Goal: Task Accomplishment & Management: Use online tool/utility

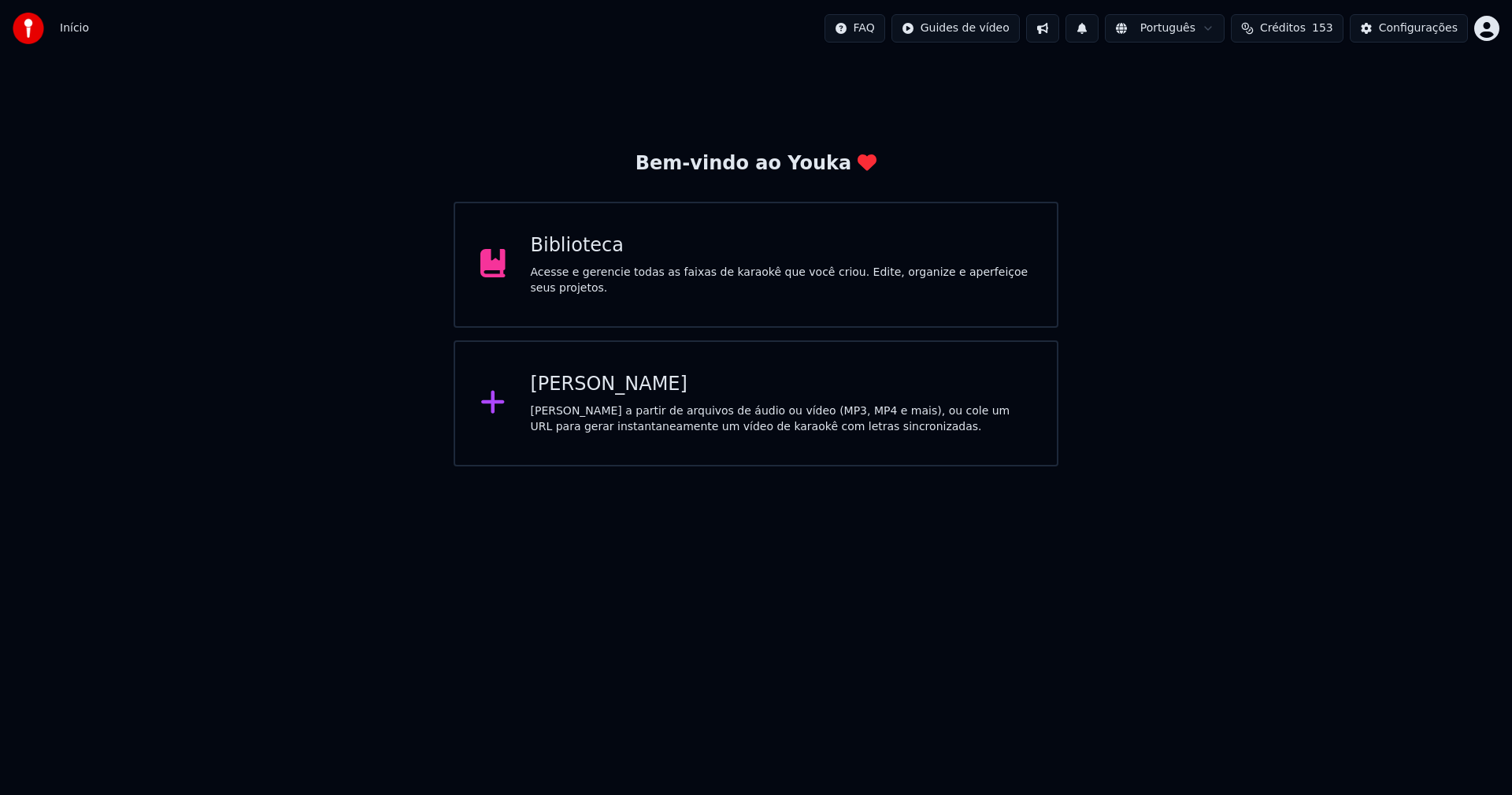
click at [592, 266] on div "Biblioteca Acesse e gerencie todas as faixas de karaokê que você criou. Edite, …" at bounding box center [782, 264] width 502 height 63
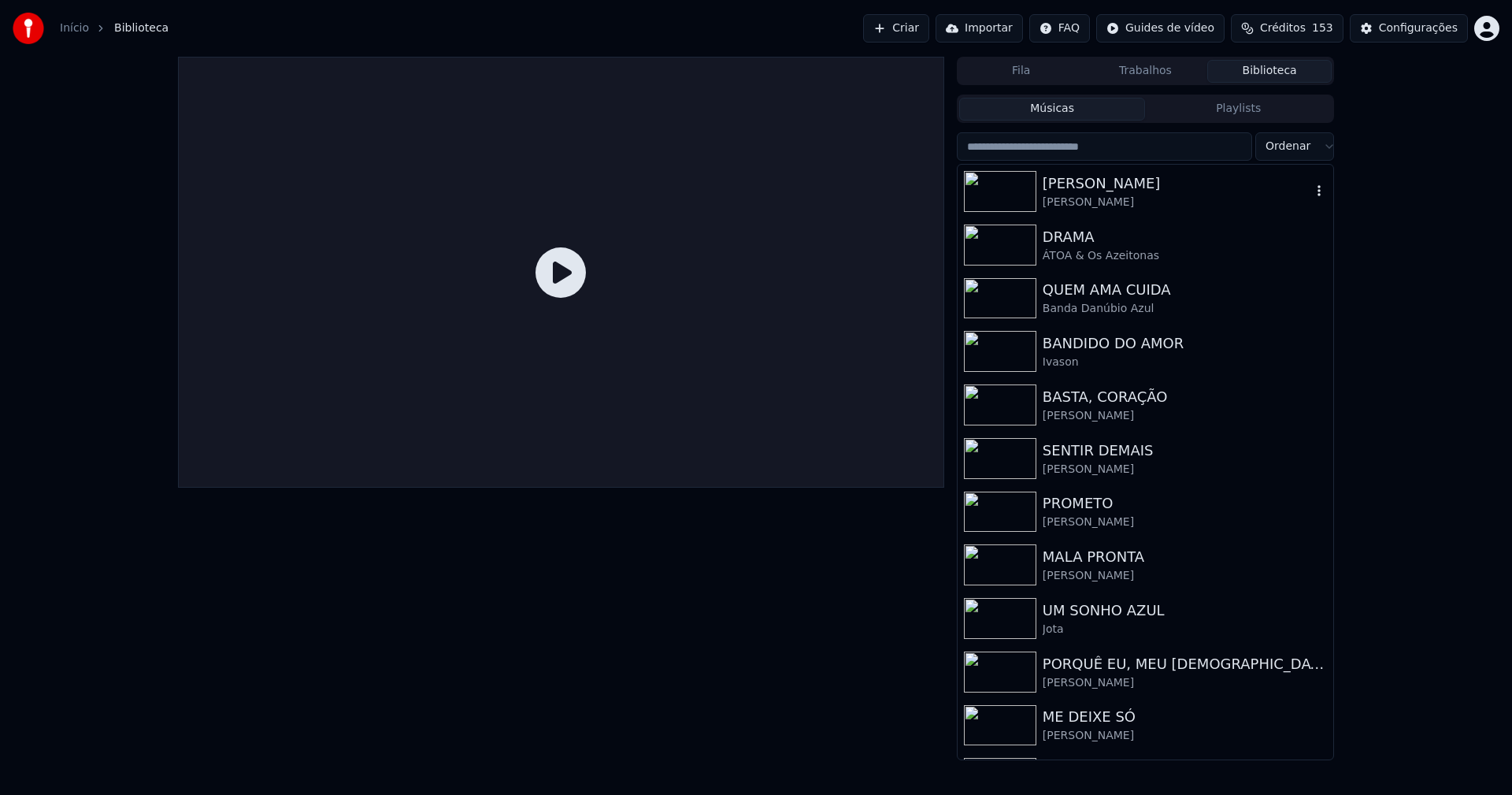
click at [1120, 187] on div "[PERSON_NAME]" at bounding box center [1177, 183] width 269 height 22
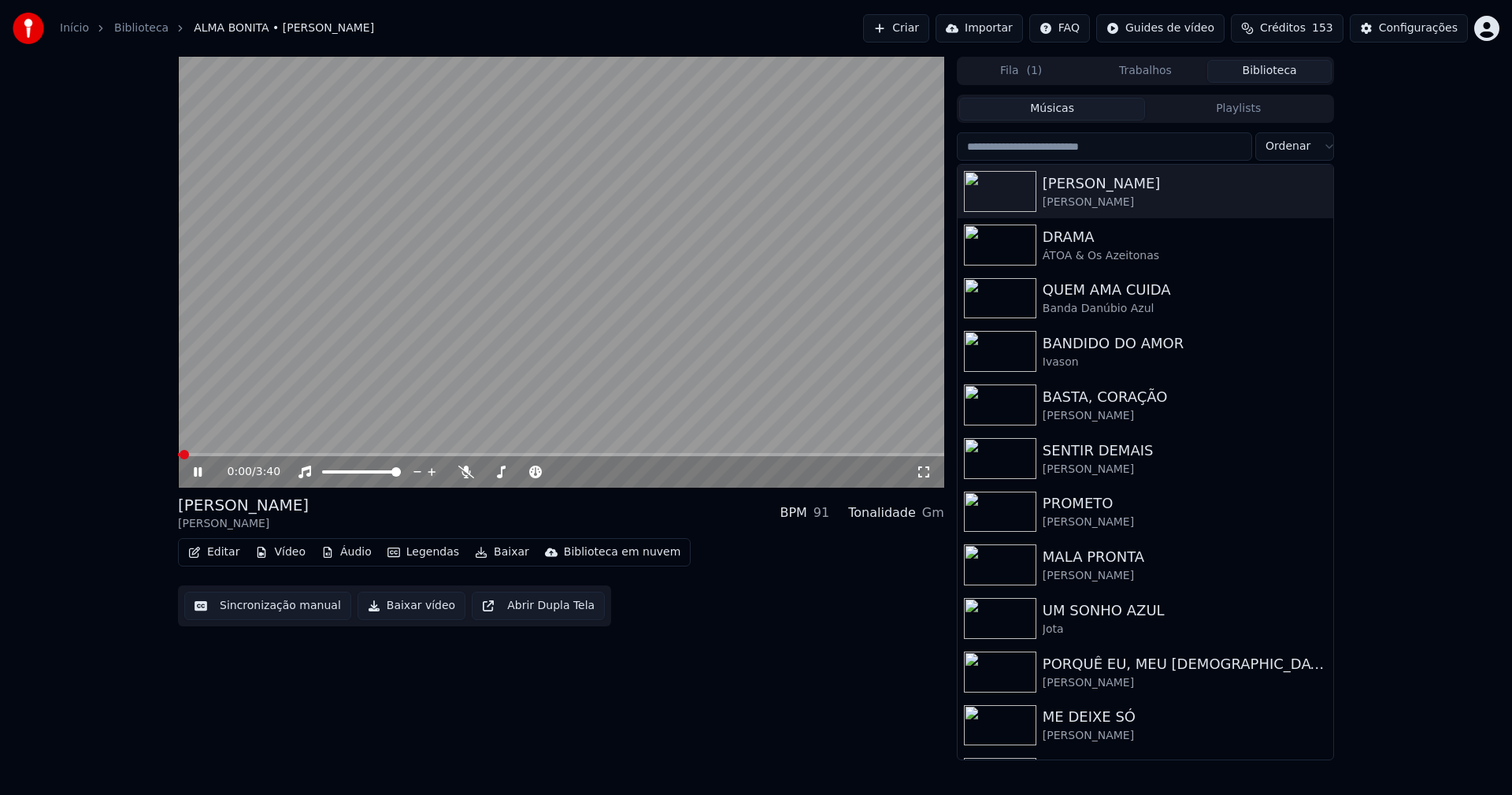
click at [198, 471] on icon at bounding box center [209, 471] width 37 height 13
click at [280, 555] on button "Vídeo" at bounding box center [280, 552] width 63 height 22
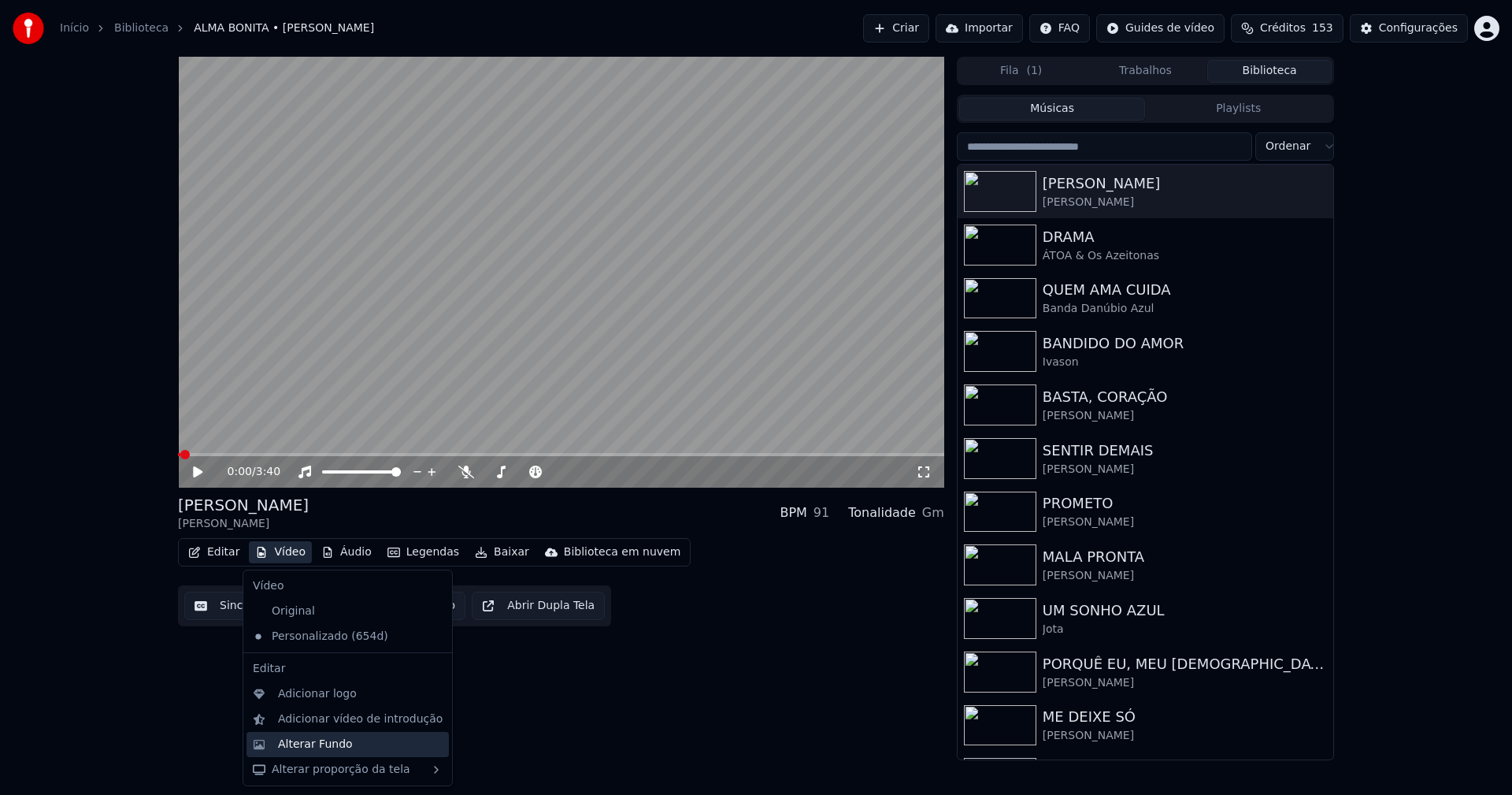
click at [317, 745] on div "Alterar Fundo" at bounding box center [315, 744] width 75 height 16
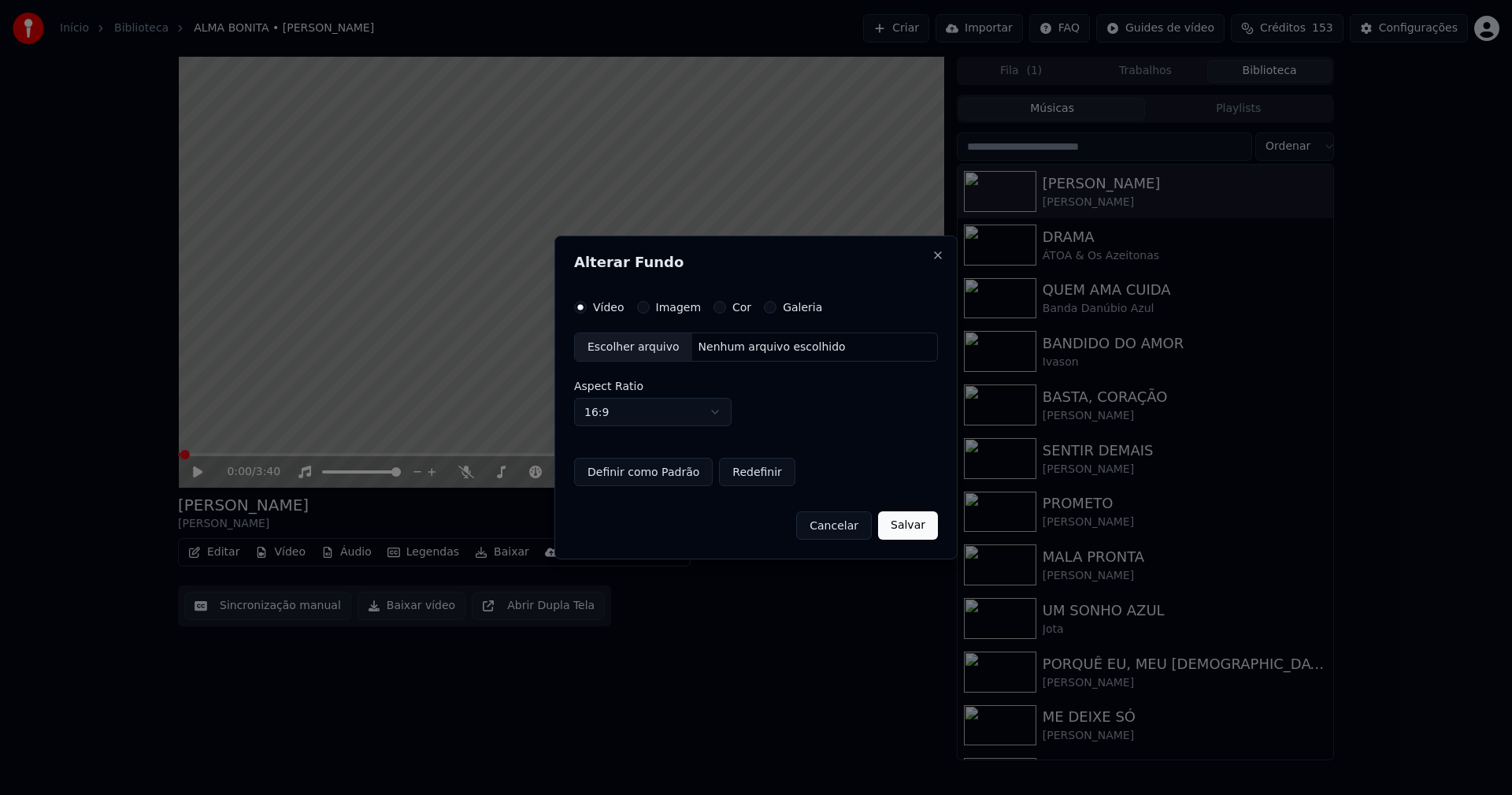
click at [625, 357] on div "Escolher arquivo" at bounding box center [633, 347] width 117 height 28
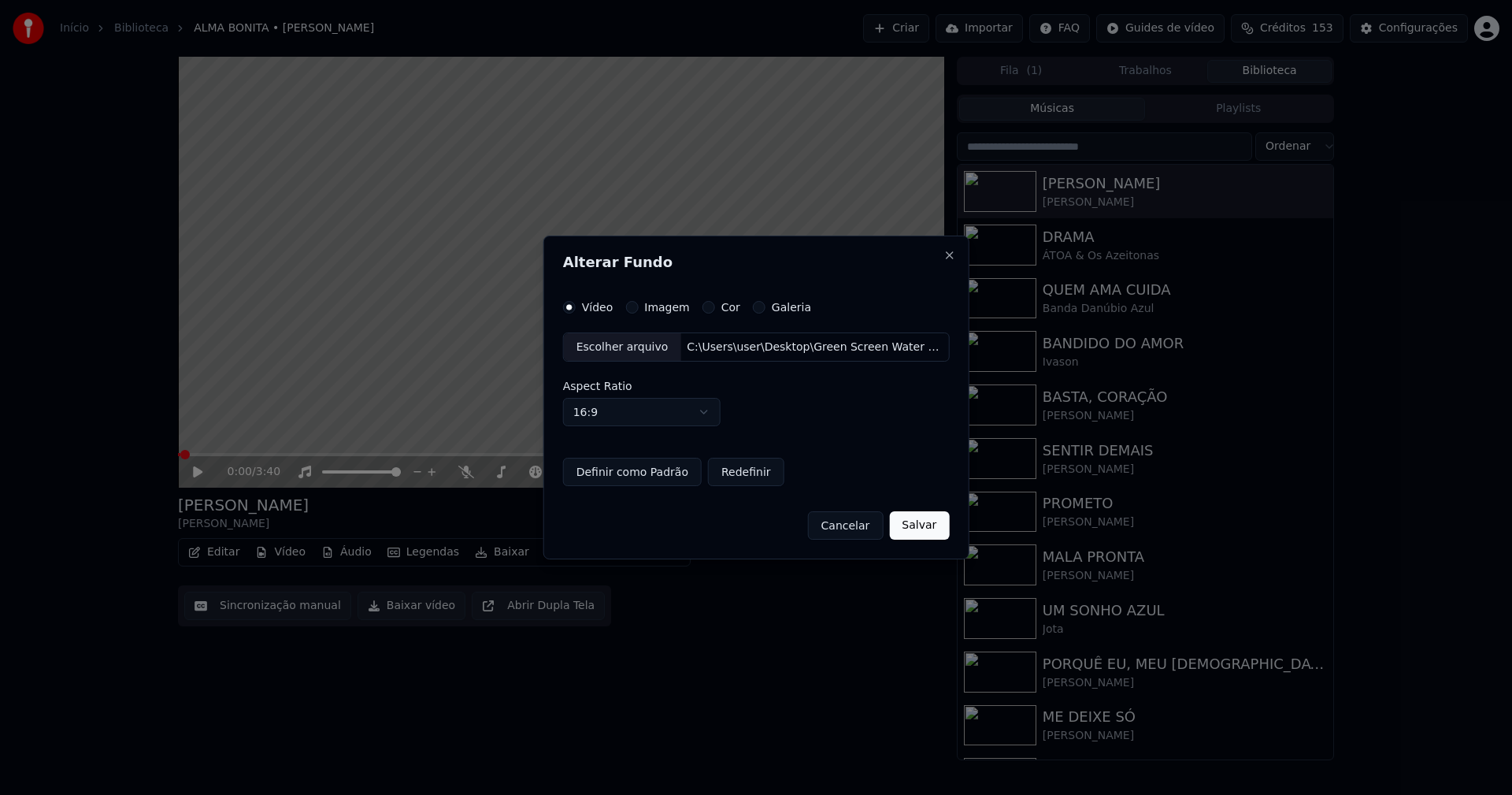
click at [912, 531] on button "Salvar" at bounding box center [919, 525] width 60 height 28
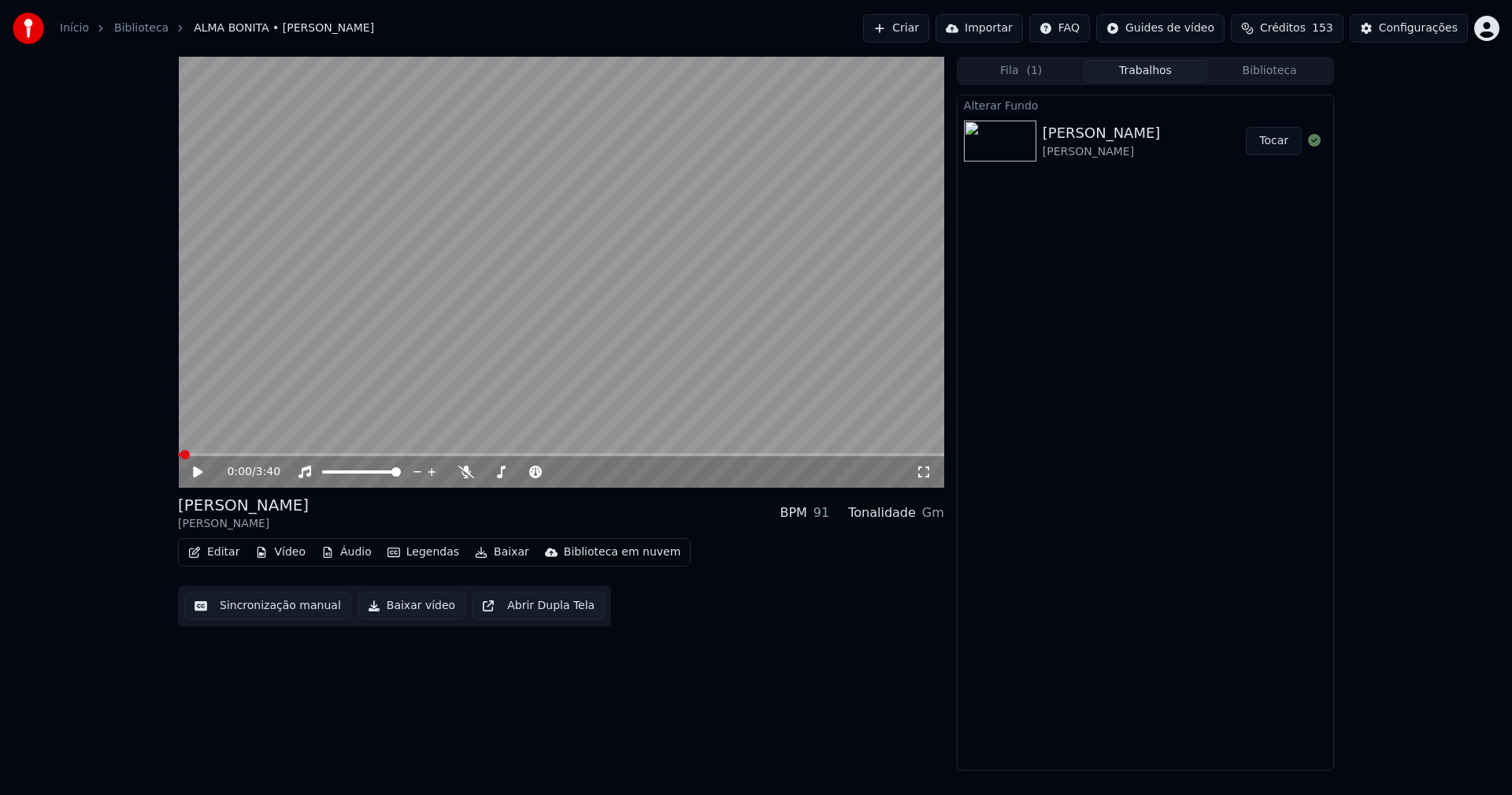
click at [191, 475] on icon at bounding box center [209, 471] width 37 height 13
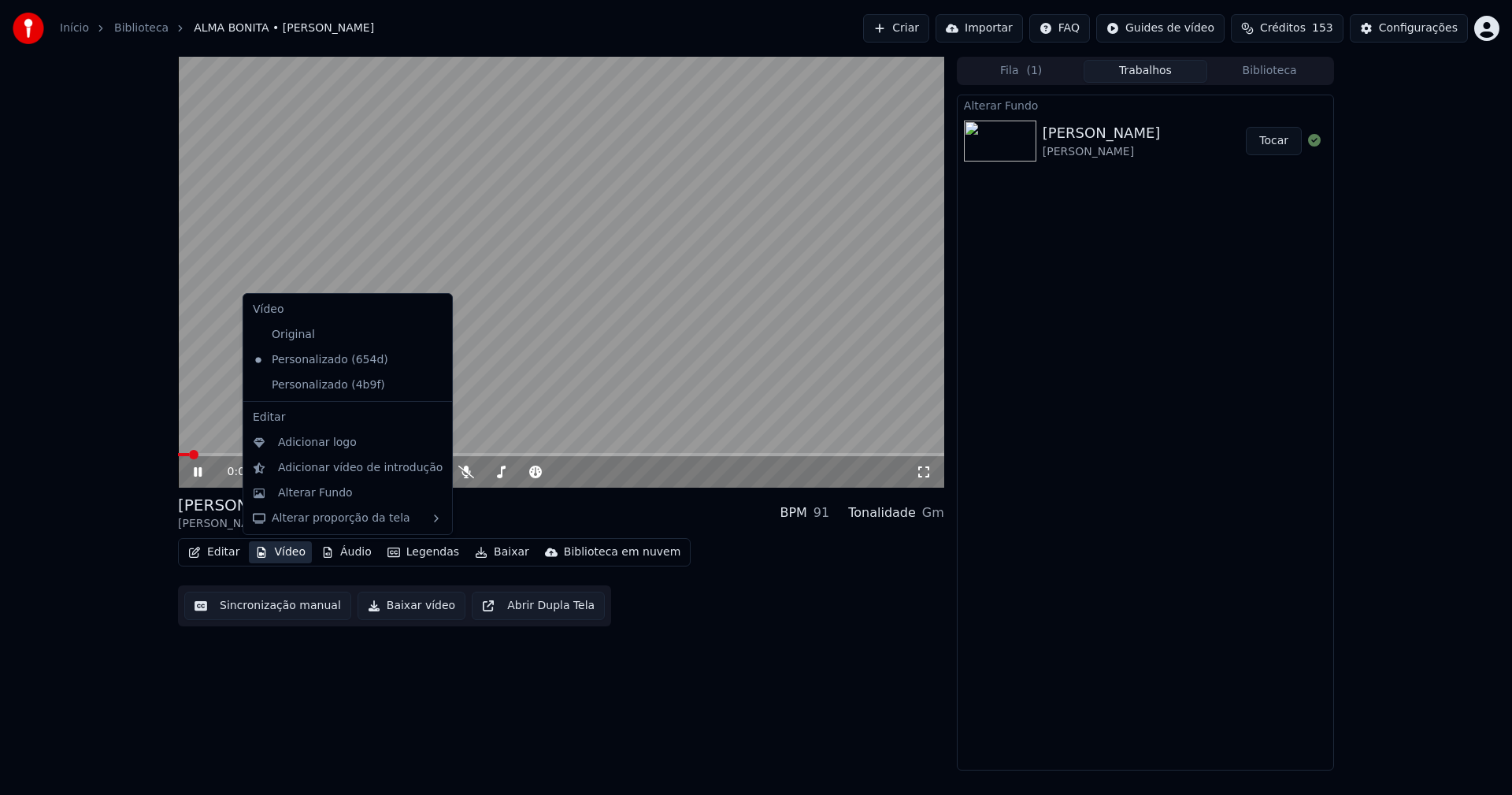
click at [291, 555] on button "Vídeo" at bounding box center [280, 552] width 63 height 22
click at [284, 387] on div "Personalizado (4b9f)" at bounding box center [336, 385] width 179 height 25
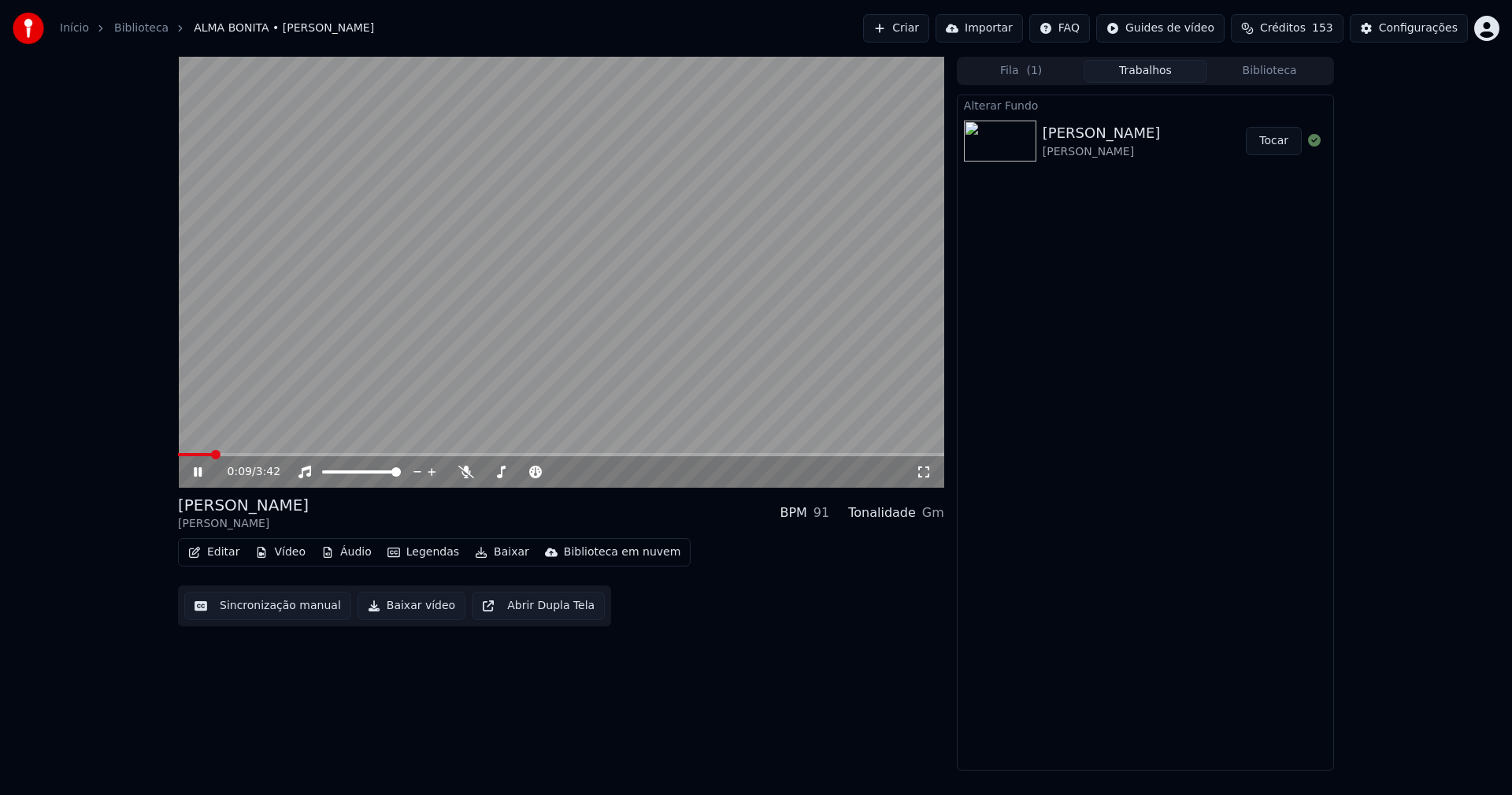
click at [925, 474] on icon at bounding box center [924, 471] width 16 height 13
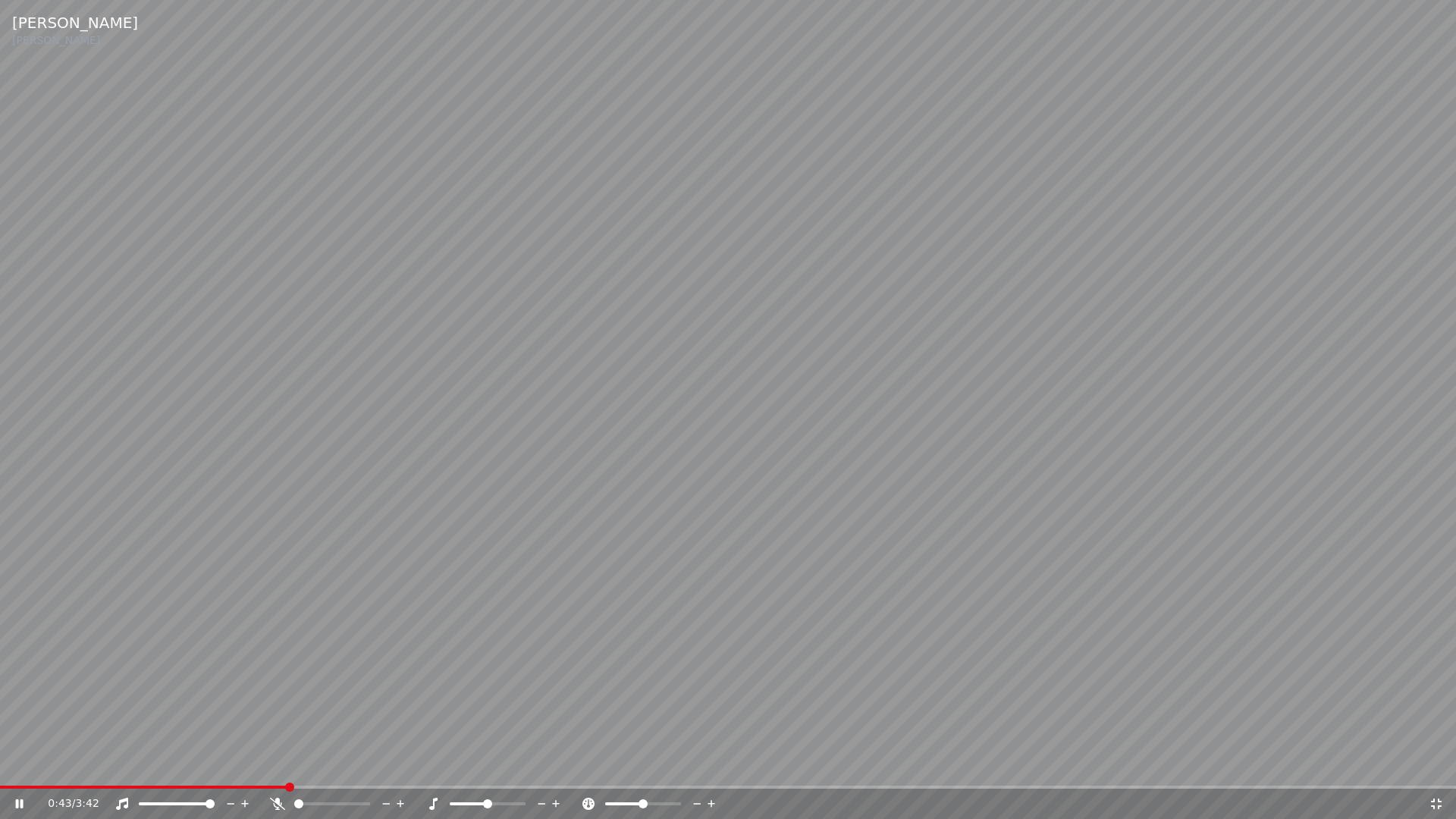
click at [1443, 764] on div "0:43 / 3:42" at bounding box center [728, 804] width 1444 height 15
click at [1440, 764] on icon at bounding box center [1437, 804] width 15 height 13
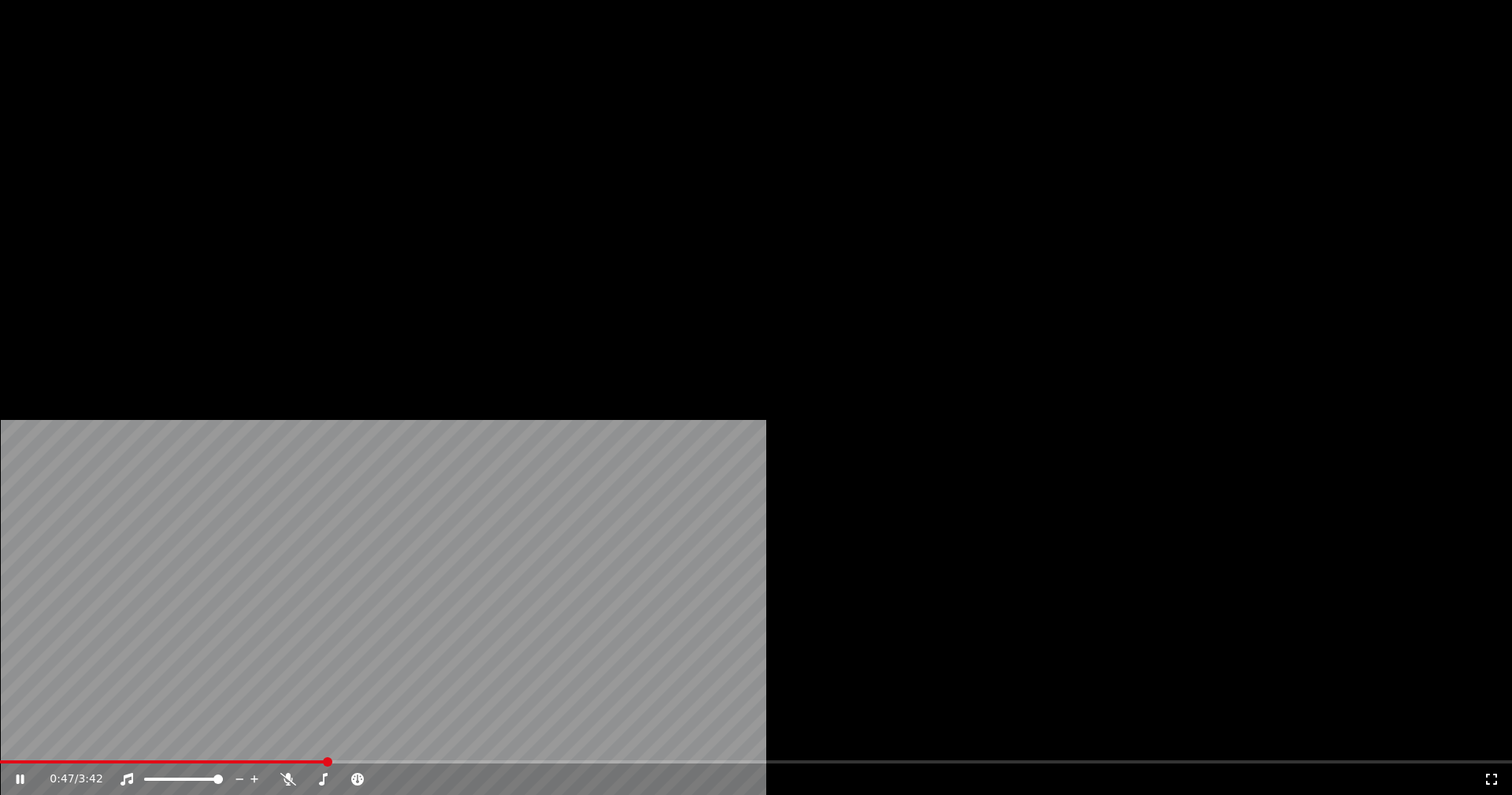
click at [291, 132] on button "Vídeo" at bounding box center [280, 121] width 63 height 22
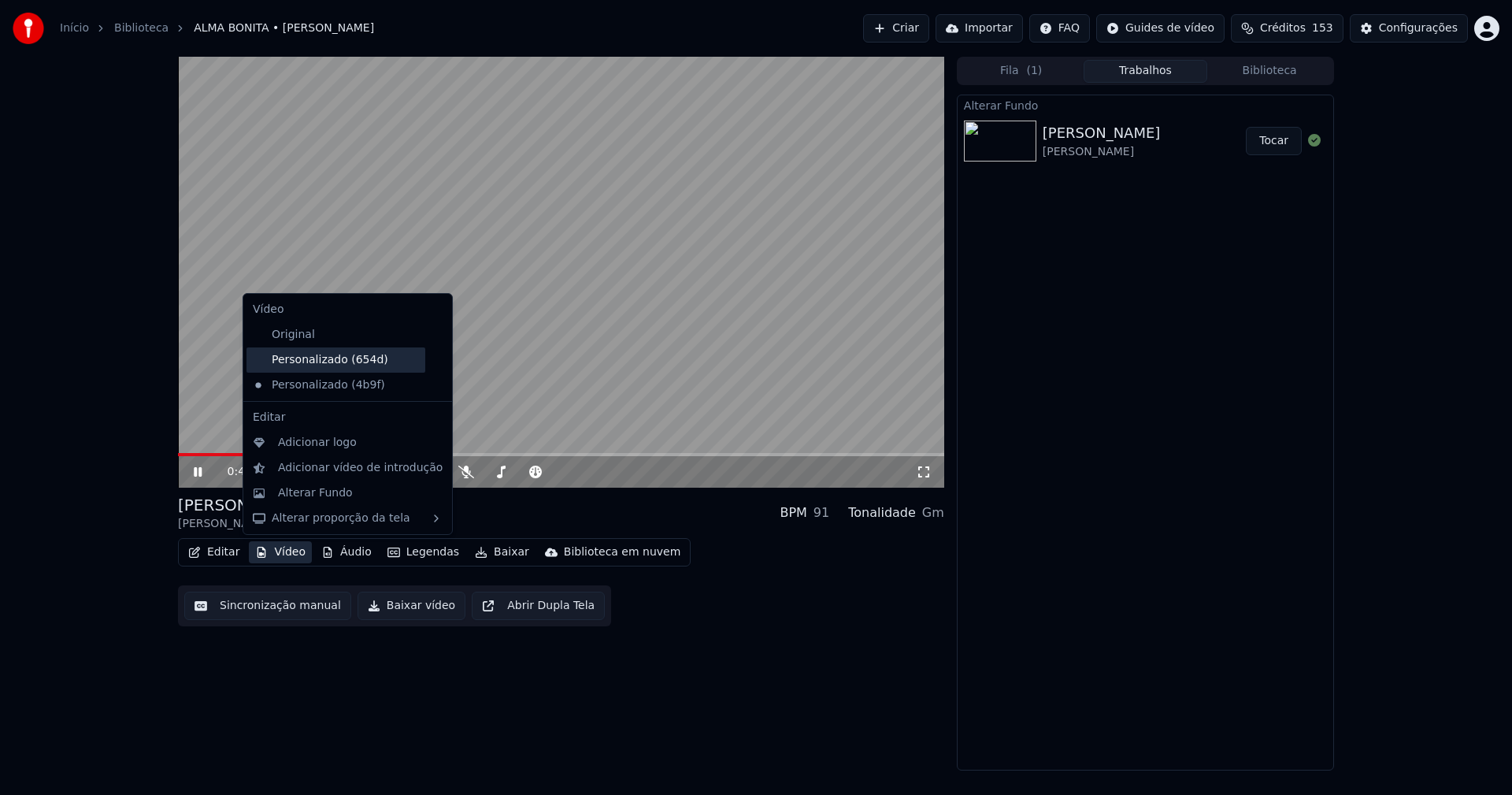
click at [329, 362] on div "Personalizado (654d)" at bounding box center [336, 359] width 179 height 25
click at [287, 557] on button "Vídeo" at bounding box center [280, 552] width 63 height 22
click at [432, 387] on icon at bounding box center [437, 385] width 11 height 13
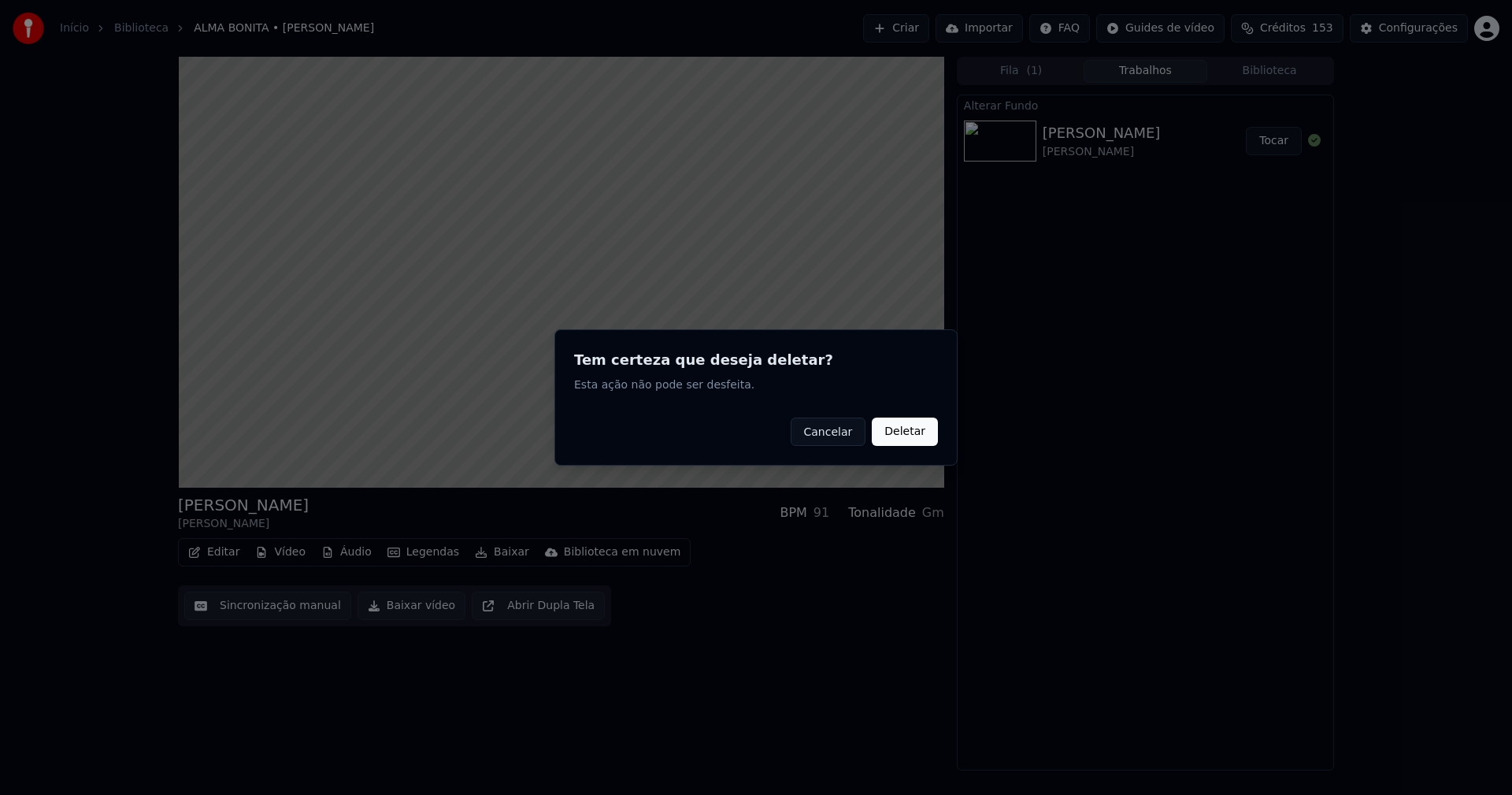
click at [918, 421] on button "Deletar" at bounding box center [905, 431] width 66 height 28
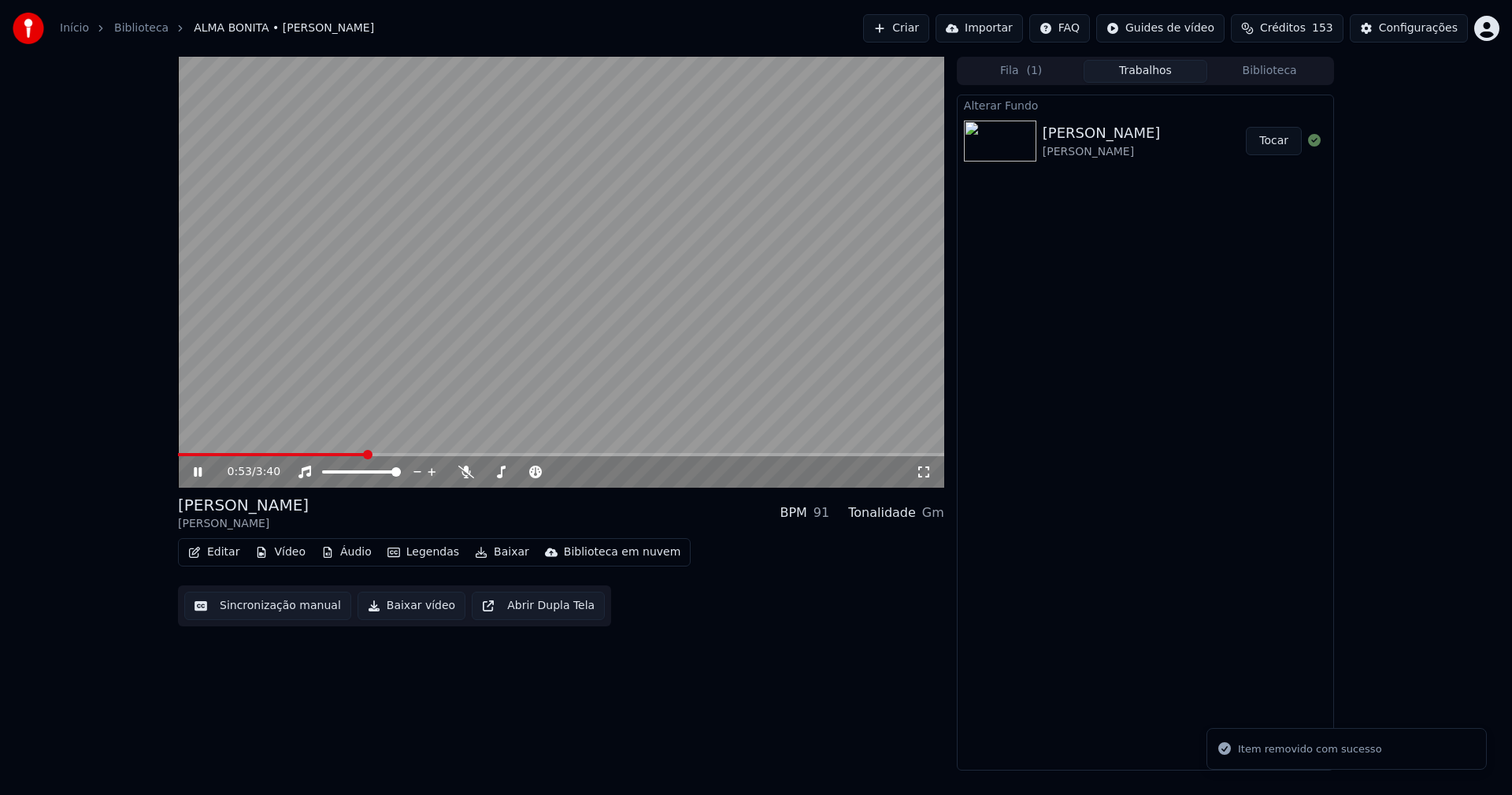
click at [201, 472] on icon at bounding box center [198, 471] width 8 height 9
click at [1433, 27] on div "Configurações" at bounding box center [1418, 28] width 79 height 16
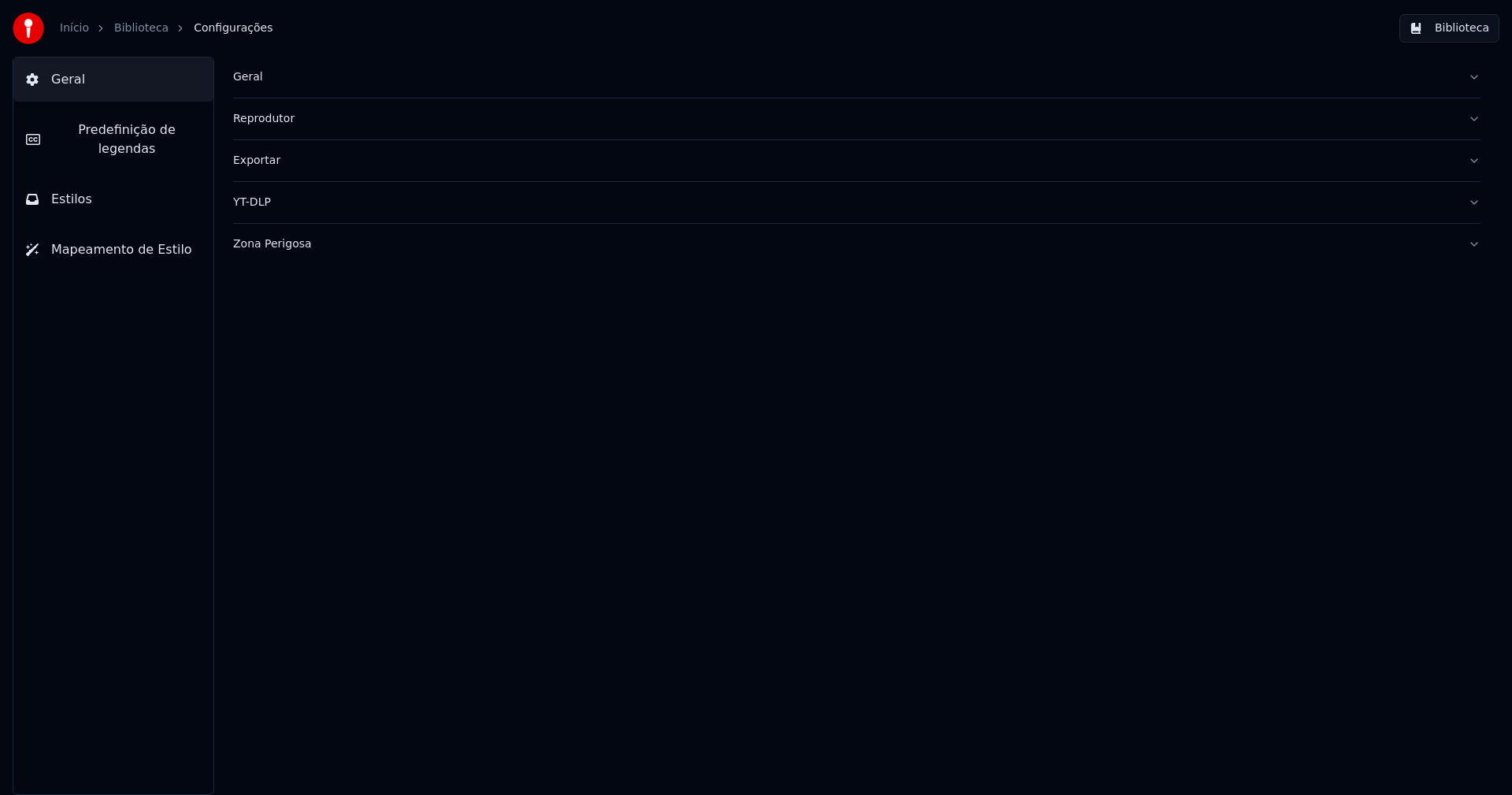
click at [246, 80] on div "Geral" at bounding box center [844, 77] width 1222 height 16
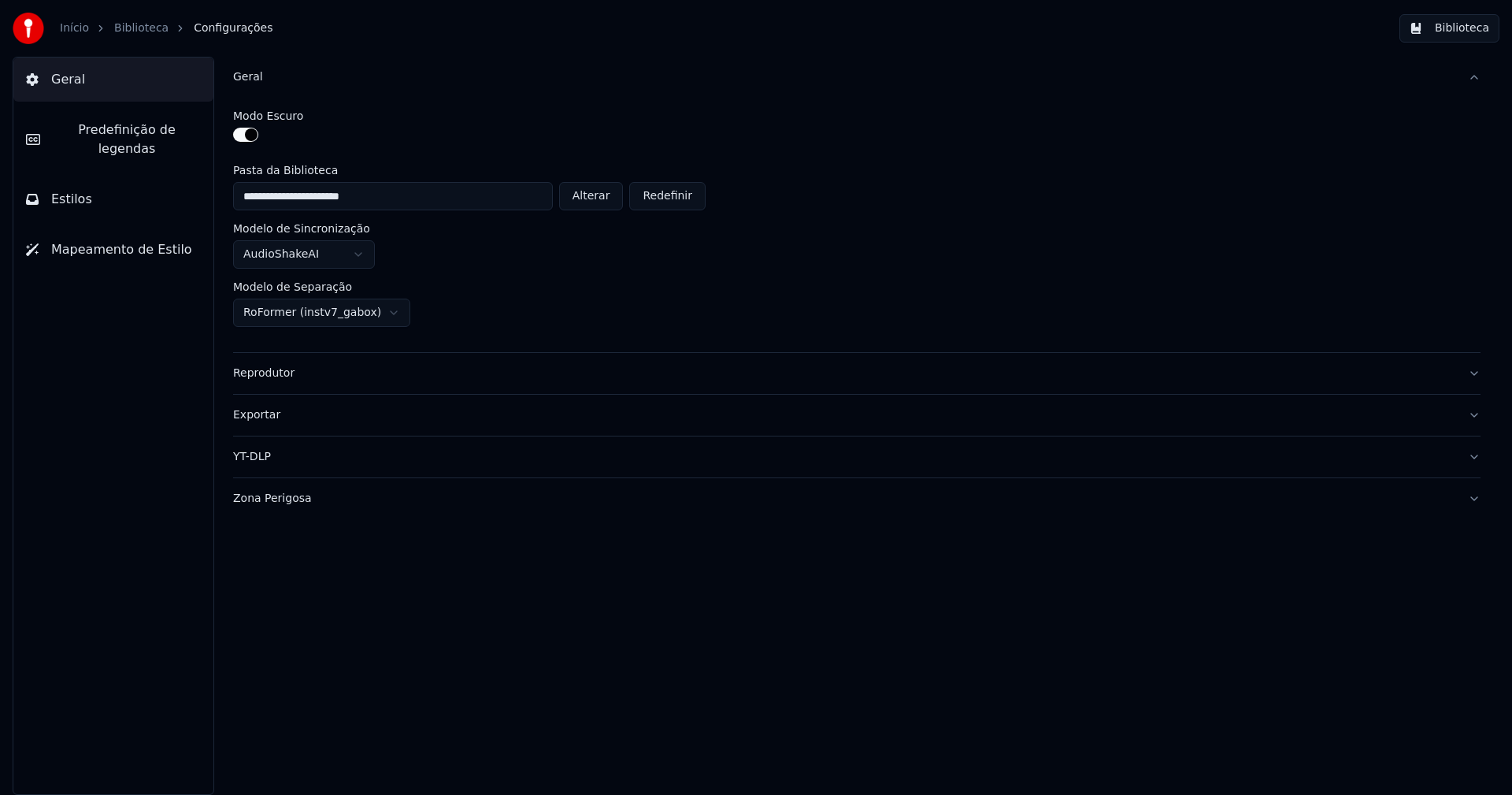
click at [603, 192] on button "Alterar" at bounding box center [591, 196] width 65 height 28
type input "**********"
click at [1474, 25] on button "Biblioteca" at bounding box center [1450, 28] width 100 height 28
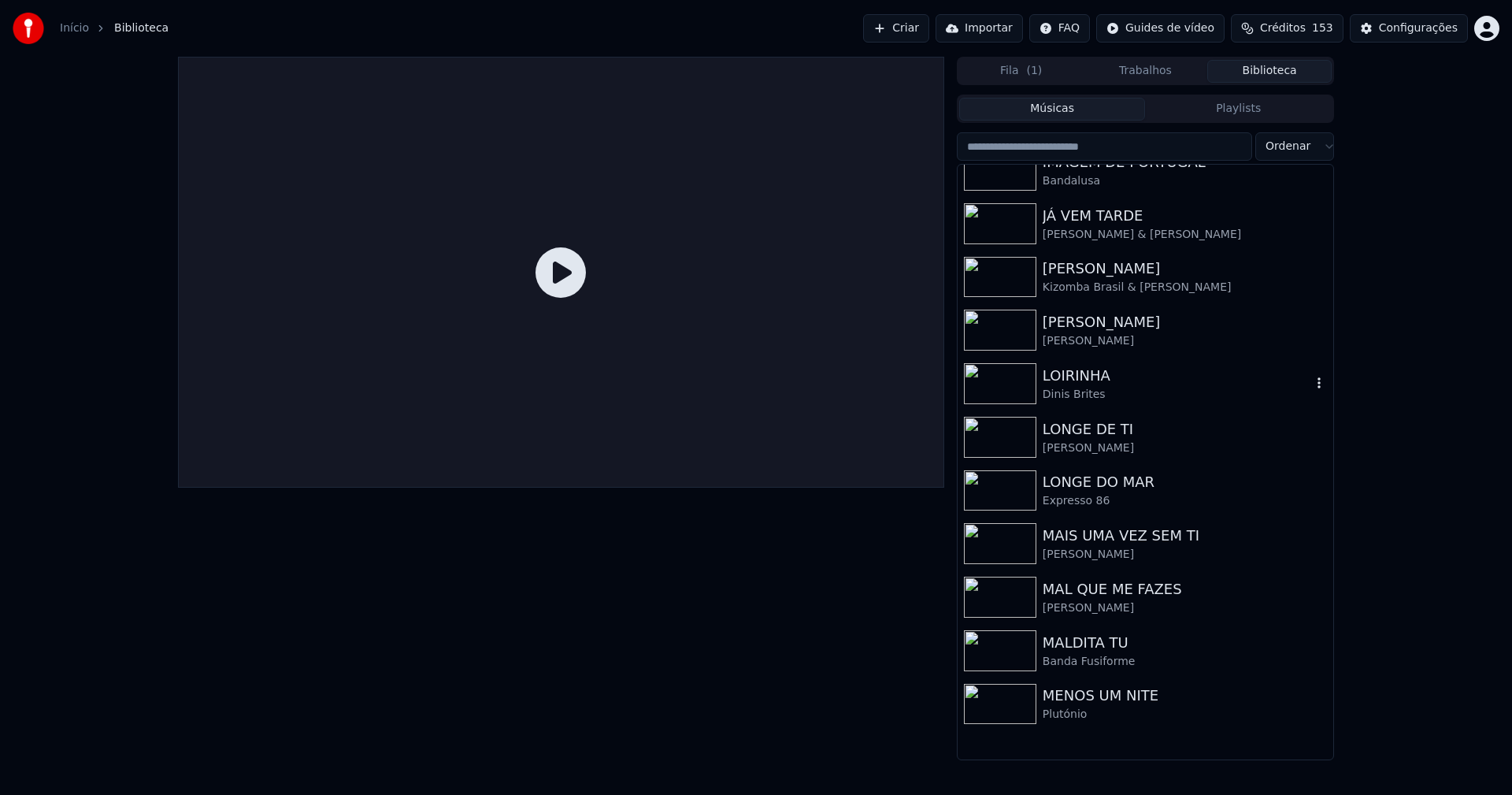
scroll to position [2520, 0]
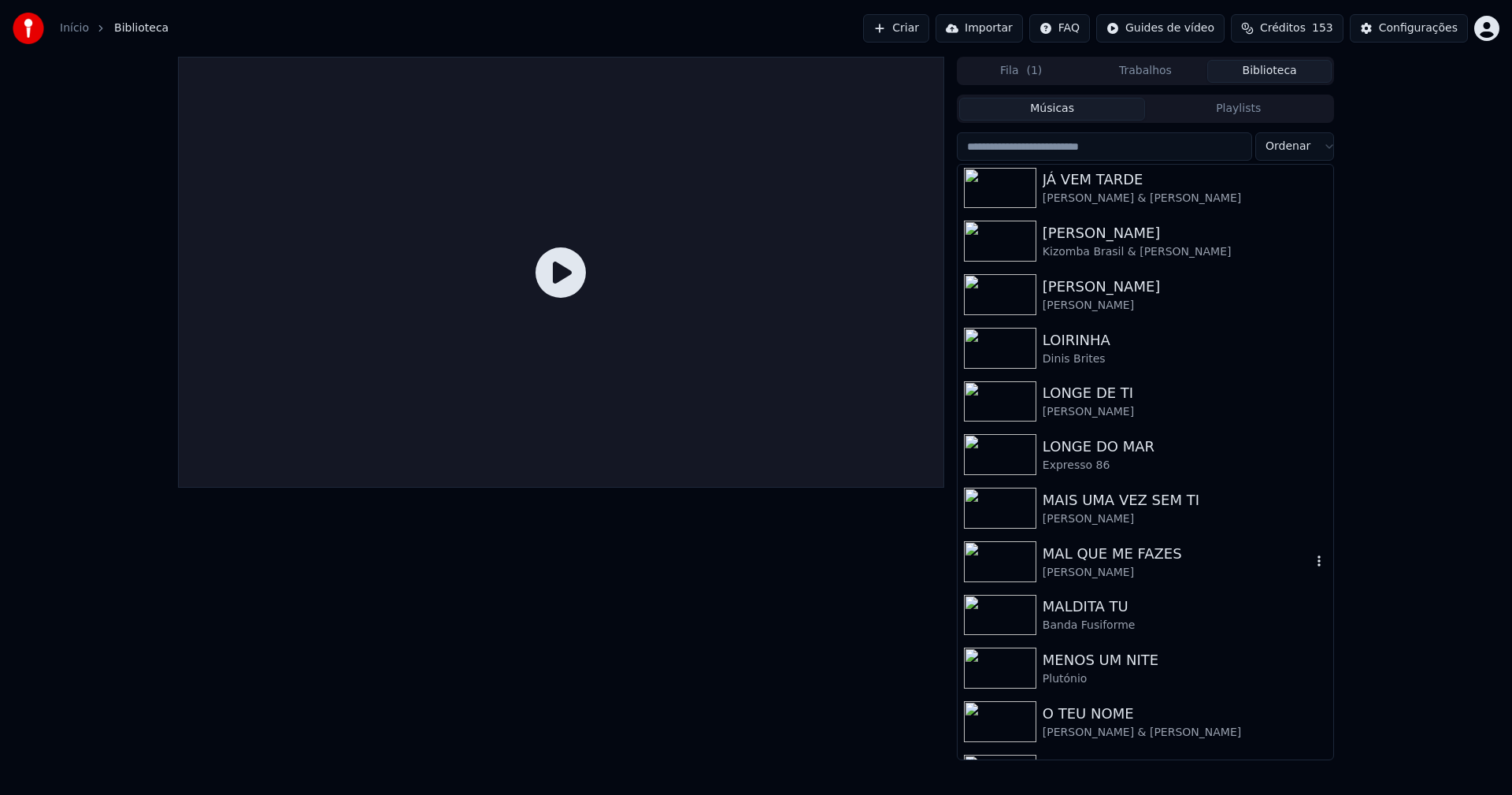
drag, startPoint x: 1134, startPoint y: 554, endPoint x: 1145, endPoint y: 553, distance: 11.1
click at [1136, 554] on div "MAL QUE ME FAZES" at bounding box center [1177, 554] width 269 height 22
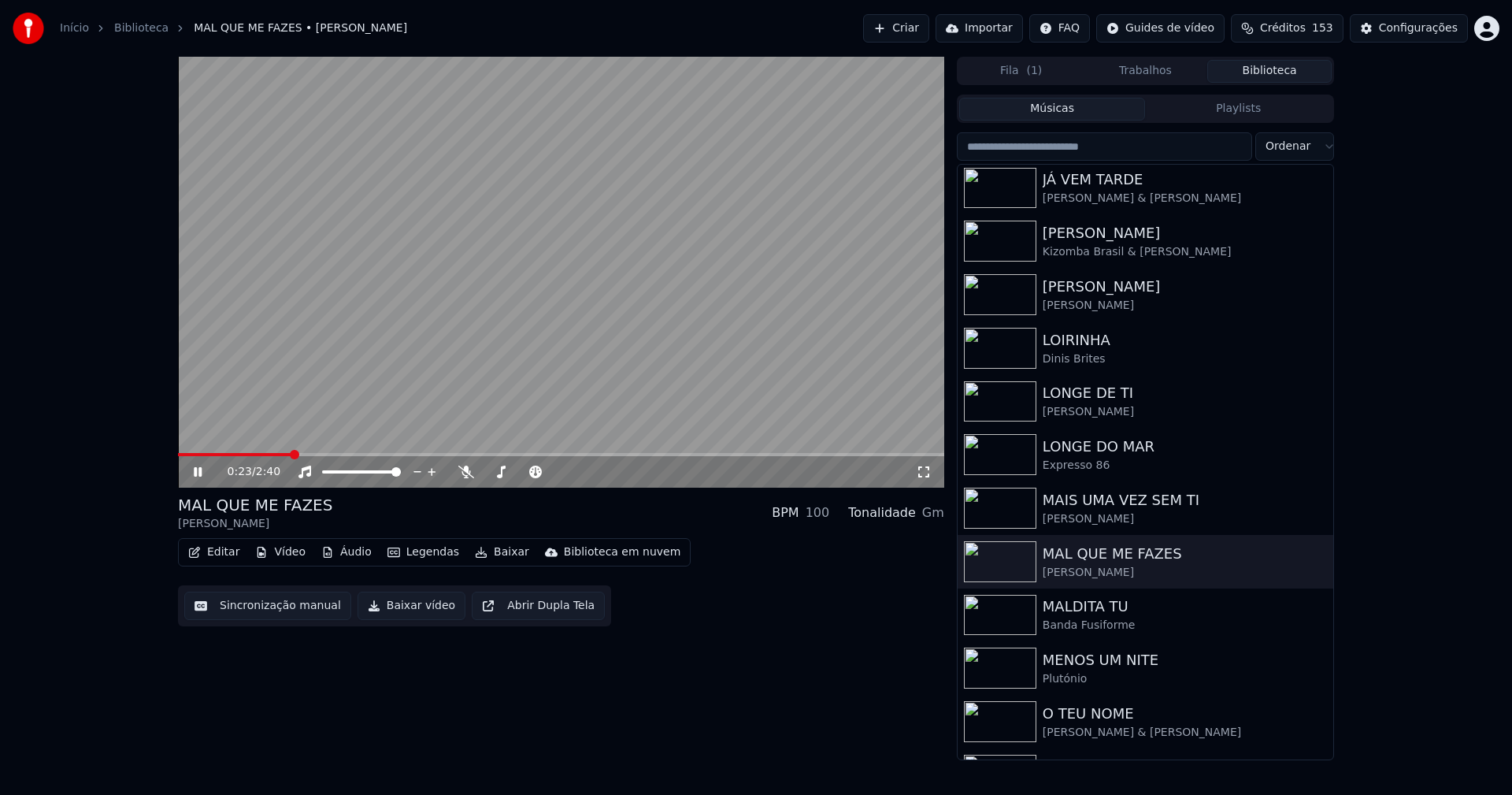
click at [195, 469] on icon at bounding box center [198, 471] width 8 height 9
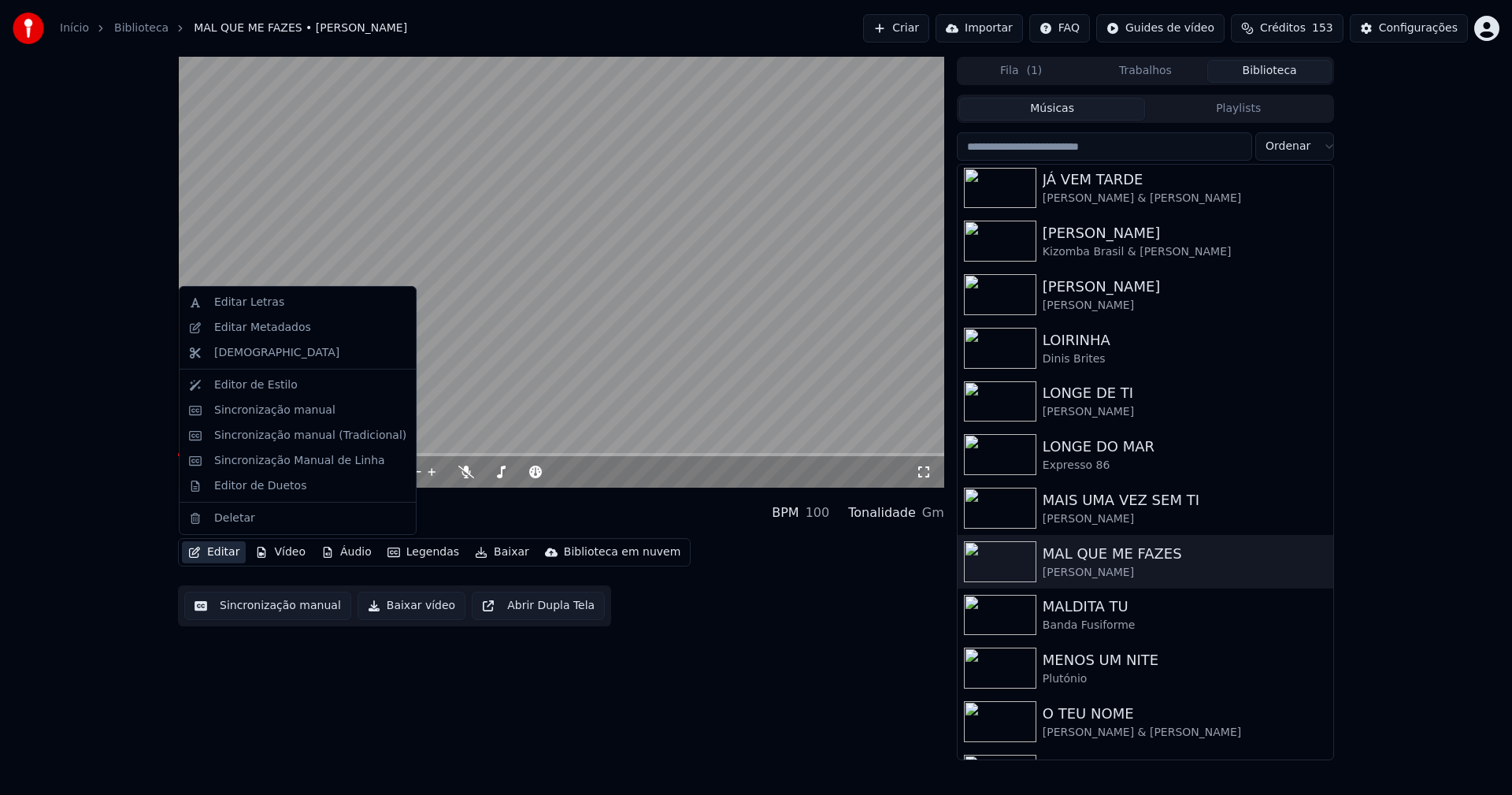
click at [226, 554] on button "Editar" at bounding box center [214, 552] width 64 height 22
click at [247, 439] on div "Sincronização manual (Tradicional)" at bounding box center [310, 436] width 192 height 16
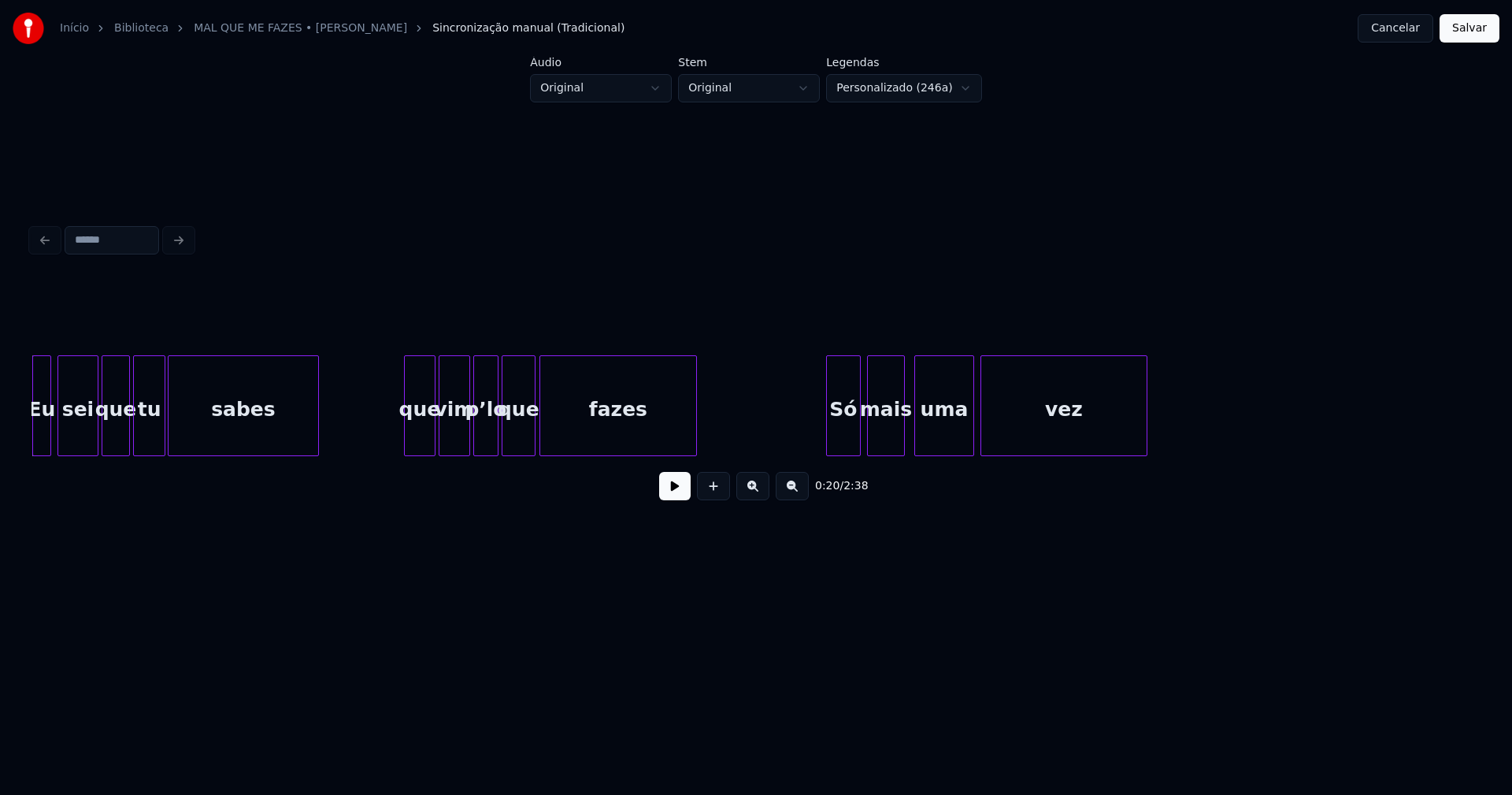
scroll to position [0, 2889]
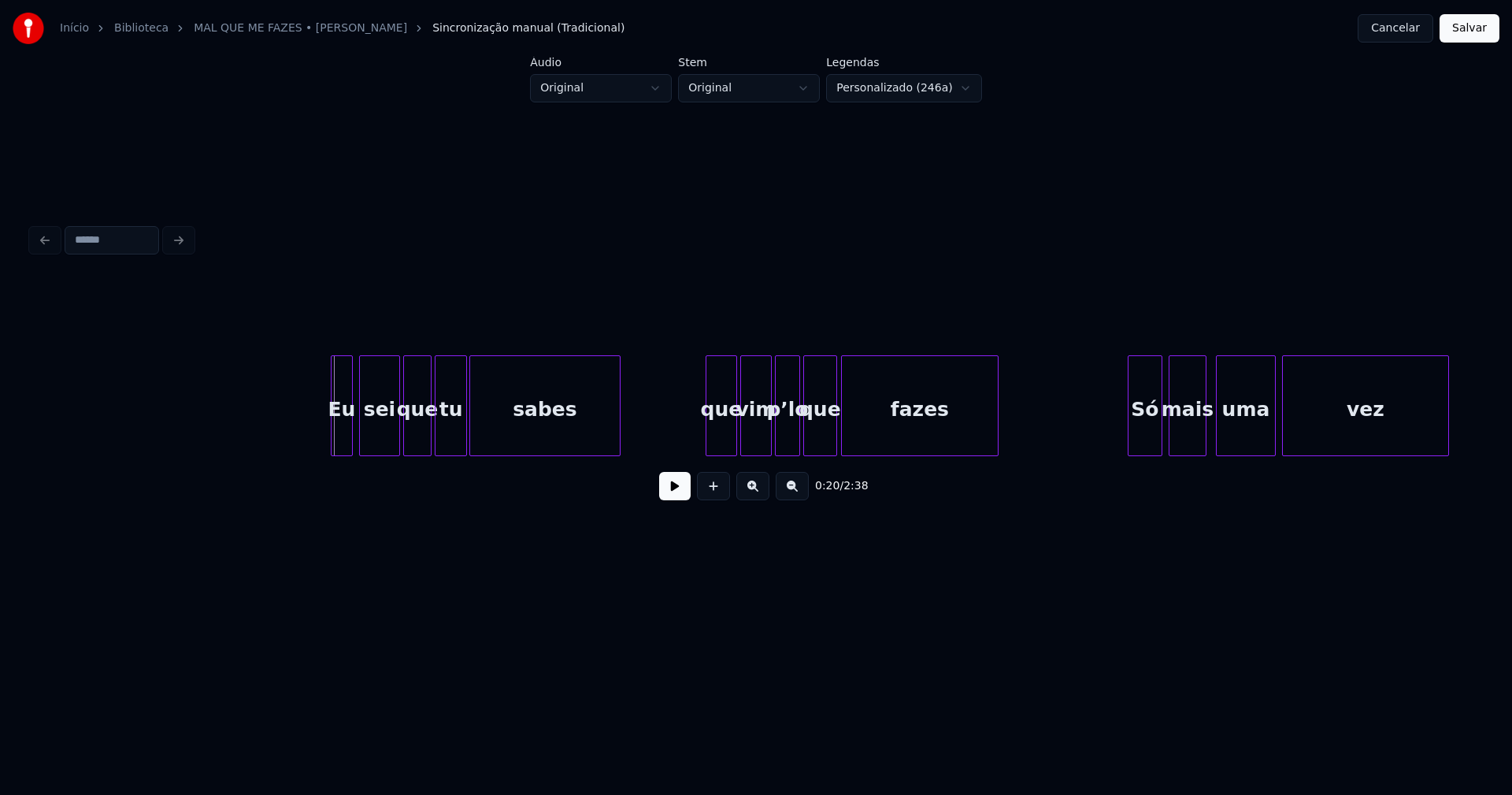
click at [336, 436] on div at bounding box center [334, 405] width 5 height 99
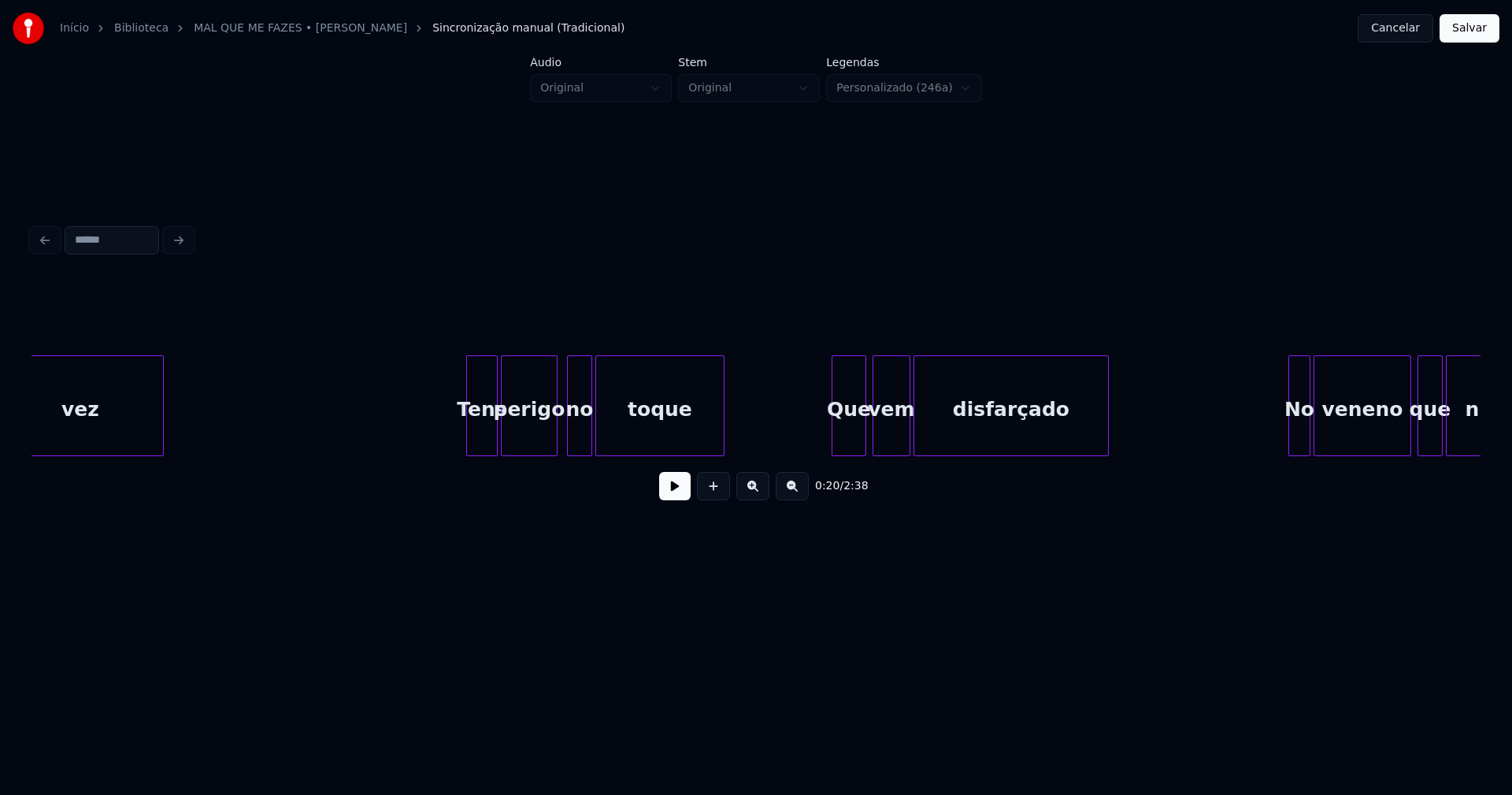
scroll to position [0, 4215]
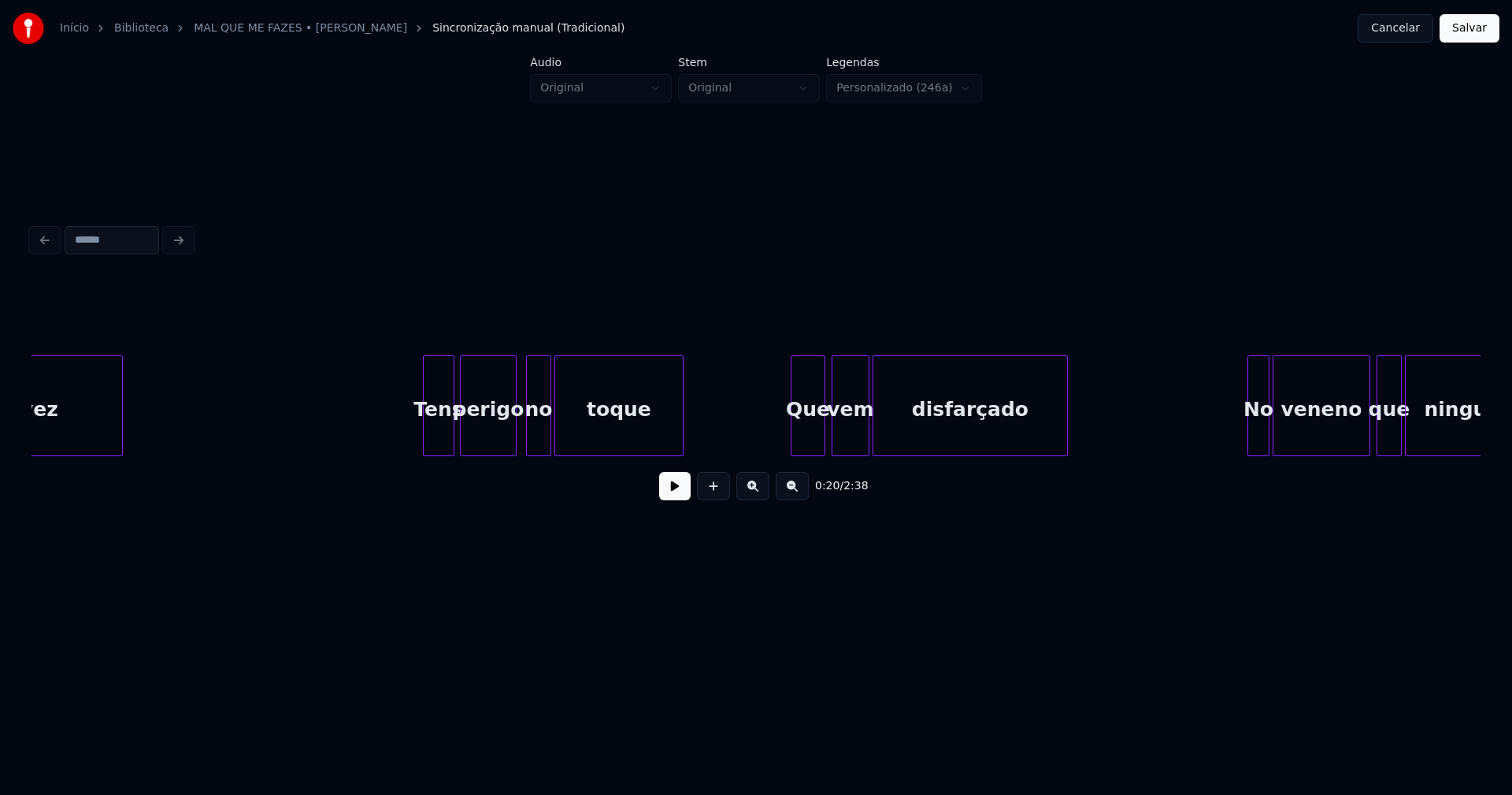
click at [439, 442] on div "Tens" at bounding box center [439, 409] width 30 height 107
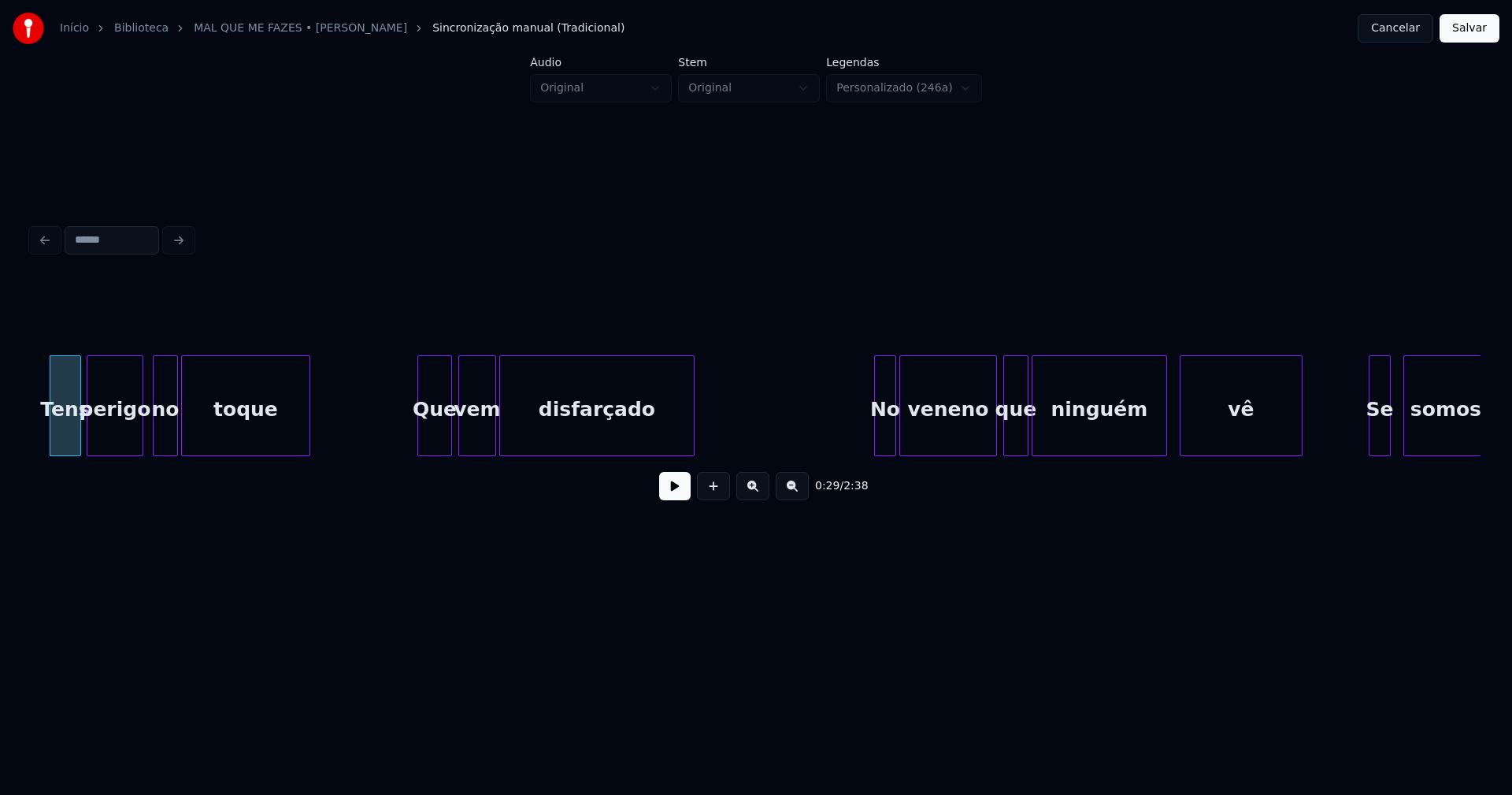
scroll to position [0, 4603]
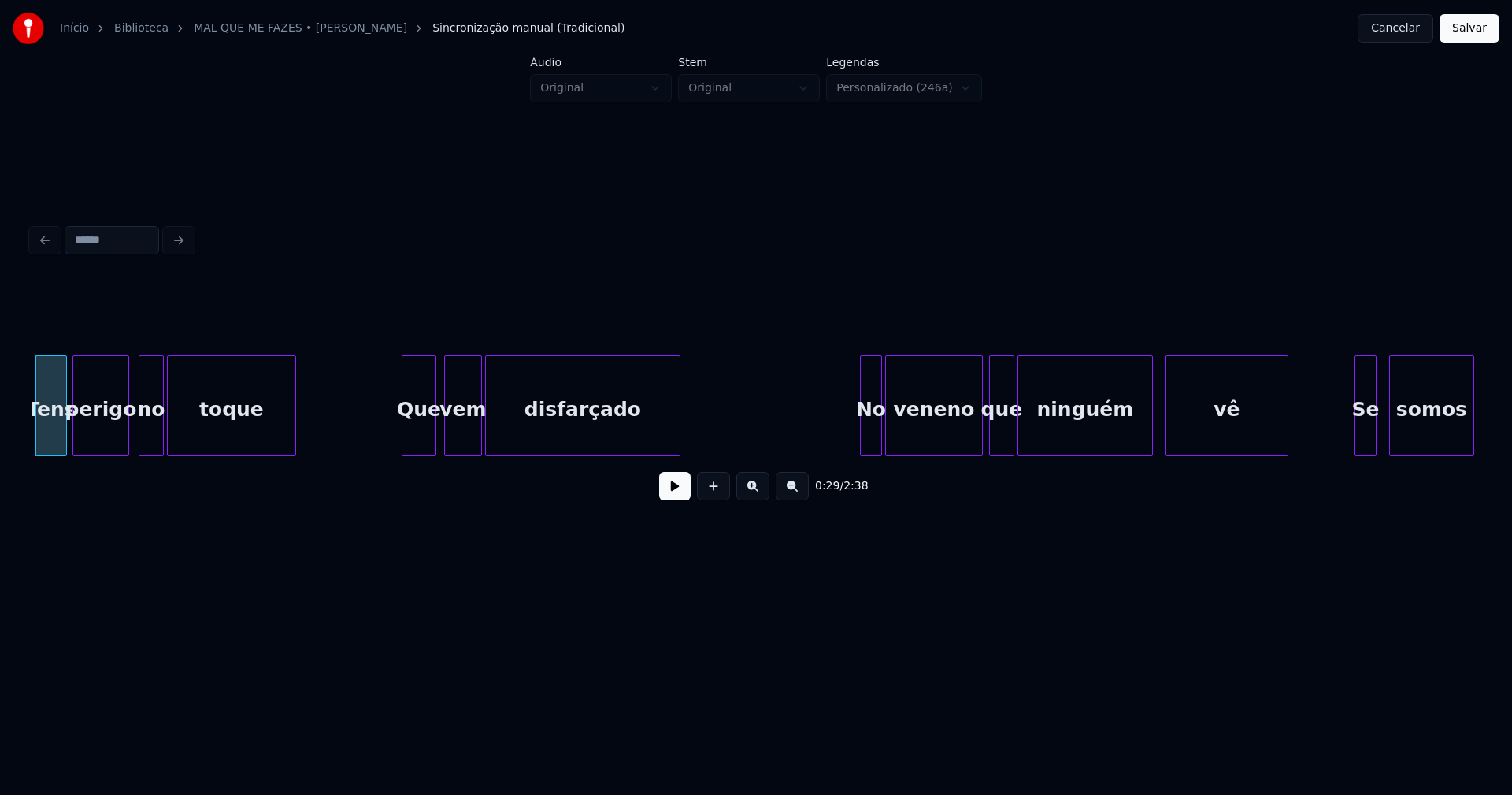
click at [420, 432] on div "Que" at bounding box center [418, 409] width 33 height 107
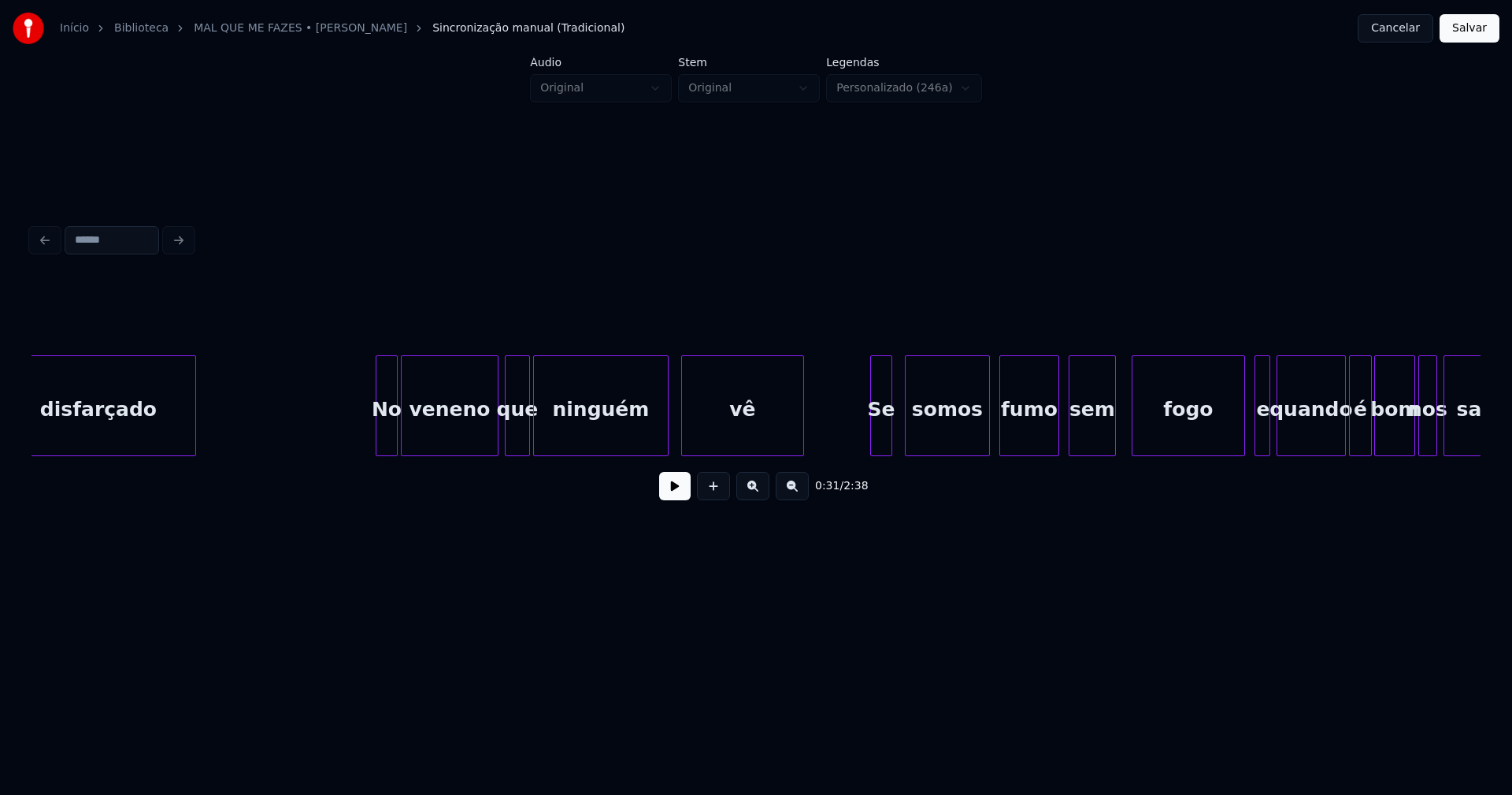
scroll to position [0, 5115]
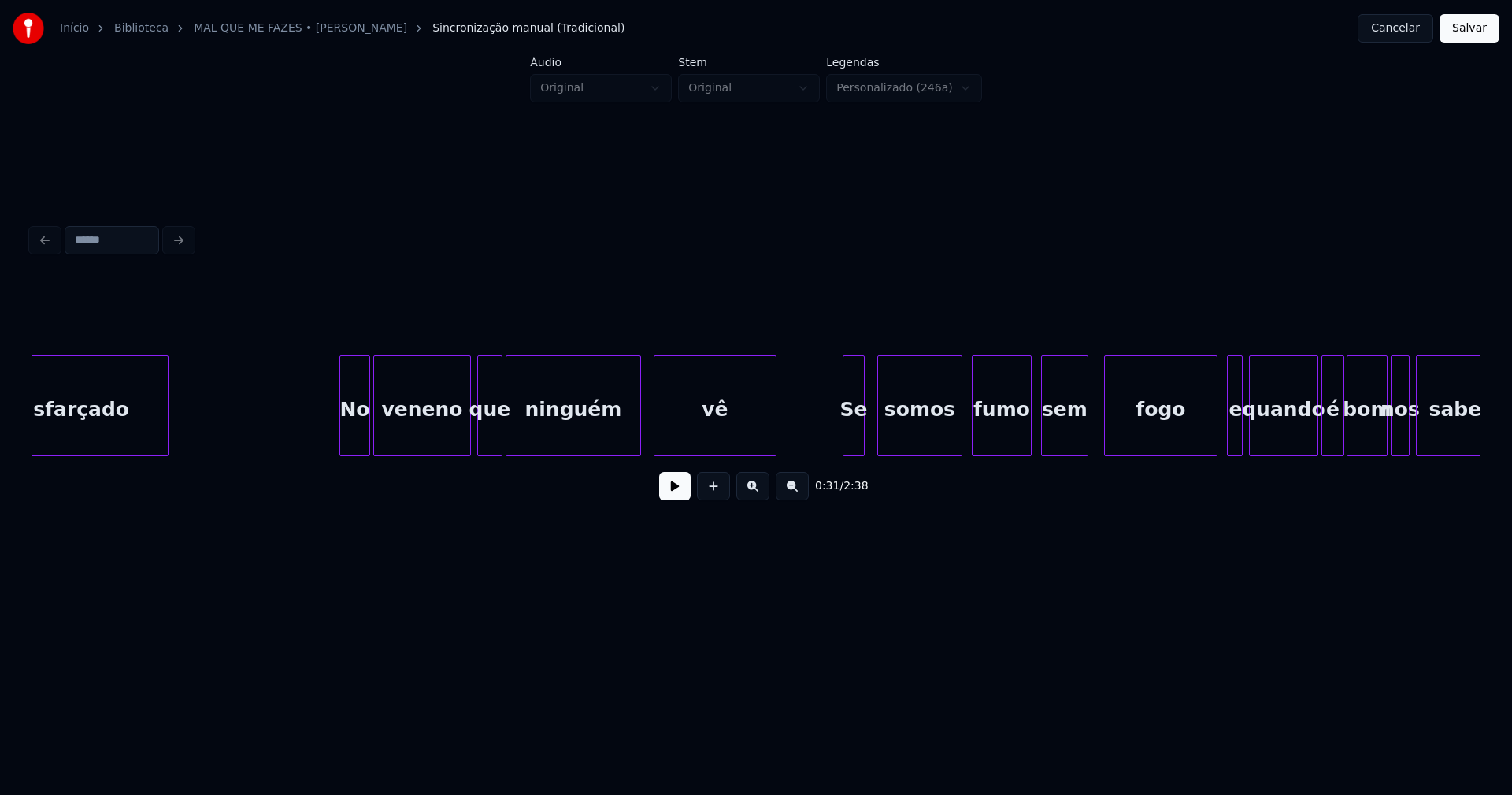
click at [343, 443] on div at bounding box center [342, 405] width 5 height 99
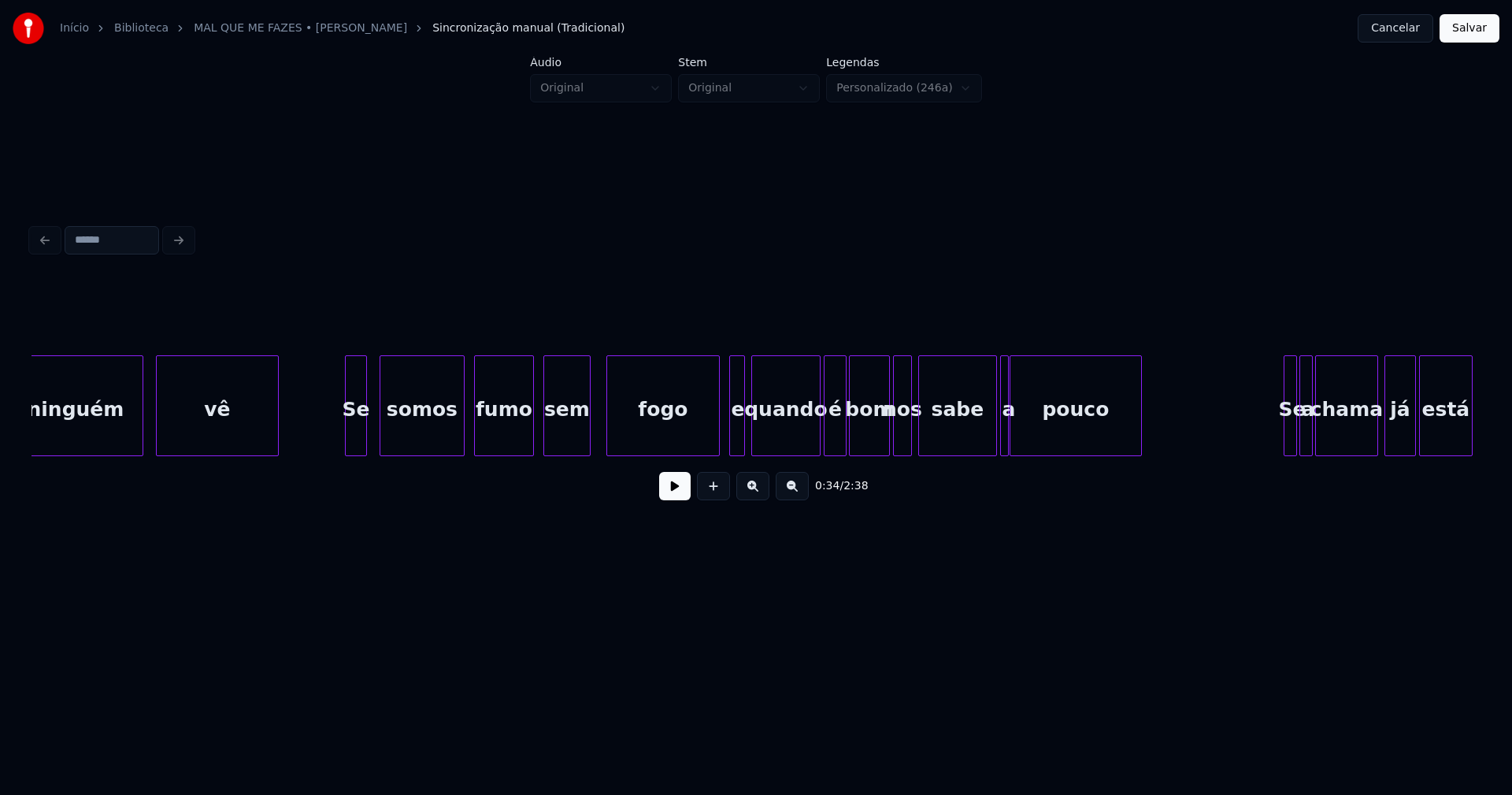
scroll to position [0, 5708]
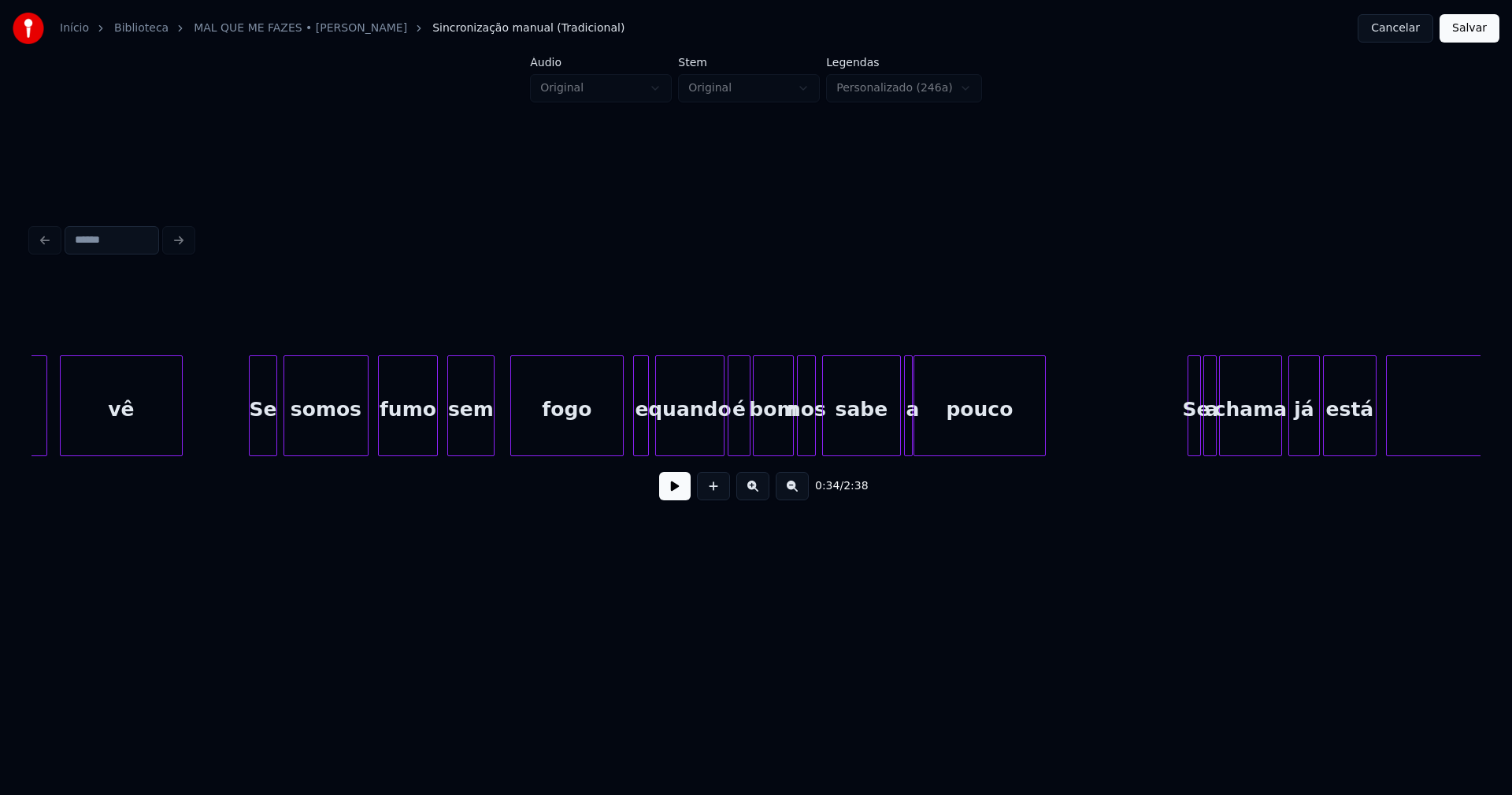
click at [273, 432] on div at bounding box center [274, 405] width 5 height 99
click at [599, 447] on div at bounding box center [598, 405] width 5 height 99
click at [630, 436] on div at bounding box center [630, 405] width 5 height 99
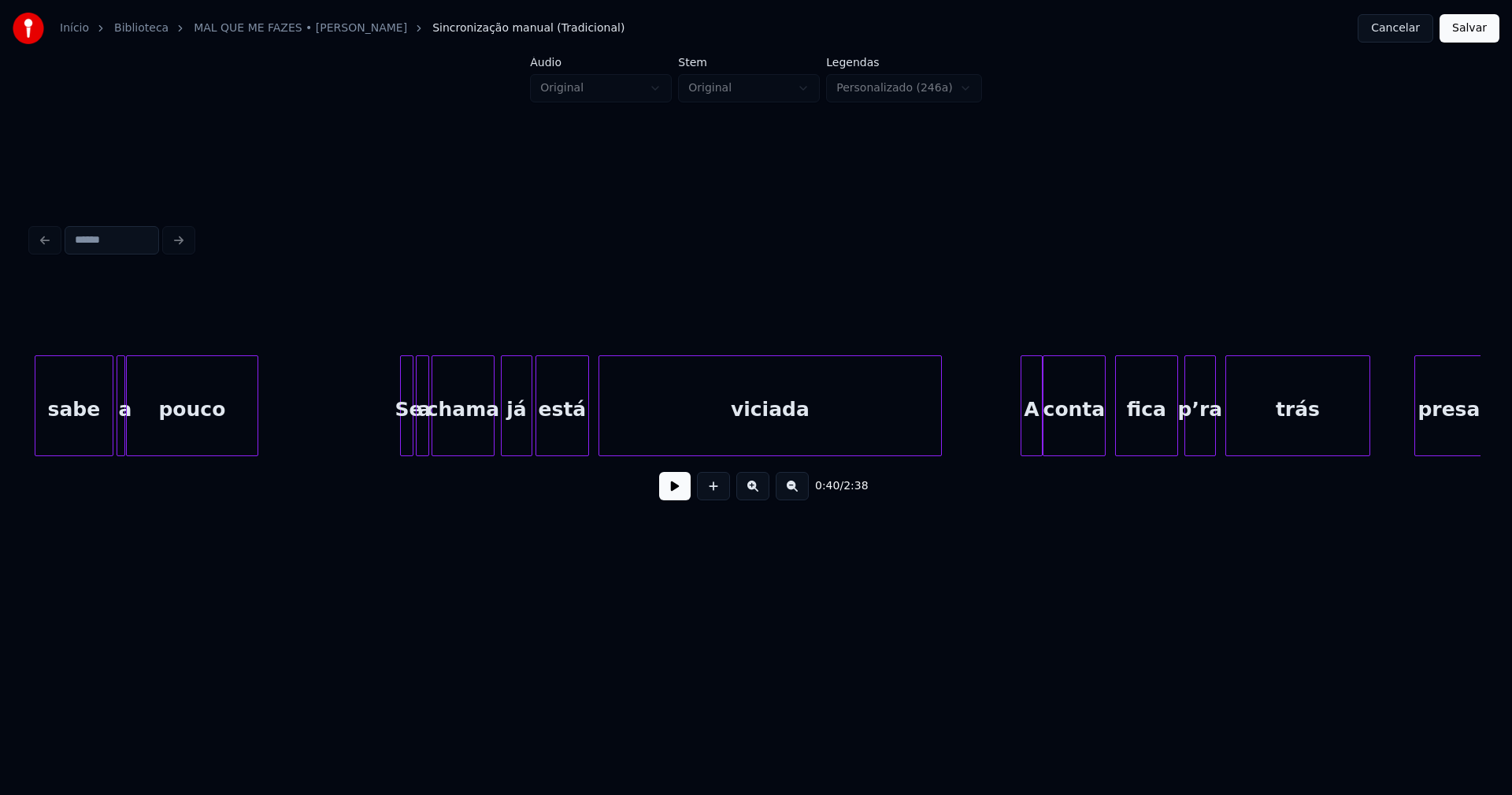
scroll to position [0, 6510]
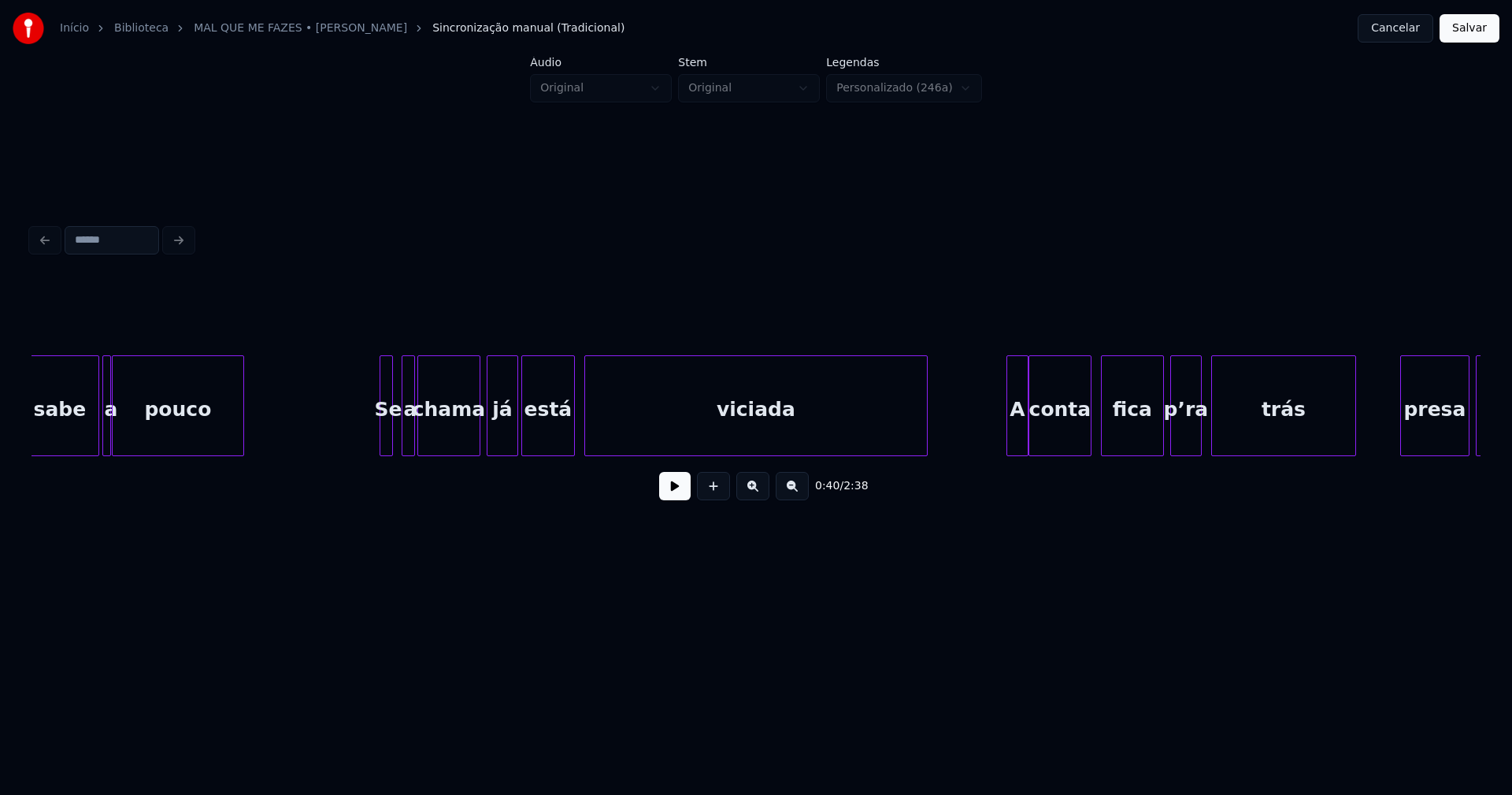
click at [387, 439] on div "Se" at bounding box center [388, 409] width 16 height 107
click at [396, 433] on div at bounding box center [396, 405] width 5 height 99
click at [682, 495] on button at bounding box center [675, 486] width 32 height 28
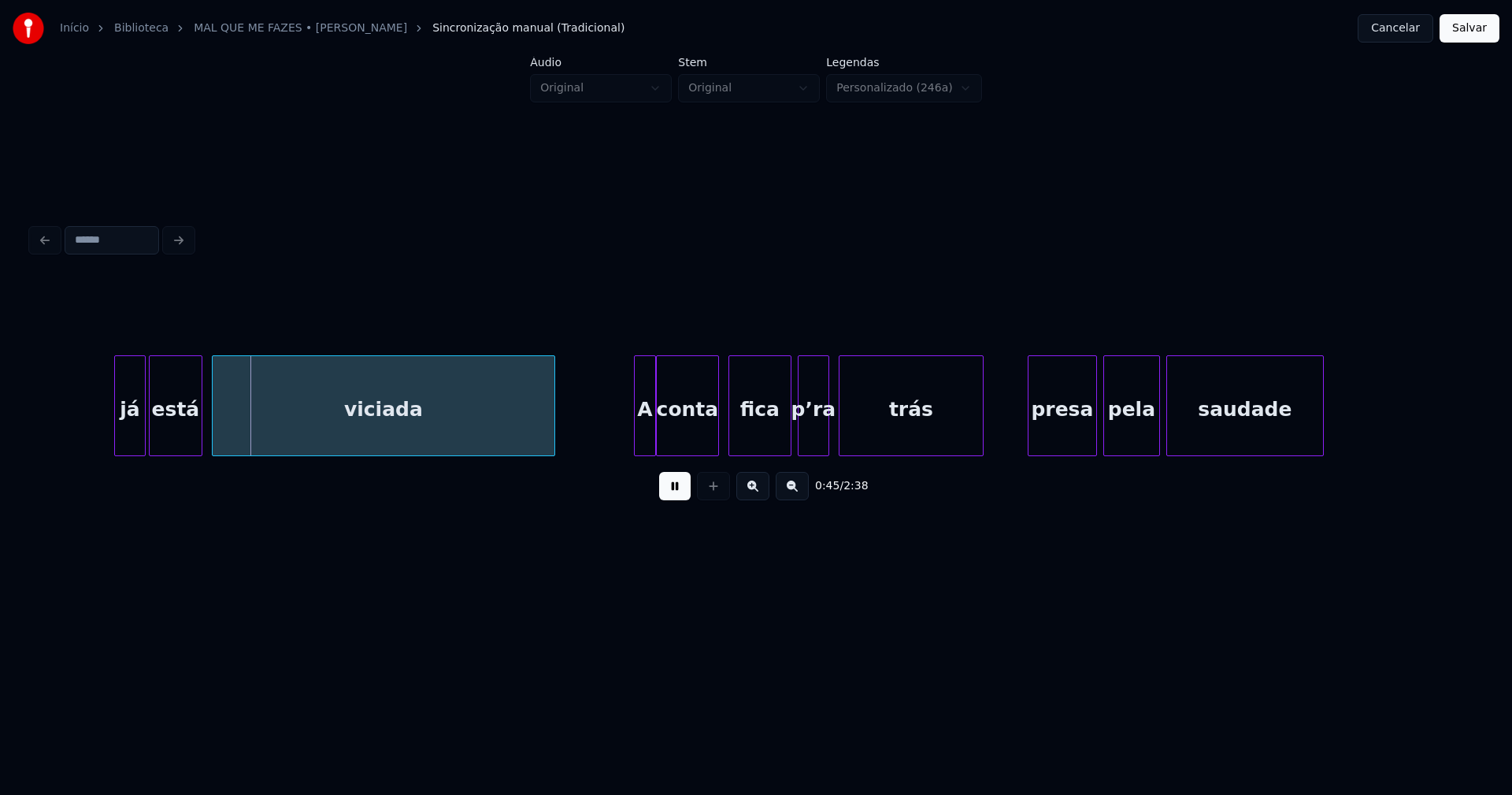
scroll to position [0, 7008]
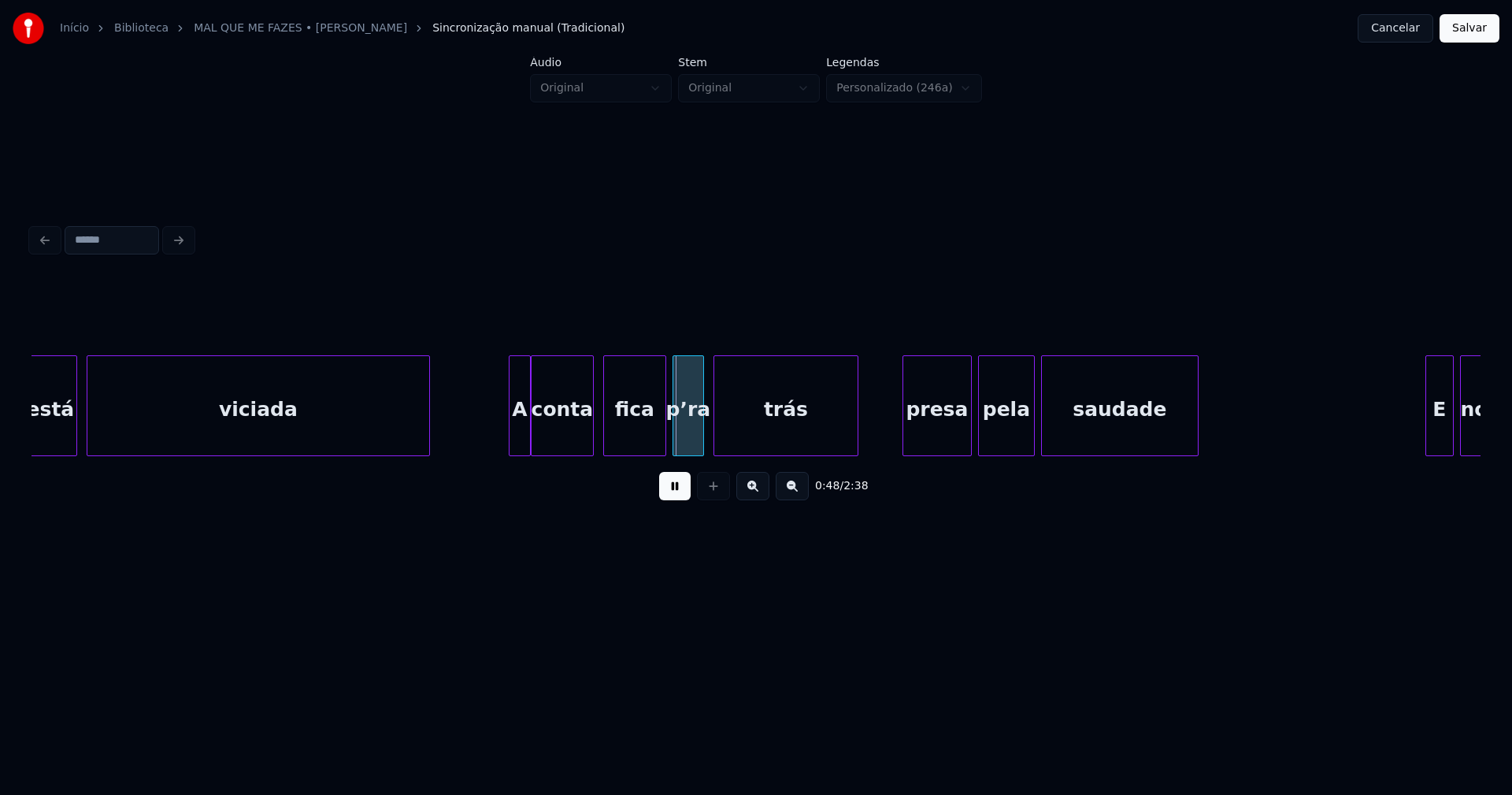
click at [665, 494] on button at bounding box center [675, 486] width 32 height 28
click at [515, 443] on div "A" at bounding box center [512, 409] width 20 height 107
click at [524, 436] on div at bounding box center [524, 405] width 5 height 99
click at [947, 439] on div "presa" at bounding box center [933, 409] width 68 height 107
click at [999, 449] on div "pela" at bounding box center [1002, 409] width 55 height 107
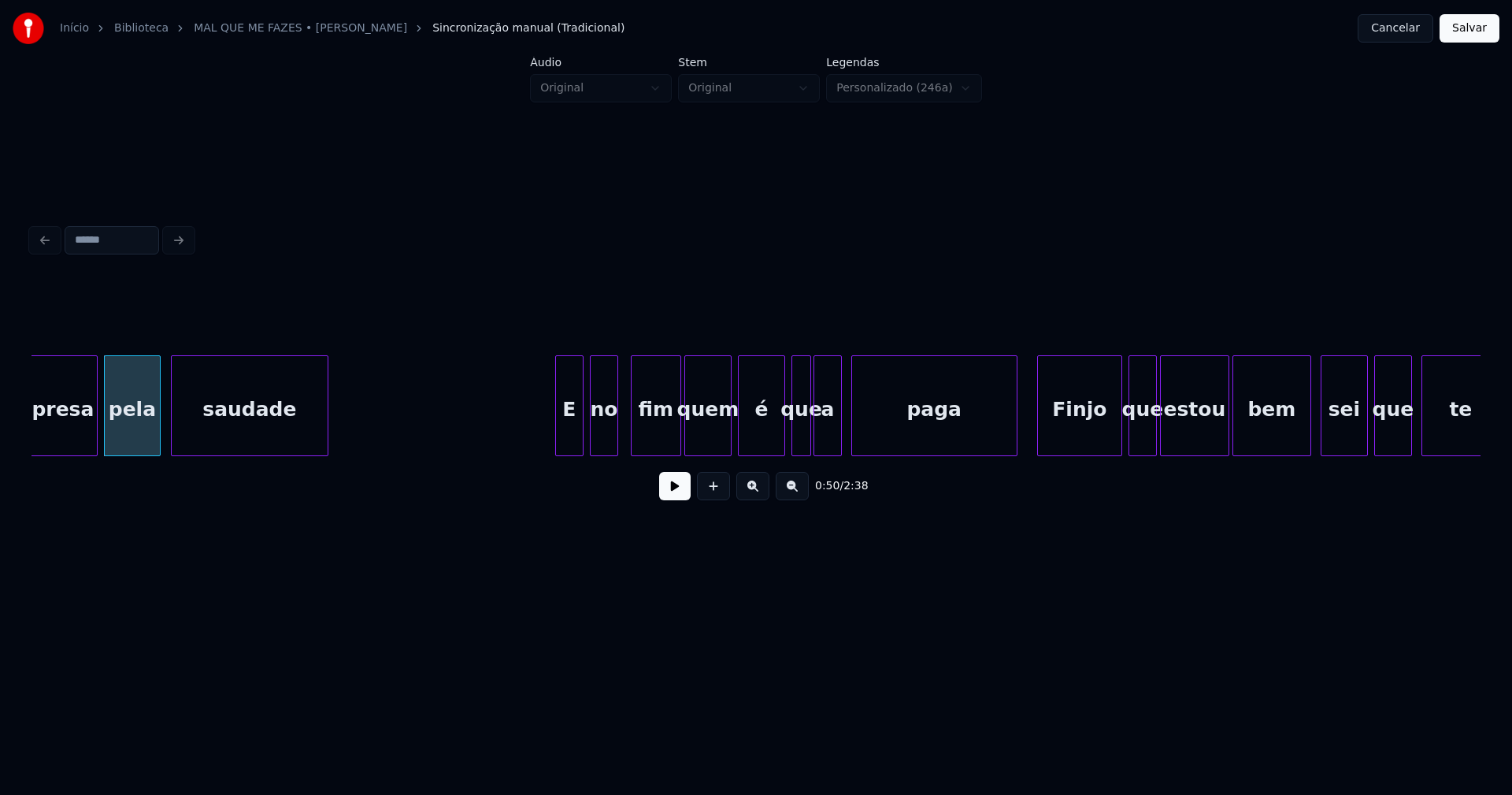
scroll to position [0, 7892]
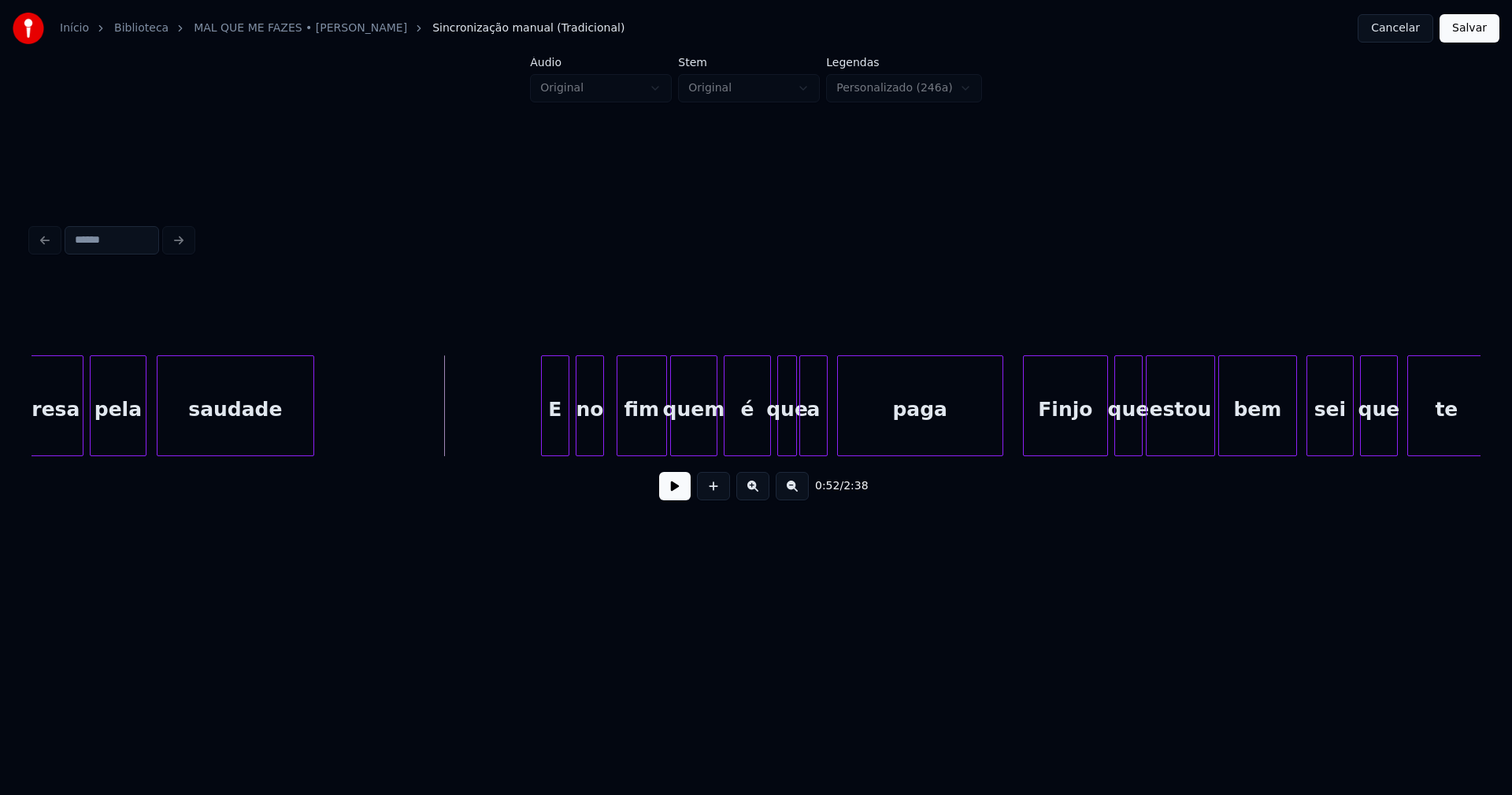
click at [673, 500] on button at bounding box center [675, 486] width 32 height 28
click at [672, 497] on button at bounding box center [675, 486] width 32 height 28
click at [530, 443] on div at bounding box center [531, 405] width 5 height 99
click at [674, 499] on button at bounding box center [675, 486] width 32 height 28
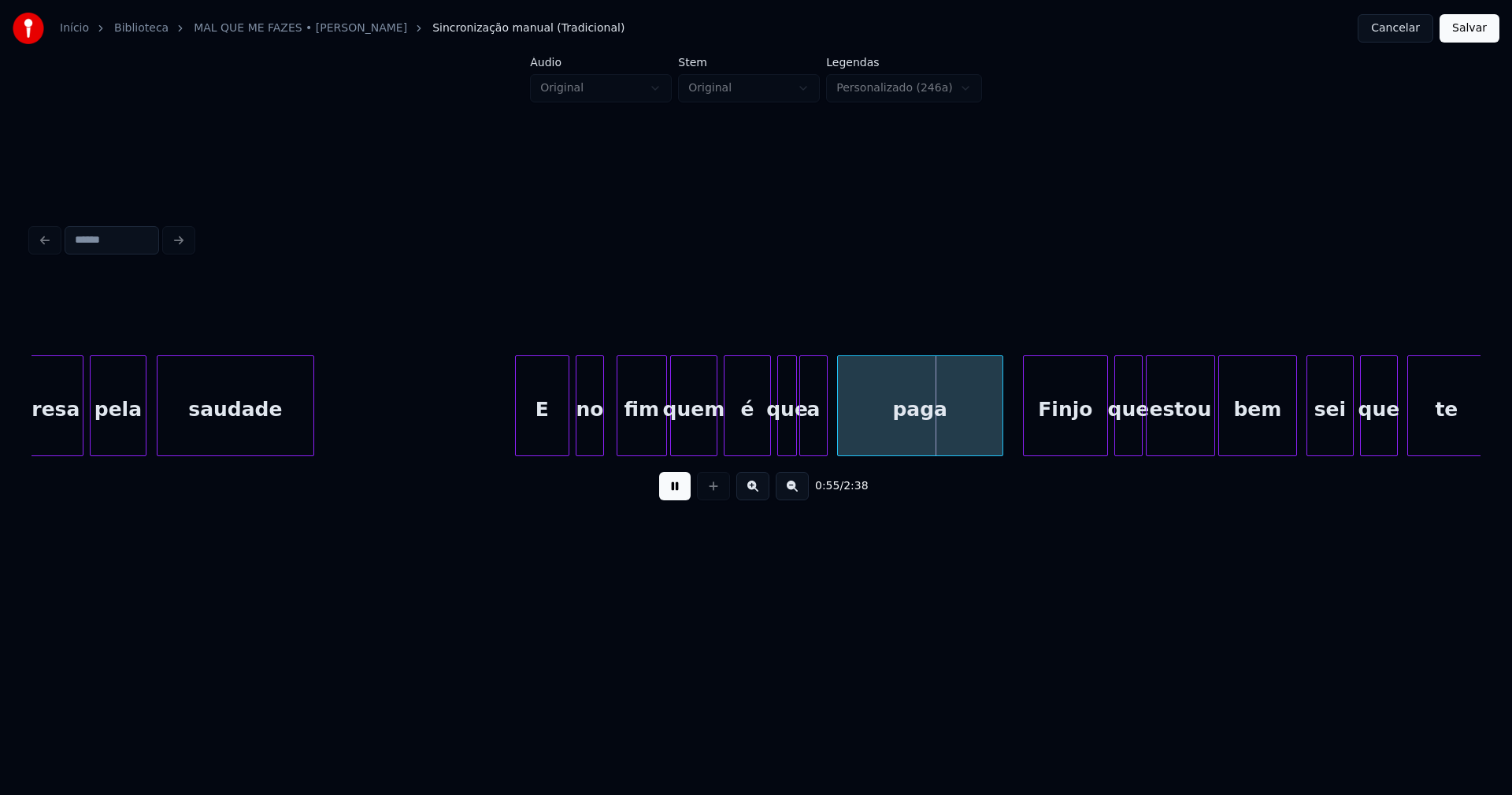
click at [519, 435] on div at bounding box center [518, 405] width 5 height 99
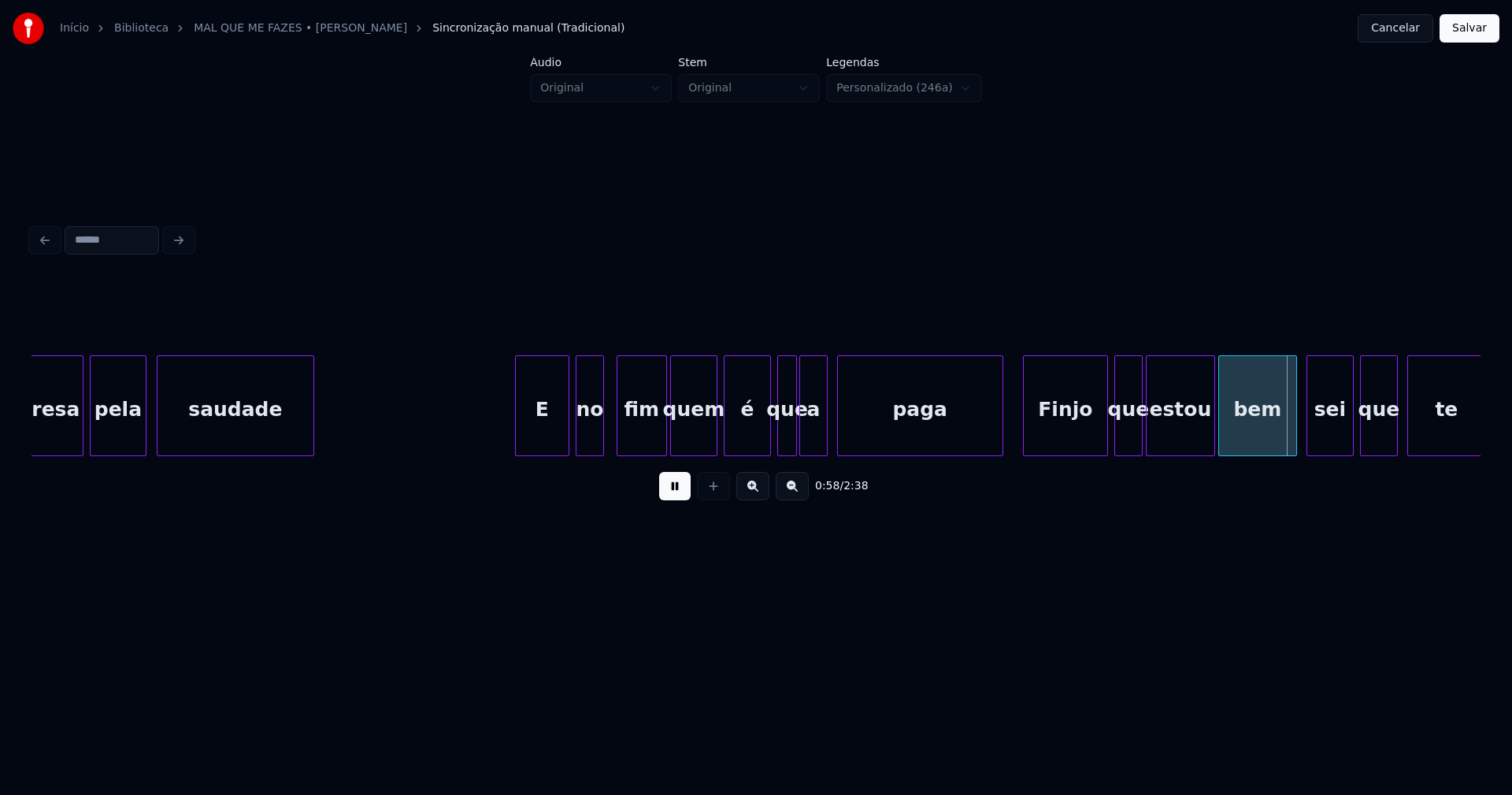
click at [678, 499] on button at bounding box center [675, 486] width 32 height 28
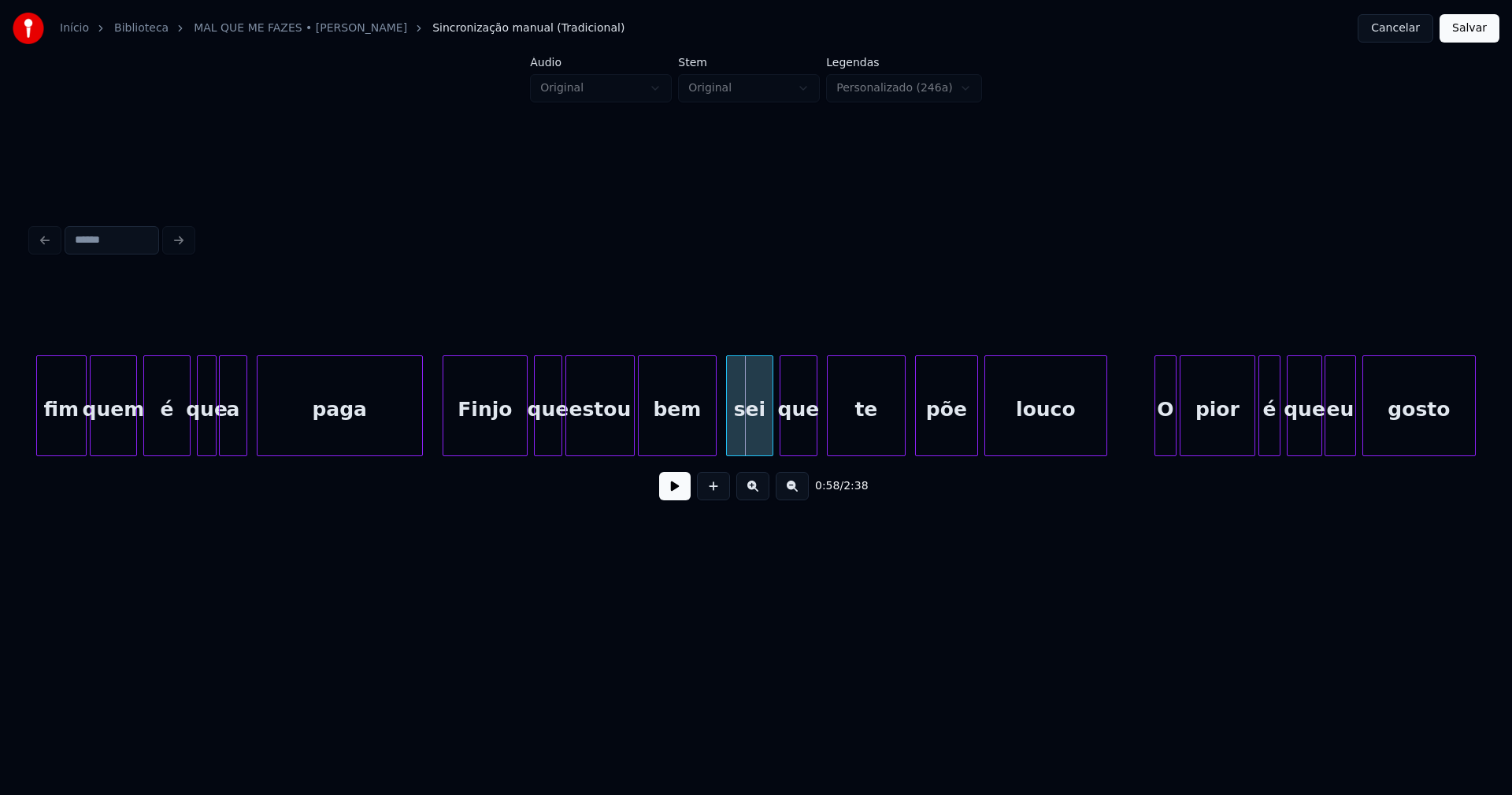
scroll to position [0, 8528]
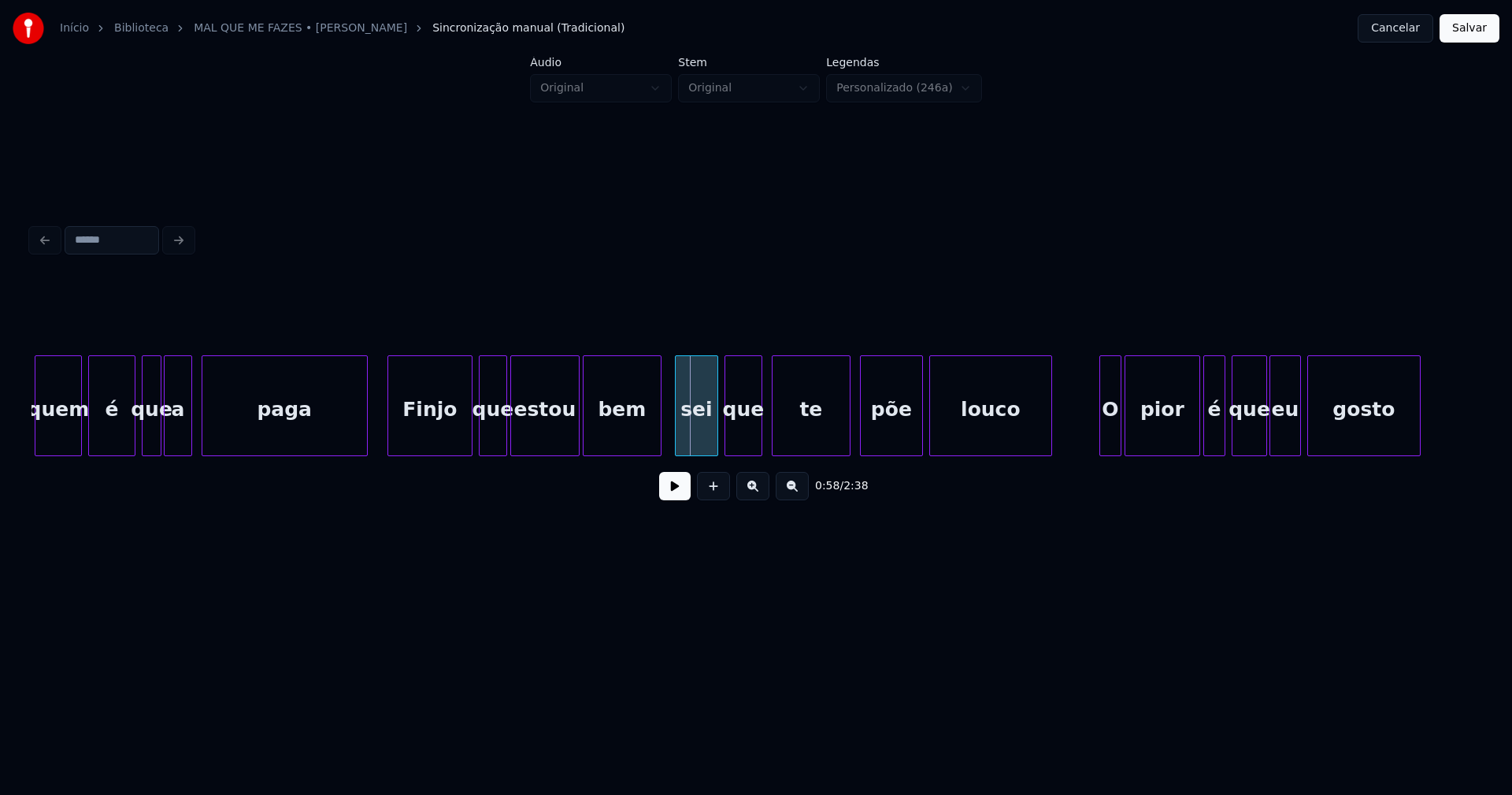
click at [678, 445] on div at bounding box center [678, 405] width 5 height 99
click at [661, 434] on div at bounding box center [662, 405] width 5 height 99
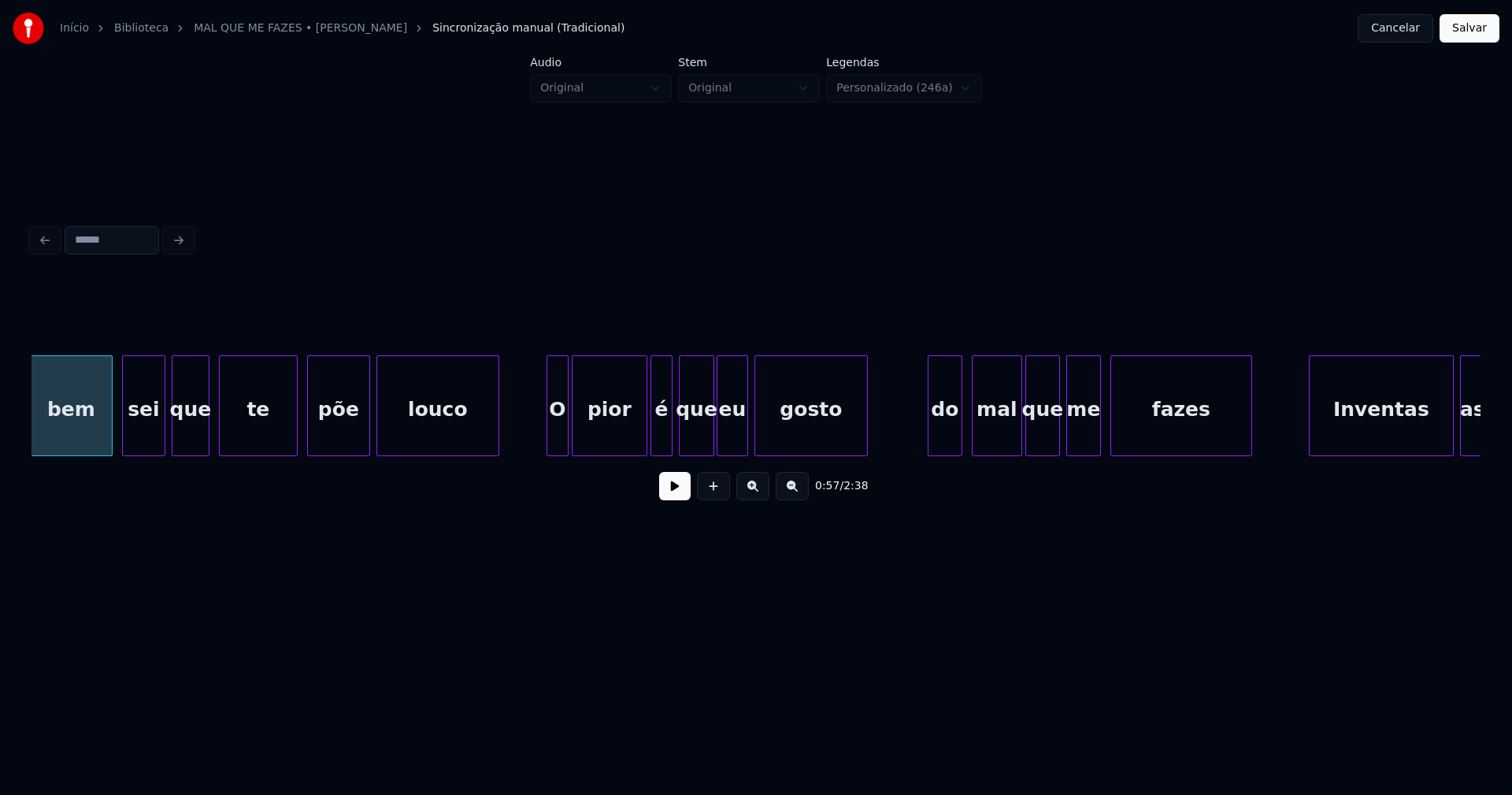
scroll to position [0, 9095]
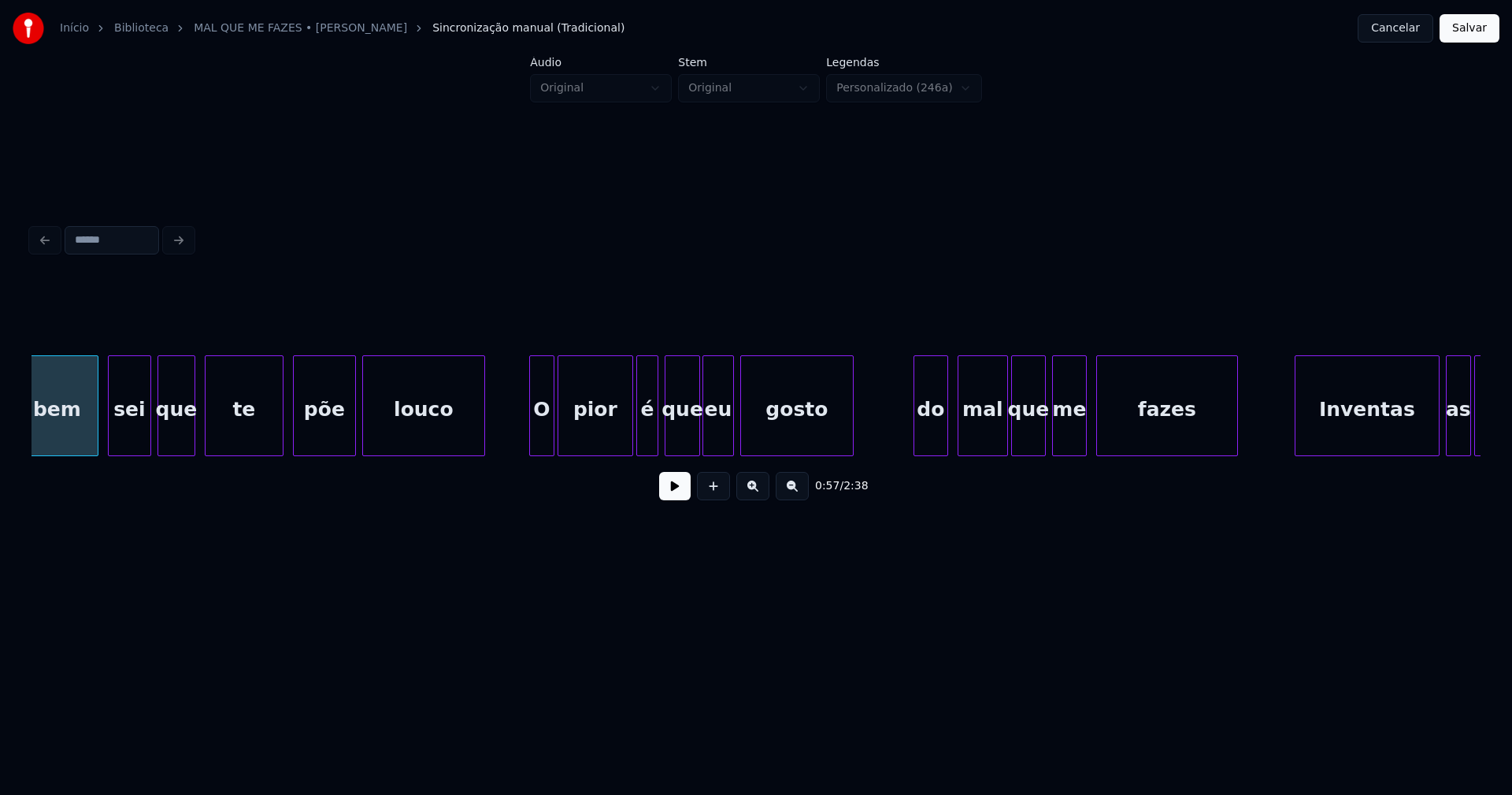
click at [532, 440] on div at bounding box center [532, 405] width 5 height 99
click at [680, 495] on button at bounding box center [675, 486] width 32 height 28
click at [677, 500] on button at bounding box center [675, 486] width 32 height 28
click at [926, 439] on div "do" at bounding box center [926, 409] width 33 height 107
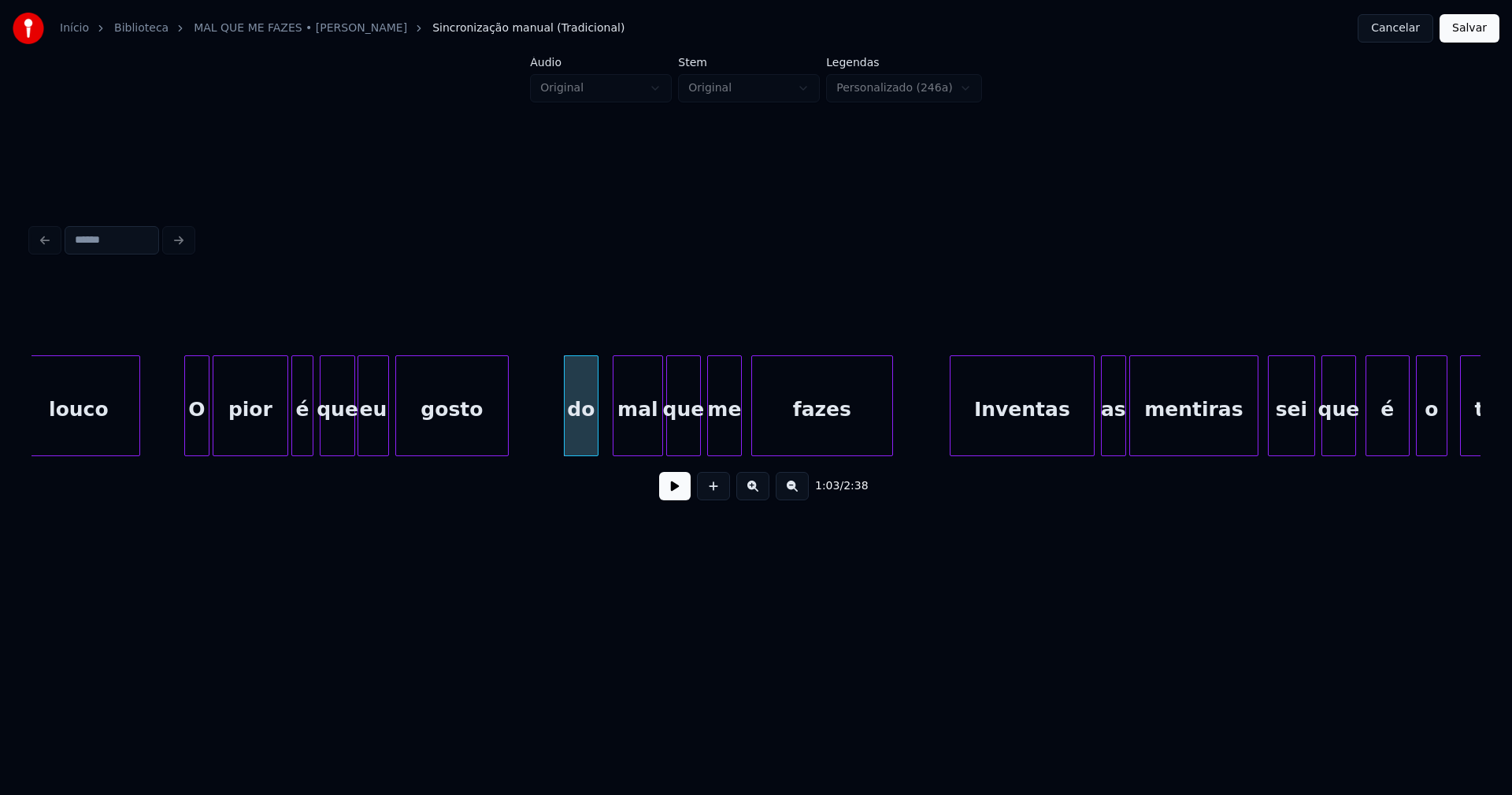
scroll to position [0, 9523]
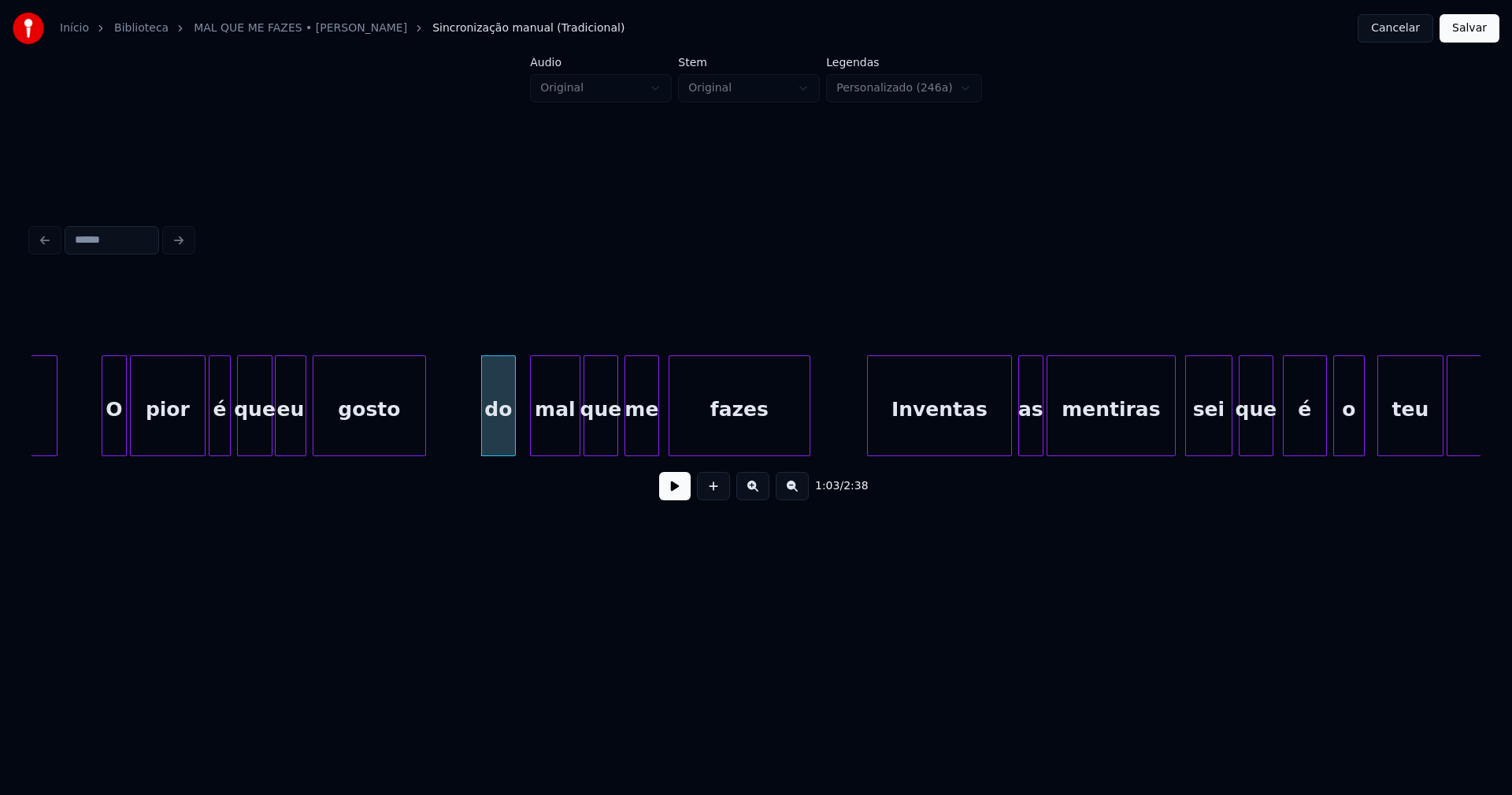
click at [668, 499] on button at bounding box center [675, 486] width 32 height 28
click at [680, 496] on button at bounding box center [675, 486] width 32 height 28
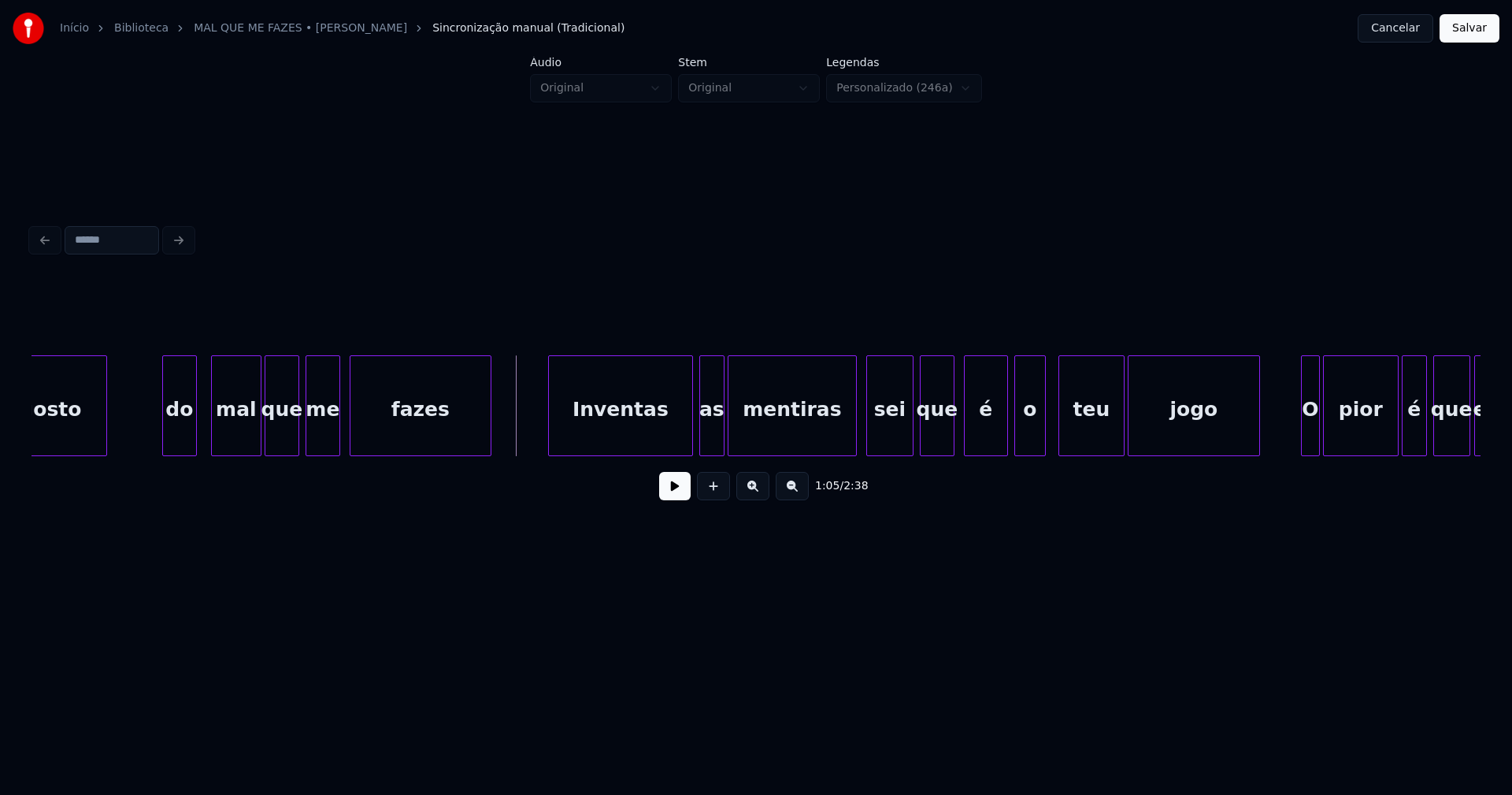
scroll to position [0, 9855]
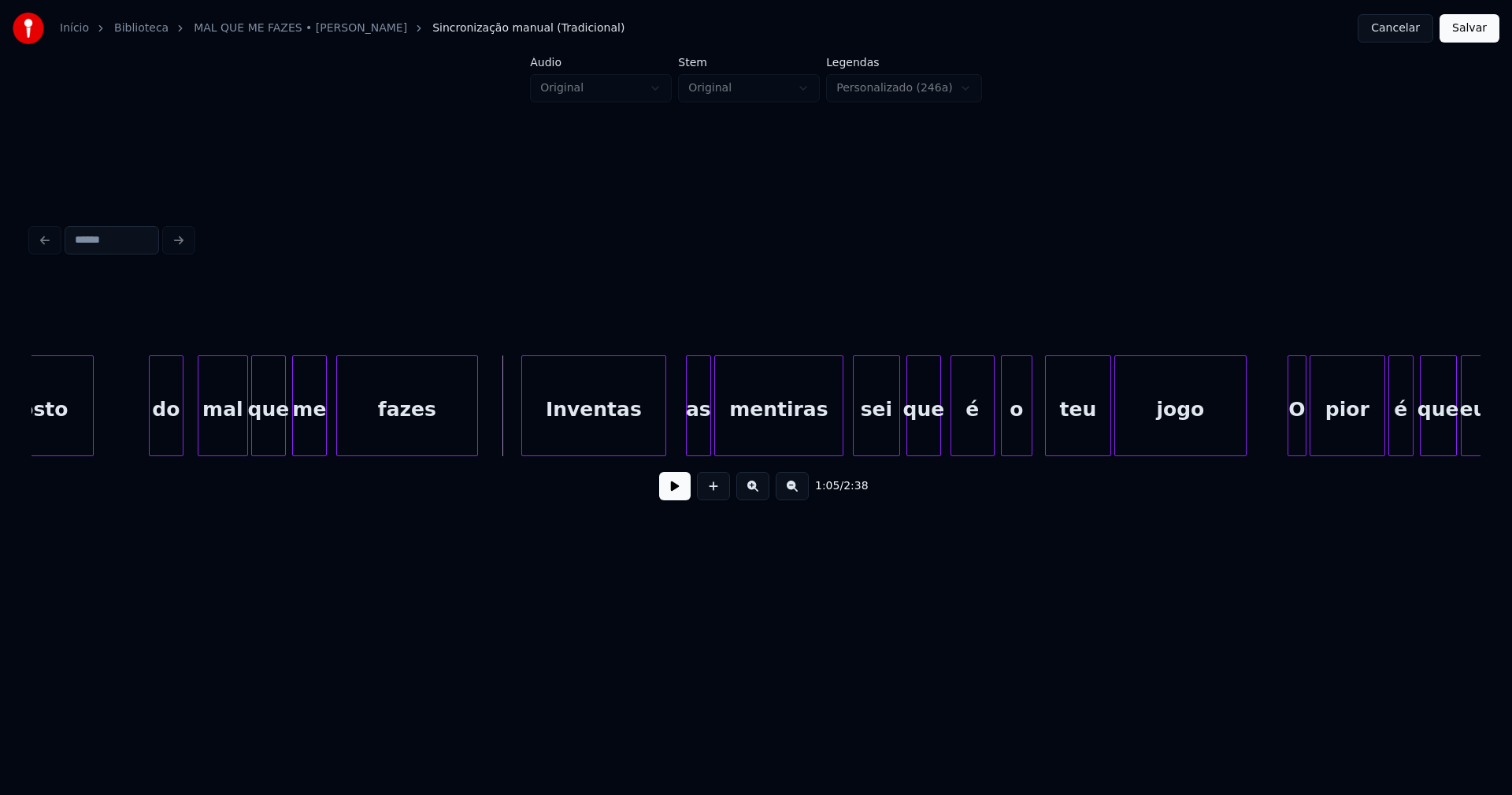
click at [600, 438] on div "Inventas" at bounding box center [593, 409] width 143 height 107
click at [658, 432] on div at bounding box center [658, 405] width 5 height 99
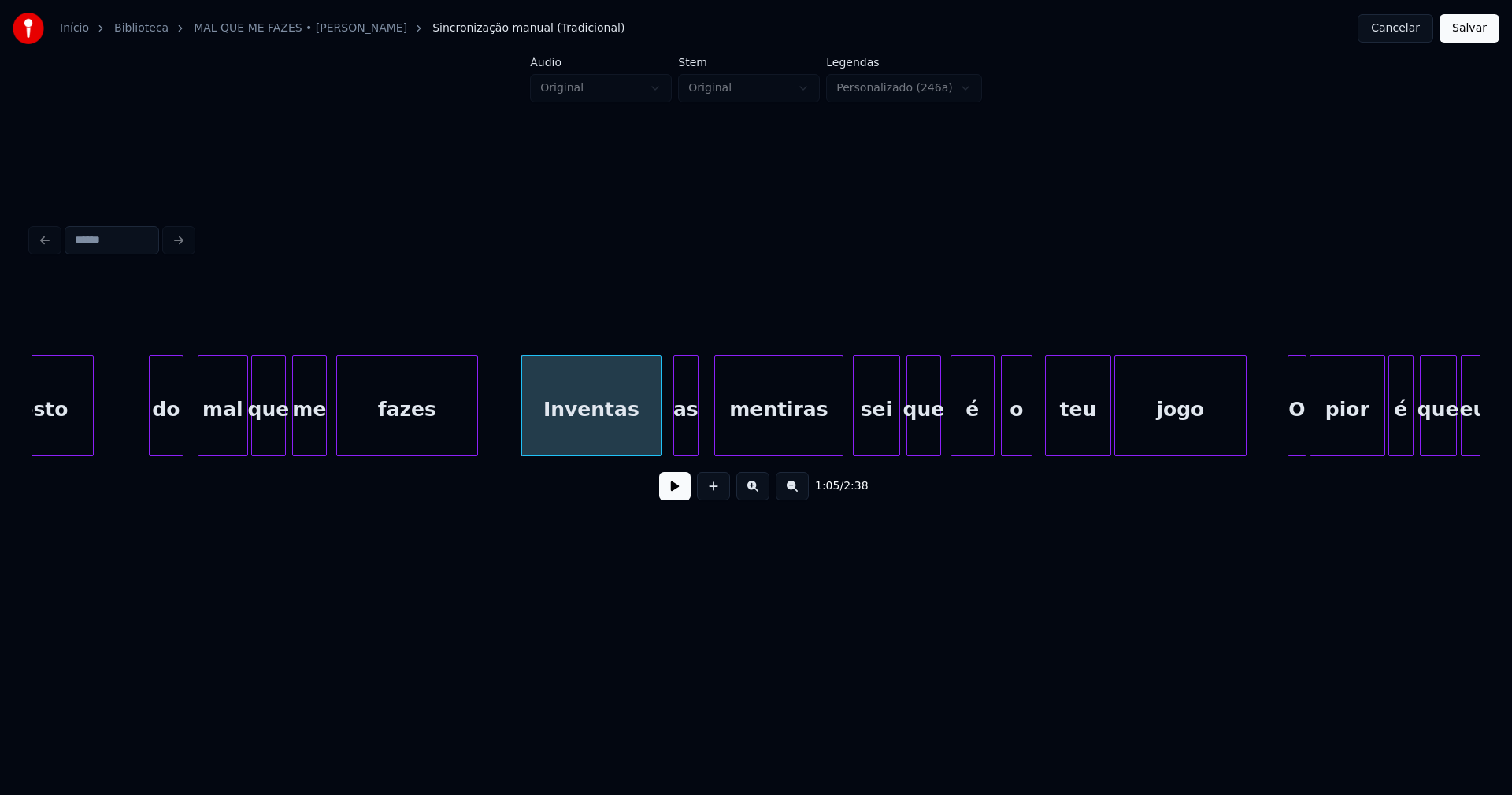
click at [688, 437] on div "as" at bounding box center [686, 409] width 24 height 107
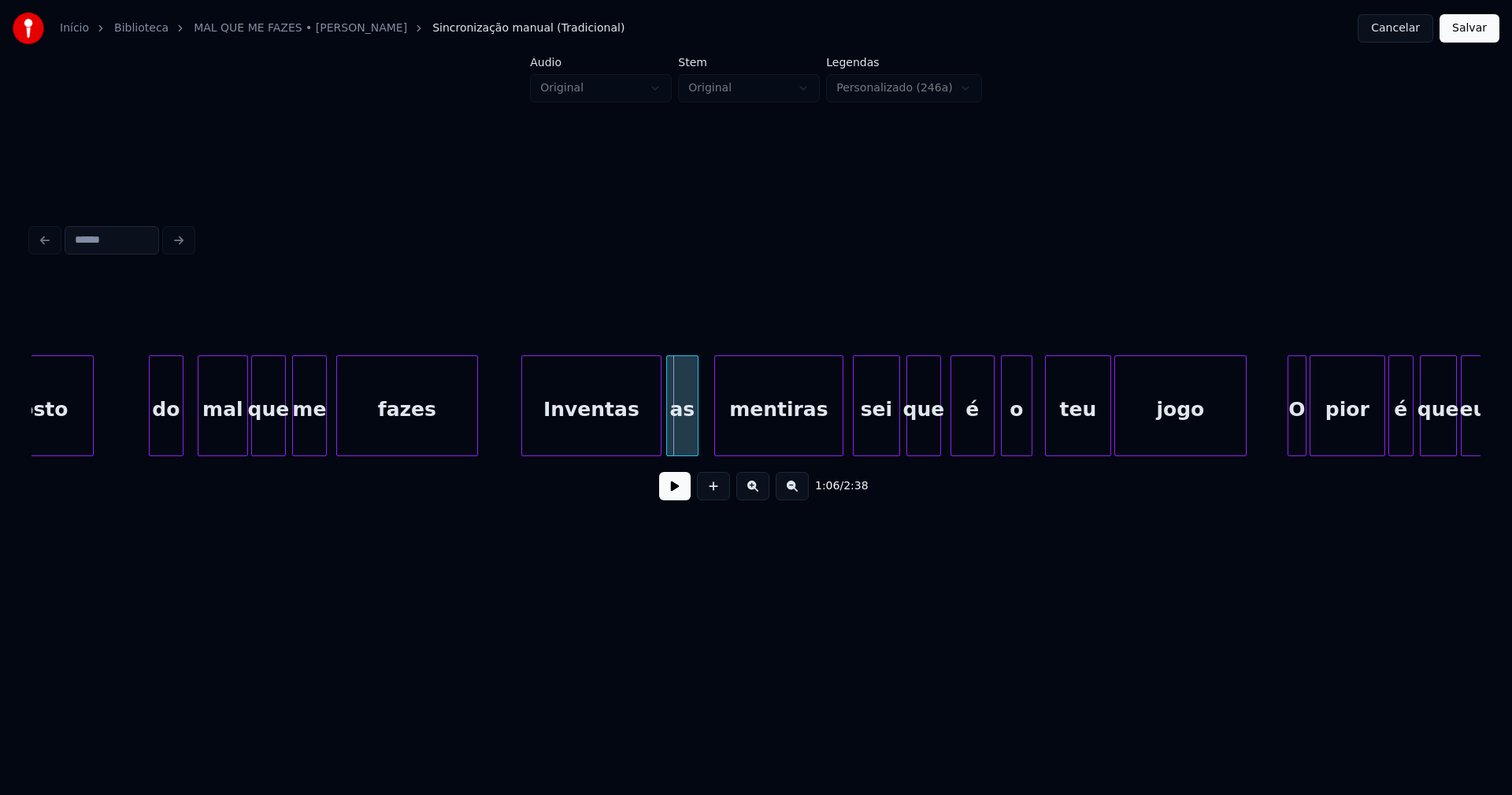
click at [669, 450] on div "gosto do mal que me fazes Inventas as mentiras sei que é o teu jogo O pior é qu…" at bounding box center [756, 405] width 1449 height 101
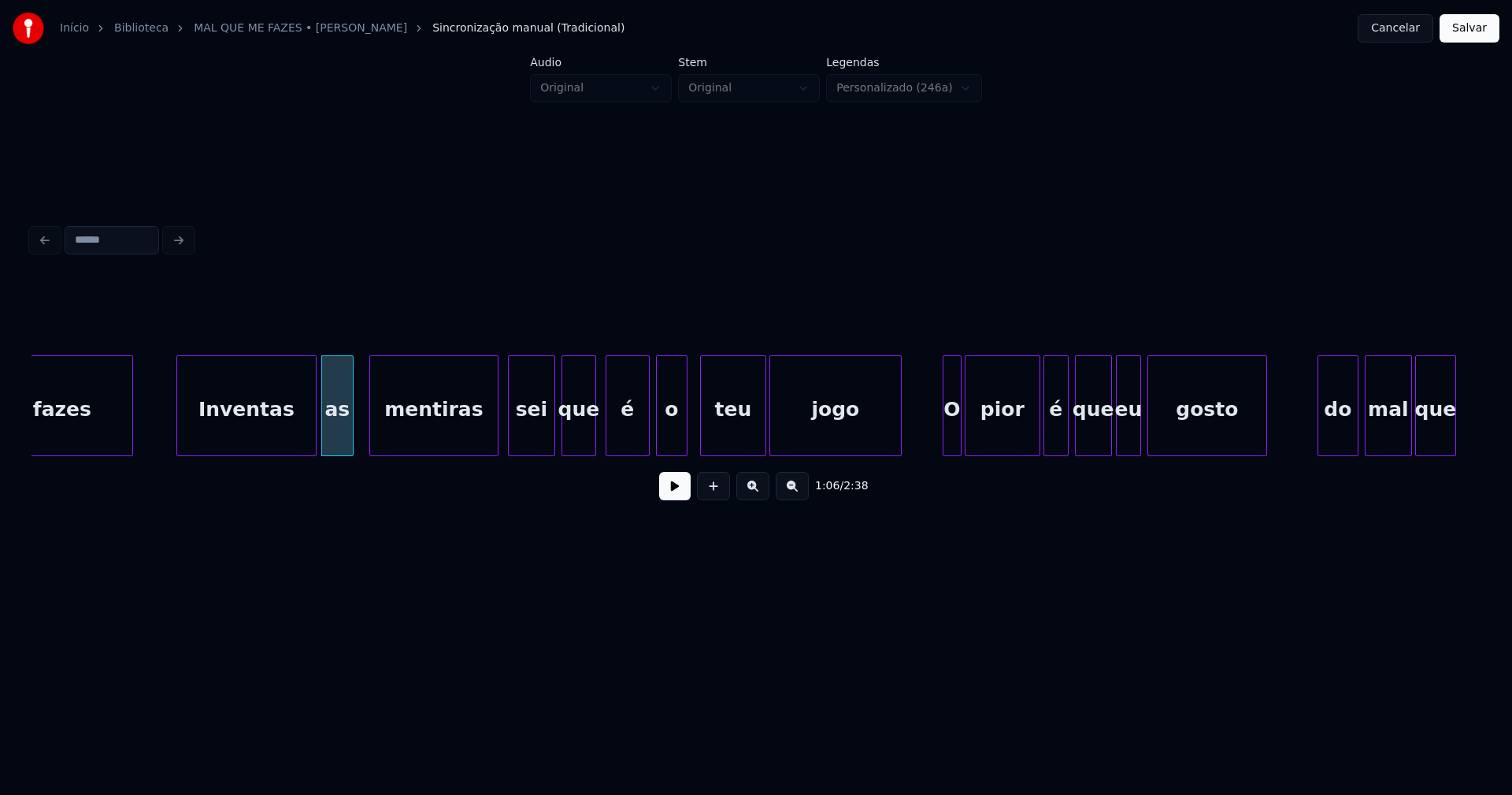
scroll to position [0, 10214]
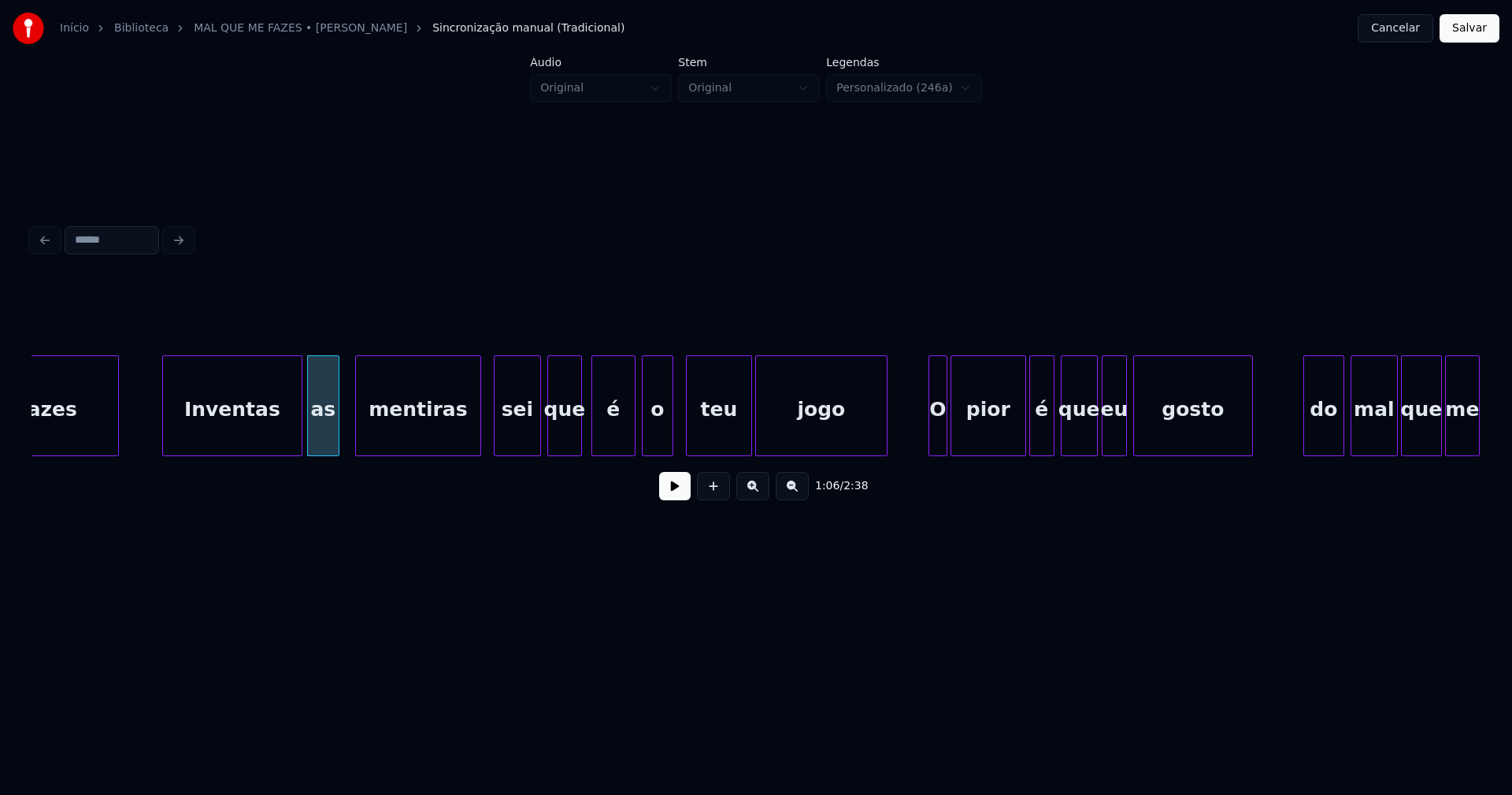
click at [480, 433] on div at bounding box center [478, 405] width 5 height 99
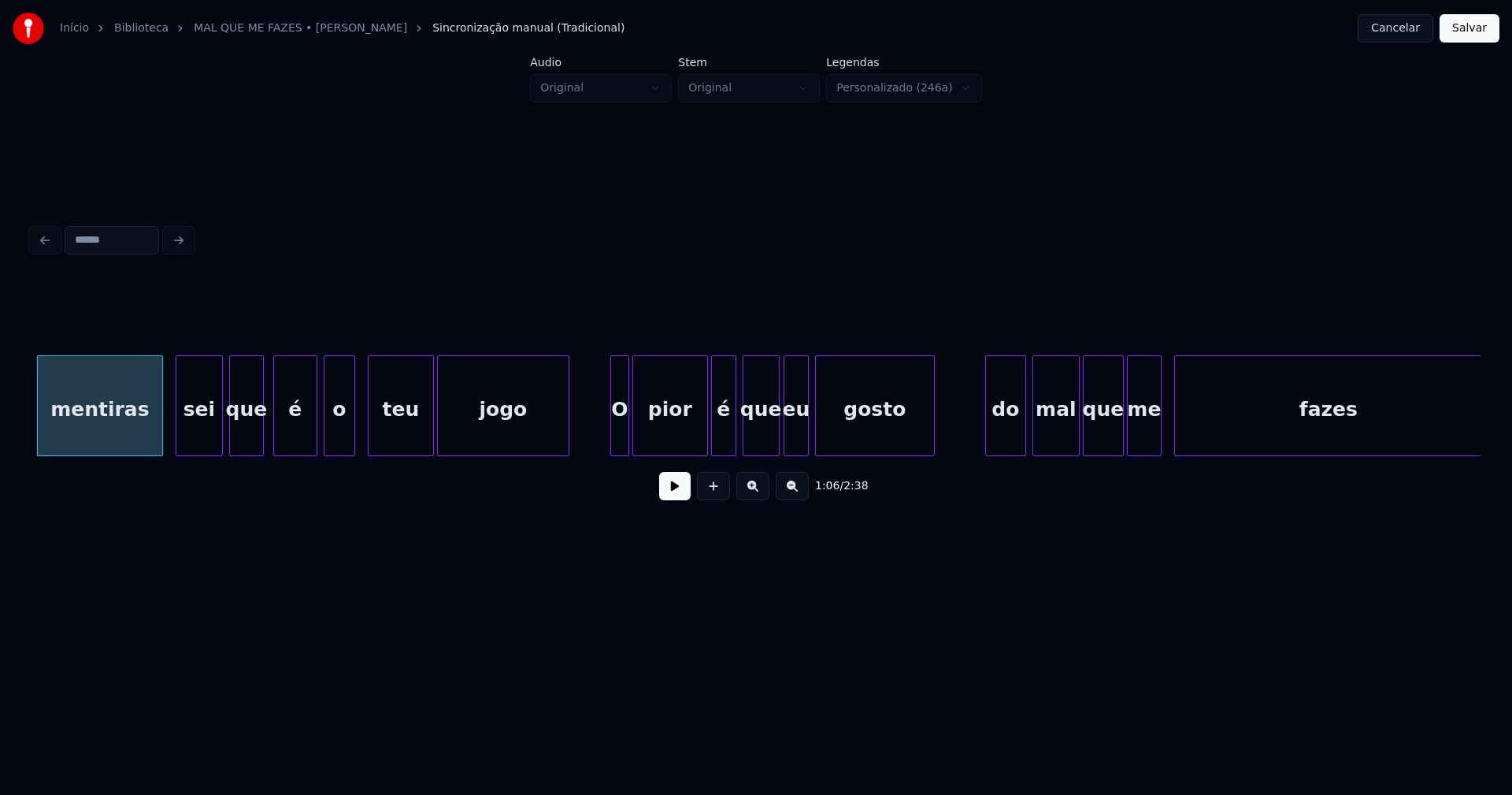
scroll to position [0, 10629]
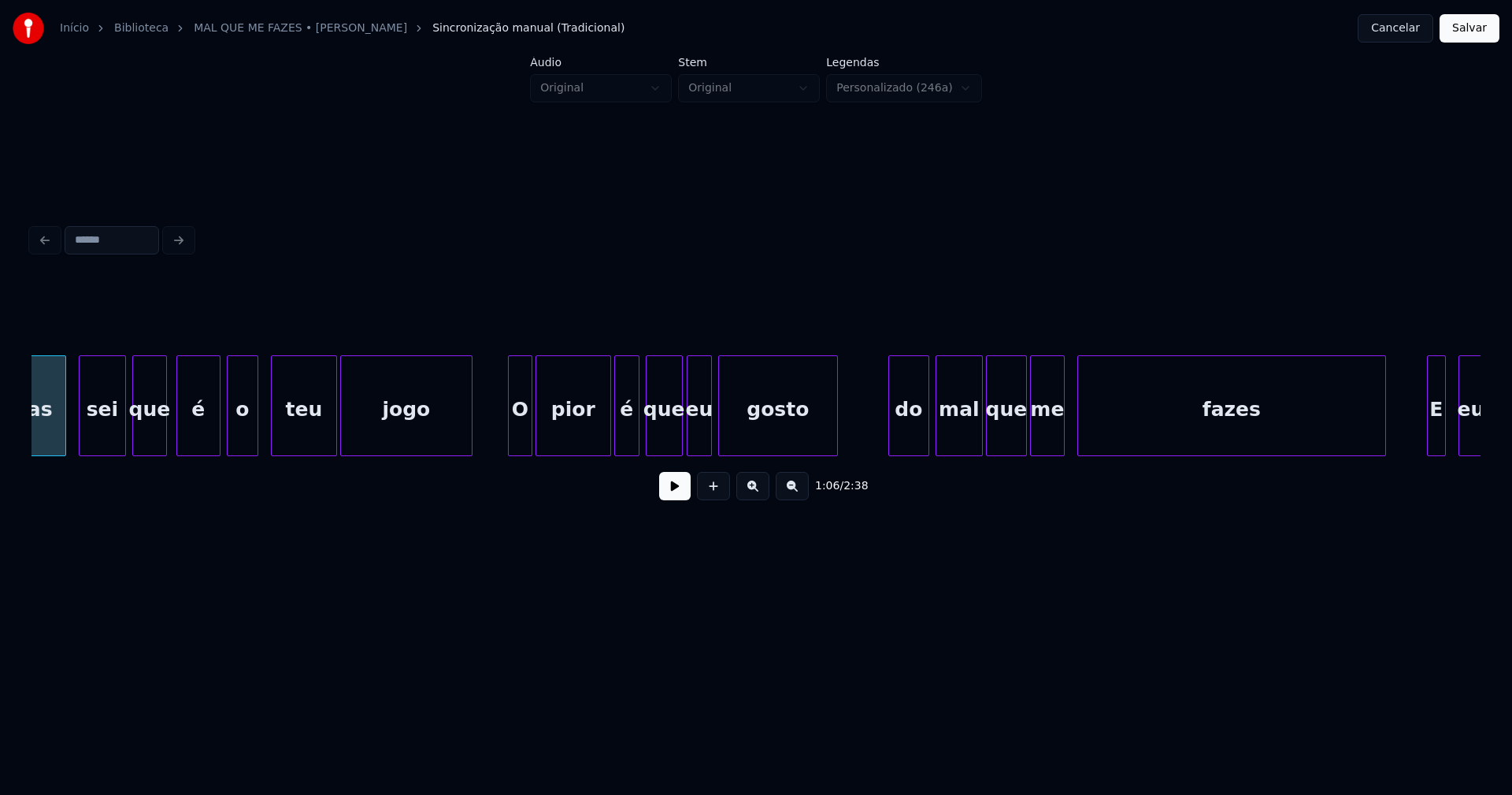
click at [512, 449] on div "O" at bounding box center [520, 405] width 24 height 101
click at [907, 444] on div "do" at bounding box center [905, 409] width 39 height 107
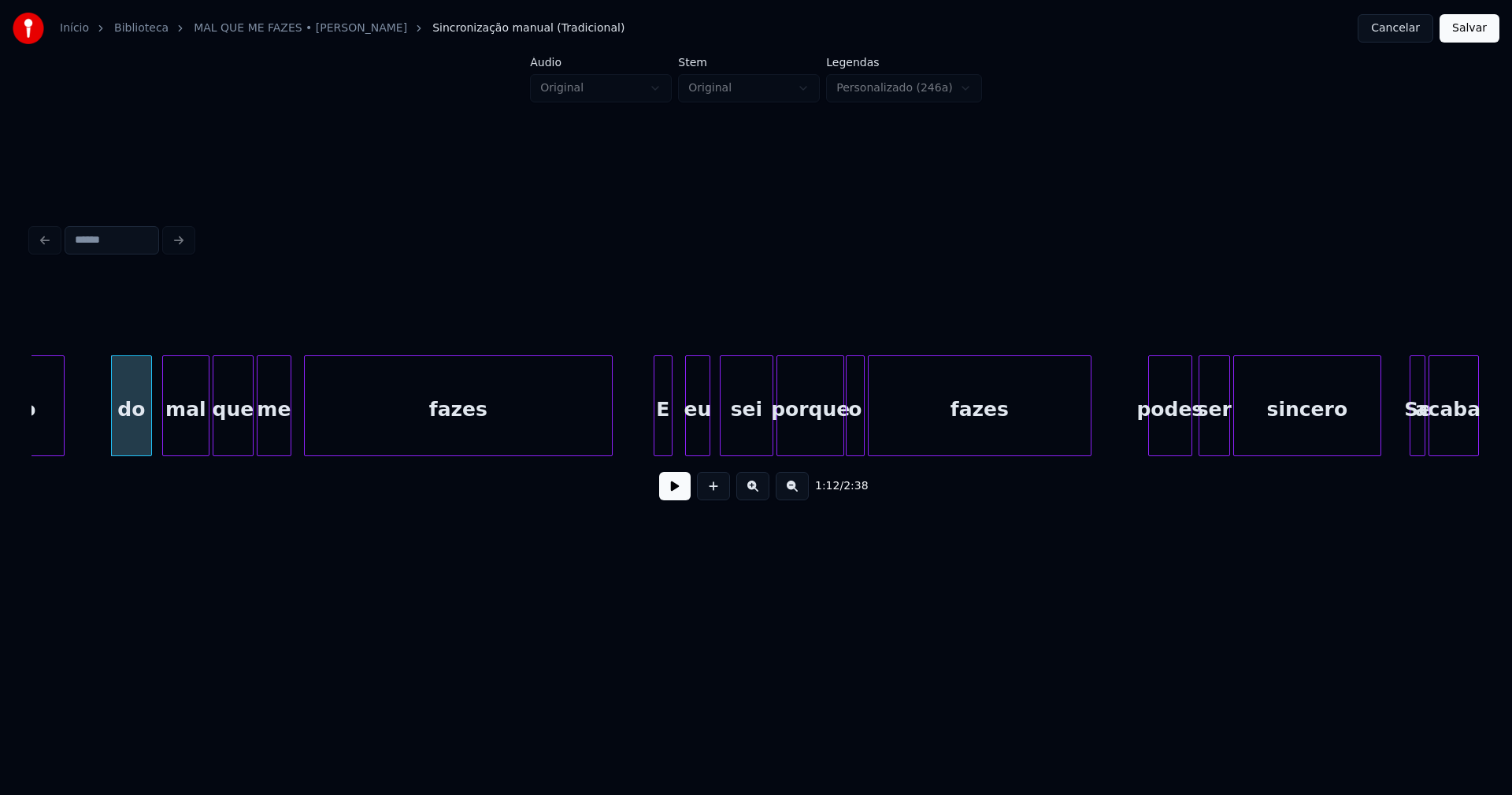
scroll to position [0, 11417]
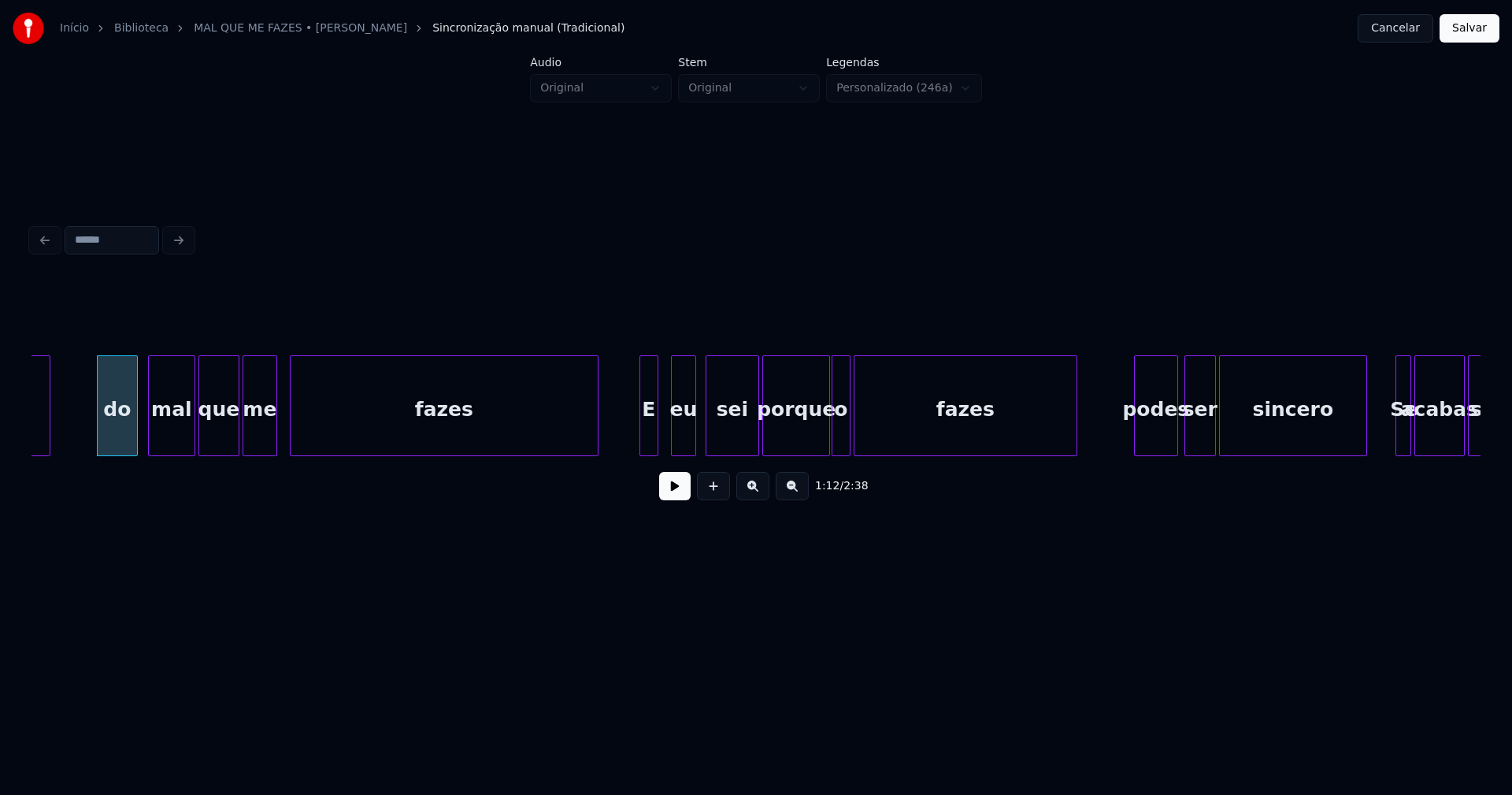
click at [676, 495] on button at bounding box center [675, 486] width 32 height 28
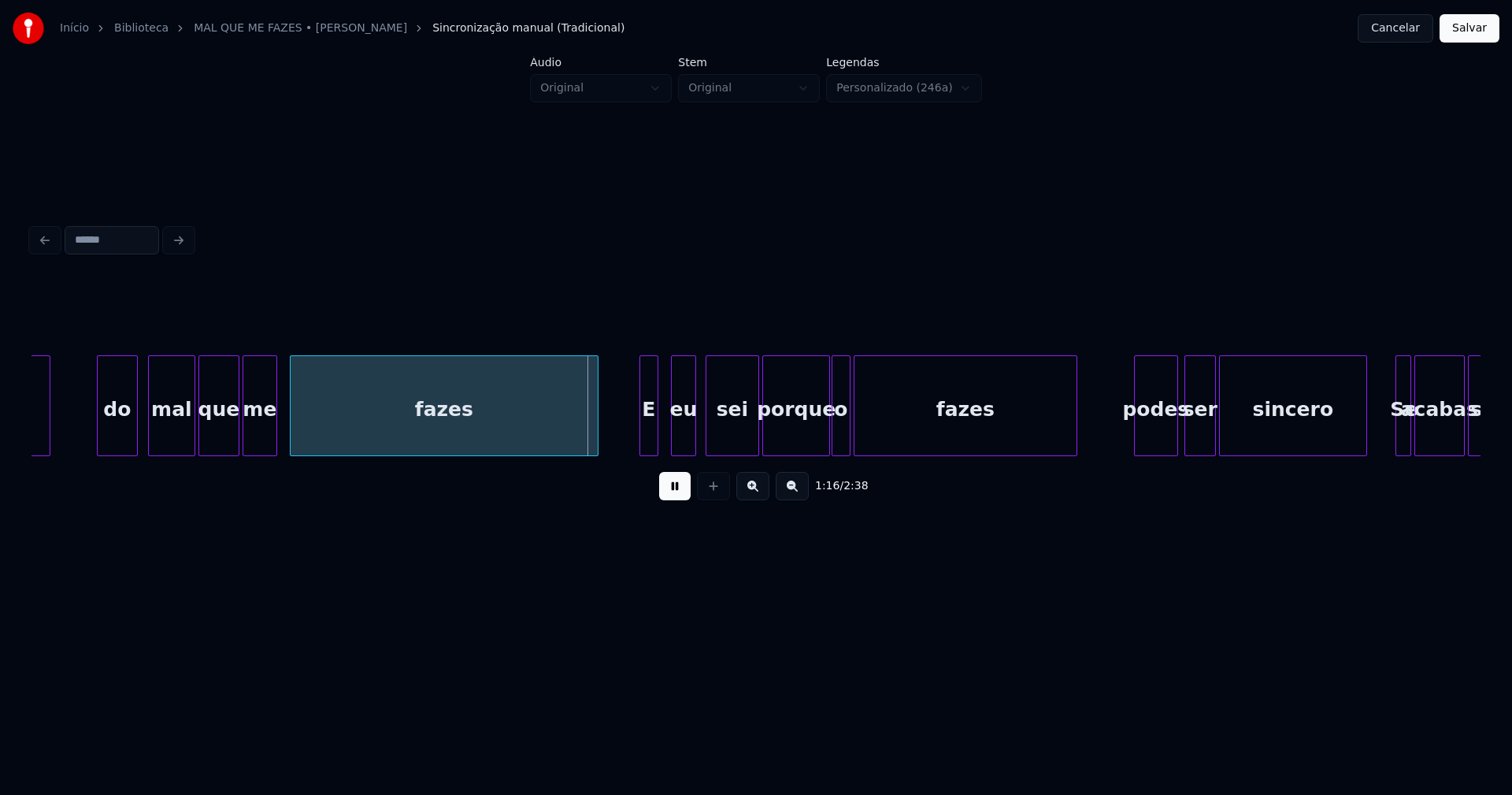
click at [675, 494] on button at bounding box center [675, 486] width 32 height 28
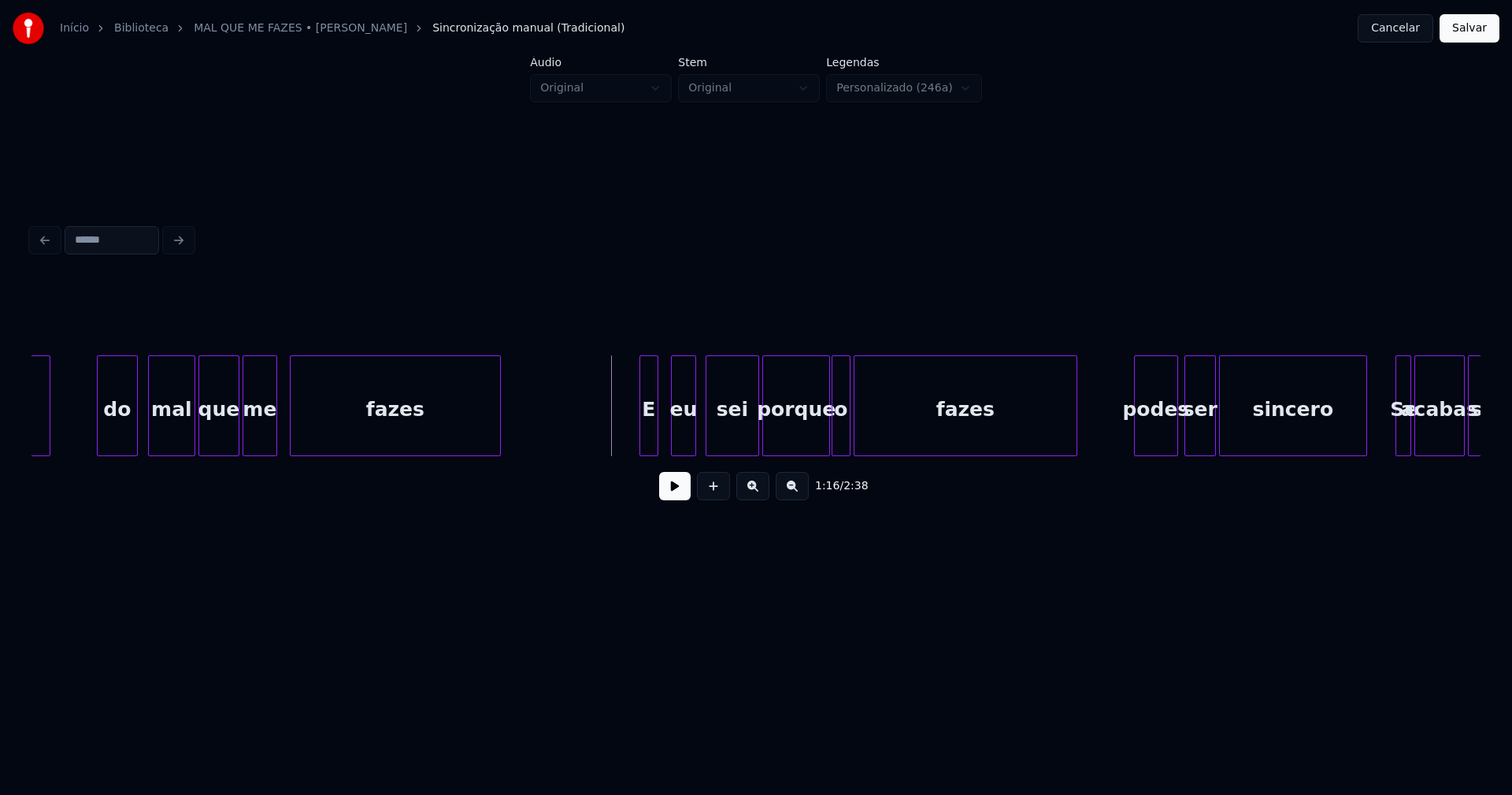
click at [498, 447] on div at bounding box center [497, 405] width 5 height 99
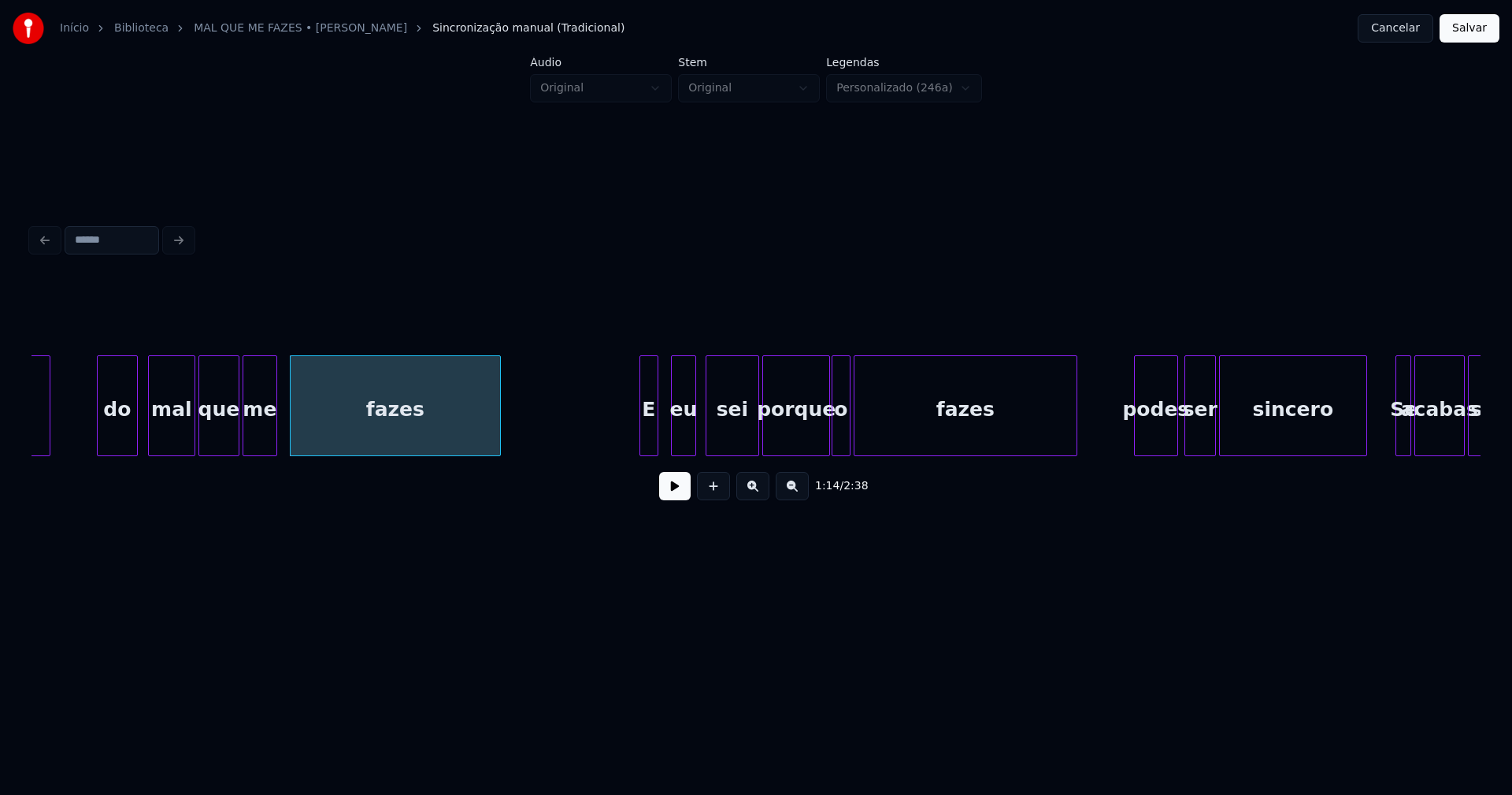
click at [678, 494] on button at bounding box center [675, 486] width 32 height 28
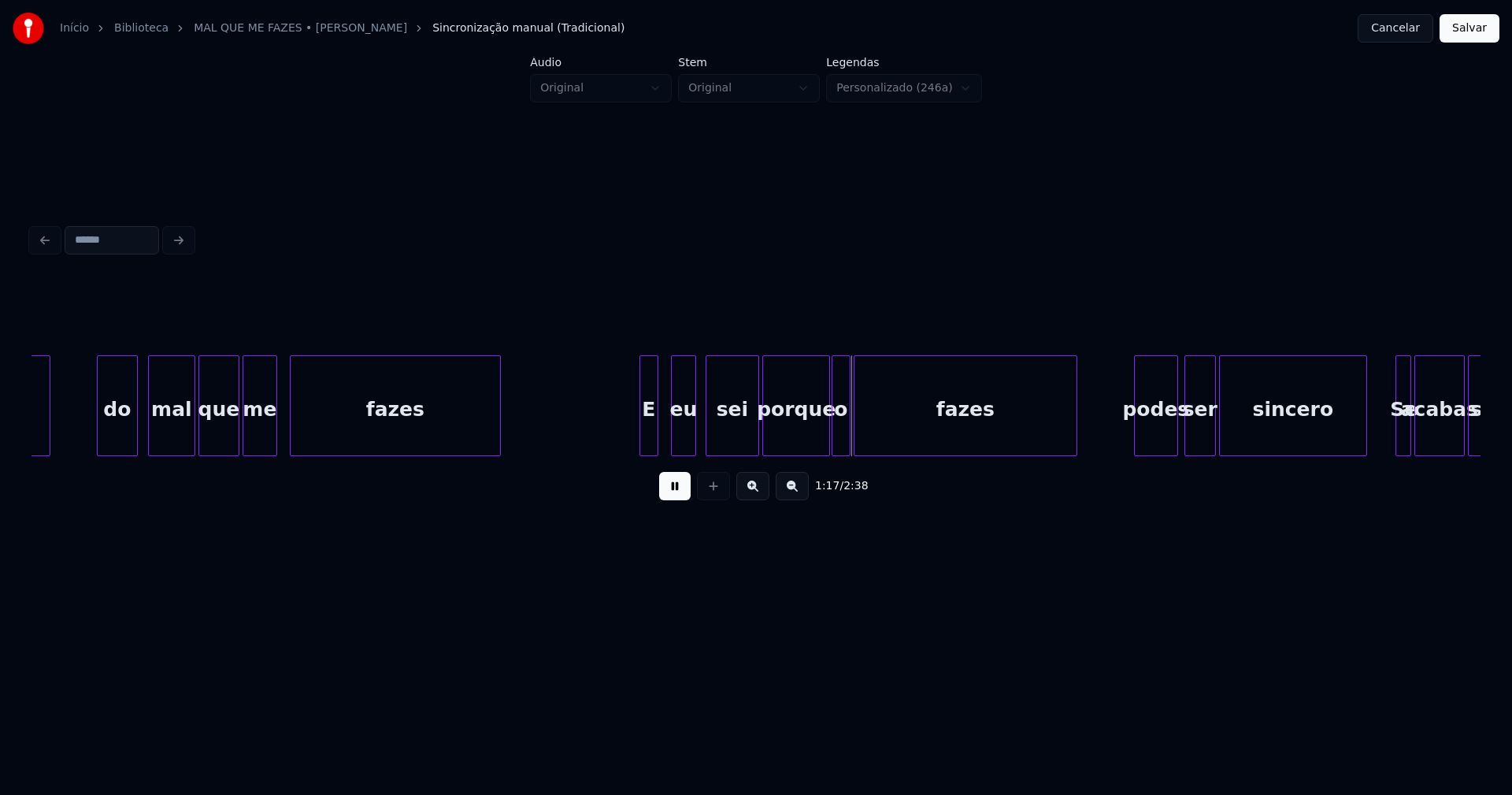
click at [603, 436] on div "gosto do mal que me fazes E eu sei porque o fazes podes ser sincero Se acabas s…" at bounding box center [1095, 405] width 24960 height 101
click at [600, 422] on div "gosto do mal que me fazes E eu sei porque o fazes podes ser sincero Se acabas s…" at bounding box center [1095, 405] width 24960 height 101
click at [603, 425] on div "gosto do mal que me fazes E eu sei porque o fazes podes ser sincero Se acabas s…" at bounding box center [1095, 405] width 24960 height 101
click at [603, 421] on div "gosto do mal que me fazes E eu sei porque o fazes podes ser sincero Se acabas s…" at bounding box center [1095, 405] width 24960 height 101
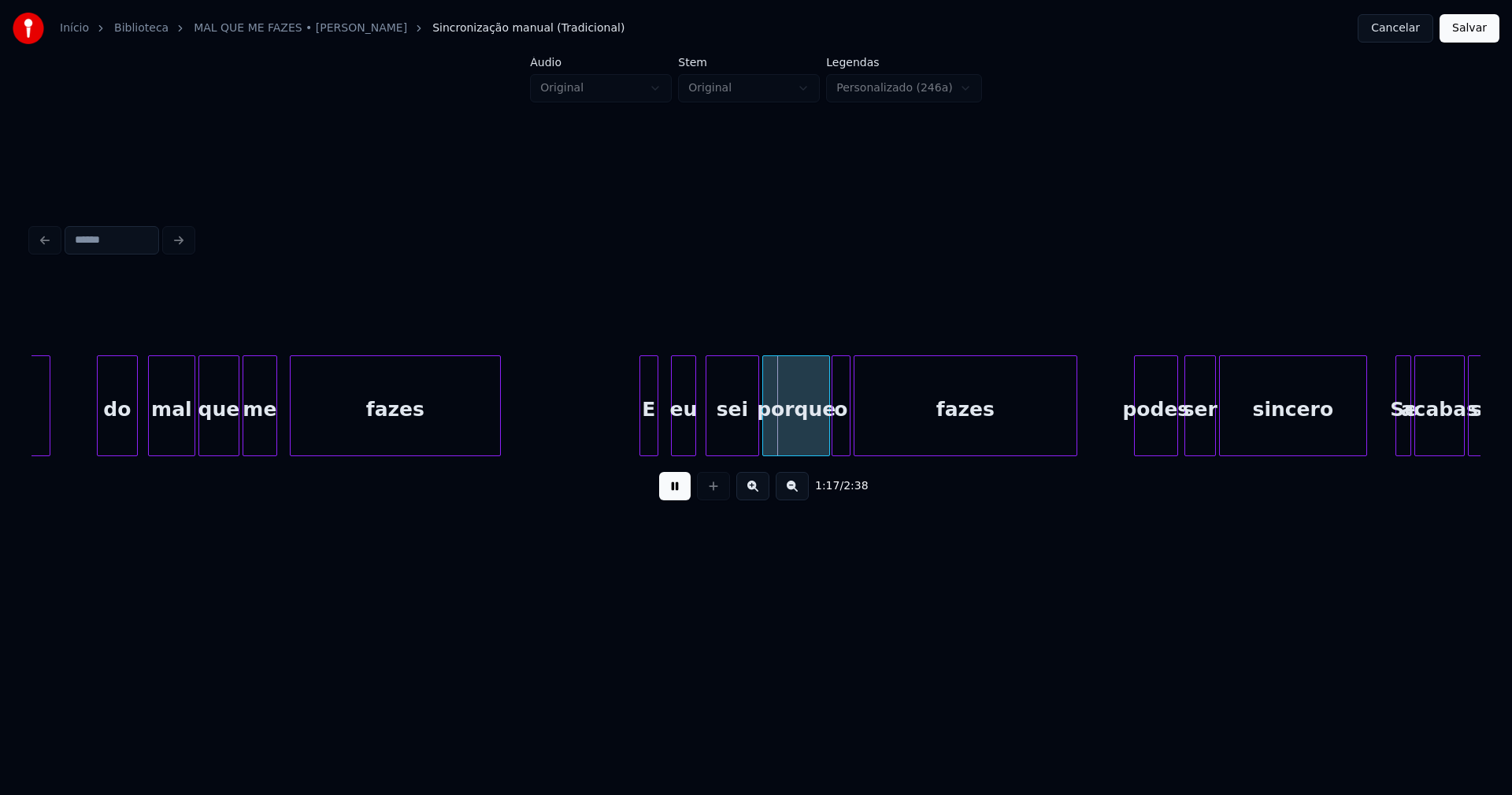
click at [677, 484] on button at bounding box center [675, 486] width 32 height 28
click at [689, 442] on div "eu" at bounding box center [689, 409] width 24 height 107
click at [619, 427] on div "gosto do mal que me fazes E eu sei porque o fazes podes ser sincero Se acabas s…" at bounding box center [1095, 405] width 24960 height 101
click at [675, 499] on button at bounding box center [675, 486] width 32 height 28
click at [673, 499] on button at bounding box center [675, 486] width 32 height 28
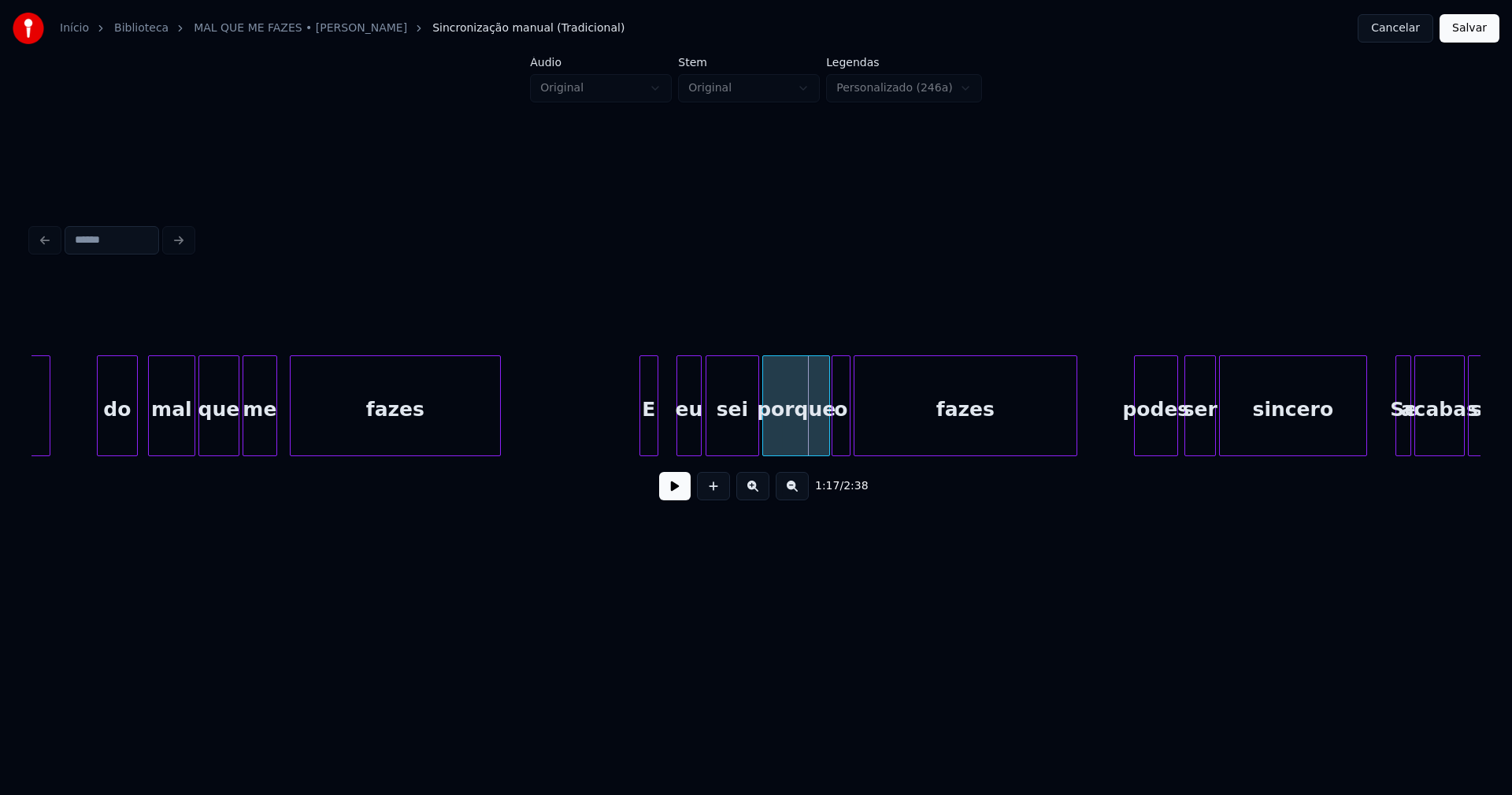
click at [687, 432] on div "eu" at bounding box center [689, 409] width 24 height 107
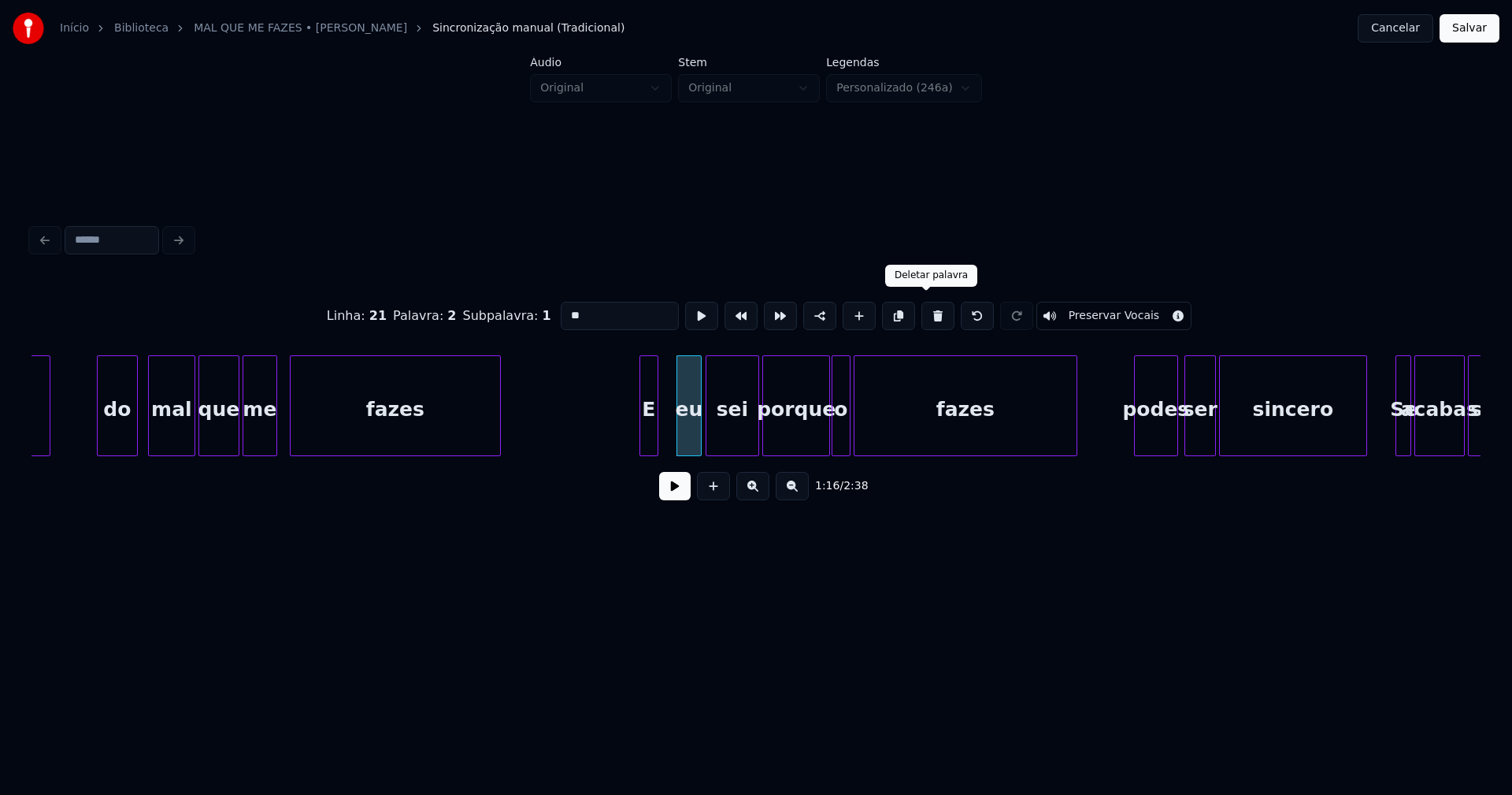
click at [921, 313] on button at bounding box center [937, 316] width 33 height 28
type input "*"
click at [691, 454] on div "gosto do mal que me fazes E sei porque o fazes podes ser sincero Se acabas semp…" at bounding box center [756, 405] width 1449 height 101
click at [680, 447] on div at bounding box center [679, 405] width 5 height 99
click at [618, 438] on div "gosto do mal que me fazes E sei porque o fazes podes ser sincero Se acabas semp…" at bounding box center [1095, 405] width 24960 height 101
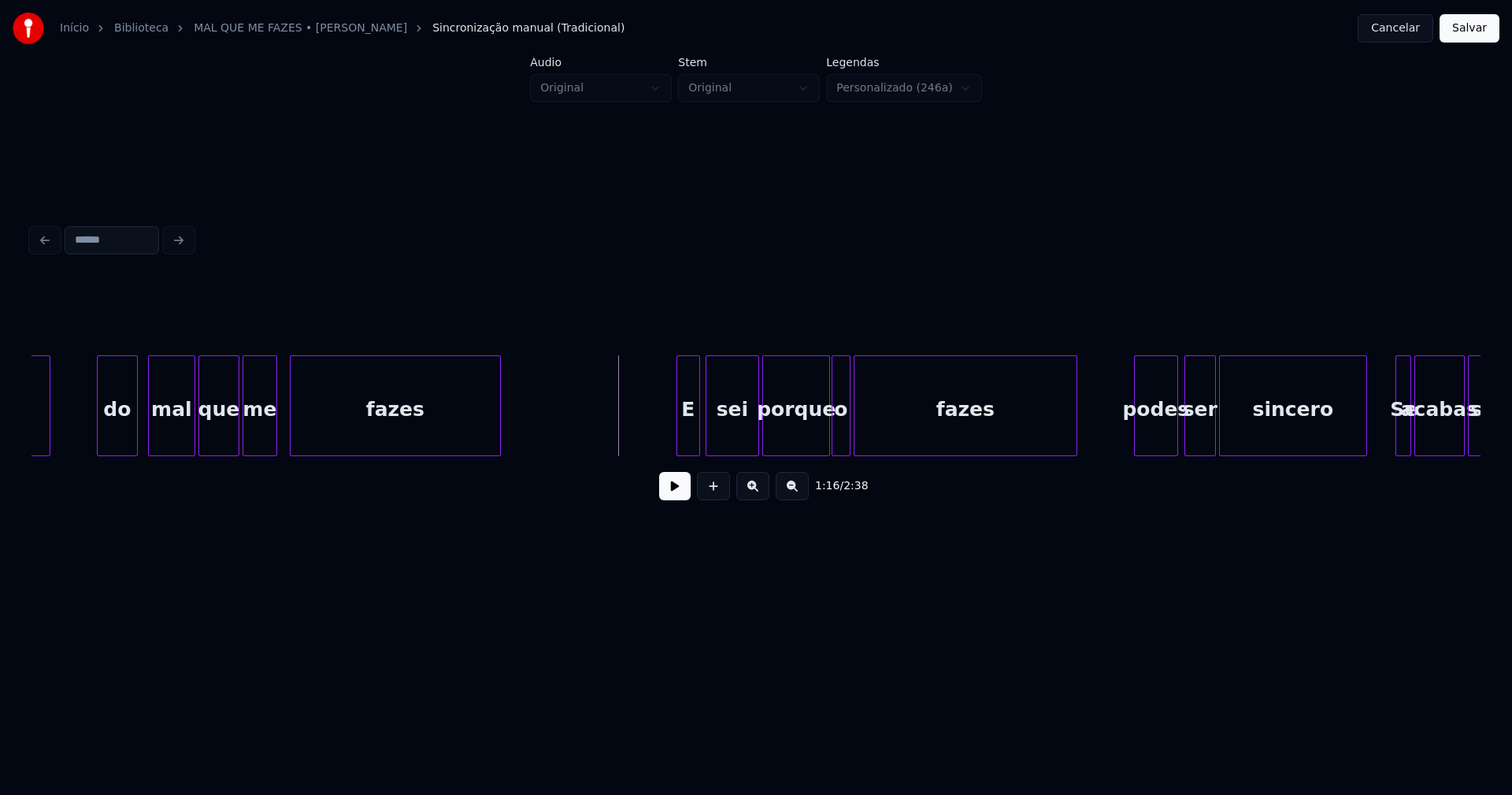
click at [687, 500] on button at bounding box center [675, 486] width 32 height 28
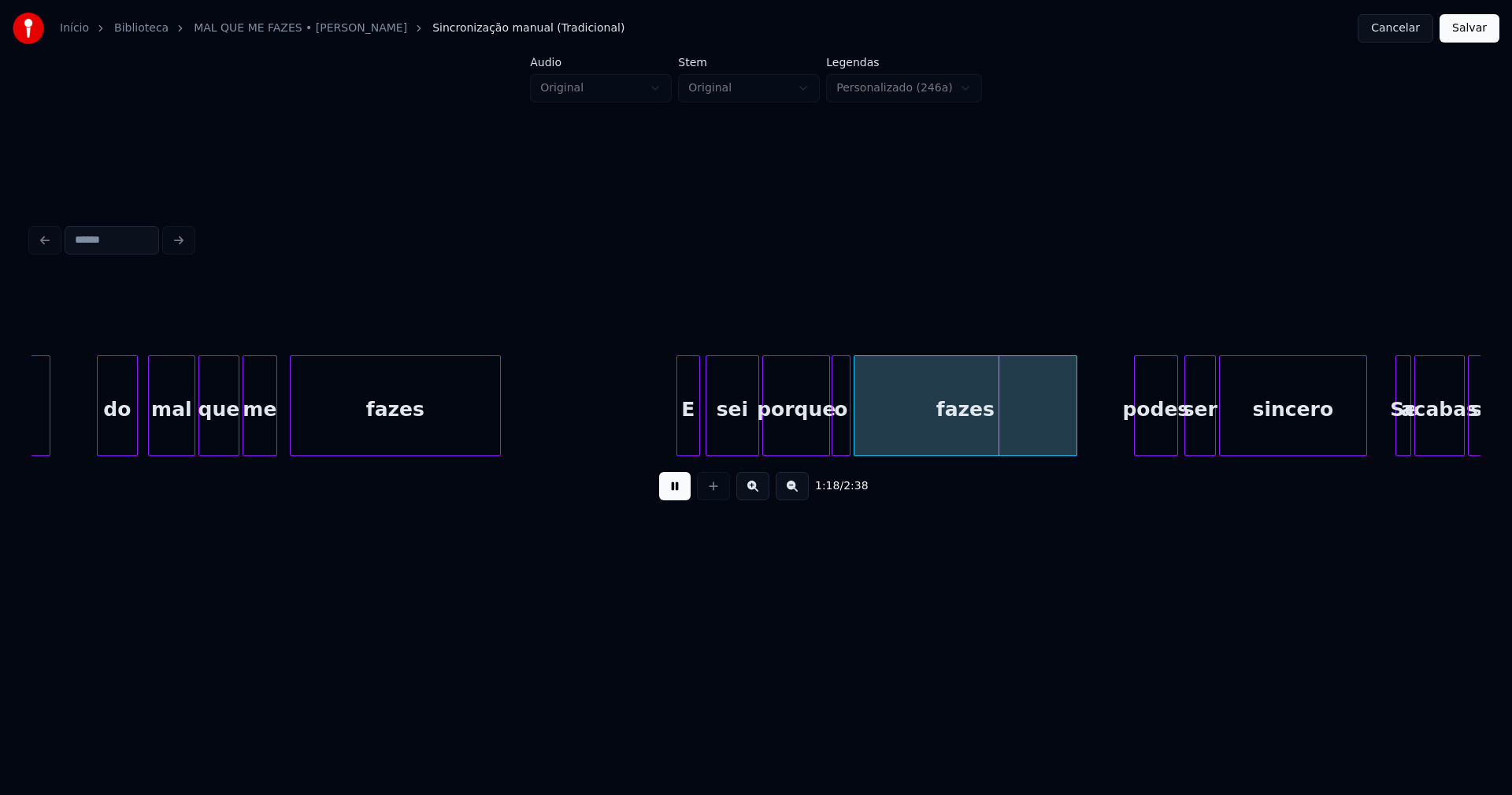
click at [677, 503] on div "1:18 / 2:38" at bounding box center [756, 486] width 1424 height 35
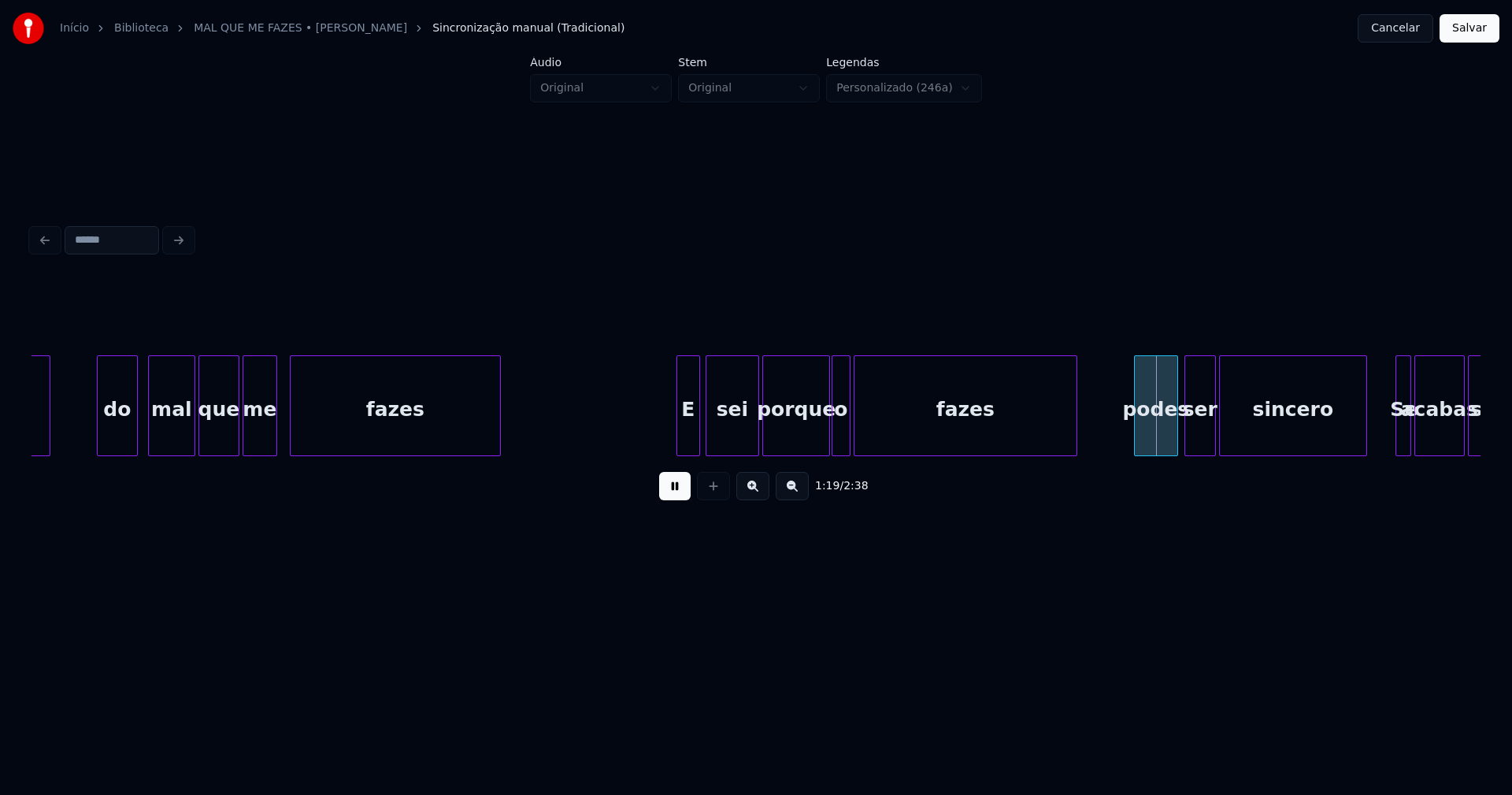
click at [677, 495] on button at bounding box center [675, 486] width 32 height 28
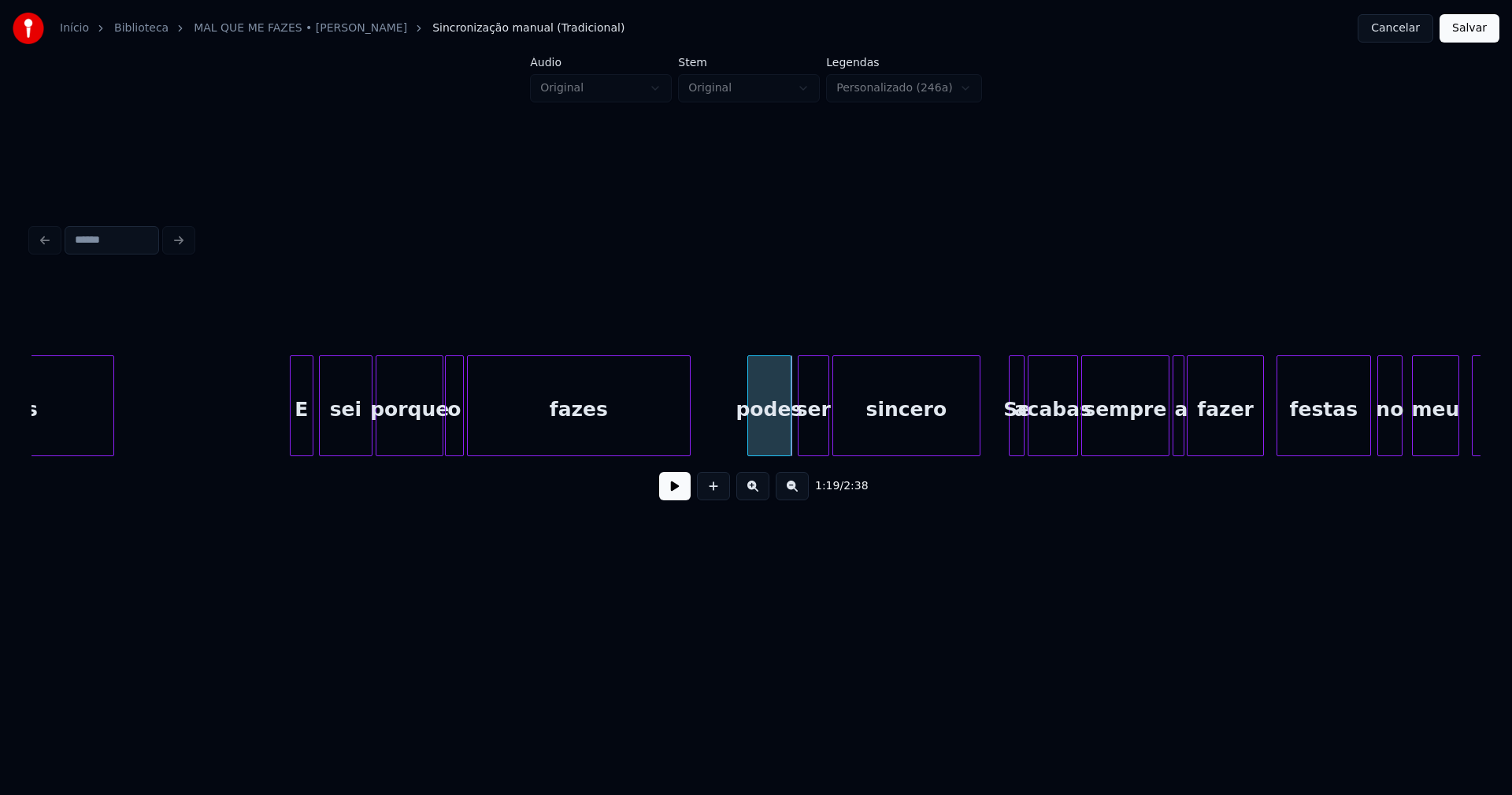
scroll to position [0, 11763]
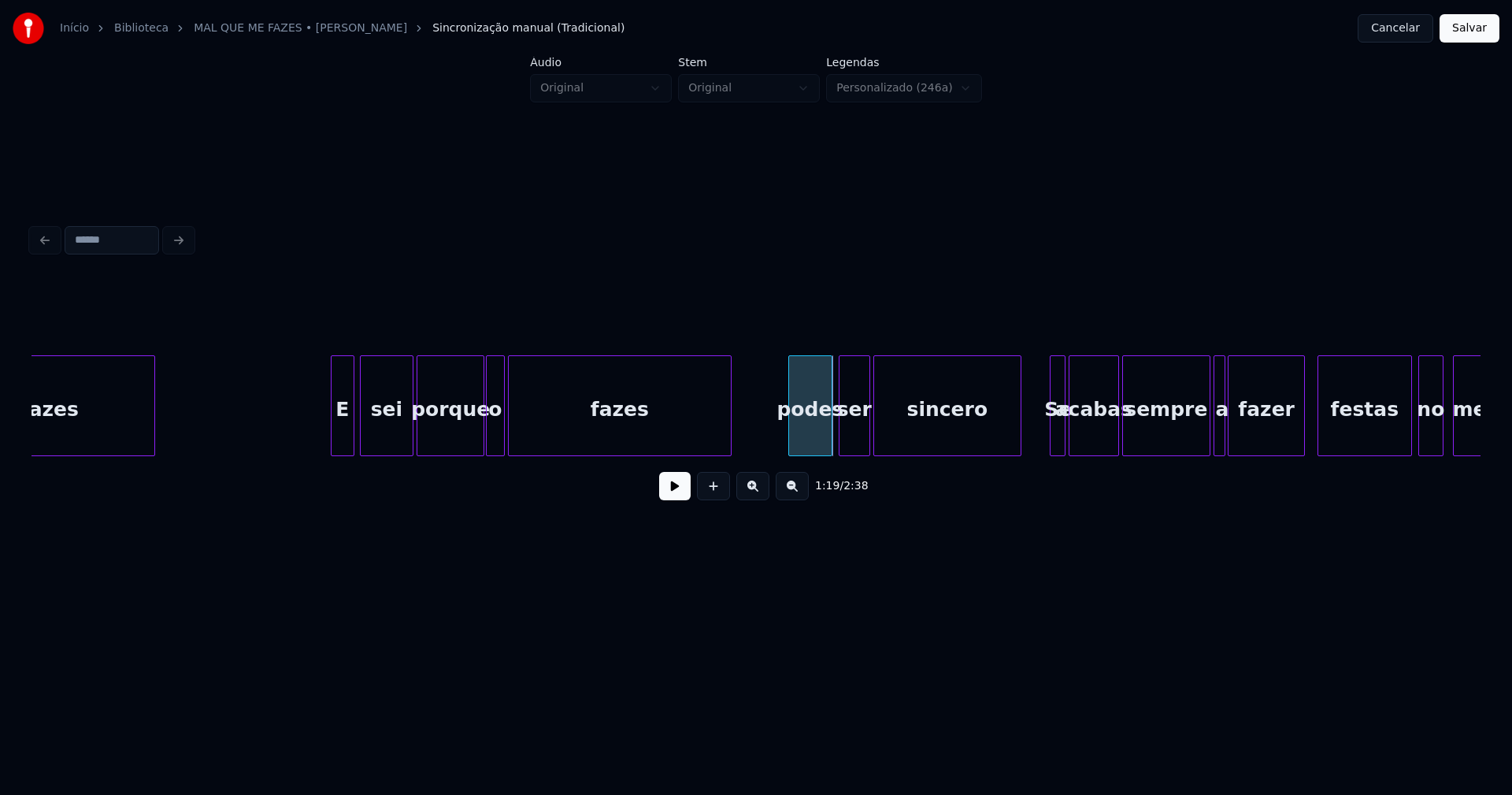
click at [310, 429] on div "sei porque o fazes podes ser sincero Se acabas sempre a fazer festas no meu E f…" at bounding box center [749, 405] width 24960 height 101
click at [669, 493] on button at bounding box center [675, 486] width 32 height 28
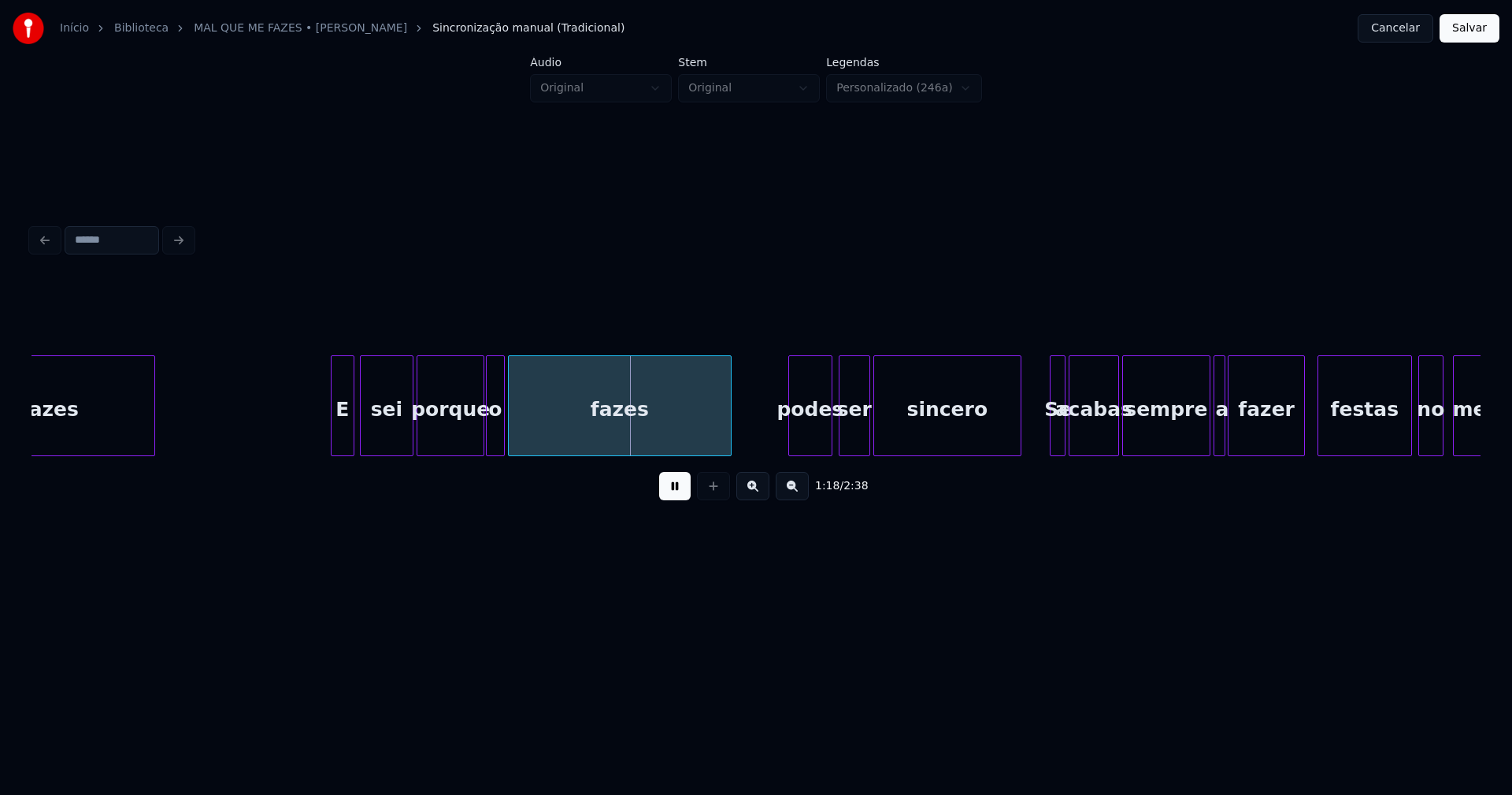
drag, startPoint x: 677, startPoint y: 495, endPoint x: 688, endPoint y: 492, distance: 11.5
click at [678, 495] on button at bounding box center [675, 486] width 32 height 28
click at [785, 447] on div at bounding box center [786, 405] width 5 height 99
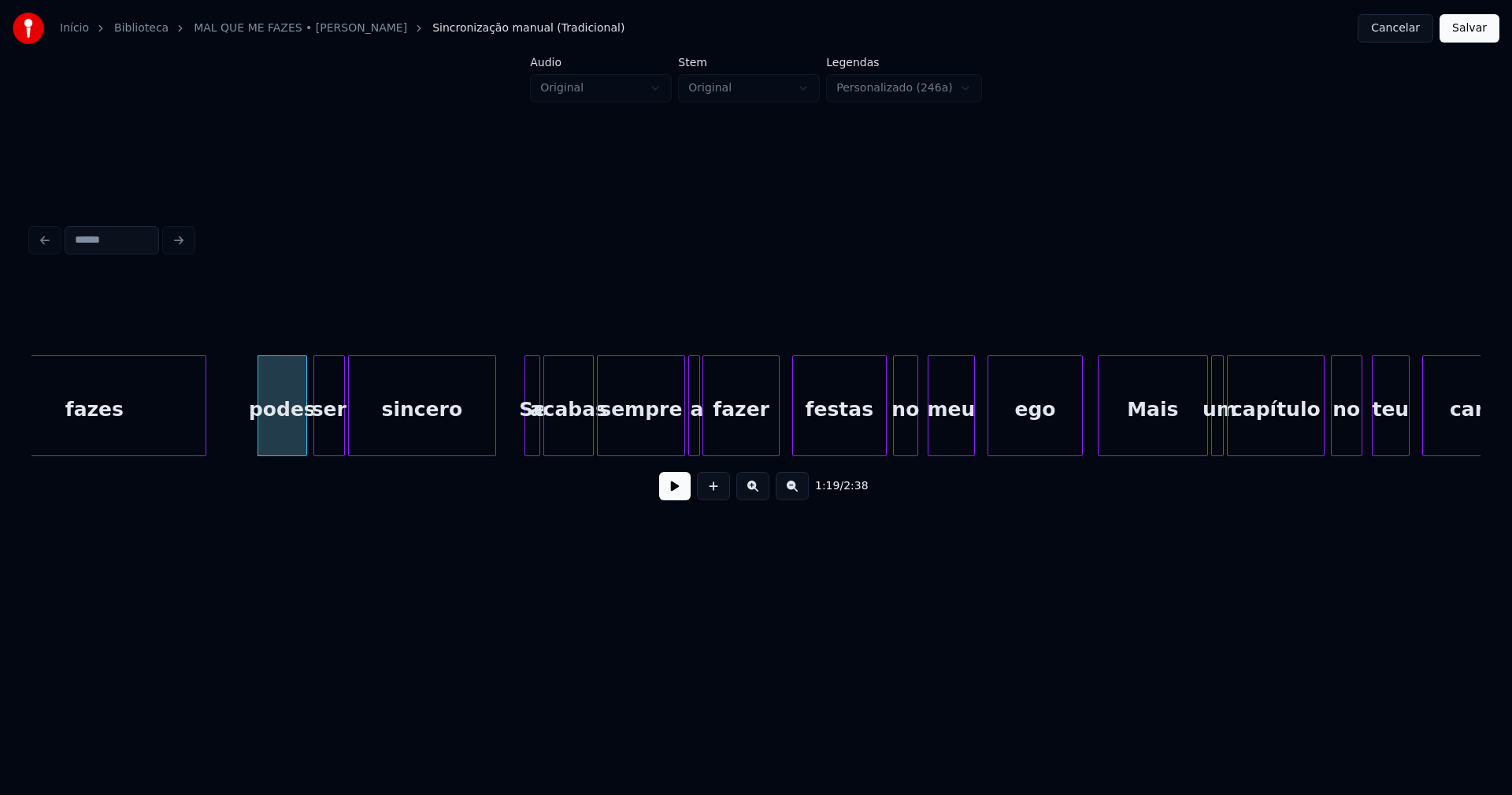
scroll to position [0, 12343]
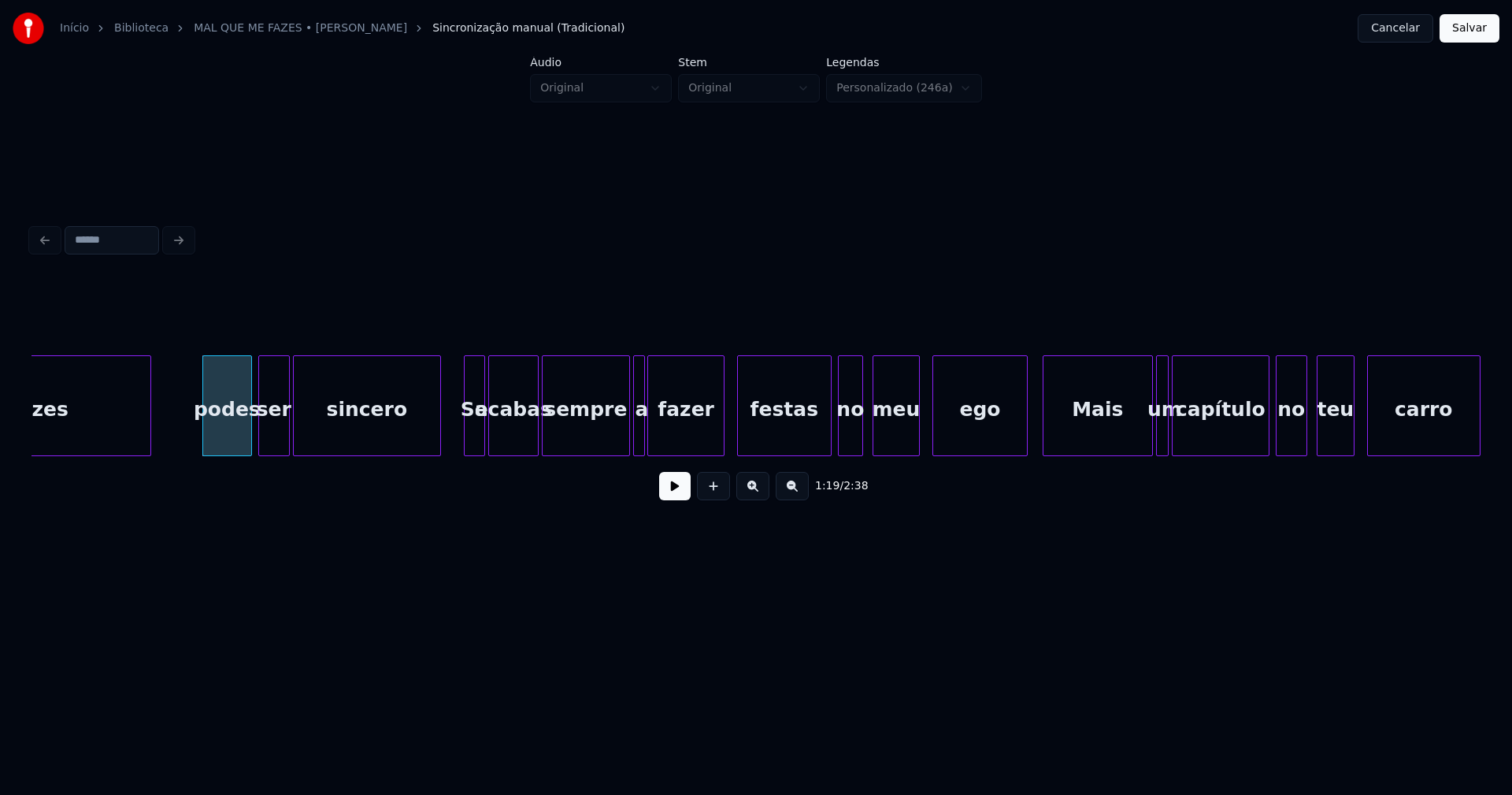
click at [465, 450] on div "fazes podes ser sincero Se acabas sempre a fazer festas no meu ego Mais um capí…" at bounding box center [756, 405] width 1449 height 101
click at [716, 436] on div at bounding box center [716, 405] width 5 height 99
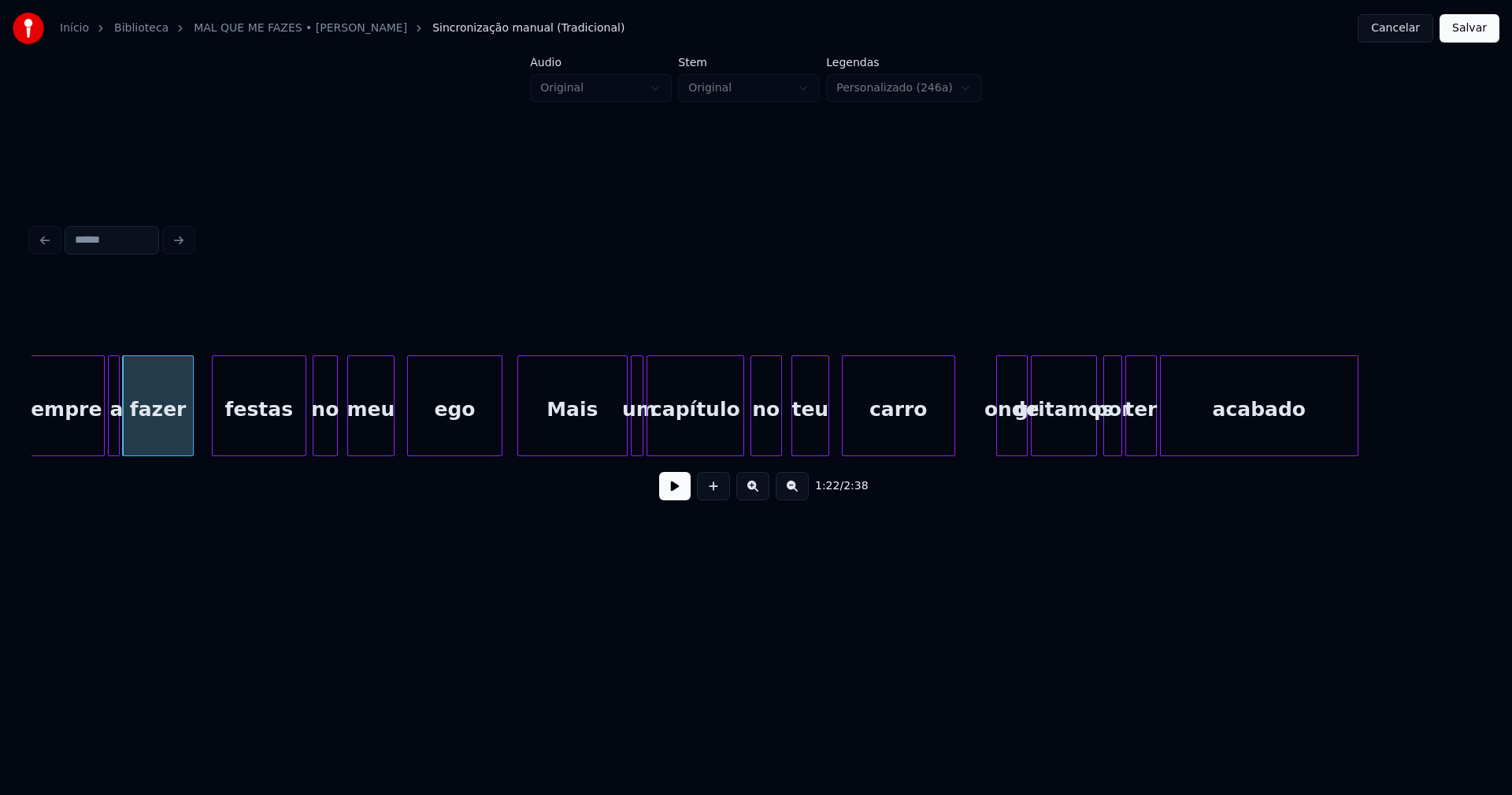
scroll to position [0, 12896]
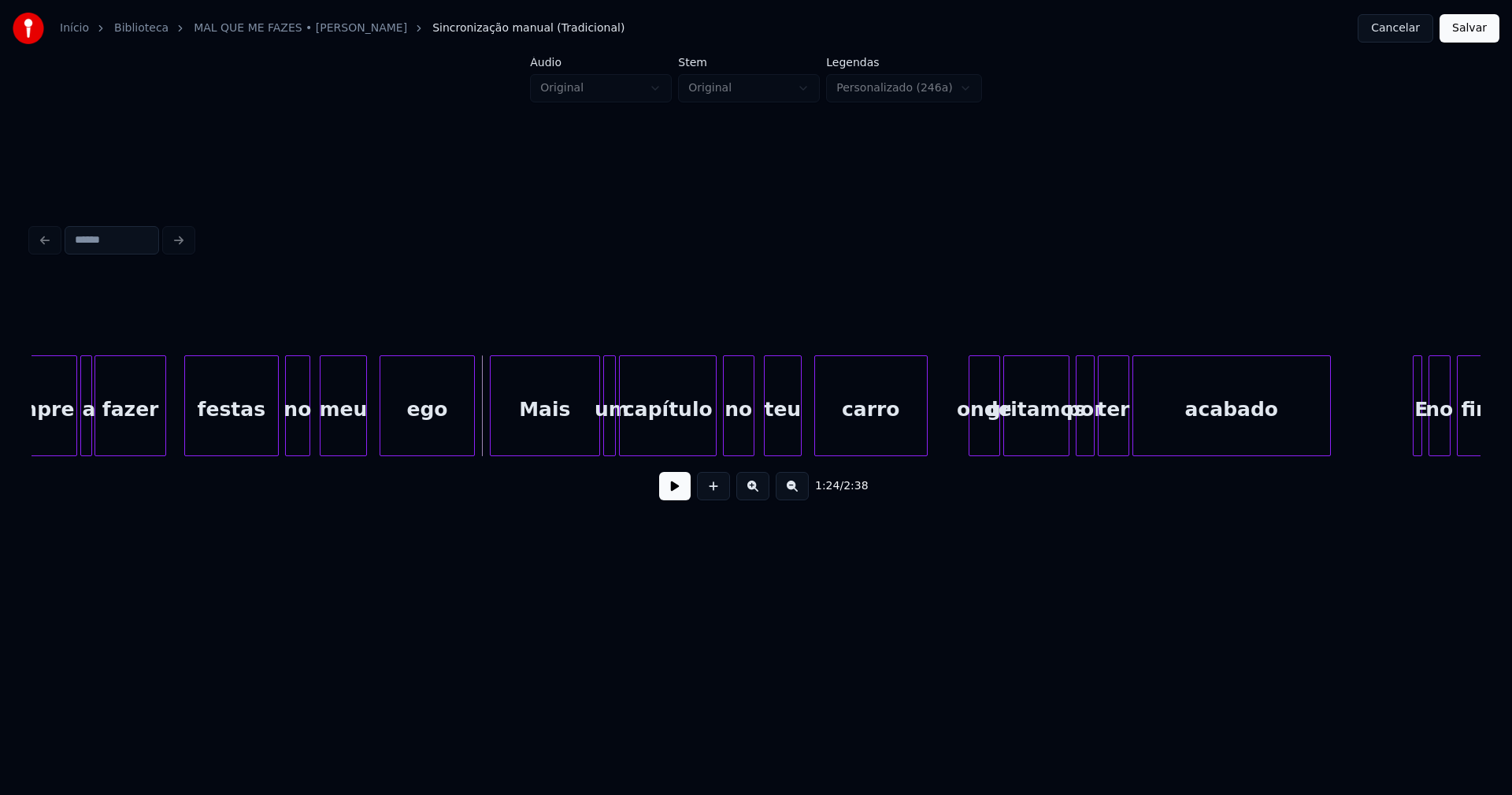
click at [666, 495] on button at bounding box center [675, 486] width 32 height 28
click at [575, 432] on div at bounding box center [577, 405] width 5 height 99
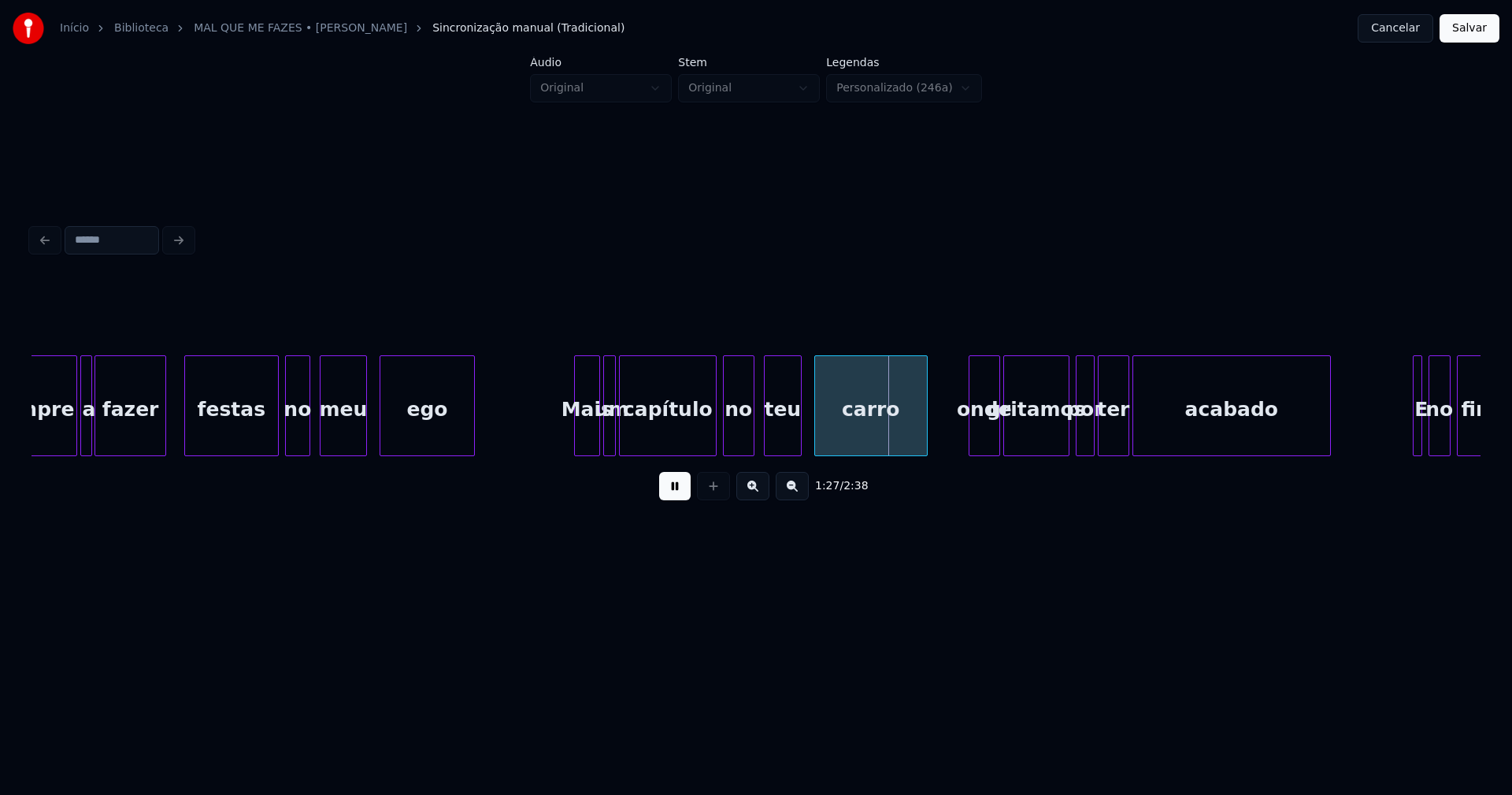
click at [686, 499] on button at bounding box center [675, 486] width 32 height 28
click at [663, 498] on button at bounding box center [675, 486] width 32 height 28
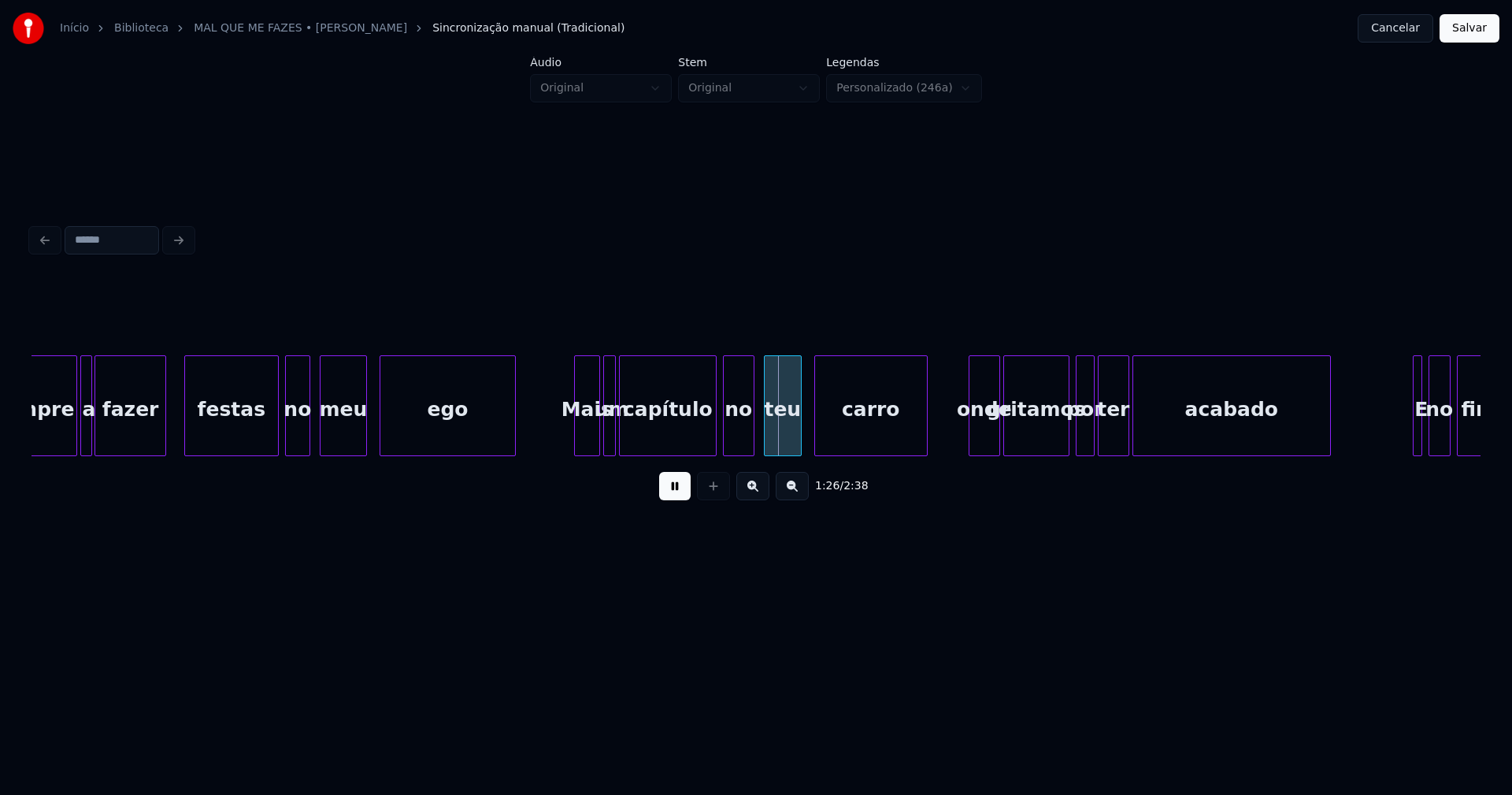
click at [513, 421] on div at bounding box center [512, 405] width 5 height 99
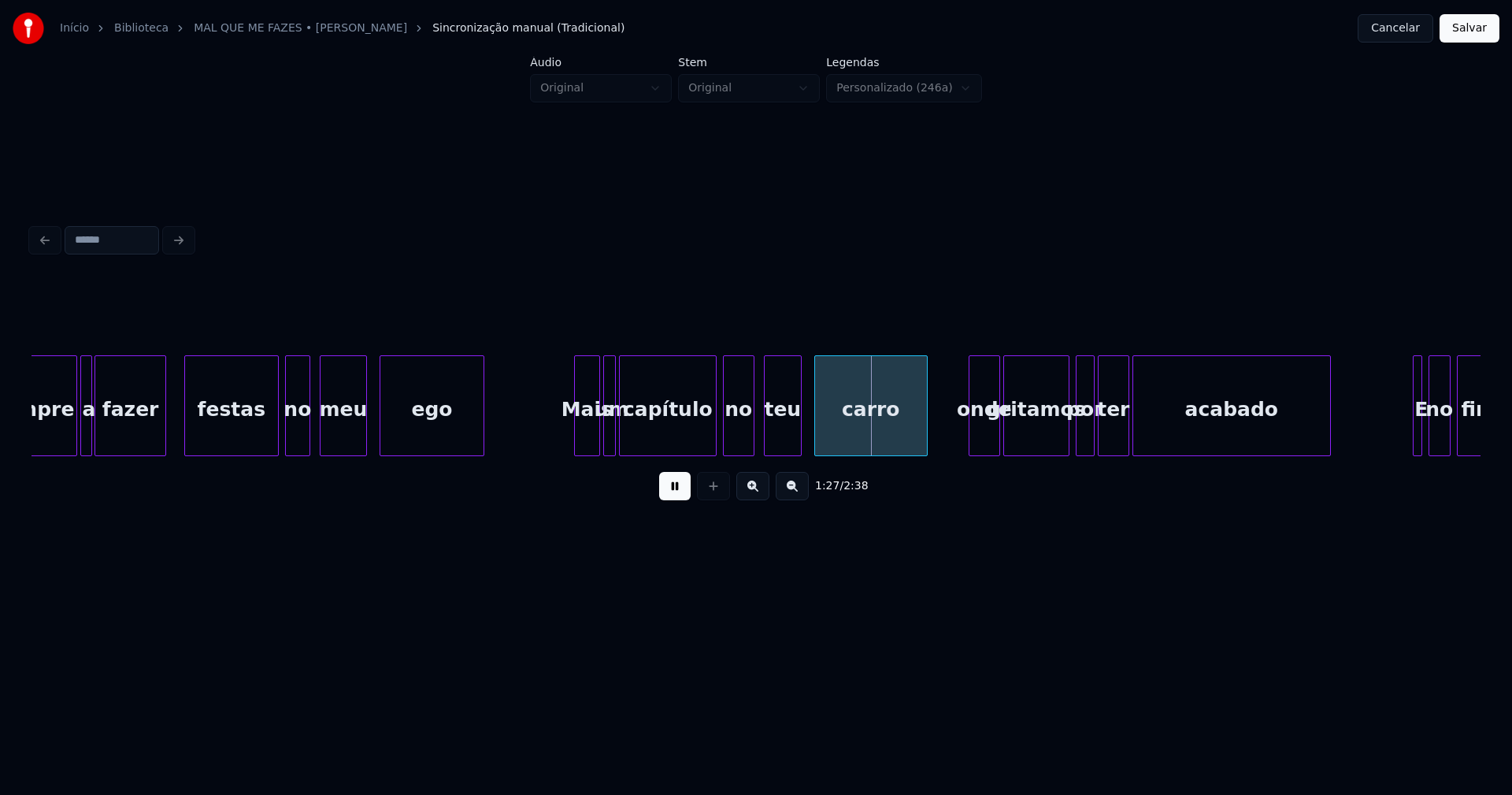
click at [480, 447] on div at bounding box center [481, 405] width 5 height 99
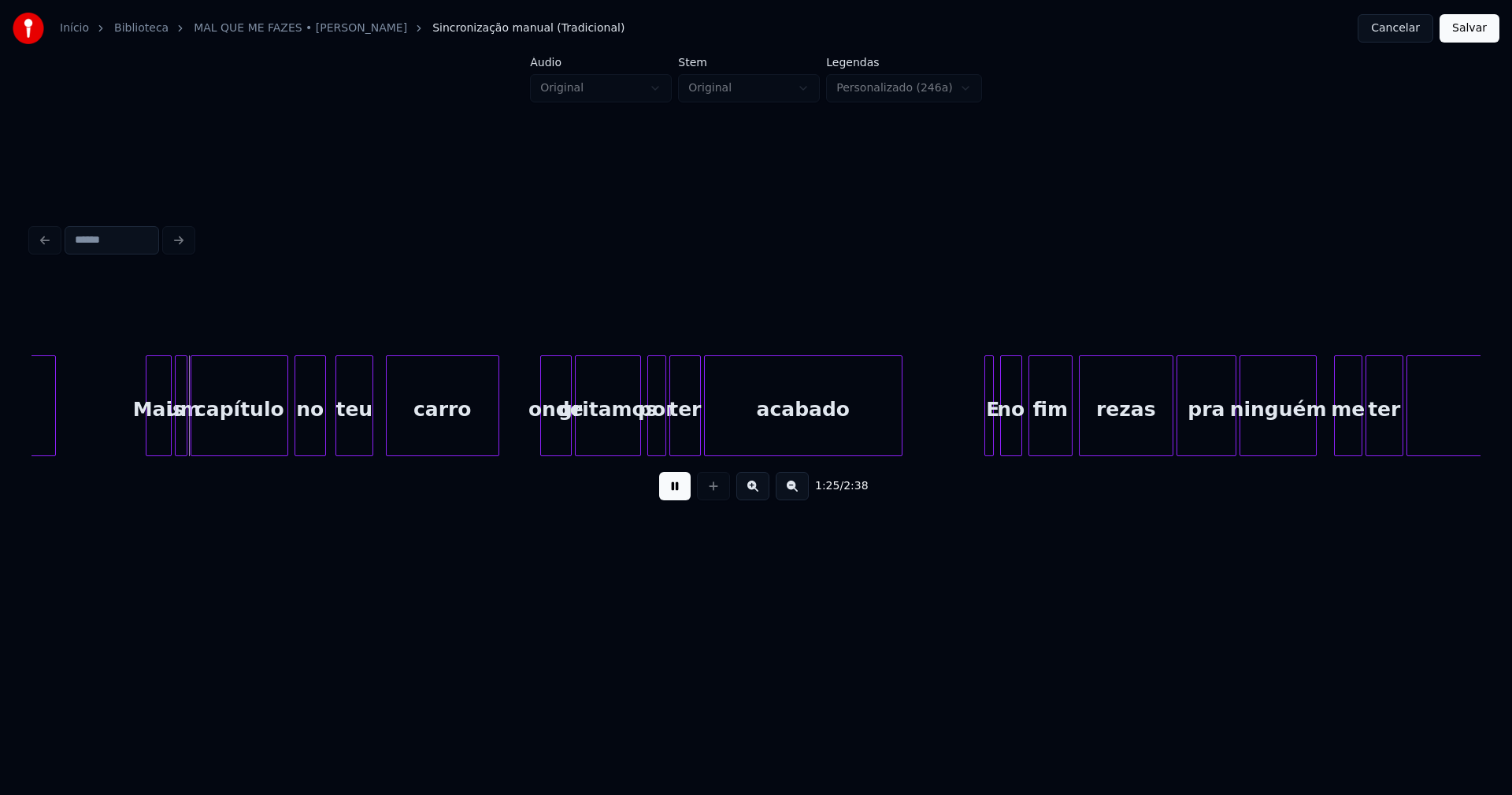
scroll to position [0, 13338]
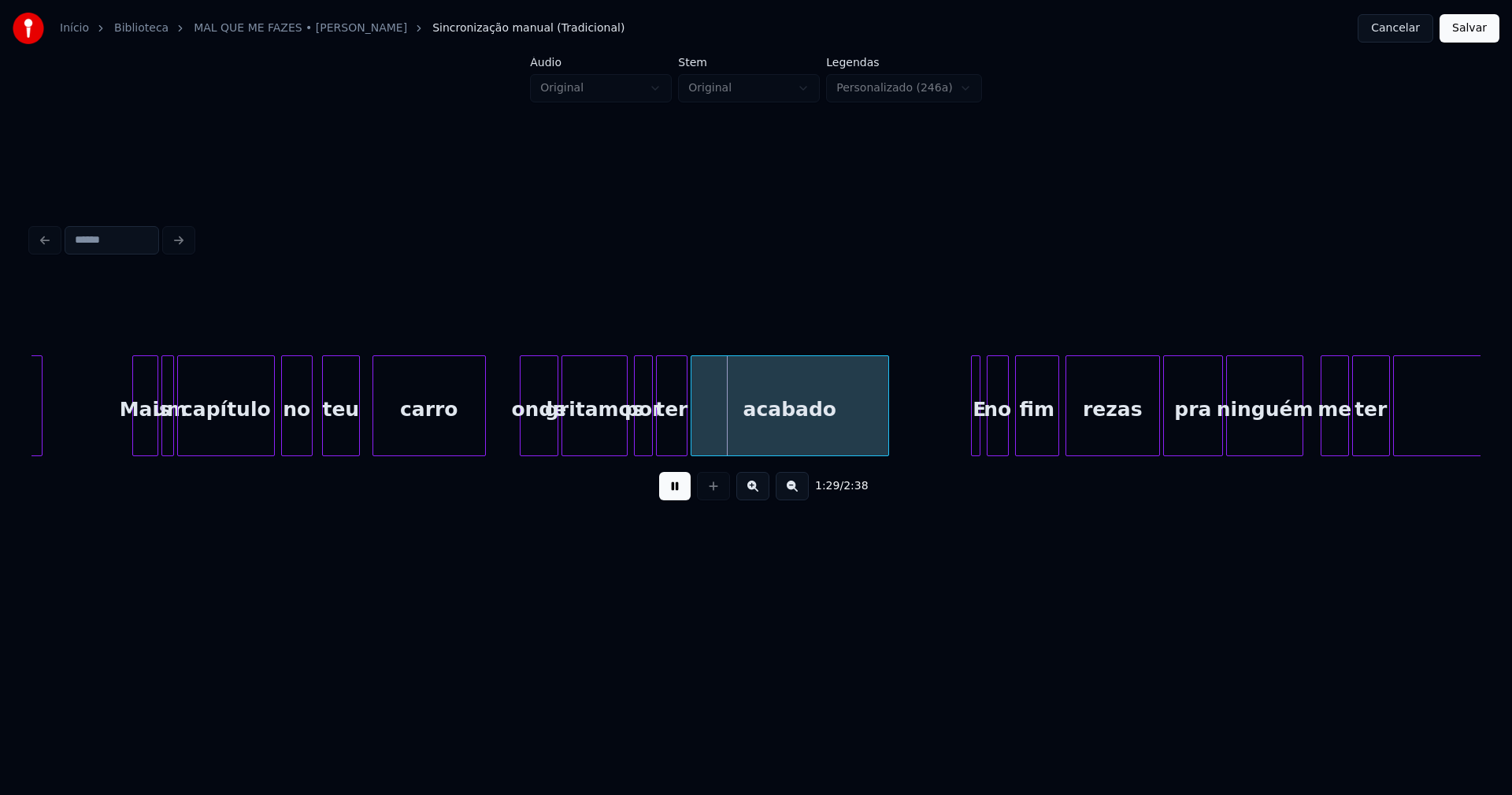
click at [524, 436] on div at bounding box center [523, 405] width 5 height 99
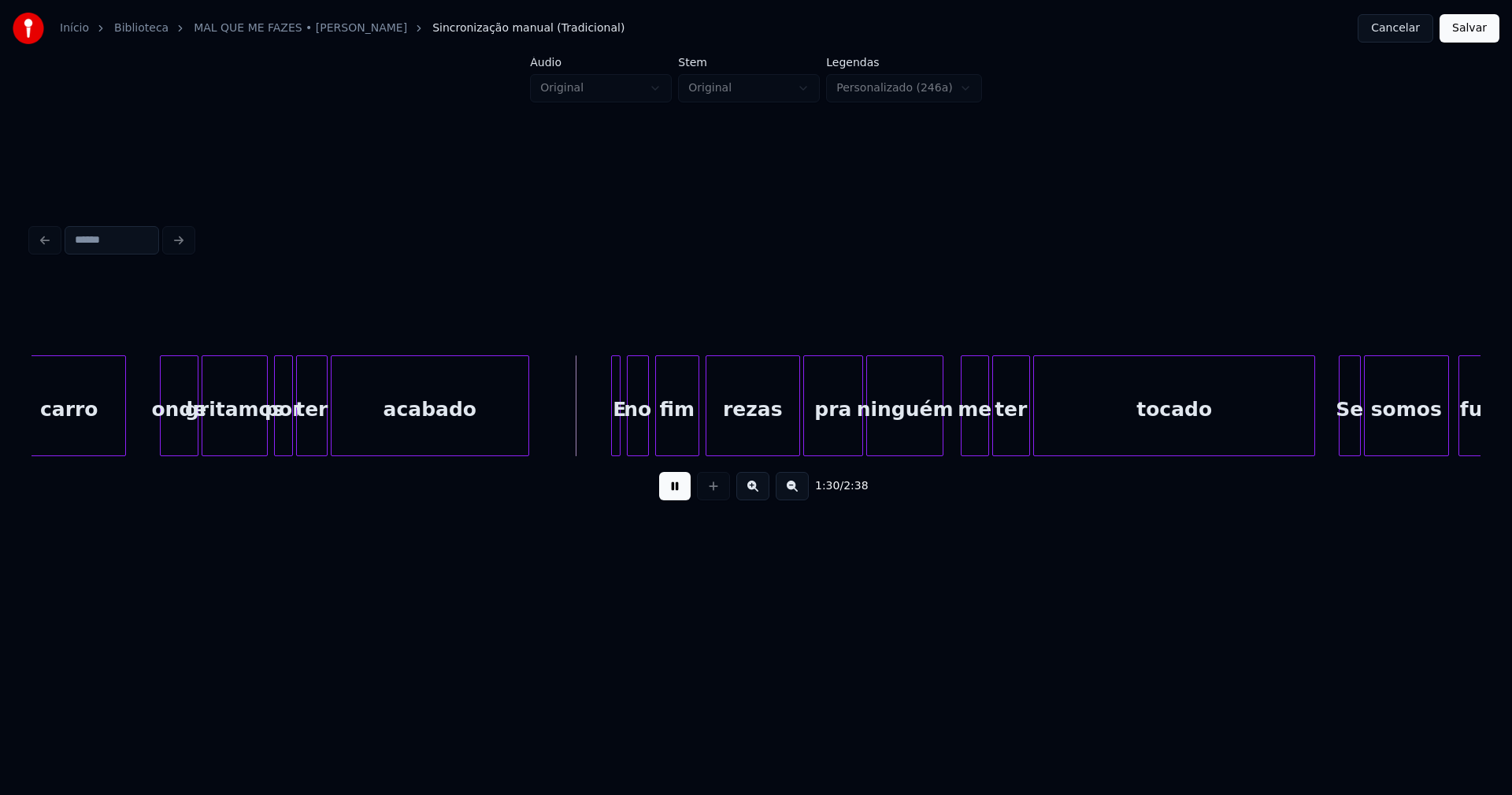
scroll to position [0, 13740]
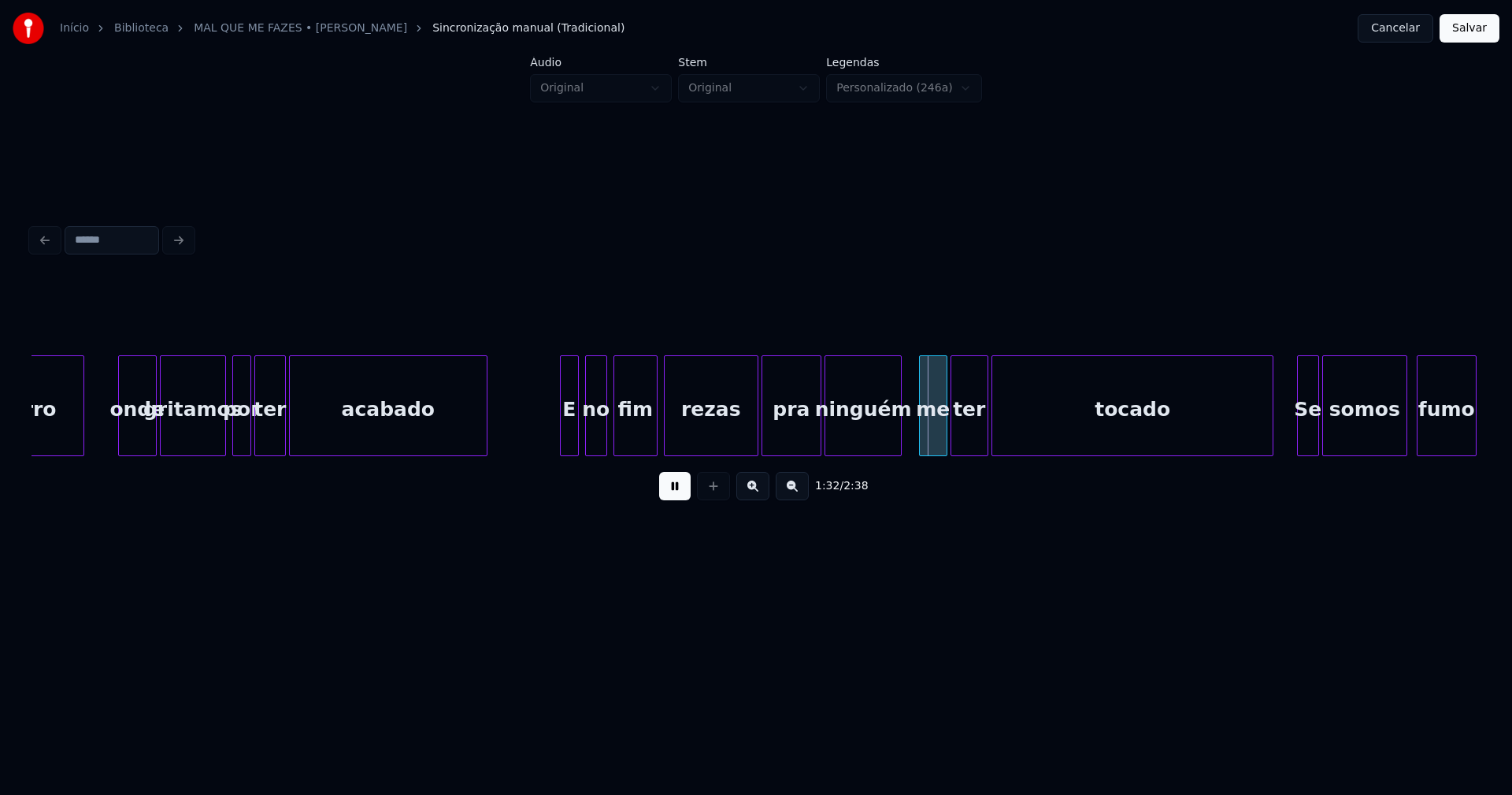
click at [561, 439] on div at bounding box center [563, 405] width 5 height 99
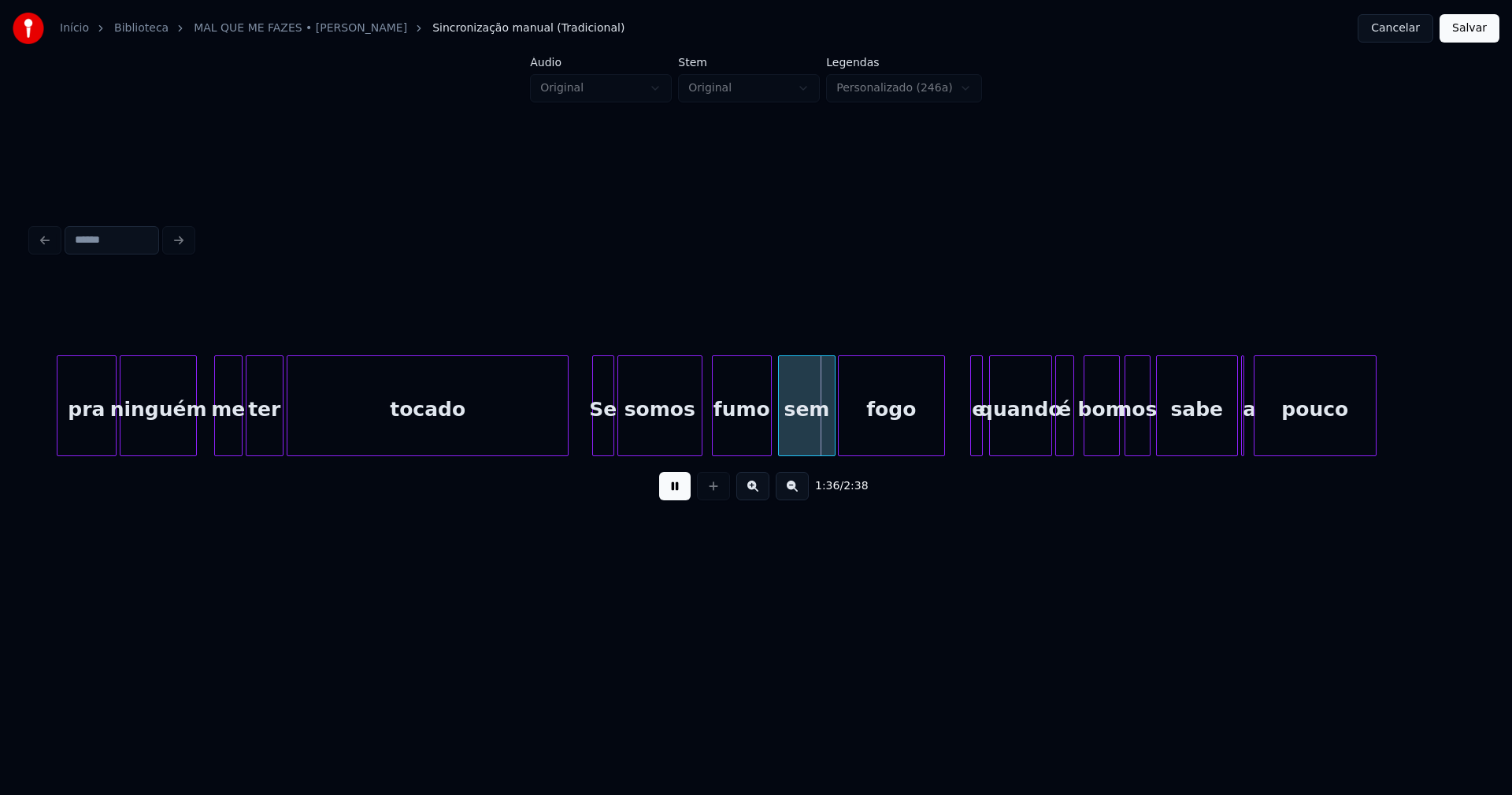
scroll to position [0, 14569]
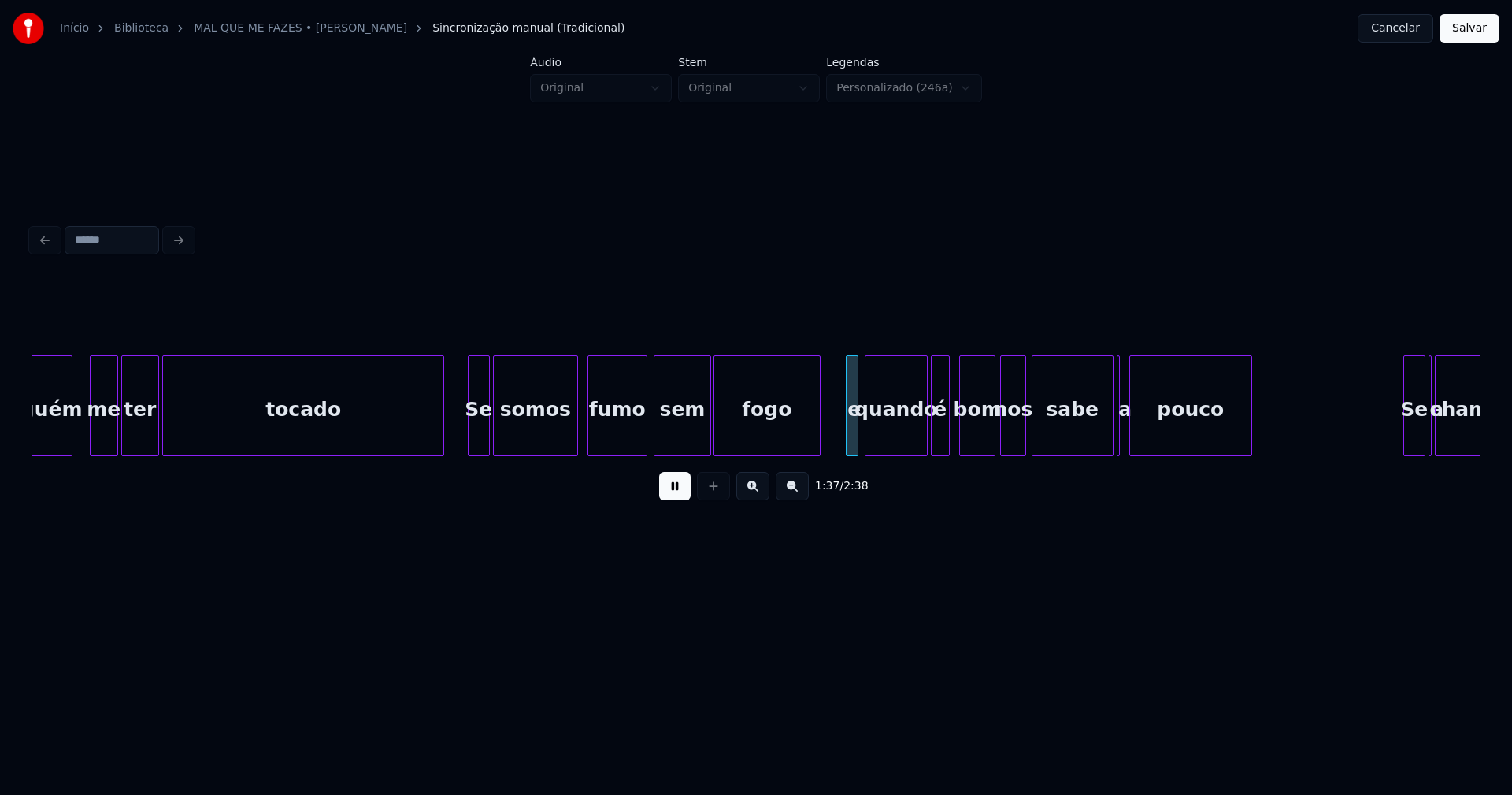
click at [669, 492] on button at bounding box center [675, 486] width 32 height 28
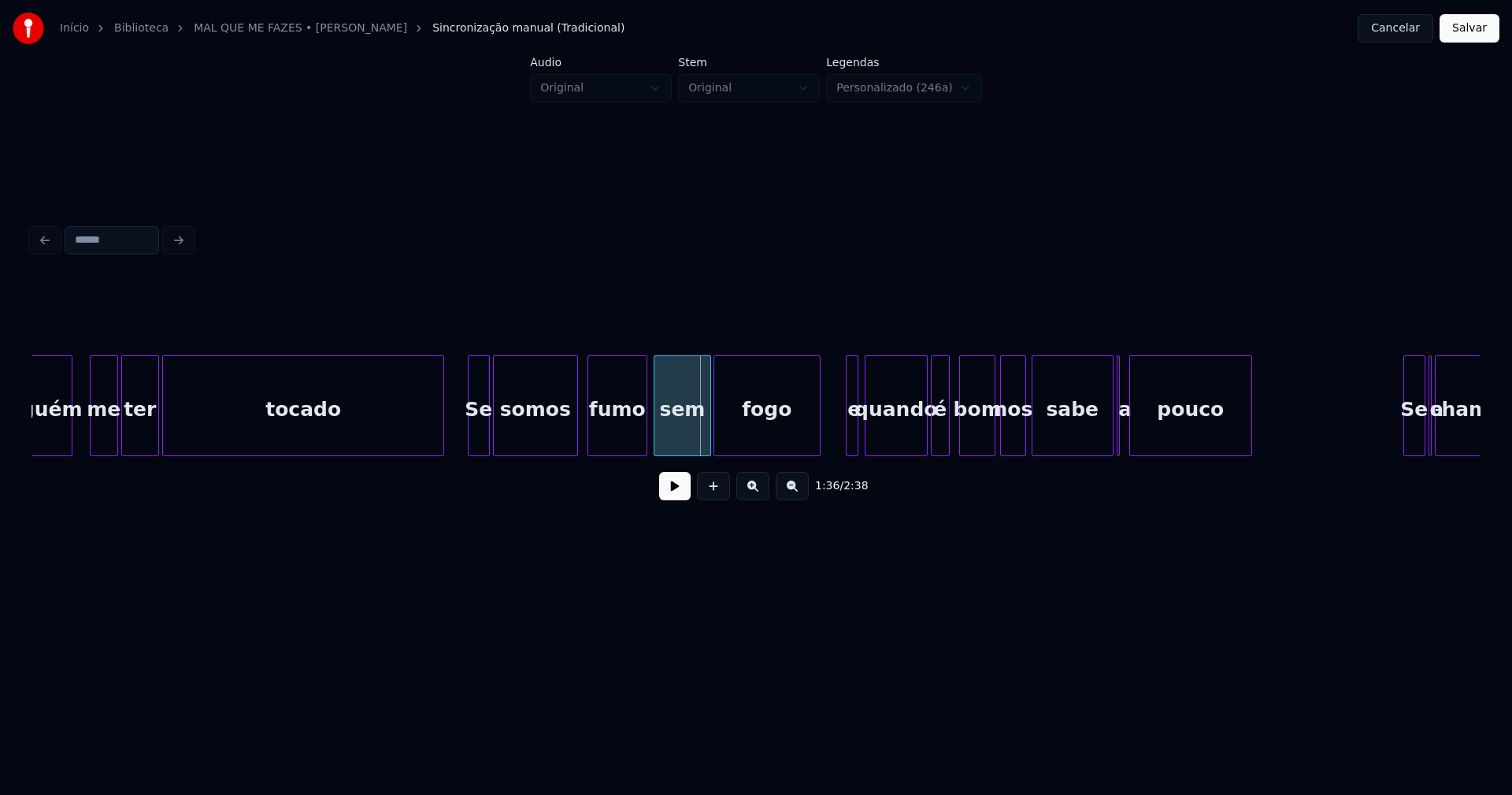
click at [477, 431] on div "Se" at bounding box center [479, 409] width 20 height 107
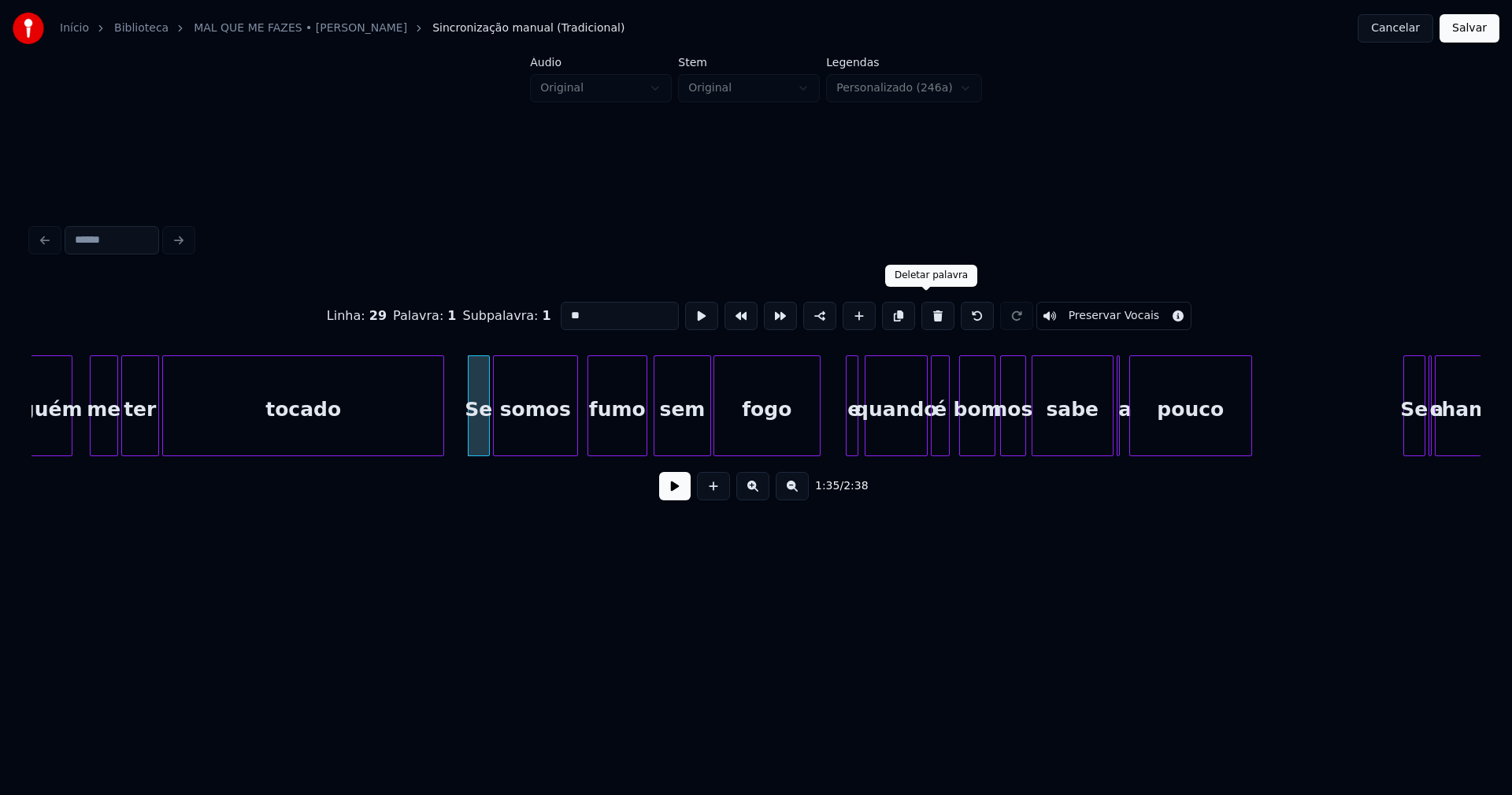
click at [921, 312] on button at bounding box center [937, 316] width 33 height 28
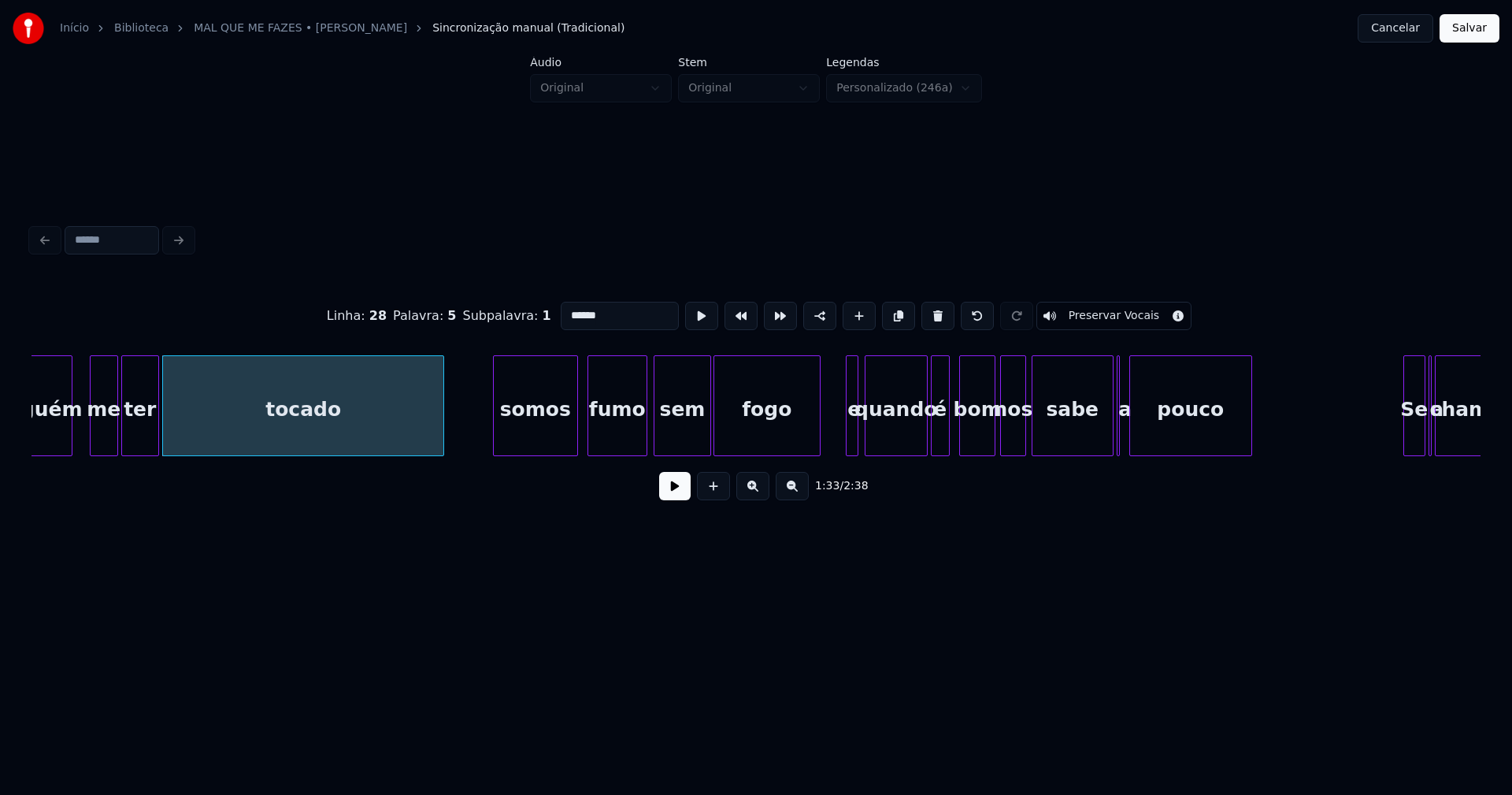
click at [506, 425] on div "somos" at bounding box center [535, 409] width 83 height 107
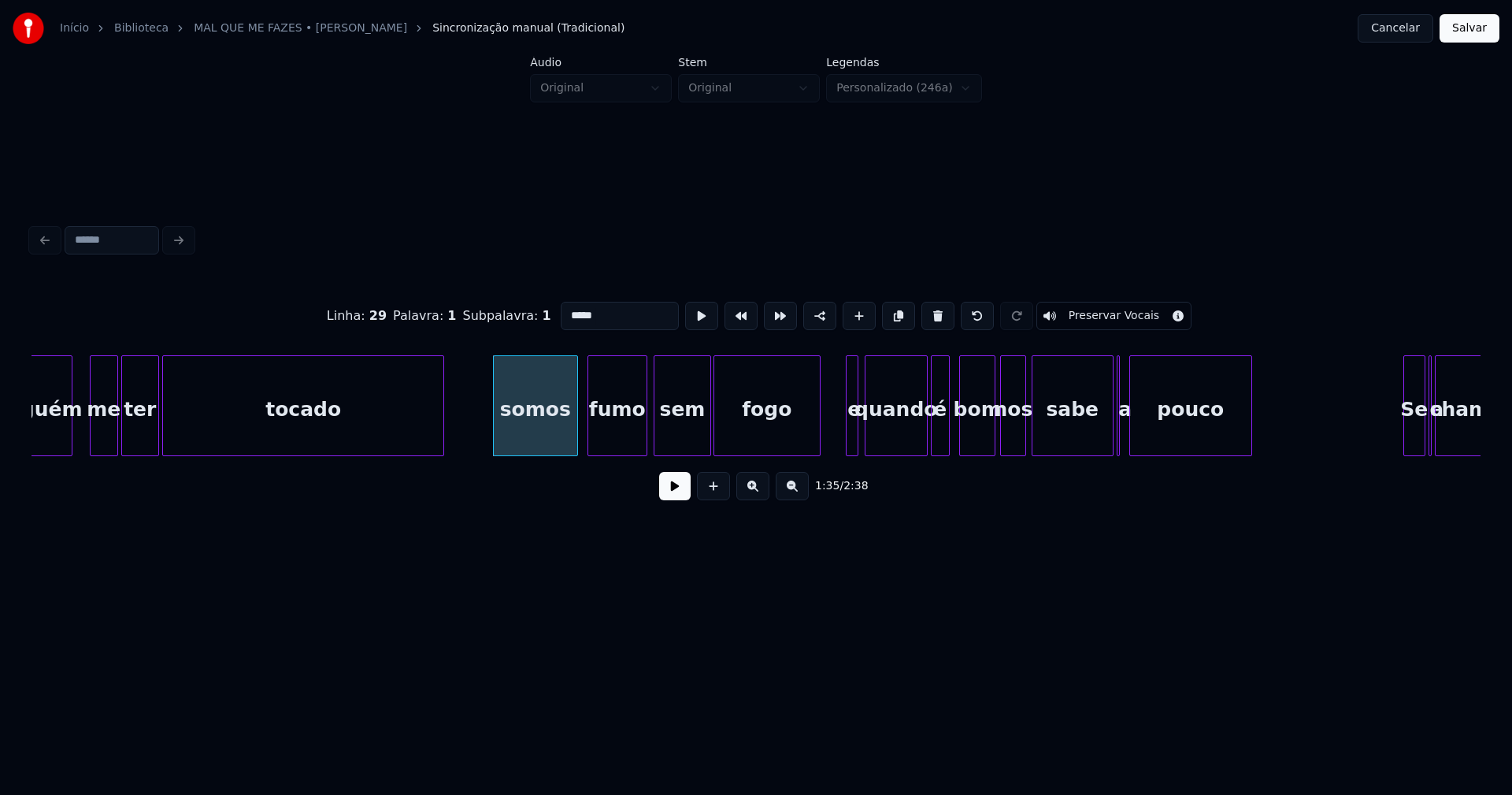
click at [563, 309] on input "*****" at bounding box center [620, 316] width 118 height 28
type input "*****"
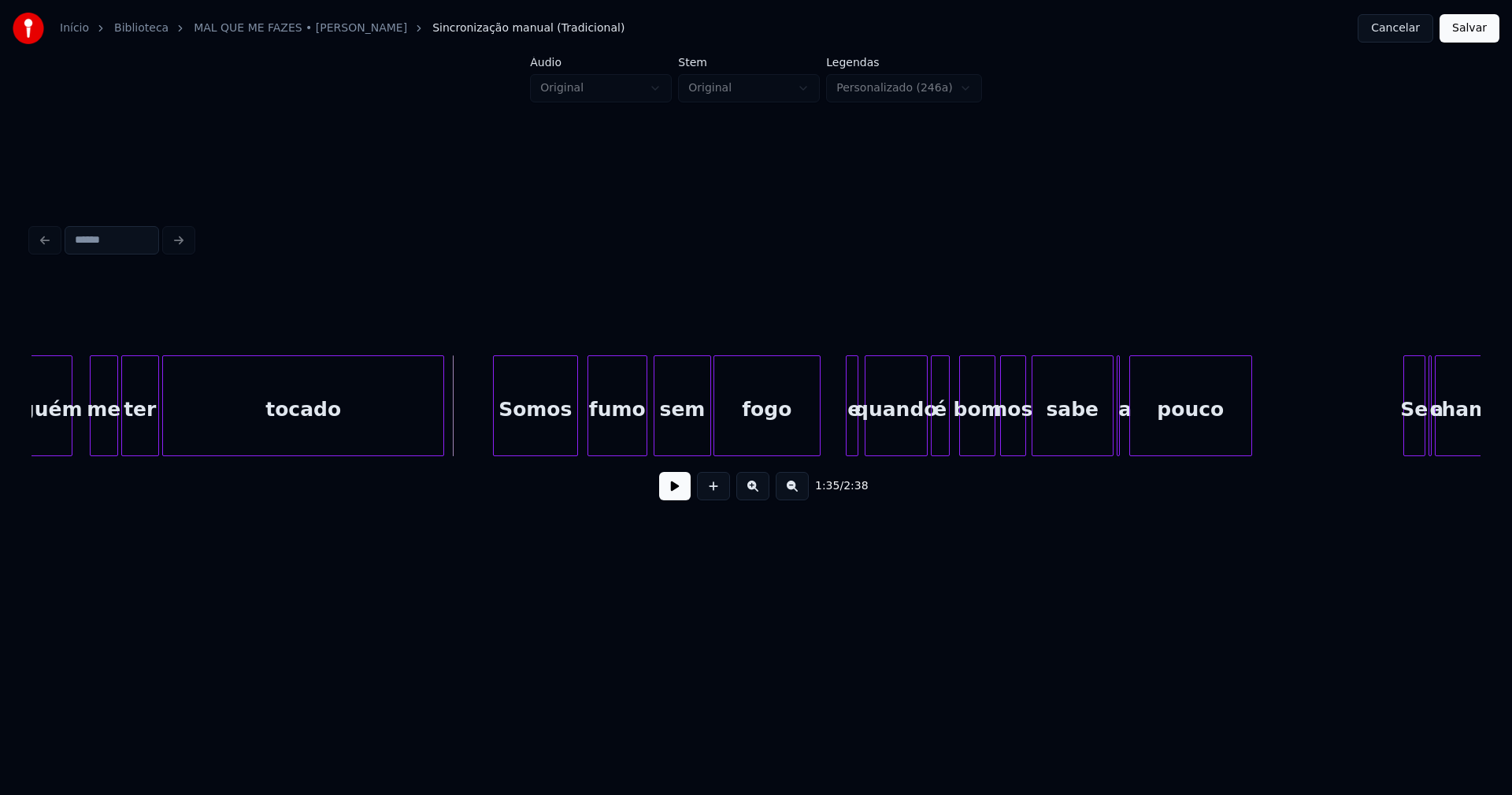
click at [668, 500] on button at bounding box center [675, 486] width 32 height 28
click at [840, 438] on div at bounding box center [839, 405] width 5 height 99
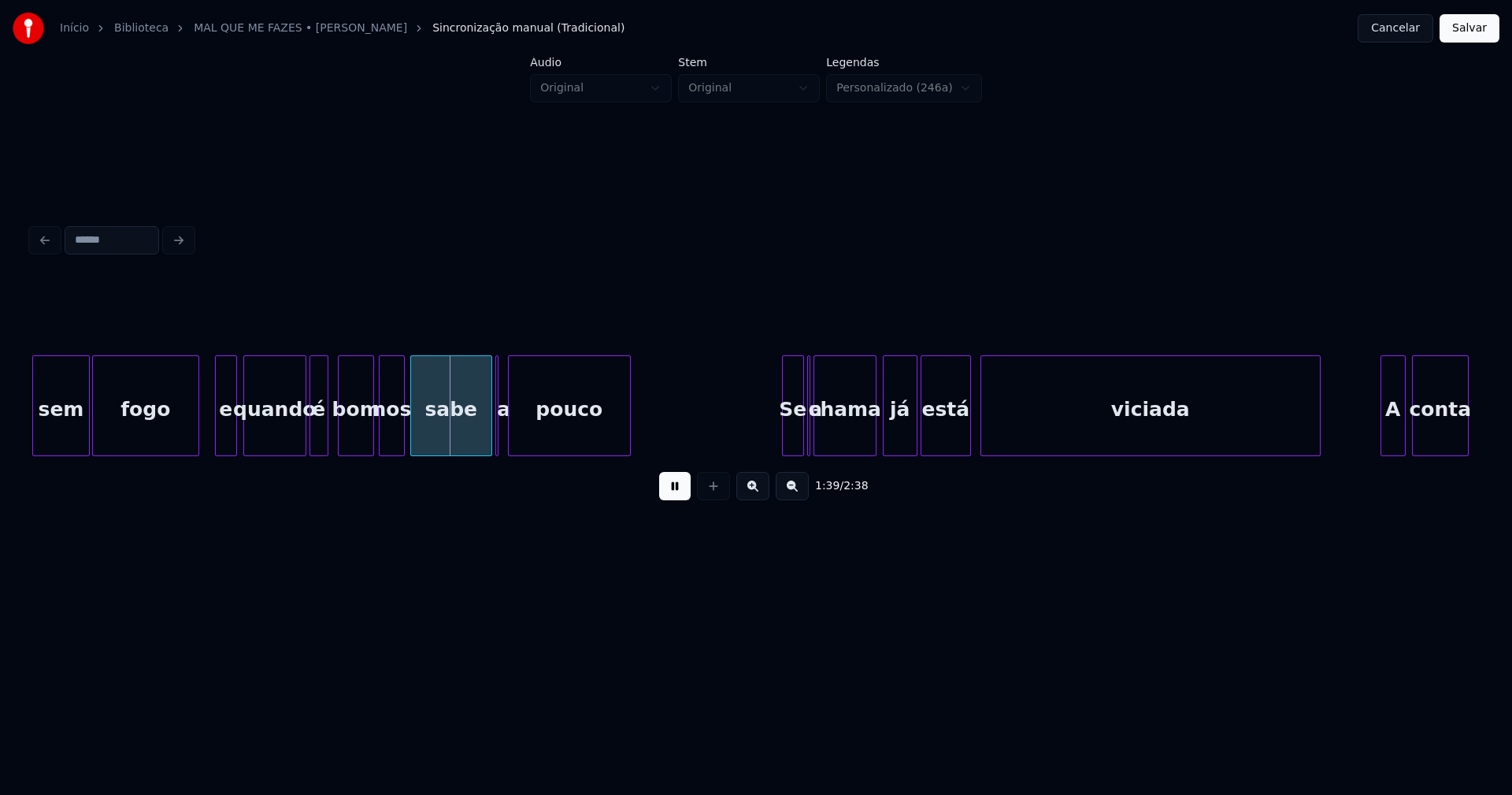
scroll to position [0, 15204]
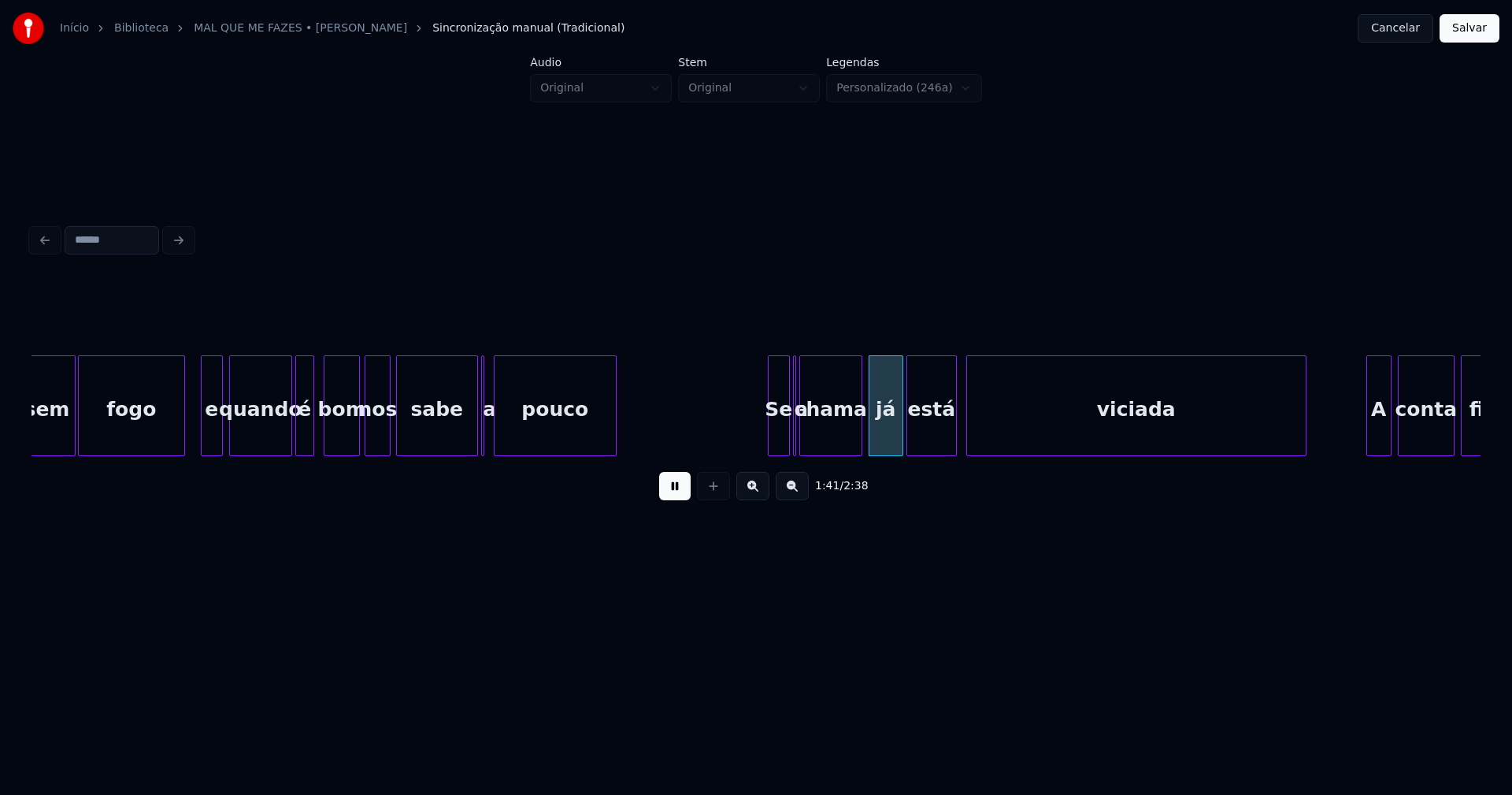
drag, startPoint x: 190, startPoint y: 438, endPoint x: 410, endPoint y: 431, distance: 219.9
click at [669, 495] on button at bounding box center [675, 486] width 32 height 28
click at [443, 436] on div at bounding box center [442, 405] width 5 height 99
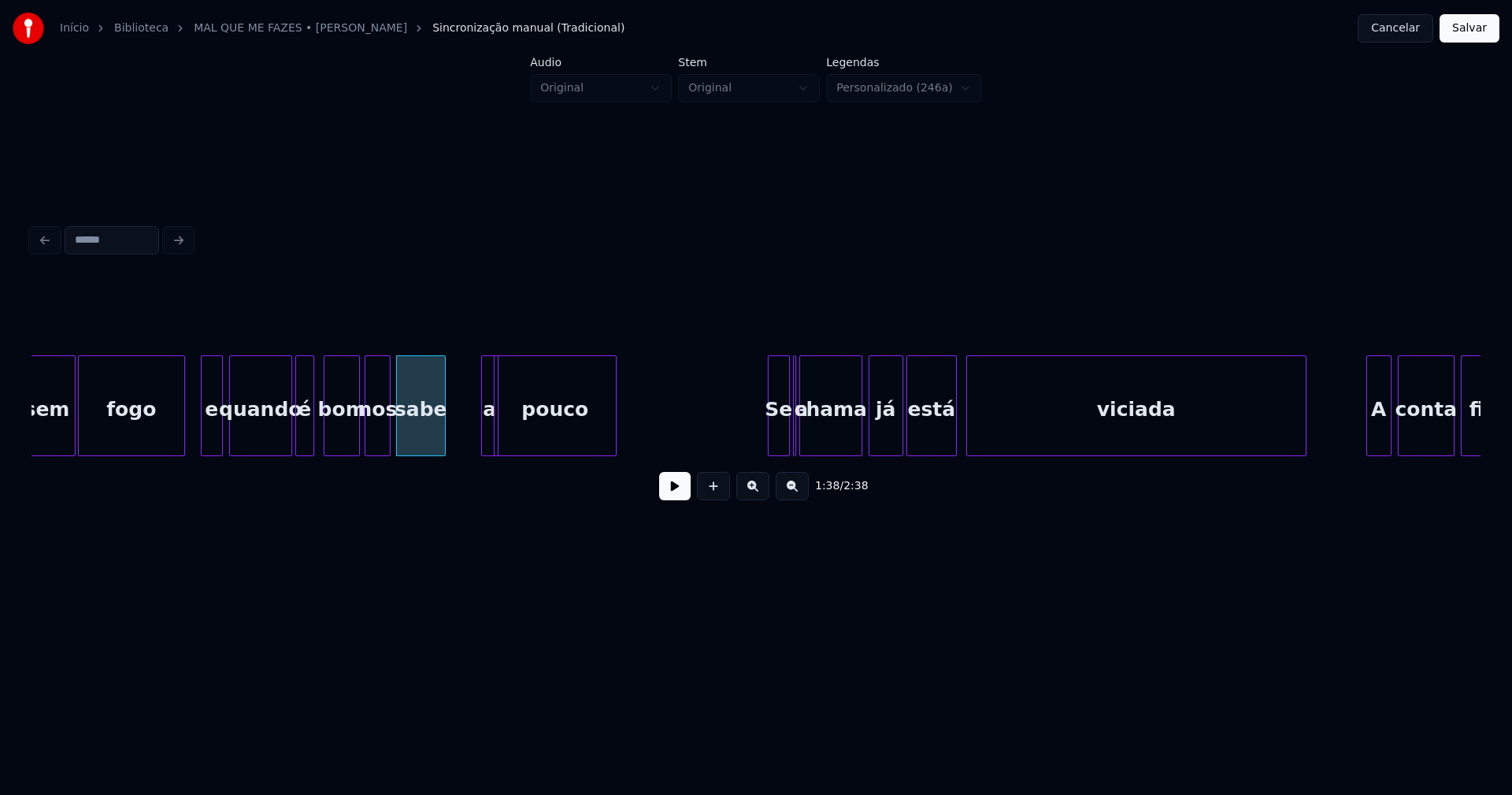
click at [457, 406] on div "a" at bounding box center [459, 409] width 16 height 107
click at [475, 426] on div at bounding box center [475, 405] width 5 height 99
click at [680, 496] on button at bounding box center [675, 486] width 32 height 28
click at [588, 447] on div "pouco" at bounding box center [549, 409] width 121 height 107
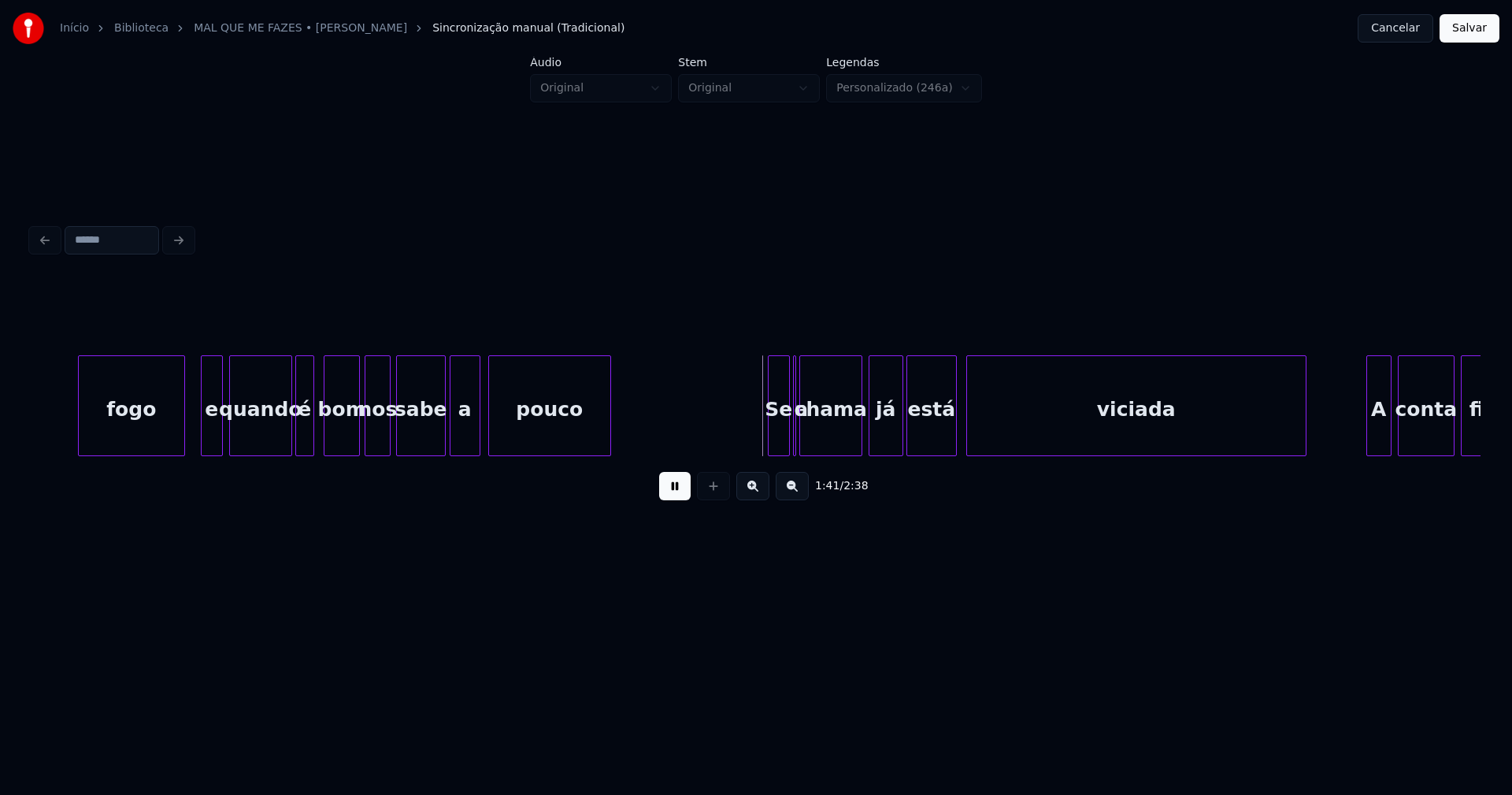
scroll to position [0, 15412]
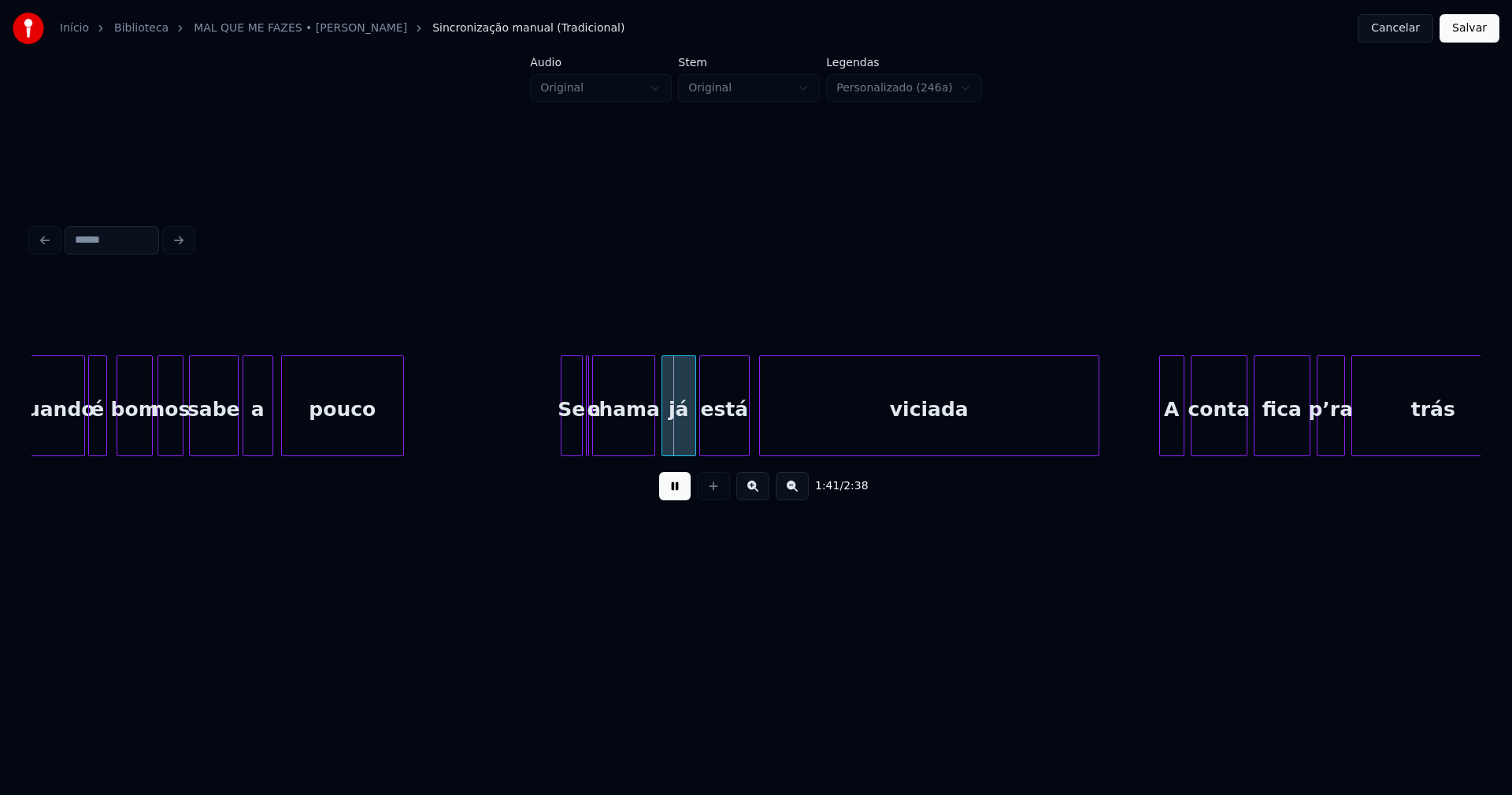
click at [677, 497] on button at bounding box center [675, 486] width 32 height 28
click at [672, 494] on button at bounding box center [675, 486] width 32 height 28
click at [571, 436] on div "Se" at bounding box center [568, 409] width 20 height 107
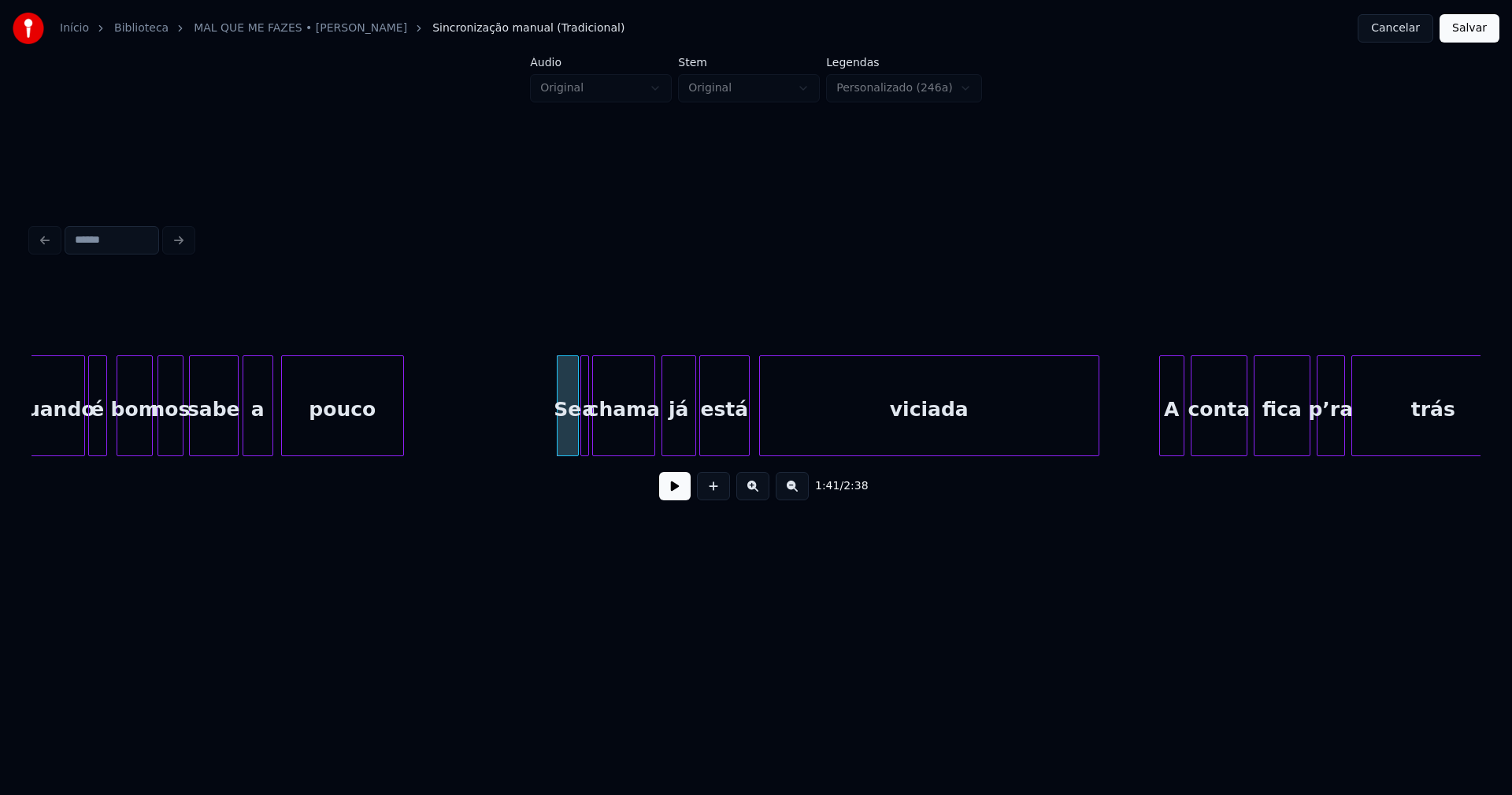
click at [585, 448] on div "a" at bounding box center [584, 405] width 9 height 101
click at [666, 493] on button at bounding box center [675, 486] width 32 height 28
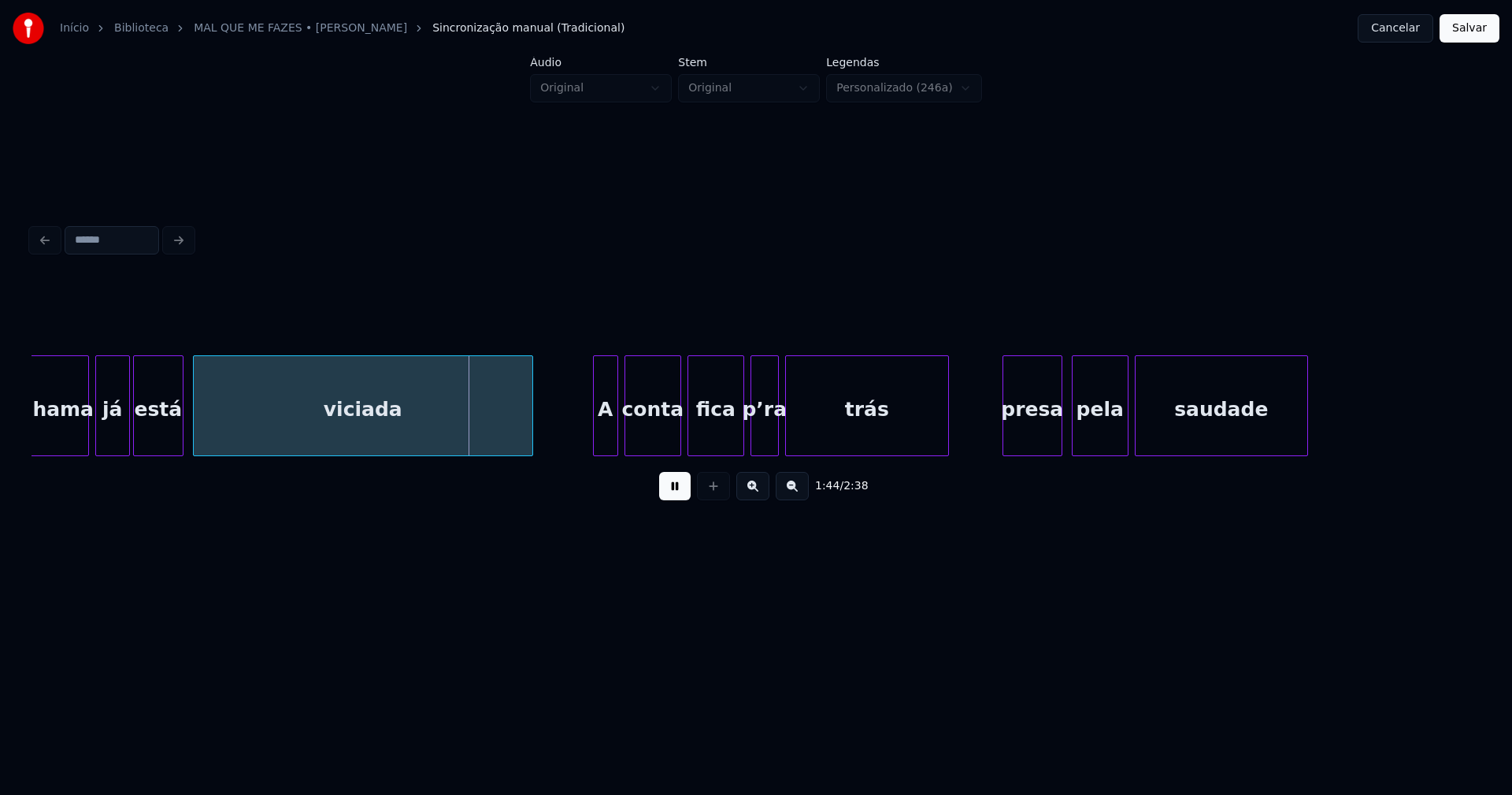
scroll to position [0, 16006]
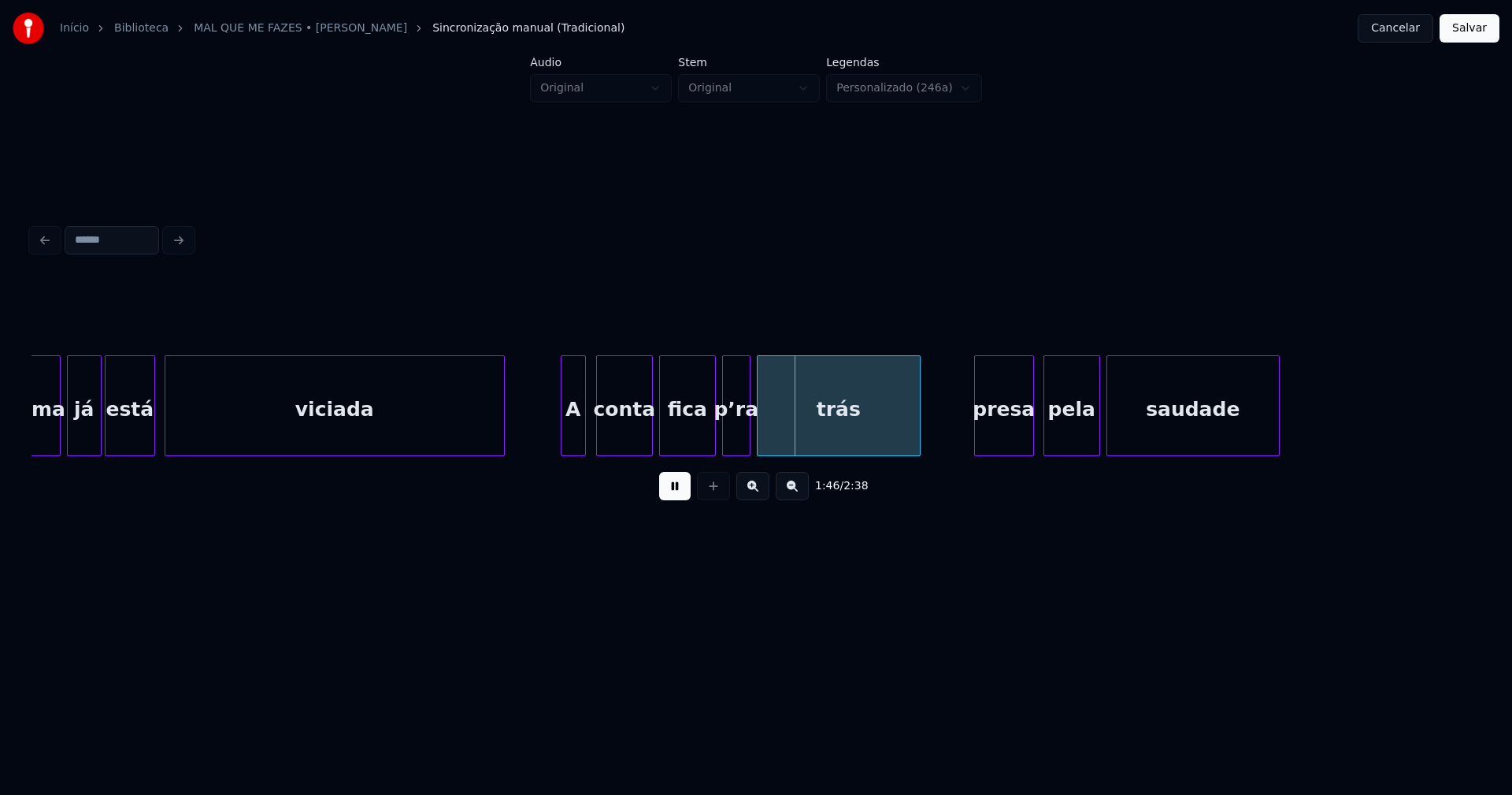
click at [570, 446] on div "A" at bounding box center [574, 409] width 24 height 107
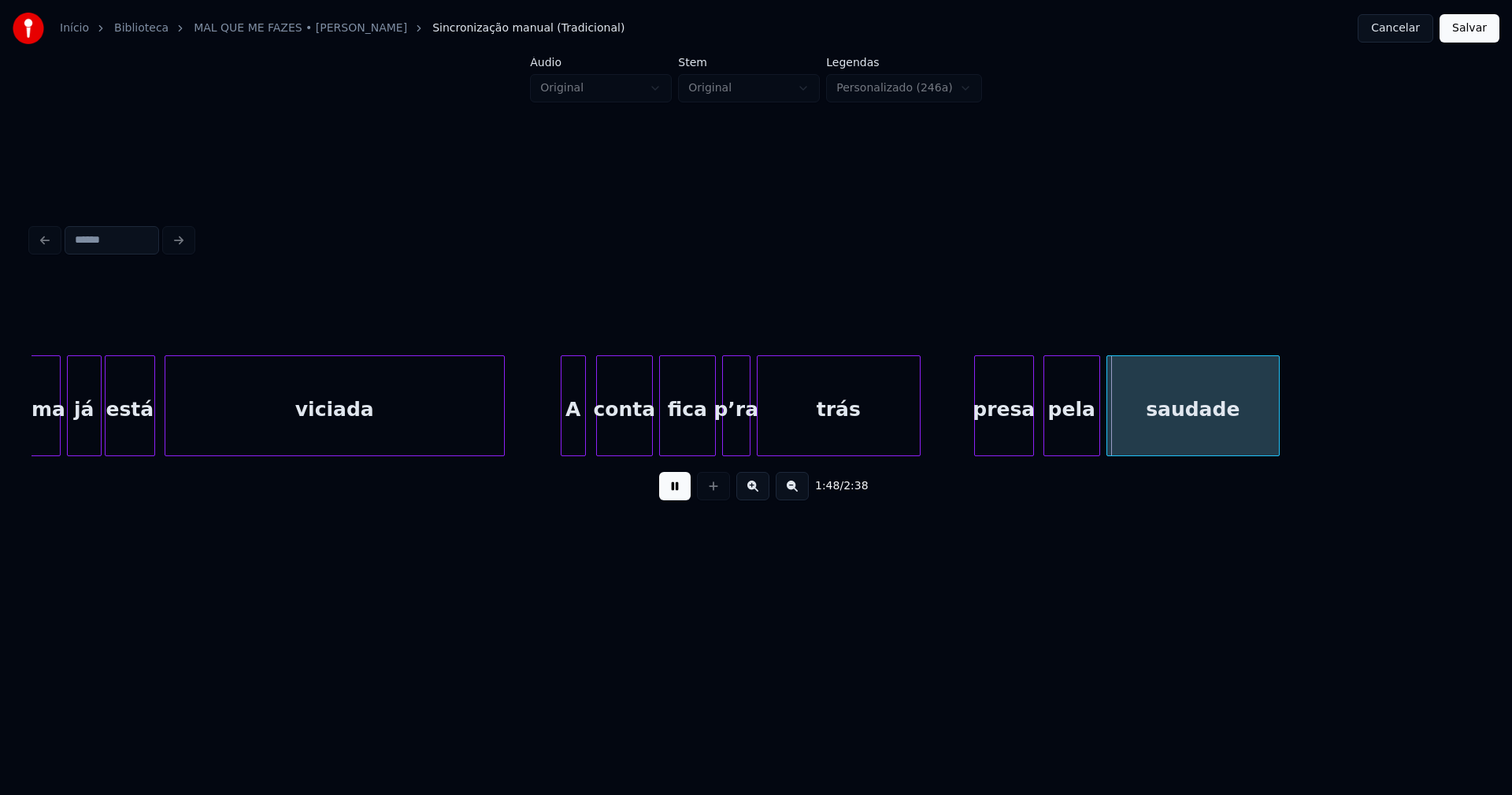
scroll to position [0, 16186]
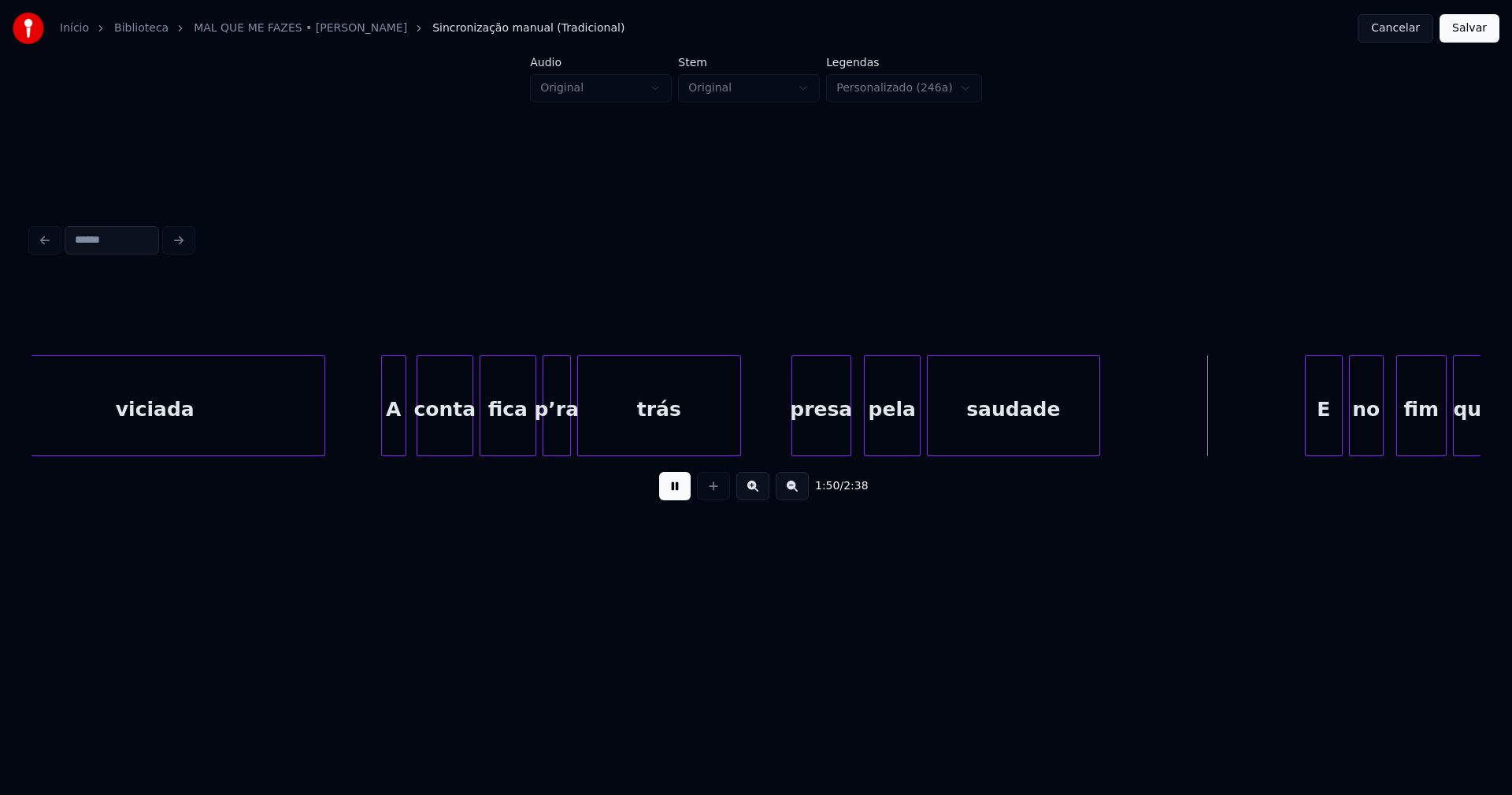
click at [824, 442] on div "presa" at bounding box center [821, 409] width 58 height 107
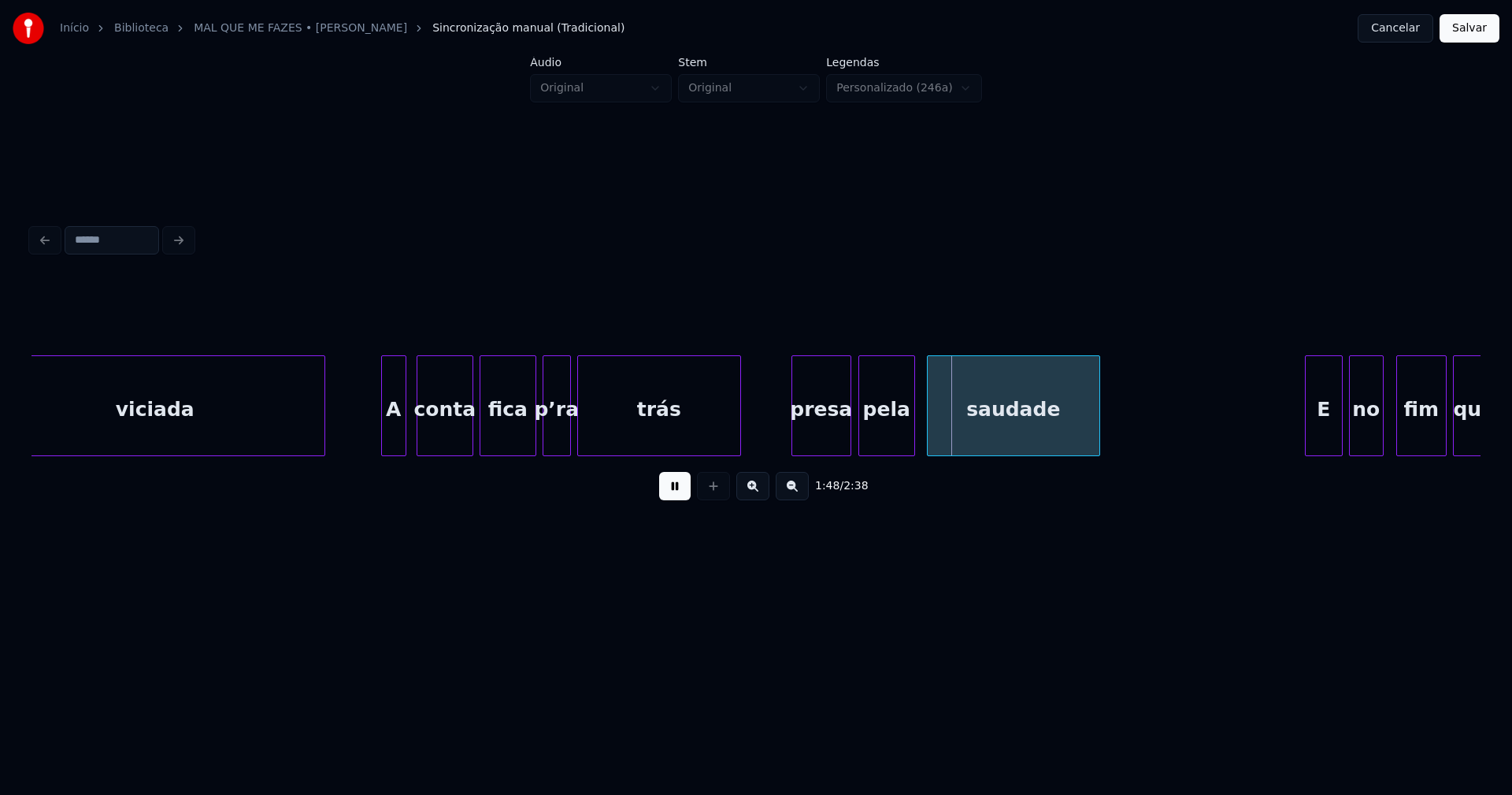
click at [885, 440] on div "pela" at bounding box center [886, 409] width 55 height 107
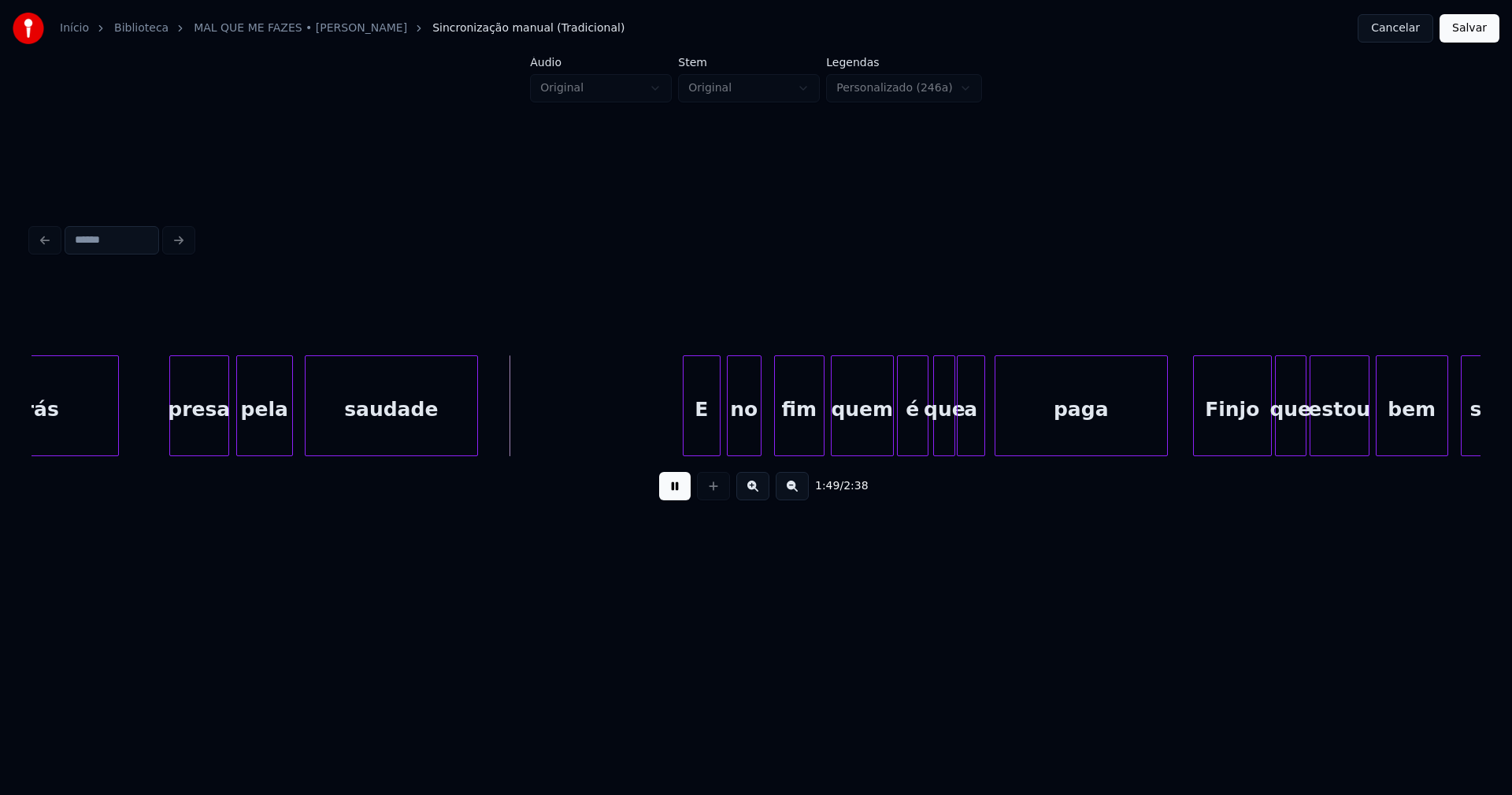
scroll to position [0, 16821]
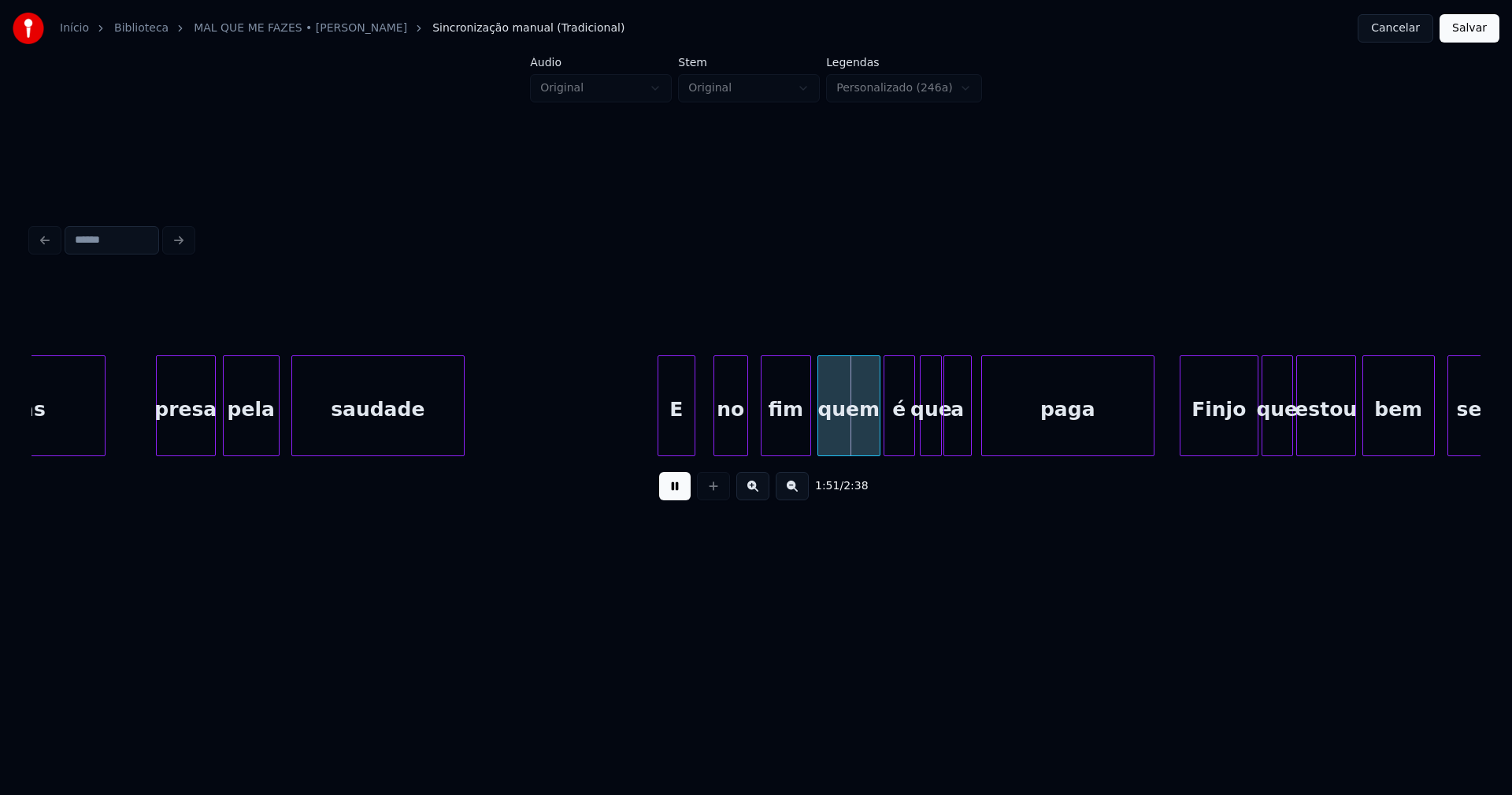
click at [677, 451] on div "trás presa pela saudade E no fim quem é que a paga Finjo que estou bem sei" at bounding box center [756, 405] width 1449 height 101
click at [723, 450] on div "trás presa pela saudade E no fim quem é que a paga Finjo que estou bem sei" at bounding box center [756, 405] width 1449 height 101
click at [747, 427] on div at bounding box center [747, 405] width 5 height 99
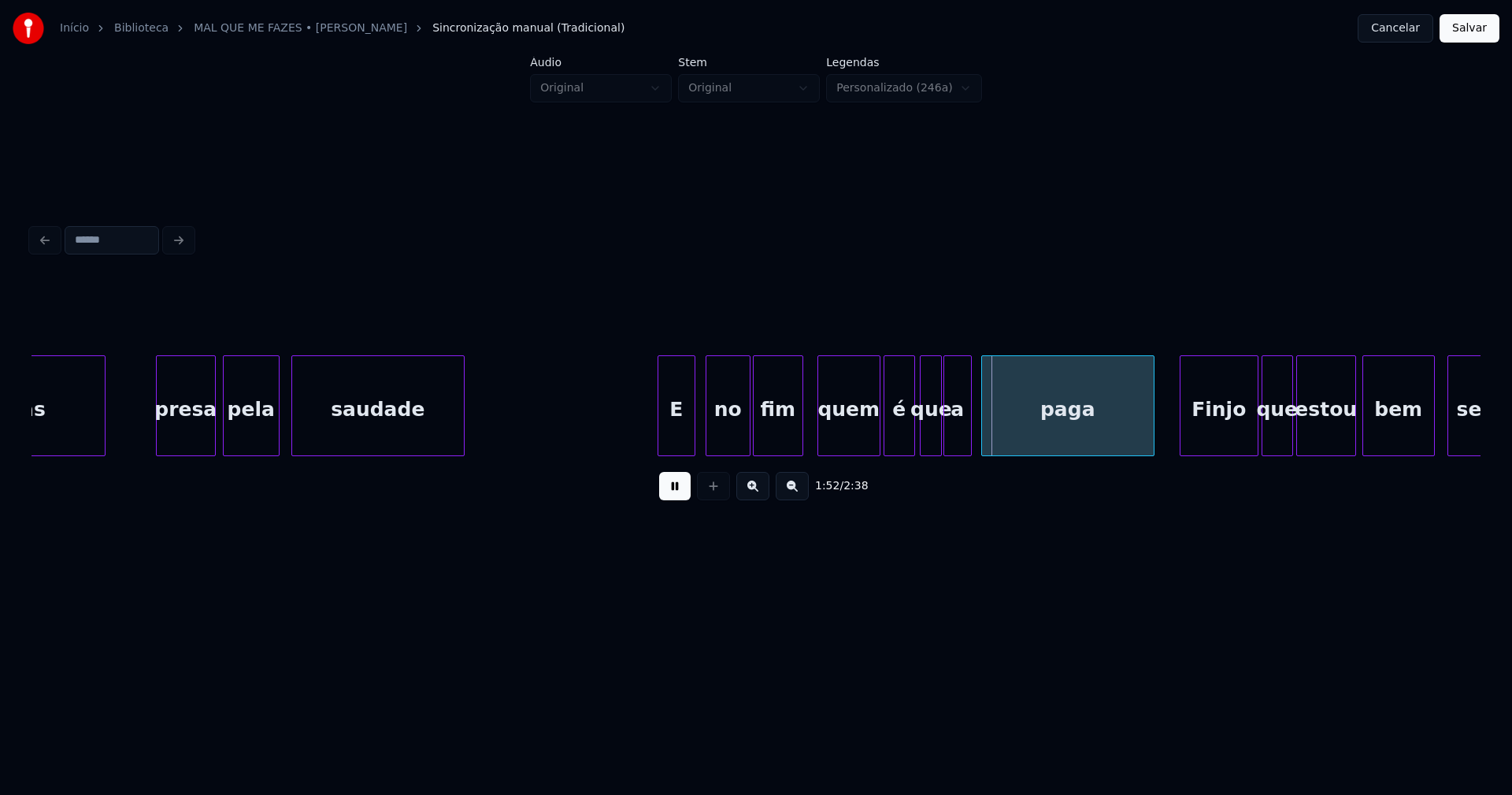
click at [783, 447] on div "fim" at bounding box center [778, 409] width 49 height 107
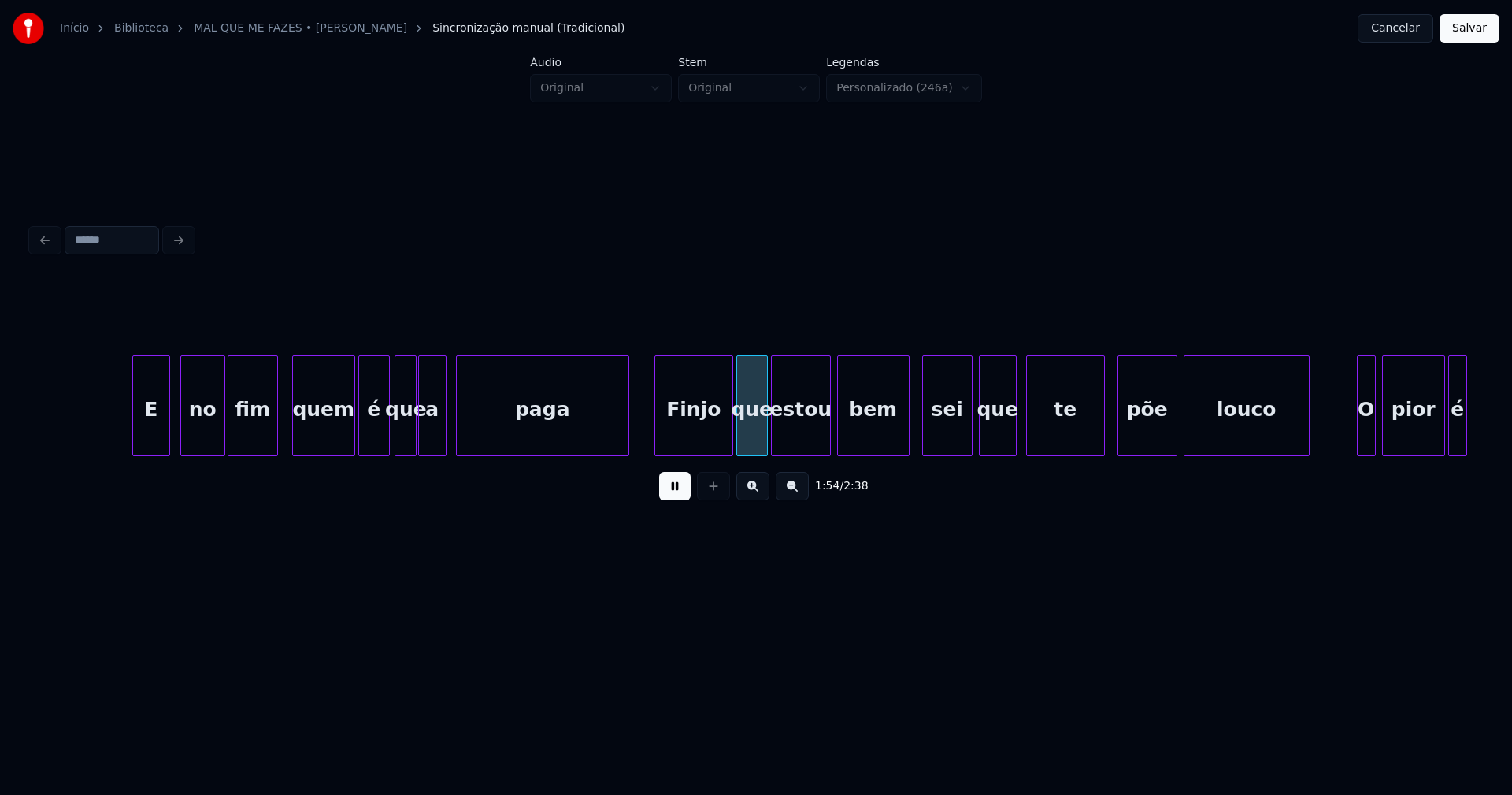
scroll to position [0, 17513]
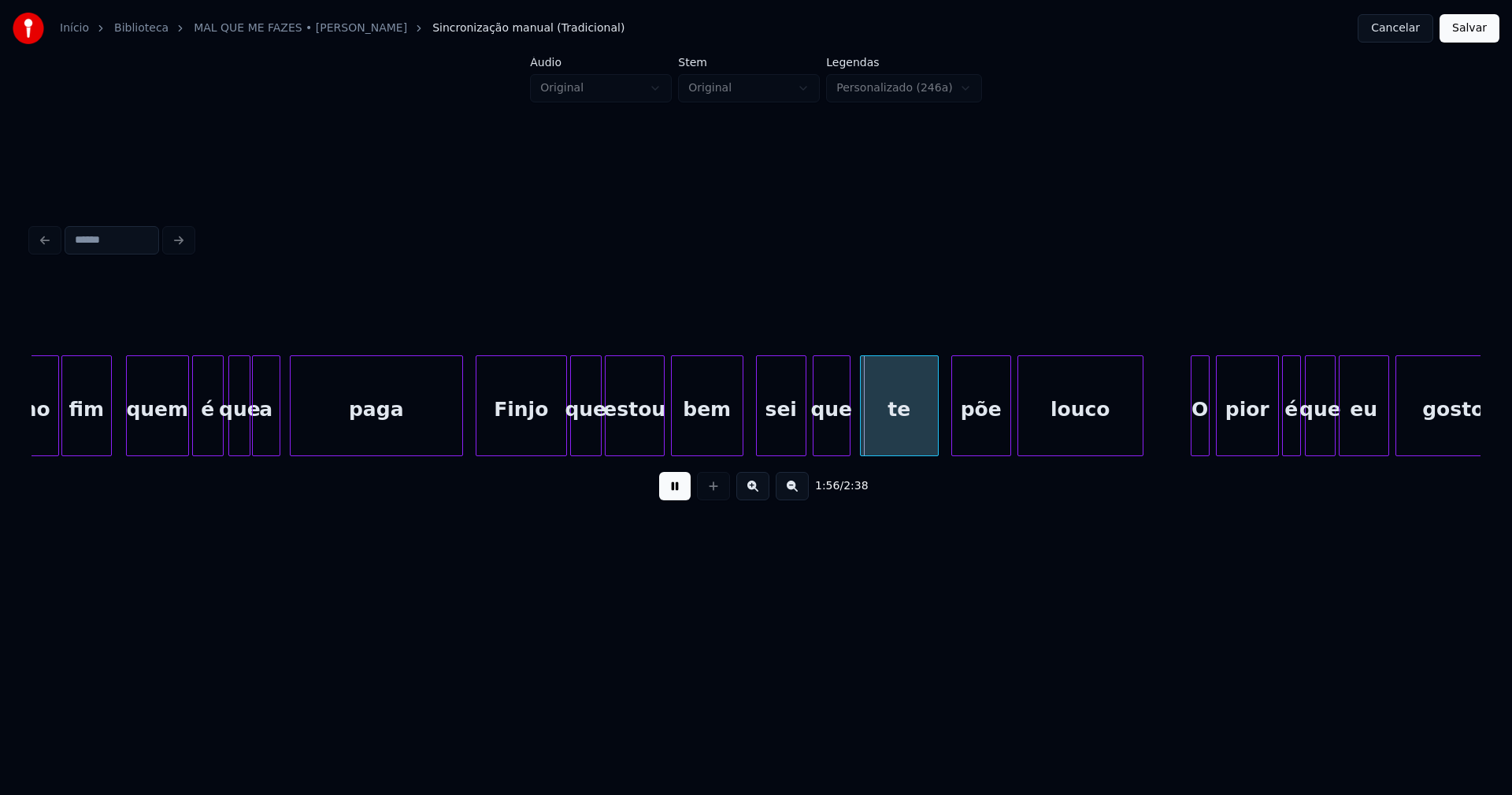
click at [480, 442] on div at bounding box center [478, 405] width 5 height 99
click at [985, 432] on div "põe" at bounding box center [976, 409] width 58 height 107
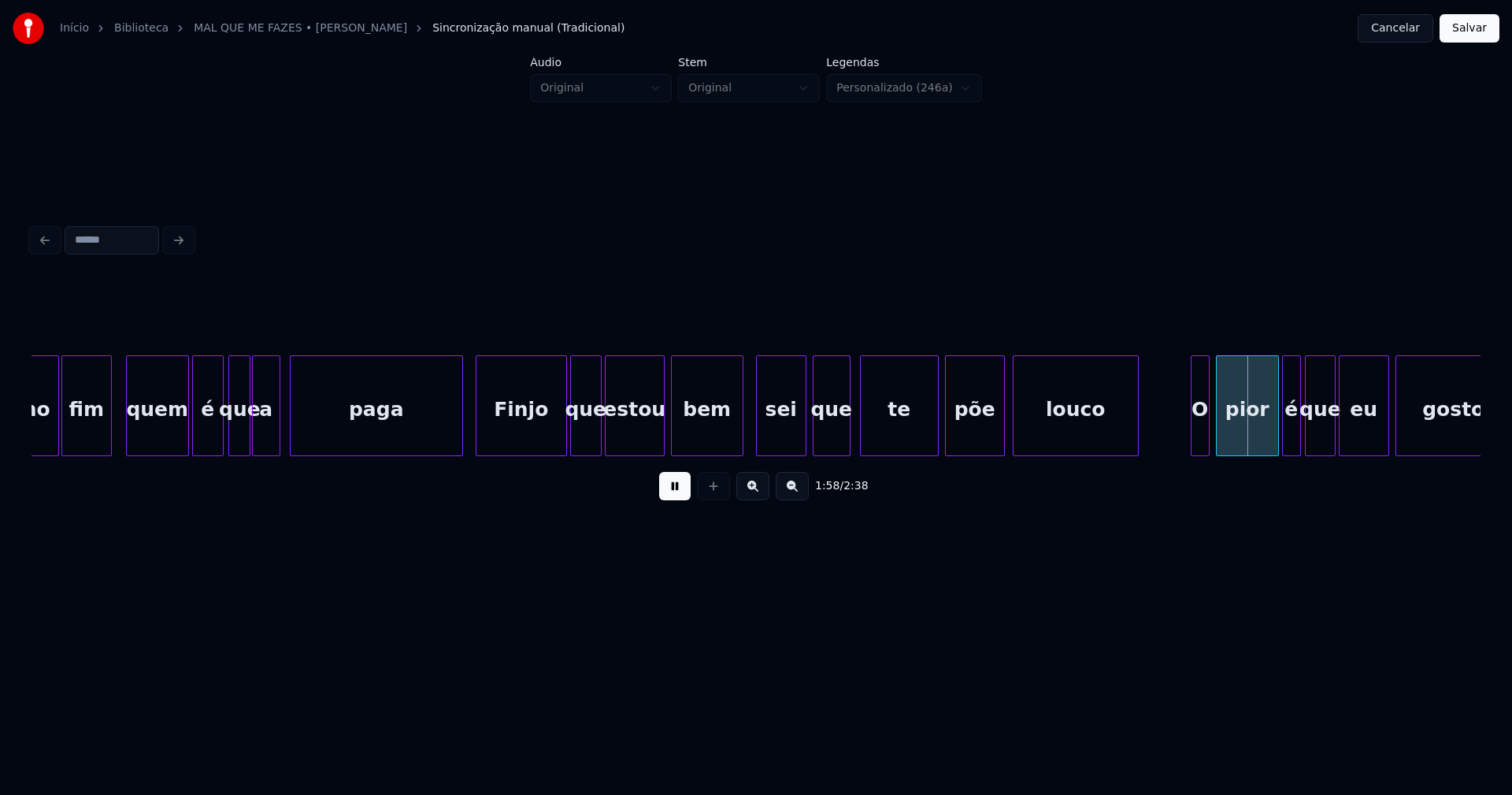
click at [1065, 434] on div "louco" at bounding box center [1076, 409] width 124 height 107
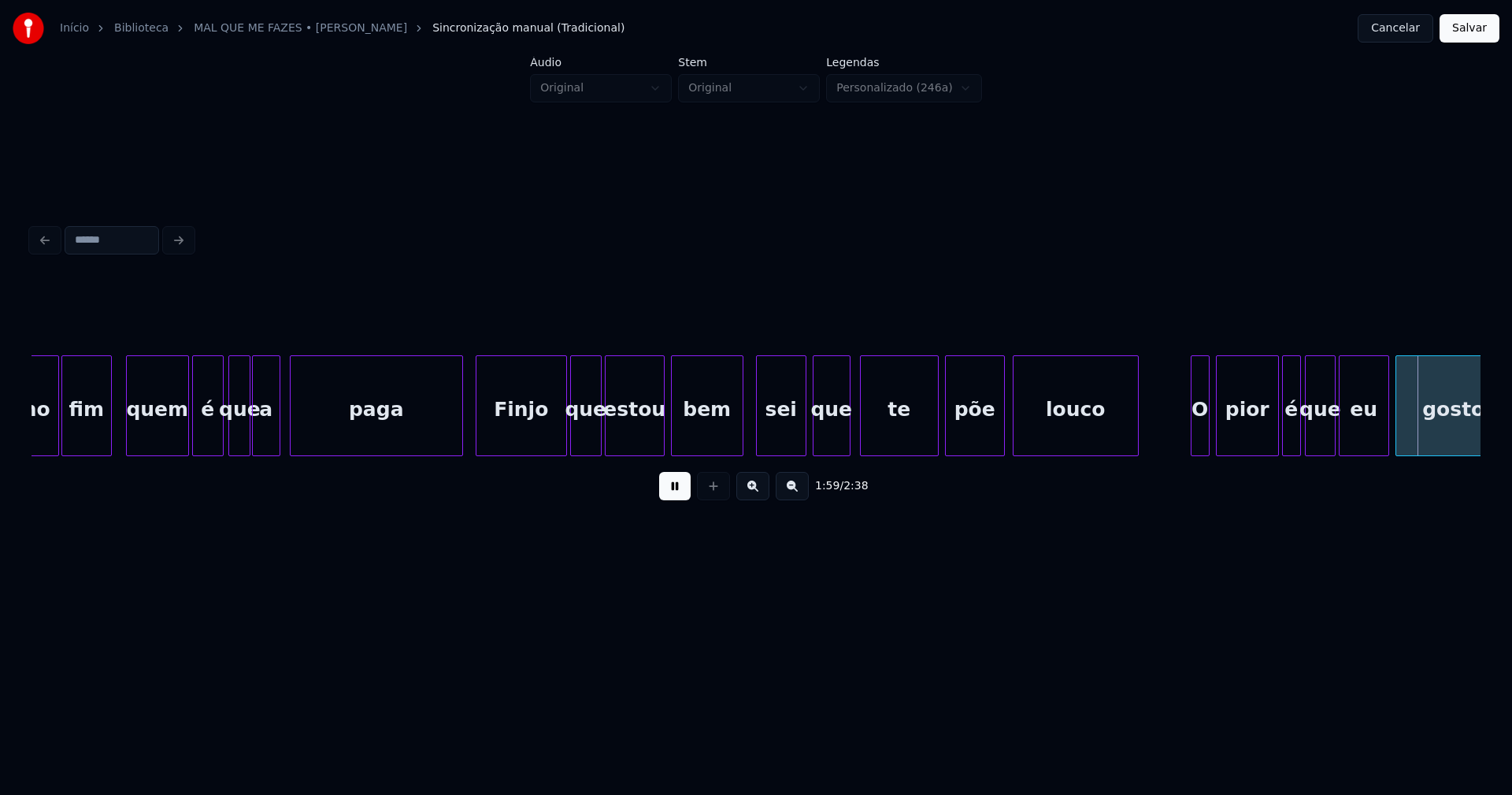
click at [677, 492] on button at bounding box center [675, 486] width 32 height 28
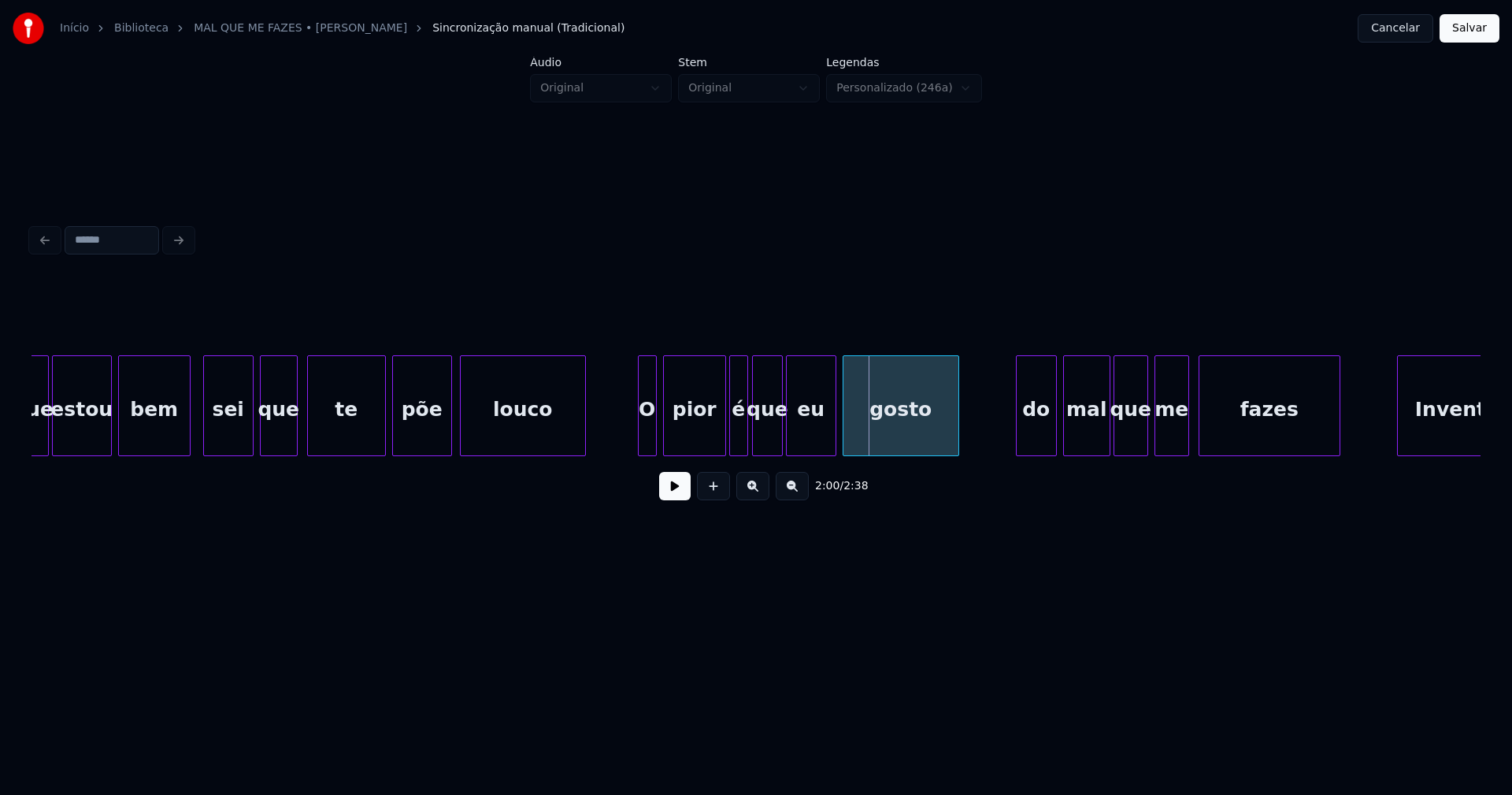
scroll to position [0, 18079]
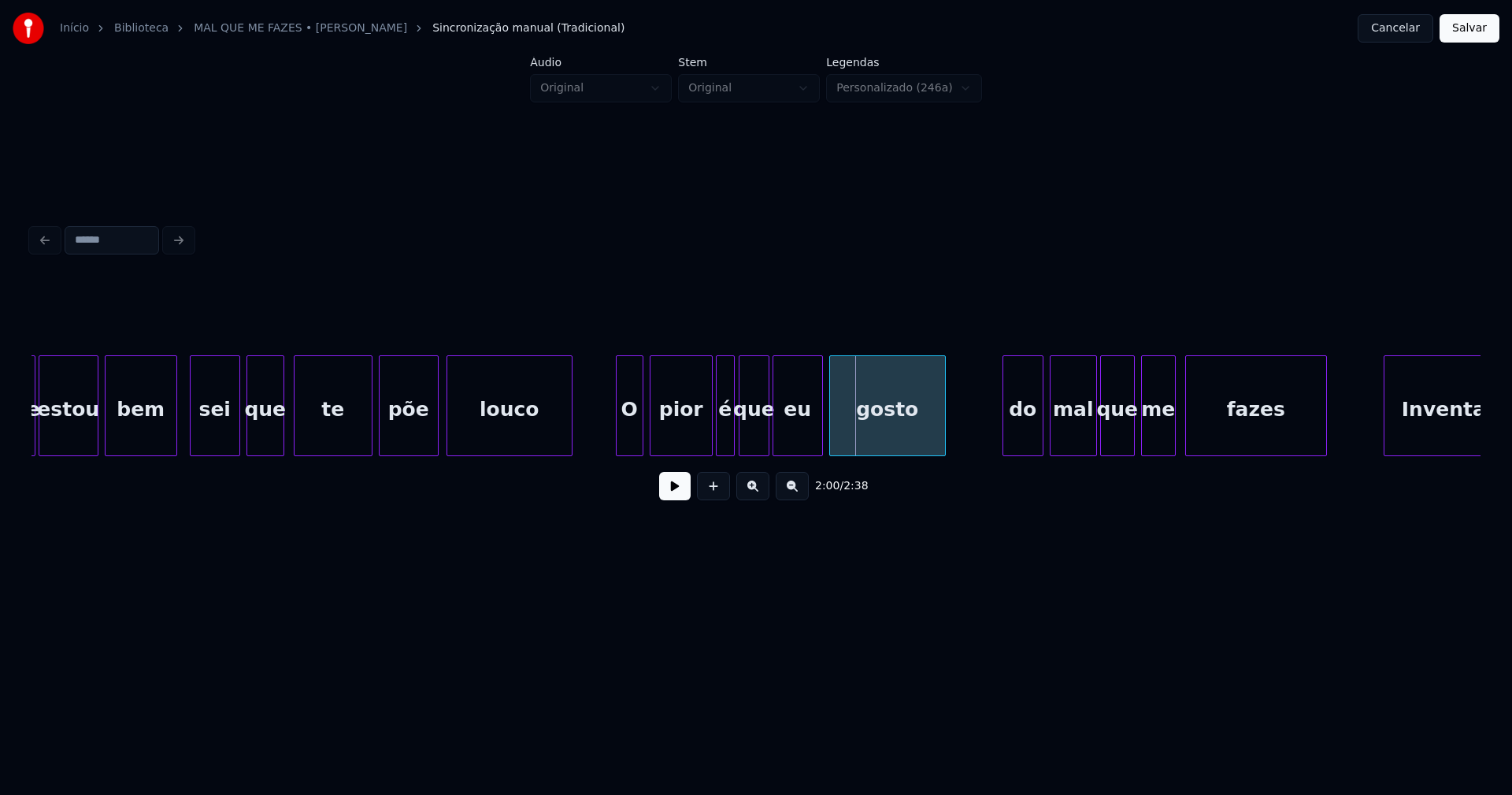
click at [618, 433] on div at bounding box center [619, 405] width 5 height 99
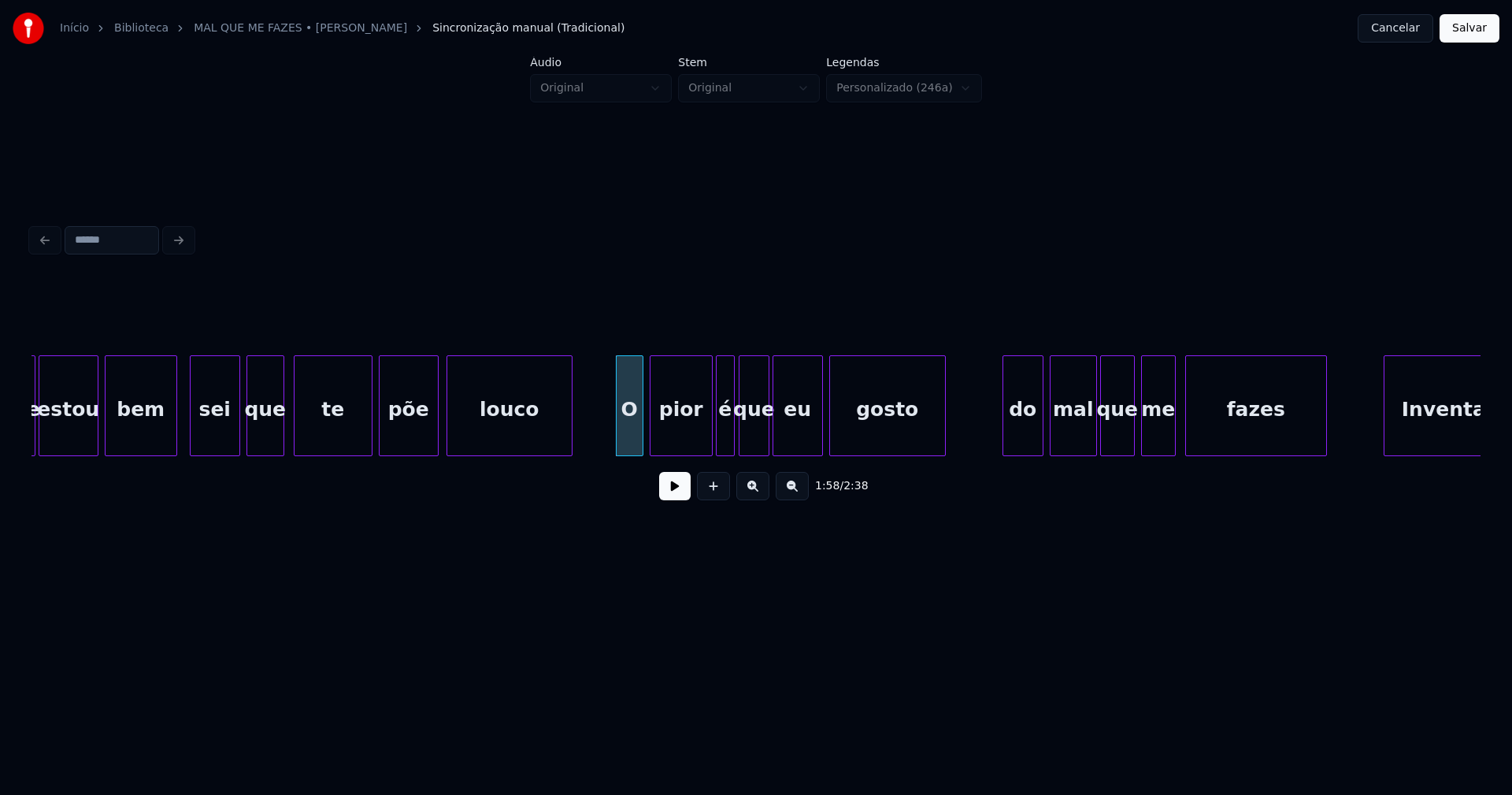
click at [673, 491] on button at bounding box center [675, 486] width 32 height 28
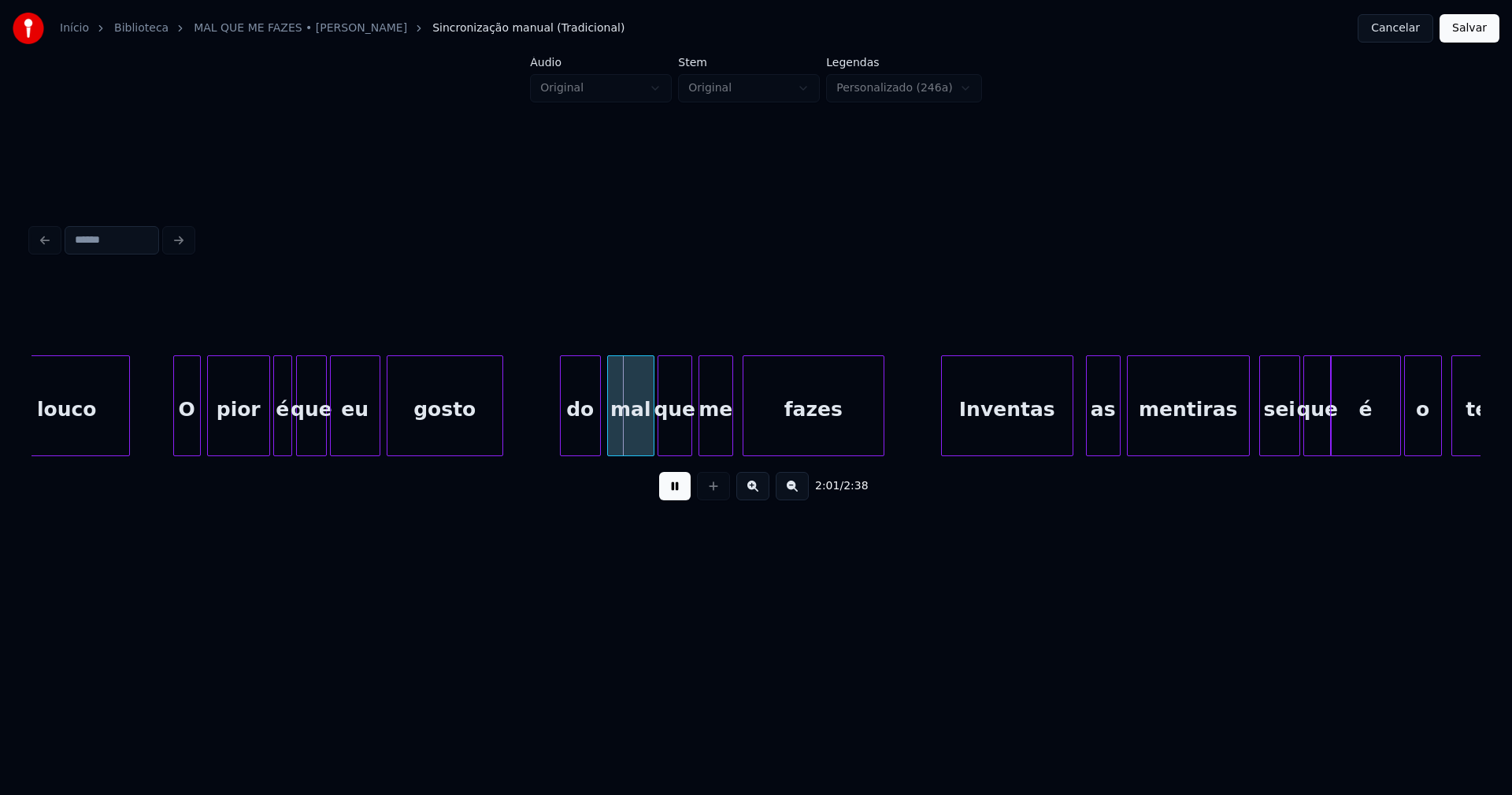
scroll to position [0, 18549]
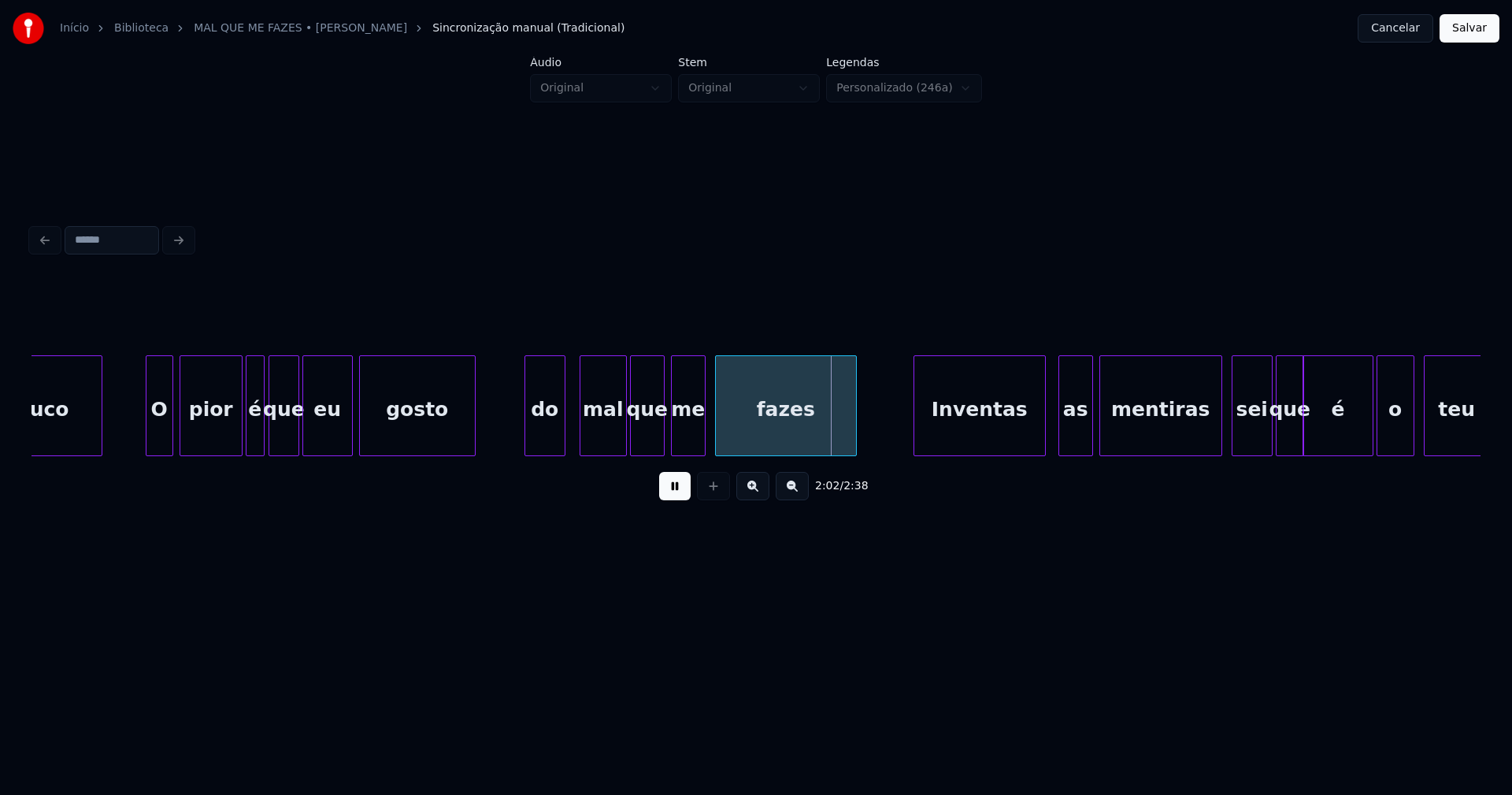
click at [549, 435] on div "do" at bounding box center [544, 409] width 39 height 107
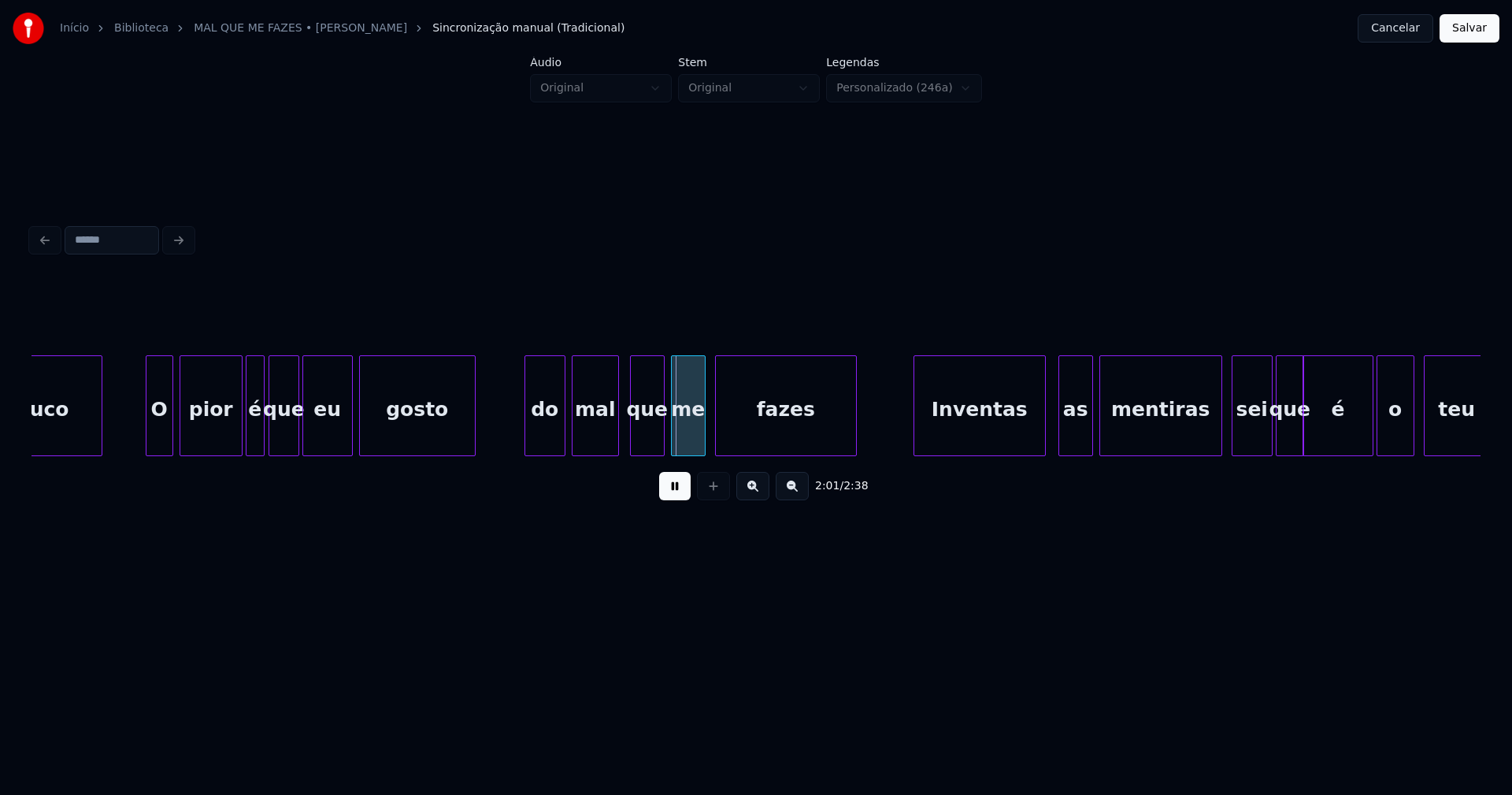
click at [599, 435] on div "mal" at bounding box center [596, 409] width 46 height 107
click at [959, 435] on div "Inventas" at bounding box center [968, 409] width 131 height 107
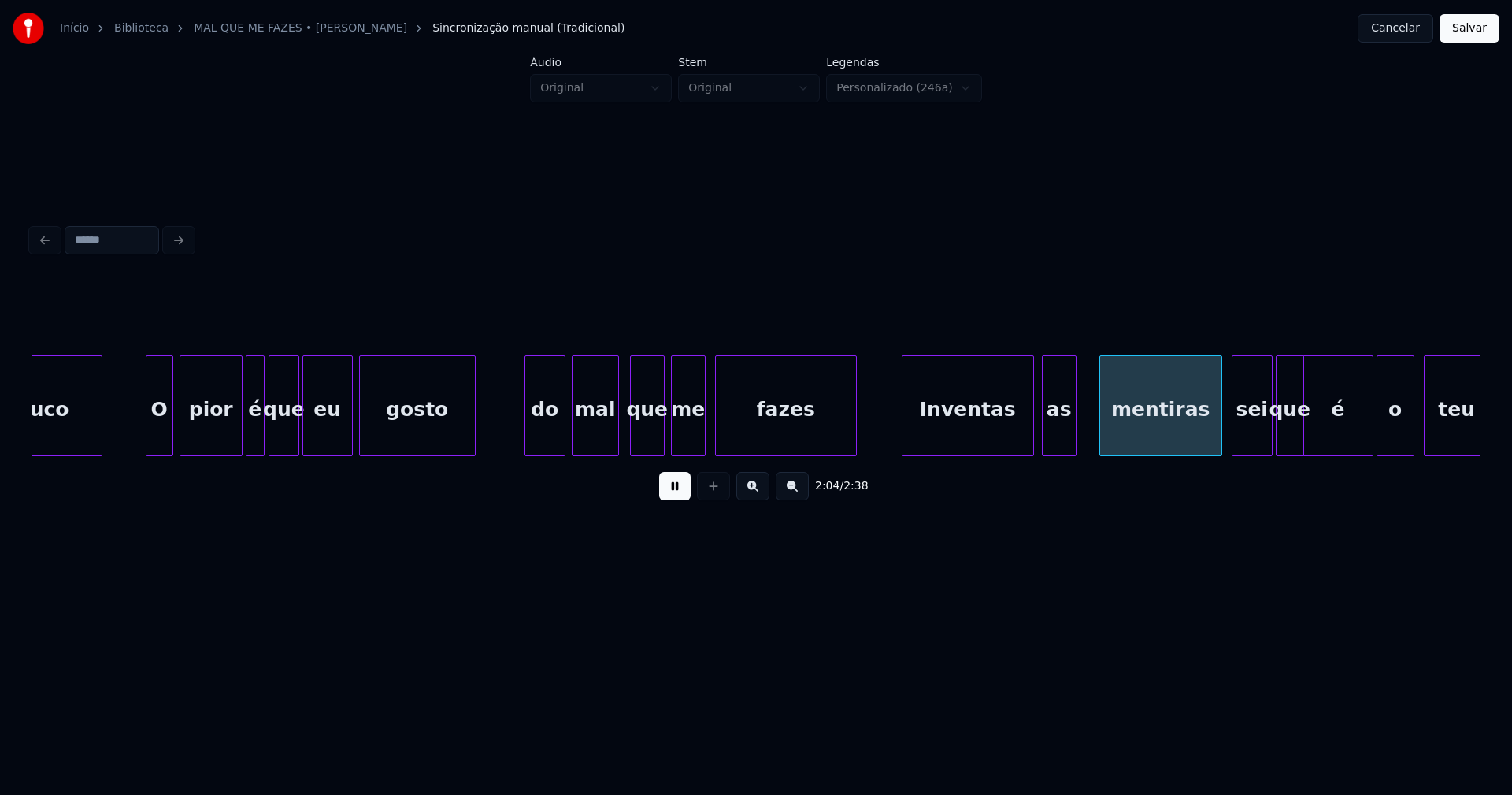
click at [1055, 439] on div "as" at bounding box center [1059, 409] width 33 height 107
click at [1112, 437] on div "mentiras" at bounding box center [1150, 409] width 121 height 107
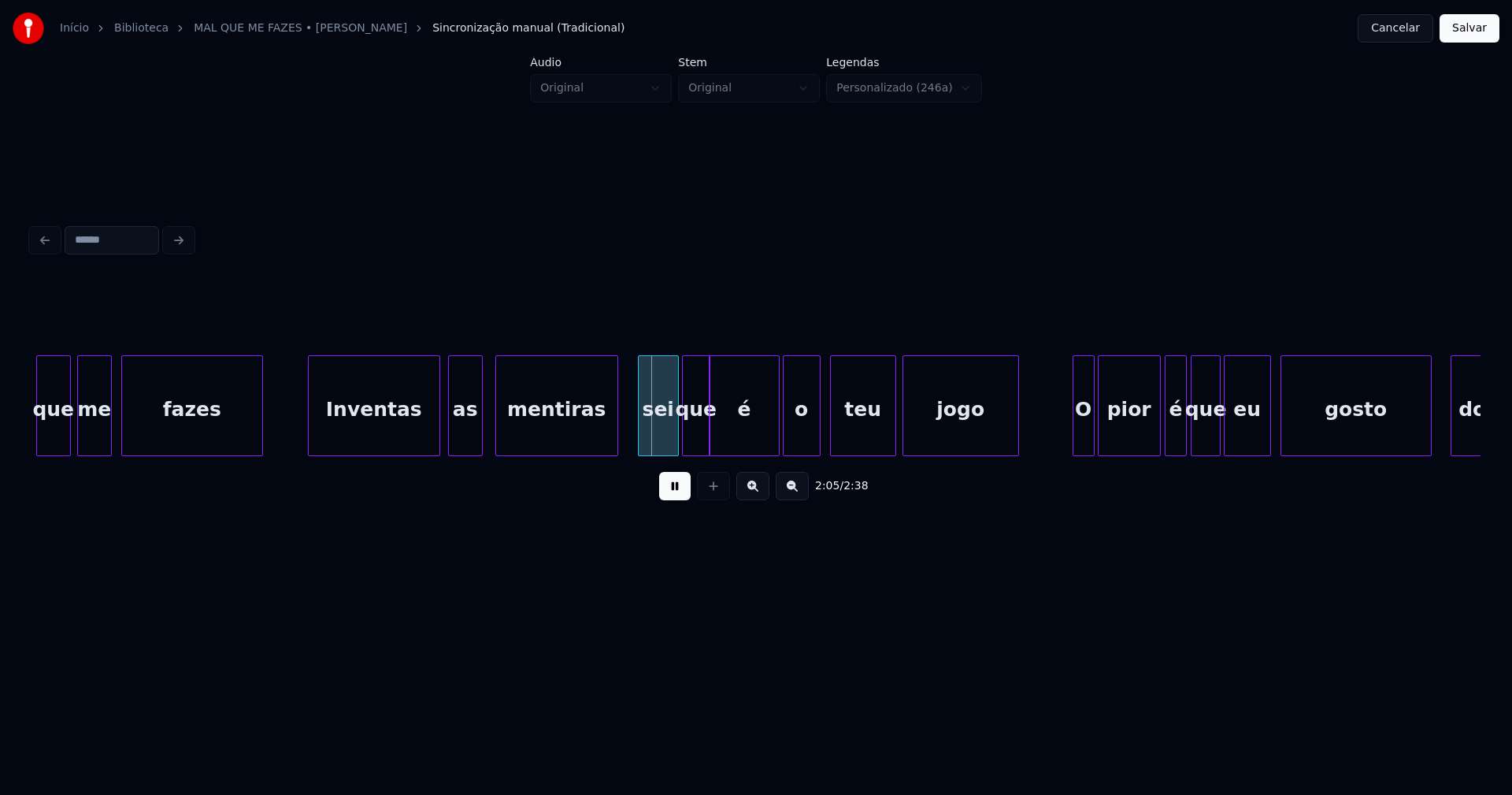
scroll to position [0, 19157]
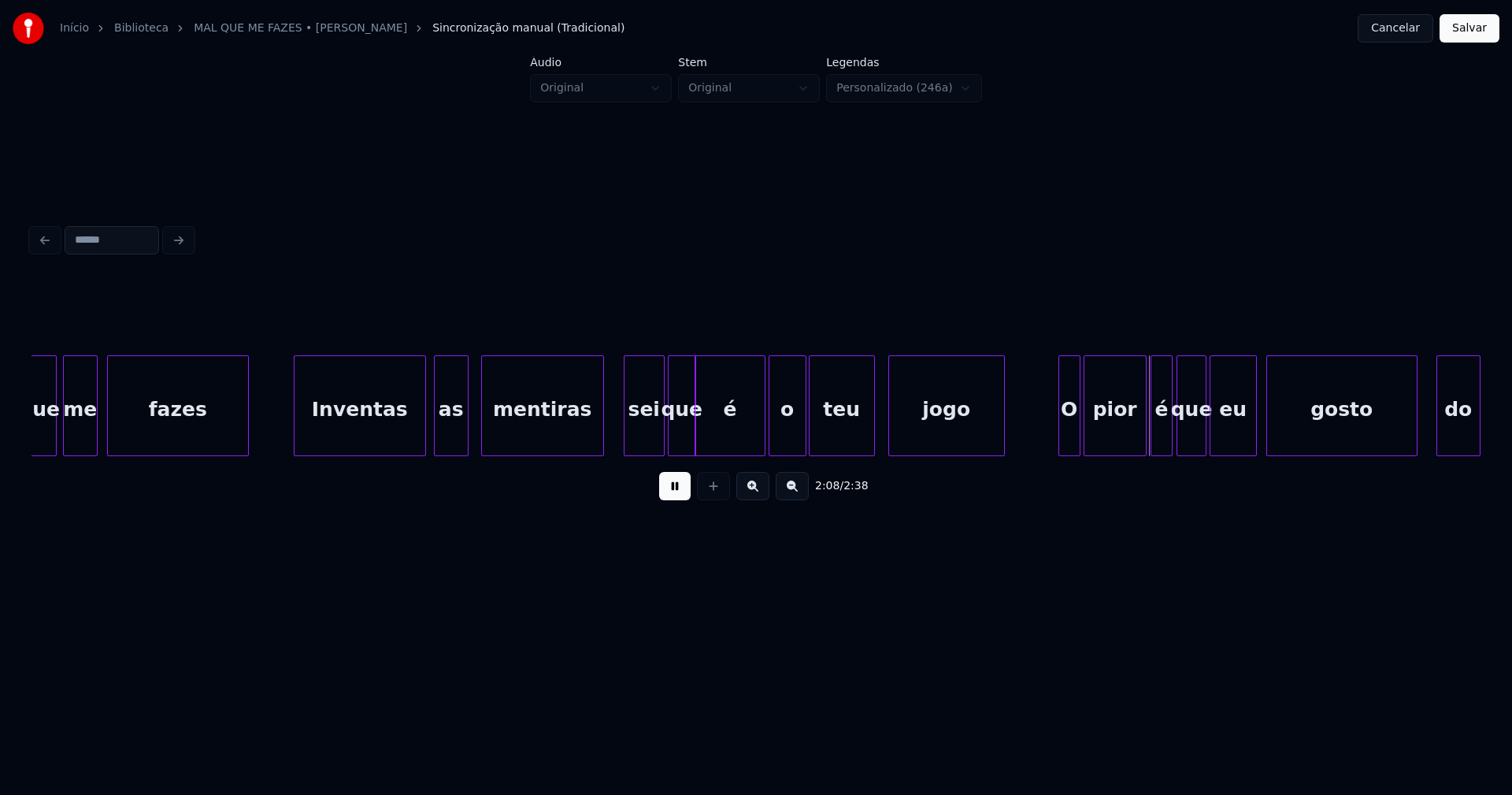
click at [866, 443] on div "teu" at bounding box center [842, 409] width 65 height 107
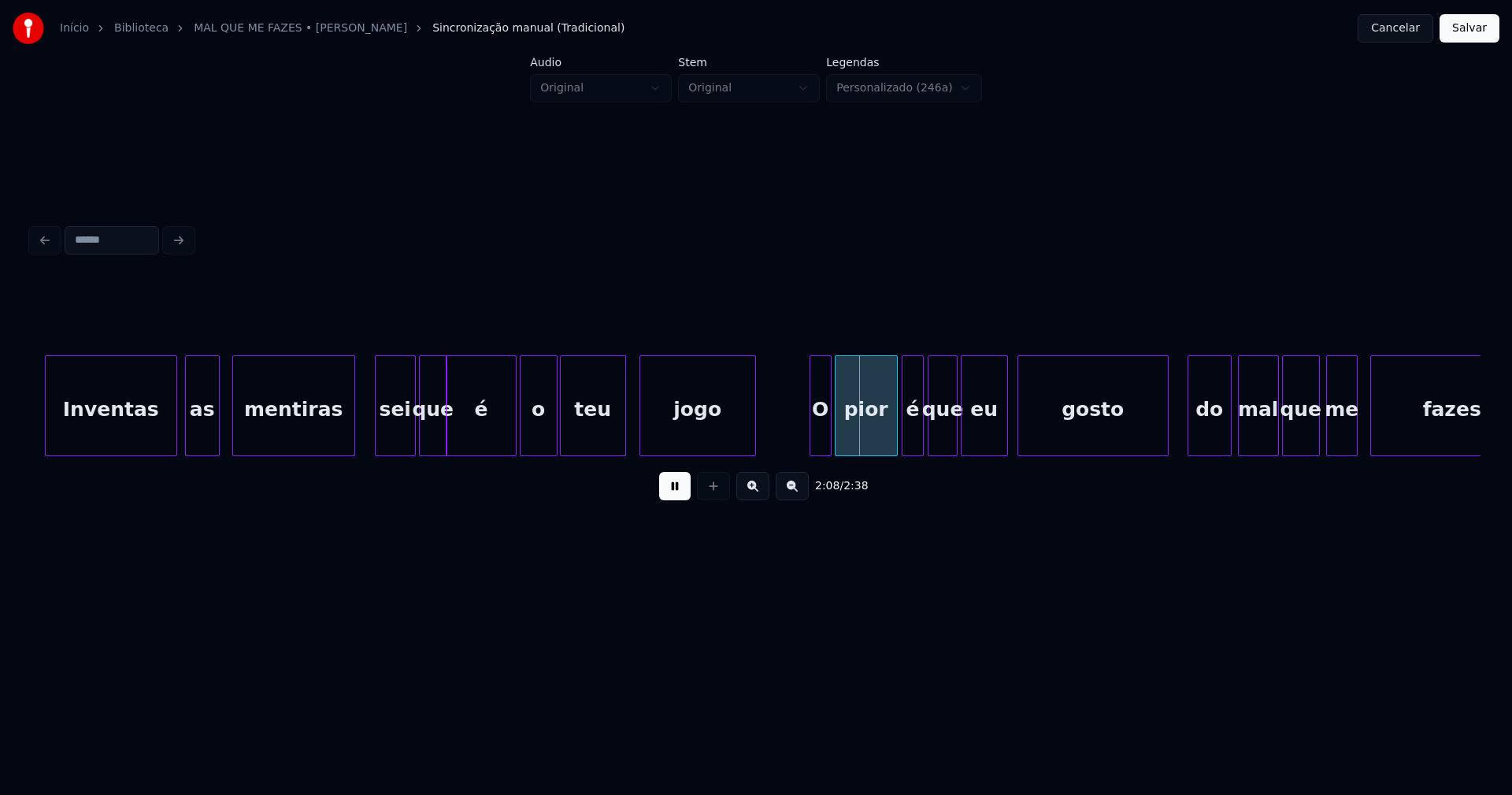
scroll to position [0, 19476]
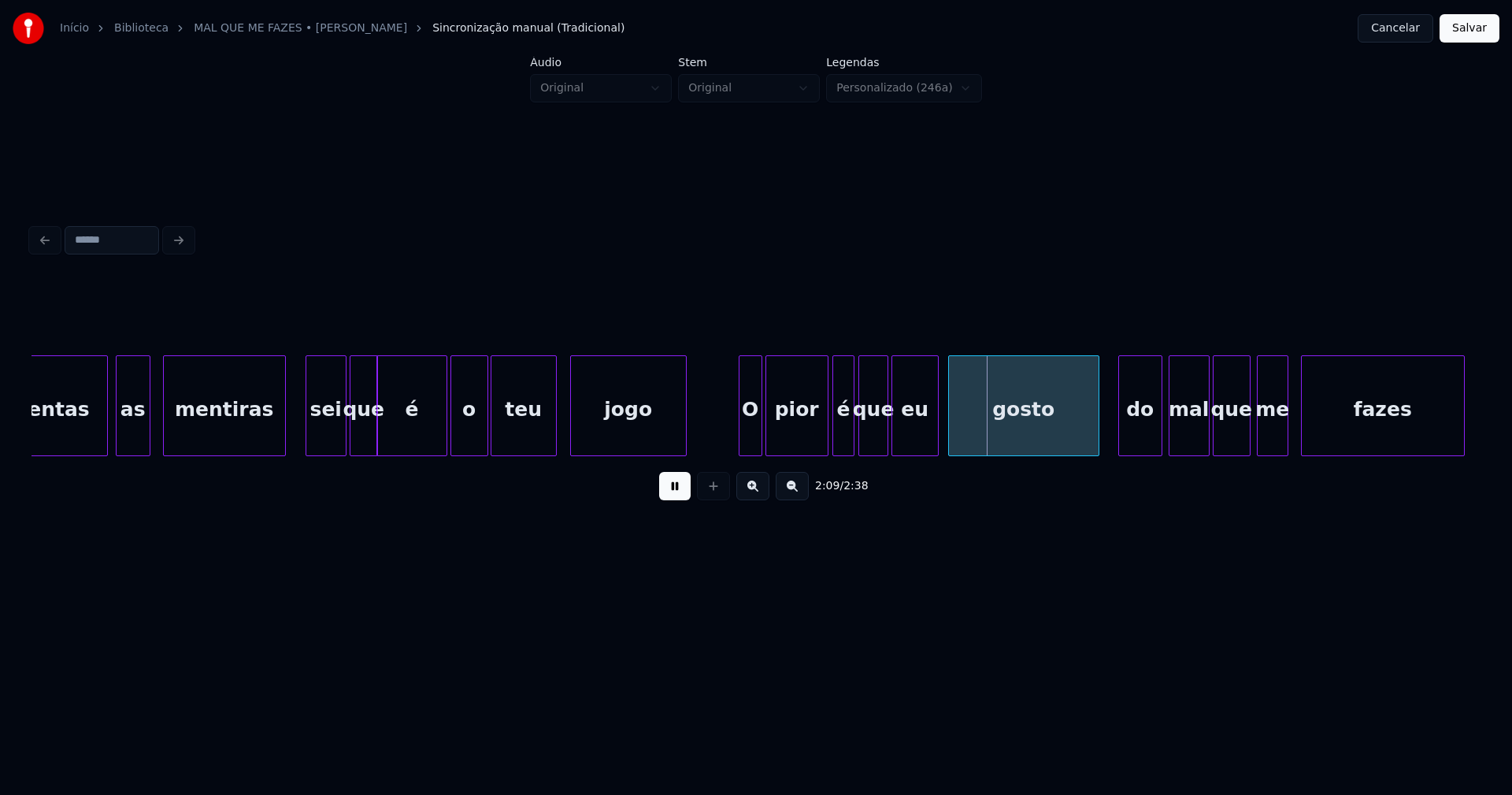
click at [740, 424] on div at bounding box center [742, 405] width 5 height 99
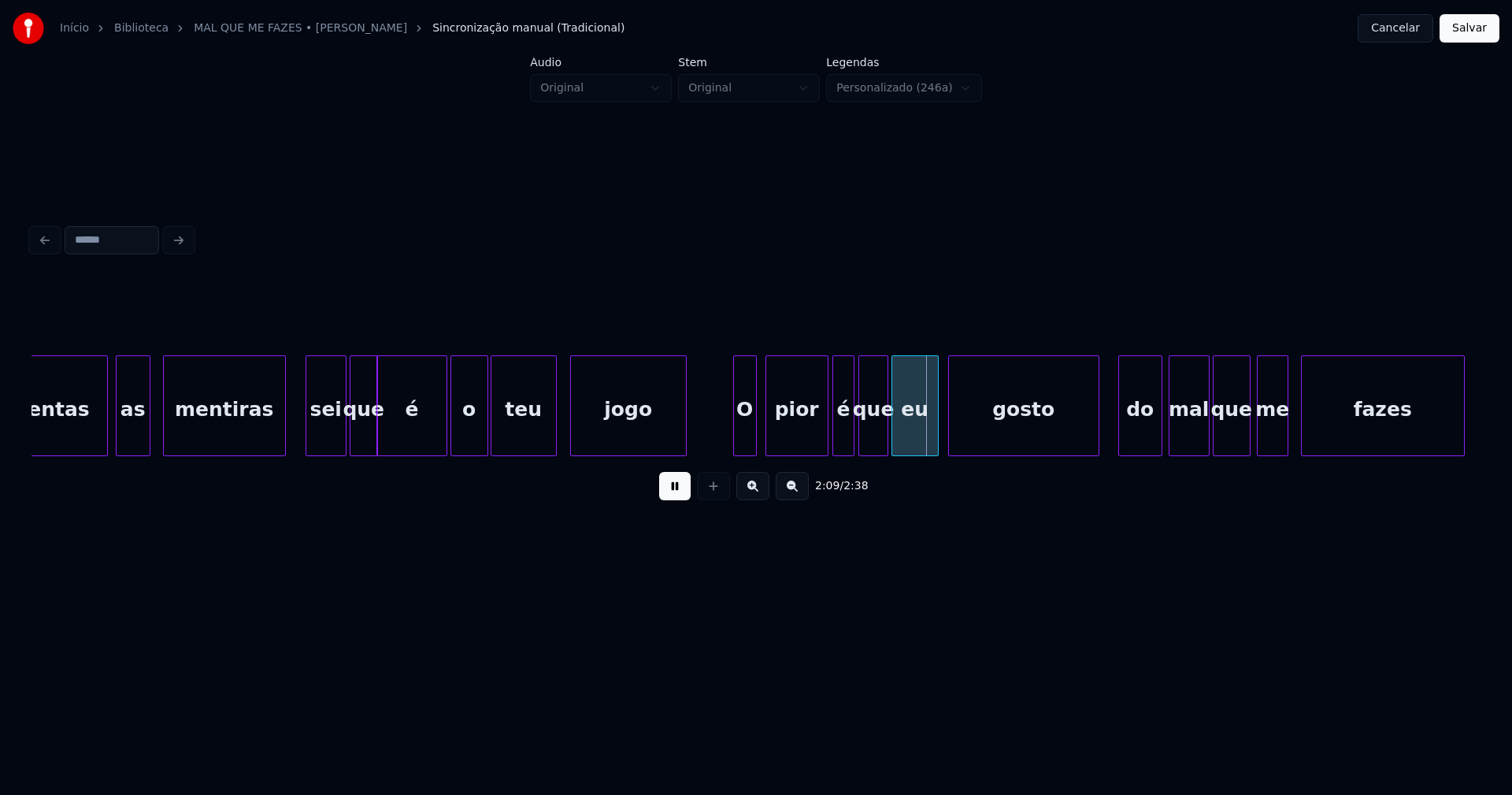
click at [749, 430] on div "O" at bounding box center [745, 409] width 22 height 107
click at [800, 430] on div "pior" at bounding box center [792, 409] width 61 height 107
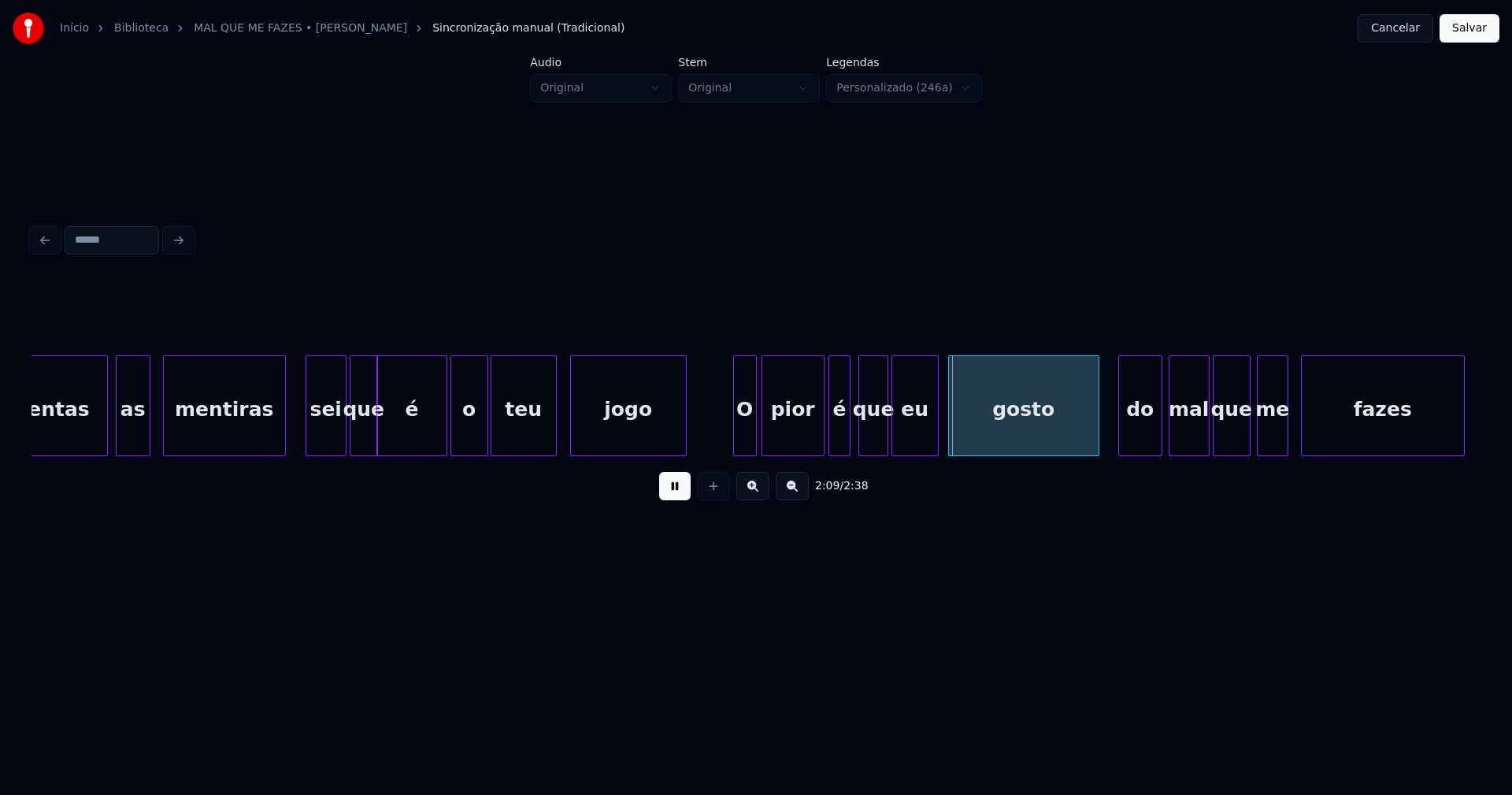
click at [840, 436] on div "é" at bounding box center [839, 409] width 20 height 107
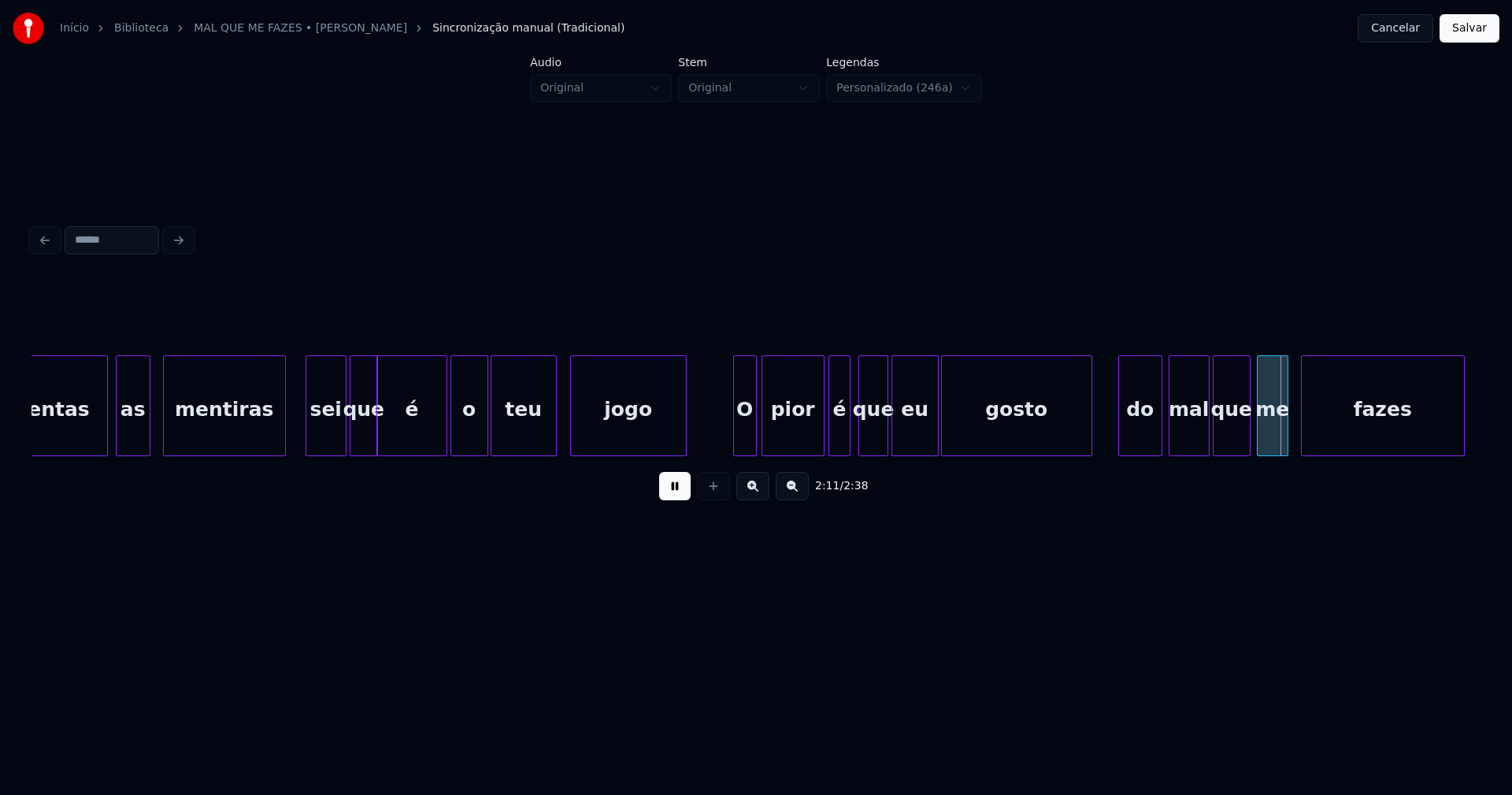
click at [1006, 448] on div "gosto" at bounding box center [1017, 409] width 150 height 107
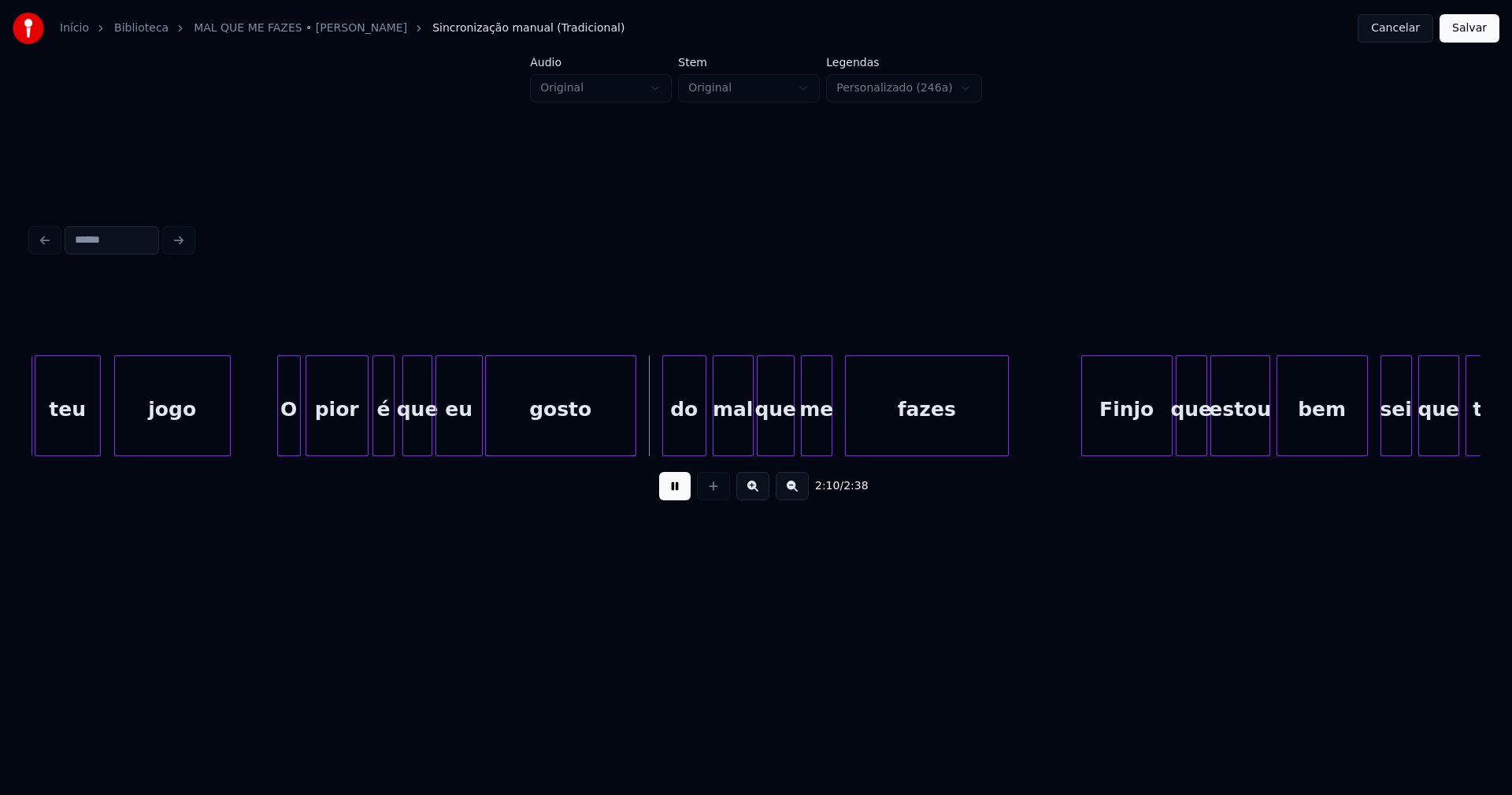
scroll to position [0, 19917]
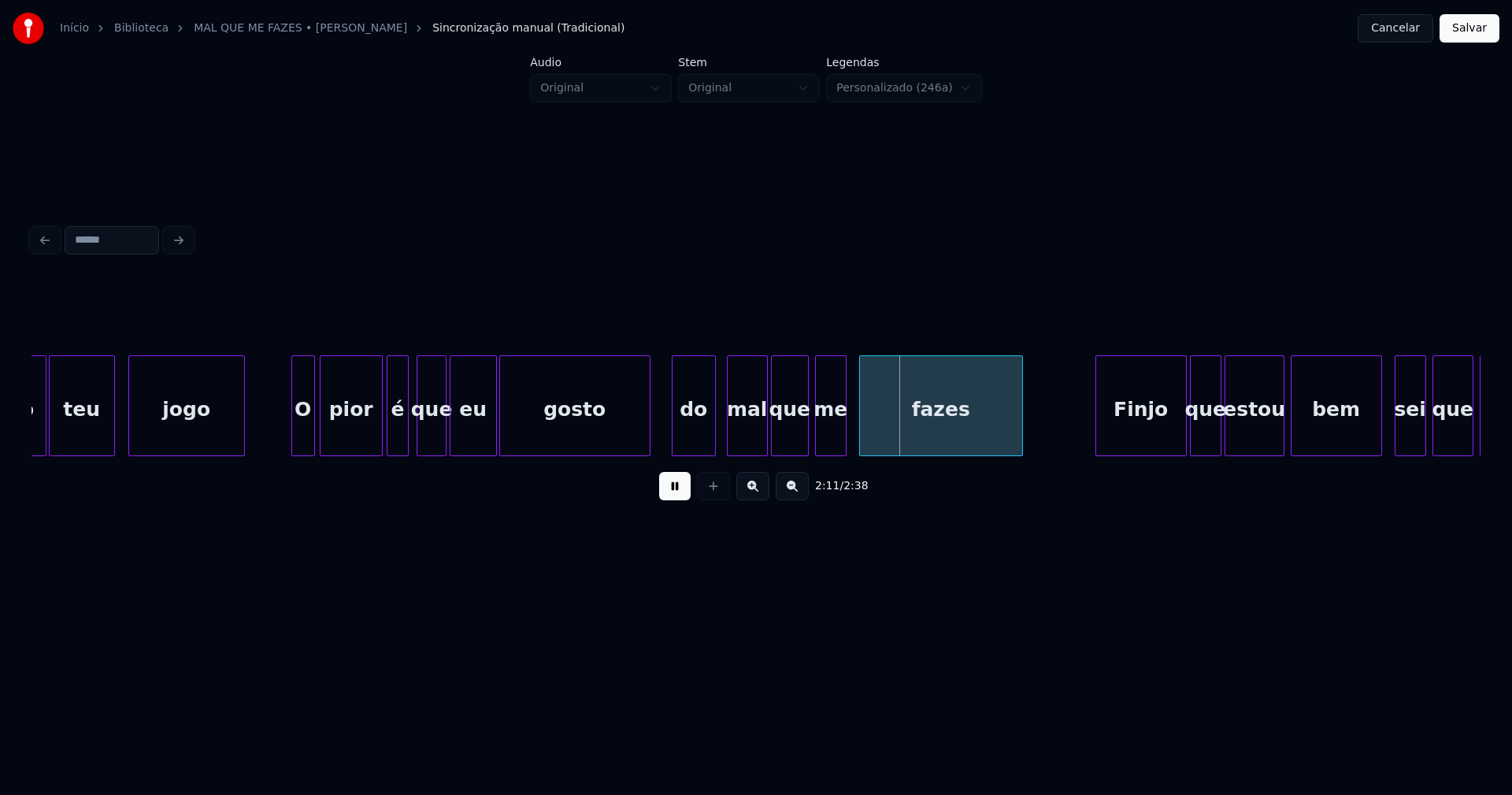
click at [694, 434] on div "do" at bounding box center [694, 409] width 43 height 107
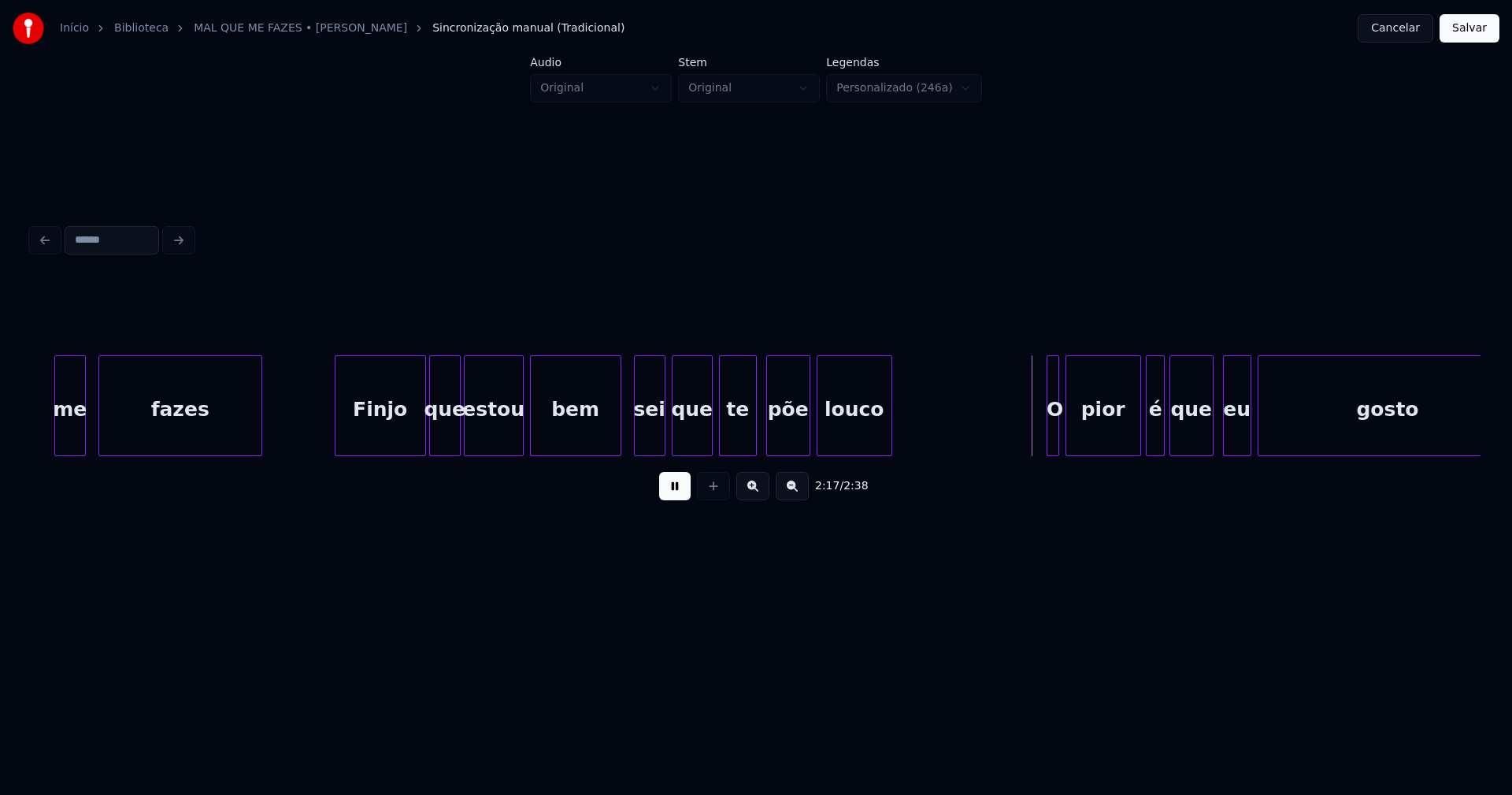
scroll to position [0, 20705]
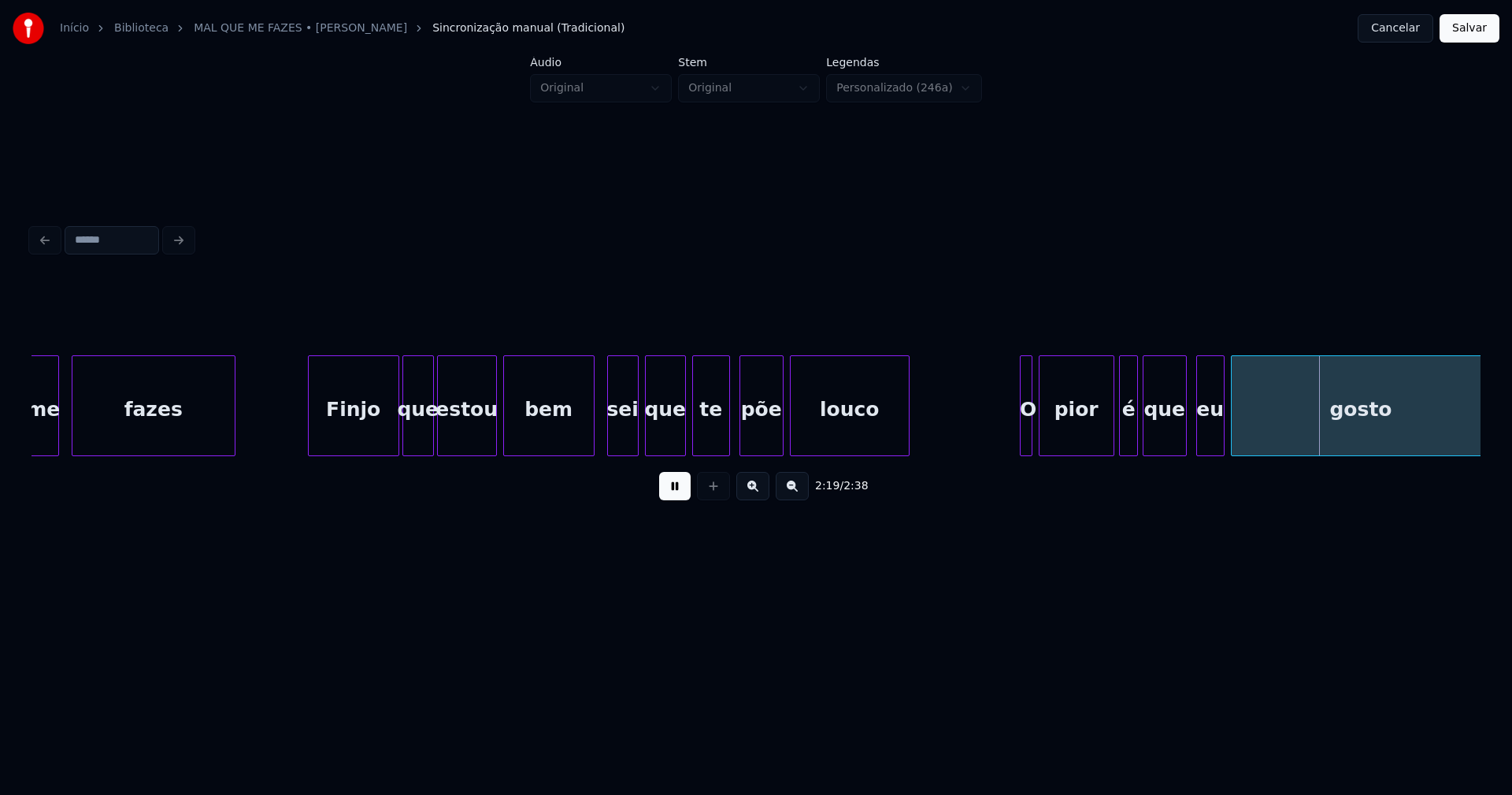
click at [908, 419] on div at bounding box center [906, 405] width 5 height 99
click at [962, 406] on div at bounding box center [961, 405] width 5 height 99
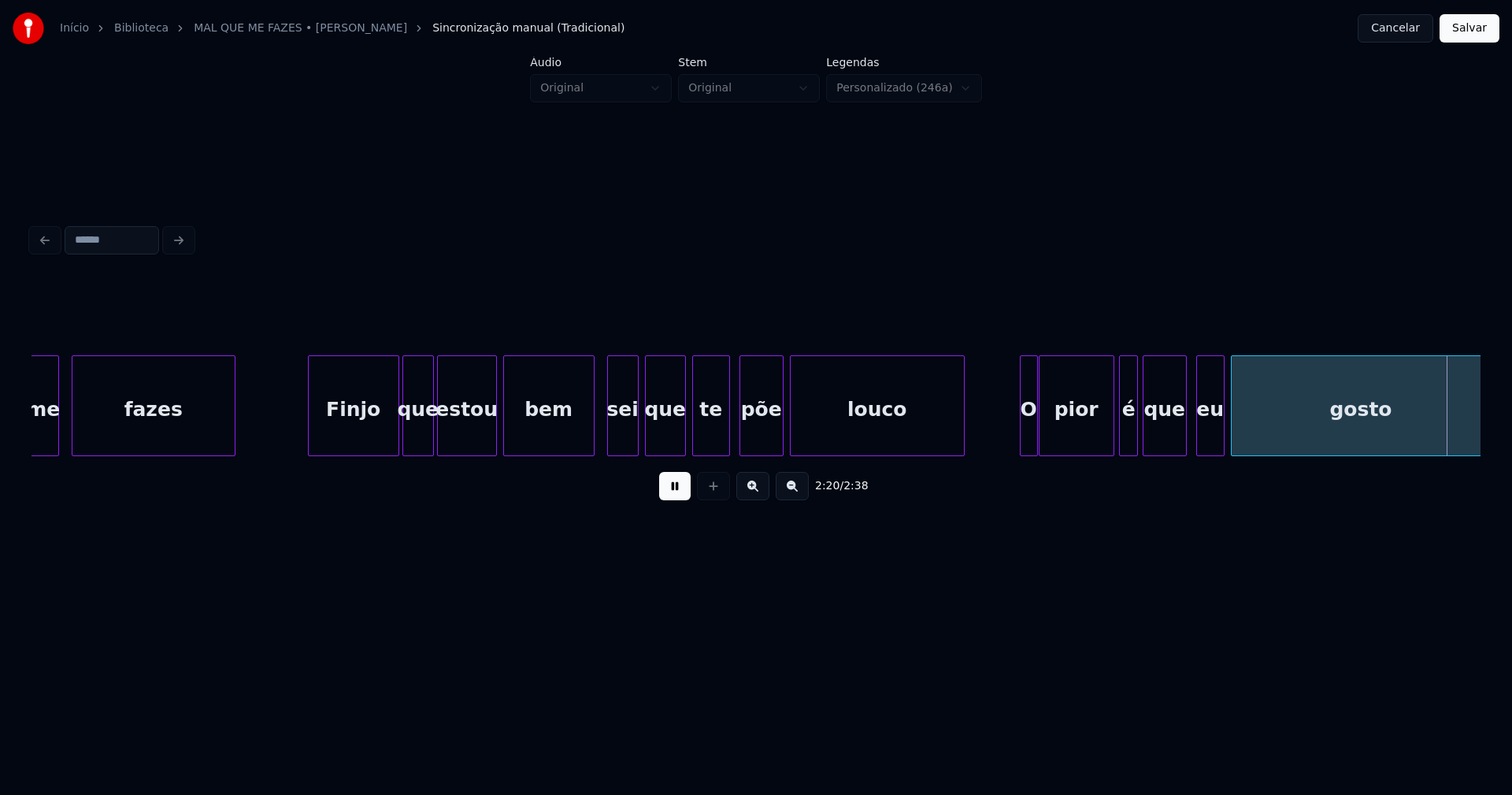
click at [1035, 443] on div at bounding box center [1035, 405] width 5 height 99
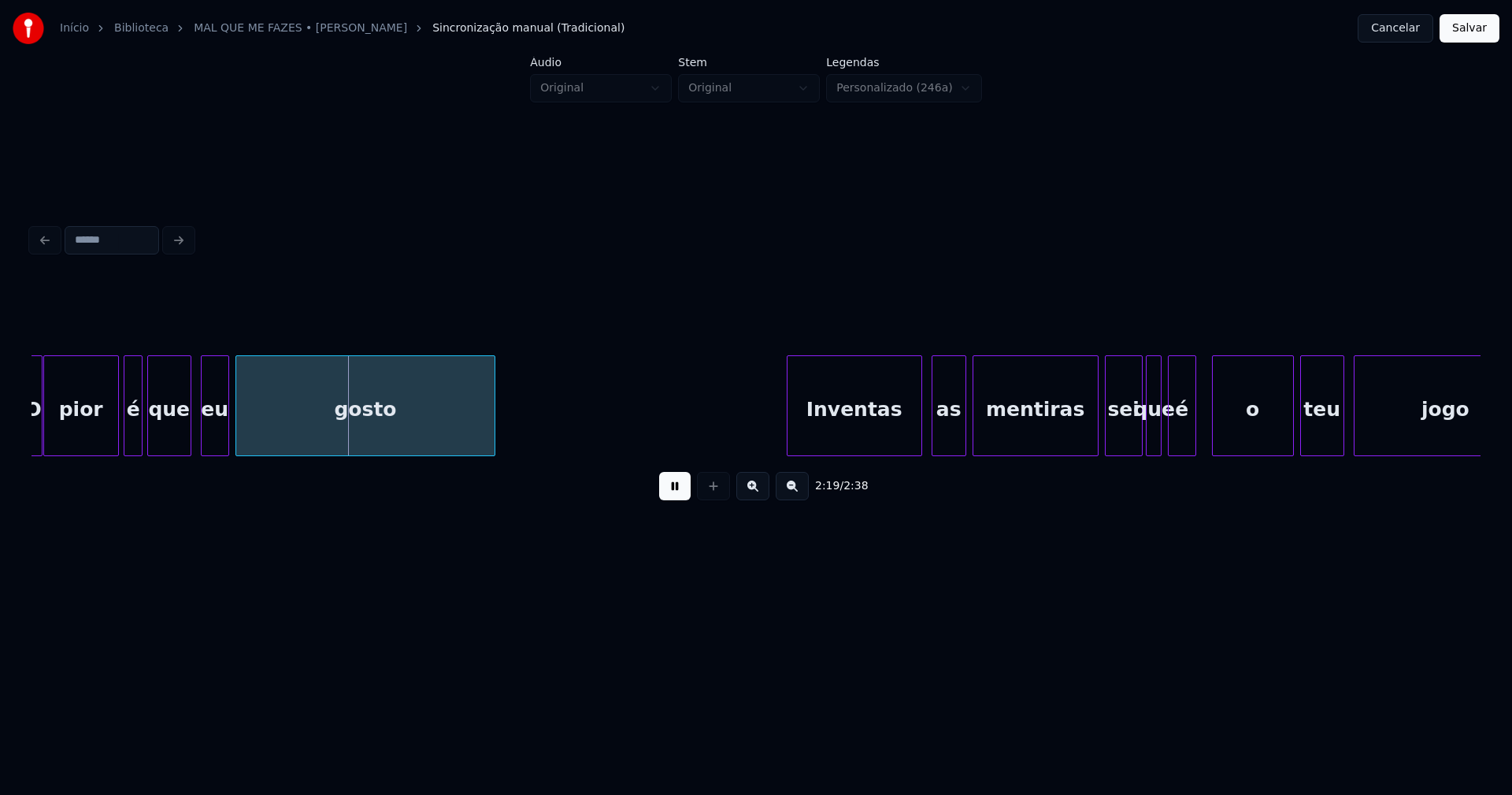
scroll to position [0, 21715]
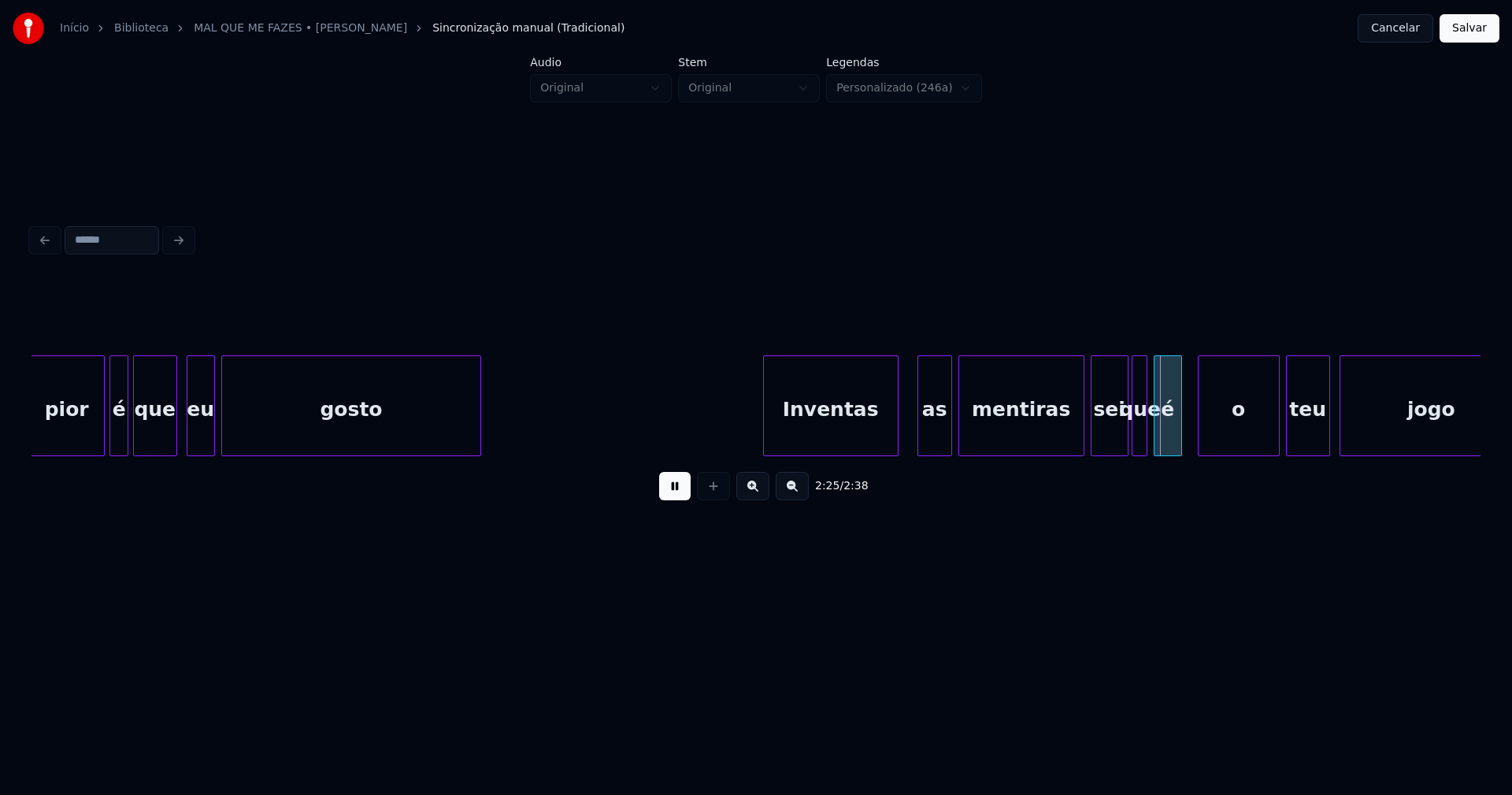
click at [842, 424] on div "Inventas" at bounding box center [831, 409] width 134 height 107
click at [924, 436] on div "as" at bounding box center [923, 409] width 33 height 107
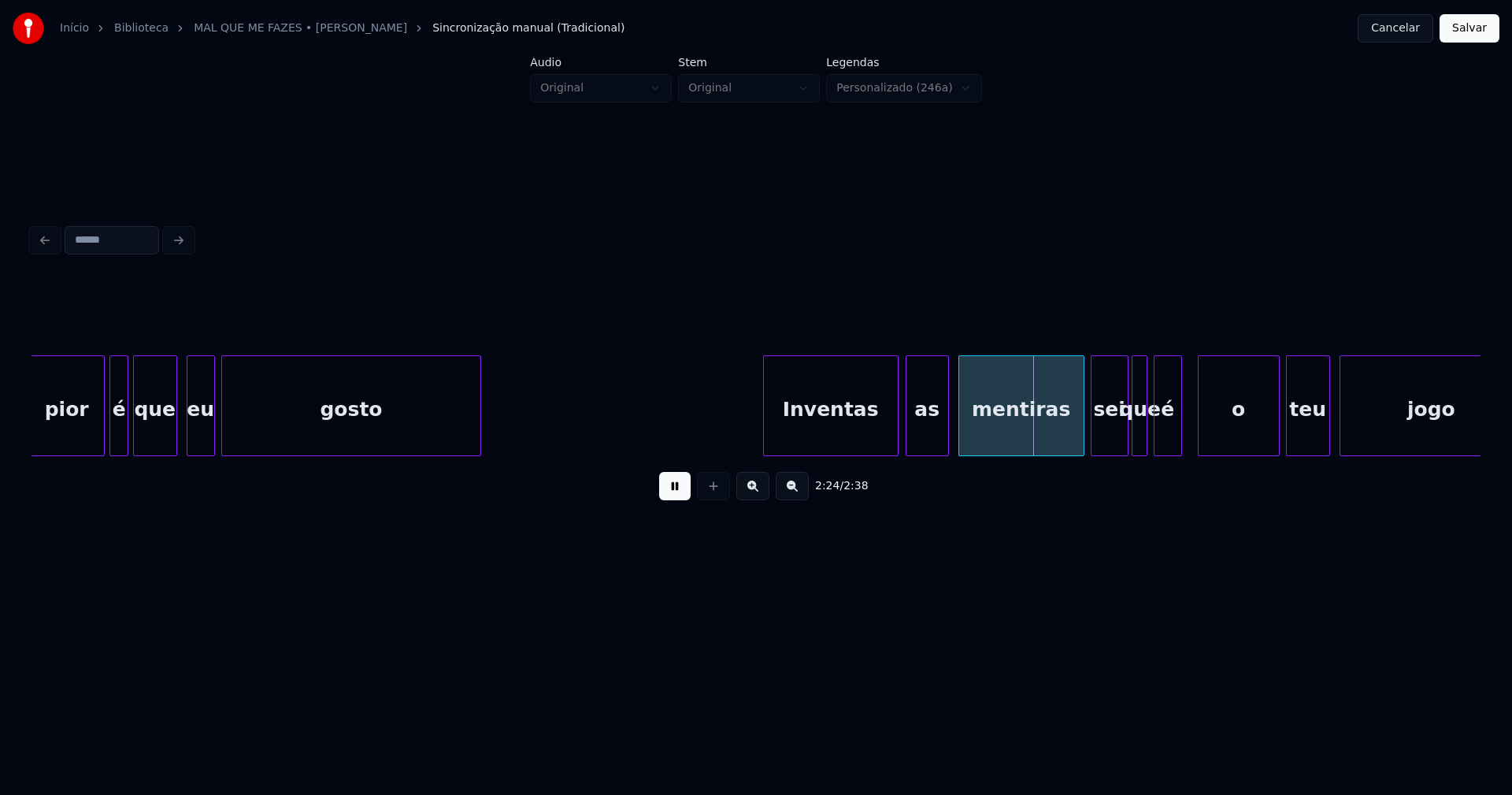
click at [944, 425] on div at bounding box center [946, 405] width 5 height 99
click at [999, 428] on div "mentiras" at bounding box center [1017, 409] width 124 height 107
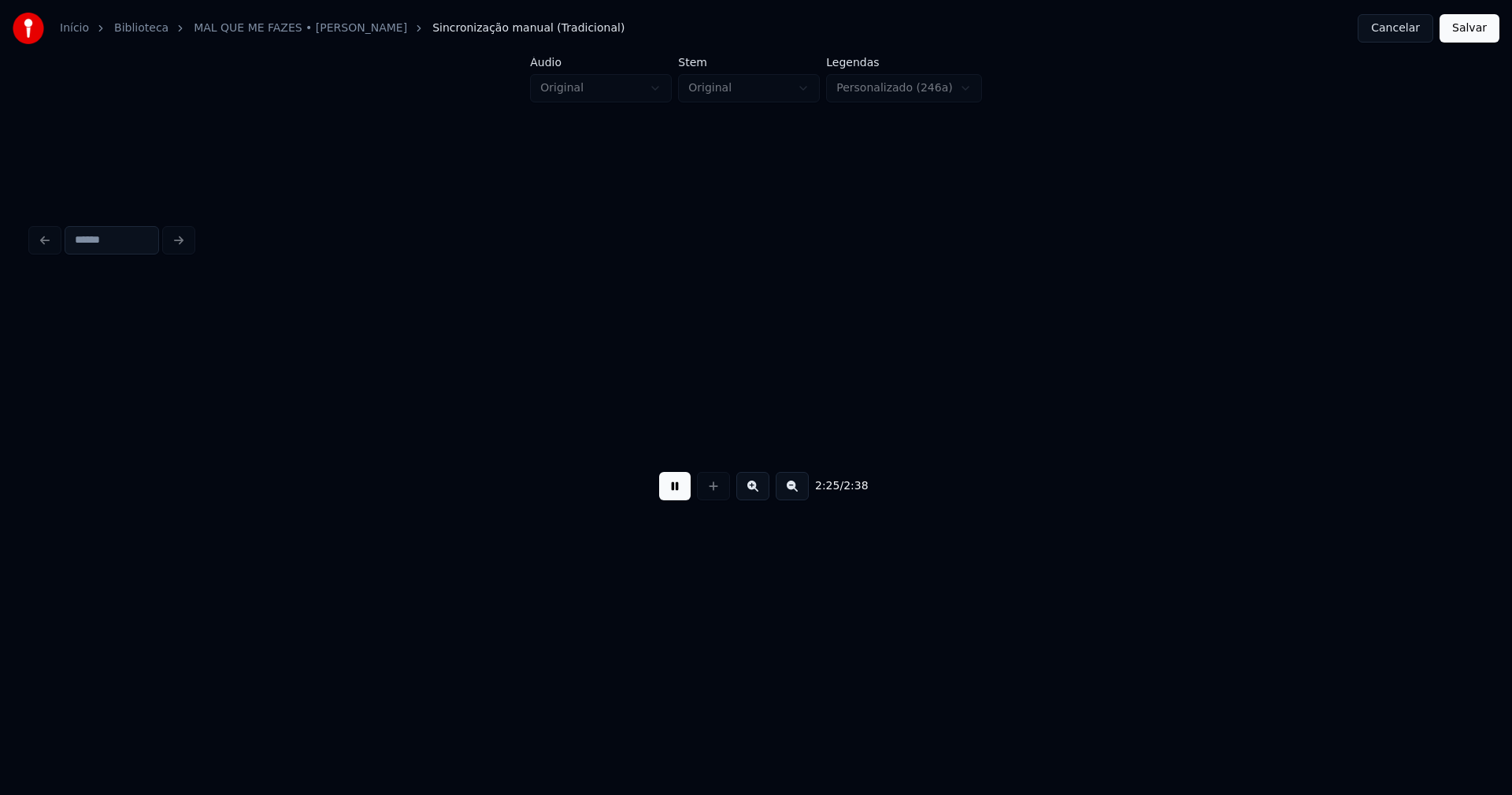
scroll to position [0, 22875]
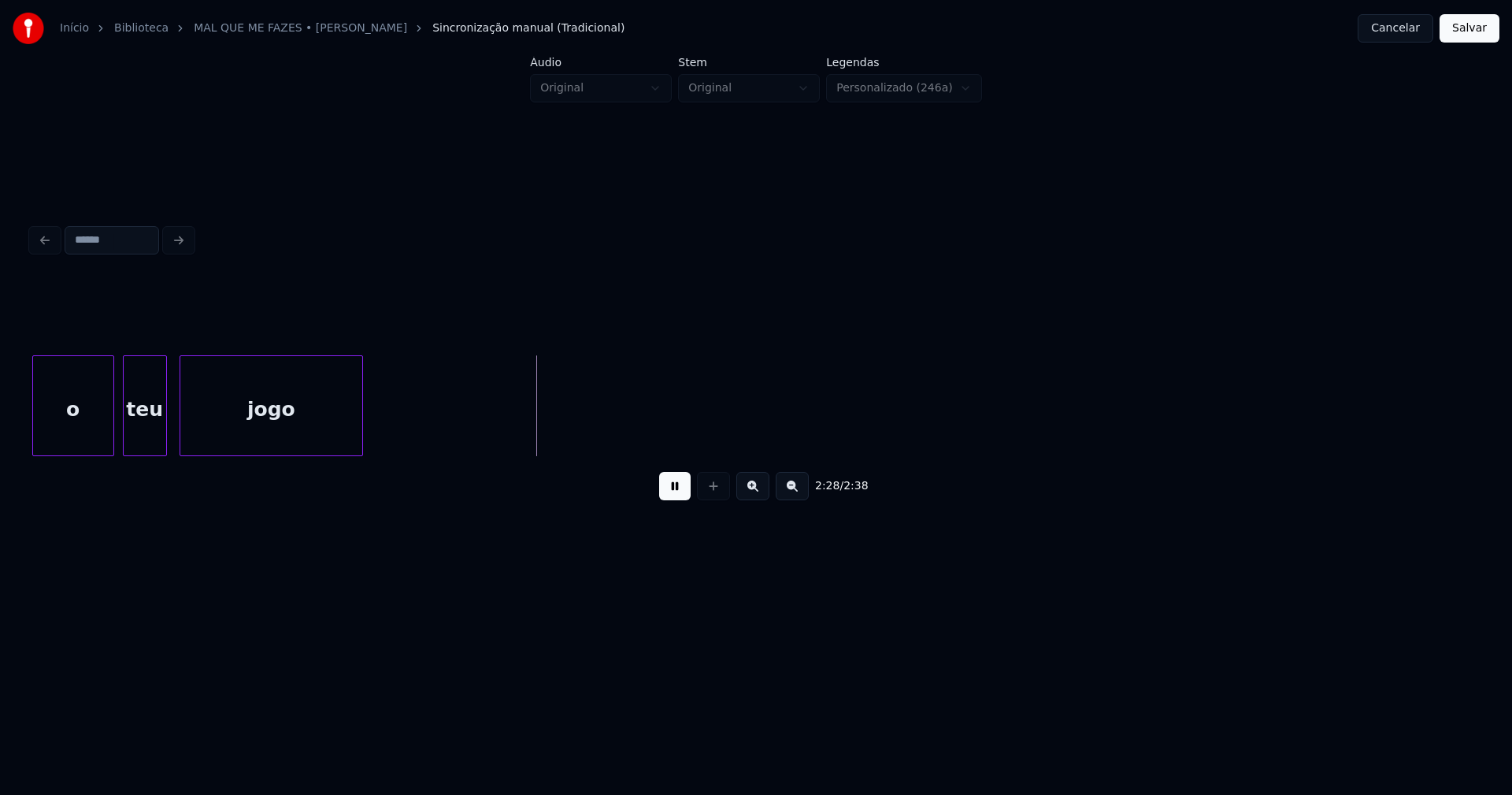
click at [141, 429] on div "teu" at bounding box center [145, 409] width 43 height 107
click at [172, 428] on div at bounding box center [172, 405] width 5 height 99
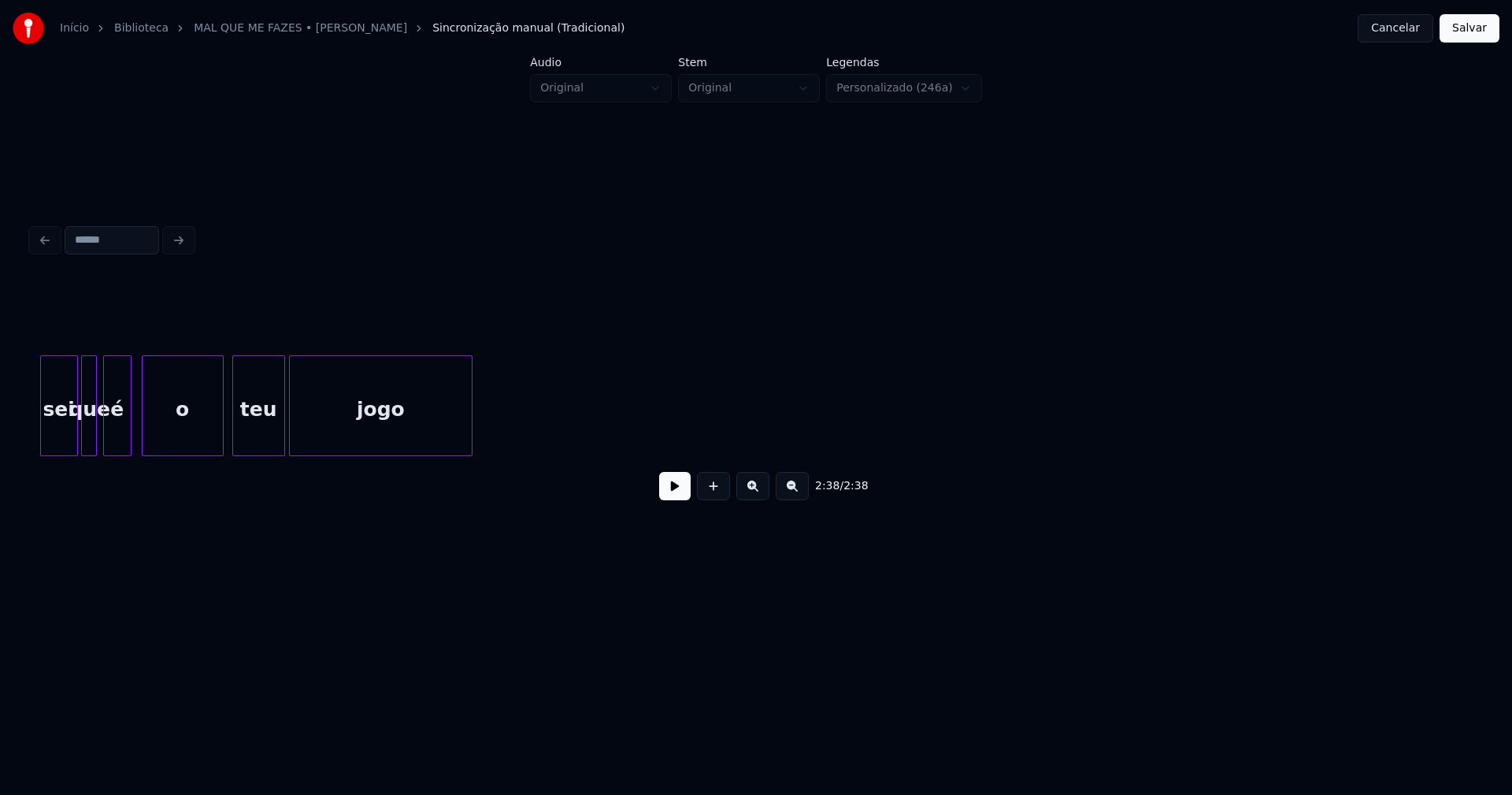
scroll to position [0, 22861]
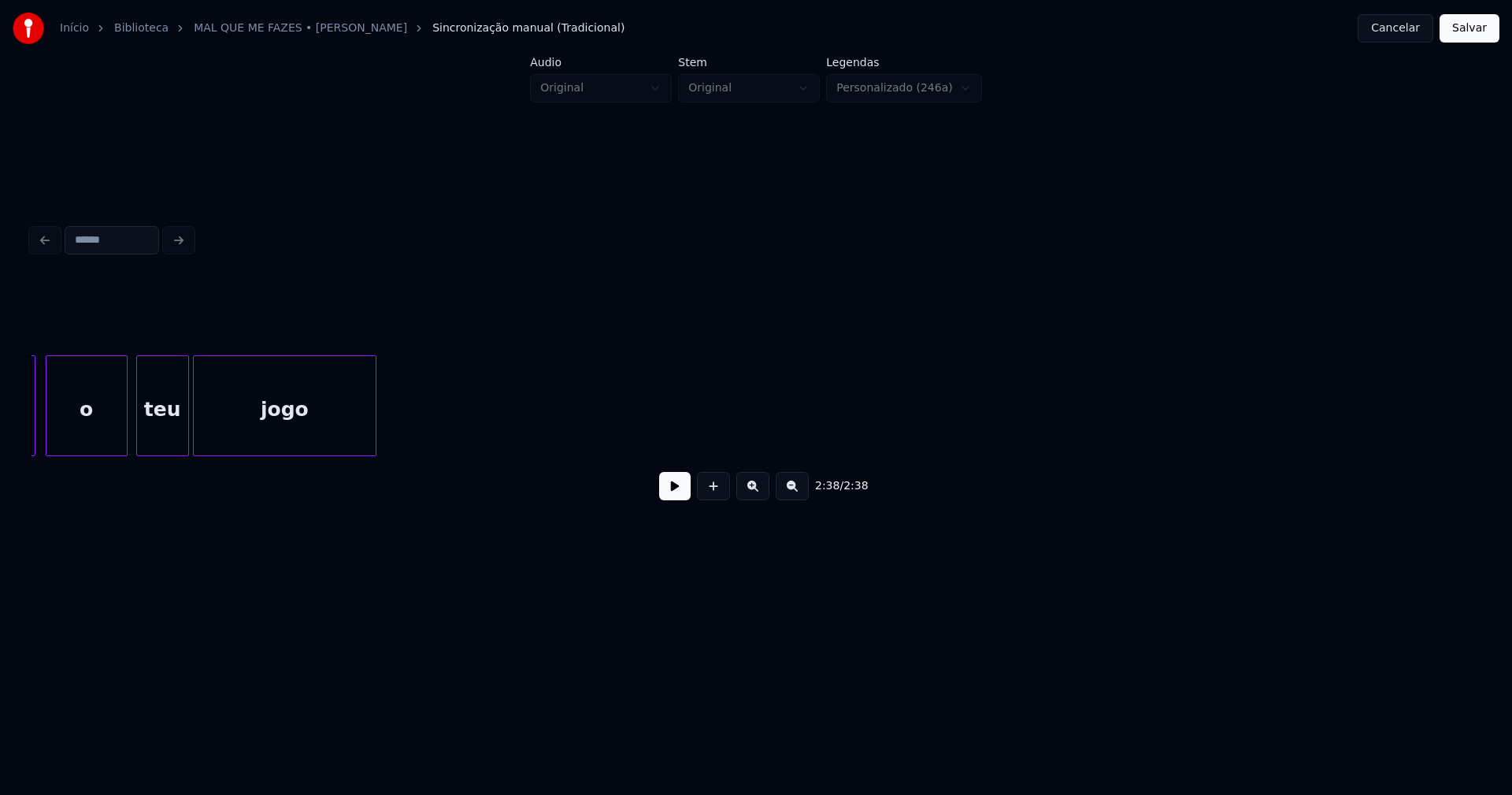
click at [672, 494] on button at bounding box center [675, 486] width 32 height 28
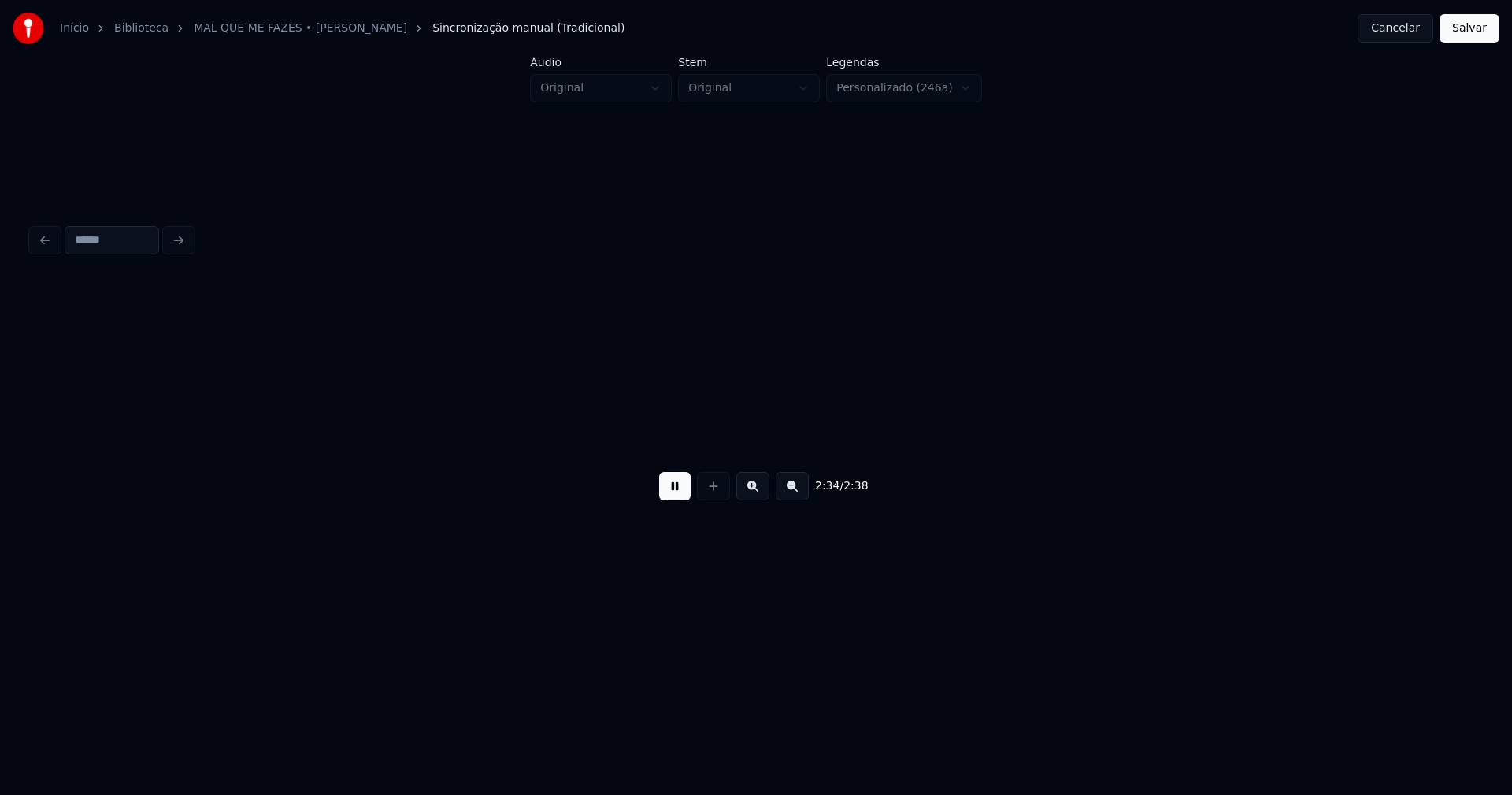
scroll to position [0, 23511]
click at [683, 498] on button at bounding box center [675, 486] width 32 height 28
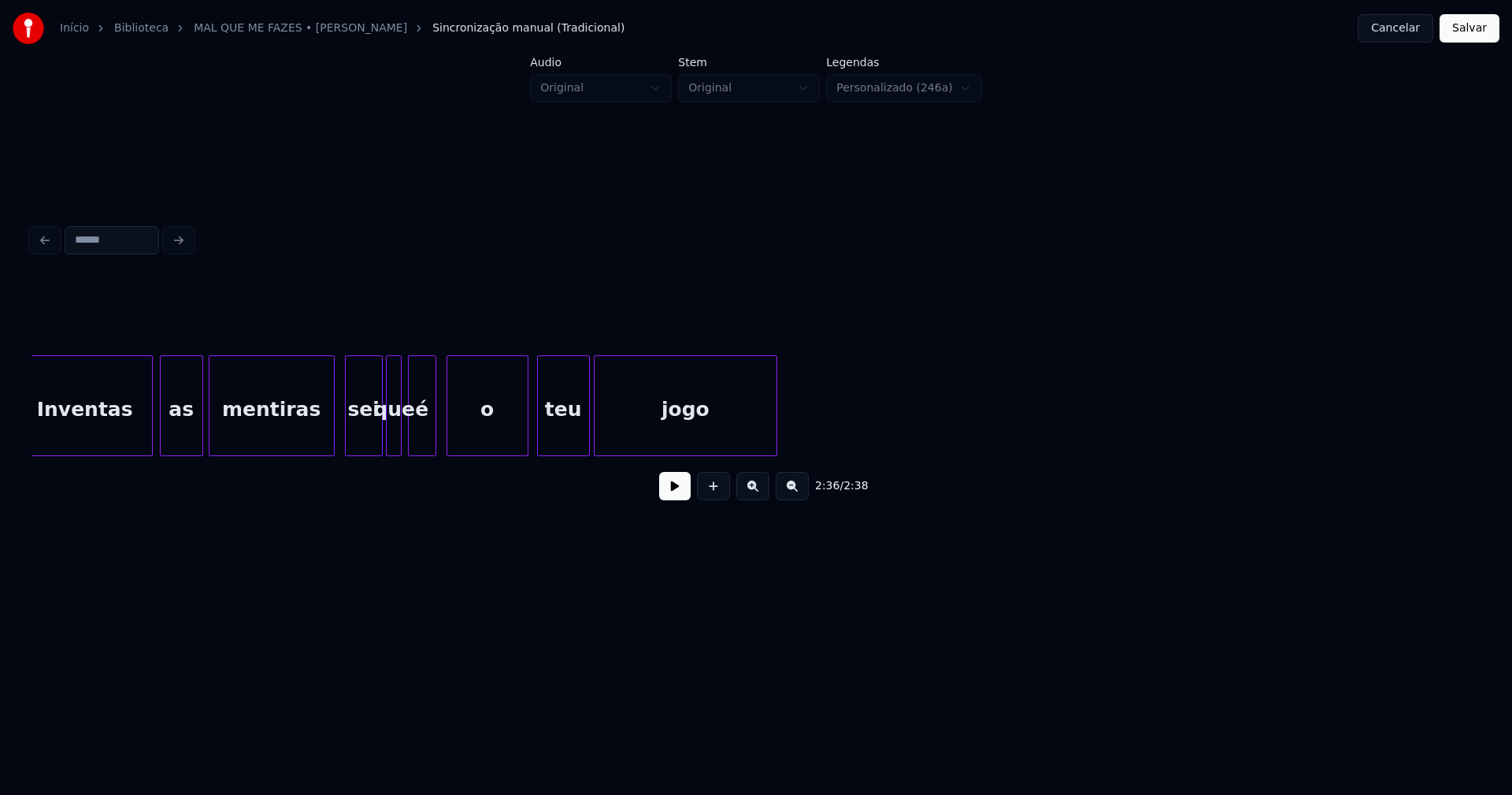
scroll to position [0, 22434]
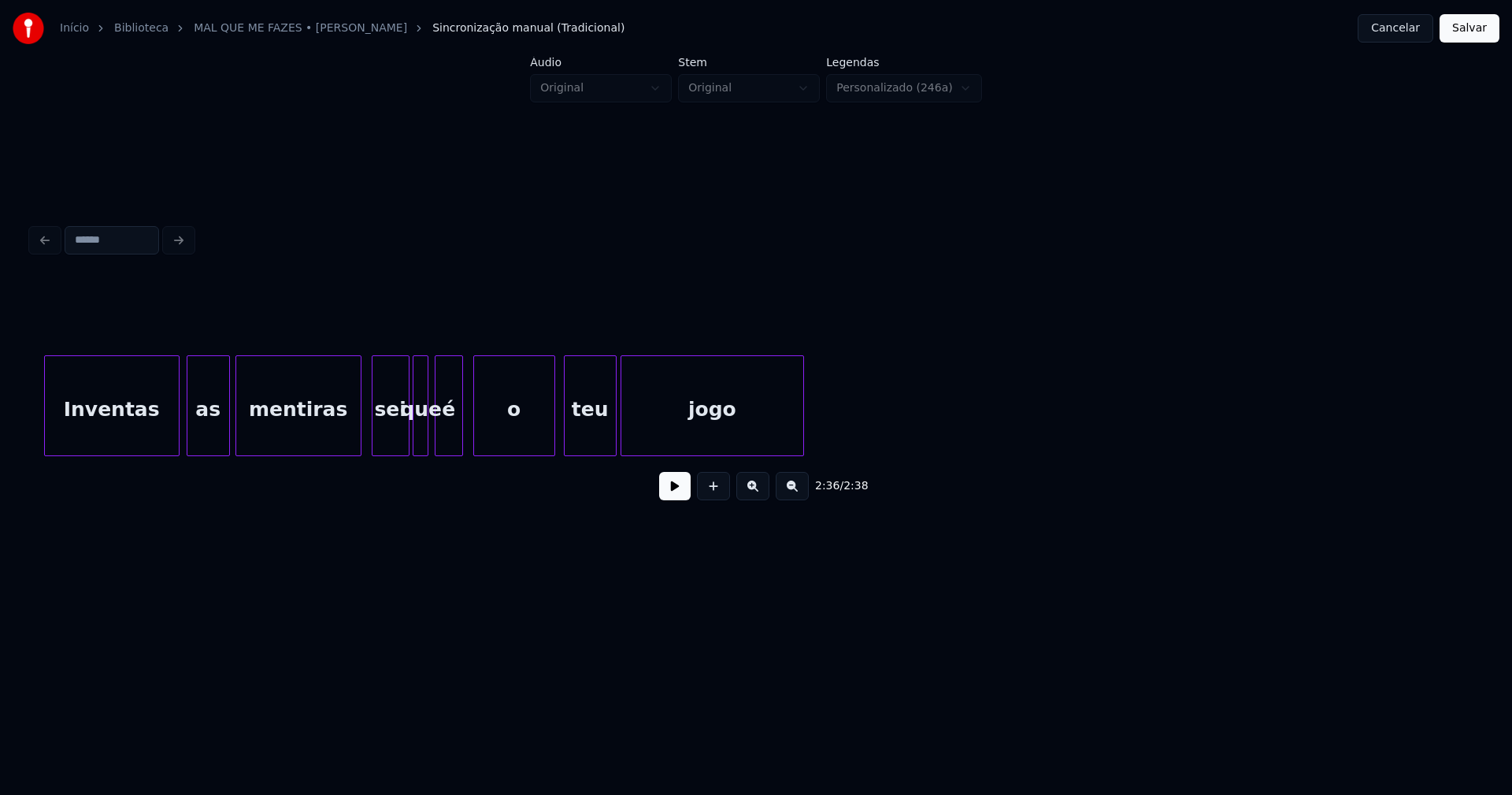
click at [666, 491] on button at bounding box center [675, 486] width 32 height 28
click at [793, 449] on div "jogo" at bounding box center [709, 405] width 176 height 101
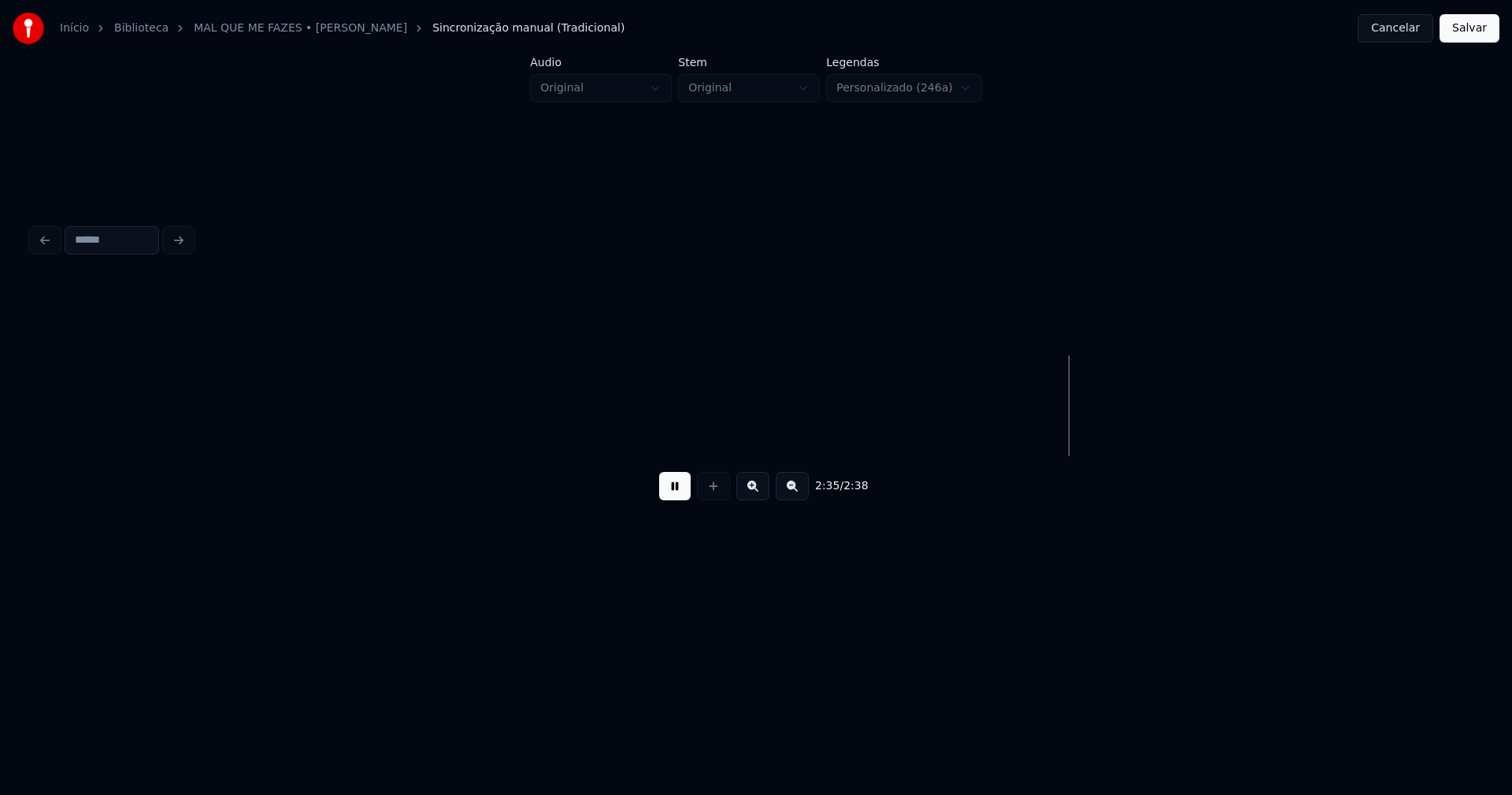
click at [678, 493] on button at bounding box center [675, 486] width 32 height 28
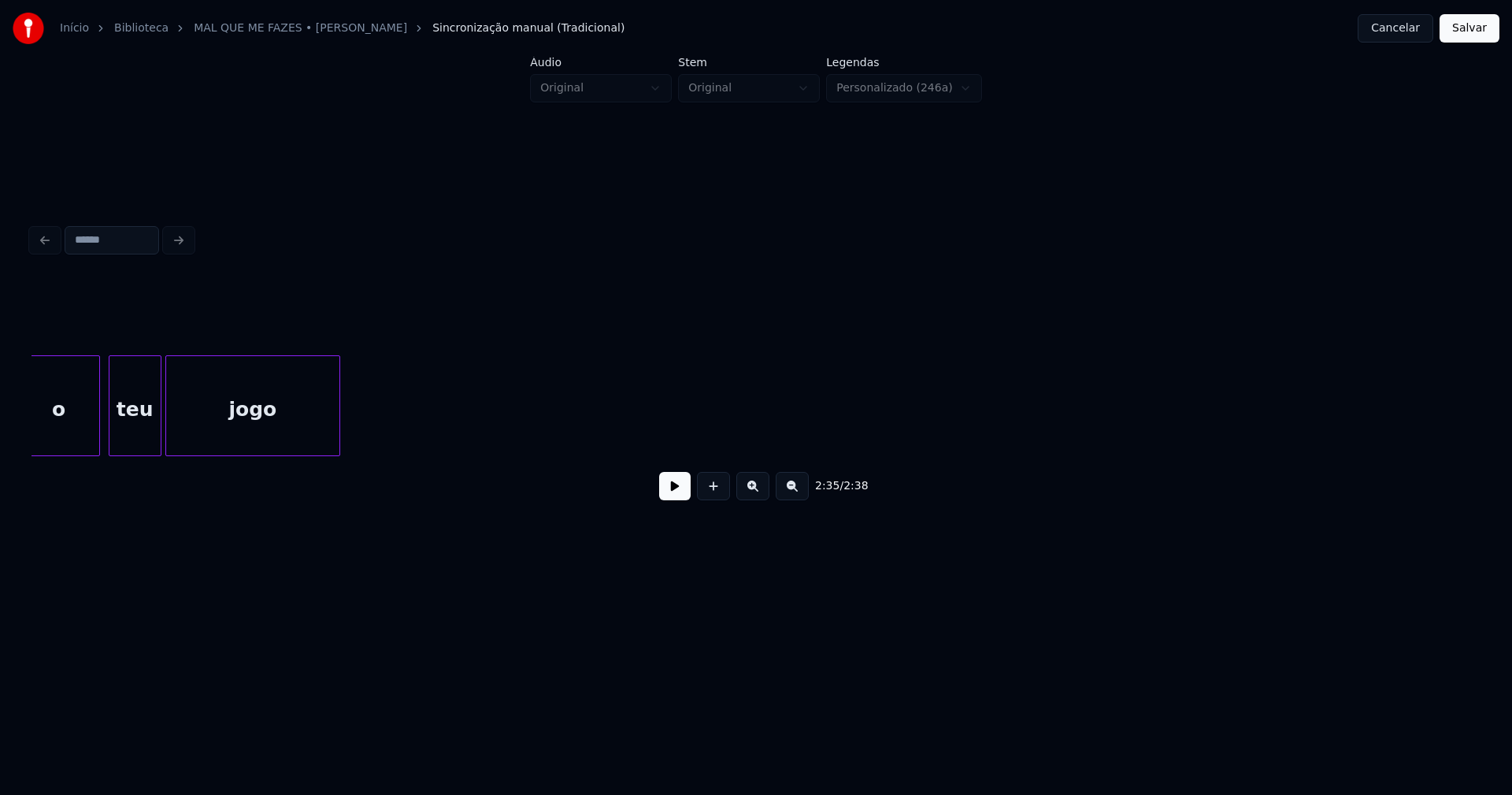
click at [684, 491] on button at bounding box center [675, 486] width 32 height 28
click at [674, 491] on button at bounding box center [675, 486] width 32 height 28
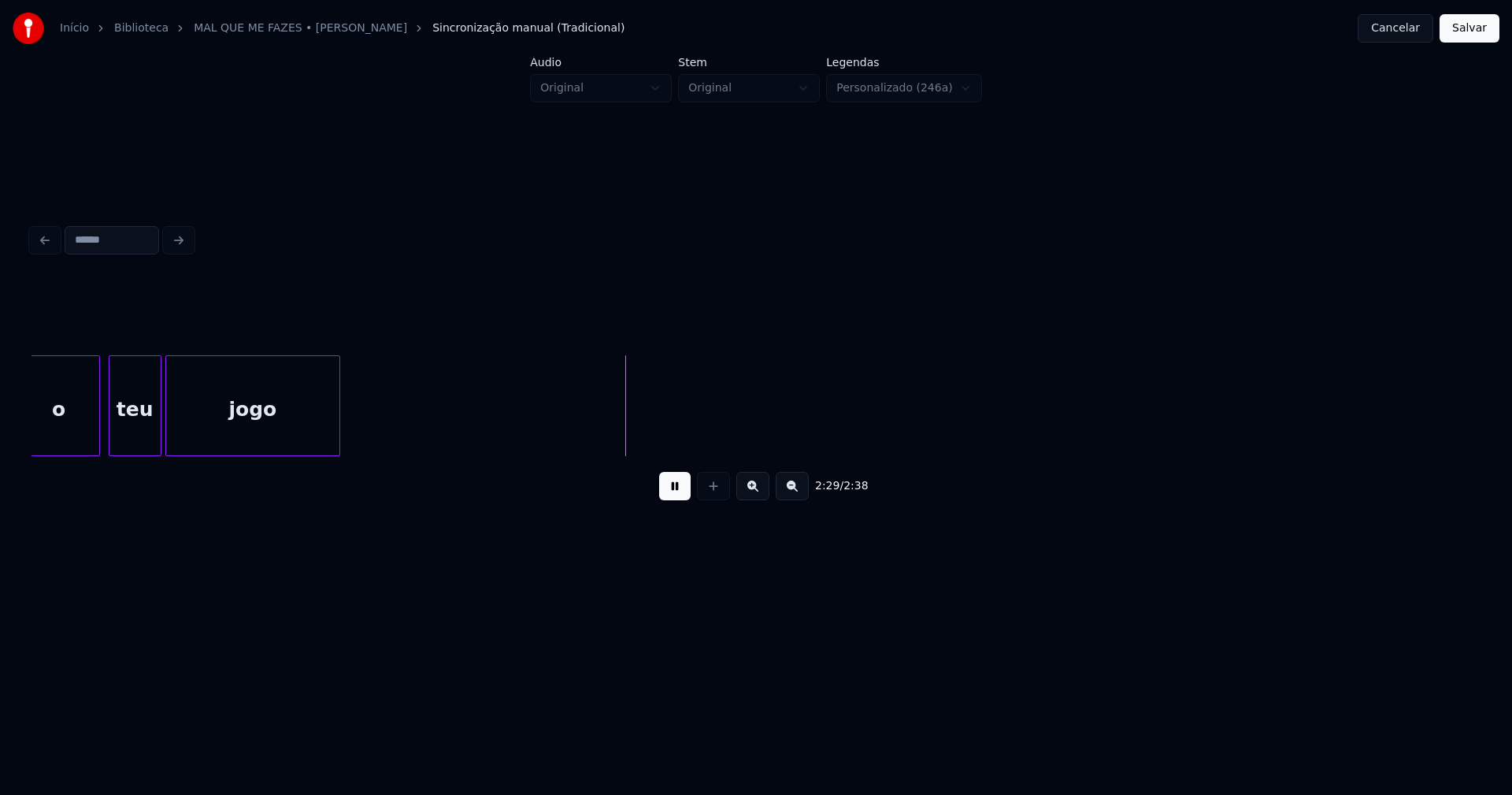
click at [674, 491] on button at bounding box center [675, 486] width 32 height 28
click at [717, 495] on button at bounding box center [713, 486] width 33 height 28
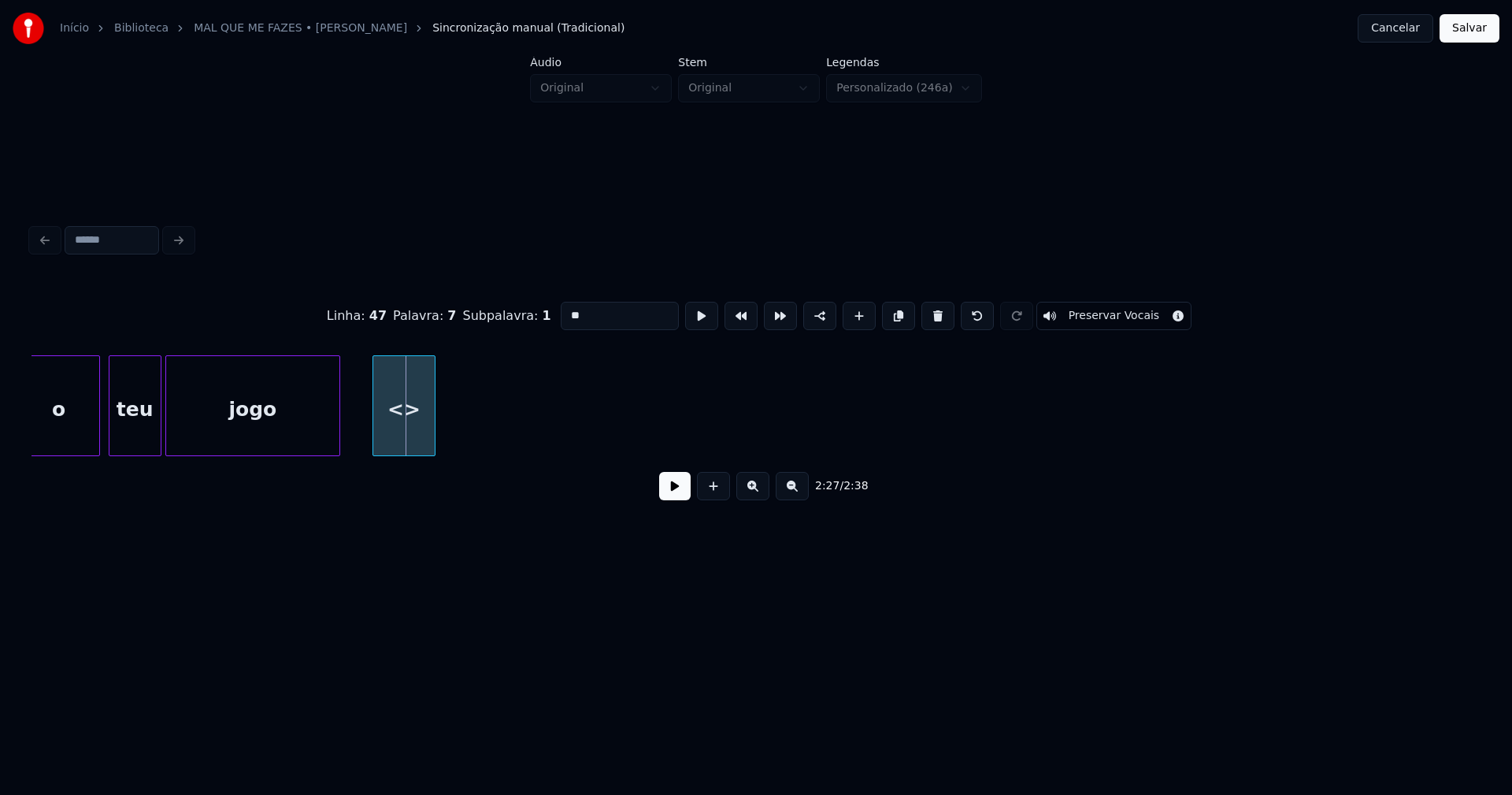
click at [402, 447] on div "<>" at bounding box center [403, 409] width 61 height 107
click at [408, 429] on div "<>" at bounding box center [403, 409] width 61 height 107
click at [525, 310] on div "Linha : 47 Palavra : 7 Subpalavra : 1 ** Preservar Vocais" at bounding box center [756, 315] width 1449 height 79
type input "****"
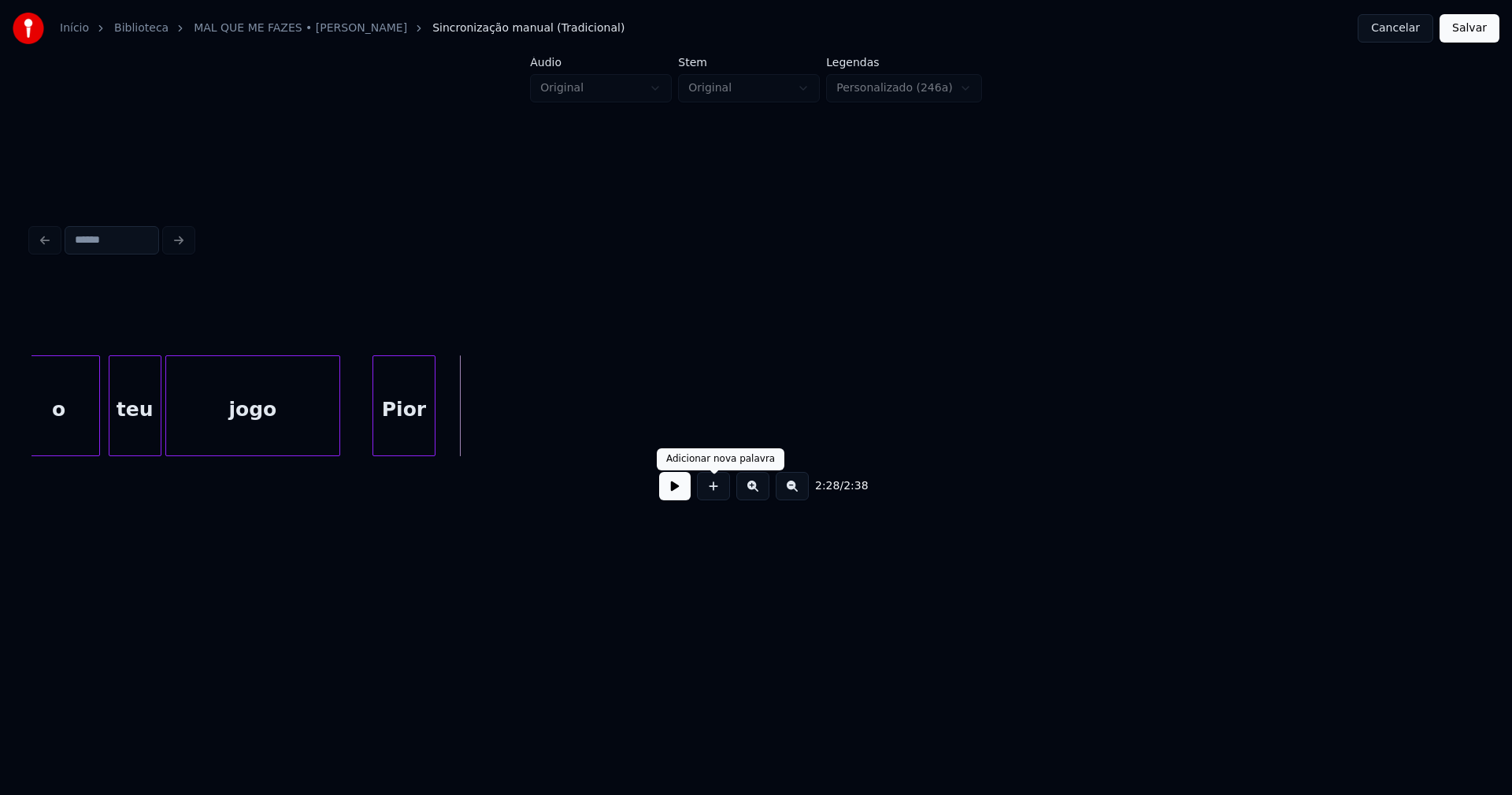
click at [710, 499] on button at bounding box center [713, 486] width 33 height 28
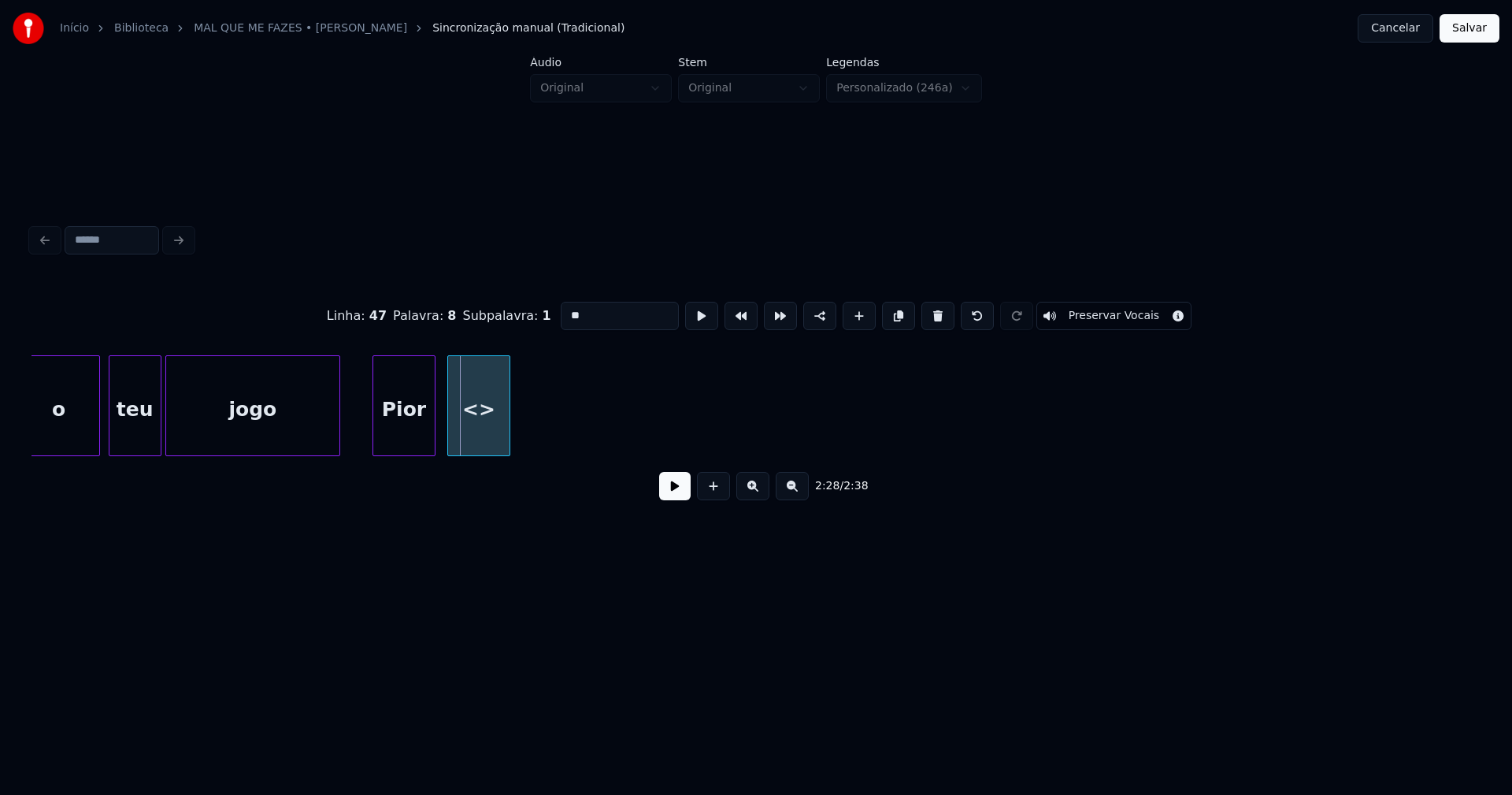
click at [481, 430] on div "<>" at bounding box center [478, 409] width 61 height 107
click at [476, 436] on div at bounding box center [474, 405] width 5 height 99
click at [465, 432] on div "<>" at bounding box center [462, 409] width 28 height 107
drag, startPoint x: 579, startPoint y: 308, endPoint x: 534, endPoint y: 311, distance: 45.0
click at [534, 311] on div "Linha : 47 Palavra : 8 Subpalavra : 1 ** Preservar Vocais" at bounding box center [756, 315] width 1449 height 79
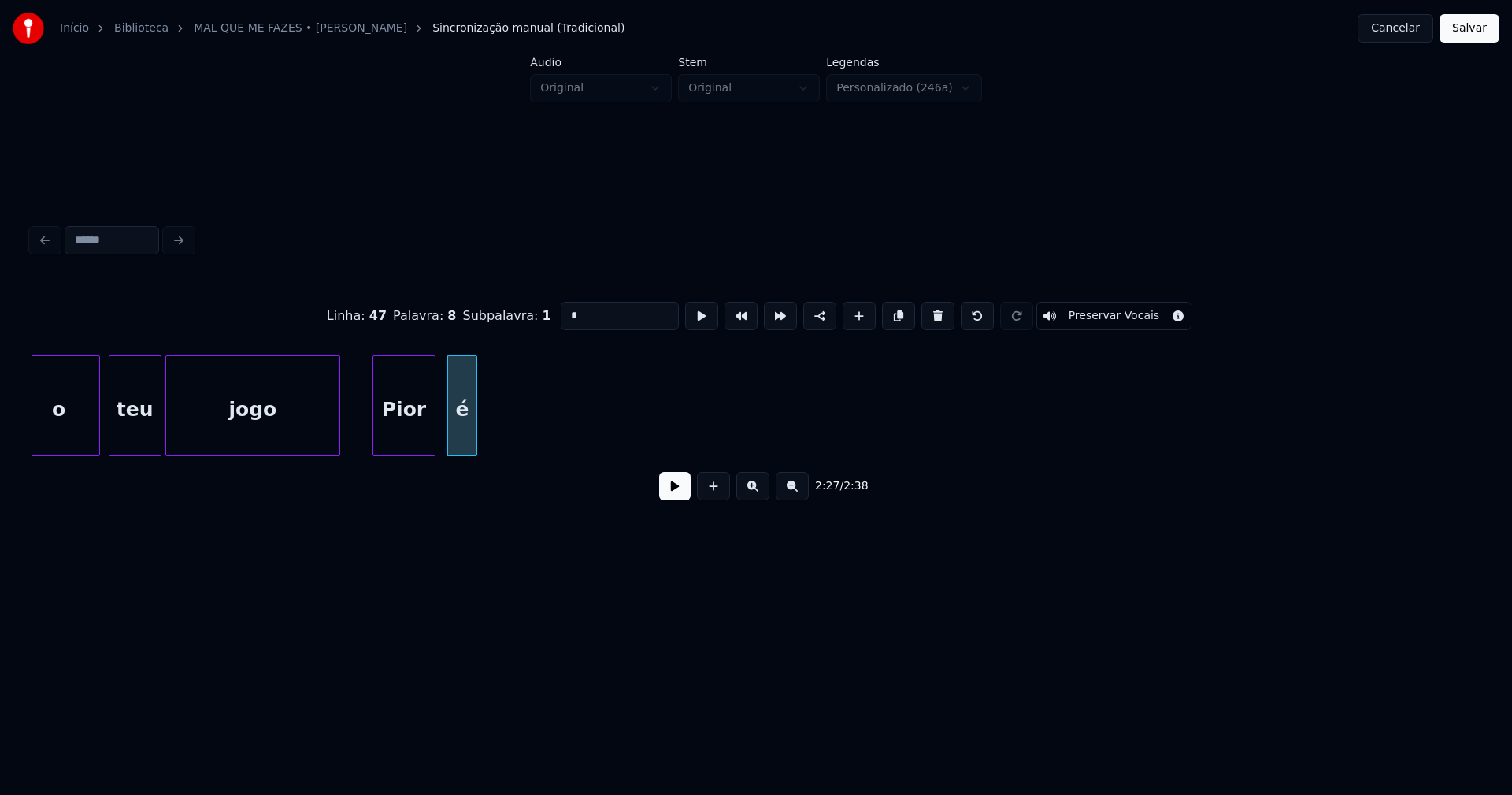
type input "*"
click at [691, 495] on div "2:27 / 2:38" at bounding box center [756, 486] width 1424 height 35
click at [673, 495] on button at bounding box center [675, 486] width 32 height 28
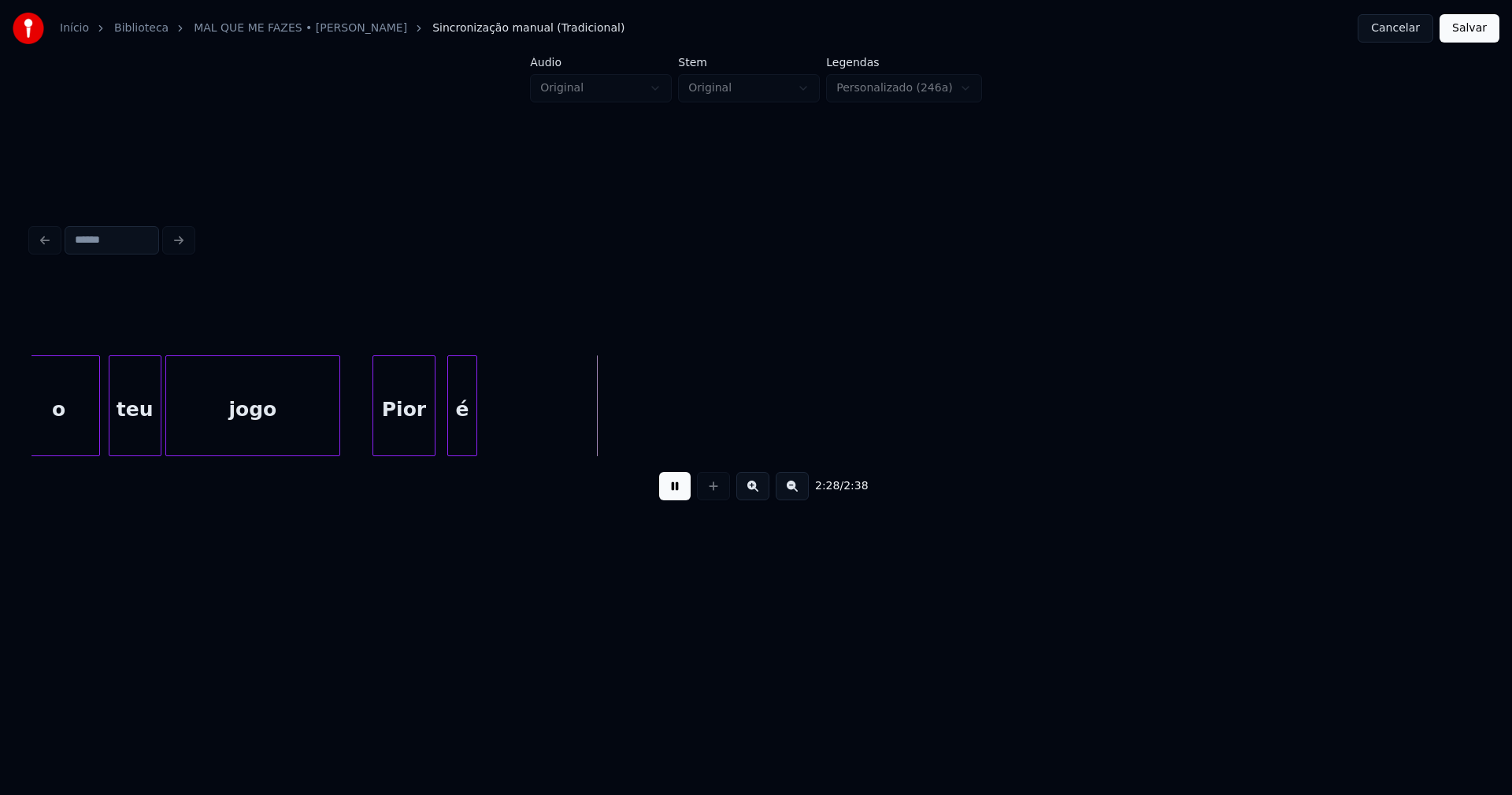
click at [676, 499] on button at bounding box center [675, 486] width 32 height 28
click at [417, 446] on div at bounding box center [415, 405] width 5 height 99
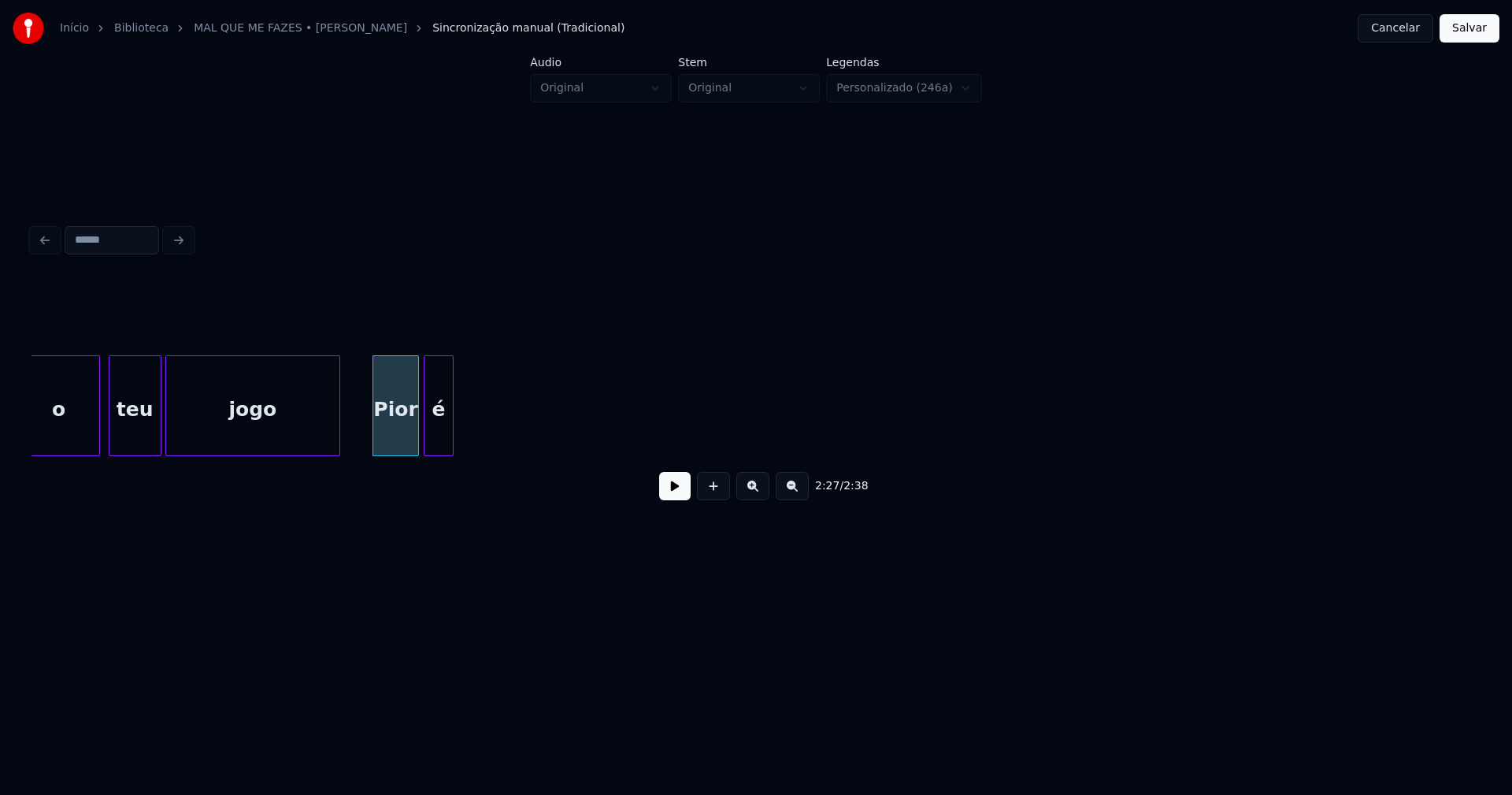
click at [438, 445] on div "é" at bounding box center [439, 409] width 28 height 107
click at [677, 496] on button at bounding box center [675, 486] width 32 height 28
click at [678, 496] on button at bounding box center [675, 486] width 32 height 28
drag, startPoint x: 347, startPoint y: 436, endPoint x: 625, endPoint y: 495, distance: 285.0
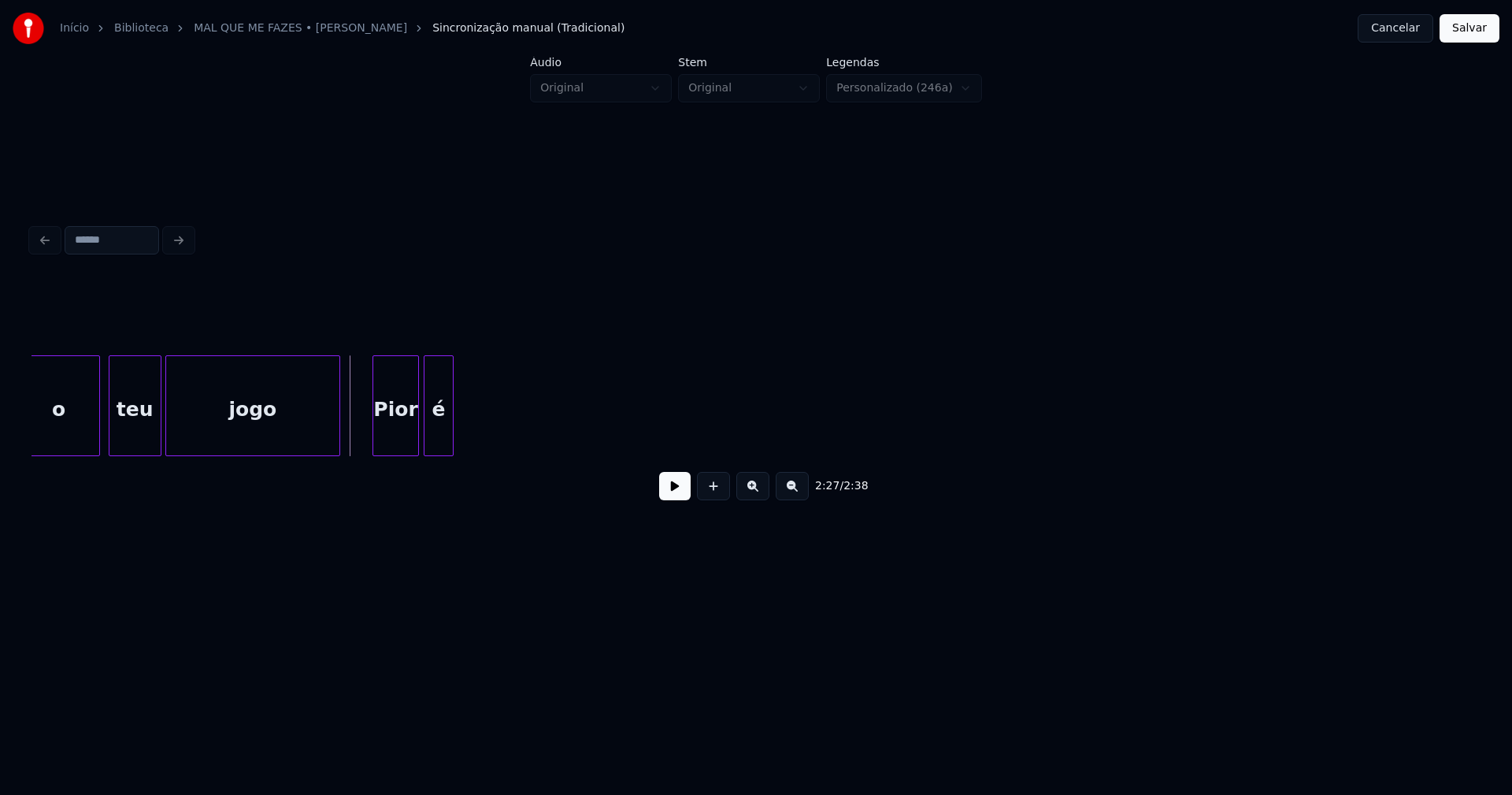
click at [674, 495] on button at bounding box center [675, 486] width 32 height 28
click at [679, 494] on button at bounding box center [675, 486] width 32 height 28
click at [474, 425] on div at bounding box center [473, 405] width 5 height 99
click at [719, 495] on button at bounding box center [713, 486] width 33 height 28
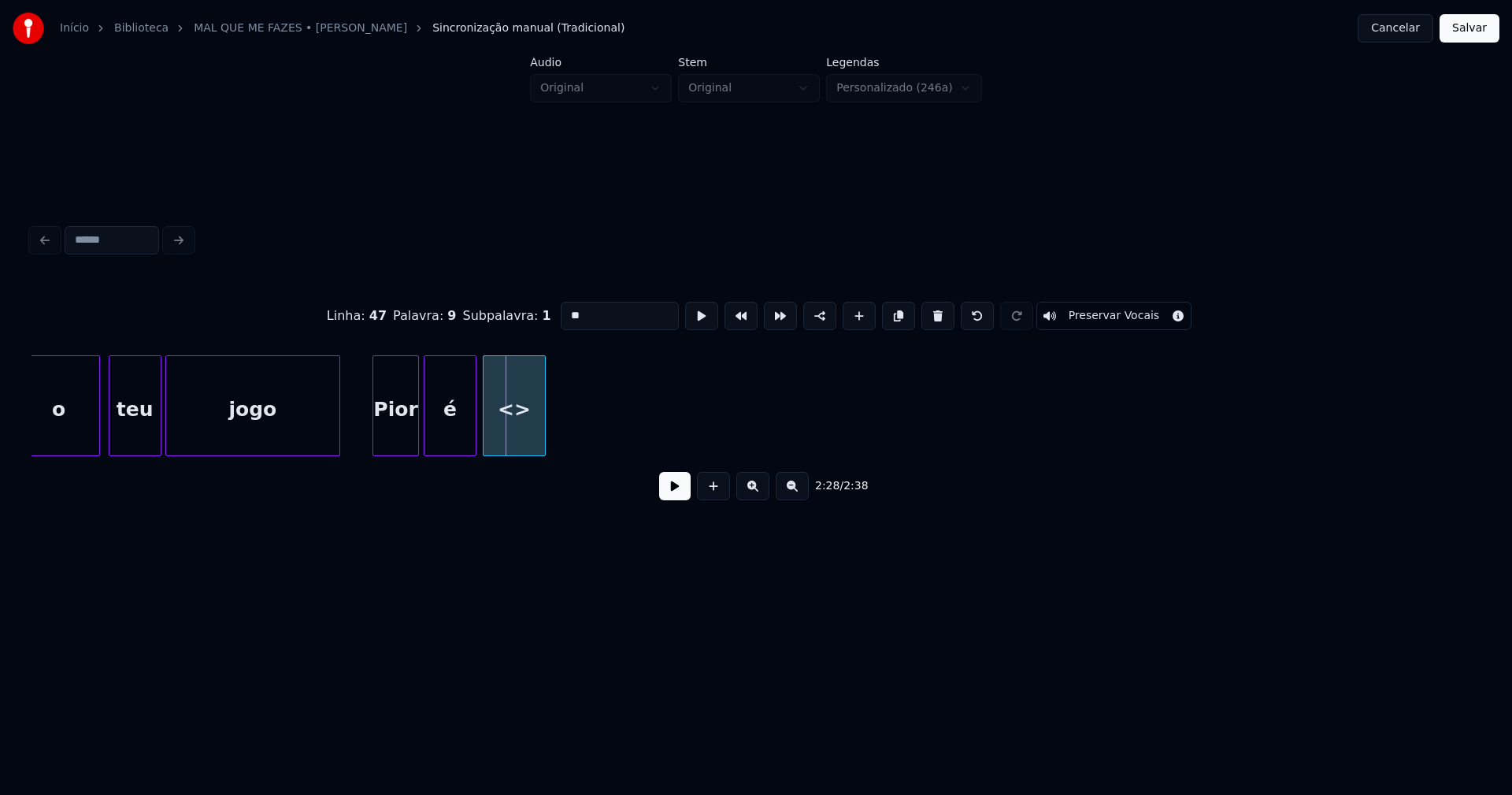
click at [520, 449] on div "<>" at bounding box center [514, 409] width 61 height 107
click at [520, 433] on div "<>" at bounding box center [514, 409] width 61 height 107
drag, startPoint x: 591, startPoint y: 313, endPoint x: 459, endPoint y: 308, distance: 132.4
click at [468, 311] on div "Linha : 47 Palavra : 9 Subpalavra : 1 ** Preservar Vocais" at bounding box center [756, 315] width 1449 height 79
type input "***"
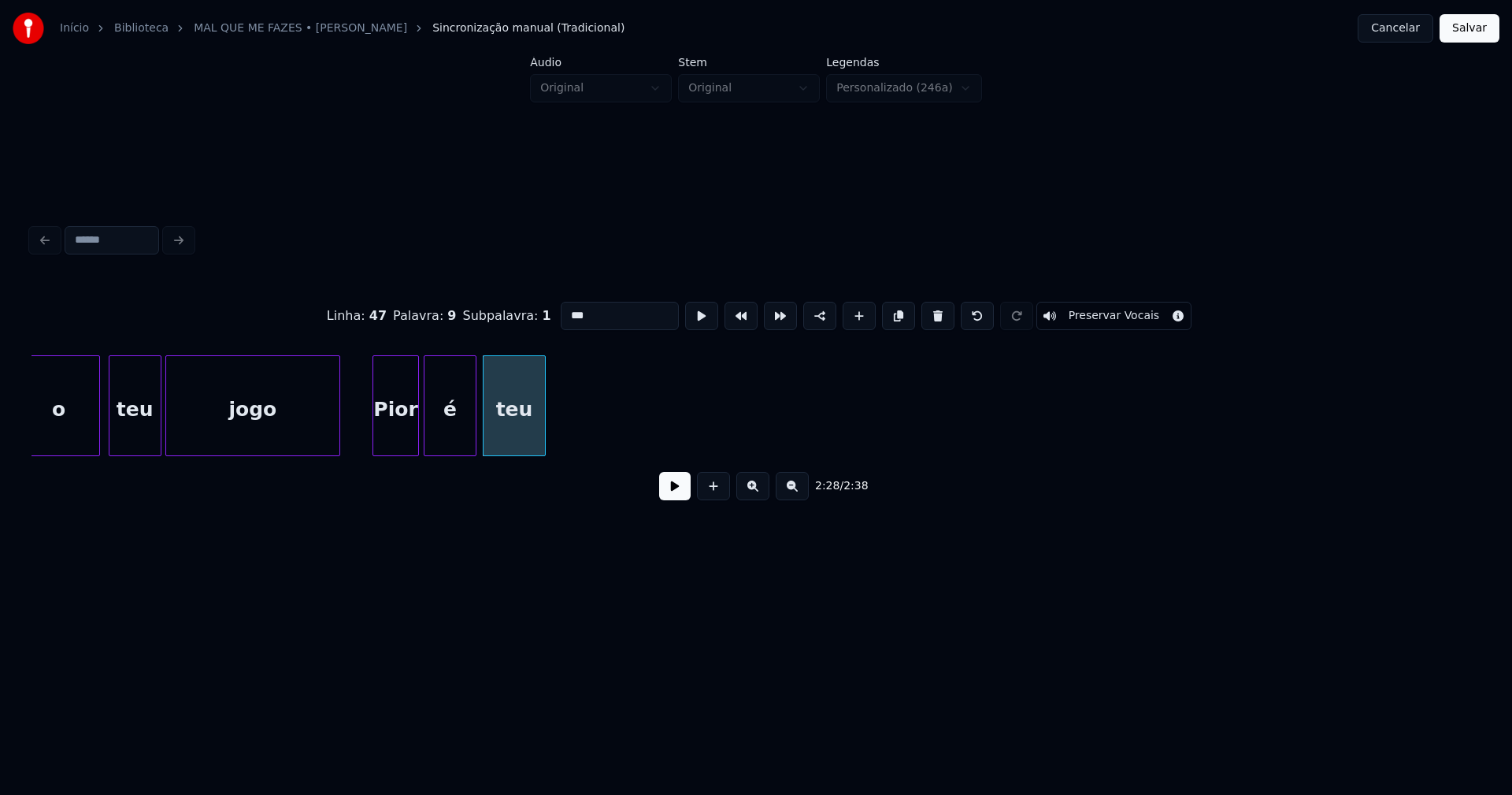
click at [682, 495] on button at bounding box center [675, 486] width 32 height 28
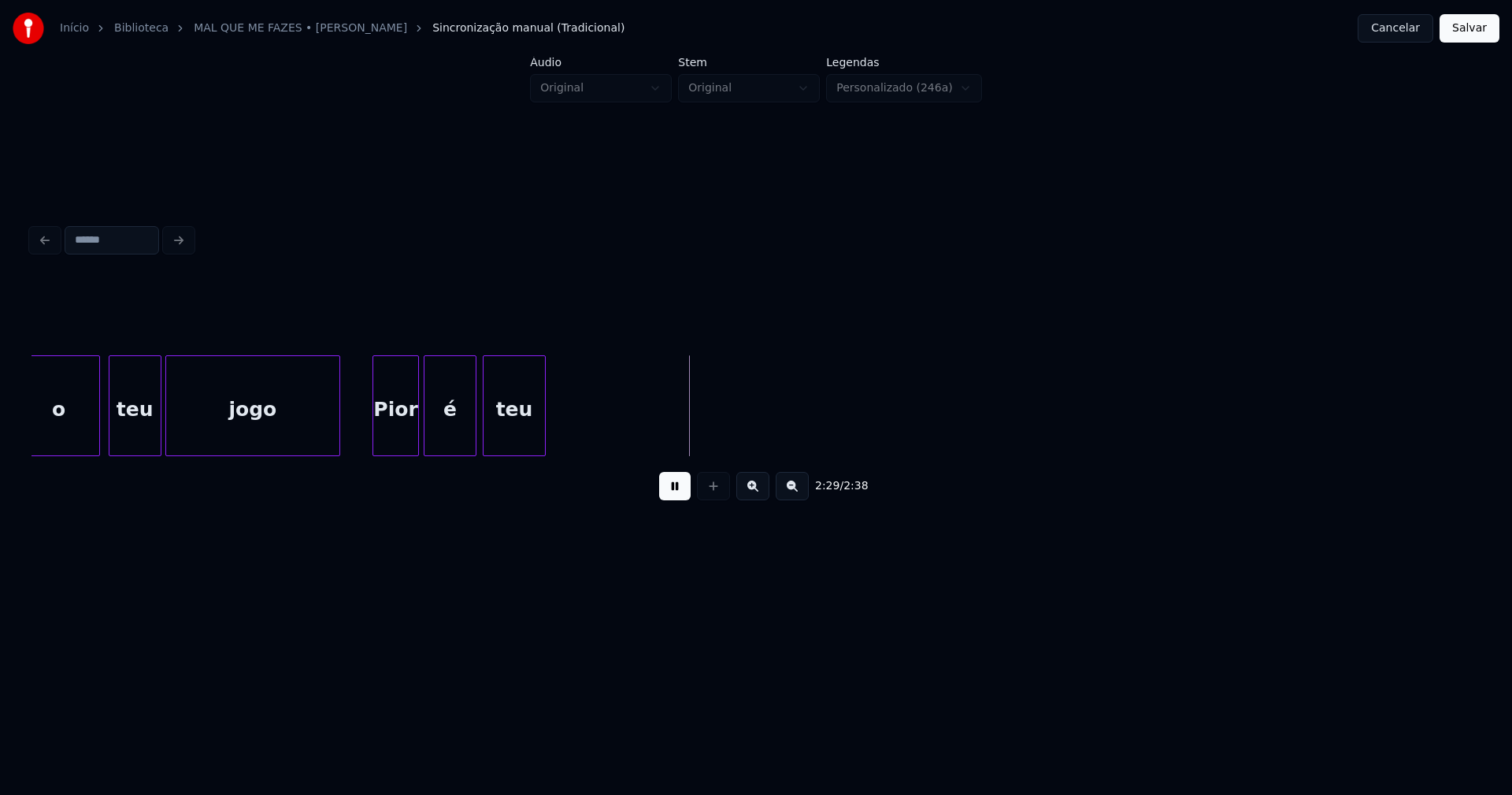
click at [677, 497] on button at bounding box center [675, 486] width 32 height 28
click at [709, 495] on button at bounding box center [713, 486] width 33 height 28
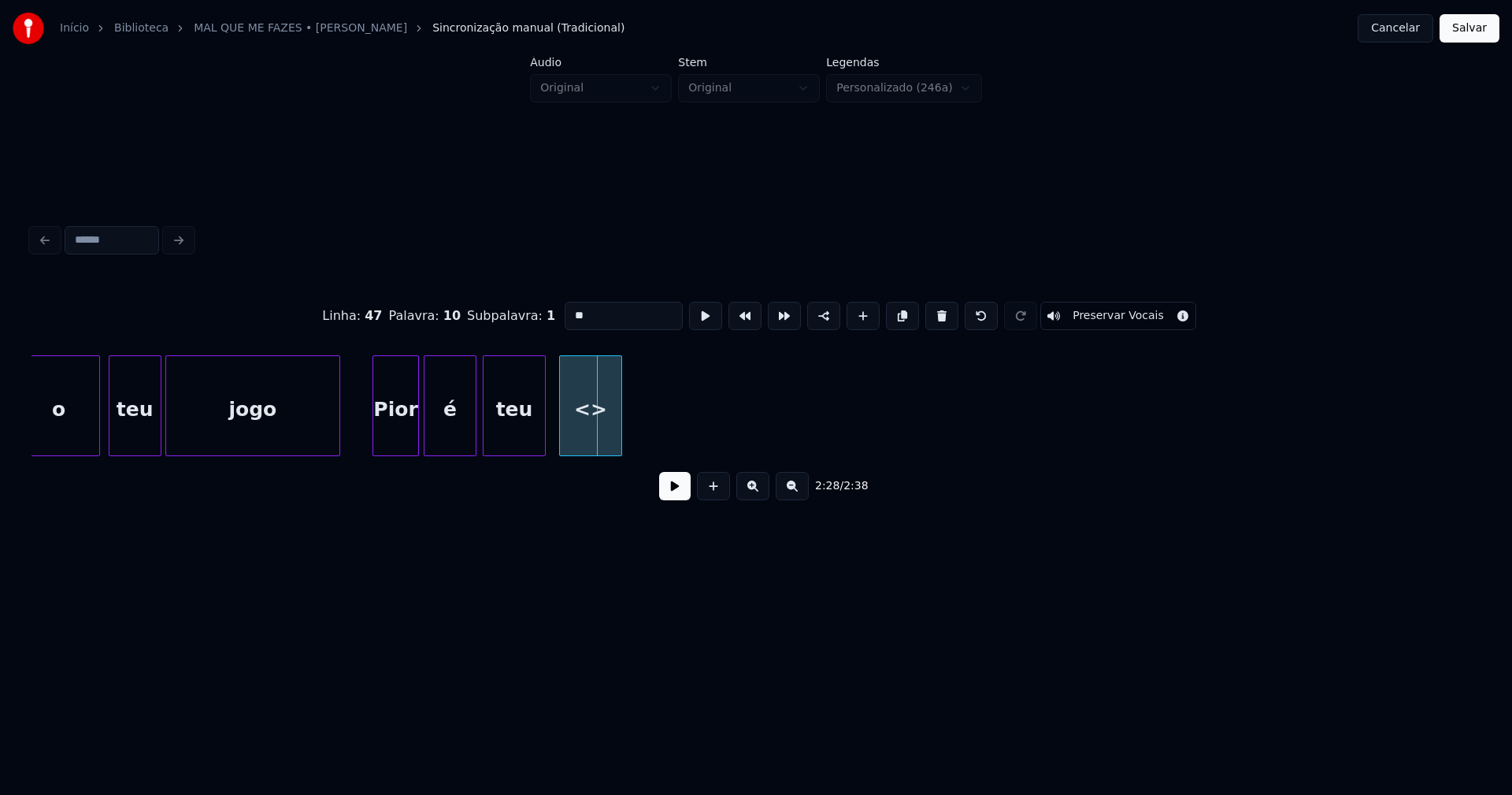
click at [595, 447] on div "<>" at bounding box center [590, 409] width 61 height 107
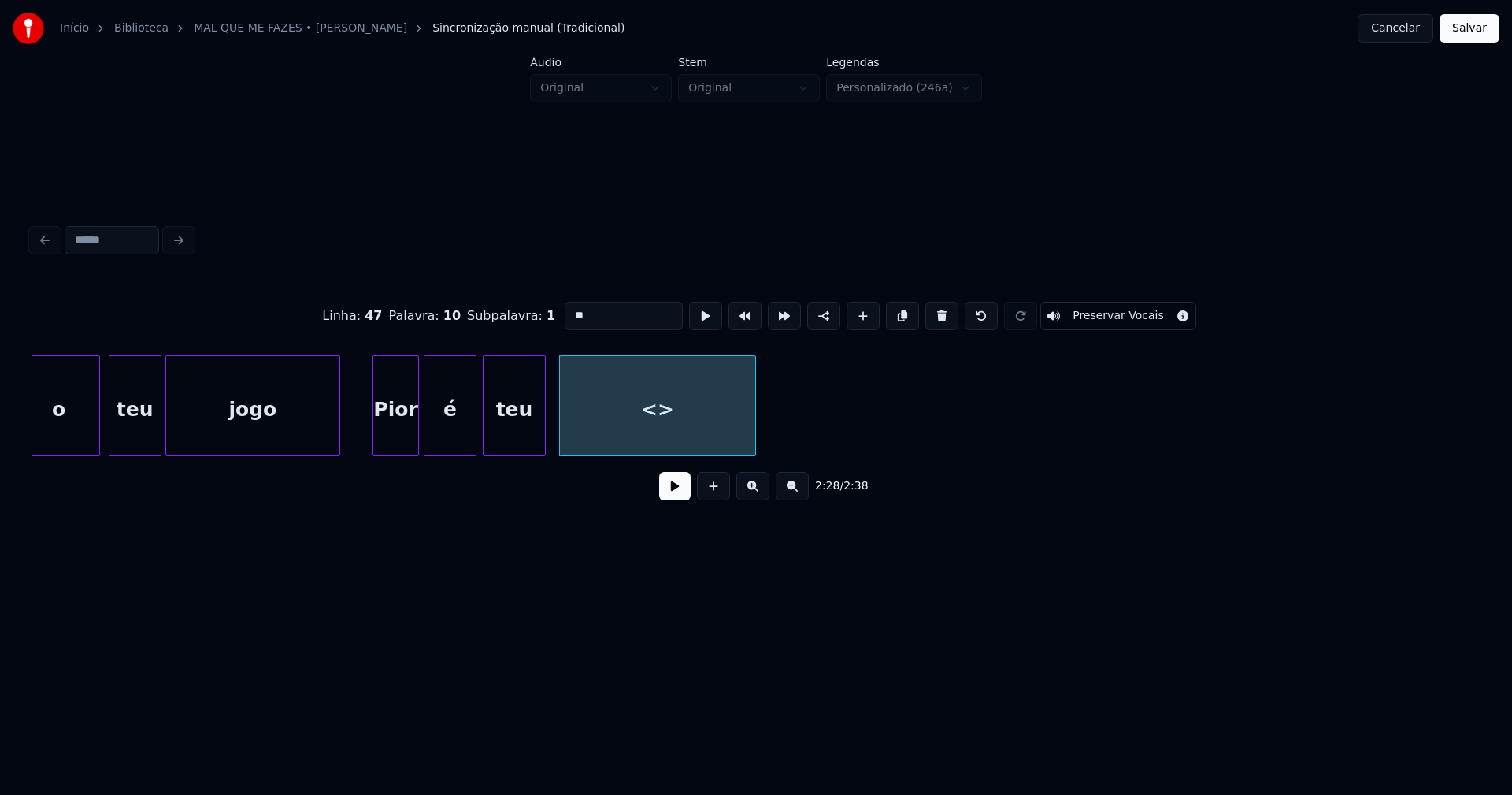
click at [755, 436] on div at bounding box center [753, 405] width 5 height 99
click at [678, 425] on div "<>" at bounding box center [657, 409] width 195 height 107
drag, startPoint x: 555, startPoint y: 310, endPoint x: 502, endPoint y: 320, distance: 54.5
click at [505, 316] on div "Linha : 47 Palavra : 10 Subpalavra : 1 ** Preservar Vocais" at bounding box center [756, 315] width 1449 height 79
type input "*****"
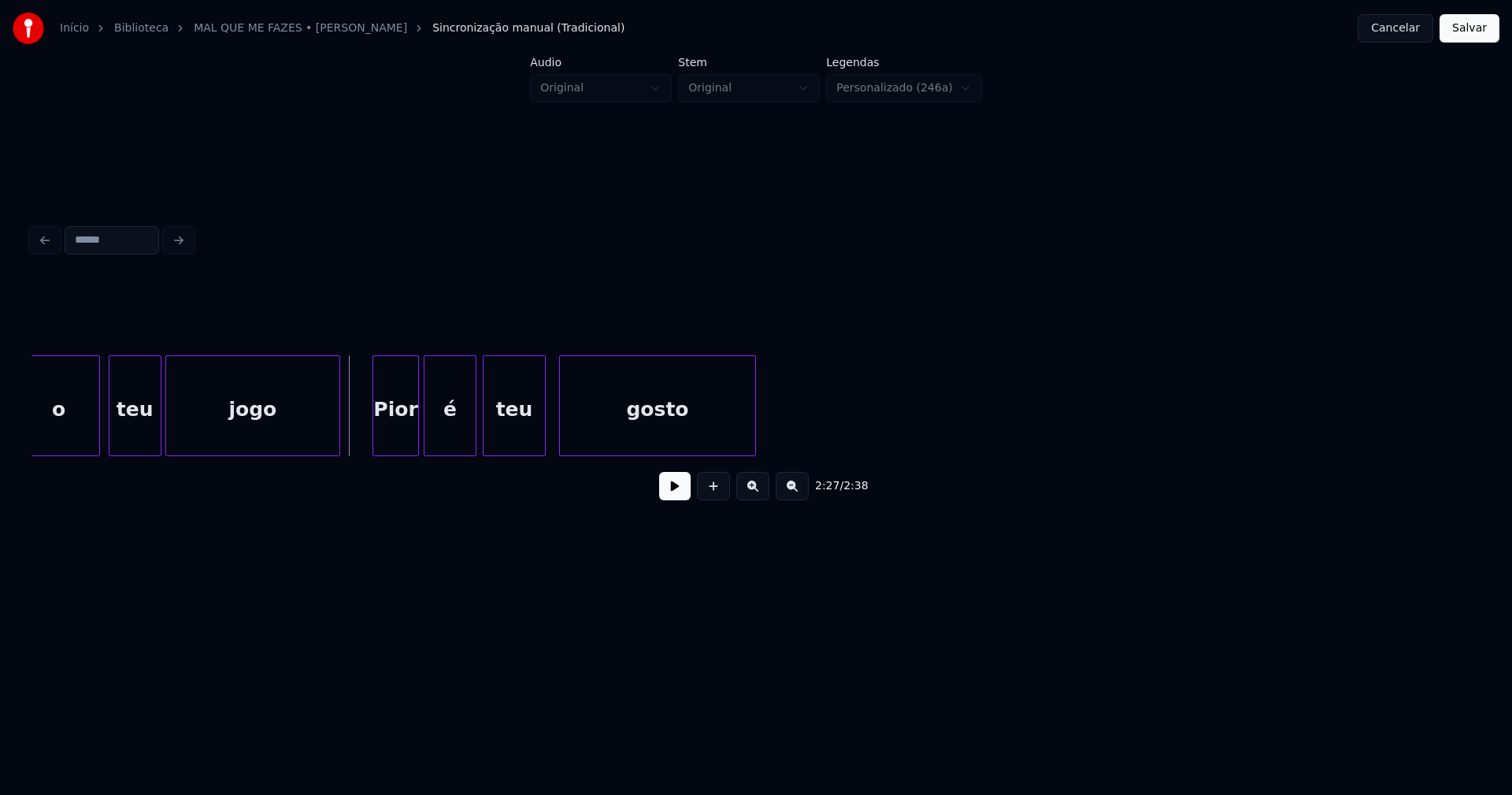
click at [676, 500] on button at bounding box center [675, 486] width 32 height 28
click at [665, 449] on div "gosto" at bounding box center [615, 405] width 112 height 101
click at [685, 428] on div at bounding box center [684, 405] width 5 height 99
click at [549, 432] on div at bounding box center [549, 405] width 5 height 99
drag, startPoint x: 673, startPoint y: 492, endPoint x: 806, endPoint y: 423, distance: 150.8
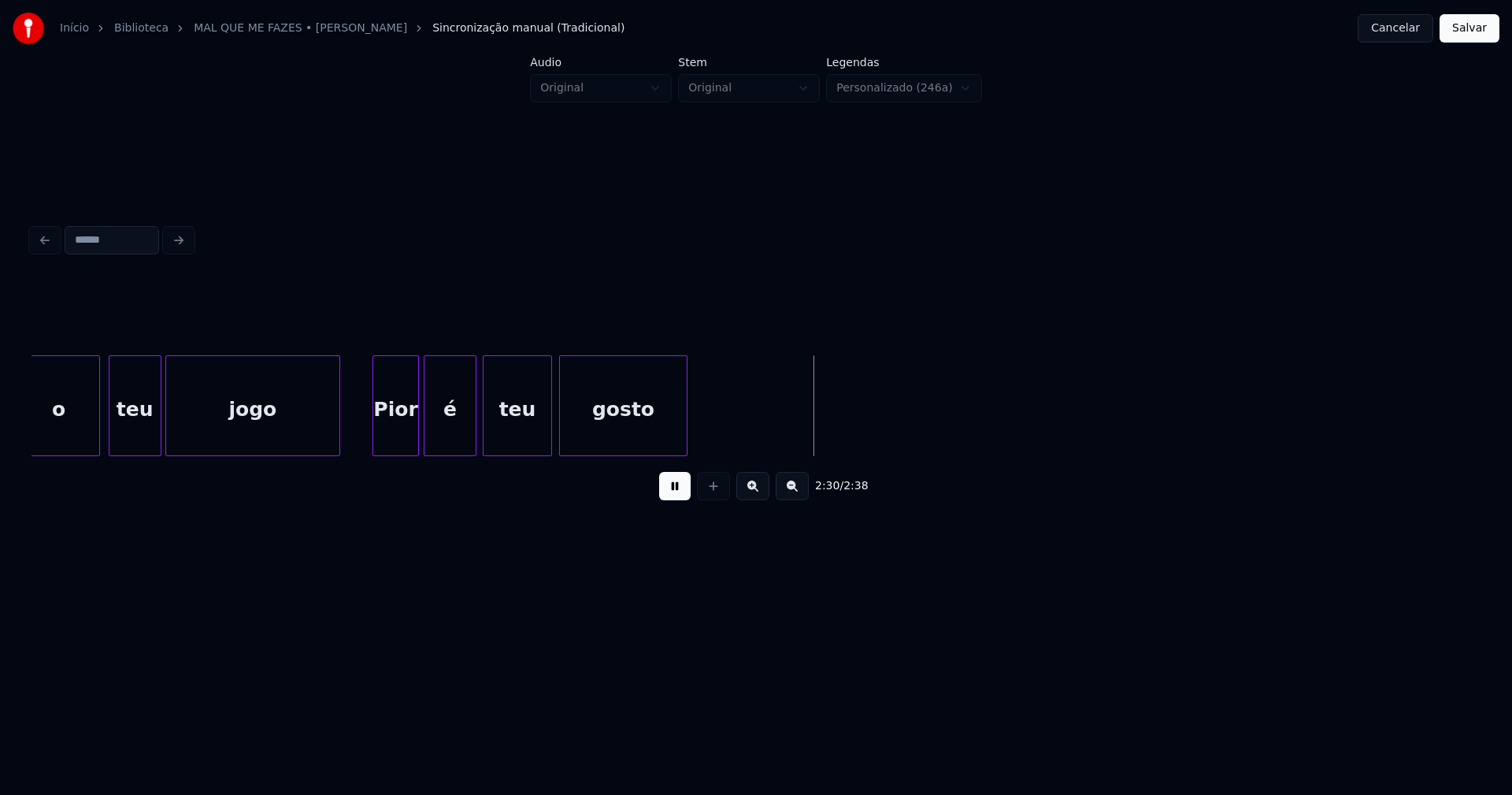
click at [673, 488] on button at bounding box center [675, 486] width 32 height 28
click at [712, 494] on button at bounding box center [713, 486] width 33 height 28
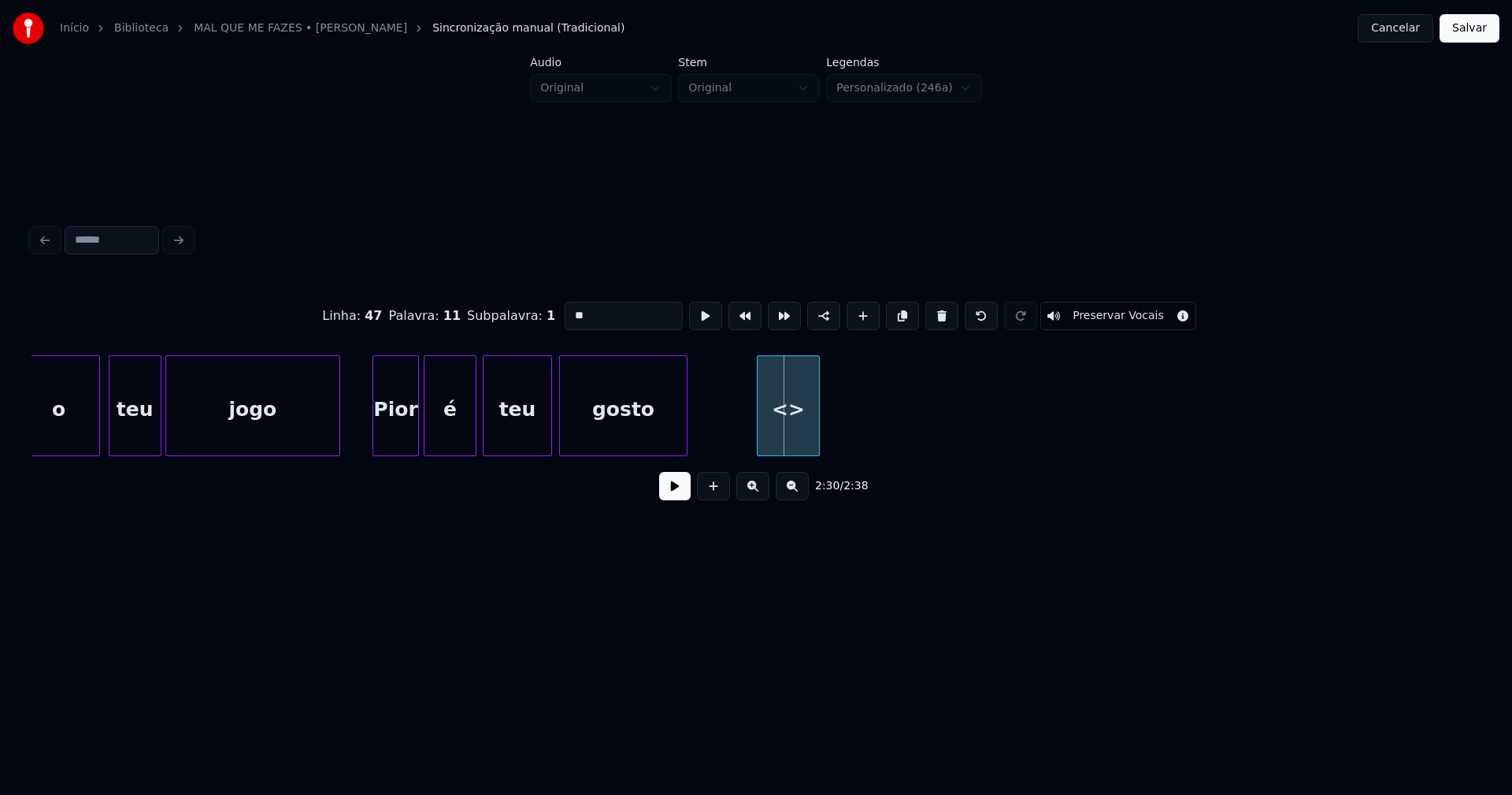
click at [772, 451] on div "jogo teu o Pior é teu gosto <>" at bounding box center [756, 405] width 1449 height 101
click at [797, 435] on div "<>" at bounding box center [788, 409] width 61 height 107
drag, startPoint x: 590, startPoint y: 307, endPoint x: 548, endPoint y: 316, distance: 42.6
click at [548, 316] on div "Linha : 47 Palavra : 11 Subpalavra : 1 ** Preservar Vocais" at bounding box center [756, 315] width 1449 height 79
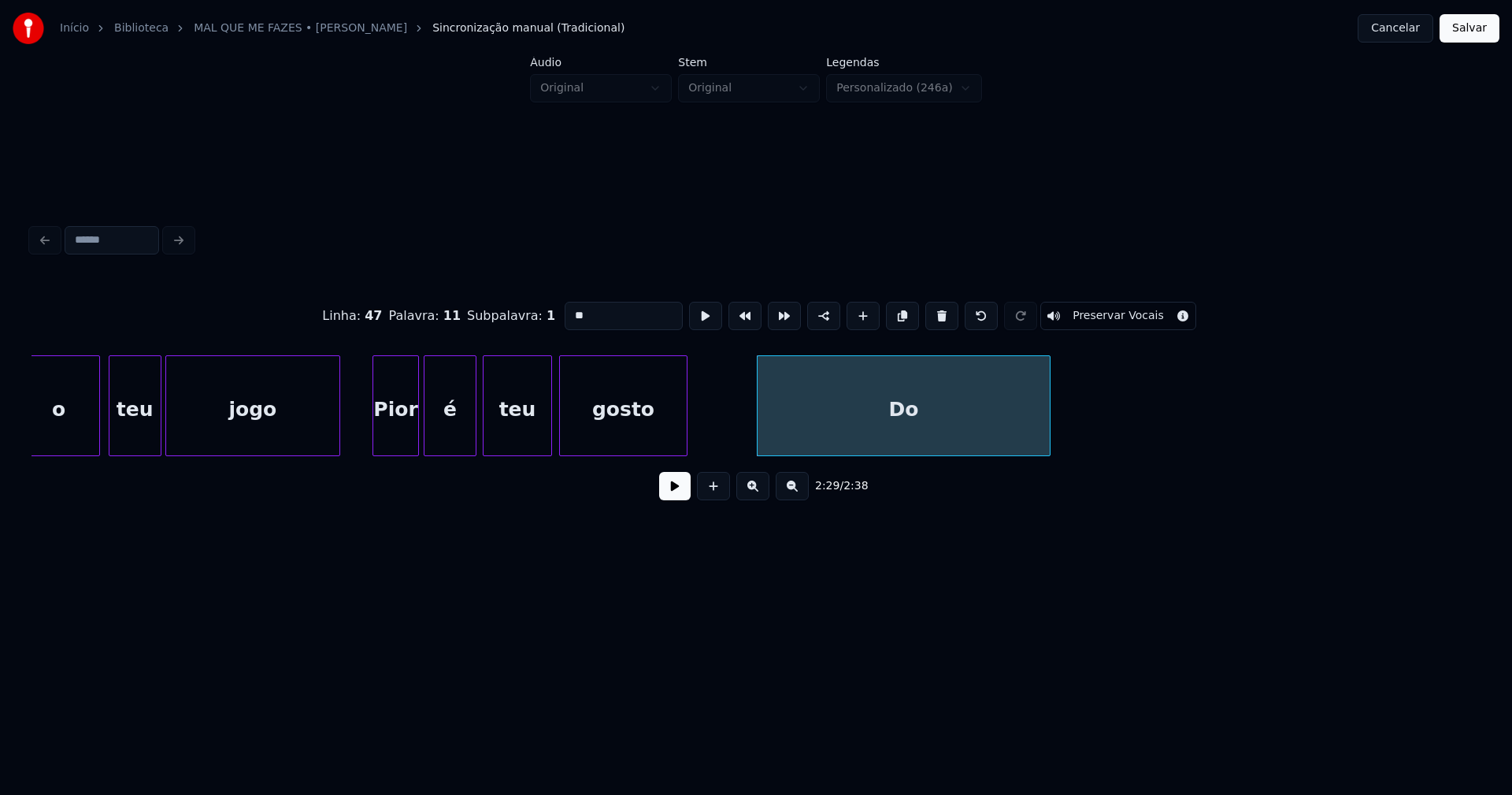
click at [1047, 426] on div at bounding box center [1047, 405] width 5 height 99
type input "**"
click at [678, 490] on button at bounding box center [675, 486] width 32 height 28
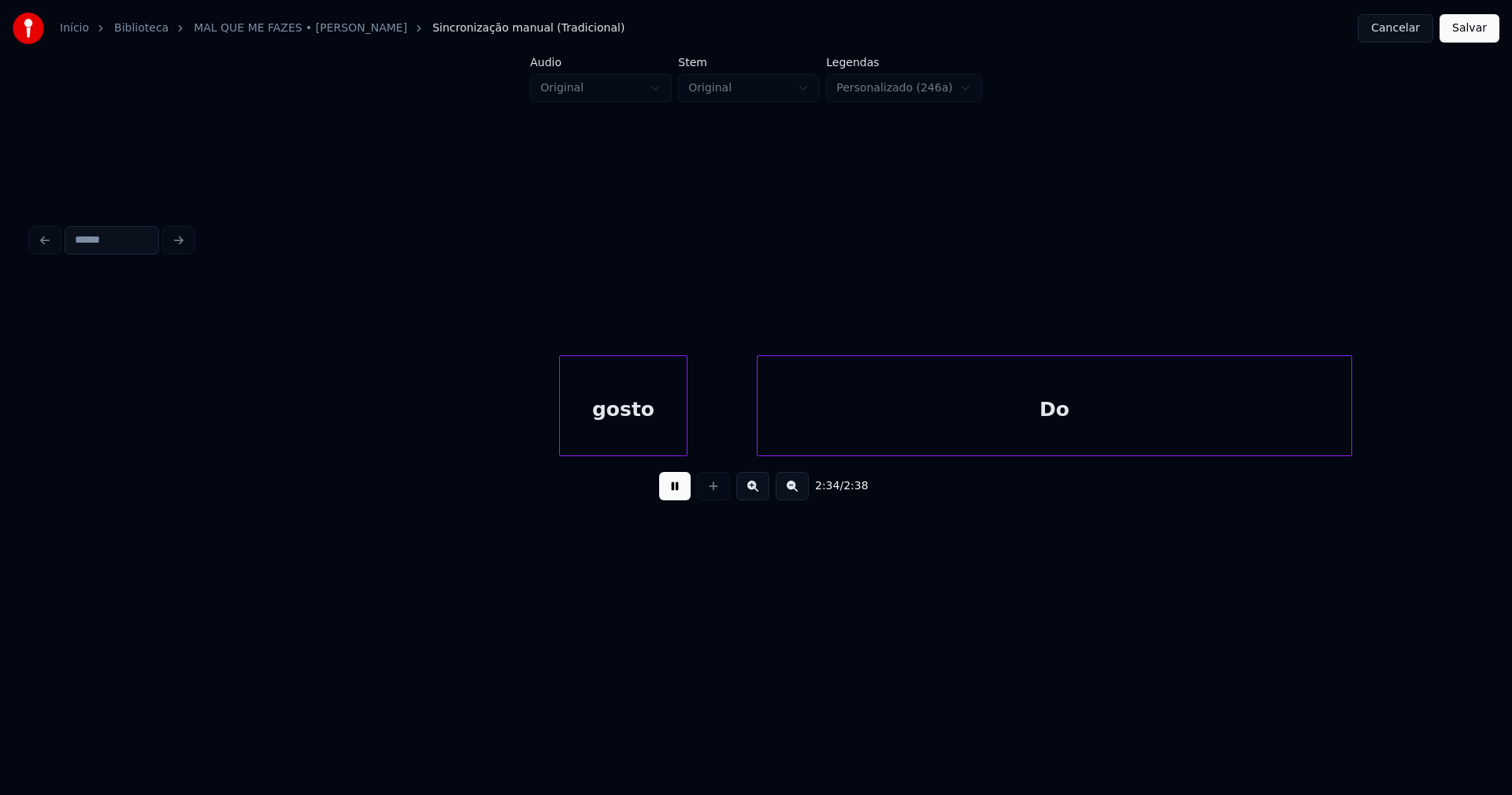
scroll to position [0, 23511]
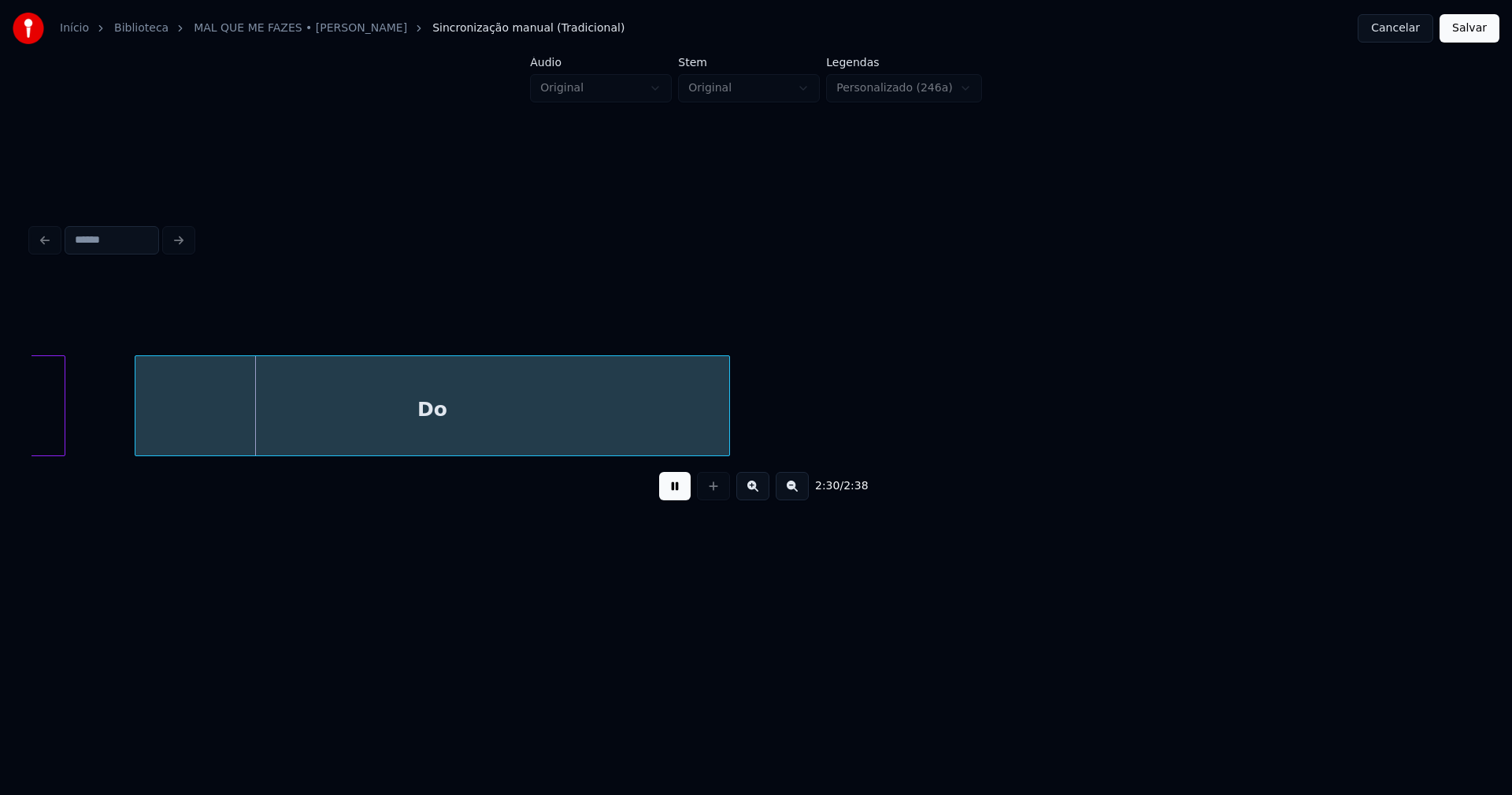
click at [674, 488] on button at bounding box center [675, 486] width 32 height 28
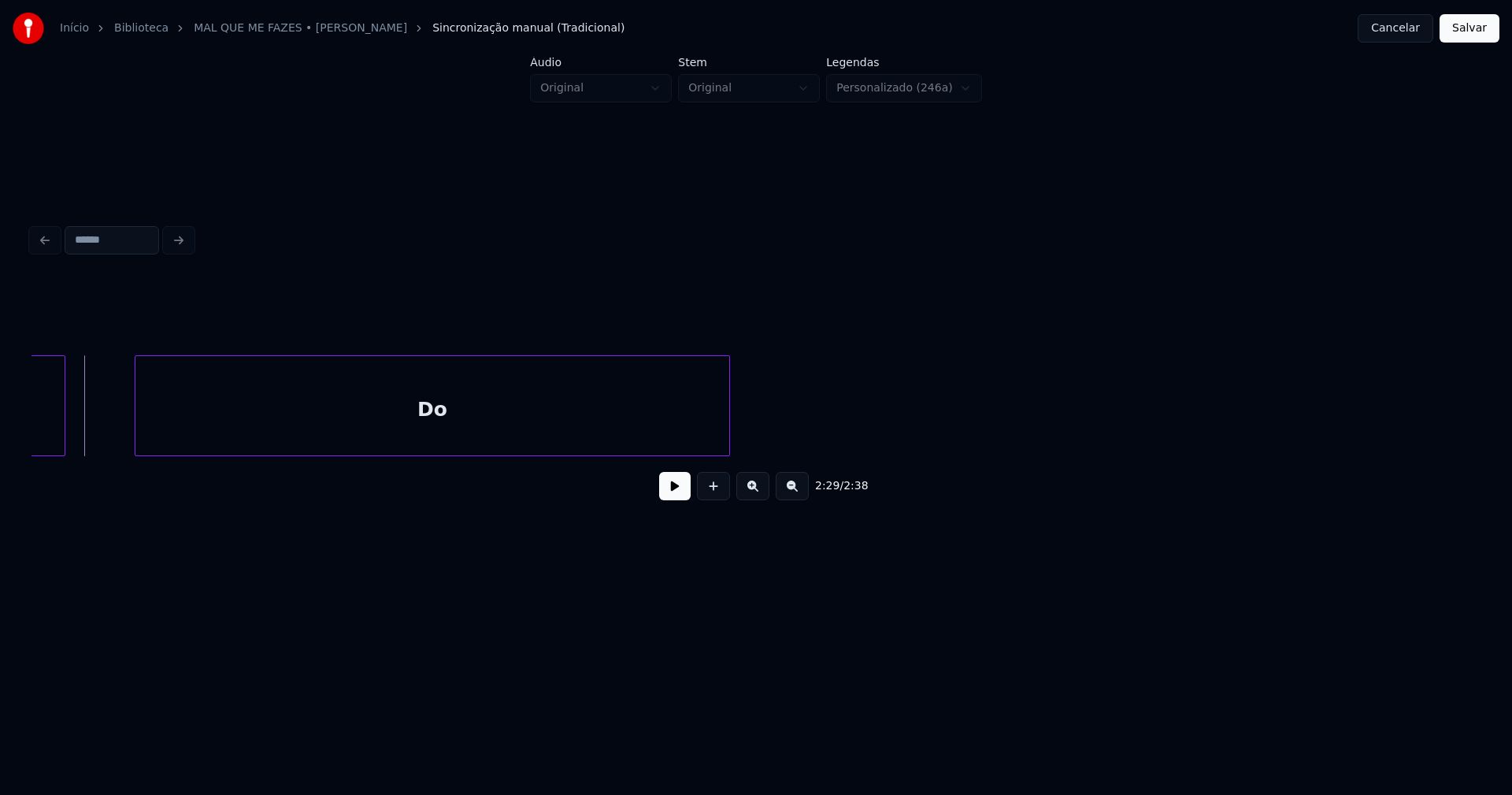
click at [673, 500] on button at bounding box center [675, 486] width 32 height 28
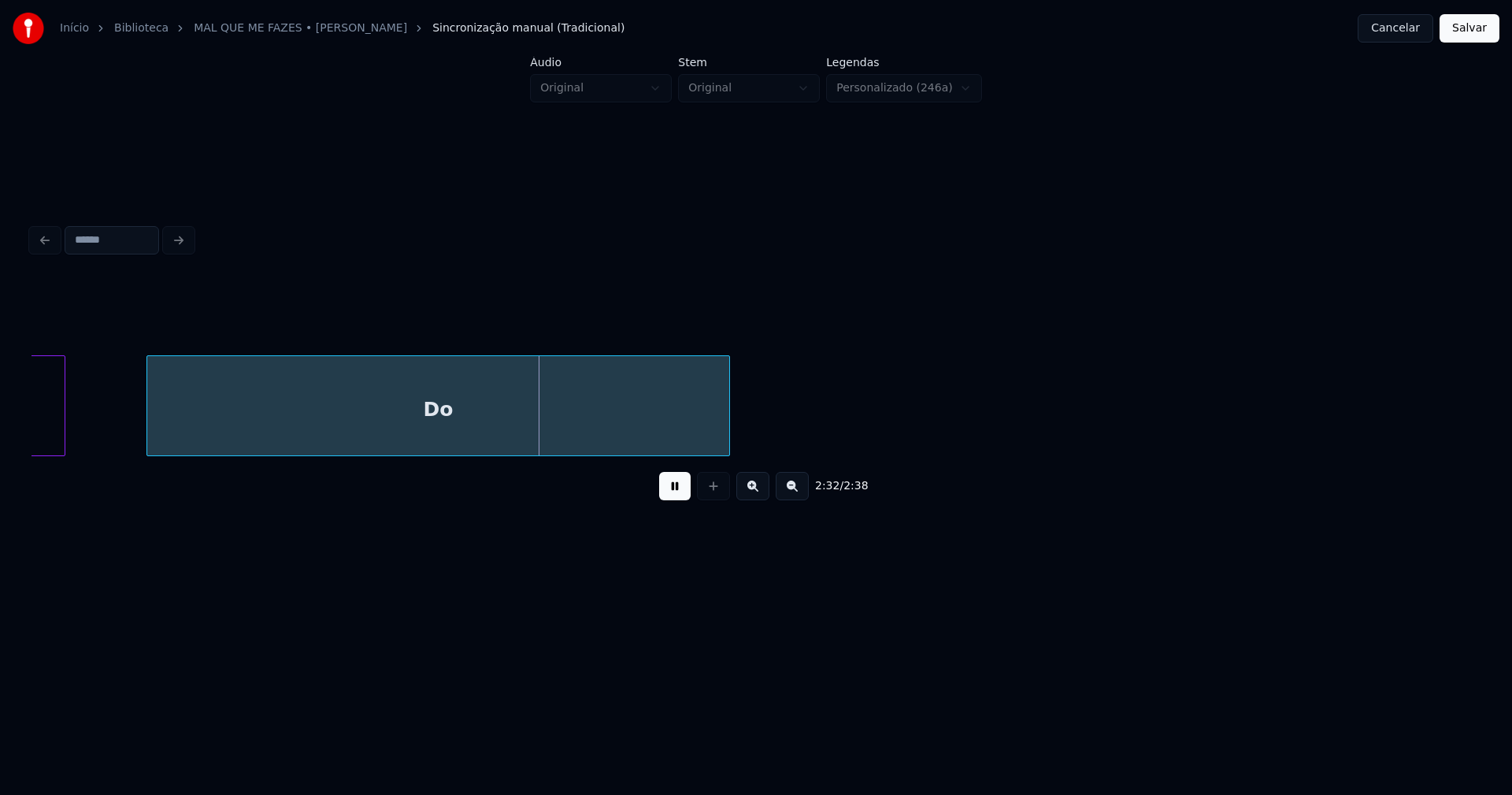
click at [148, 414] on div at bounding box center [149, 405] width 5 height 99
click at [681, 495] on button at bounding box center [675, 486] width 32 height 28
click at [497, 413] on div "Do" at bounding box center [438, 409] width 581 height 107
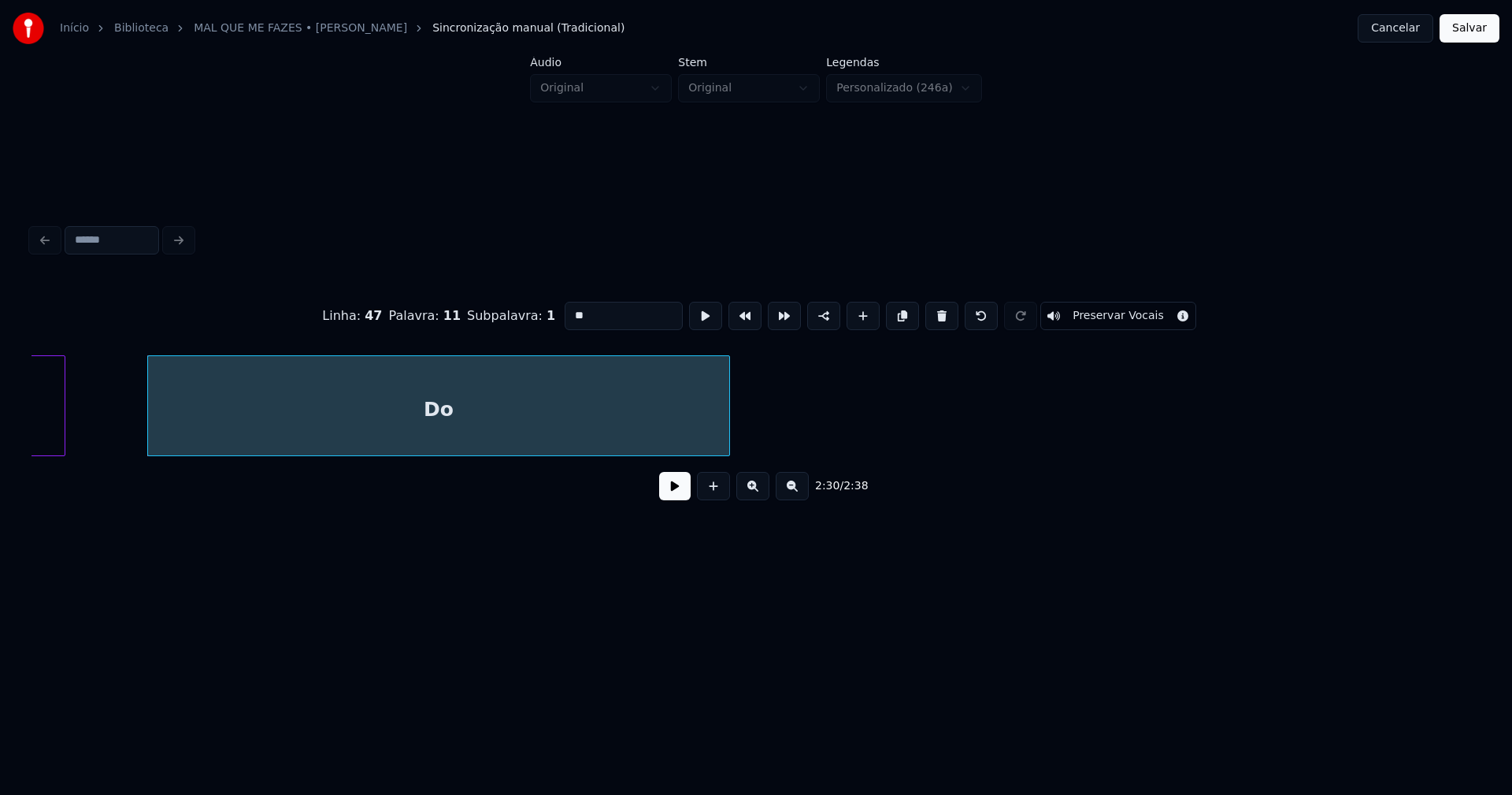
click at [610, 312] on input "**" at bounding box center [624, 316] width 118 height 28
type input "**********"
click at [665, 499] on button at bounding box center [675, 486] width 32 height 28
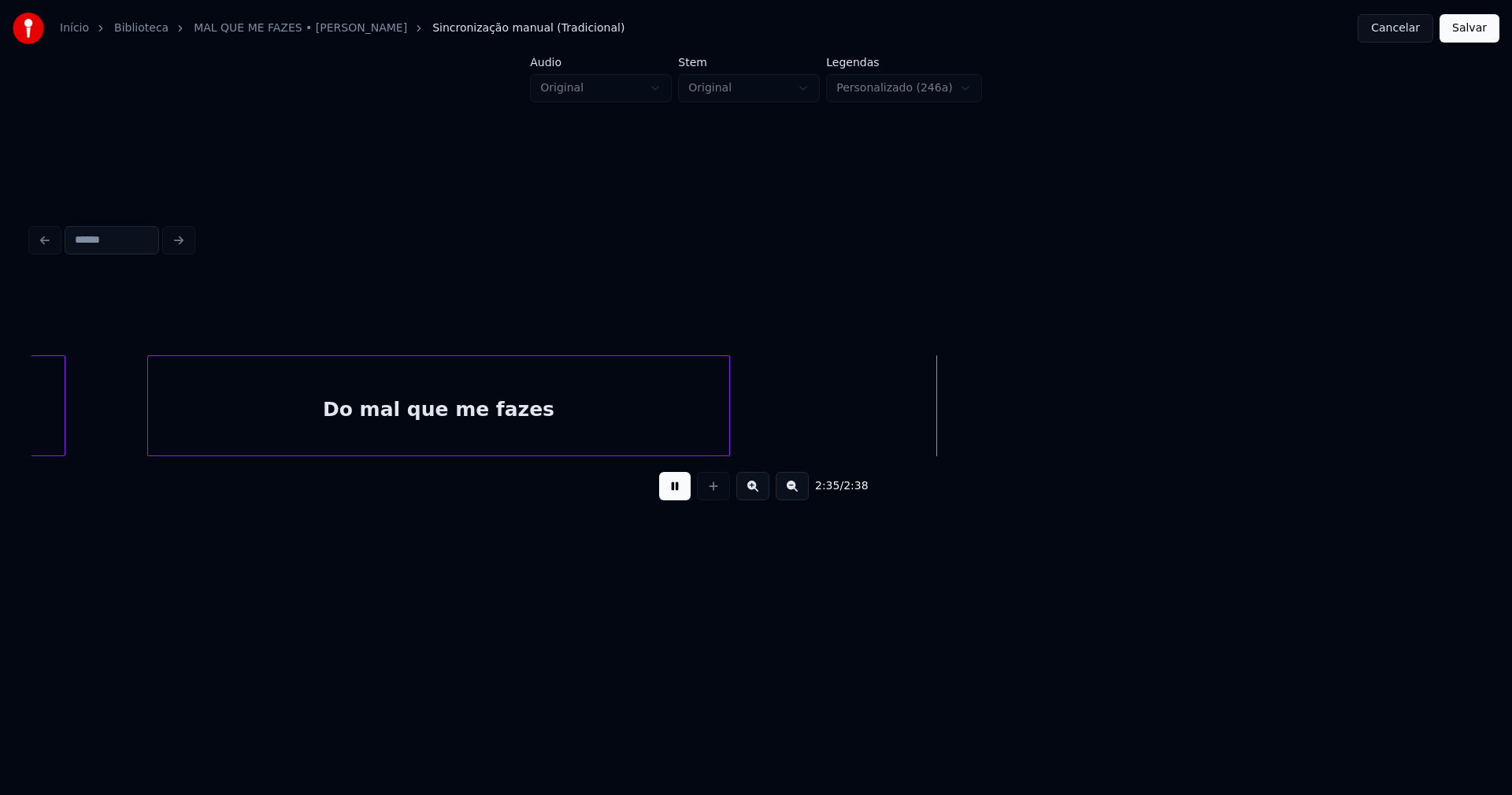
click at [1465, 31] on button "Salvar" at bounding box center [1470, 28] width 60 height 28
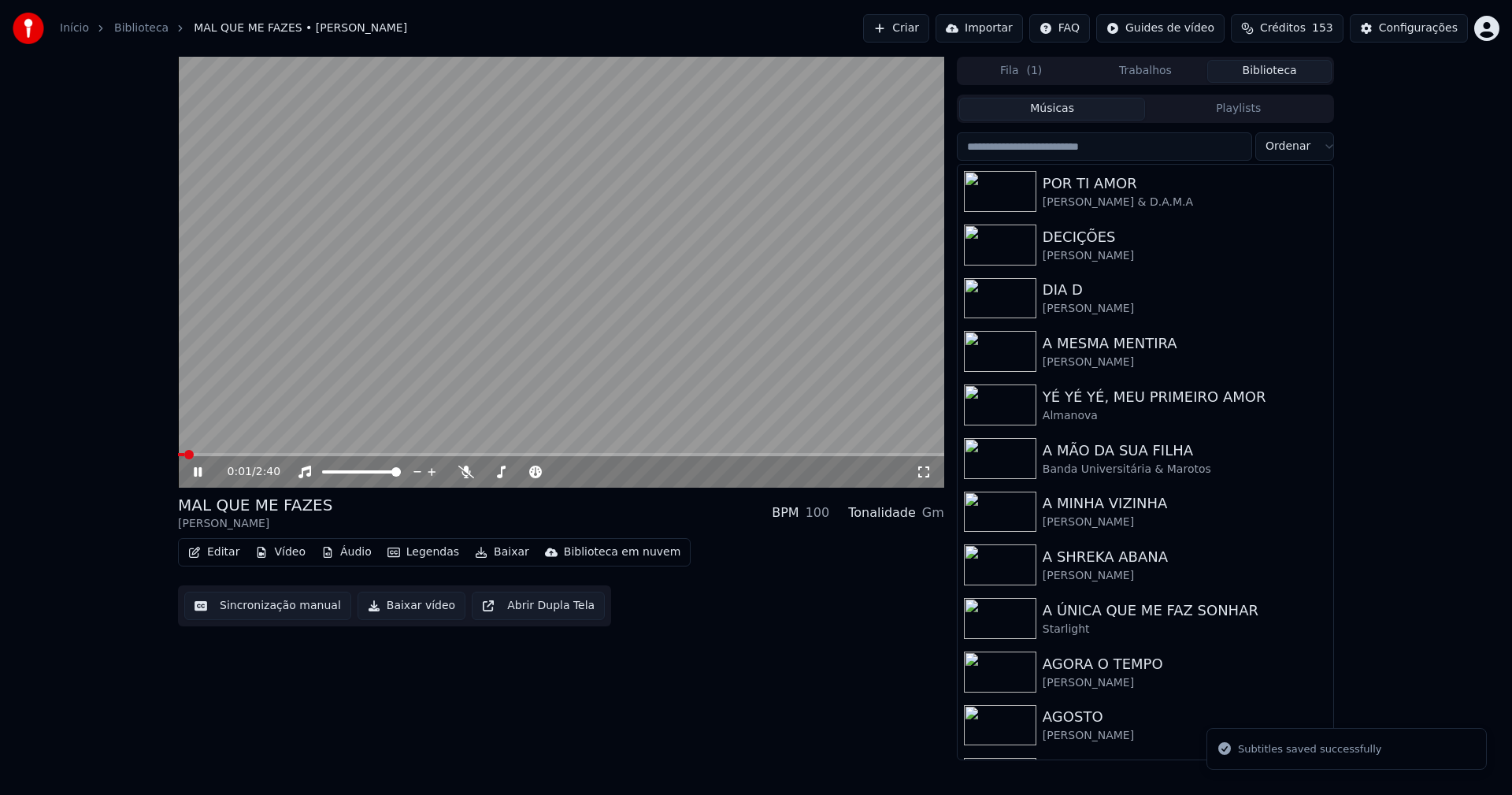
click at [801, 454] on span at bounding box center [561, 454] width 766 height 3
click at [928, 472] on icon at bounding box center [924, 471] width 16 height 13
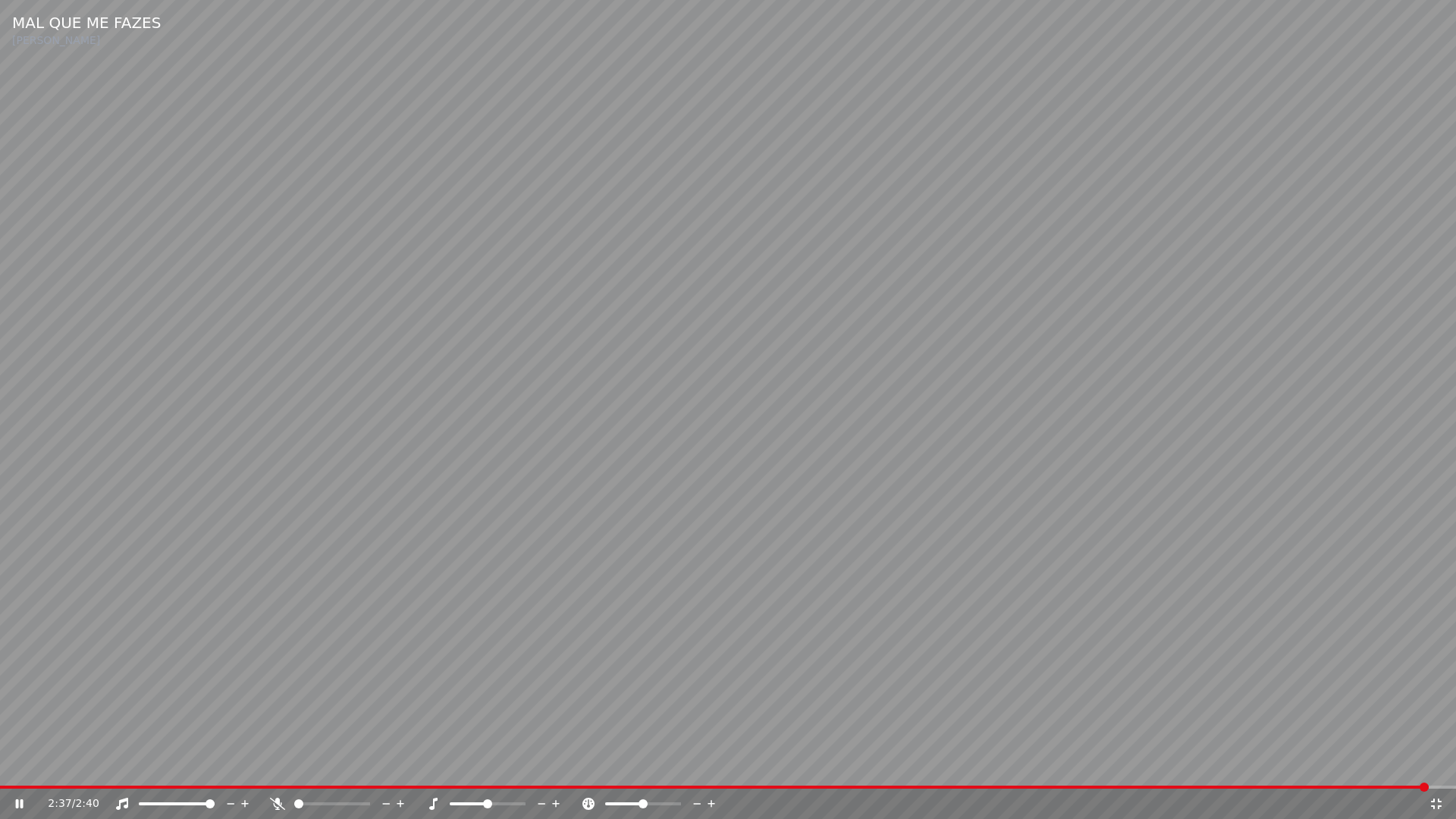
click at [1437, 764] on icon at bounding box center [1437, 804] width 15 height 13
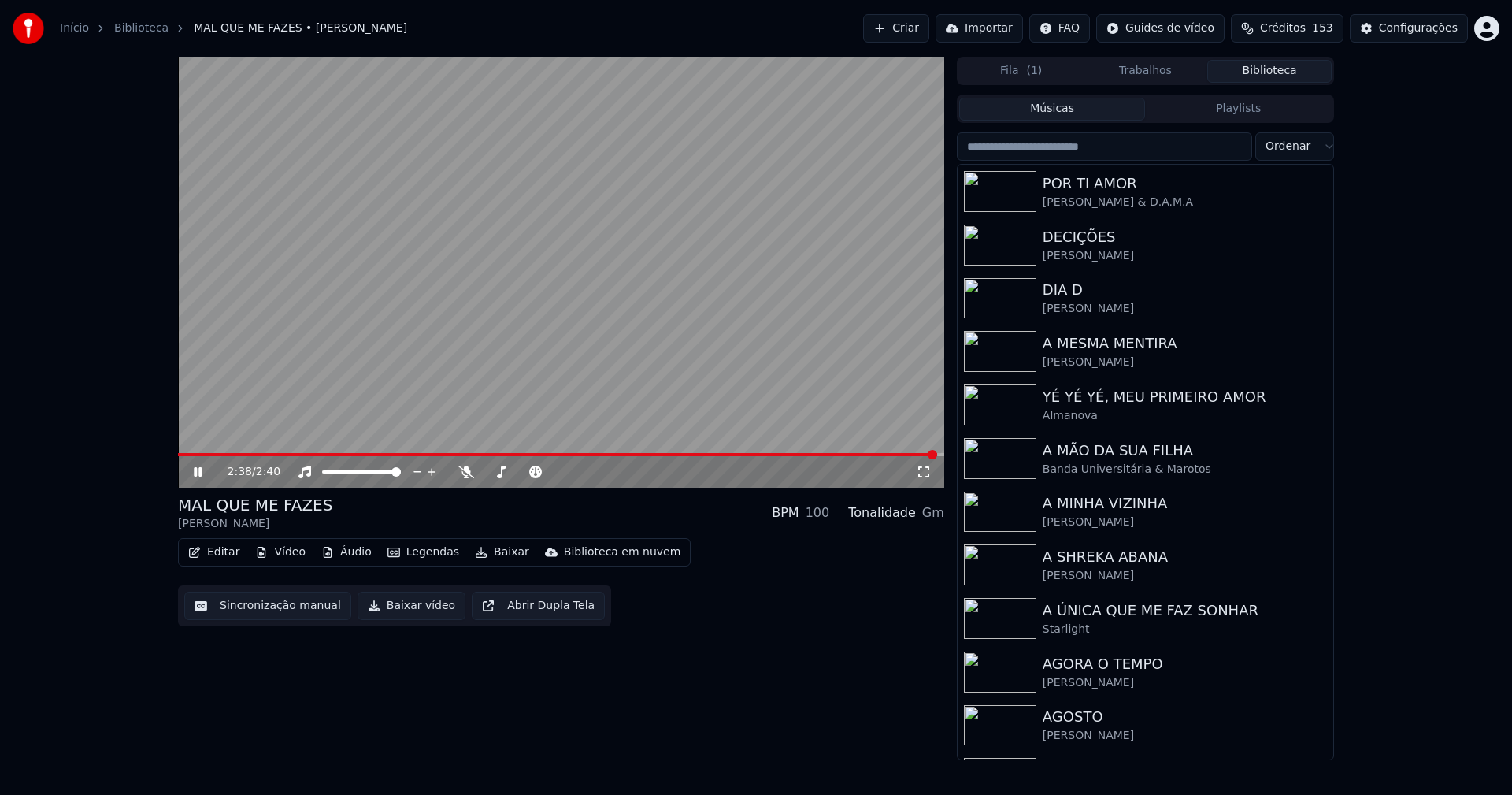
click at [200, 476] on icon at bounding box center [198, 471] width 8 height 9
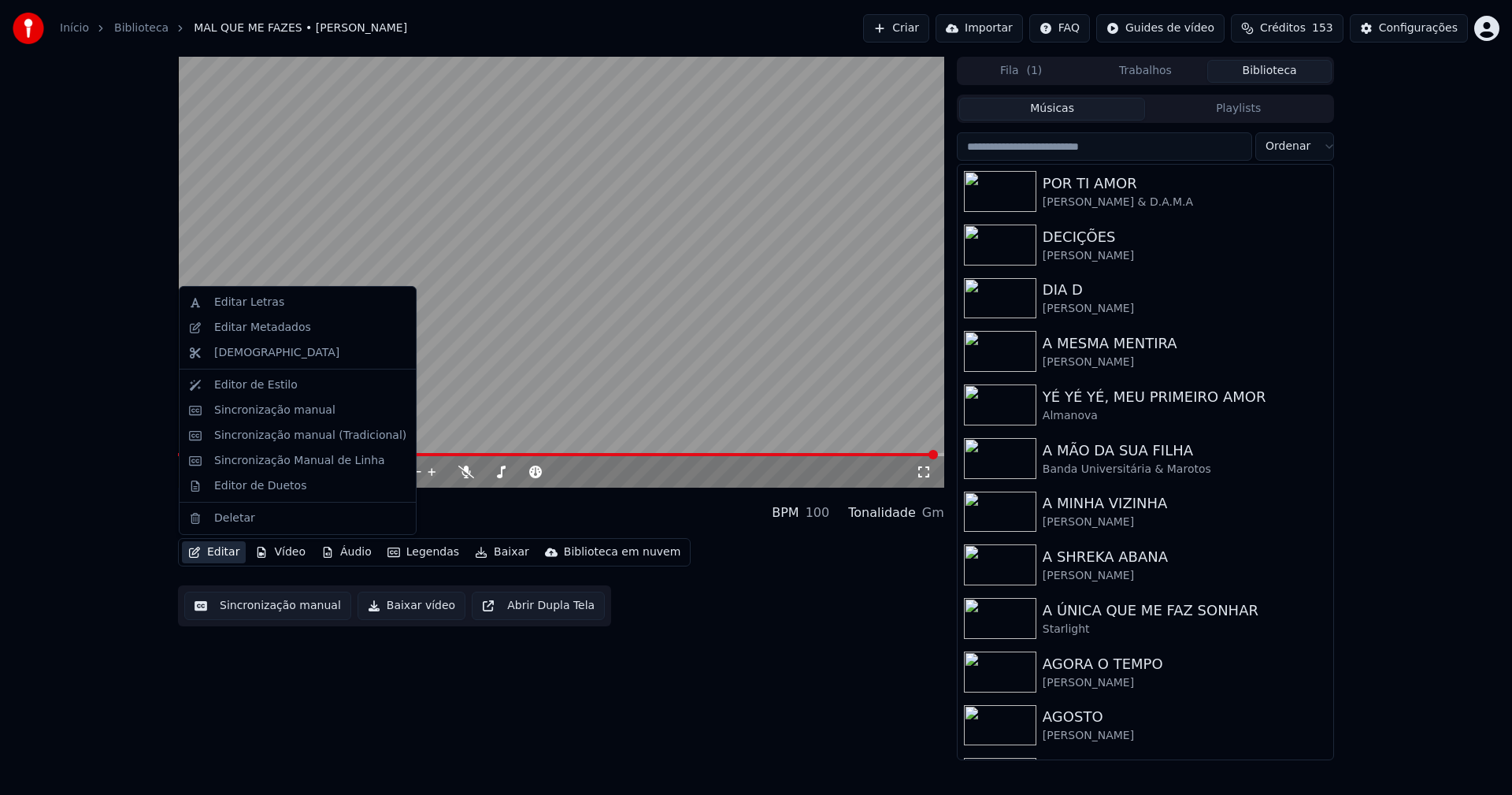
click at [226, 548] on button "Editar" at bounding box center [214, 552] width 64 height 22
click at [295, 438] on div "Sincronização manual (Tradicional)" at bounding box center [310, 436] width 192 height 16
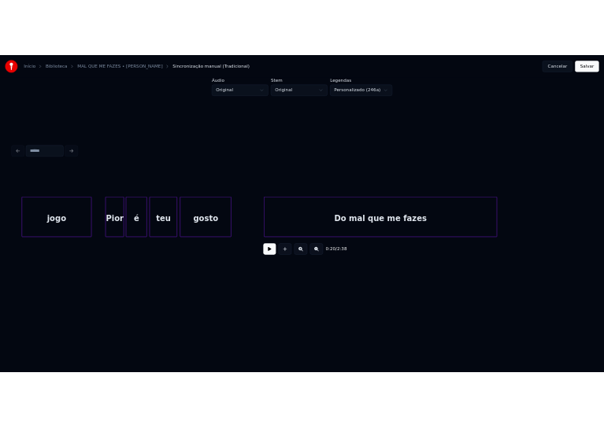
scroll to position [0, 22986]
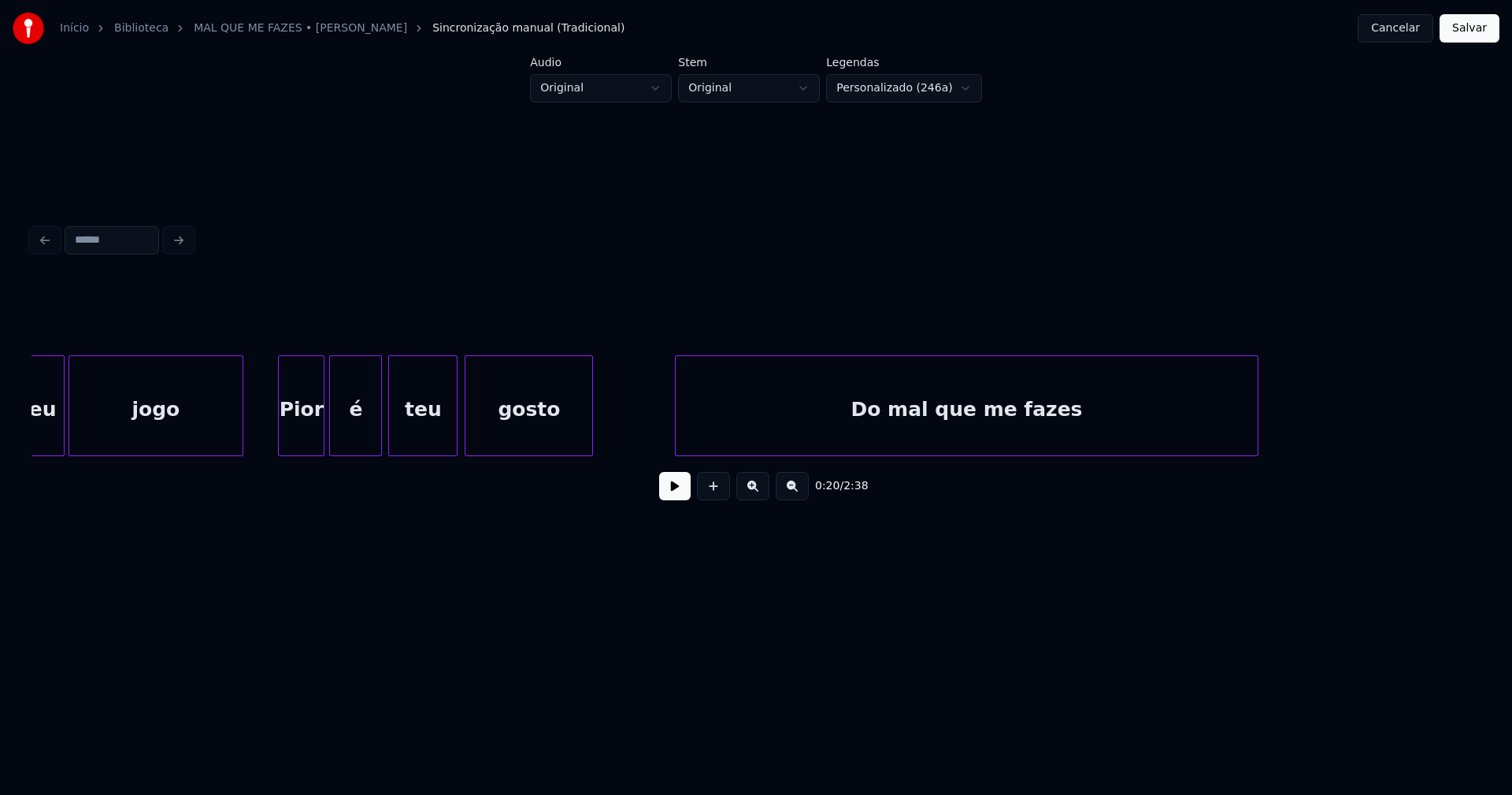
click at [1085, 421] on div "Do mal que me fazes" at bounding box center [966, 409] width 581 height 107
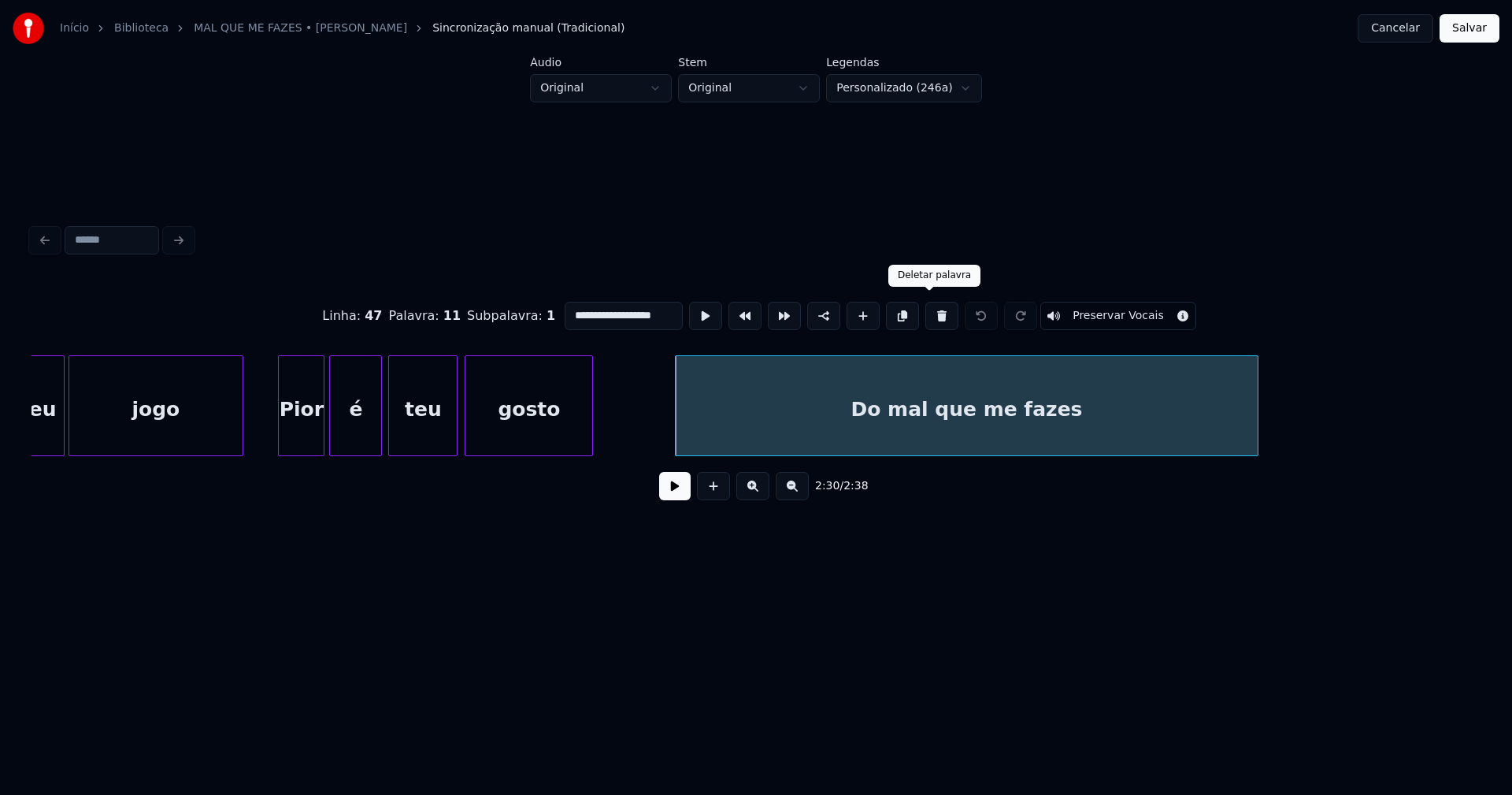
click at [926, 315] on button at bounding box center [941, 316] width 33 height 28
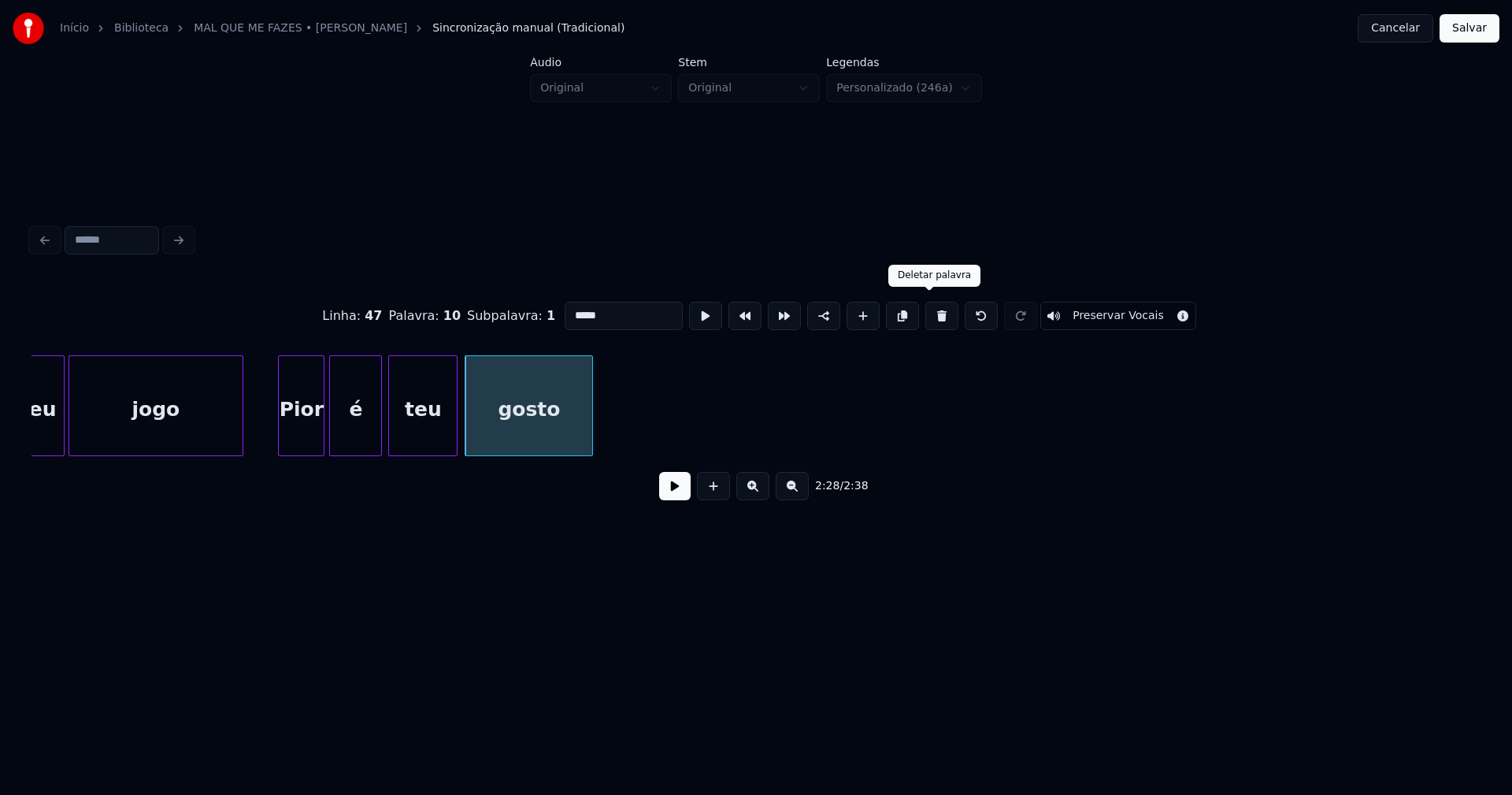
click at [925, 313] on button at bounding box center [941, 316] width 33 height 28
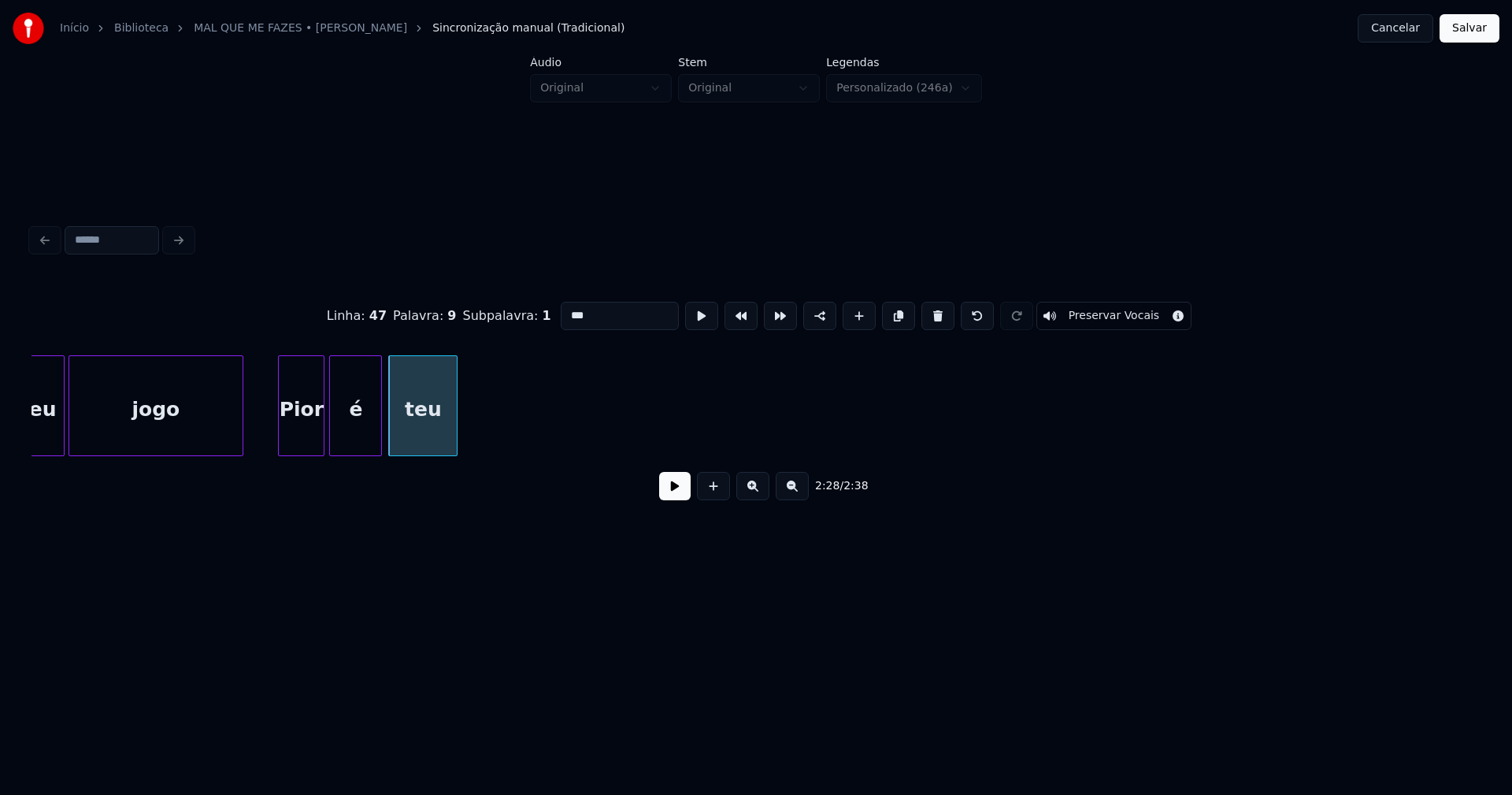
click at [925, 313] on button at bounding box center [937, 316] width 33 height 28
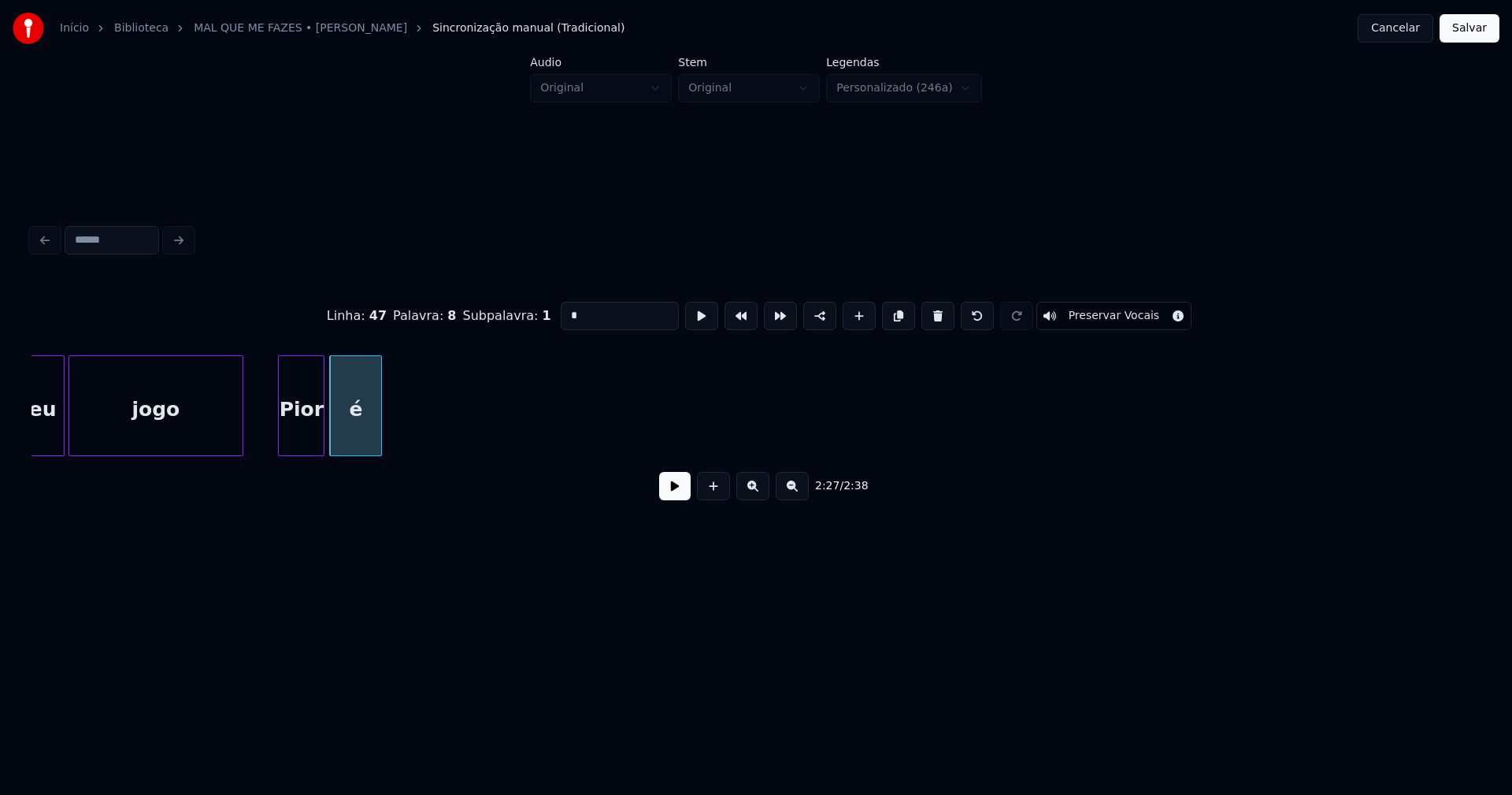
click at [925, 313] on button at bounding box center [937, 316] width 33 height 28
type input "****"
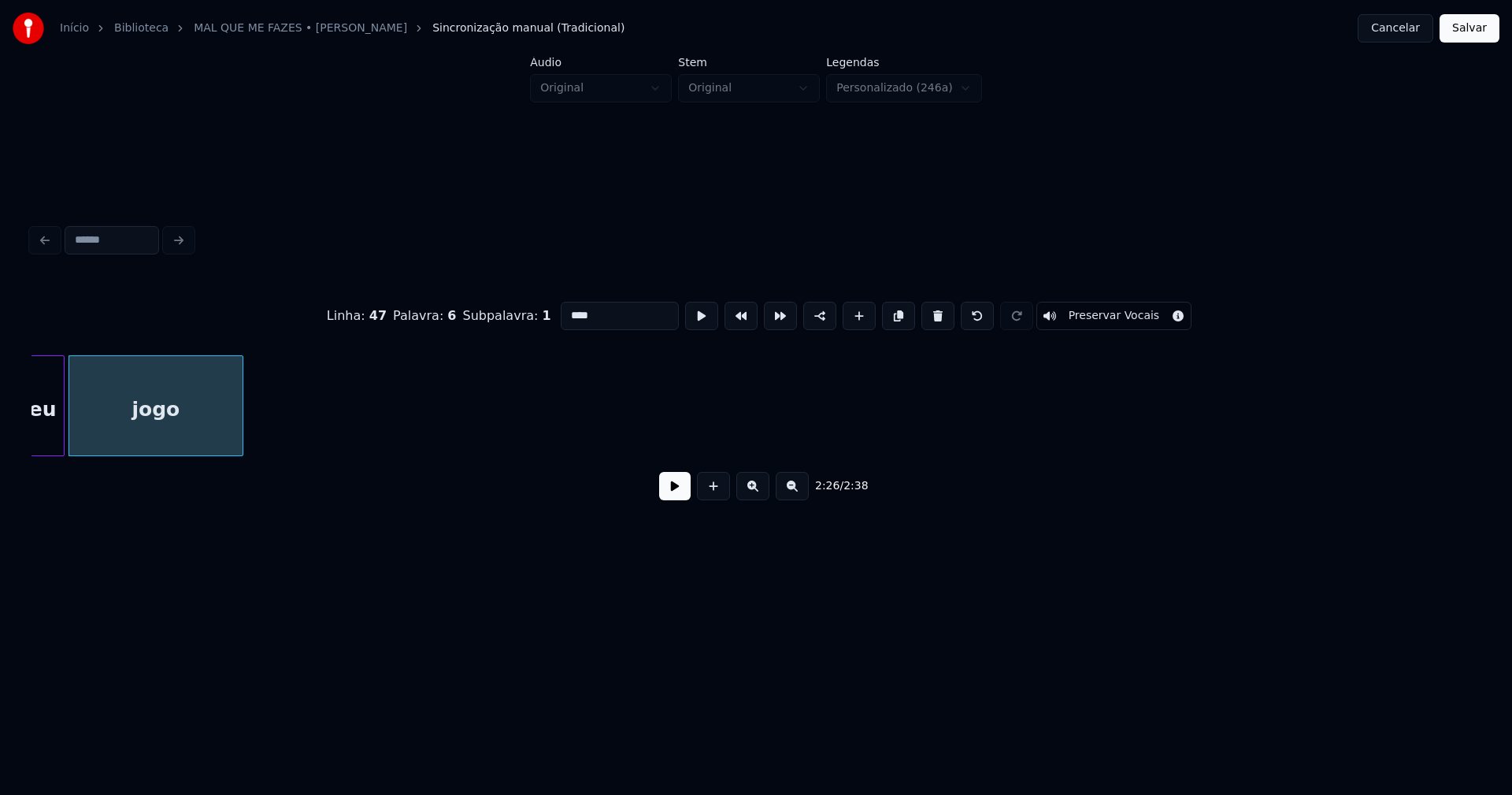
click at [1479, 32] on button "Salvar" at bounding box center [1470, 28] width 60 height 28
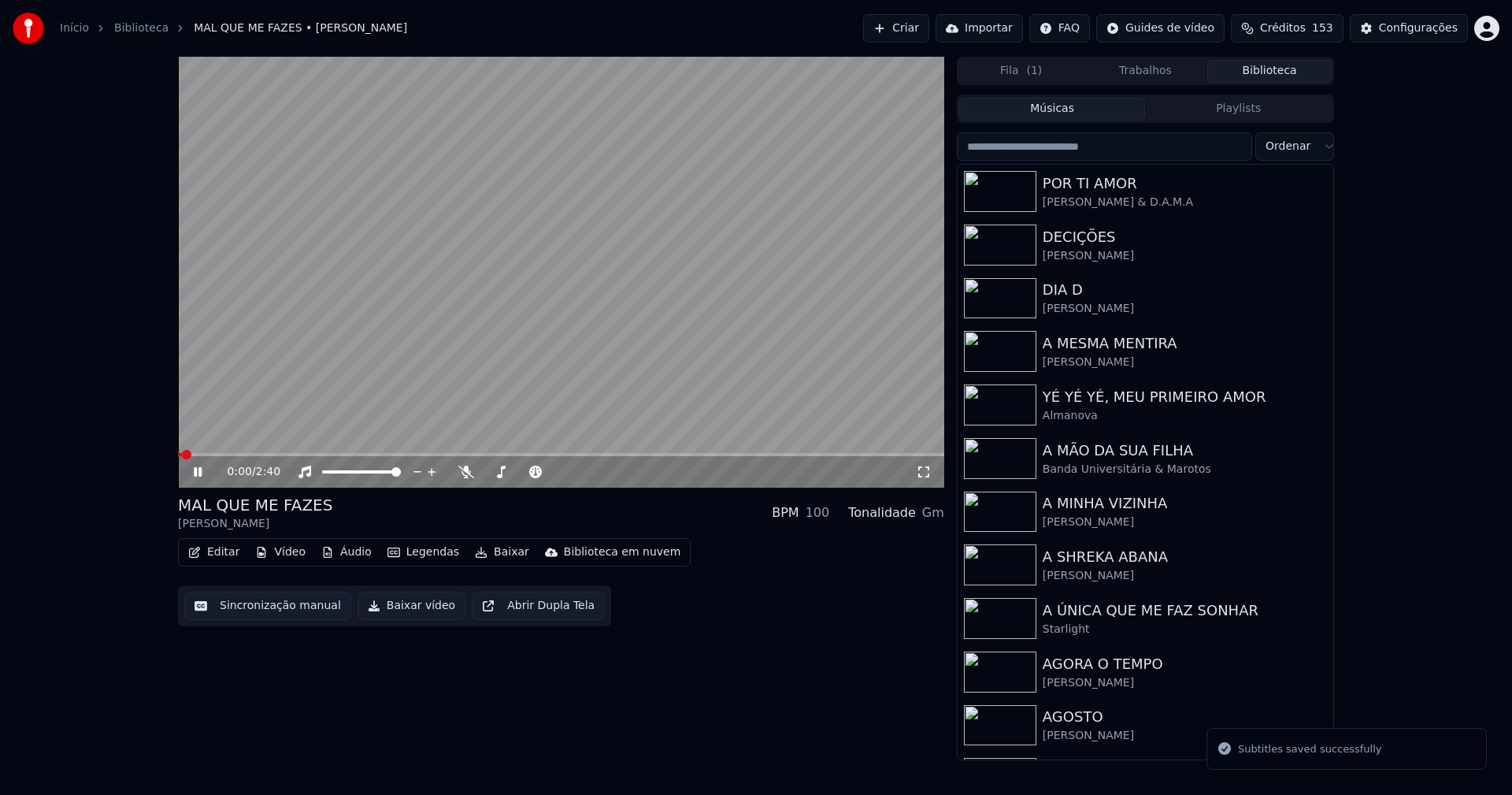
click at [200, 470] on icon at bounding box center [198, 471] width 8 height 9
click at [221, 452] on video at bounding box center [561, 272] width 766 height 431
click at [287, 451] on video at bounding box center [561, 272] width 766 height 431
click at [288, 454] on span at bounding box center [561, 454] width 766 height 3
click at [202, 471] on icon at bounding box center [209, 471] width 37 height 13
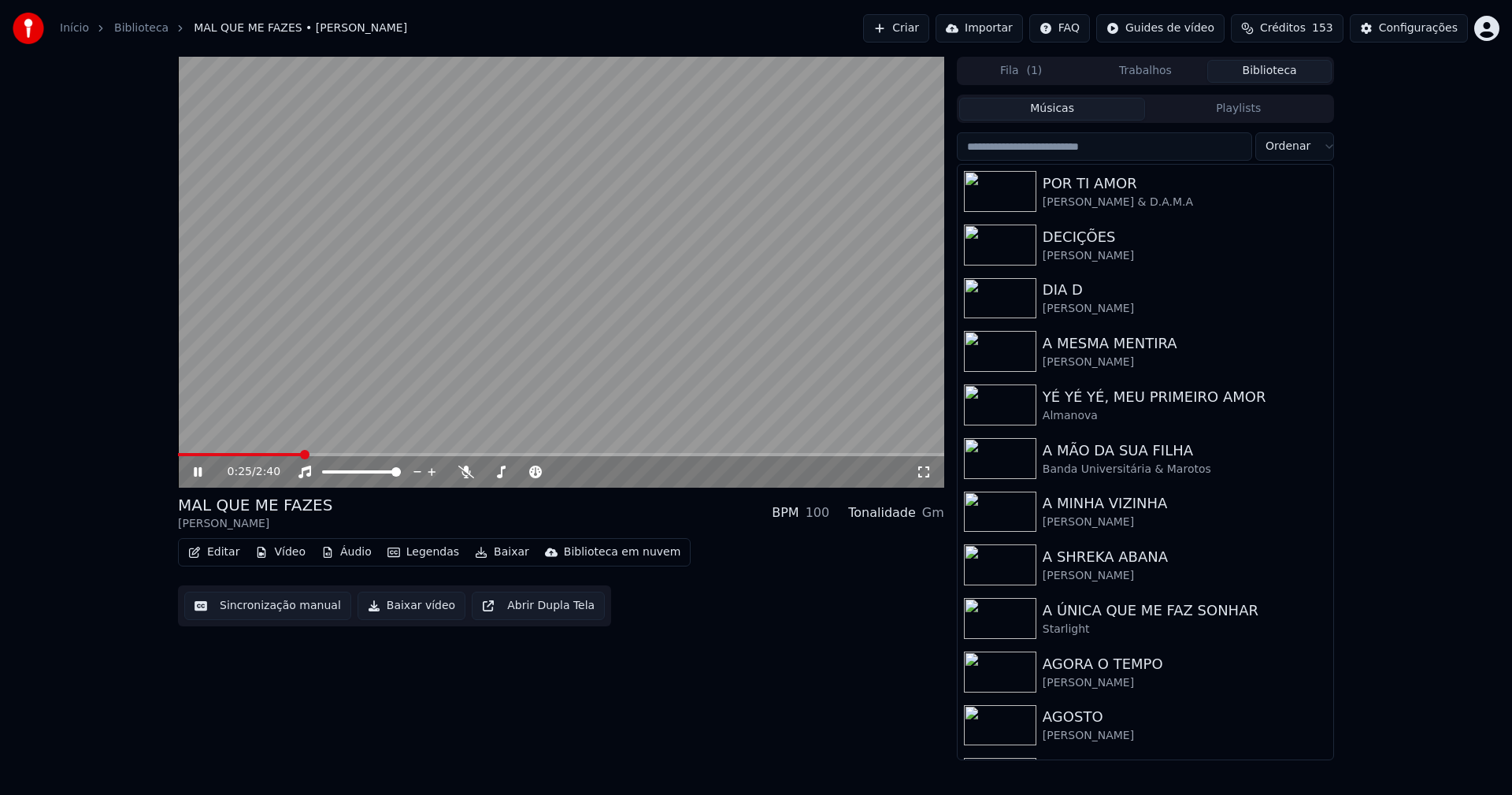
drag, startPoint x: 197, startPoint y: 474, endPoint x: 329, endPoint y: 388, distance: 157.7
click at [196, 474] on icon at bounding box center [198, 471] width 8 height 9
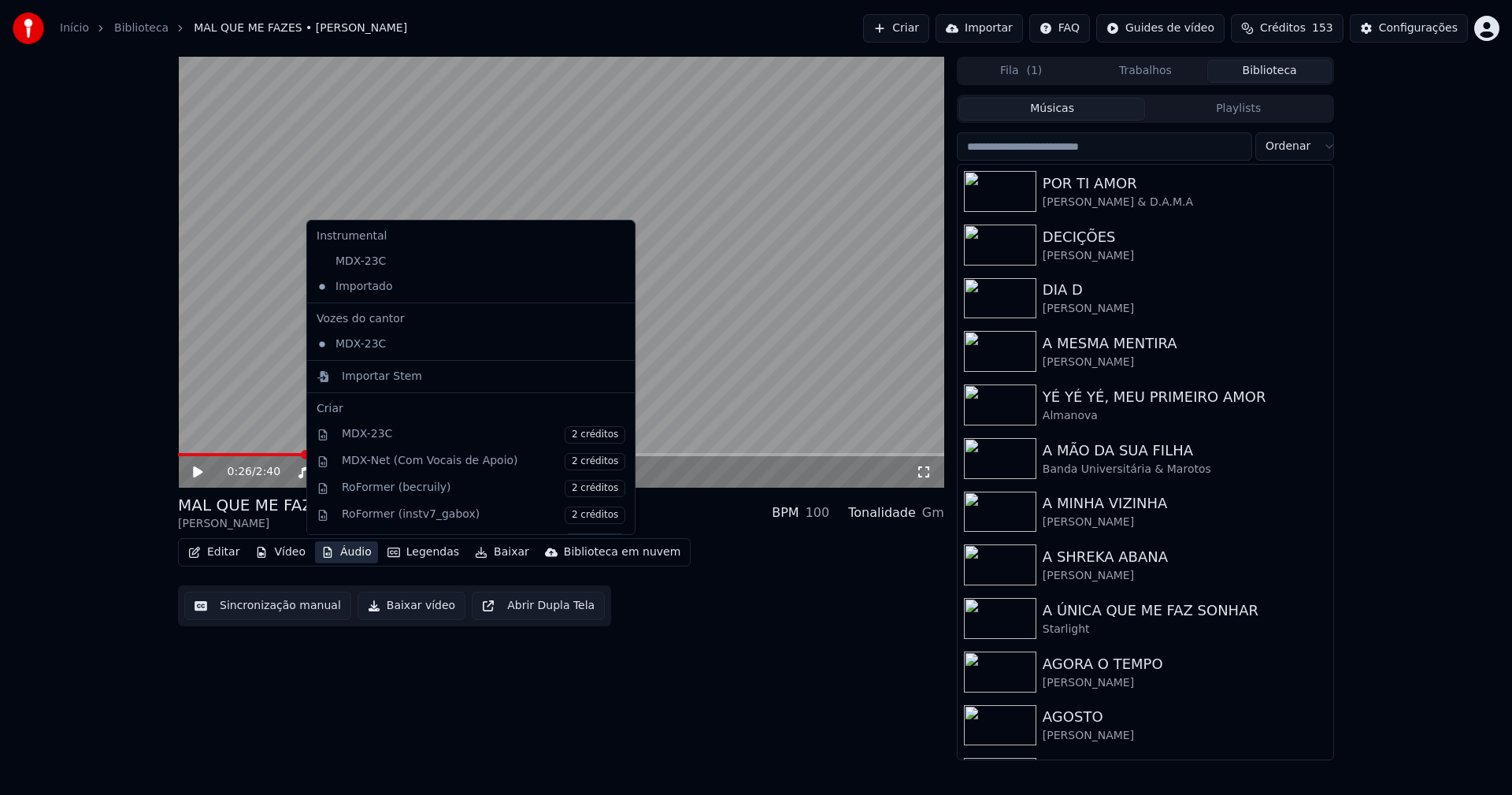
click at [350, 559] on button "Áudio" at bounding box center [346, 552] width 63 height 22
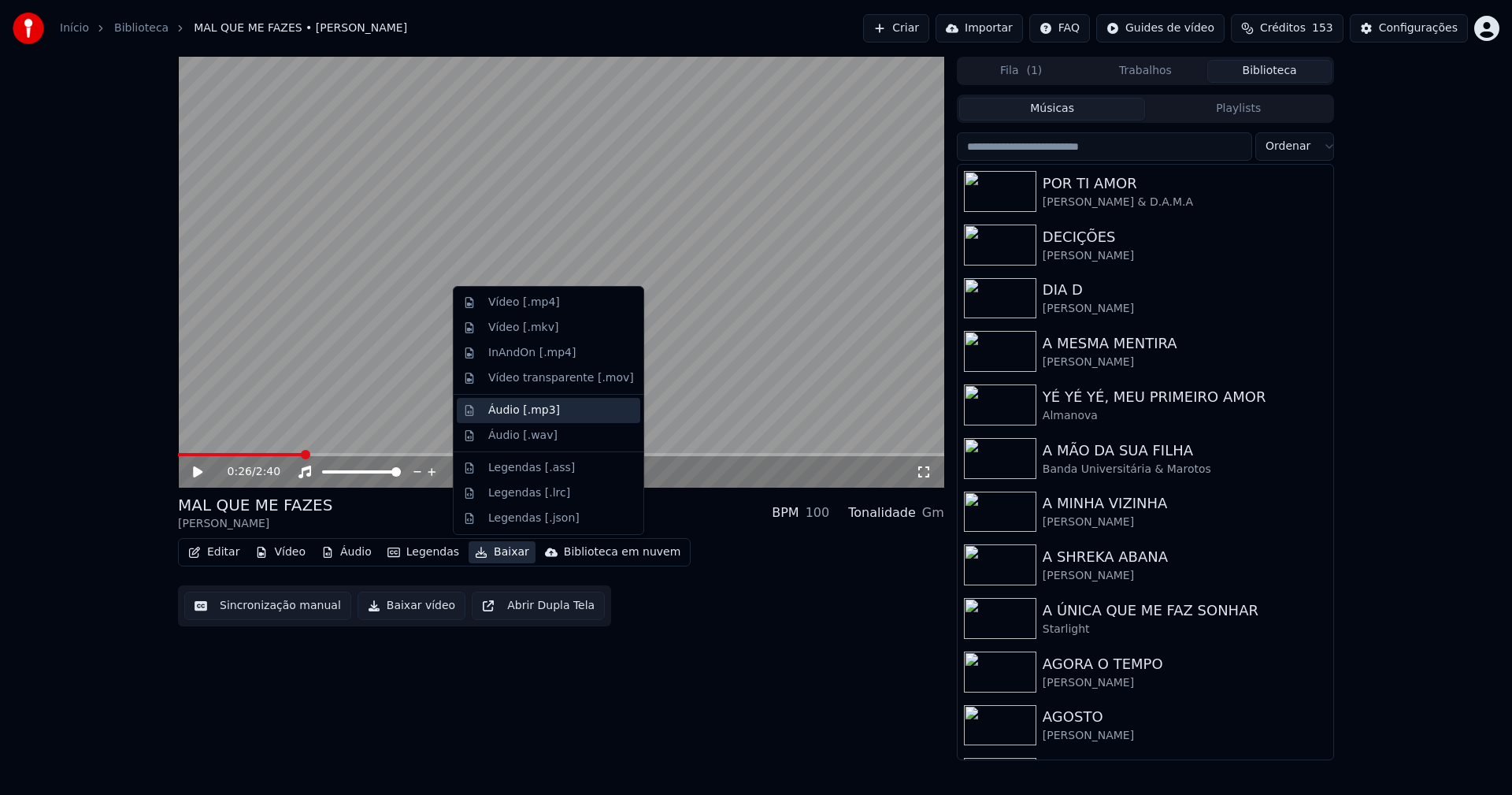
click at [513, 412] on div "Áudio [.mp3]" at bounding box center [524, 410] width 72 height 16
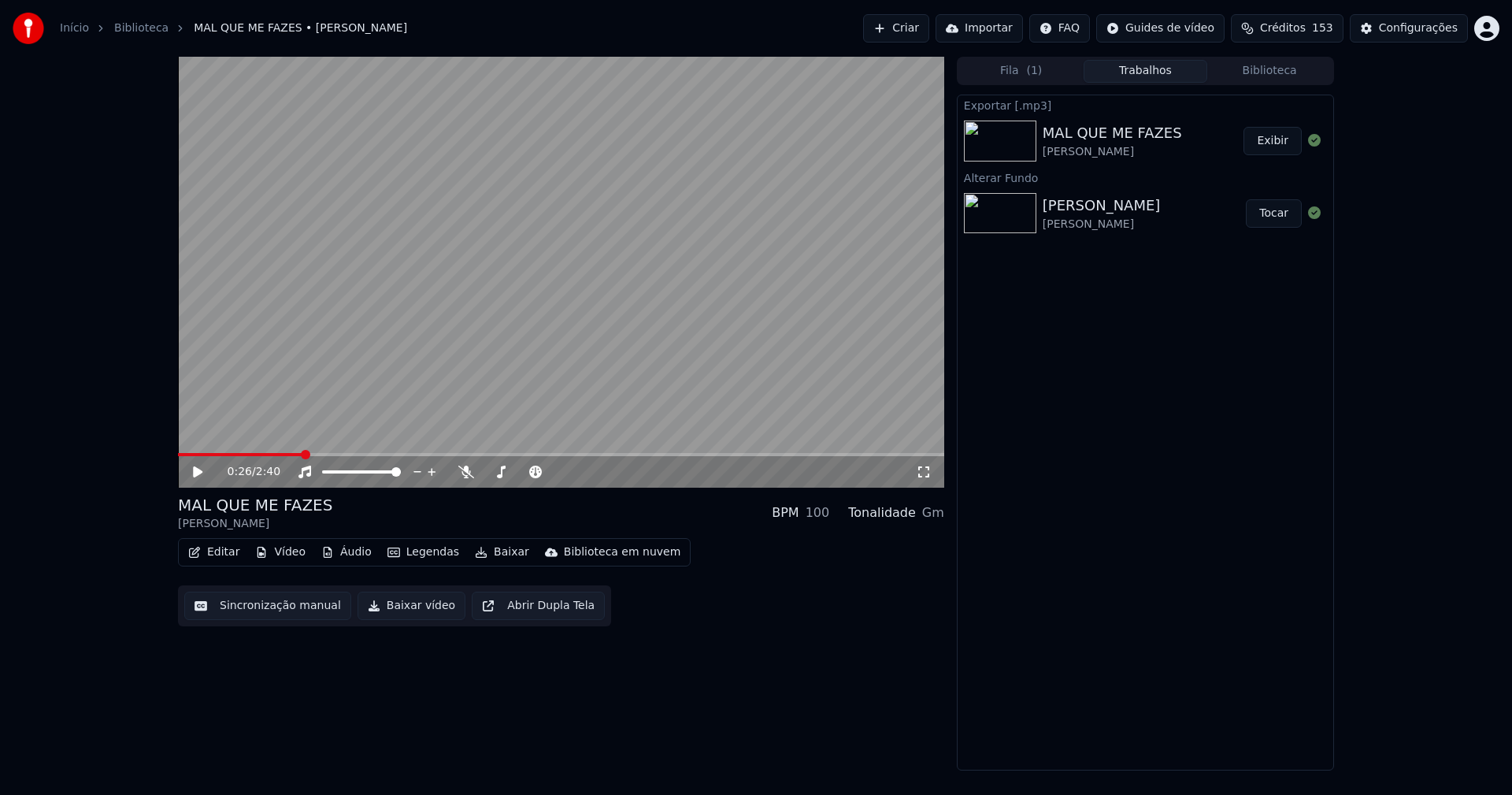
click at [355, 556] on button "Áudio" at bounding box center [346, 552] width 63 height 22
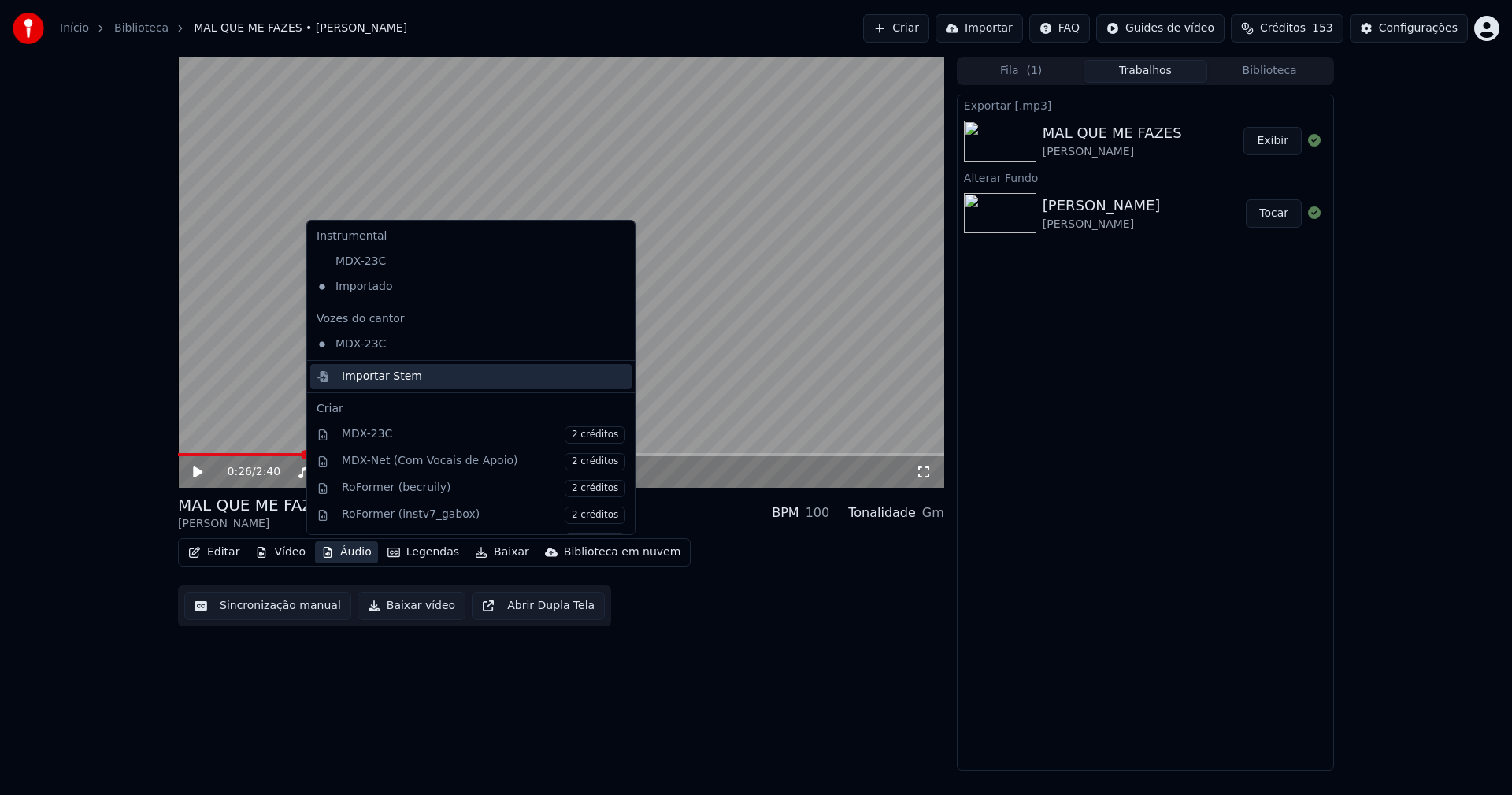
click at [365, 376] on div "Importar Stem" at bounding box center [382, 377] width 80 height 16
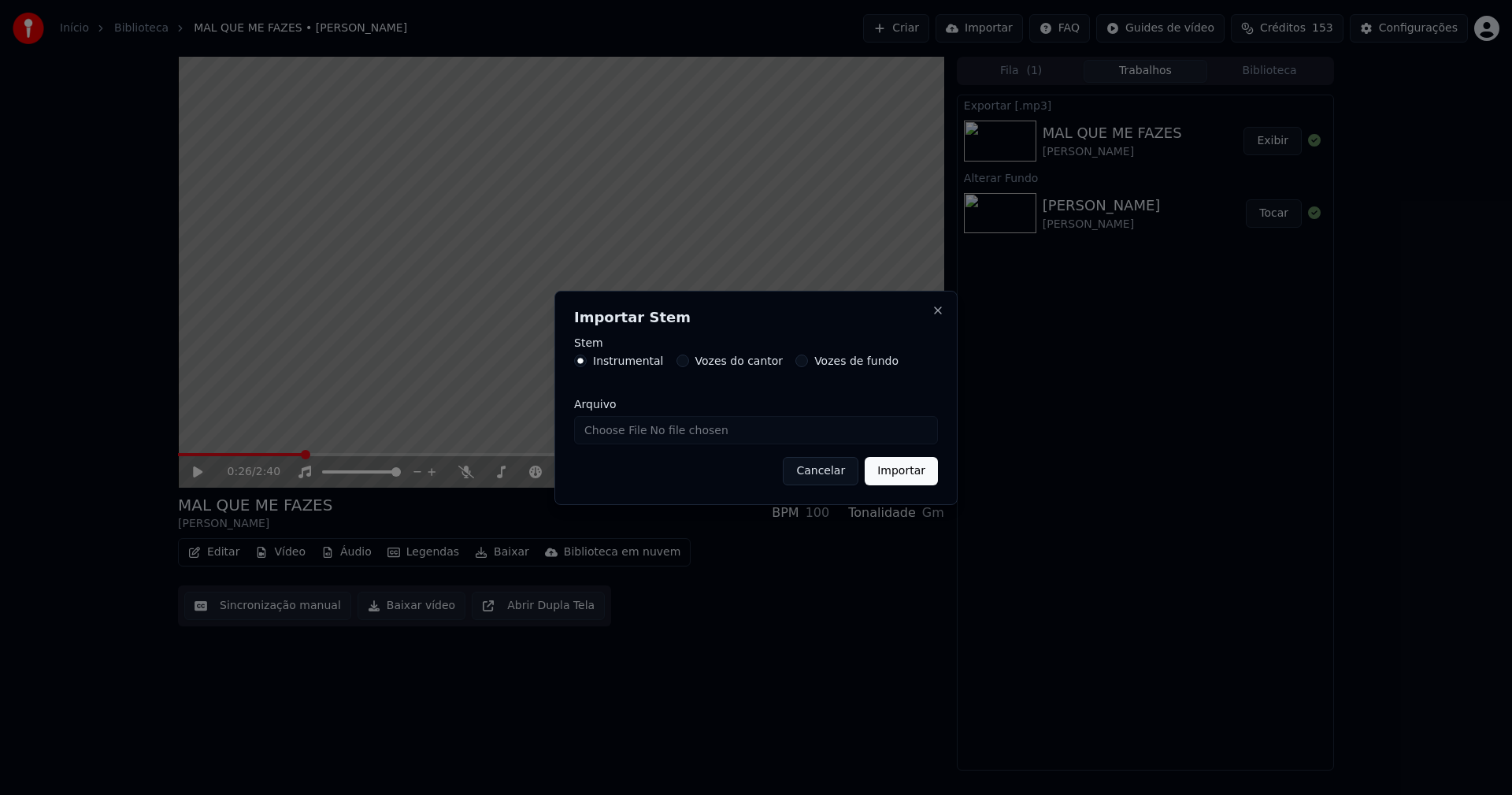
click at [630, 432] on input "Arquivo" at bounding box center [756, 430] width 364 height 28
type input "**********"
click at [907, 473] on button "Importar" at bounding box center [901, 471] width 73 height 28
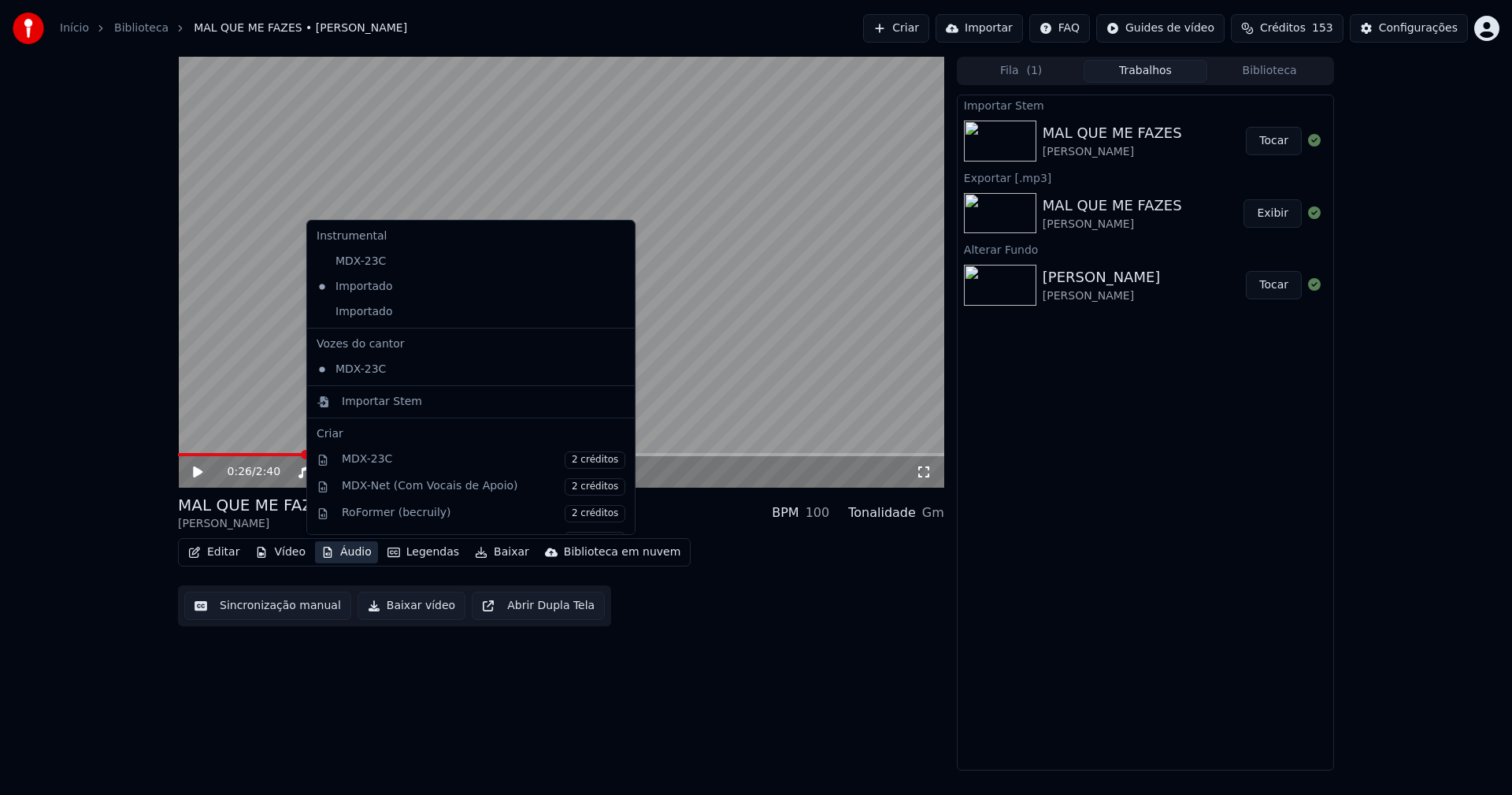
click at [356, 550] on button "Áudio" at bounding box center [346, 552] width 63 height 22
click at [331, 312] on div "Importado" at bounding box center [459, 311] width 298 height 25
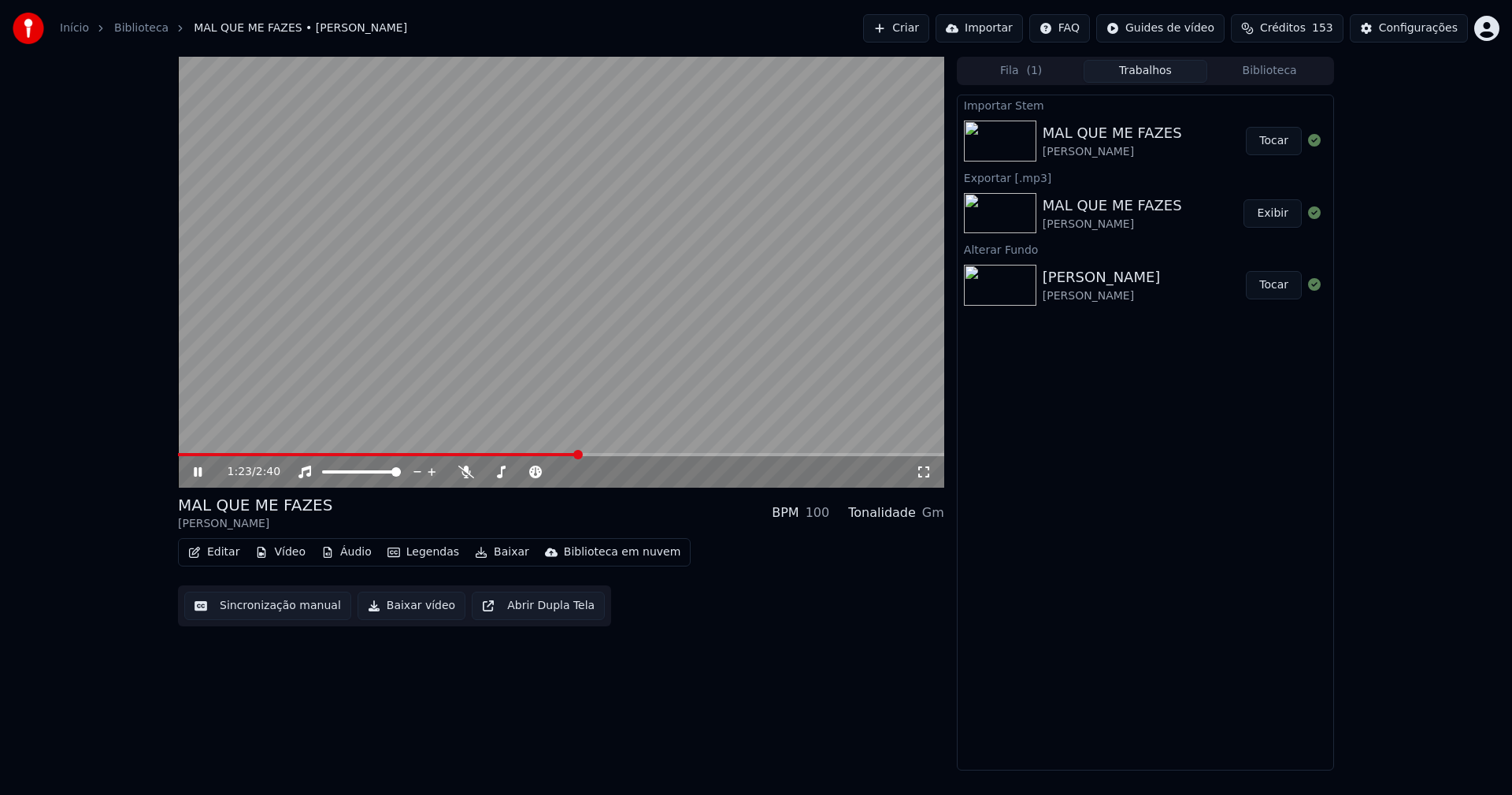
click at [198, 471] on icon at bounding box center [209, 471] width 37 height 13
click at [291, 561] on button "Vídeo" at bounding box center [280, 552] width 63 height 22
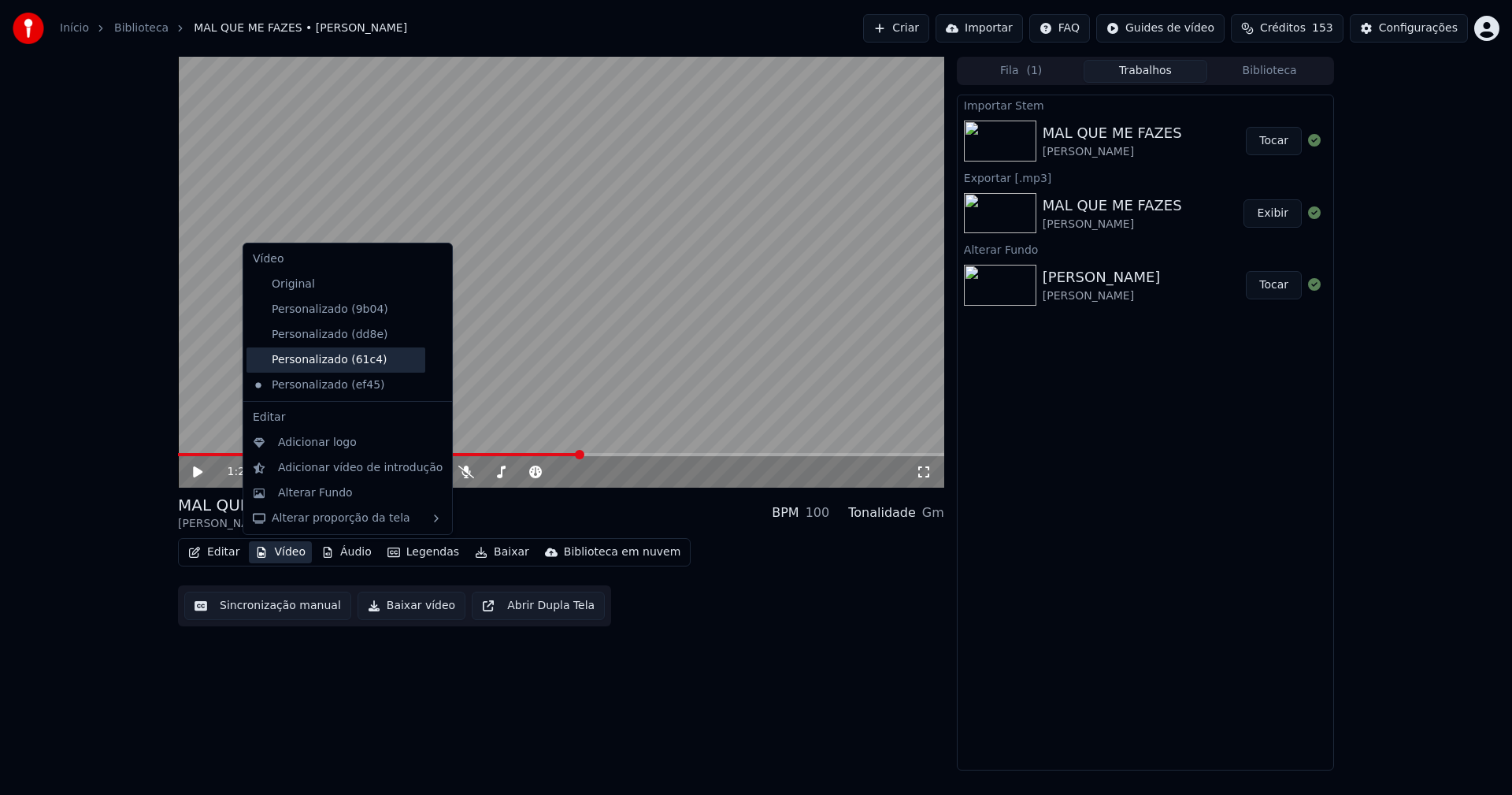
click at [362, 355] on div "Personalizado (61c4)" at bounding box center [336, 359] width 179 height 25
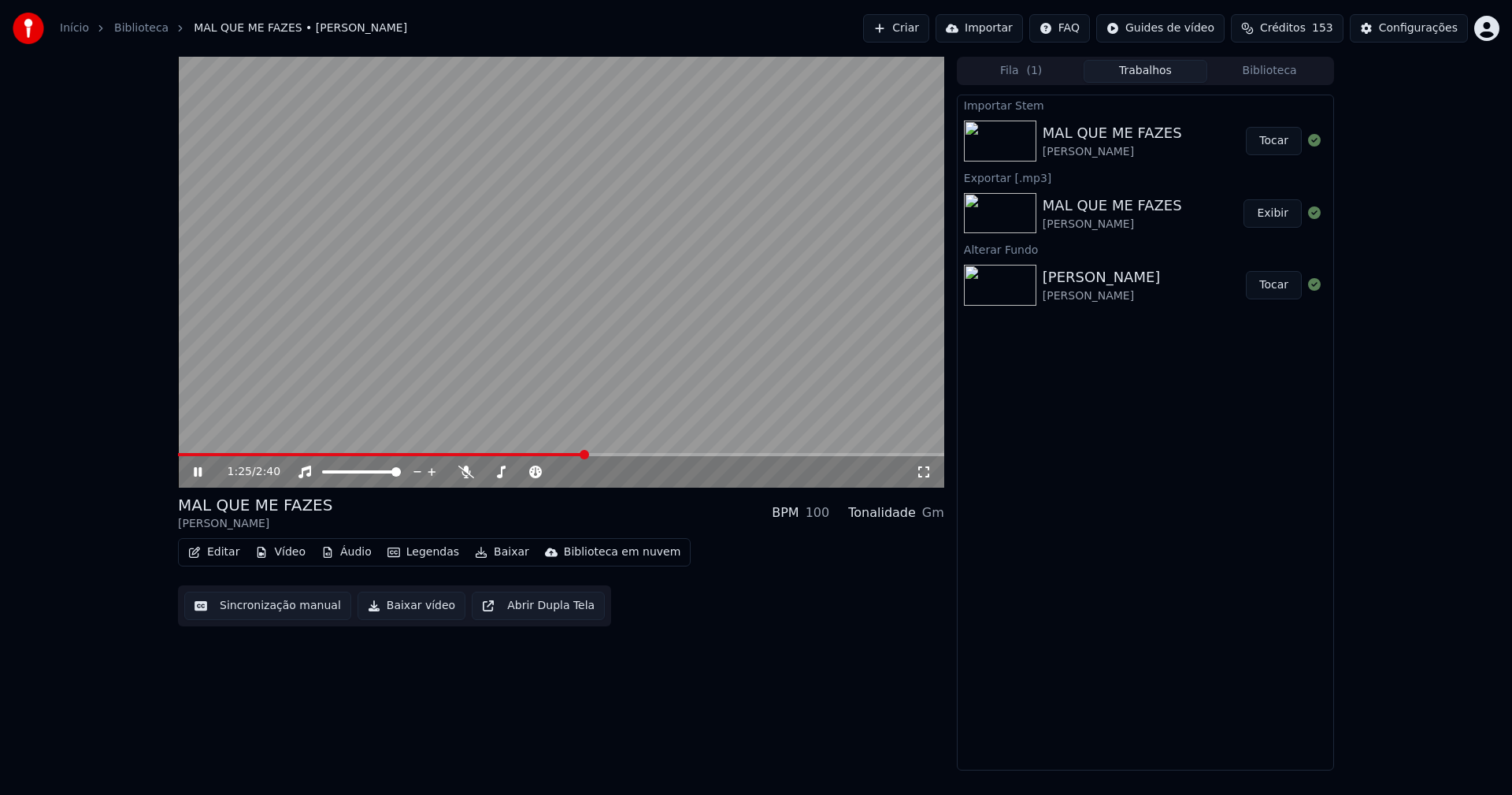
click at [284, 554] on button "Vídeo" at bounding box center [280, 552] width 63 height 22
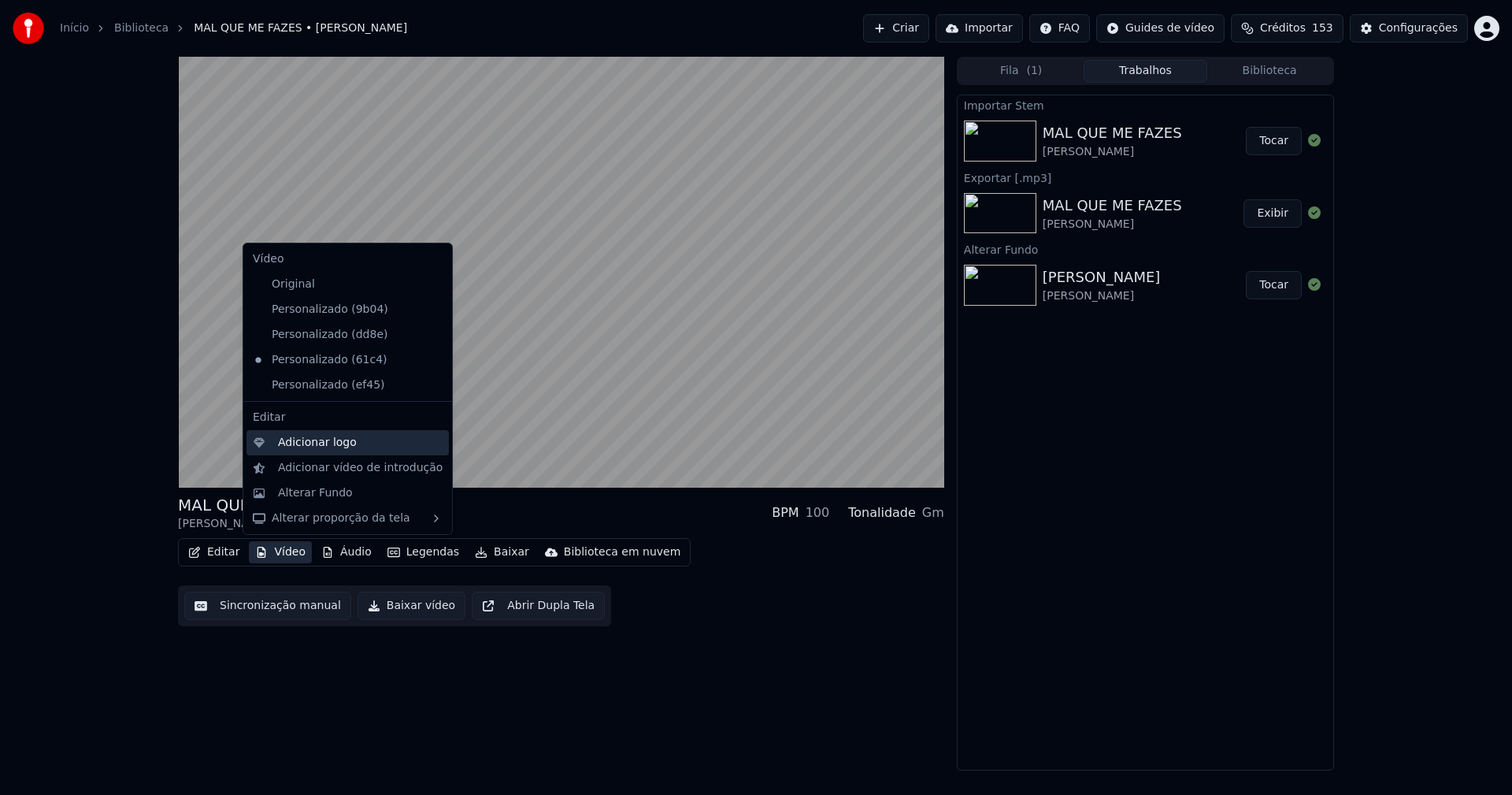
click at [303, 445] on div "Adicionar logo" at bounding box center [317, 443] width 79 height 16
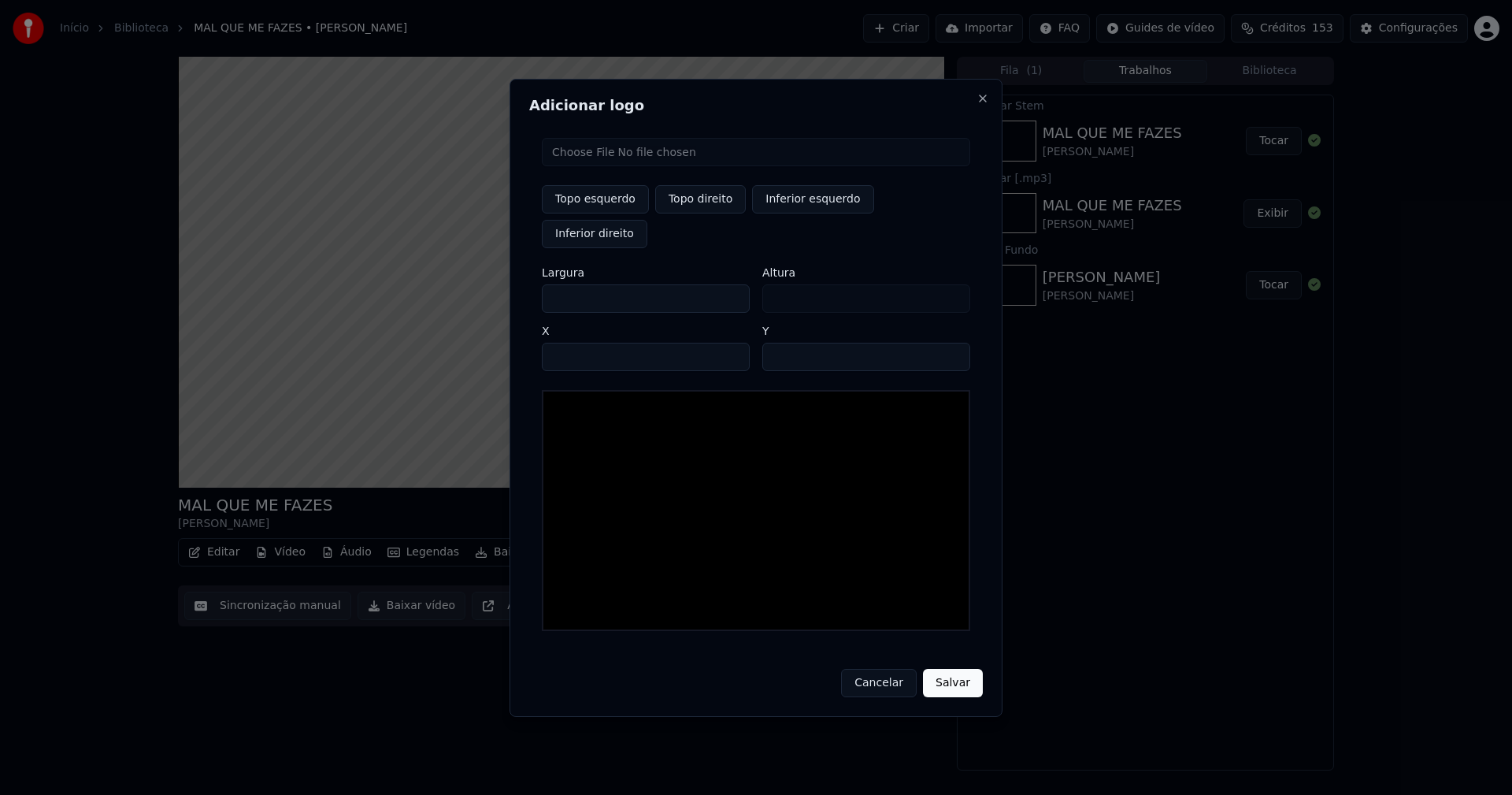
click at [599, 166] on input "file" at bounding box center [756, 152] width 428 height 28
type input "**********"
click at [697, 213] on button "Topo direito" at bounding box center [700, 199] width 91 height 28
type input "****"
drag, startPoint x: 568, startPoint y: 280, endPoint x: 538, endPoint y: 284, distance: 30.2
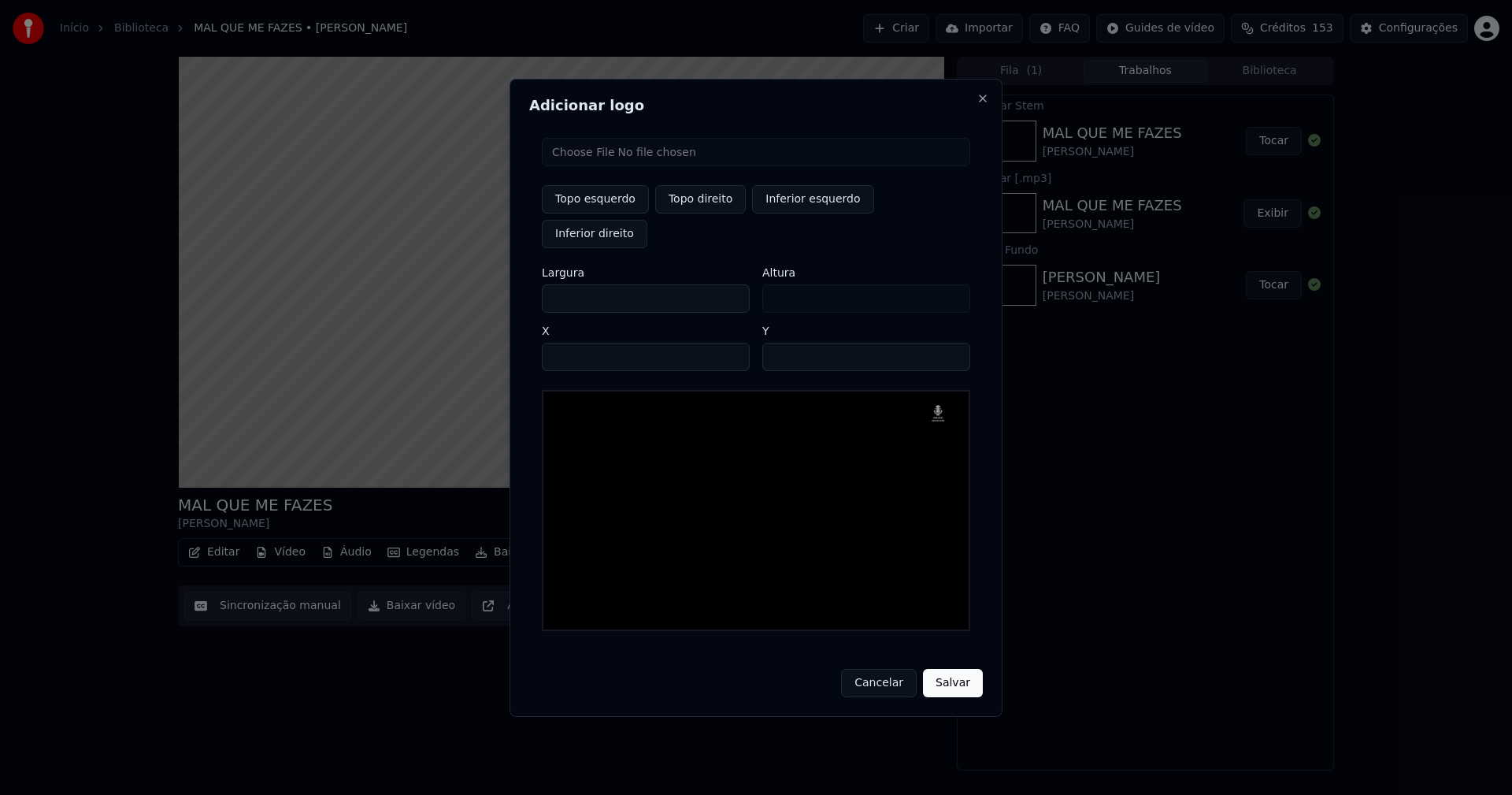
click at [538, 284] on div "Topo esquerdo Topo direito Inferior esquerdo Inferior direito Largura *** Altur…" at bounding box center [756, 384] width 454 height 518
type input "**"
type input "***"
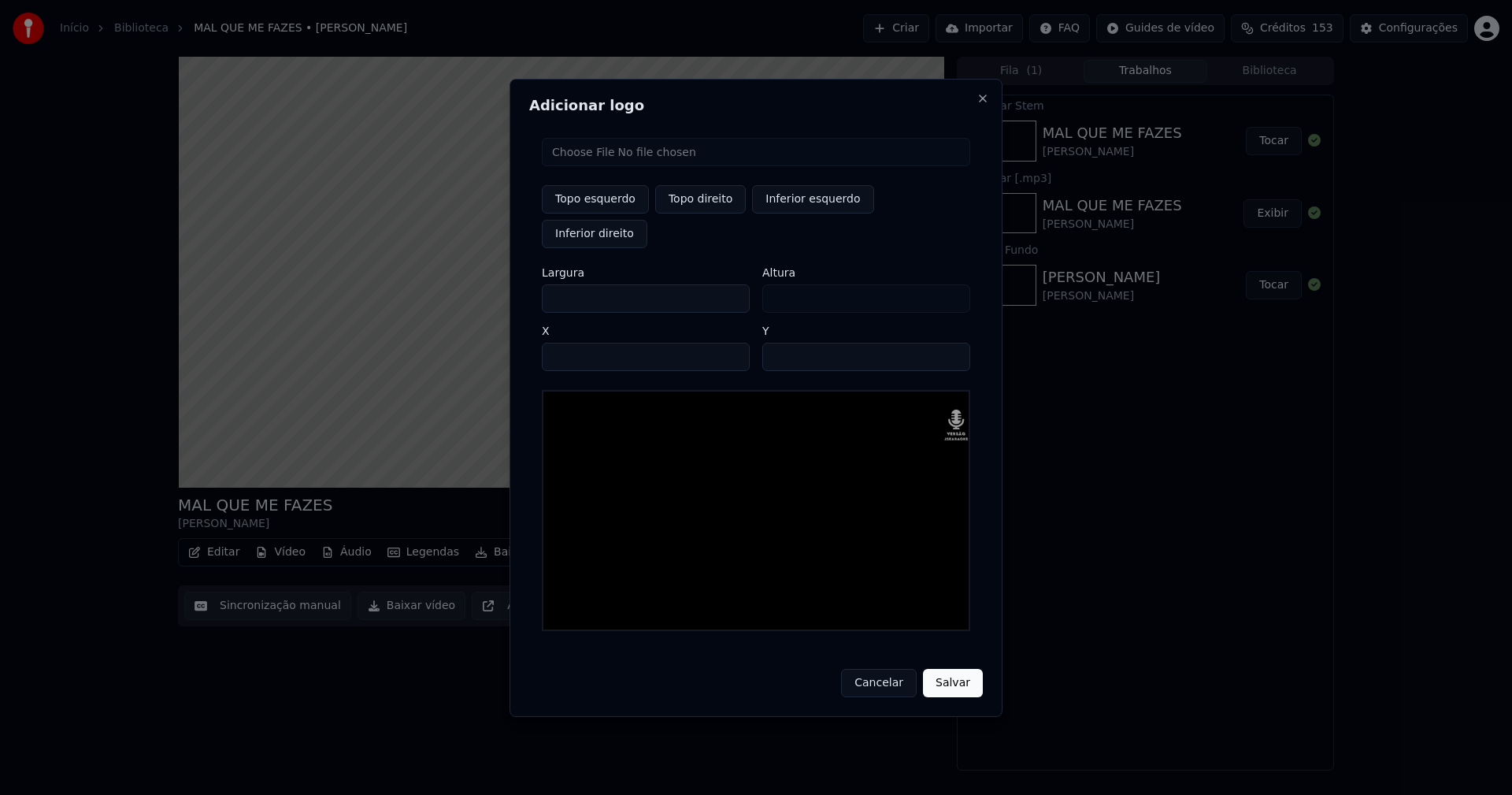
type input "***"
click at [573, 343] on input "****" at bounding box center [646, 357] width 208 height 28
type input "****"
click at [778, 343] on input "**" at bounding box center [866, 357] width 208 height 28
type input "**"
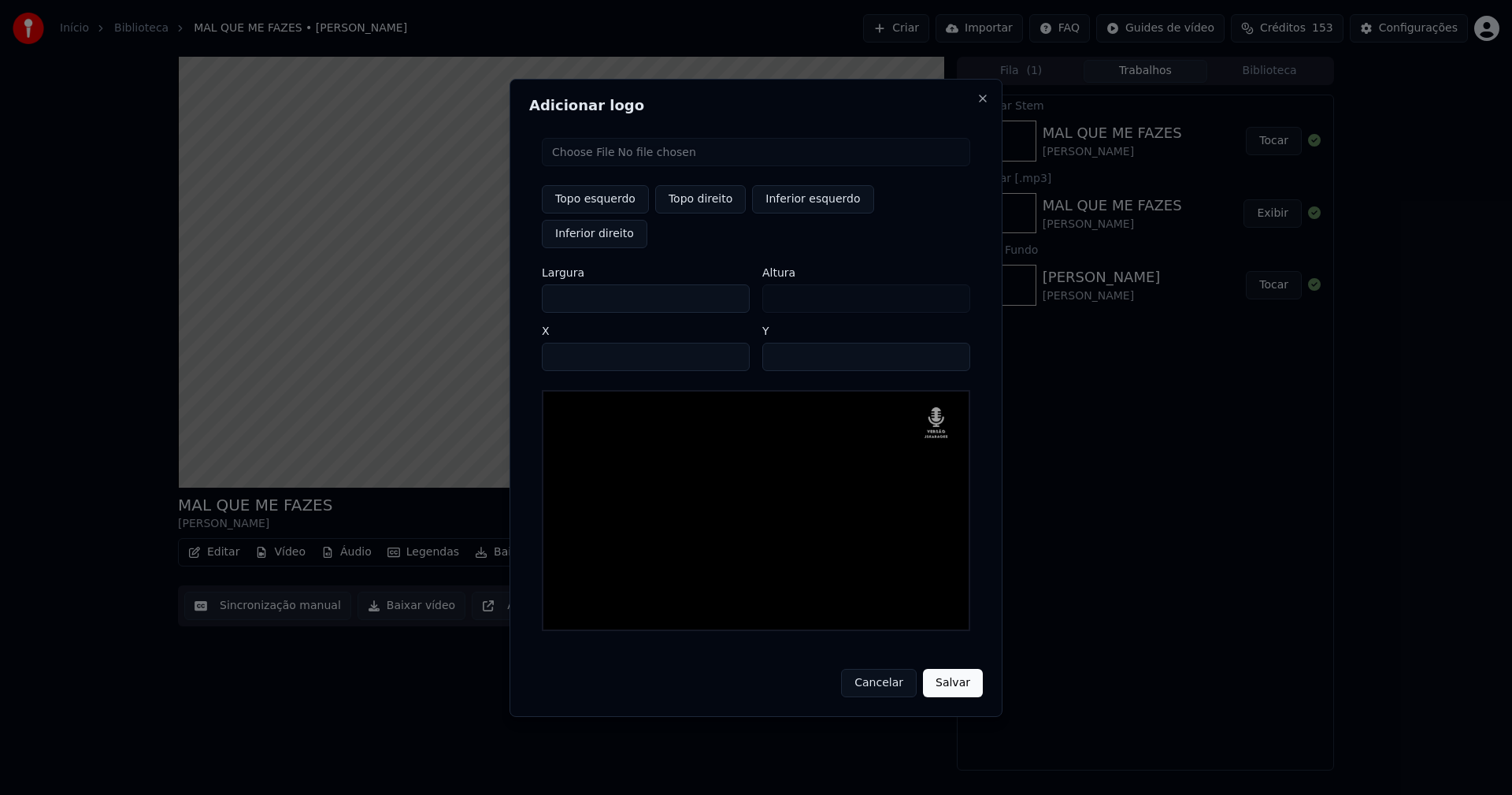
click at [951, 669] on button "Salvar" at bounding box center [953, 683] width 60 height 28
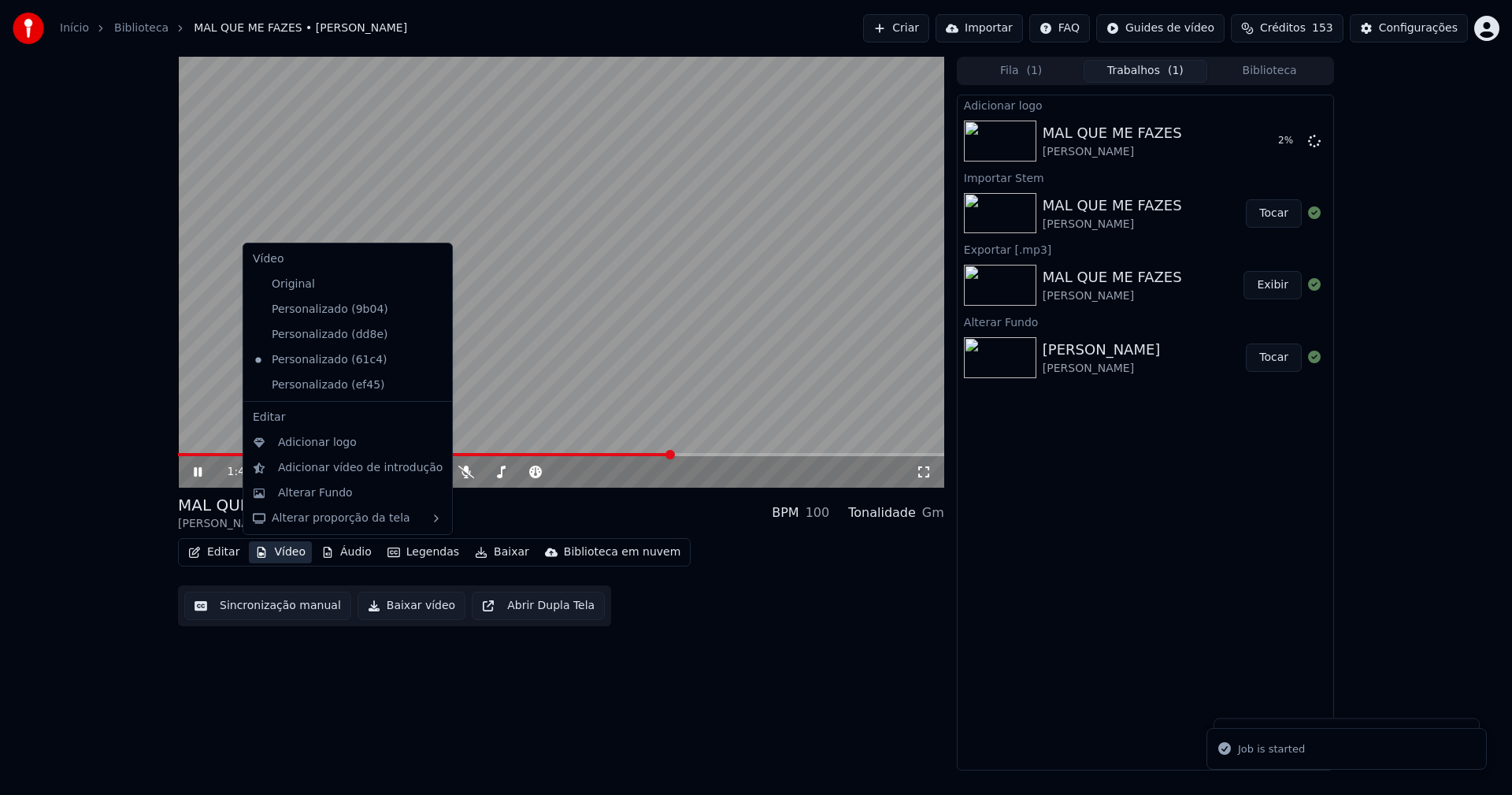
click at [295, 551] on button "Vídeo" at bounding box center [280, 552] width 63 height 22
click at [432, 310] on icon at bounding box center [440, 309] width 17 height 13
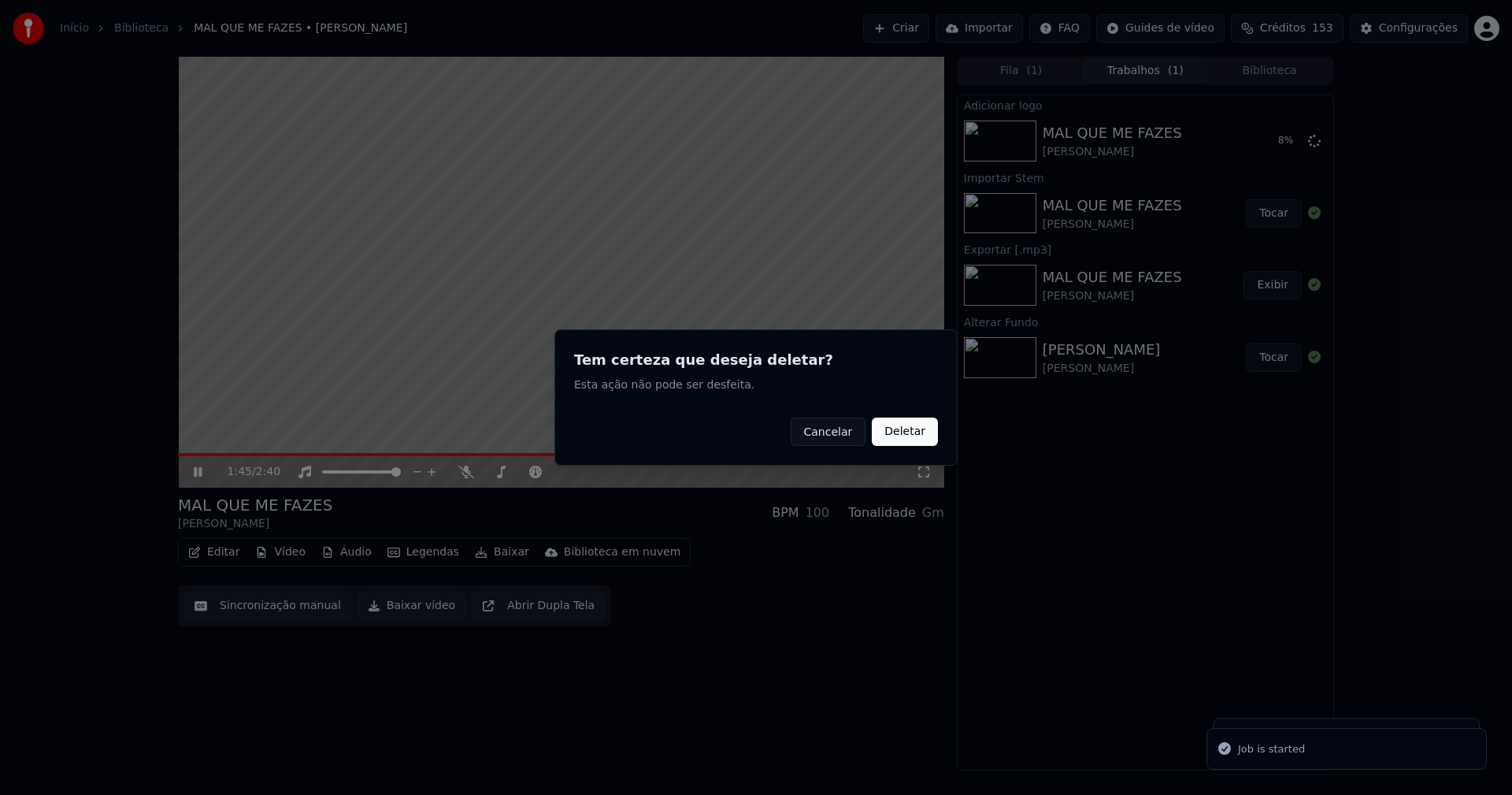
drag, startPoint x: 911, startPoint y: 436, endPoint x: 443, endPoint y: 470, distance: 469.1
click at [910, 436] on button "Deletar" at bounding box center [905, 431] width 66 height 28
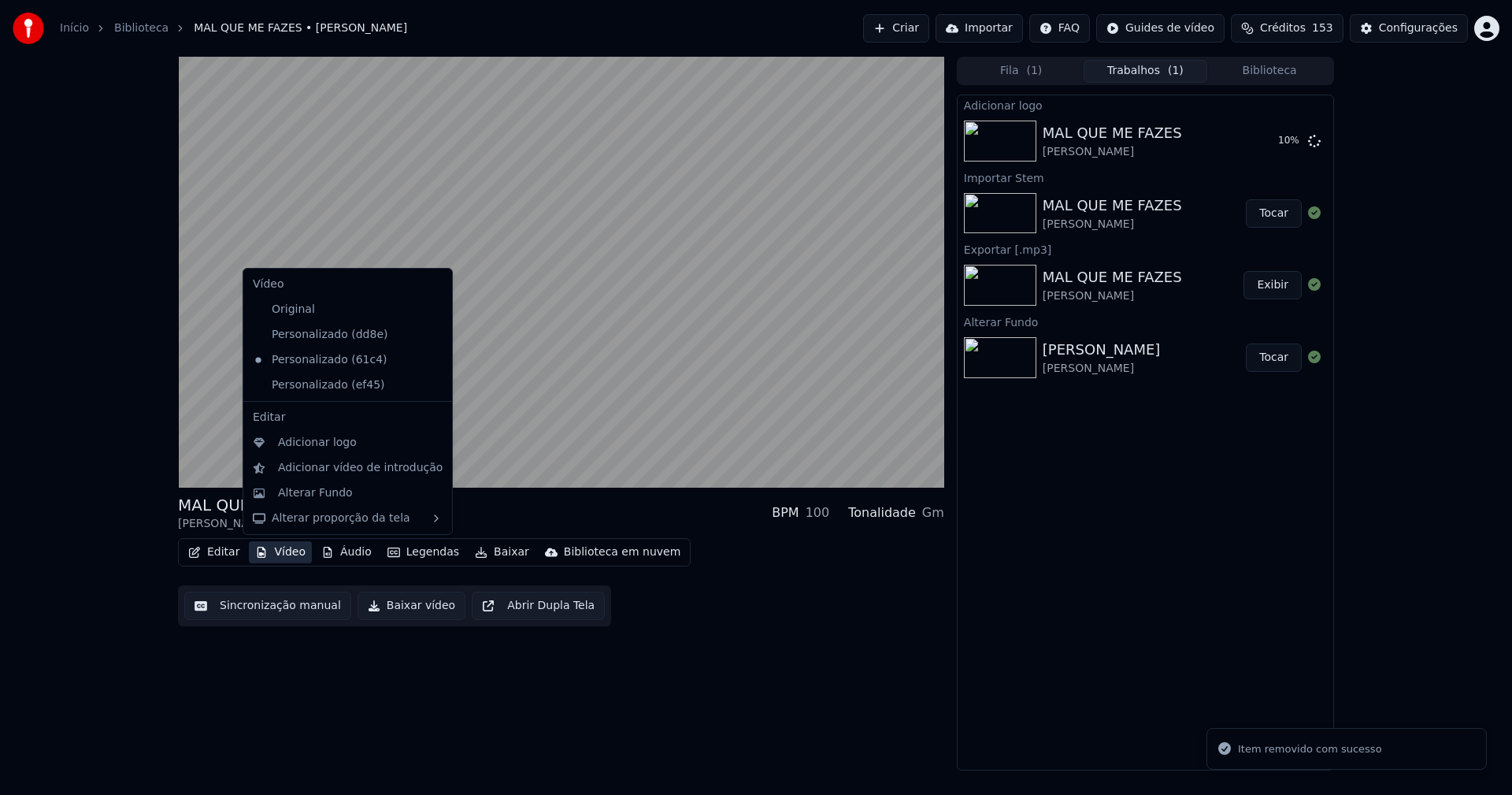
click at [283, 554] on button "Vídeo" at bounding box center [280, 552] width 63 height 22
click at [432, 336] on icon at bounding box center [440, 334] width 17 height 13
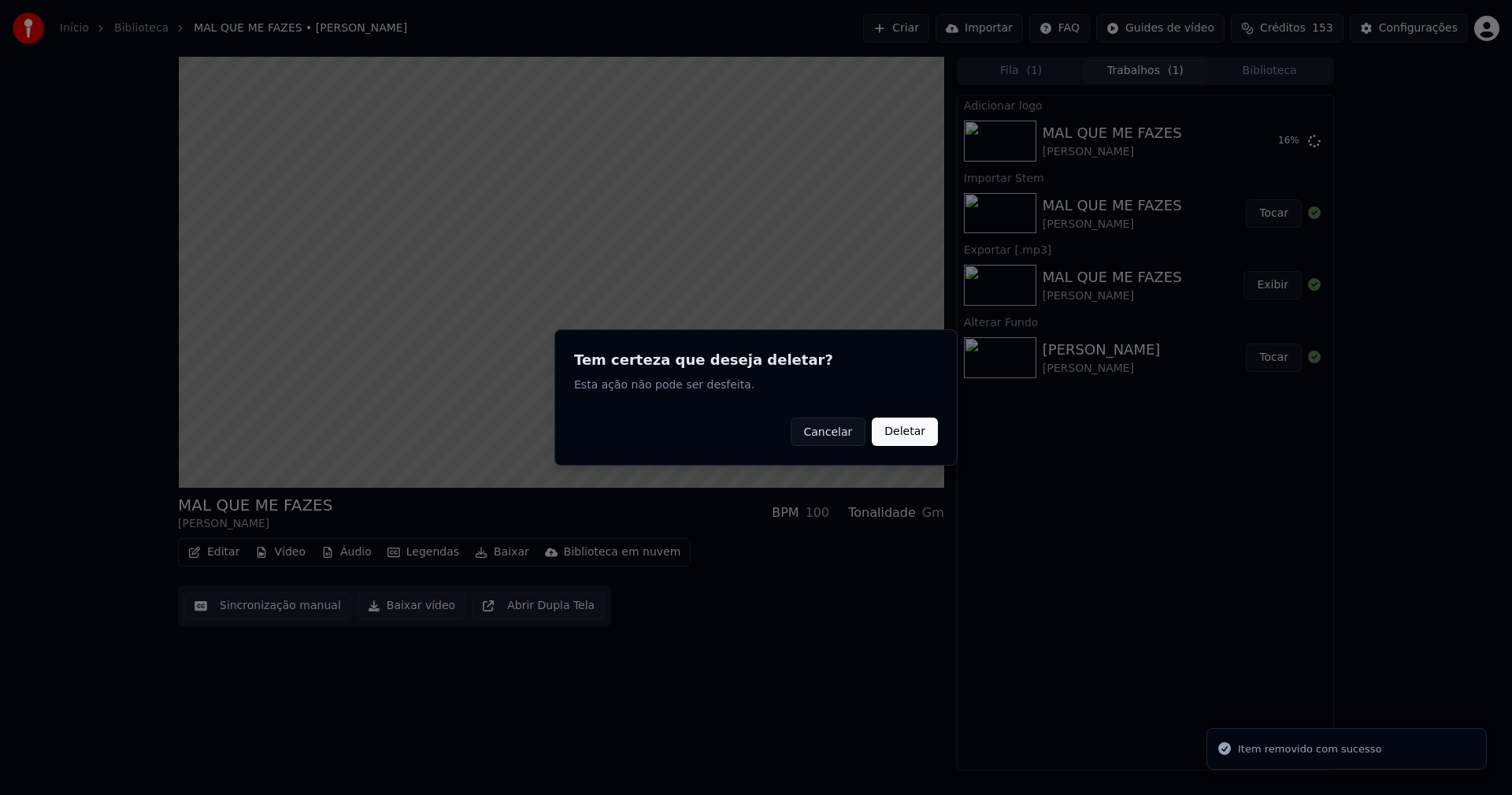
click at [910, 433] on button "Deletar" at bounding box center [905, 431] width 66 height 28
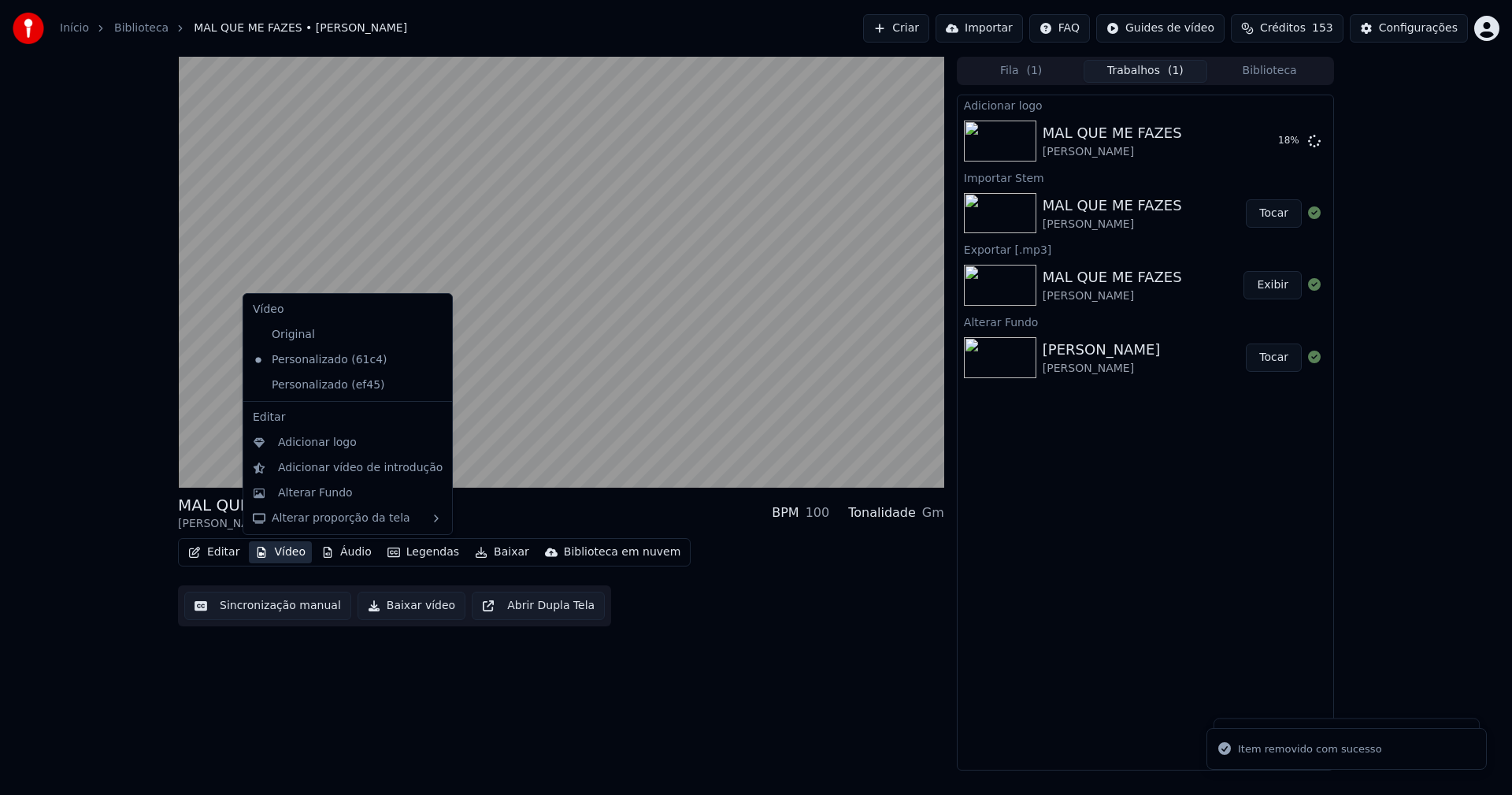
click at [290, 557] on button "Vídeo" at bounding box center [280, 552] width 63 height 22
click at [432, 390] on icon at bounding box center [440, 385] width 17 height 13
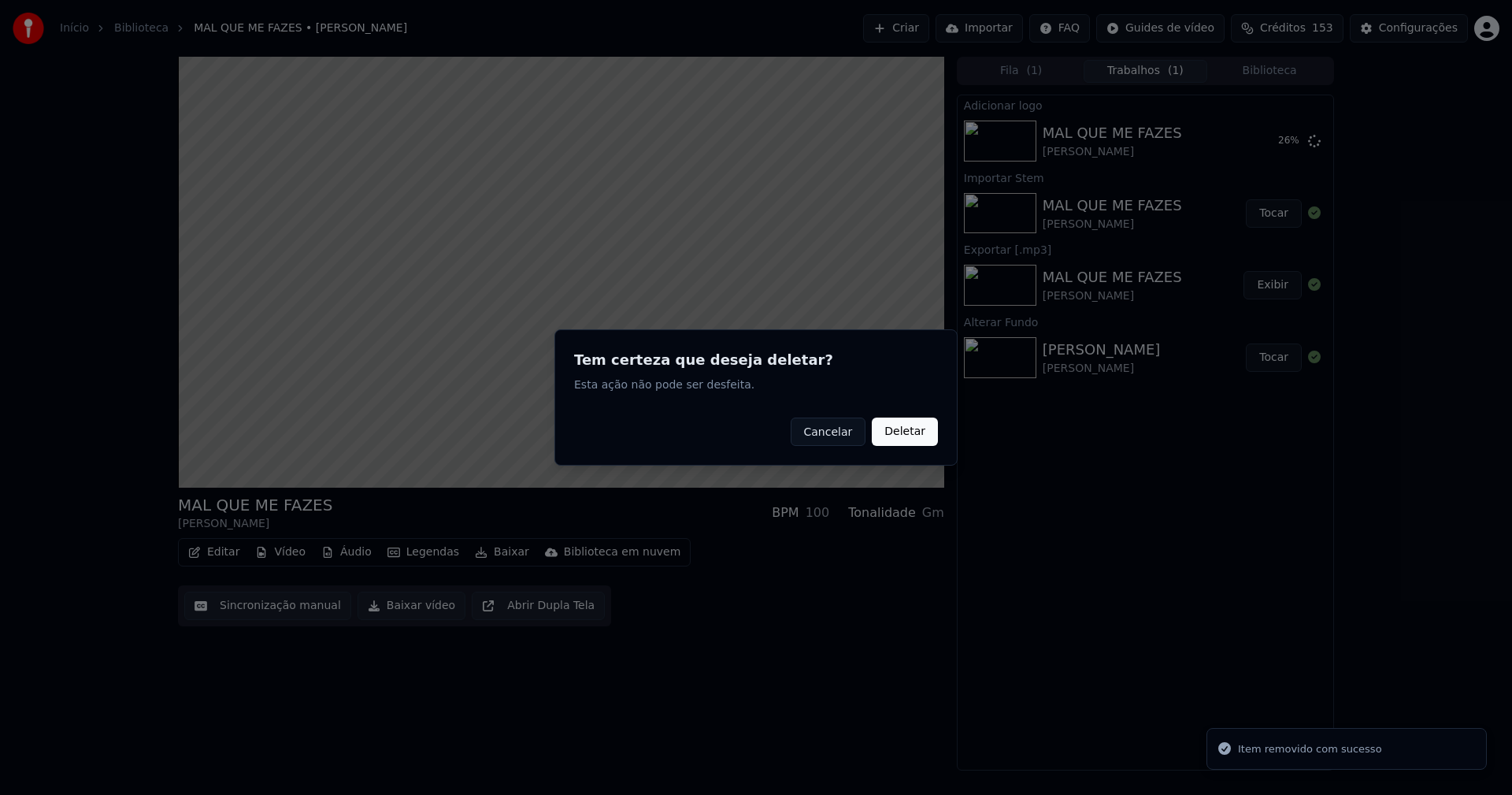
click at [892, 436] on button "Deletar" at bounding box center [905, 431] width 66 height 28
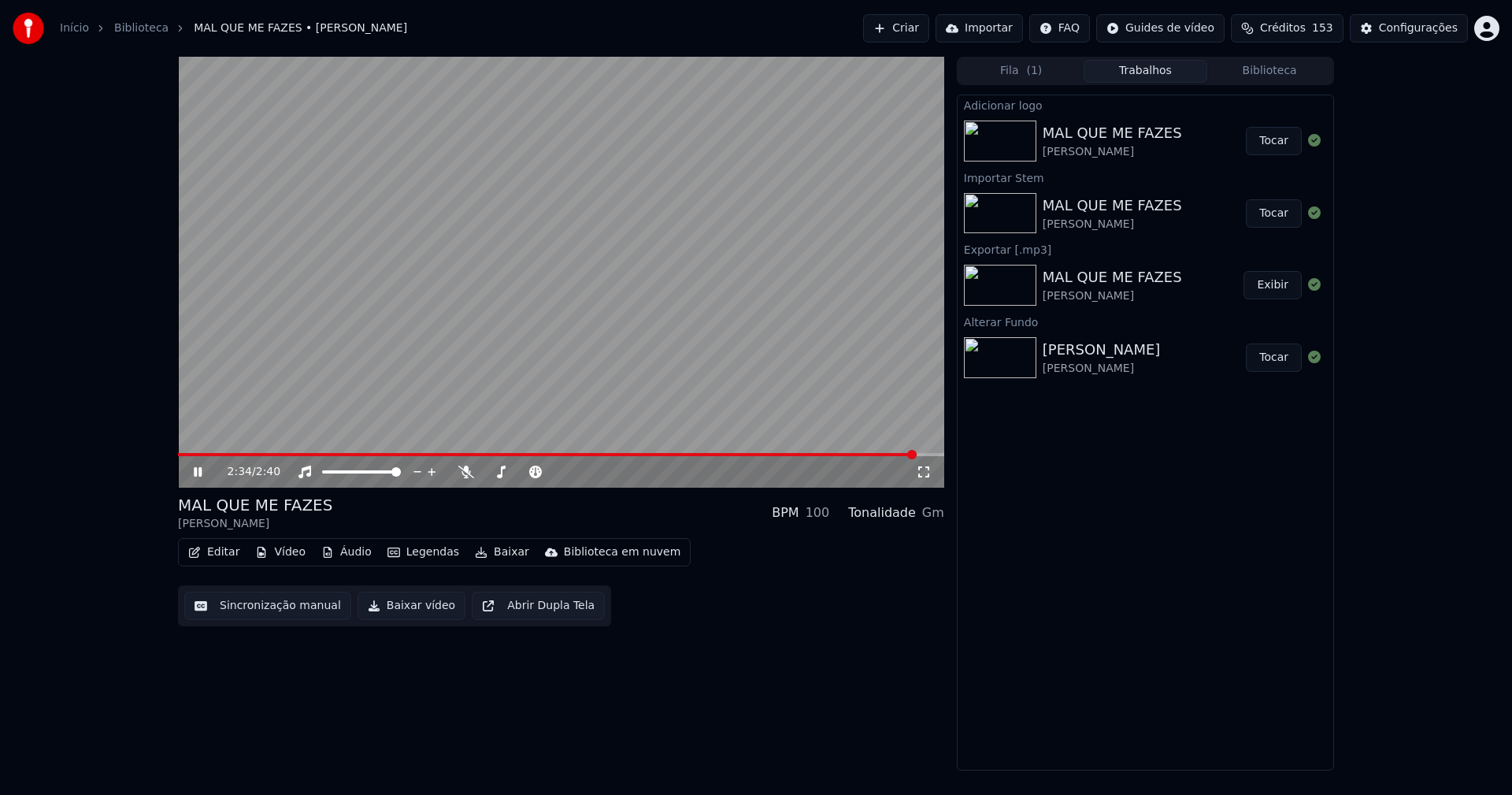
click at [1283, 139] on button "Tocar" at bounding box center [1274, 141] width 56 height 28
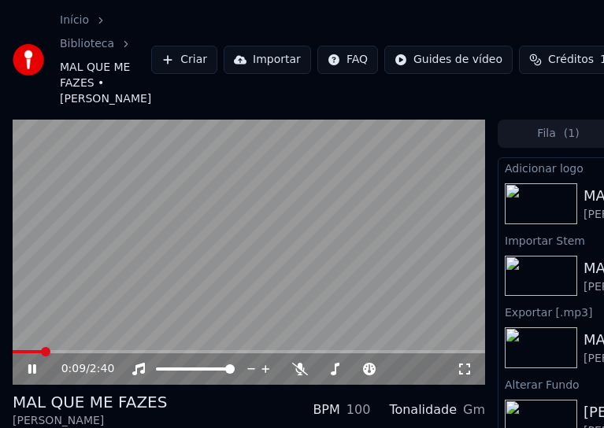
click at [38, 377] on div "0:09 / 2:40" at bounding box center [249, 370] width 460 height 16
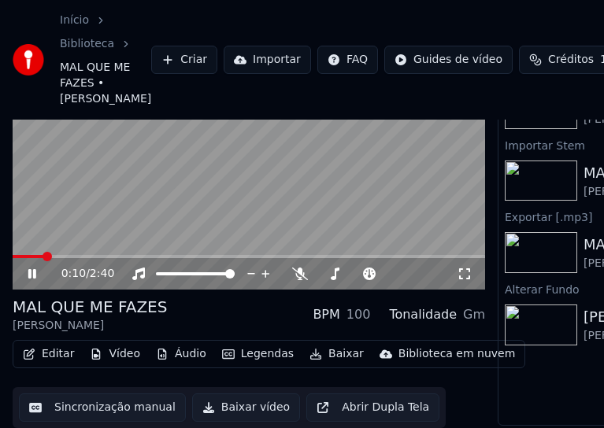
scroll to position [121, 0]
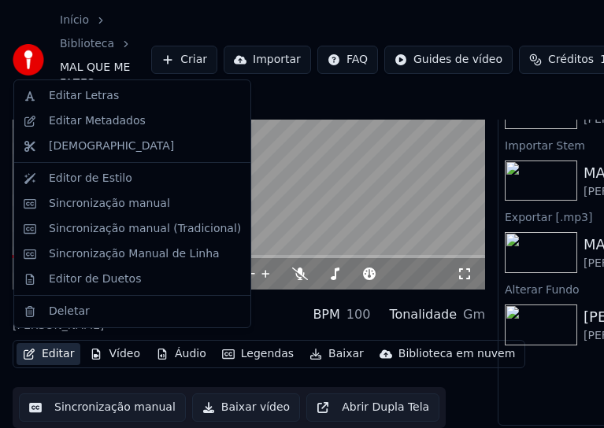
click at [54, 346] on button "Editar" at bounding box center [49, 354] width 64 height 22
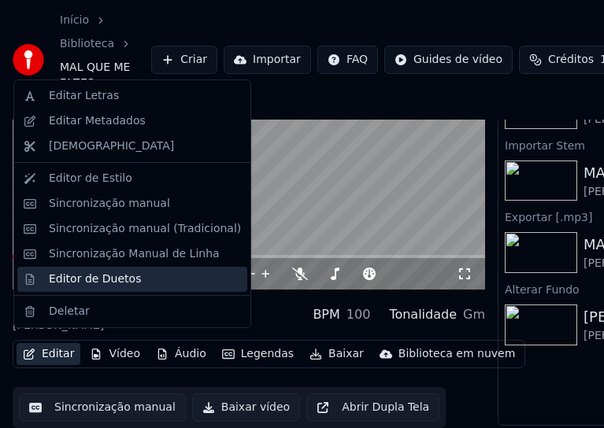
click at [89, 275] on div "Editor de Duetos" at bounding box center [95, 280] width 92 height 16
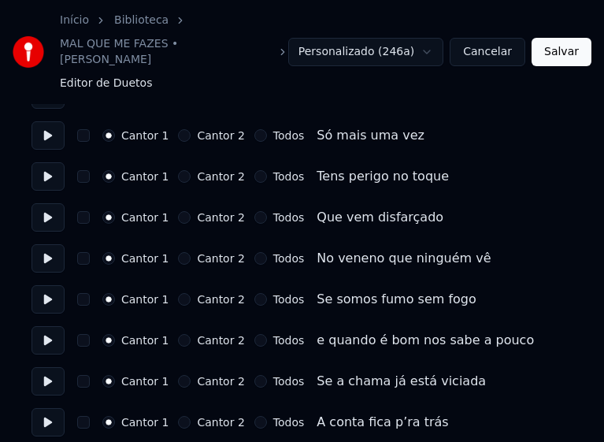
scroll to position [236, 0]
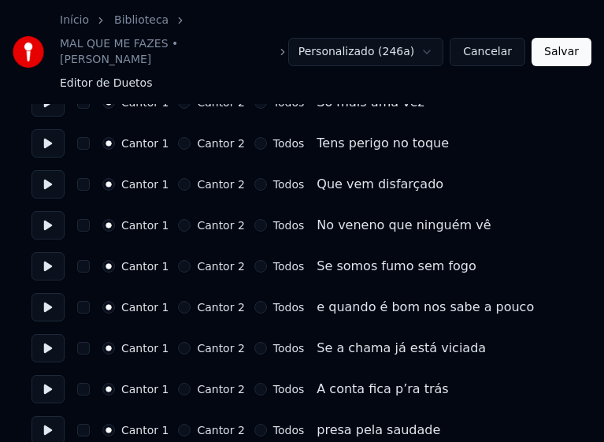
click at [254, 260] on button "Todos" at bounding box center [260, 266] width 13 height 13
click at [254, 301] on button "Todos" at bounding box center [260, 307] width 13 height 13
click at [254, 342] on button "Todos" at bounding box center [260, 348] width 13 height 13
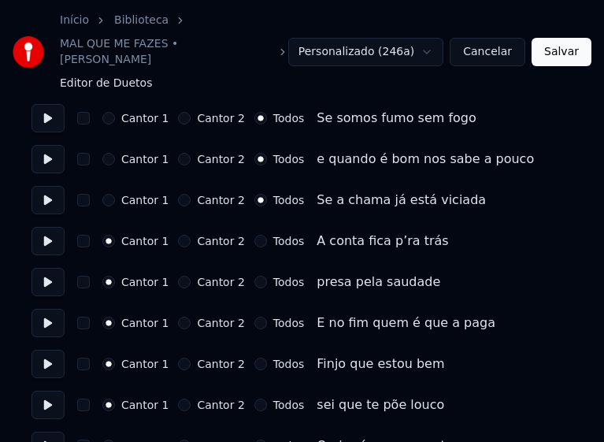
scroll to position [394, 0]
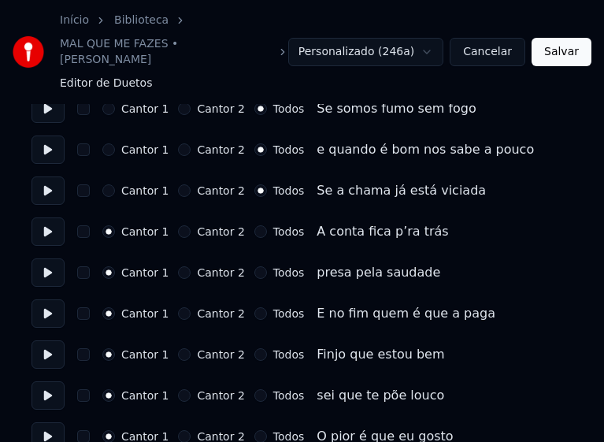
click at [254, 266] on button "Todos" at bounding box center [260, 272] width 13 height 13
click at [254, 307] on button "Todos" at bounding box center [260, 313] width 13 height 13
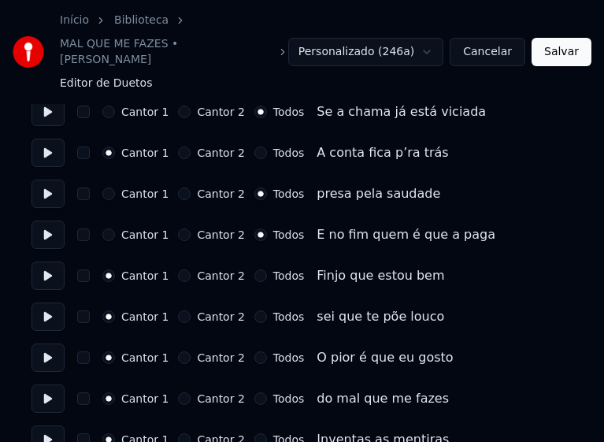
scroll to position [551, 0]
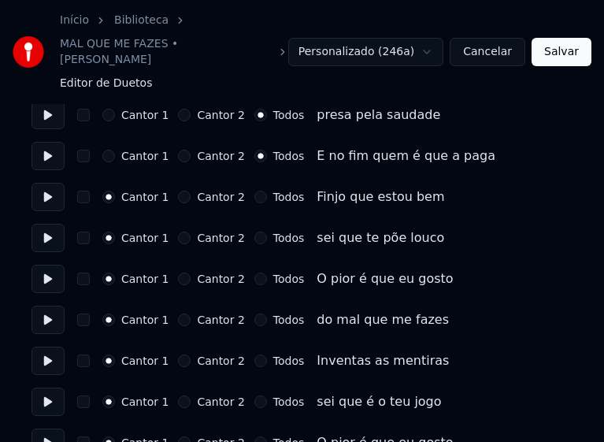
click at [254, 191] on button "Todos" at bounding box center [260, 197] width 13 height 13
click at [254, 232] on button "Todos" at bounding box center [260, 238] width 13 height 13
click at [254, 273] on button "Todos" at bounding box center [260, 279] width 13 height 13
drag, startPoint x: 248, startPoint y: 302, endPoint x: 256, endPoint y: 297, distance: 9.6
click at [254, 313] on button "Todos" at bounding box center [260, 319] width 13 height 13
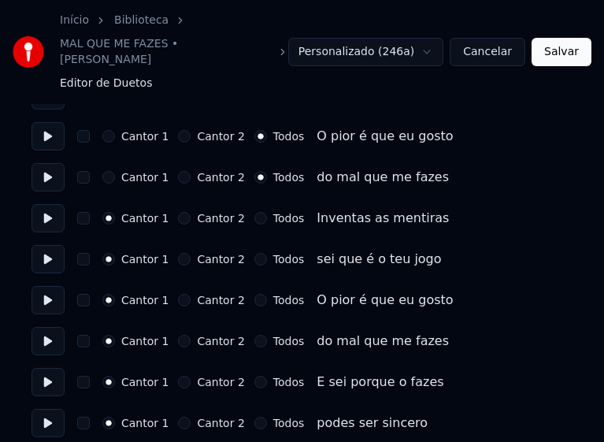
scroll to position [709, 0]
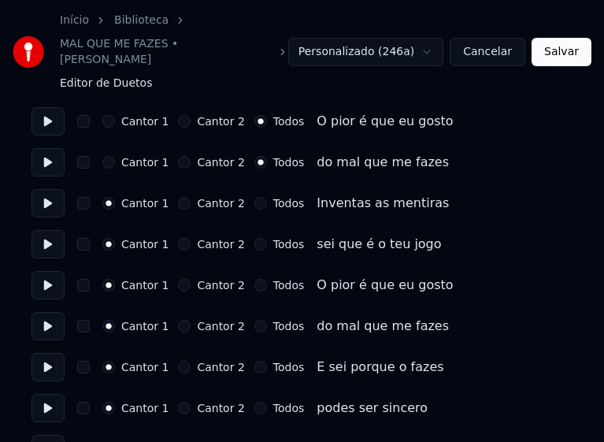
click at [254, 197] on button "Todos" at bounding box center [260, 203] width 13 height 13
click at [254, 238] on button "Todos" at bounding box center [260, 244] width 13 height 13
click at [254, 279] on button "Todos" at bounding box center [260, 285] width 13 height 13
click at [254, 320] on button "Todos" at bounding box center [260, 326] width 13 height 13
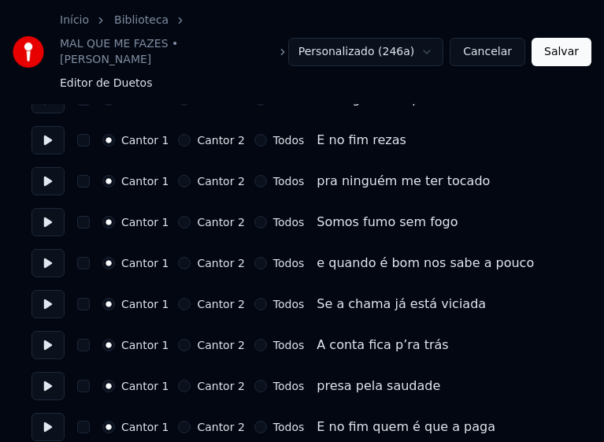
scroll to position [1260, 0]
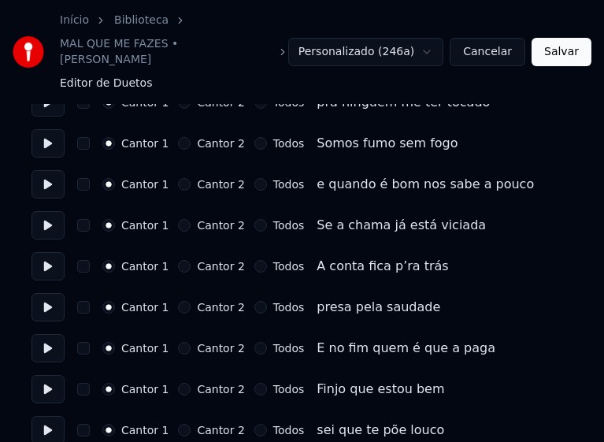
click at [254, 137] on button "Todos" at bounding box center [260, 143] width 13 height 13
click at [254, 178] on button "Todos" at bounding box center [260, 184] width 13 height 13
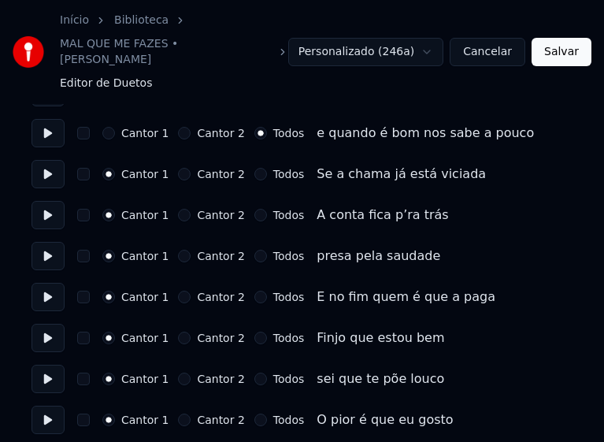
scroll to position [1339, 0]
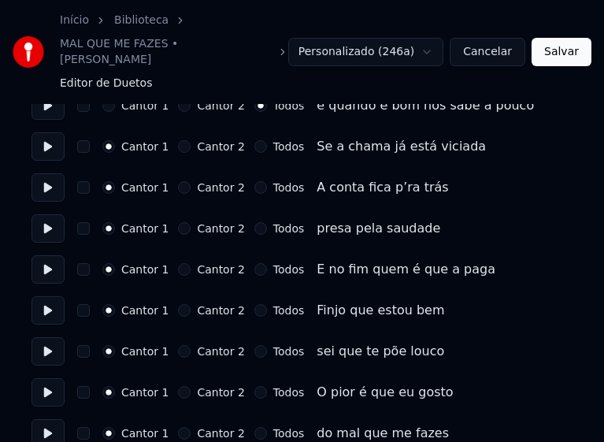
click at [254, 222] on button "Todos" at bounding box center [260, 228] width 13 height 13
click at [254, 263] on button "Todos" at bounding box center [260, 269] width 13 height 13
click at [254, 304] on button "Todos" at bounding box center [260, 310] width 13 height 13
click at [254, 345] on button "Todos" at bounding box center [260, 351] width 13 height 13
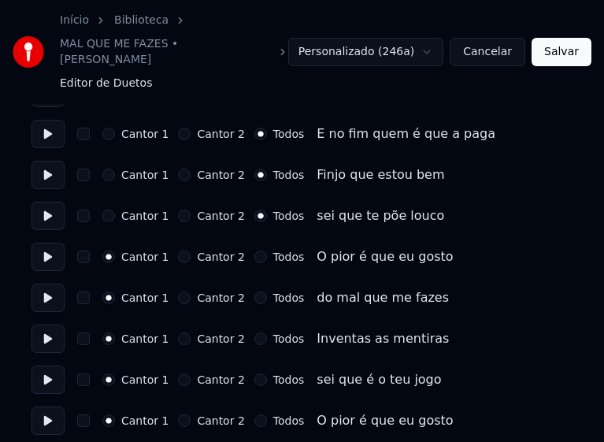
scroll to position [1496, 0]
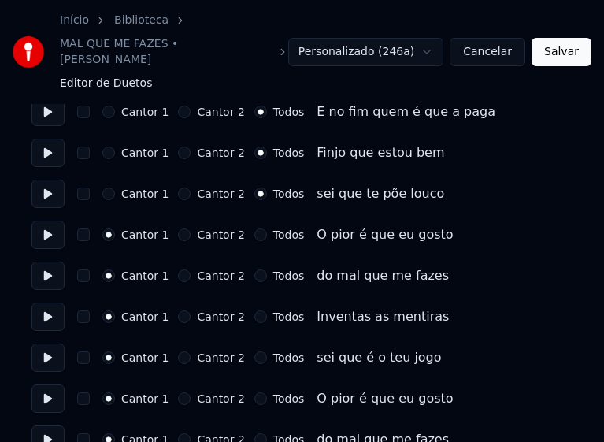
click at [254, 228] on button "Todos" at bounding box center [260, 234] width 13 height 13
click at [254, 269] on button "Todos" at bounding box center [260, 275] width 13 height 13
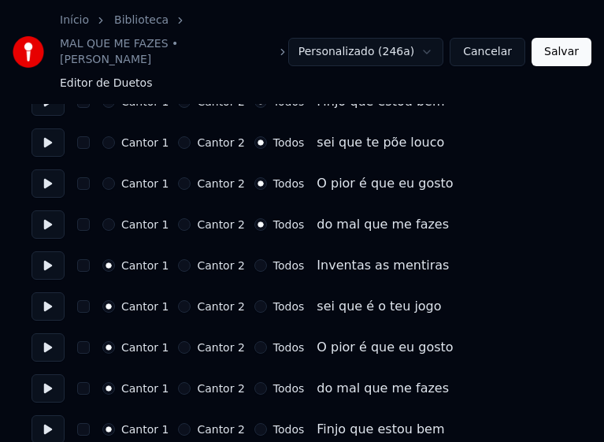
scroll to position [1575, 0]
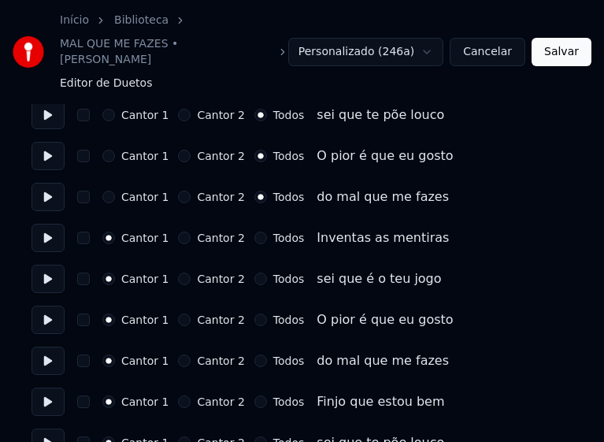
click at [254, 232] on button "Todos" at bounding box center [260, 238] width 13 height 13
click at [254, 273] on button "Todos" at bounding box center [260, 279] width 13 height 13
click at [254, 313] on button "Todos" at bounding box center [260, 319] width 13 height 13
drag, startPoint x: 250, startPoint y: 347, endPoint x: 276, endPoint y: 328, distance: 31.0
click at [254, 354] on button "Todos" at bounding box center [260, 360] width 13 height 13
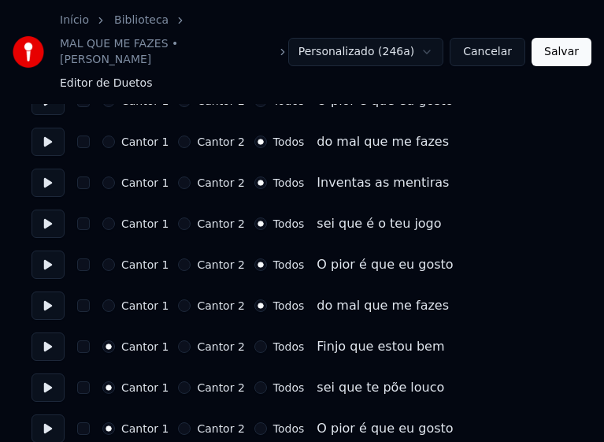
scroll to position [1713, 0]
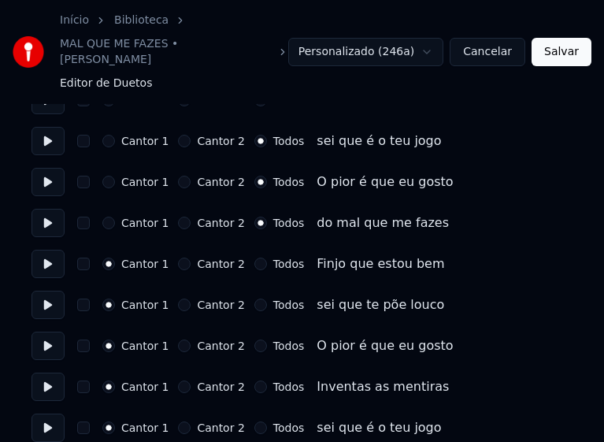
click at [254, 258] on button "Todos" at bounding box center [260, 264] width 13 height 13
click at [254, 298] on button "Todos" at bounding box center [260, 304] width 13 height 13
drag, startPoint x: 250, startPoint y: 329, endPoint x: 245, endPoint y: 363, distance: 34.2
click at [254, 339] on button "Todos" at bounding box center [260, 345] width 13 height 13
drag, startPoint x: 249, startPoint y: 371, endPoint x: 249, endPoint y: 396, distance: 25.2
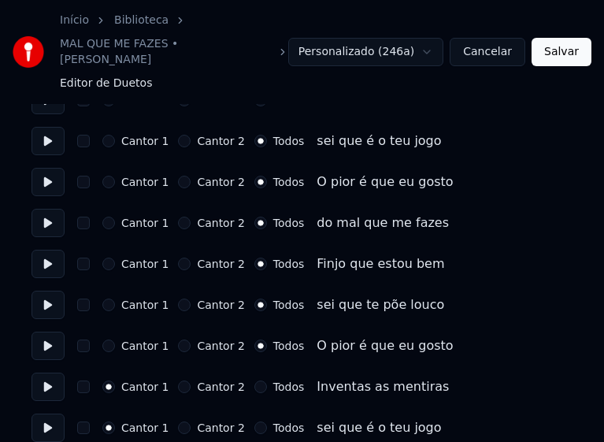
click at [254, 380] on button "Todos" at bounding box center [260, 386] width 13 height 13
click at [254, 421] on button "Todos" at bounding box center [260, 427] width 13 height 13
click at [575, 53] on button "Salvar" at bounding box center [562, 52] width 60 height 28
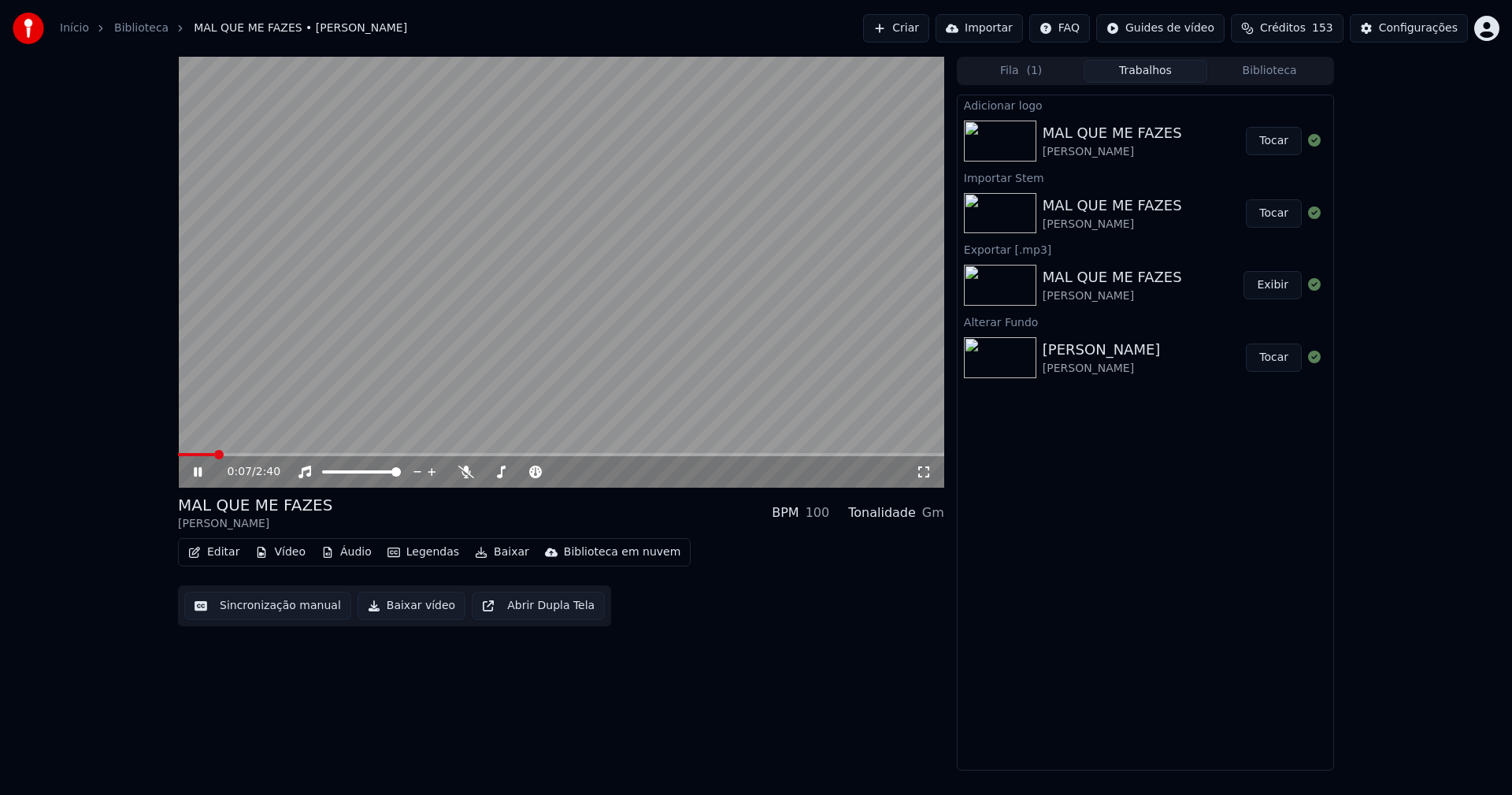
click at [196, 473] on icon at bounding box center [198, 471] width 8 height 9
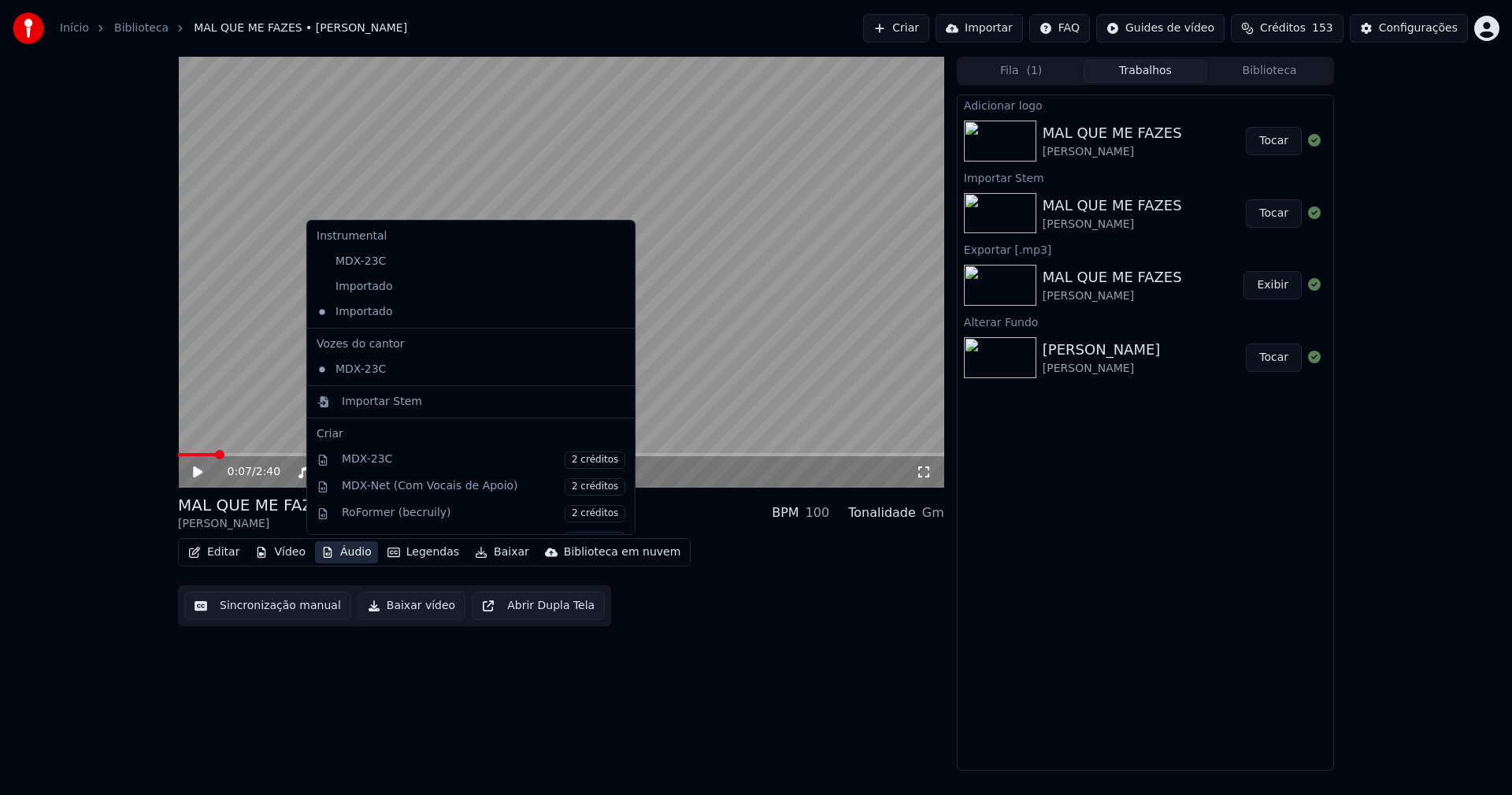
click at [356, 555] on button "Áudio" at bounding box center [346, 552] width 63 height 22
click at [614, 288] on icon at bounding box center [619, 286] width 11 height 13
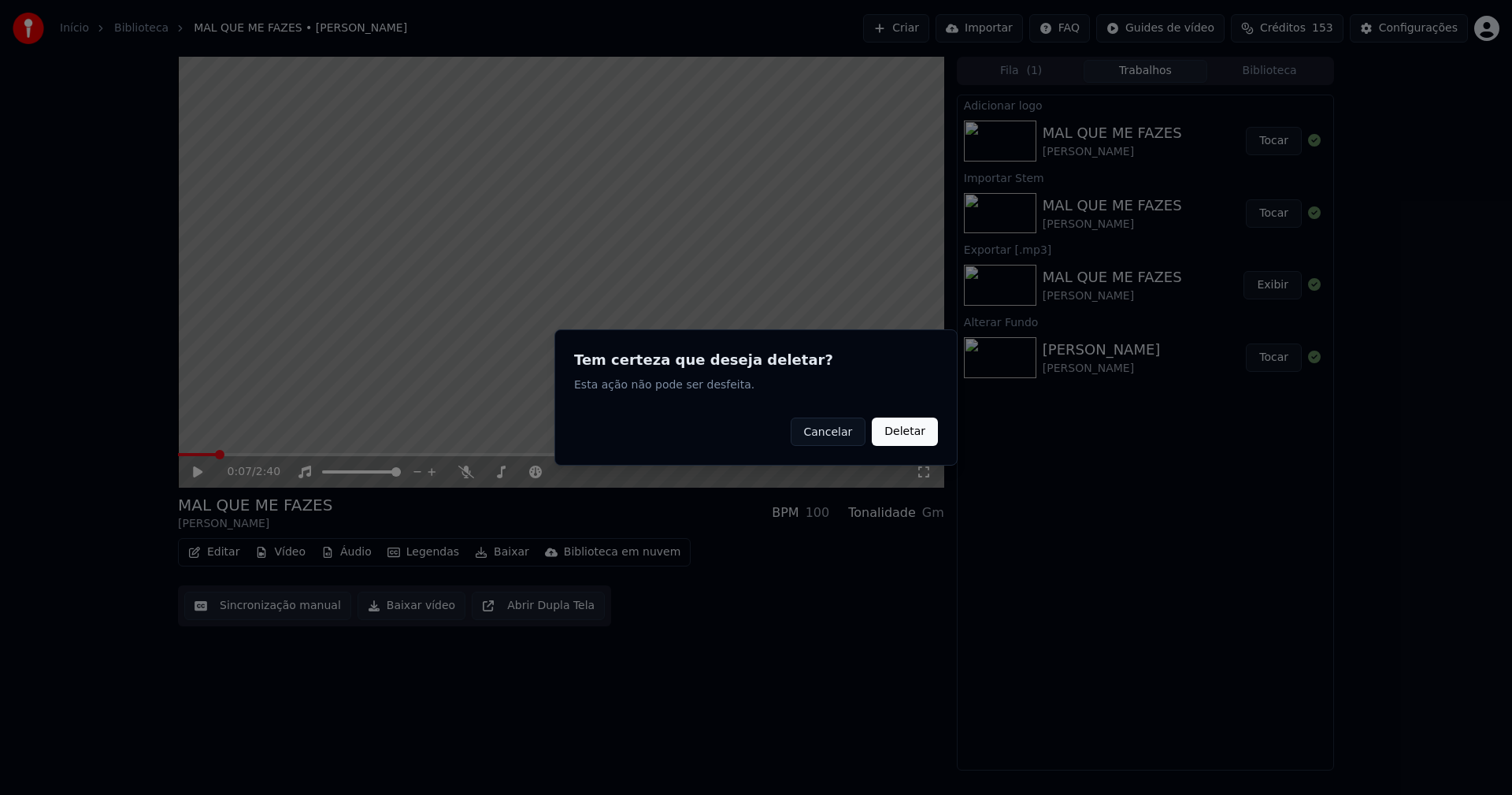
click at [904, 426] on button "Deletar" at bounding box center [905, 431] width 66 height 28
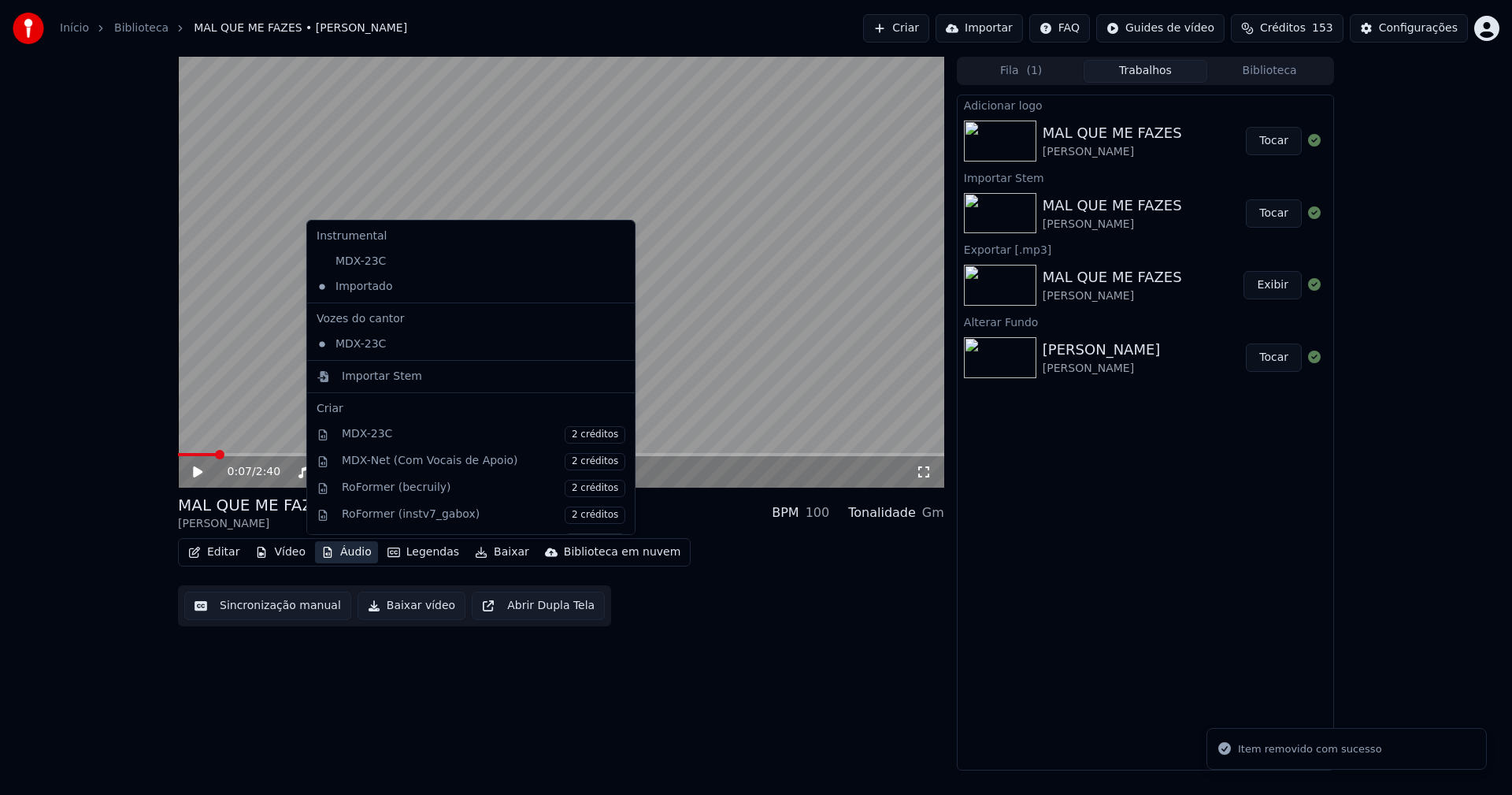
click at [350, 556] on button "Áudio" at bounding box center [346, 552] width 63 height 22
click at [377, 380] on div "Importar Stem" at bounding box center [382, 377] width 80 height 16
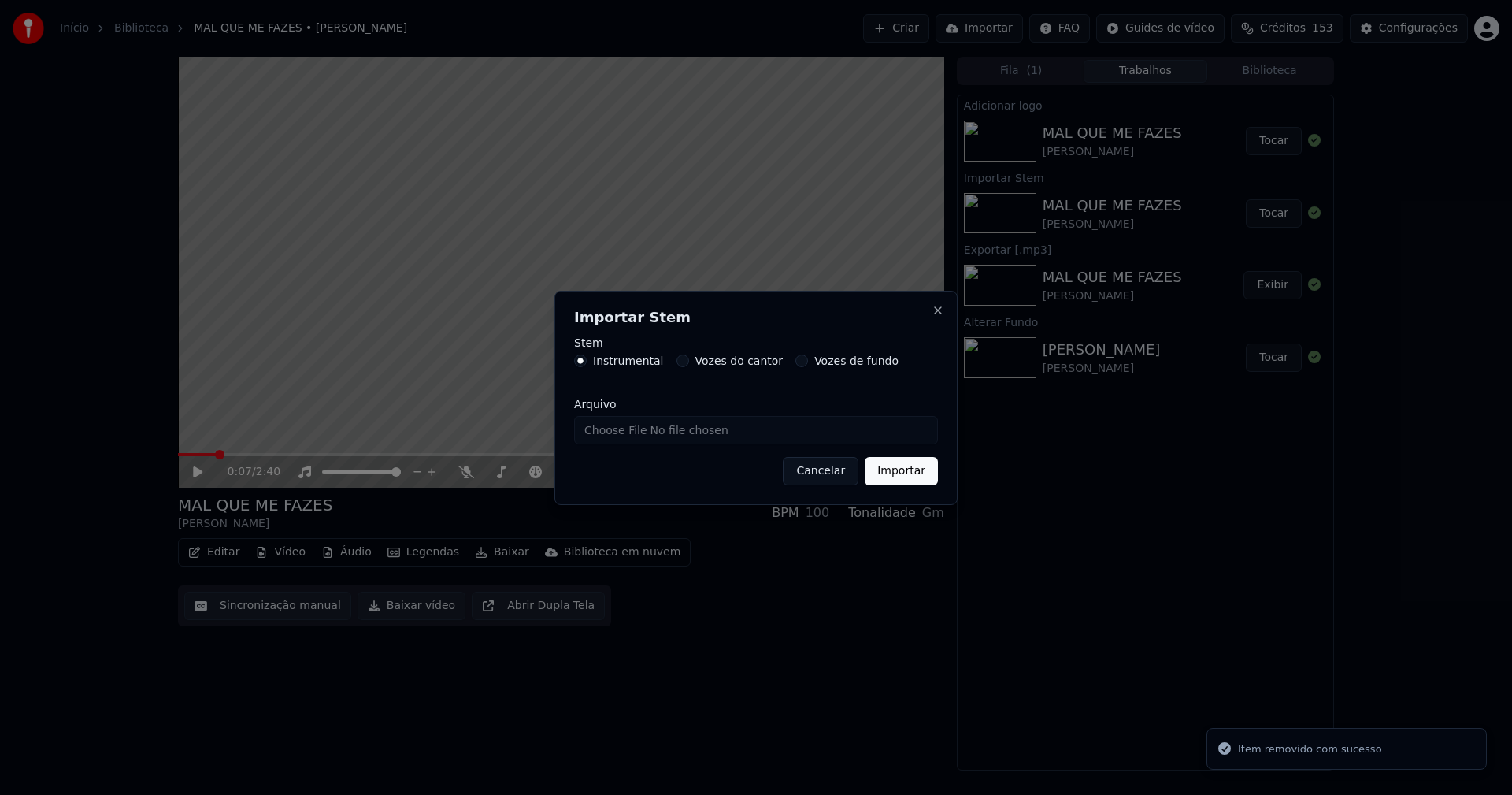
click at [628, 438] on input "Arquivo" at bounding box center [756, 430] width 364 height 28
type input "**********"
click at [902, 476] on button "Importar" at bounding box center [901, 471] width 73 height 28
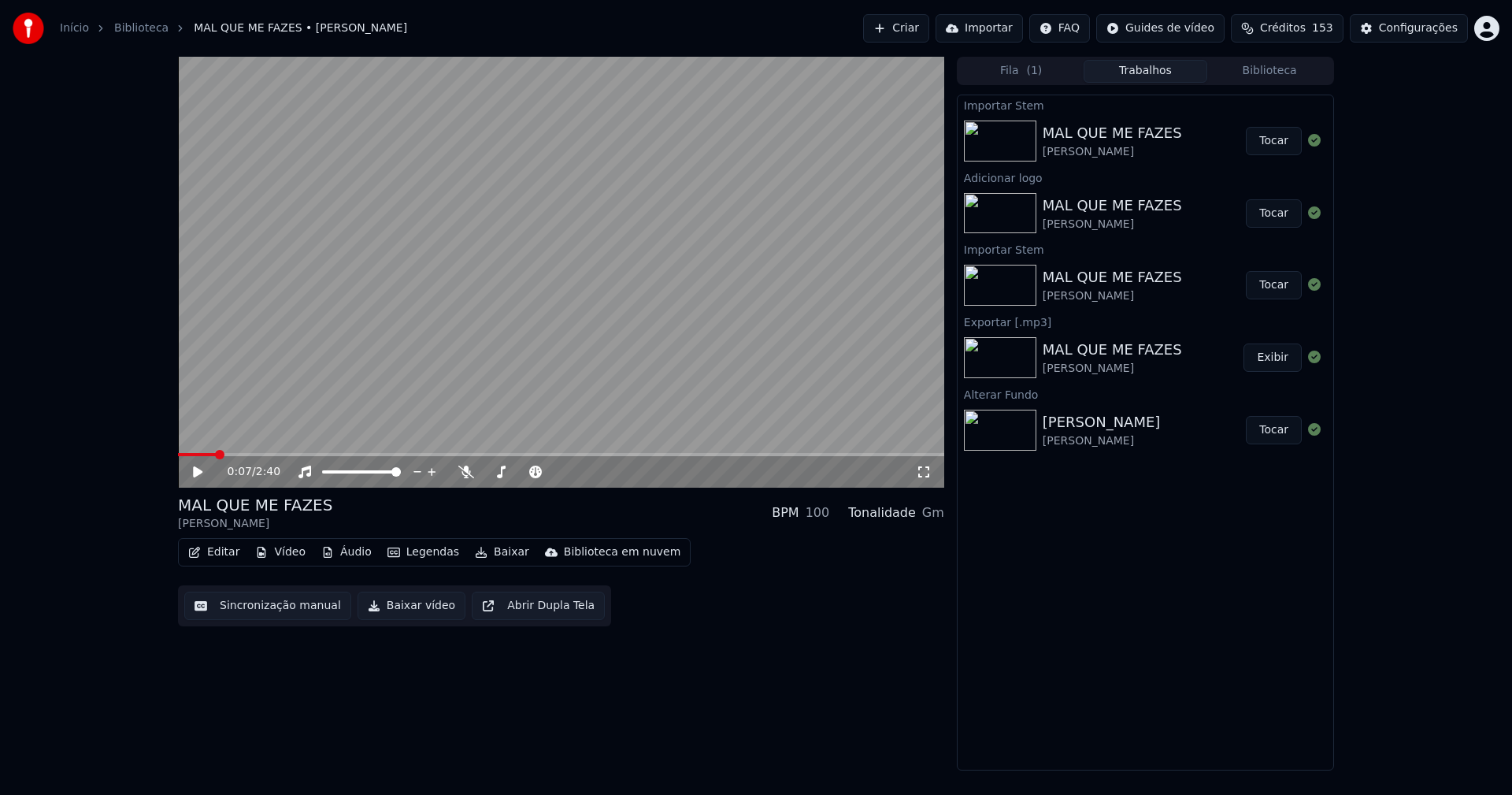
click at [350, 554] on button "Áudio" at bounding box center [346, 552] width 63 height 22
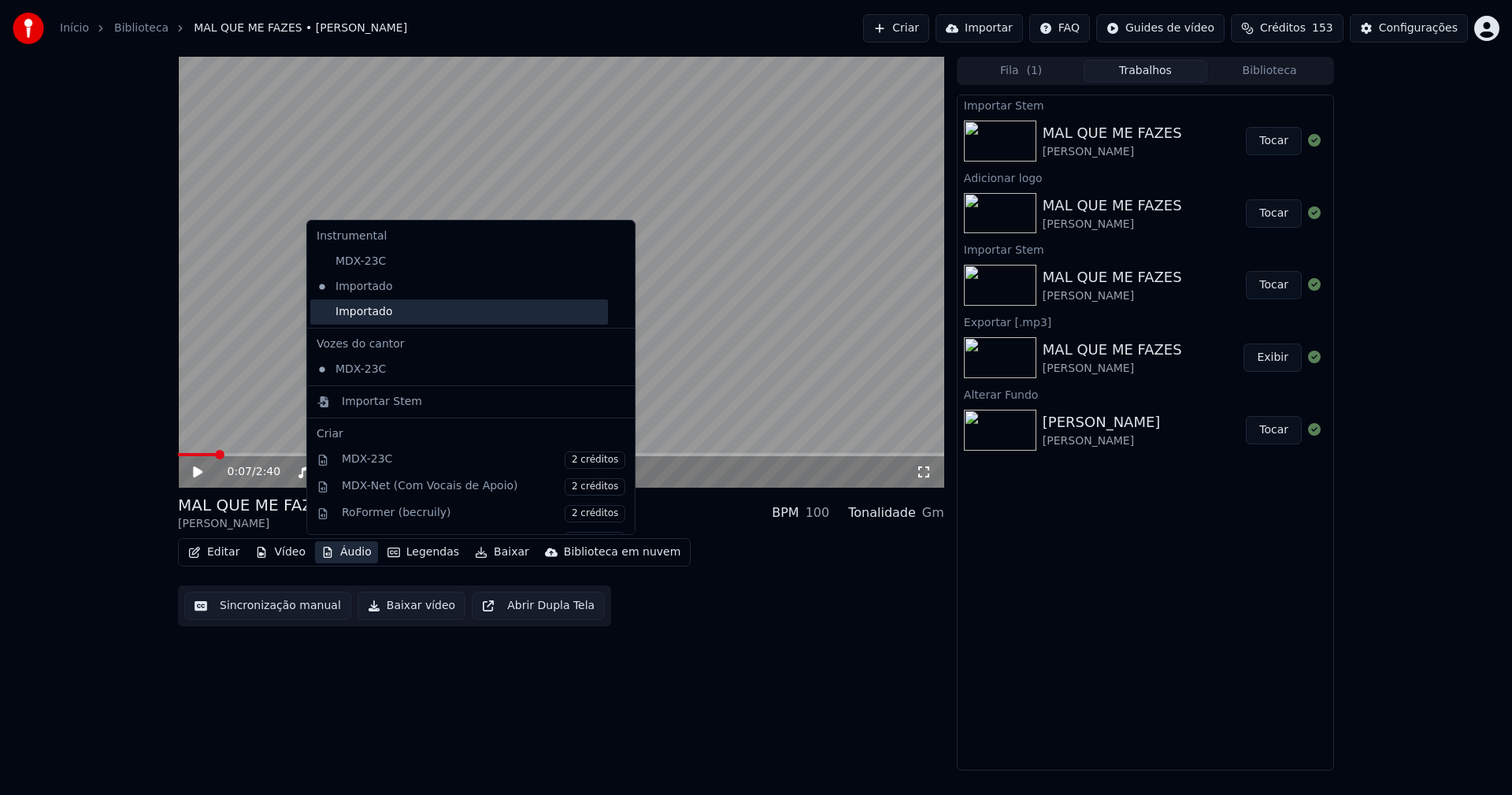
click at [368, 308] on div "Importado" at bounding box center [459, 311] width 298 height 25
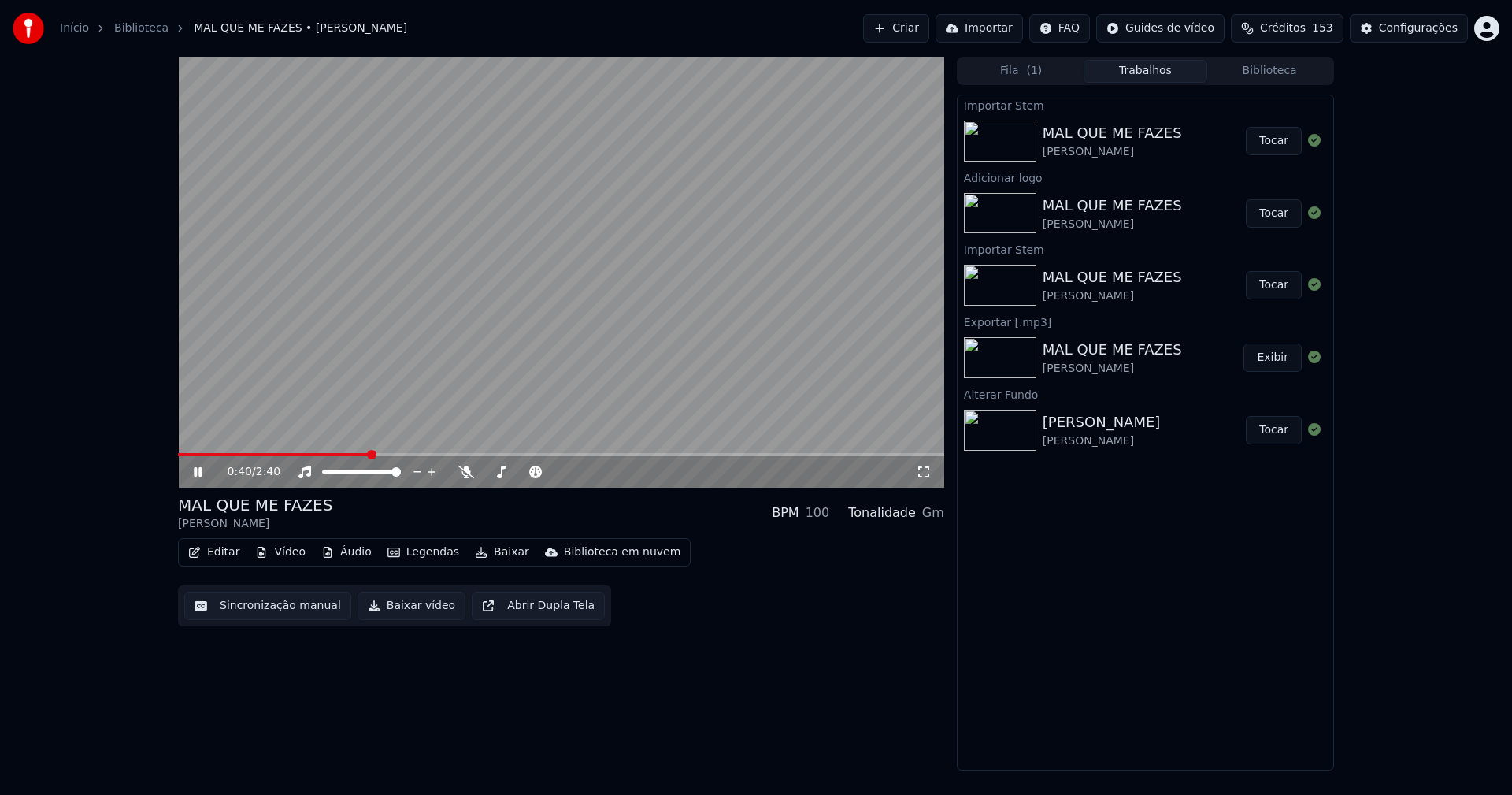
click at [198, 475] on icon at bounding box center [209, 471] width 37 height 13
click at [1411, 31] on div "Configurações" at bounding box center [1418, 28] width 79 height 16
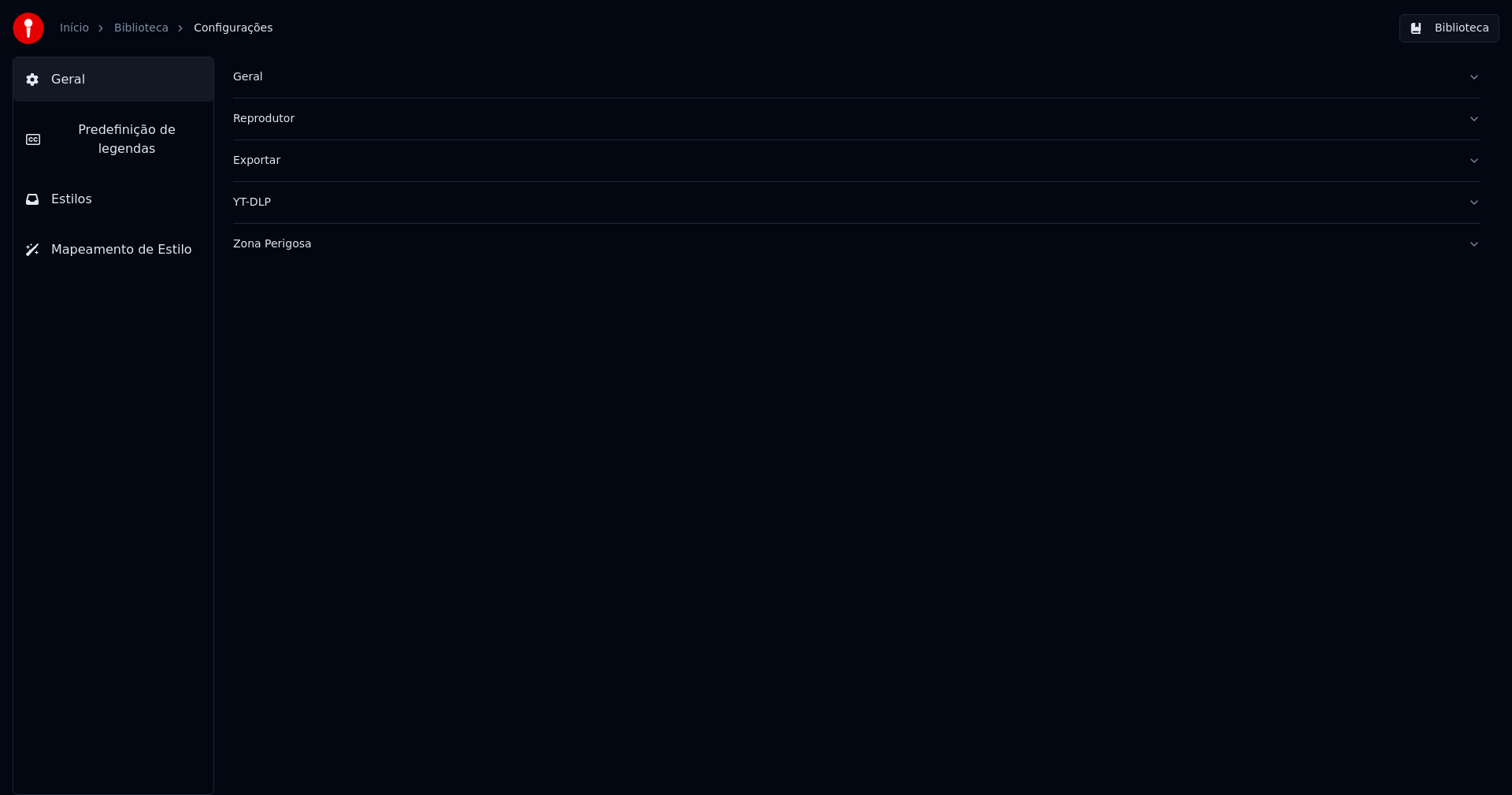
click at [69, 190] on span "Estilos" at bounding box center [71, 199] width 41 height 19
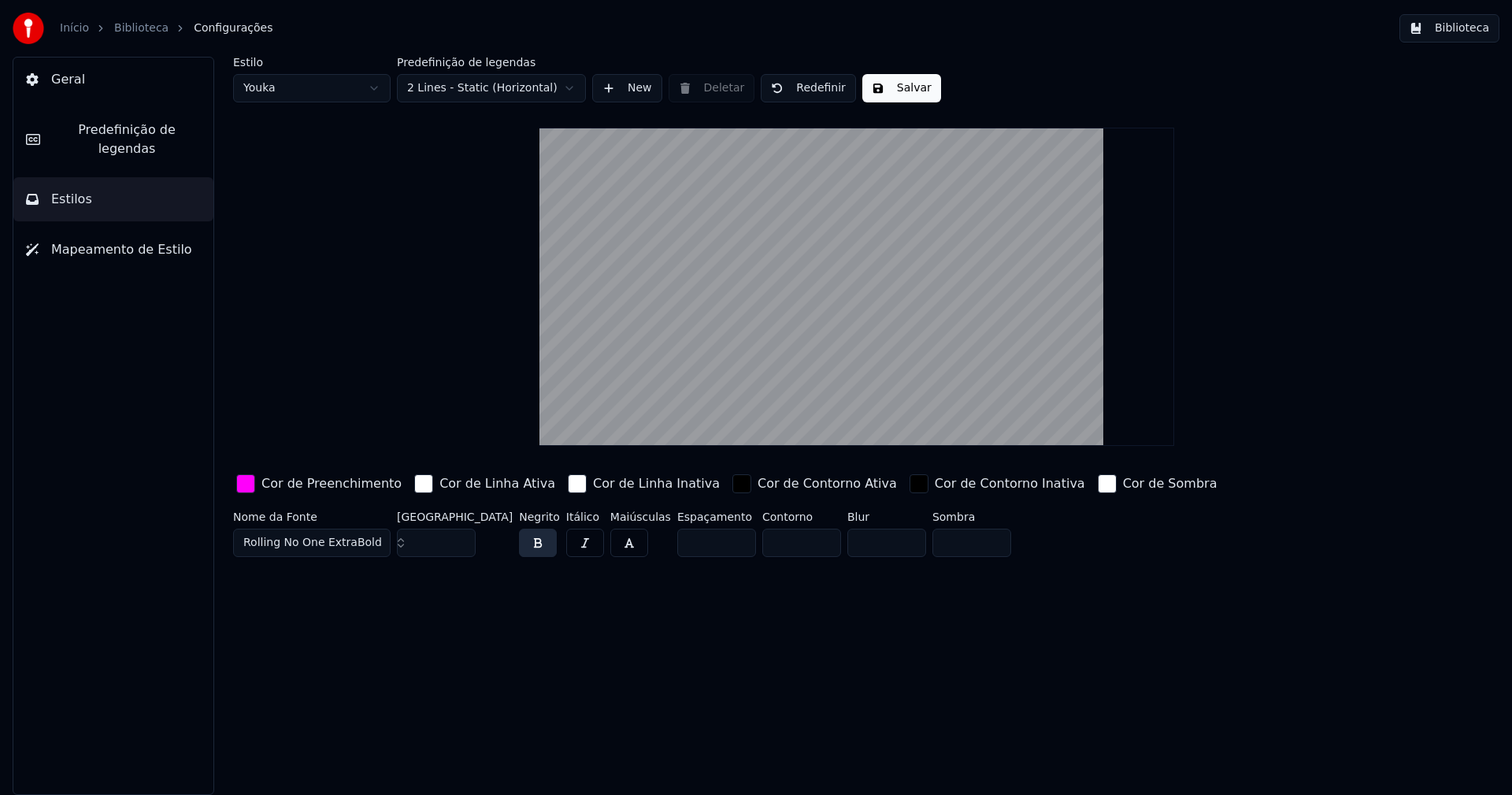
click at [313, 96] on html "Início Biblioteca Configurações Biblioteca Geral Predefinição de legendas Estil…" at bounding box center [756, 397] width 1512 height 795
type input "*****"
click at [463, 544] on input "**" at bounding box center [436, 542] width 79 height 28
click at [458, 536] on input "**" at bounding box center [436, 542] width 79 height 28
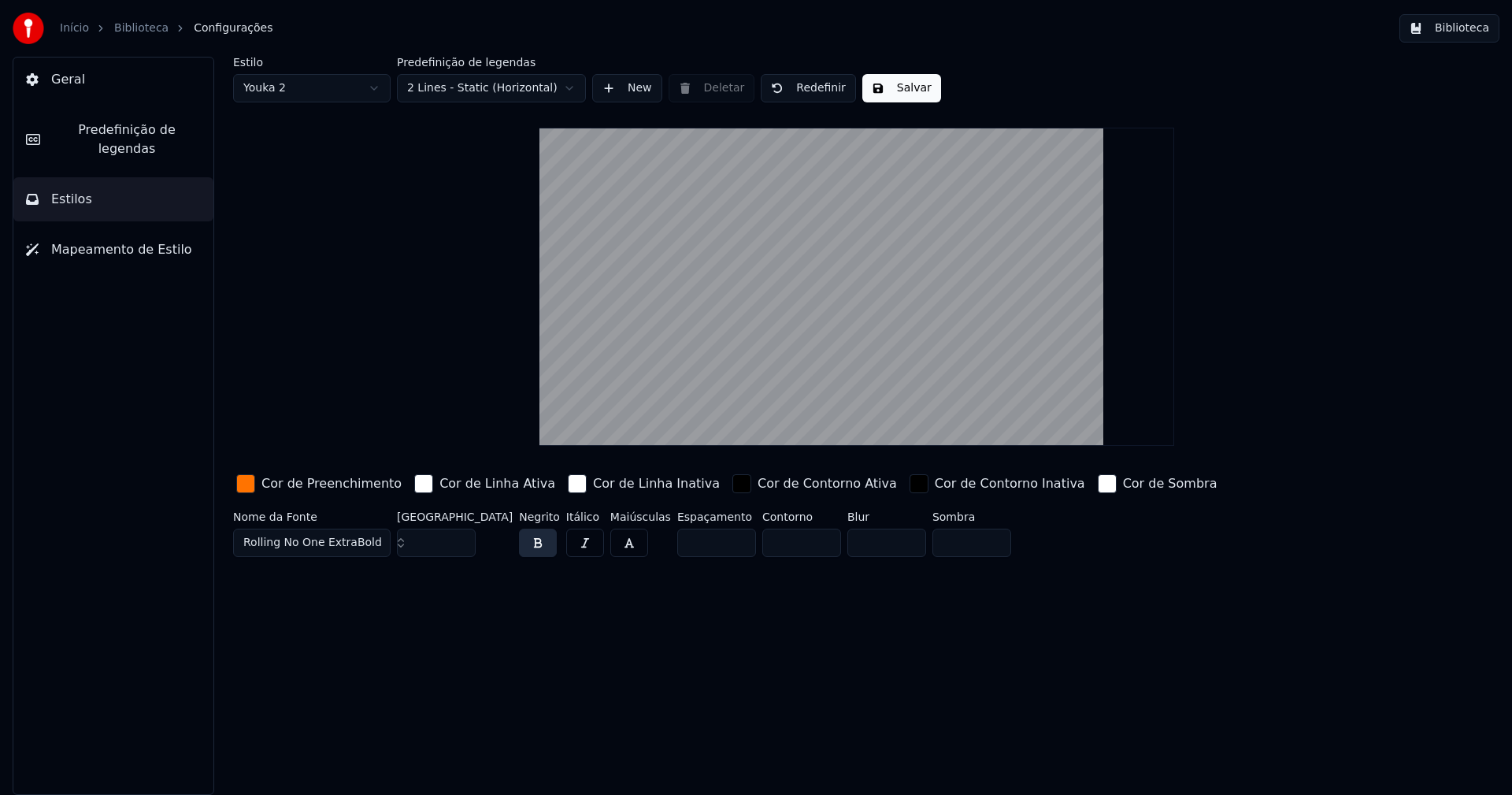
type input "**"
click at [458, 536] on input "**" at bounding box center [436, 542] width 79 height 28
drag, startPoint x: 896, startPoint y: 87, endPoint x: 1083, endPoint y: 65, distance: 188.0
click at [900, 88] on button "Salvar" at bounding box center [901, 88] width 79 height 28
click at [1462, 33] on button "Biblioteca" at bounding box center [1450, 28] width 100 height 28
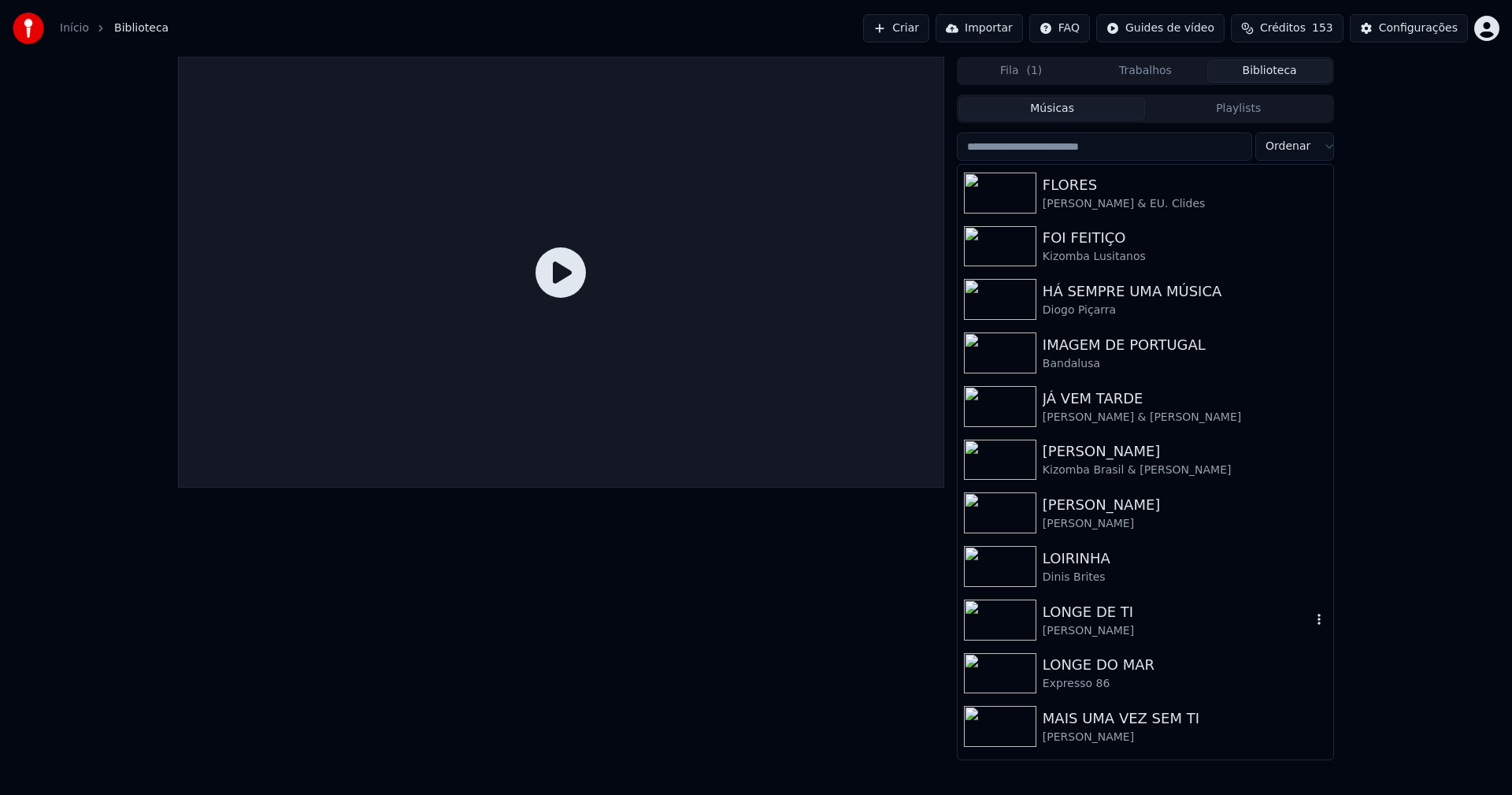
scroll to position [2363, 0]
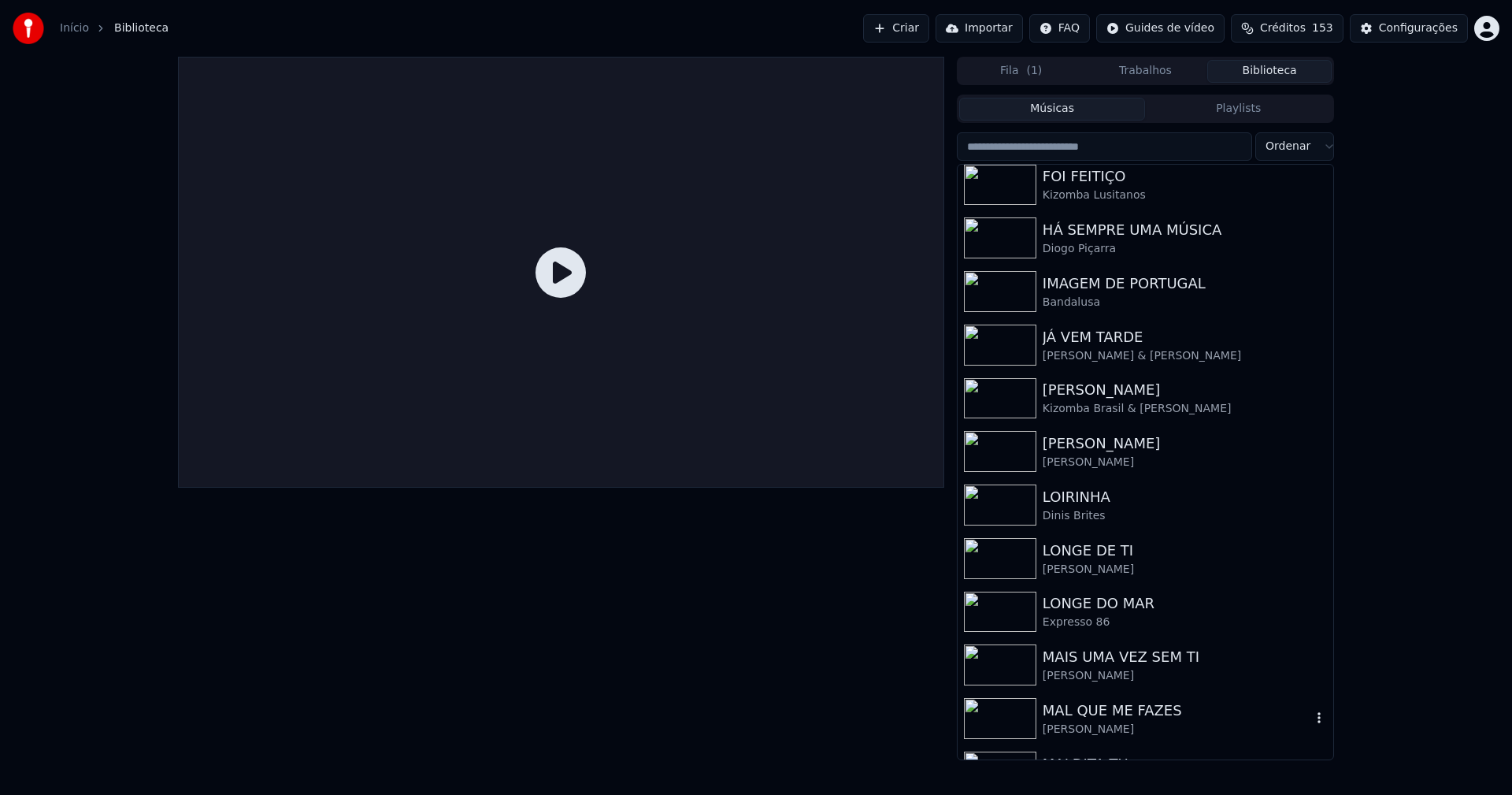
click at [1118, 716] on div "MAL QUE ME FAZES" at bounding box center [1177, 710] width 269 height 22
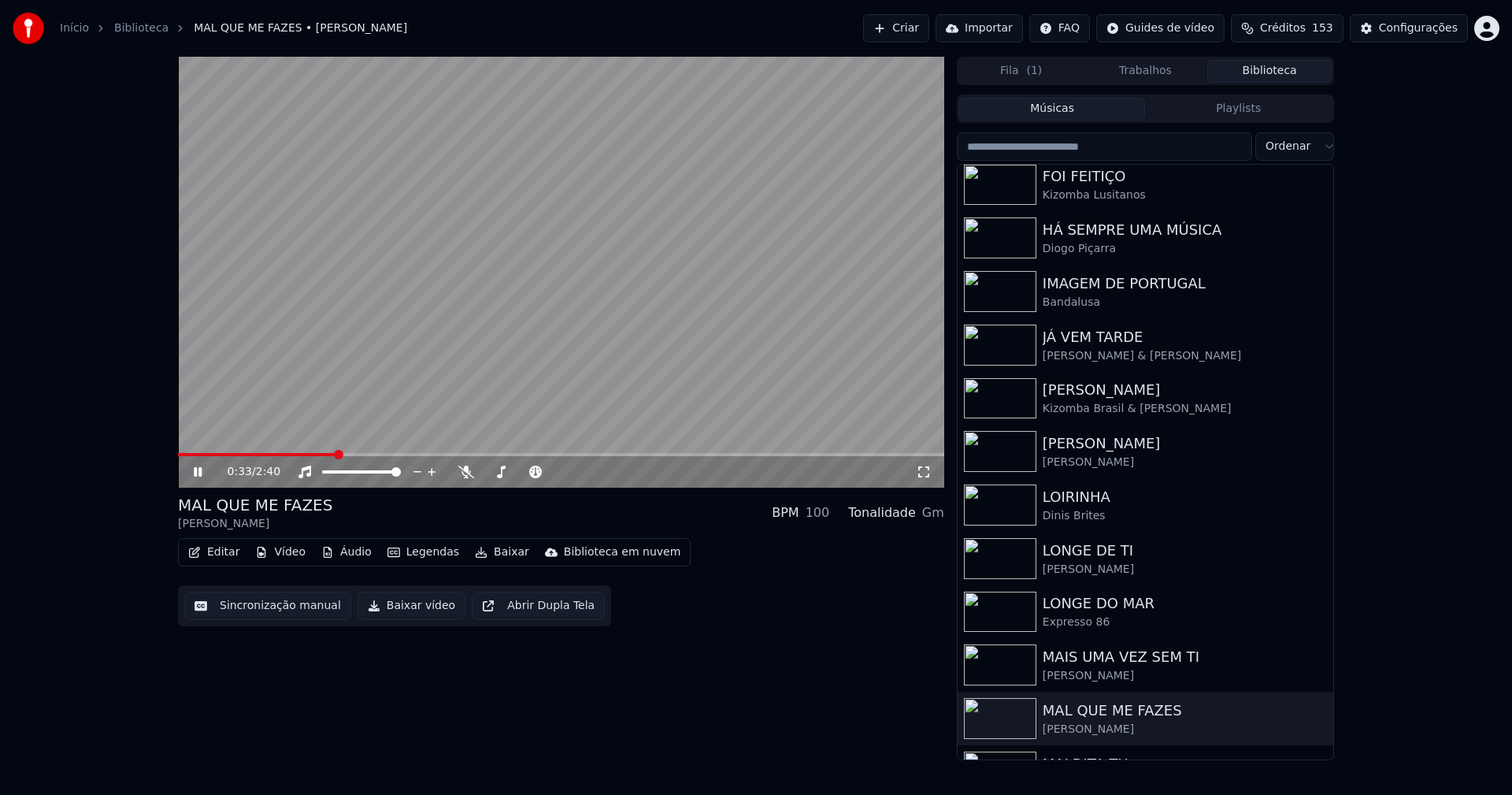
click at [336, 454] on span at bounding box center [561, 454] width 766 height 3
click at [929, 472] on icon at bounding box center [924, 471] width 16 height 13
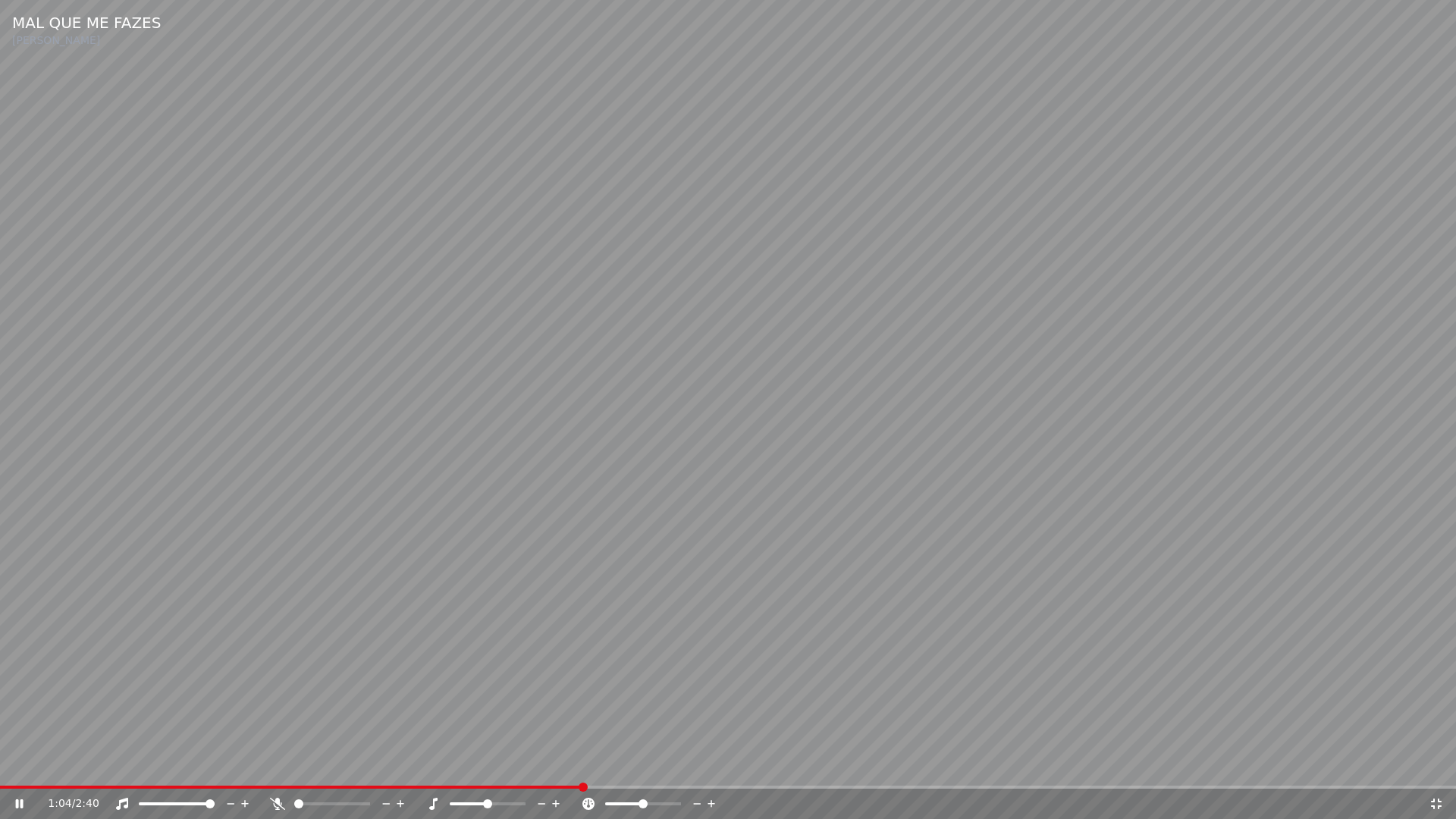
click at [1436, 764] on icon at bounding box center [1437, 804] width 15 height 13
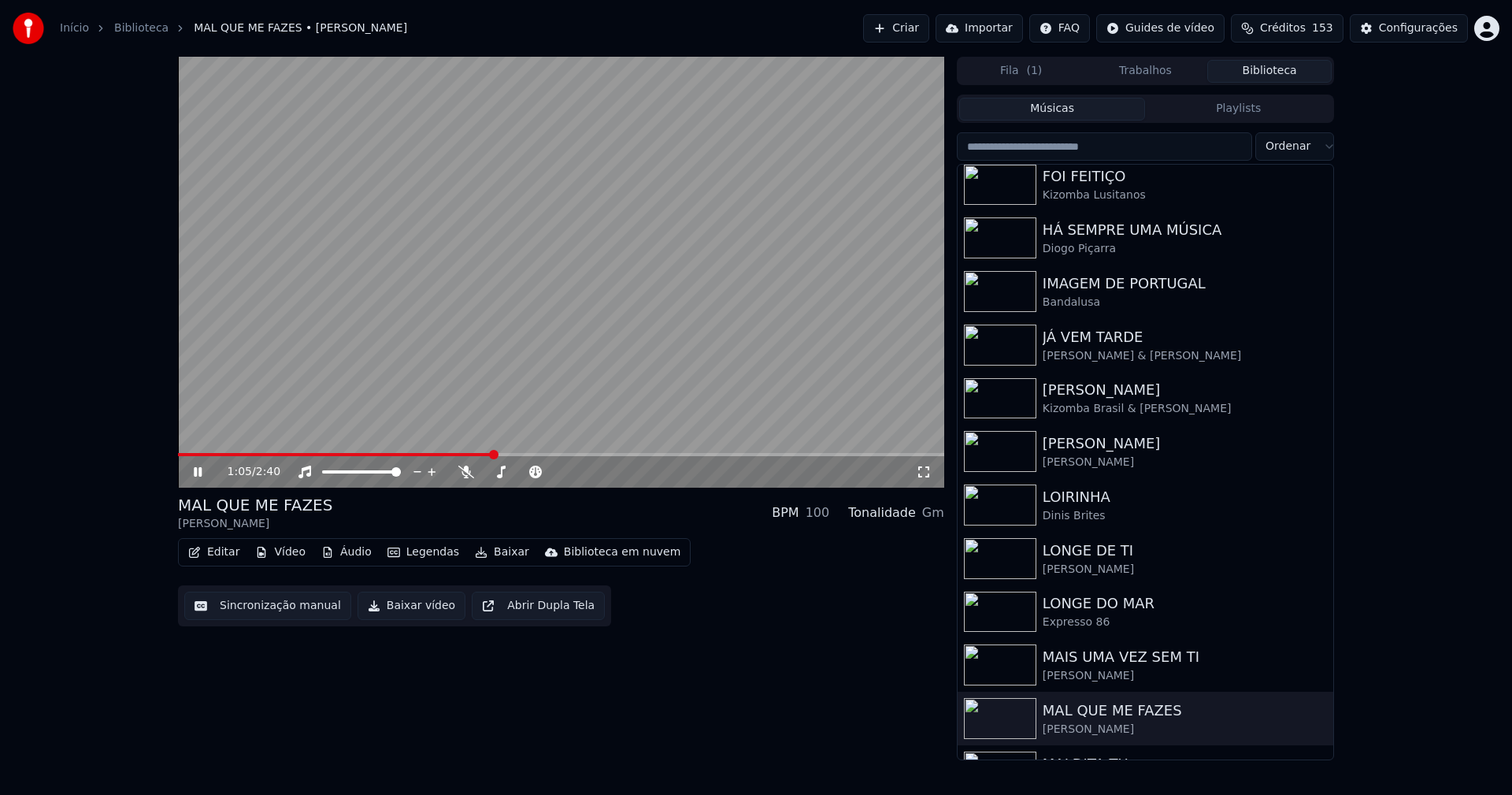
drag, startPoint x: 196, startPoint y: 472, endPoint x: 205, endPoint y: 473, distance: 8.7
click at [197, 472] on icon at bounding box center [198, 471] width 8 height 9
click at [425, 606] on button "Baixar vídeo" at bounding box center [412, 605] width 108 height 28
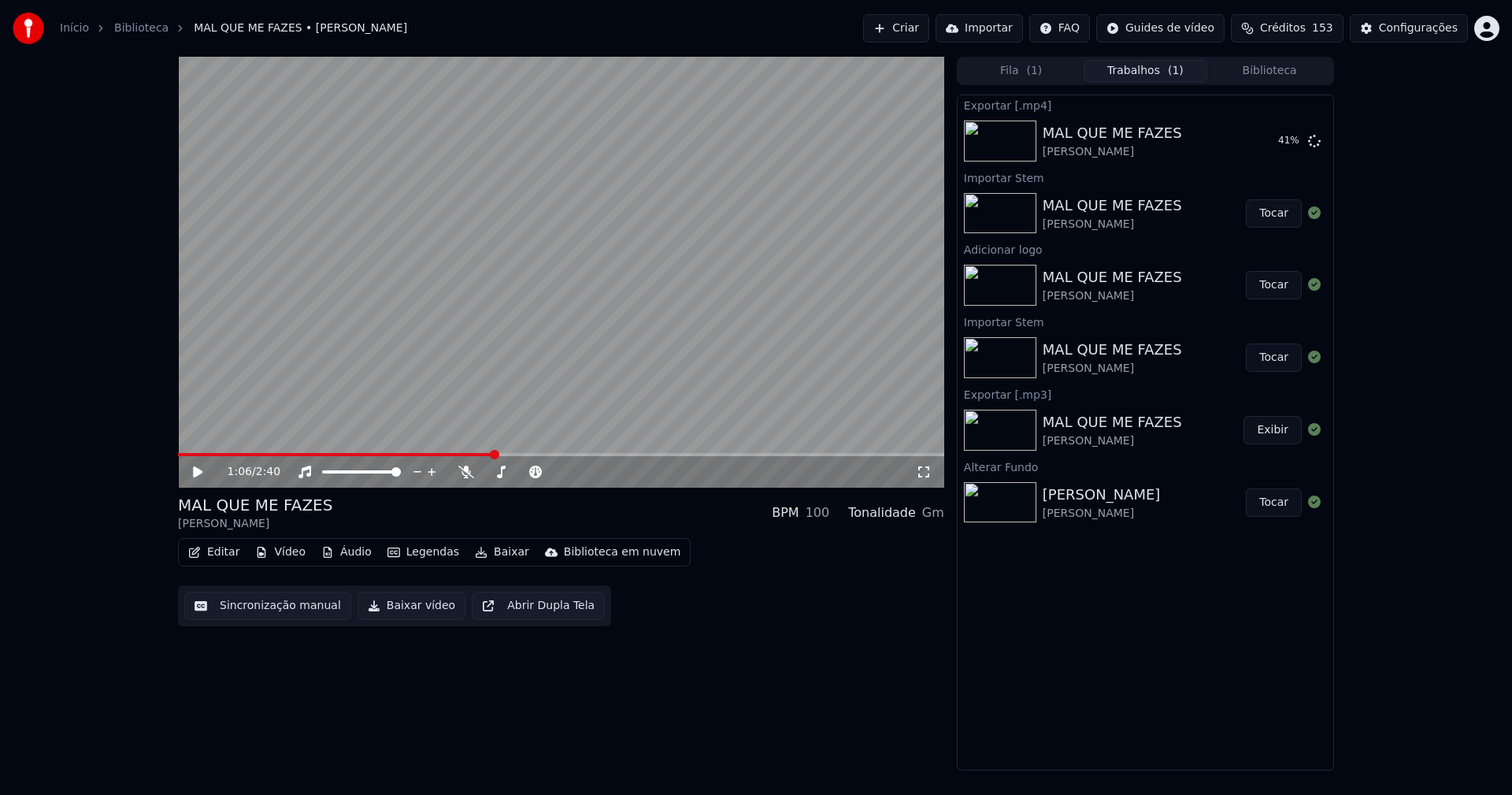
click at [220, 554] on button "Editar" at bounding box center [214, 552] width 64 height 22
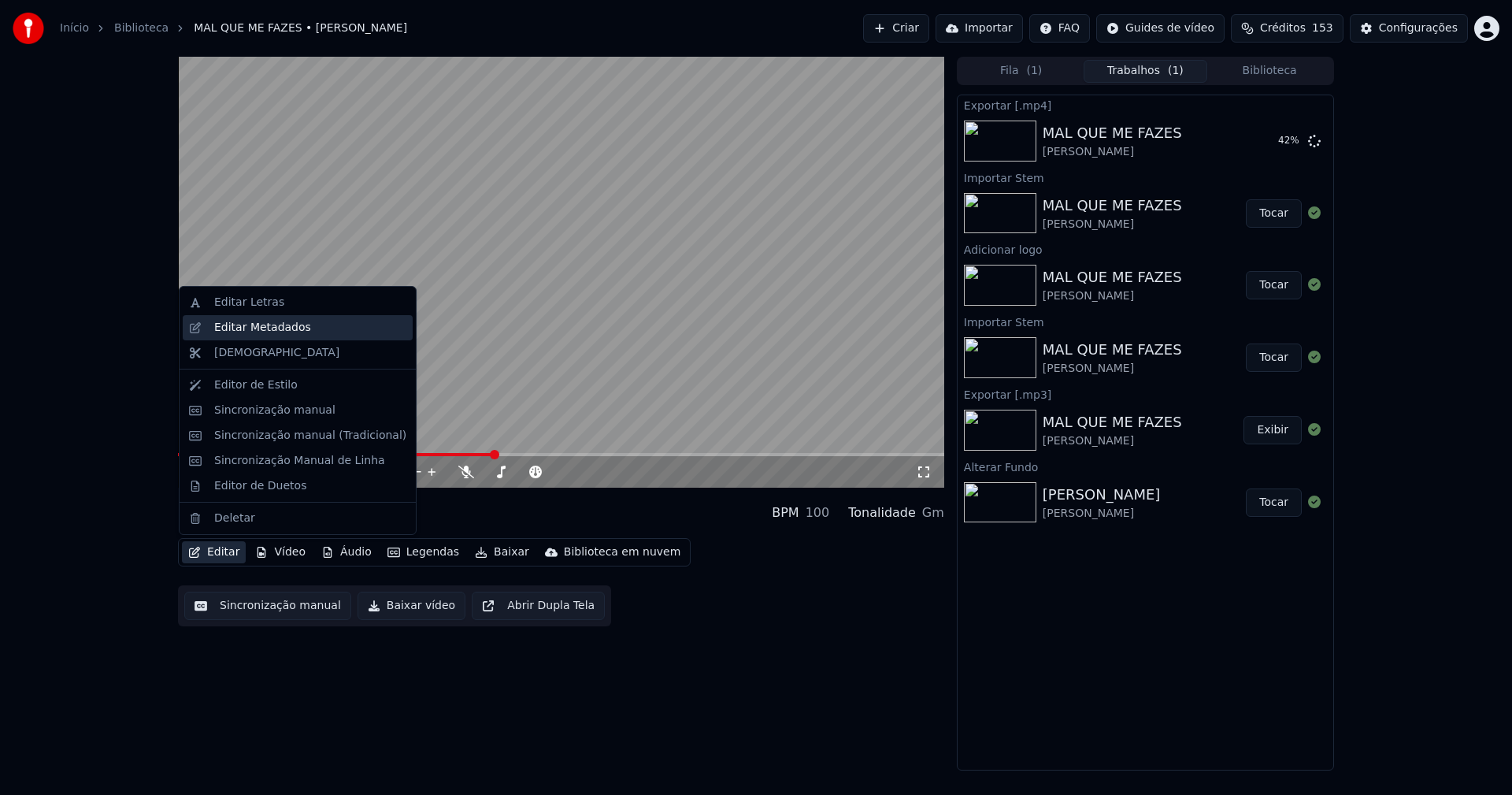
click at [264, 323] on div "Editar Metadados" at bounding box center [262, 328] width 97 height 16
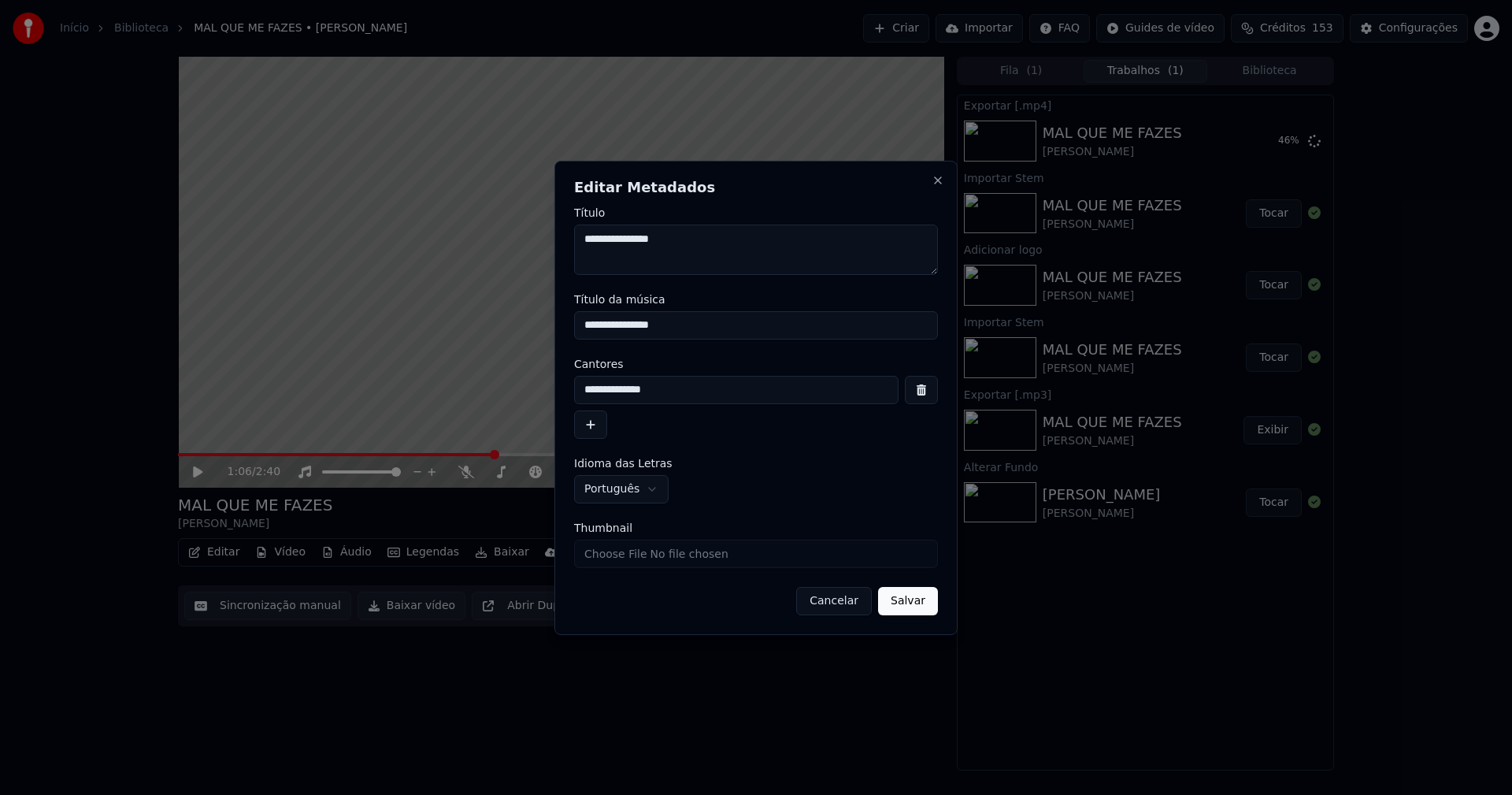
click at [617, 562] on input "Thumbnail" at bounding box center [756, 553] width 364 height 28
type input "**********"
click at [895, 601] on button "Salvar" at bounding box center [908, 601] width 60 height 28
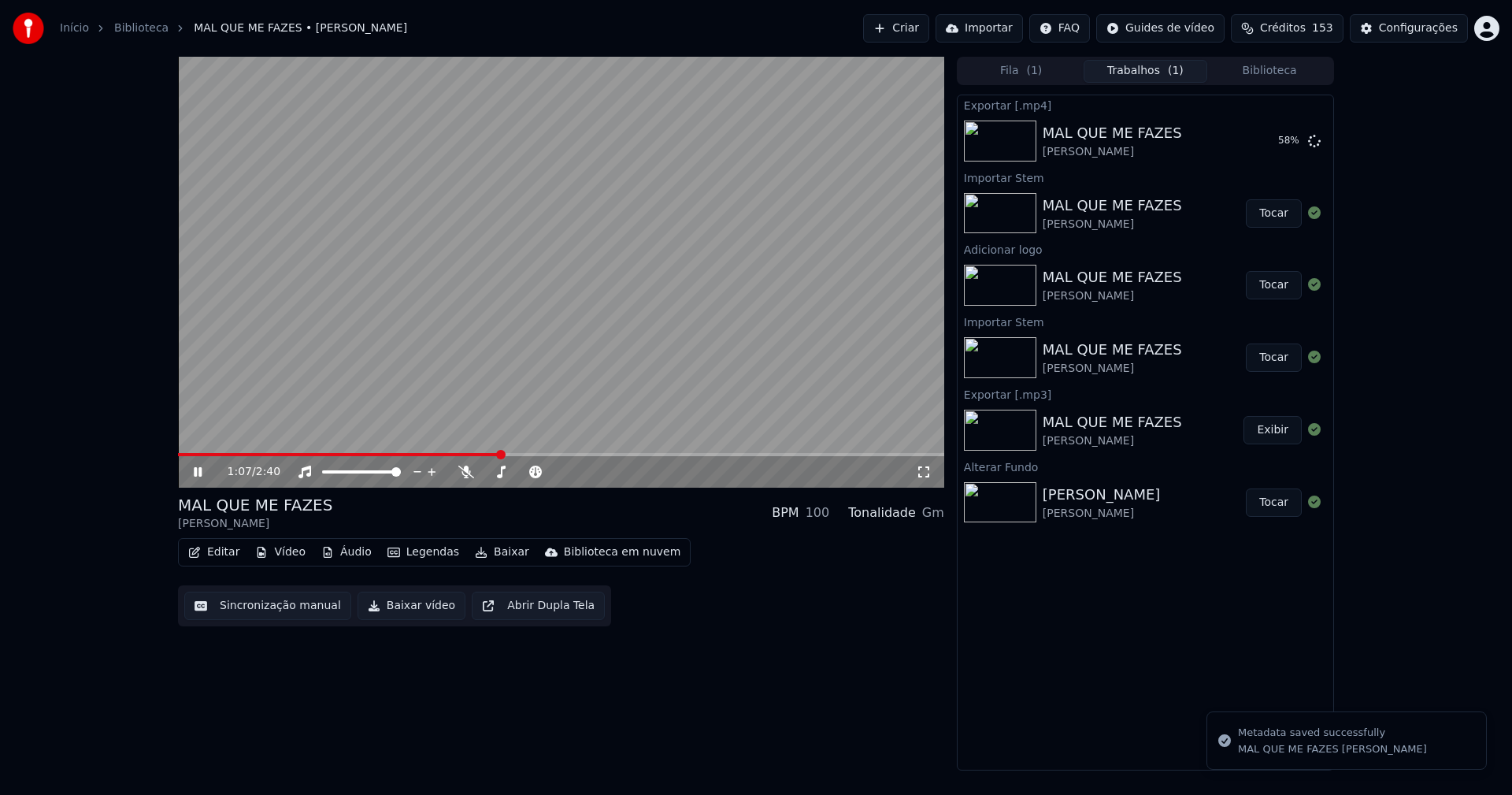
click at [199, 473] on icon at bounding box center [198, 471] width 8 height 9
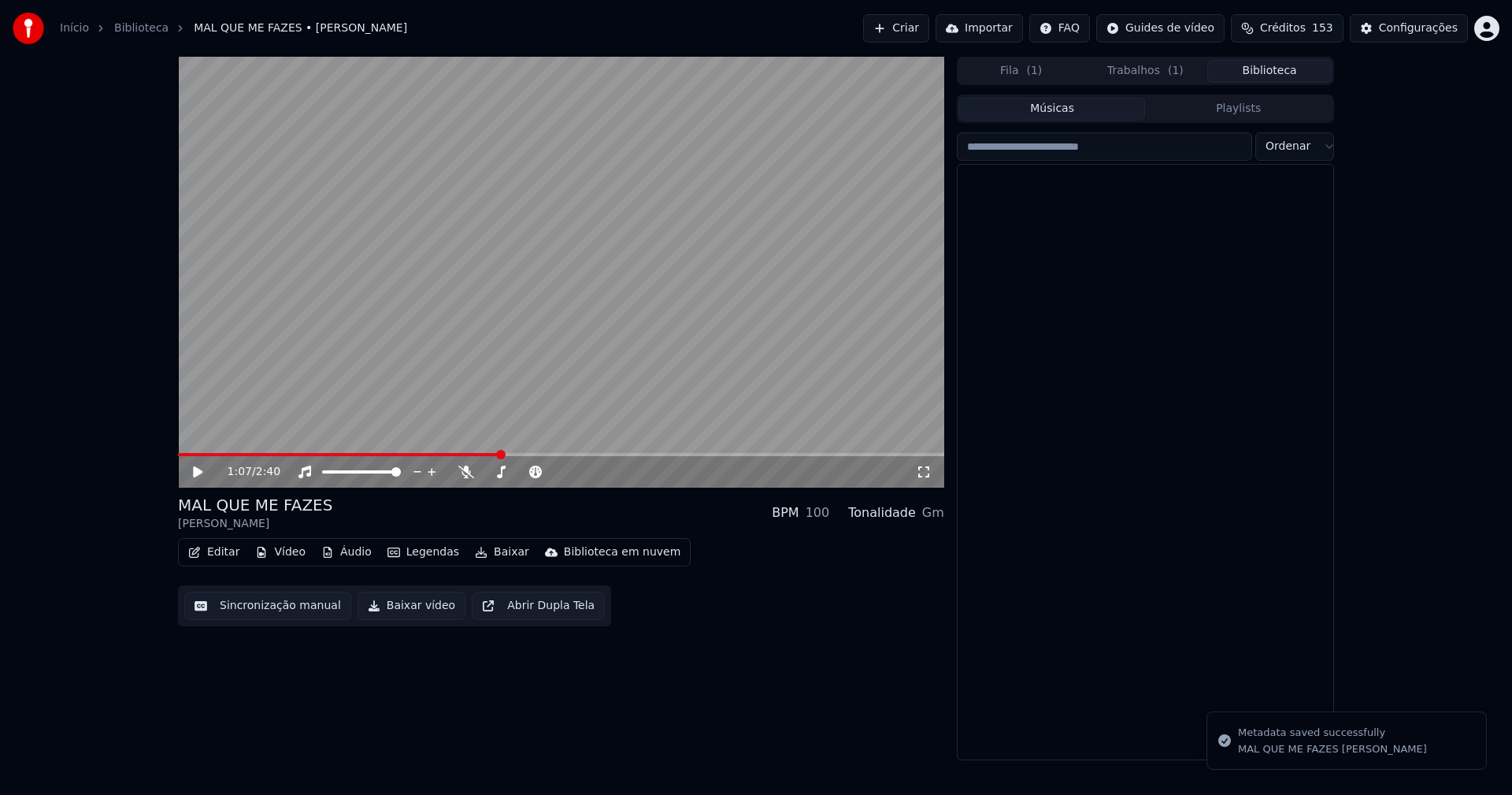
click at [1285, 68] on button "Biblioteca" at bounding box center [1269, 71] width 124 height 23
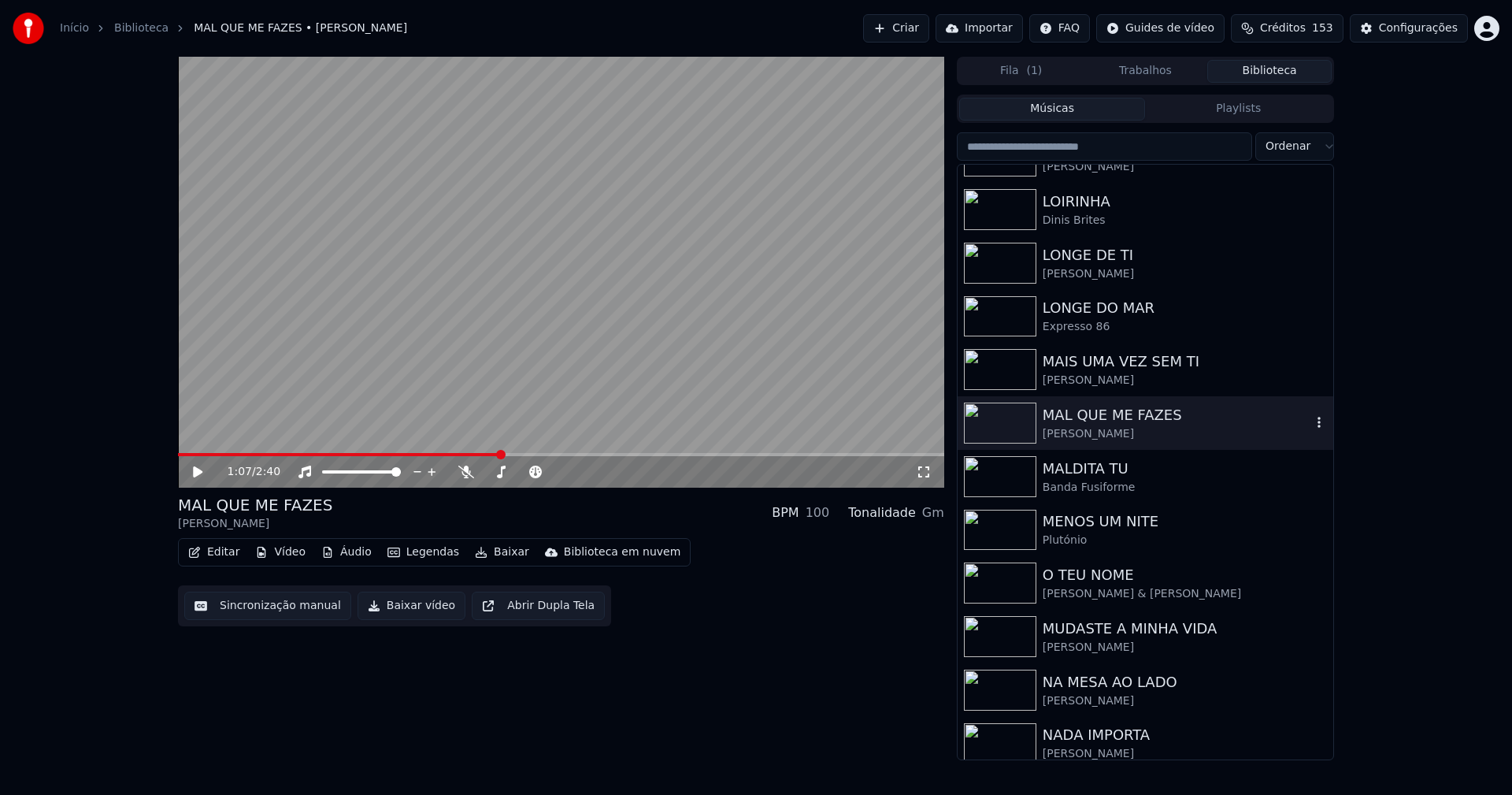
scroll to position [2678, 0]
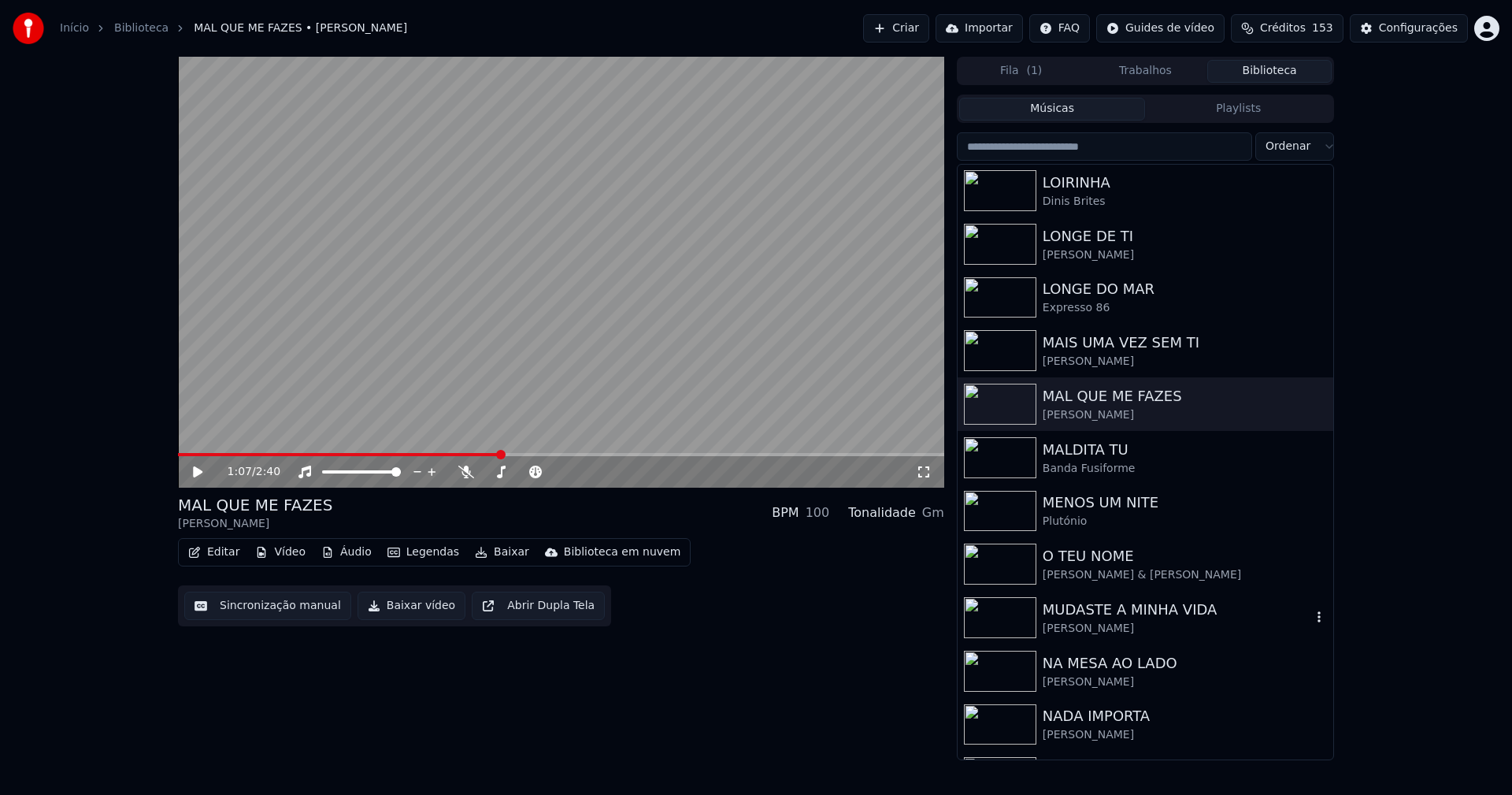
drag, startPoint x: 1137, startPoint y: 618, endPoint x: 1164, endPoint y: 617, distance: 26.8
click at [1137, 617] on div "MUDASTE A MINHA VIDA" at bounding box center [1177, 610] width 269 height 22
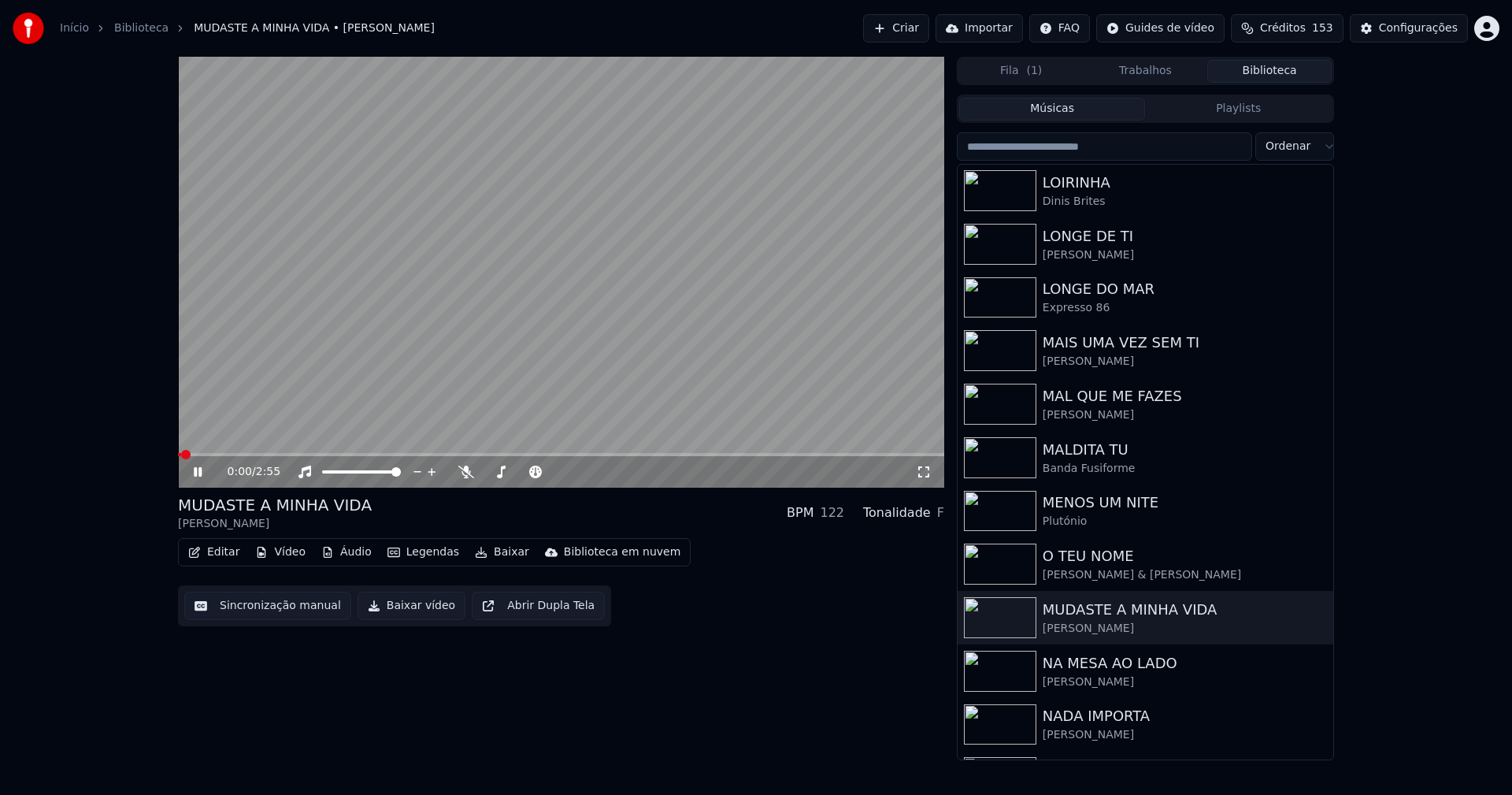
click at [198, 476] on icon at bounding box center [209, 471] width 37 height 13
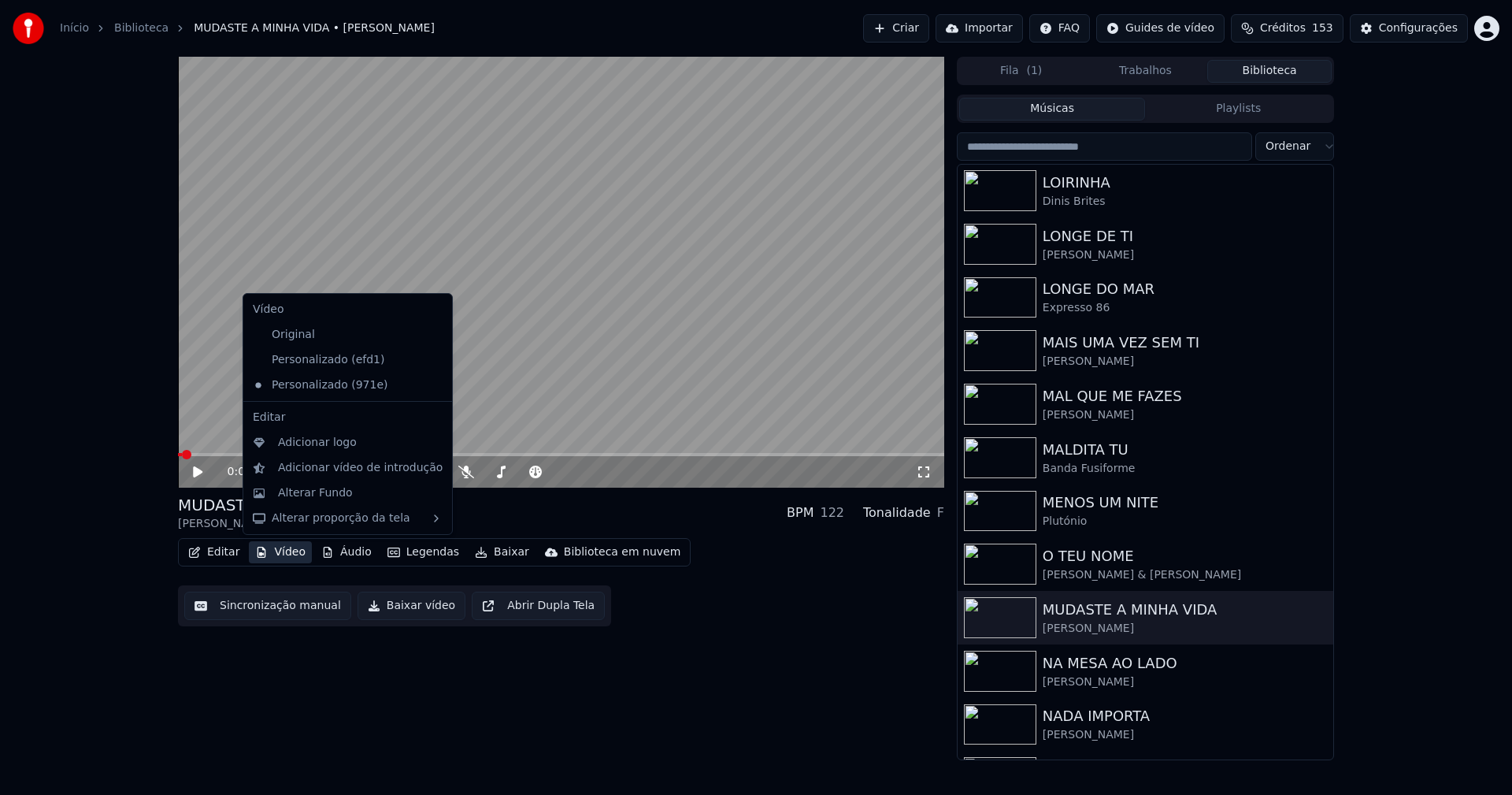
click at [278, 554] on button "Vídeo" at bounding box center [280, 552] width 63 height 22
click at [343, 364] on div "Personalizado (efd1)" at bounding box center [336, 359] width 179 height 25
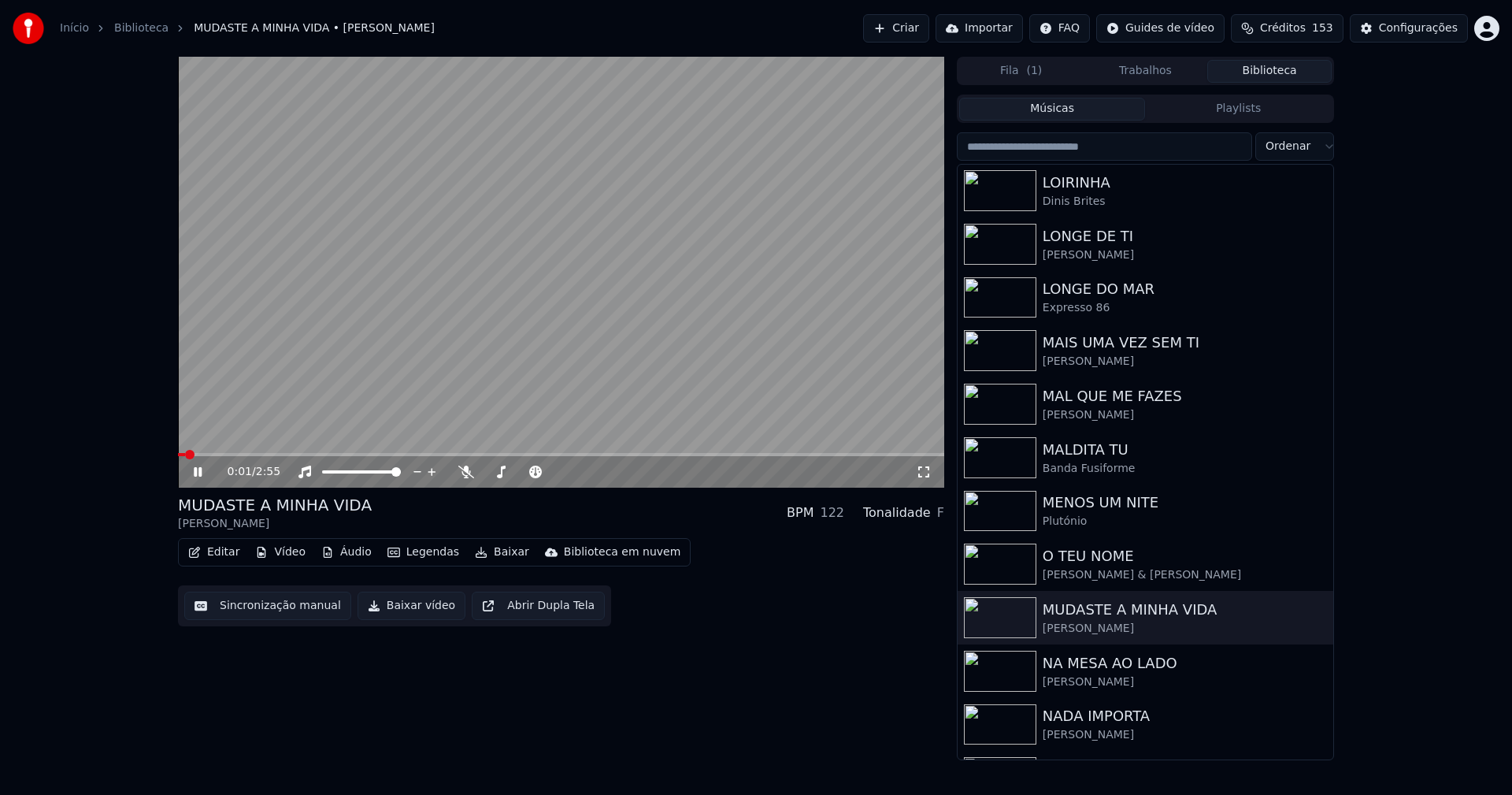
click at [200, 470] on icon at bounding box center [198, 471] width 8 height 9
click at [291, 553] on button "Vídeo" at bounding box center [280, 552] width 63 height 22
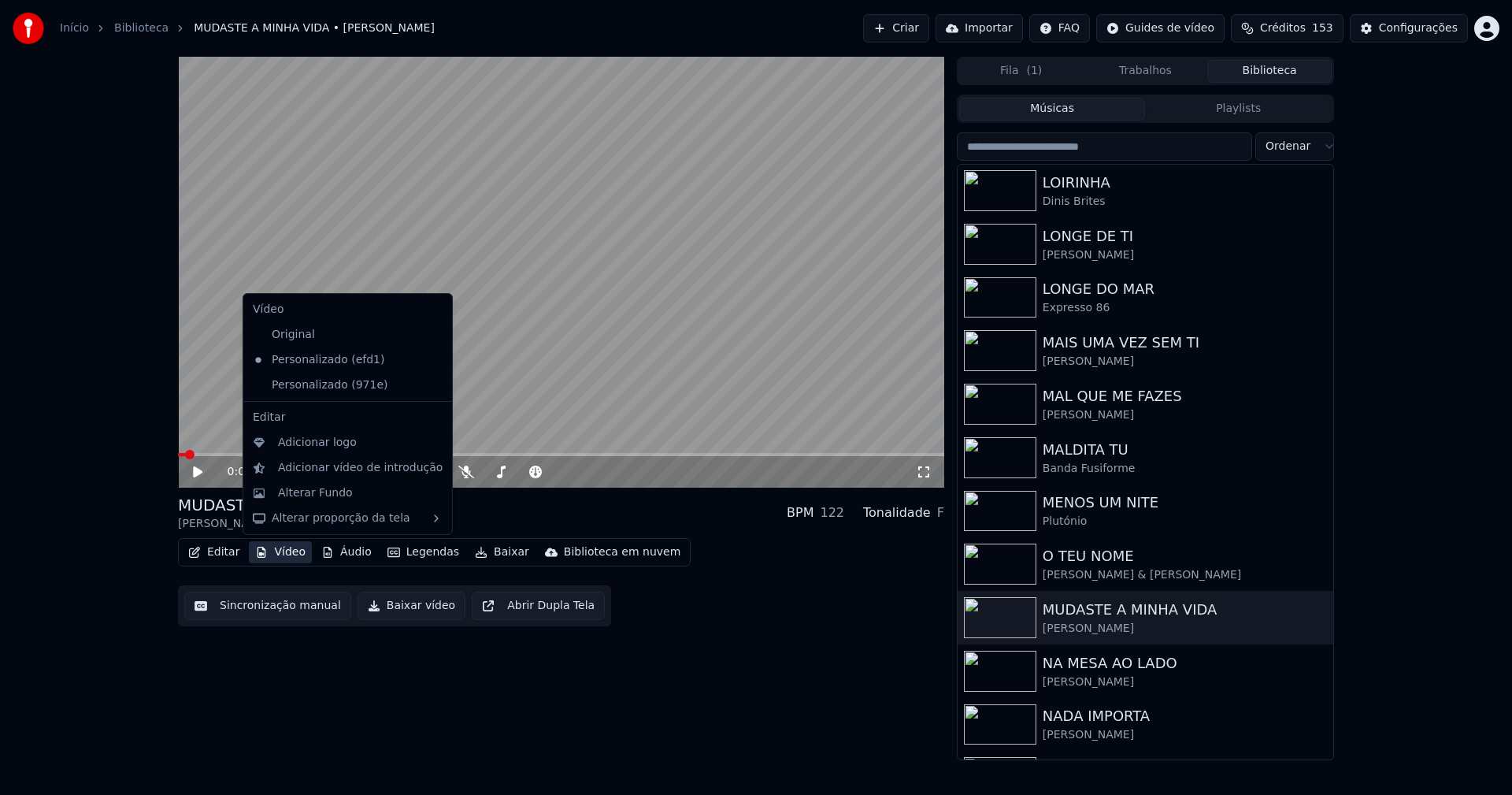
click at [432, 388] on icon at bounding box center [437, 385] width 11 height 13
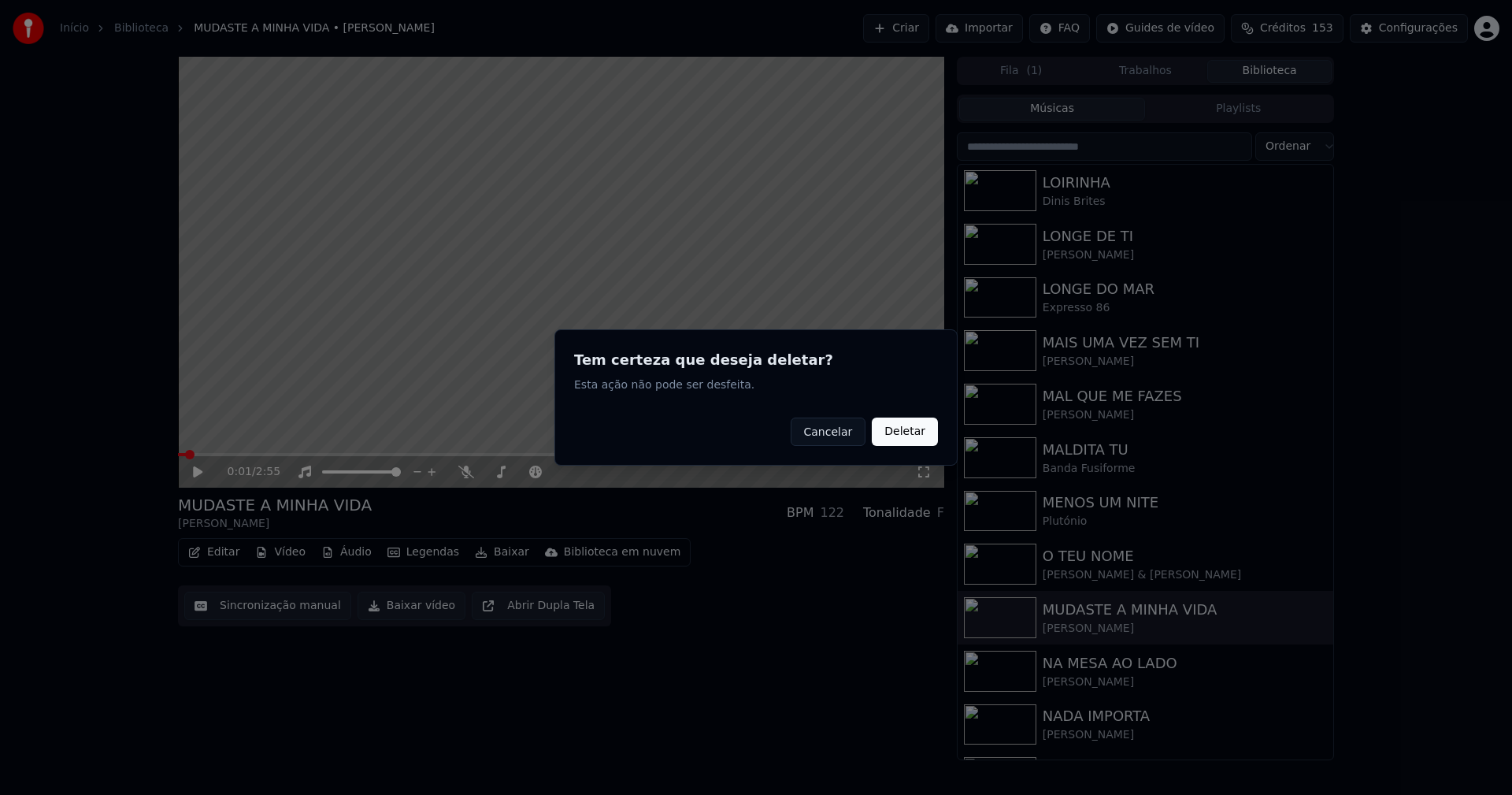
click at [907, 433] on button "Deletar" at bounding box center [905, 431] width 66 height 28
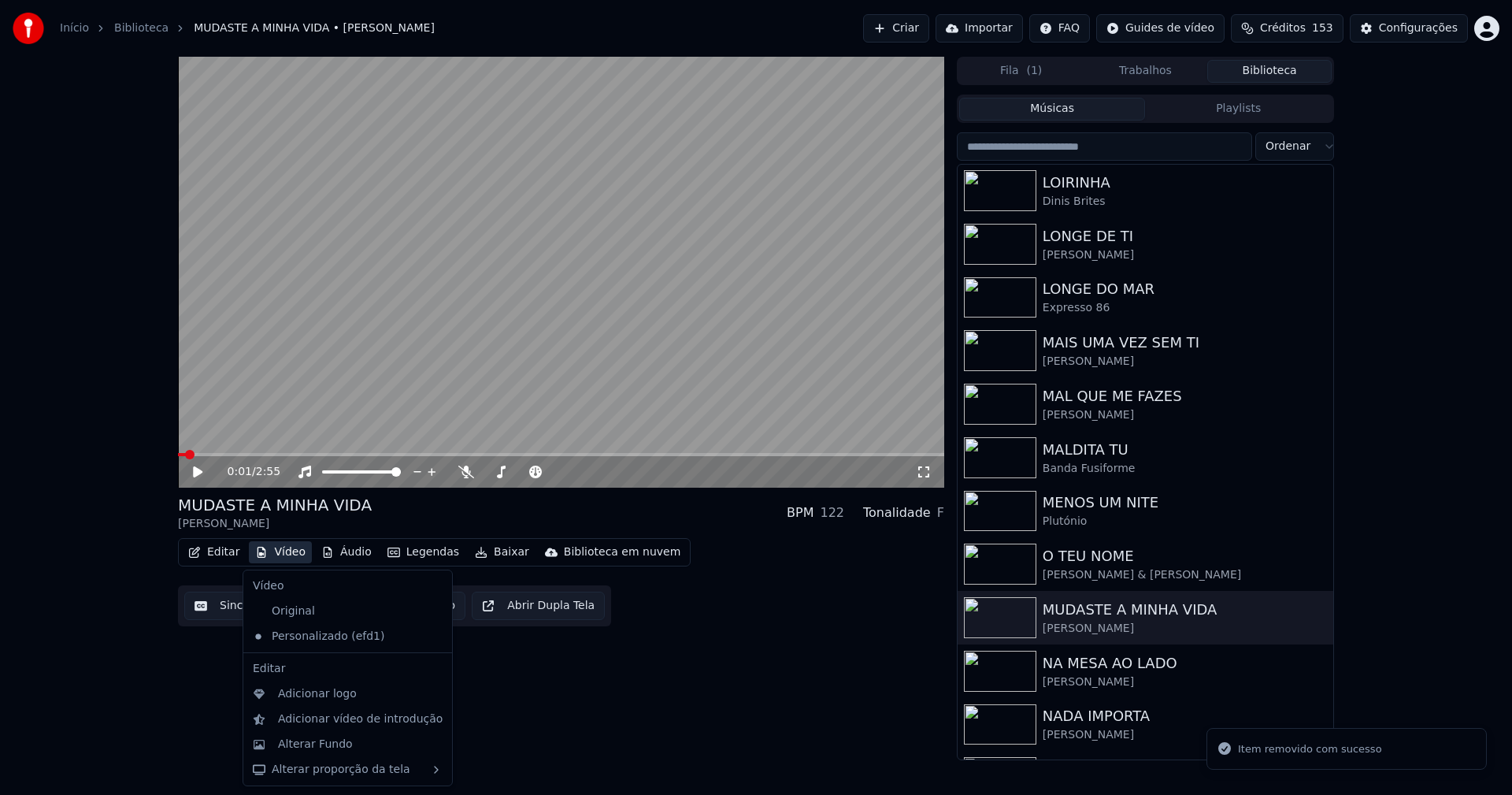
click at [282, 554] on button "Vídeo" at bounding box center [280, 552] width 63 height 22
click at [323, 697] on div "Adicionar logo" at bounding box center [317, 694] width 79 height 16
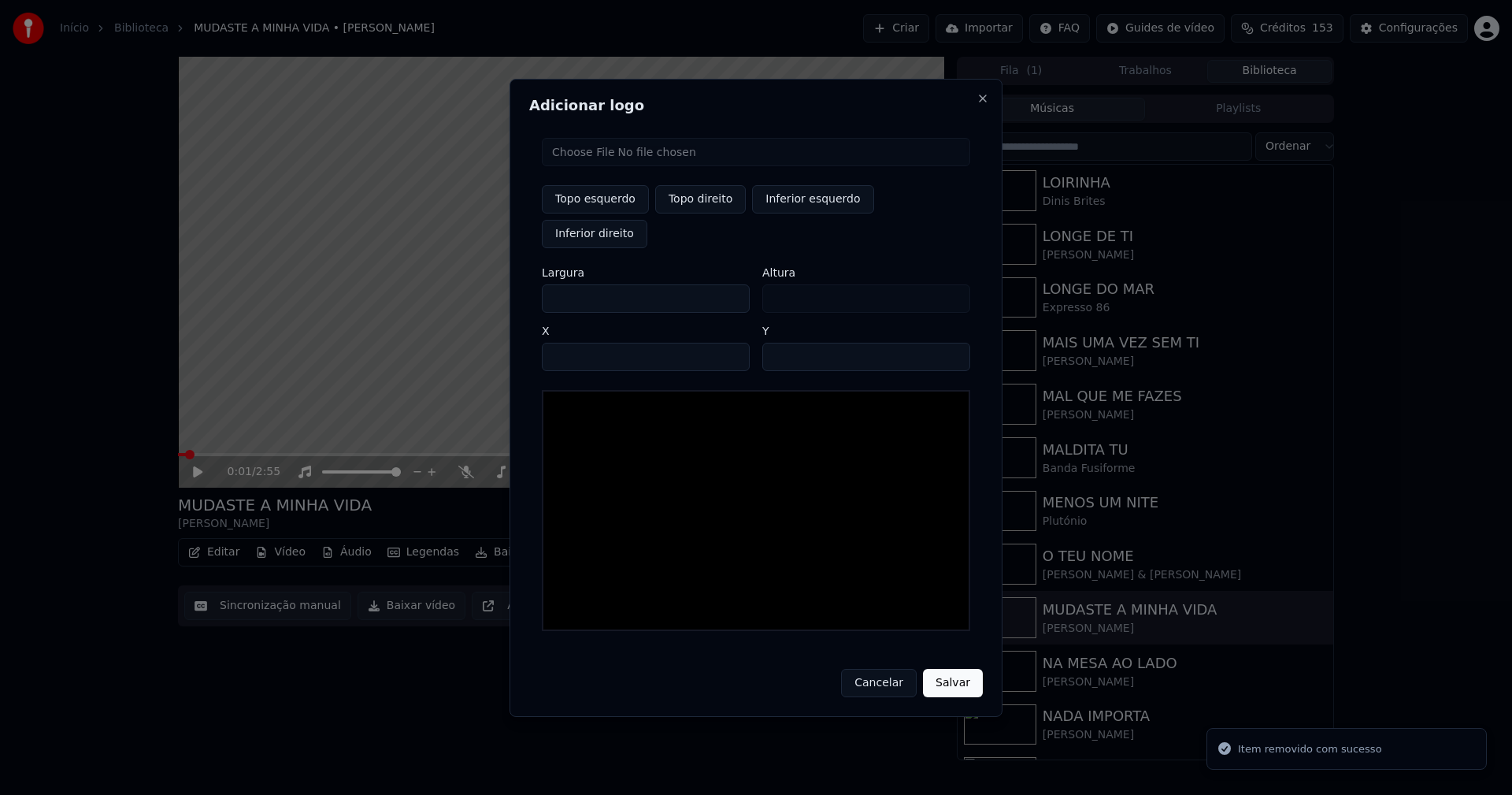
click at [606, 166] on input "file" at bounding box center [756, 152] width 428 height 28
type input "**********"
click at [688, 213] on button "Topo direito" at bounding box center [700, 199] width 91 height 28
type input "****"
drag, startPoint x: 567, startPoint y: 280, endPoint x: 499, endPoint y: 281, distance: 67.7
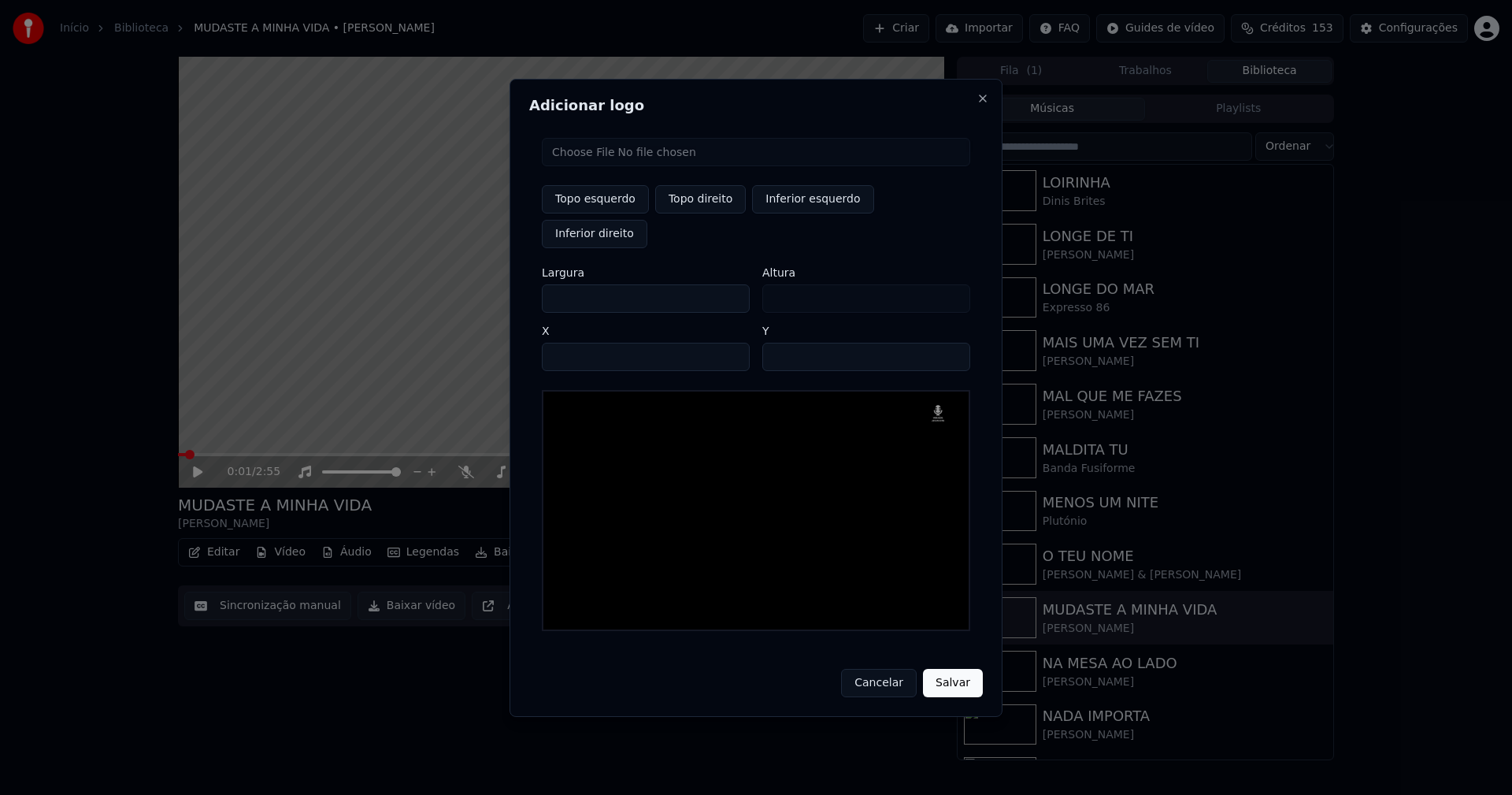
click at [505, 284] on body "Início Biblioteca MUDASTE A MINHA VIDA • Margarida Vasconcelos Criar Importar F…" at bounding box center [756, 397] width 1512 height 795
type input "**"
type input "***"
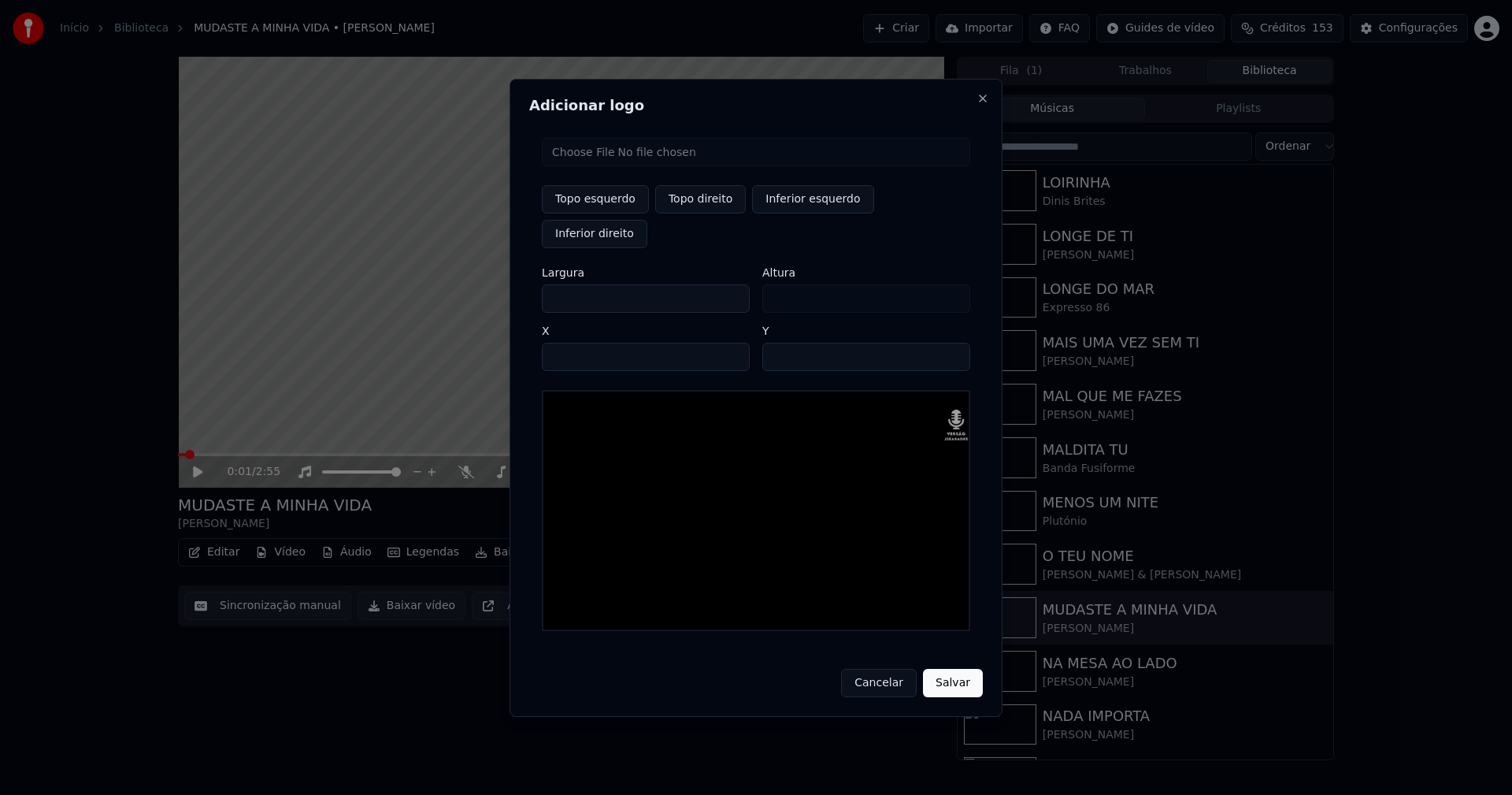
type input "***"
click at [575, 343] on input "****" at bounding box center [646, 357] width 208 height 28
type input "****"
click at [951, 347] on input "**" at bounding box center [866, 357] width 208 height 28
click at [951, 343] on input "**" at bounding box center [866, 357] width 208 height 28
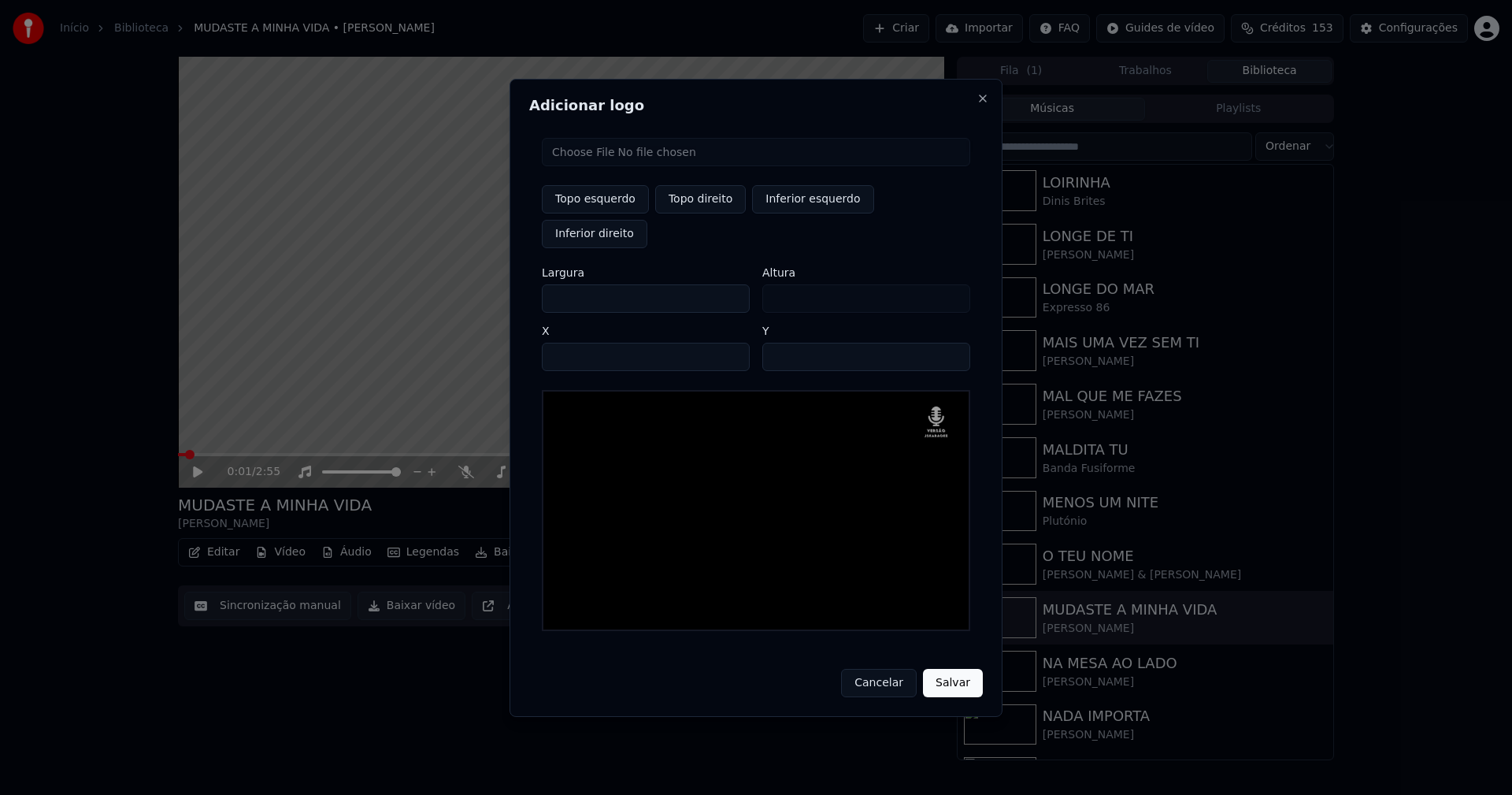
click at [951, 343] on input "**" at bounding box center [866, 357] width 208 height 28
type input "**"
click at [951, 343] on input "**" at bounding box center [866, 357] width 208 height 28
click at [969, 669] on button "Salvar" at bounding box center [953, 683] width 60 height 28
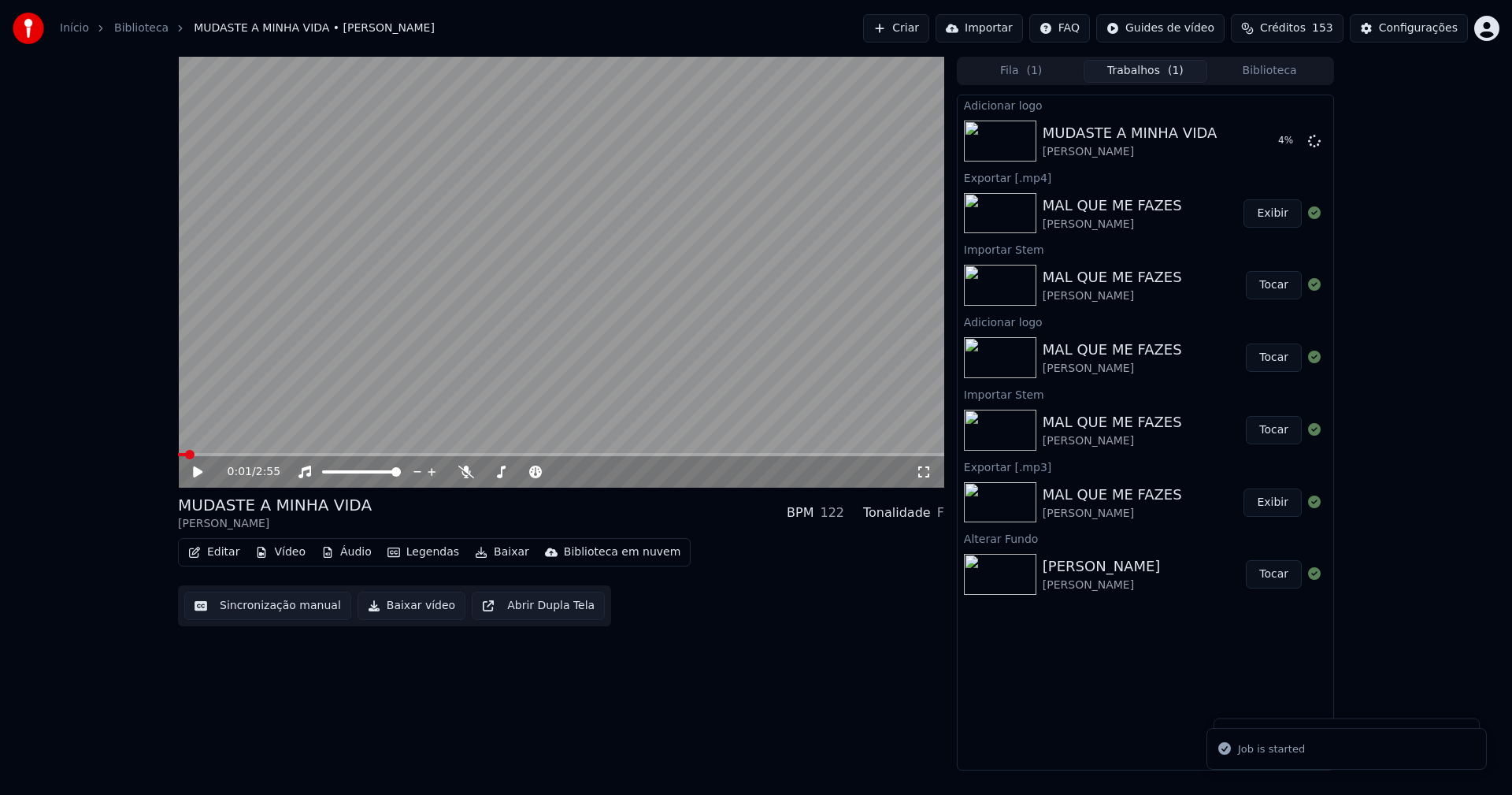
click at [202, 473] on icon at bounding box center [197, 471] width 9 height 11
click at [231, 549] on button "Editar" at bounding box center [214, 552] width 64 height 22
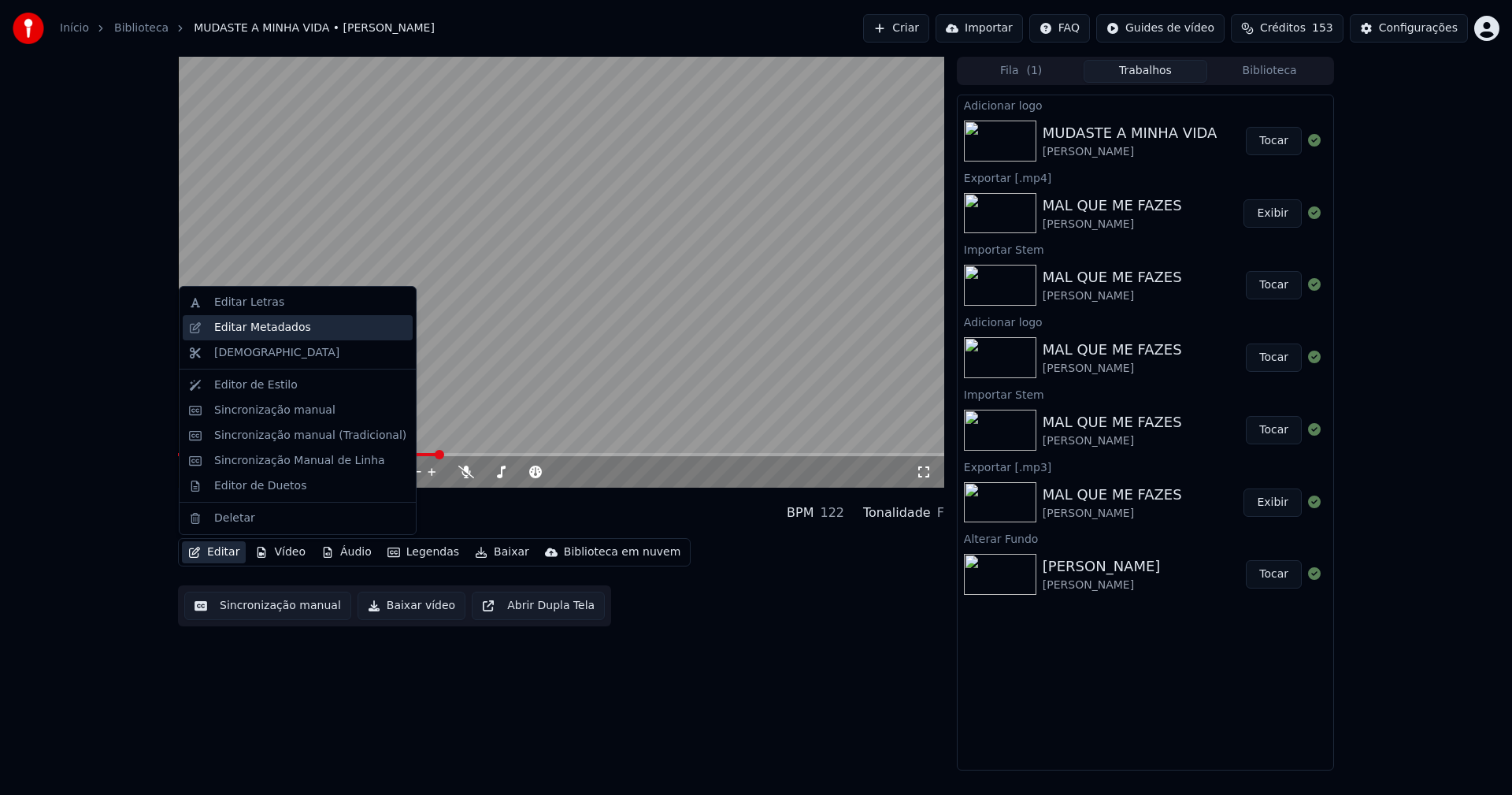
click at [274, 332] on div "Editar Metadados" at bounding box center [262, 328] width 97 height 16
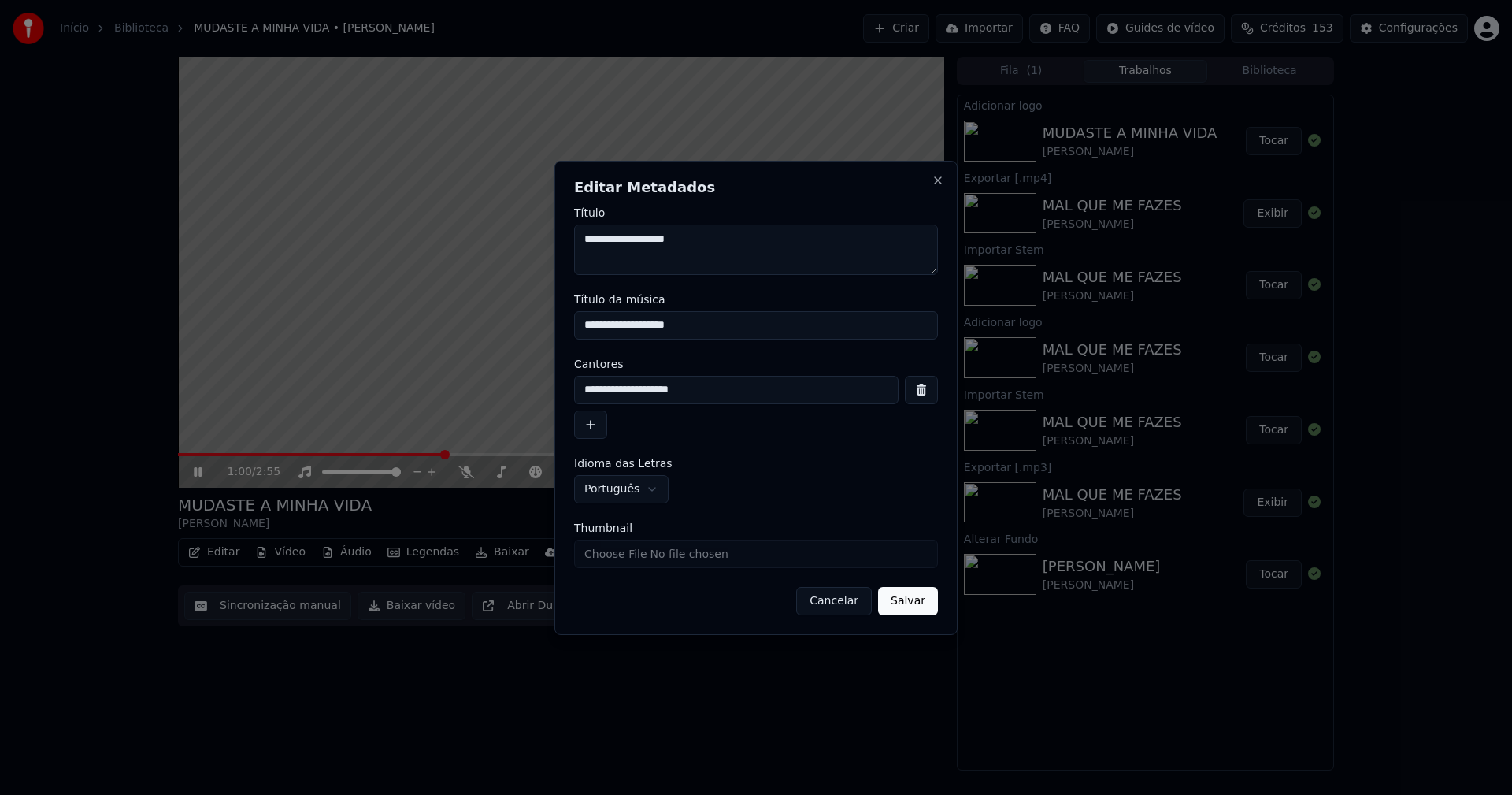
click at [614, 554] on input "Thumbnail" at bounding box center [756, 553] width 364 height 28
type input "**********"
click at [925, 602] on button "Salvar" at bounding box center [908, 601] width 60 height 28
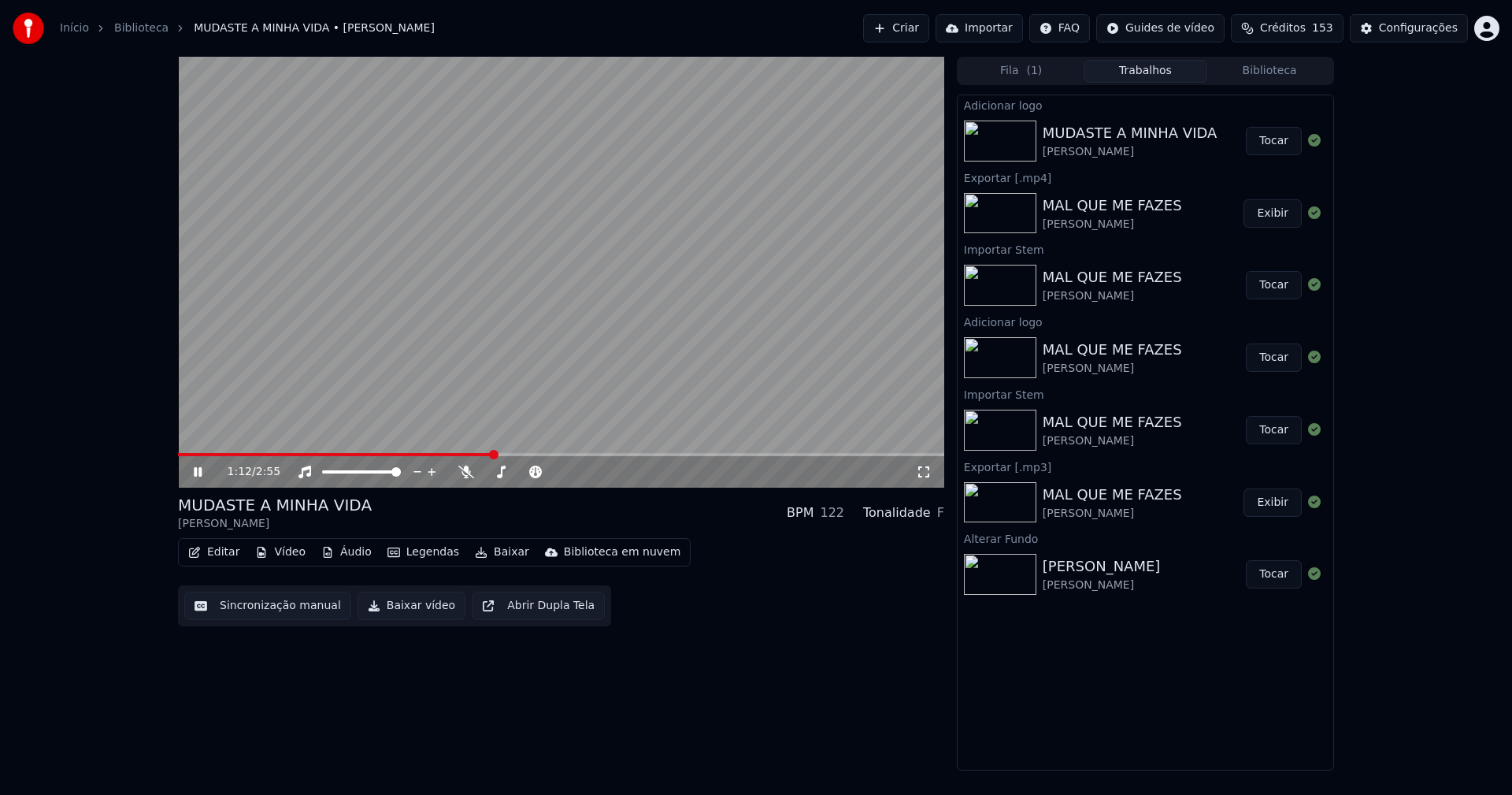
click at [219, 547] on button "Editar" at bounding box center [214, 552] width 64 height 22
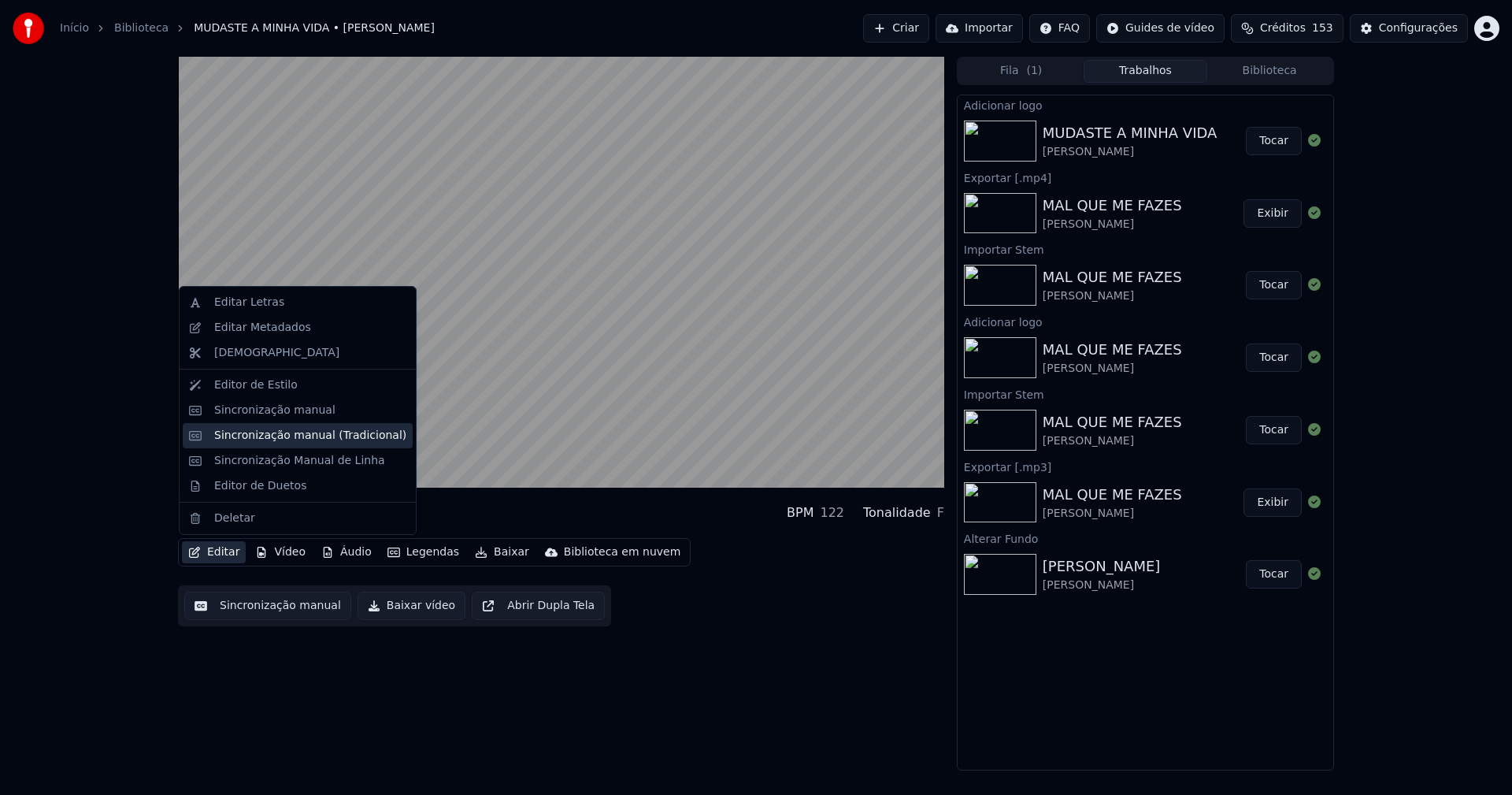
click at [285, 435] on div "Sincronização manual (Tradicional)" at bounding box center [310, 436] width 192 height 16
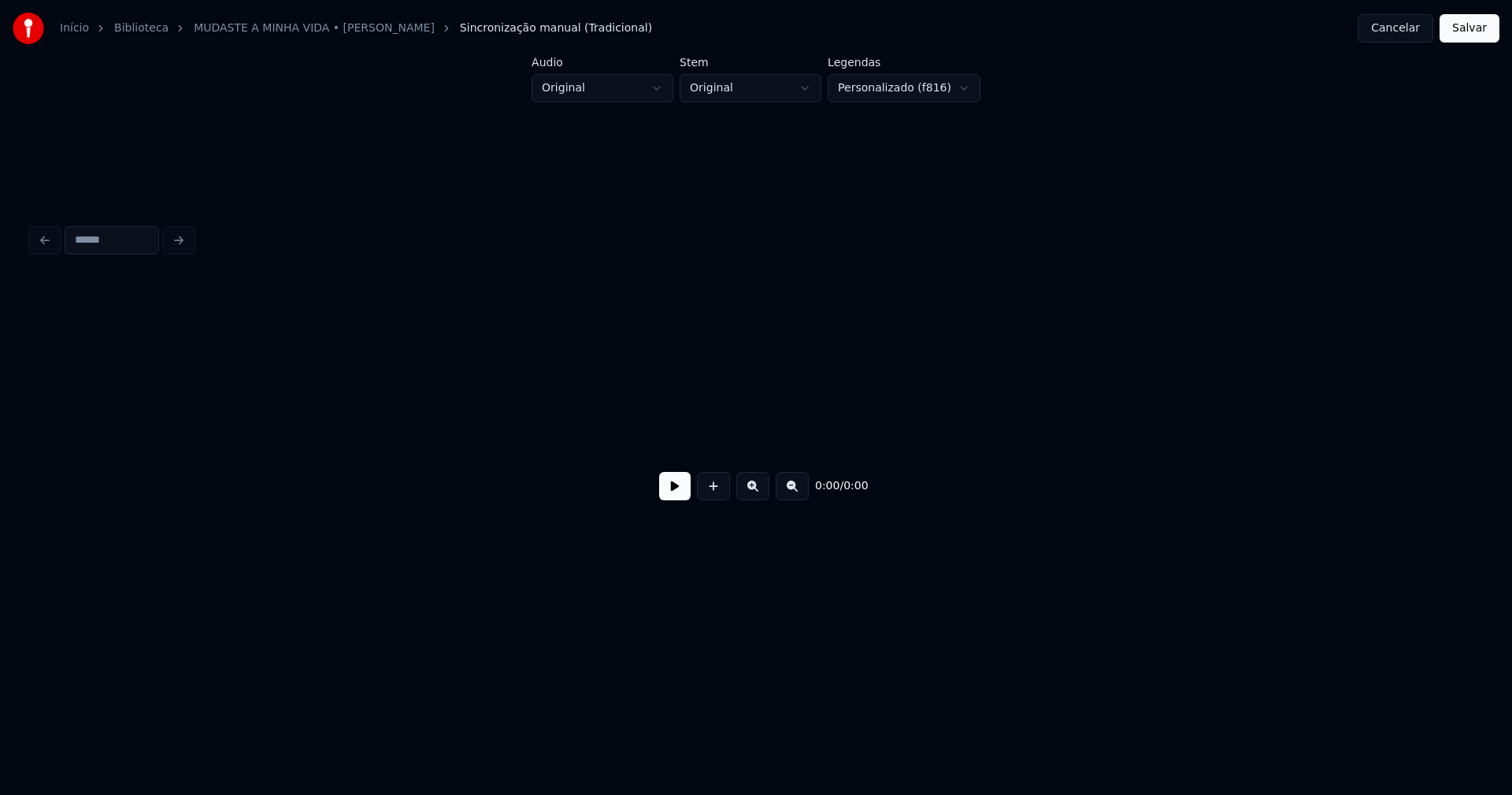
scroll to position [0, 2882]
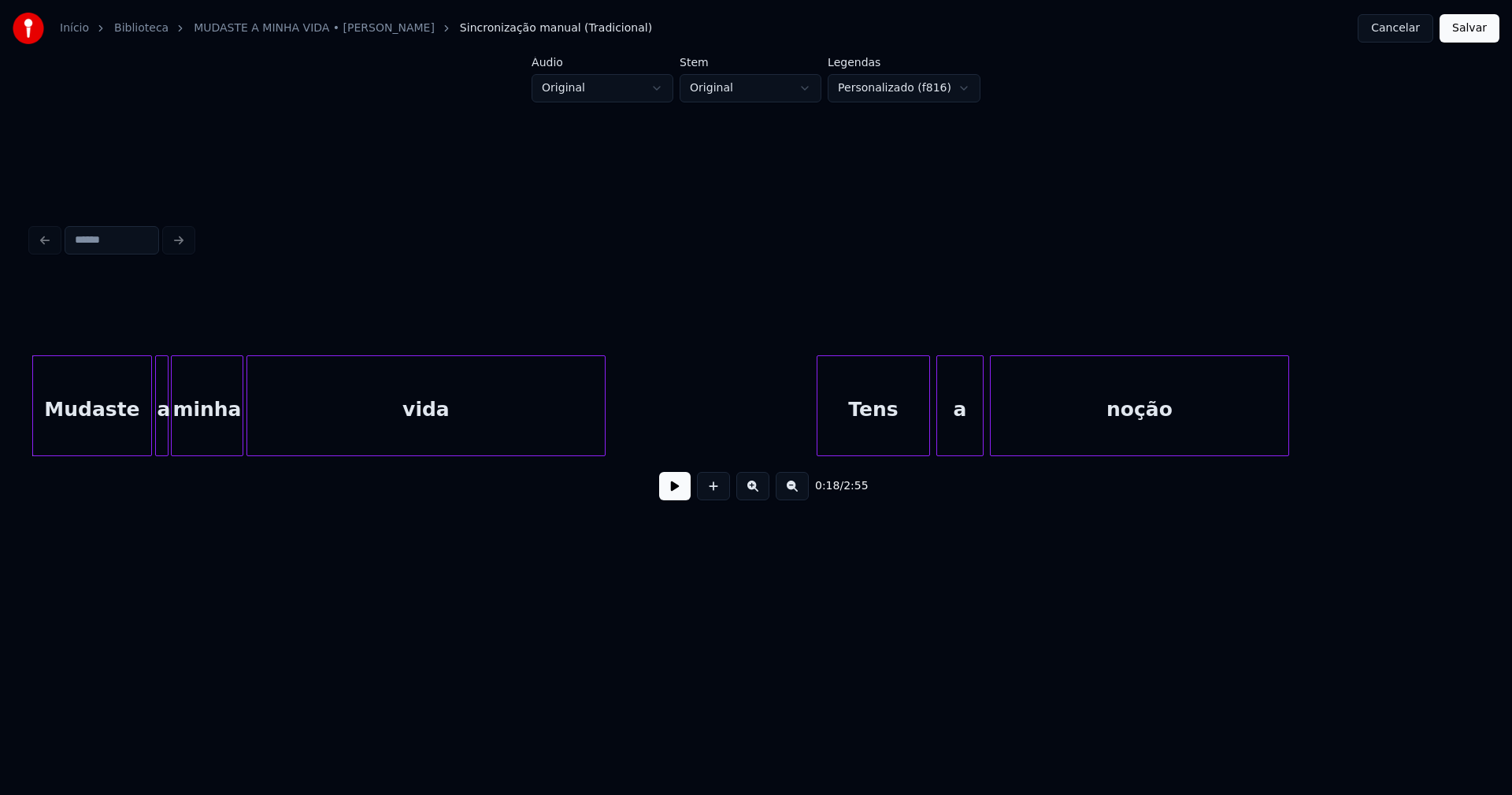
drag, startPoint x: 677, startPoint y: 496, endPoint x: 648, endPoint y: 490, distance: 29.0
click at [675, 495] on button at bounding box center [675, 486] width 32 height 28
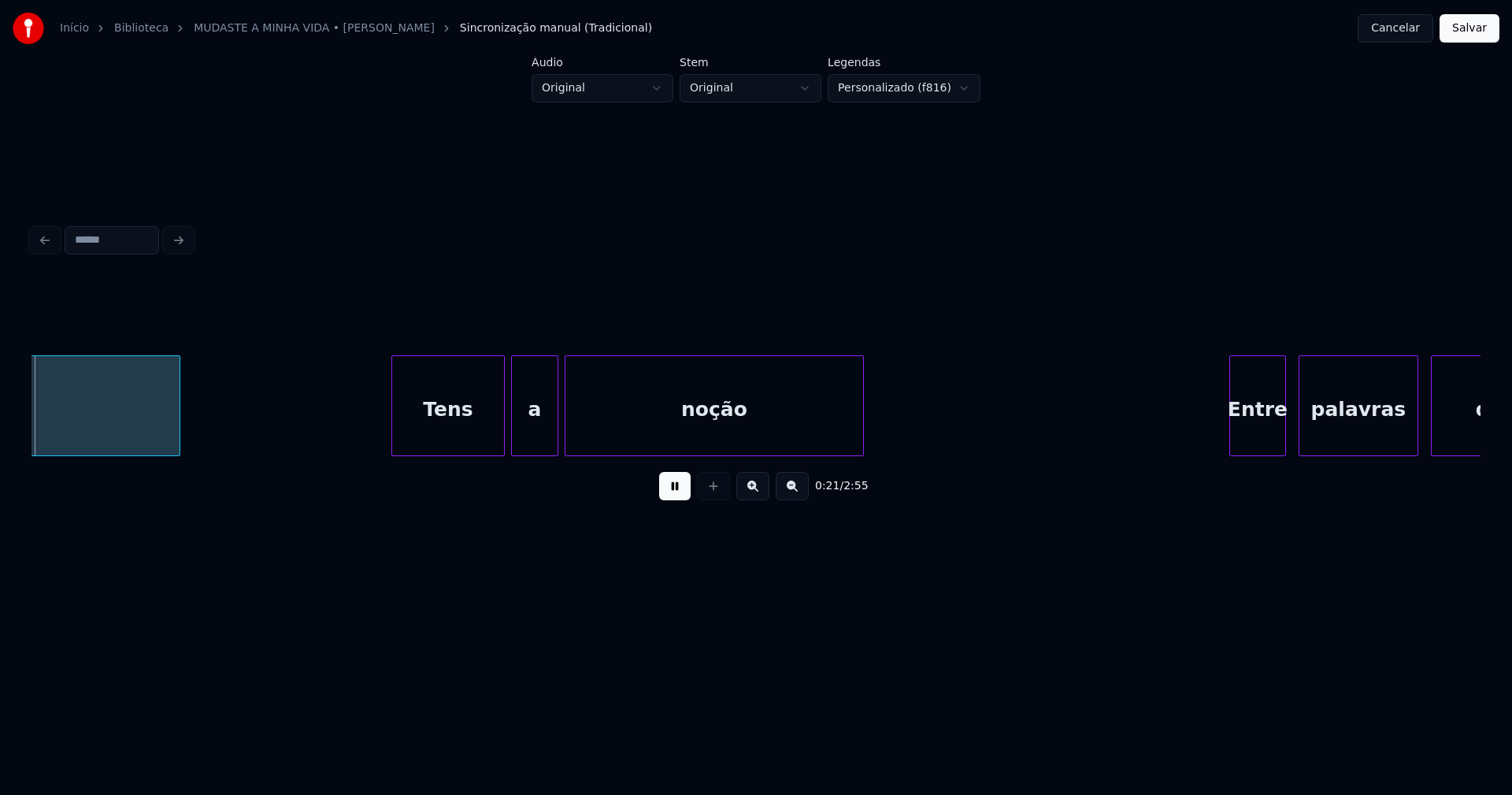
scroll to position [0, 3315]
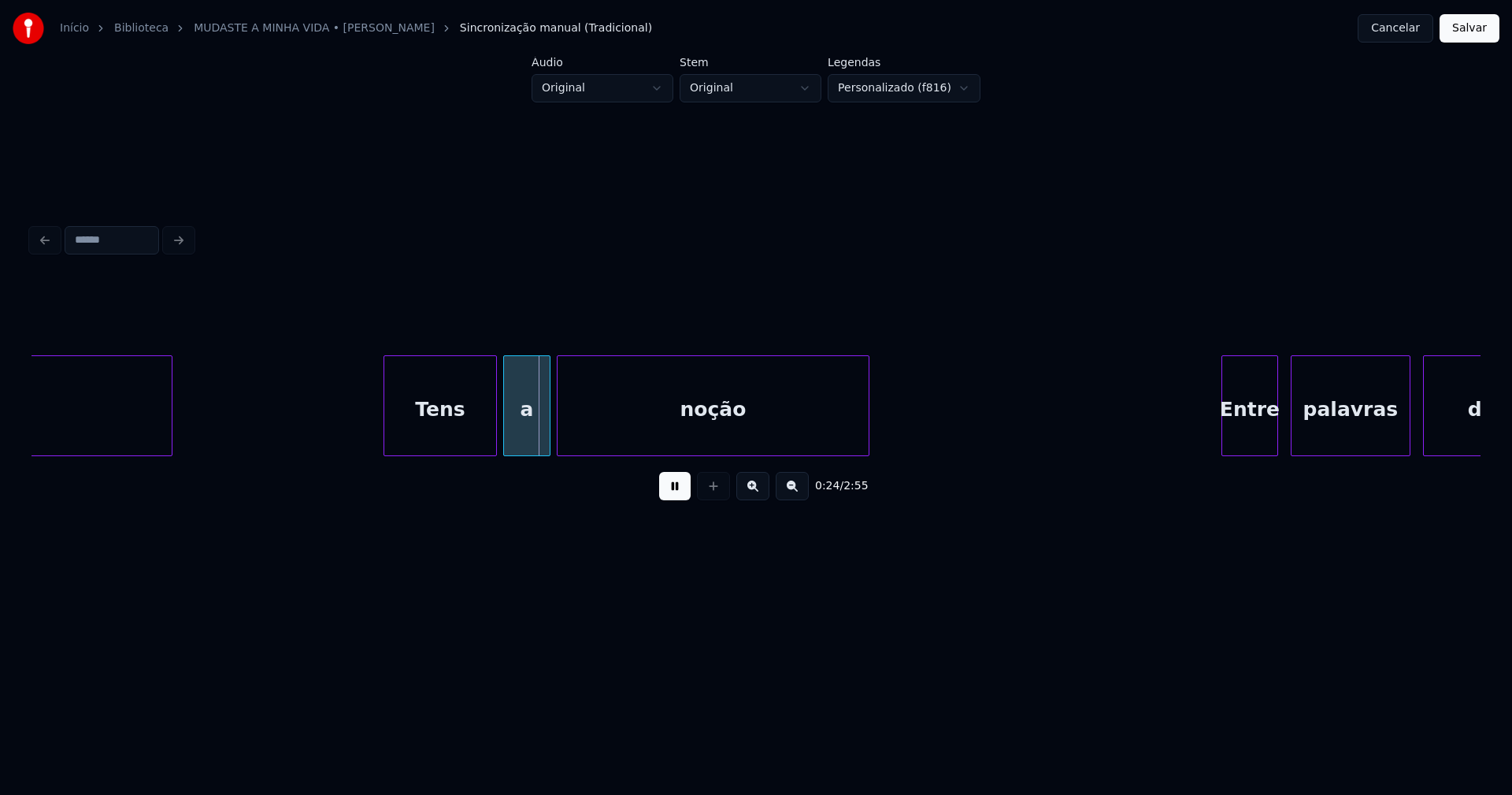
click at [867, 419] on div at bounding box center [866, 405] width 5 height 99
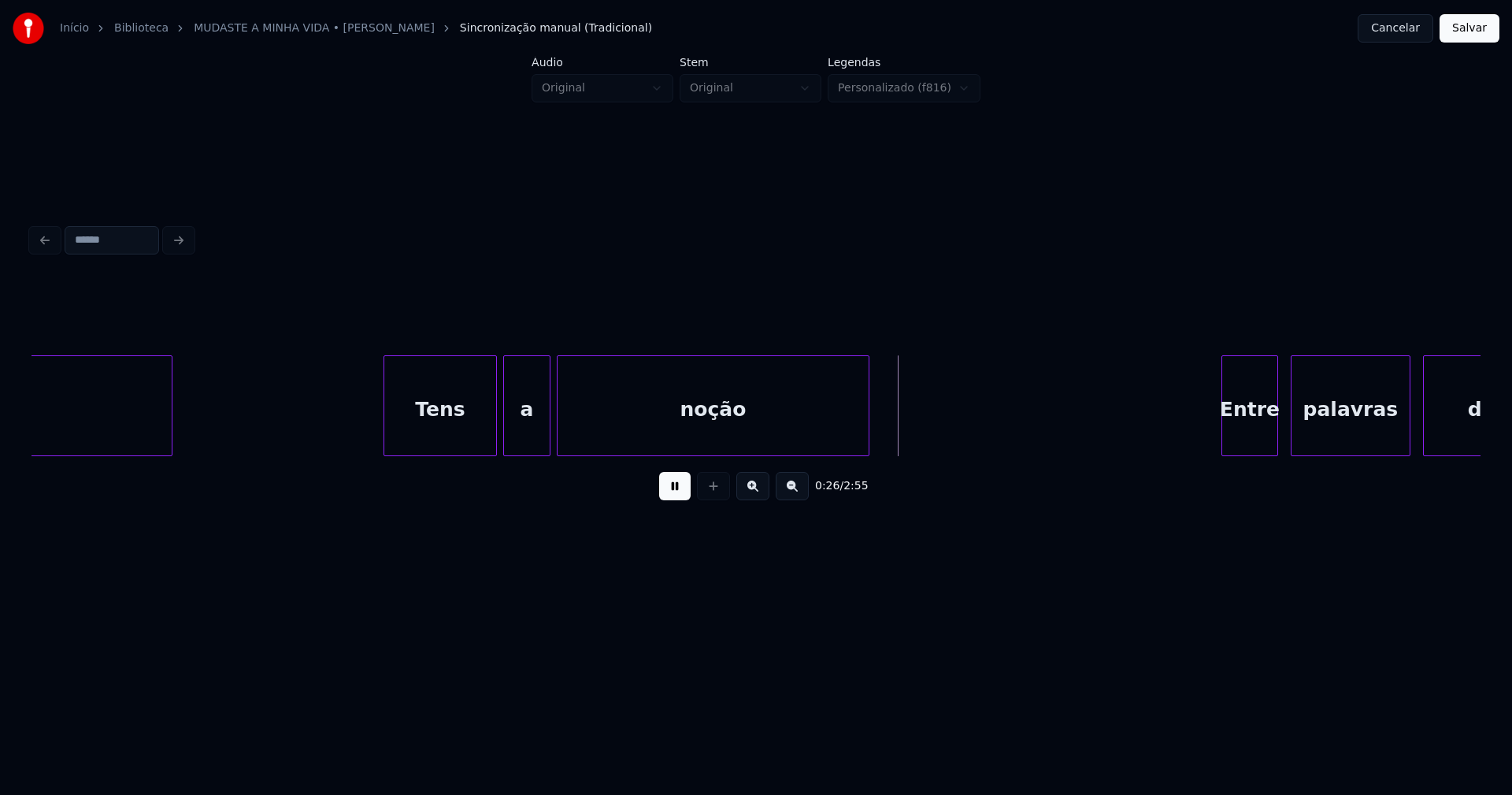
click at [582, 417] on div at bounding box center [582, 405] width 5 height 99
click at [566, 421] on div at bounding box center [565, 405] width 5 height 99
click at [422, 443] on div "Tens" at bounding box center [435, 409] width 112 height 107
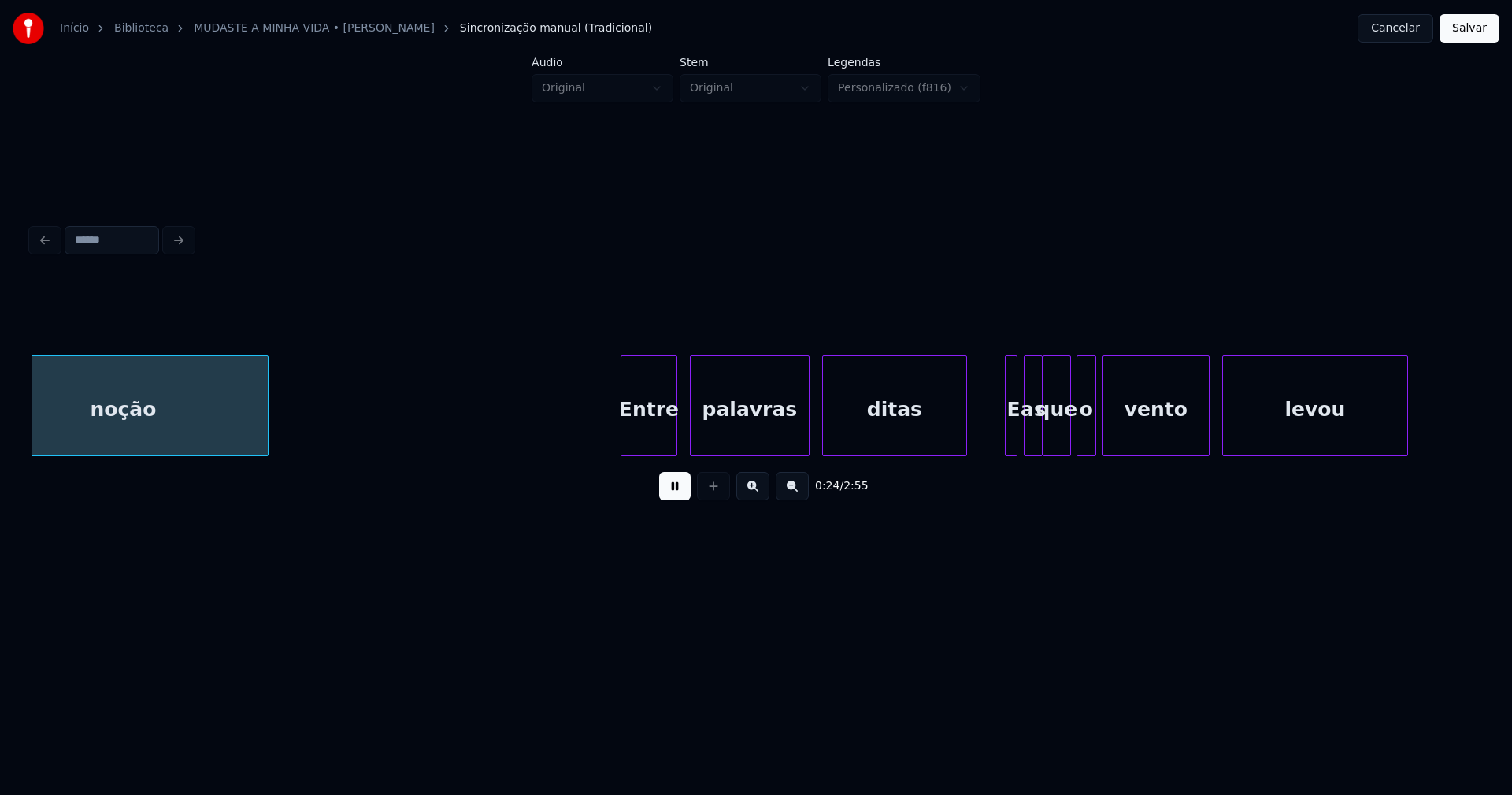
scroll to position [0, 3943]
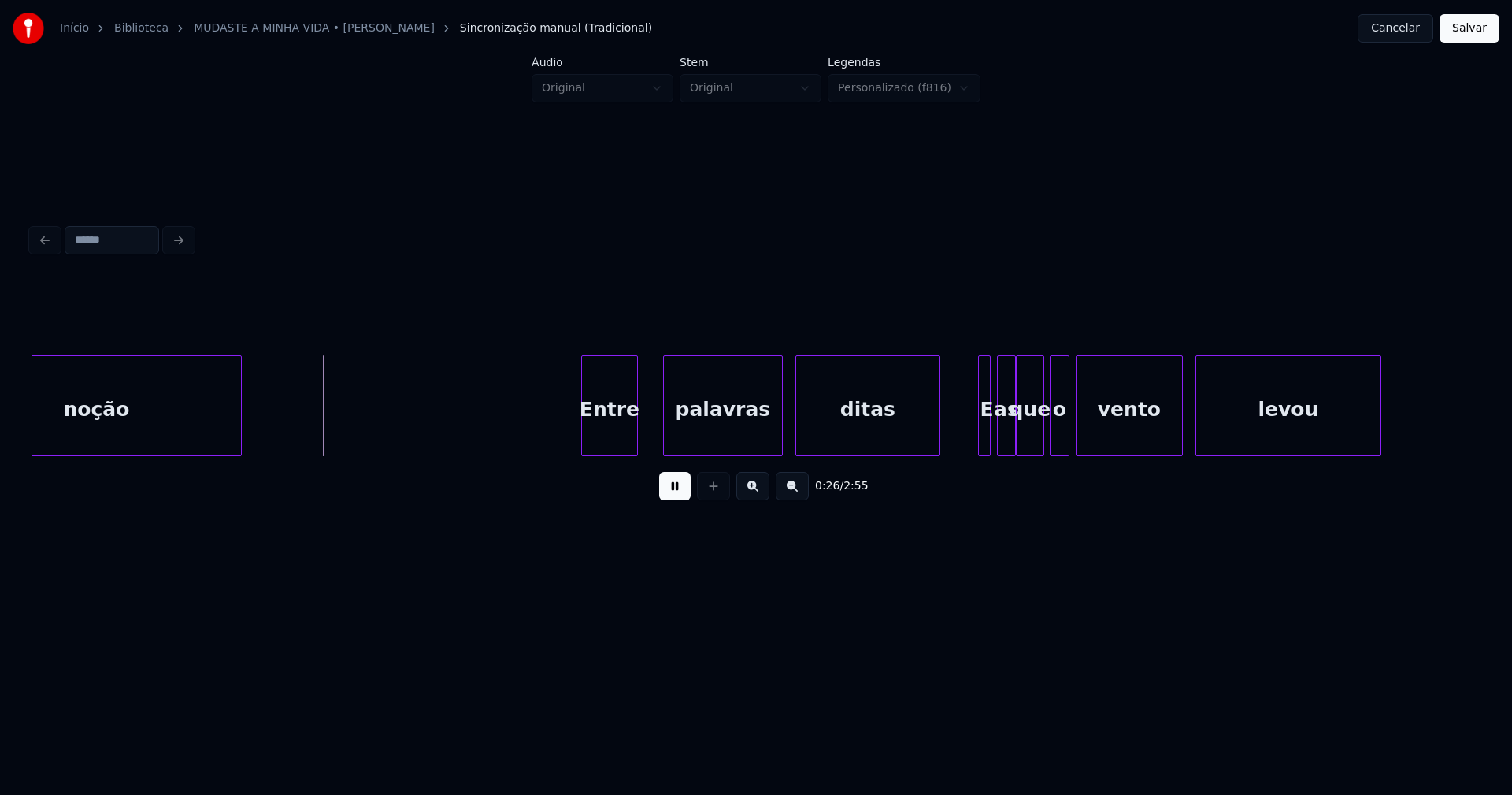
click at [613, 441] on div "Entre" at bounding box center [609, 409] width 55 height 107
click at [848, 436] on div "ditas" at bounding box center [865, 409] width 143 height 107
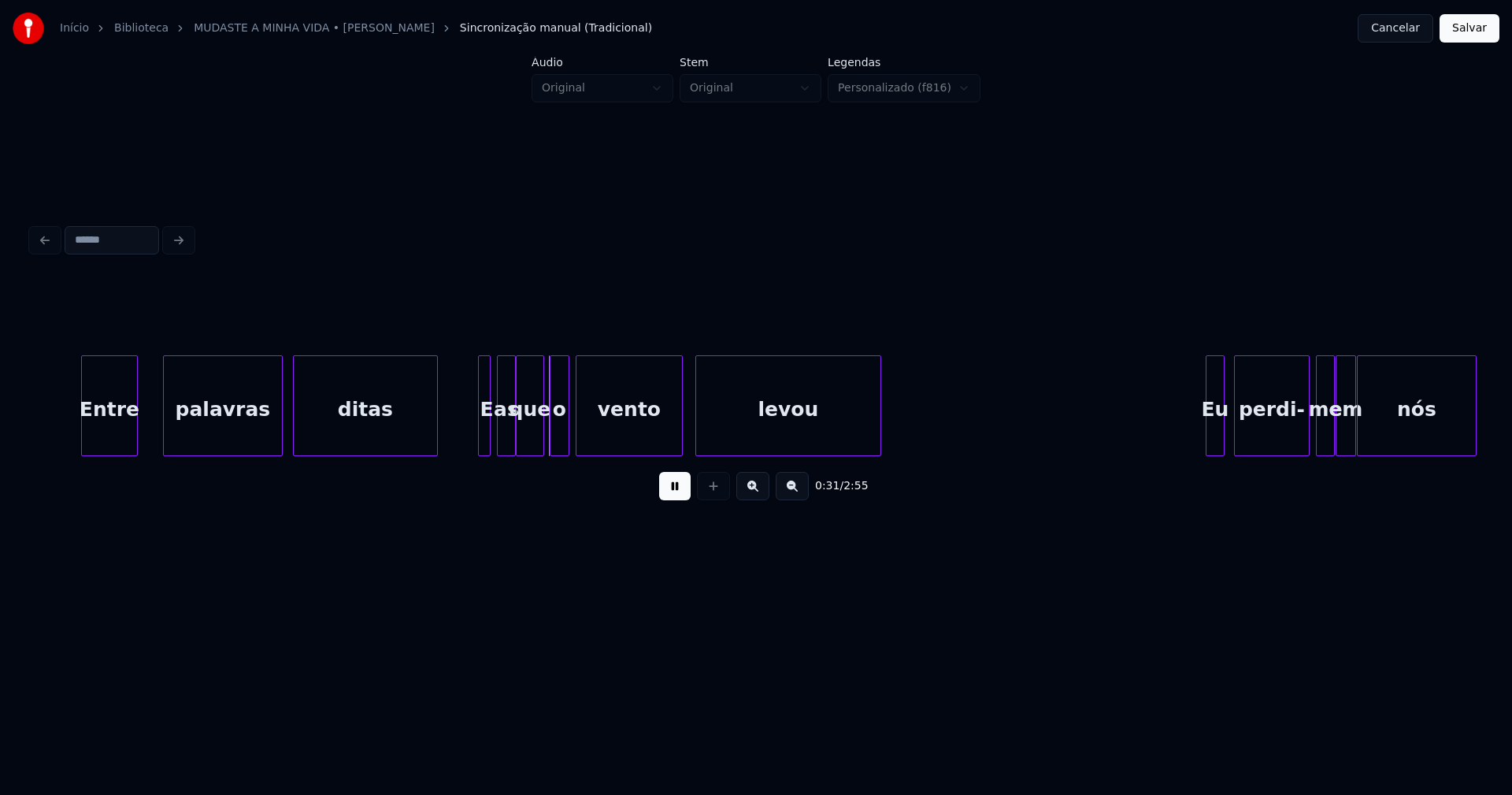
scroll to position [0, 4458]
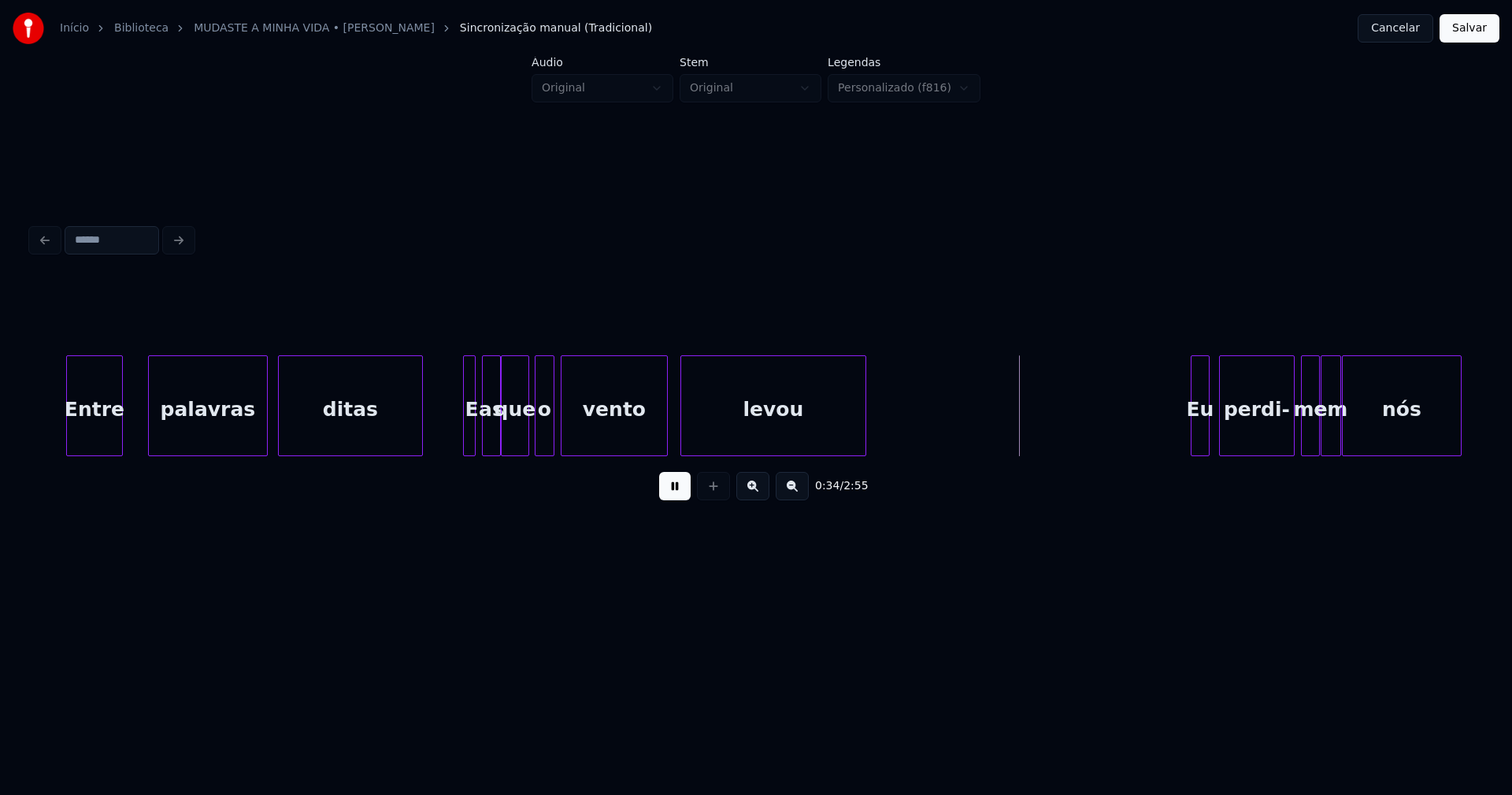
click at [671, 493] on button at bounding box center [675, 486] width 32 height 28
click at [417, 432] on div at bounding box center [415, 405] width 5 height 99
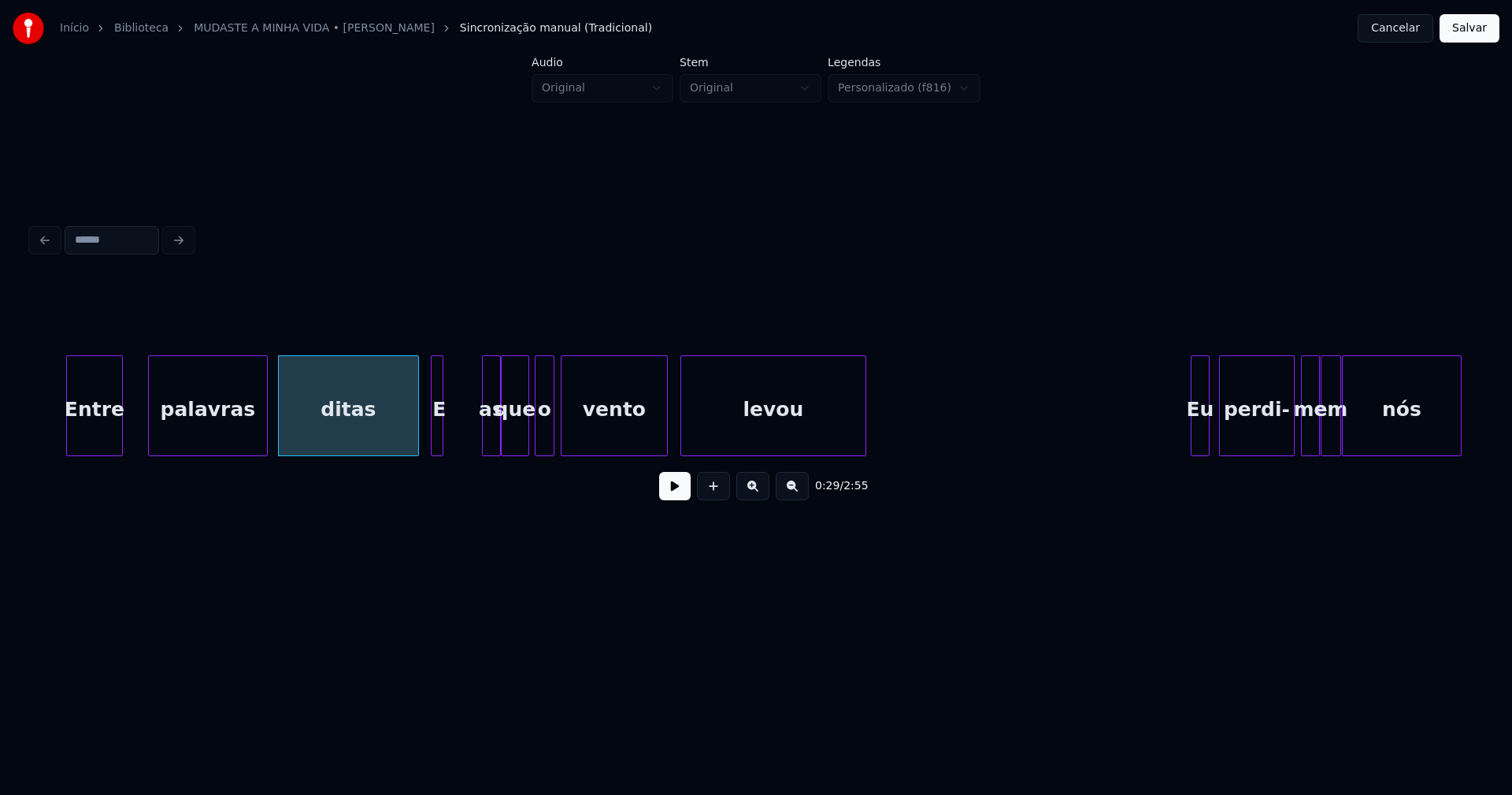
click at [436, 449] on div "E" at bounding box center [440, 409] width 16 height 107
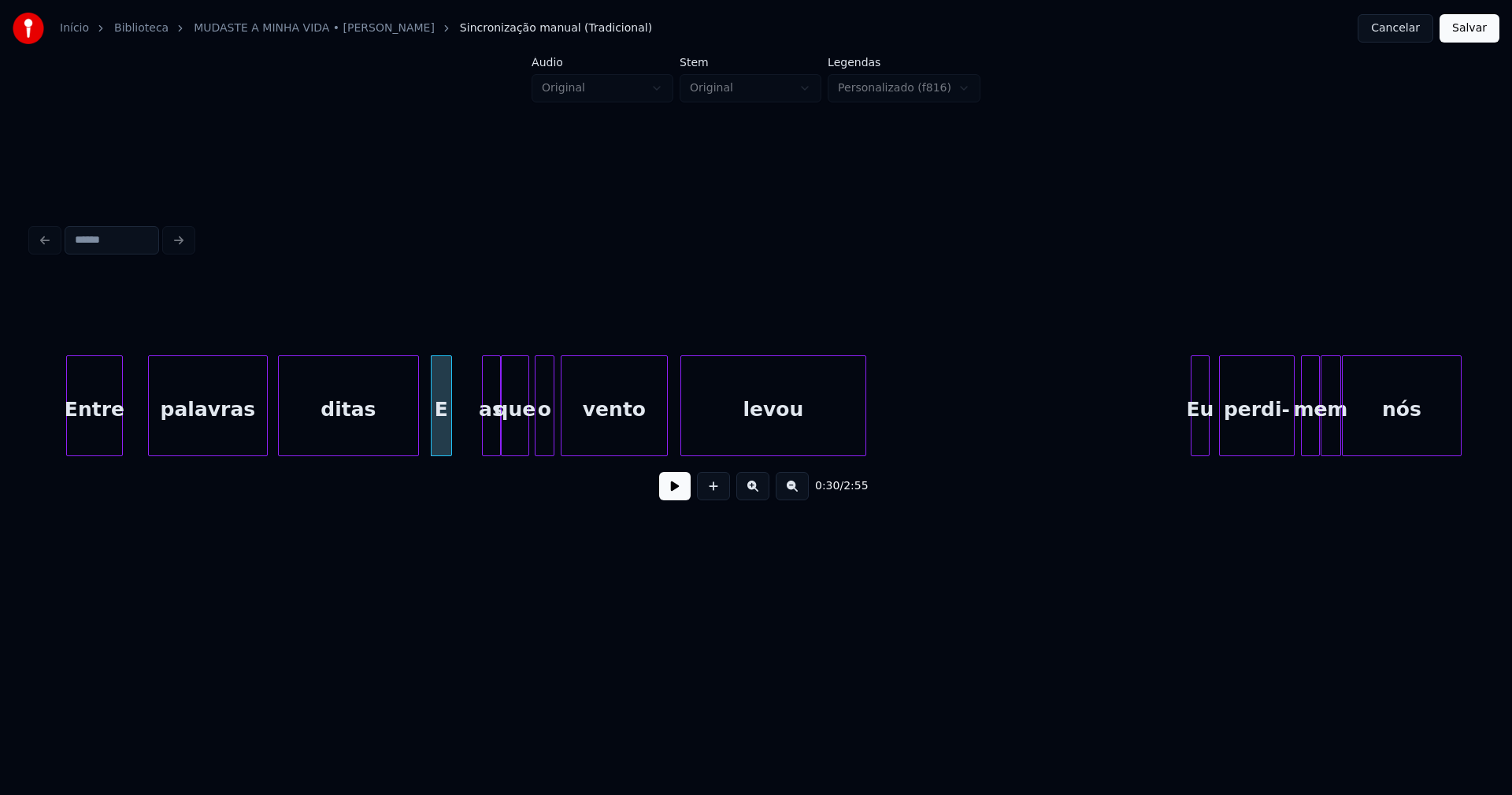
click at [449, 429] on div at bounding box center [449, 405] width 5 height 99
click at [471, 436] on div "as" at bounding box center [470, 409] width 17 height 107
click at [491, 430] on div at bounding box center [490, 405] width 5 height 99
click at [677, 496] on button at bounding box center [675, 486] width 32 height 28
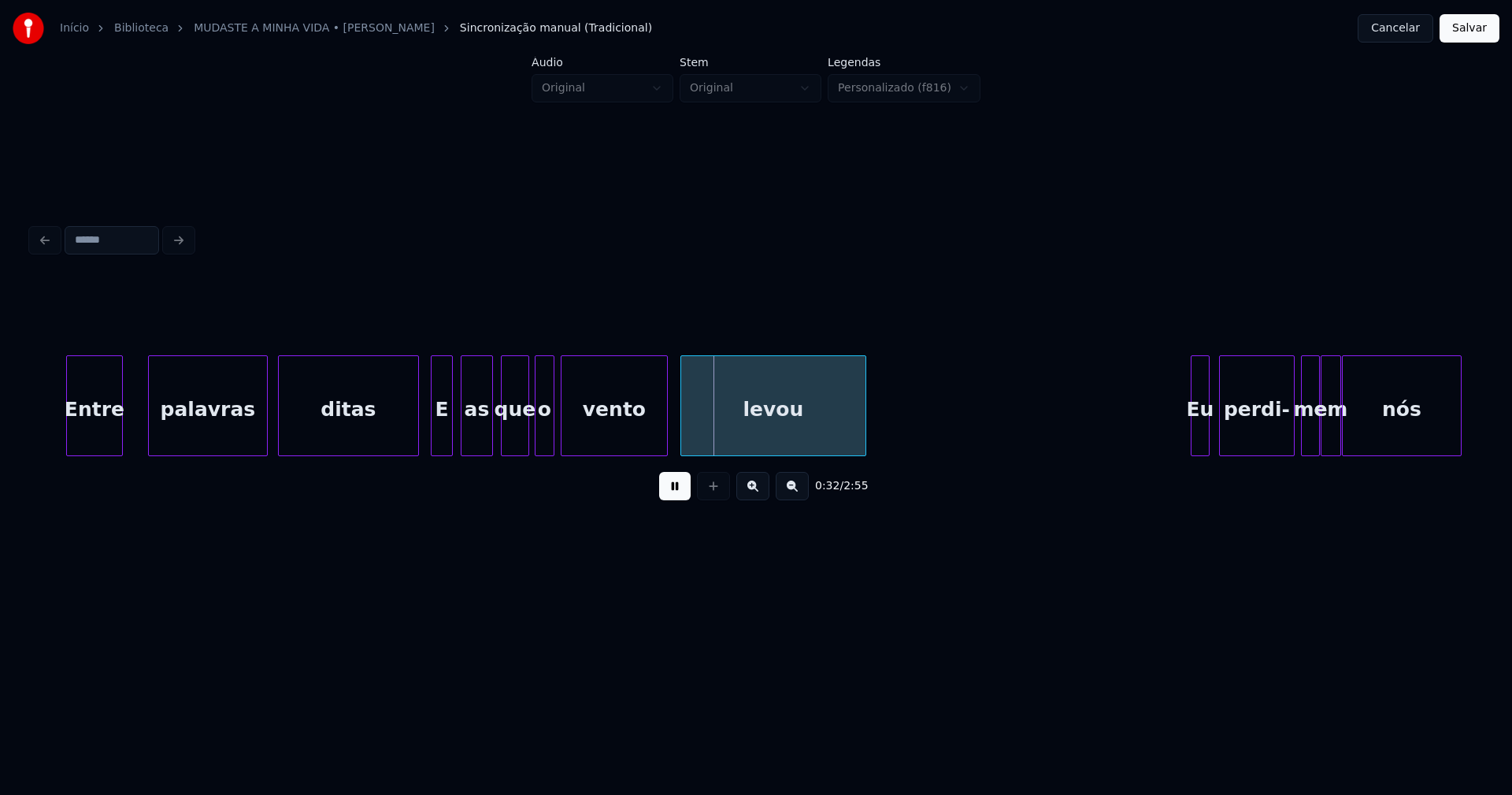
click at [404, 432] on div at bounding box center [404, 405] width 5 height 99
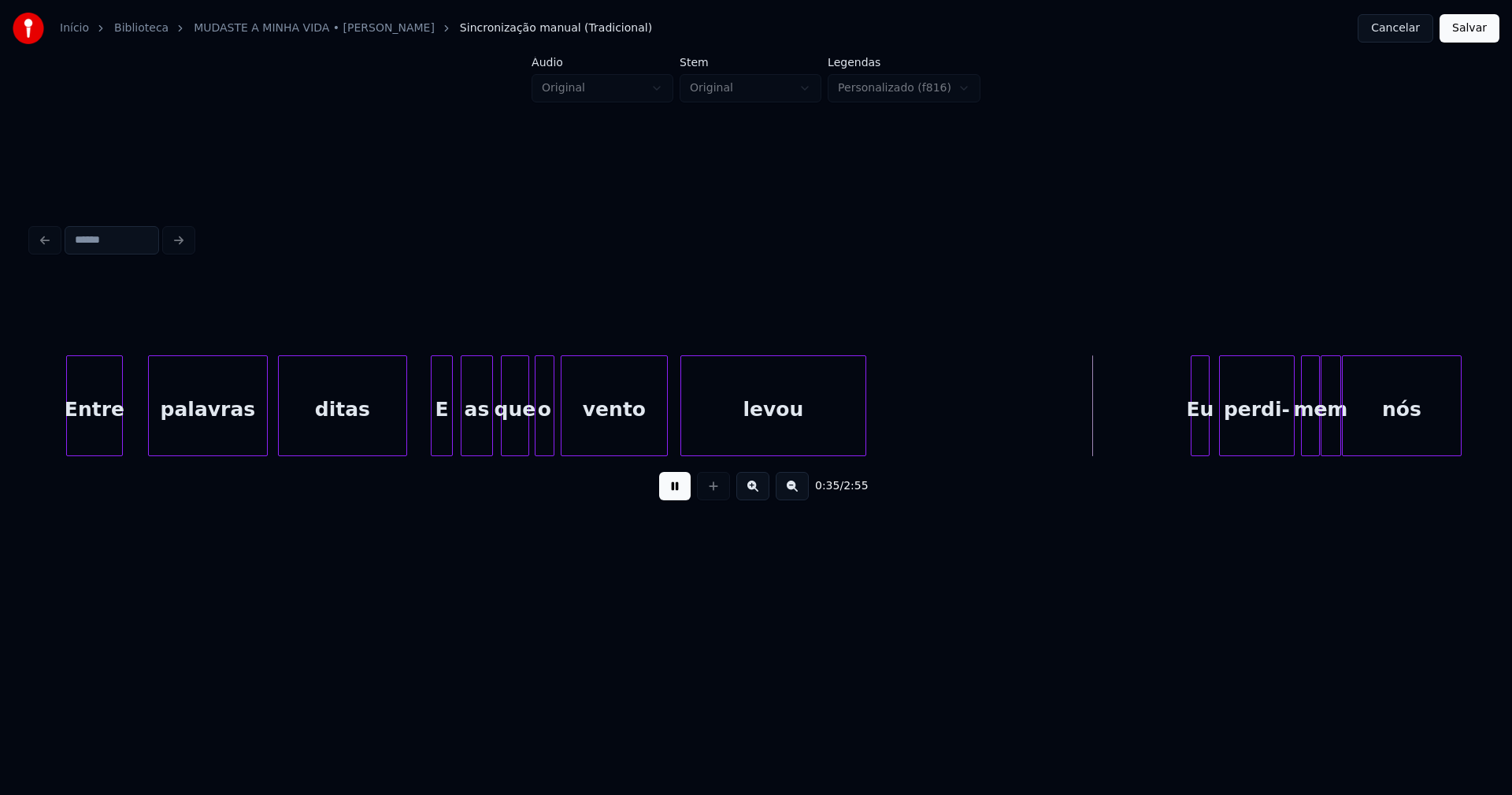
click at [446, 433] on div "E" at bounding box center [442, 409] width 20 height 107
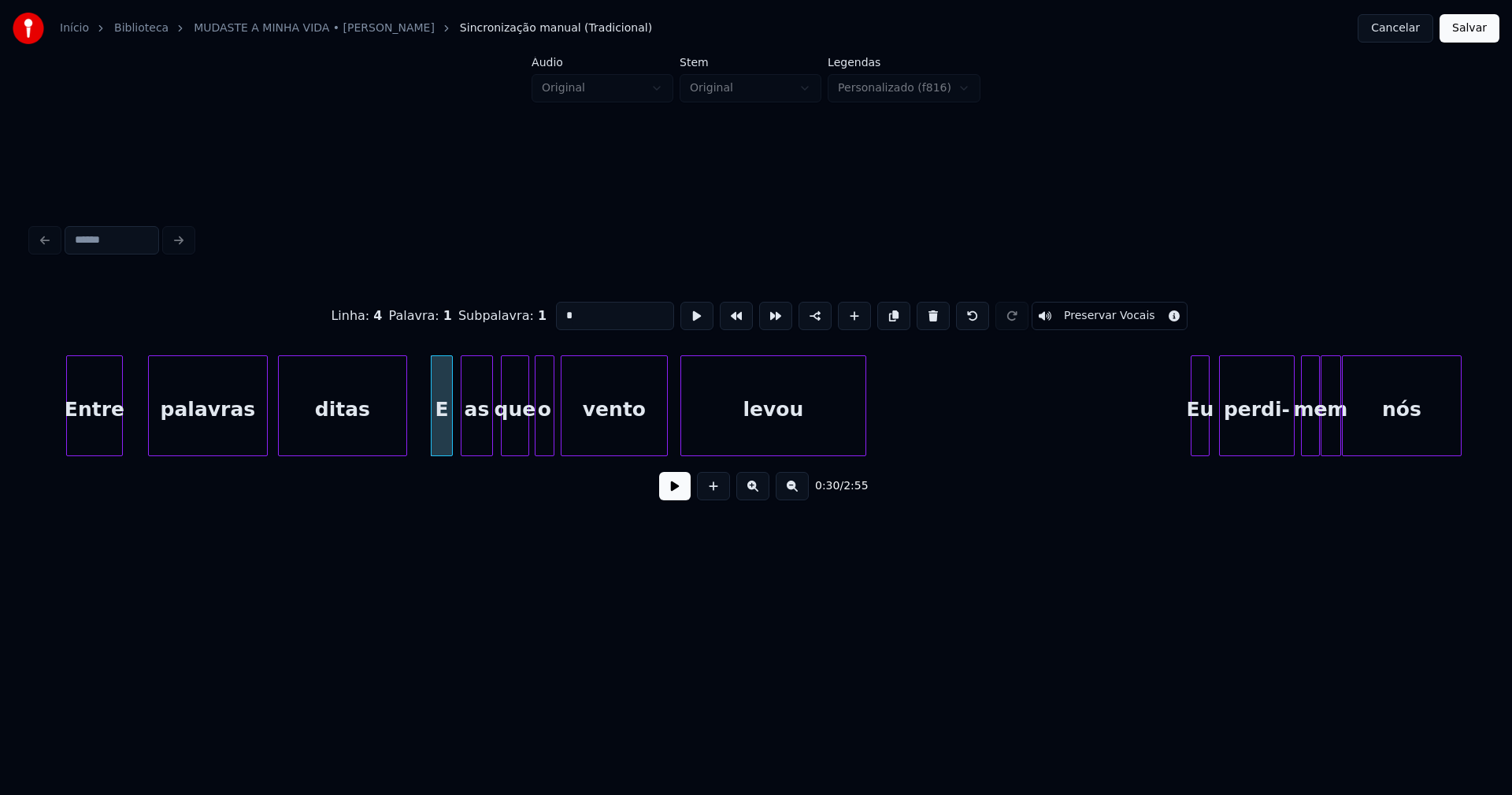
drag, startPoint x: 569, startPoint y: 310, endPoint x: 494, endPoint y: 313, distance: 75.7
click at [496, 313] on div "Linha : 4 Palavra : 1 Subpalavra : 1 * Preservar Vocais" at bounding box center [756, 315] width 1449 height 79
type input "*"
click at [674, 494] on button at bounding box center [675, 486] width 32 height 28
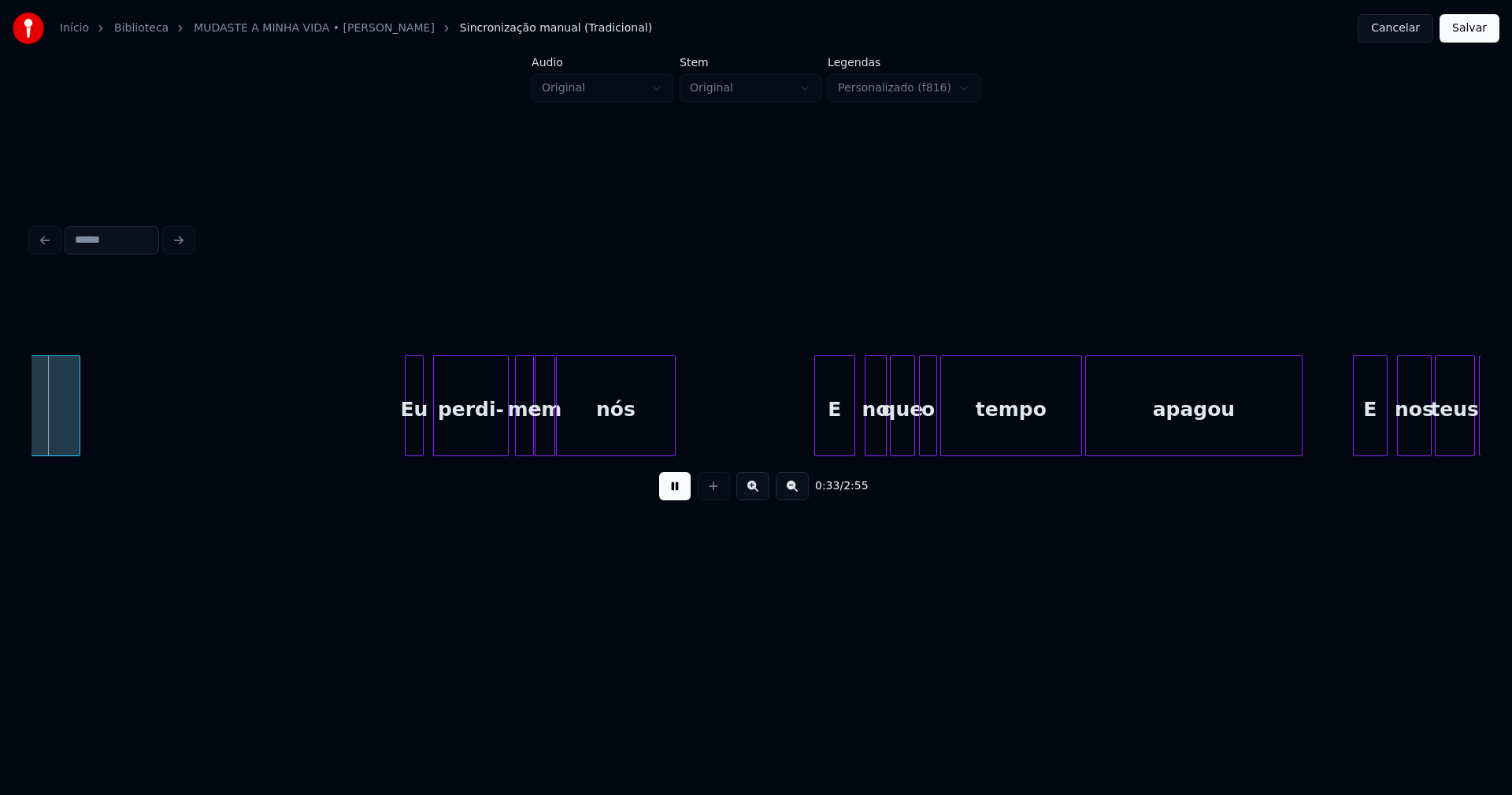
scroll to position [0, 5255]
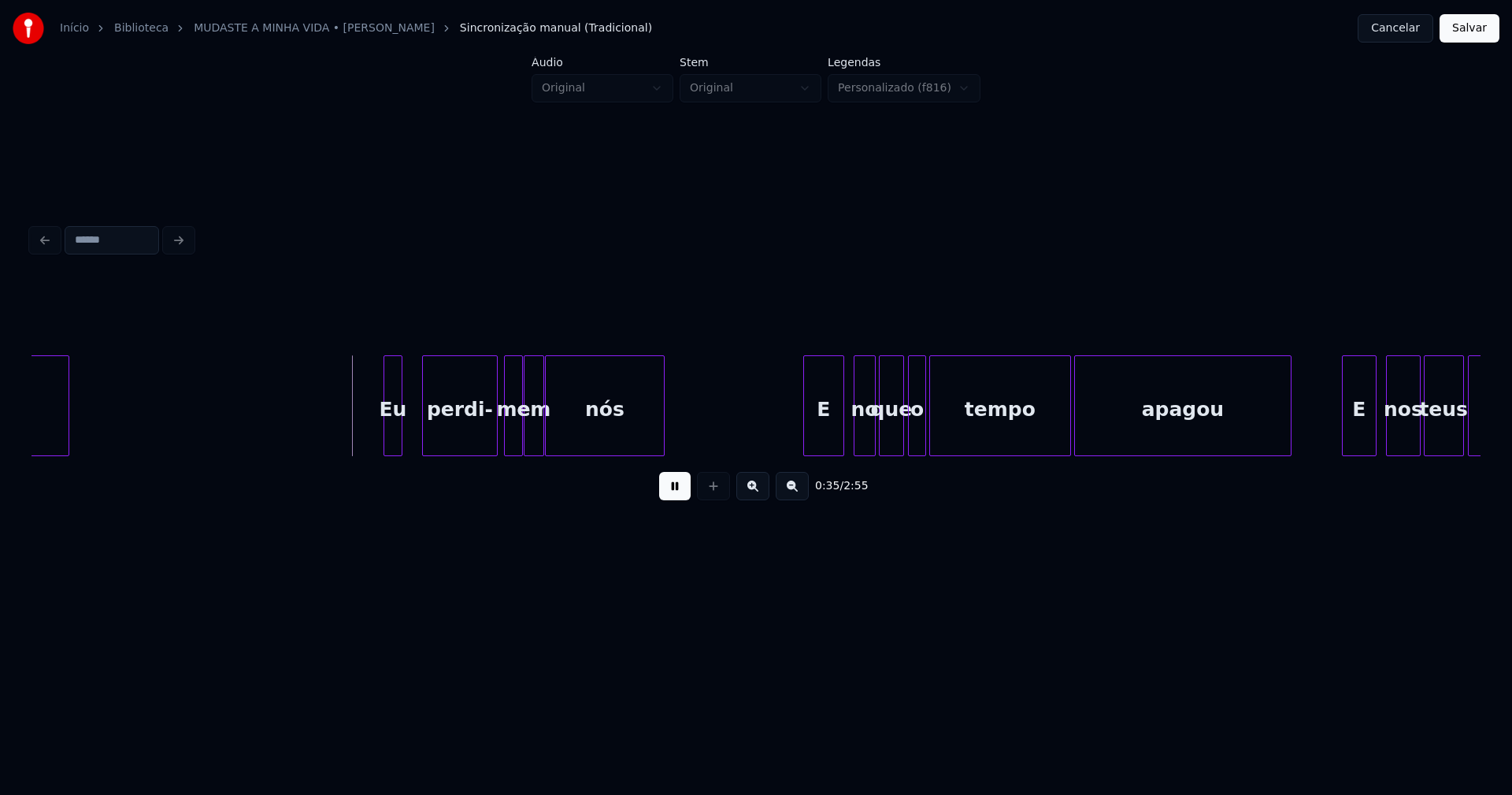
click at [392, 439] on div "Eu" at bounding box center [392, 409] width 17 height 107
click at [373, 442] on div at bounding box center [373, 405] width 5 height 99
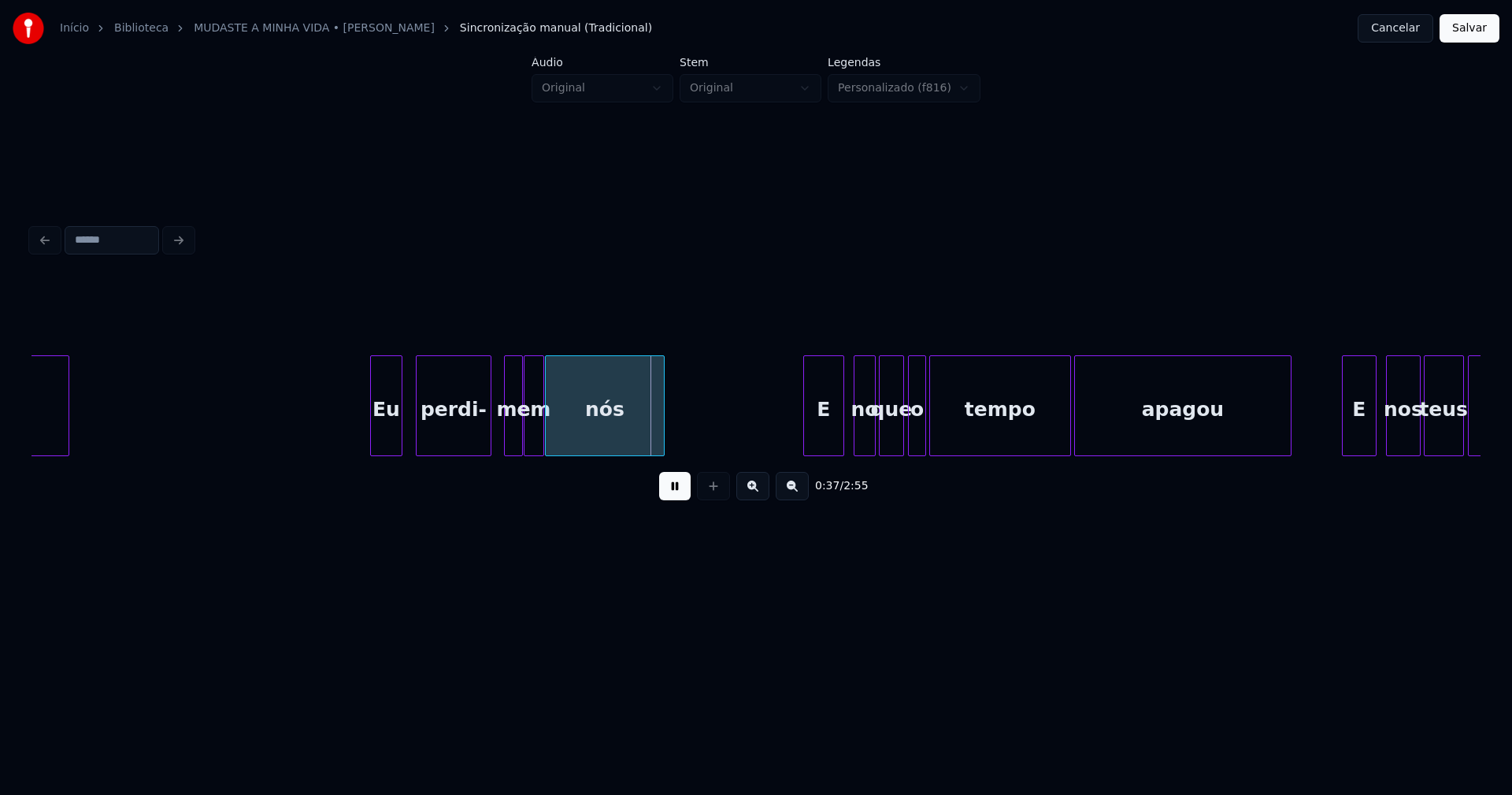
click at [462, 432] on div "perdi-" at bounding box center [454, 409] width 74 height 107
click at [492, 438] on div at bounding box center [493, 405] width 5 height 99
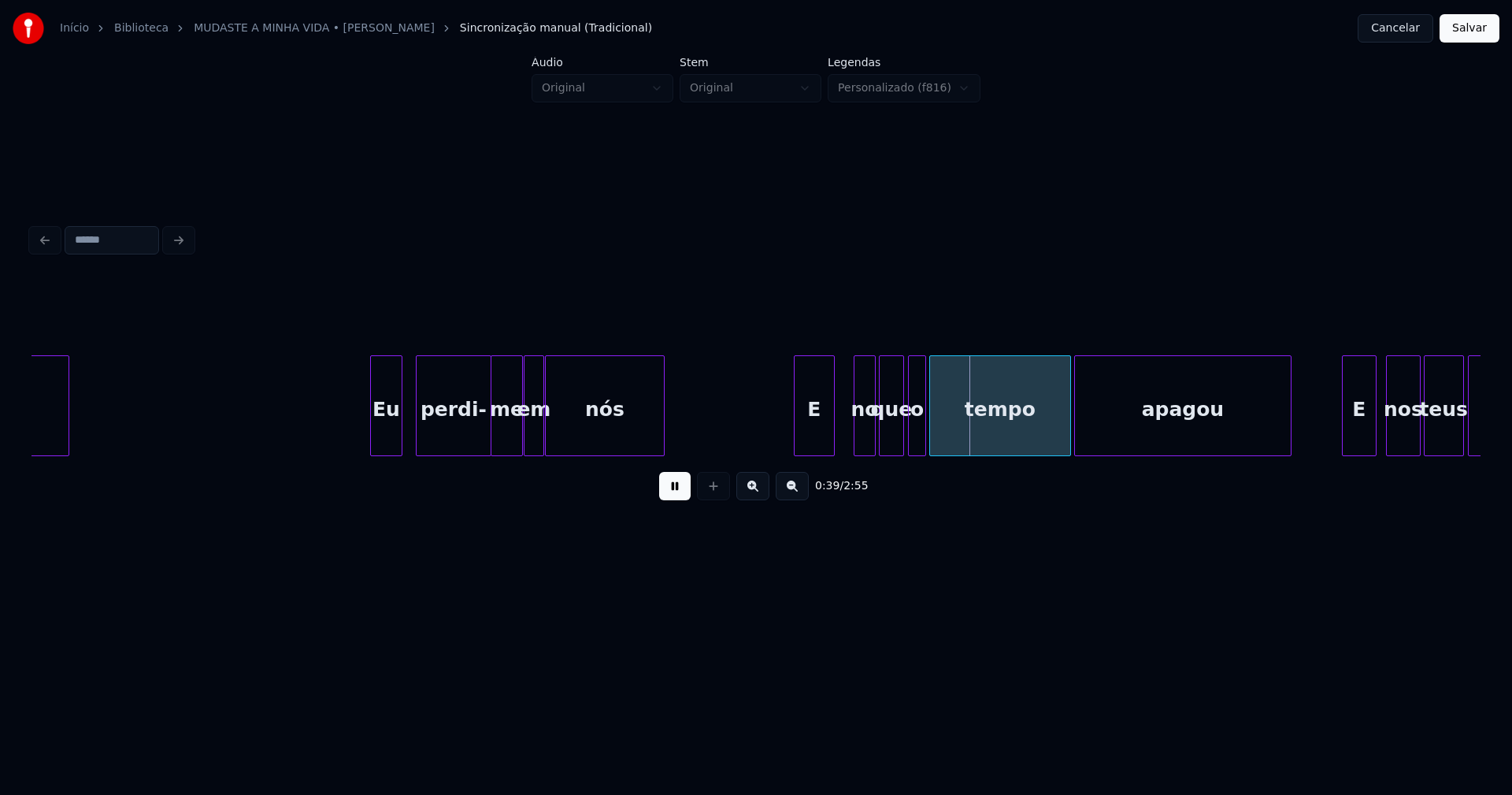
click at [819, 436] on div "E" at bounding box center [814, 409] width 39 height 107
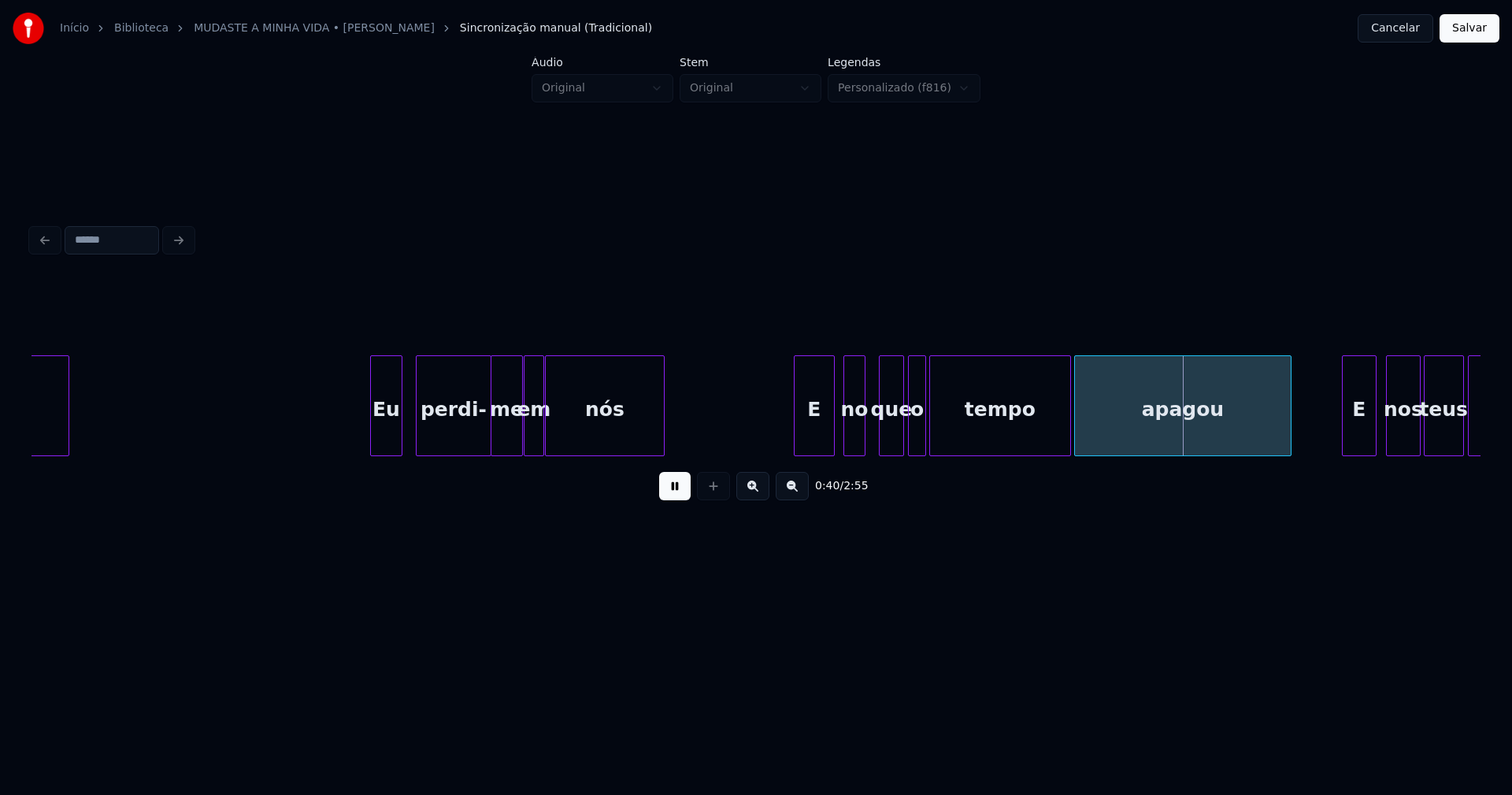
click at [853, 439] on div "no" at bounding box center [854, 409] width 20 height 107
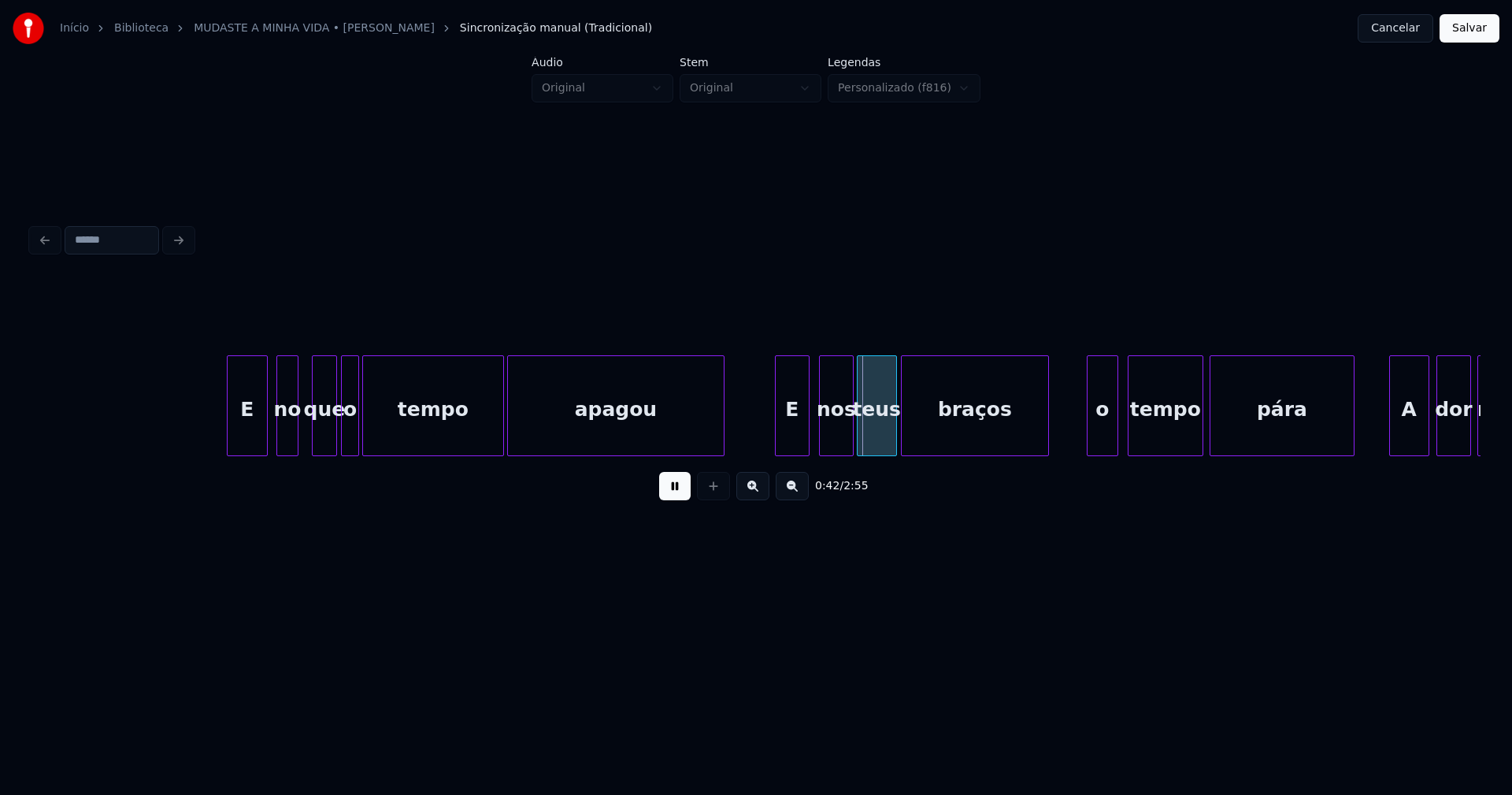
scroll to position [0, 6250]
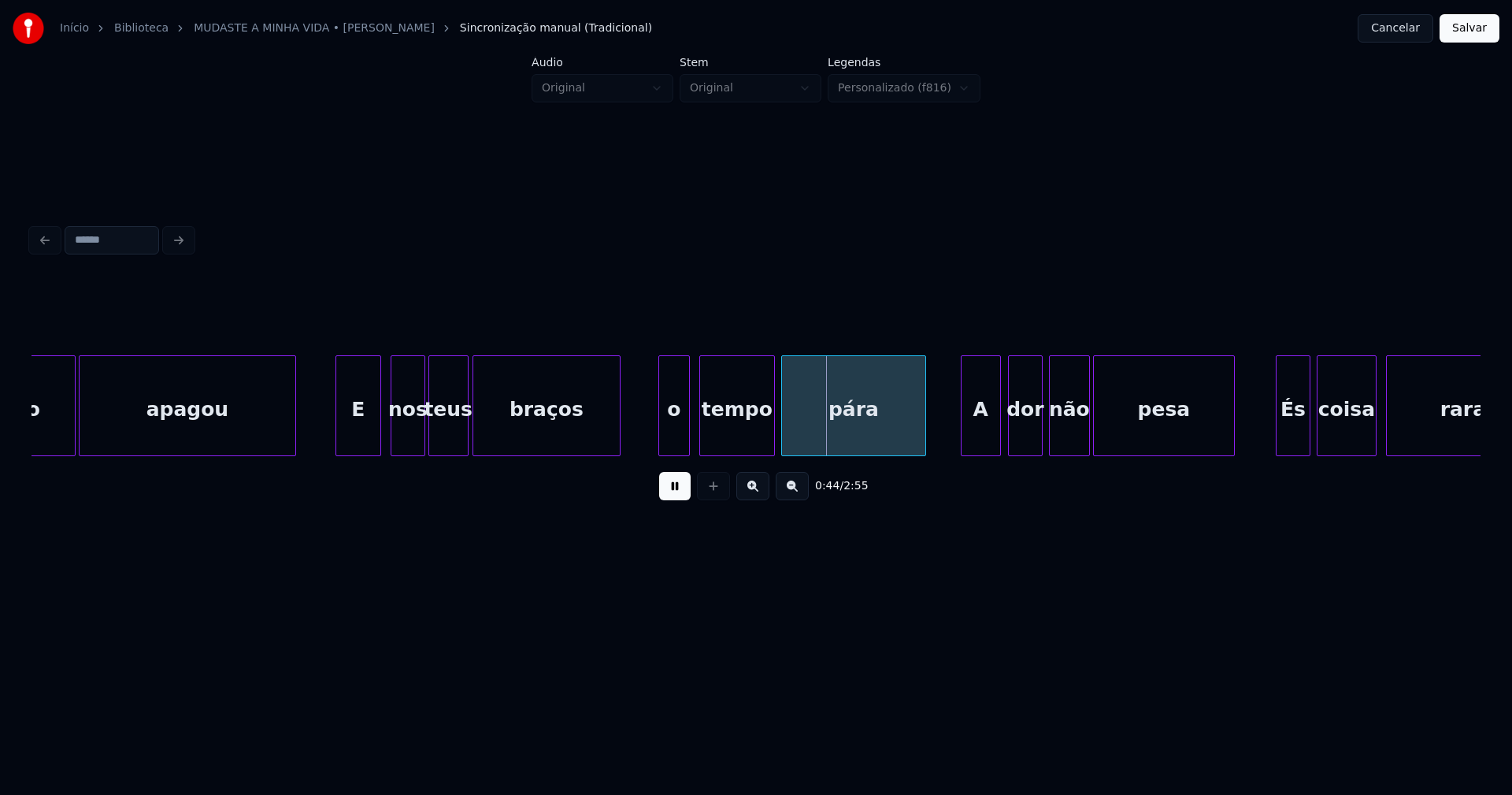
click at [336, 447] on div at bounding box center [338, 405] width 5 height 99
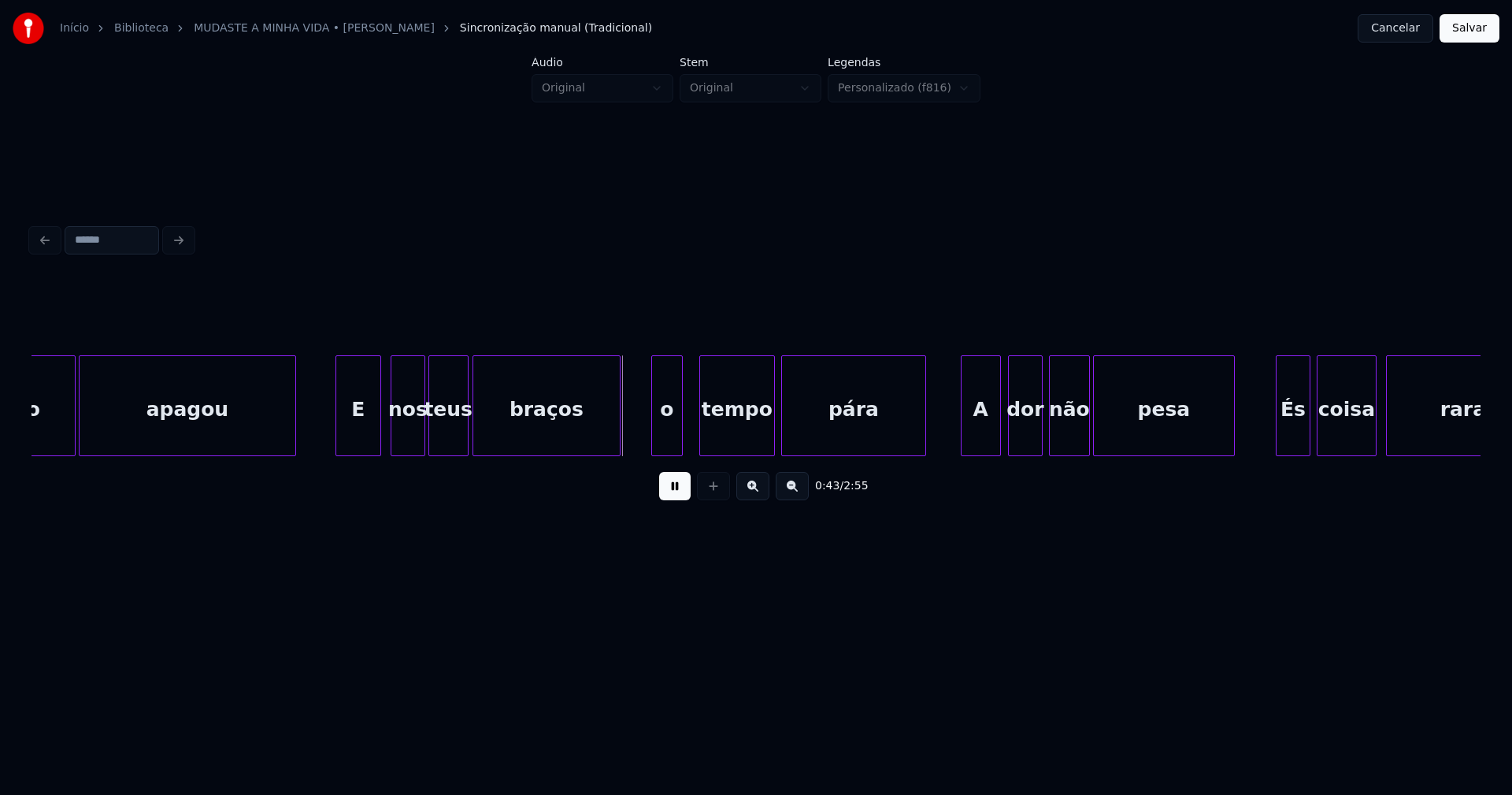
click at [663, 437] on div "o" at bounding box center [667, 409] width 30 height 107
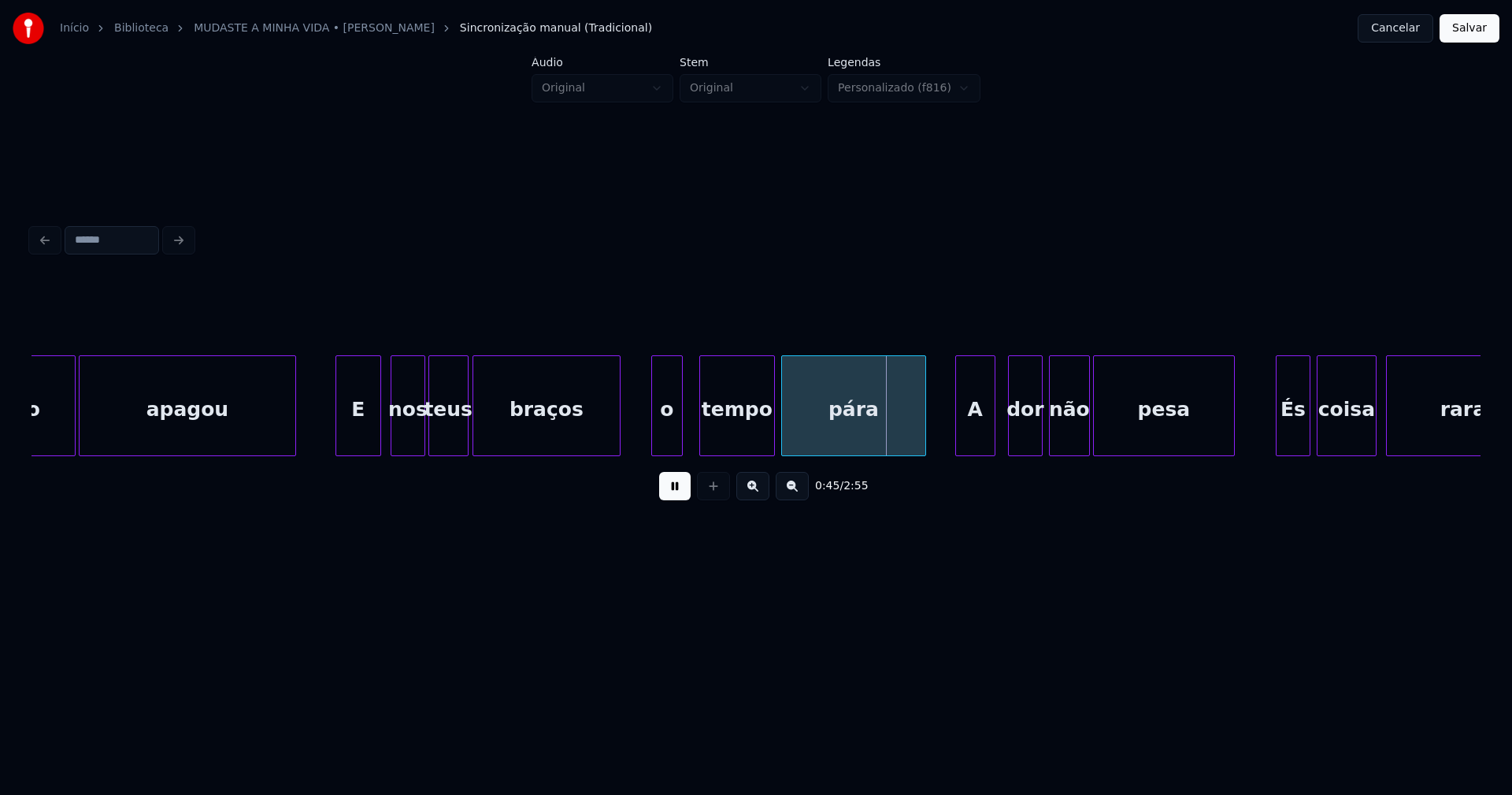
click at [977, 444] on div "A" at bounding box center [975, 409] width 39 height 107
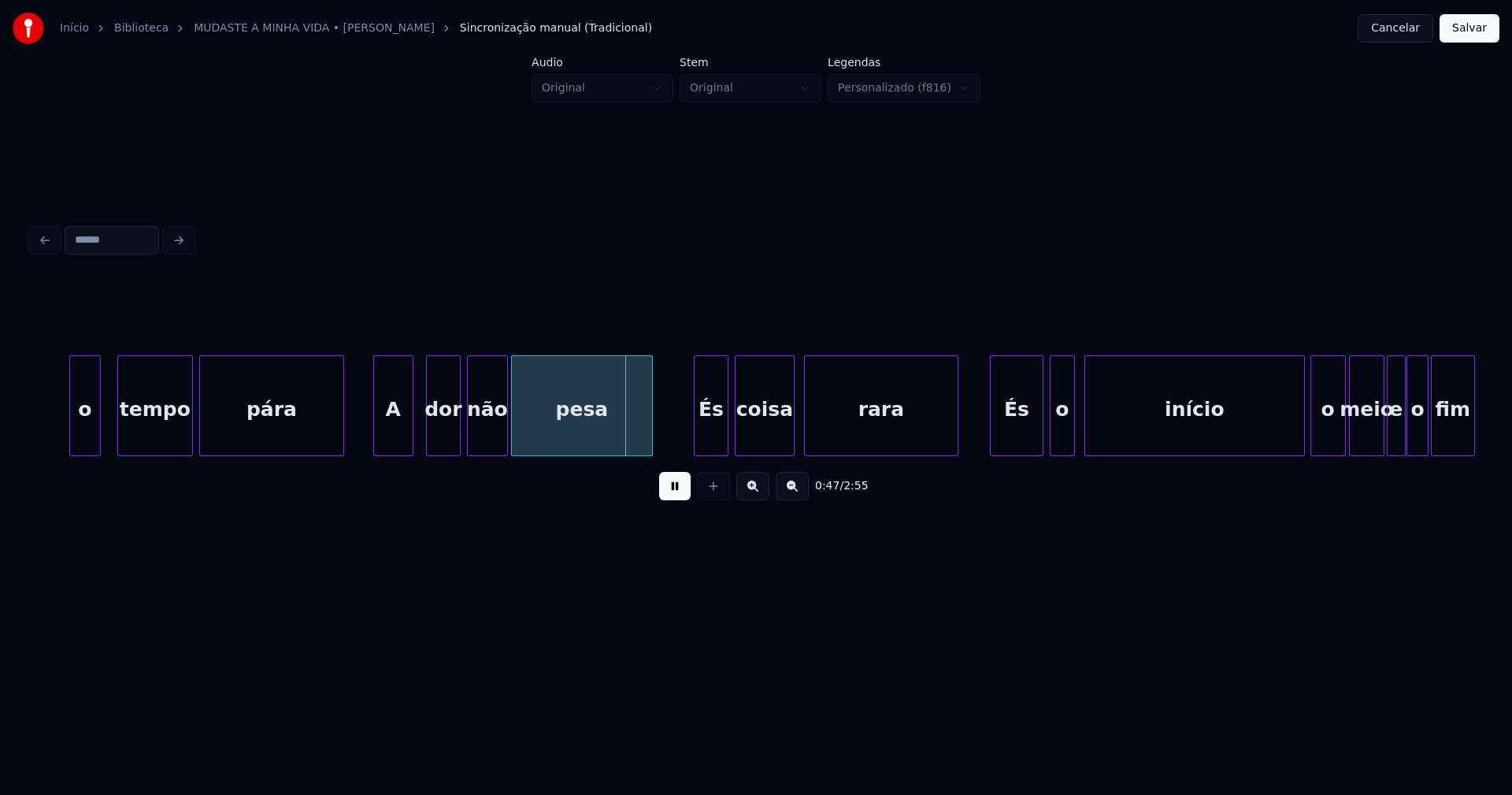
scroll to position [0, 6909]
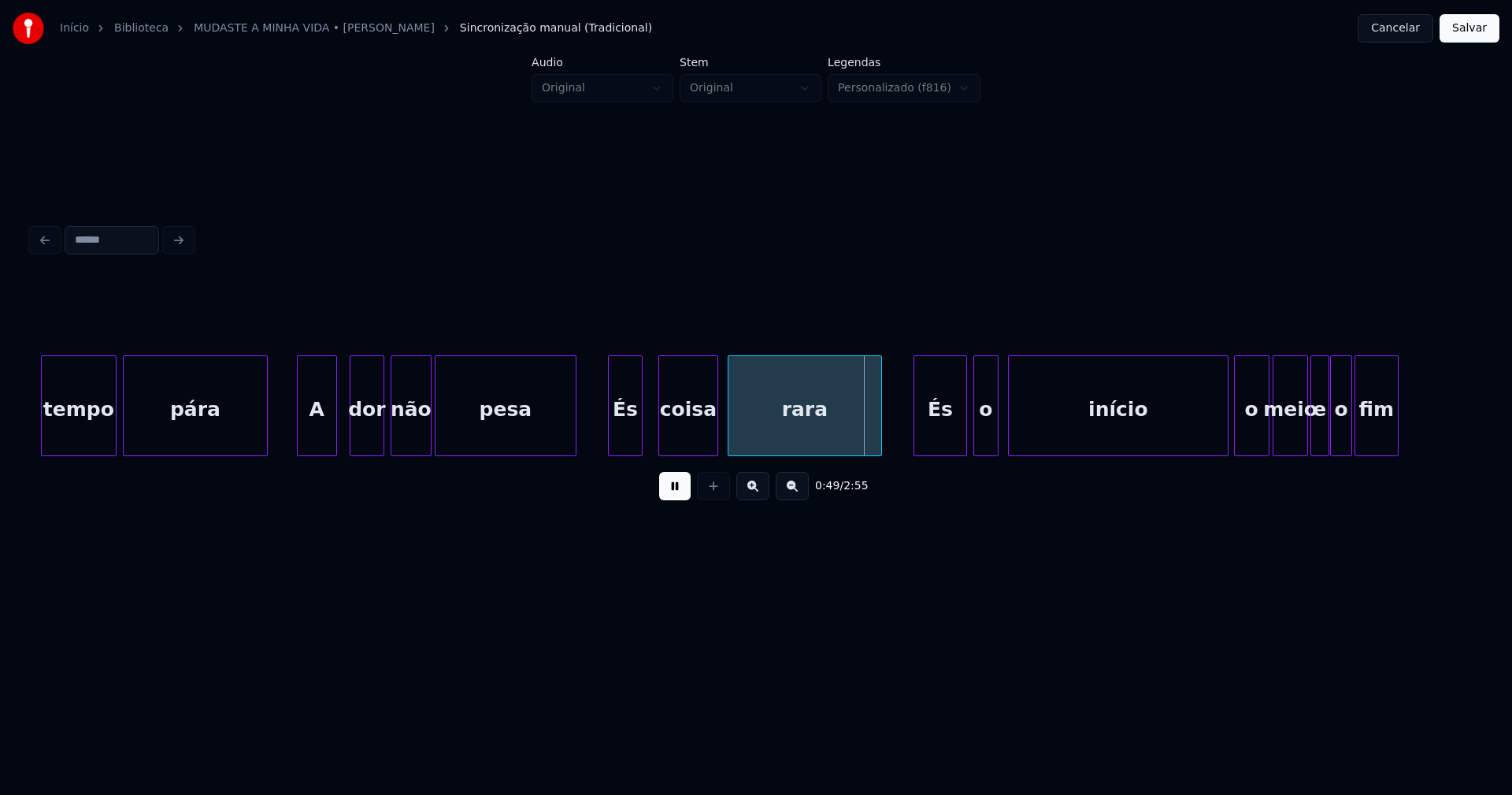
click at [624, 447] on div "És" at bounding box center [625, 409] width 33 height 107
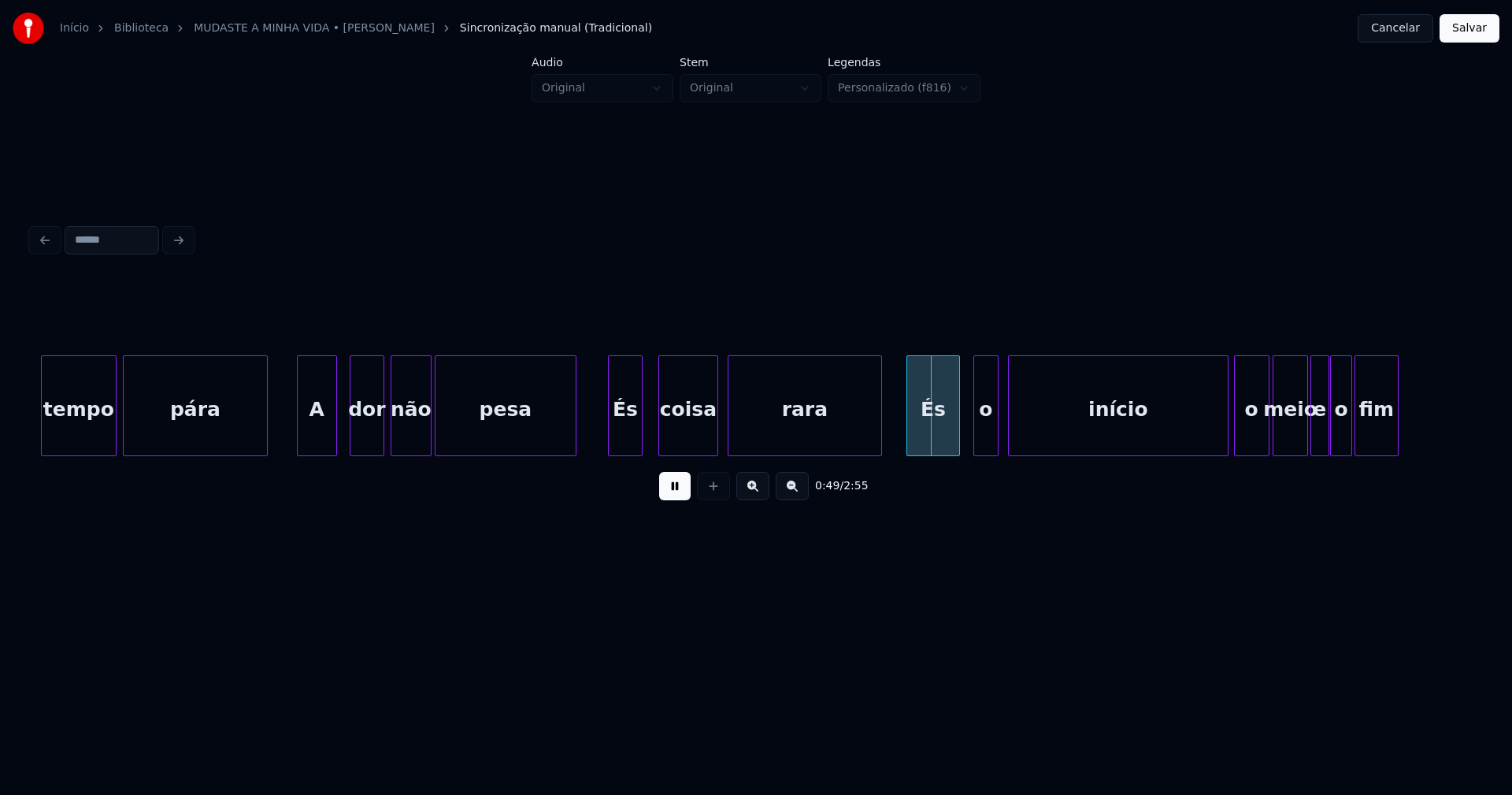
click at [941, 444] on div "És" at bounding box center [933, 409] width 52 height 107
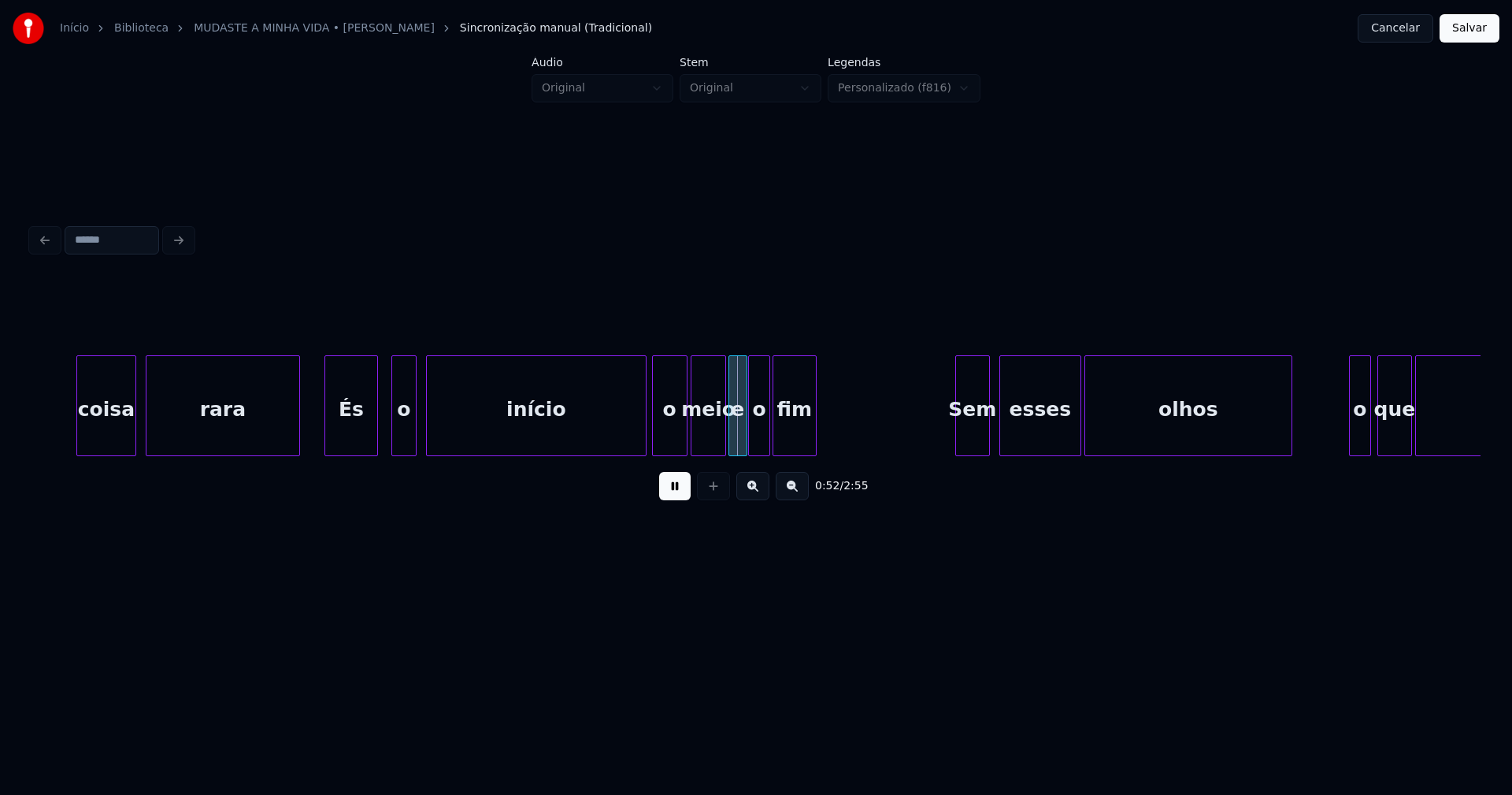
scroll to position [0, 7614]
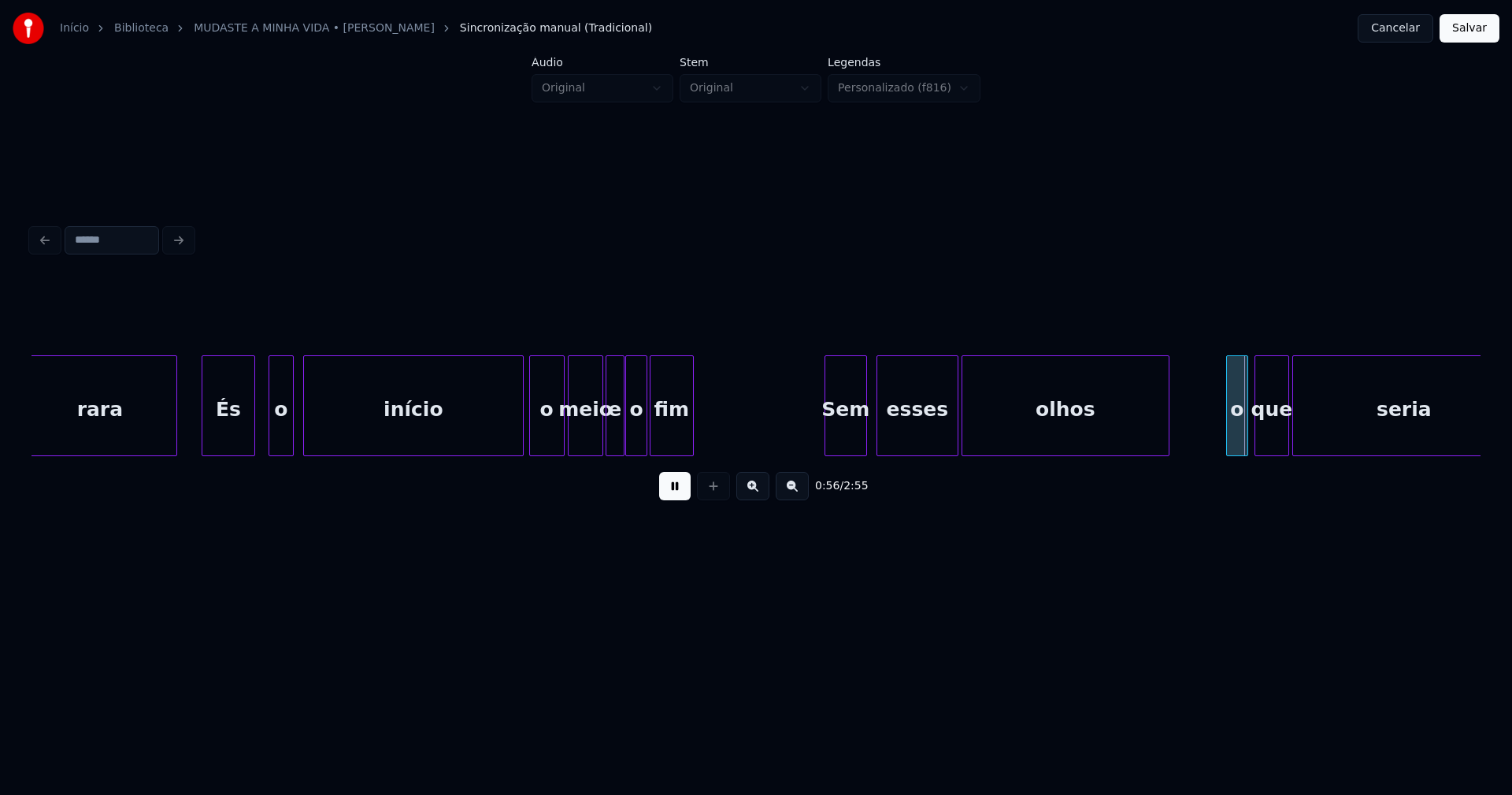
click at [826, 442] on div at bounding box center [827, 405] width 5 height 99
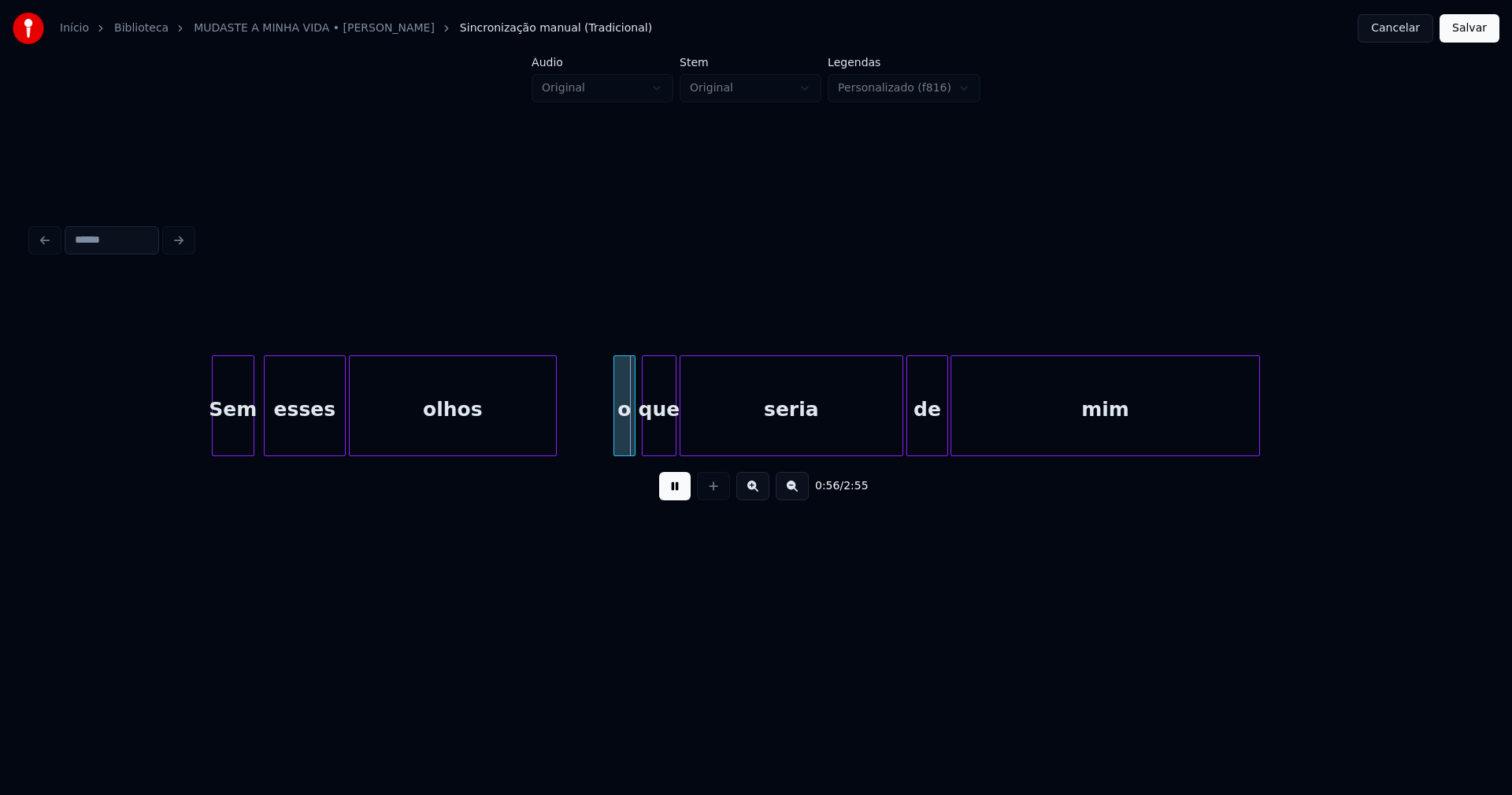
scroll to position [0, 8303]
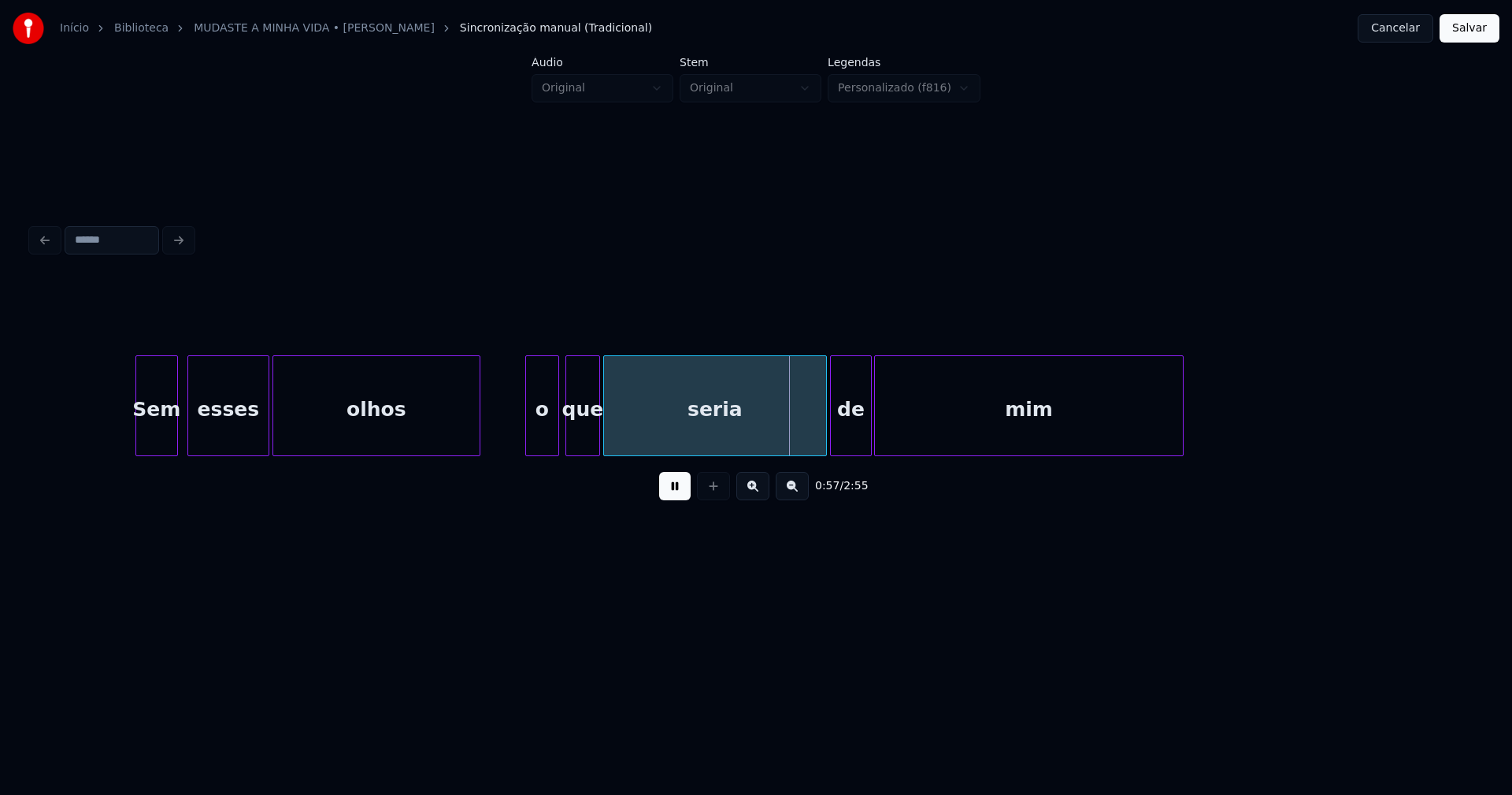
click at [529, 439] on div at bounding box center [528, 405] width 5 height 99
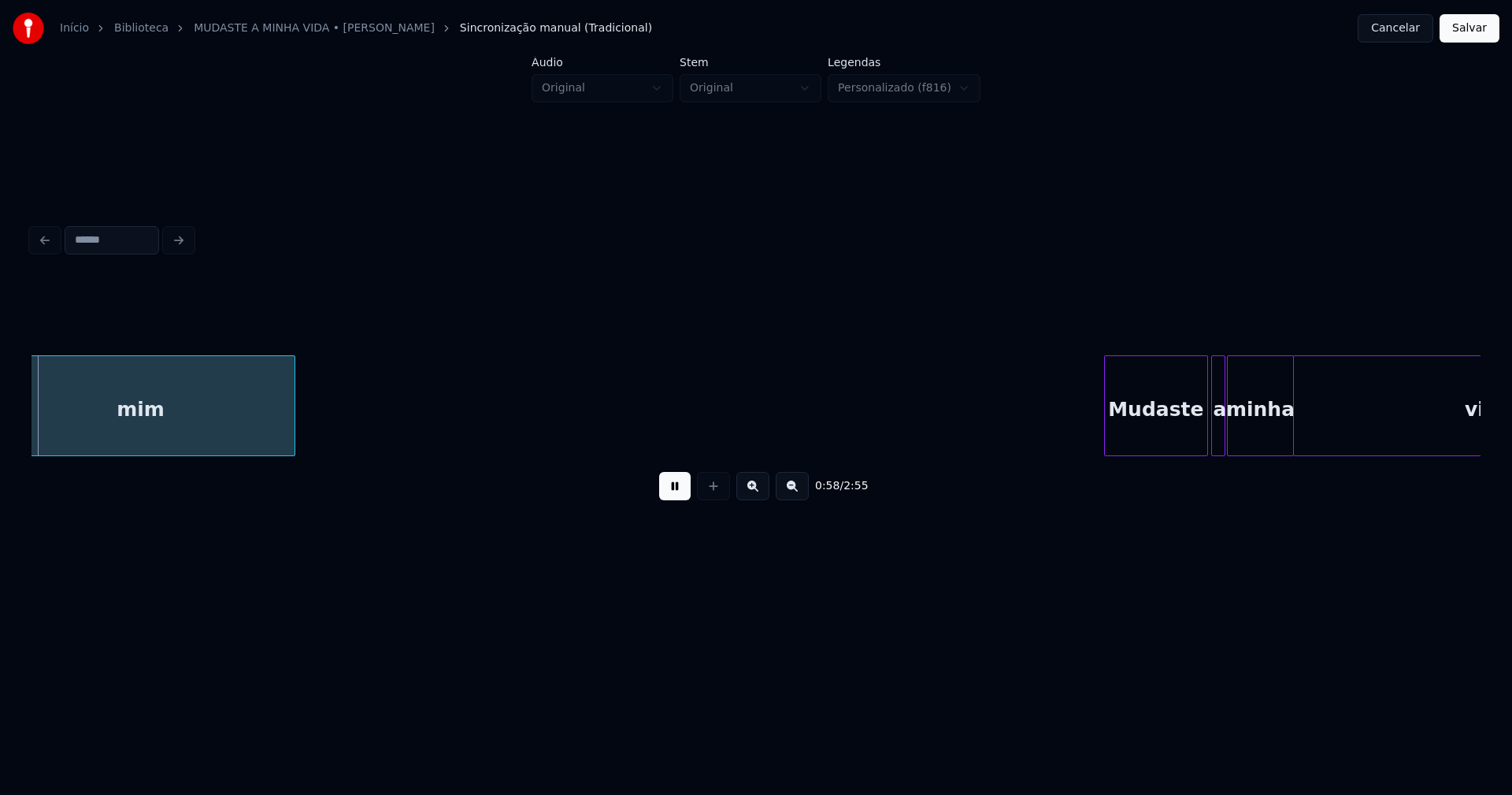
scroll to position [0, 9213]
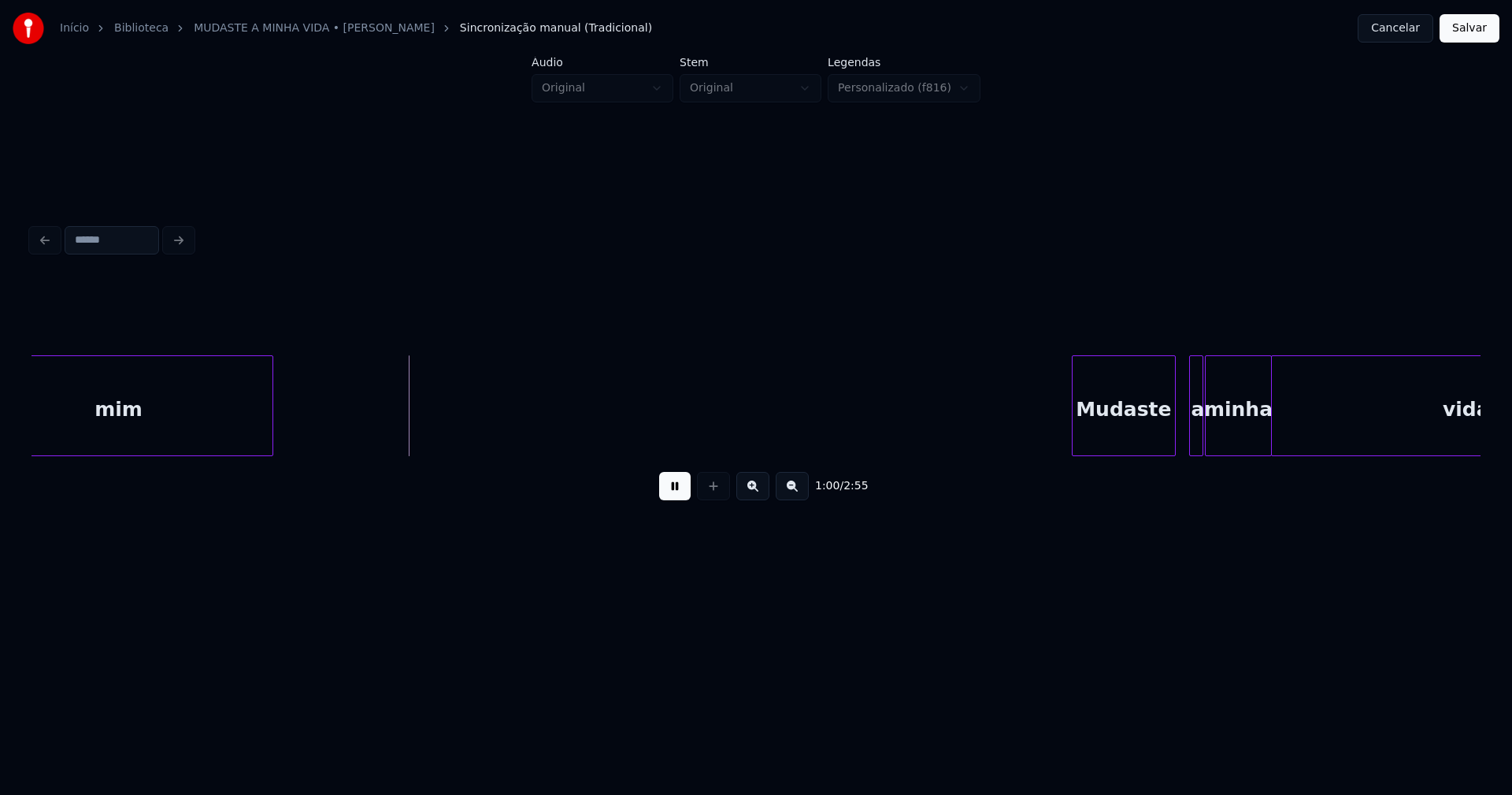
click at [1119, 438] on div "Mudaste" at bounding box center [1124, 409] width 102 height 107
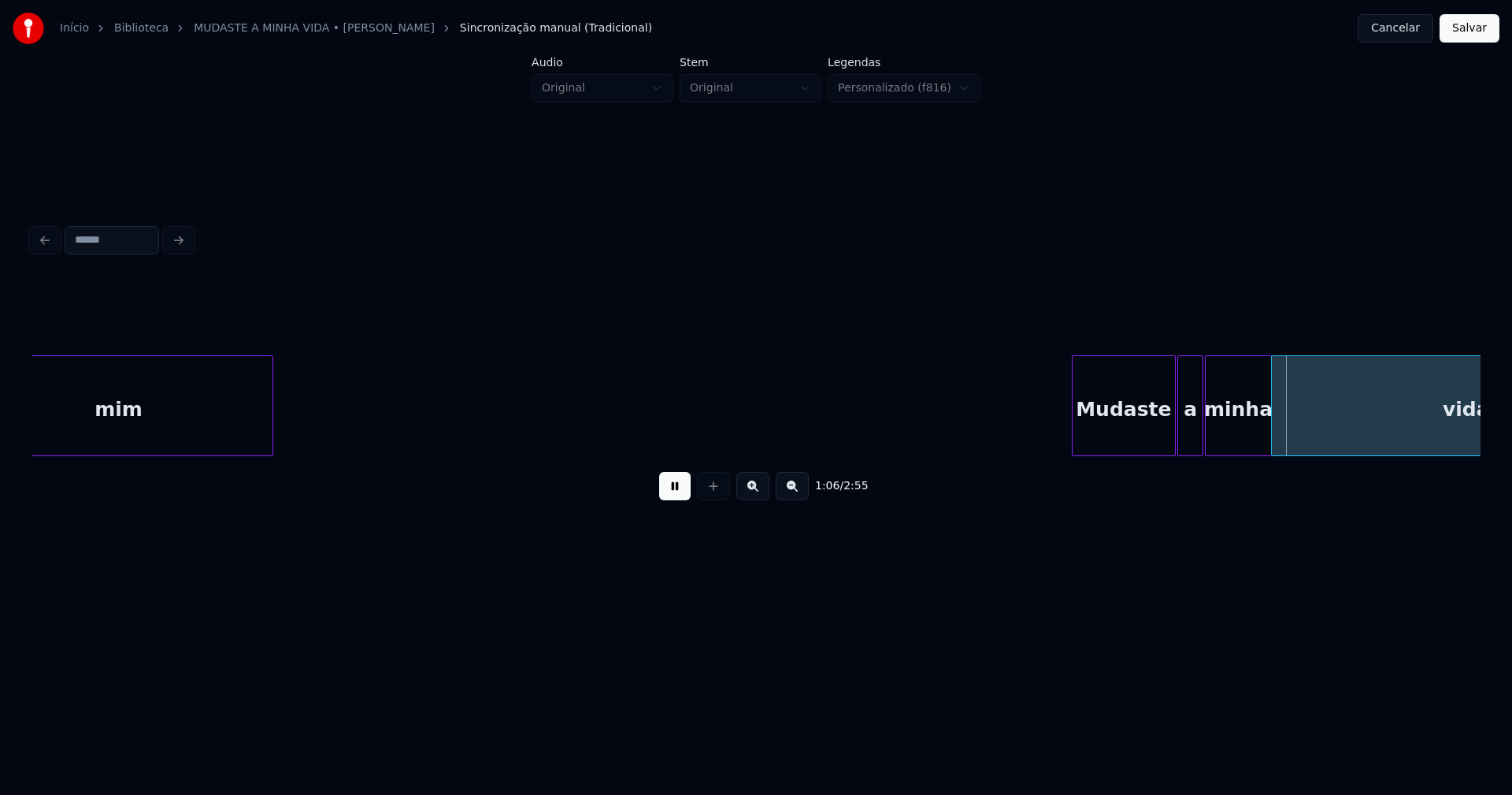
click at [1181, 443] on div at bounding box center [1180, 405] width 5 height 99
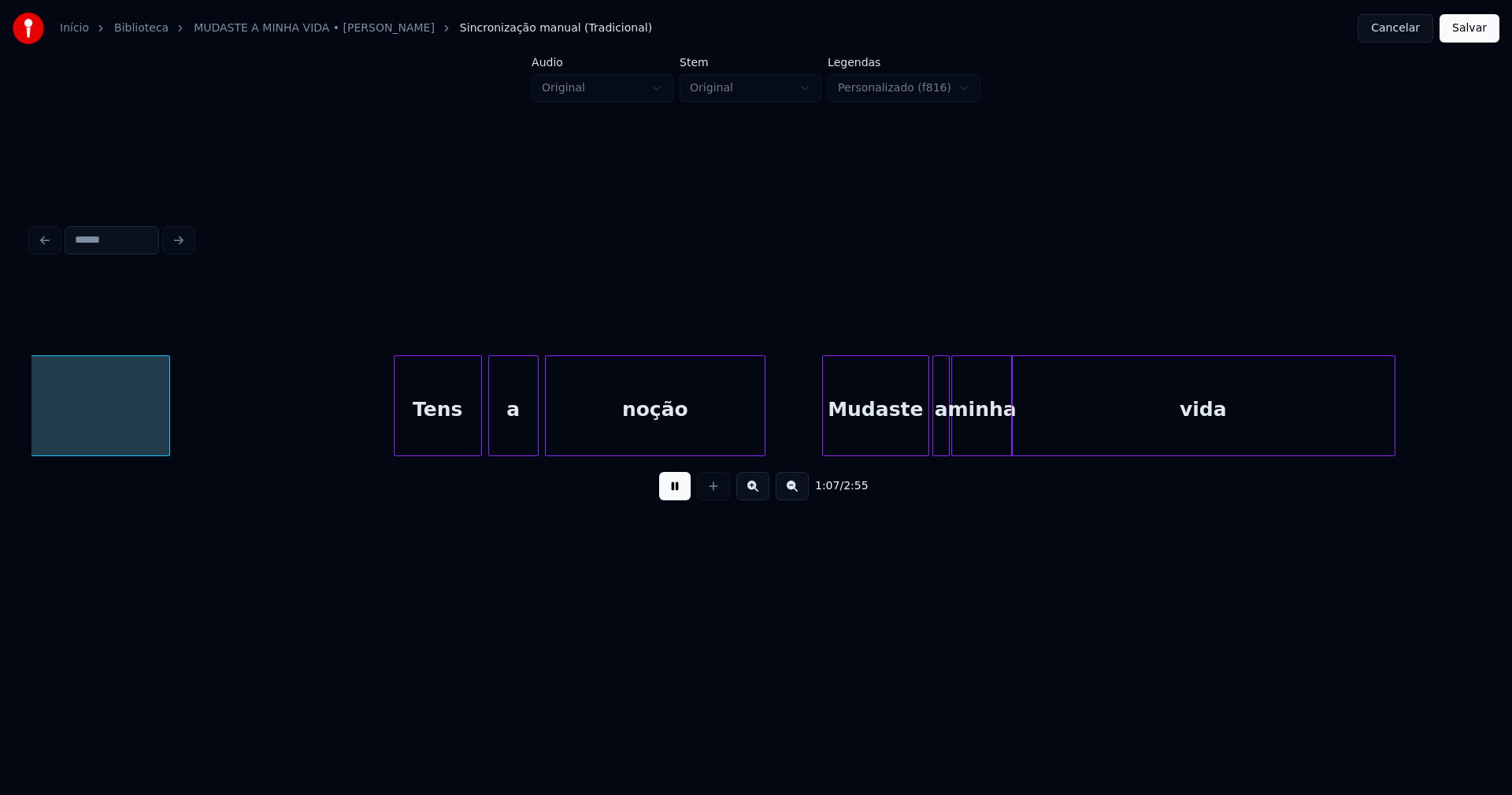
scroll to position [0, 10705]
click at [440, 434] on div "Tens" at bounding box center [430, 409] width 87 height 107
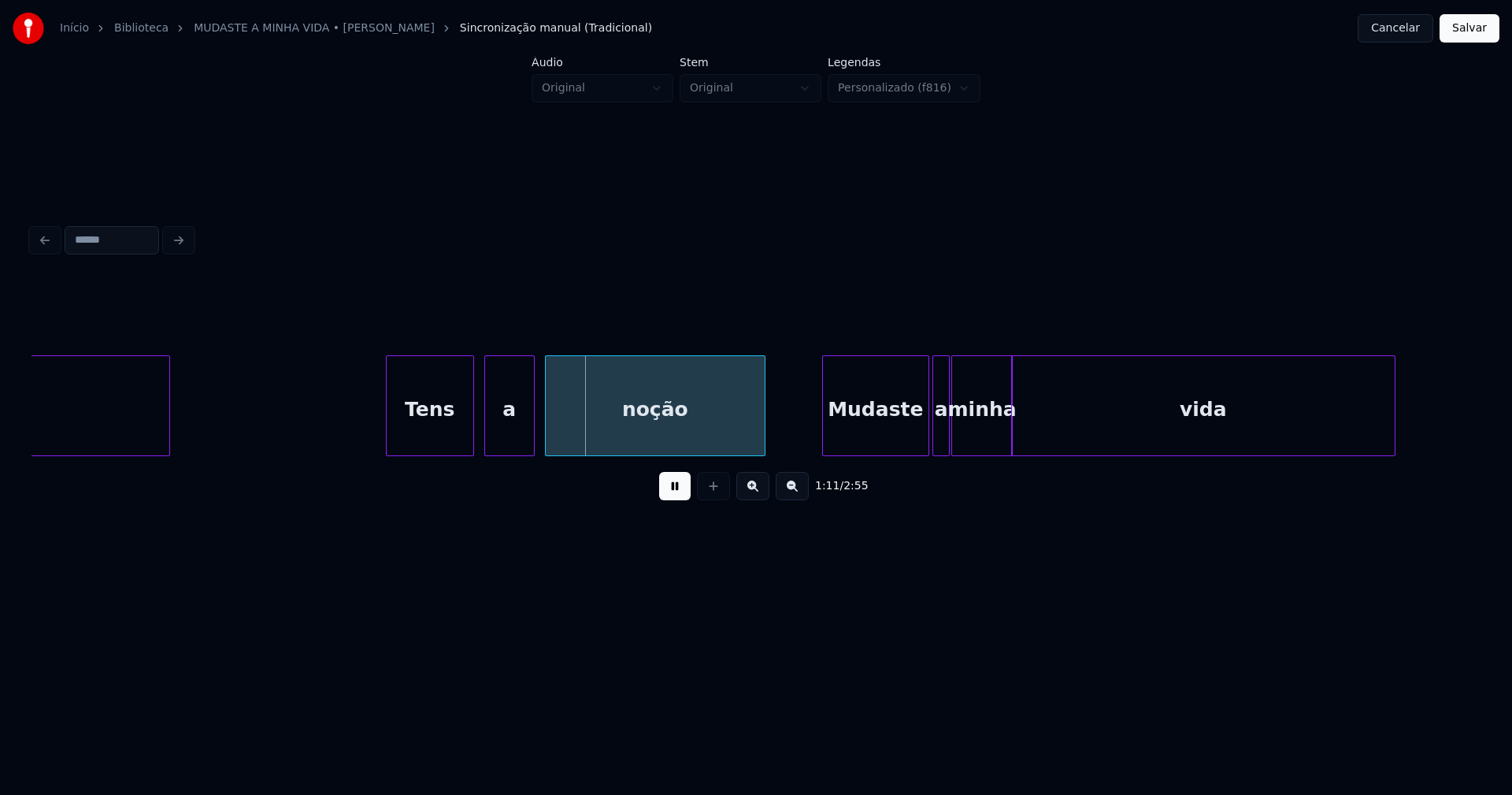
click at [510, 436] on div "a" at bounding box center [509, 409] width 49 height 107
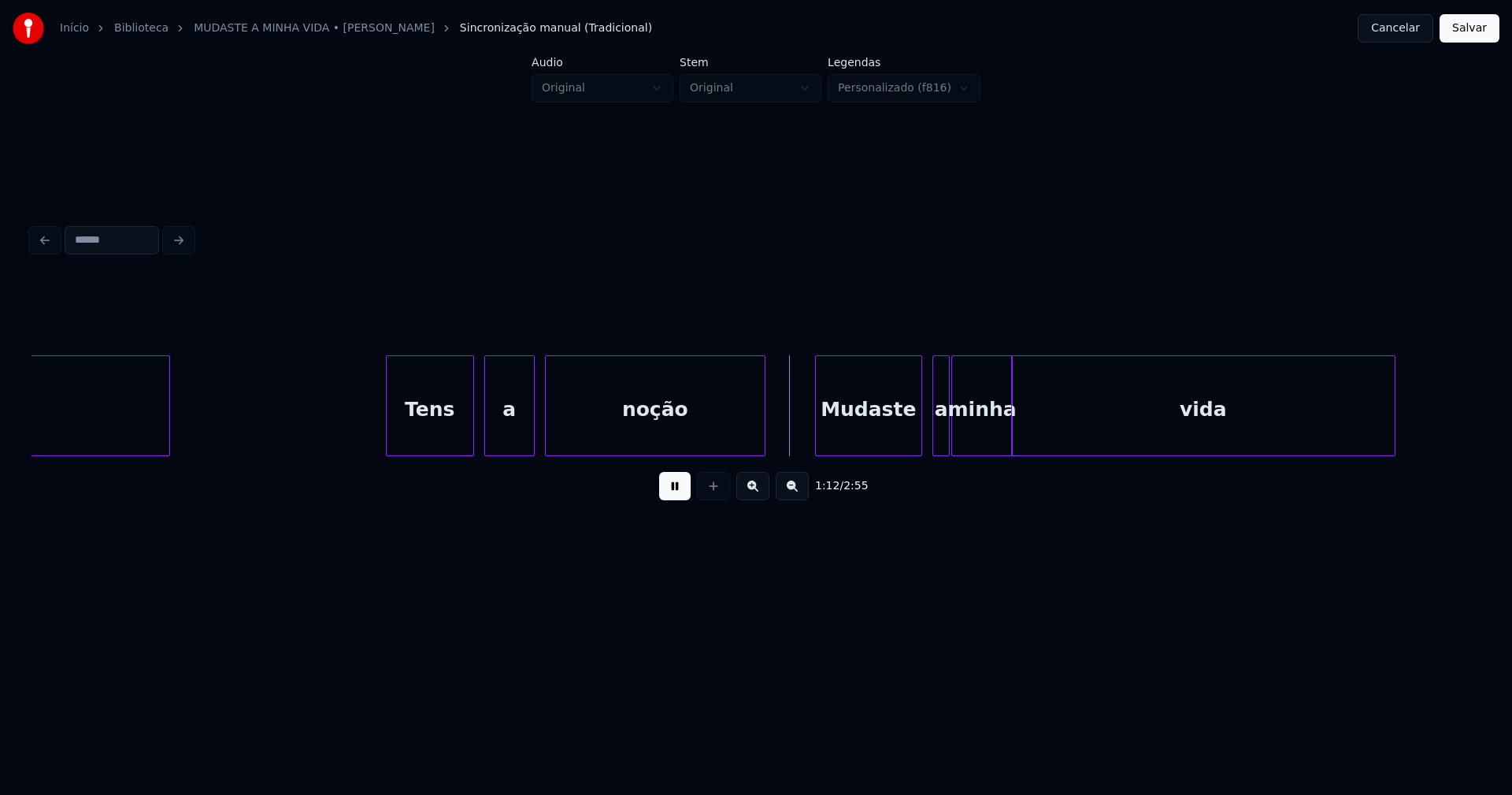
click at [865, 443] on div "Mudaste" at bounding box center [869, 409] width 106 height 107
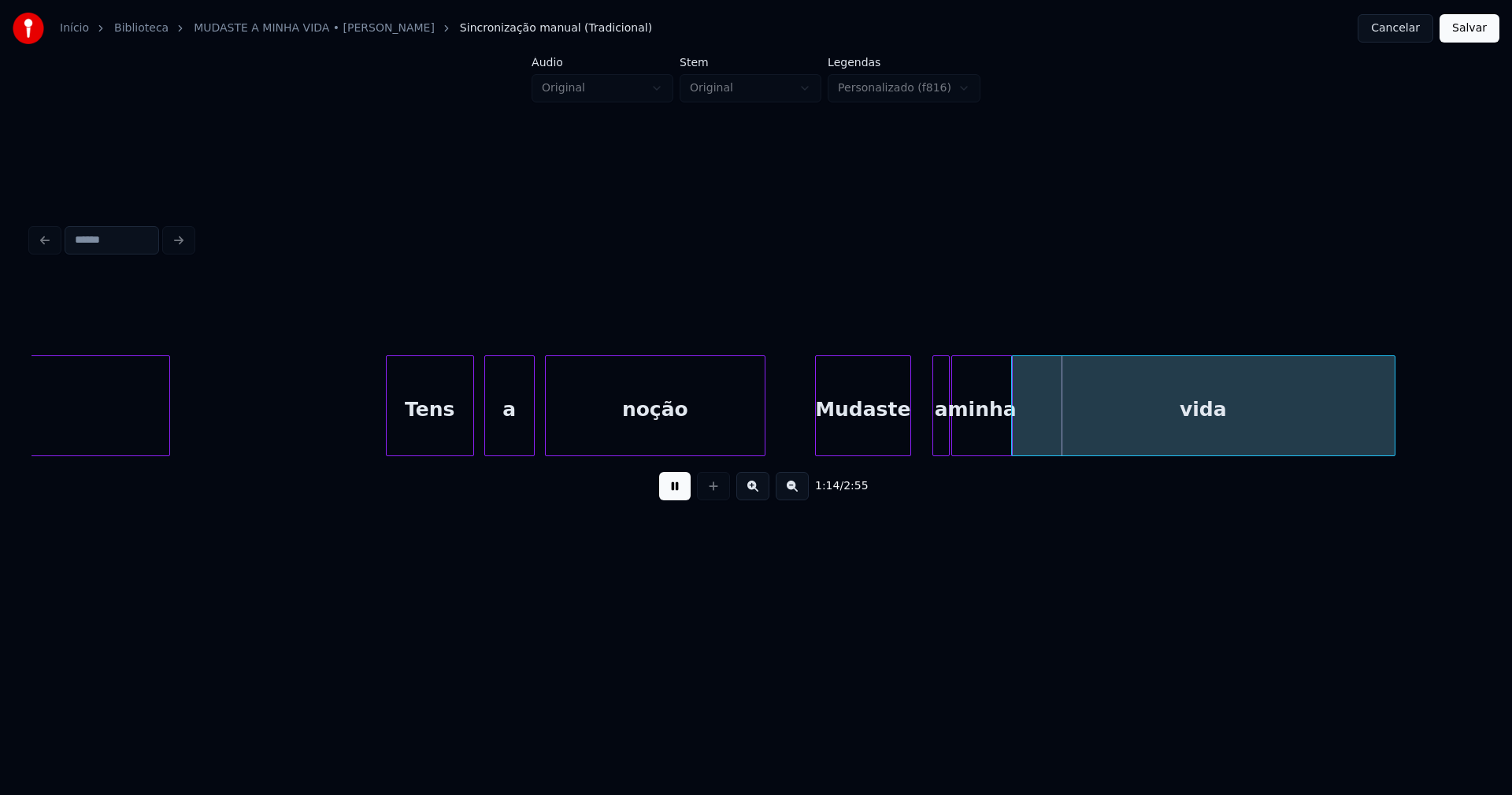
click at [906, 443] on div at bounding box center [908, 405] width 5 height 99
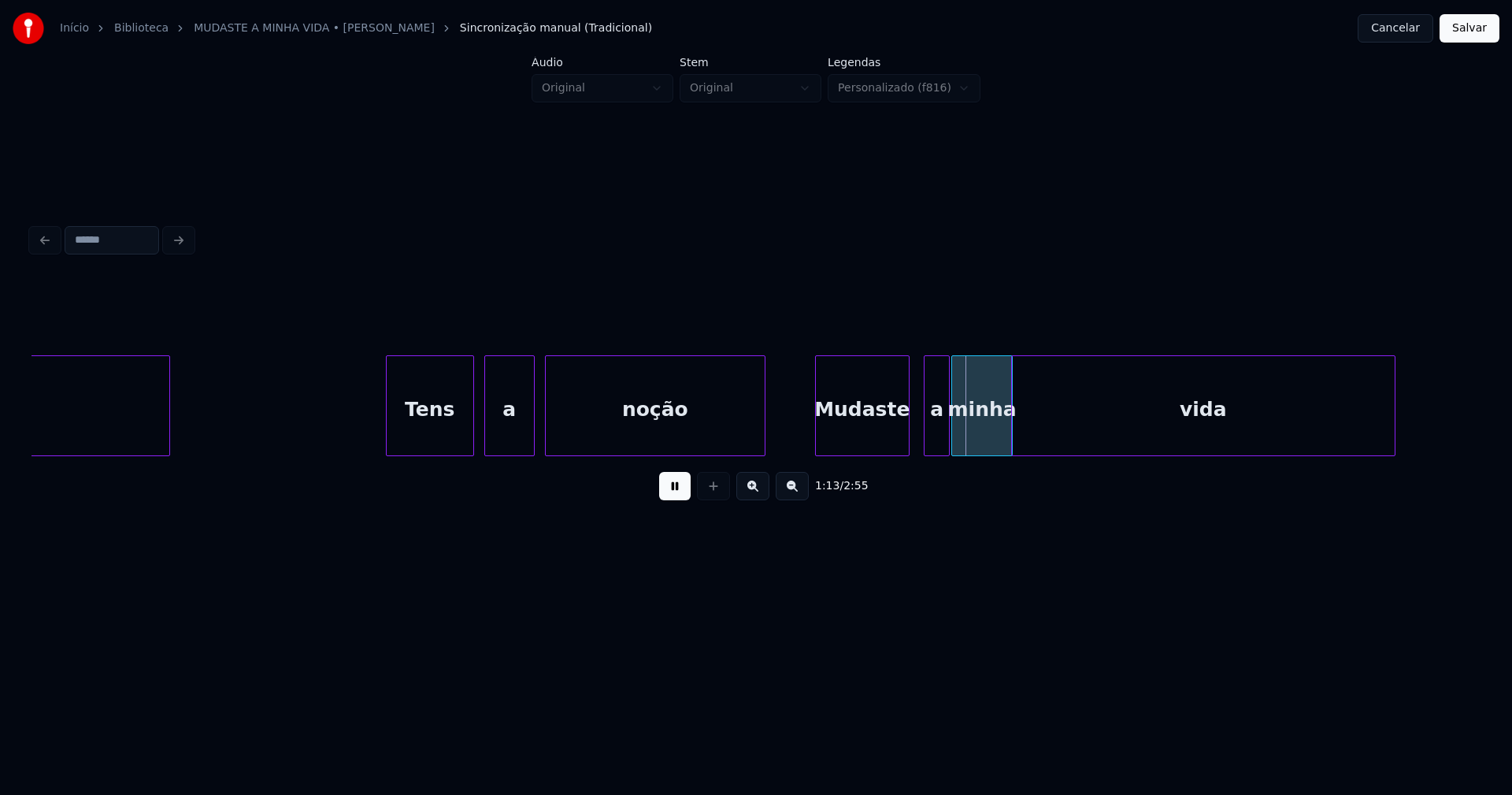
click at [925, 439] on div at bounding box center [927, 405] width 5 height 99
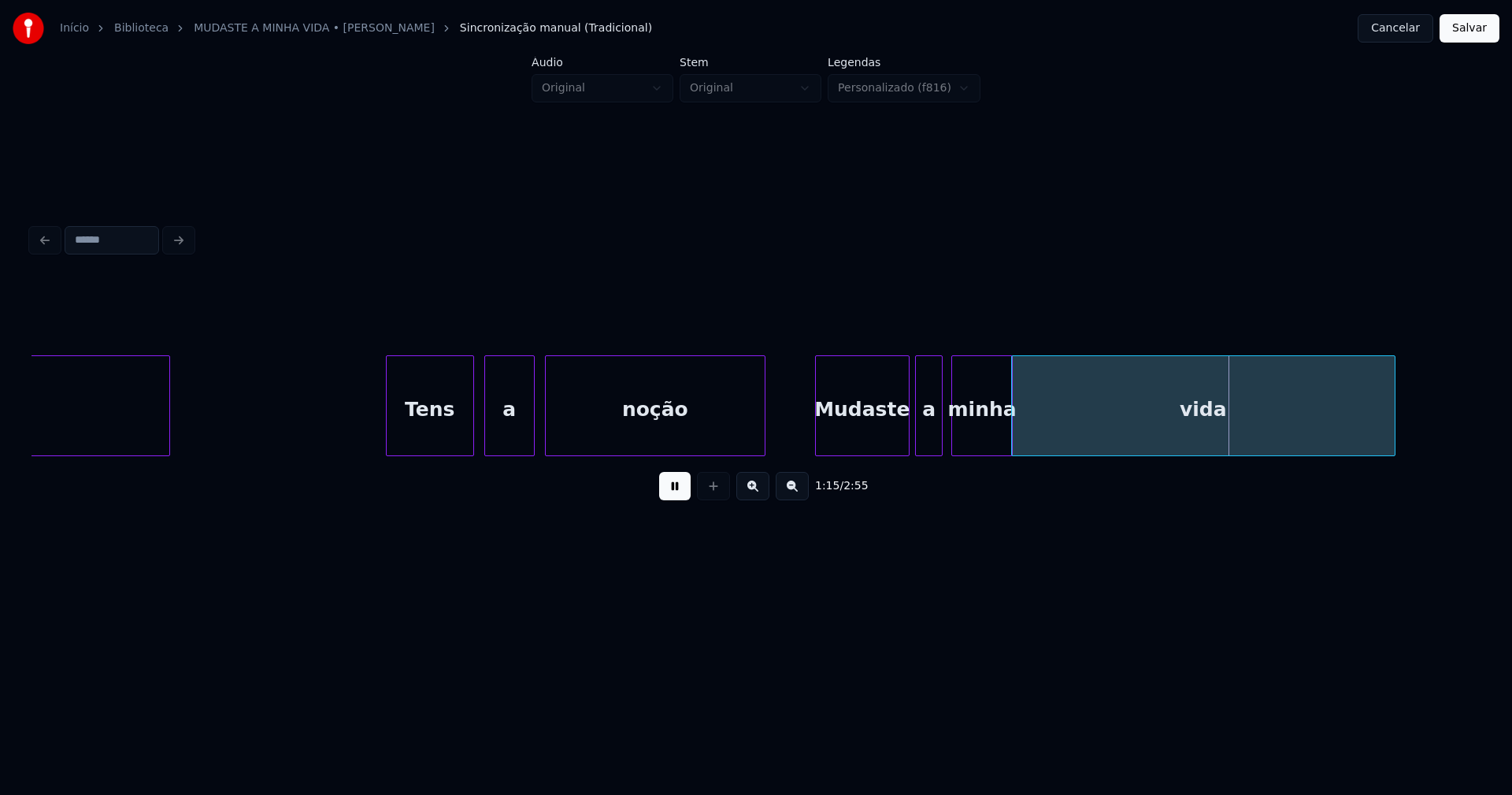
click at [932, 439] on div "a" at bounding box center [929, 409] width 27 height 107
click at [932, 439] on div at bounding box center [931, 405] width 5 height 99
click at [944, 438] on div at bounding box center [944, 405] width 5 height 99
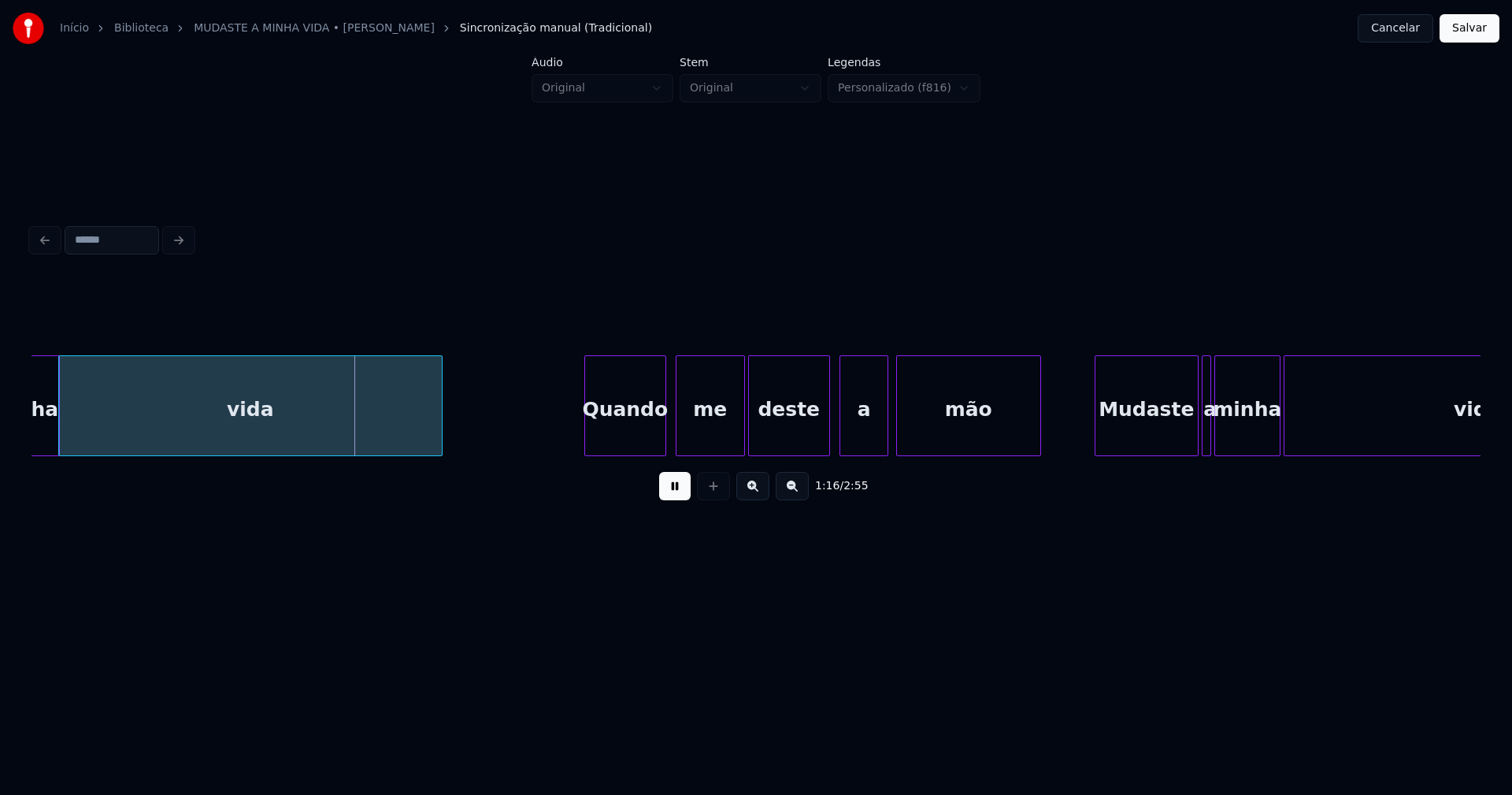
scroll to position [0, 11673]
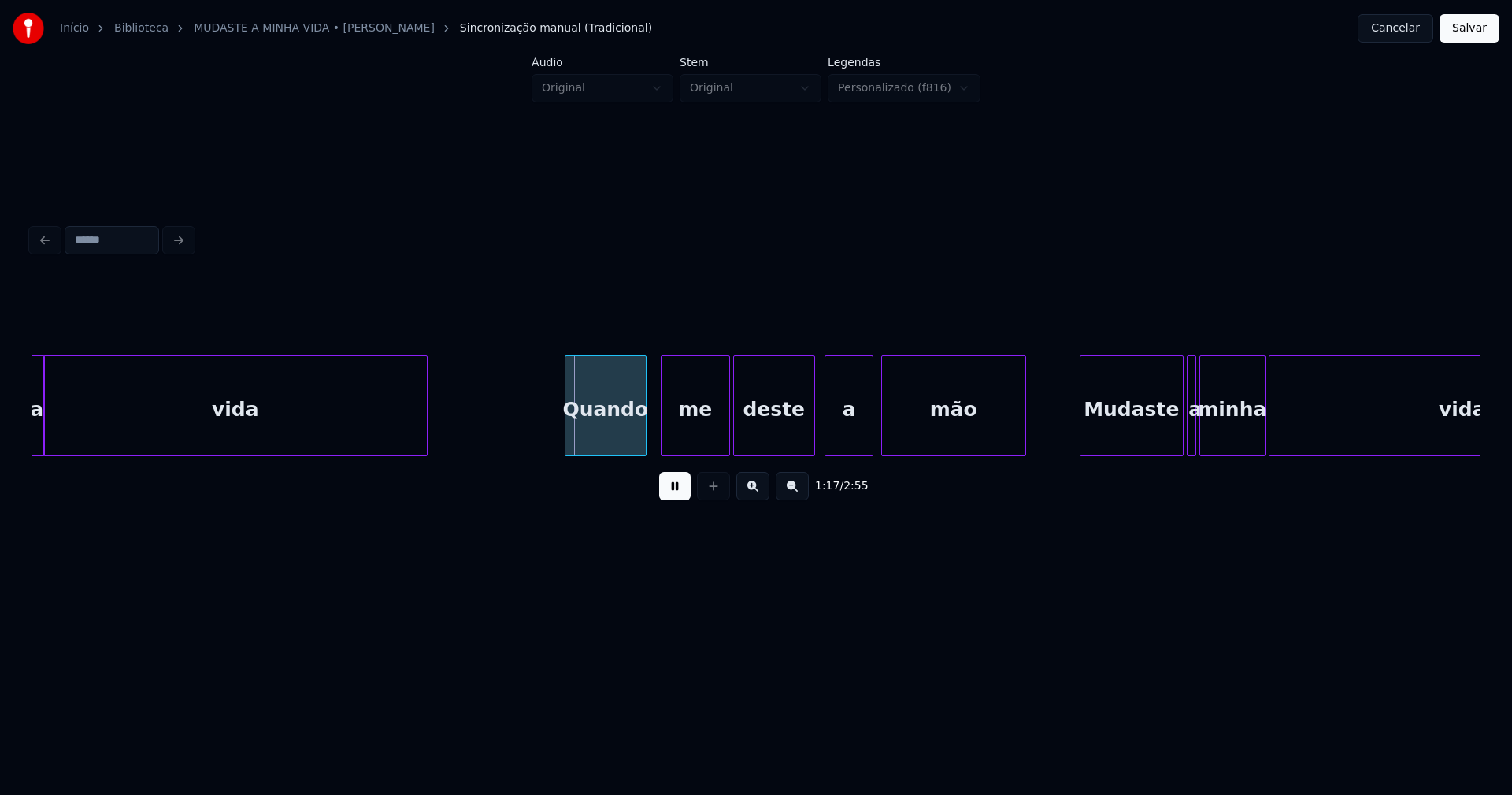
click at [595, 442] on div "Quando" at bounding box center [605, 409] width 80 height 107
click at [836, 446] on div "a" at bounding box center [845, 409] width 48 height 107
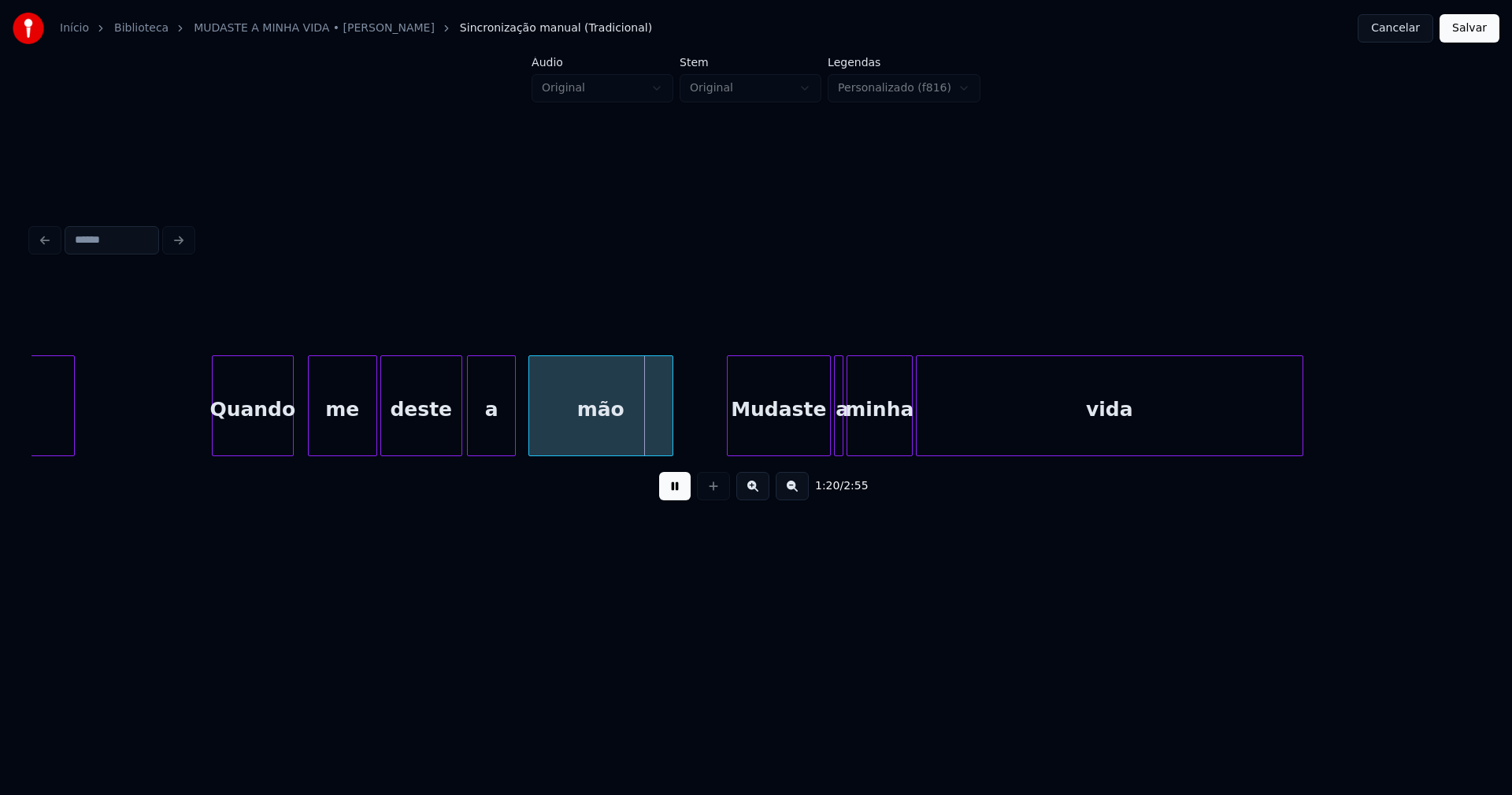
scroll to position [0, 12240]
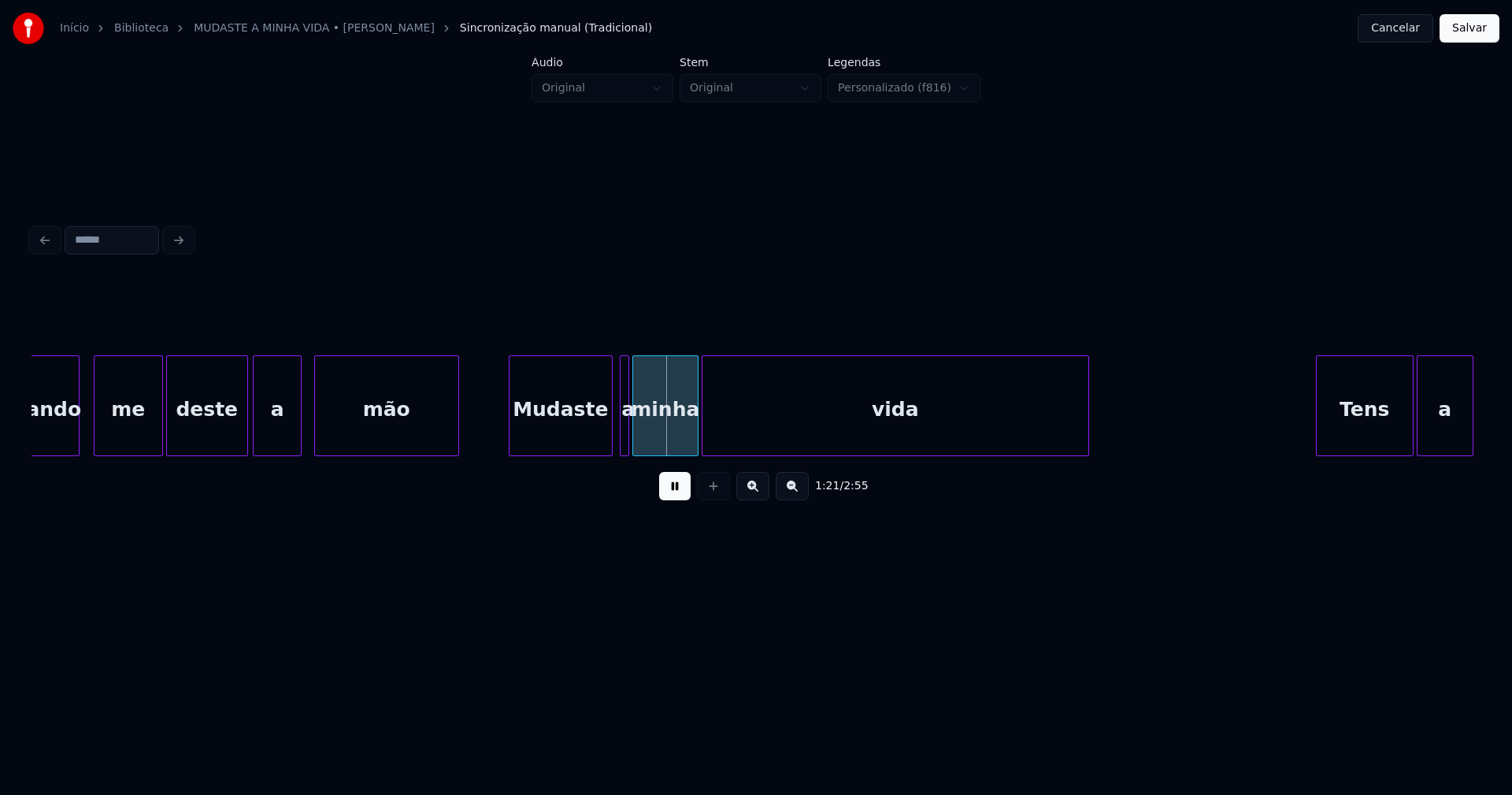
click at [539, 434] on div "Mudaste" at bounding box center [561, 409] width 102 height 107
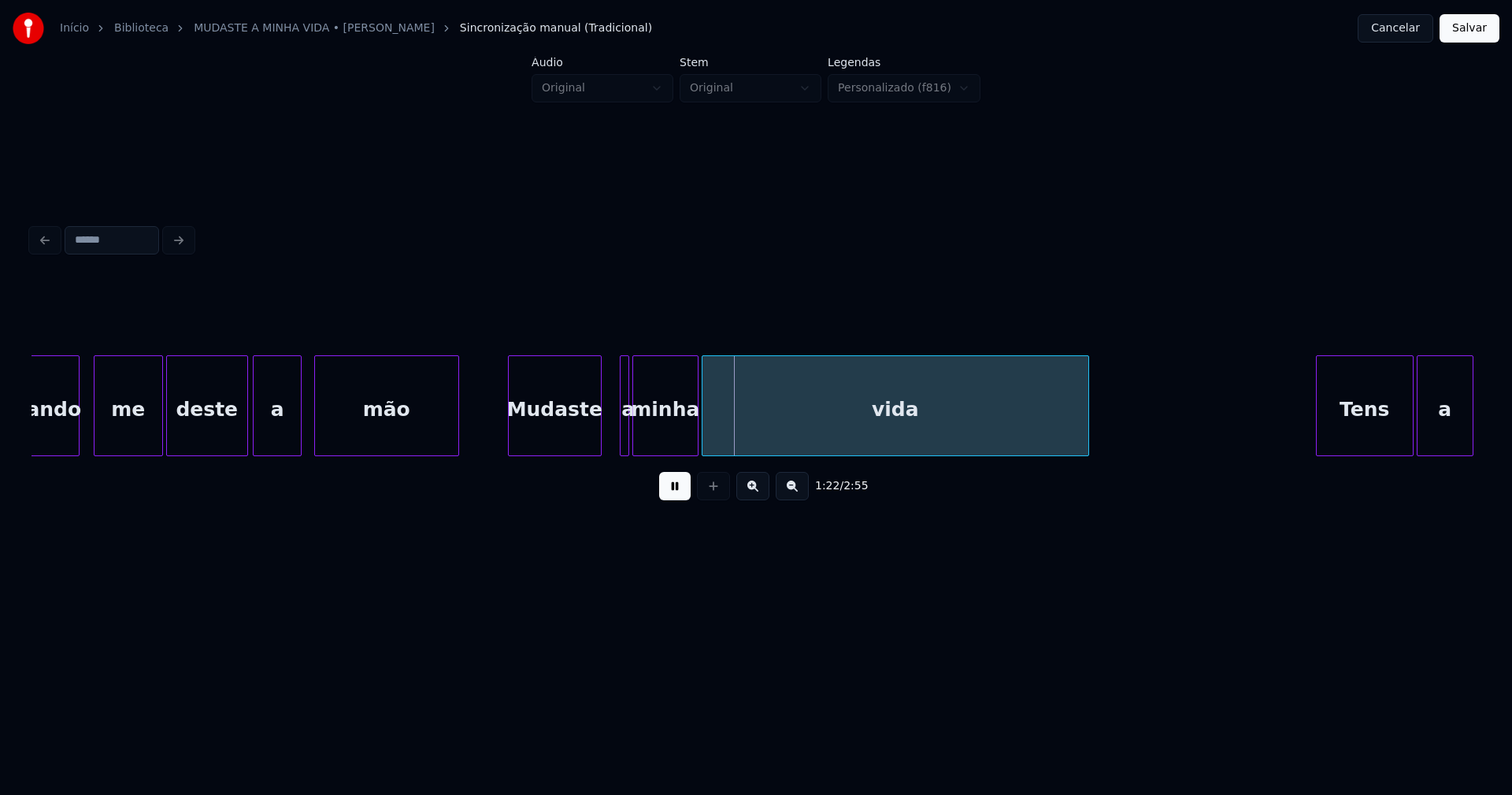
click at [597, 437] on div at bounding box center [598, 405] width 5 height 99
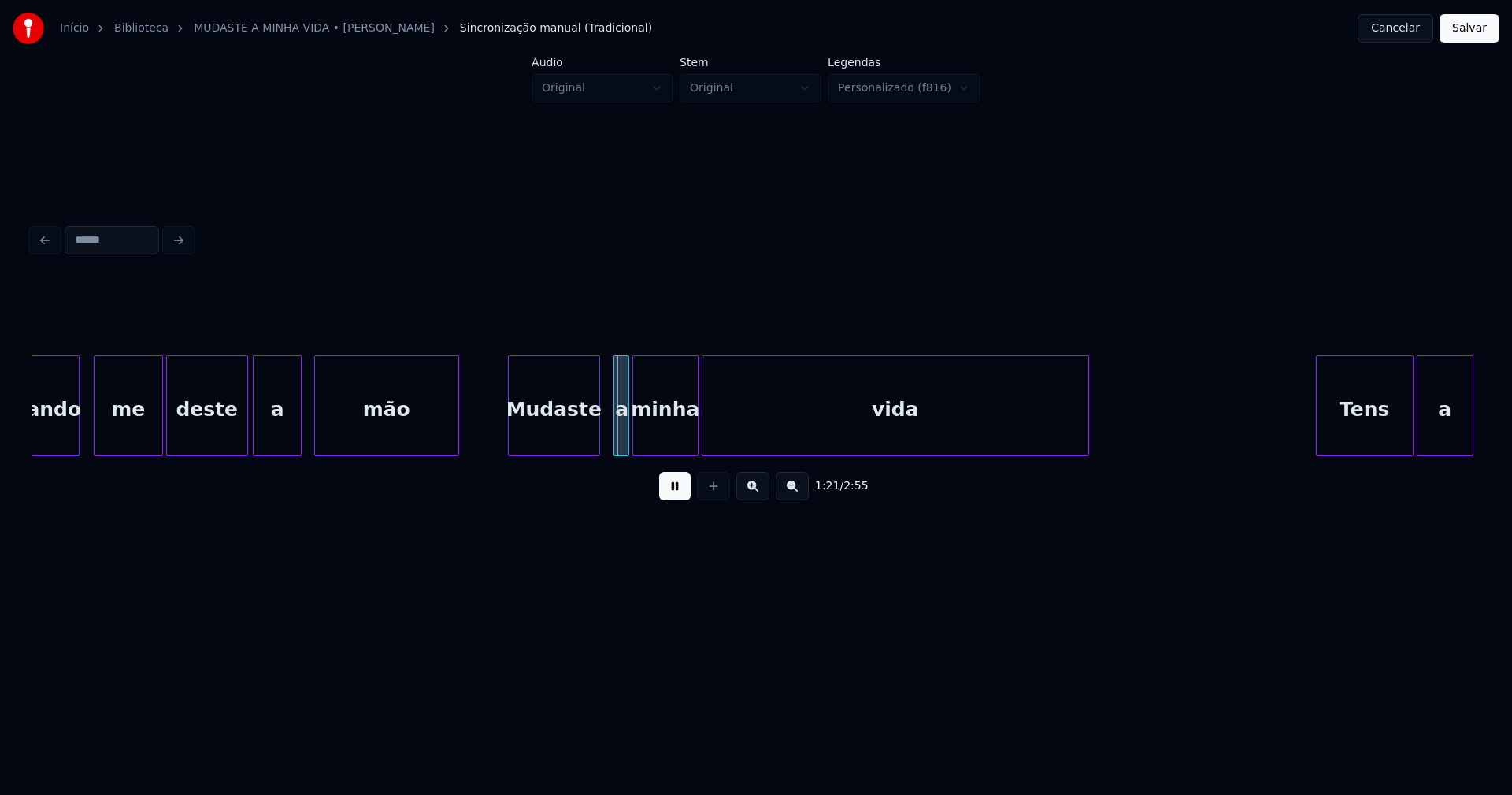
click at [614, 434] on div at bounding box center [616, 405] width 5 height 99
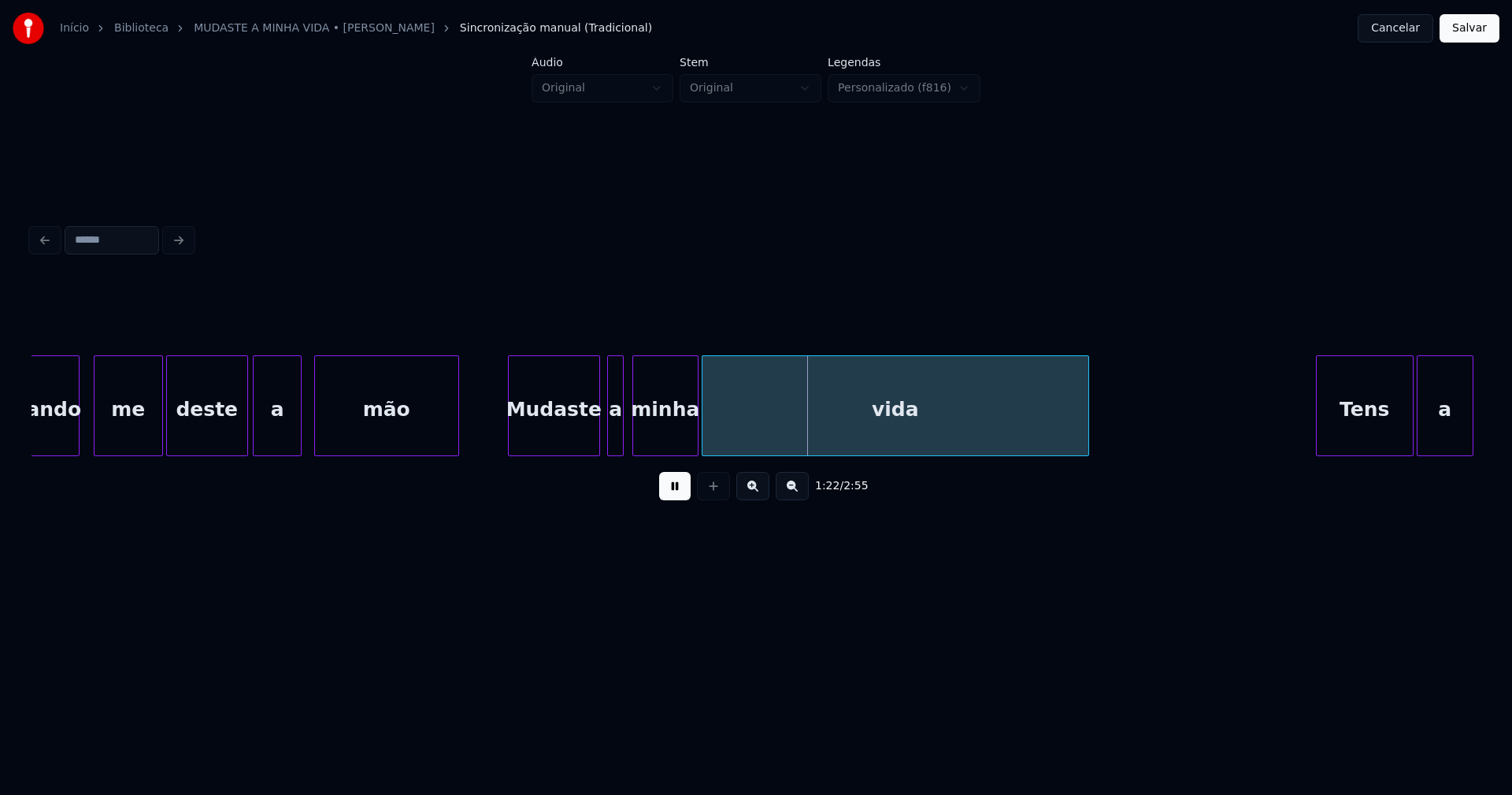
click at [616, 439] on div "a" at bounding box center [616, 409] width 16 height 107
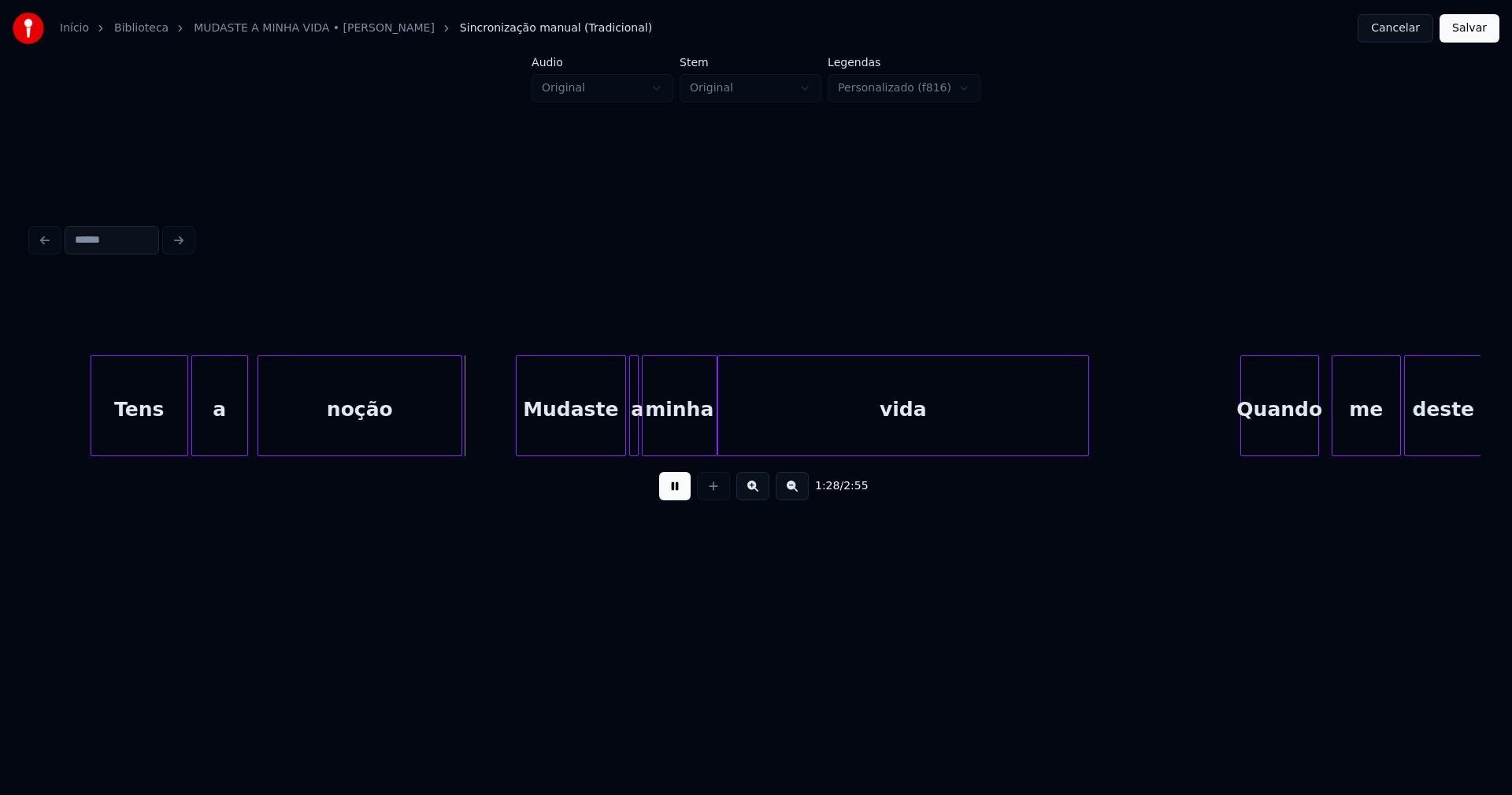
scroll to position [0, 13619]
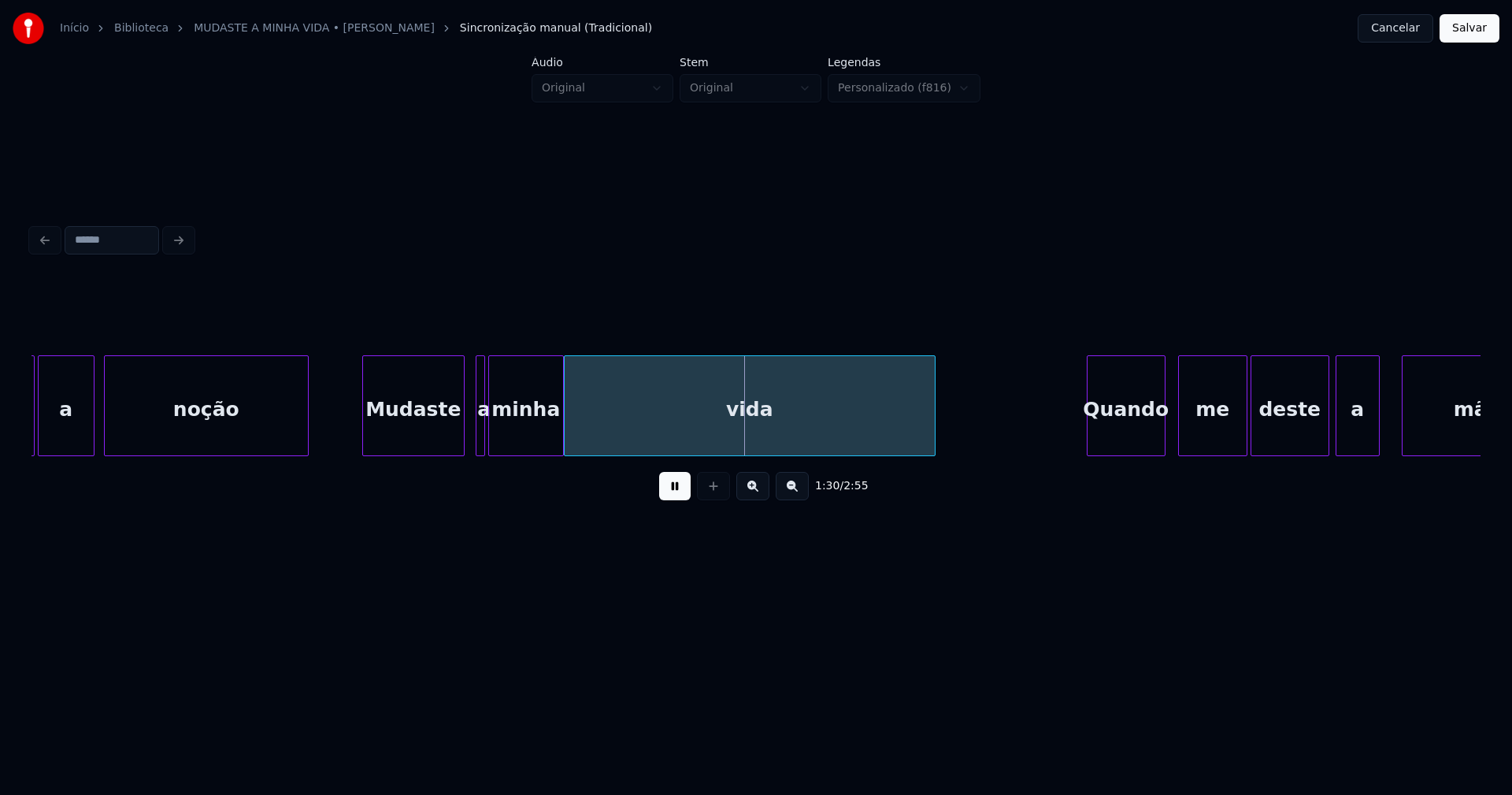
click at [459, 439] on div at bounding box center [461, 405] width 5 height 99
click at [471, 440] on div at bounding box center [472, 405] width 5 height 99
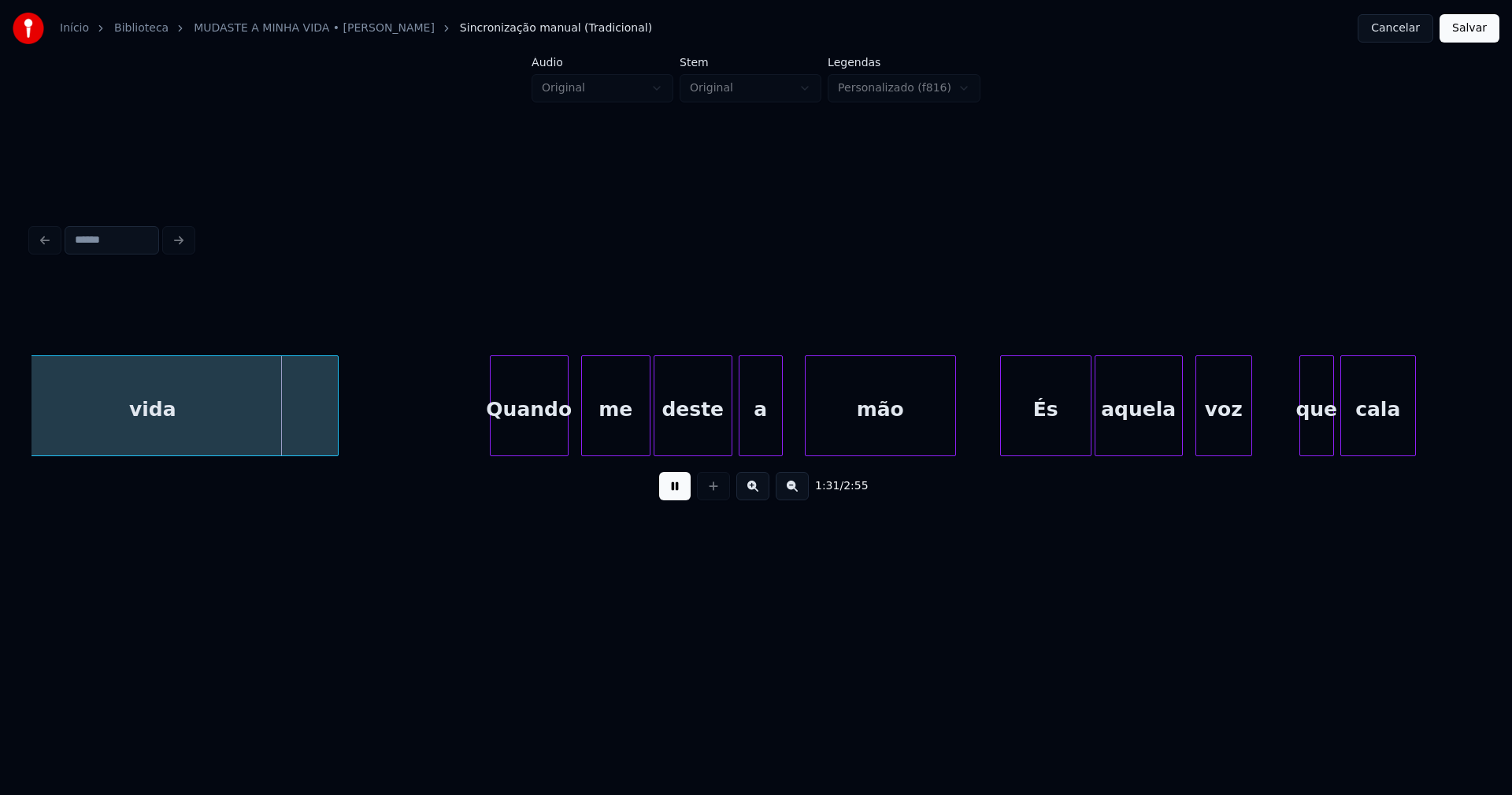
scroll to position [0, 14232]
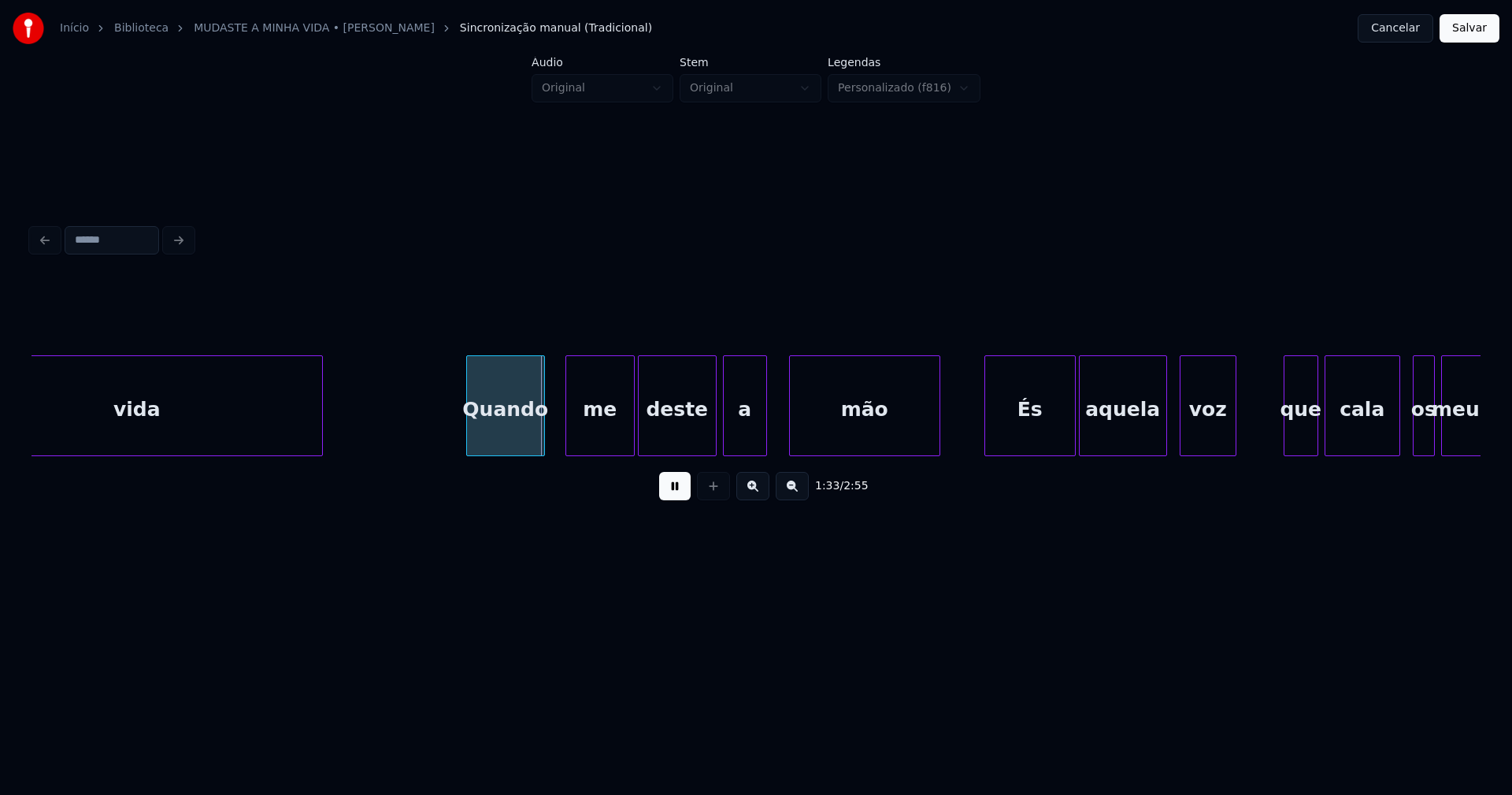
click at [503, 443] on div "Quando" at bounding box center [505, 409] width 77 height 107
click at [553, 424] on div at bounding box center [553, 405] width 5 height 99
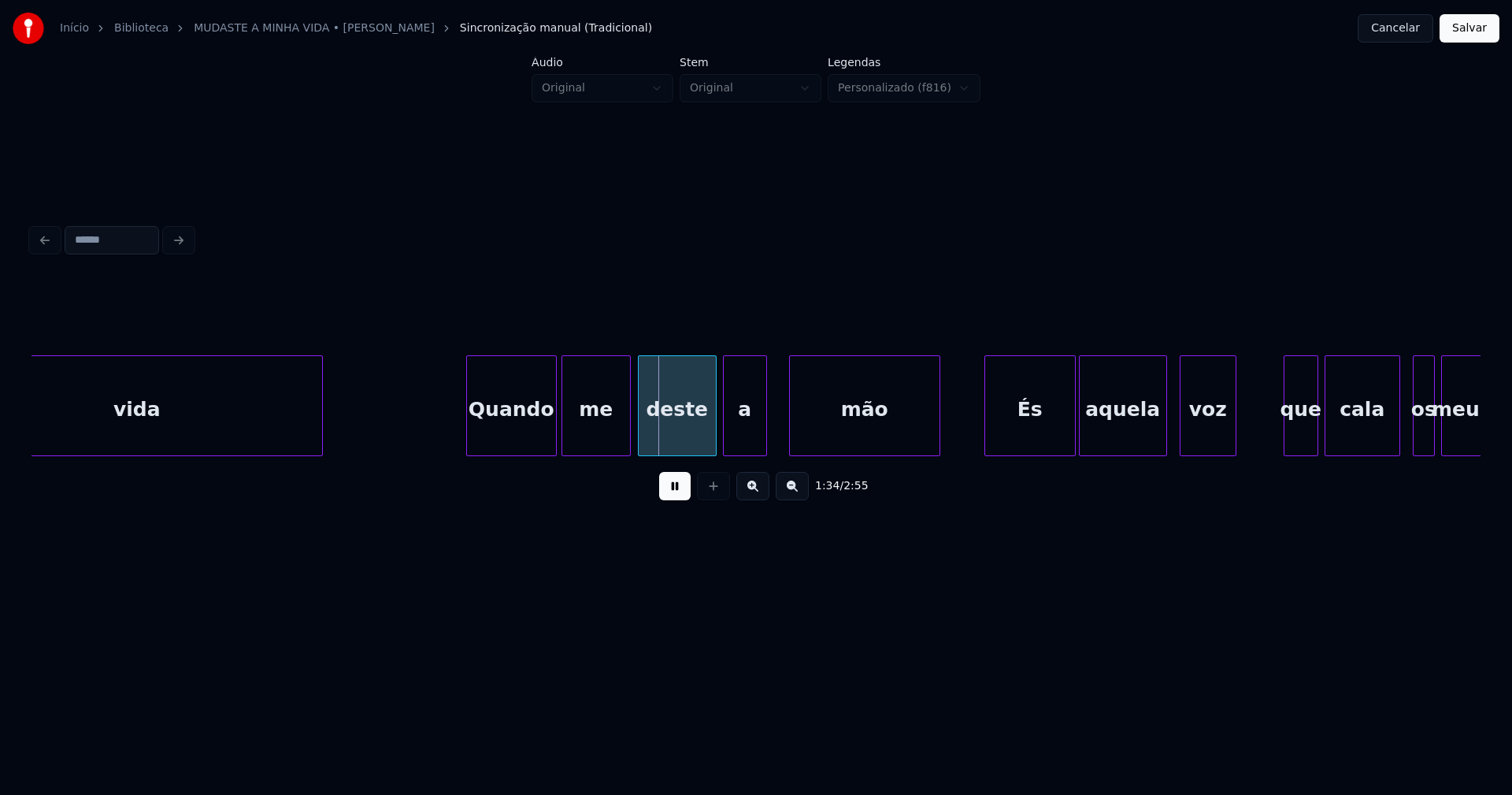
click at [608, 437] on div "me" at bounding box center [596, 409] width 68 height 107
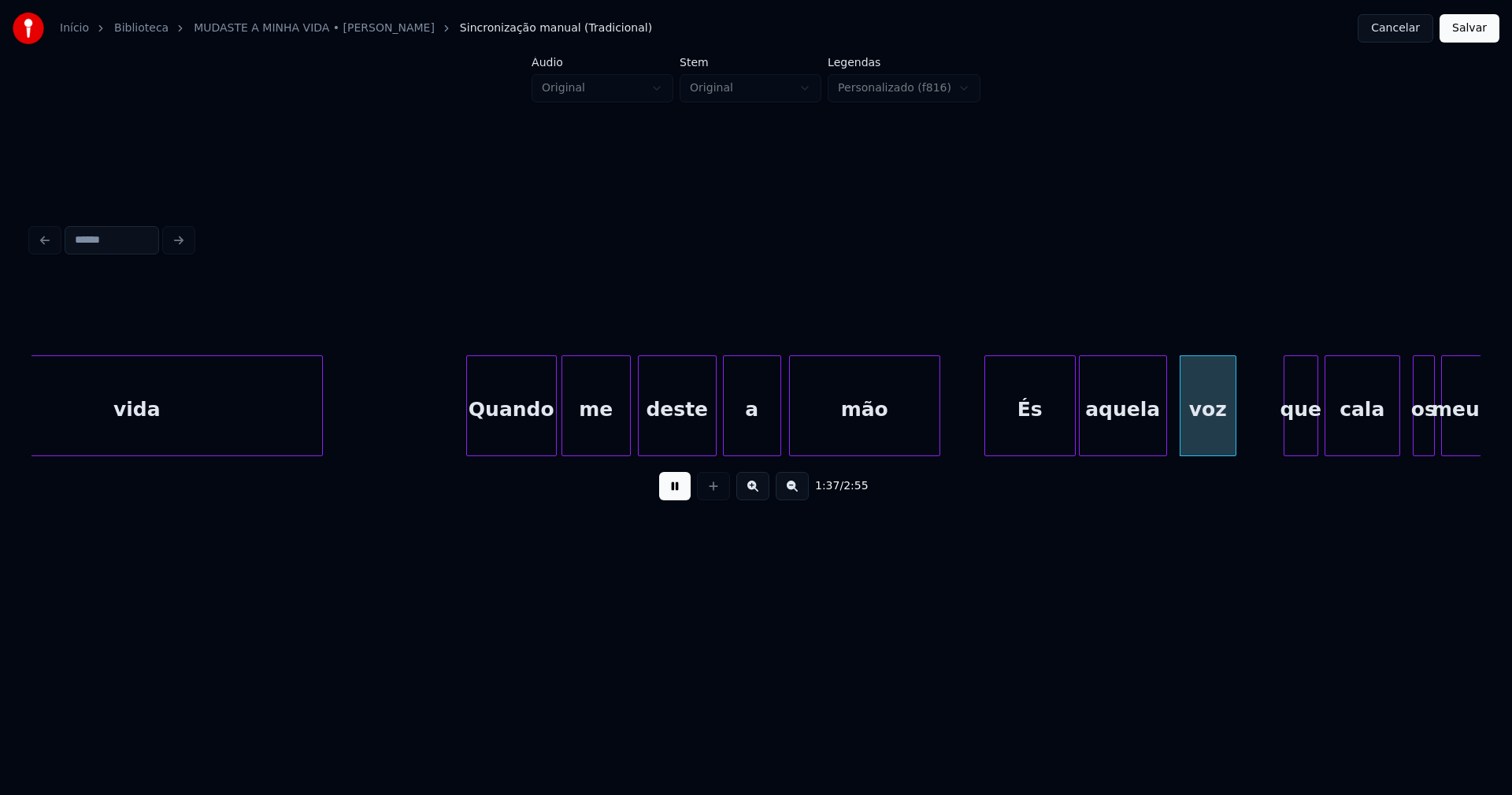
click at [779, 443] on div at bounding box center [778, 405] width 5 height 99
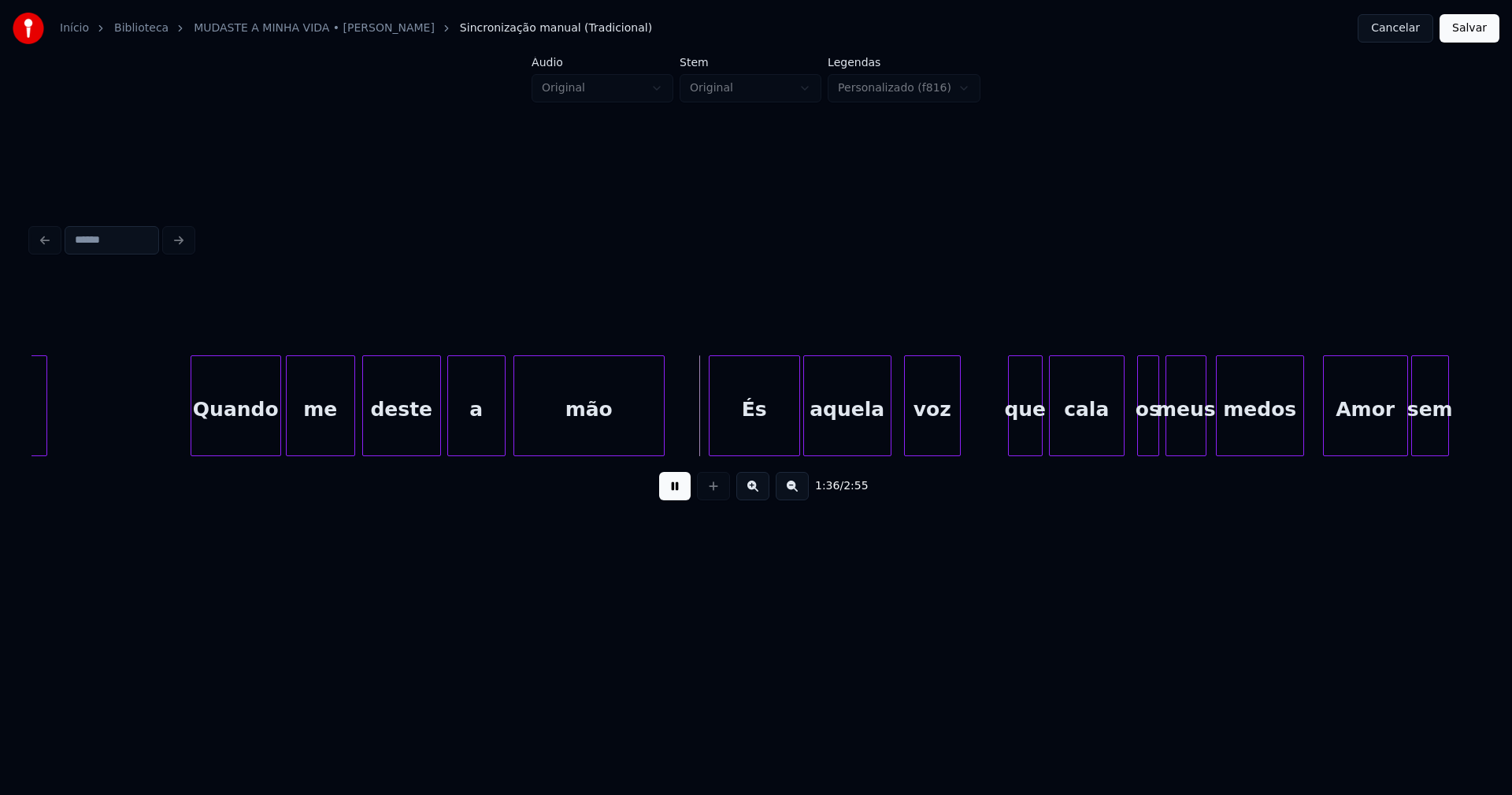
scroll to position [0, 14569]
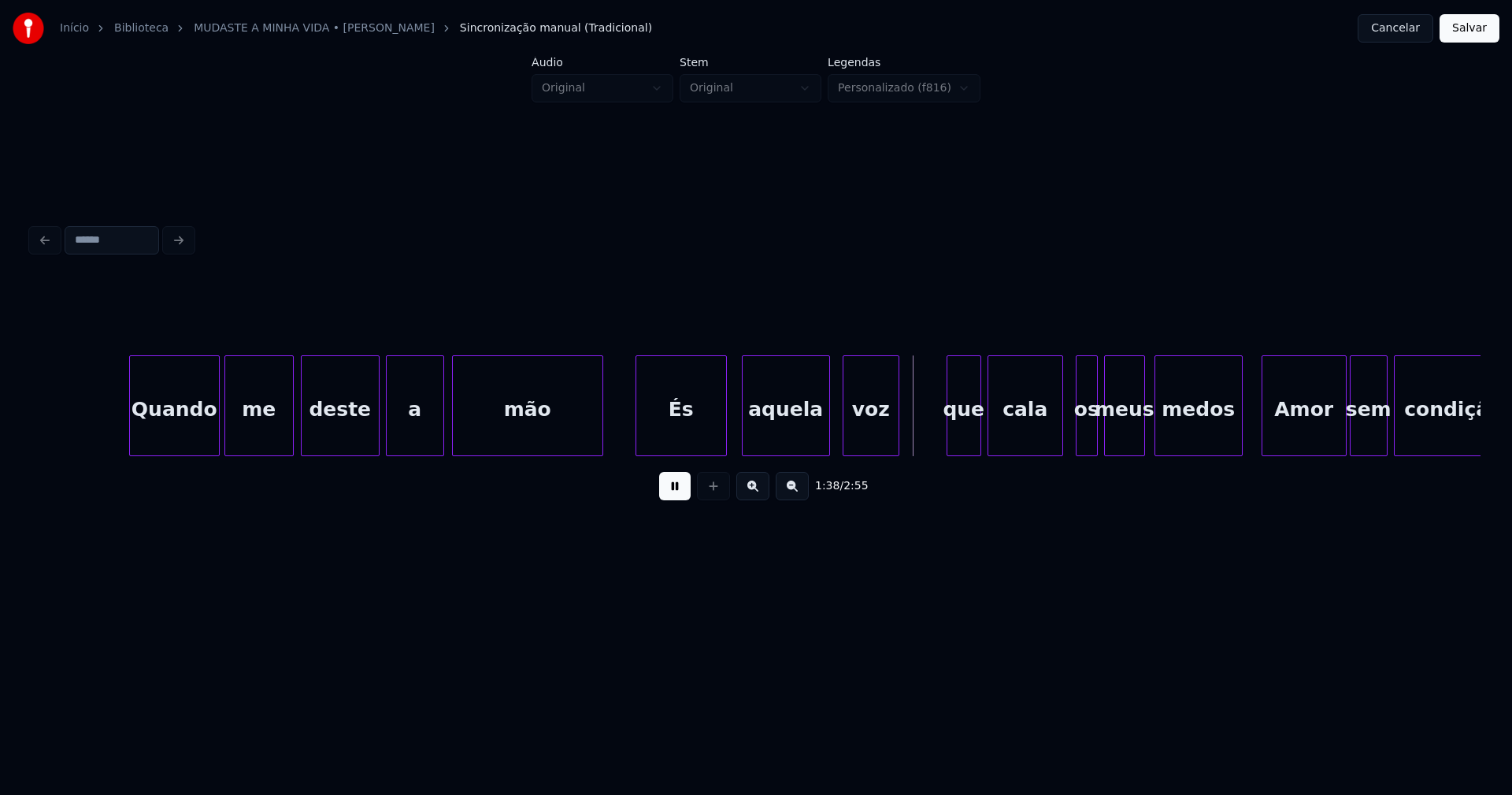
click at [693, 435] on div "És" at bounding box center [681, 409] width 90 height 107
click at [778, 433] on div "aquela" at bounding box center [779, 409] width 87 height 107
click at [833, 439] on div at bounding box center [834, 405] width 5 height 99
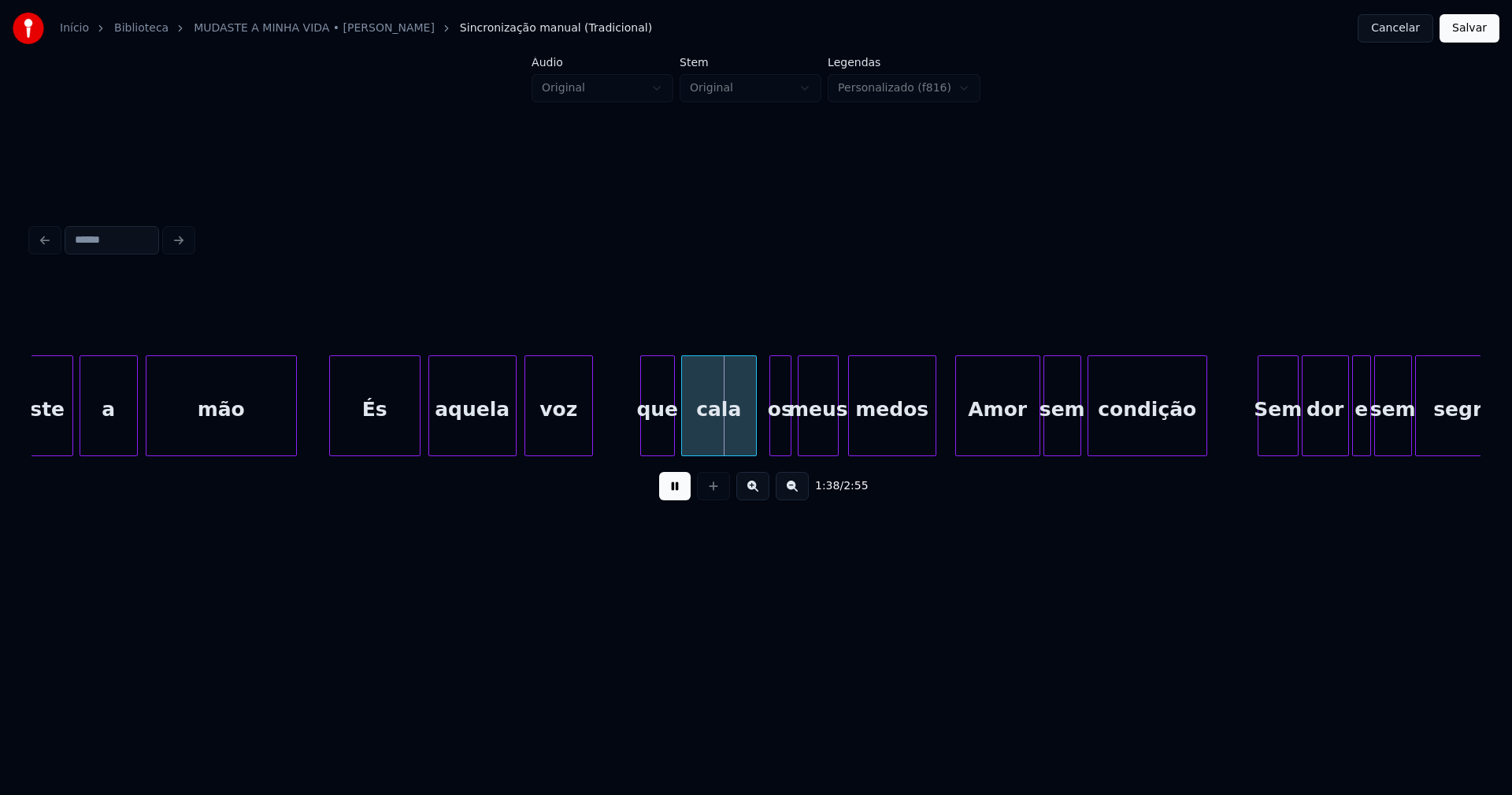
scroll to position [0, 14890]
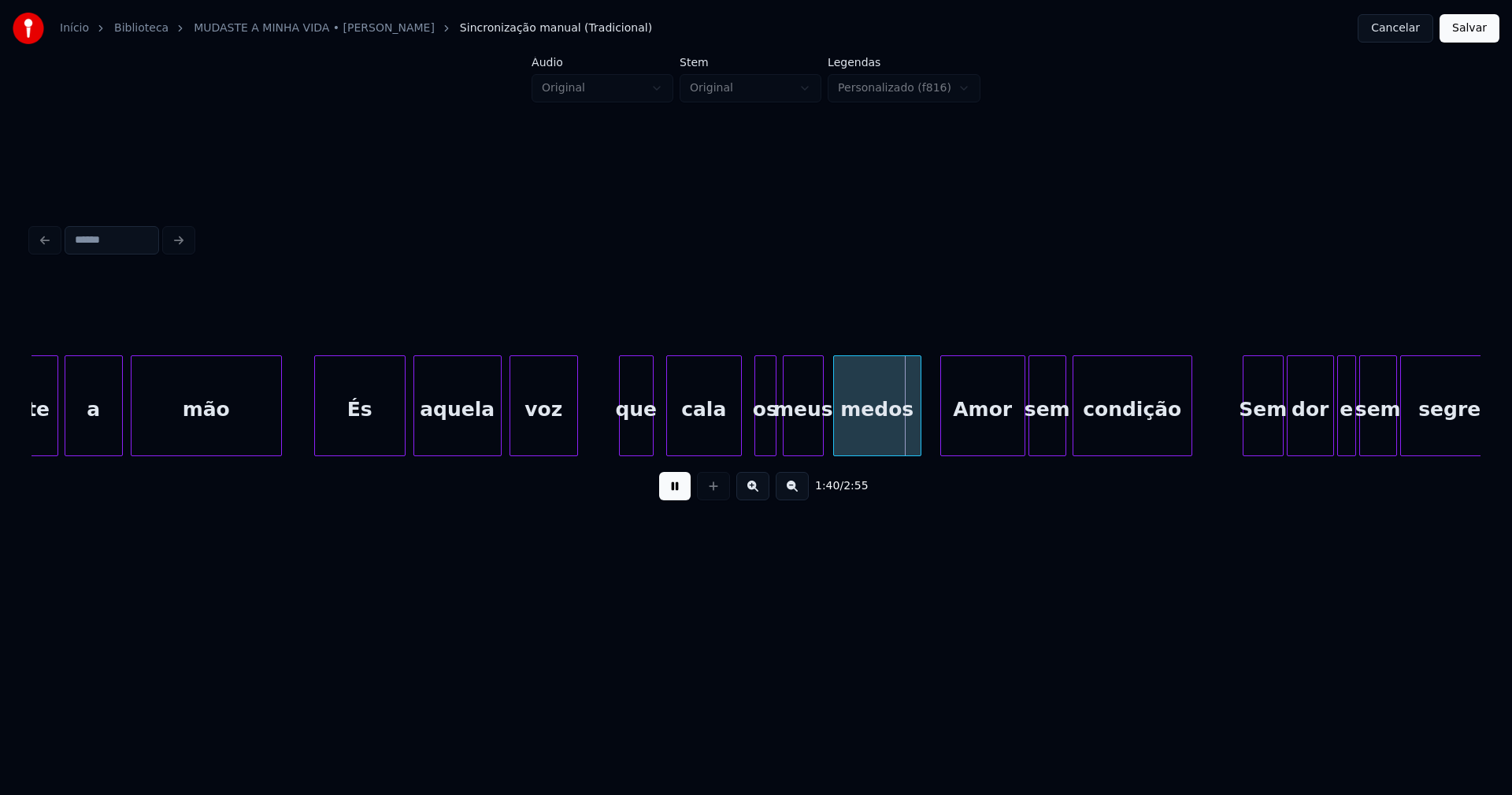
click at [635, 442] on div "que" at bounding box center [636, 409] width 33 height 107
click at [692, 436] on div "cala" at bounding box center [699, 409] width 74 height 107
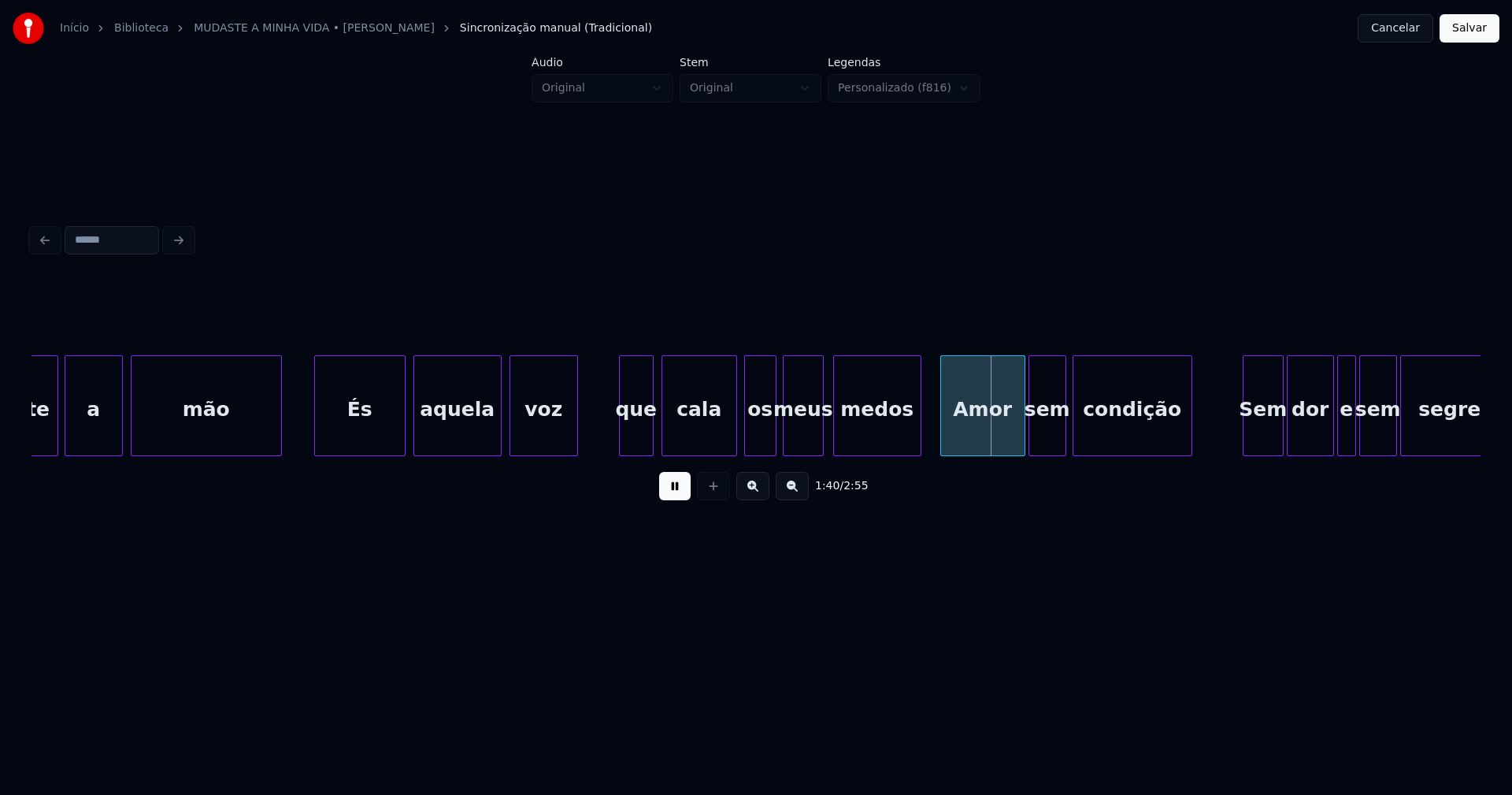
click at [748, 442] on div at bounding box center [747, 405] width 5 height 99
click at [972, 441] on div "Amor" at bounding box center [977, 409] width 83 height 107
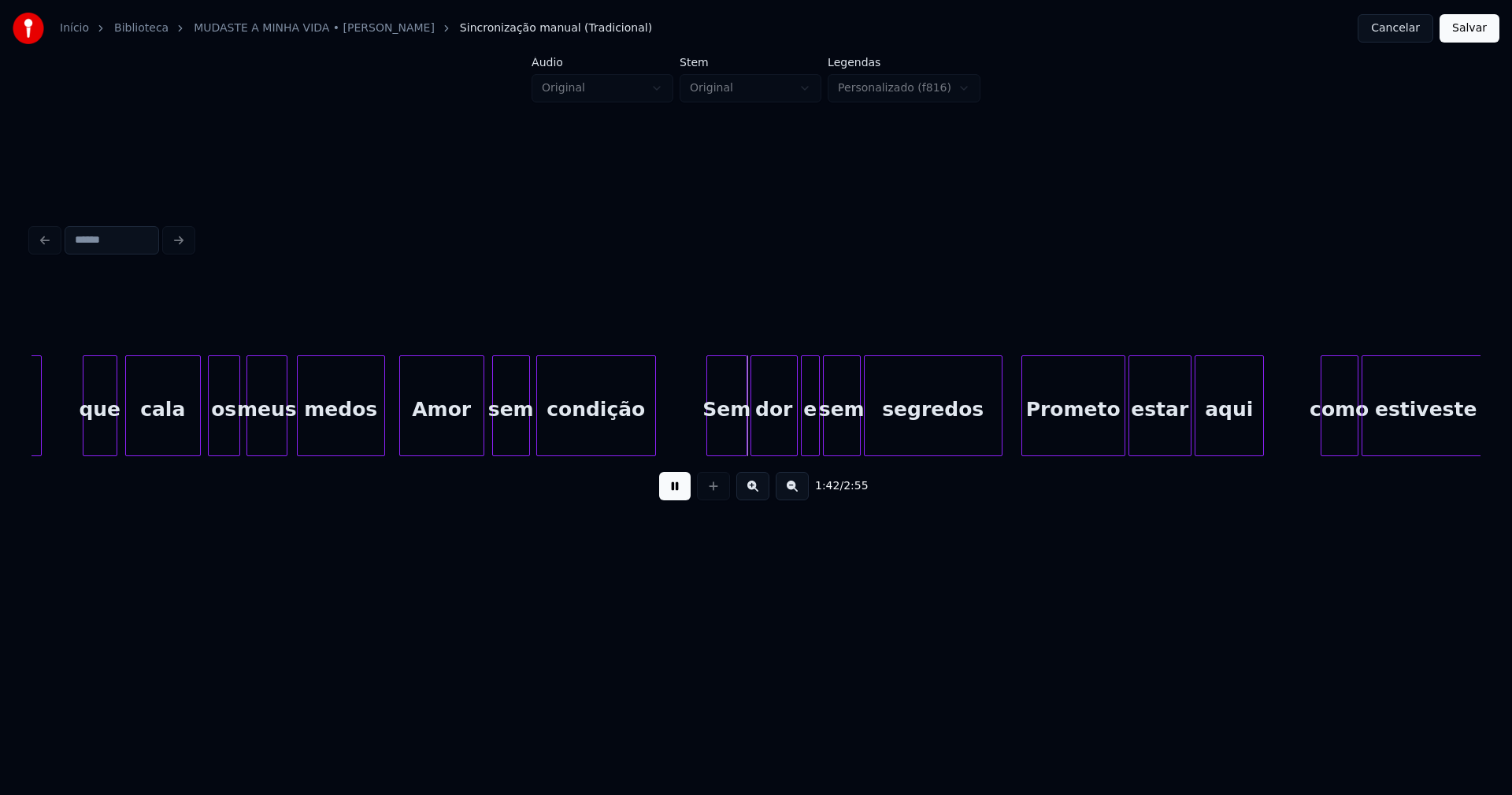
scroll to position [0, 15441]
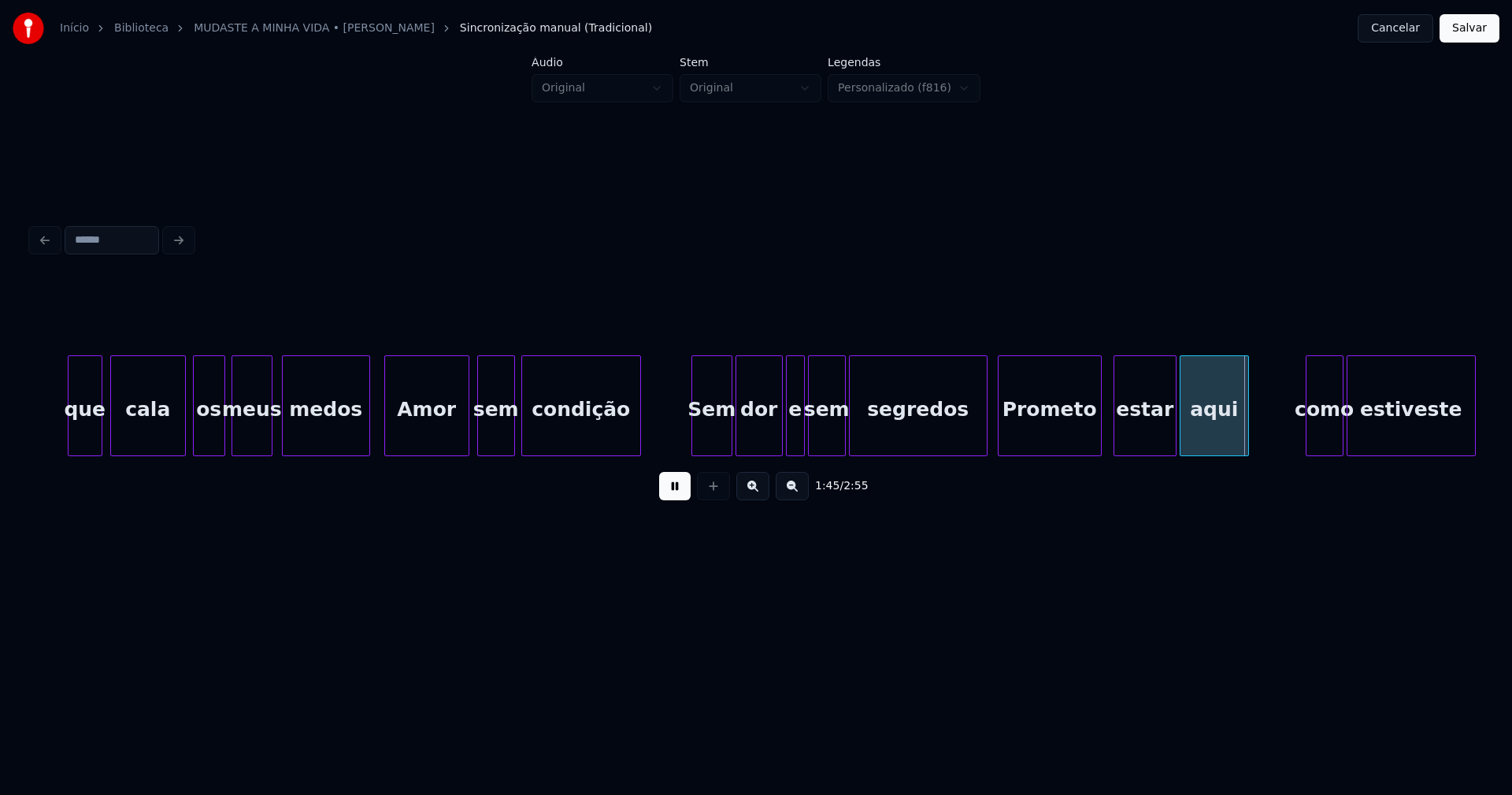
click at [1020, 437] on div "Prometo" at bounding box center [1050, 409] width 102 height 107
click at [1131, 441] on div "estar" at bounding box center [1141, 409] width 61 height 107
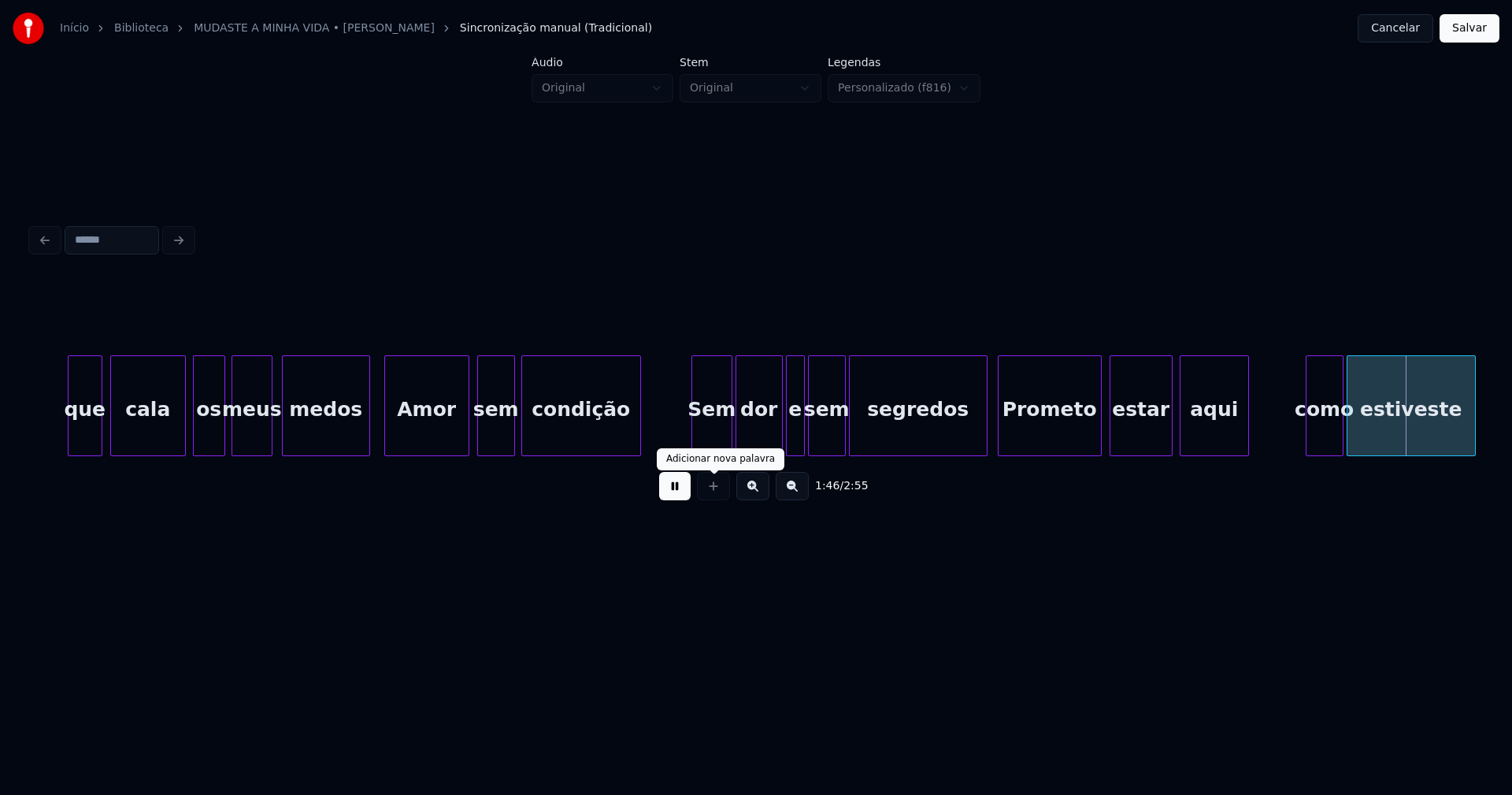
click at [677, 498] on button at bounding box center [675, 486] width 32 height 28
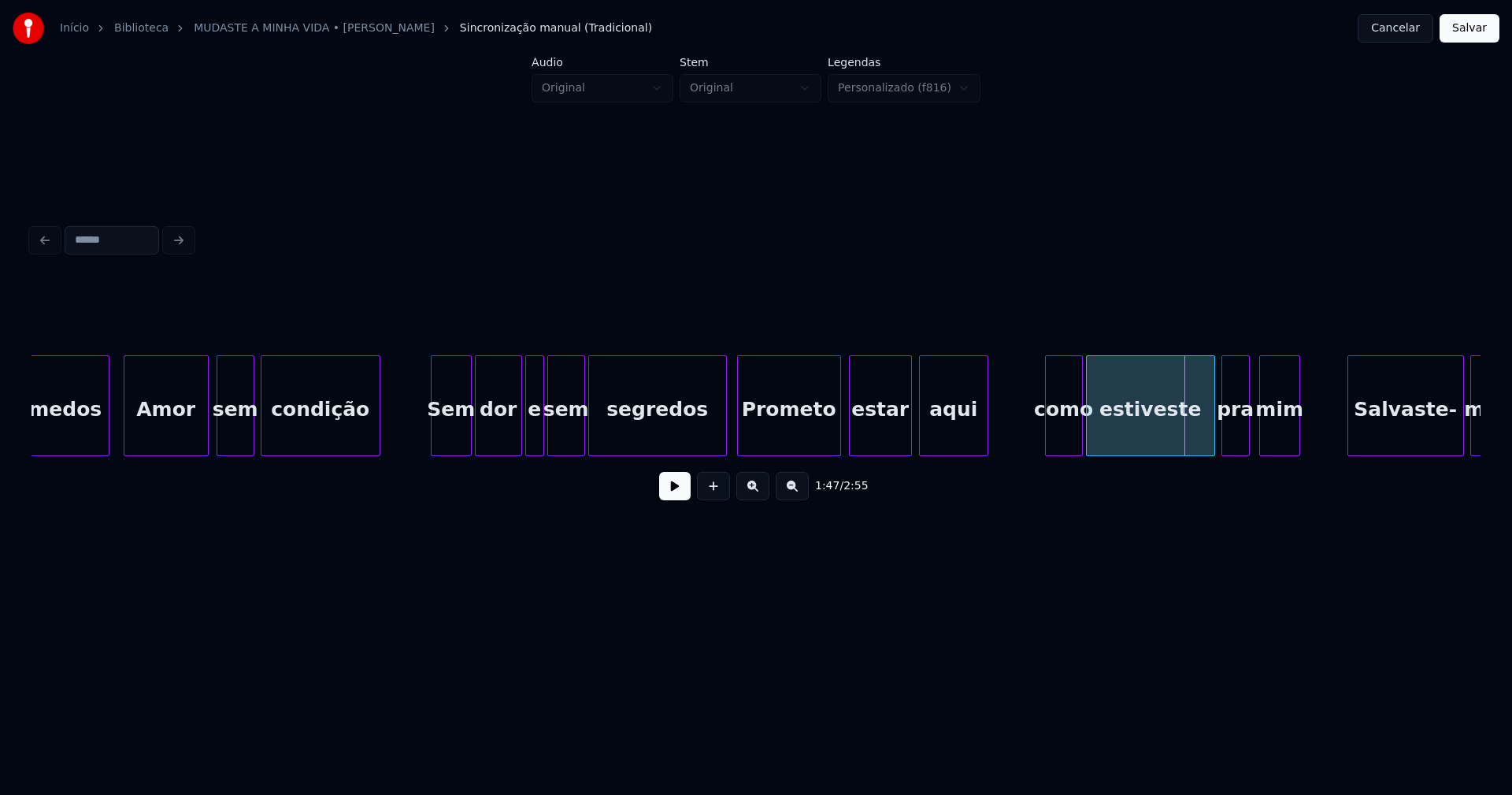
scroll to position [0, 15840]
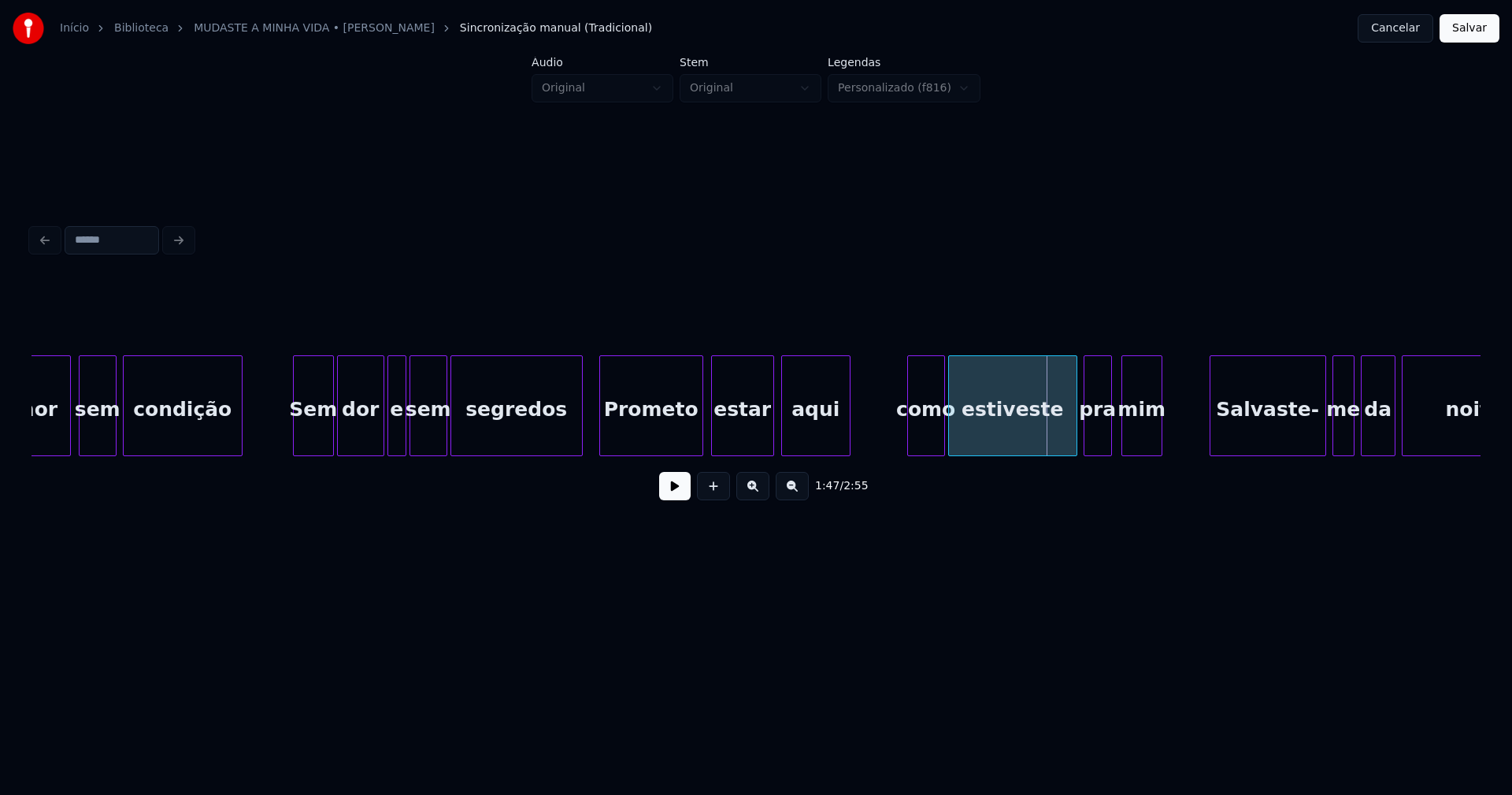
click at [580, 444] on div at bounding box center [579, 405] width 5 height 99
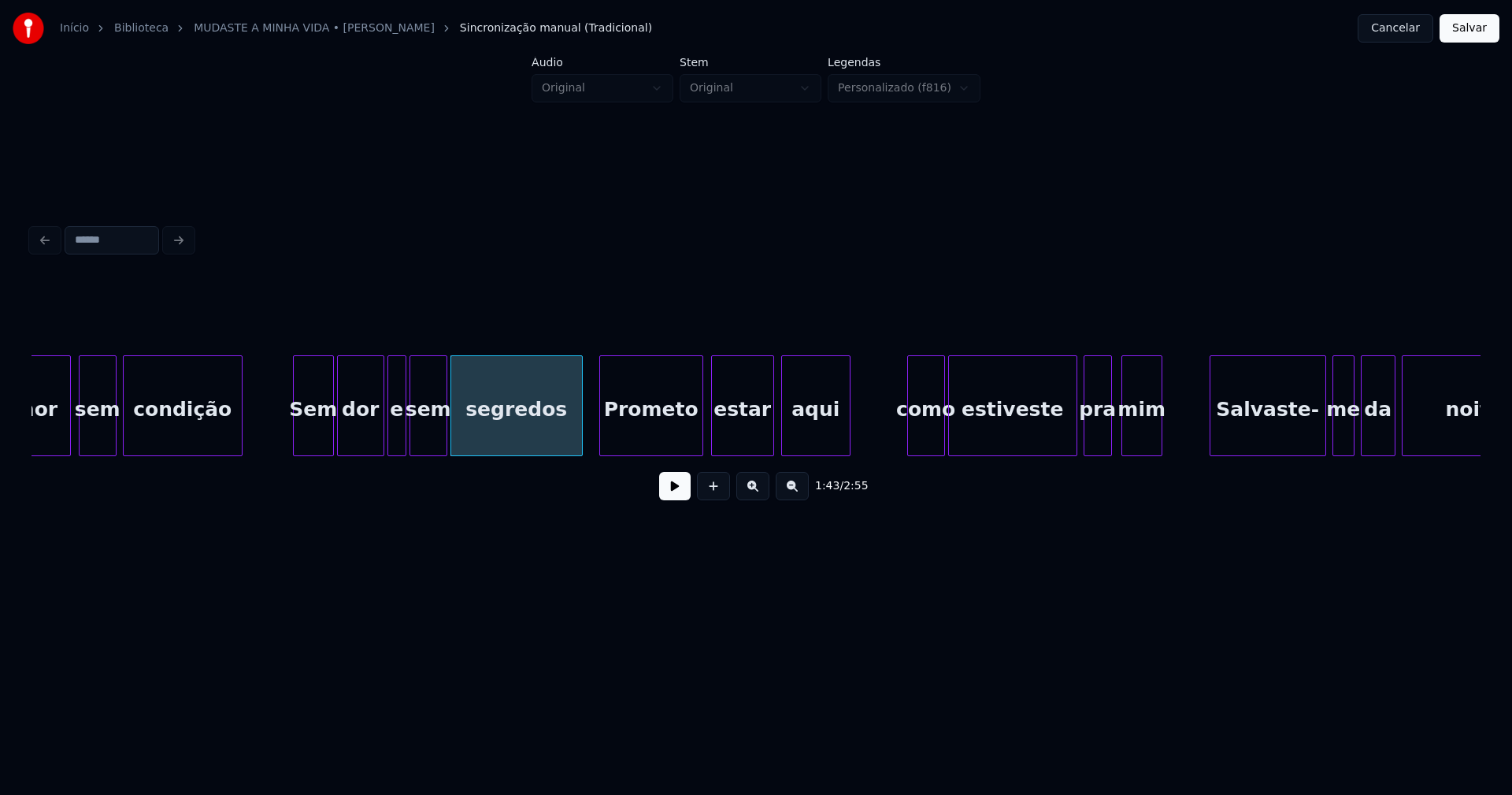
click at [682, 497] on button at bounding box center [675, 486] width 32 height 28
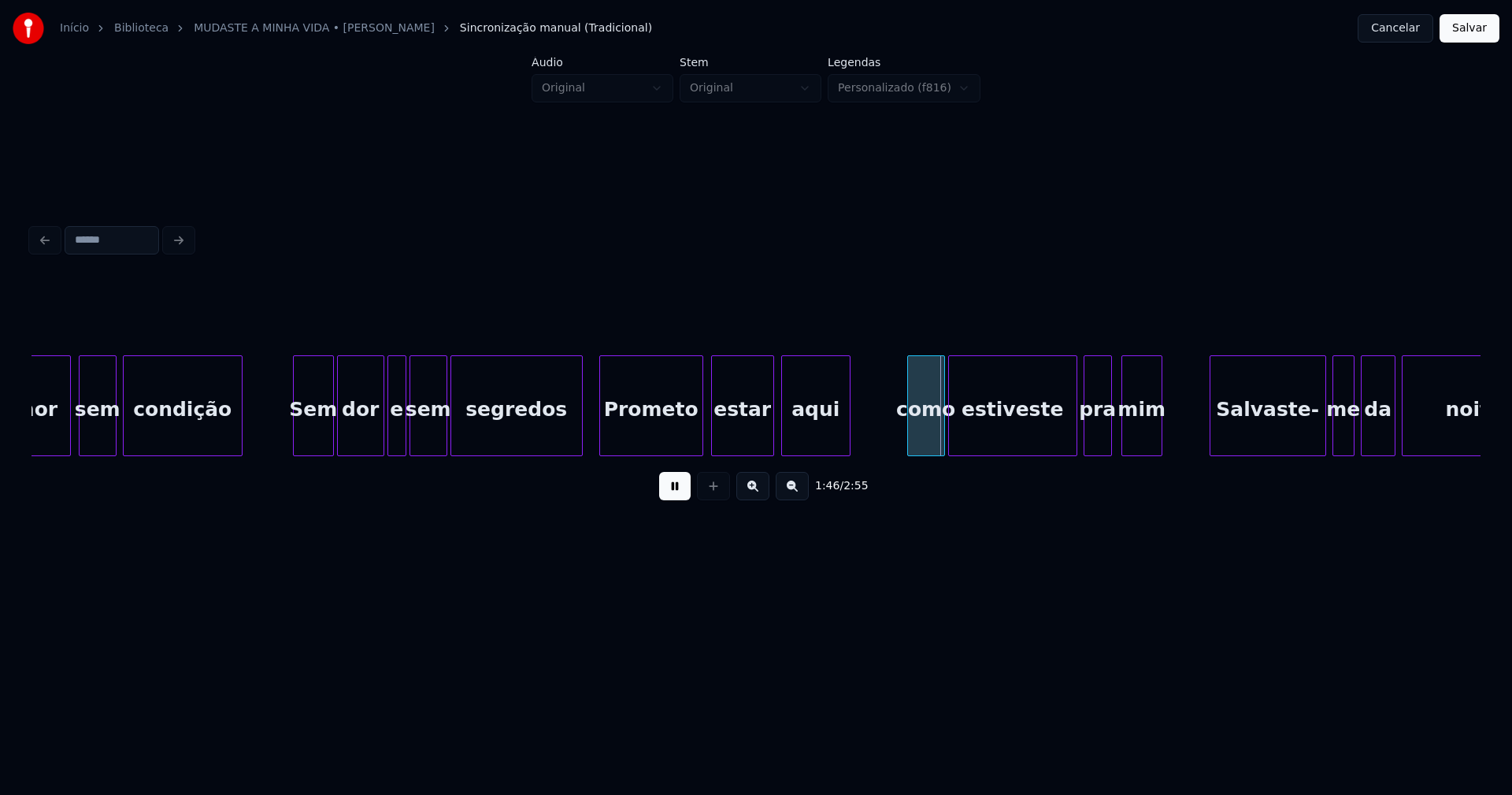
drag, startPoint x: 673, startPoint y: 491, endPoint x: 680, endPoint y: 476, distance: 16.6
click at [673, 491] on button at bounding box center [675, 486] width 32 height 28
click at [686, 449] on div "Prometo" at bounding box center [643, 405] width 88 height 101
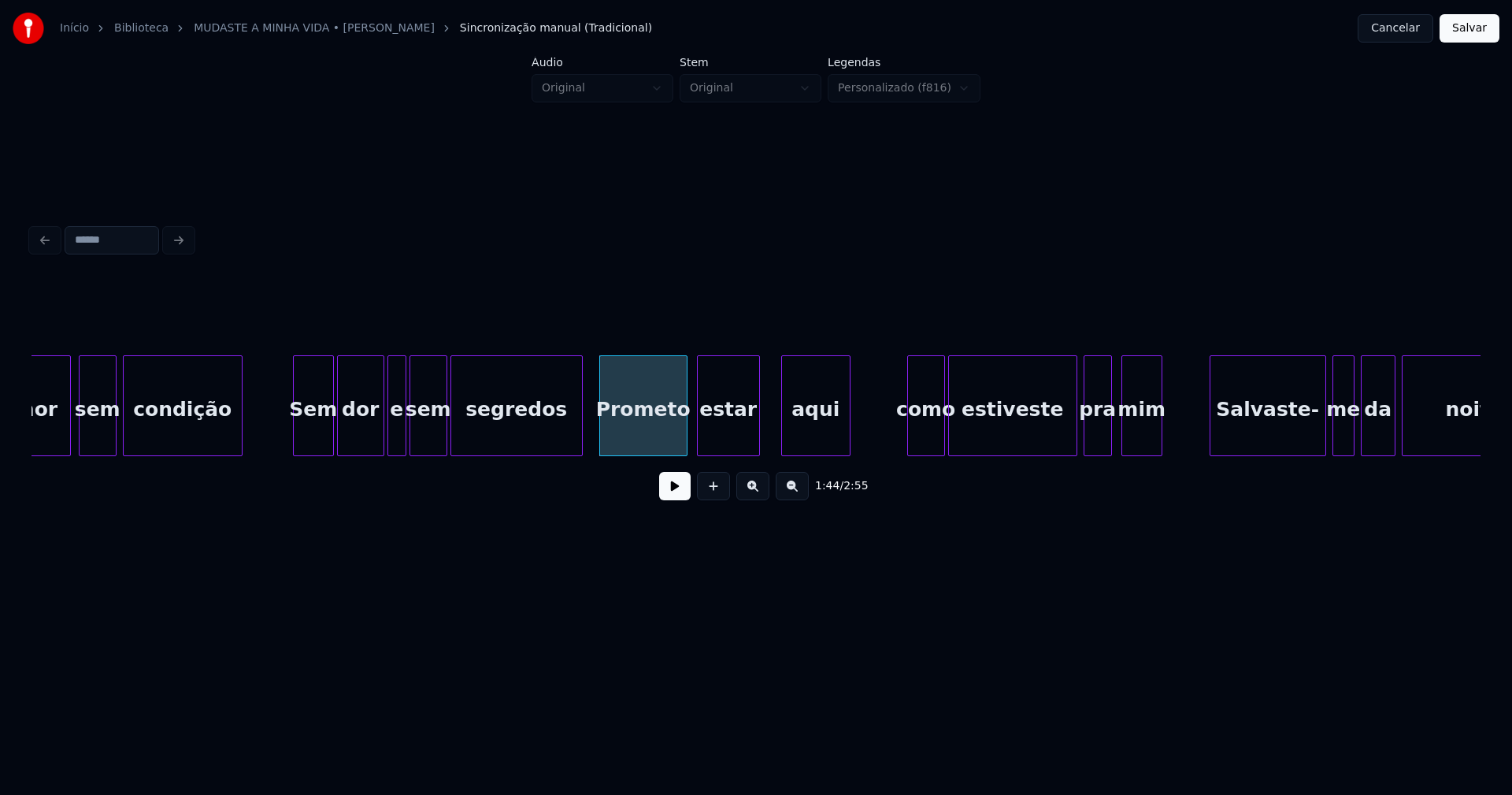
click at [731, 444] on div "estar" at bounding box center [728, 409] width 61 height 107
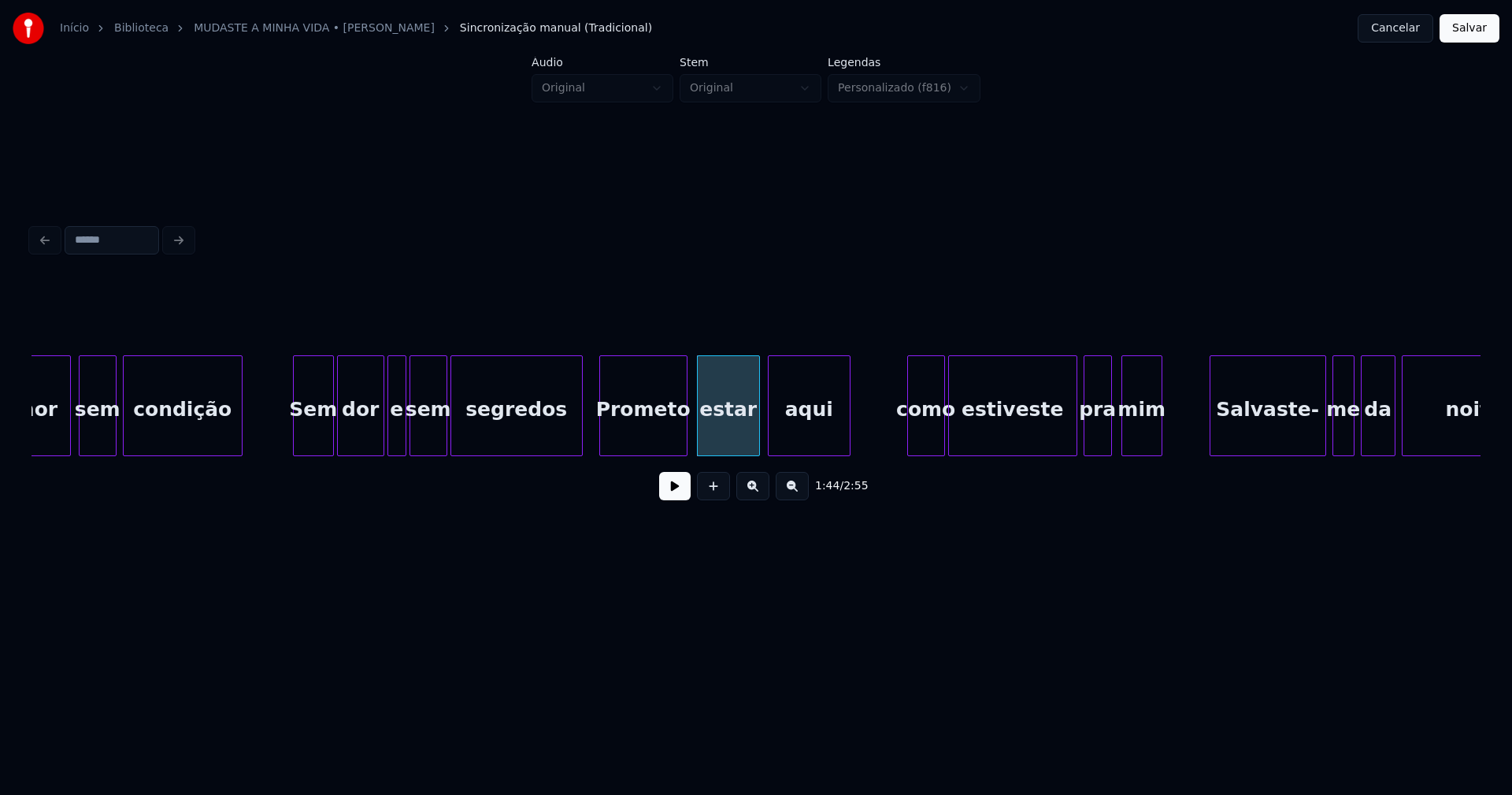
click at [773, 448] on div at bounding box center [771, 405] width 5 height 99
drag, startPoint x: 678, startPoint y: 502, endPoint x: 711, endPoint y: 492, distance: 34.4
click at [679, 500] on button at bounding box center [675, 486] width 32 height 28
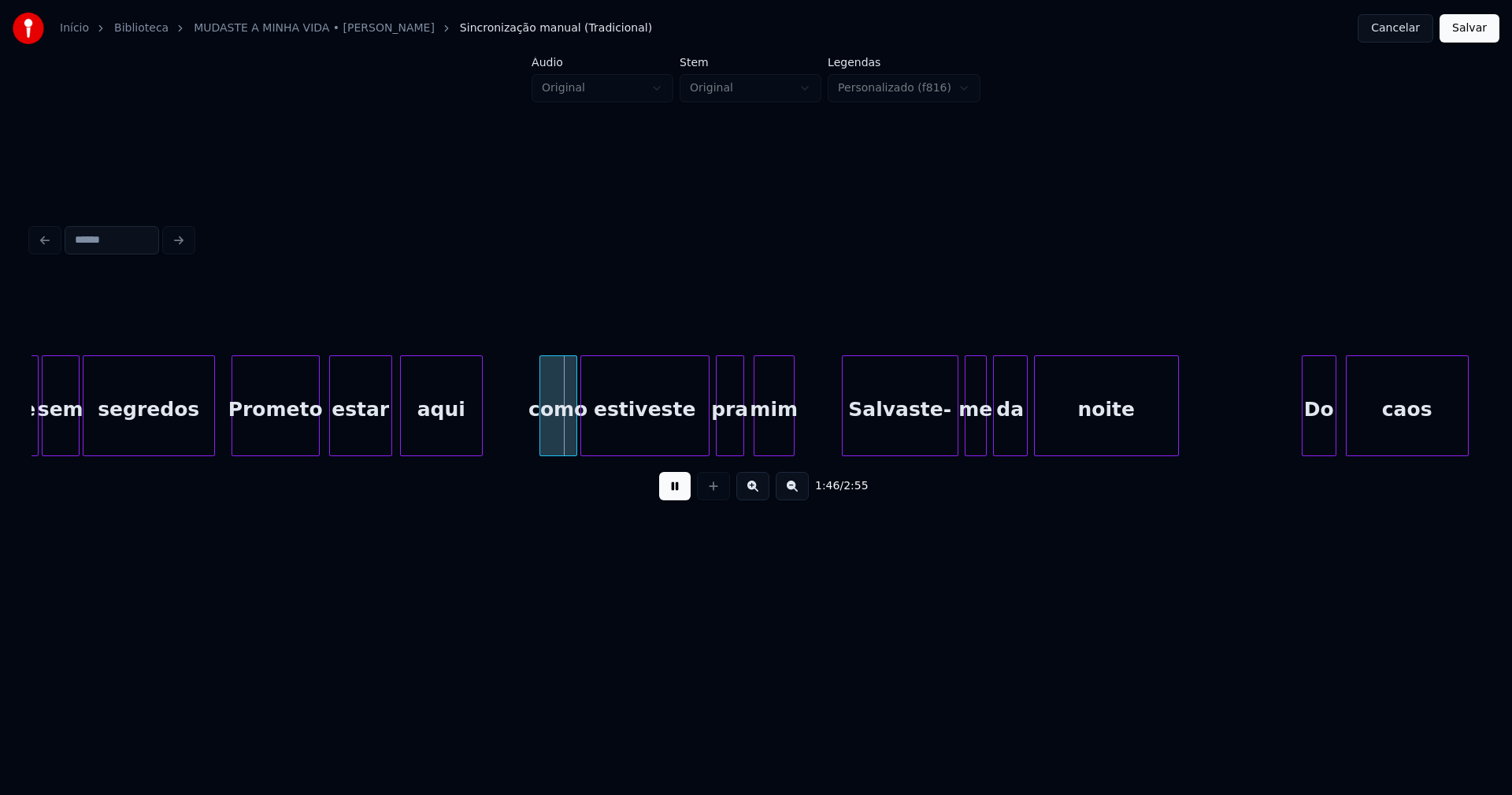
scroll to position [0, 16223]
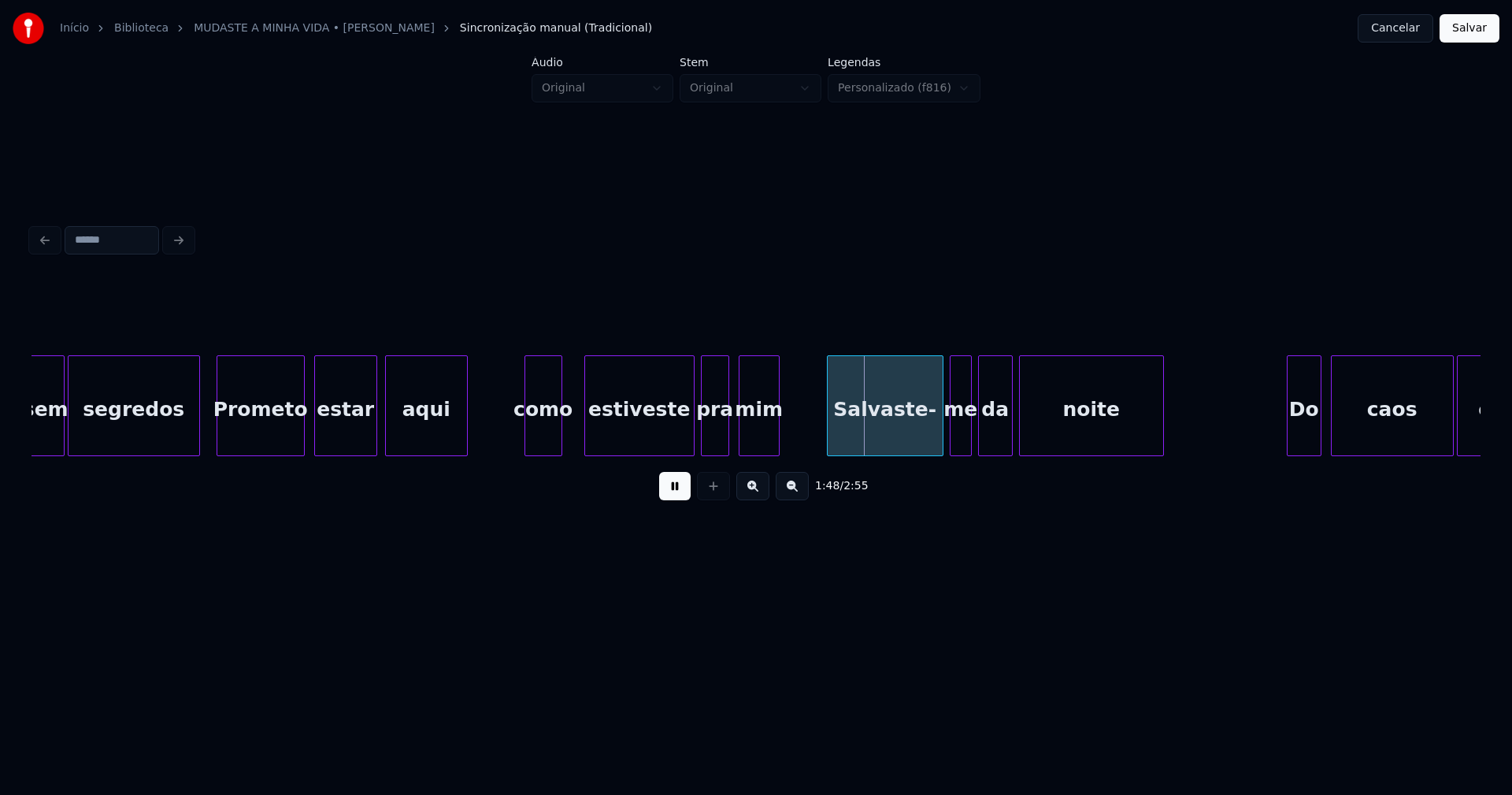
click at [586, 428] on div at bounding box center [587, 405] width 5 height 99
click at [576, 424] on div at bounding box center [575, 405] width 5 height 99
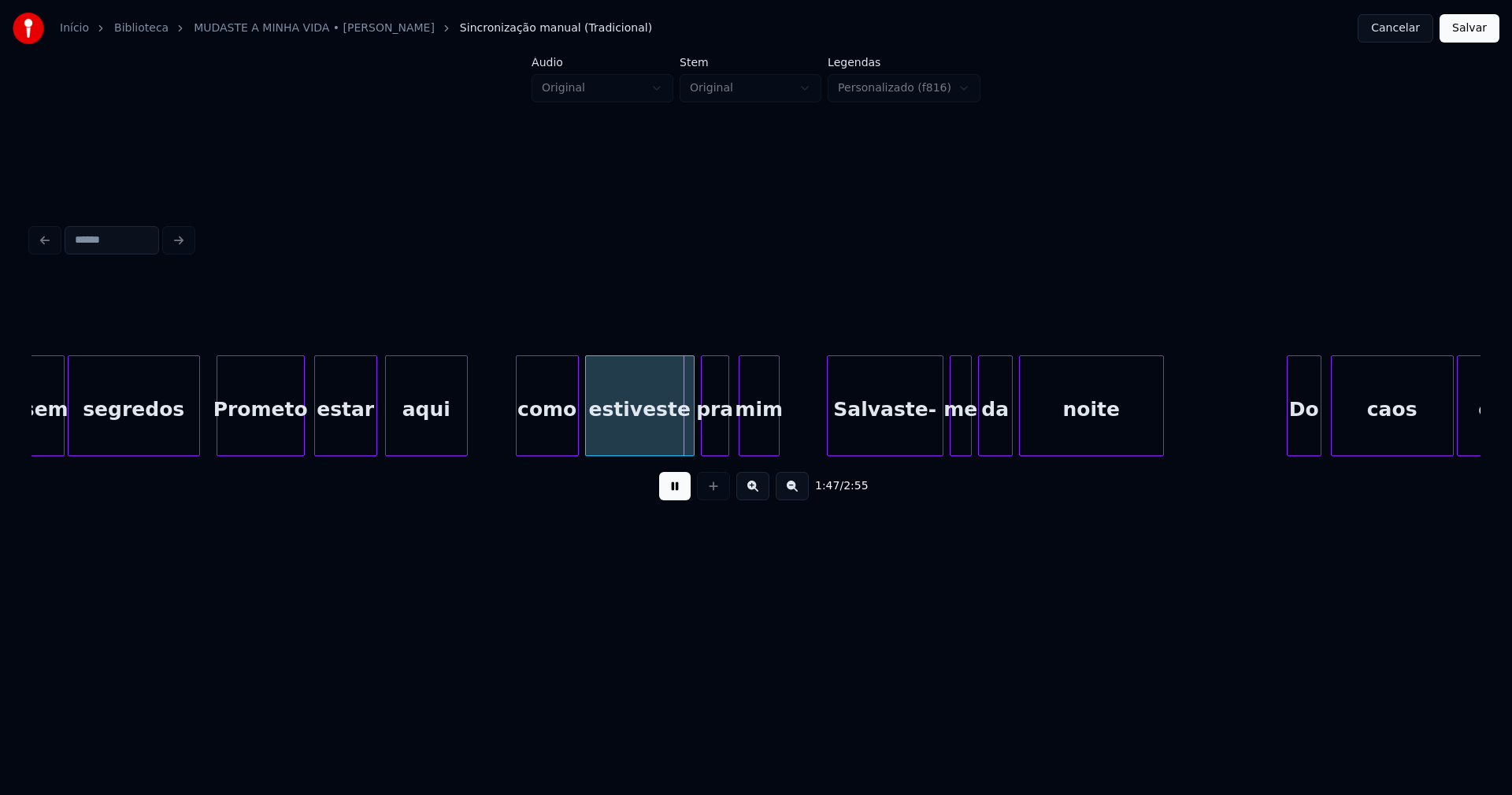
click at [519, 436] on div at bounding box center [519, 405] width 5 height 99
click at [895, 443] on div "Salvaste-" at bounding box center [879, 409] width 115 height 107
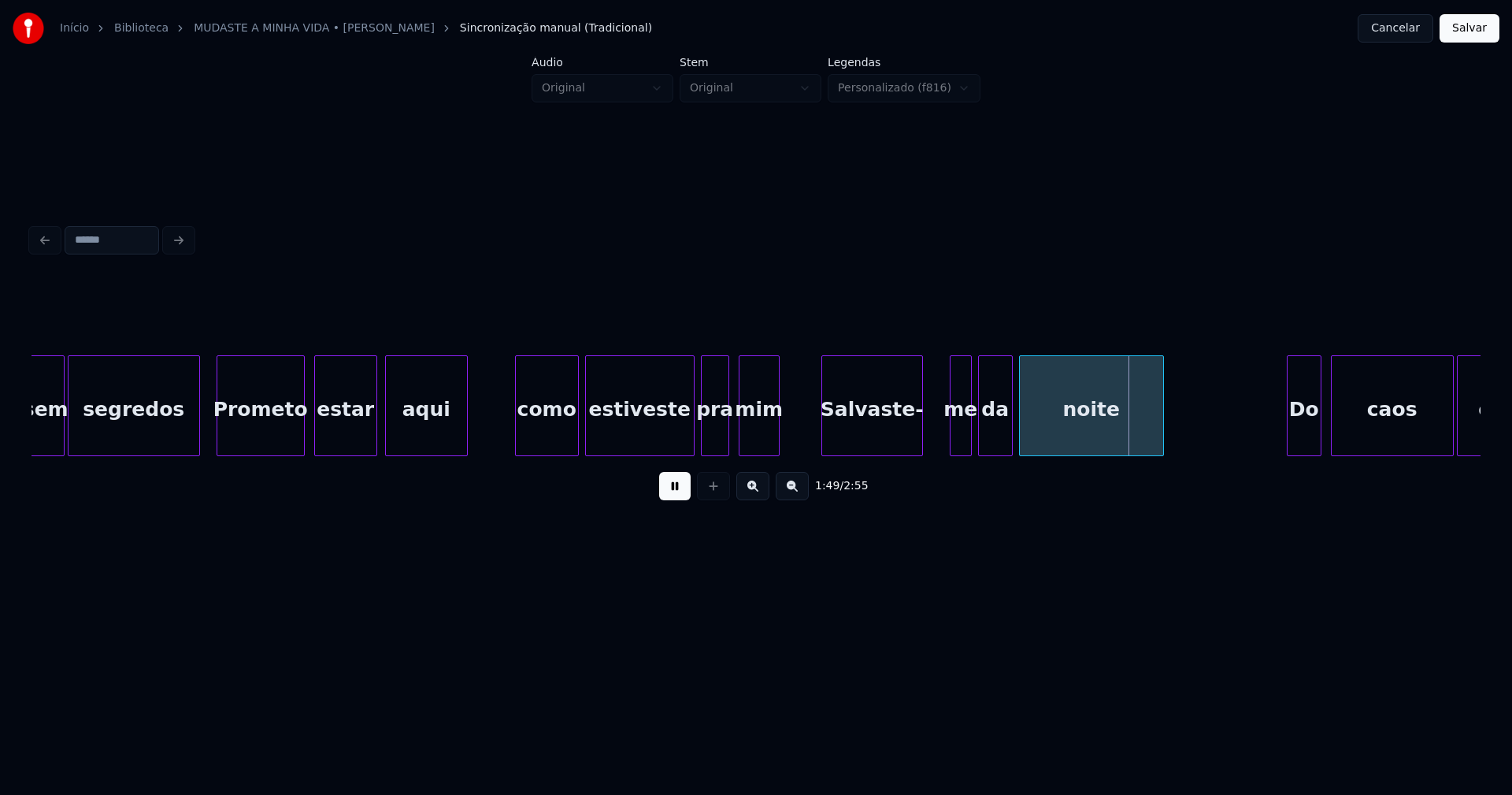
click at [920, 443] on div at bounding box center [920, 405] width 5 height 99
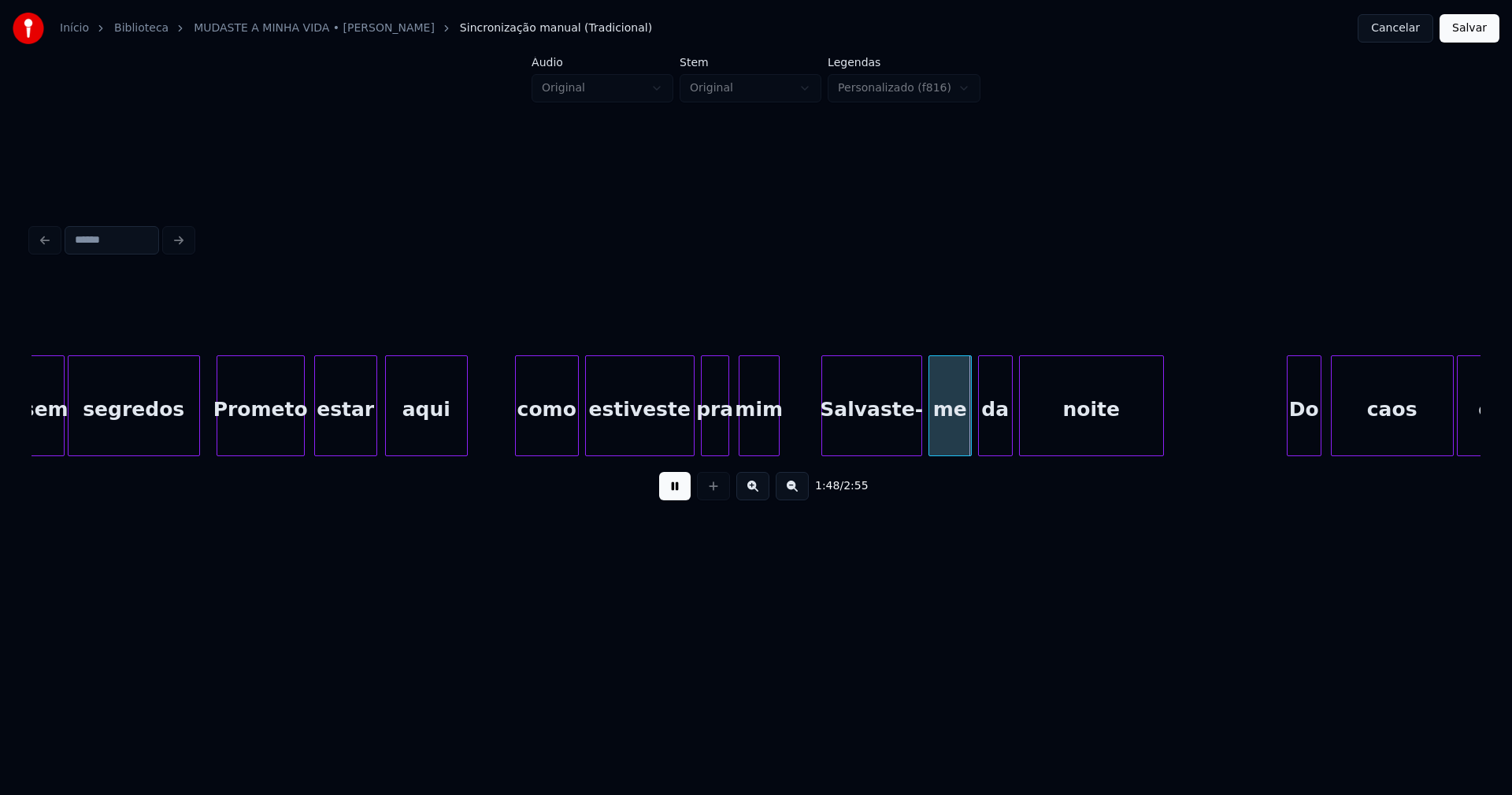
click at [929, 439] on div at bounding box center [931, 405] width 5 height 99
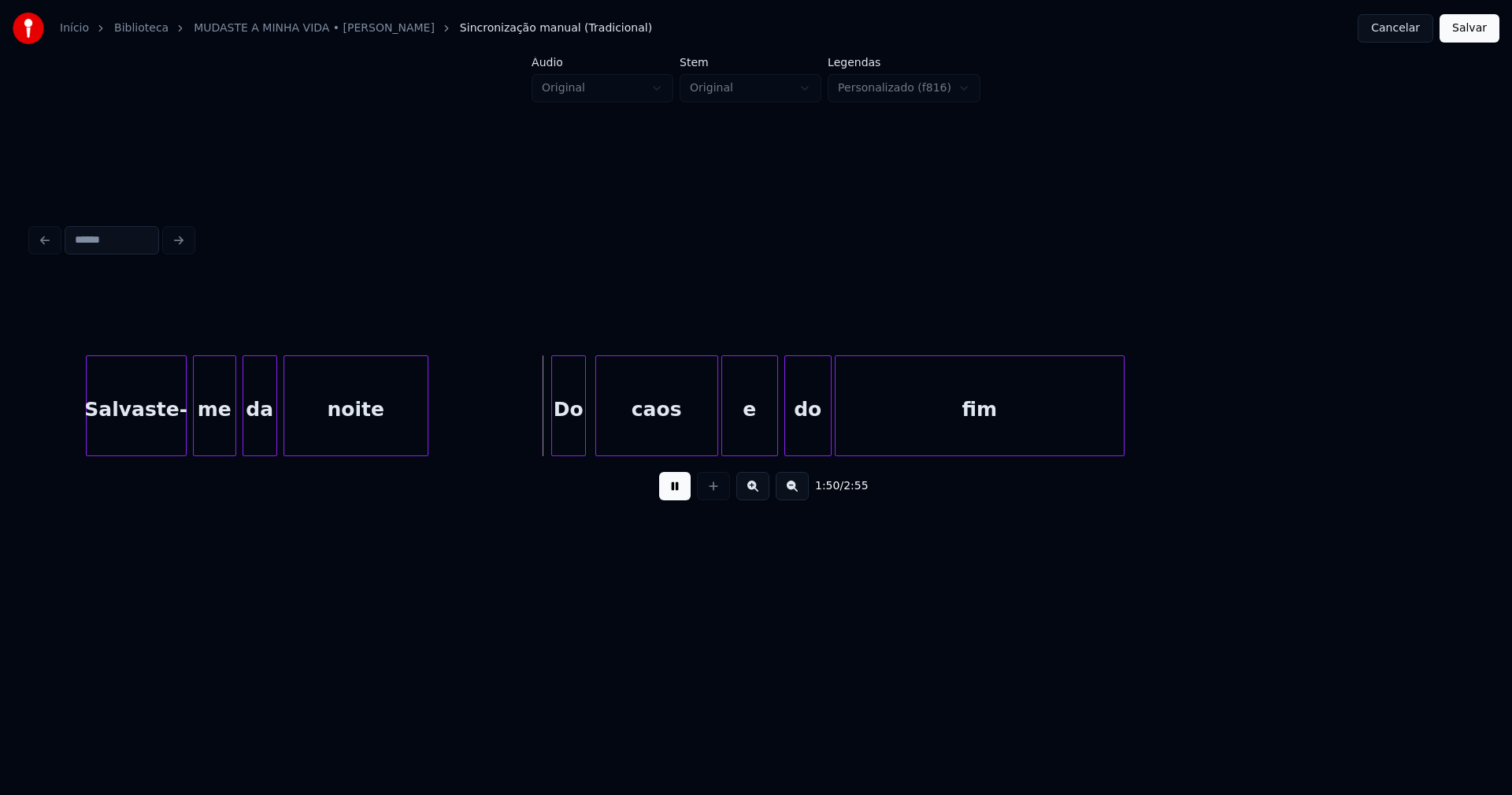
scroll to position [0, 16973]
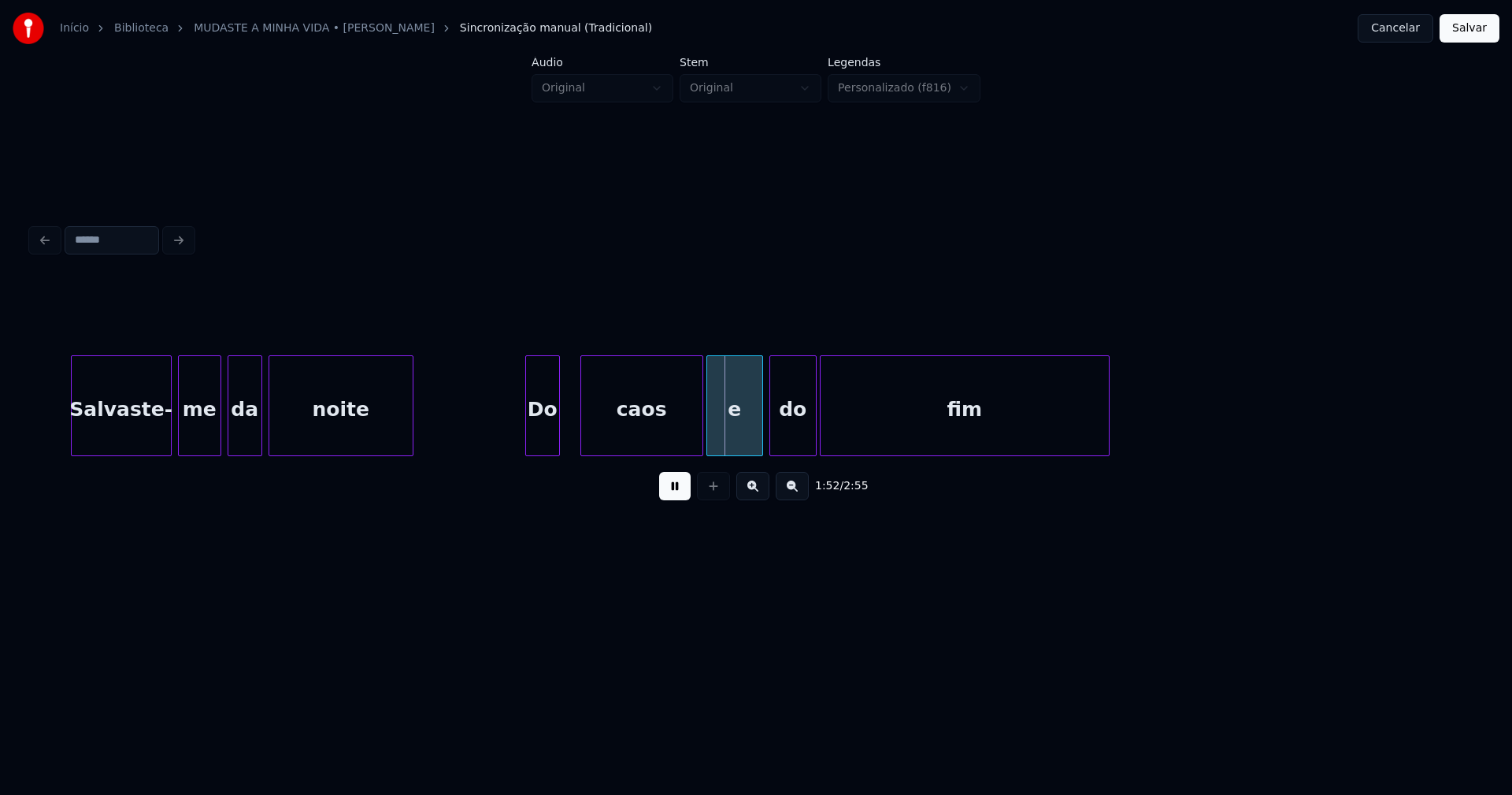
click at [538, 447] on div "Do" at bounding box center [542, 409] width 33 height 107
click at [572, 428] on div at bounding box center [571, 405] width 5 height 99
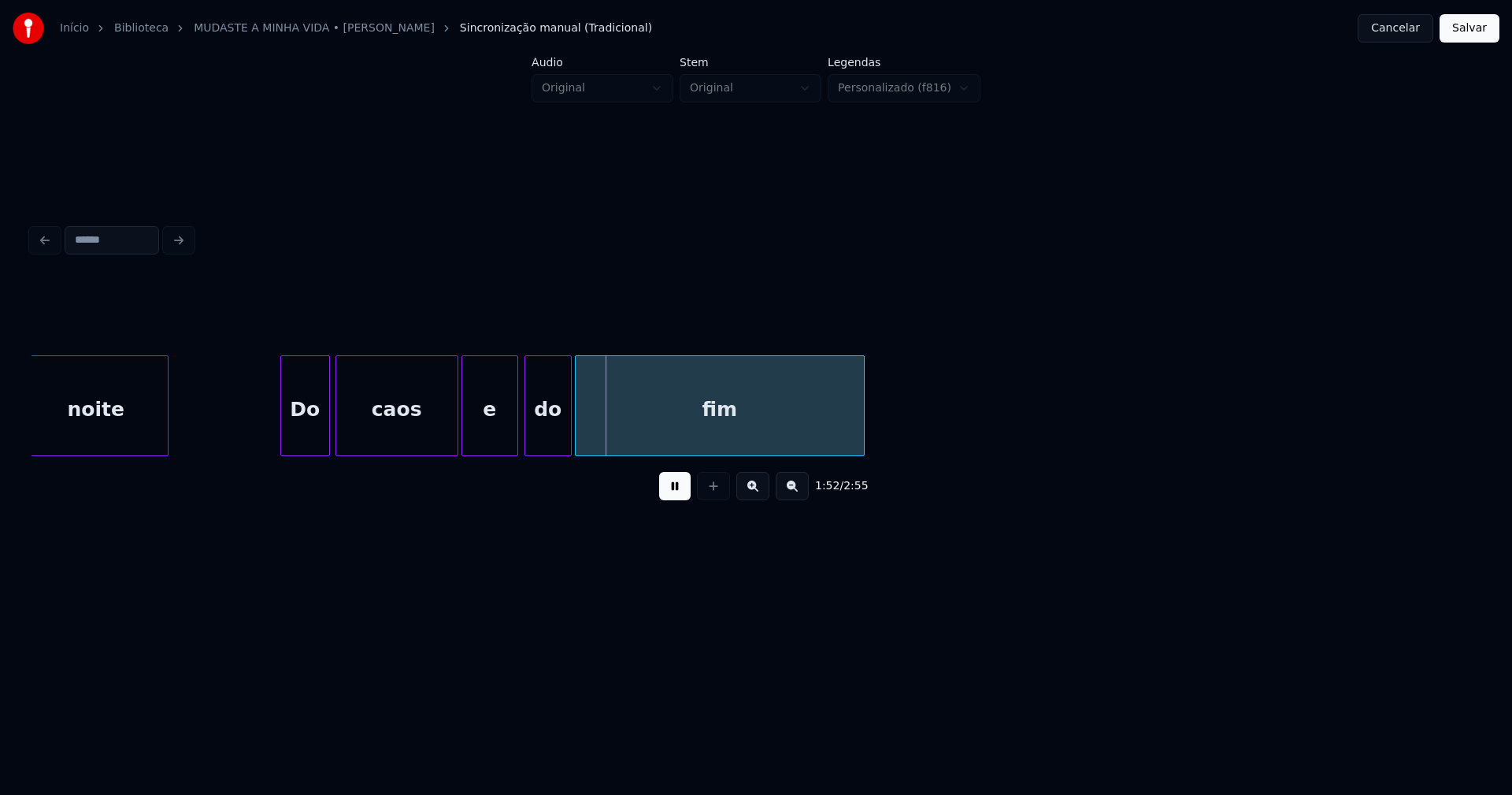
scroll to position [0, 17326]
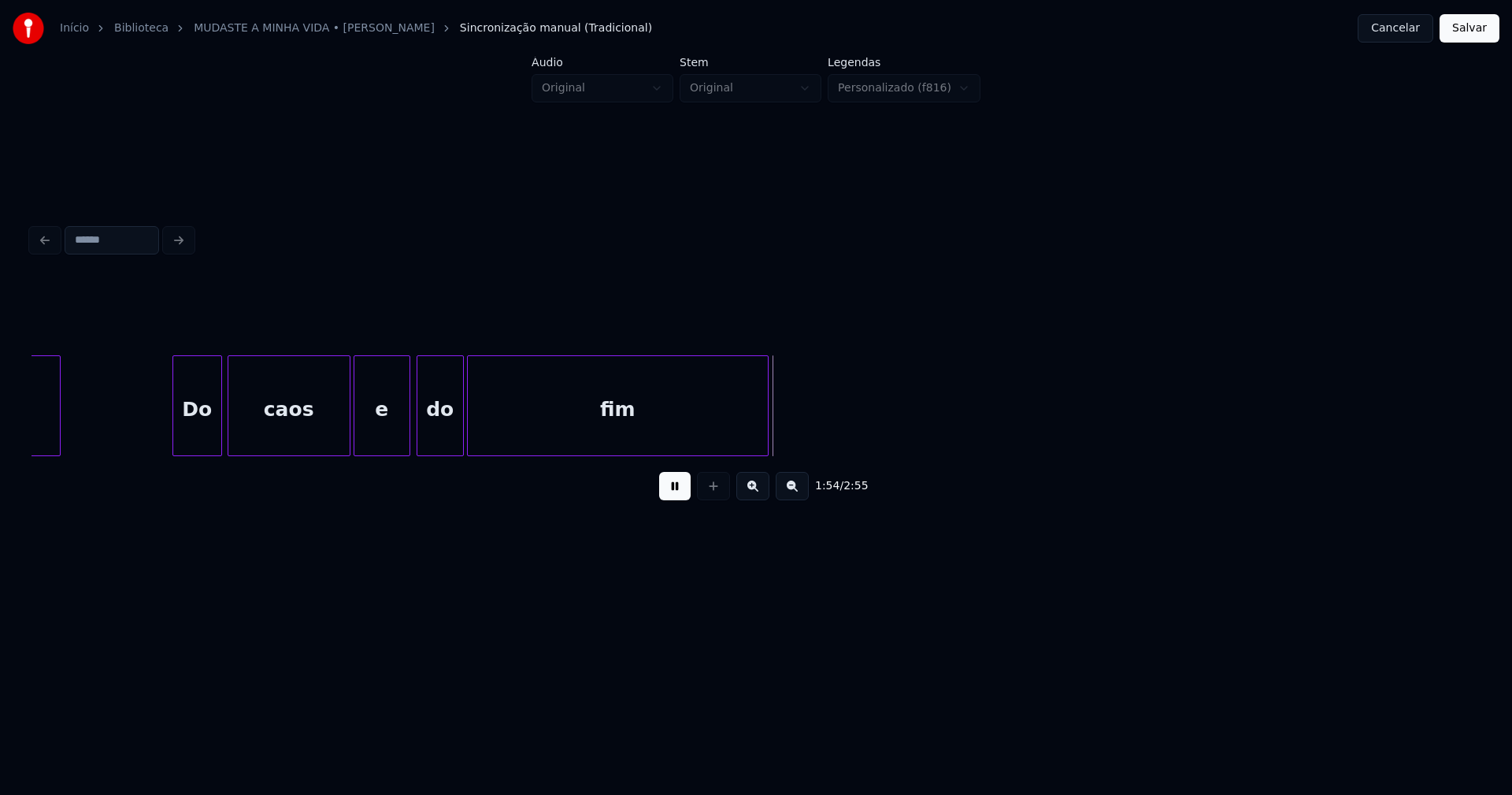
click at [767, 428] on div at bounding box center [765, 405] width 5 height 99
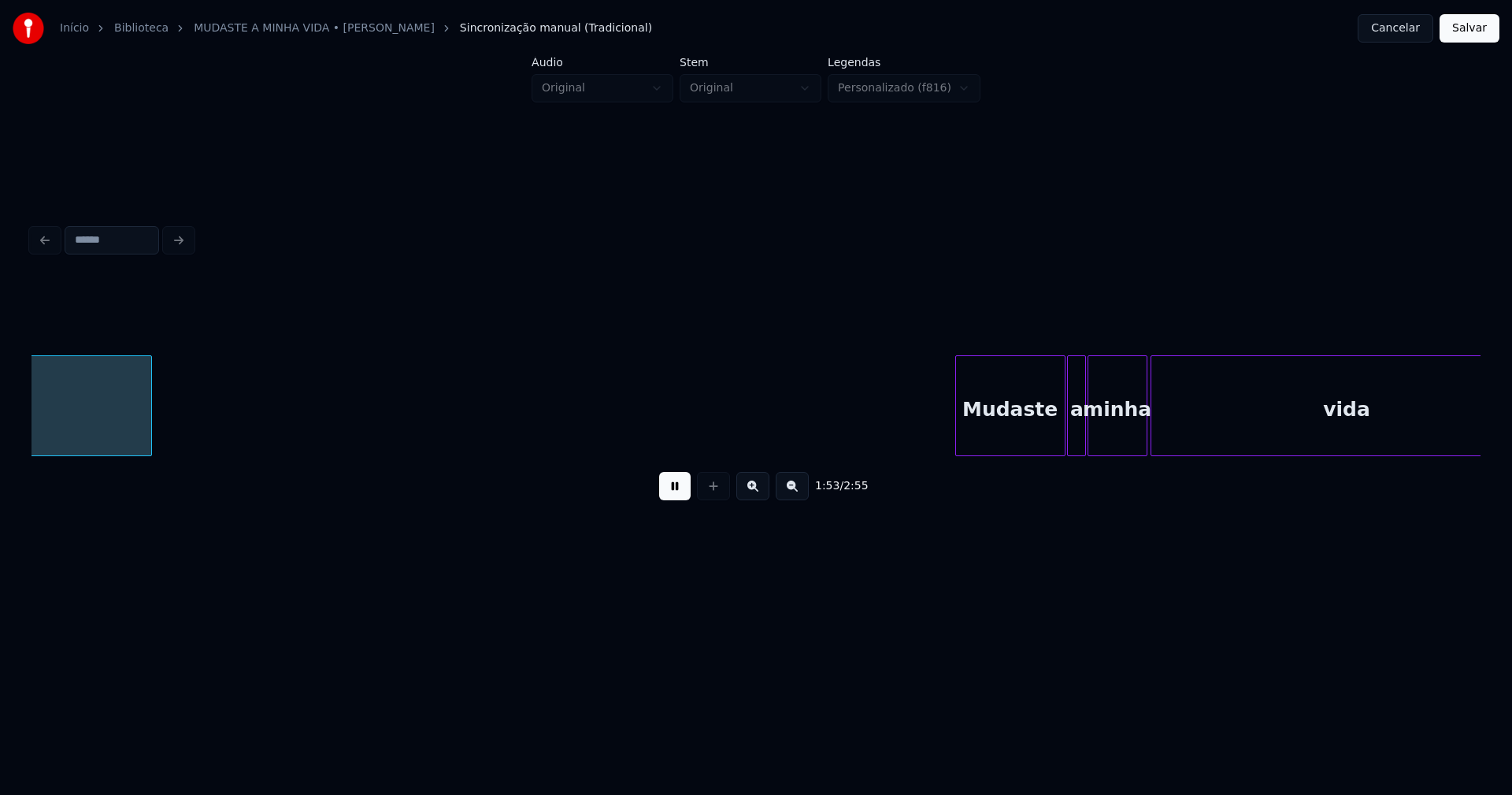
scroll to position [0, 17949]
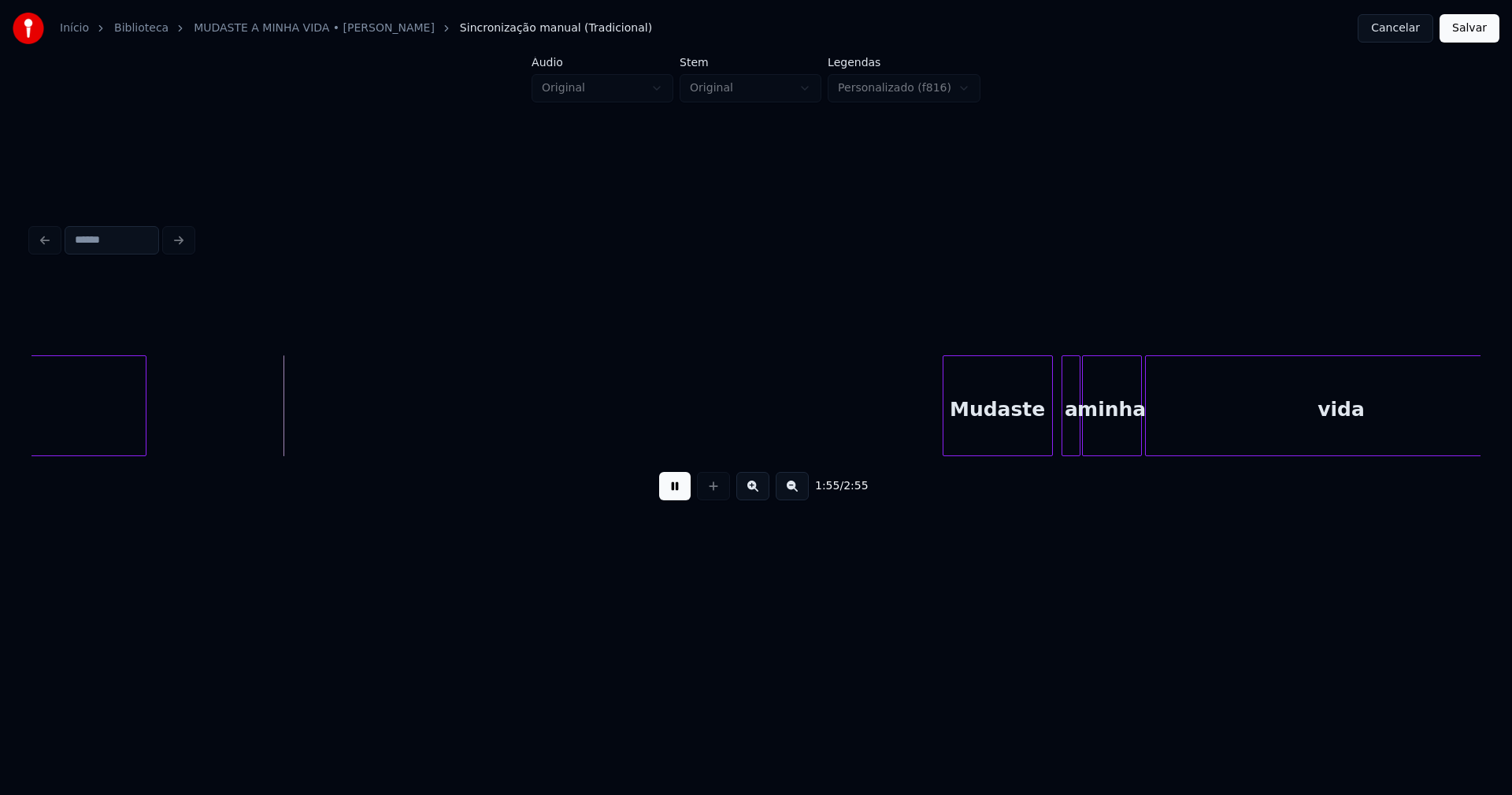
click at [981, 436] on div "Mudaste" at bounding box center [998, 409] width 109 height 107
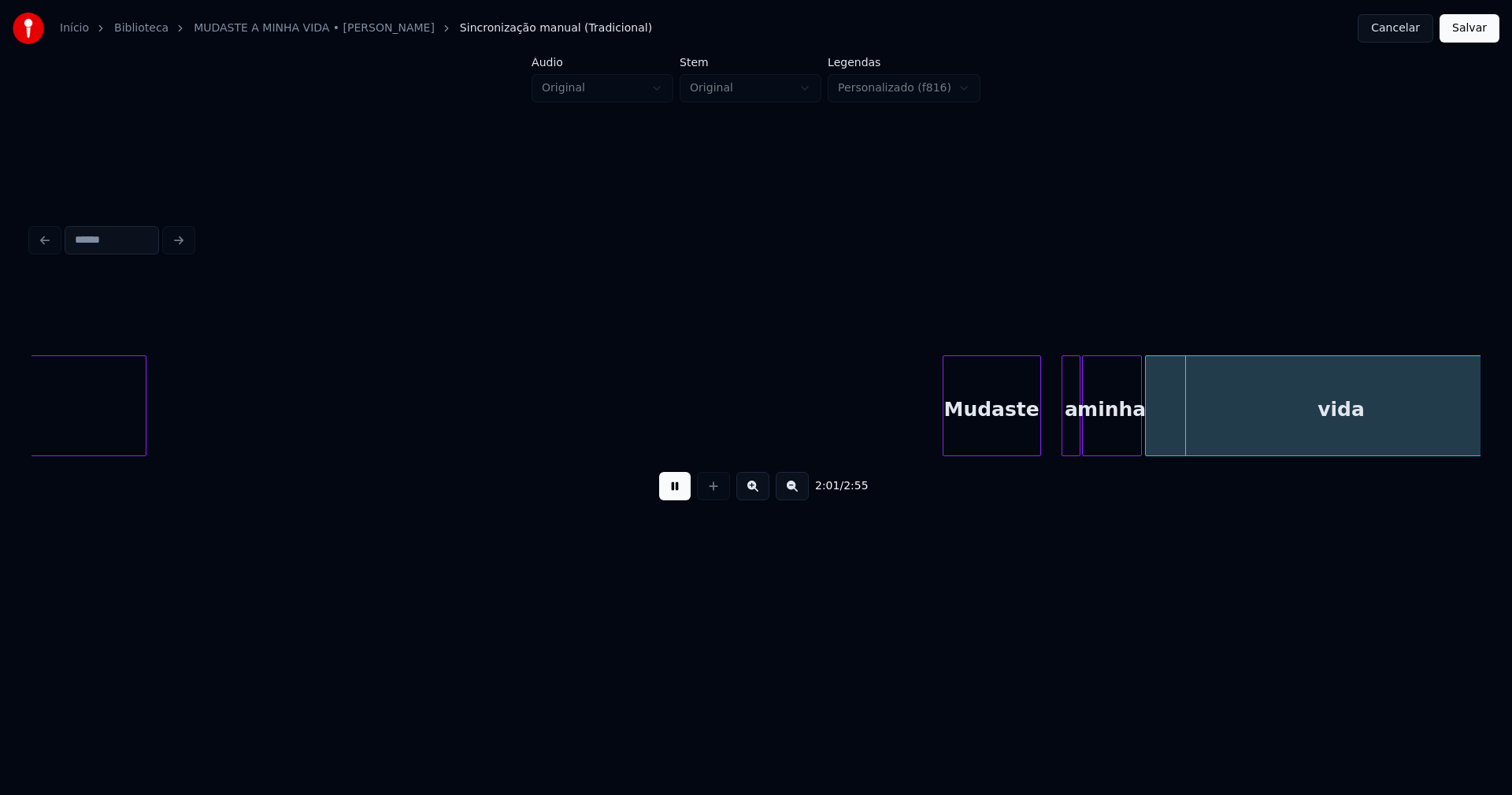
click at [1040, 443] on div at bounding box center [1038, 405] width 5 height 99
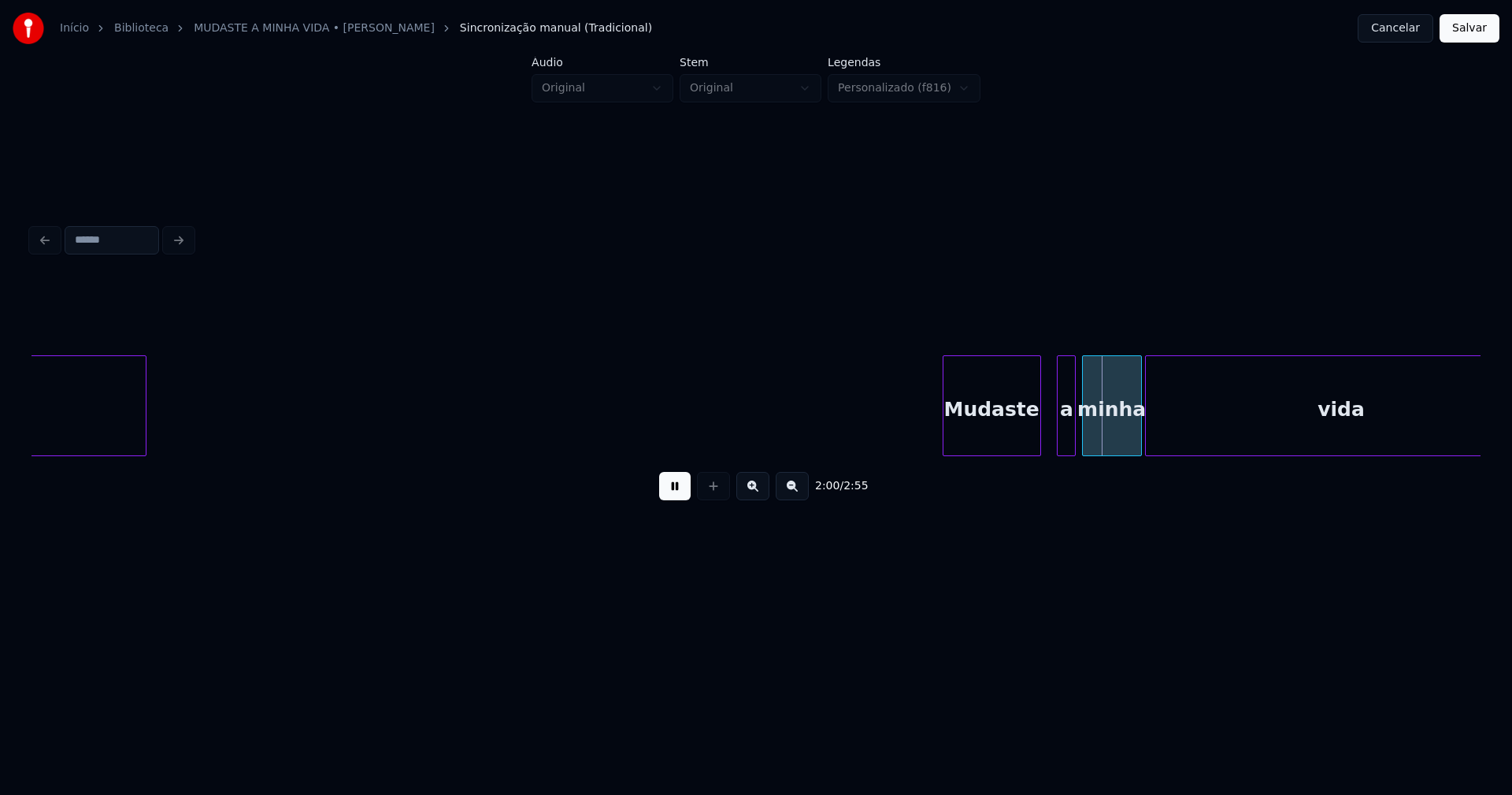
click at [1057, 440] on div "a" at bounding box center [1066, 405] width 19 height 101
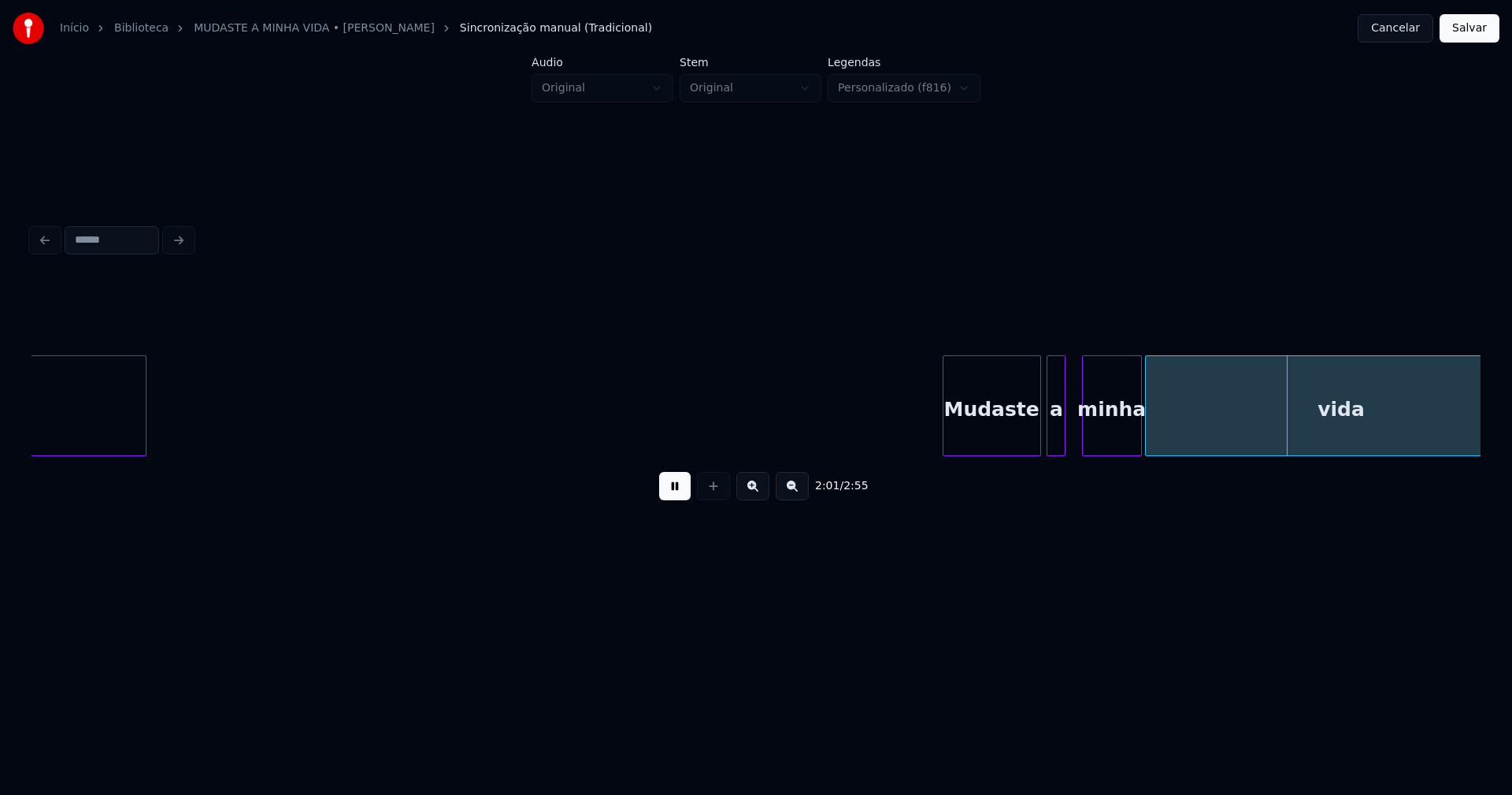
click at [1058, 443] on div "a" at bounding box center [1055, 409] width 17 height 107
click at [1108, 443] on div "minha" at bounding box center [1102, 409] width 58 height 107
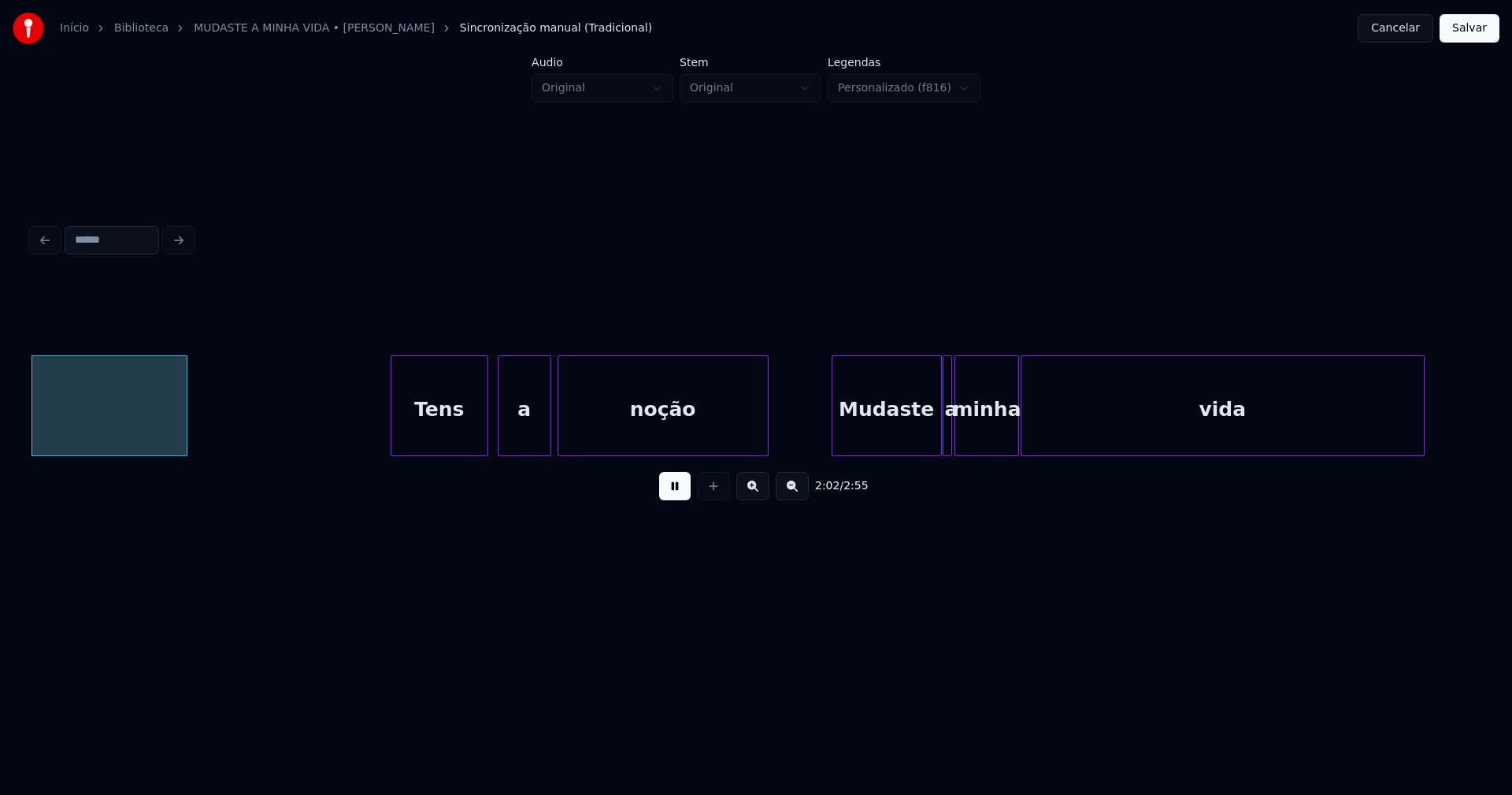
scroll to position [0, 19301]
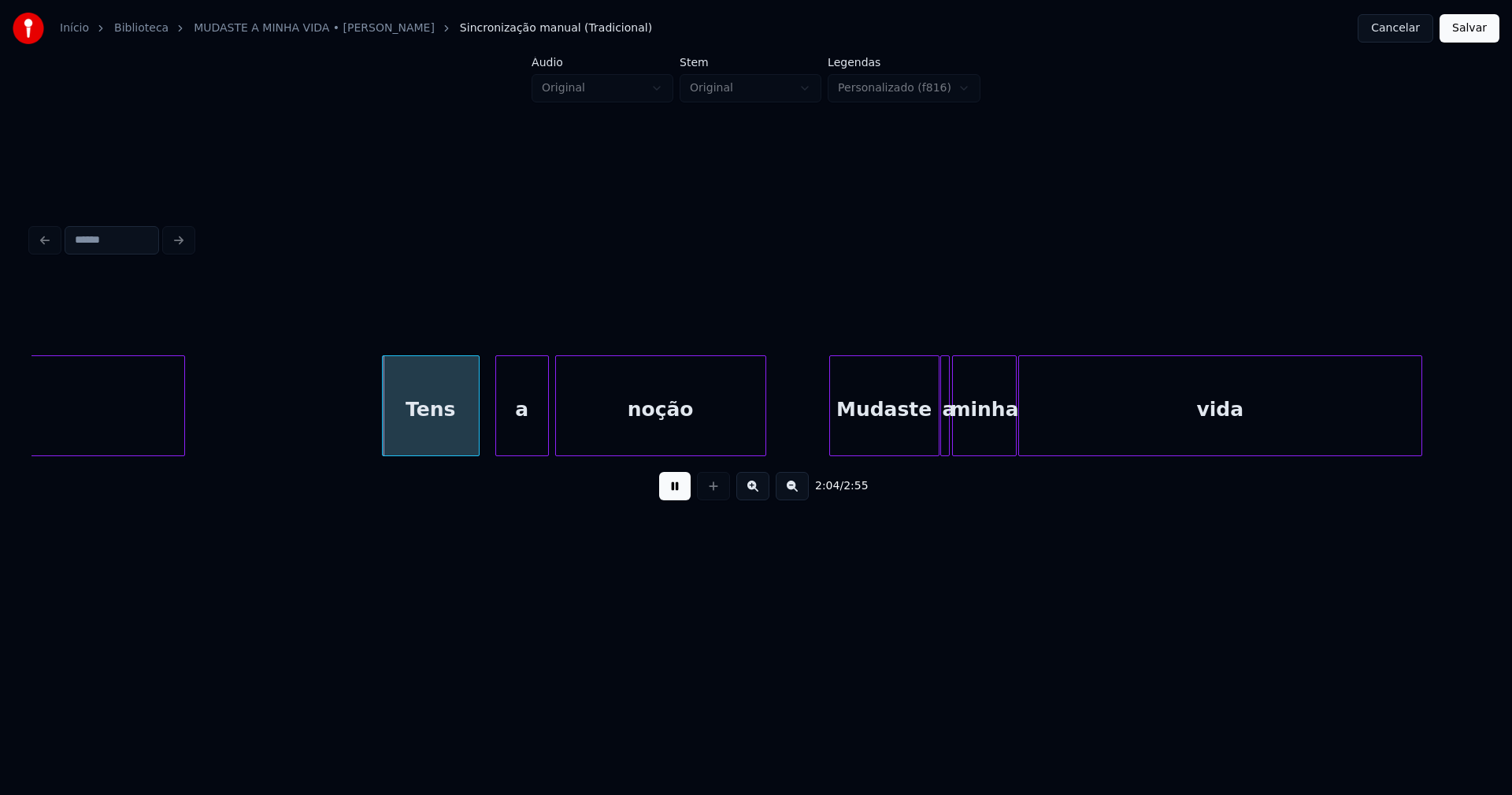
click at [435, 439] on div "Tens" at bounding box center [431, 409] width 96 height 107
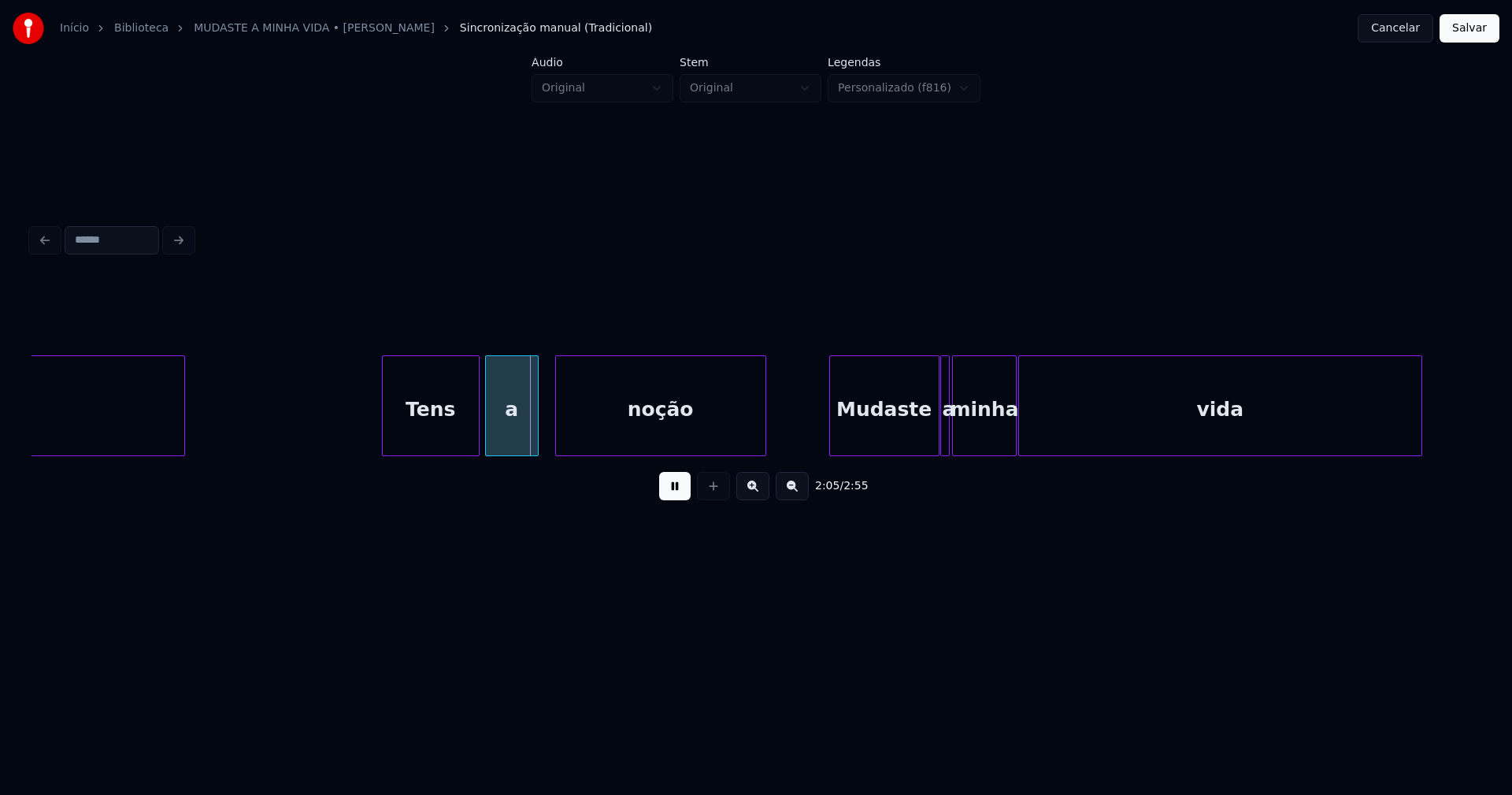
click at [513, 436] on div "a" at bounding box center [512, 409] width 52 height 107
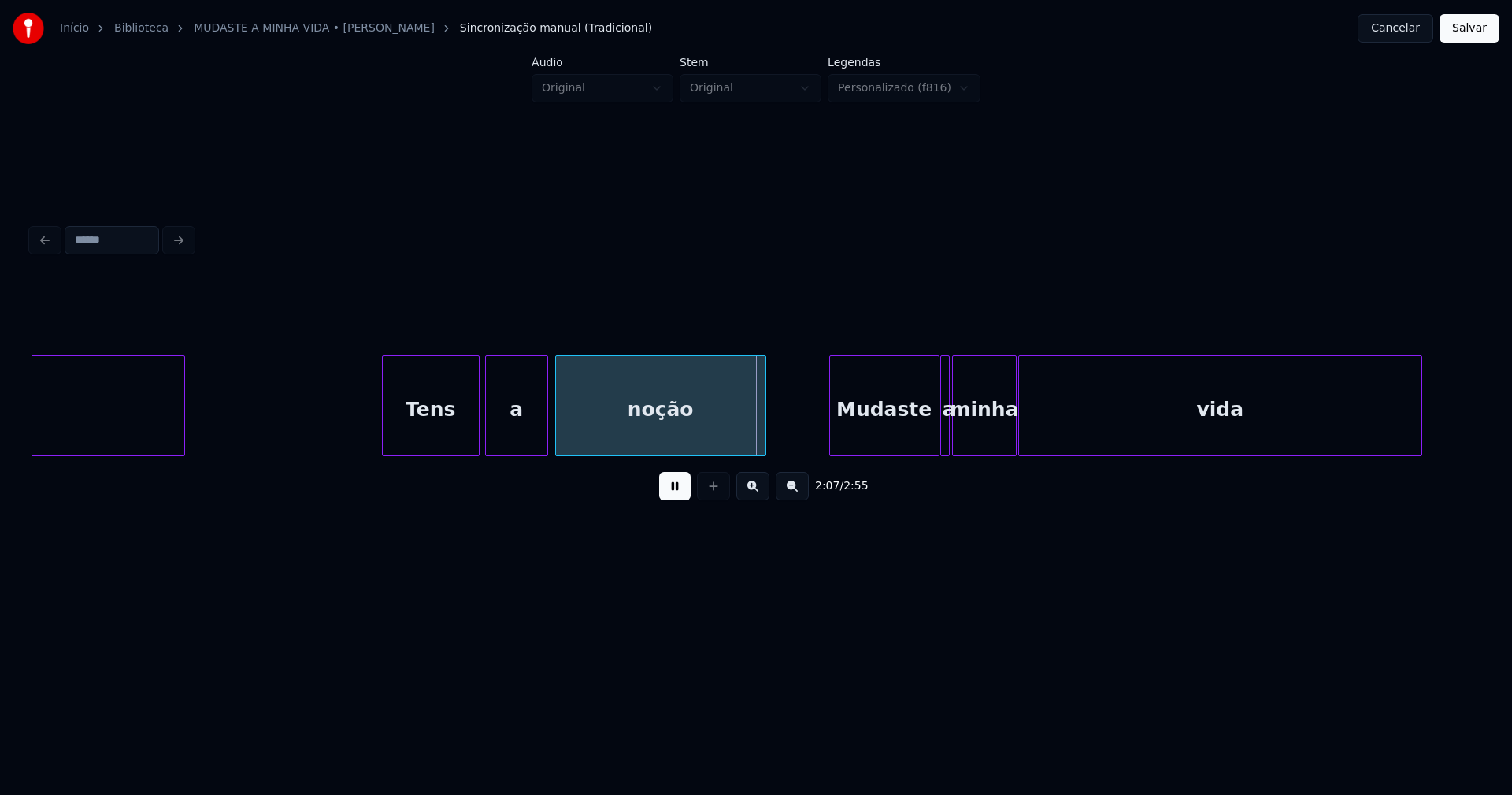
click at [545, 433] on div at bounding box center [545, 405] width 5 height 99
click at [884, 443] on div "Mudaste" at bounding box center [873, 409] width 109 height 107
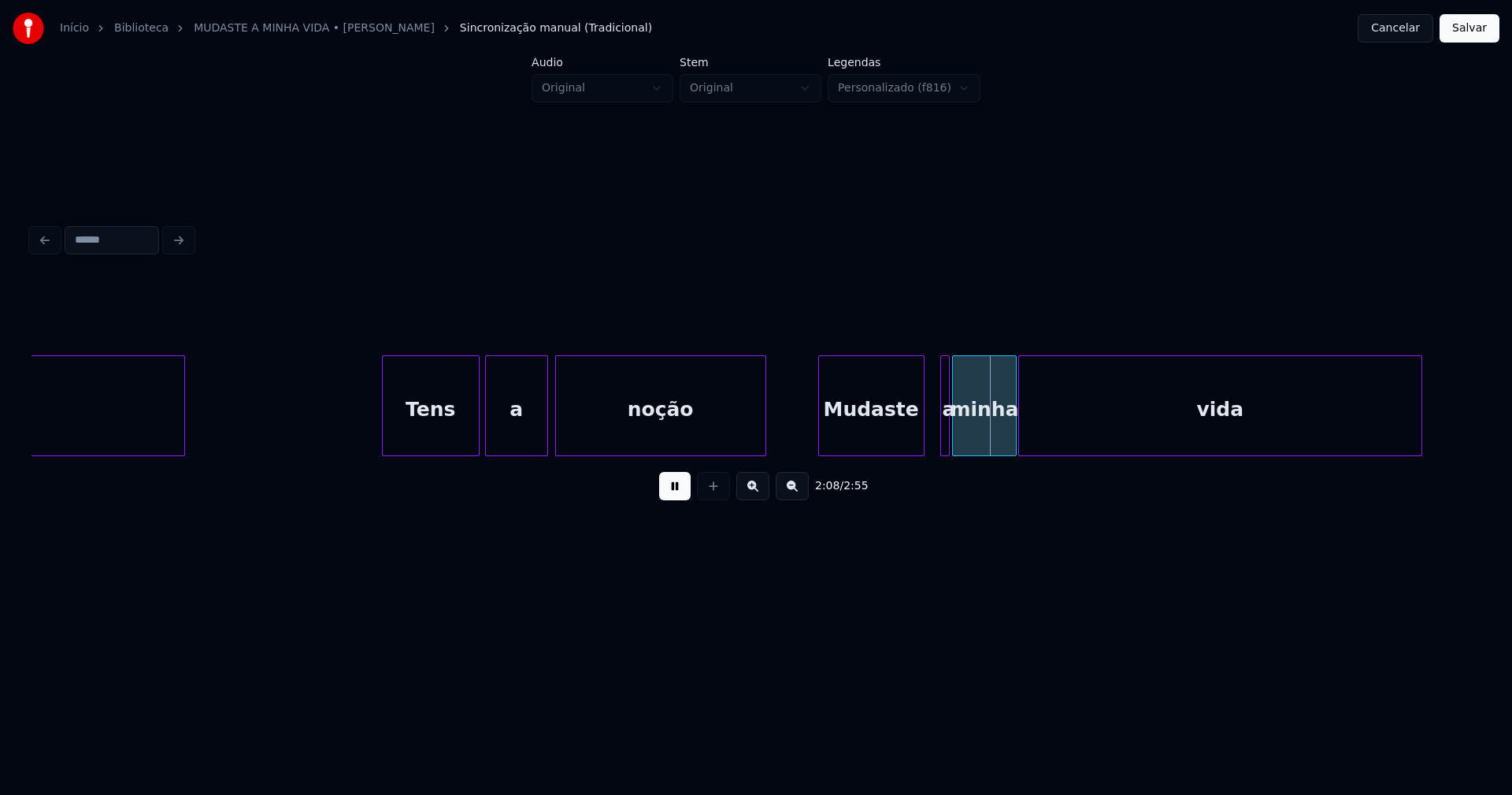
click at [921, 436] on div at bounding box center [921, 405] width 5 height 99
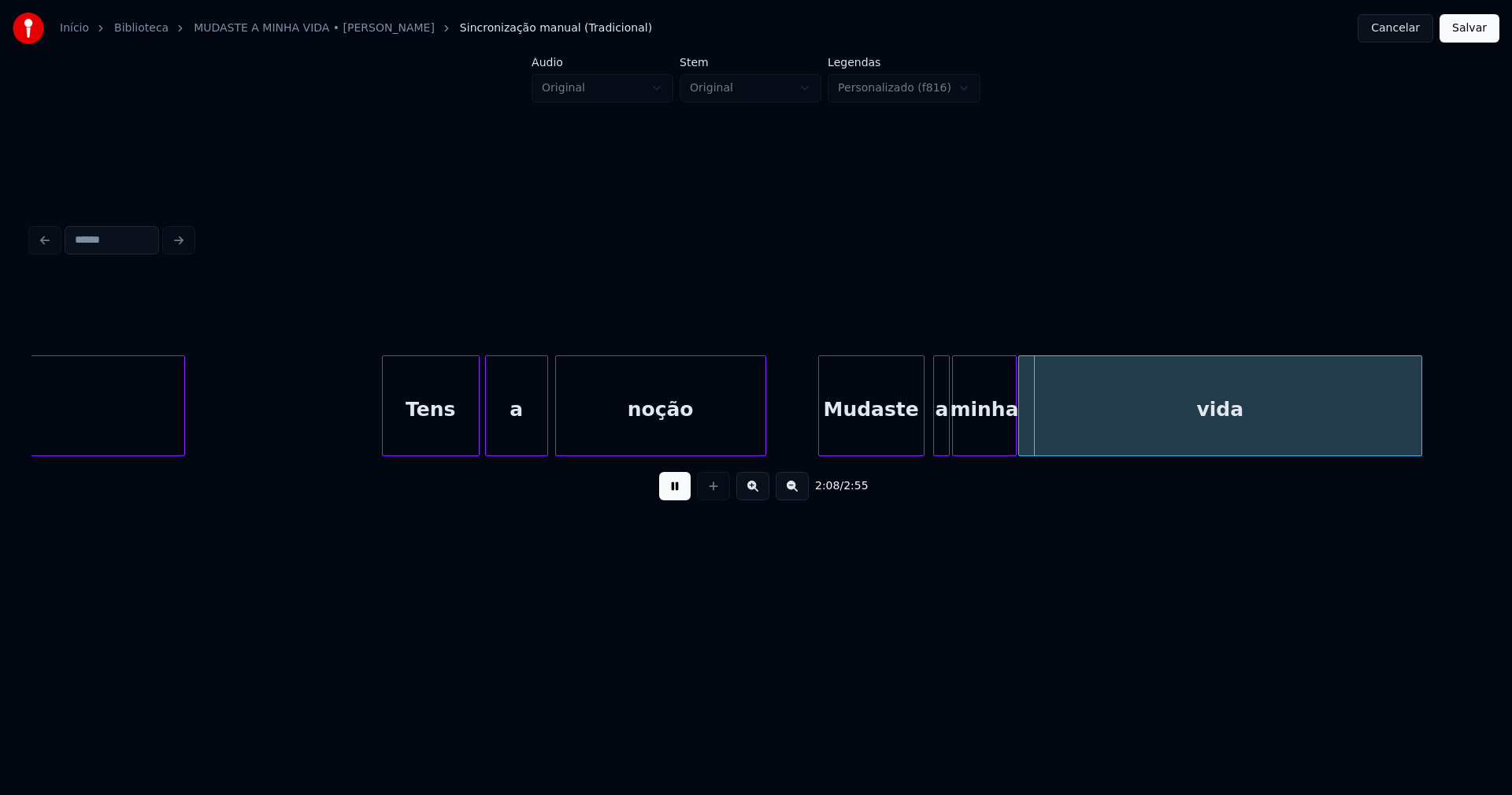
click at [934, 438] on div at bounding box center [936, 405] width 5 height 99
click at [936, 442] on div "a" at bounding box center [937, 409] width 16 height 107
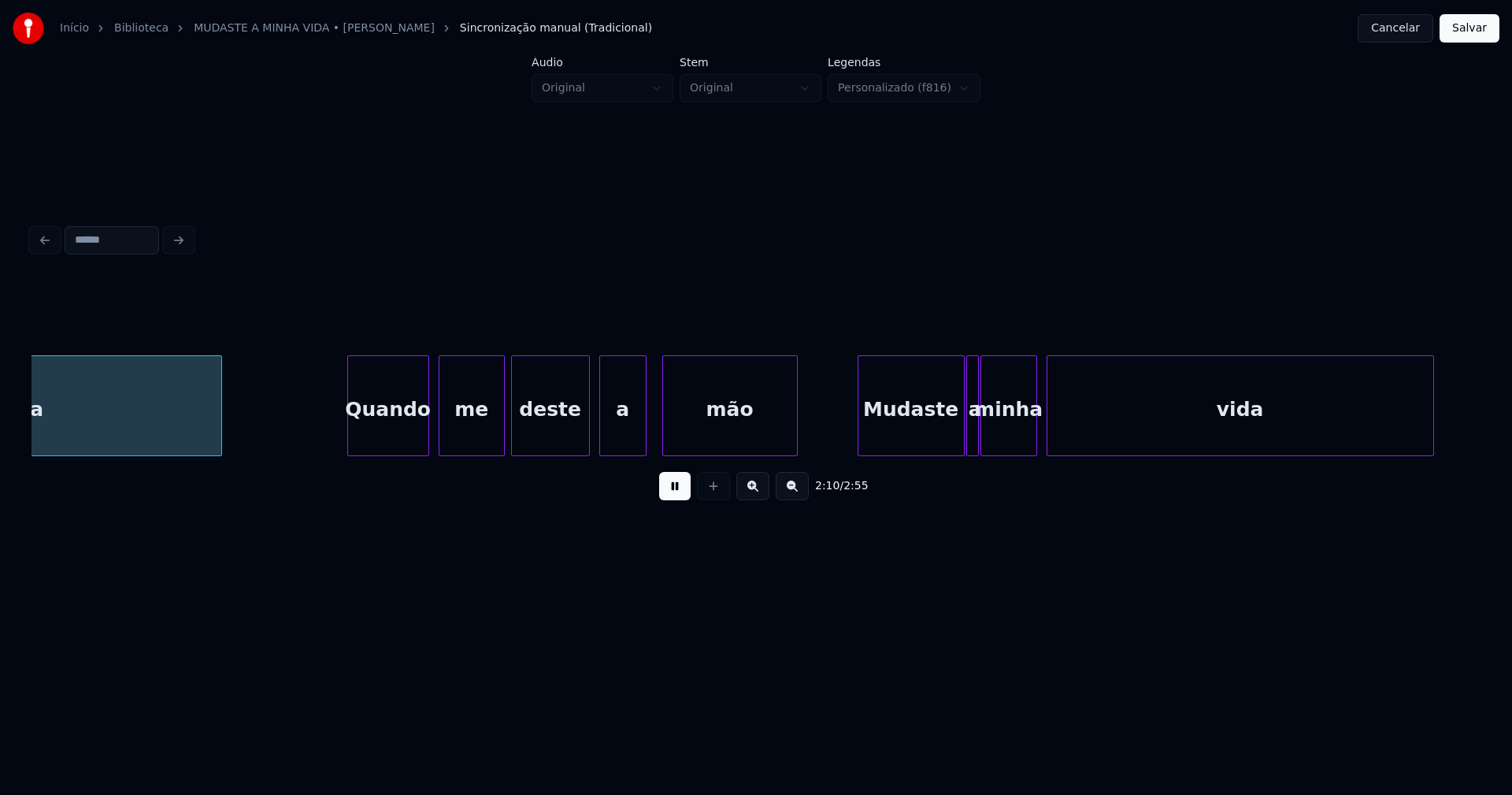
scroll to position [0, 20513]
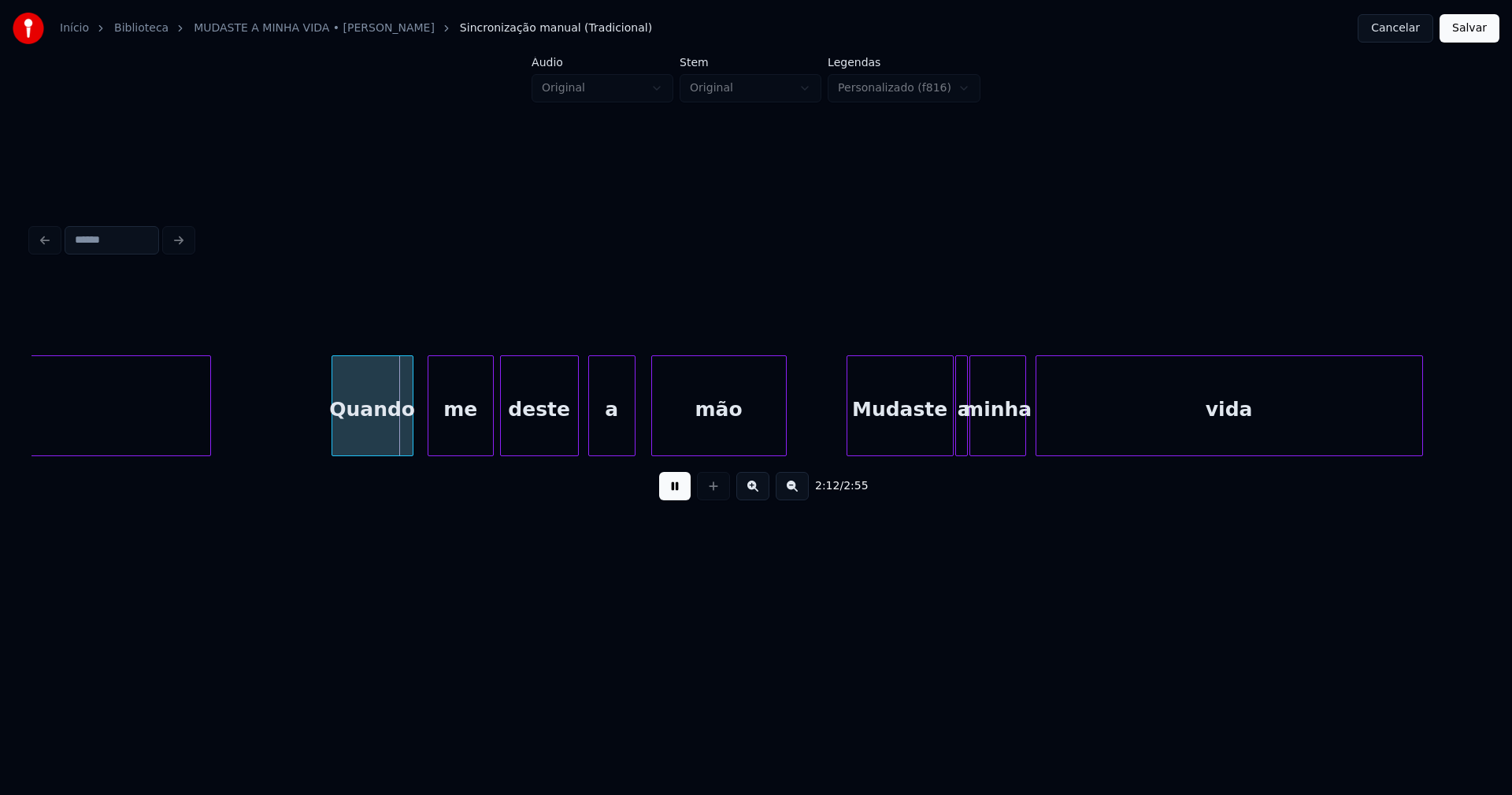
click at [372, 441] on div "Quando" at bounding box center [372, 409] width 80 height 107
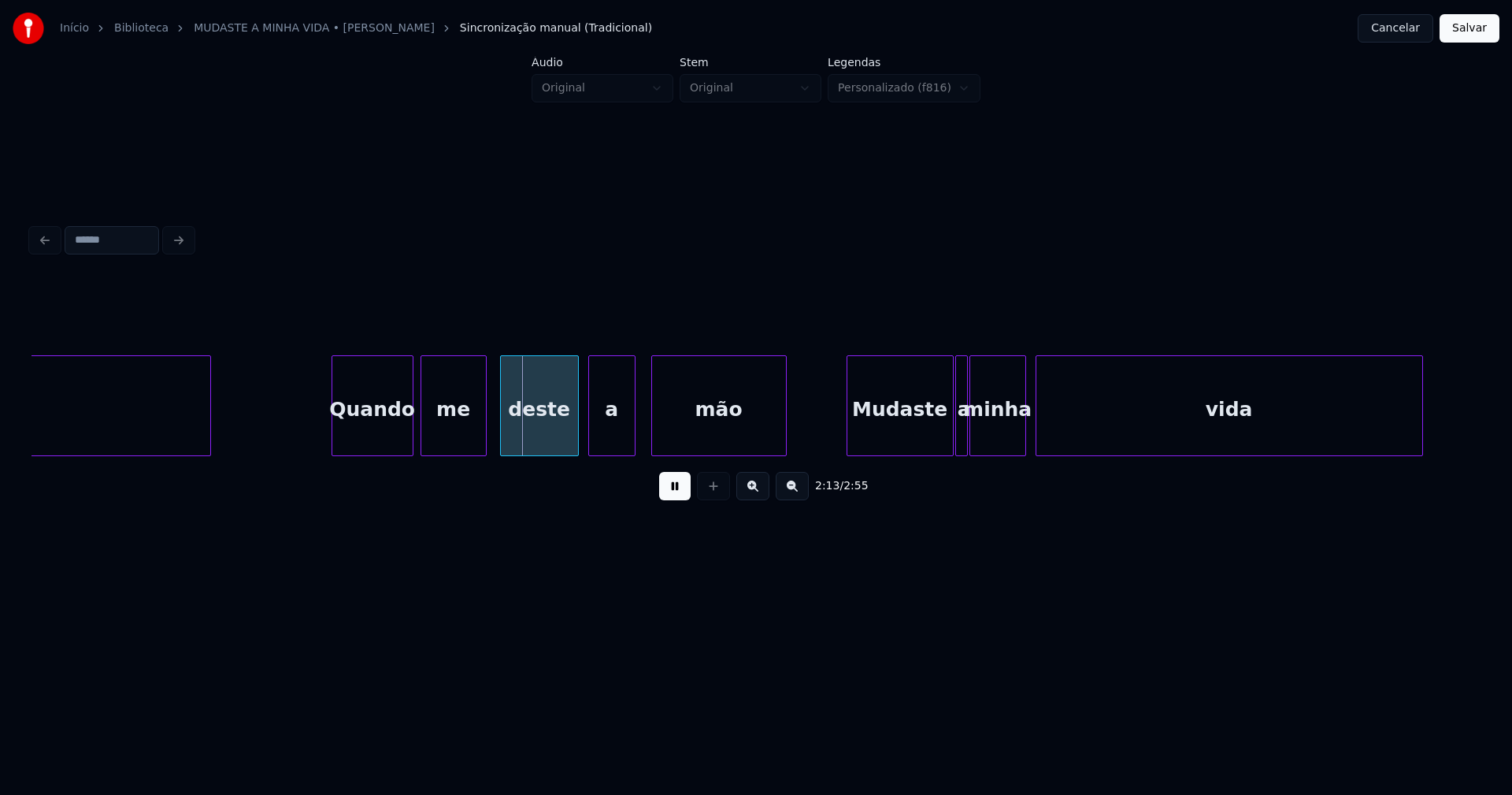
click at [458, 442] on div "me" at bounding box center [453, 409] width 65 height 107
click at [554, 443] on div "deste" at bounding box center [535, 409] width 77 height 107
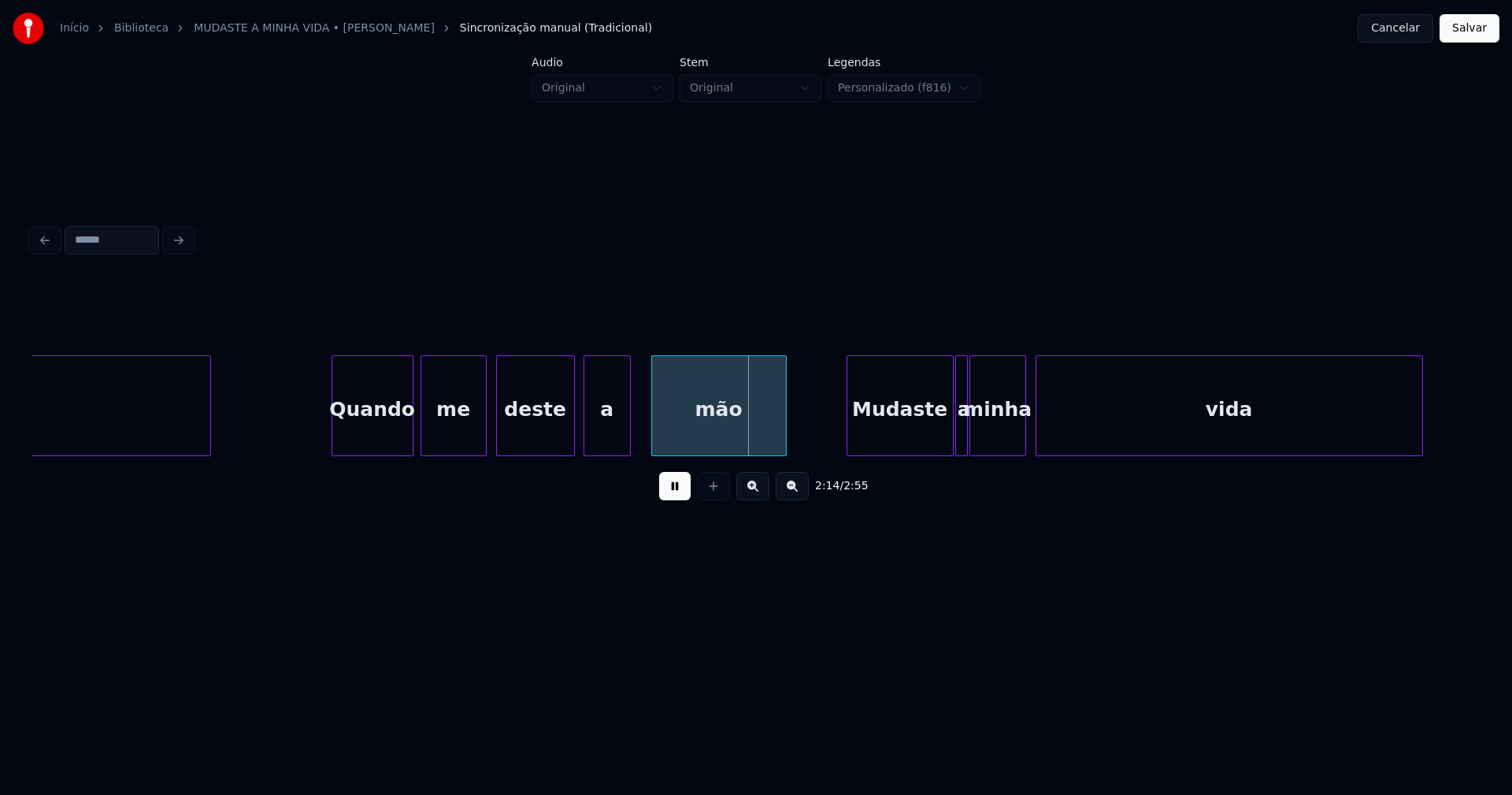
click at [608, 445] on div "a" at bounding box center [607, 409] width 46 height 107
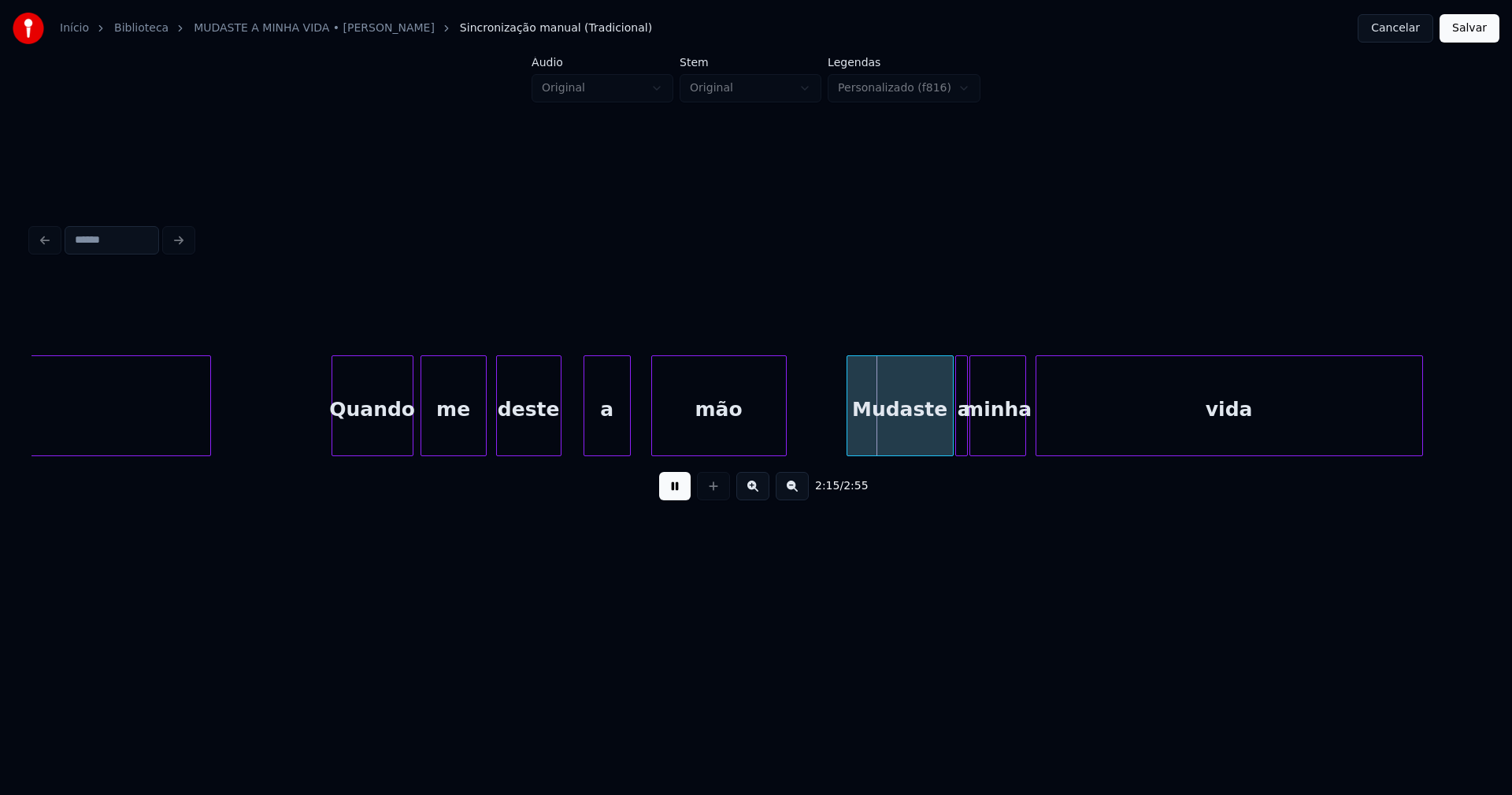
click at [559, 439] on div at bounding box center [558, 405] width 5 height 99
click at [591, 443] on div "a" at bounding box center [592, 409] width 46 height 107
click at [635, 415] on div at bounding box center [636, 405] width 5 height 99
click at [885, 438] on div "Mudaste" at bounding box center [893, 409] width 106 height 107
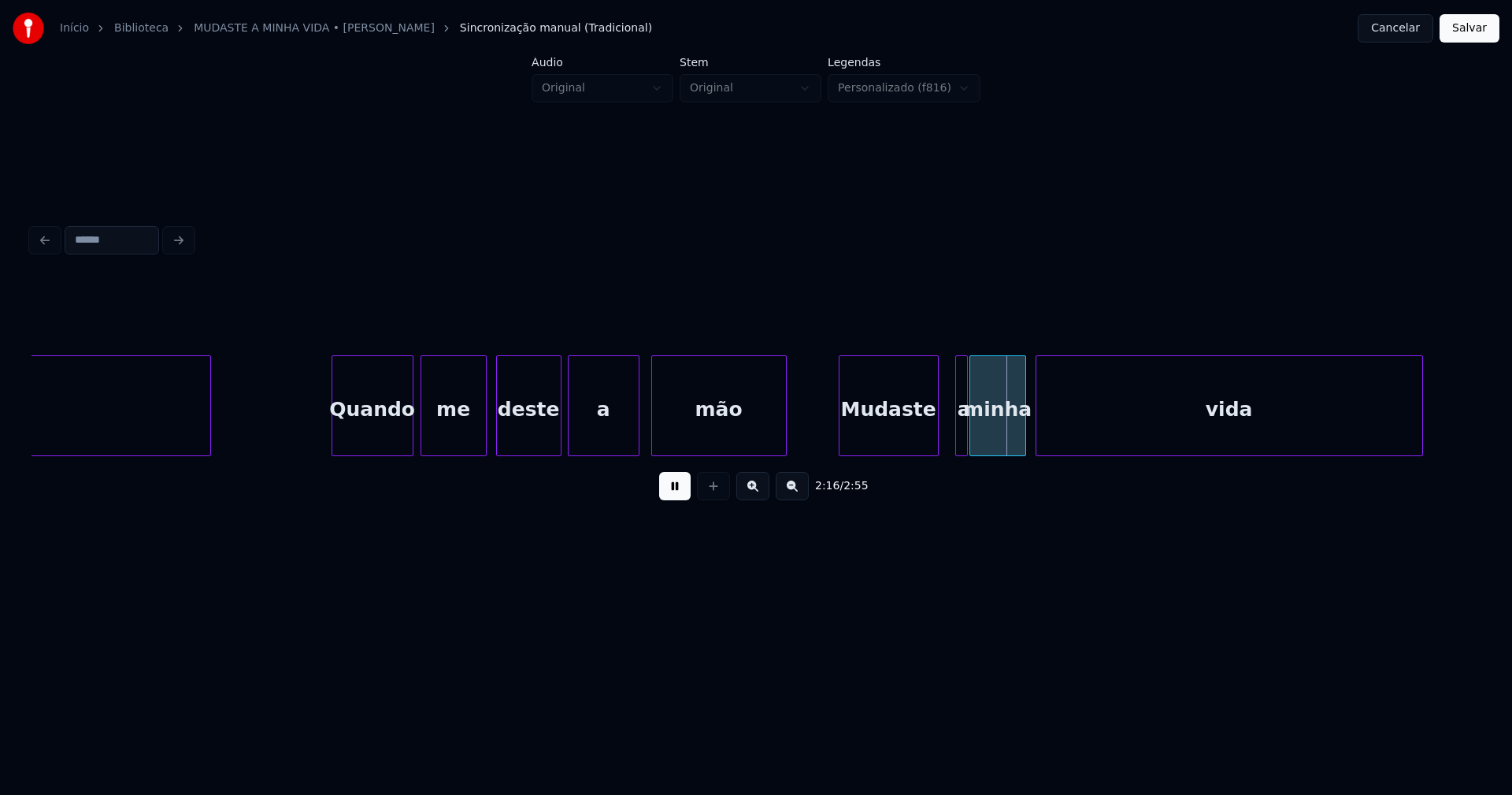
click at [936, 429] on div at bounding box center [935, 405] width 5 height 99
click at [951, 428] on div at bounding box center [953, 405] width 5 height 99
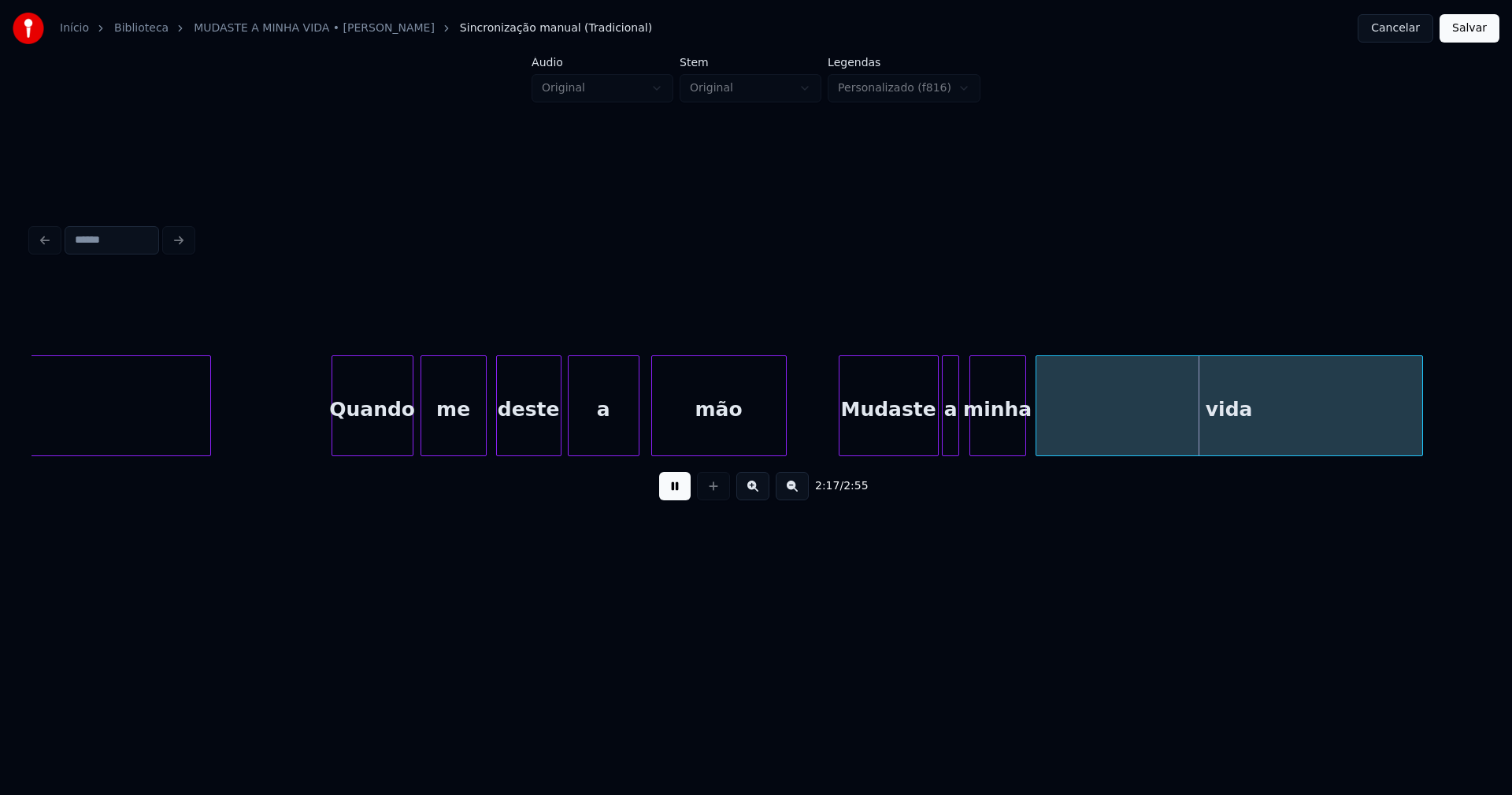
click at [951, 432] on div "a" at bounding box center [951, 409] width 16 height 107
click at [991, 432] on div "minha" at bounding box center [994, 409] width 55 height 107
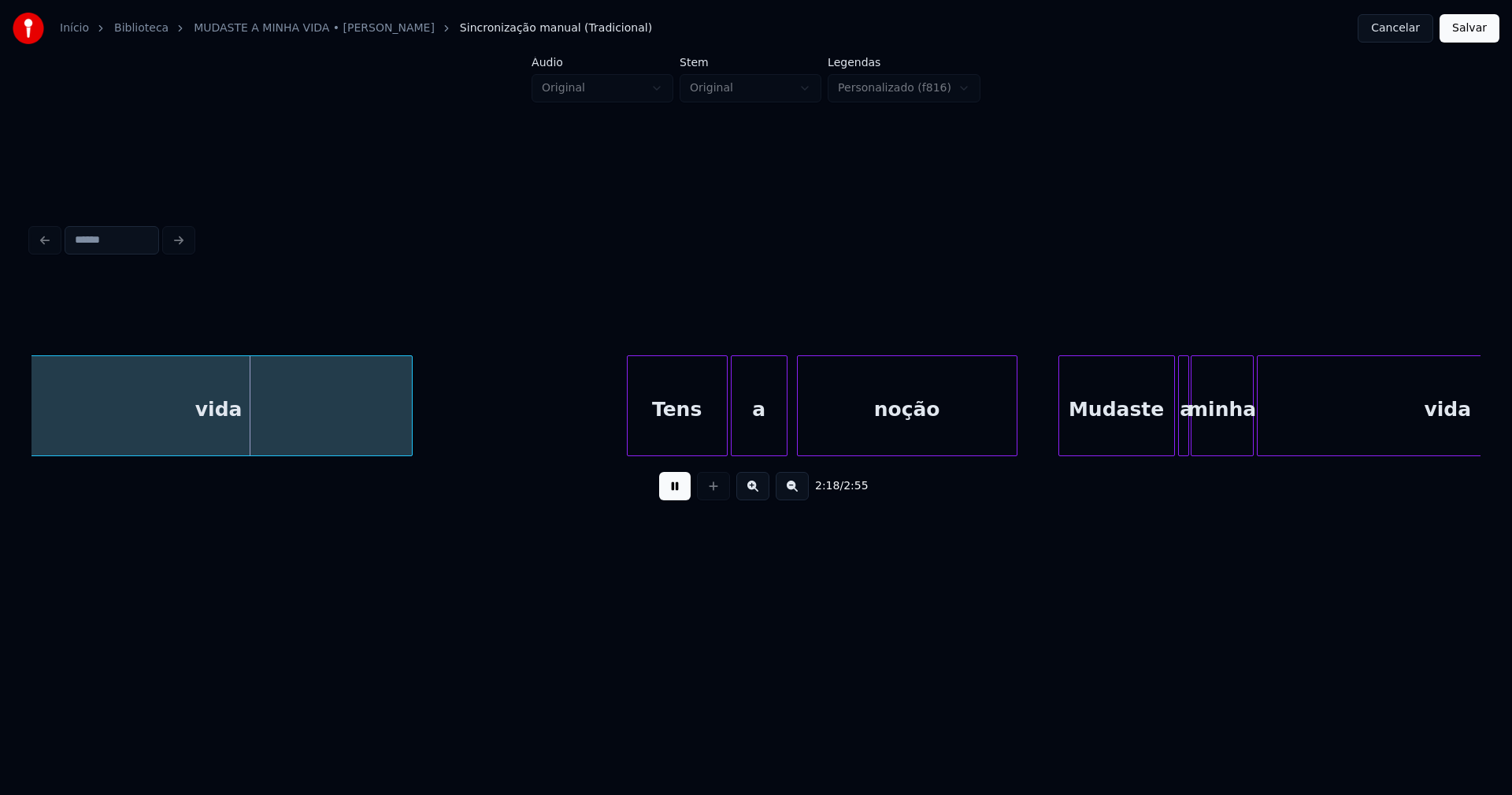
scroll to position [0, 21708]
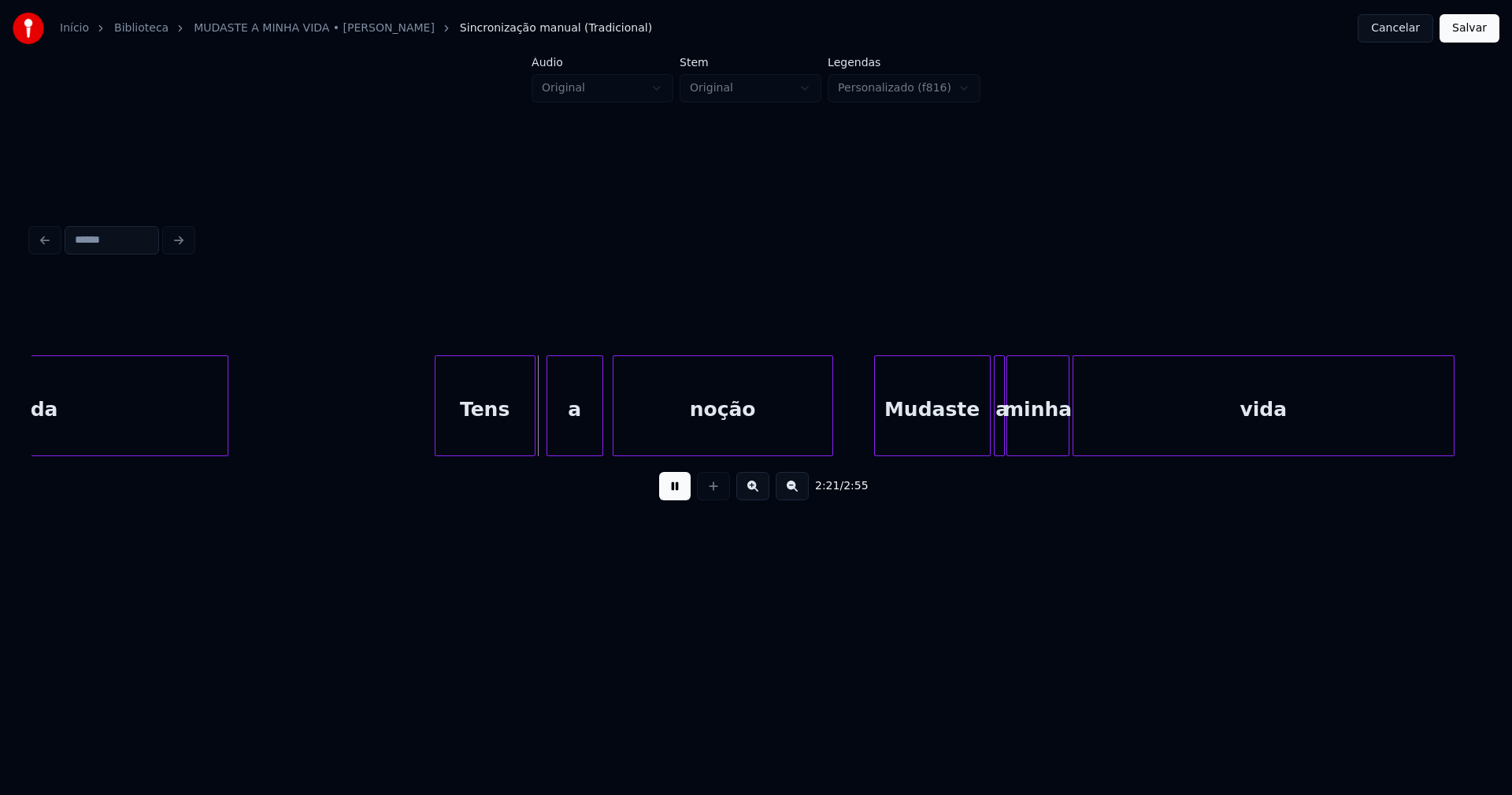
click at [495, 444] on div "Tens" at bounding box center [485, 409] width 99 height 107
click at [573, 443] on div "a" at bounding box center [567, 409] width 55 height 107
click at [939, 434] on div "Mudaste" at bounding box center [925, 409] width 115 height 107
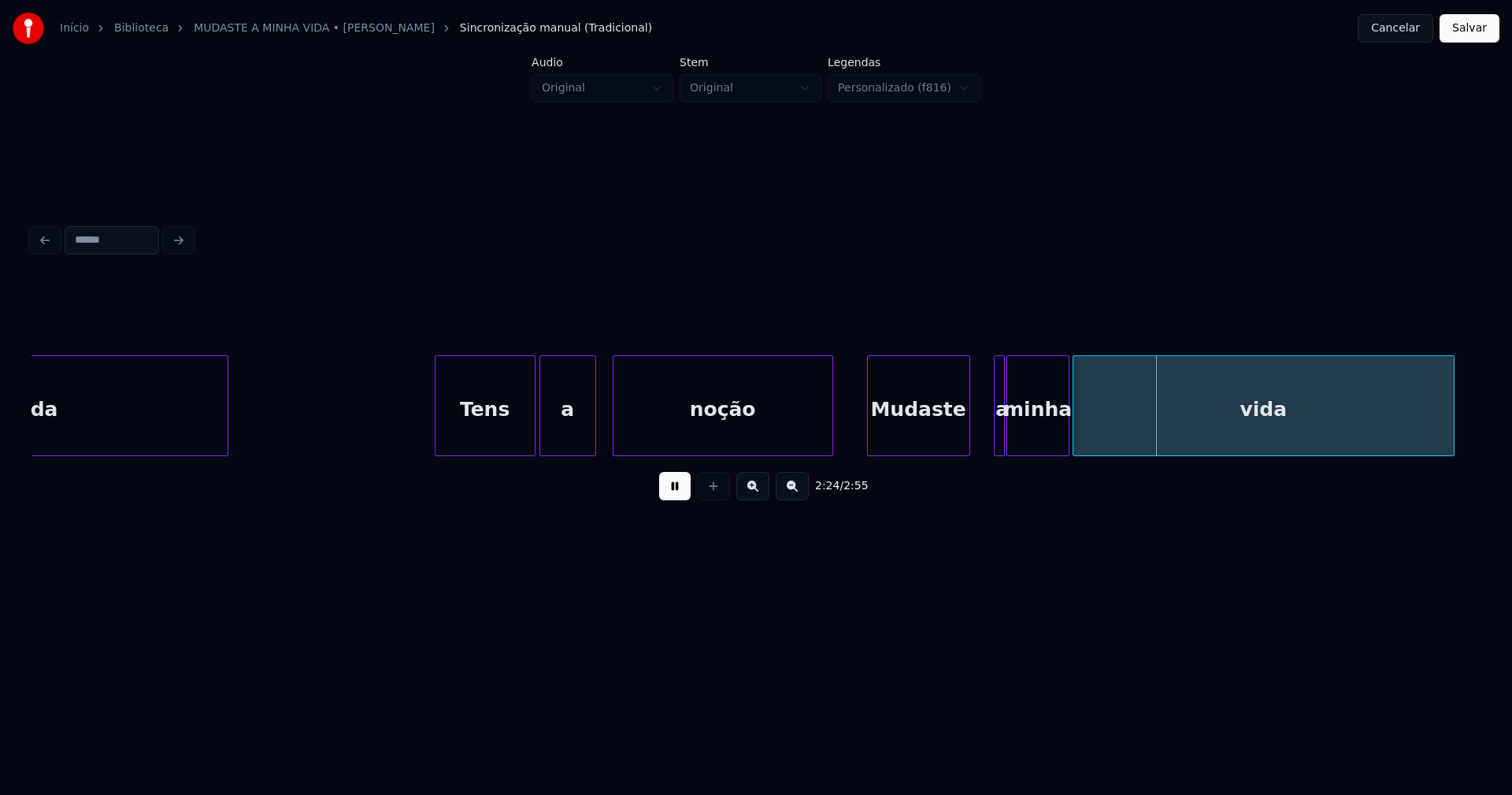
click at [967, 438] on div at bounding box center [967, 405] width 5 height 99
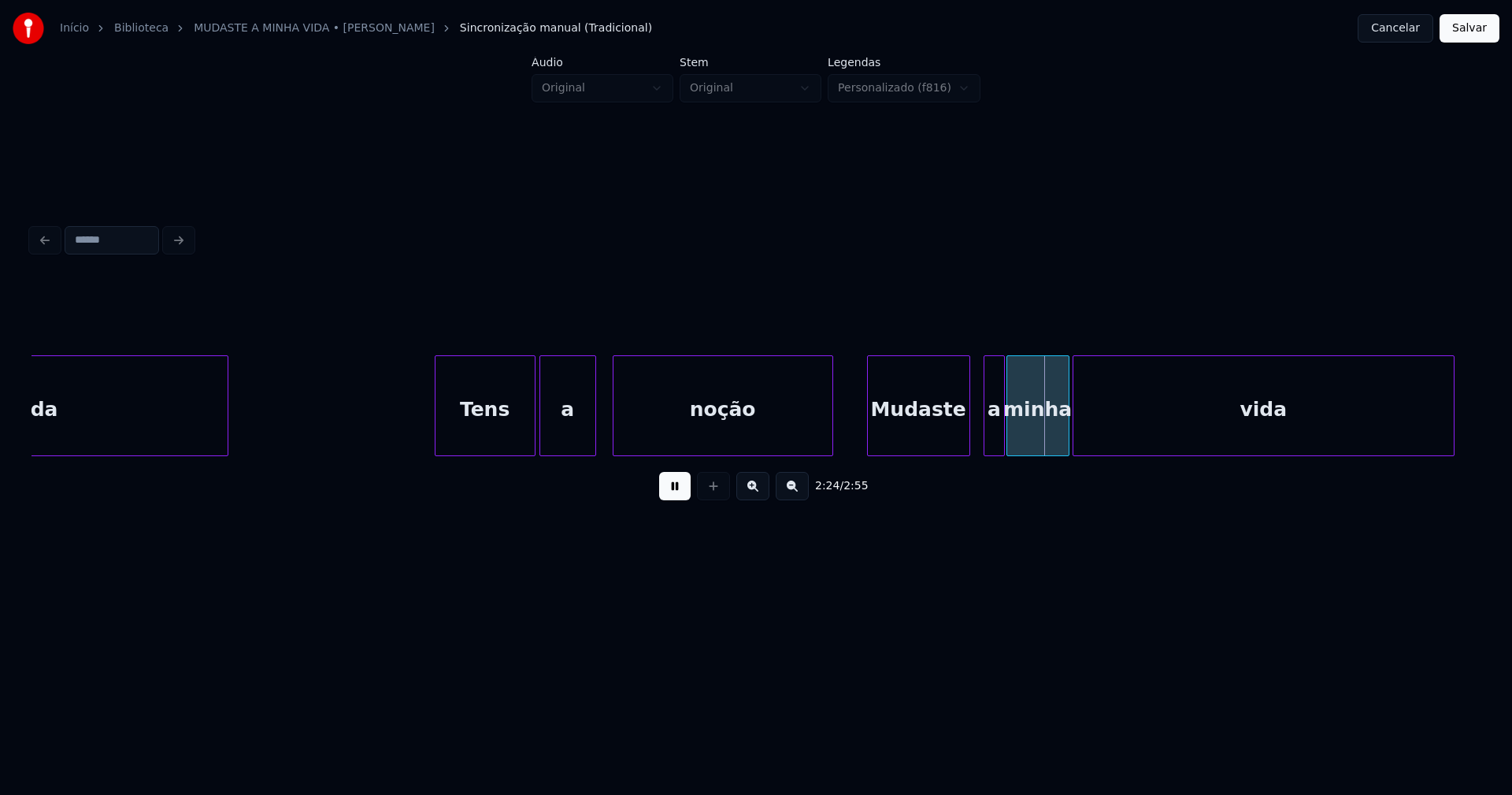
click at [984, 436] on div at bounding box center [986, 405] width 5 height 99
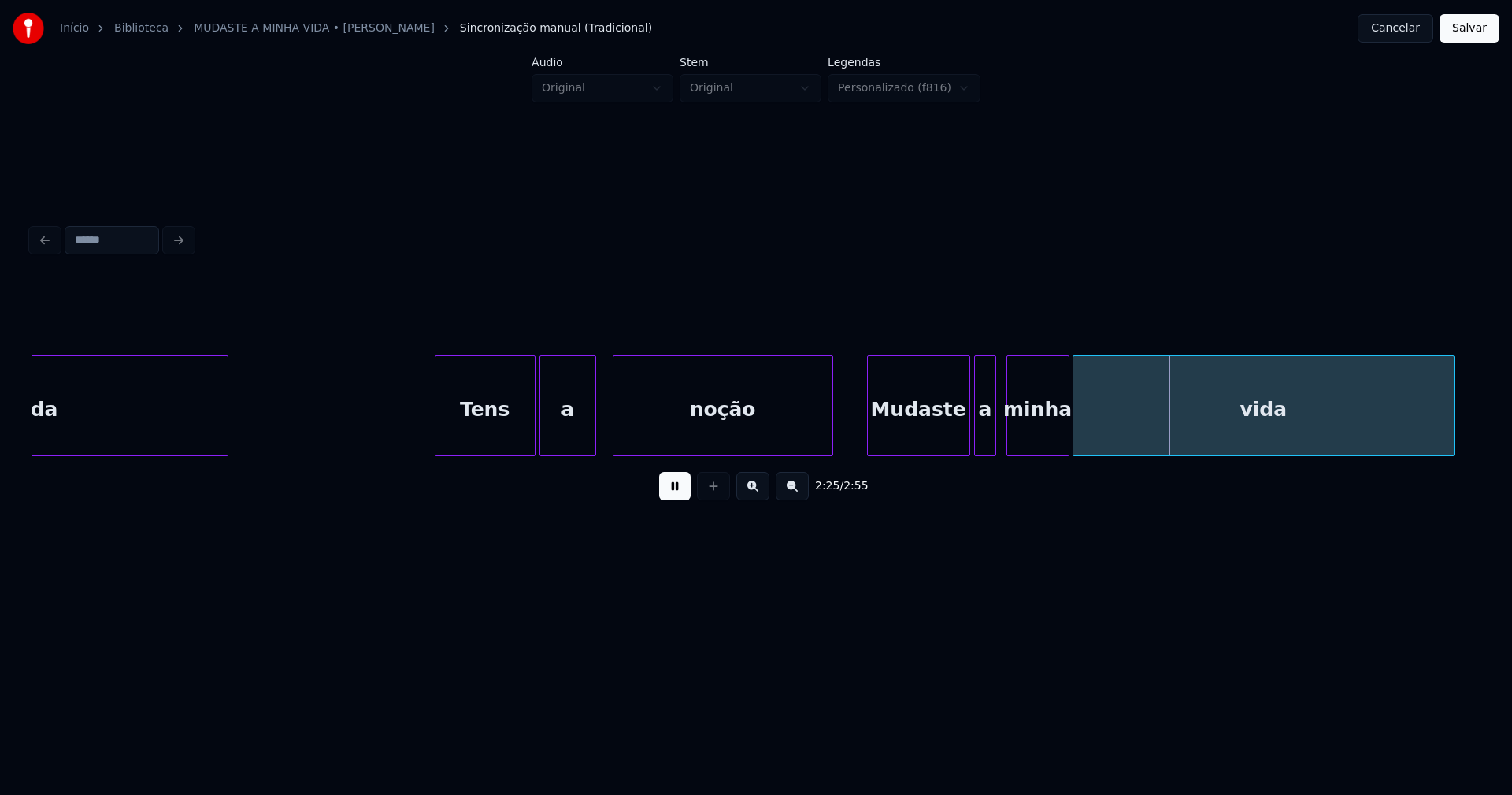
click at [988, 436] on div "a" at bounding box center [985, 409] width 21 height 107
click at [999, 428] on div at bounding box center [999, 405] width 5 height 99
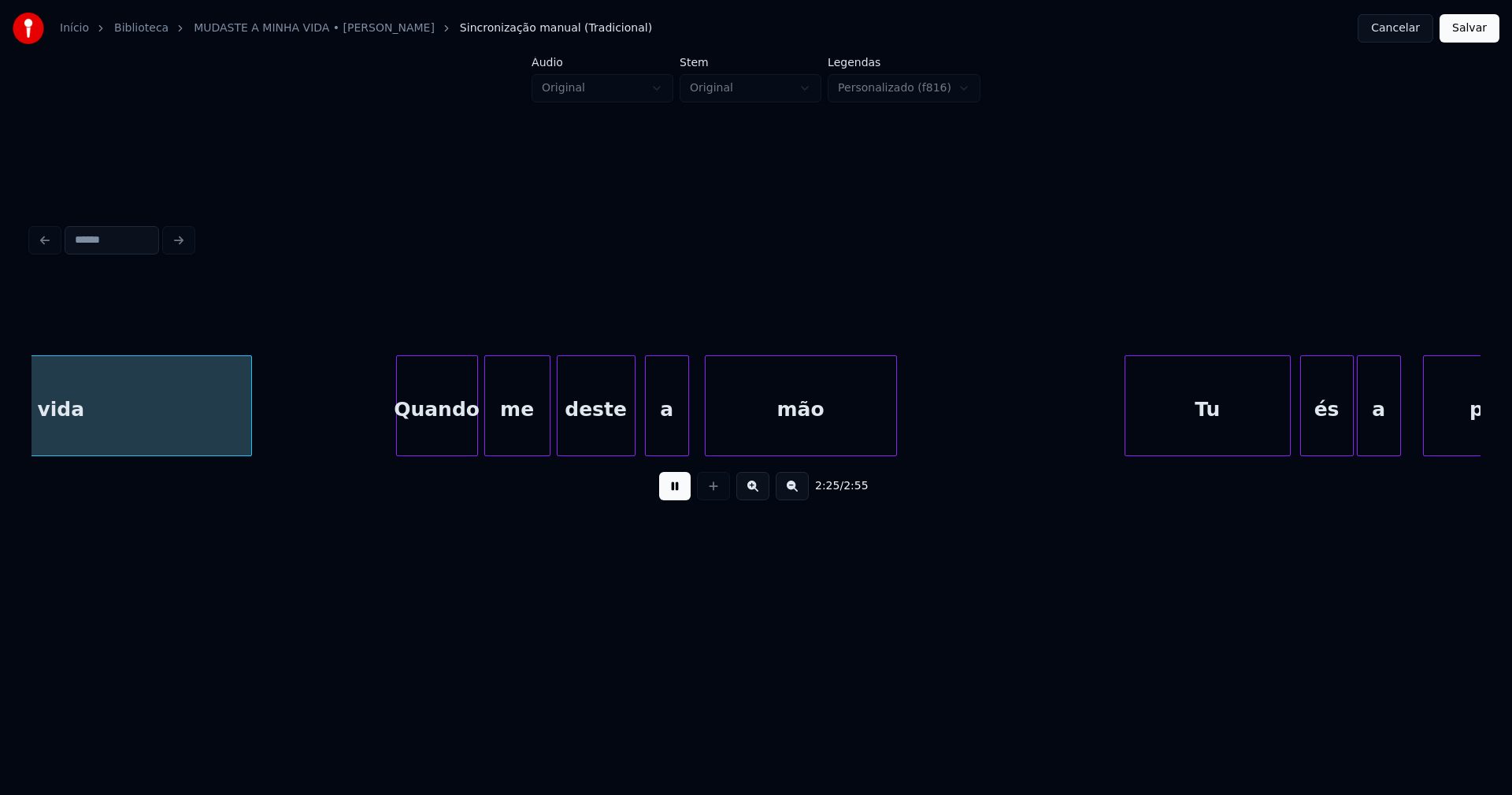
scroll to position [0, 22923]
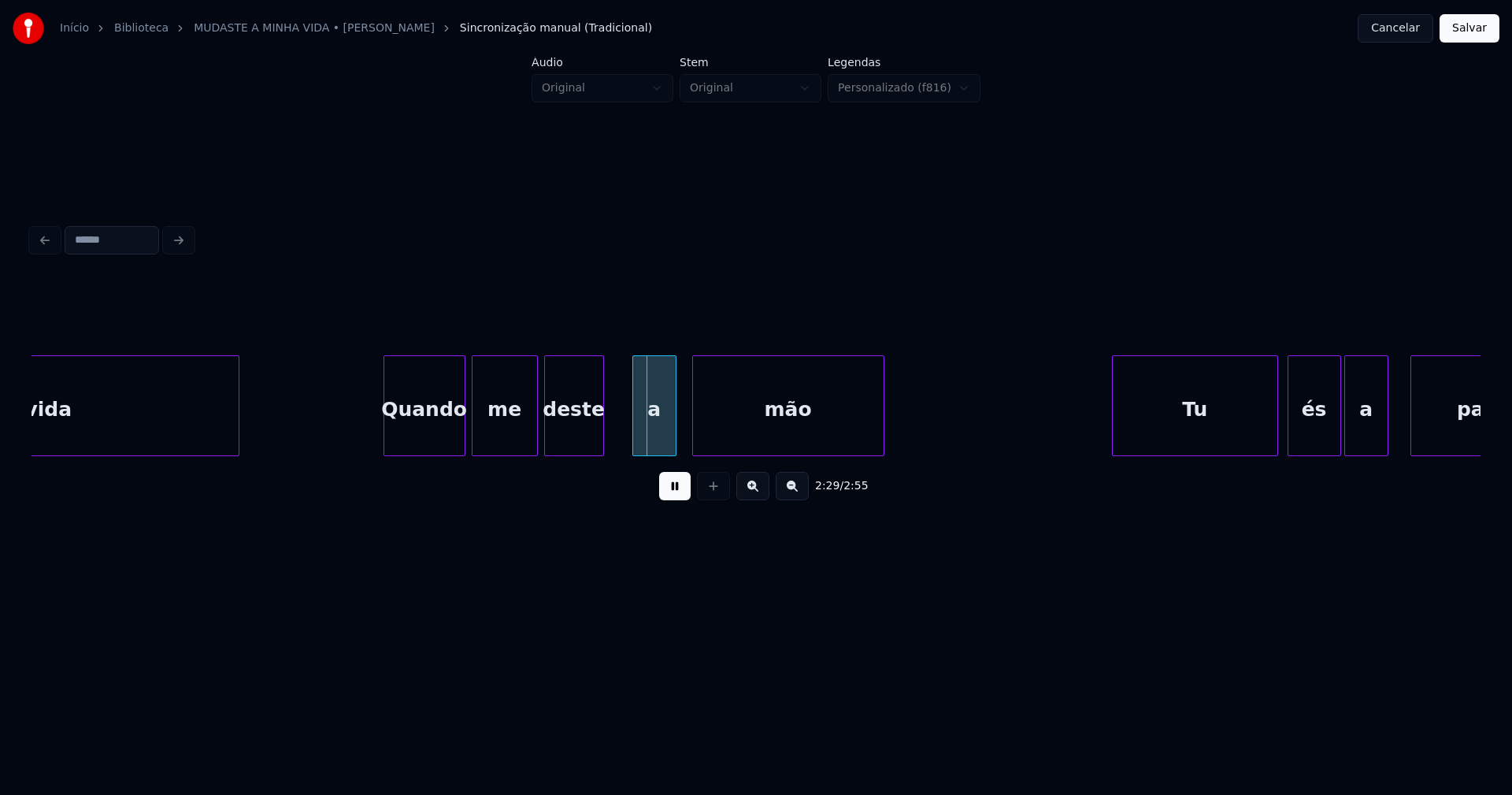
click at [599, 438] on div at bounding box center [601, 405] width 5 height 99
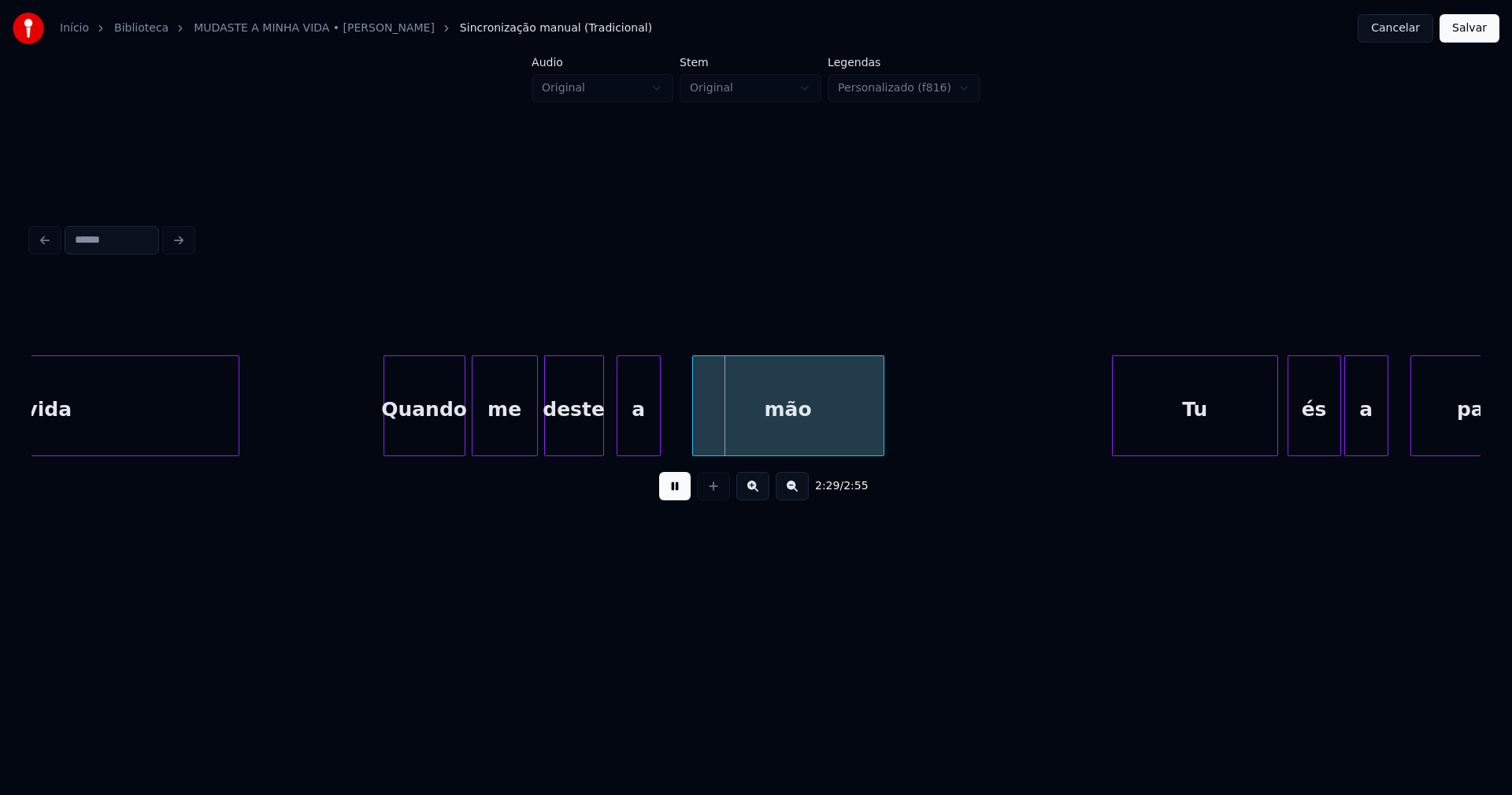
click at [645, 432] on div "a" at bounding box center [638, 409] width 43 height 107
click at [677, 423] on div at bounding box center [676, 405] width 5 height 99
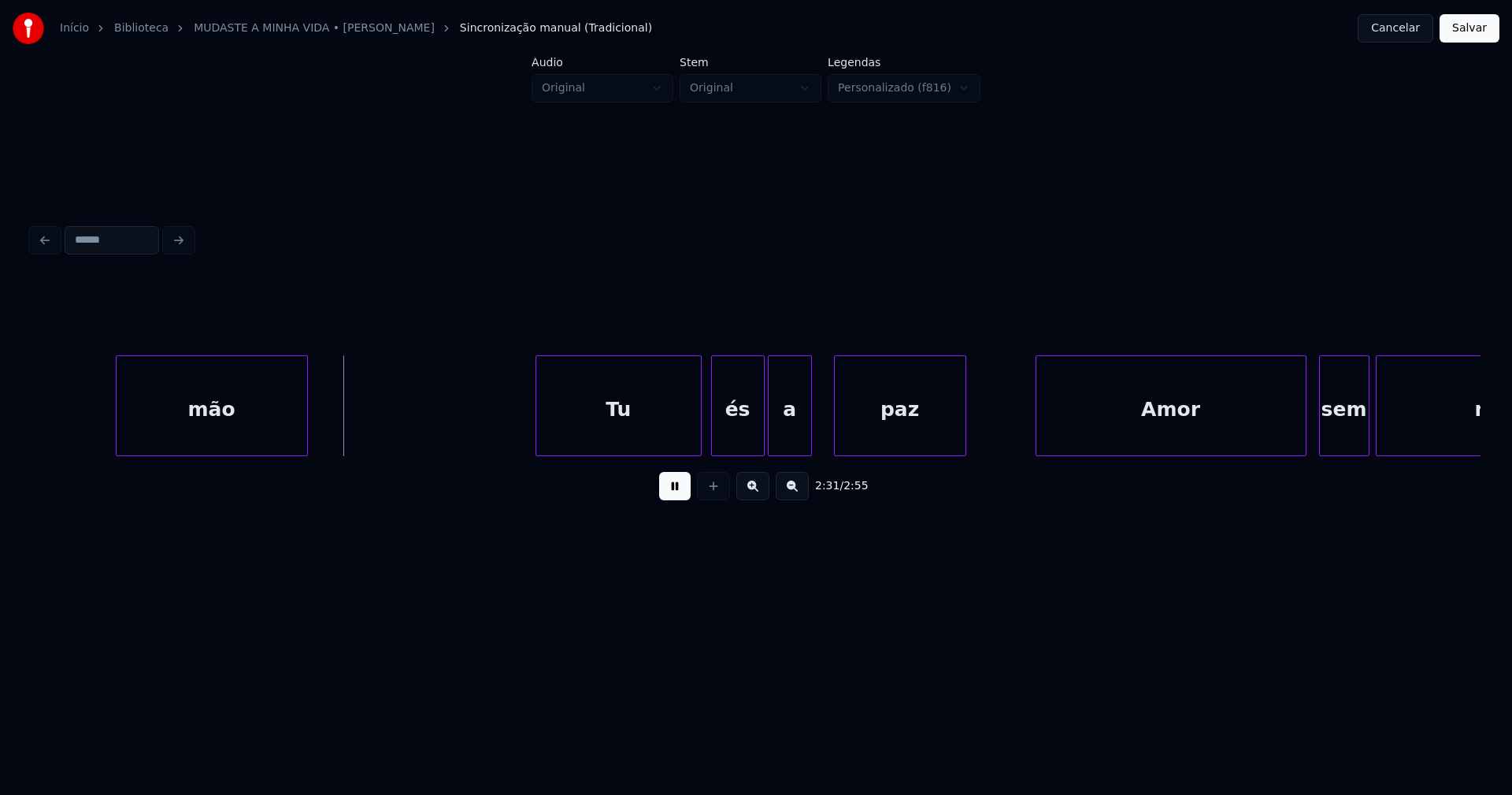
scroll to position [0, 23622]
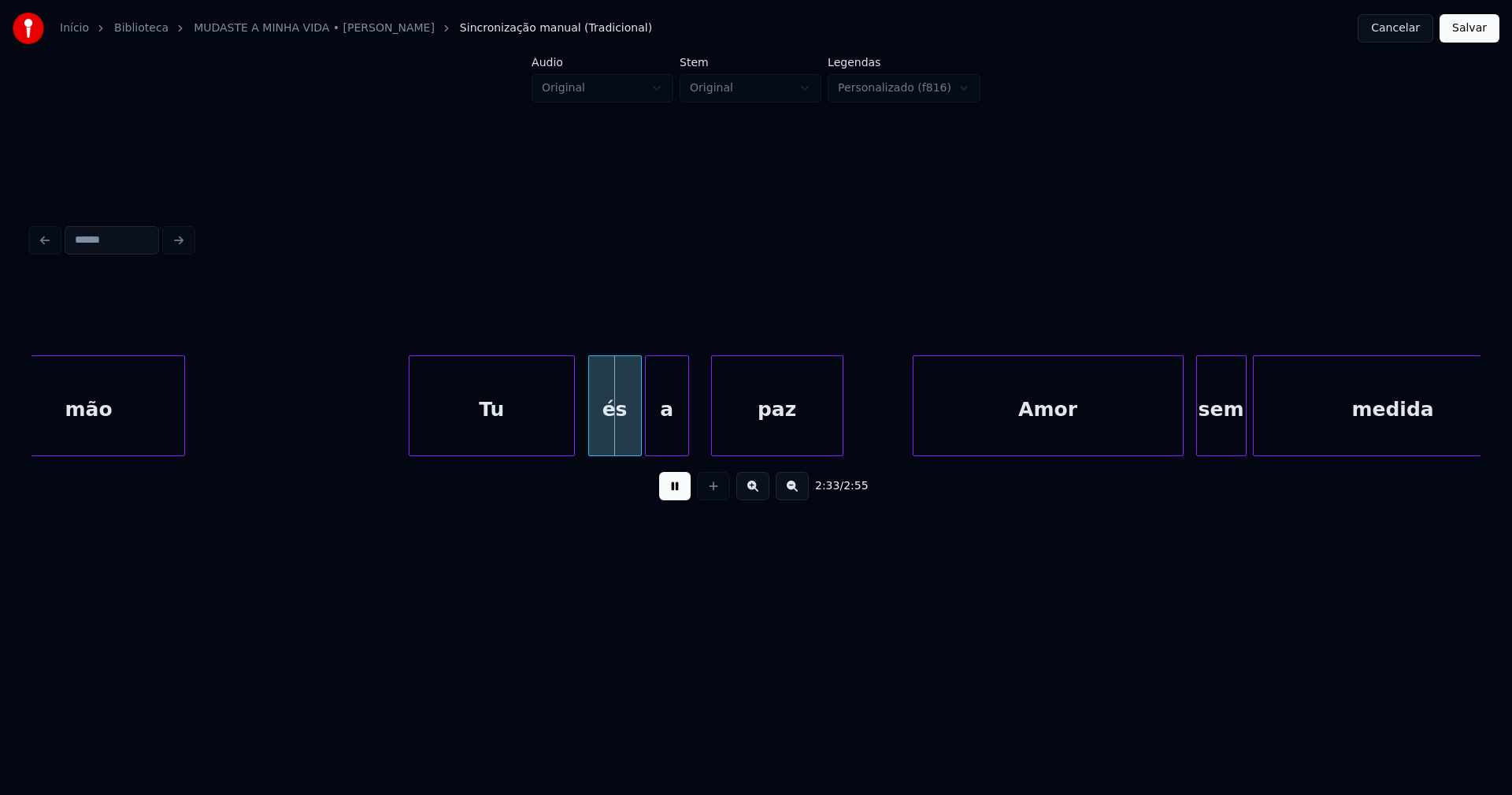
click at [535, 436] on div "Tu" at bounding box center [492, 409] width 165 height 107
click at [612, 441] on div "és" at bounding box center [605, 409] width 52 height 107
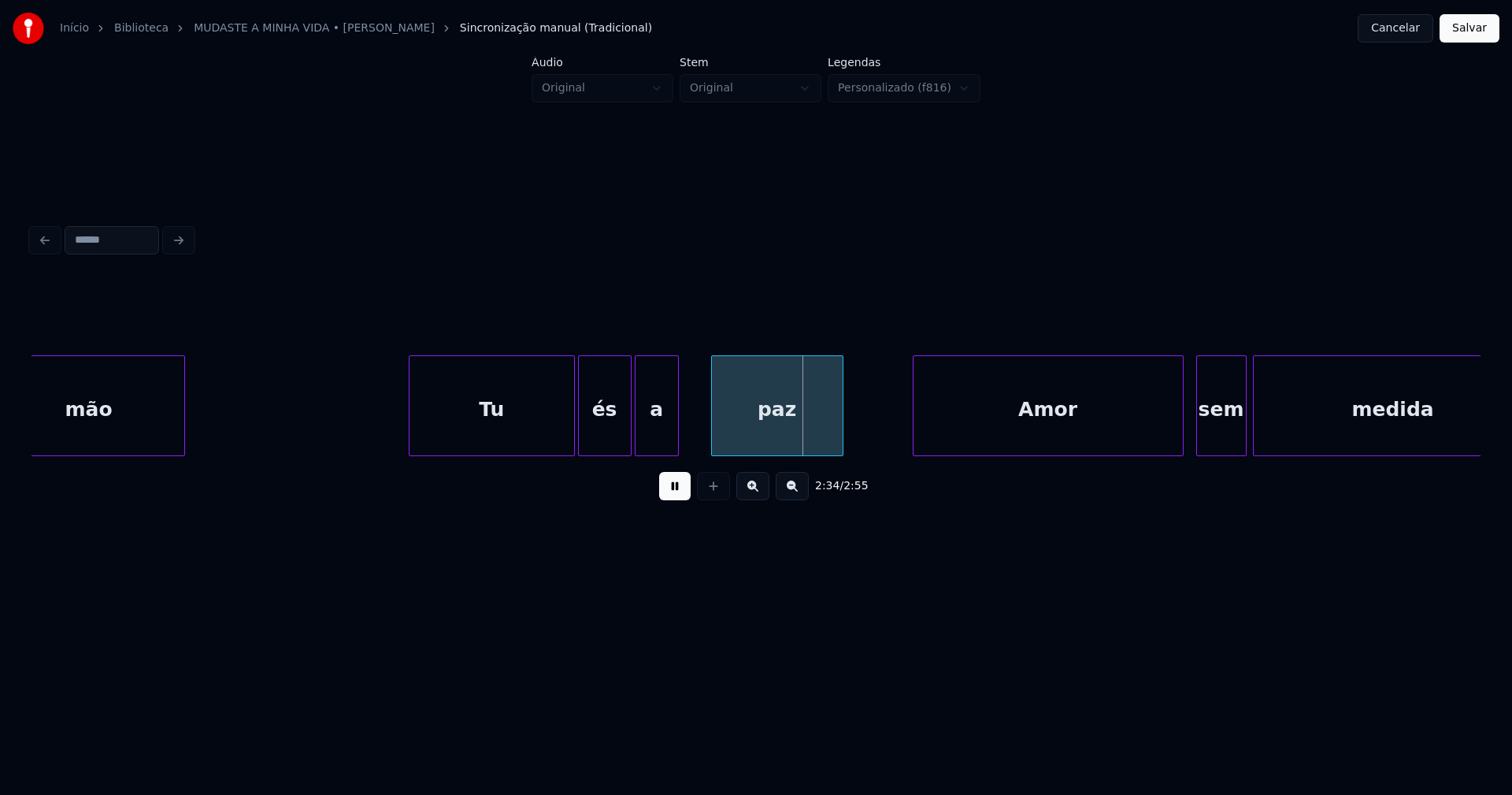
click at [658, 444] on div "a" at bounding box center [657, 409] width 43 height 107
click at [811, 428] on div "paz" at bounding box center [774, 409] width 131 height 107
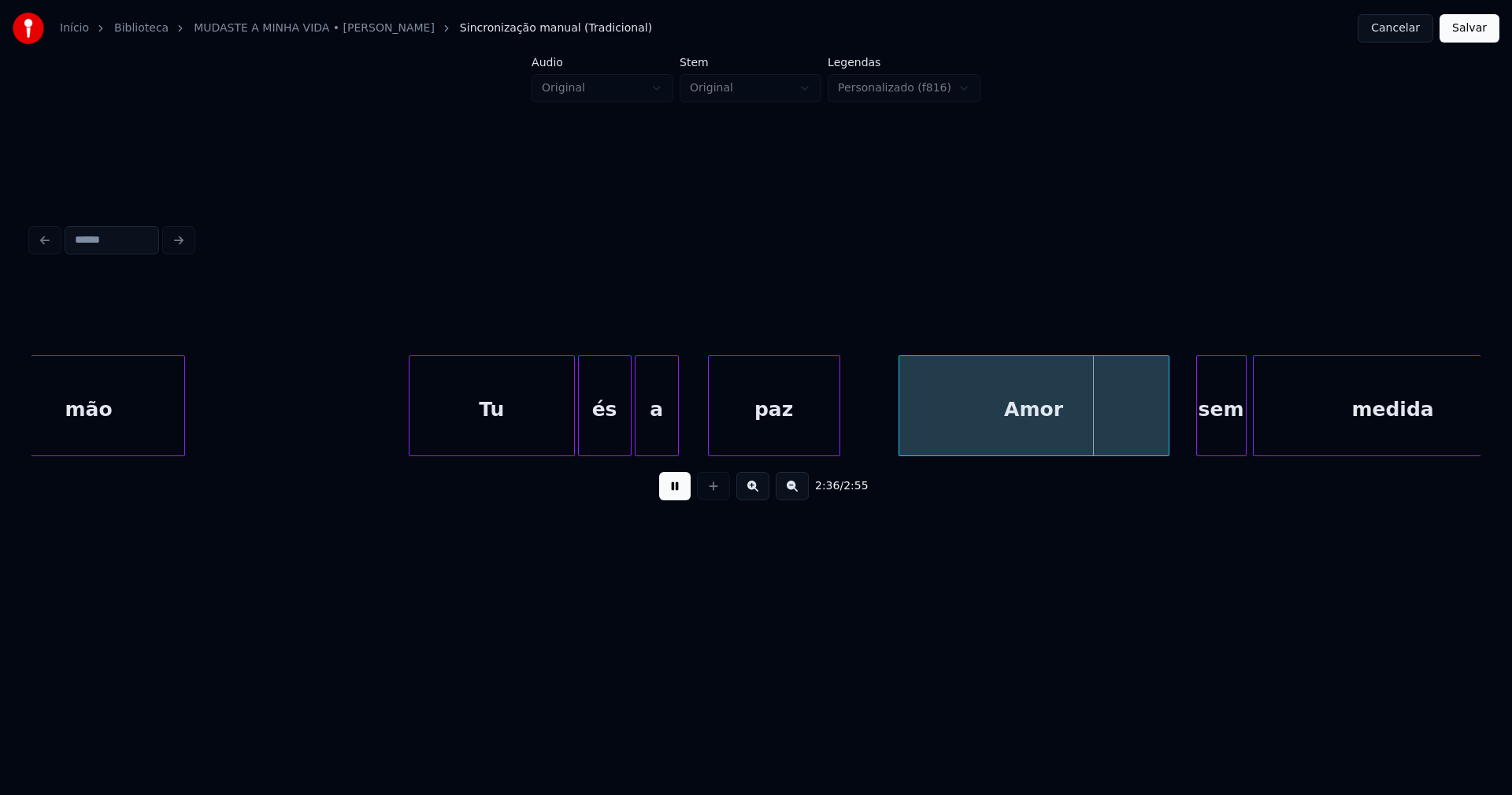
click at [1031, 438] on div "Amor" at bounding box center [1033, 409] width 269 height 107
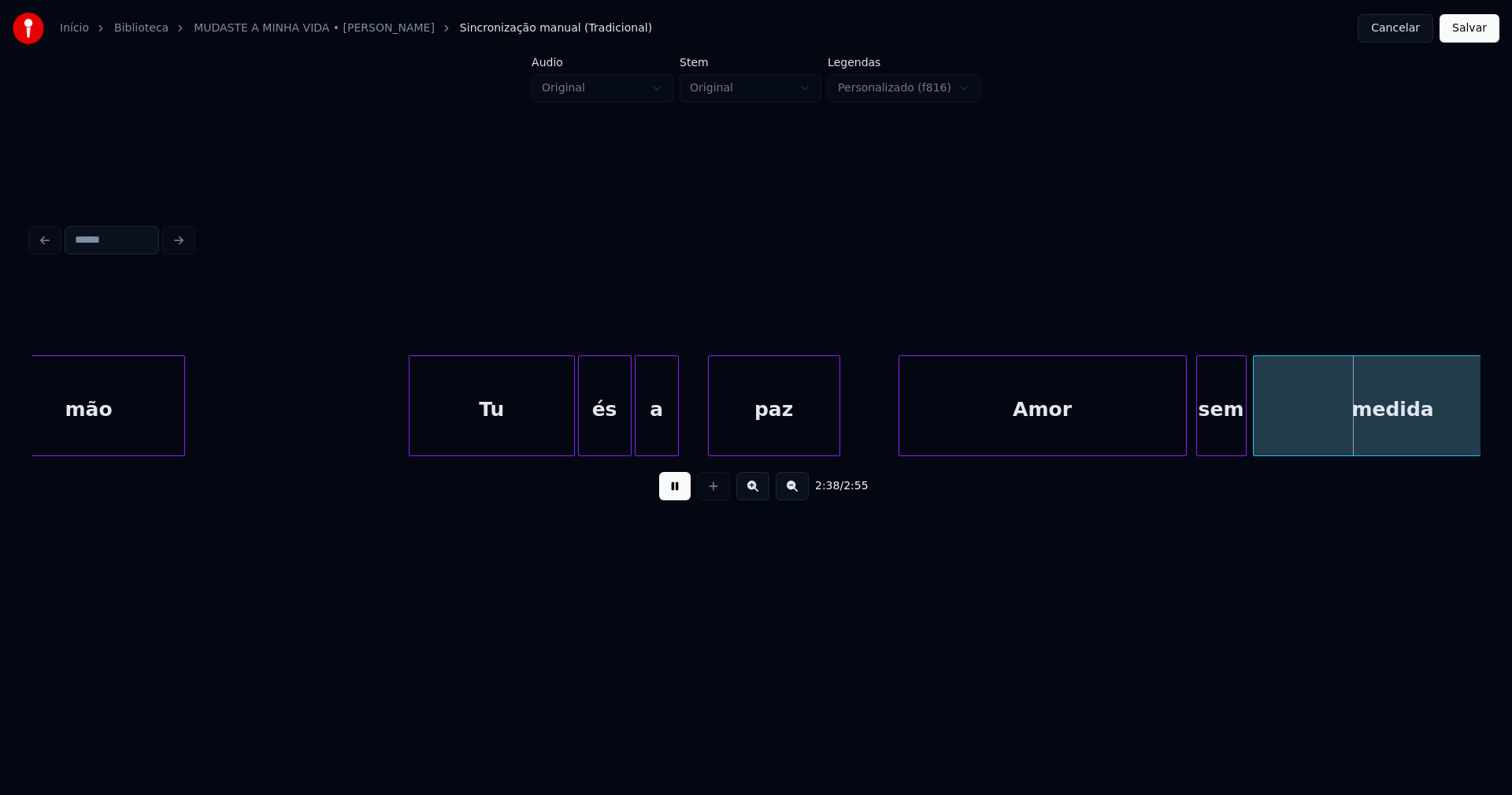
click at [1182, 421] on div at bounding box center [1183, 405] width 5 height 99
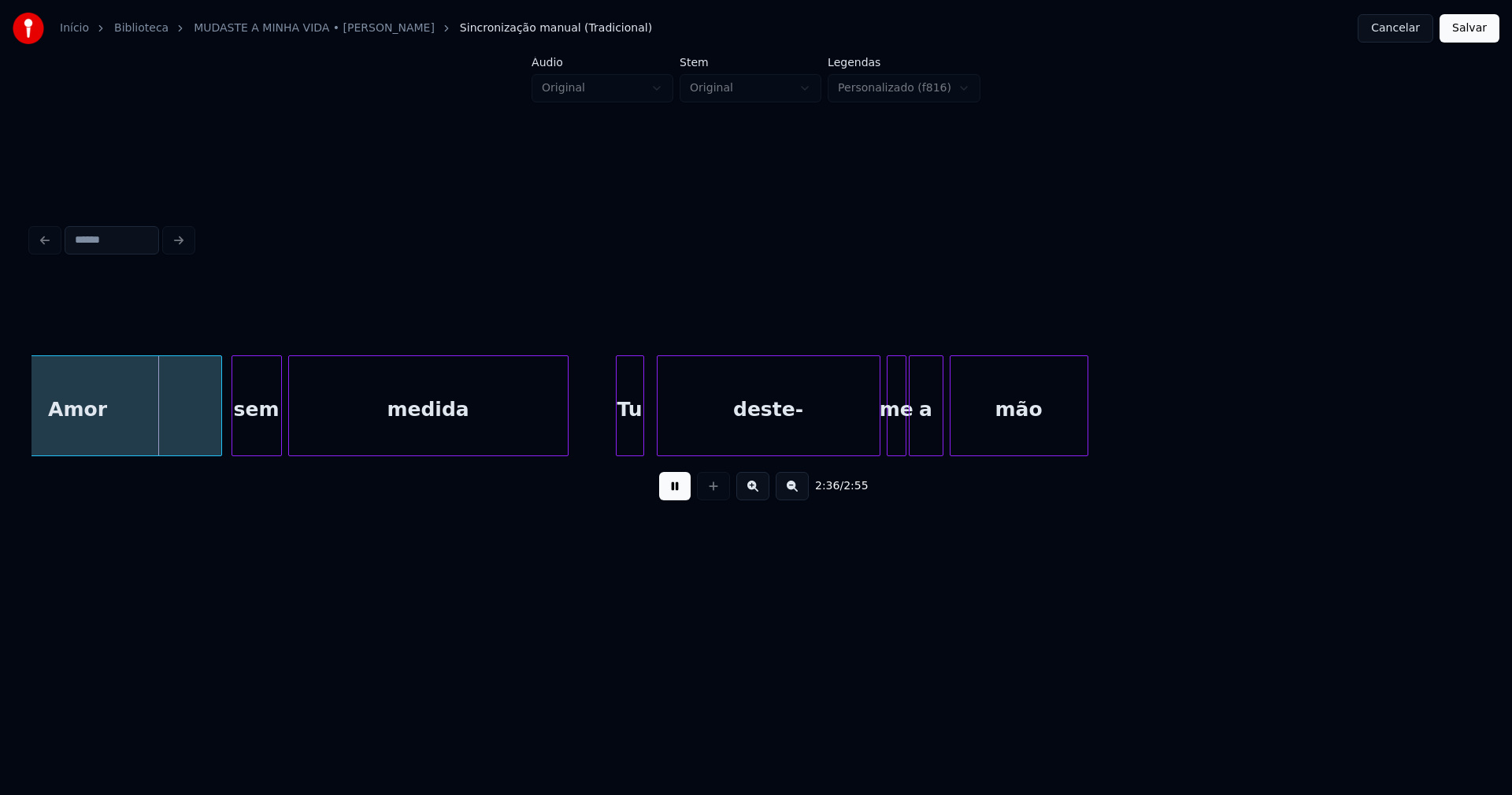
scroll to position [0, 24618]
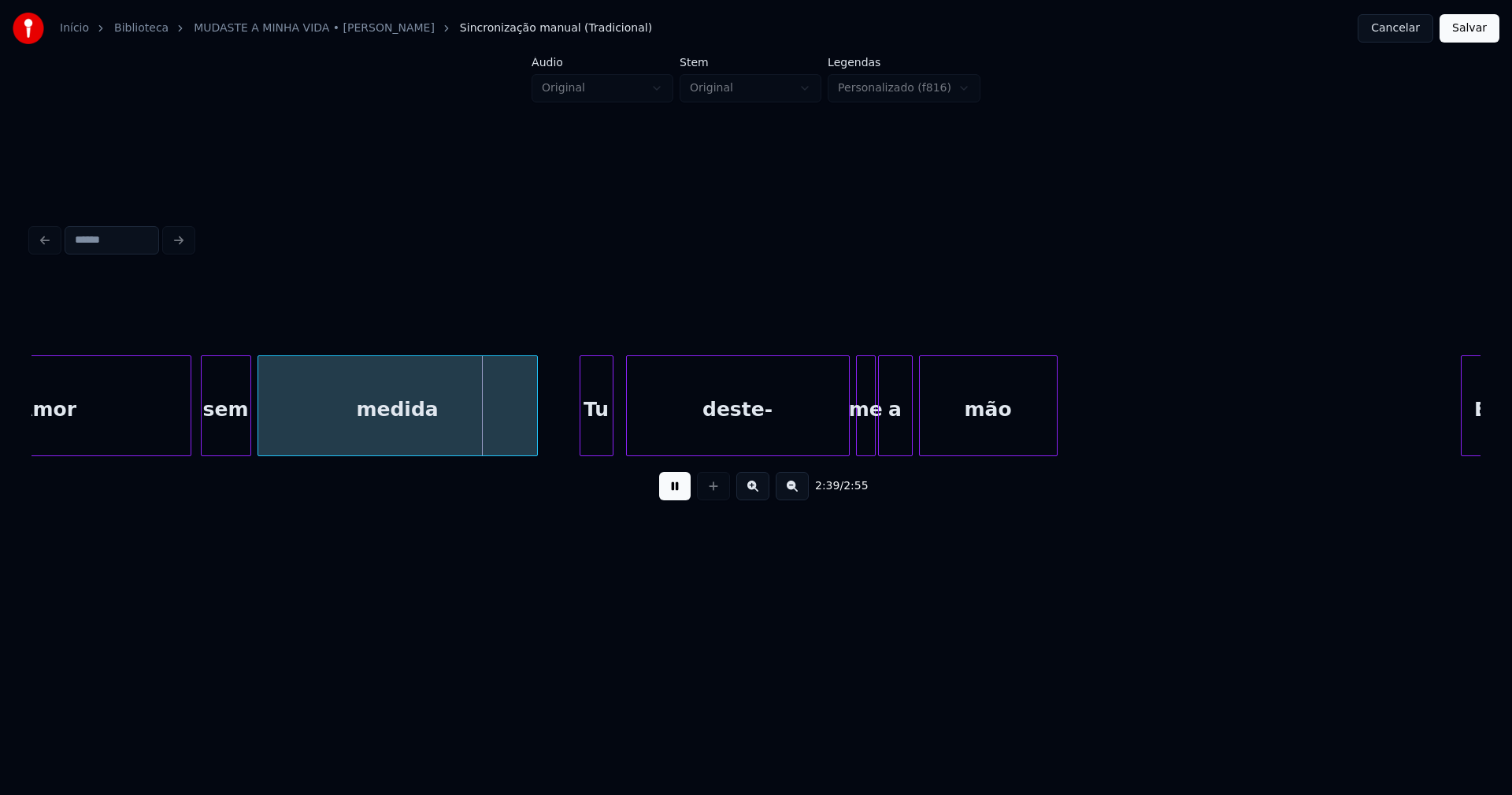
click at [582, 445] on div at bounding box center [582, 405] width 5 height 99
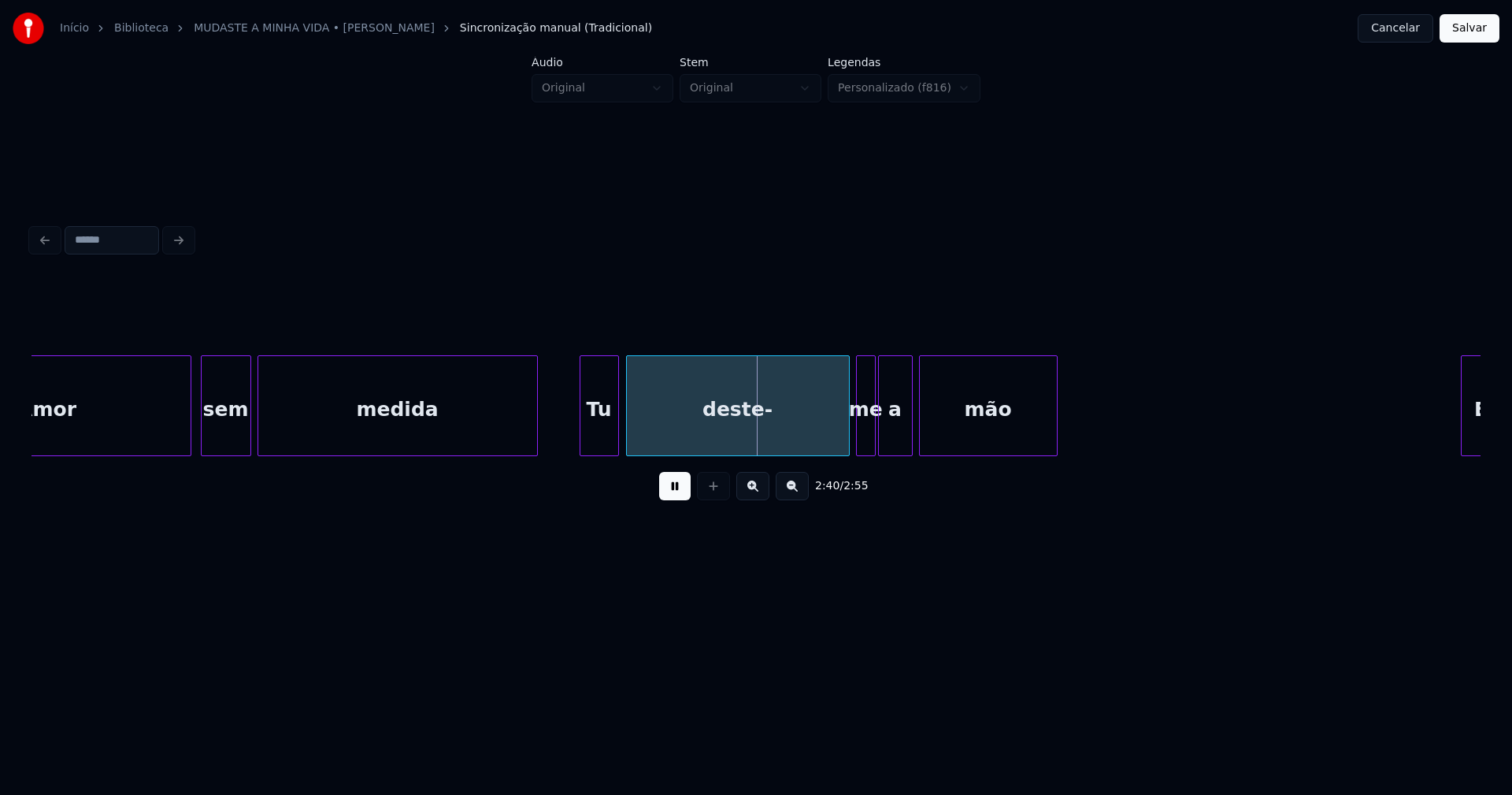
click at [617, 436] on div at bounding box center [616, 405] width 5 height 99
click at [673, 440] on div "deste-" at bounding box center [733, 409] width 222 height 107
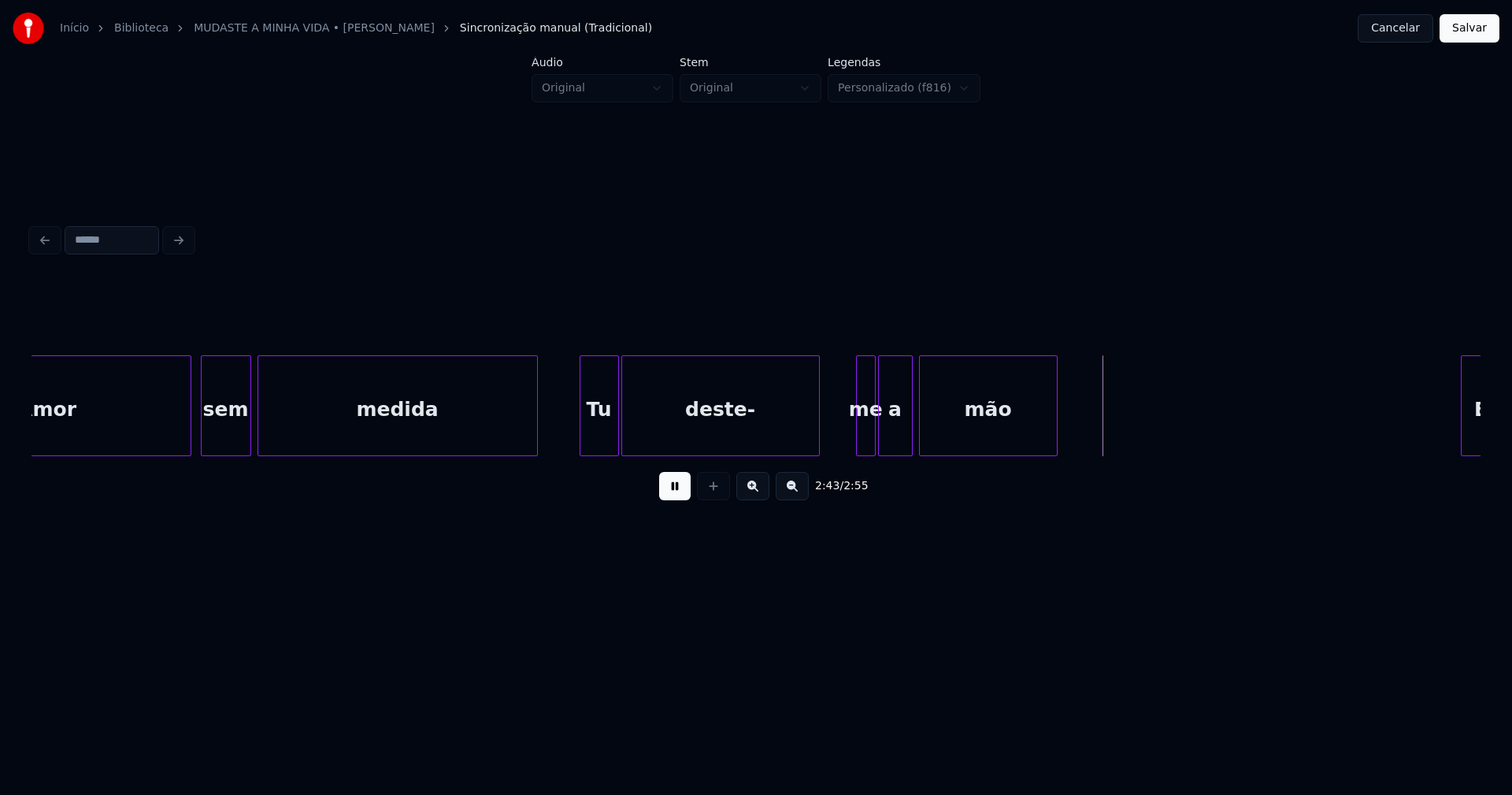
click at [815, 456] on div "Amor sem medida Tu deste- me a mão E" at bounding box center [756, 405] width 1449 height 101
click at [832, 448] on div at bounding box center [831, 405] width 5 height 99
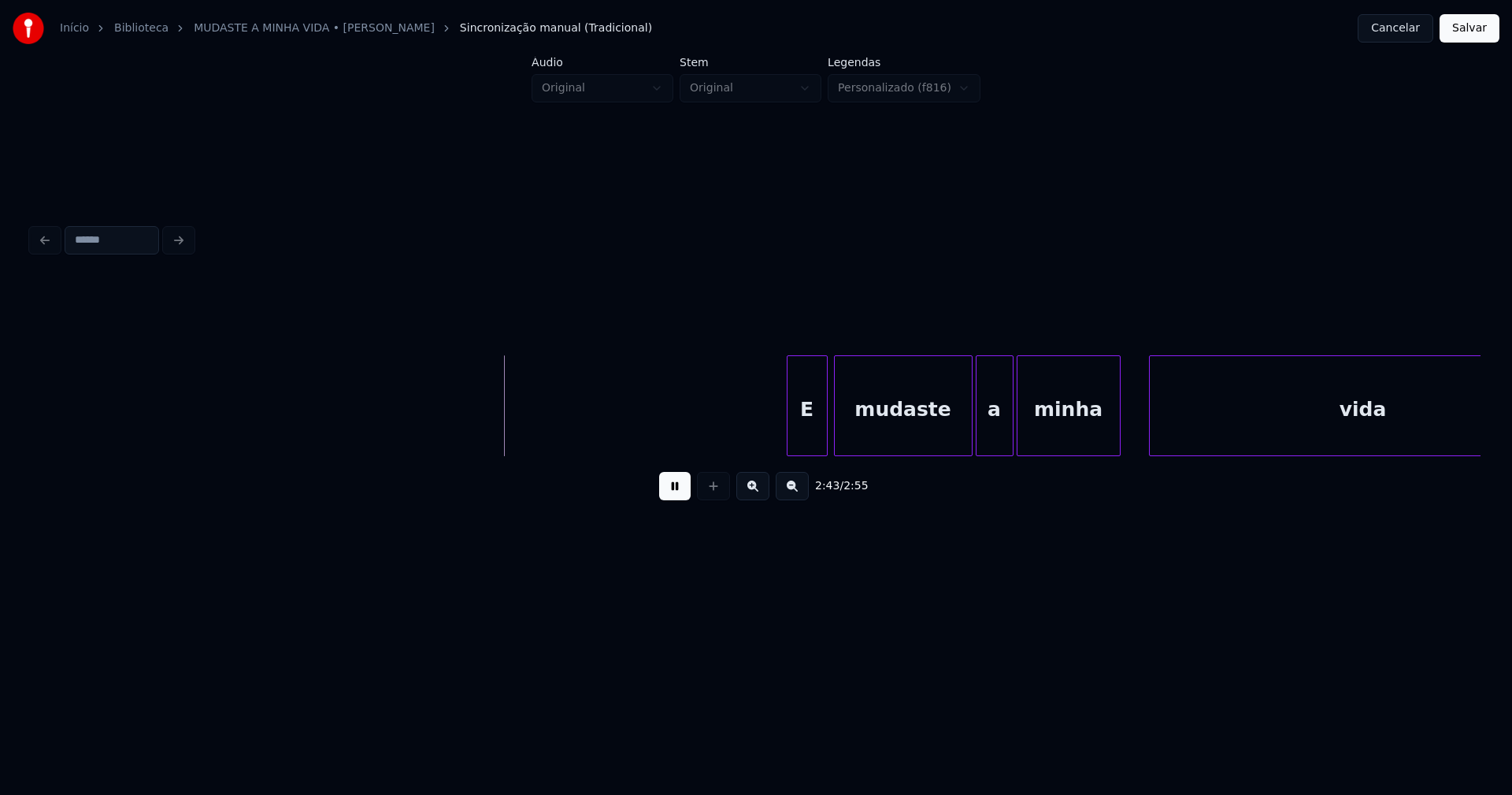
scroll to position [0, 25660]
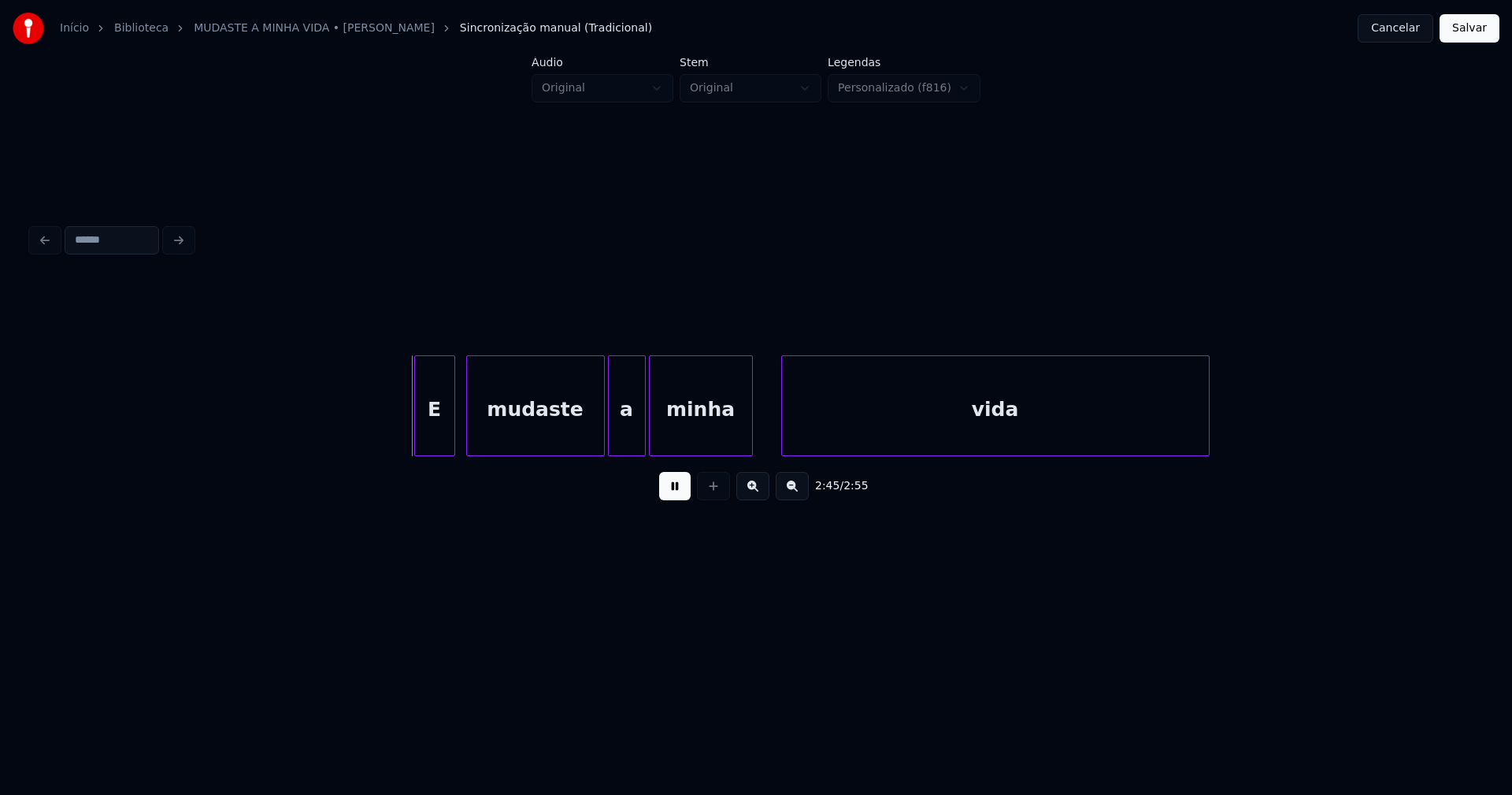
click at [429, 432] on div "E" at bounding box center [434, 409] width 39 height 107
click at [399, 435] on div at bounding box center [401, 405] width 5 height 99
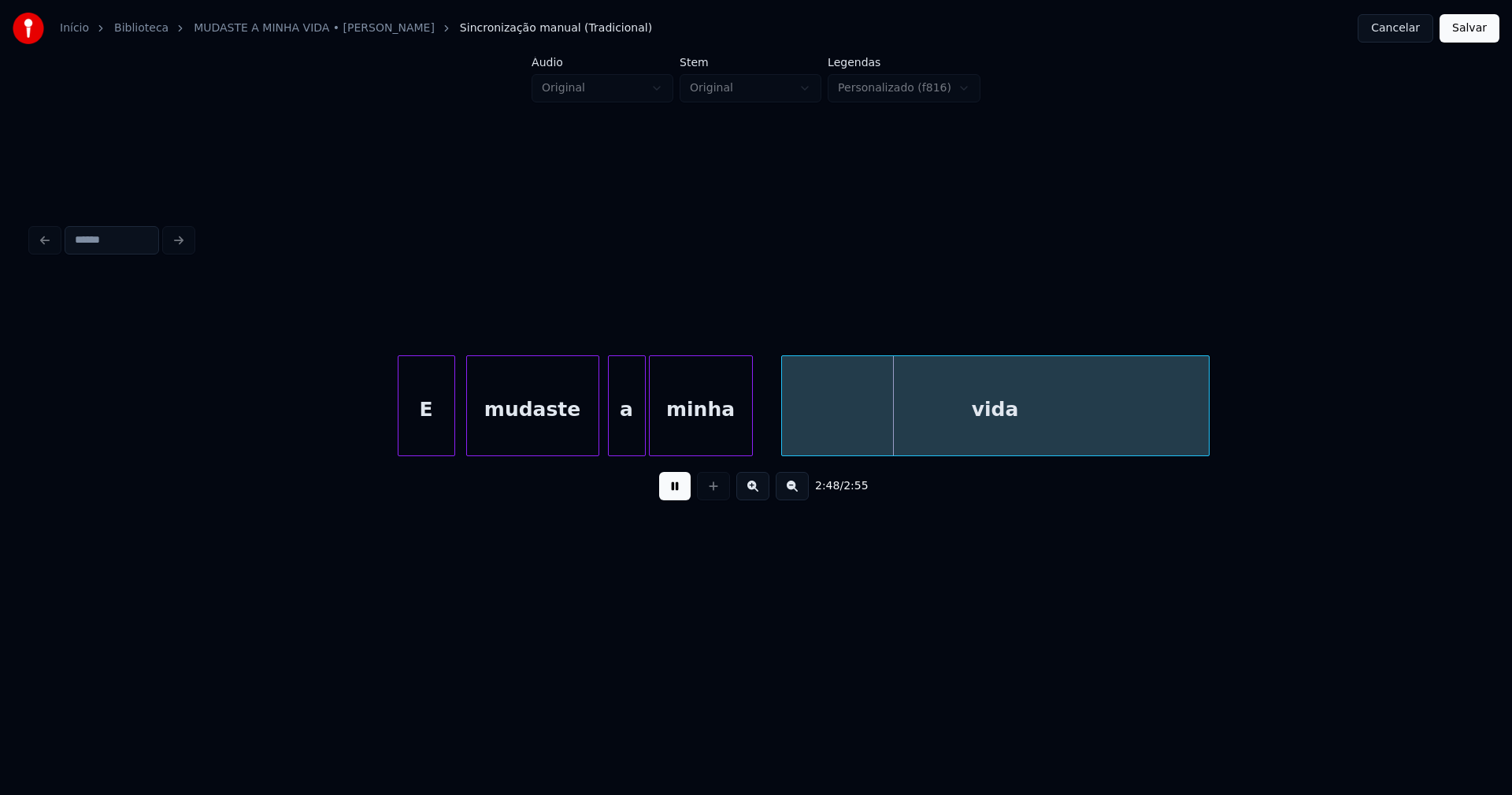
click at [595, 437] on div at bounding box center [596, 405] width 5 height 99
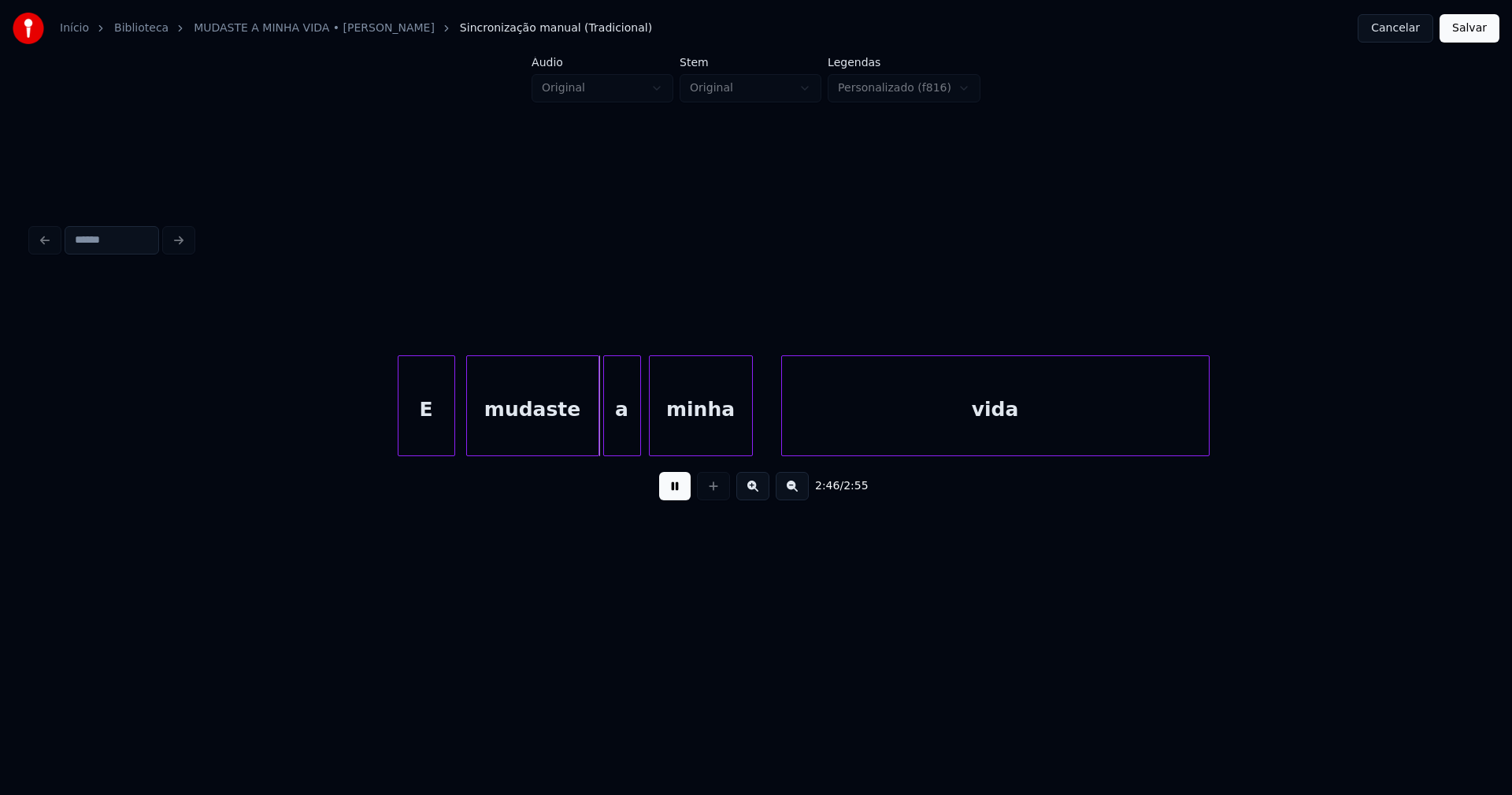
click at [625, 440] on div "a" at bounding box center [622, 409] width 36 height 107
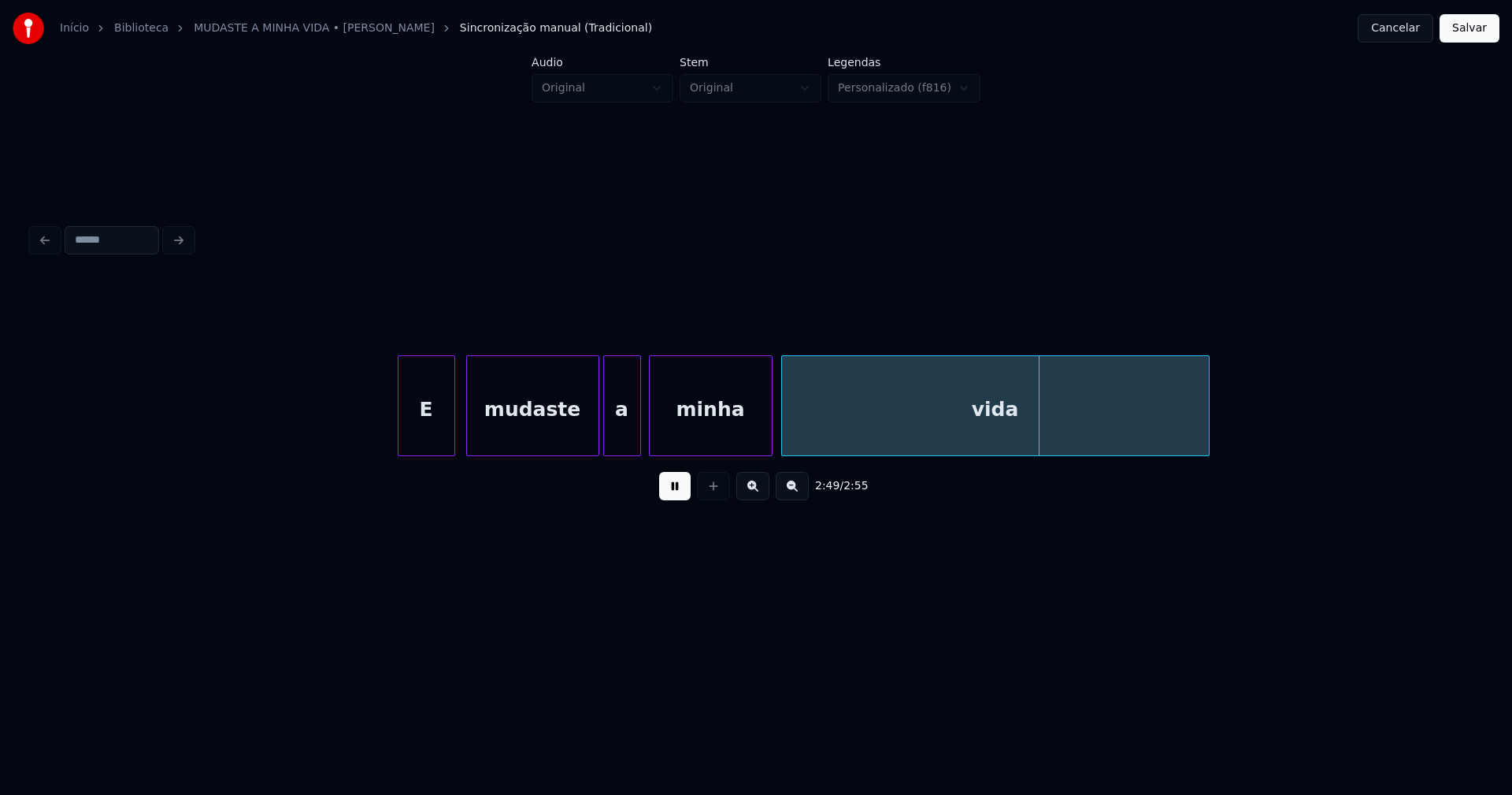
click at [769, 421] on div at bounding box center [769, 405] width 5 height 99
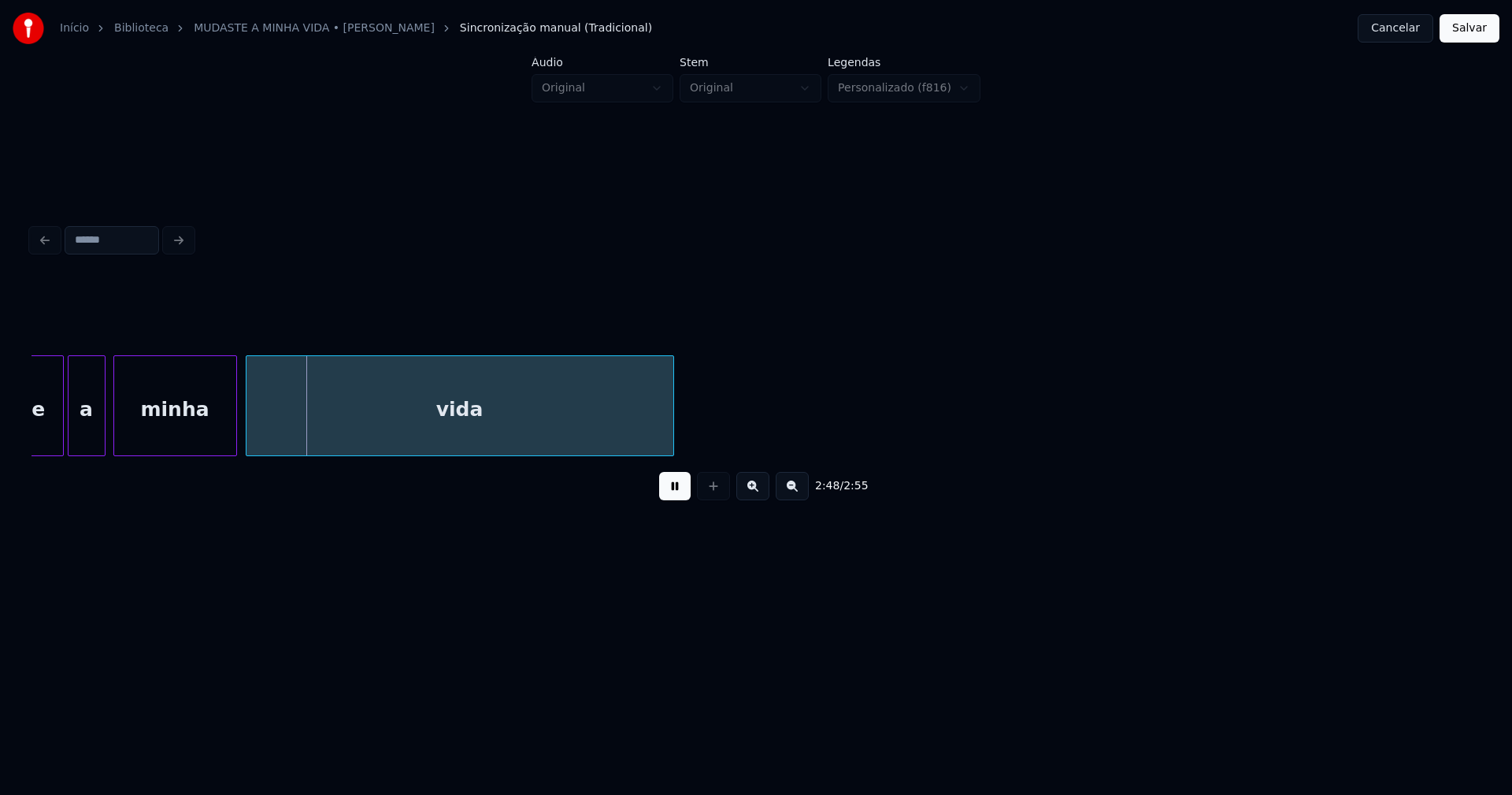
scroll to position [0, 26211]
drag, startPoint x: 1469, startPoint y: 40, endPoint x: 1459, endPoint y: 41, distance: 10.3
click at [1467, 39] on button "Salvar" at bounding box center [1470, 28] width 60 height 28
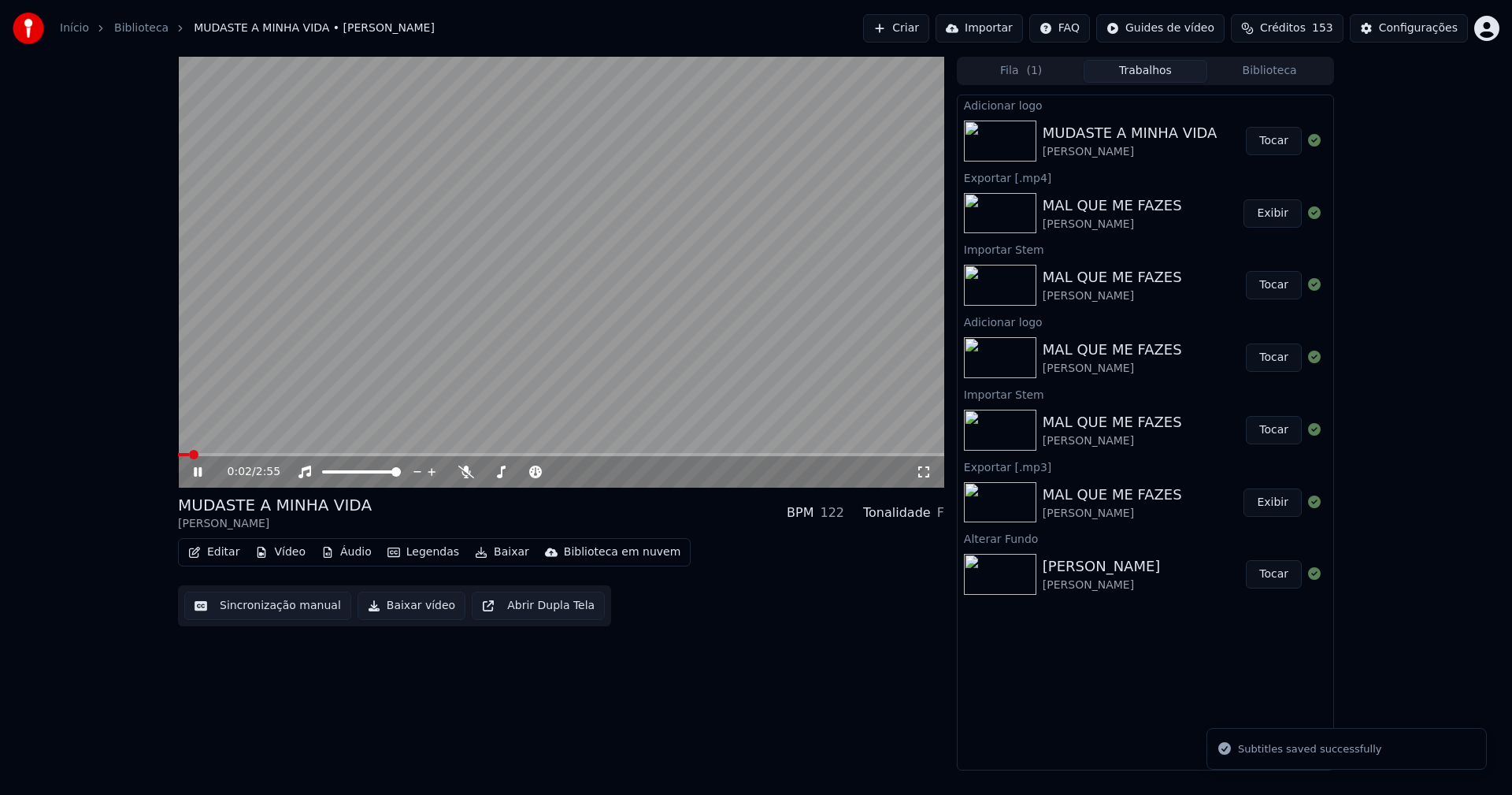
click at [193, 471] on icon at bounding box center [209, 471] width 37 height 13
click at [417, 611] on button "Baixar vídeo" at bounding box center [412, 605] width 108 height 28
click at [1281, 80] on button "Biblioteca" at bounding box center [1269, 71] width 124 height 23
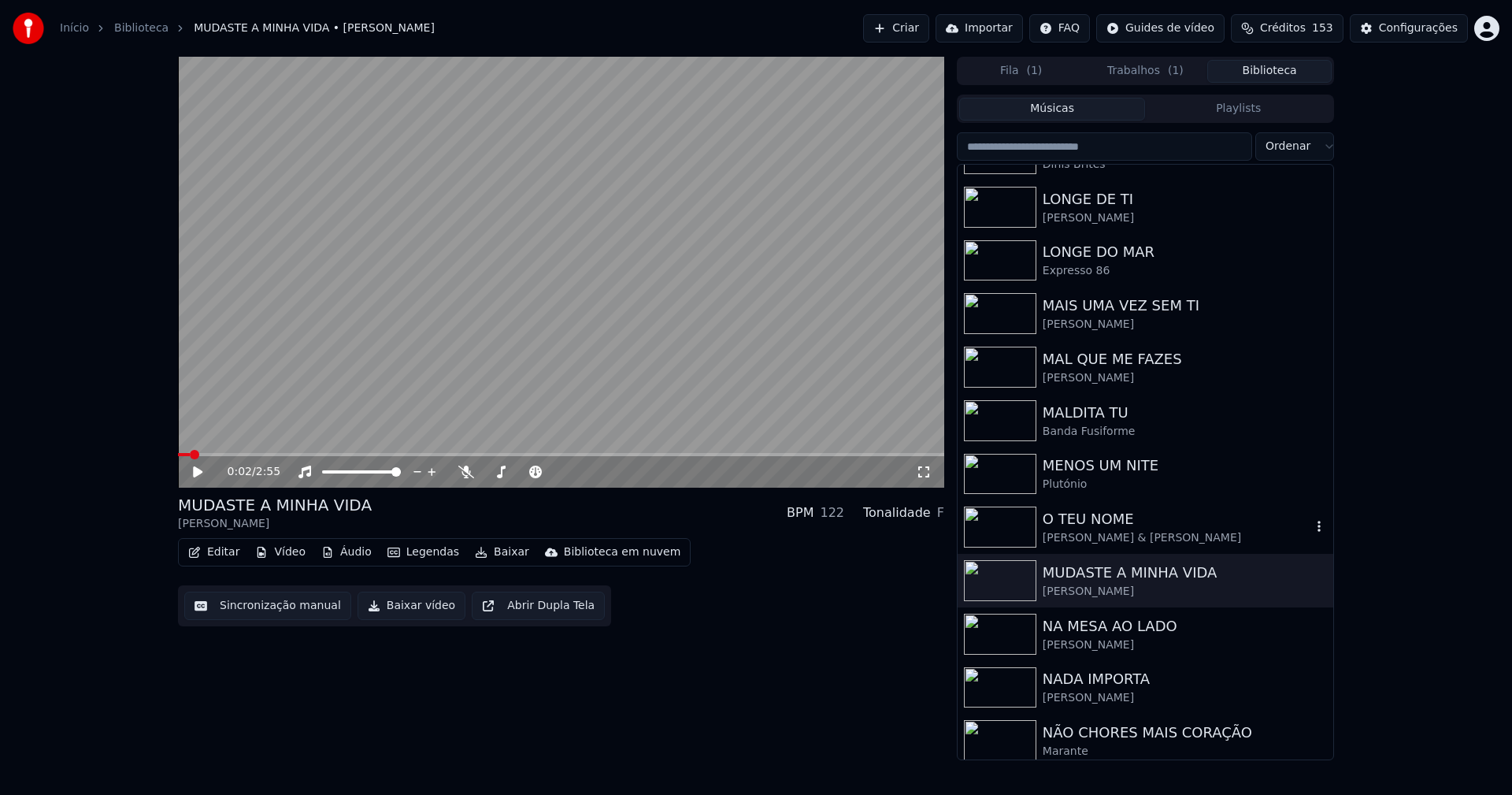
scroll to position [2757, 0]
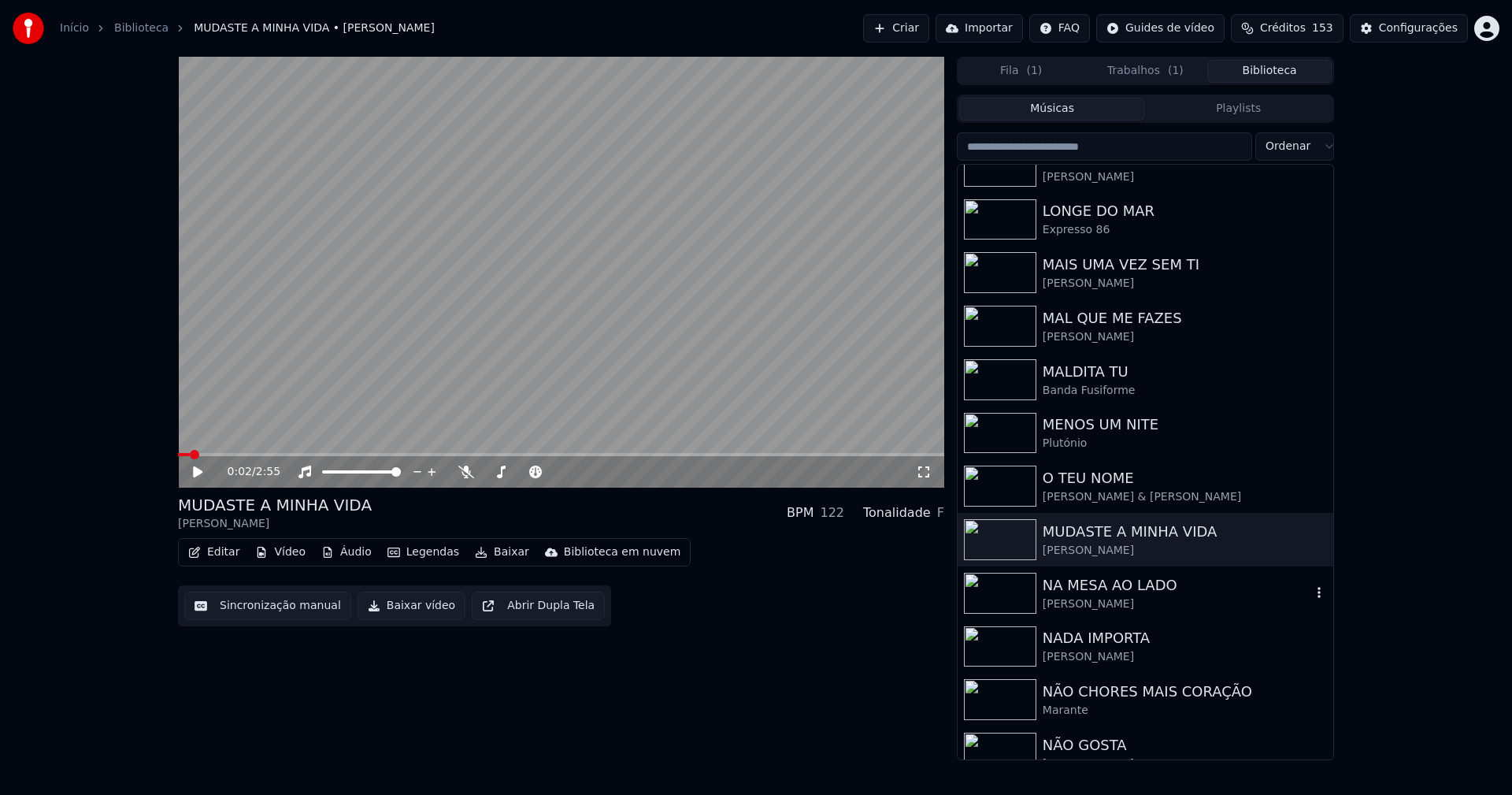
click at [1118, 588] on div "NA MESA AO LADO" at bounding box center [1177, 585] width 269 height 22
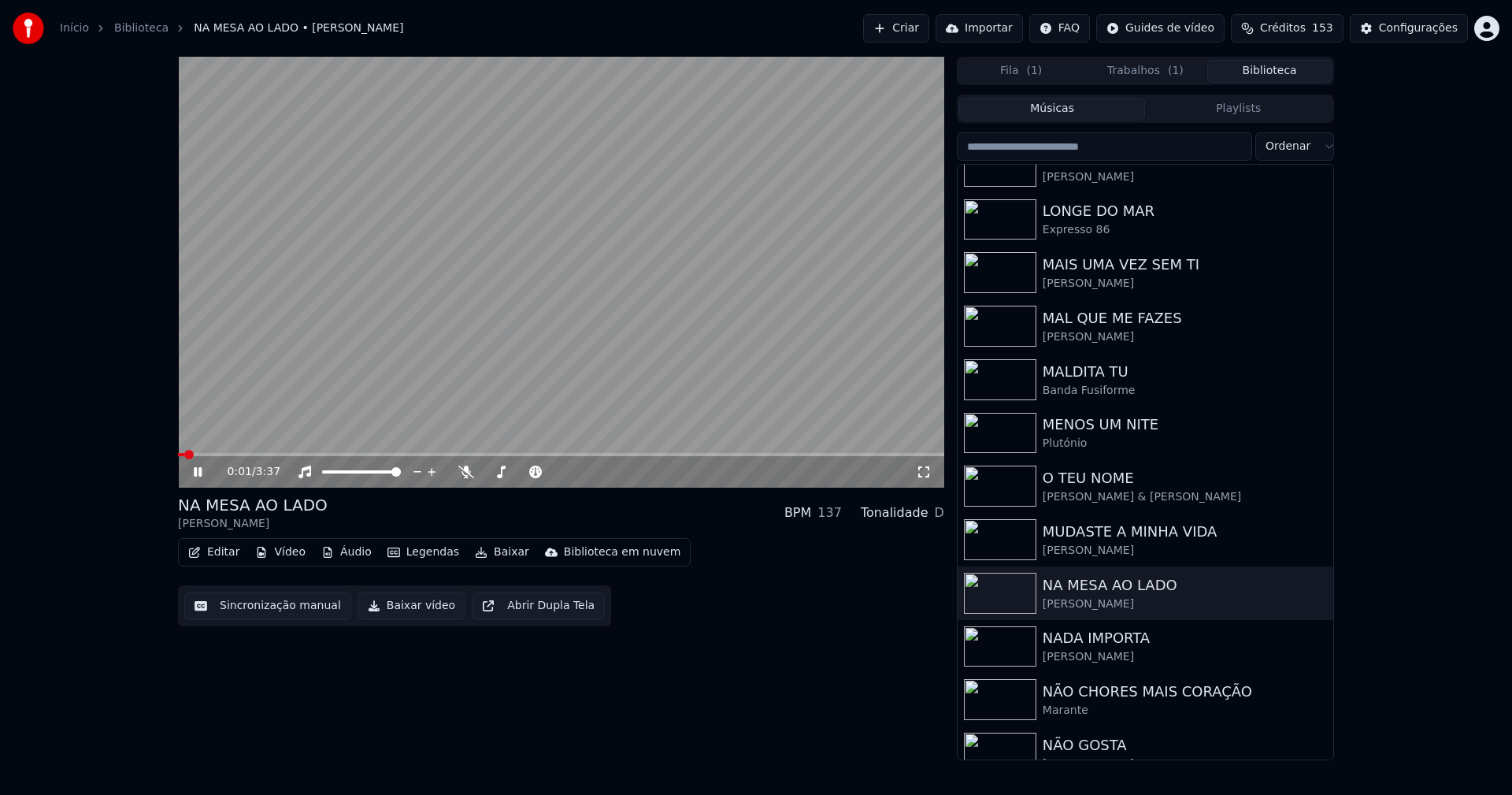
click at [198, 476] on icon at bounding box center [209, 471] width 37 height 13
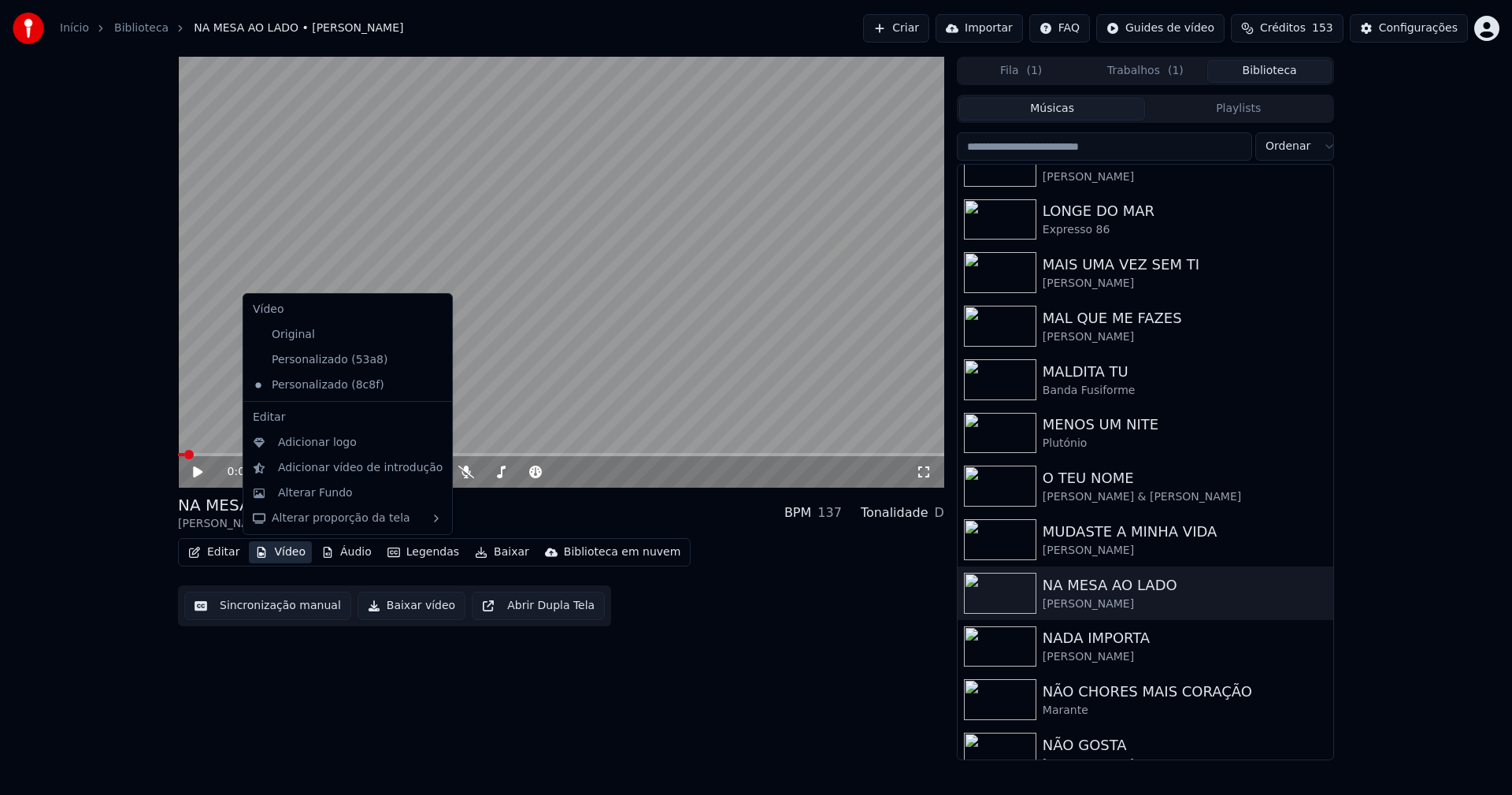
click at [282, 559] on button "Vídeo" at bounding box center [280, 552] width 63 height 22
click at [336, 362] on div "Personalizado (53a8)" at bounding box center [336, 359] width 179 height 25
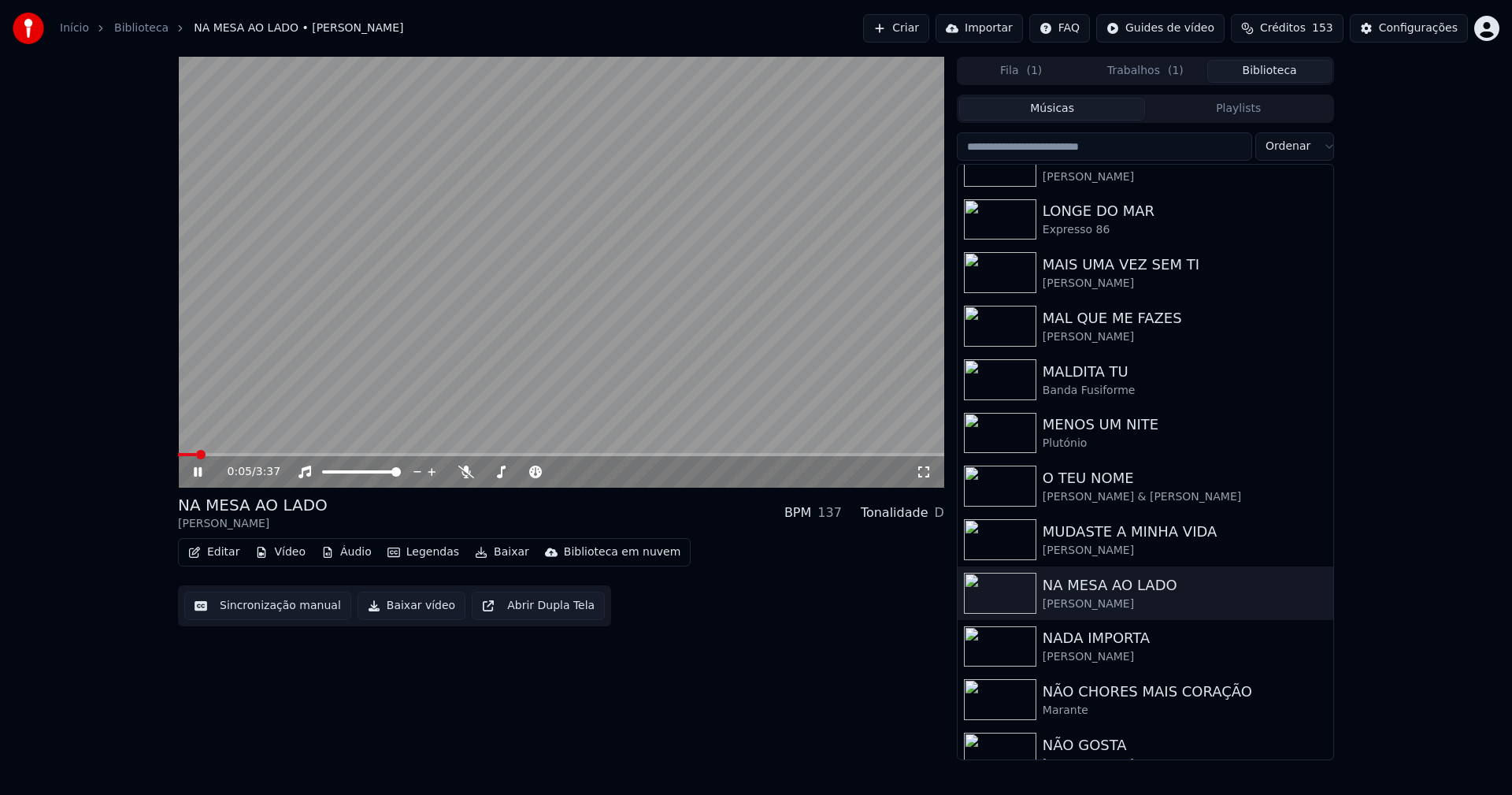
click at [201, 473] on icon at bounding box center [198, 471] width 8 height 9
click at [289, 550] on button "Vídeo" at bounding box center [280, 552] width 63 height 22
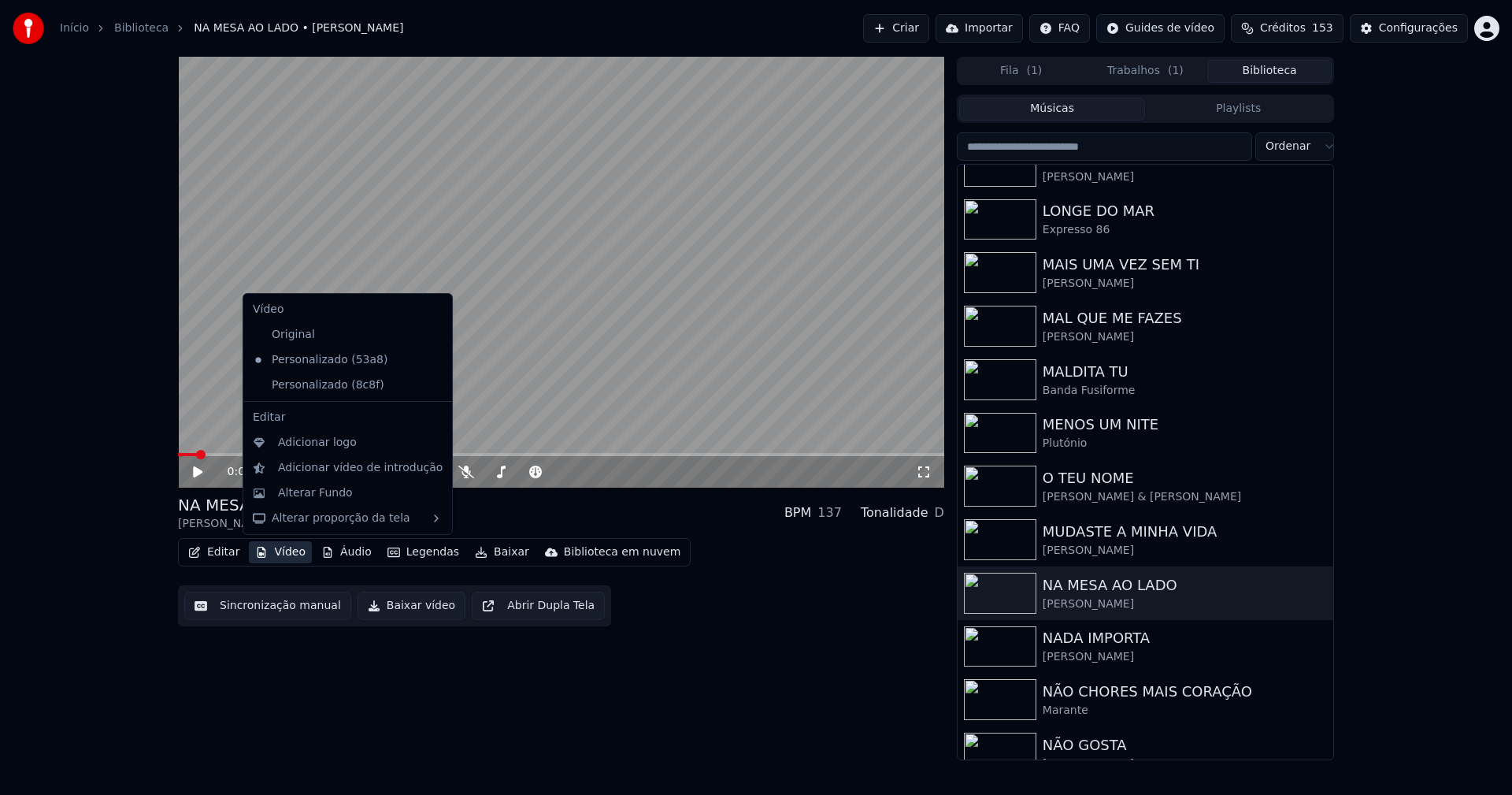
click at [432, 388] on icon at bounding box center [440, 385] width 17 height 13
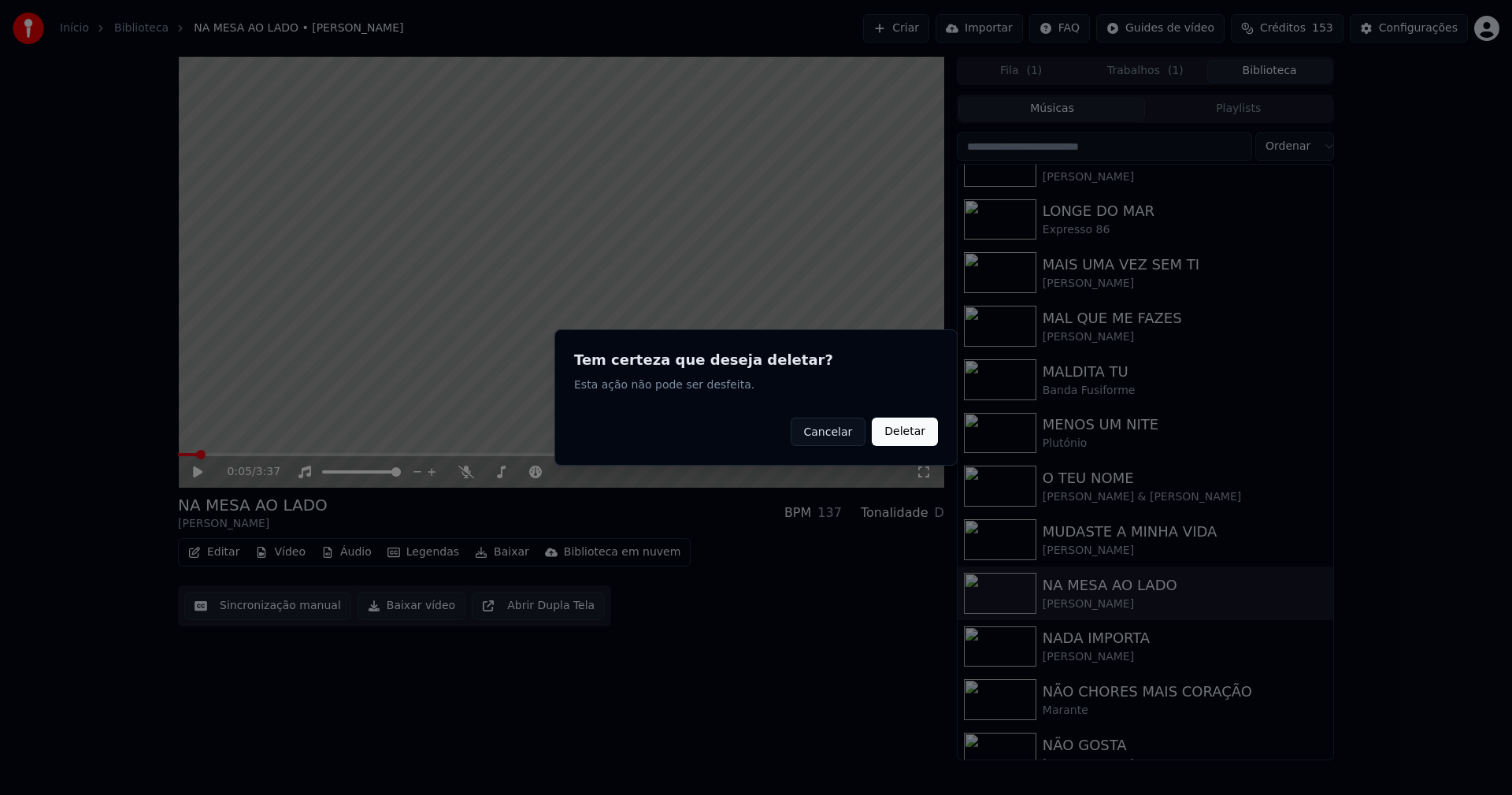
click at [901, 436] on button "Deletar" at bounding box center [905, 431] width 66 height 28
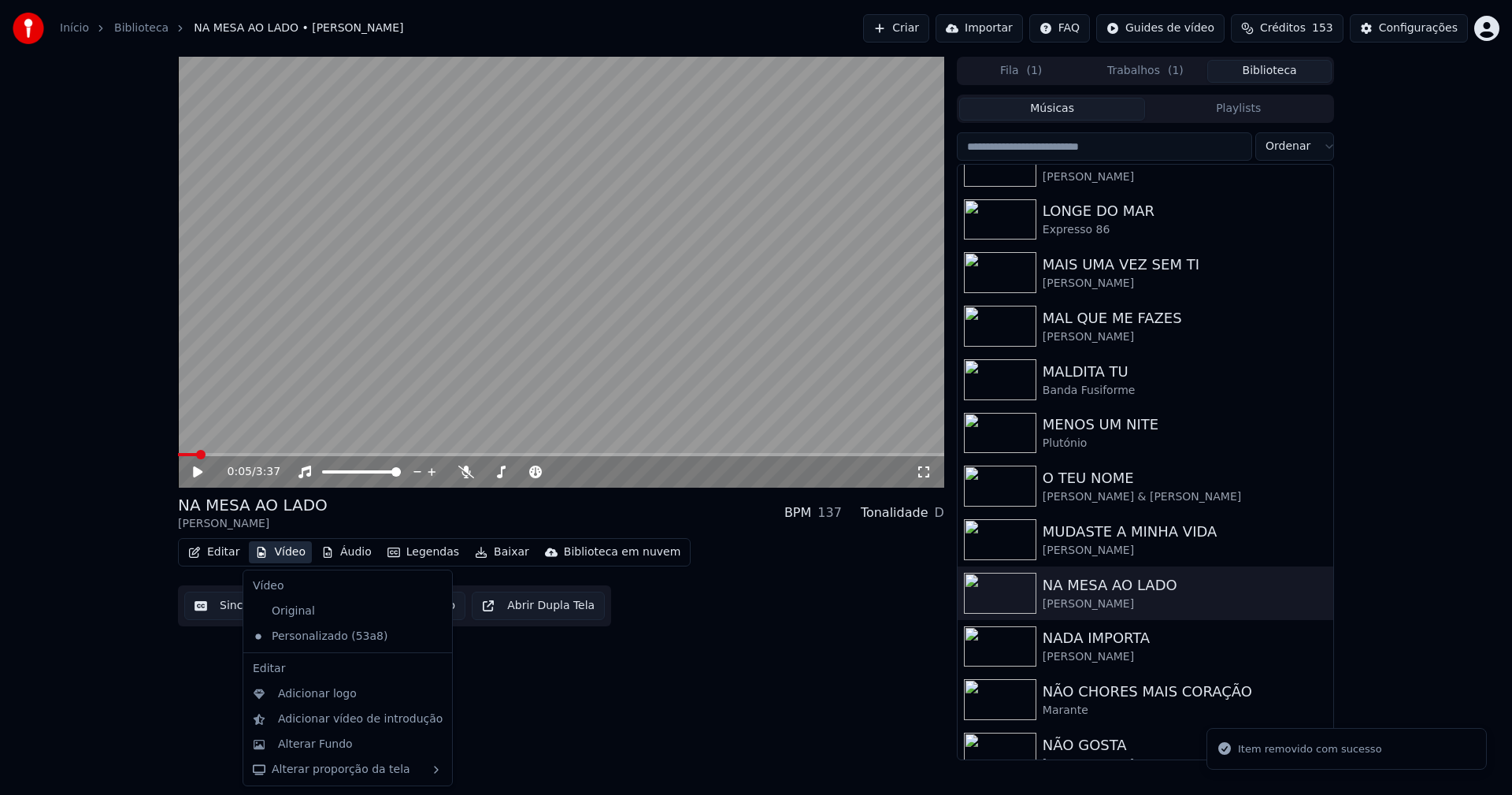
click at [291, 552] on button "Vídeo" at bounding box center [280, 552] width 63 height 22
click at [328, 693] on div "Adicionar logo" at bounding box center [317, 694] width 79 height 16
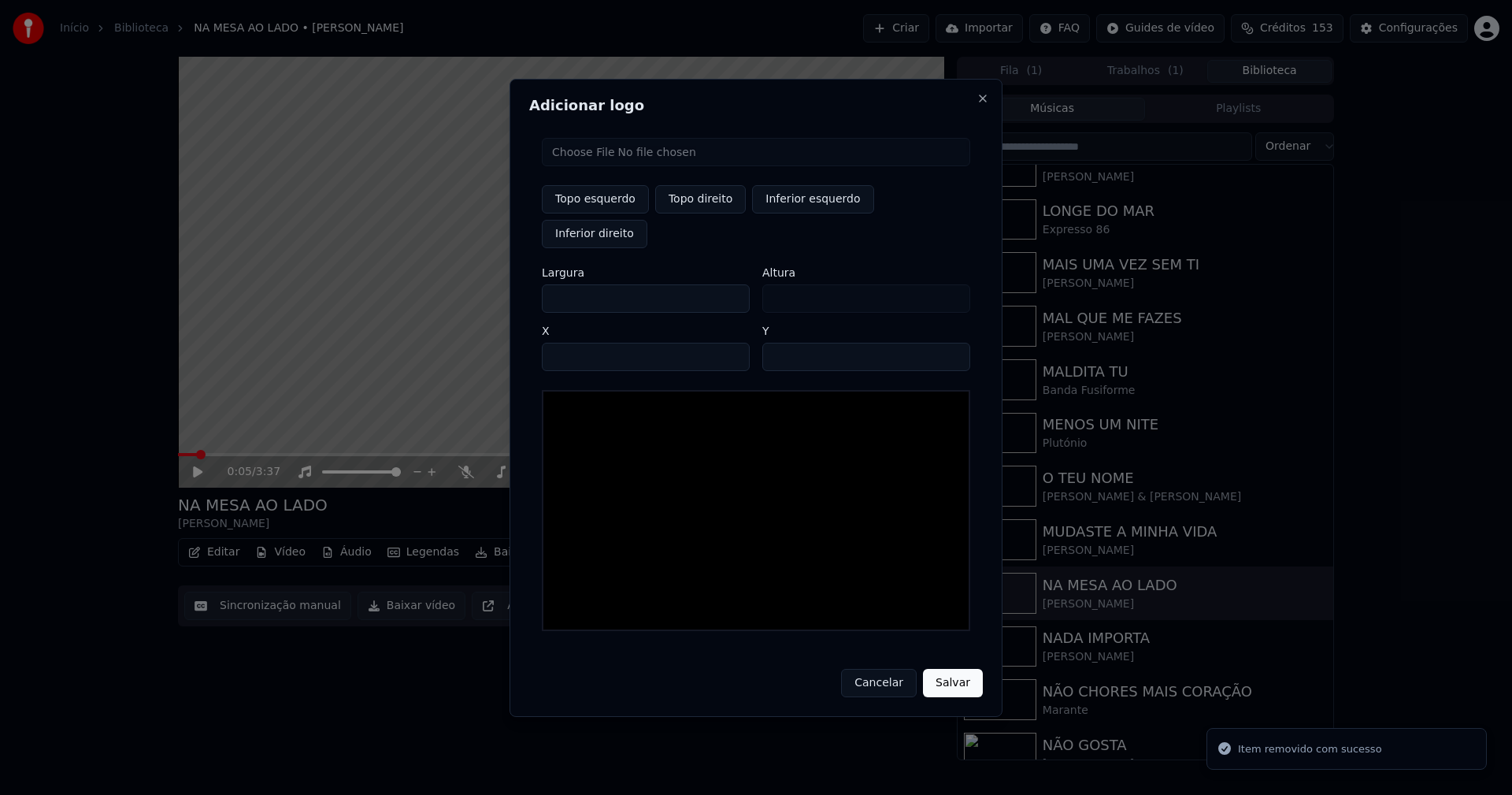
click at [598, 166] on input "file" at bounding box center [756, 152] width 428 height 28
type input "**********"
click at [706, 213] on button "Topo direito" at bounding box center [700, 199] width 91 height 28
type input "****"
drag, startPoint x: 568, startPoint y: 281, endPoint x: 480, endPoint y: 291, distance: 88.7
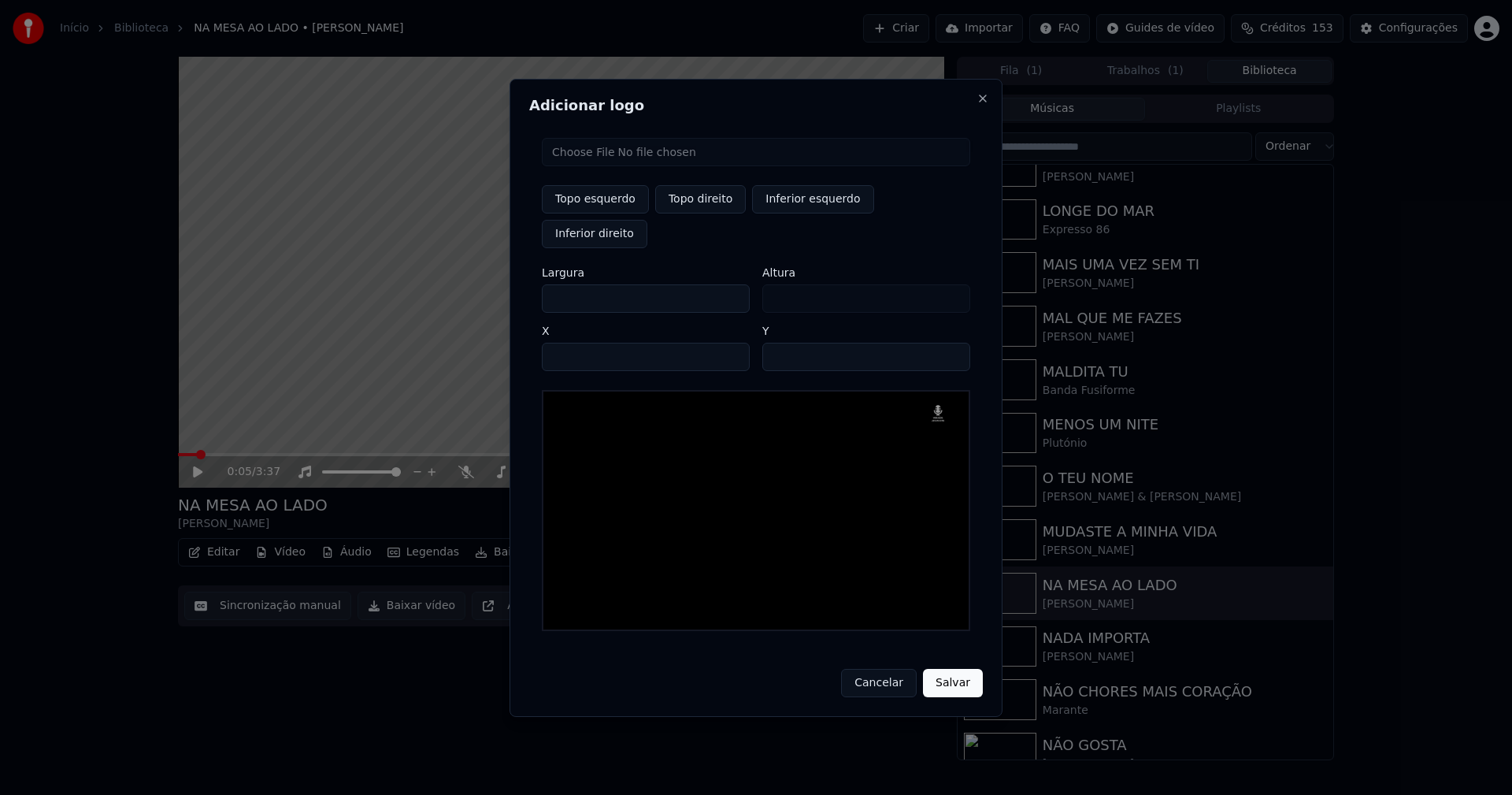
click at [480, 291] on body "Início Biblioteca NA MESA AO LADO • Adriana Lua Criar Importar FAQ Guides de ví…" at bounding box center [756, 397] width 1512 height 795
type input "**"
type input "***"
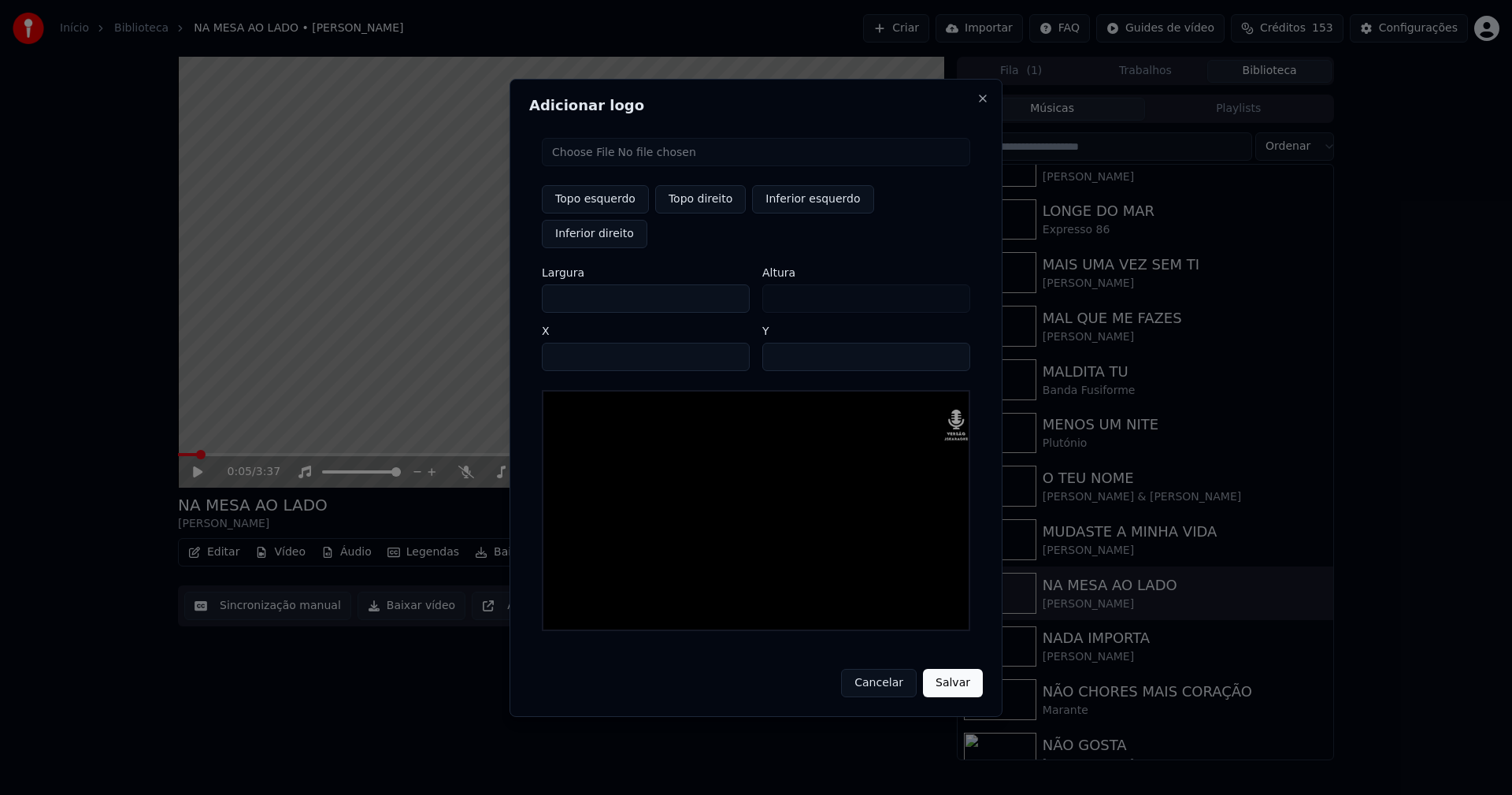
type input "***"
click at [572, 343] on input "****" at bounding box center [646, 357] width 208 height 28
type input "****"
click at [777, 343] on input "**" at bounding box center [866, 357] width 208 height 28
type input "**"
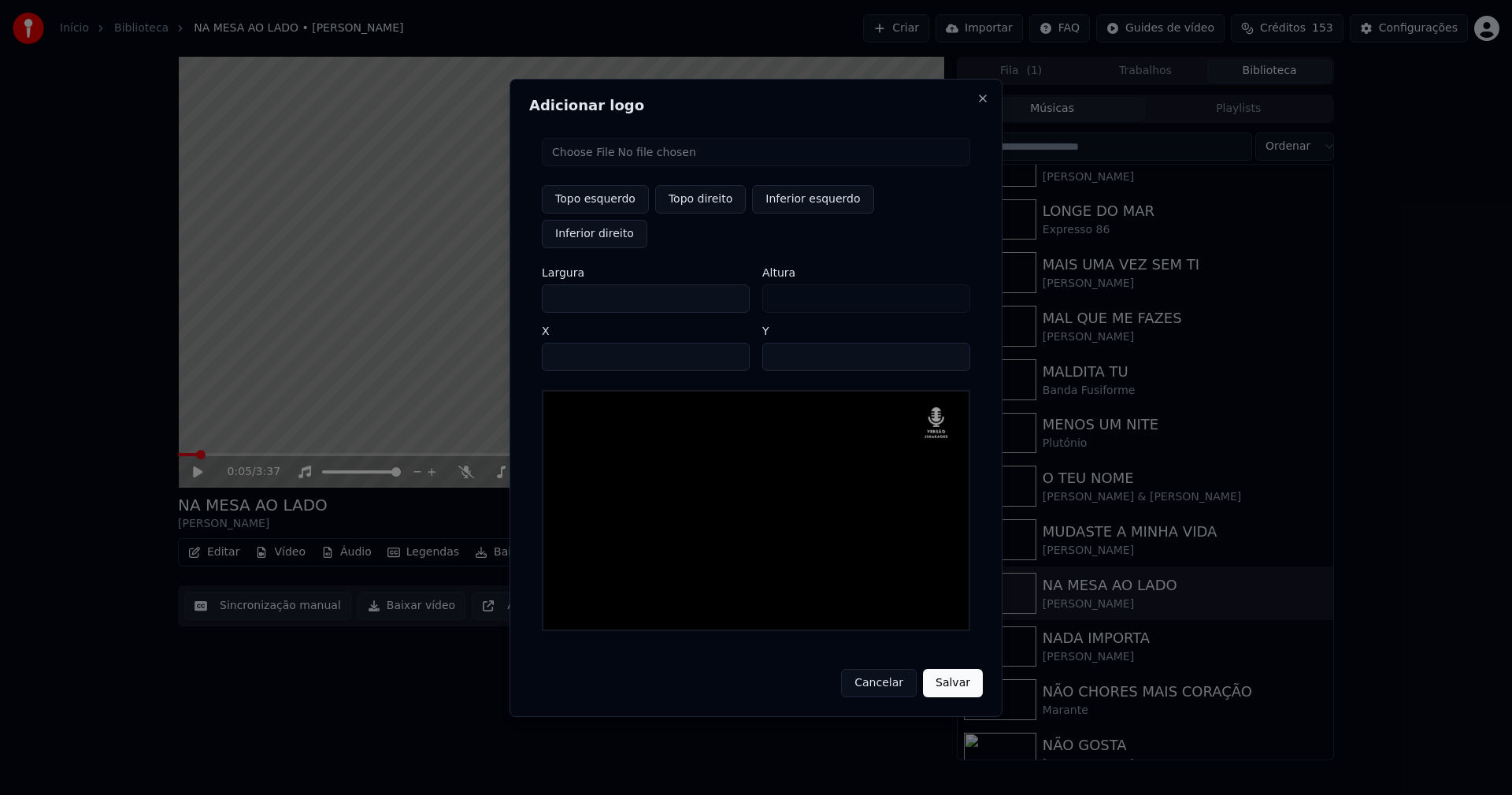
click at [960, 669] on button "Salvar" at bounding box center [953, 683] width 60 height 28
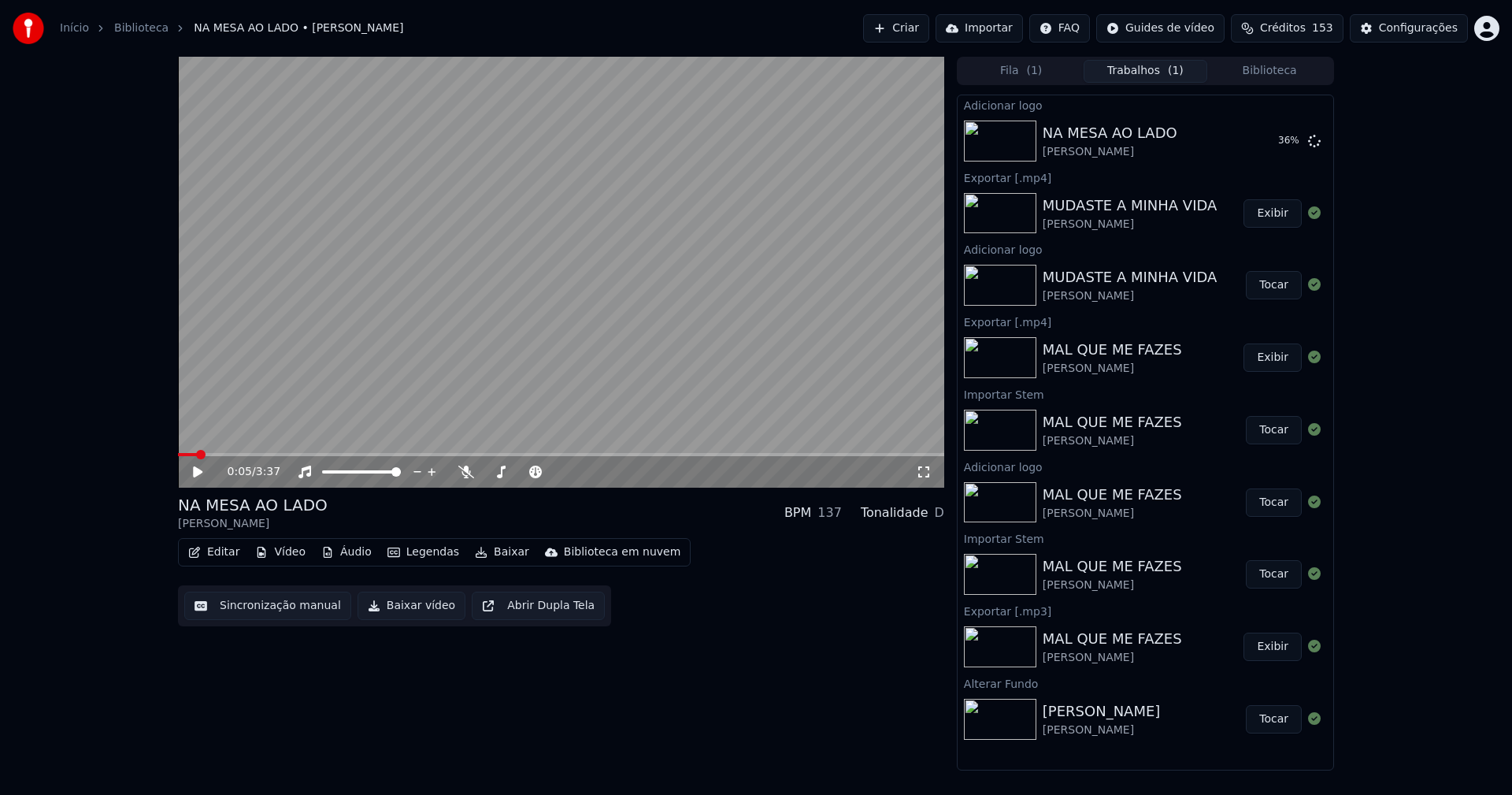
click at [226, 551] on button "Editar" at bounding box center [214, 552] width 64 height 22
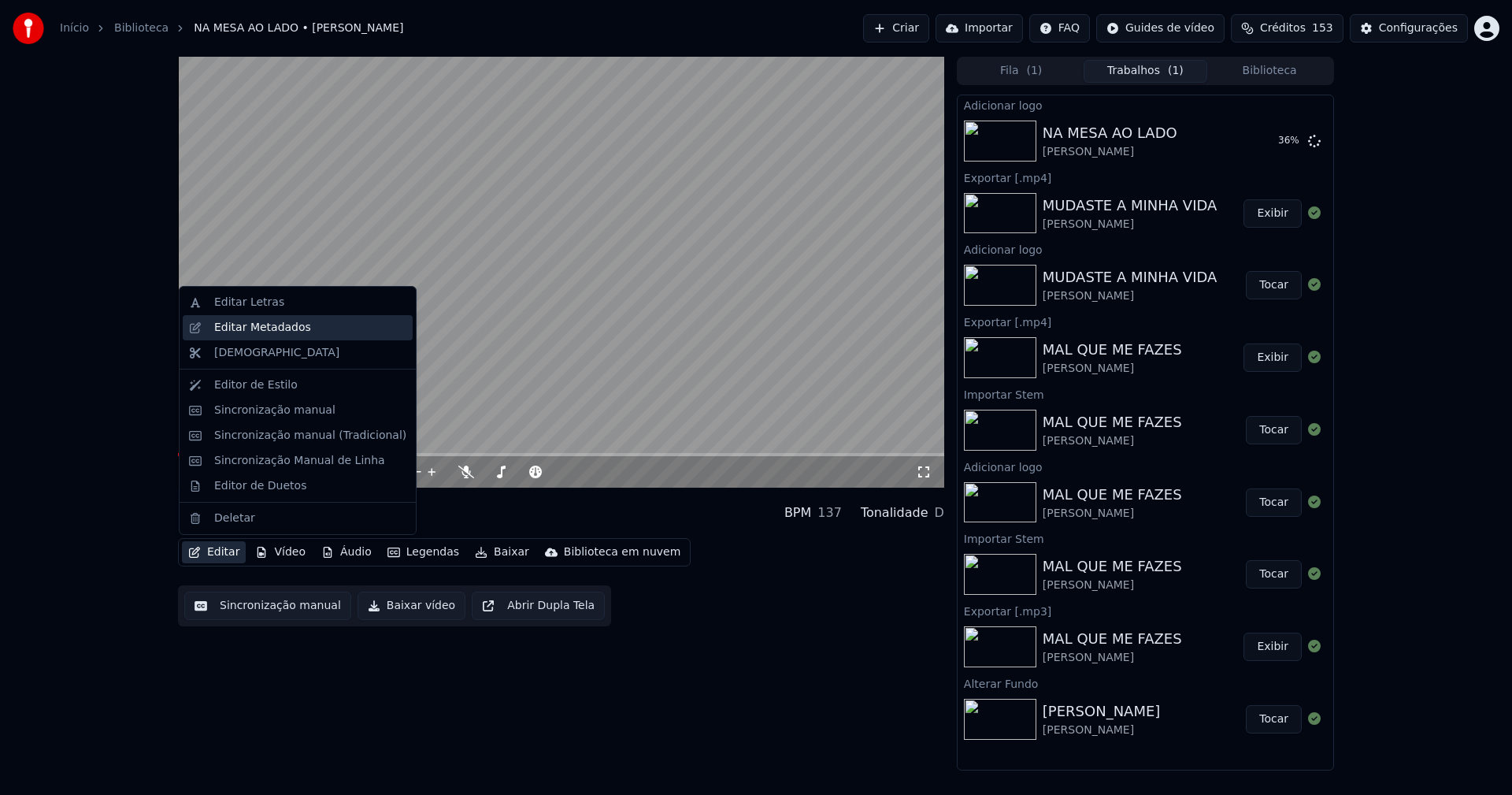
click at [285, 326] on div "Editar Metadados" at bounding box center [262, 328] width 97 height 16
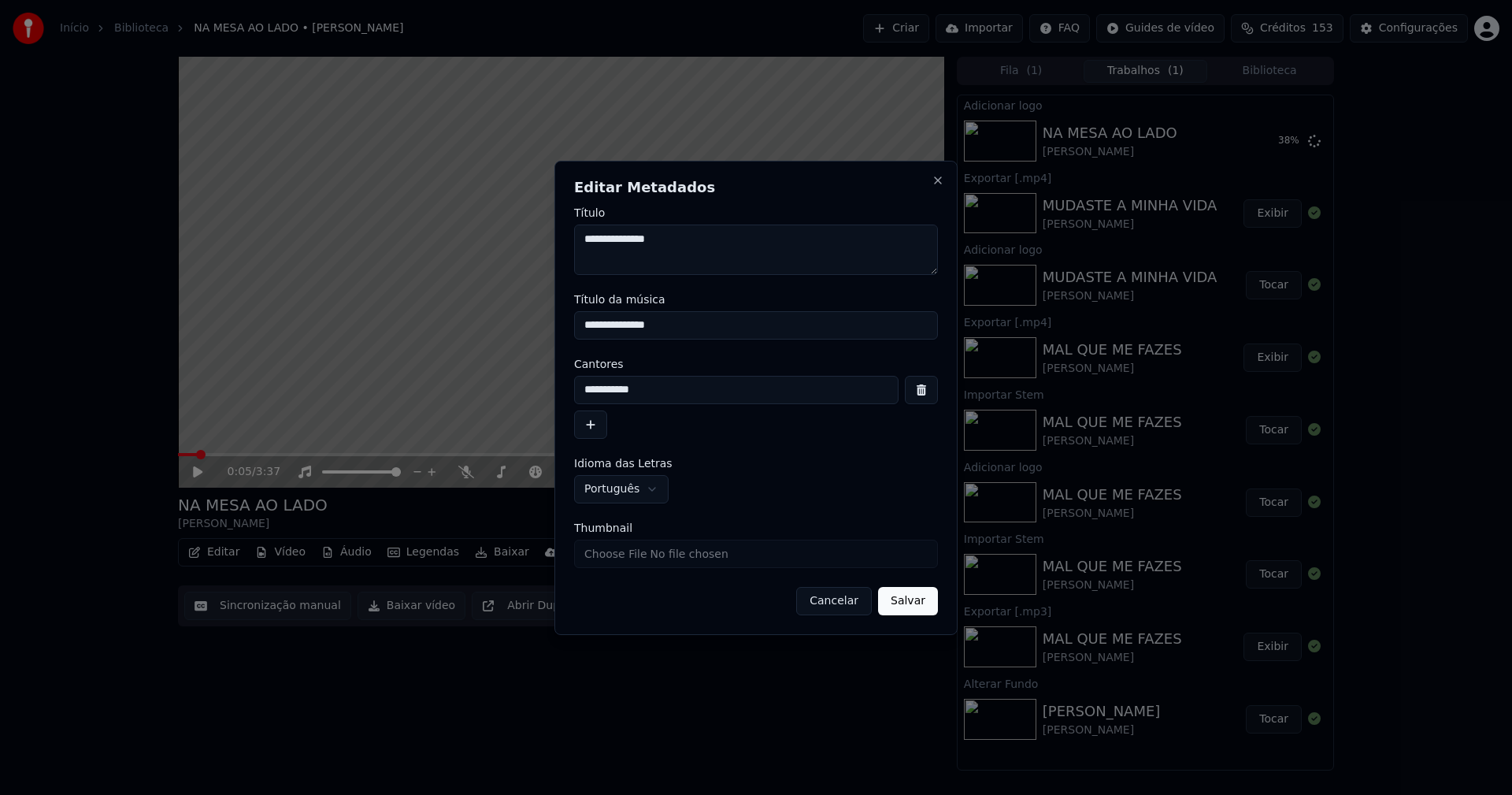
click at [637, 562] on input "Thumbnail" at bounding box center [756, 553] width 364 height 28
type input "**********"
click at [901, 603] on button "Salvar" at bounding box center [908, 601] width 60 height 28
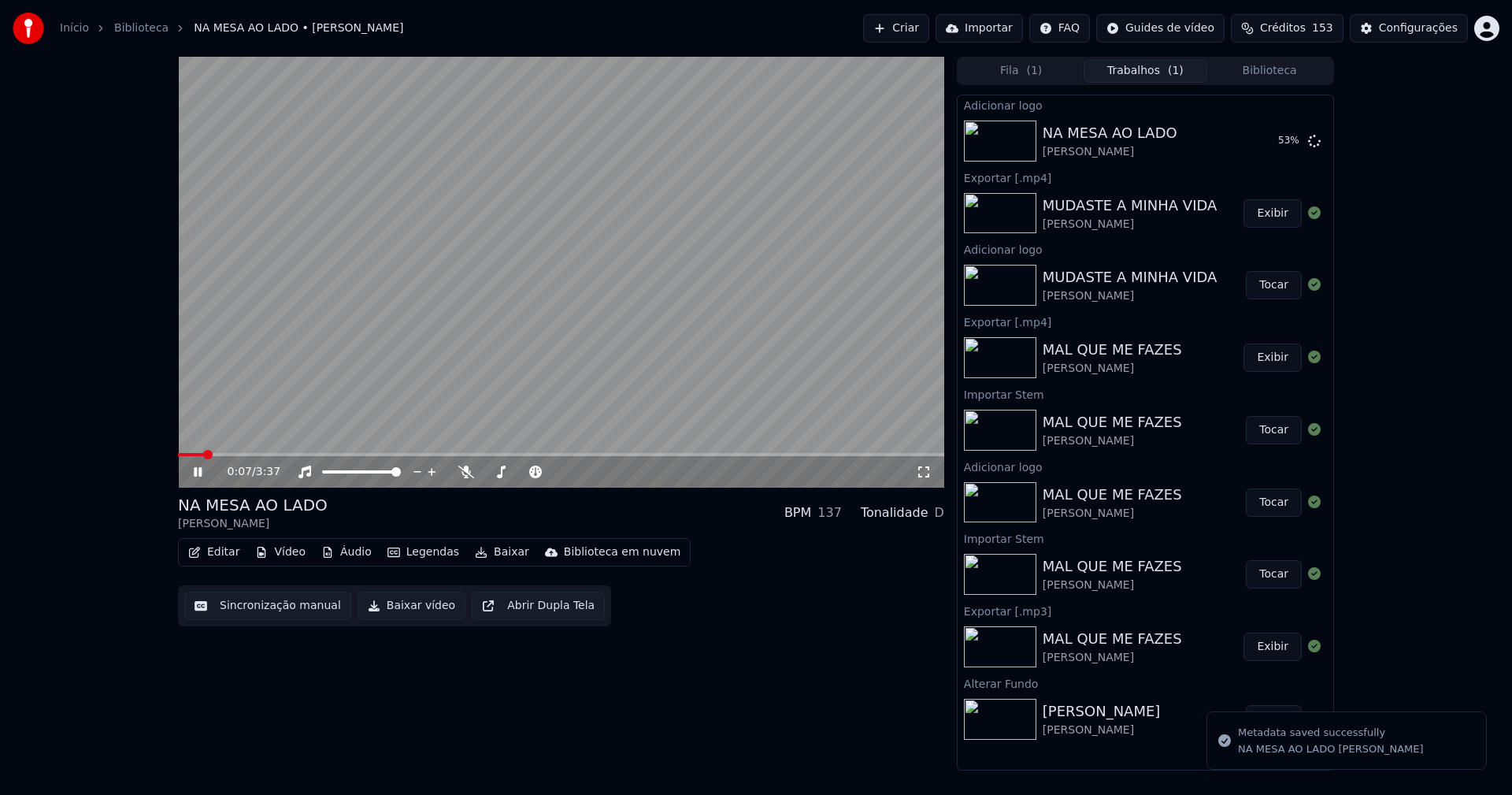
click at [199, 472] on icon at bounding box center [198, 471] width 8 height 9
click at [1267, 139] on button "Tocar" at bounding box center [1274, 141] width 56 height 28
click at [220, 552] on button "Editar" at bounding box center [214, 552] width 64 height 22
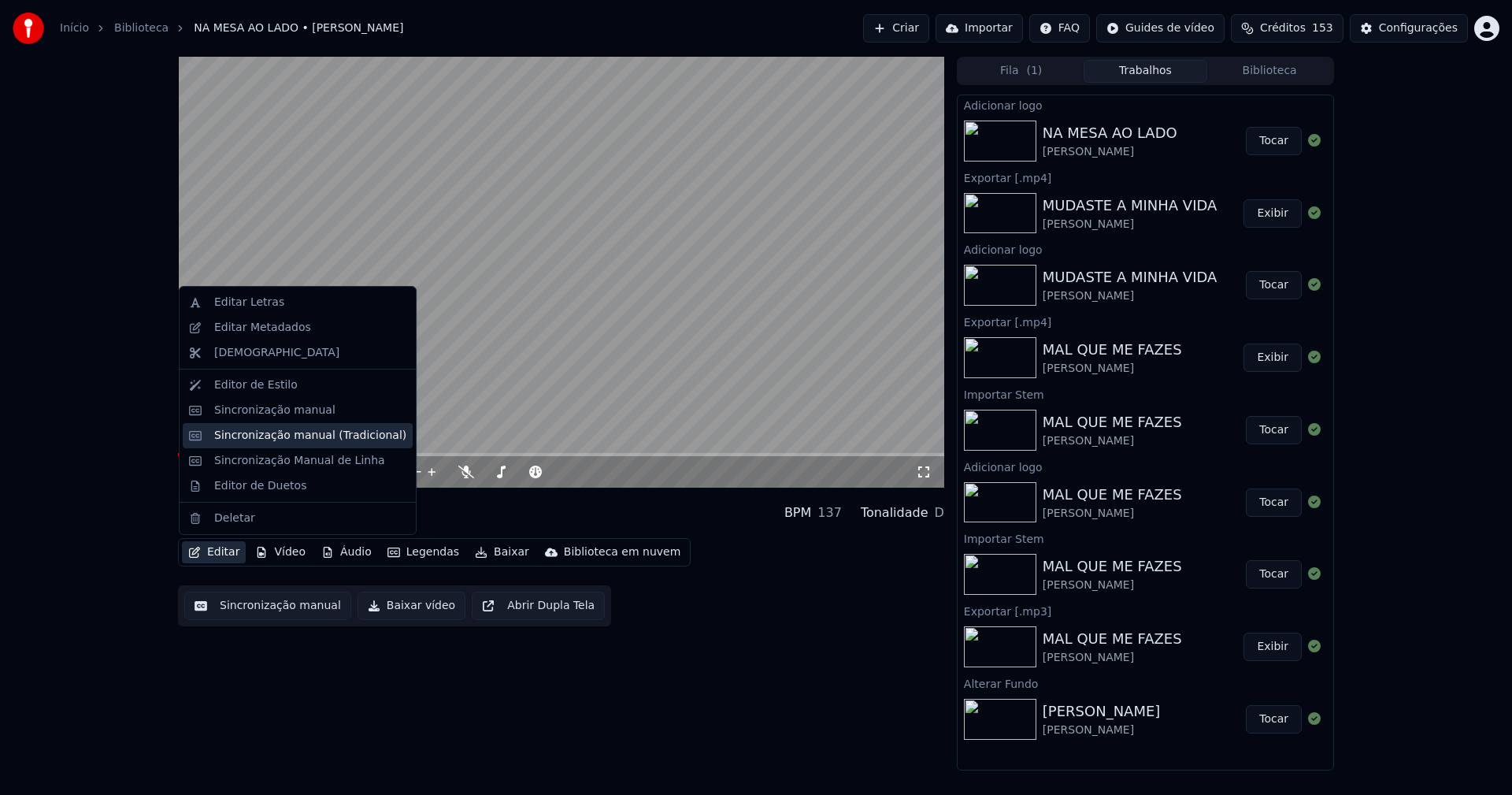
click at [265, 441] on div "Sincronização manual (Tradicional)" at bounding box center [310, 436] width 192 height 16
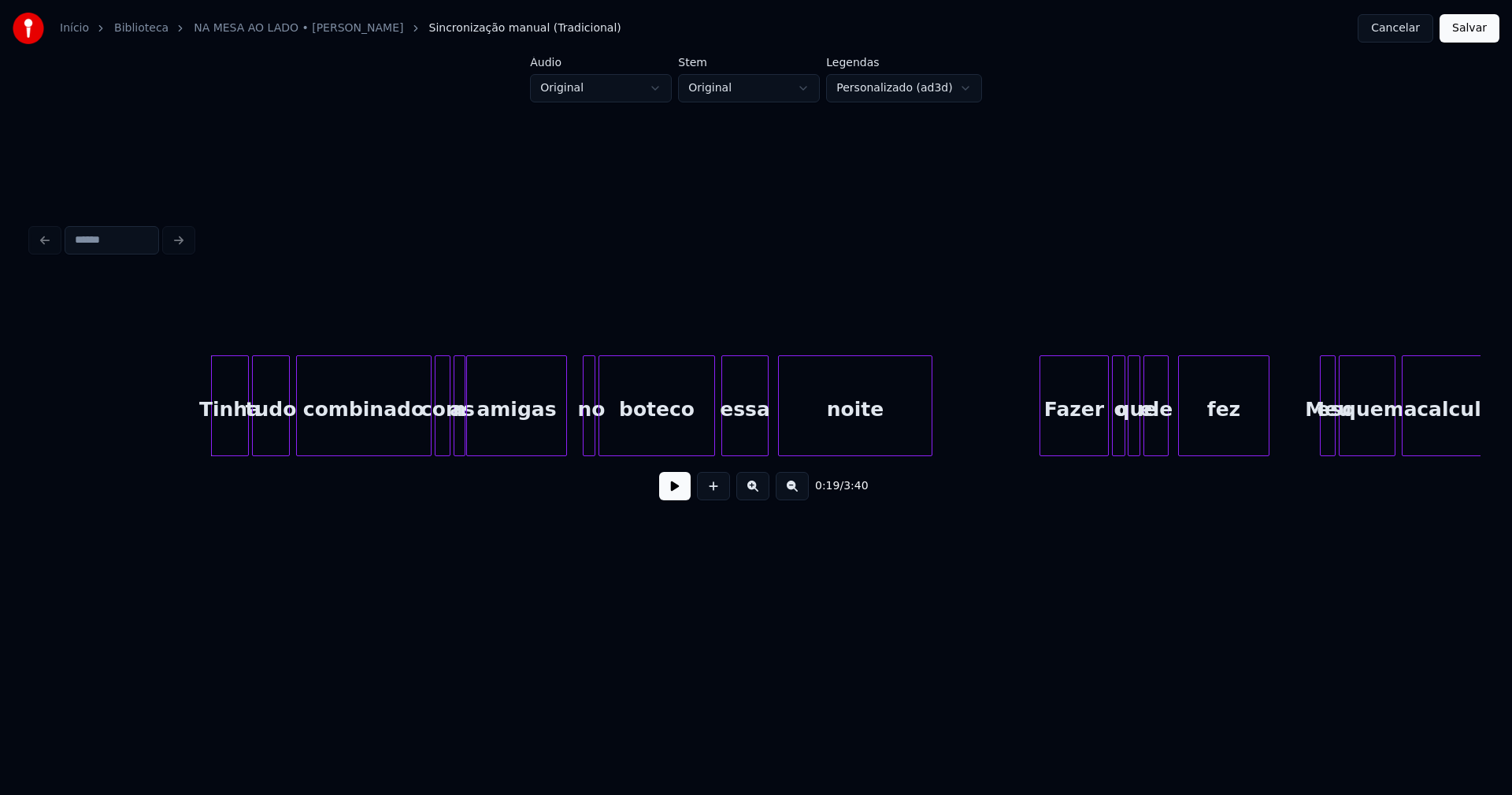
scroll to position [0, 2784]
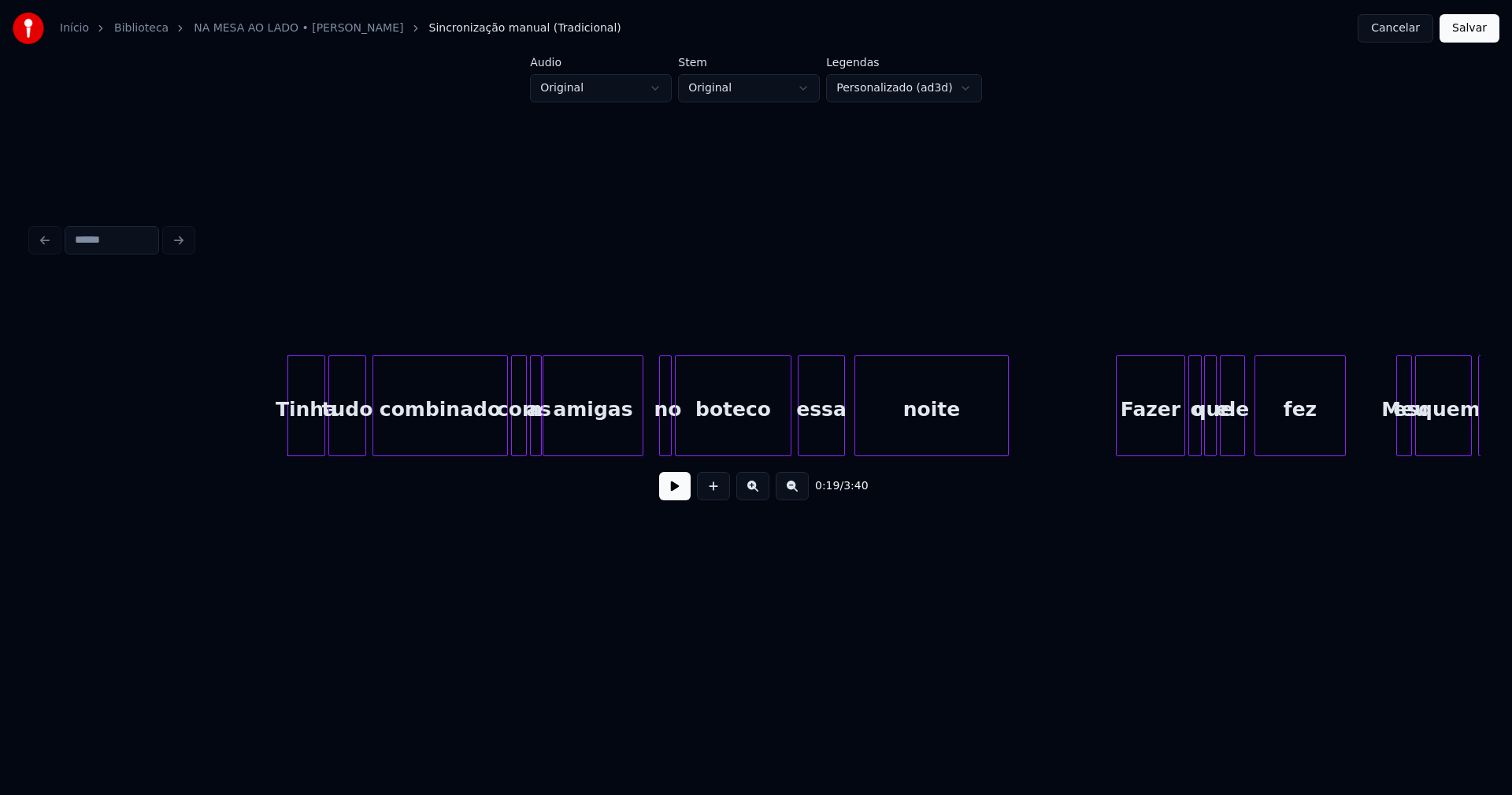
click at [668, 495] on button at bounding box center [675, 486] width 32 height 28
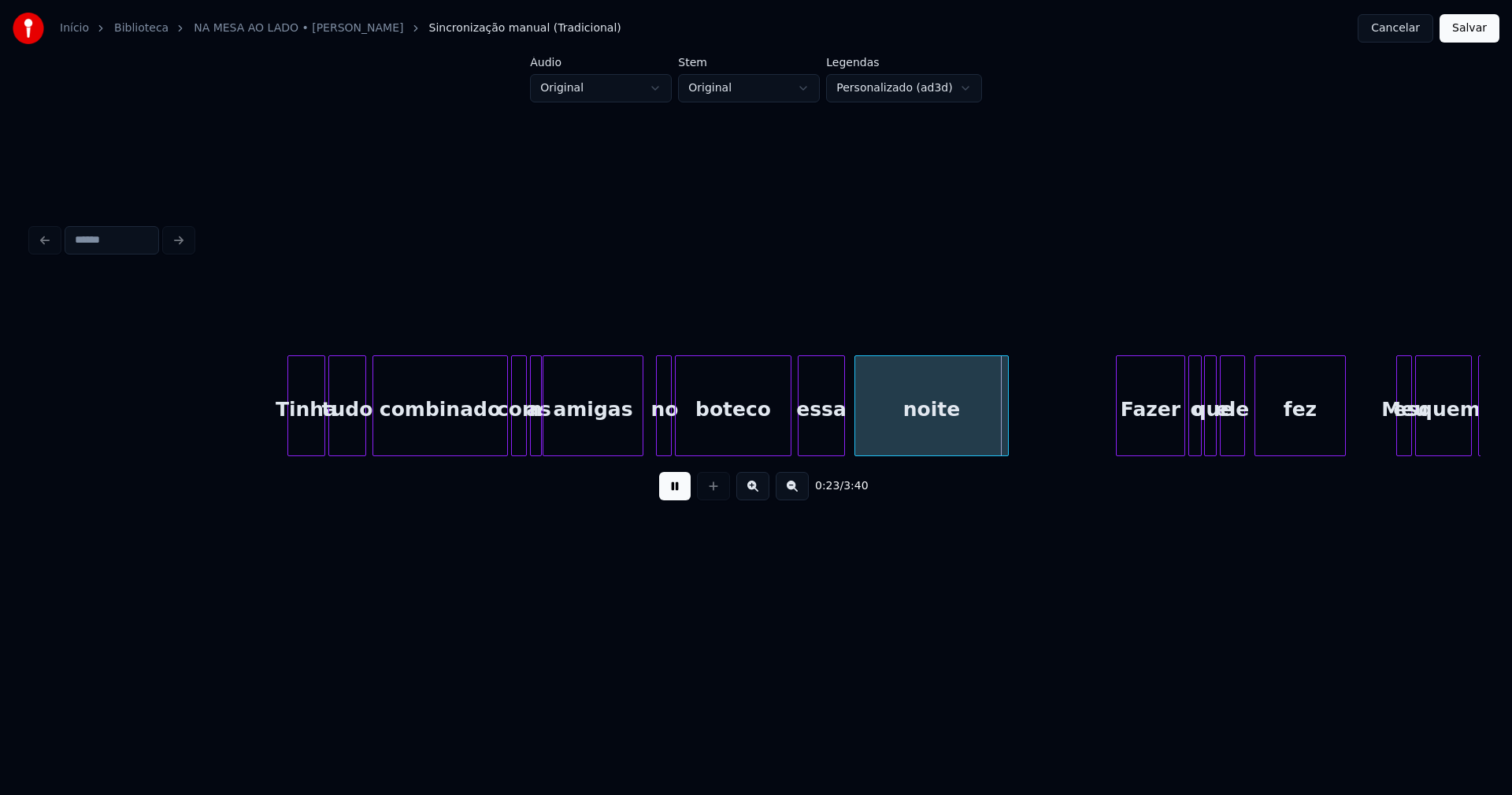
click at [658, 433] on div at bounding box center [659, 405] width 5 height 99
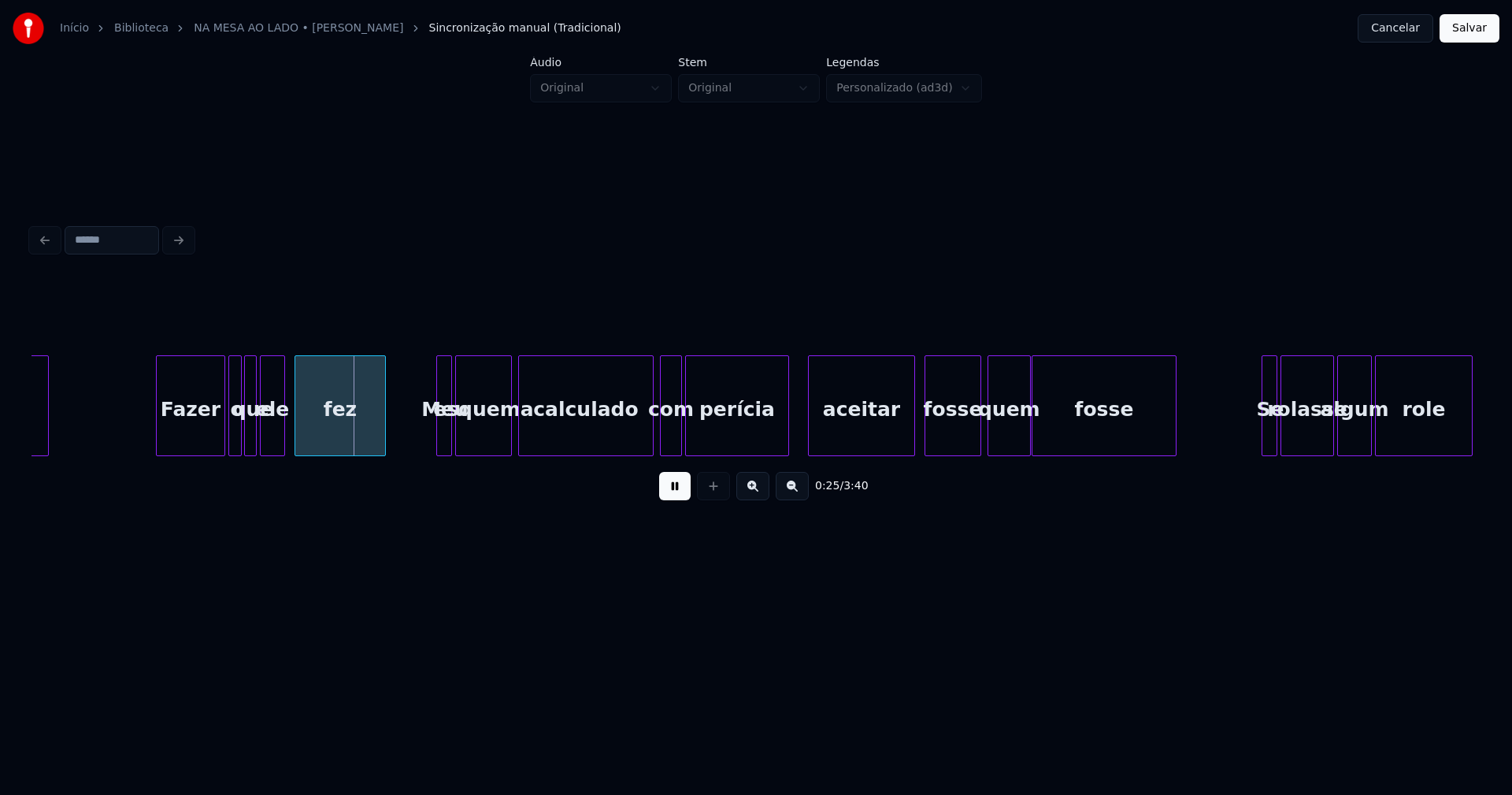
scroll to position [0, 3763]
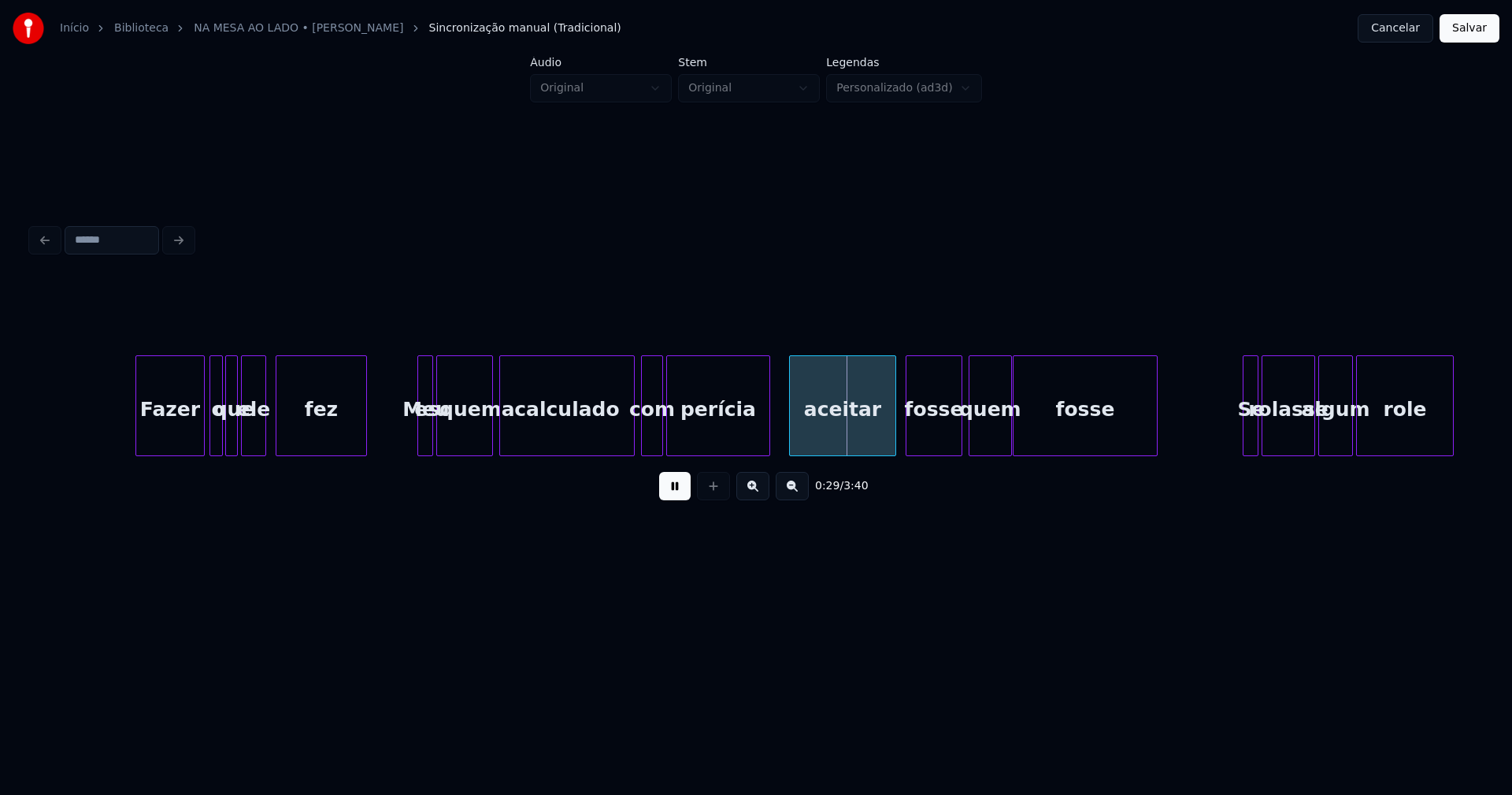
click at [175, 437] on div "Fazer" at bounding box center [170, 409] width 68 height 107
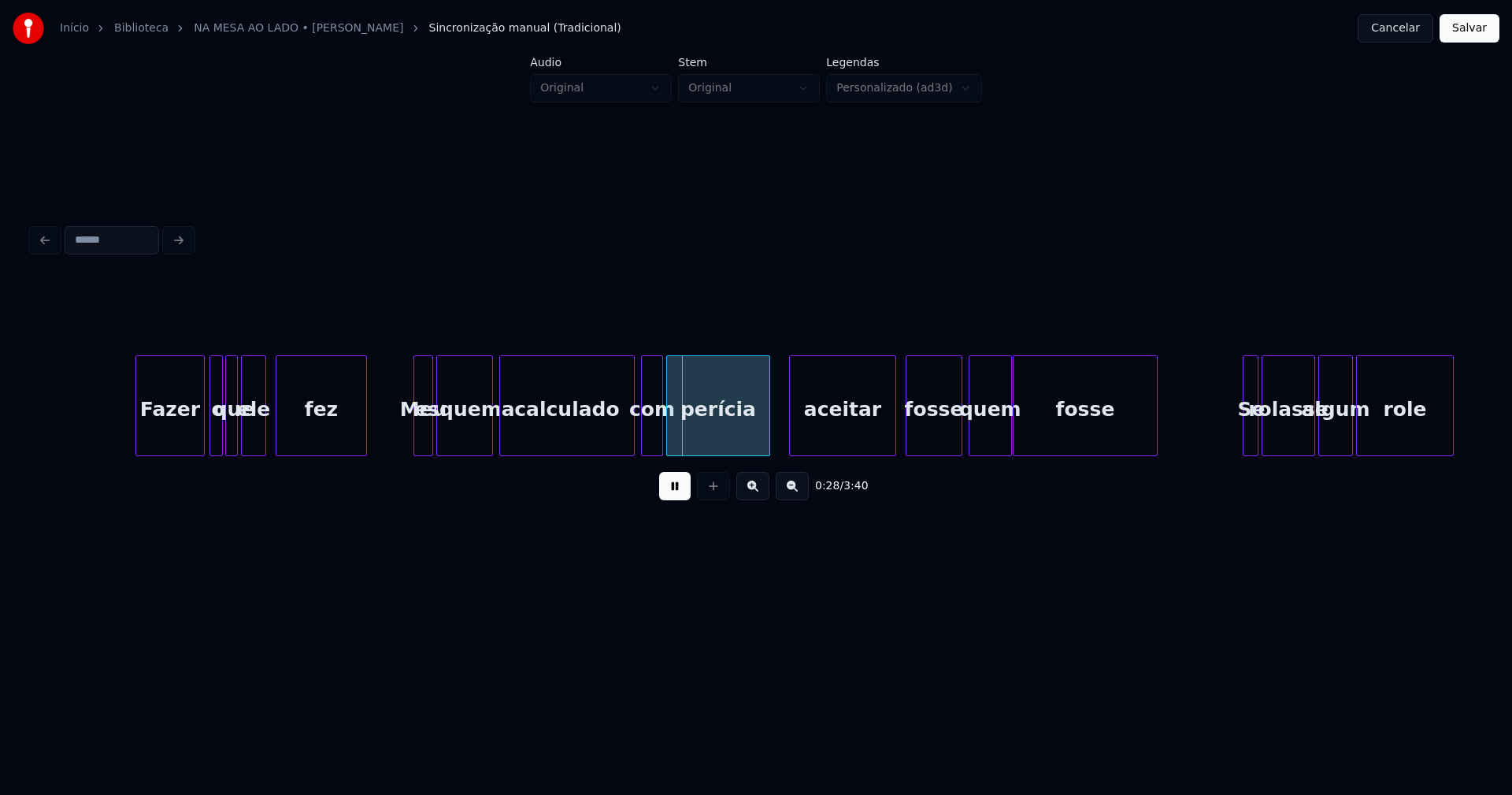
click at [415, 435] on div at bounding box center [416, 405] width 5 height 99
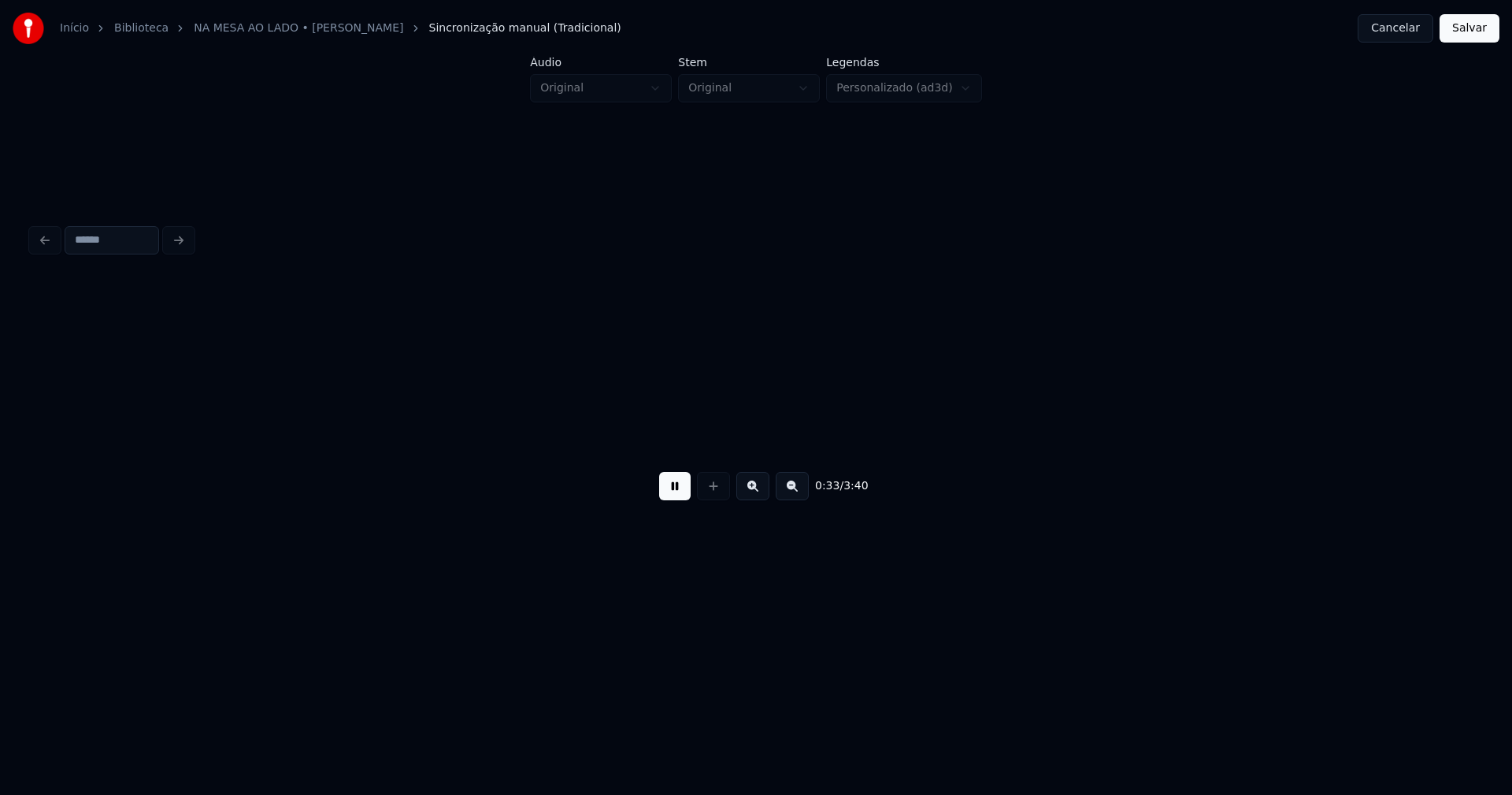
scroll to position [0, 4516]
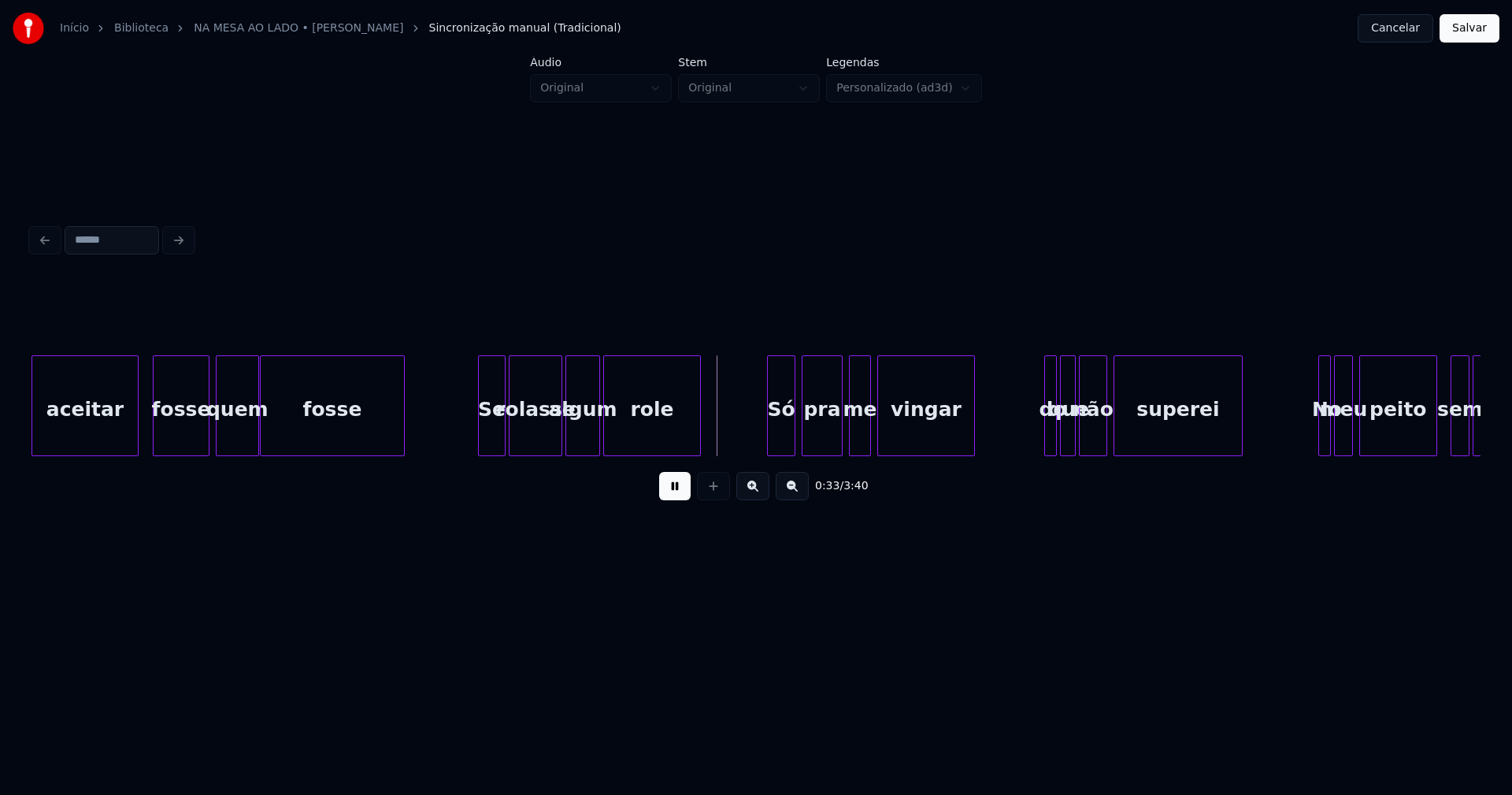
click at [483, 454] on div "Só pra me vingar do que não superei No meu peito sem direito aceitar fosse quem…" at bounding box center [756, 405] width 1449 height 101
click at [762, 436] on div at bounding box center [760, 405] width 5 height 99
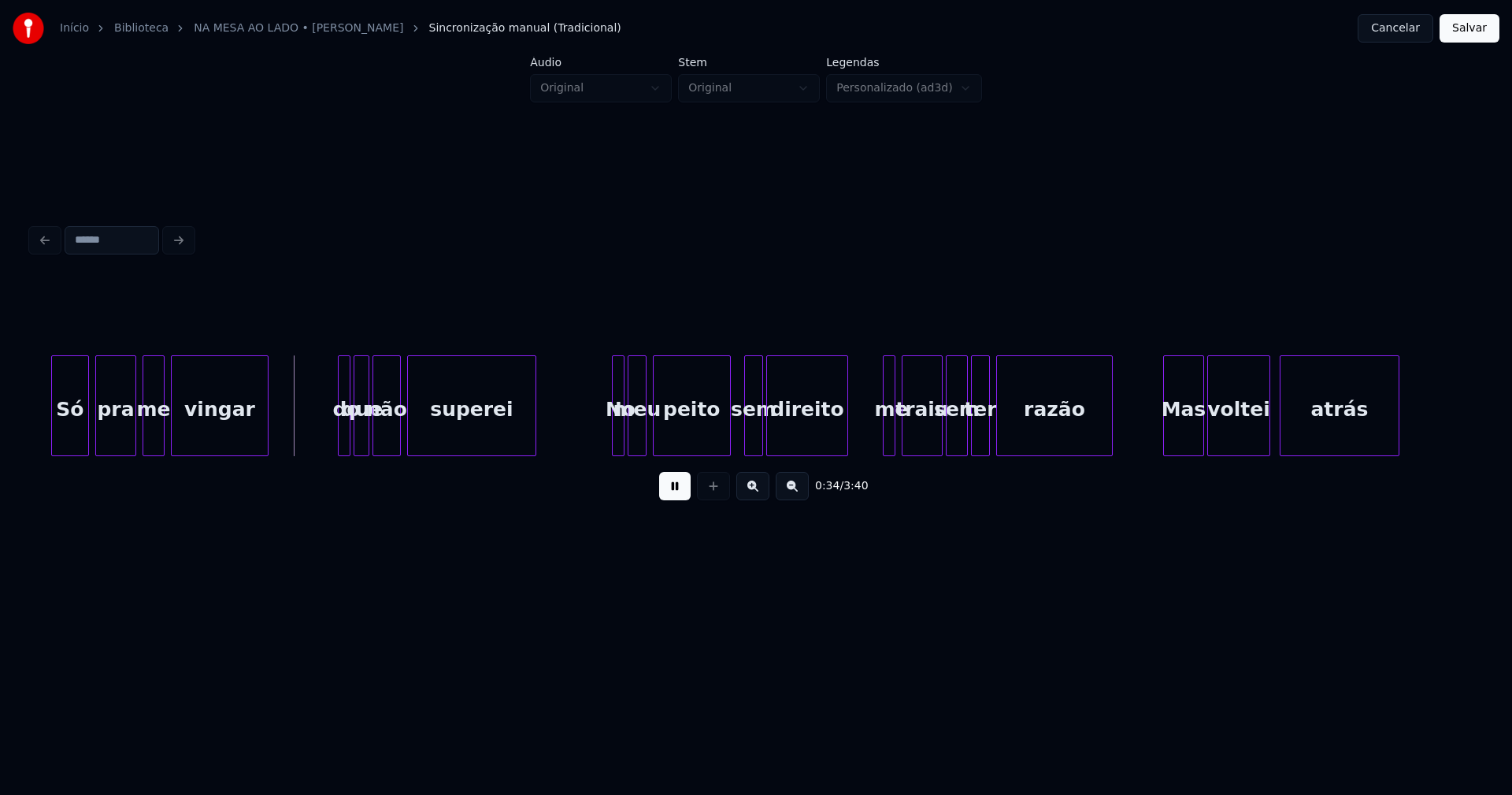
scroll to position [0, 5261]
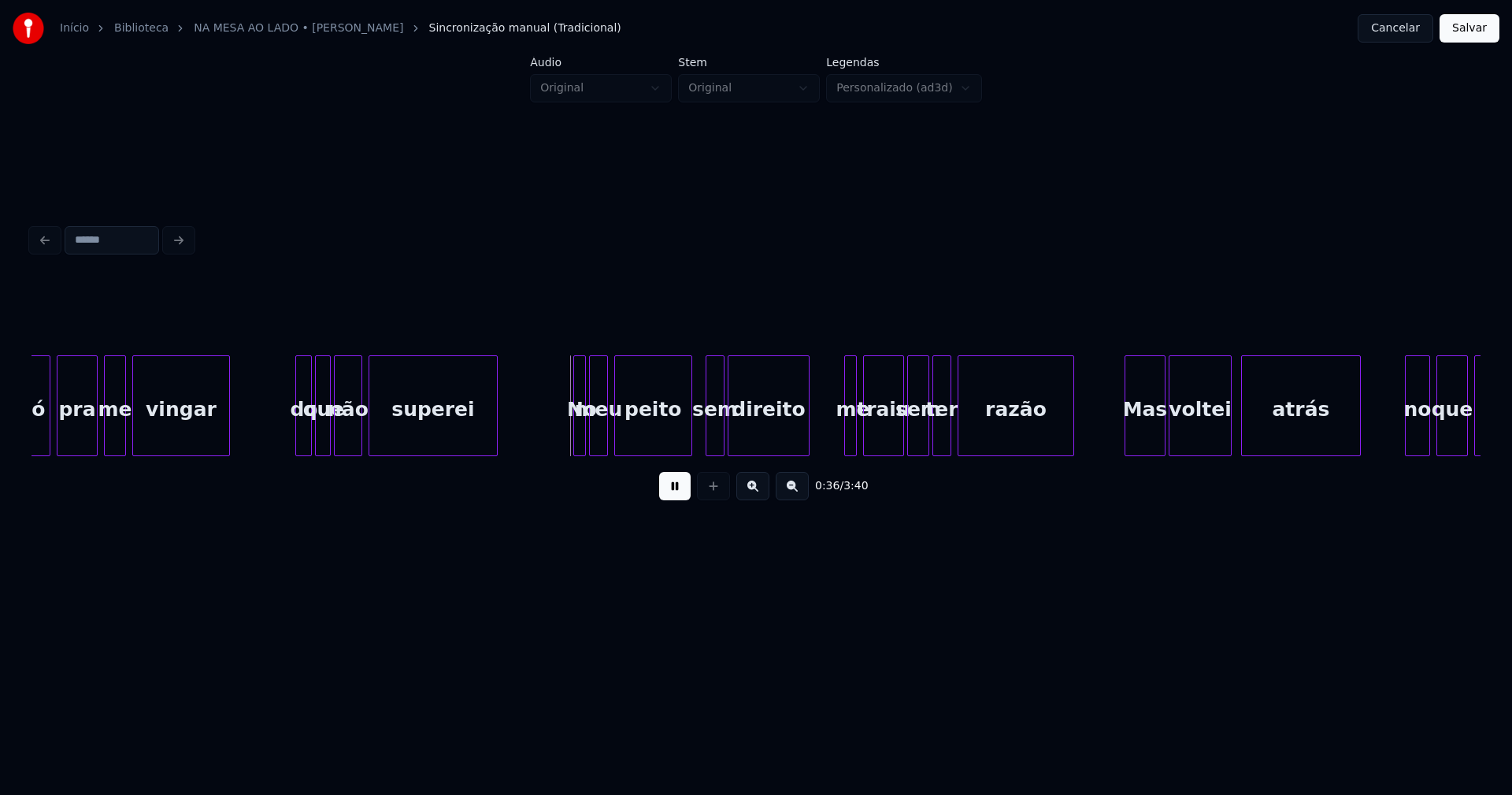
click at [297, 441] on div at bounding box center [298, 405] width 5 height 99
click at [569, 438] on div at bounding box center [571, 405] width 5 height 99
click at [838, 437] on div at bounding box center [838, 405] width 5 height 99
click at [1135, 437] on div "Mas" at bounding box center [1141, 409] width 39 height 107
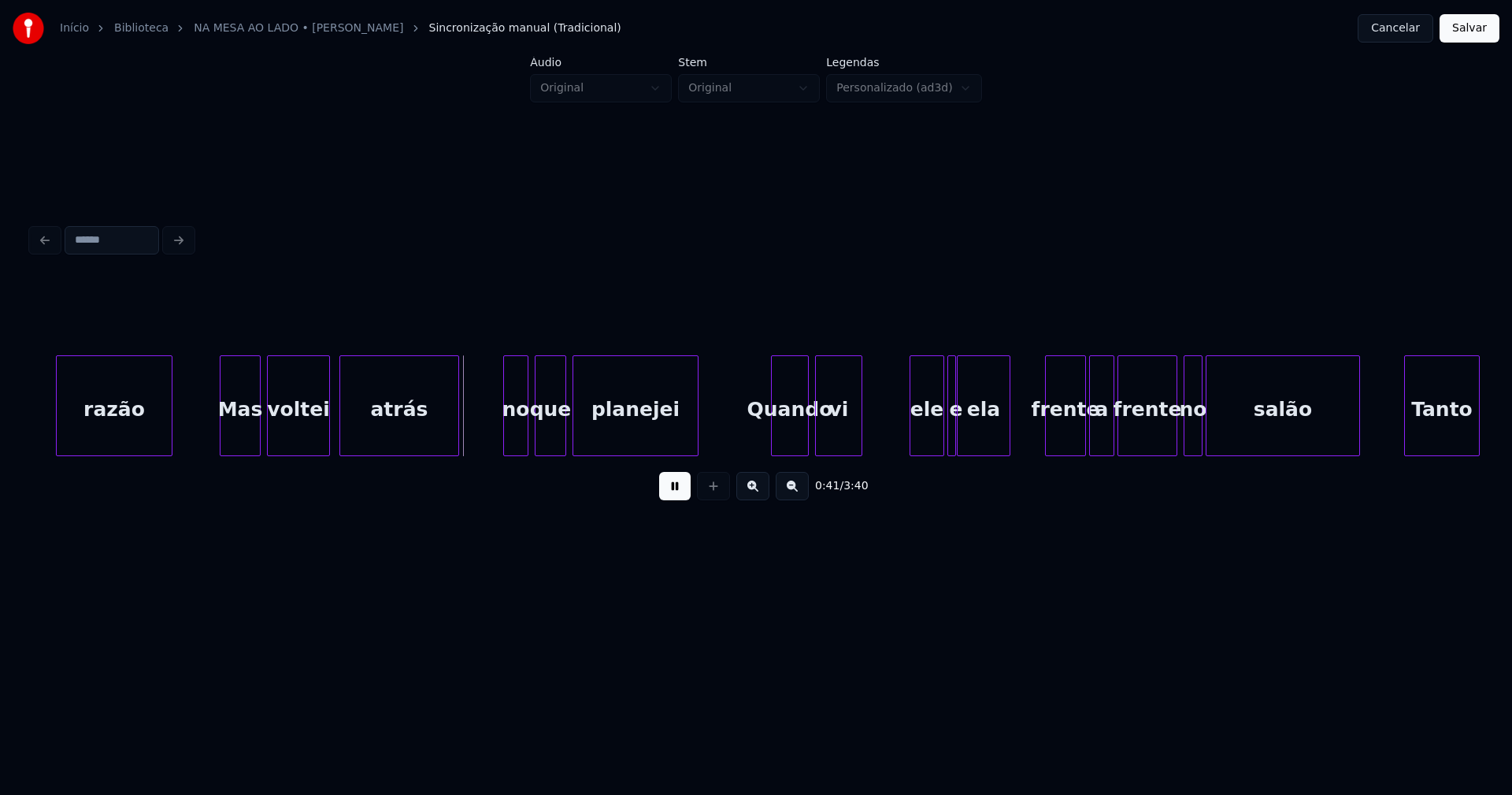
scroll to position [0, 6183]
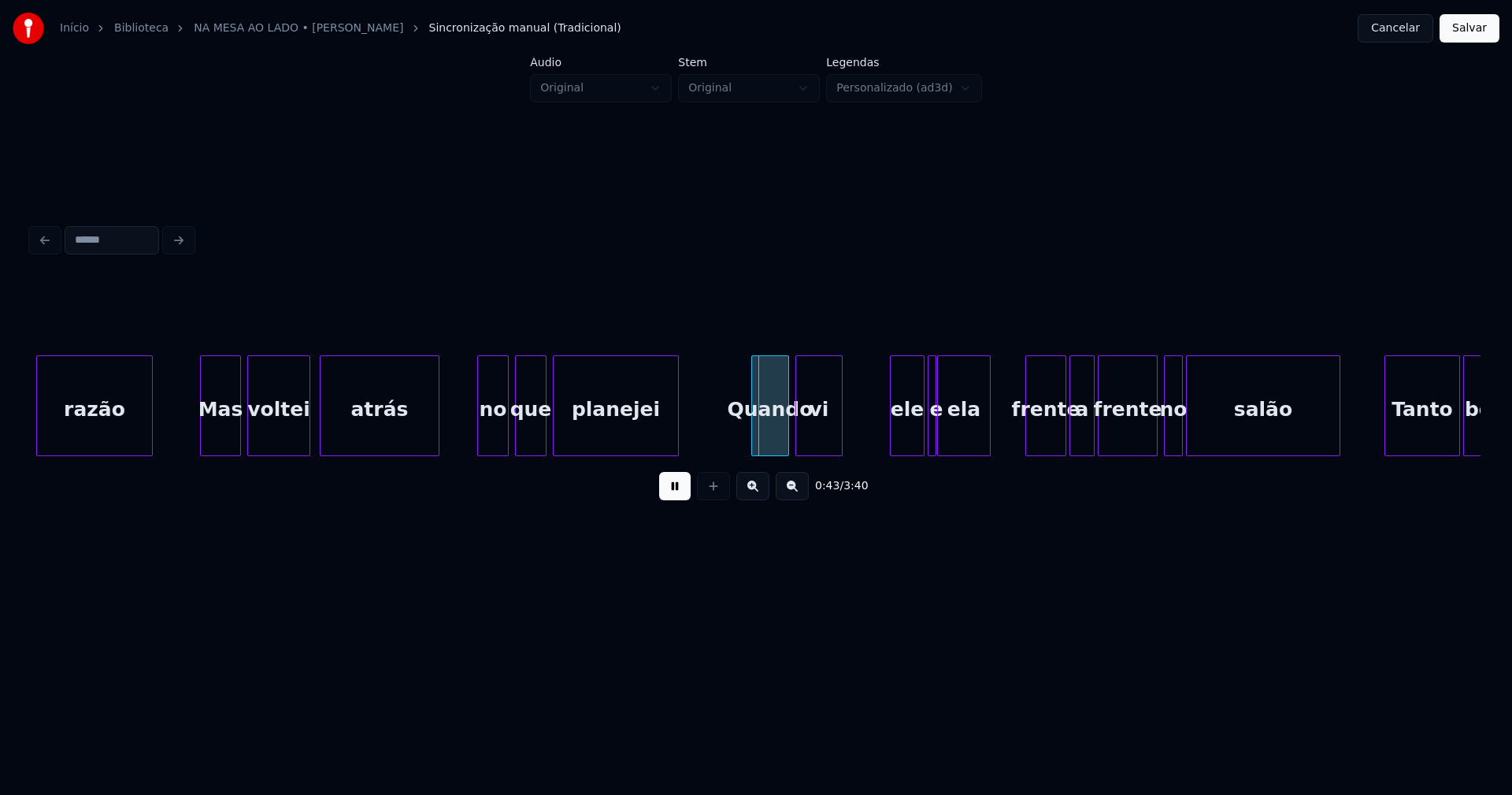
click at [481, 441] on div at bounding box center [480, 405] width 5 height 99
click at [750, 442] on div at bounding box center [750, 405] width 5 height 99
click at [903, 436] on div "ele" at bounding box center [900, 409] width 33 height 107
click at [921, 436] on div at bounding box center [923, 405] width 5 height 99
click at [1036, 436] on div "frente" at bounding box center [1042, 409] width 39 height 107
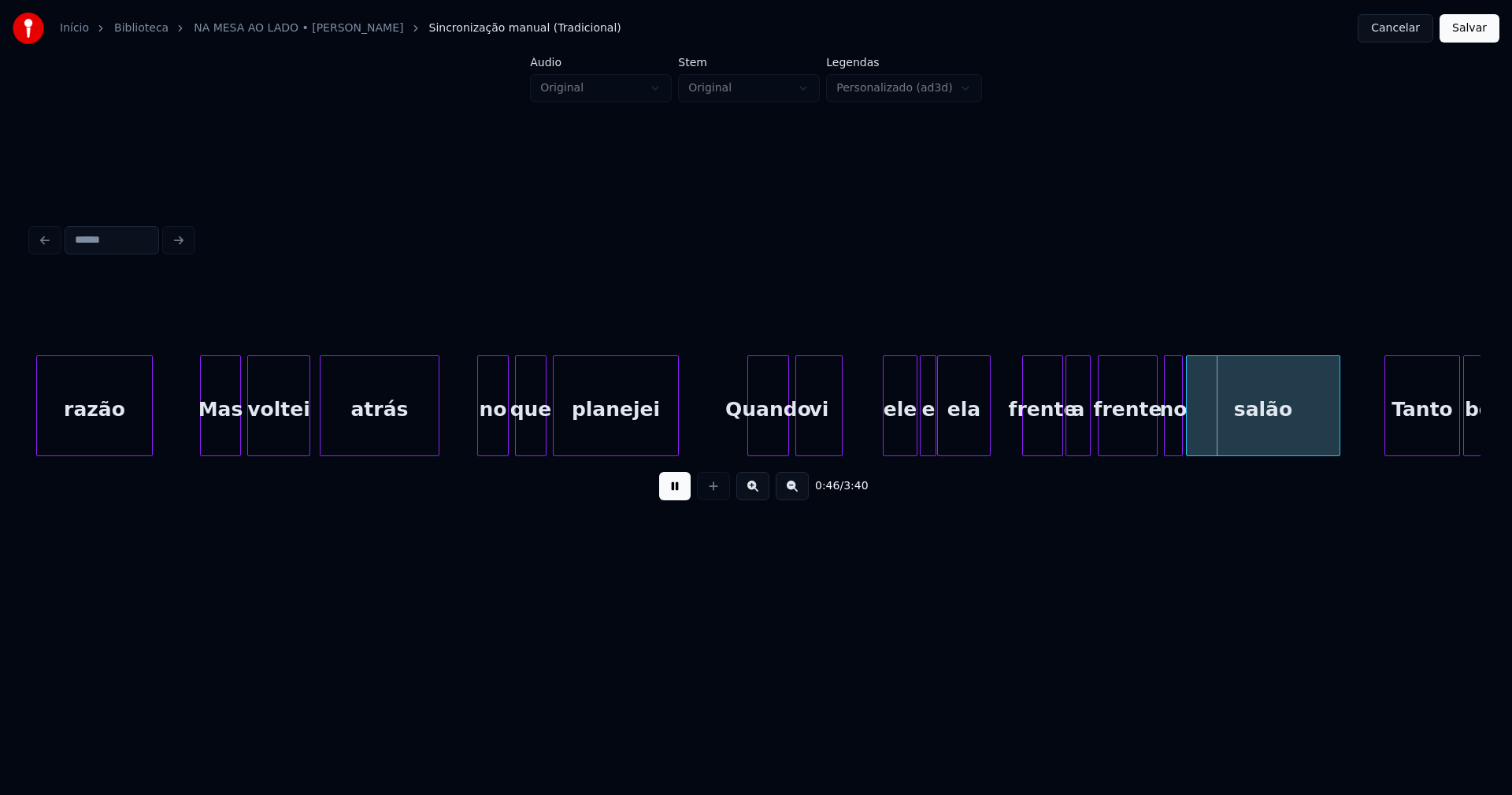
click at [1077, 439] on div "a" at bounding box center [1078, 409] width 24 height 107
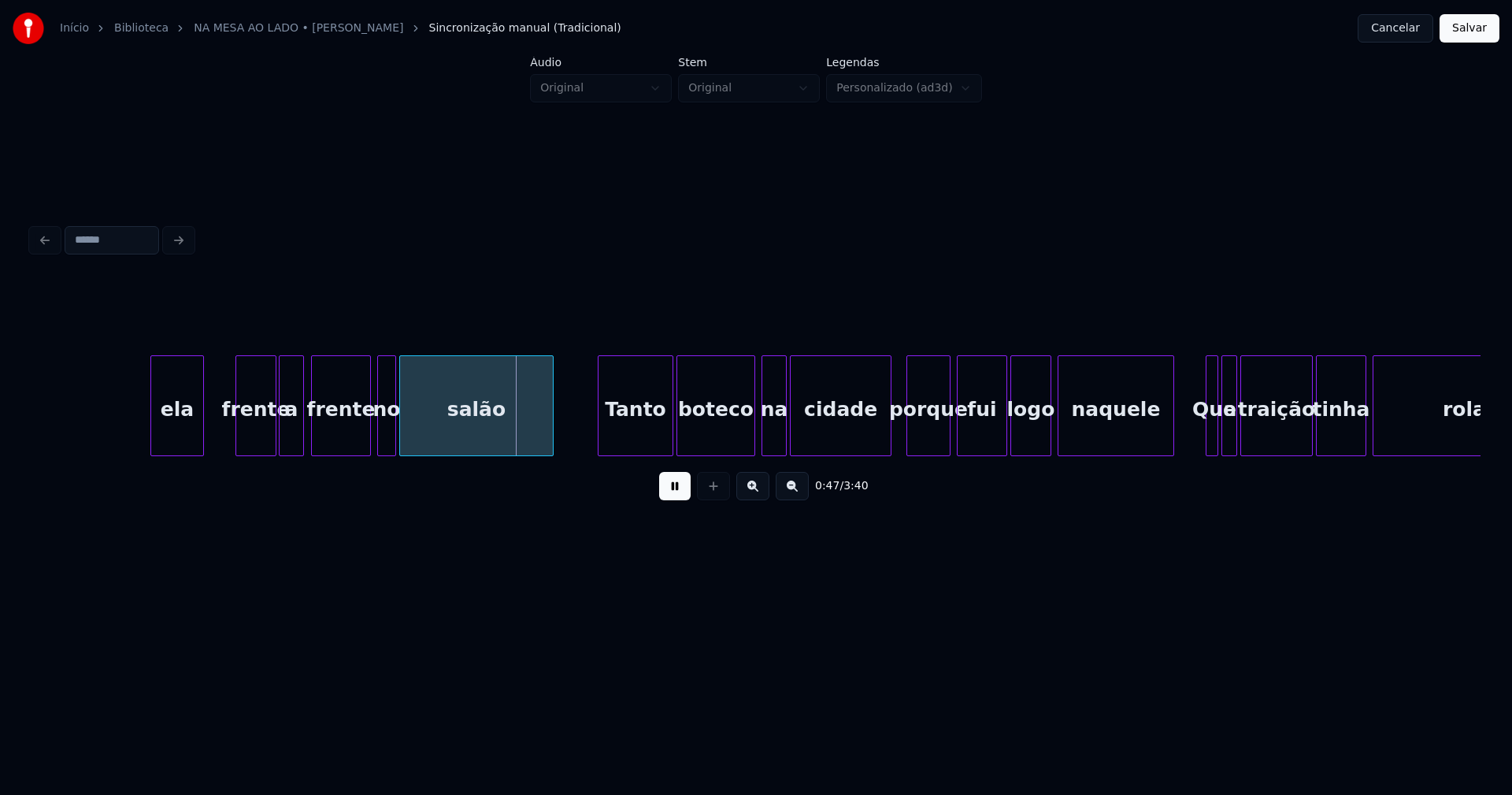
scroll to position [0, 7162]
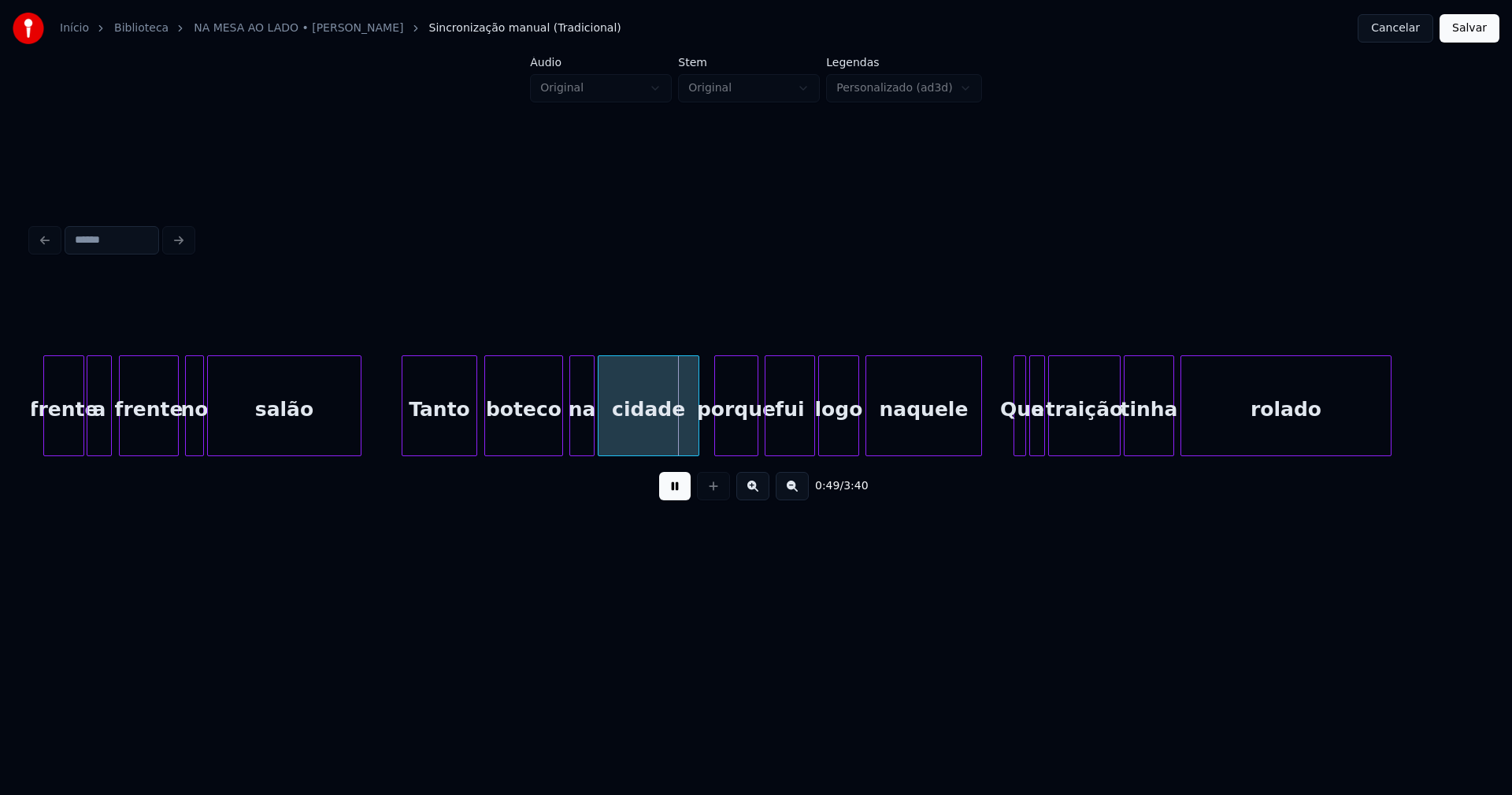
click at [443, 438] on div "Tanto" at bounding box center [439, 409] width 74 height 107
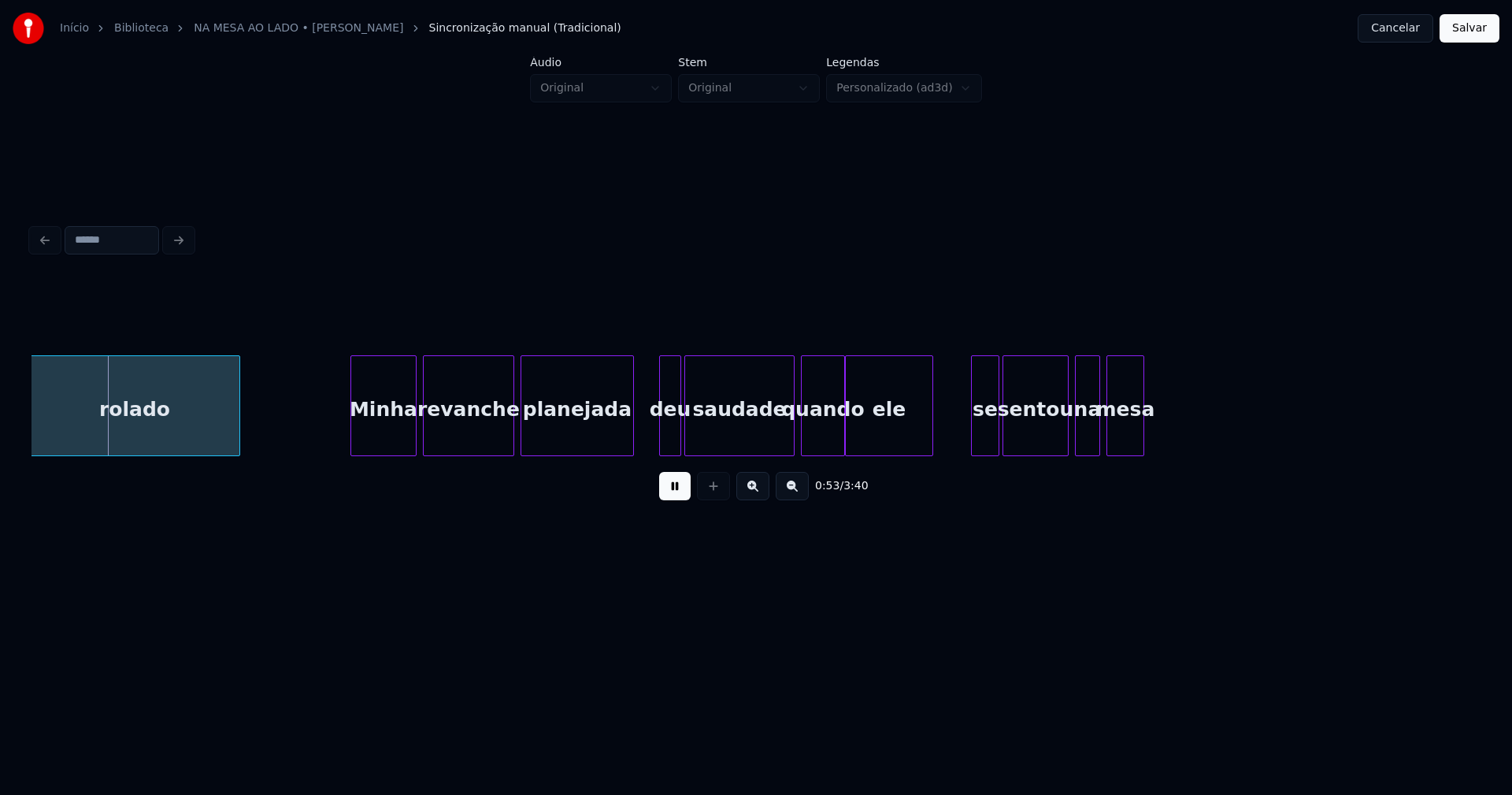
scroll to position [0, 8352]
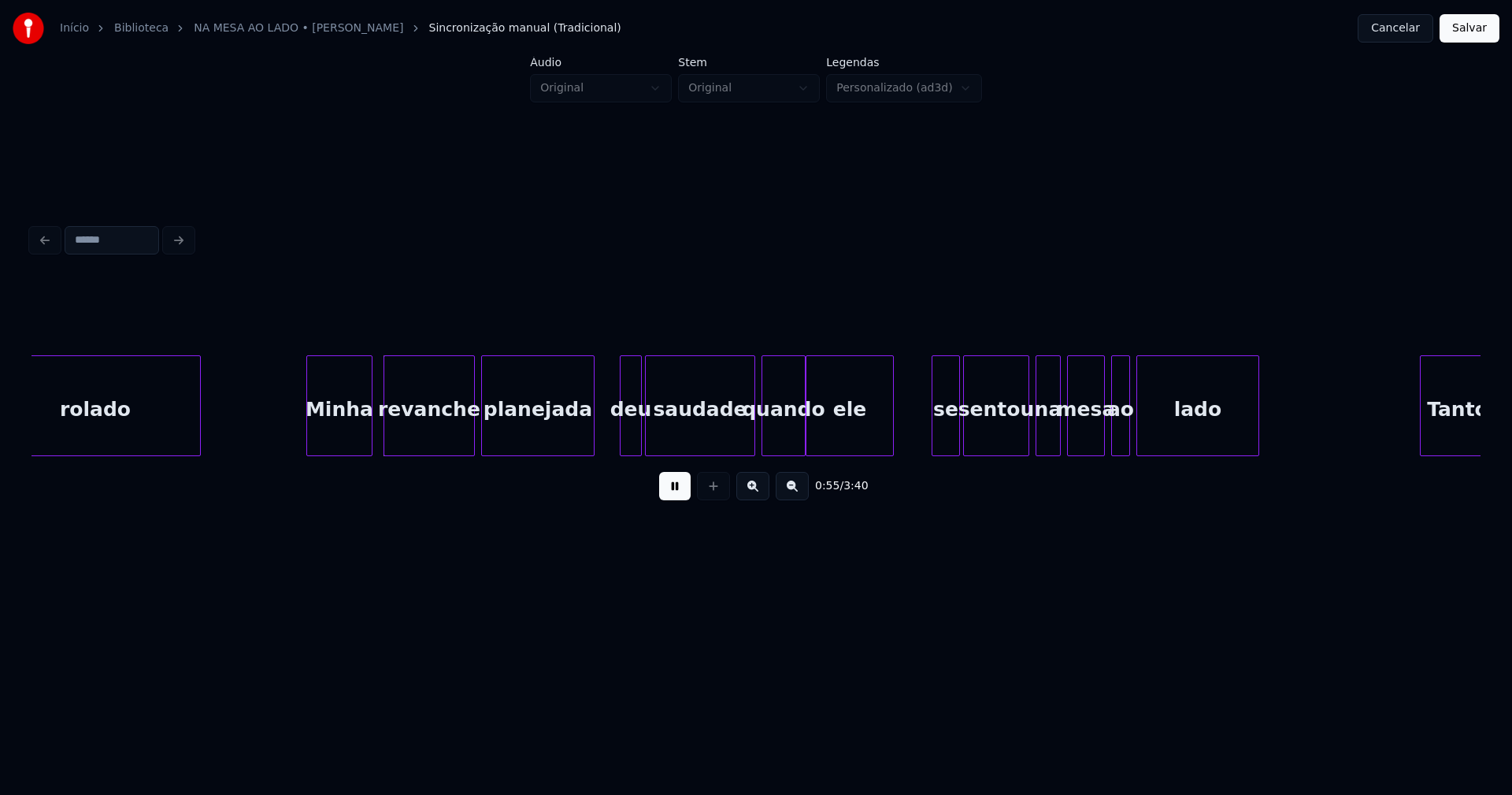
click at [345, 444] on div "Minha" at bounding box center [339, 409] width 65 height 107
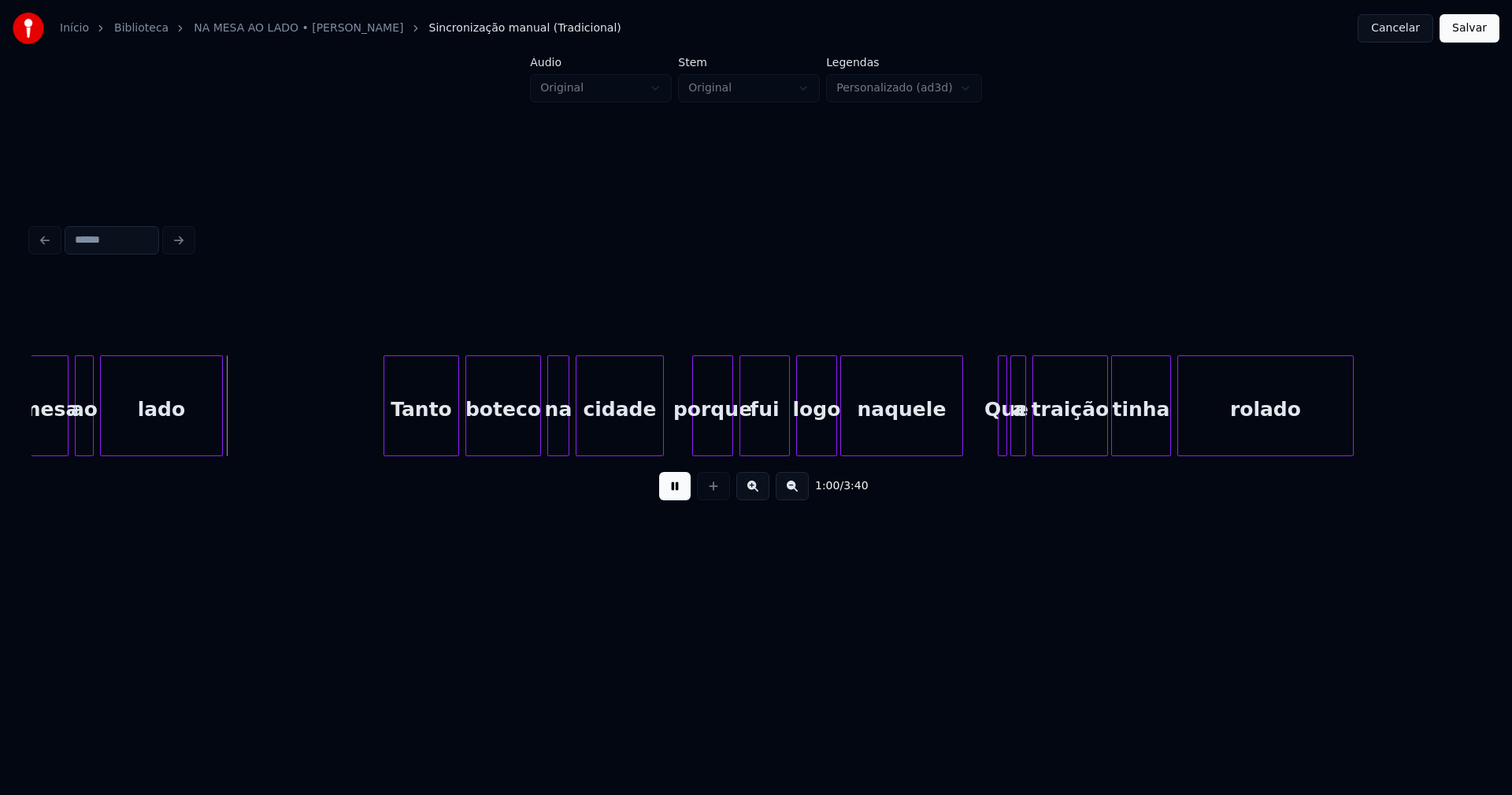
scroll to position [0, 9408]
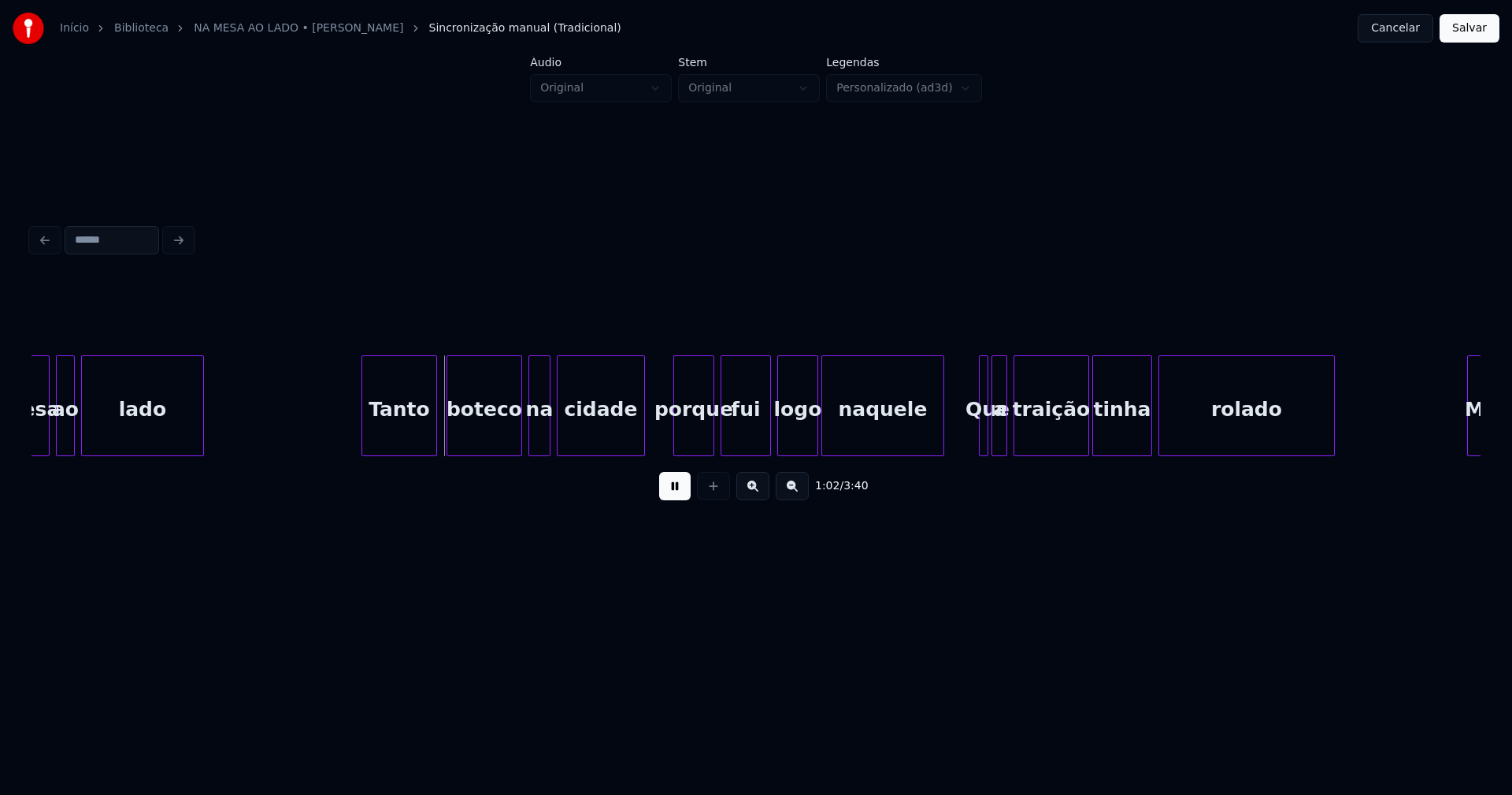
click at [411, 436] on div "Tanto" at bounding box center [399, 409] width 74 height 107
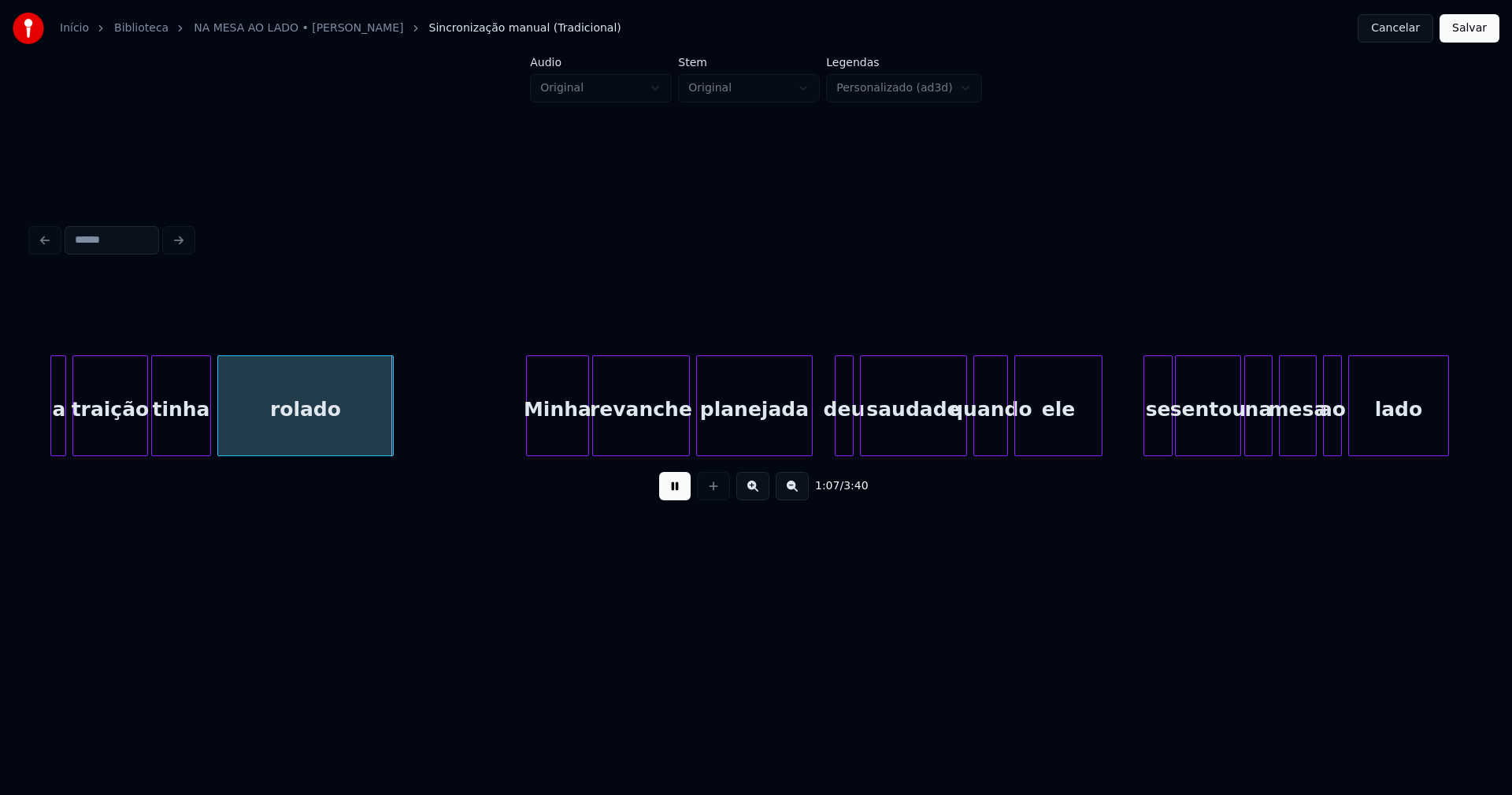
scroll to position [0, 10368]
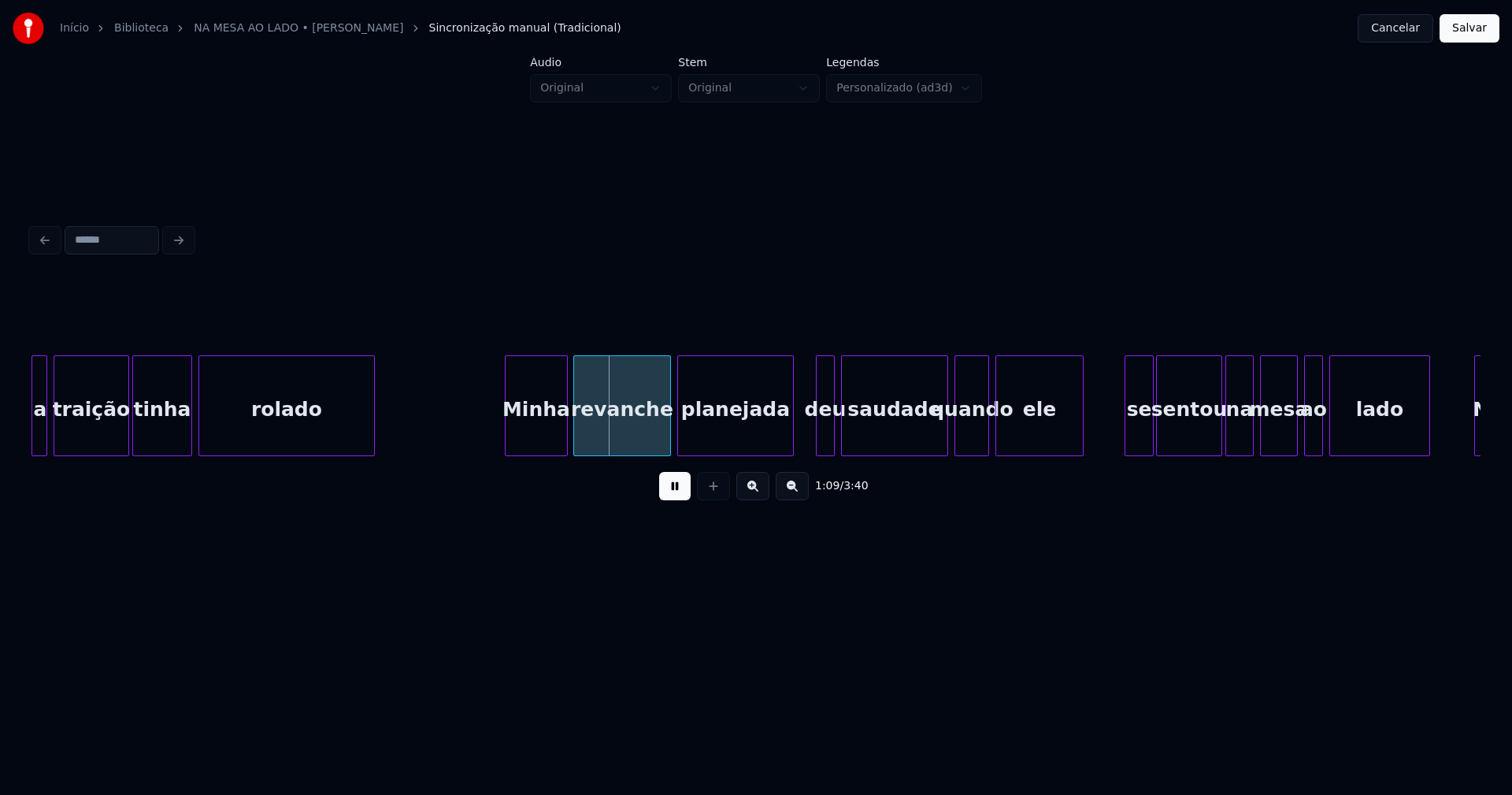
click at [532, 440] on div "Minha" at bounding box center [536, 409] width 61 height 107
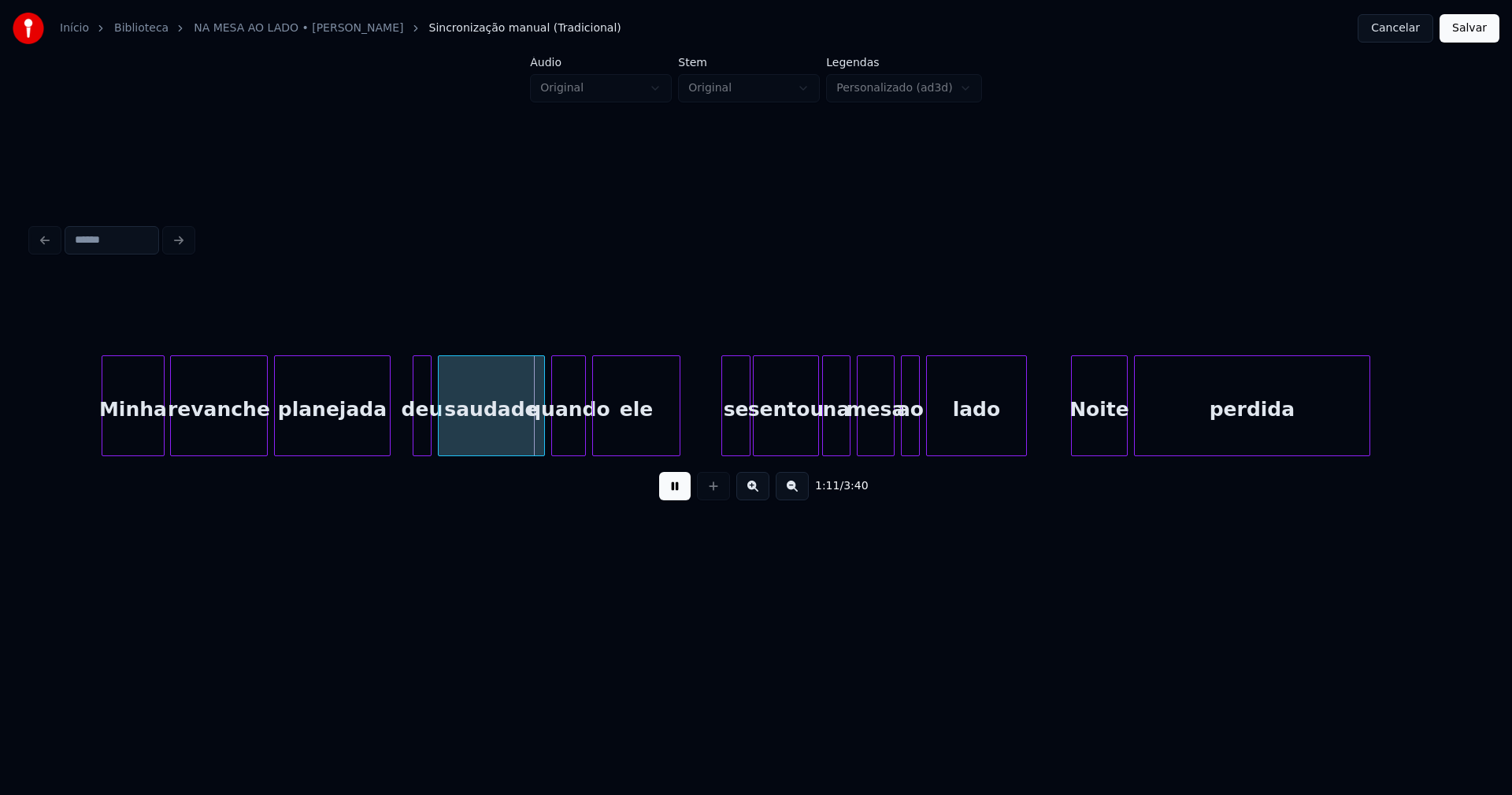
scroll to position [0, 11098]
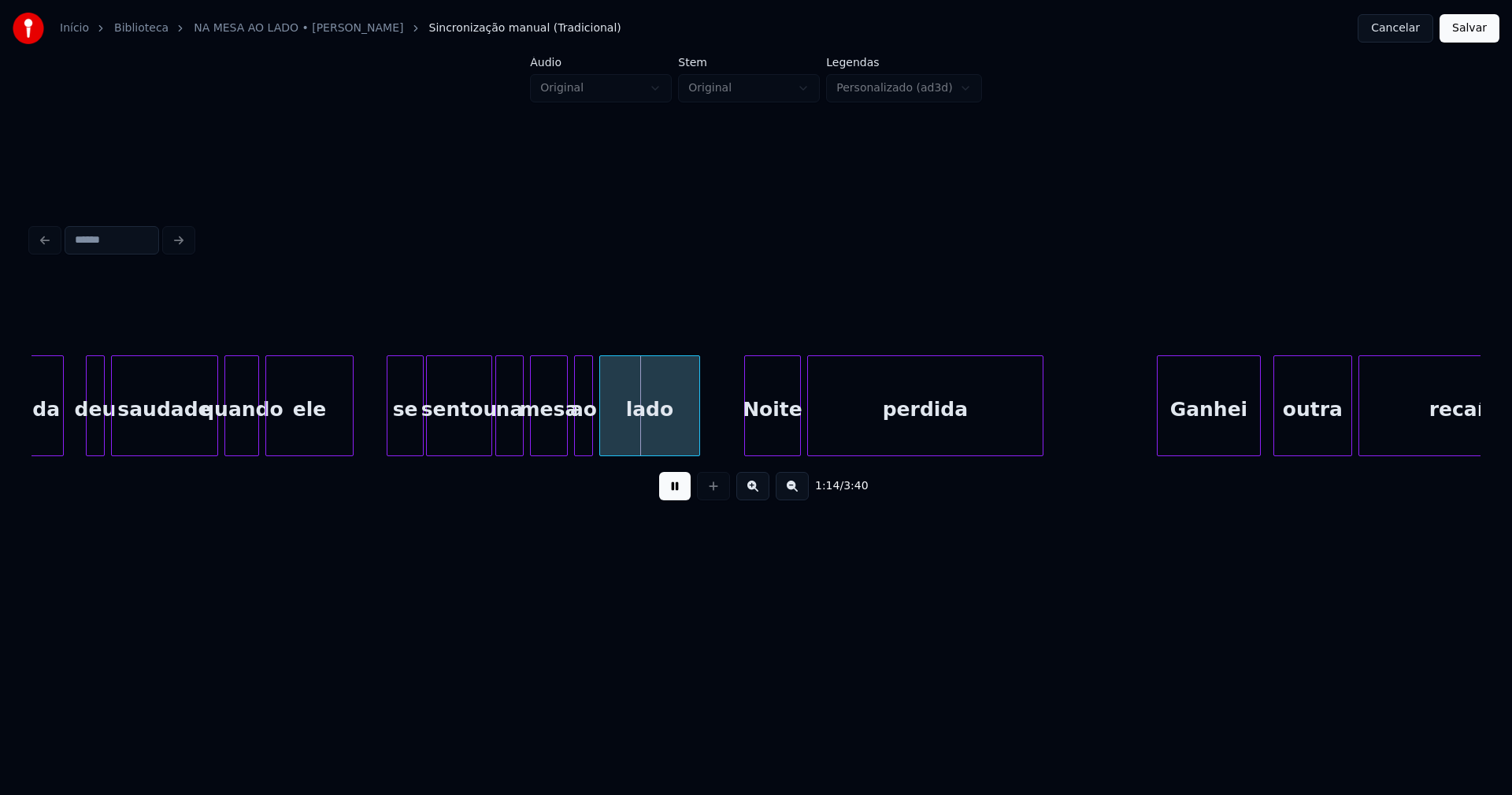
click at [391, 441] on div at bounding box center [389, 405] width 5 height 99
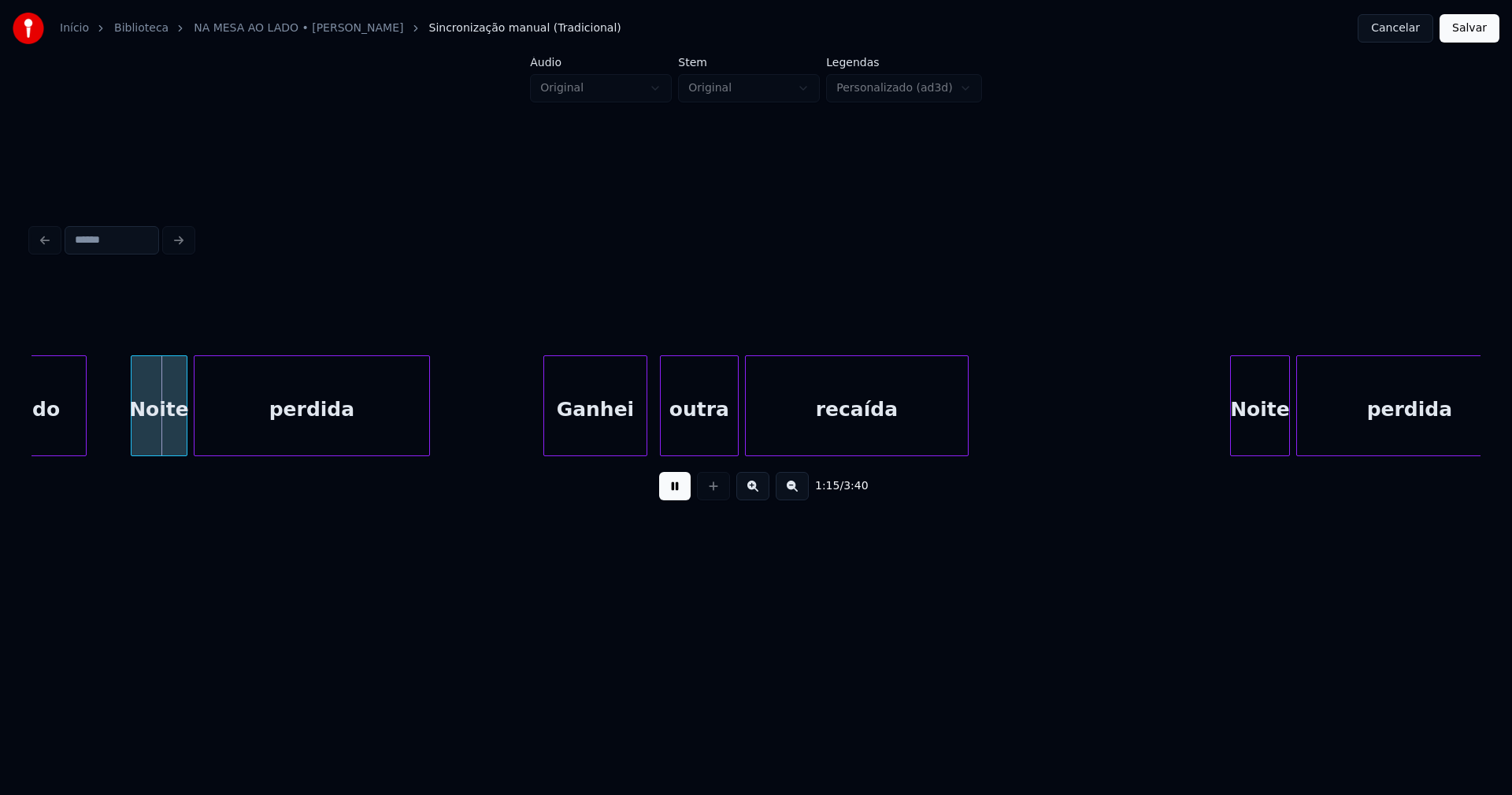
scroll to position [0, 11731]
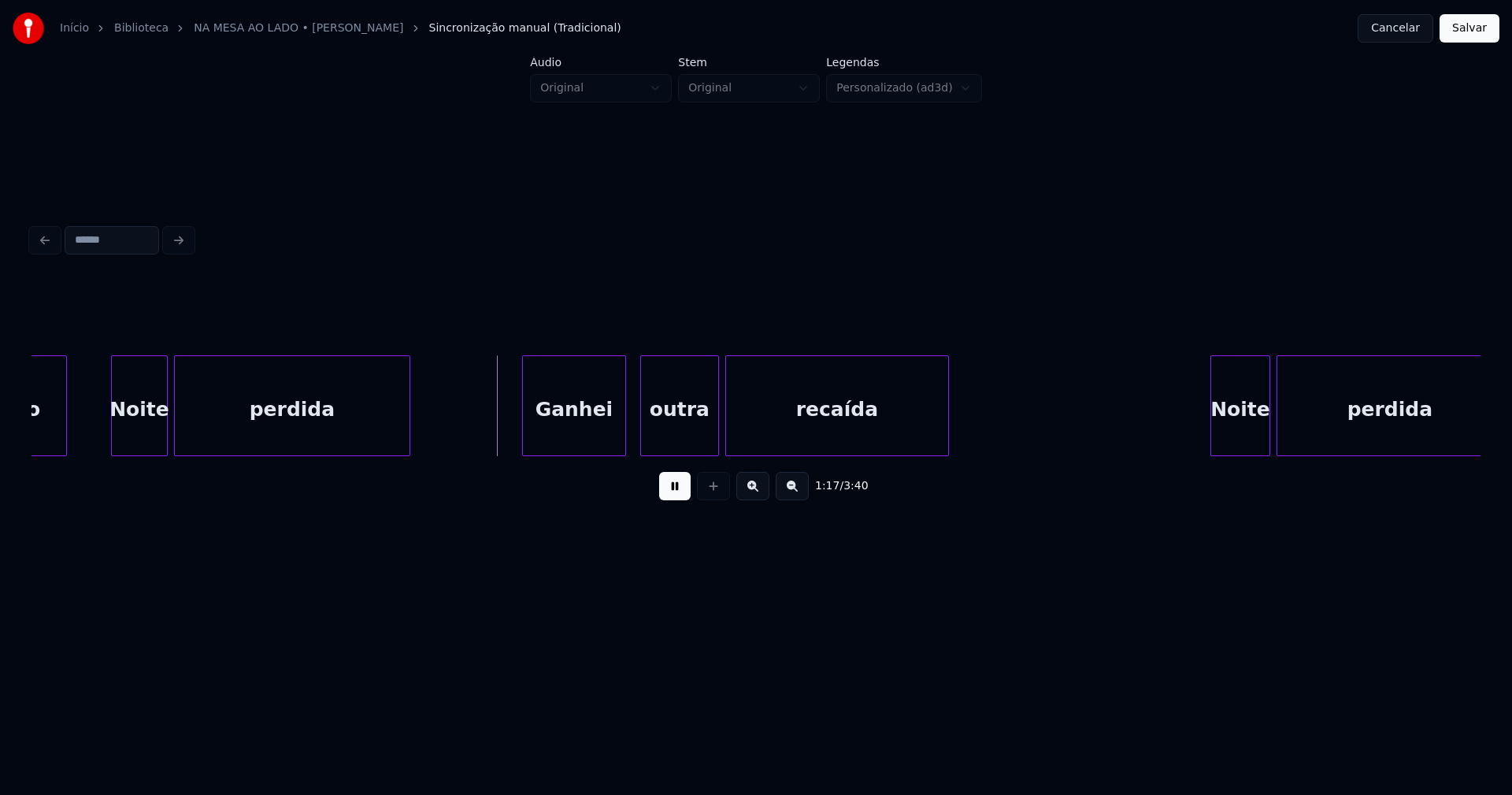
click at [591, 435] on div "Ganhei" at bounding box center [574, 409] width 102 height 107
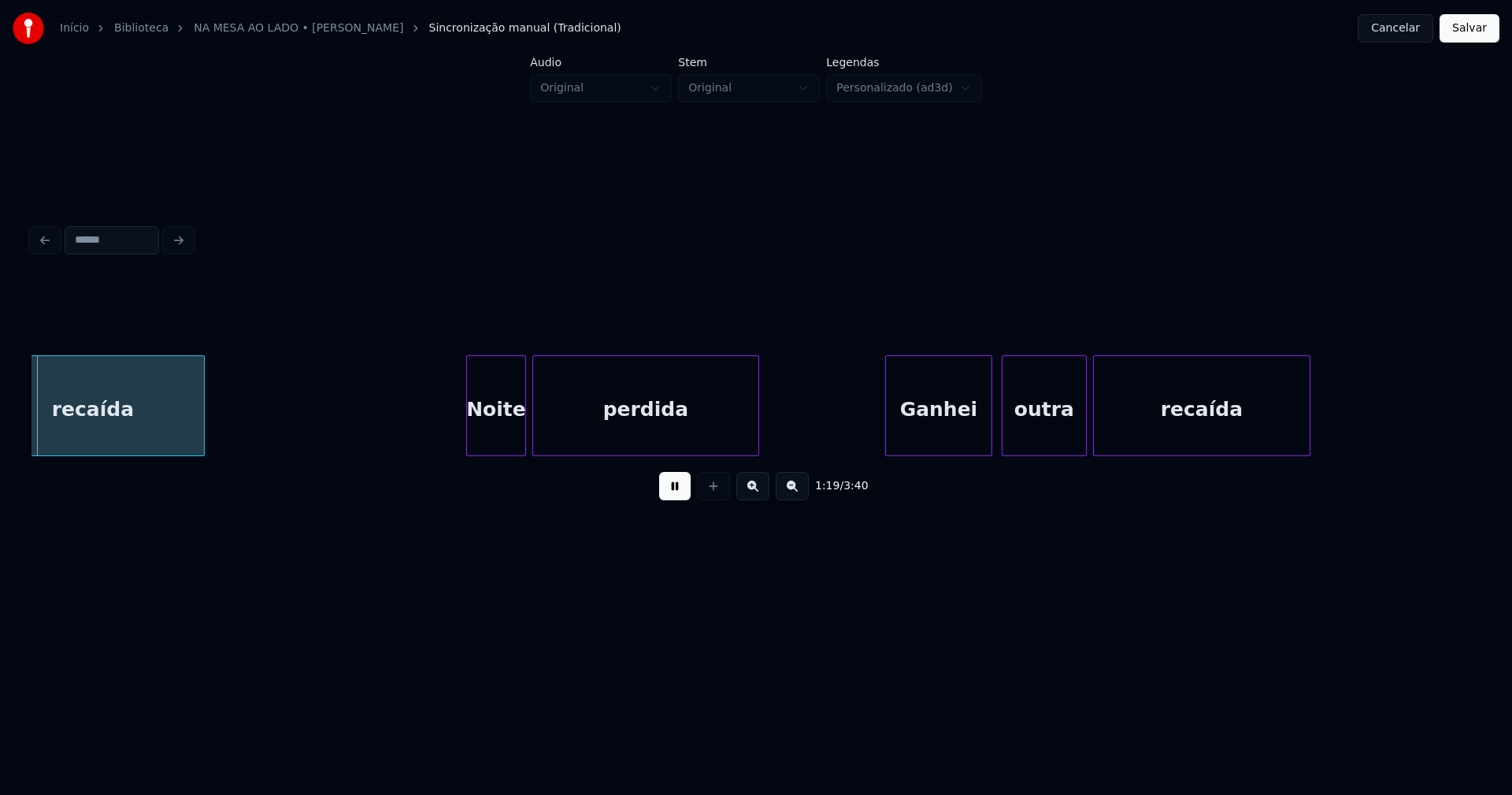
scroll to position [0, 12479]
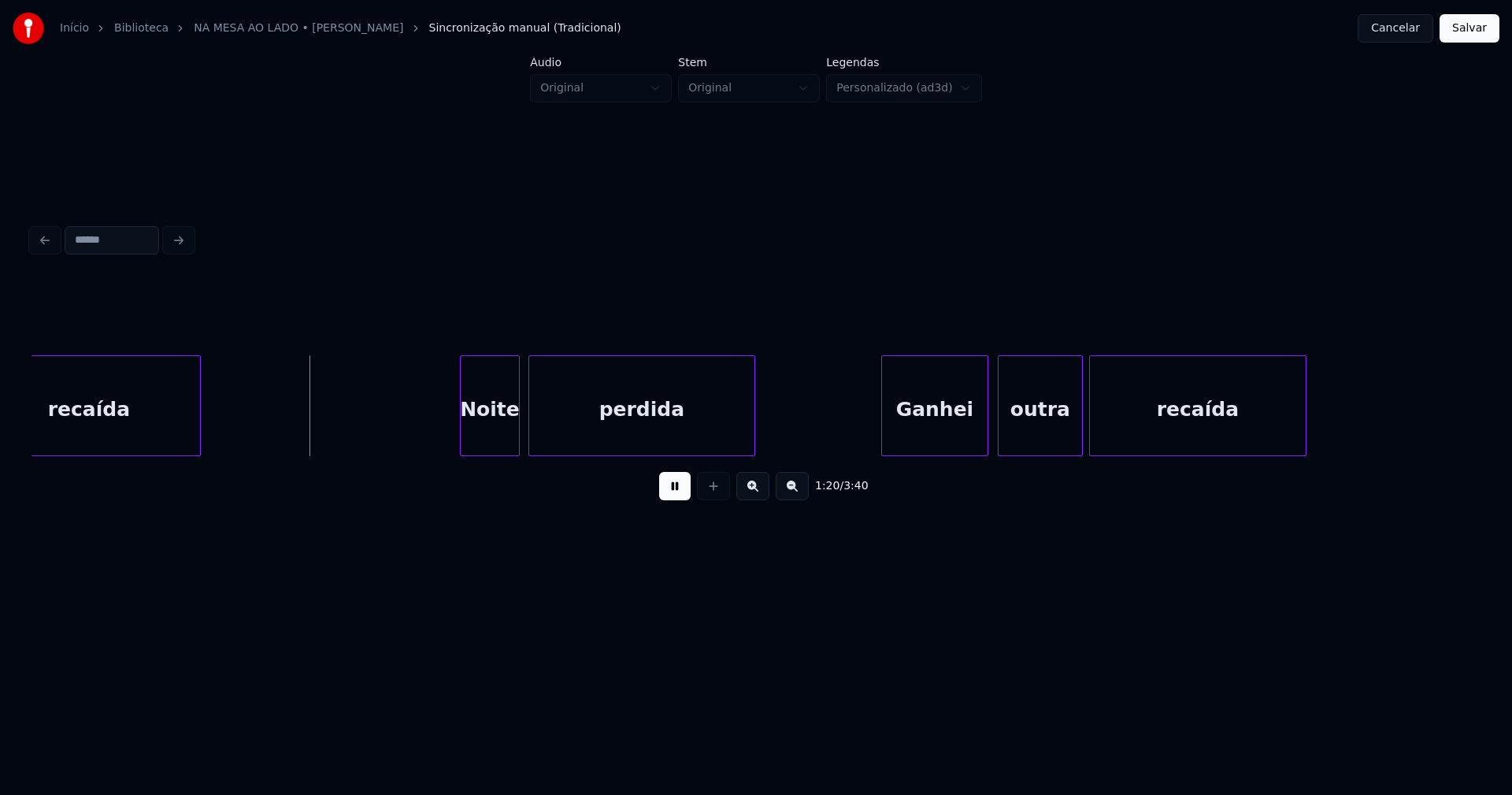
click at [508, 440] on div "Noite" at bounding box center [490, 409] width 58 height 107
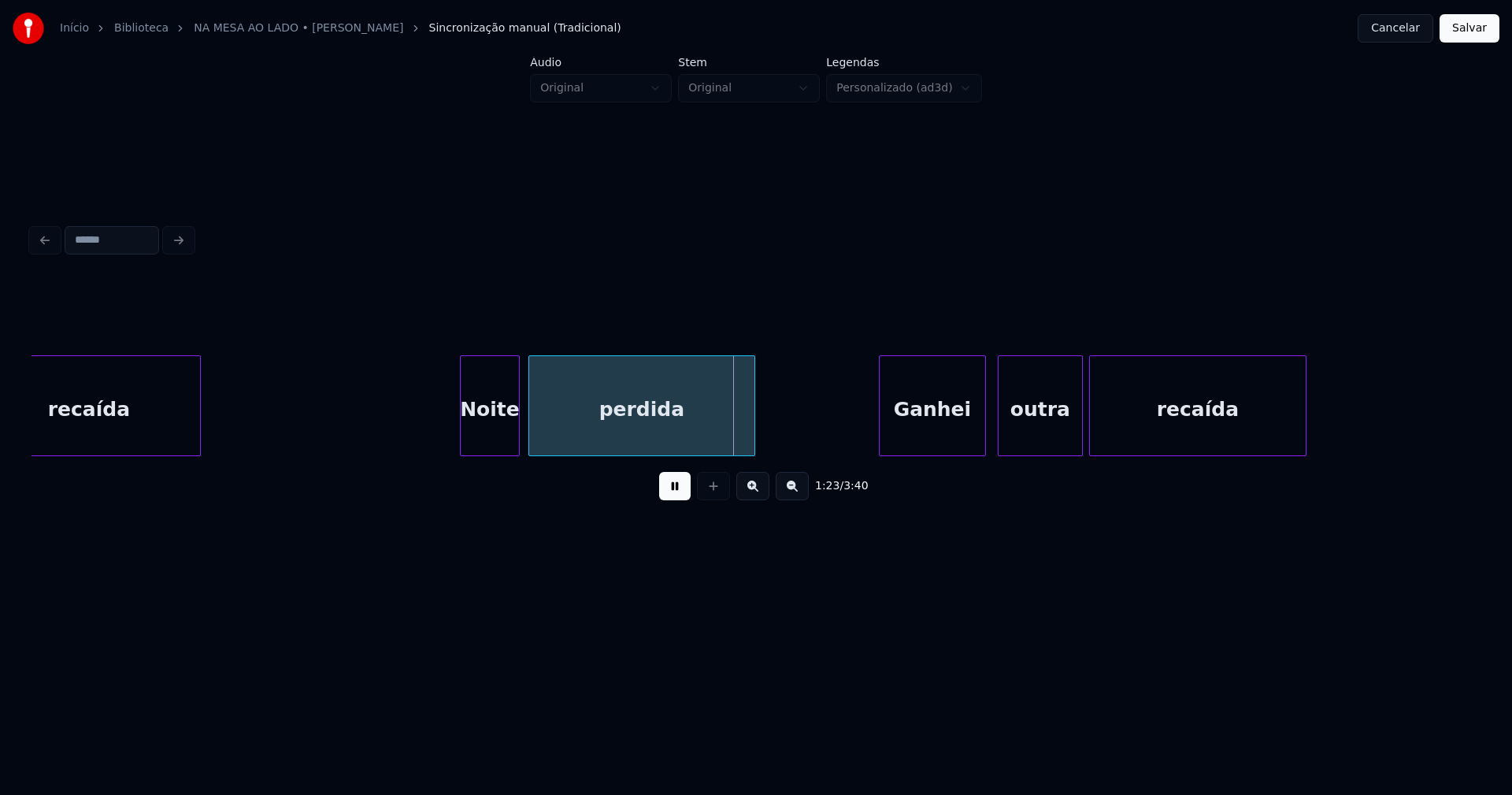
click at [967, 439] on div "Ganhei" at bounding box center [933, 409] width 106 height 107
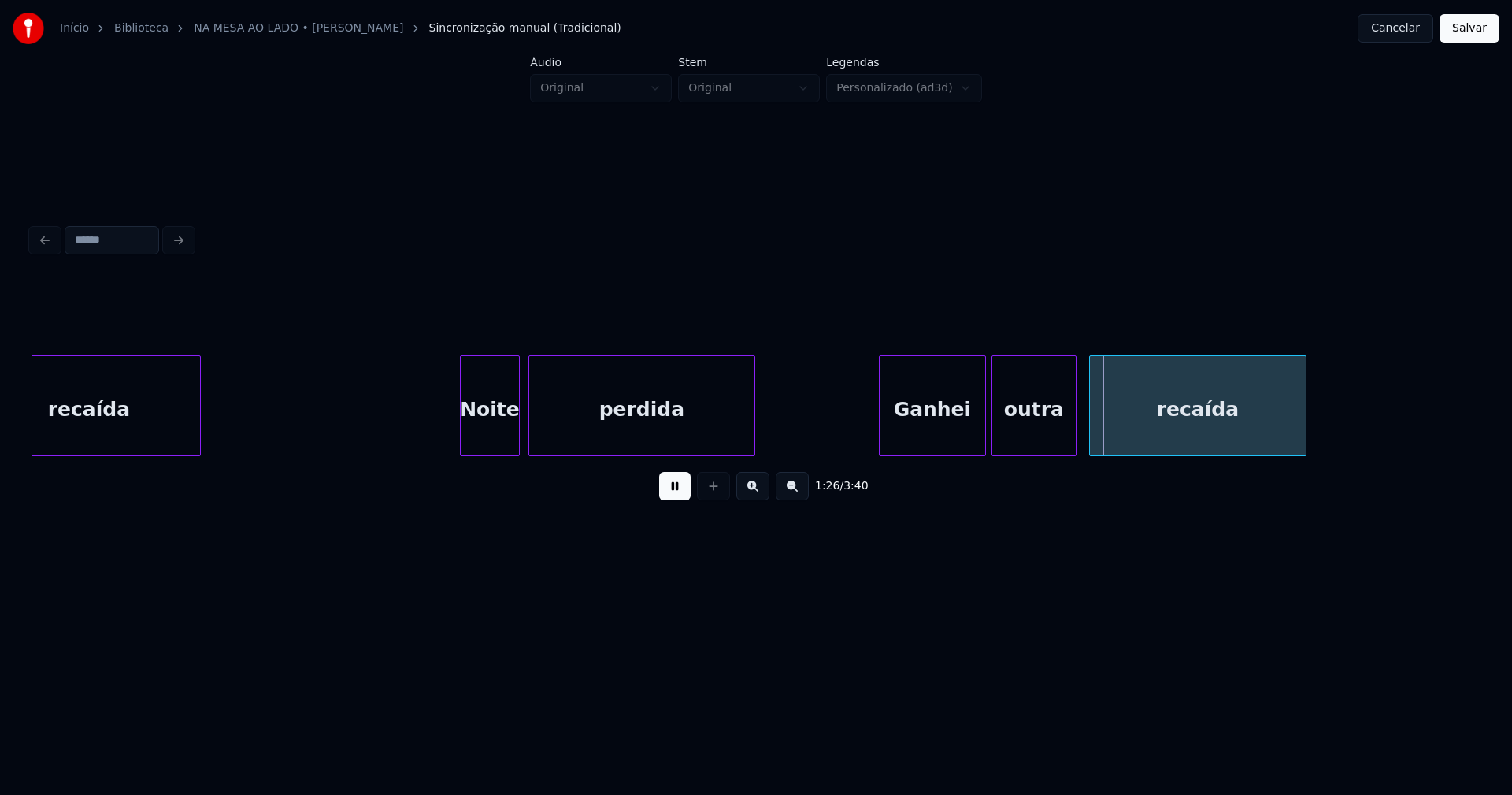
click at [1038, 439] on div "outra" at bounding box center [1033, 409] width 83 height 107
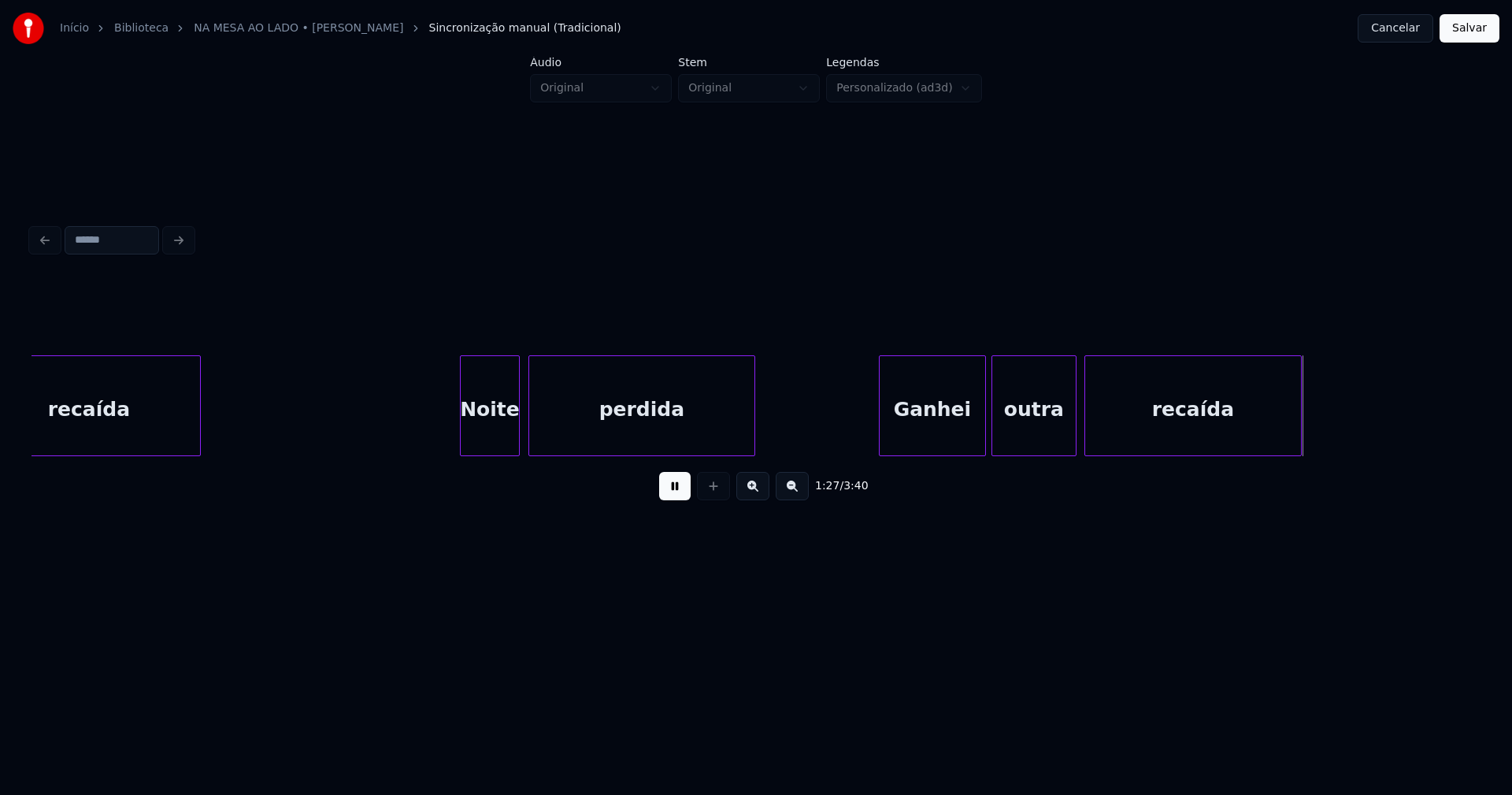
click at [1156, 433] on div "recaída" at bounding box center [1193, 409] width 216 height 107
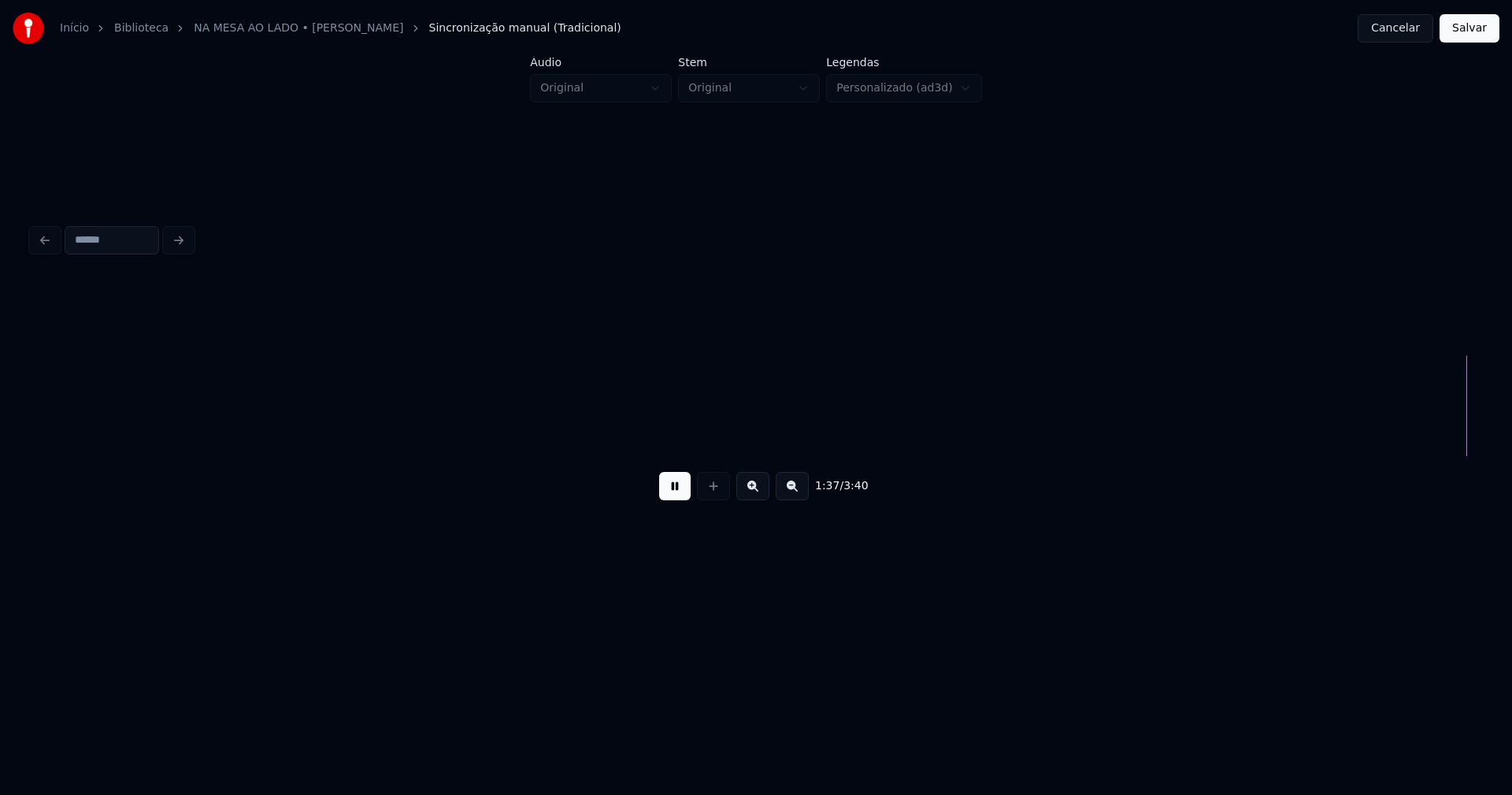
scroll to position [0, 15316]
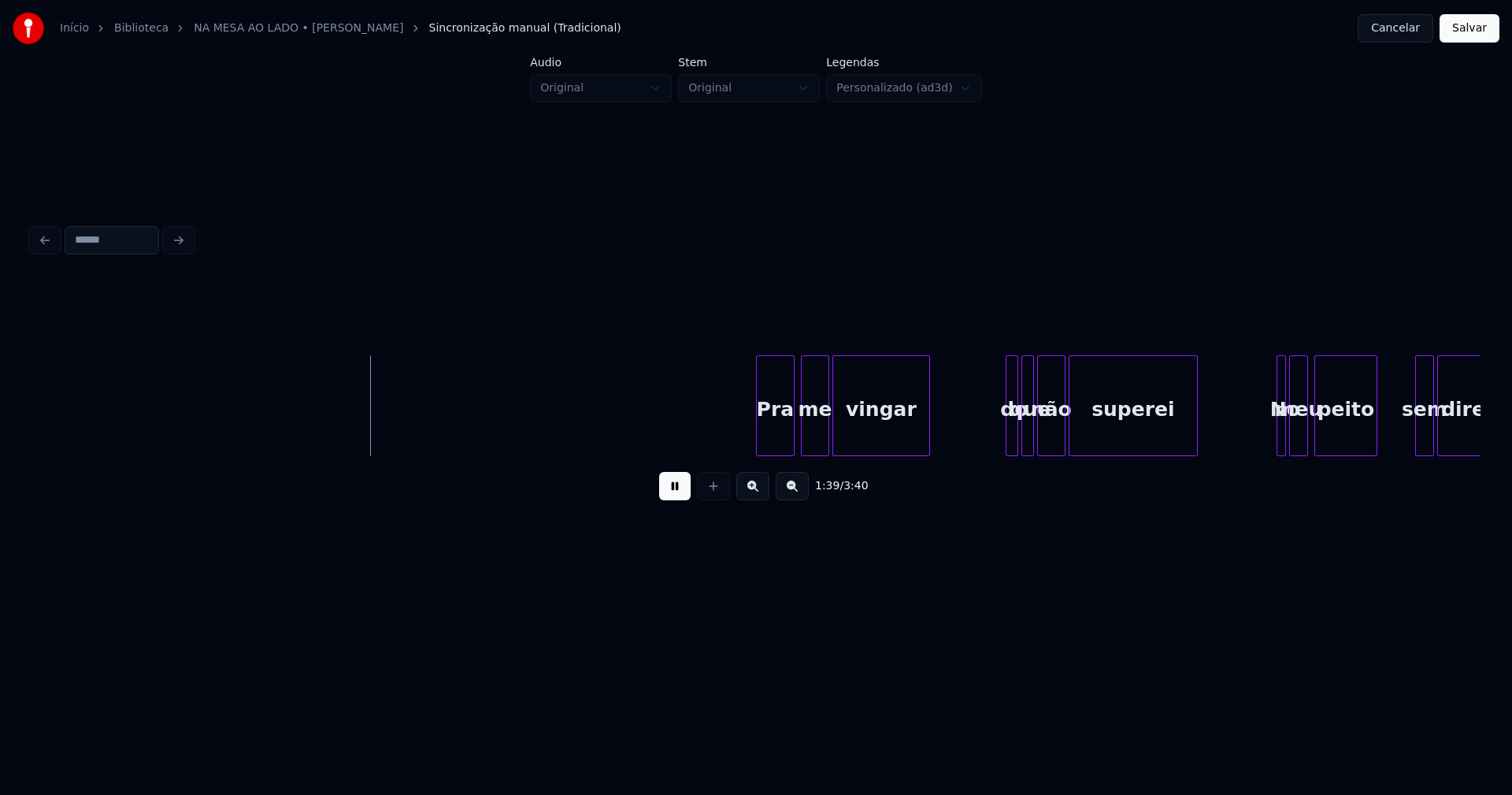
click at [760, 432] on div at bounding box center [759, 405] width 5 height 99
click at [1000, 433] on div "do" at bounding box center [1006, 405] width 13 height 101
click at [1014, 434] on div at bounding box center [1014, 405] width 5 height 99
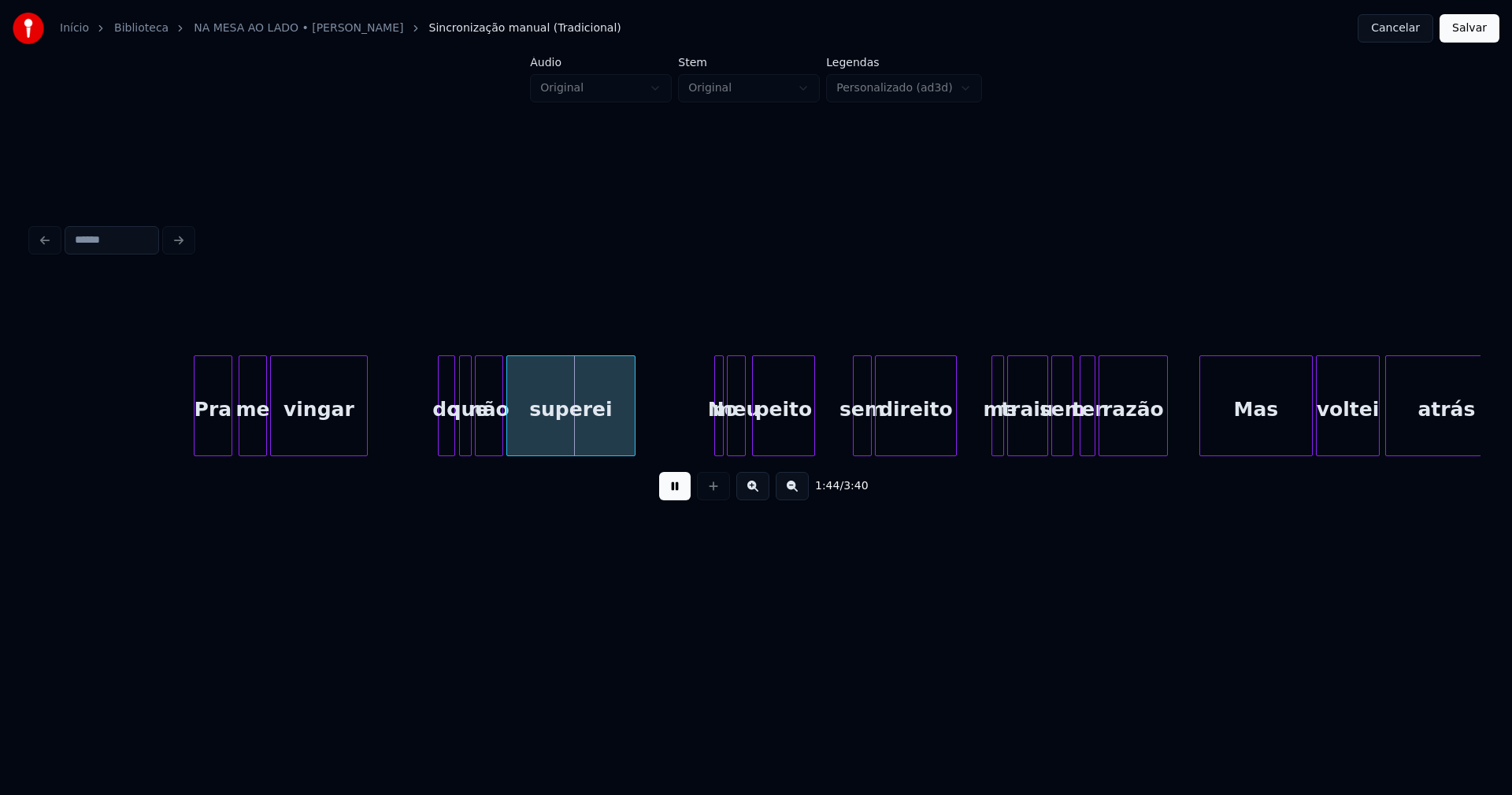
scroll to position [0, 16070]
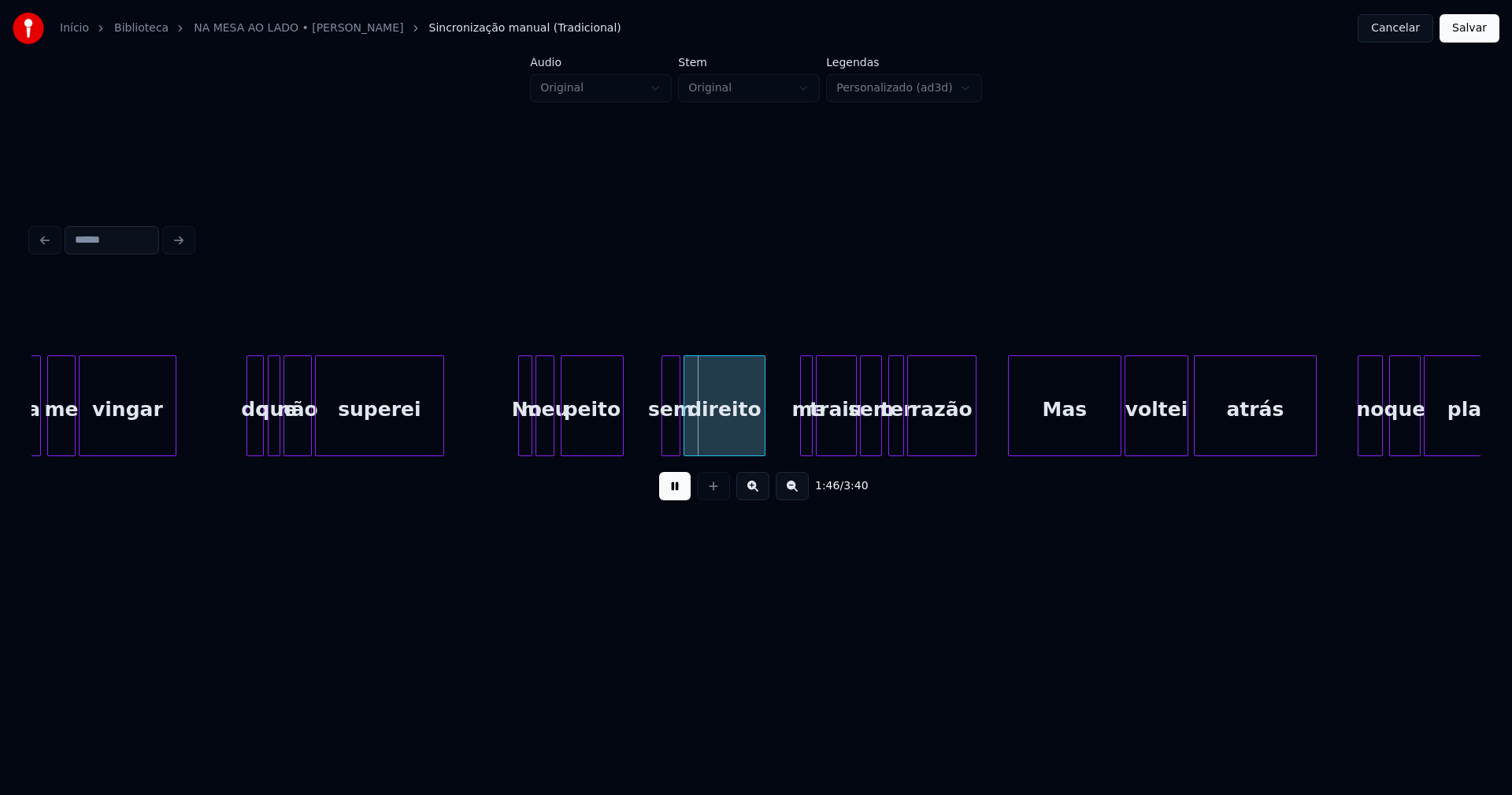
click at [519, 439] on div at bounding box center [521, 405] width 5 height 99
click at [658, 439] on div at bounding box center [658, 405] width 5 height 99
click at [795, 437] on div at bounding box center [795, 405] width 5 height 99
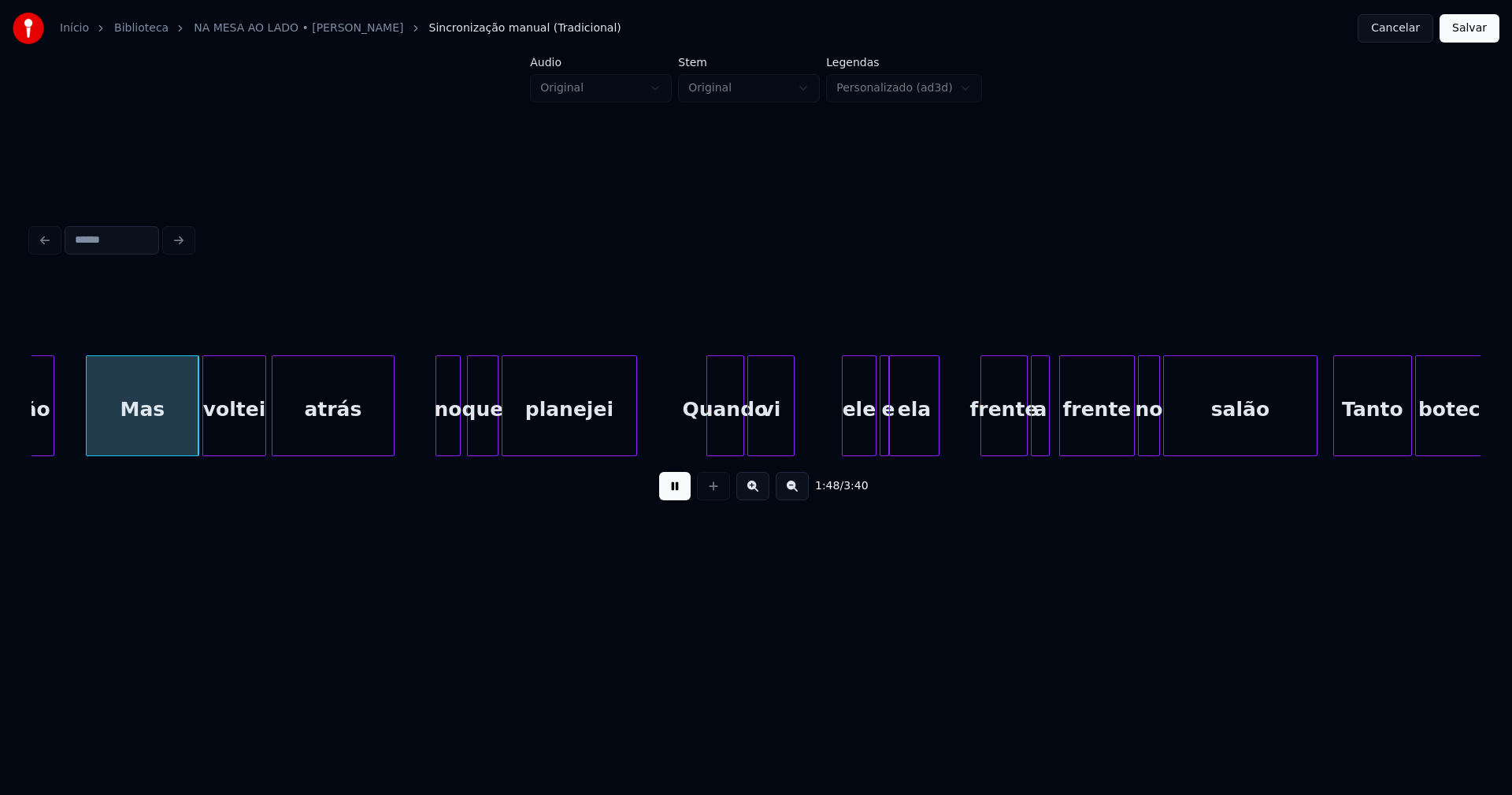
scroll to position [0, 17011]
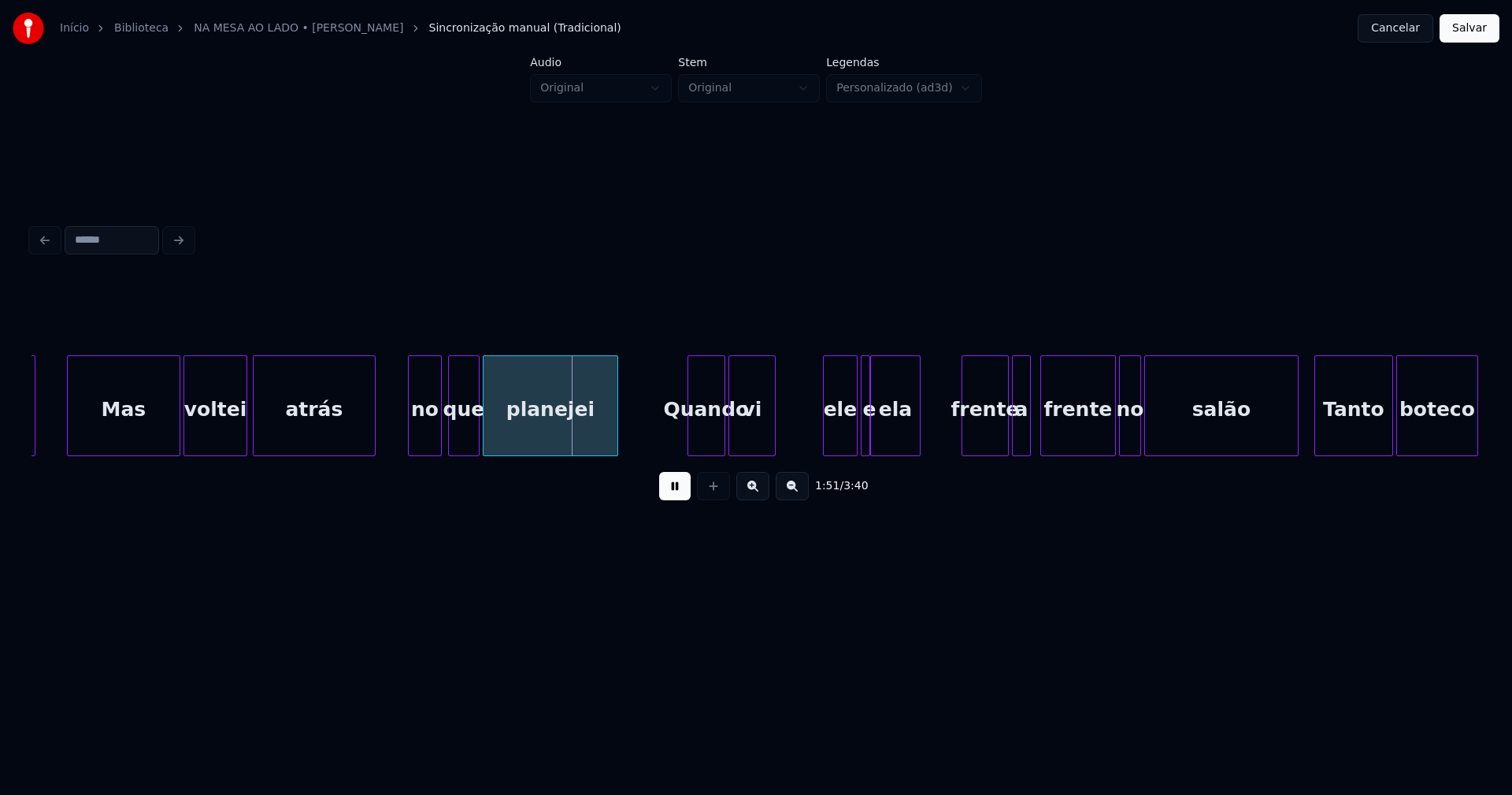
click at [411, 444] on div at bounding box center [411, 405] width 5 height 99
click at [687, 436] on div at bounding box center [685, 405] width 5 height 99
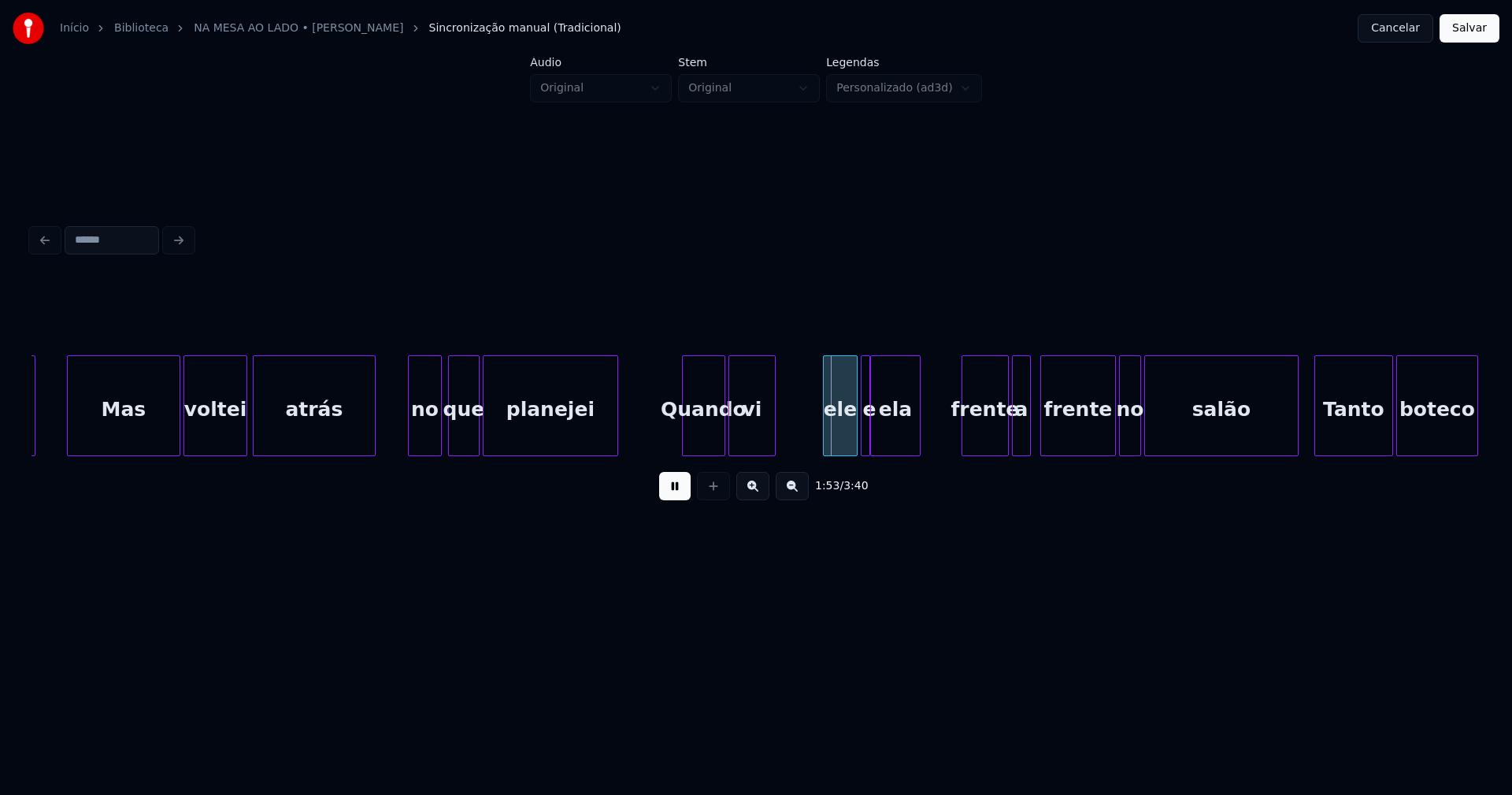
click at [826, 426] on div at bounding box center [826, 405] width 5 height 99
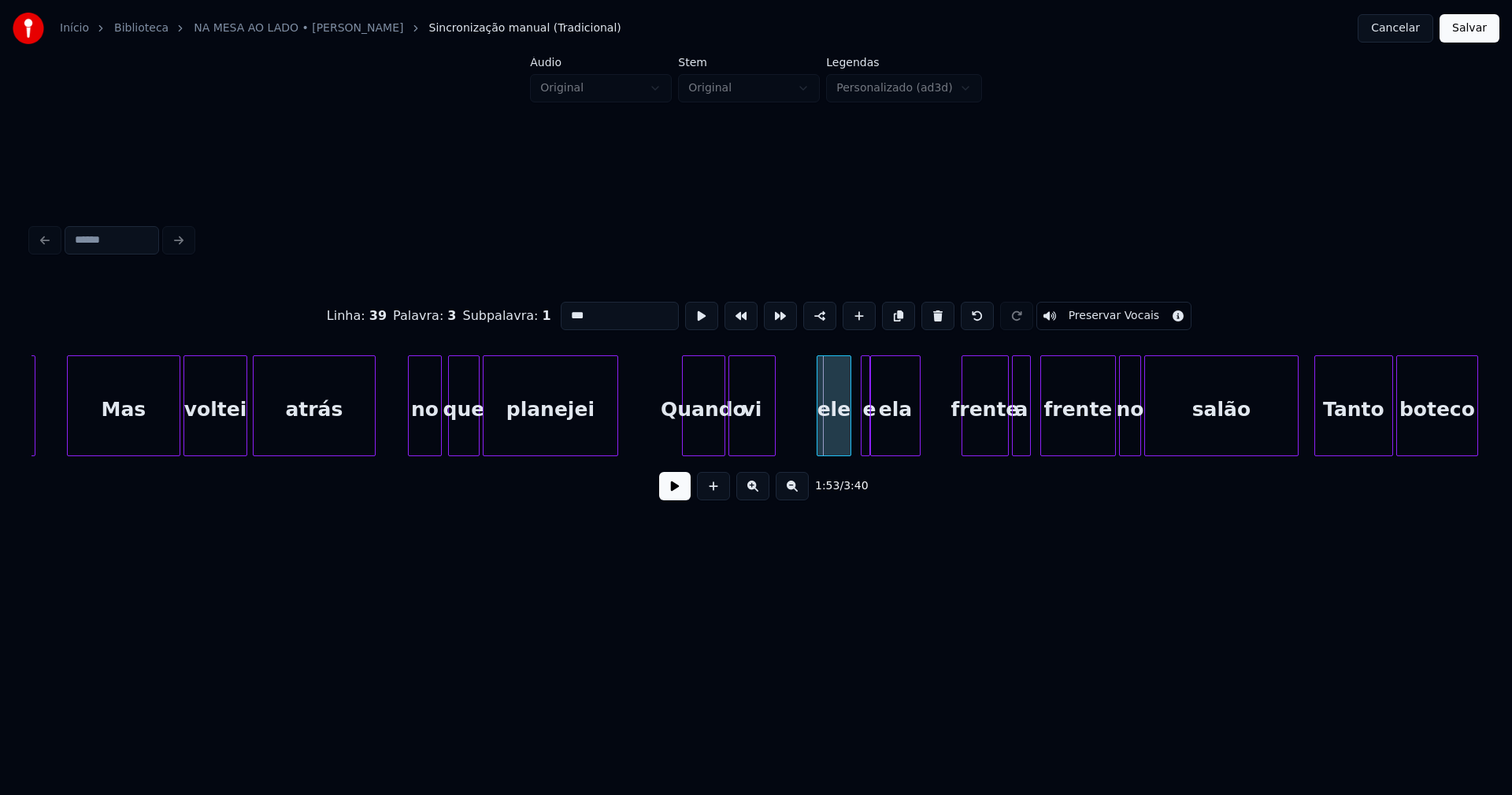
click at [834, 434] on div "ele" at bounding box center [834, 409] width 33 height 107
click at [852, 437] on div at bounding box center [854, 405] width 5 height 99
click at [680, 494] on button at bounding box center [675, 486] width 32 height 28
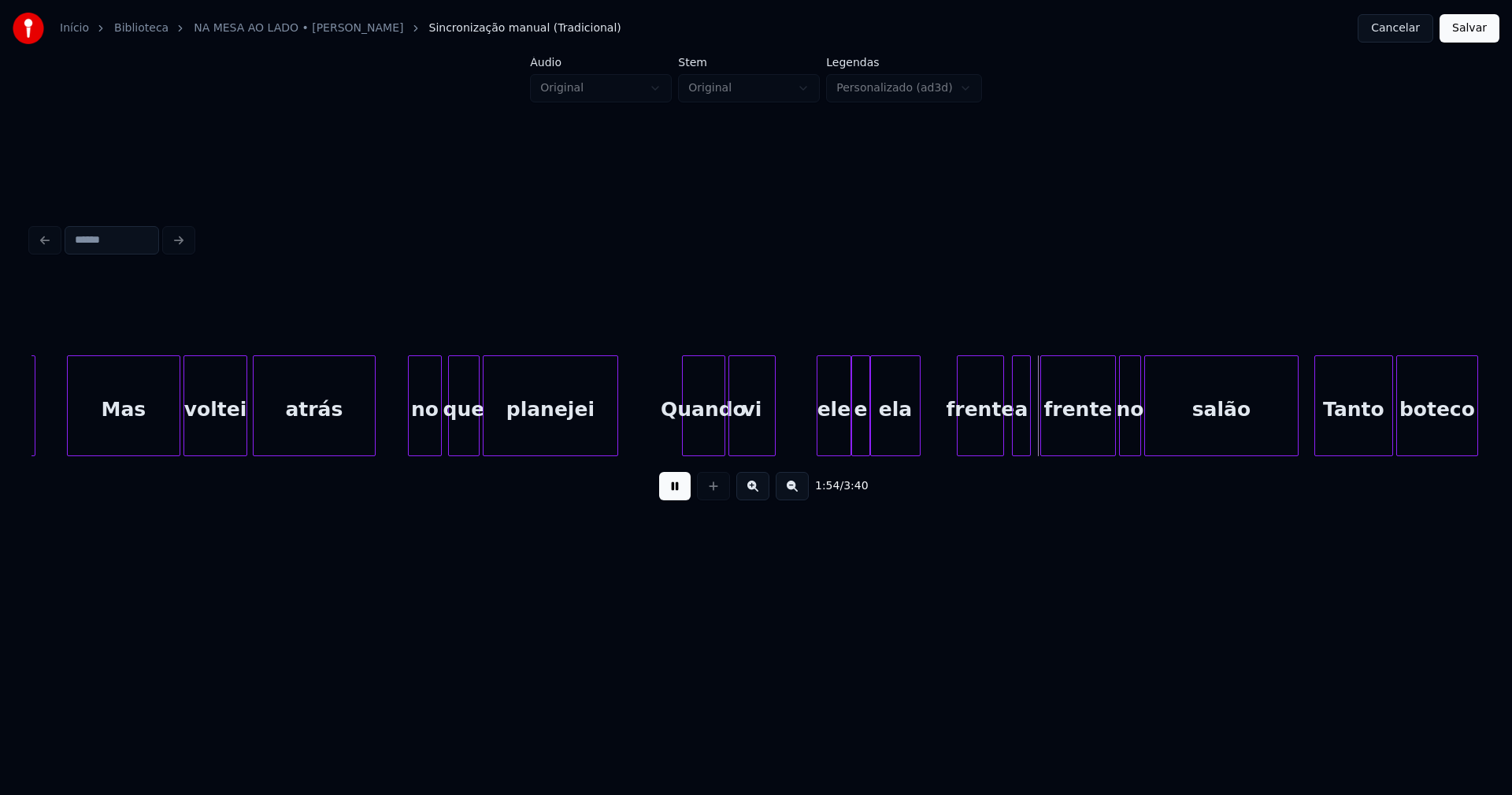
click at [980, 442] on div "frente" at bounding box center [981, 409] width 46 height 107
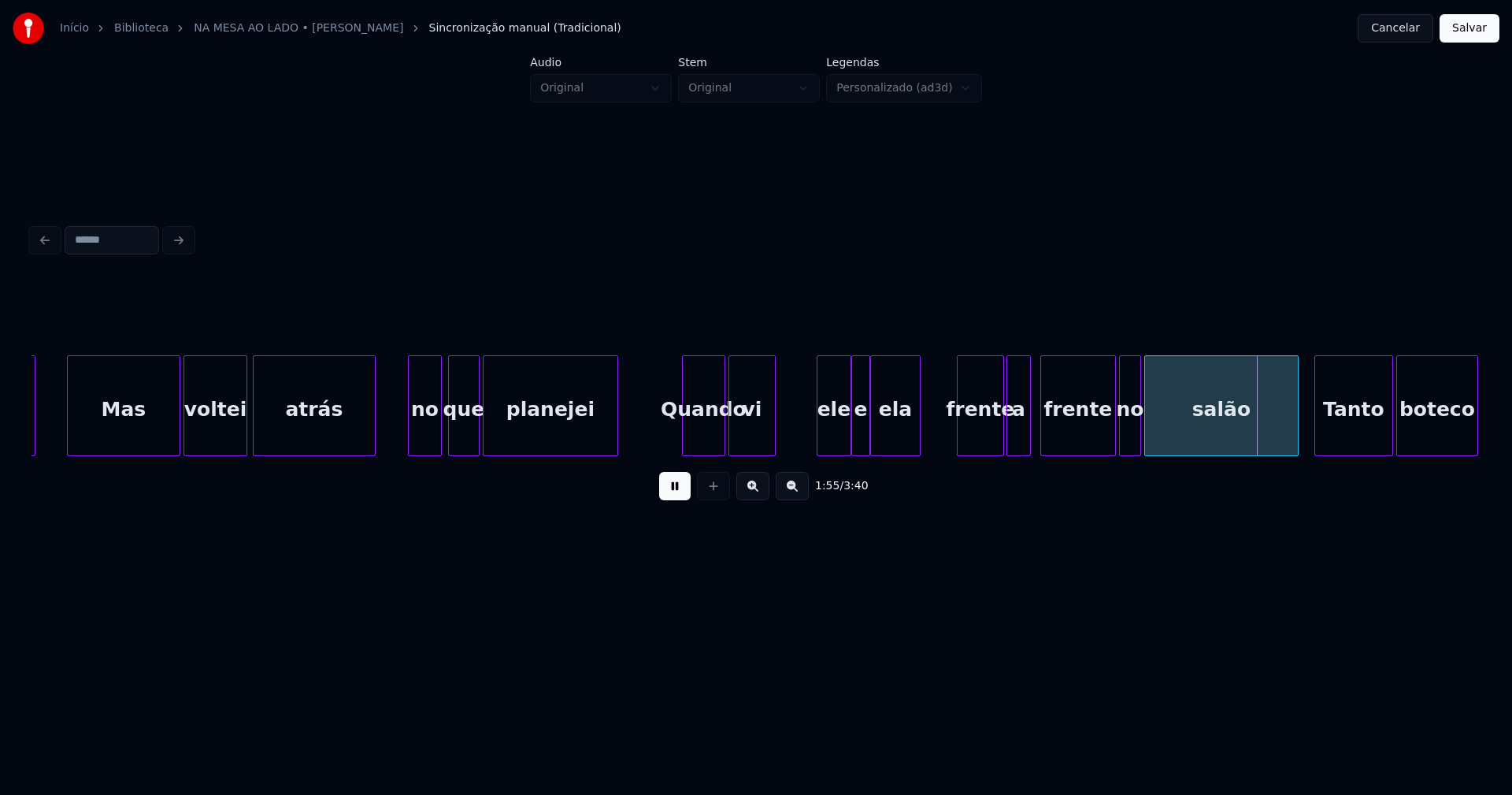
click at [1009, 443] on div at bounding box center [1009, 405] width 5 height 99
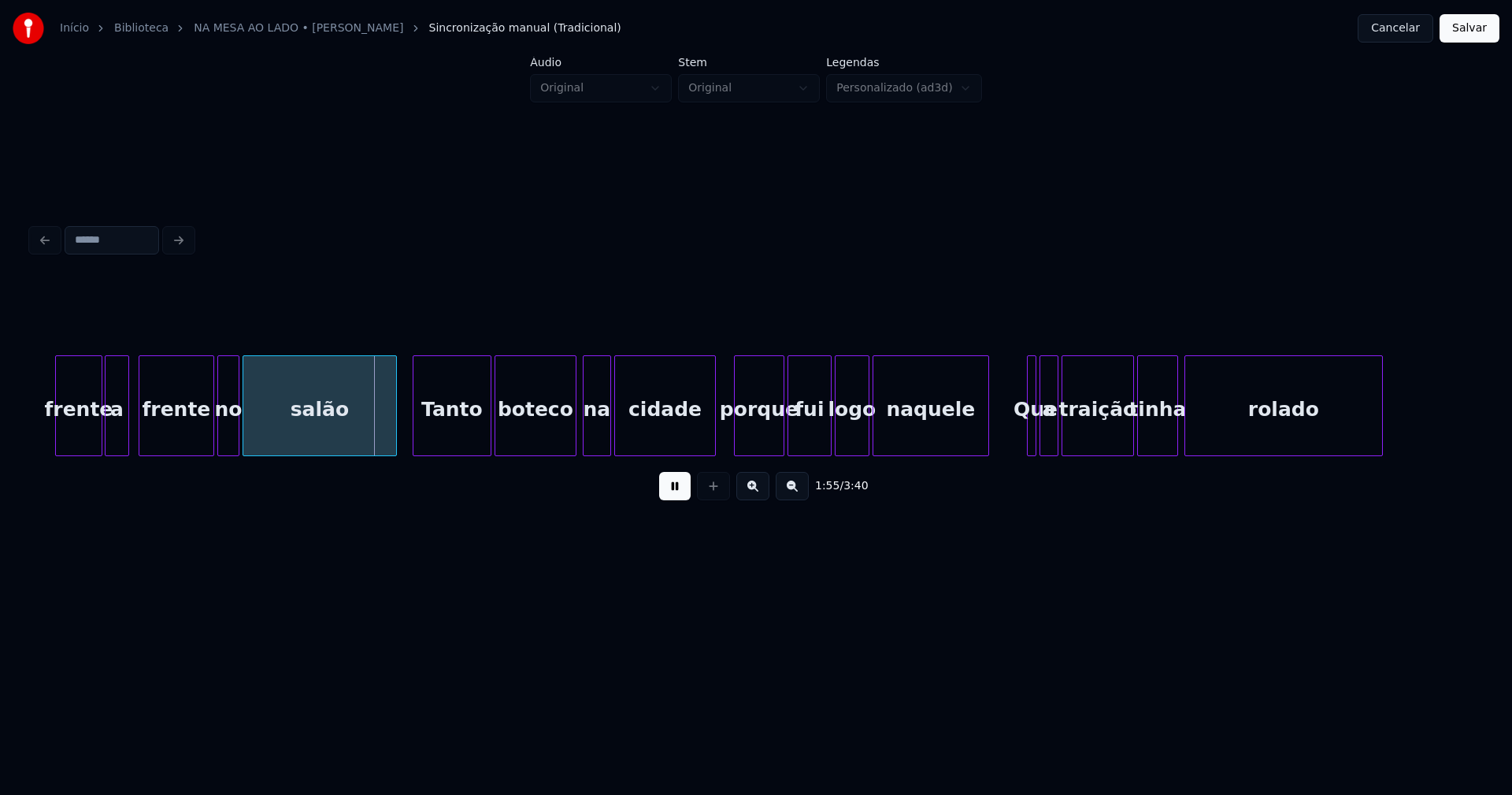
scroll to position [0, 17971]
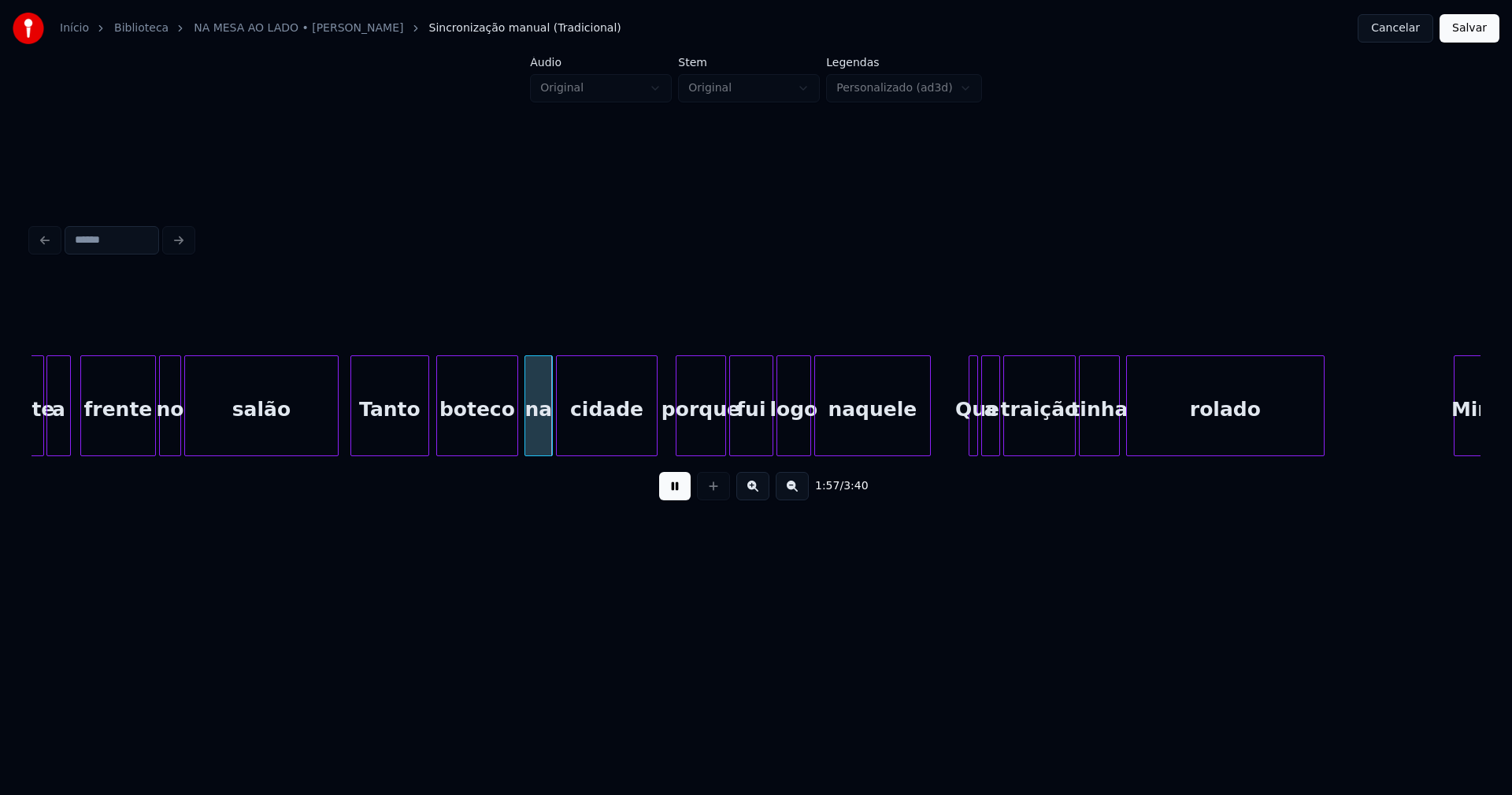
click at [387, 437] on div "Tanto" at bounding box center [389, 409] width 77 height 107
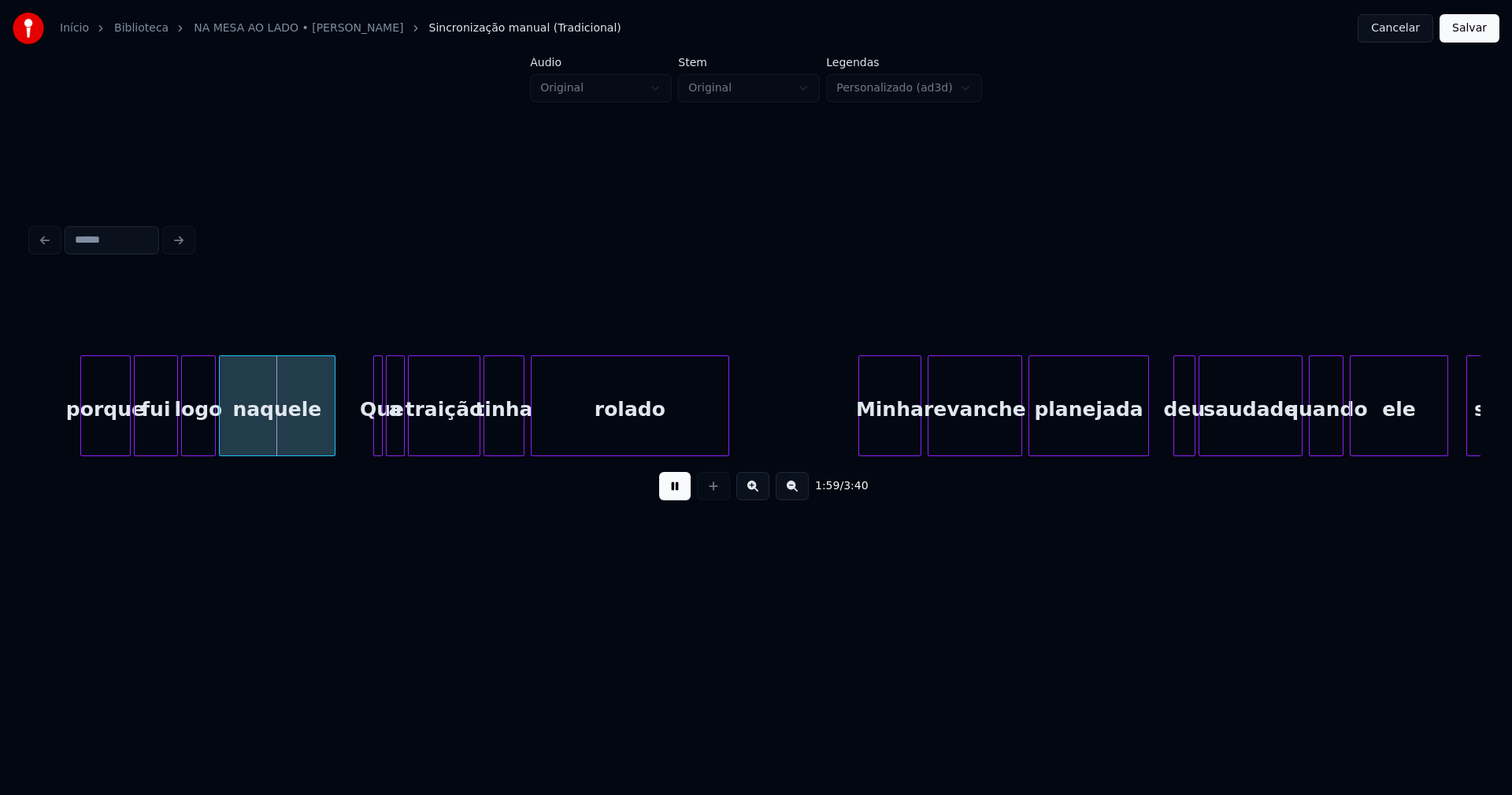
scroll to position [0, 18682]
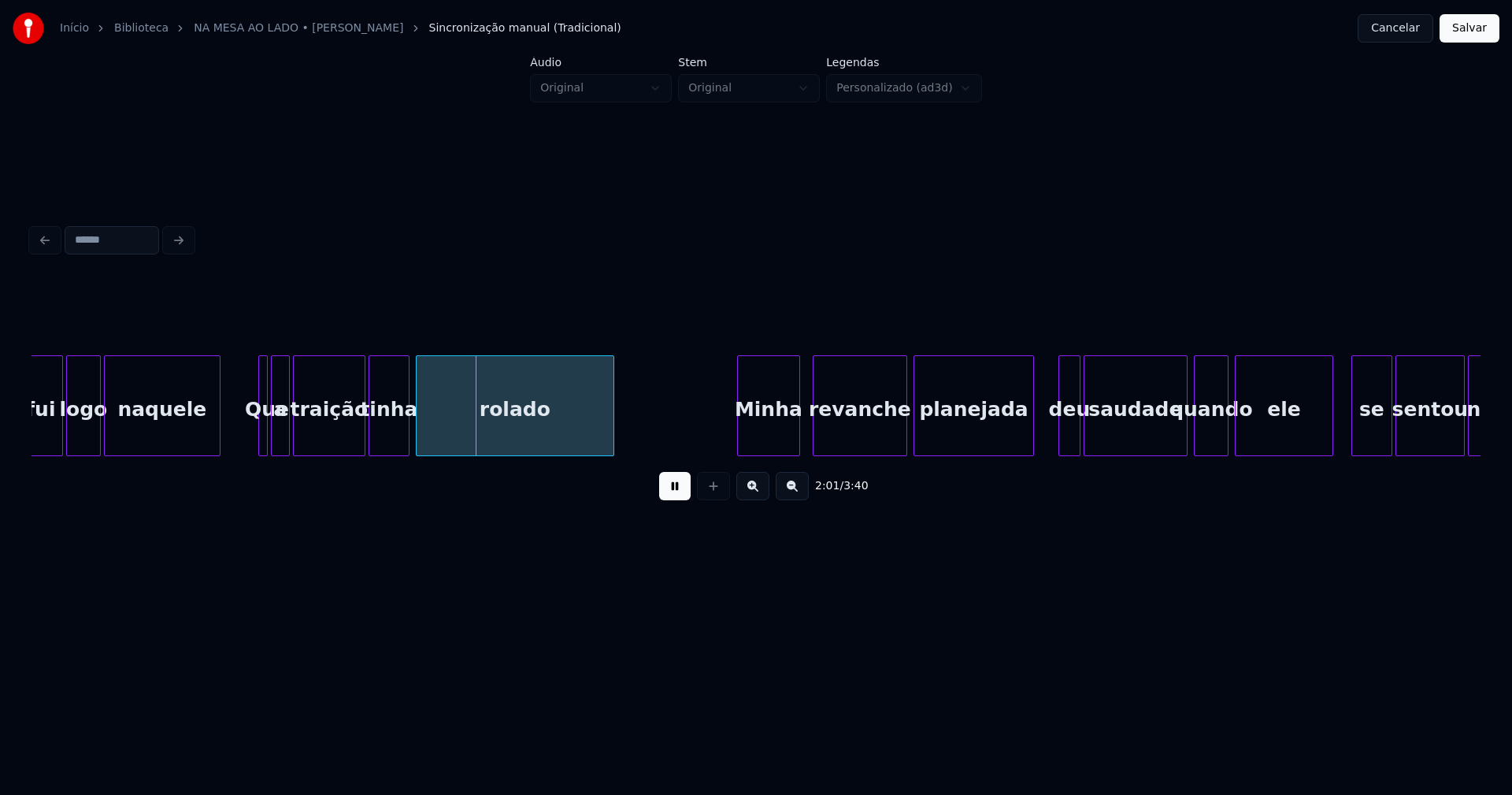
click at [765, 443] on div "Minha" at bounding box center [768, 409] width 61 height 107
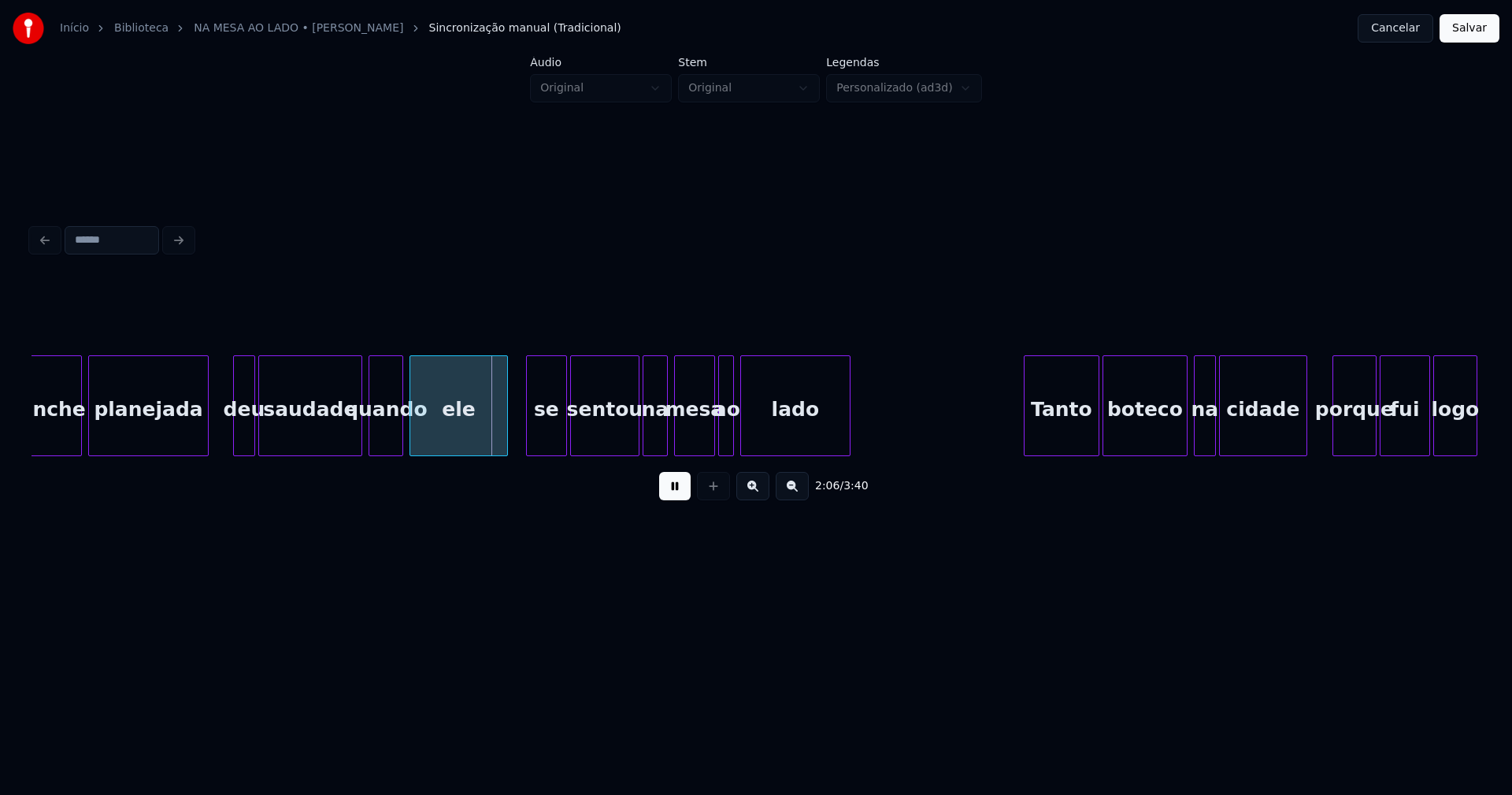
scroll to position [0, 19526]
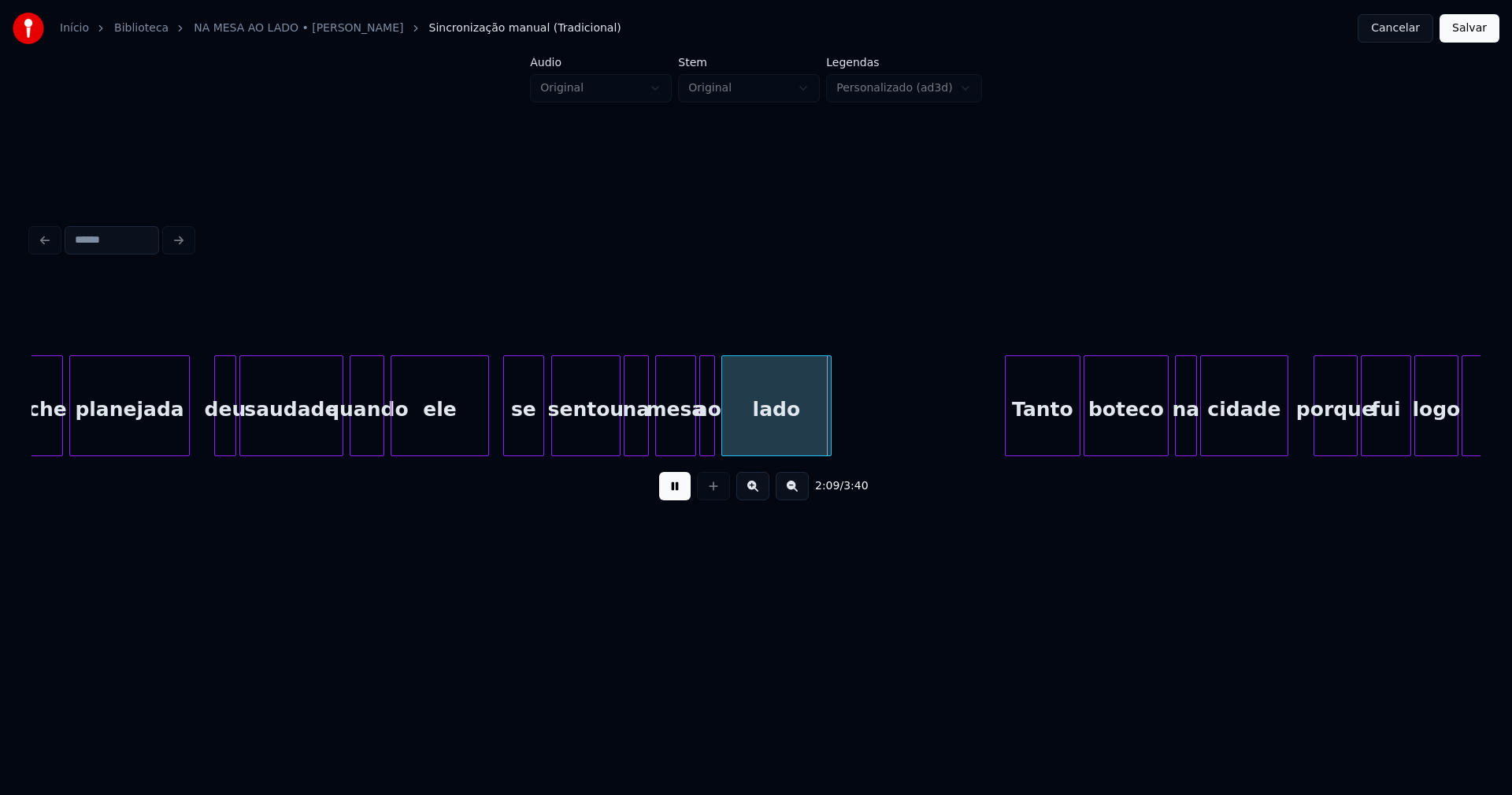
click at [521, 440] on div "se" at bounding box center [523, 409] width 39 height 107
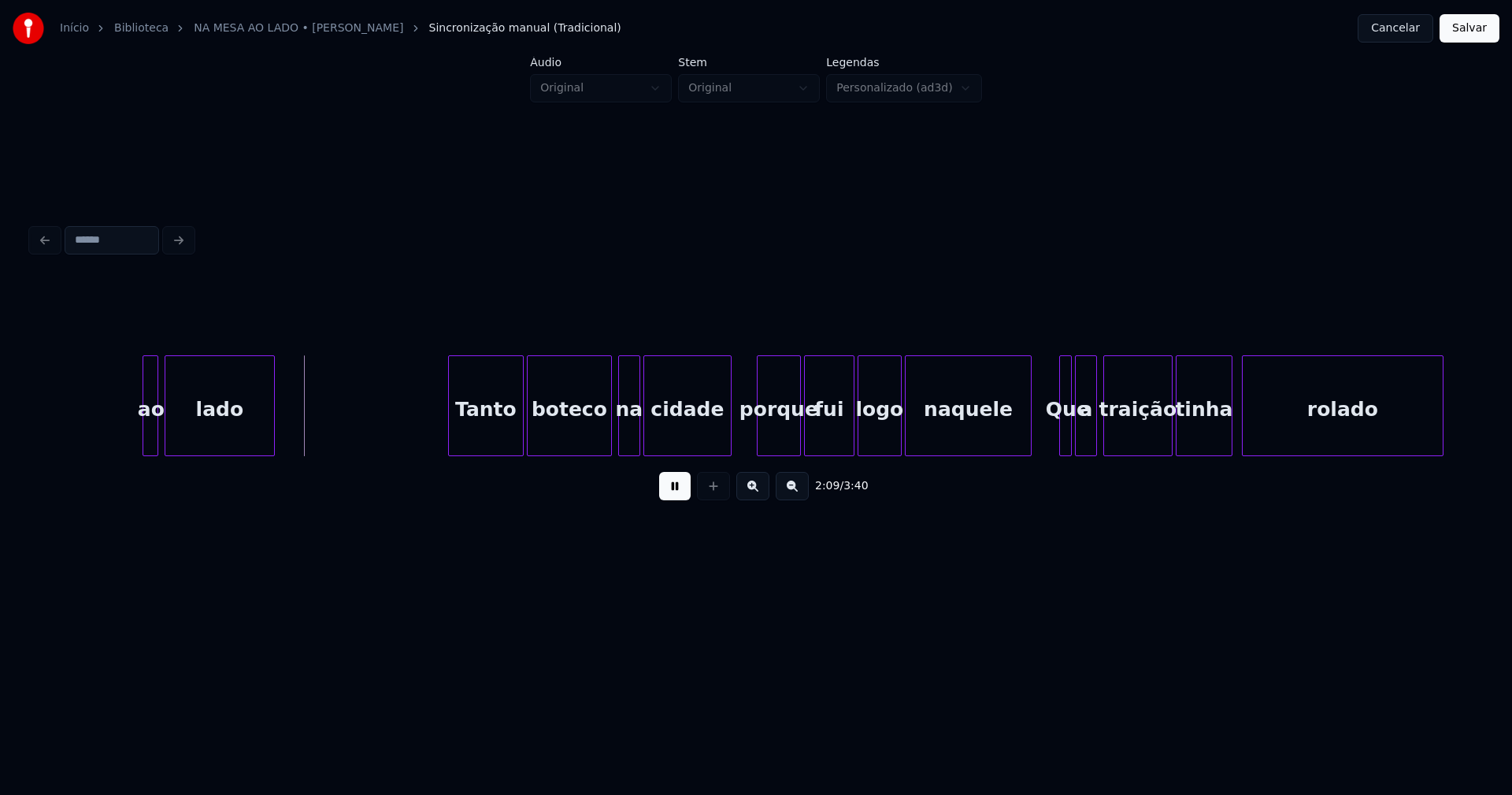
scroll to position [0, 20199]
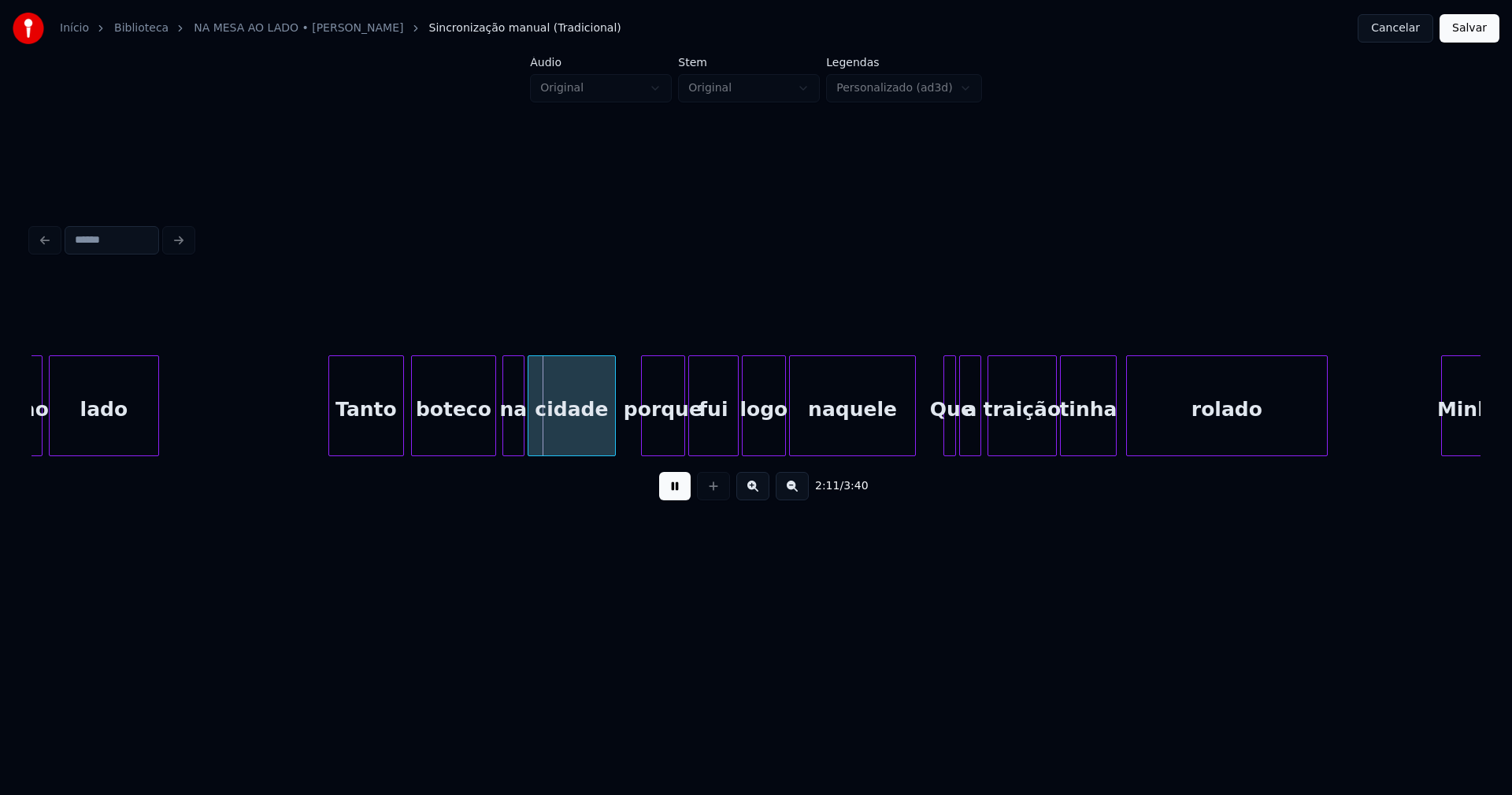
click at [369, 435] on div "Tanto" at bounding box center [366, 409] width 74 height 107
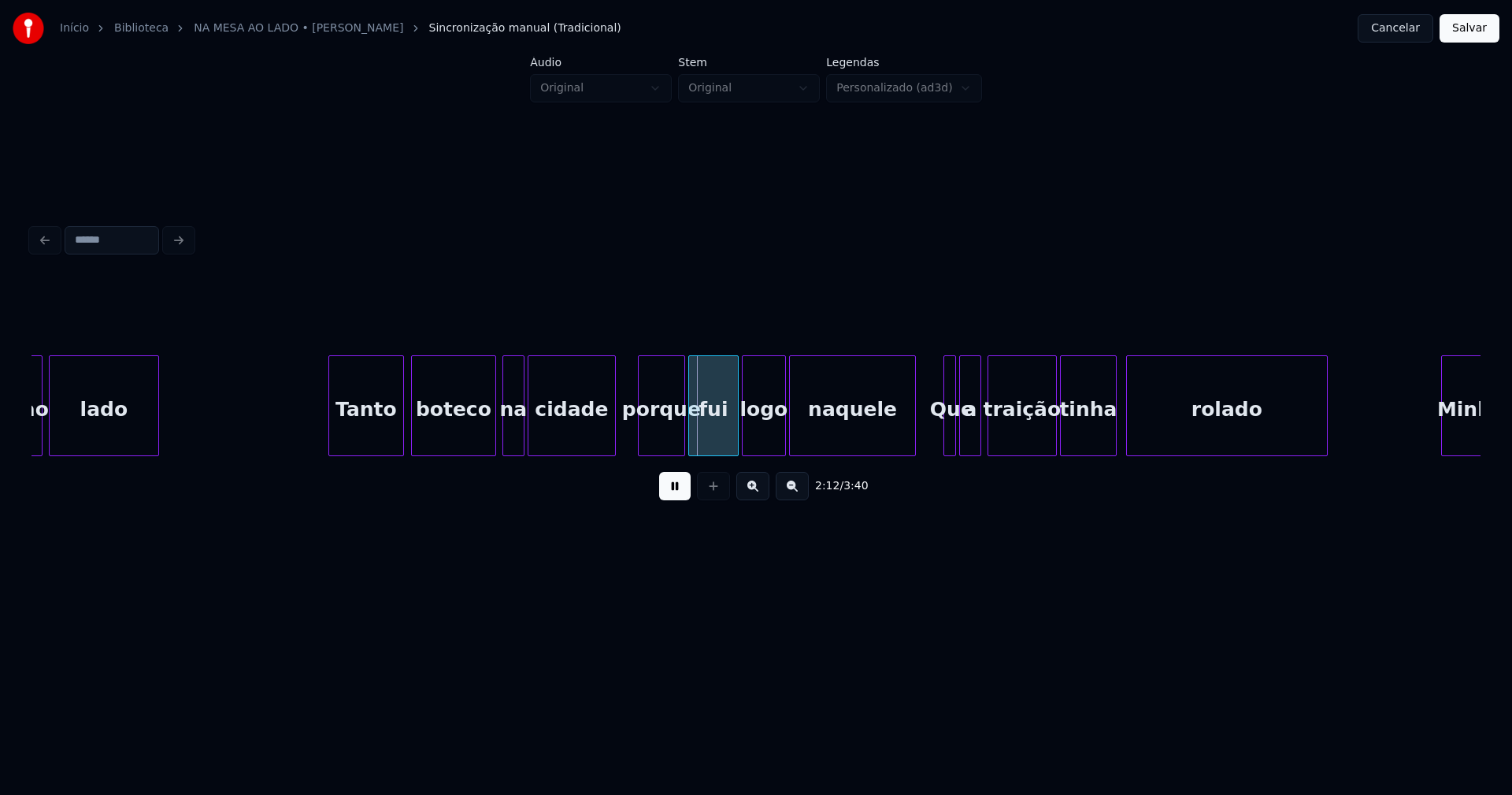
click at [641, 442] on div at bounding box center [641, 405] width 5 height 99
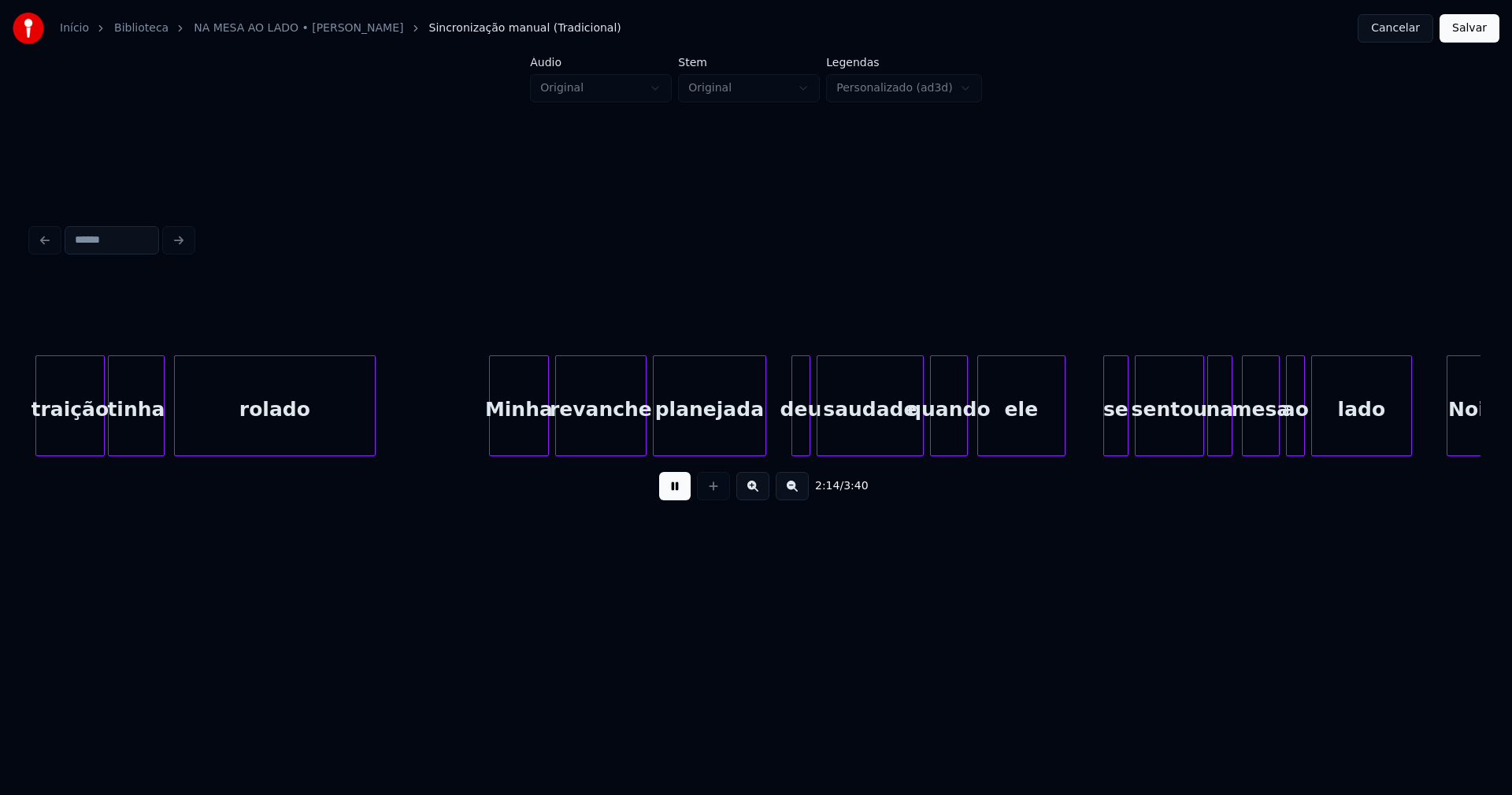
scroll to position [0, 21155]
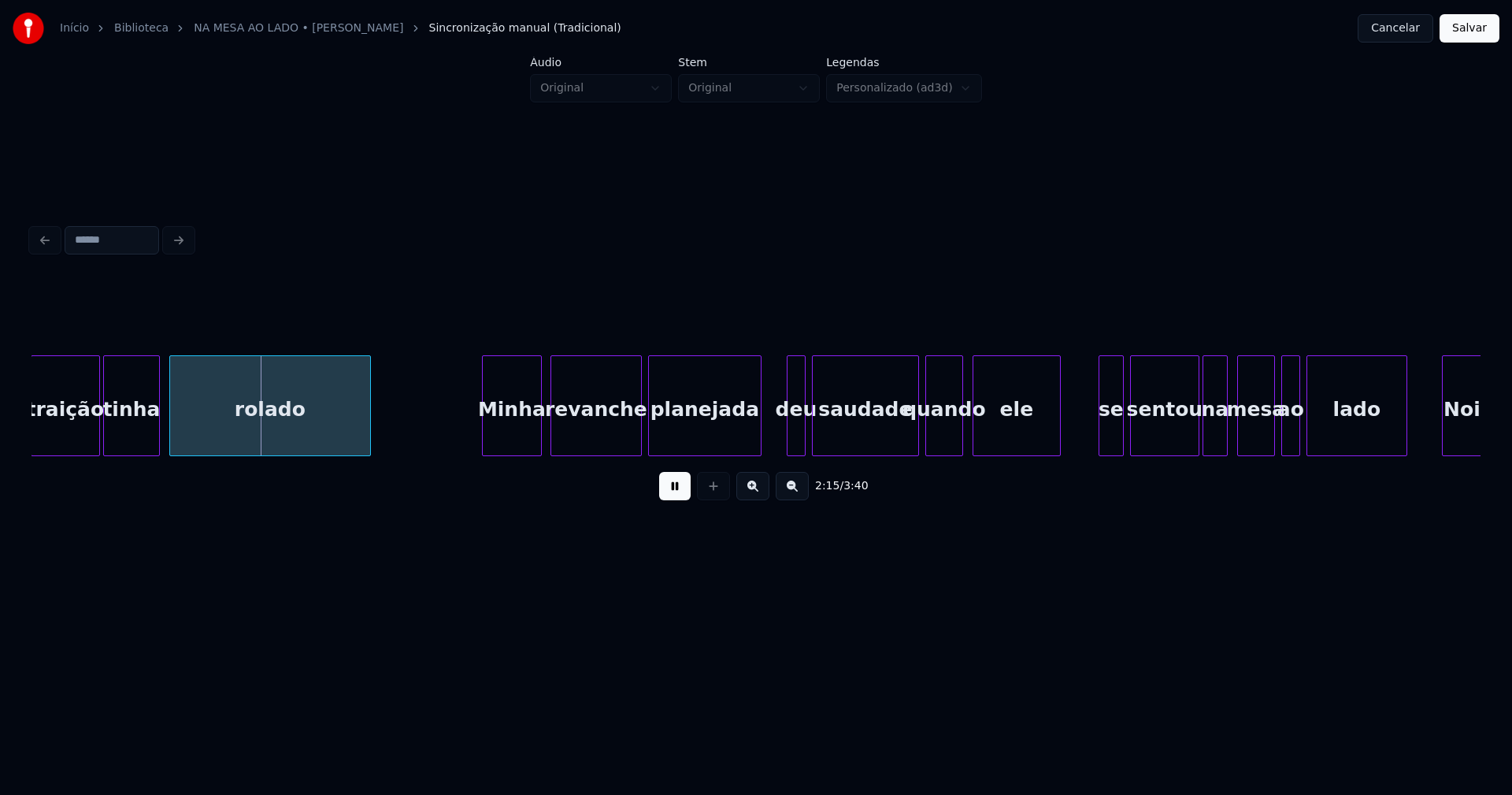
click at [502, 424] on div "Minha" at bounding box center [512, 409] width 58 height 107
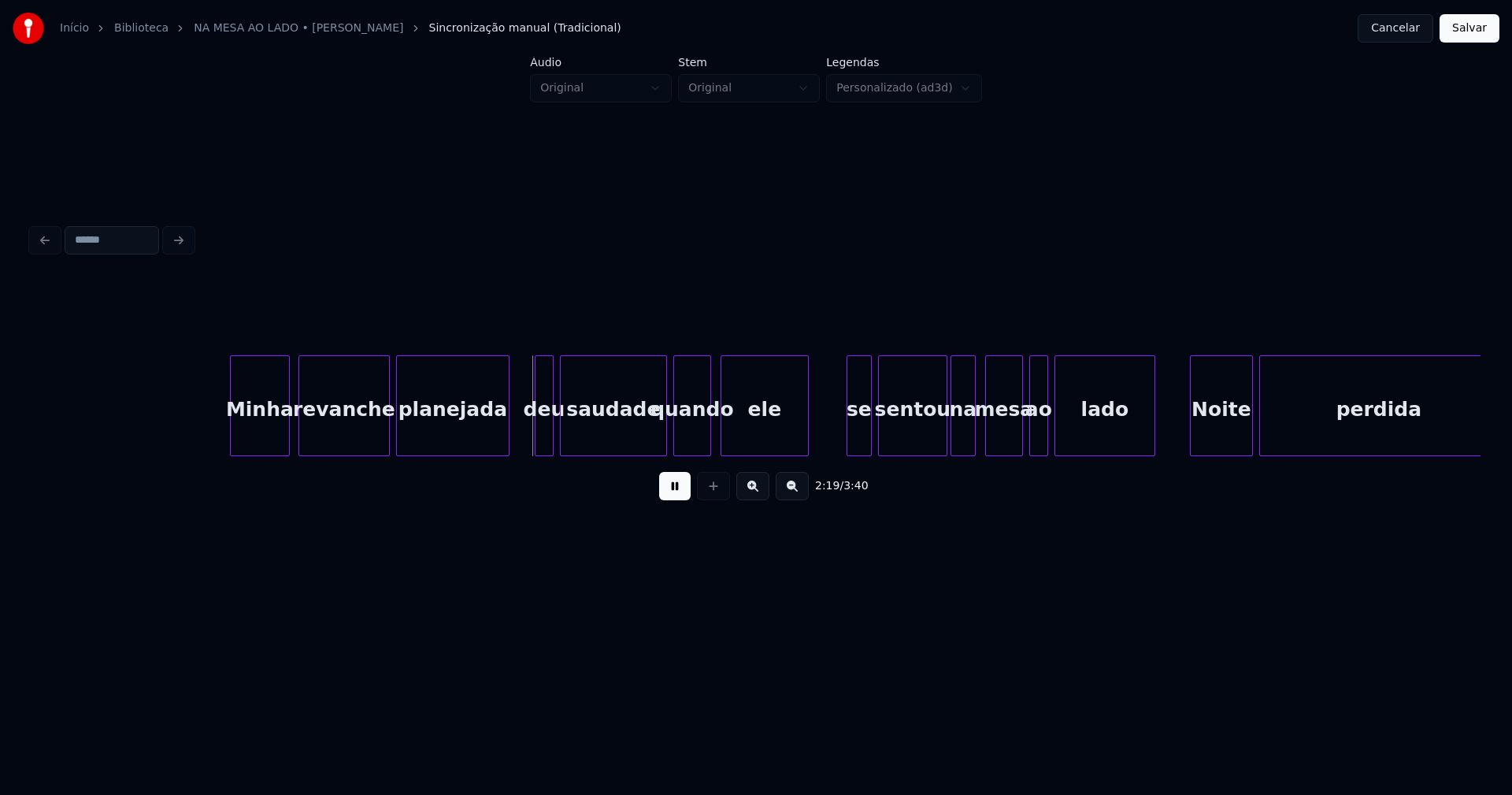
scroll to position [0, 21830]
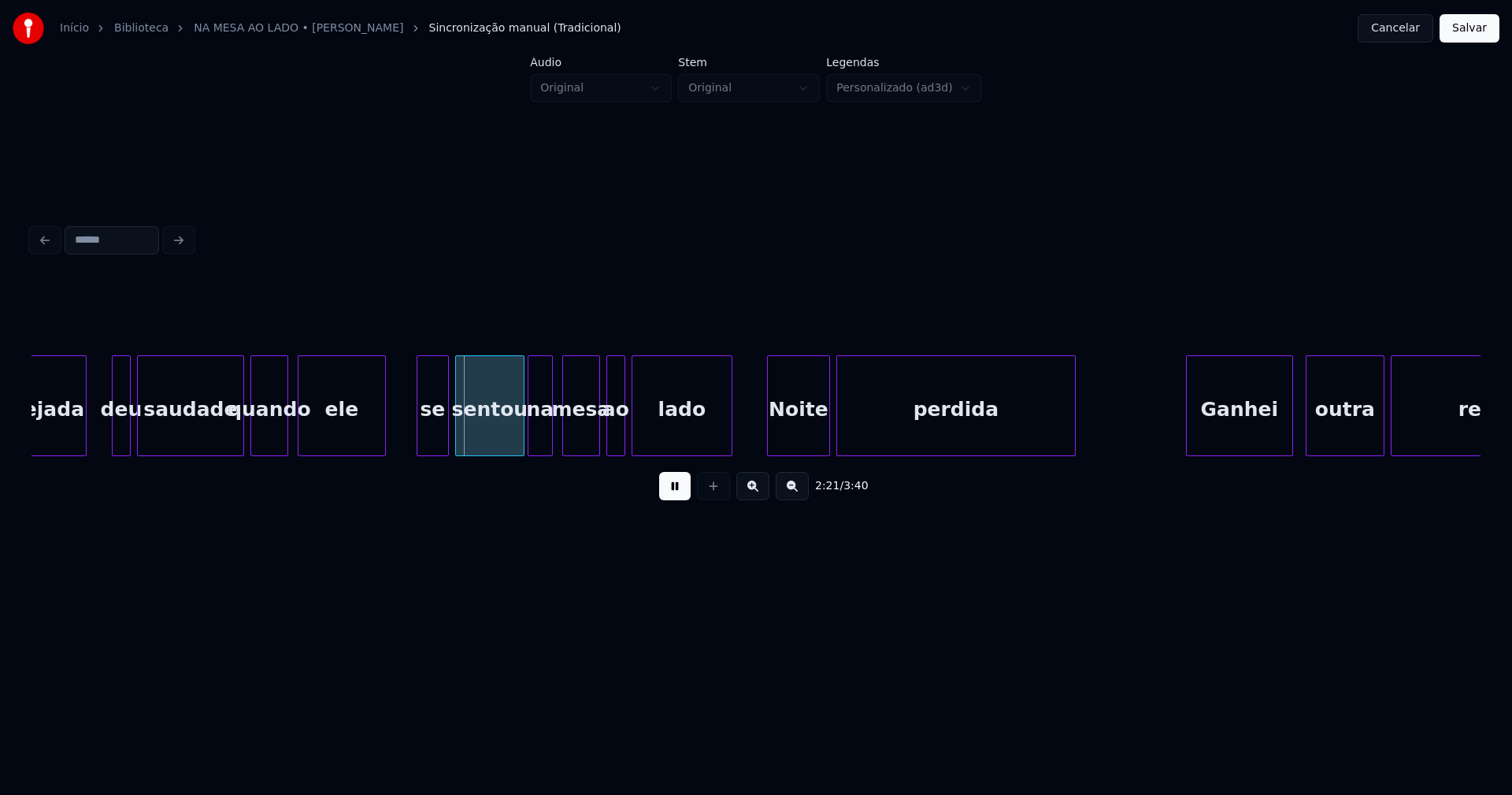
click at [421, 446] on div at bounding box center [419, 405] width 5 height 99
click at [767, 441] on div at bounding box center [768, 405] width 5 height 99
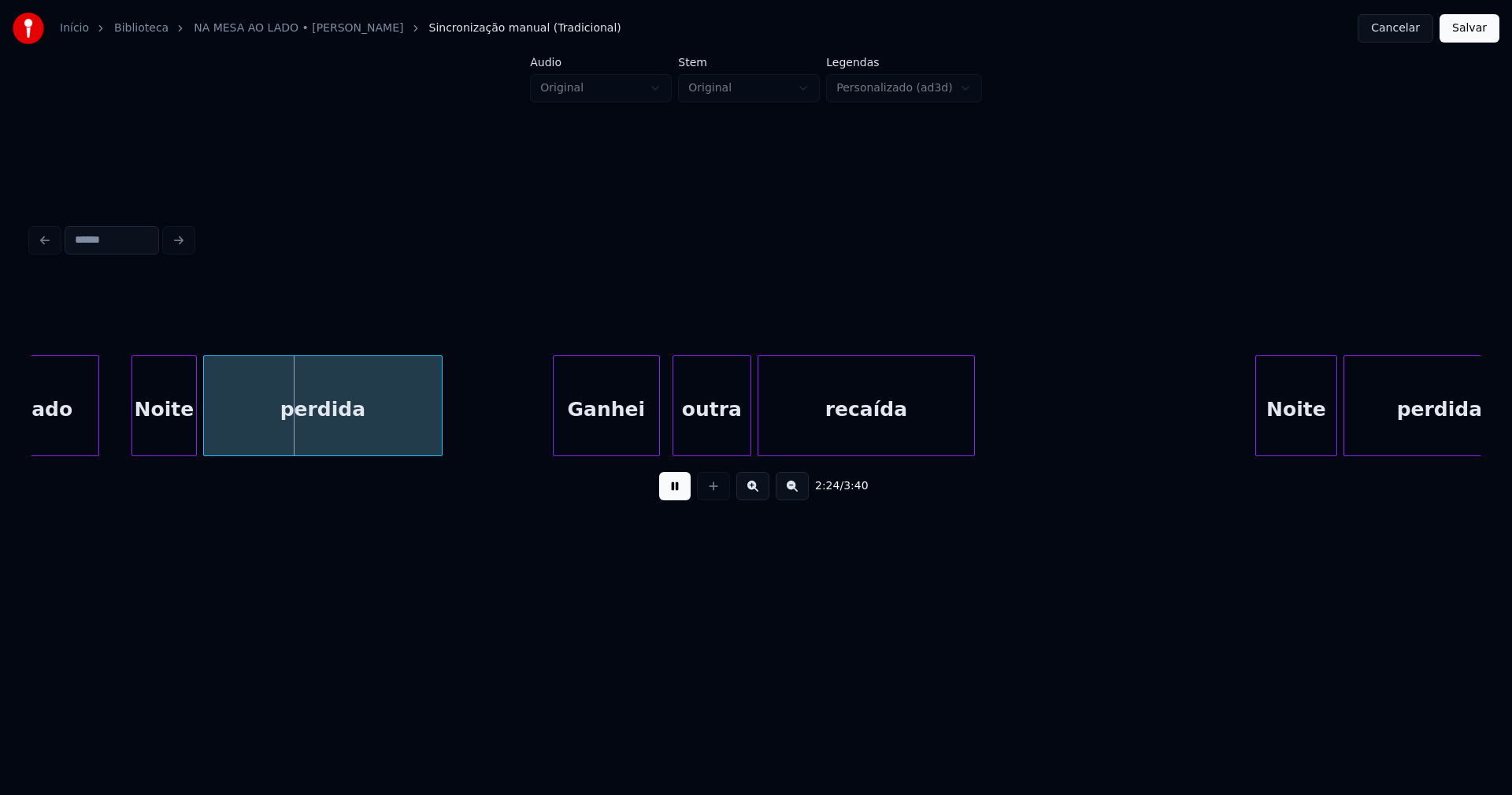
scroll to position [0, 22502]
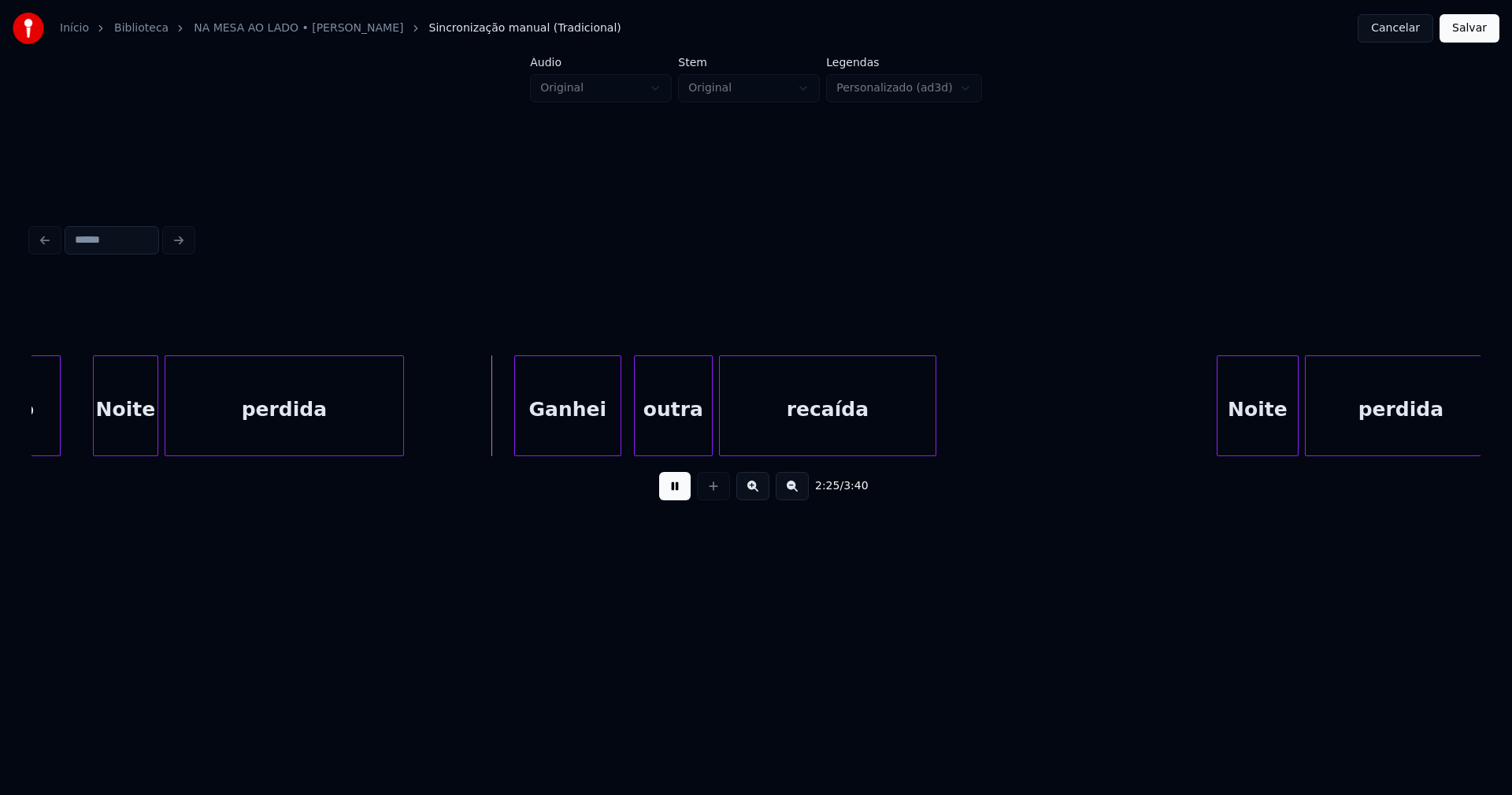
click at [588, 436] on div "Ganhei" at bounding box center [568, 409] width 106 height 107
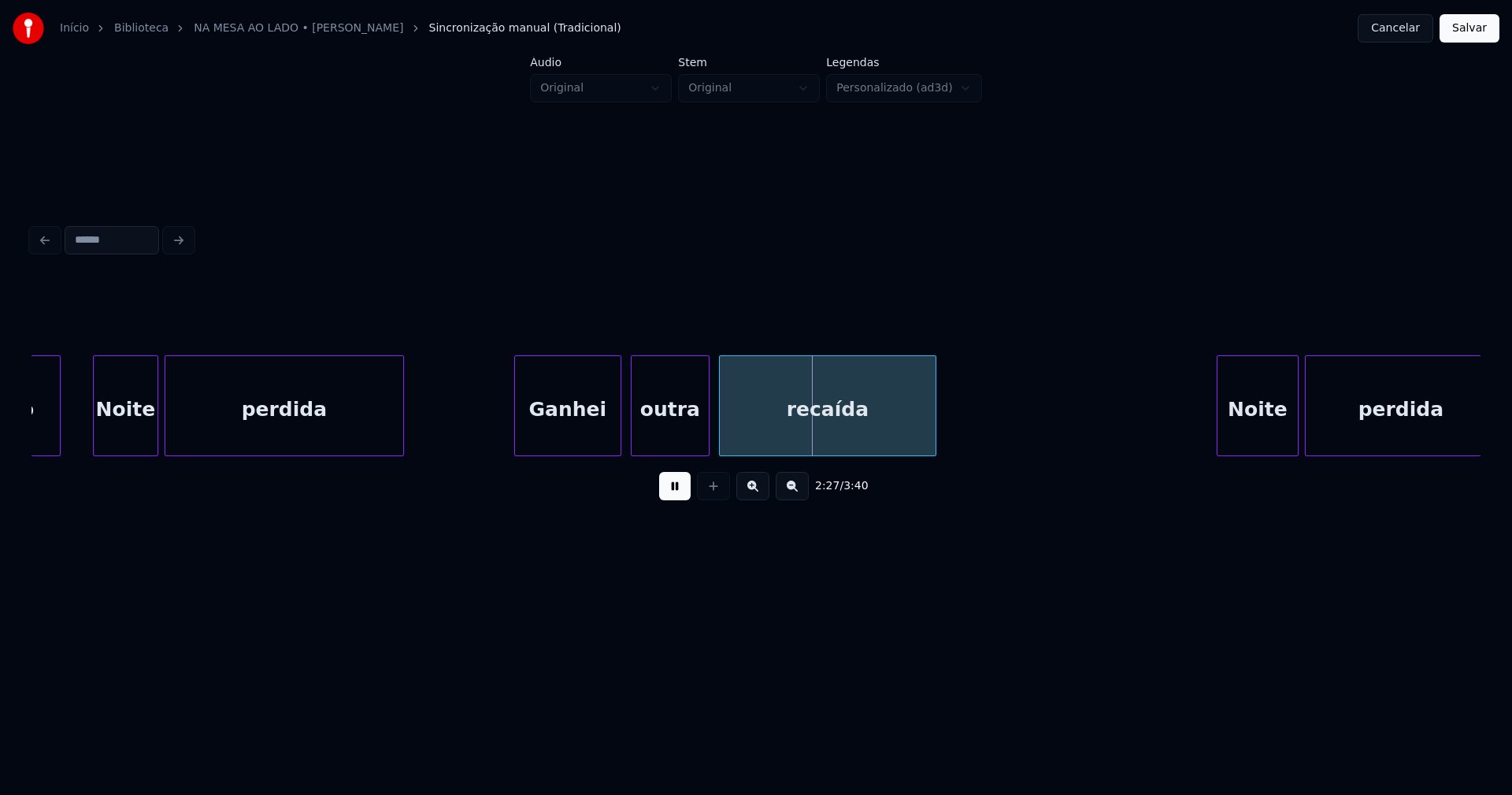
click at [682, 437] on div "outra" at bounding box center [670, 409] width 77 height 107
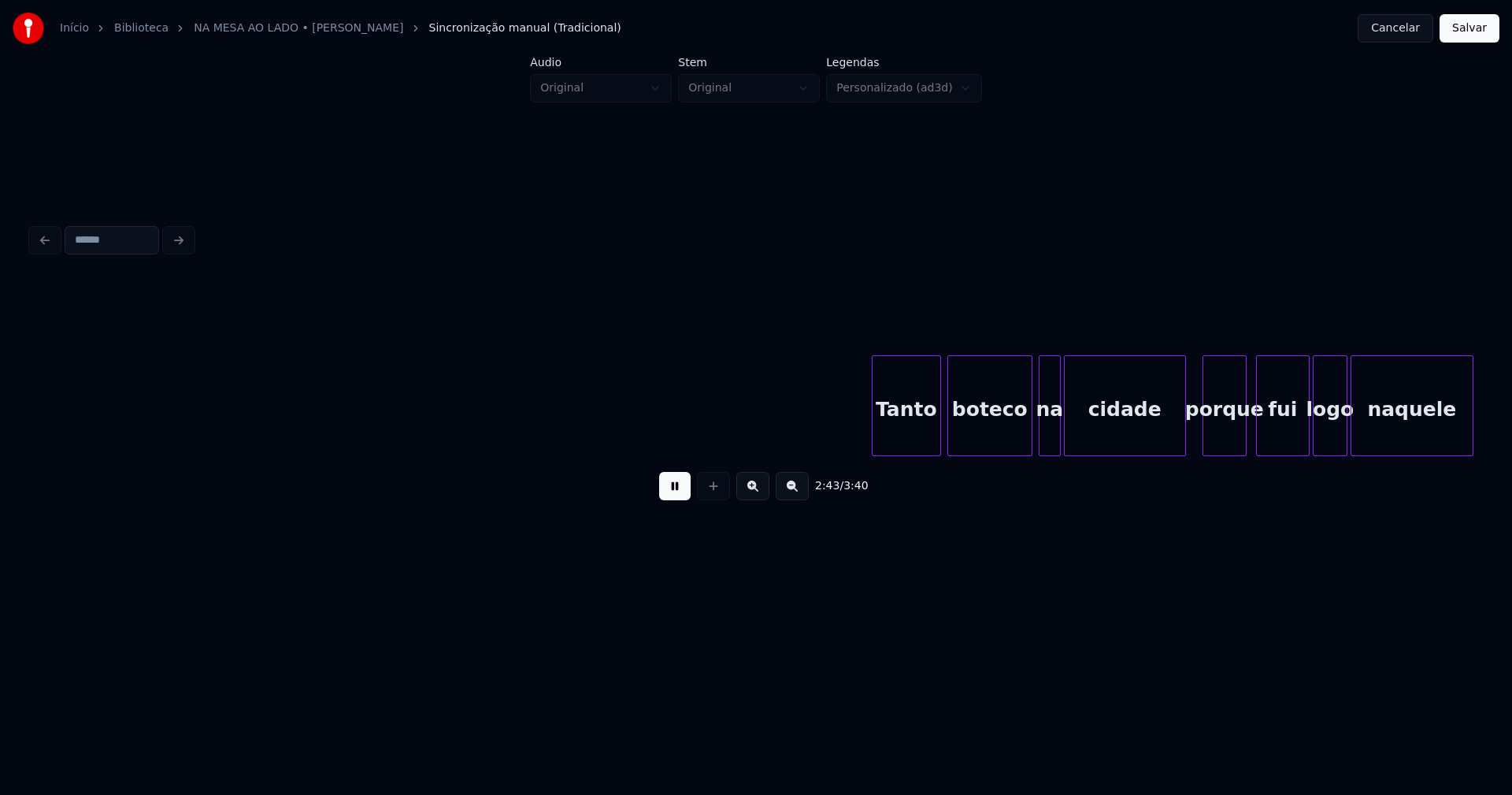
scroll to position [0, 25750]
click at [888, 433] on div "Tanto" at bounding box center [891, 409] width 68 height 107
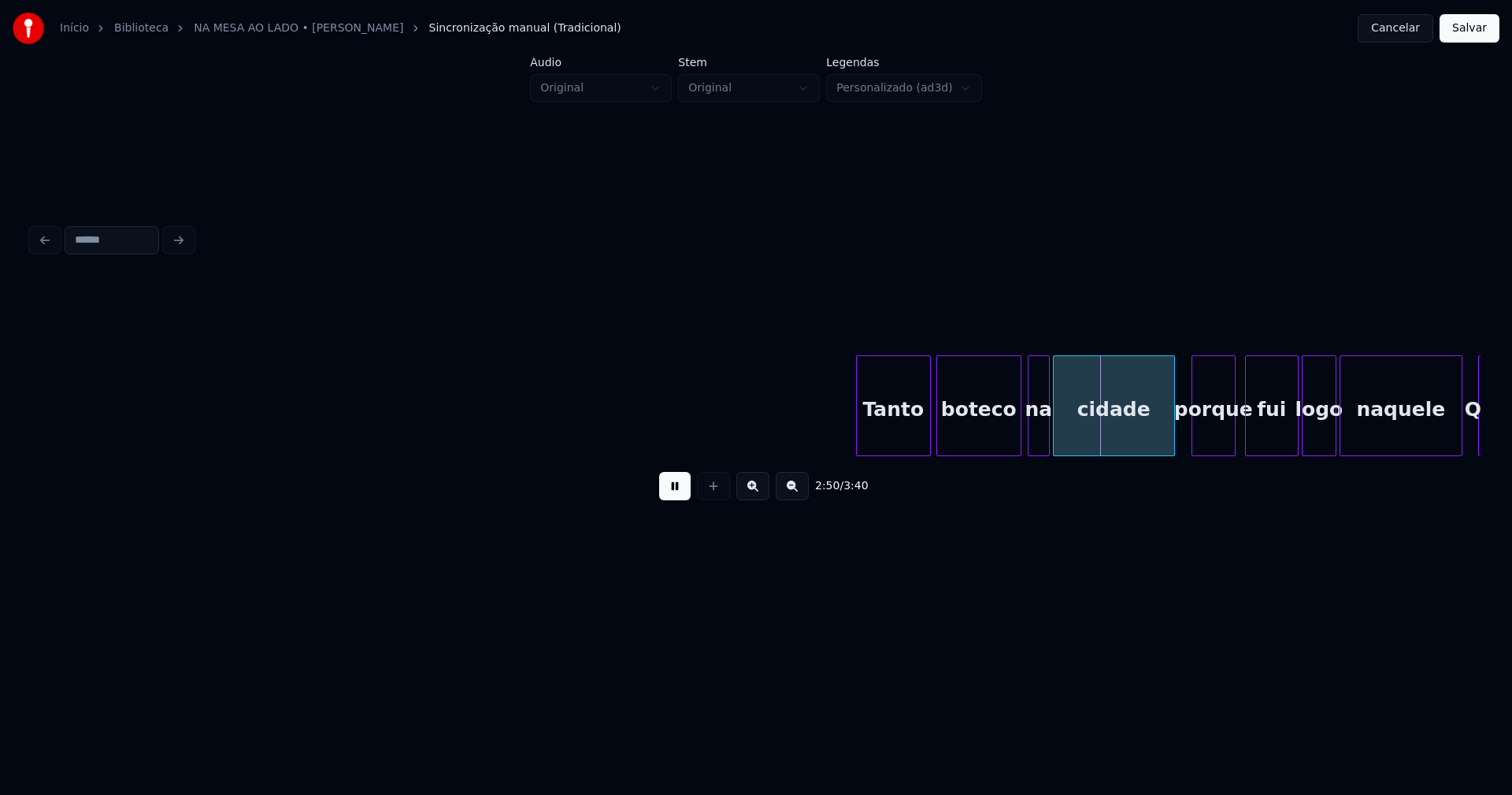
click at [928, 433] on div at bounding box center [927, 405] width 5 height 99
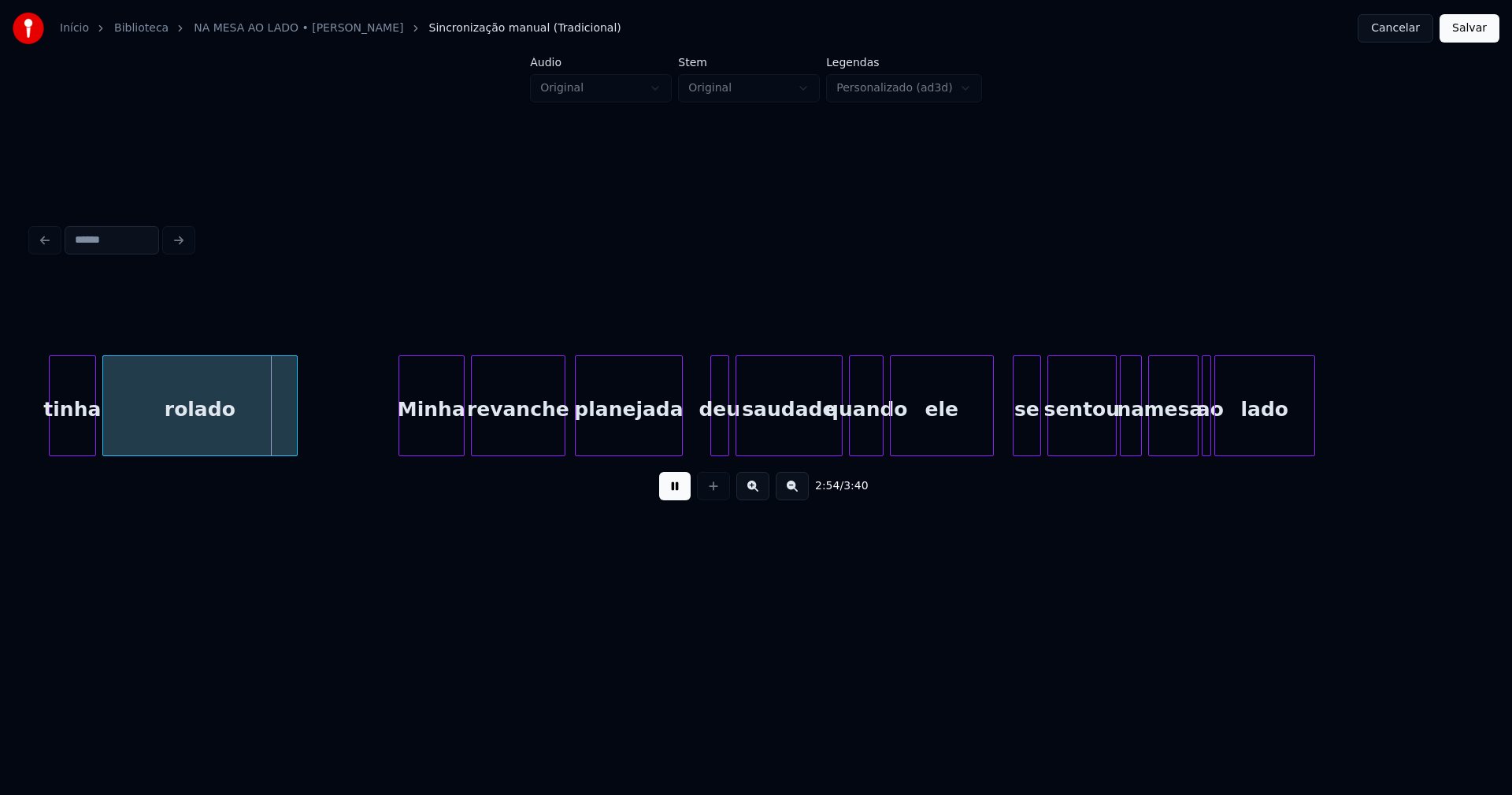
scroll to position [0, 27321]
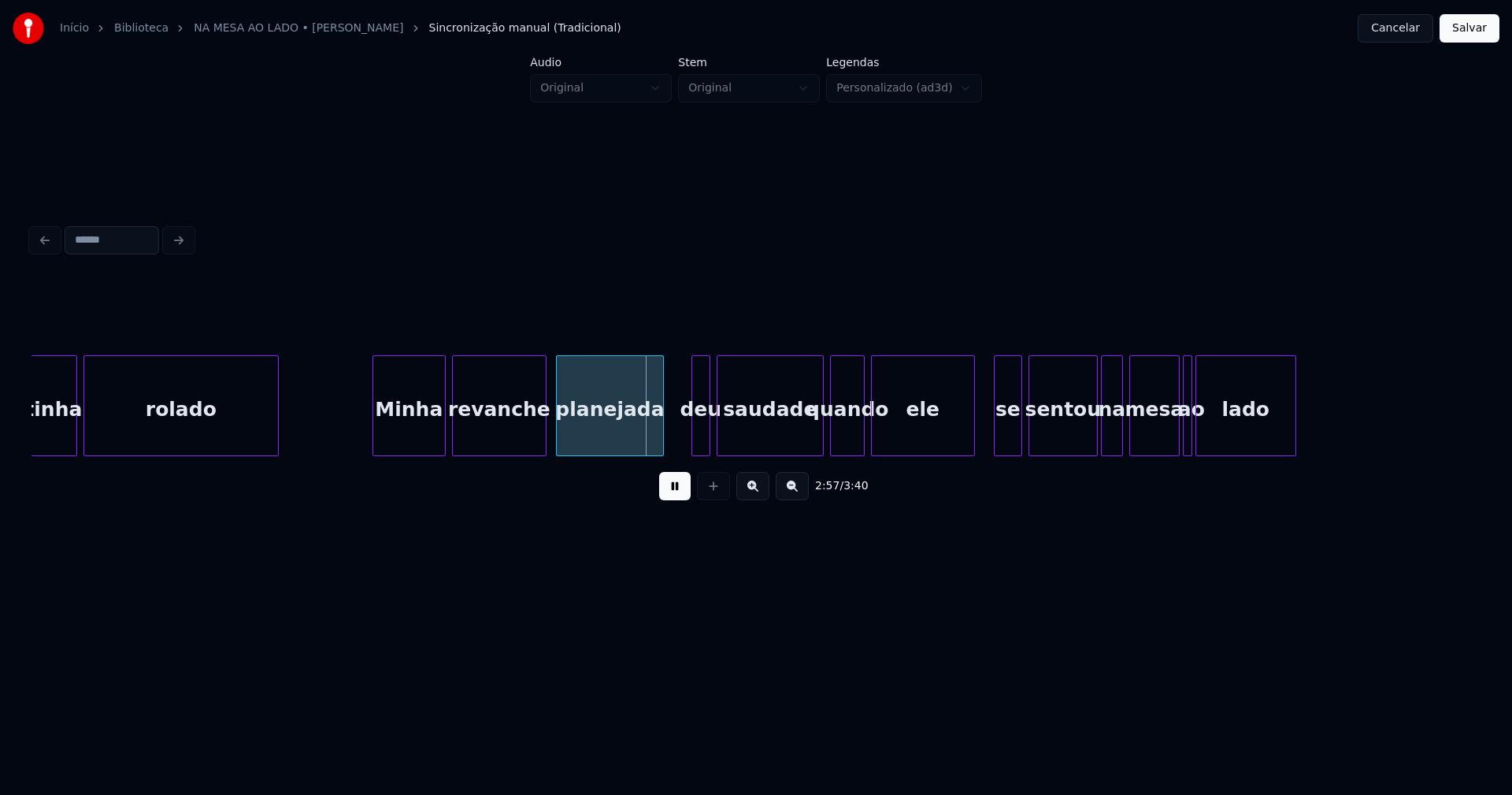
click at [373, 448] on div "Minha" at bounding box center [409, 405] width 73 height 101
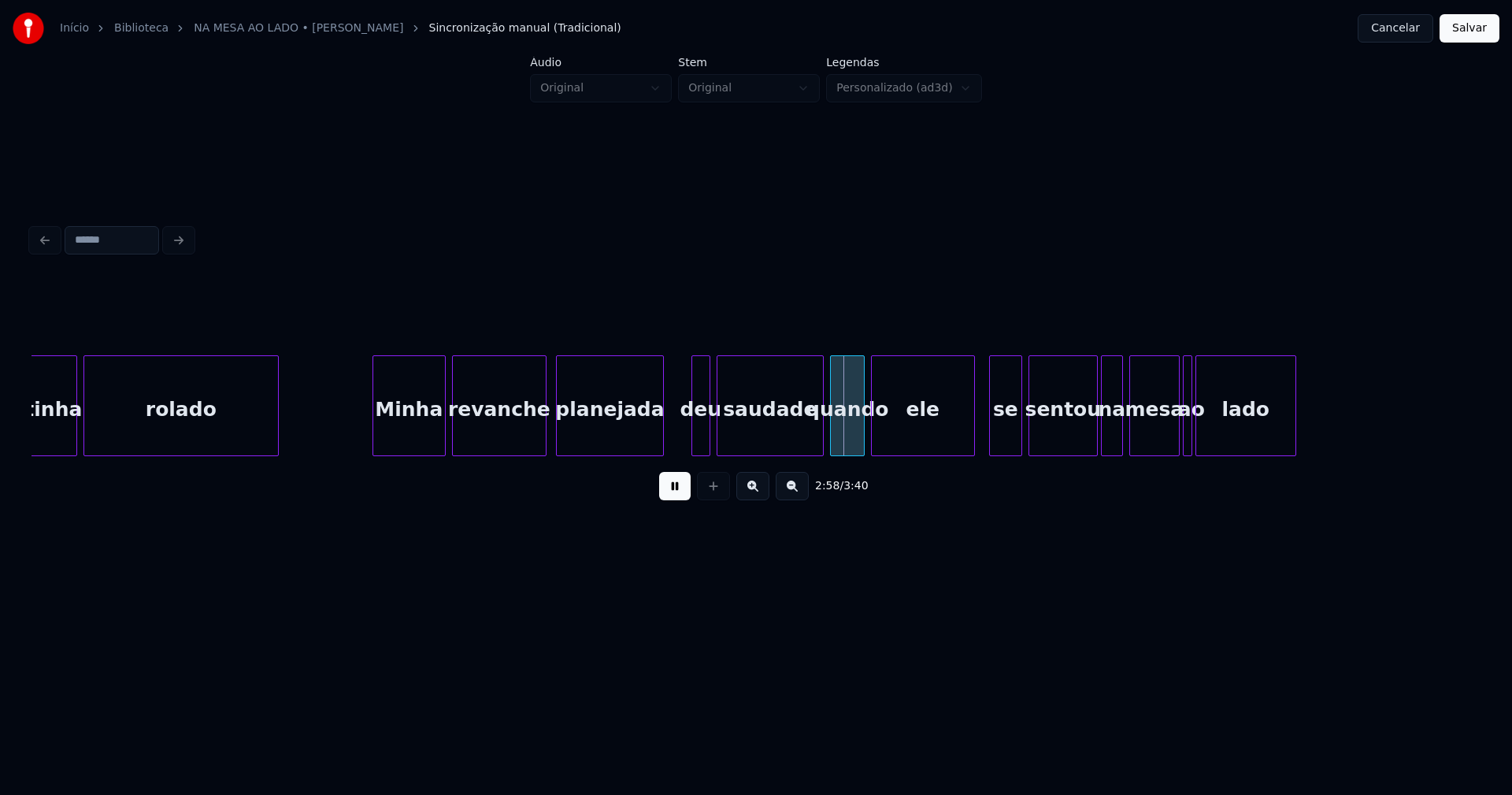
click at [991, 439] on div at bounding box center [992, 405] width 5 height 99
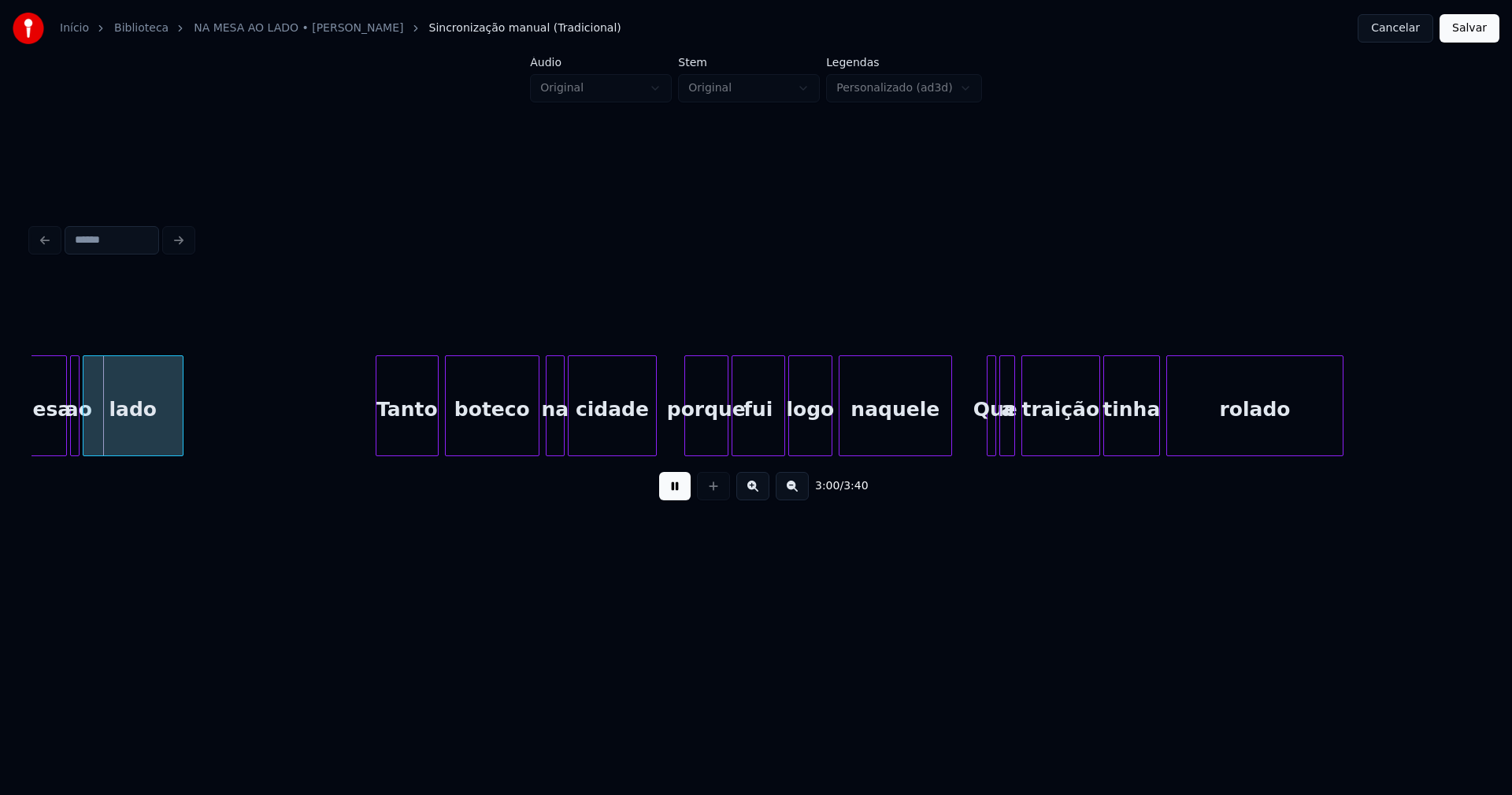
scroll to position [0, 28532]
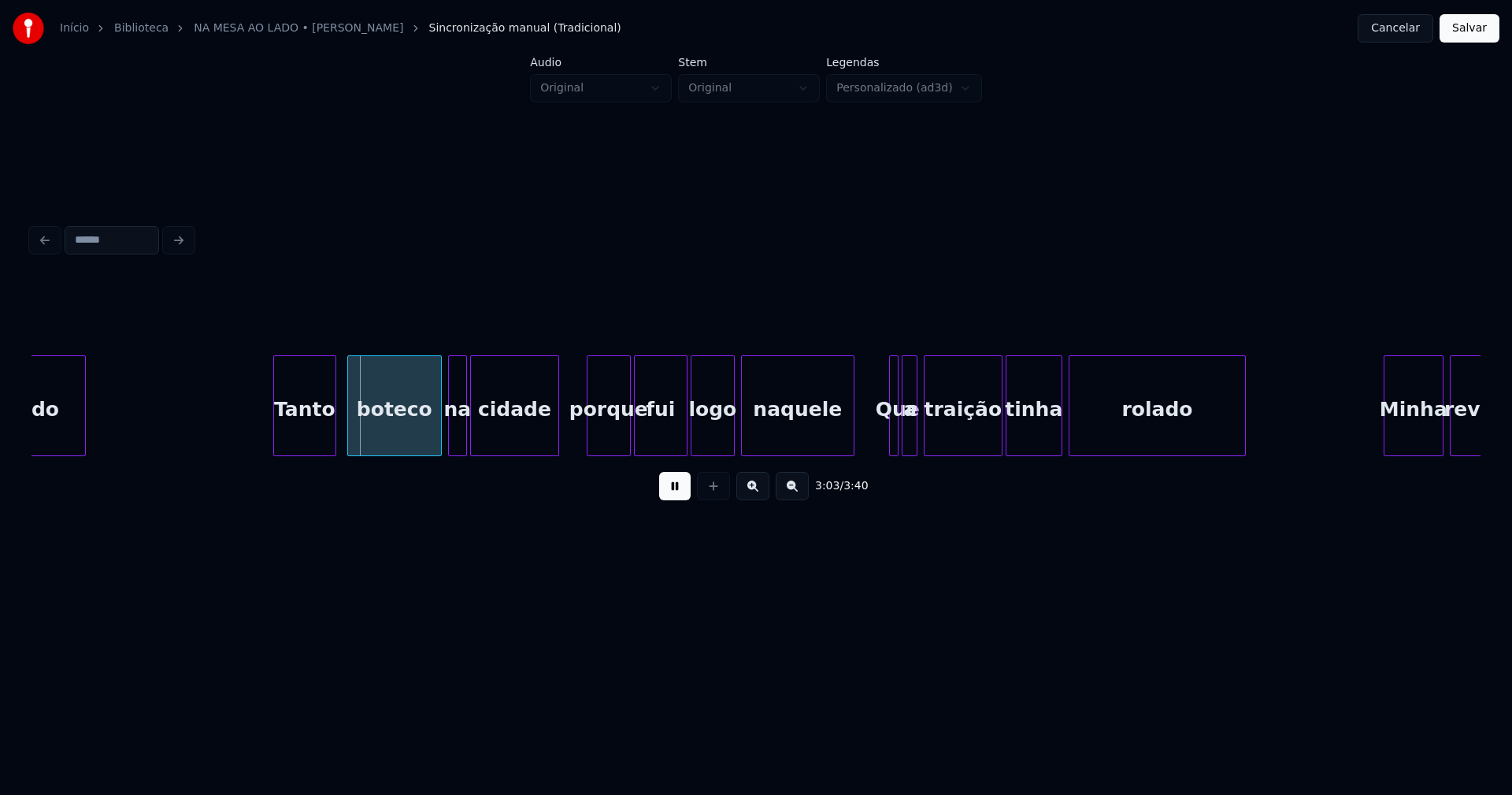
click at [310, 446] on div "Tanto" at bounding box center [304, 409] width 61 height 107
click at [913, 434] on div "a" at bounding box center [914, 409] width 16 height 107
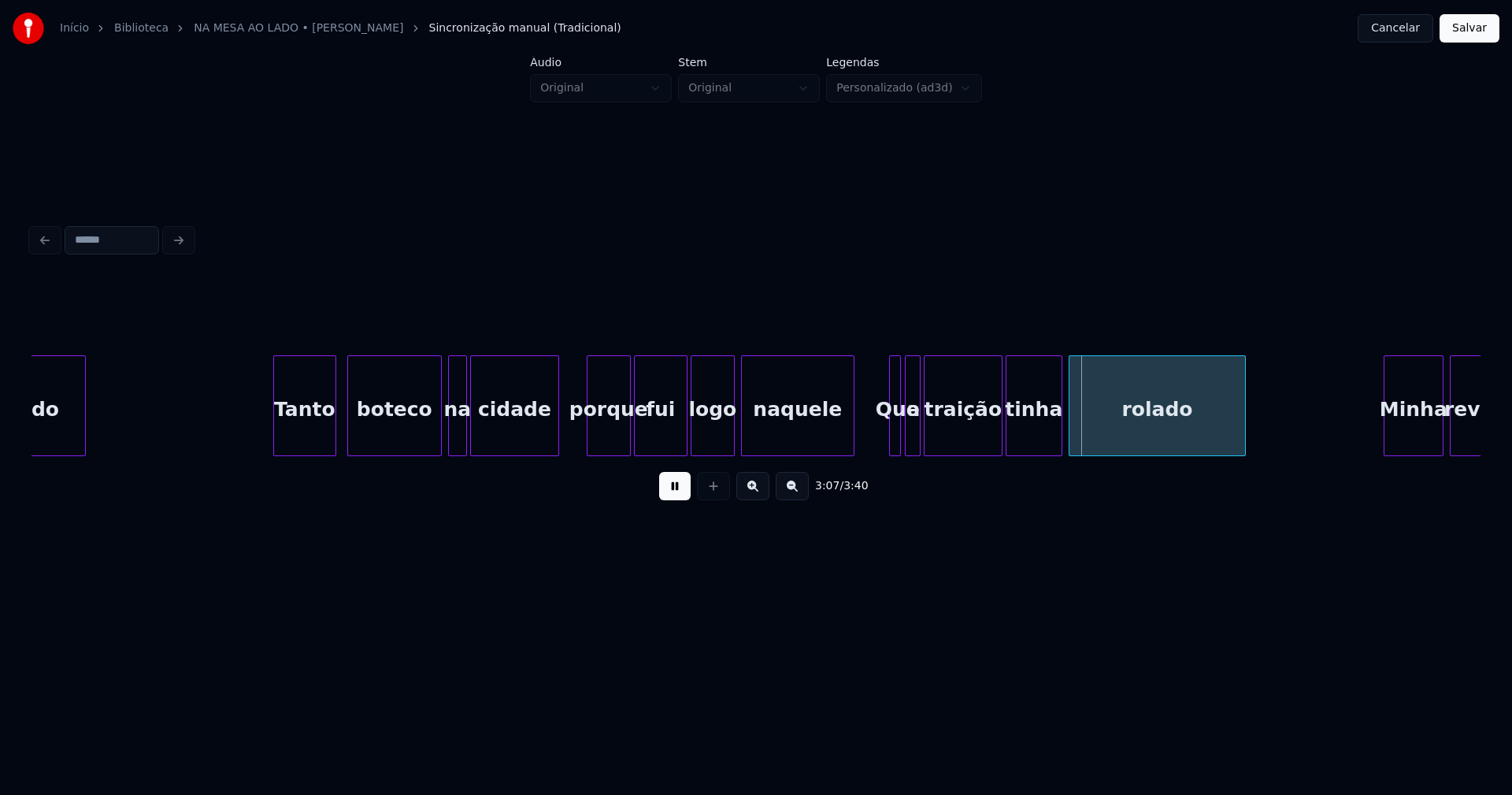
click at [898, 442] on div at bounding box center [897, 405] width 5 height 99
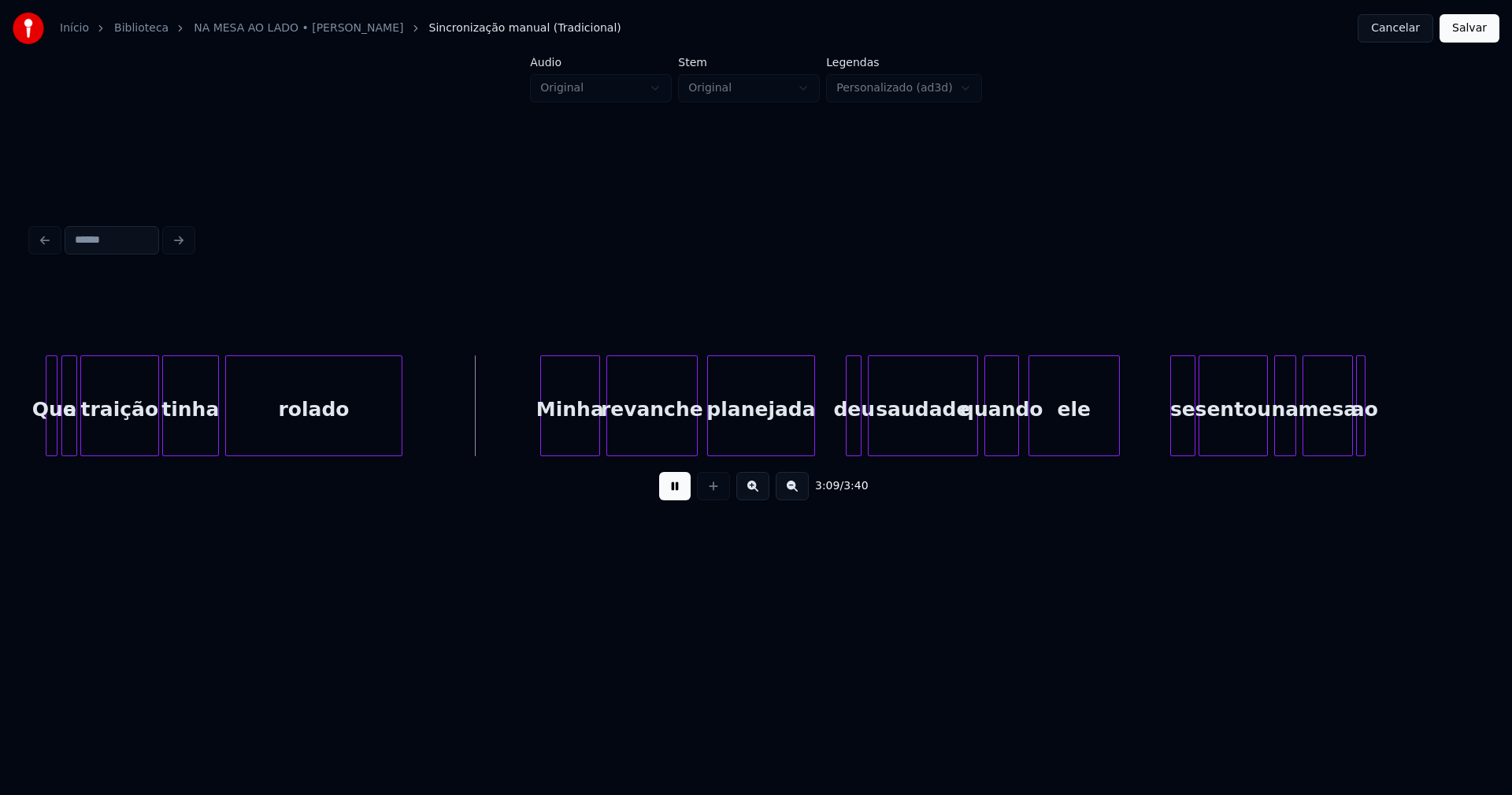
scroll to position [0, 29453]
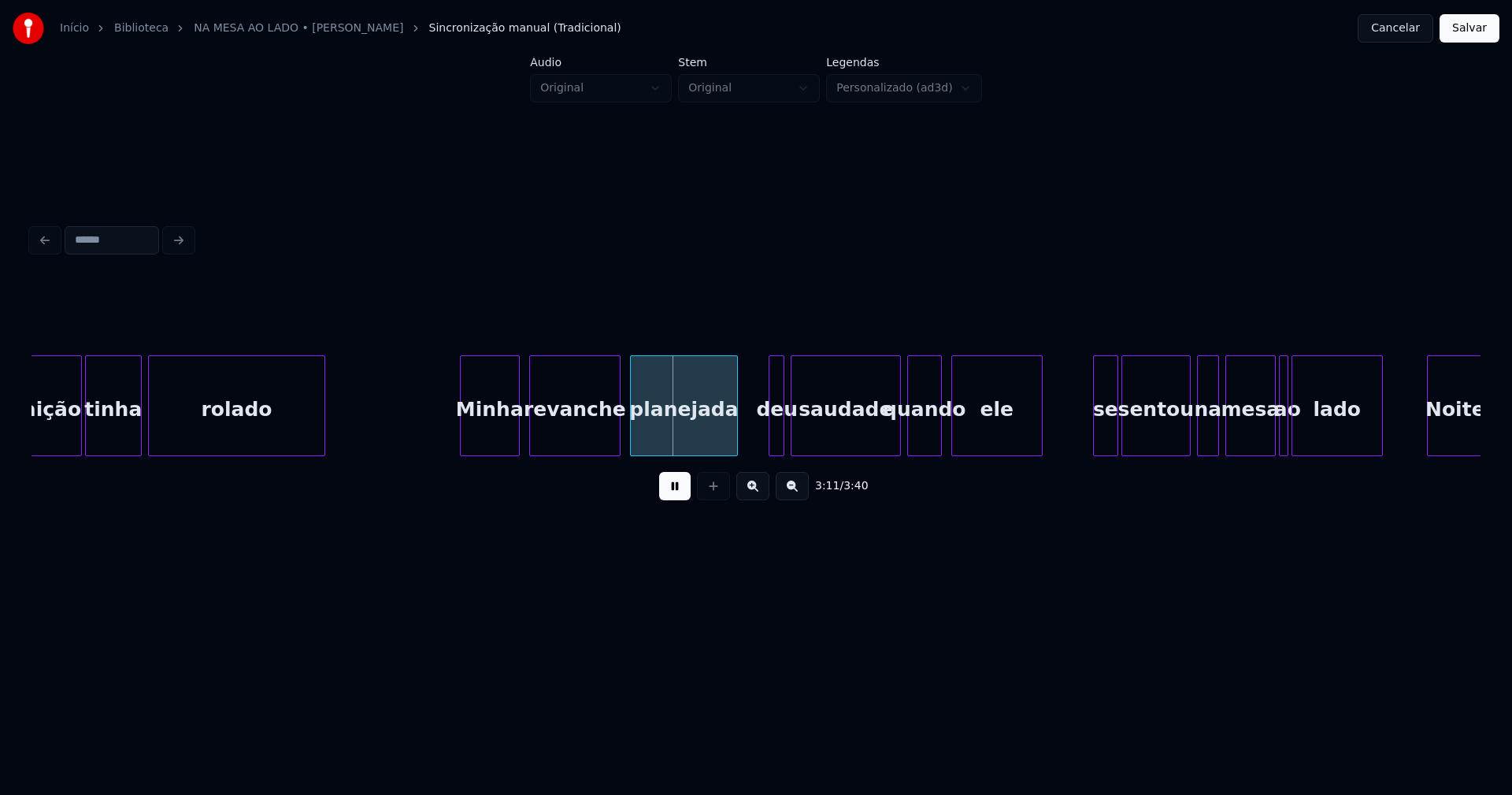
click at [507, 440] on div "Minha" at bounding box center [490, 409] width 58 height 107
click at [1081, 443] on div at bounding box center [1082, 405] width 5 height 99
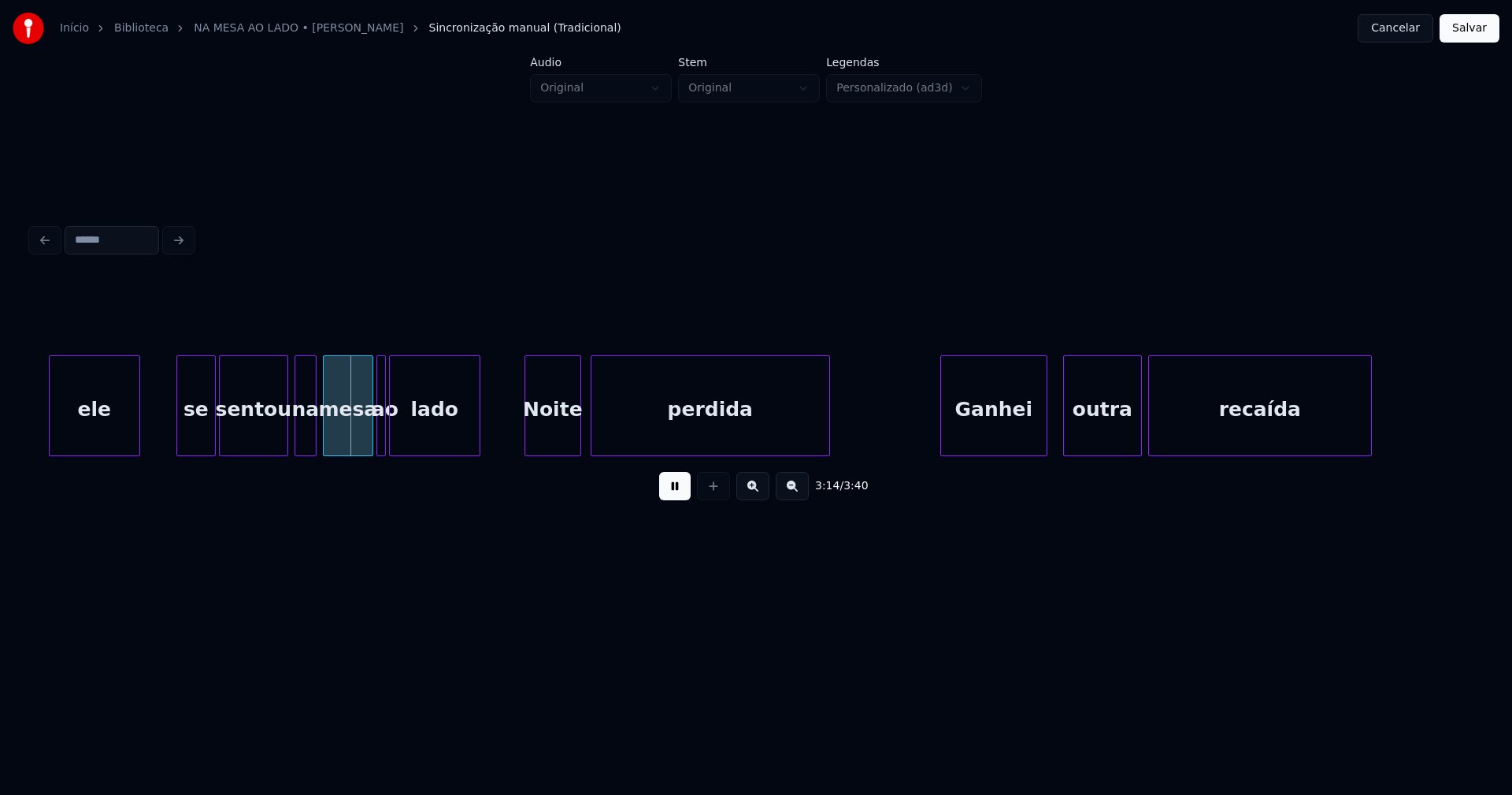
scroll to position [0, 30374]
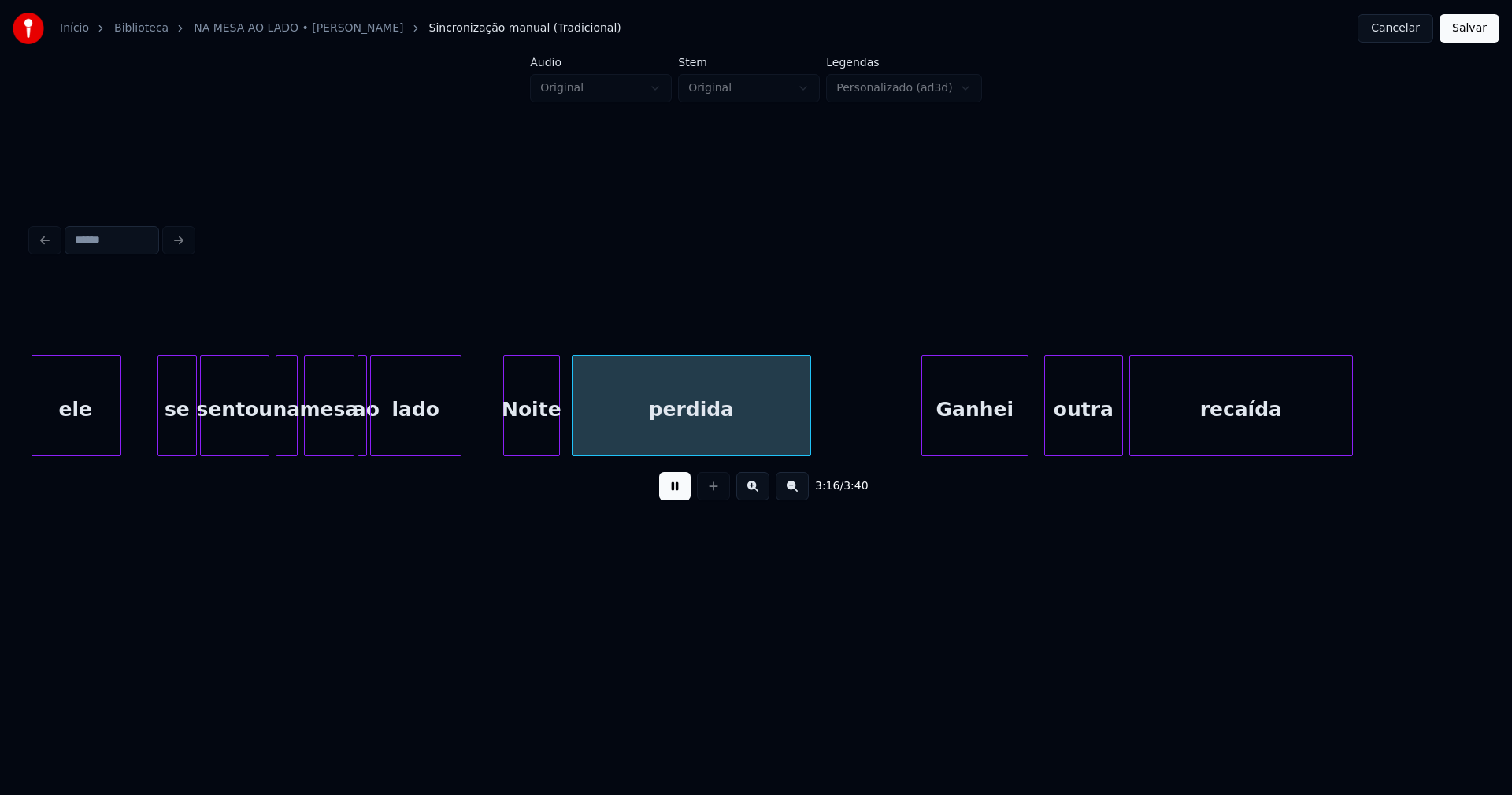
click at [532, 435] on div "Noite" at bounding box center [531, 409] width 55 height 107
click at [988, 428] on div "Ganhei" at bounding box center [973, 409] width 106 height 107
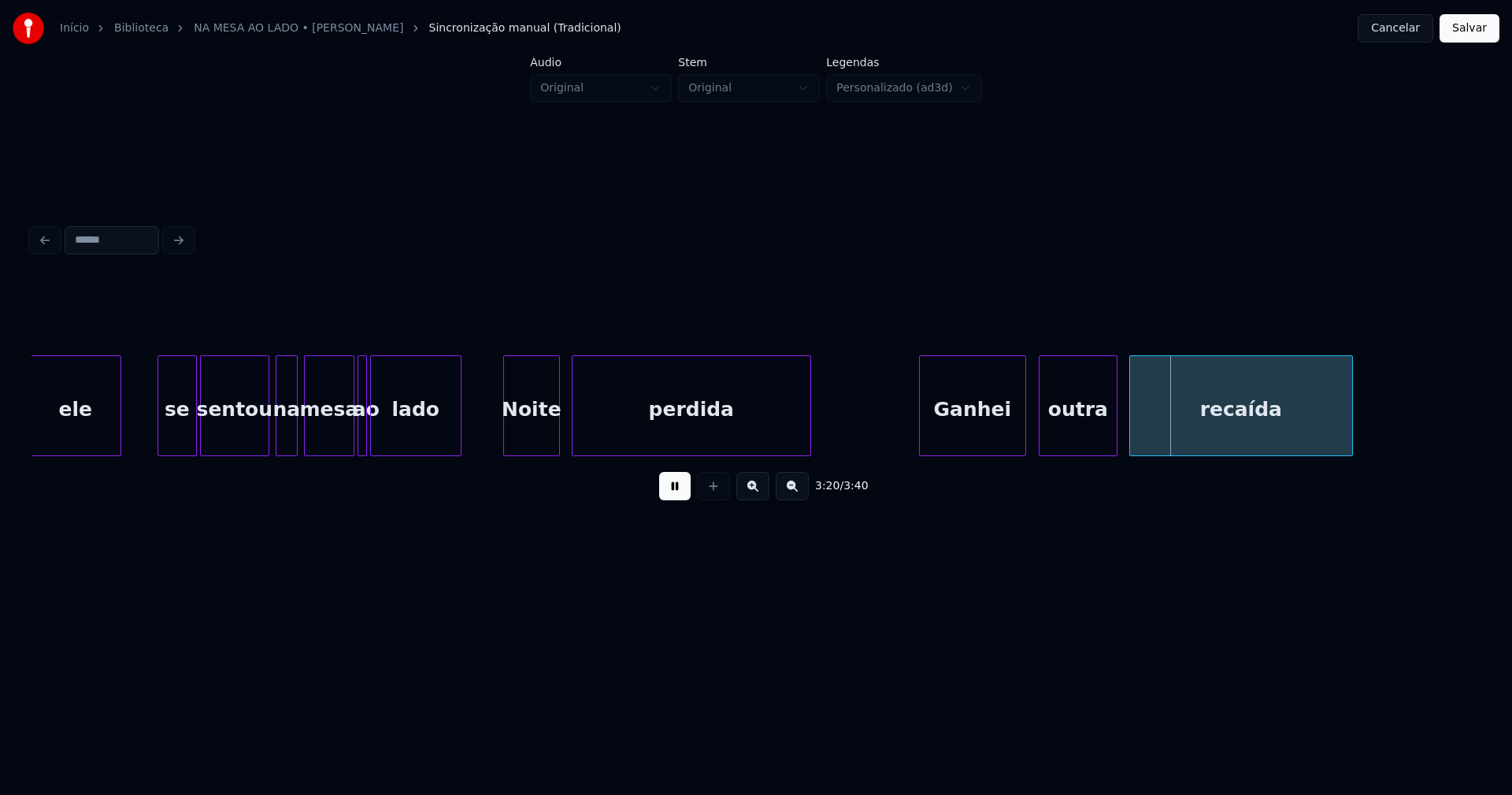
click at [1085, 436] on div "outra" at bounding box center [1078, 409] width 77 height 107
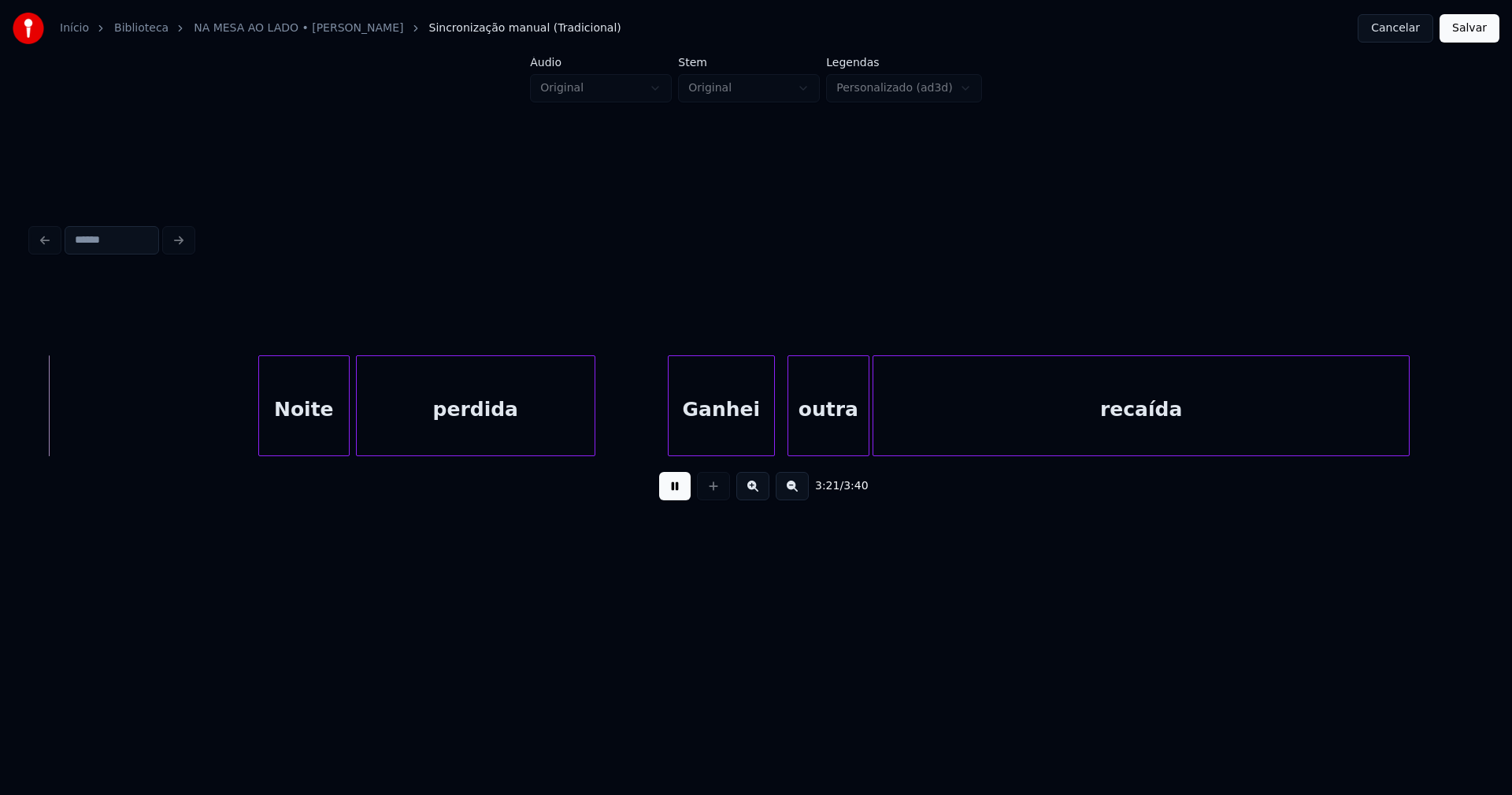
scroll to position [0, 31730]
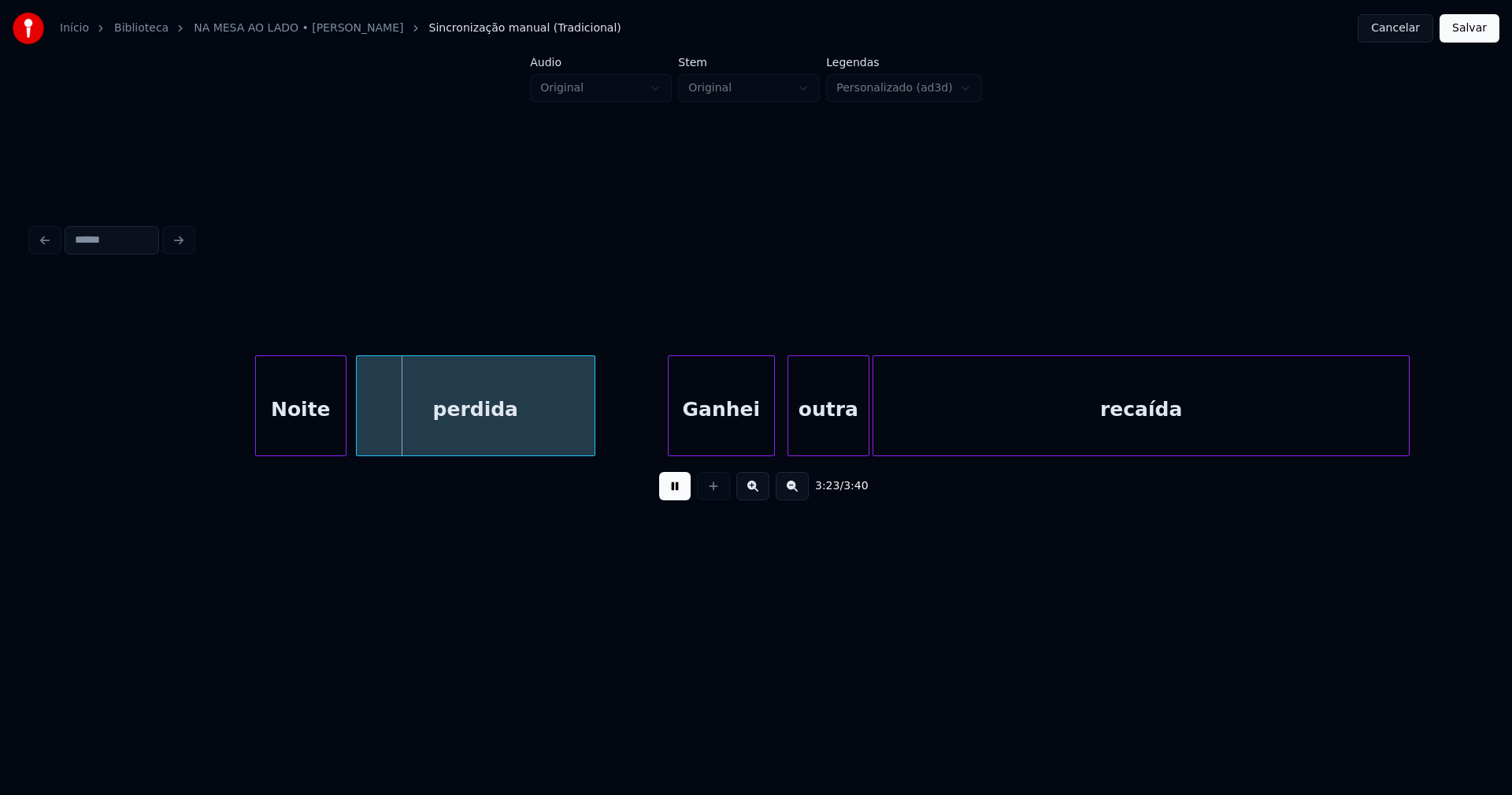
click at [298, 443] on div "Noite" at bounding box center [301, 409] width 90 height 107
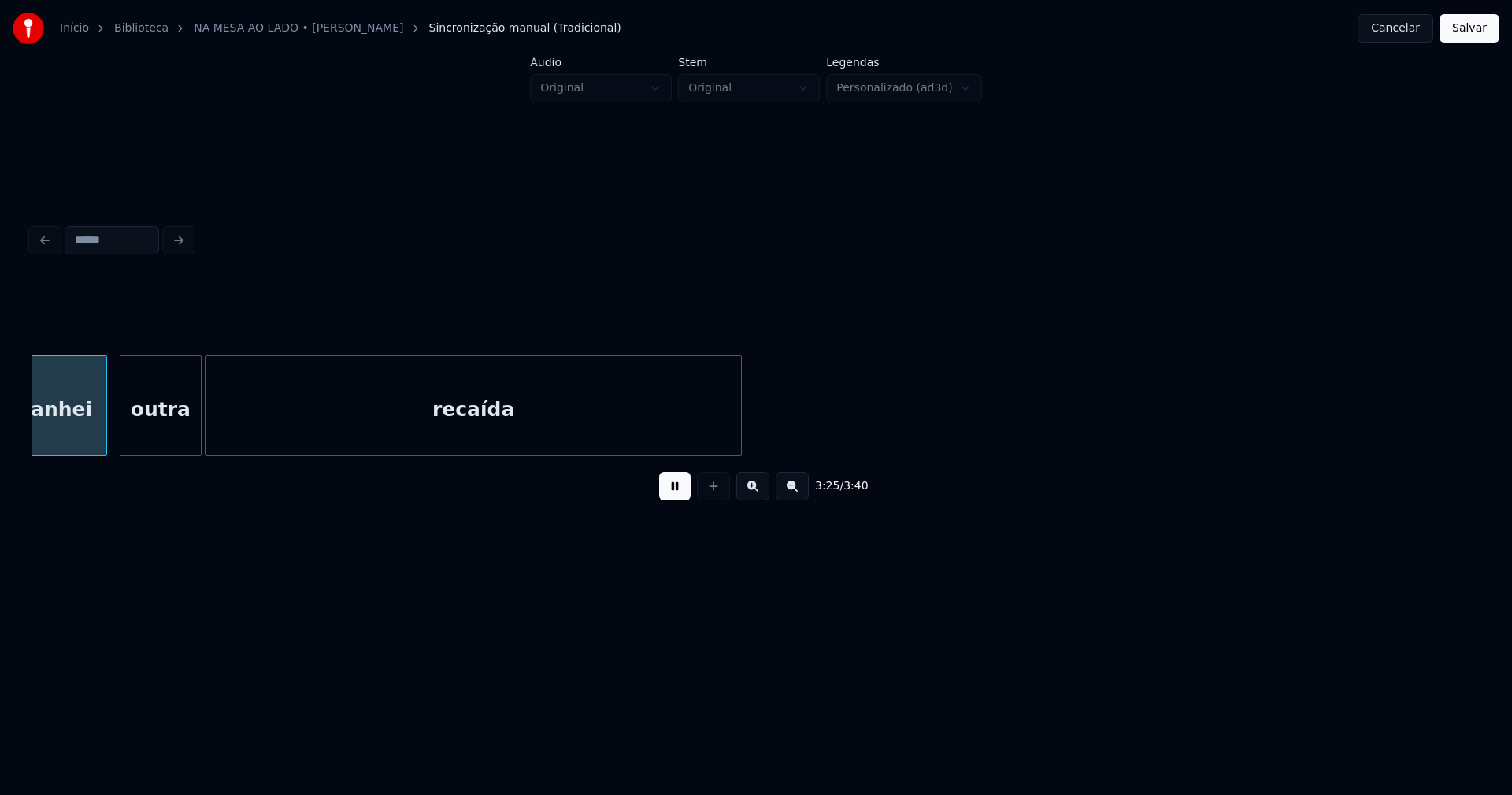
scroll to position [0, 32417]
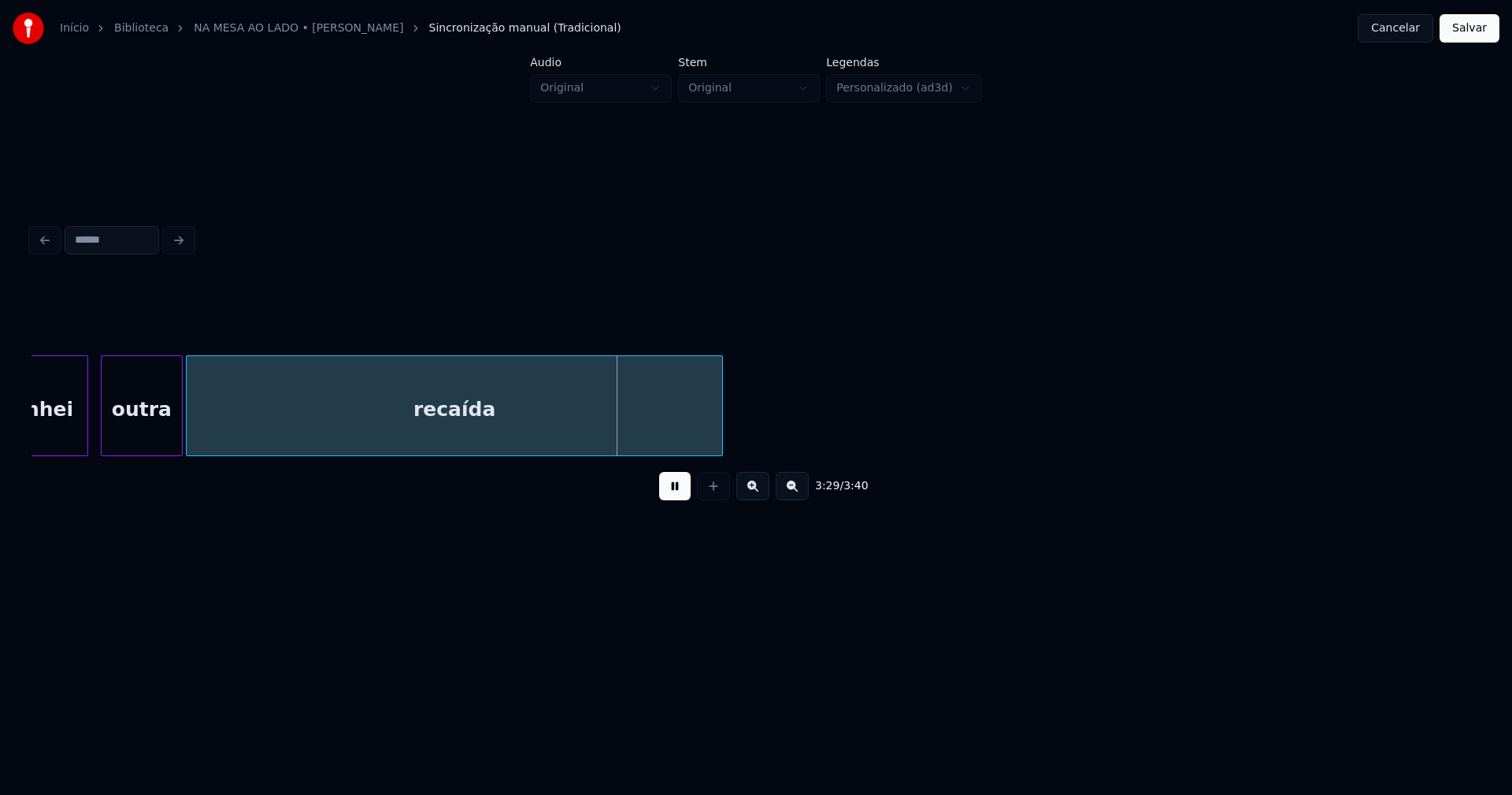
drag, startPoint x: 1475, startPoint y: 31, endPoint x: 1466, endPoint y: 33, distance: 9.7
click at [1475, 32] on button "Salvar" at bounding box center [1470, 28] width 60 height 28
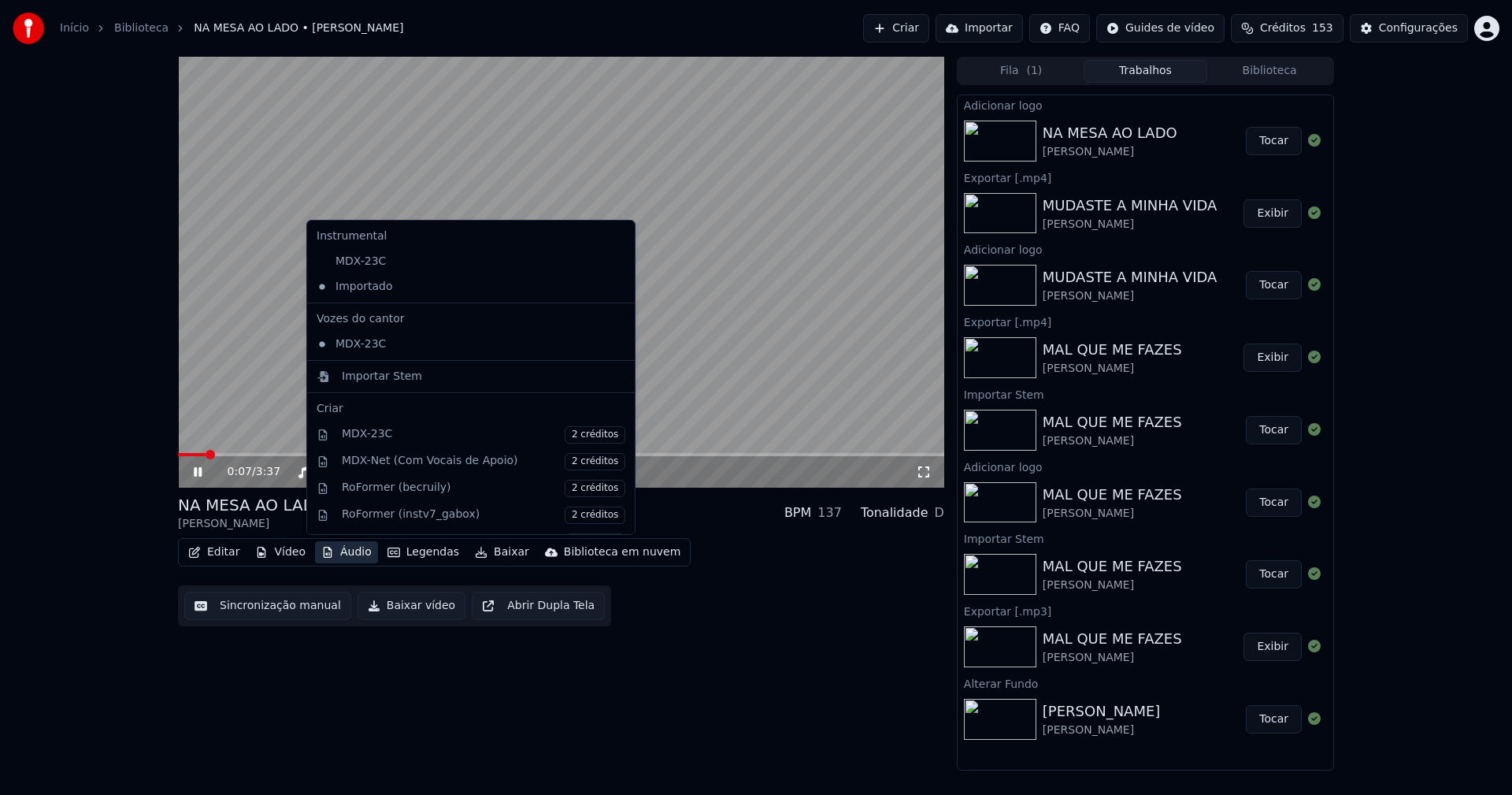
click at [337, 548] on button "Áudio" at bounding box center [346, 552] width 63 height 22
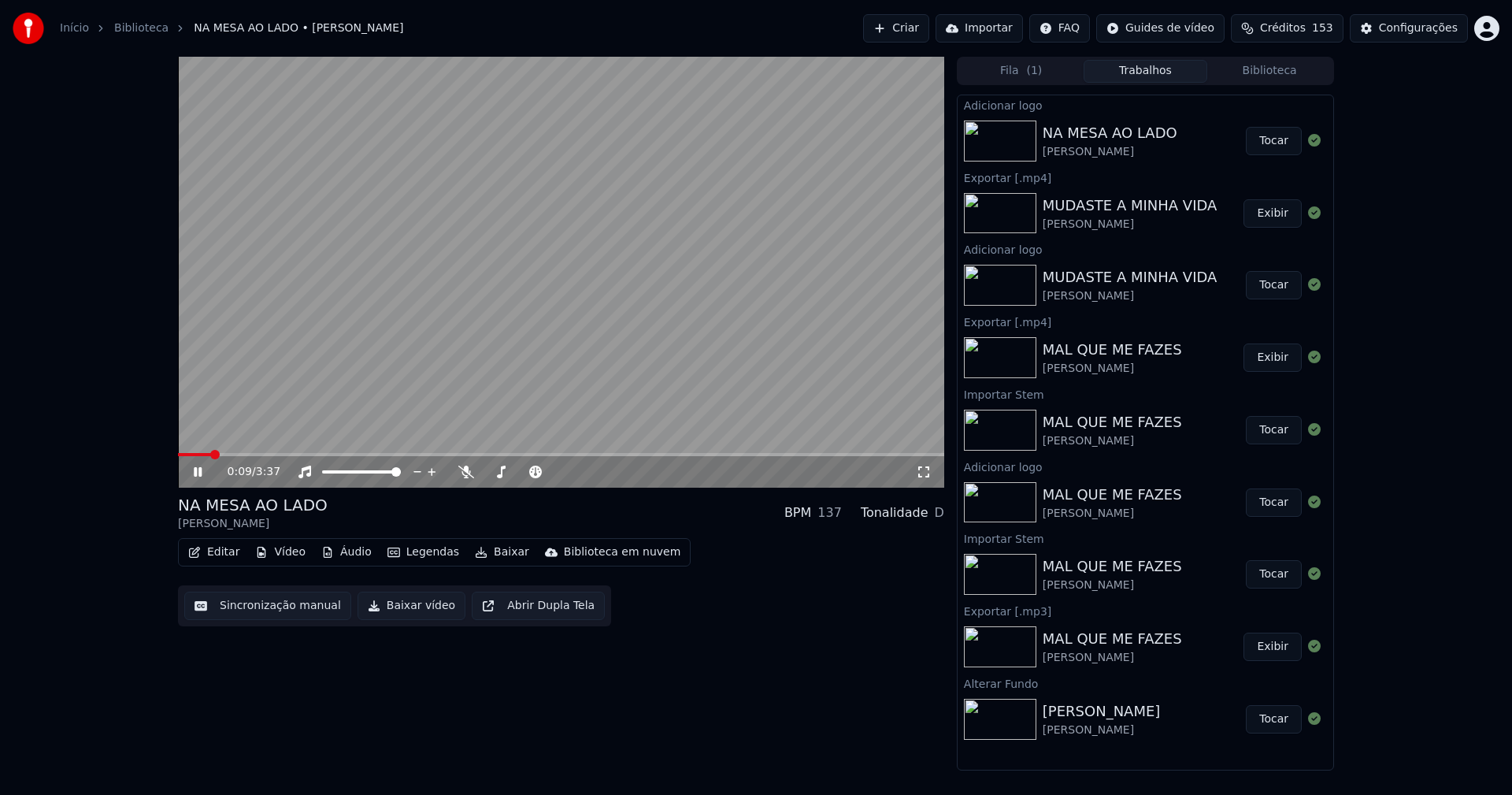
click at [465, 714] on div "0:09 / 3:37 NA MESA AO LADO Adriana Lua BPM 137 Tonalidade D Editar Vídeo Áudio…" at bounding box center [561, 414] width 766 height 714
click at [200, 470] on icon at bounding box center [198, 471] width 8 height 9
click at [419, 610] on button "Baixar vídeo" at bounding box center [412, 605] width 108 height 28
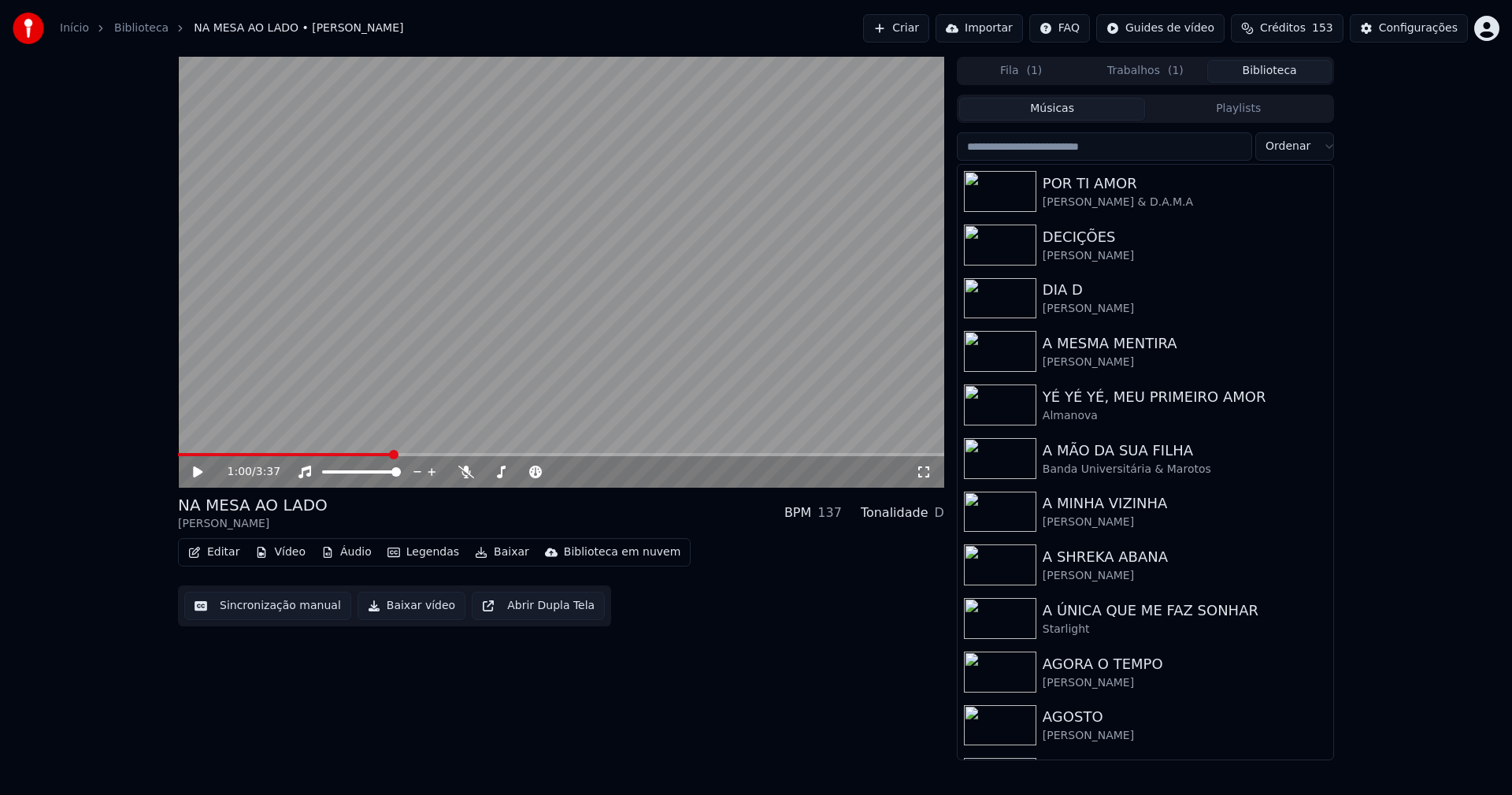
click at [1276, 71] on button "Biblioteca" at bounding box center [1269, 71] width 124 height 23
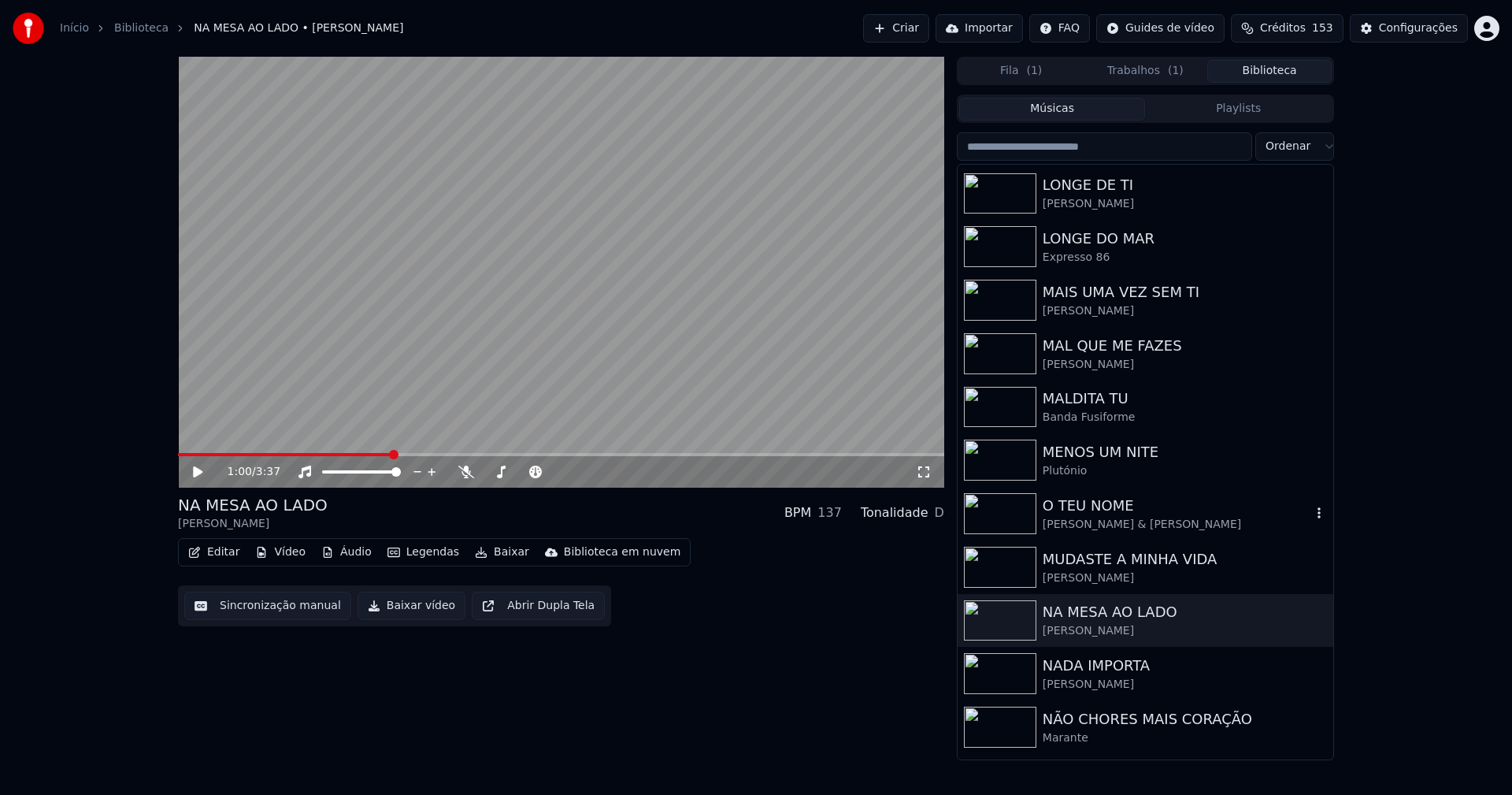
scroll to position [2835, 0]
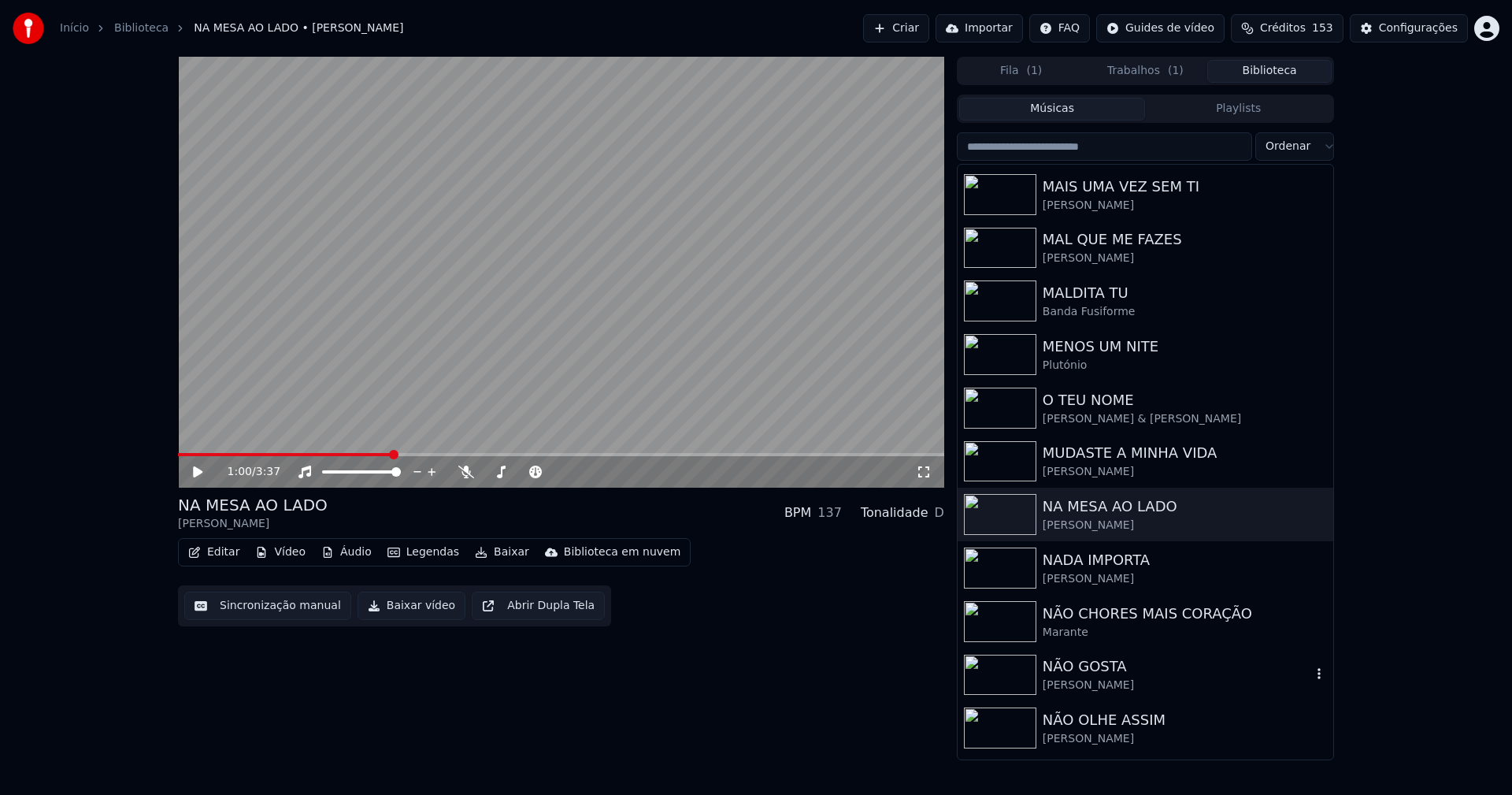
click at [1085, 666] on div "NÃO GOSTA" at bounding box center [1177, 666] width 269 height 22
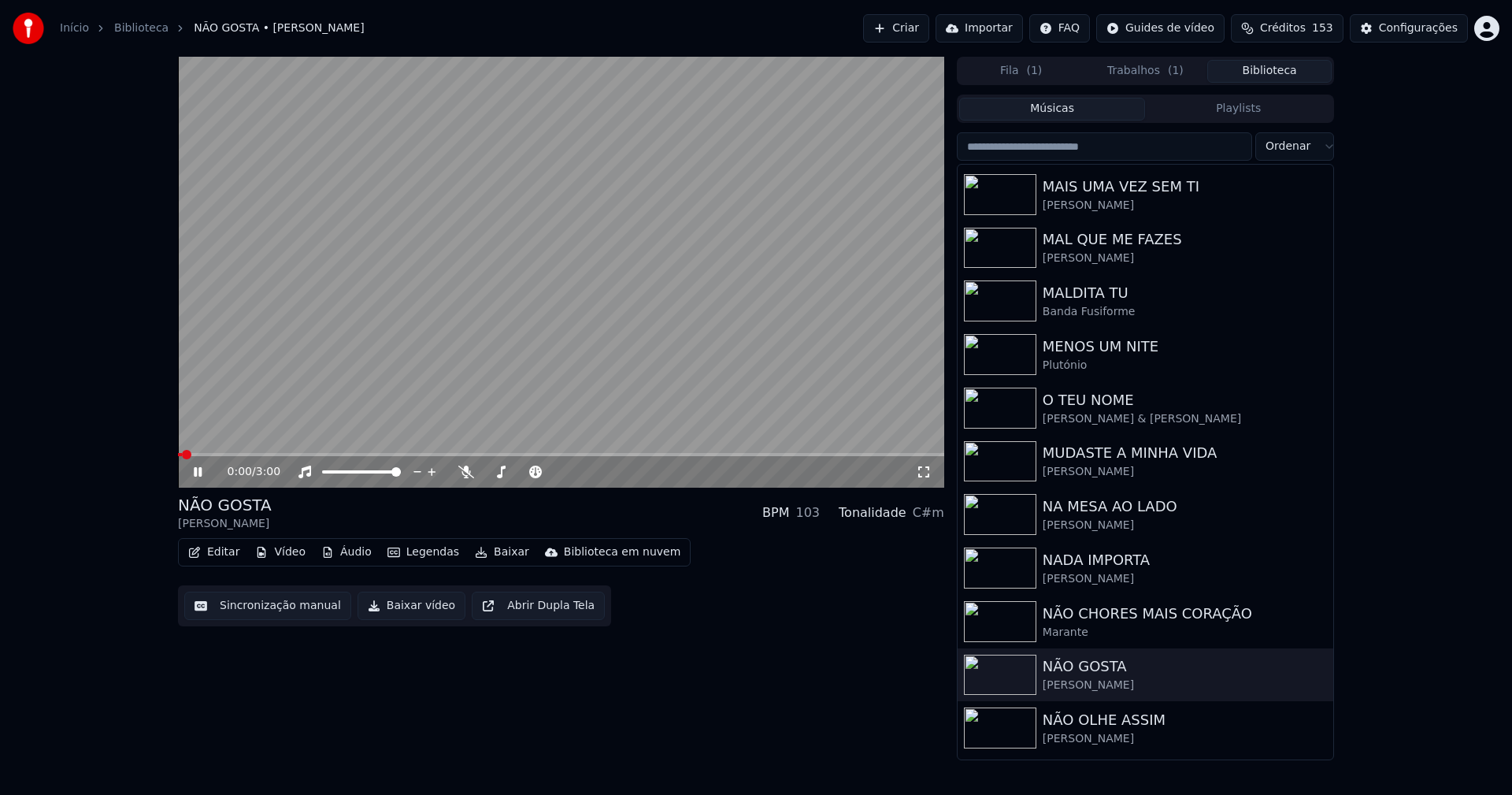
click at [192, 472] on icon at bounding box center [209, 471] width 37 height 13
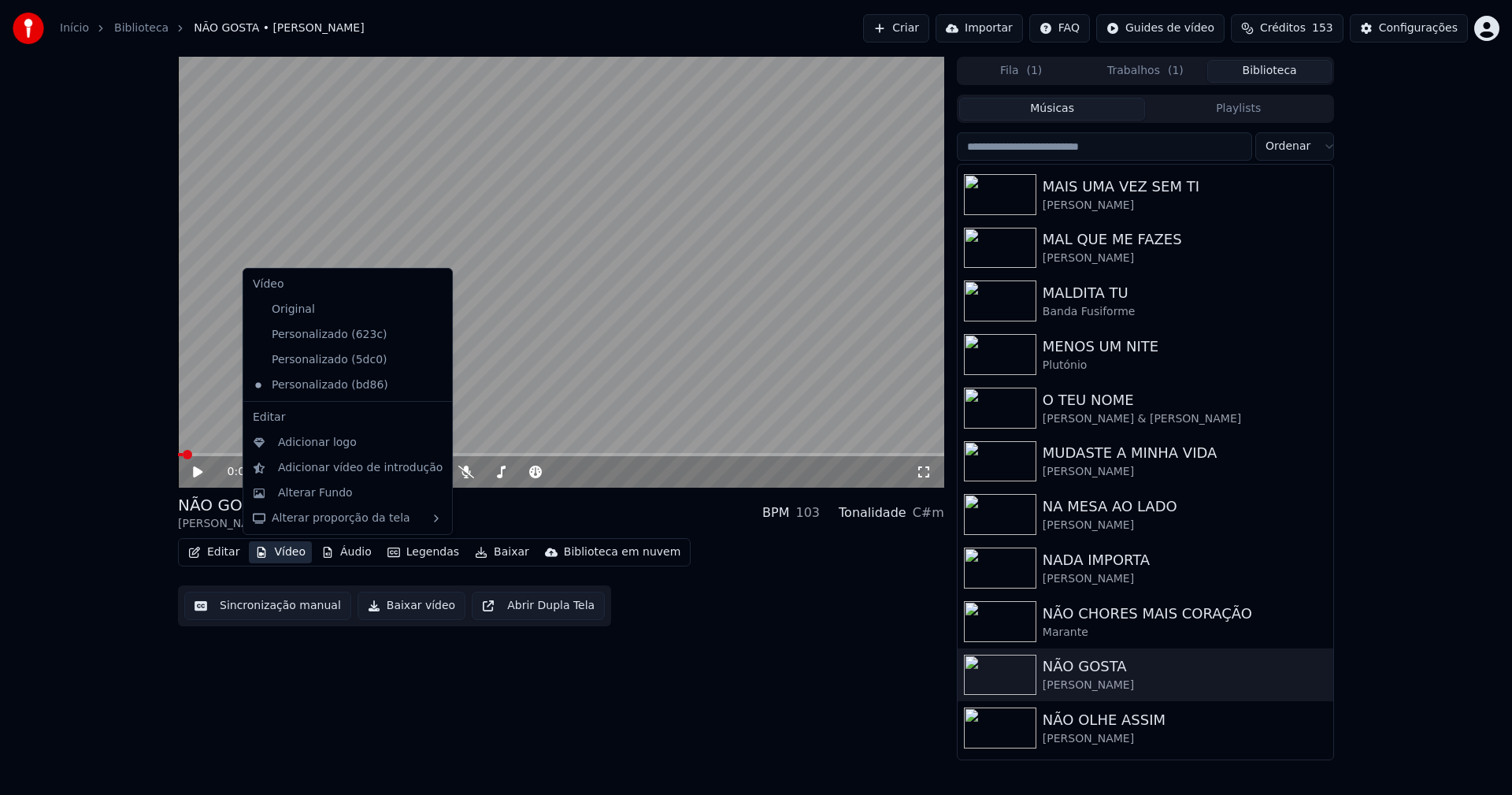
click at [285, 553] on button "Vídeo" at bounding box center [280, 552] width 63 height 22
click at [432, 333] on icon at bounding box center [437, 334] width 11 height 13
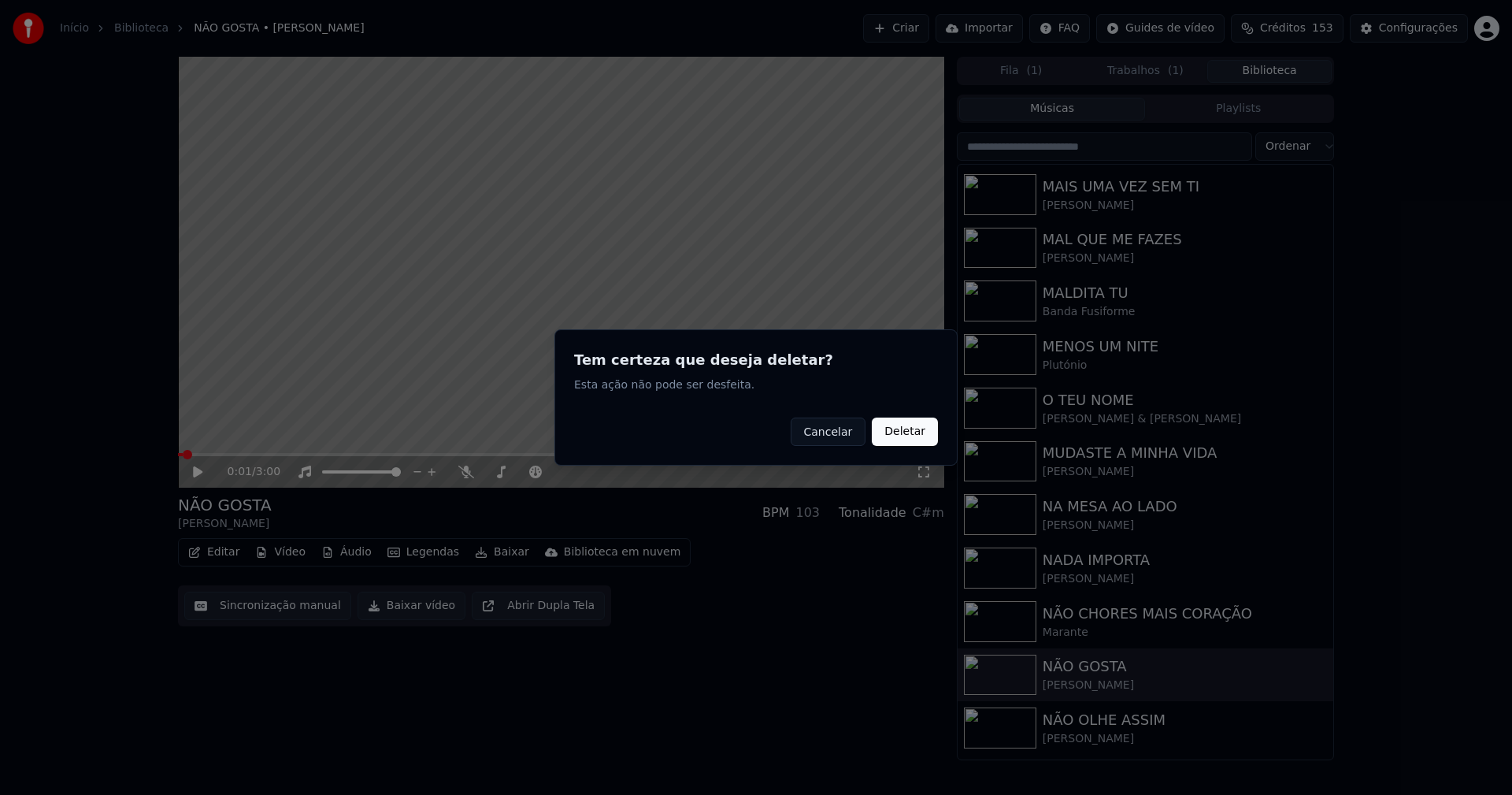
drag, startPoint x: 913, startPoint y: 430, endPoint x: 485, endPoint y: 453, distance: 428.3
click at [911, 430] on button "Deletar" at bounding box center [905, 431] width 66 height 28
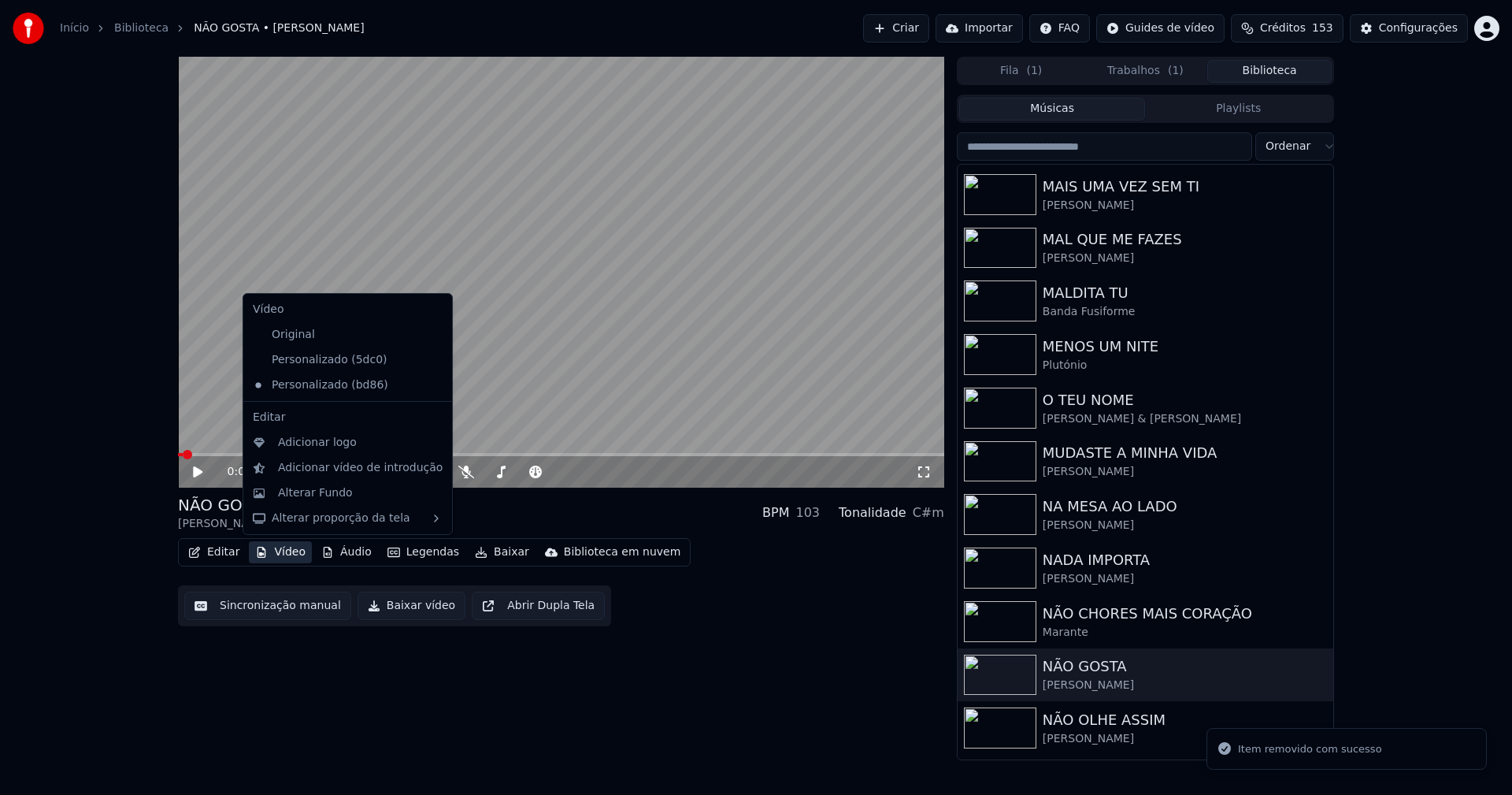
click at [287, 552] on button "Vídeo" at bounding box center [280, 552] width 63 height 22
click at [364, 362] on div "Personalizado (5dc0)" at bounding box center [336, 359] width 179 height 25
click at [288, 549] on button "Vídeo" at bounding box center [280, 552] width 63 height 22
click at [432, 384] on icon at bounding box center [437, 385] width 11 height 13
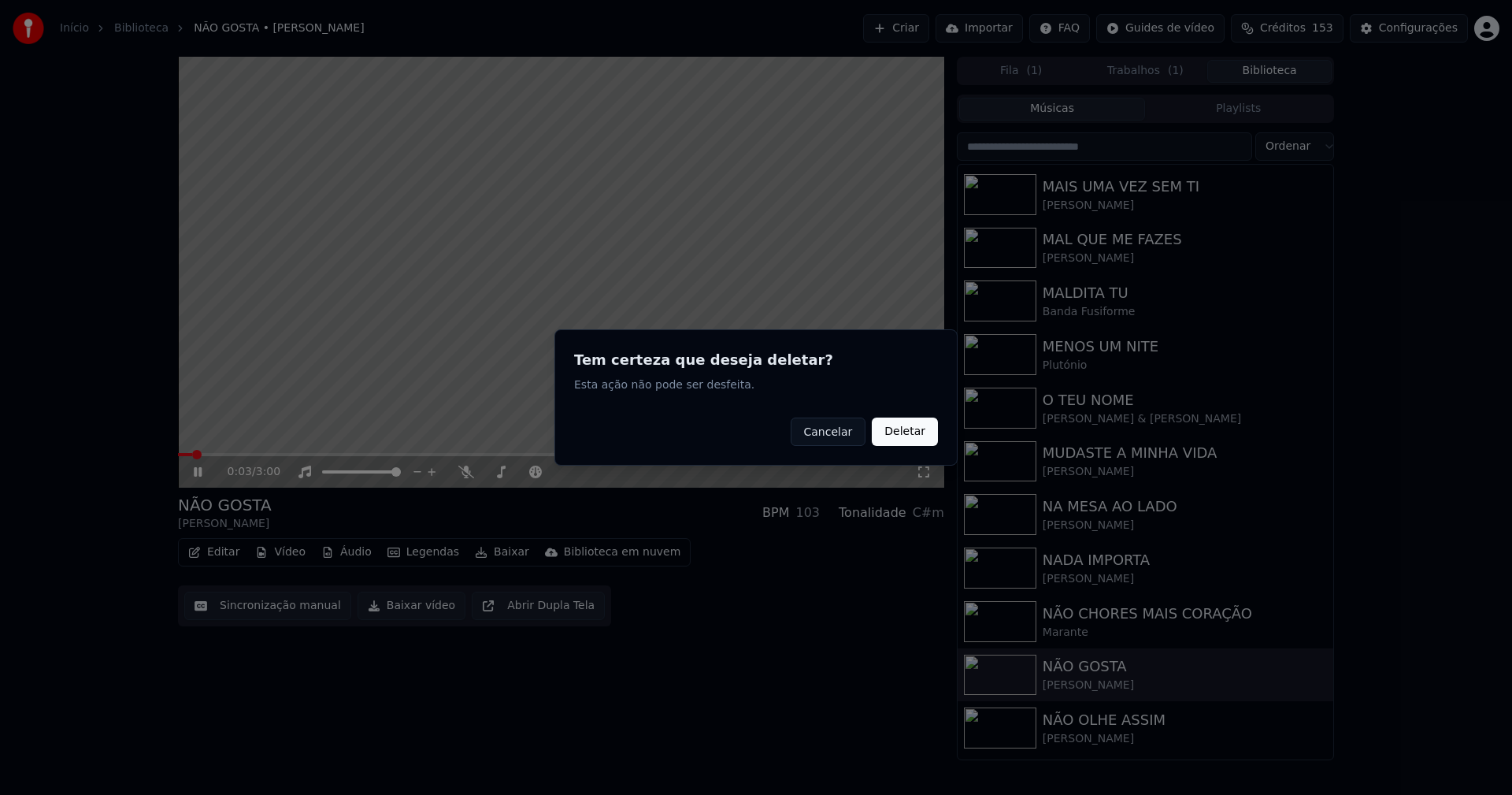
click at [897, 433] on button "Deletar" at bounding box center [905, 431] width 66 height 28
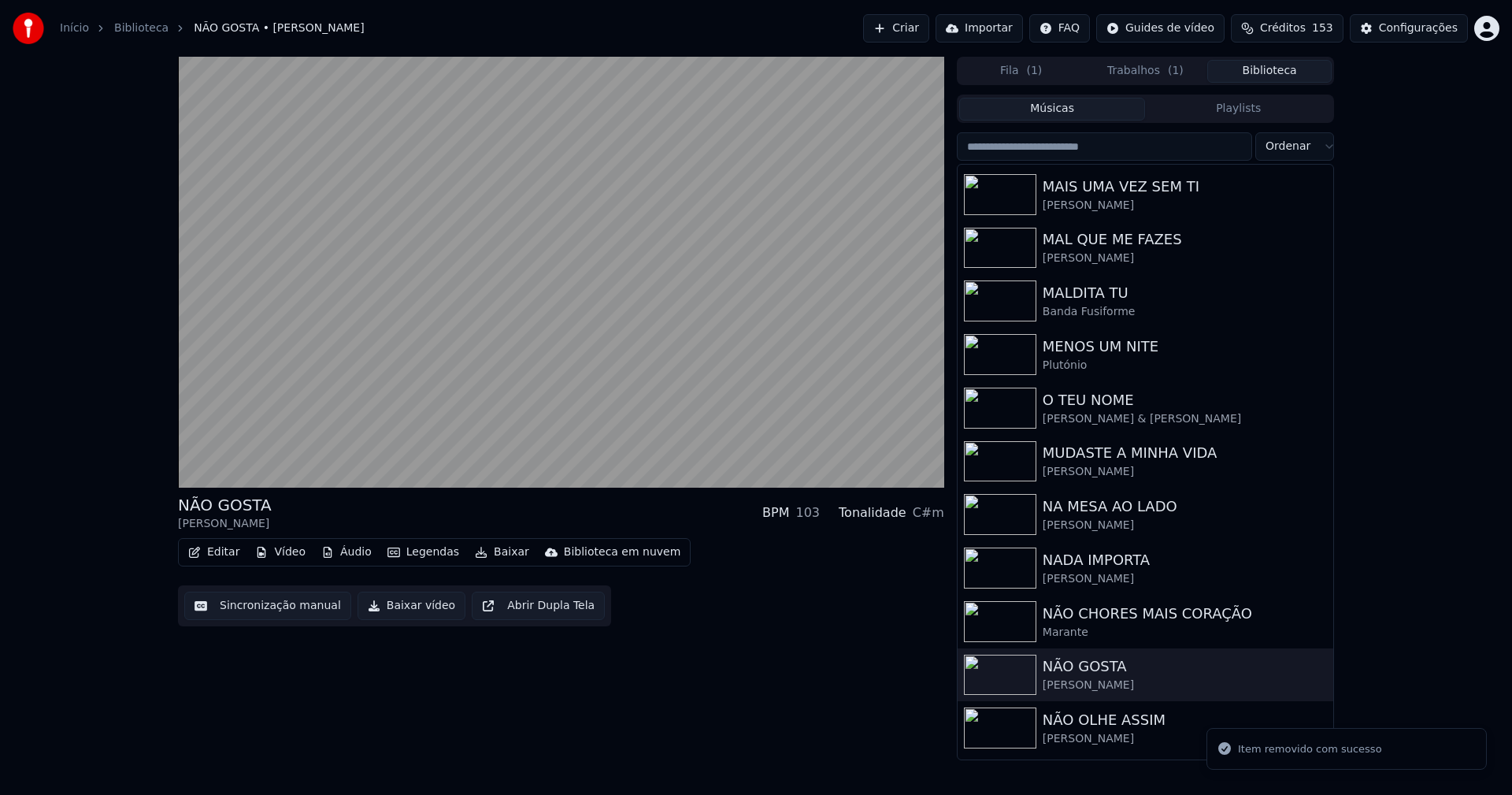
click at [291, 547] on button "Vídeo" at bounding box center [280, 552] width 63 height 22
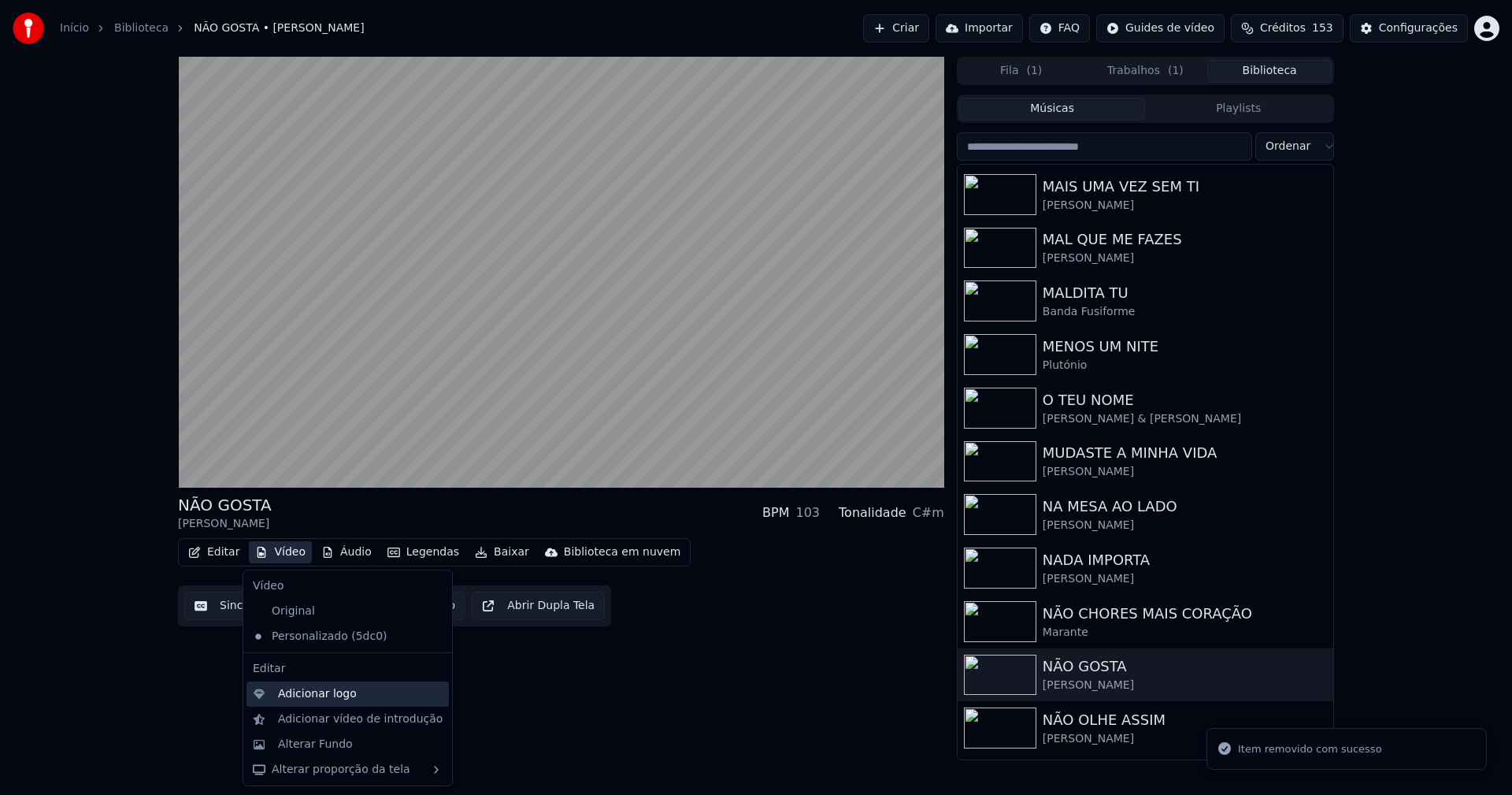
click at [332, 694] on div "Adicionar logo" at bounding box center [317, 694] width 79 height 16
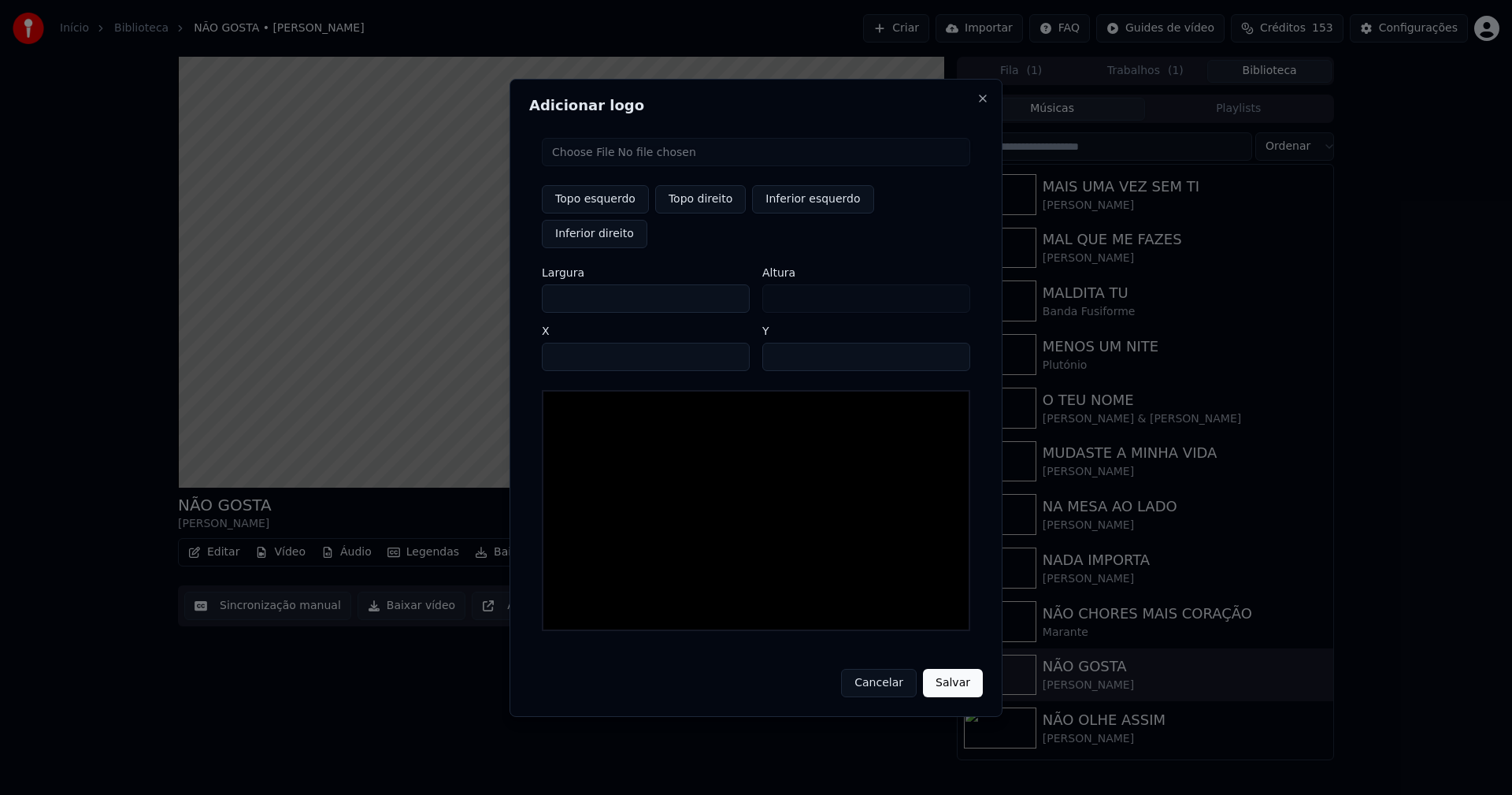
click at [610, 166] on input "file" at bounding box center [756, 152] width 428 height 28
type input "**********"
drag, startPoint x: 719, startPoint y: 217, endPoint x: 515, endPoint y: 277, distance: 212.8
click at [717, 213] on button "Topo direito" at bounding box center [700, 199] width 91 height 28
type input "****"
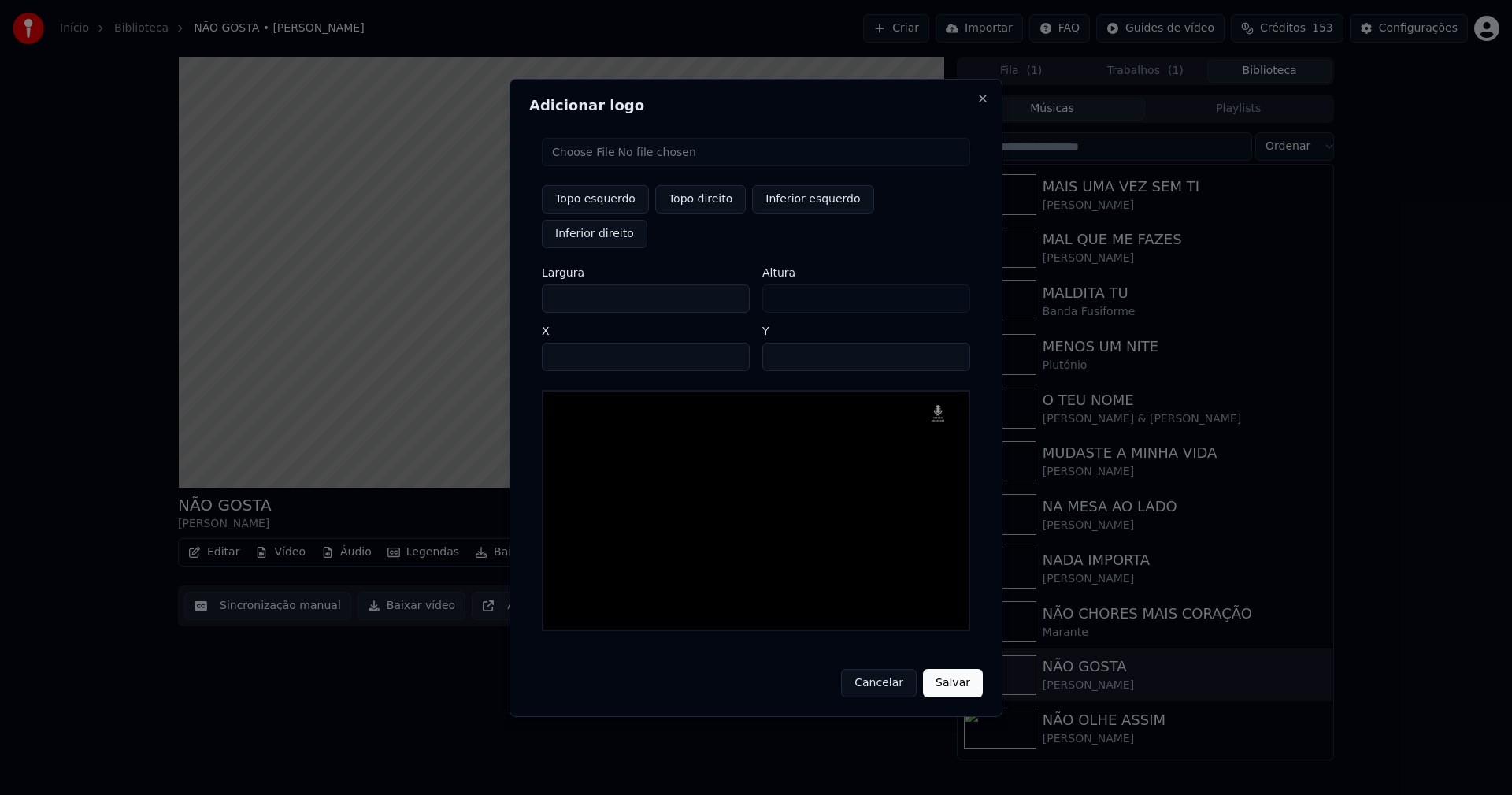
drag, startPoint x: 568, startPoint y: 281, endPoint x: 468, endPoint y: 295, distance: 101.0
click at [468, 295] on body "Início Biblioteca NÃO GOSTA • Bárbara Bandeira Criar Importar FAQ Guides de víd…" at bounding box center [756, 397] width 1512 height 795
type input "**"
type input "***"
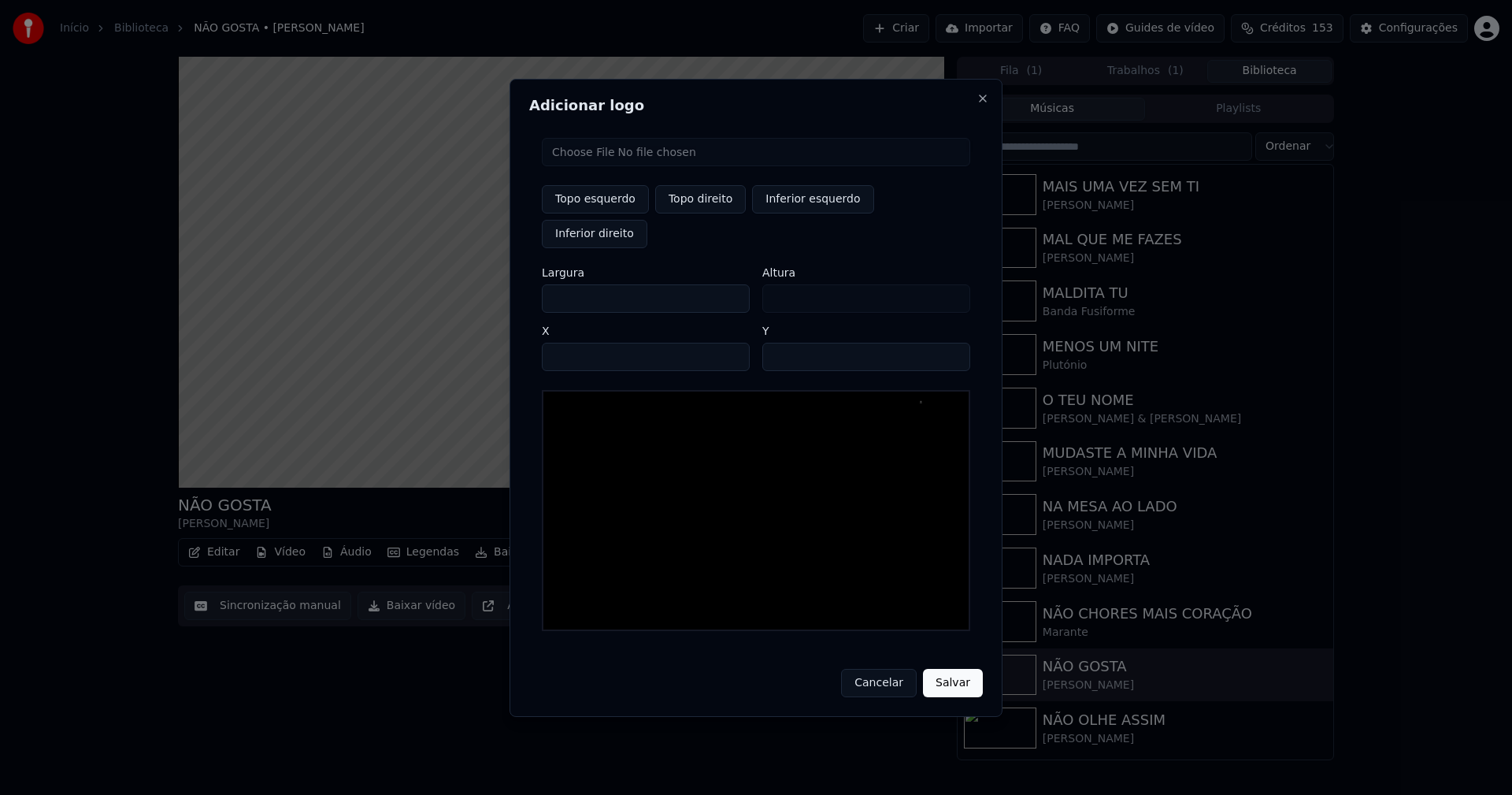
type input "***"
click at [573, 343] on input "****" at bounding box center [646, 357] width 208 height 28
type input "****"
click at [778, 343] on input "**" at bounding box center [866, 357] width 208 height 28
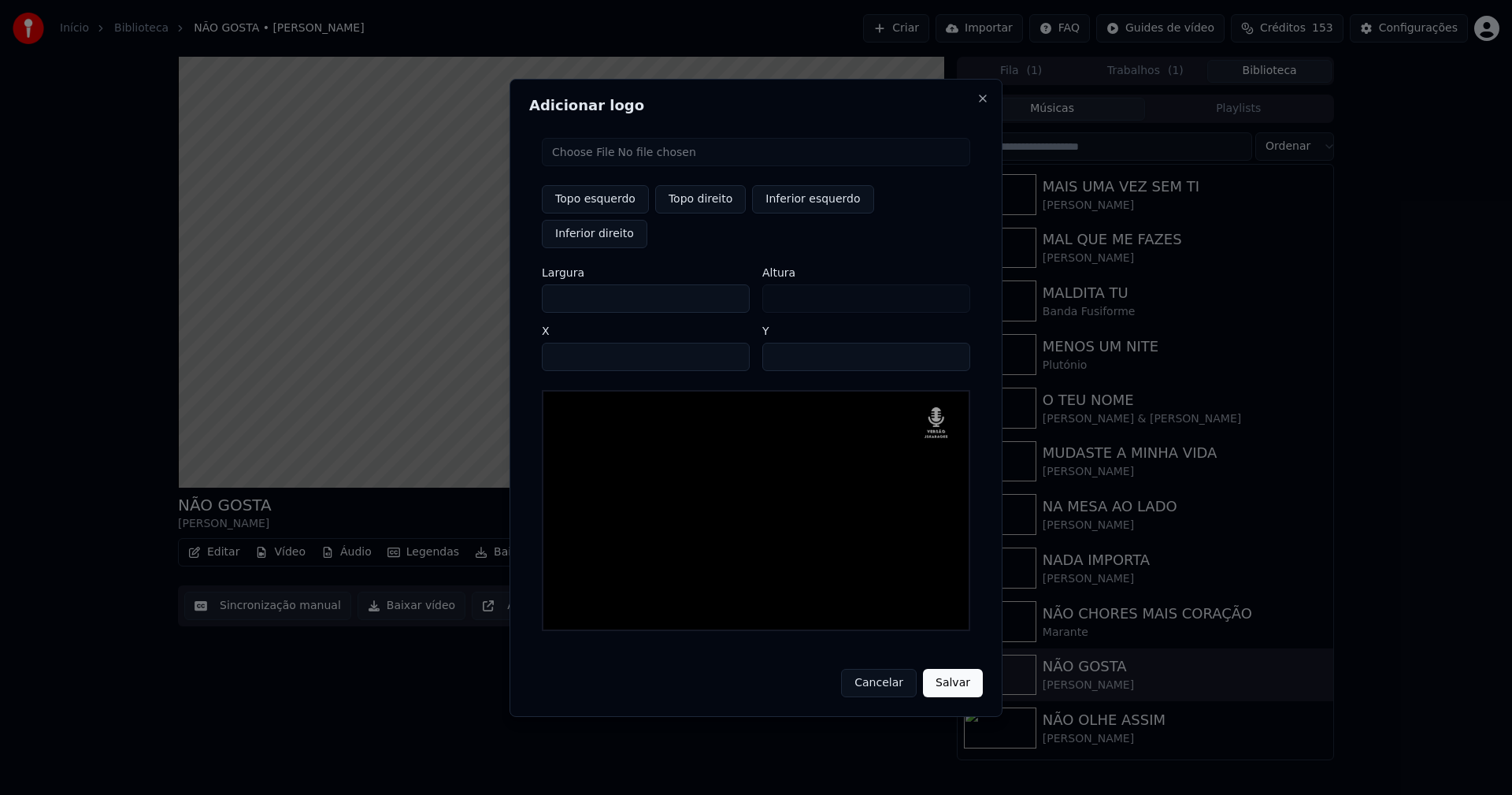
type input "**"
click at [951, 669] on button "Salvar" at bounding box center [953, 683] width 60 height 28
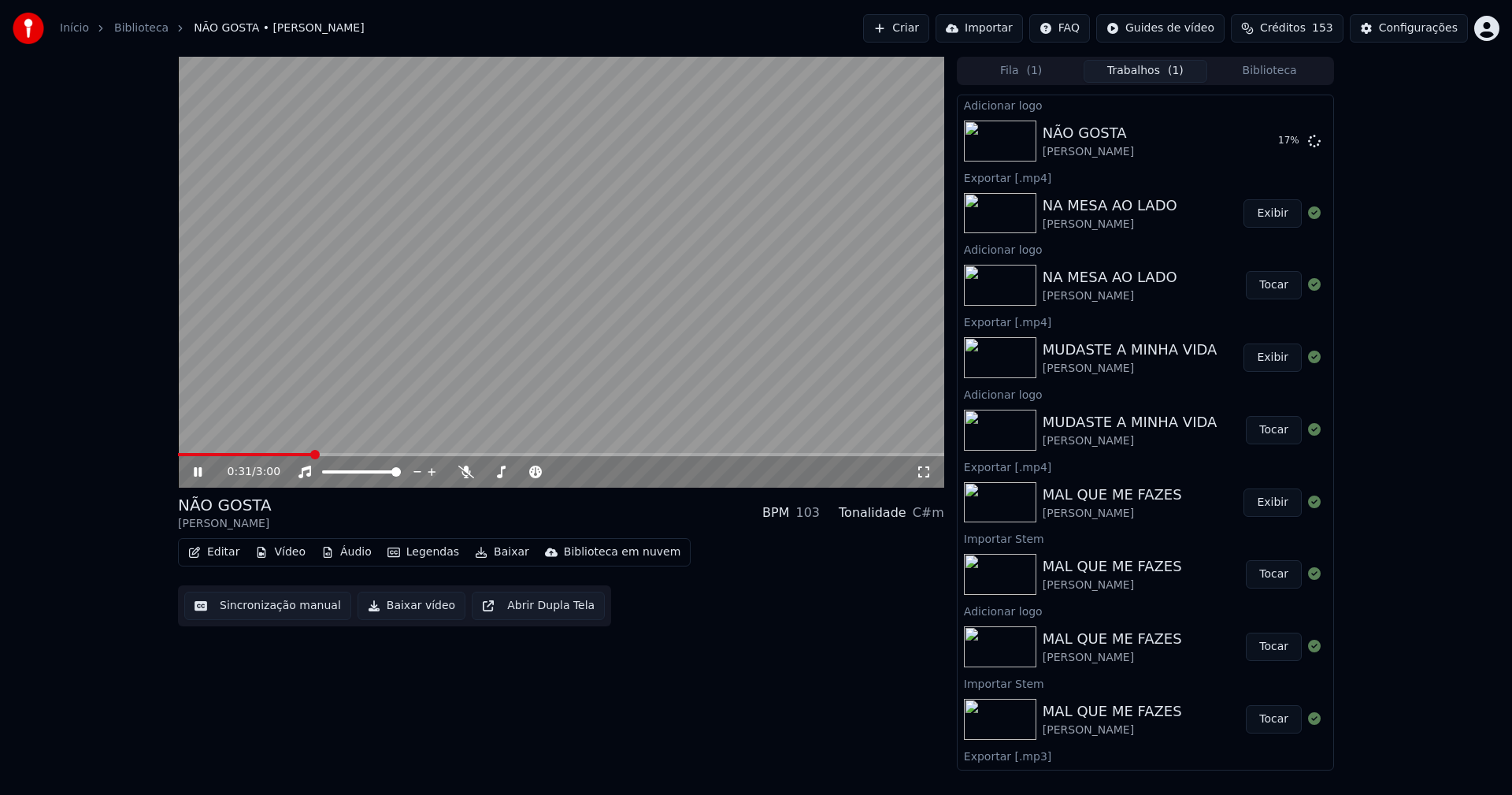
click at [198, 467] on icon at bounding box center [209, 471] width 37 height 13
click at [221, 551] on button "Editar" at bounding box center [214, 552] width 64 height 22
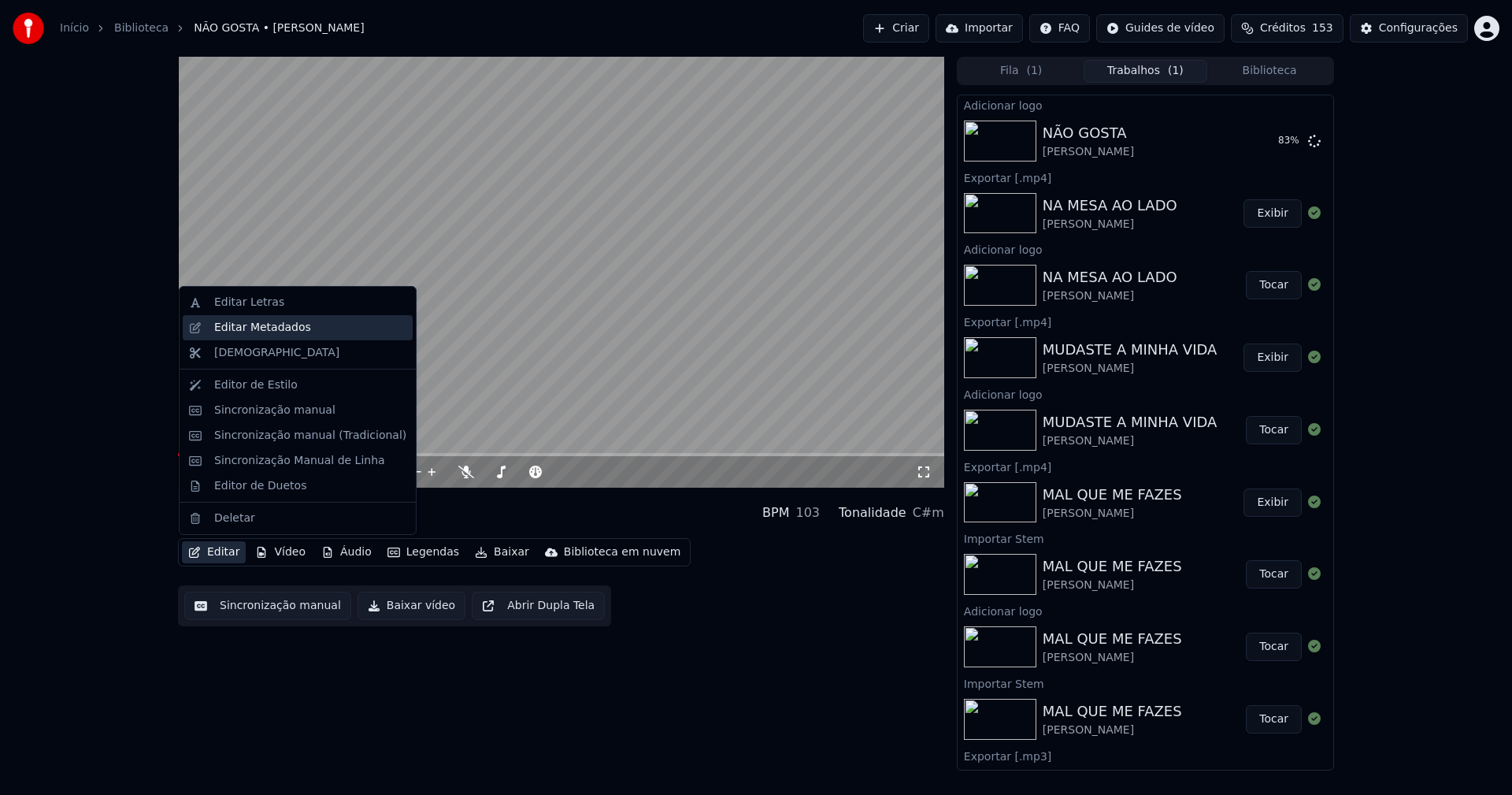
click at [274, 329] on div "Editar Metadados" at bounding box center [262, 328] width 97 height 16
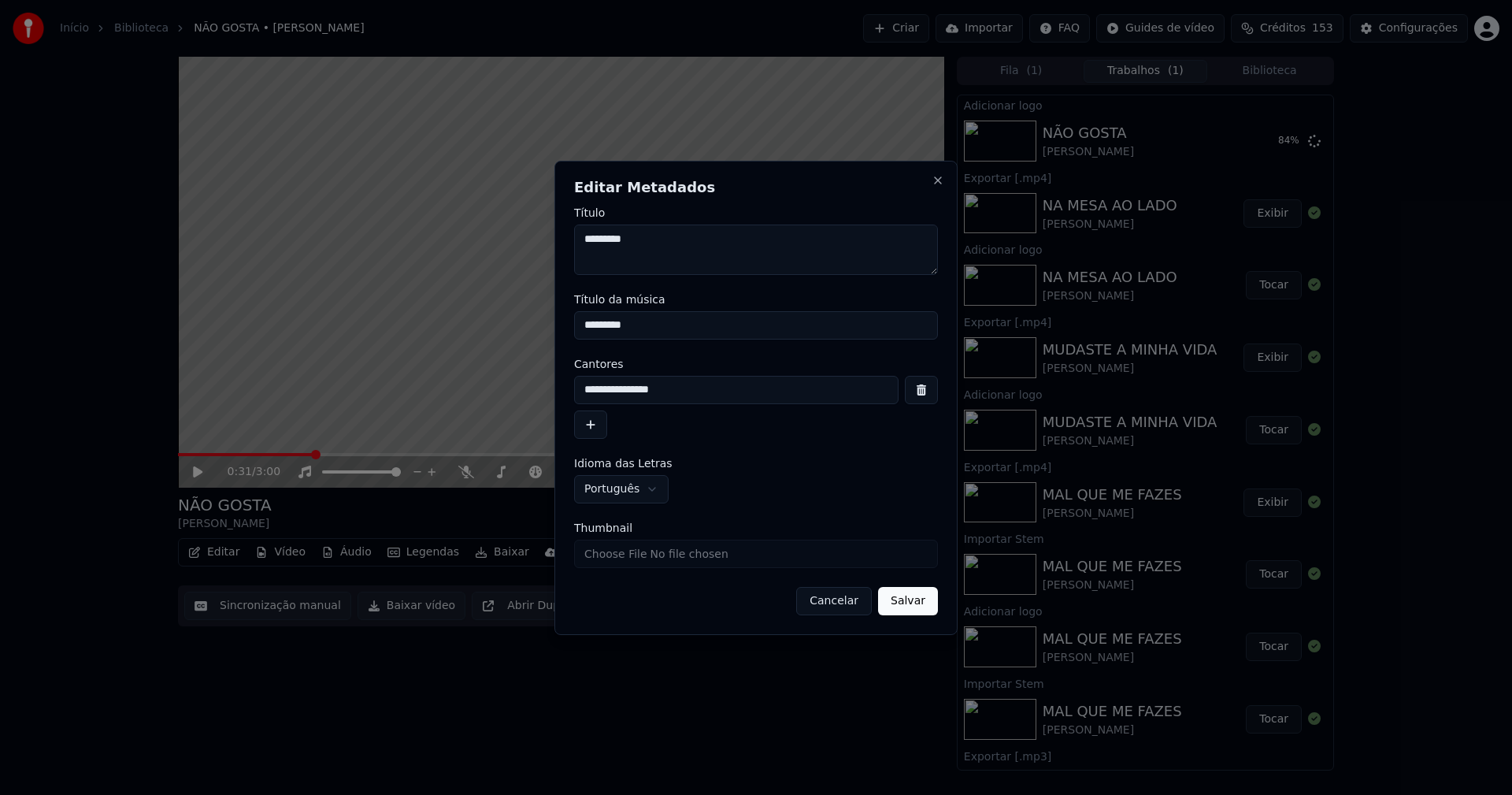
click at [611, 565] on input "Thumbnail" at bounding box center [756, 553] width 364 height 28
type input "**********"
click at [910, 601] on button "Salvar" at bounding box center [908, 601] width 60 height 28
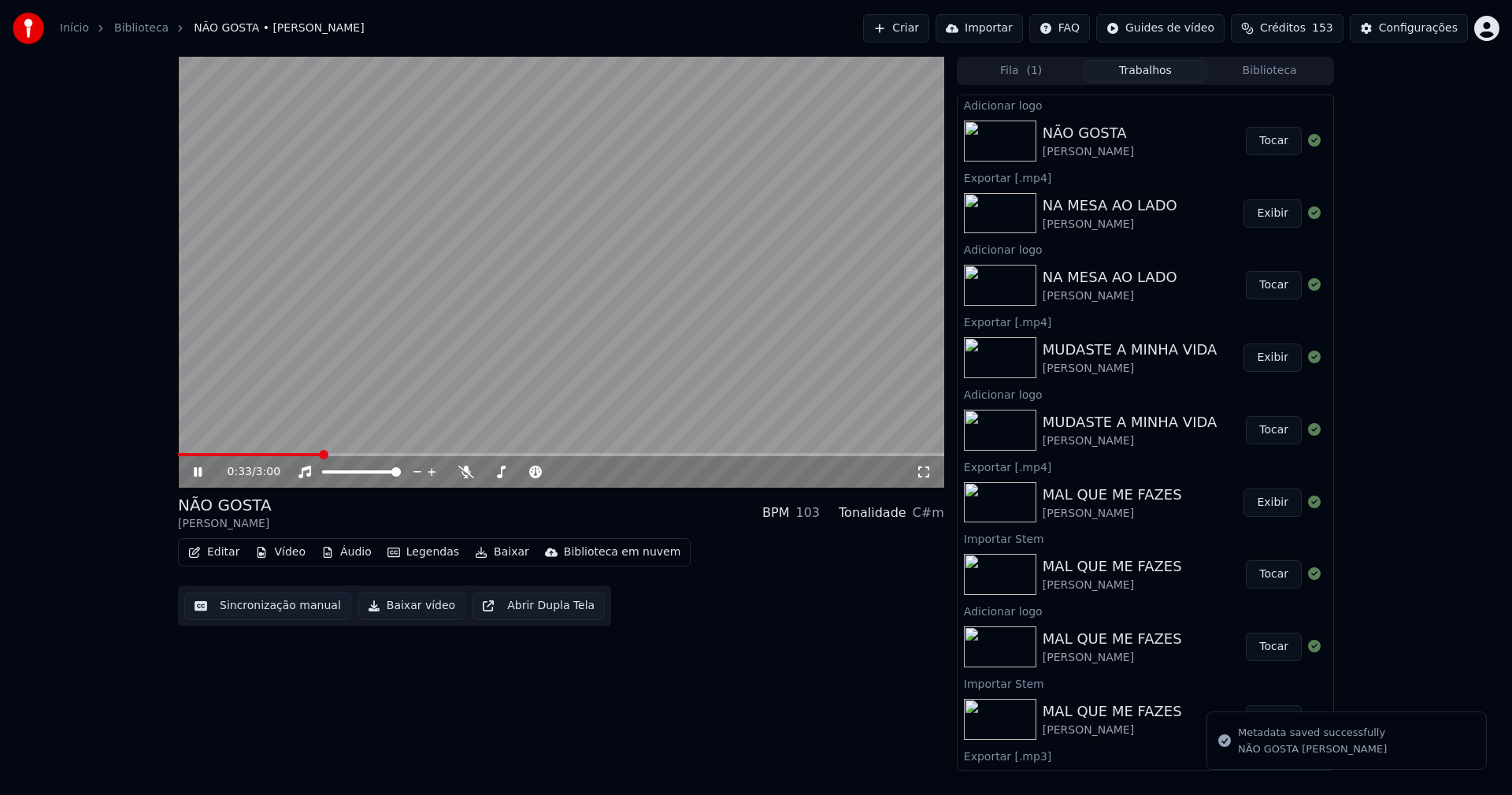
click at [1275, 145] on button "Tocar" at bounding box center [1274, 141] width 56 height 28
click at [227, 553] on button "Editar" at bounding box center [214, 552] width 64 height 22
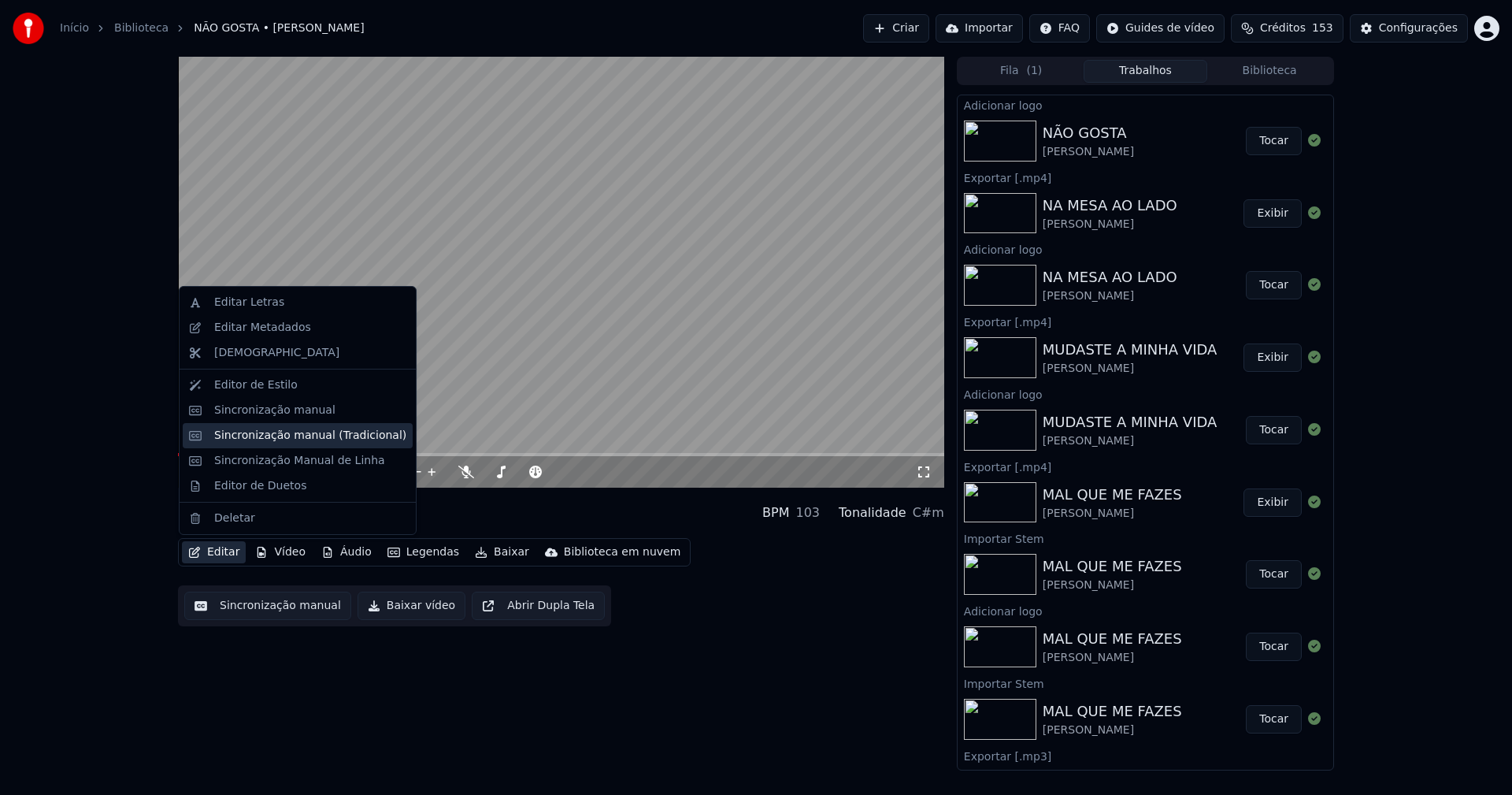
click at [283, 432] on div "Sincronização manual (Tradicional)" at bounding box center [310, 436] width 192 height 16
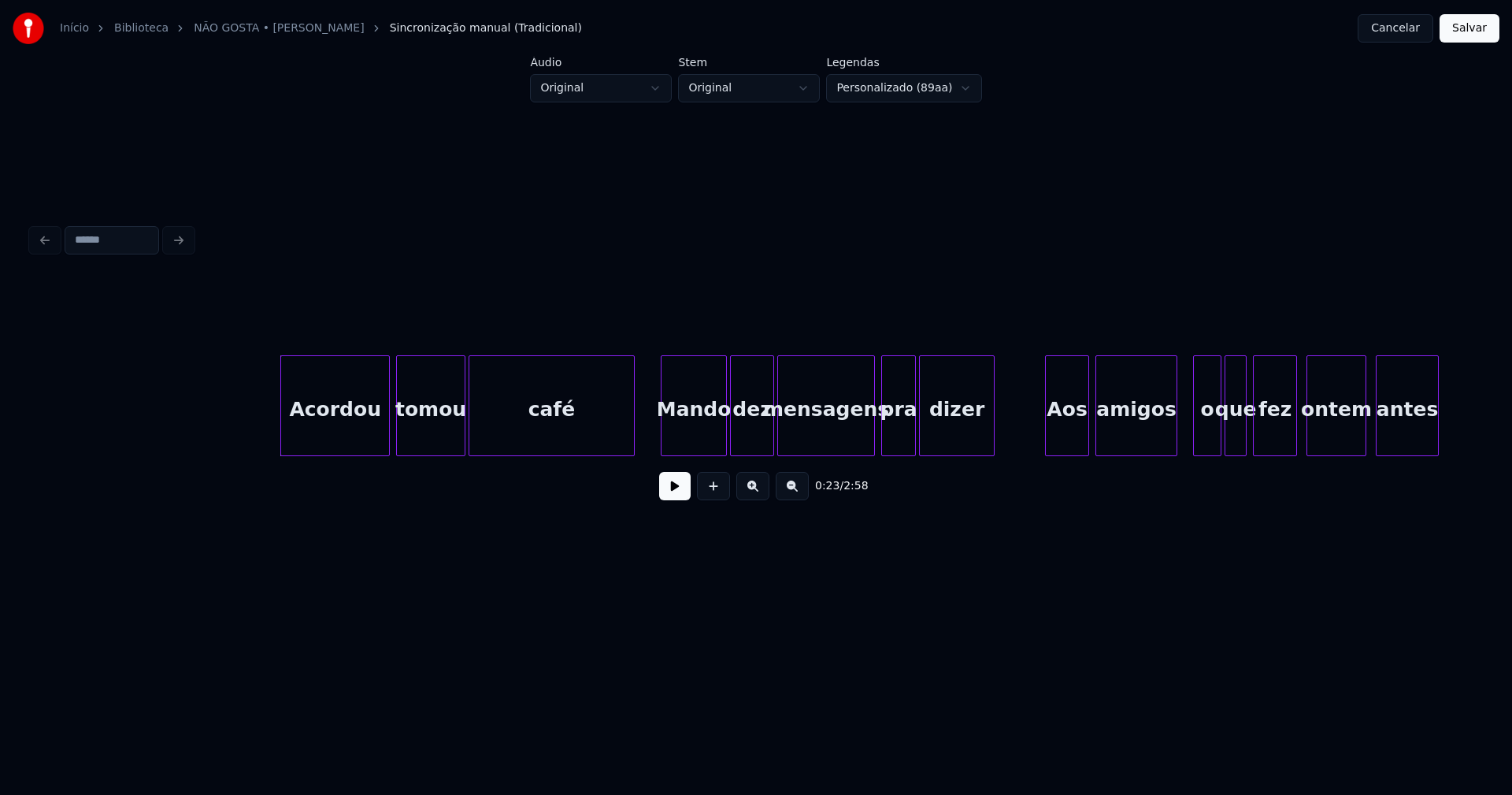
scroll to position [0, 3317]
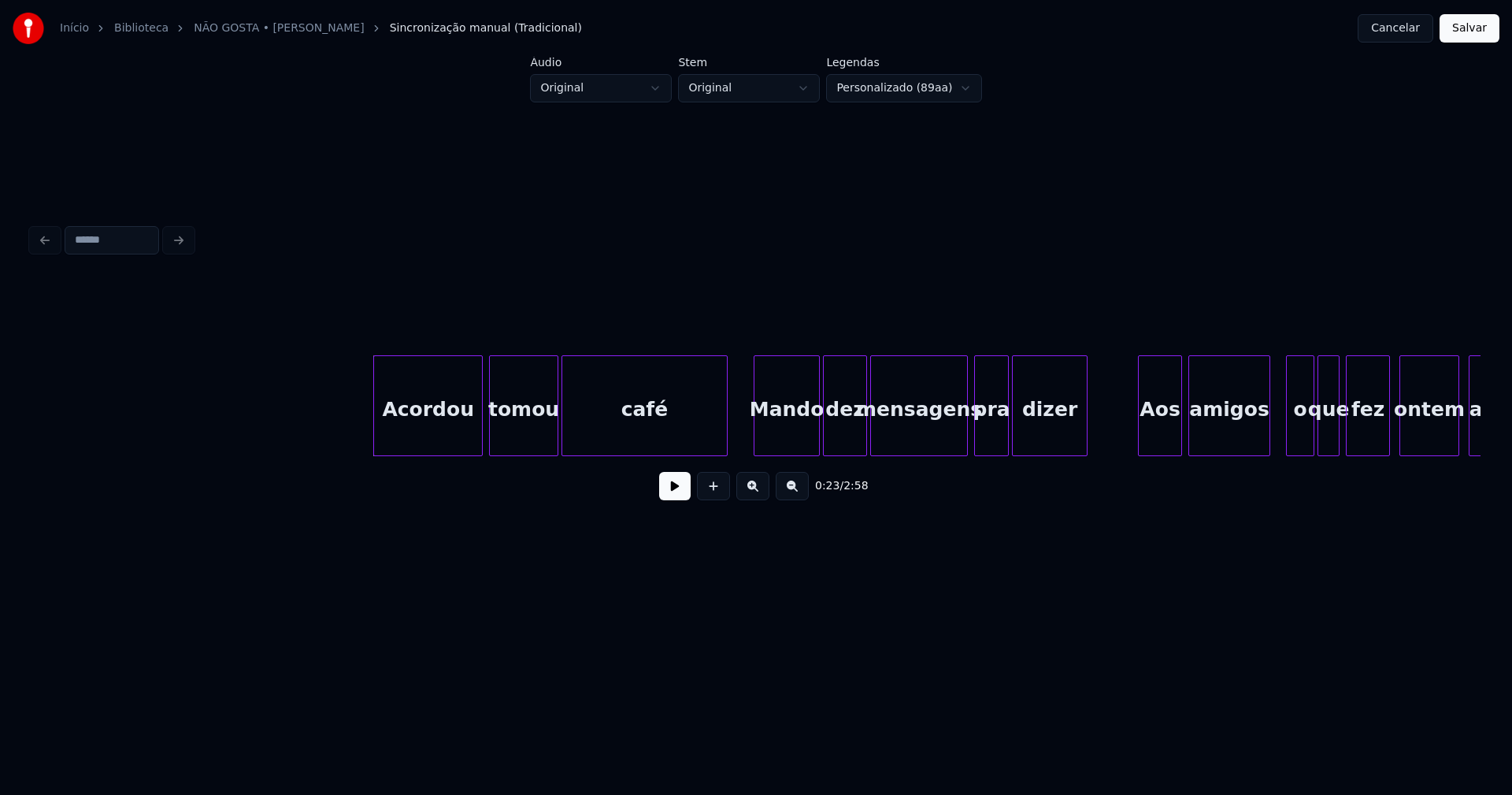
click at [684, 495] on button at bounding box center [675, 486] width 32 height 28
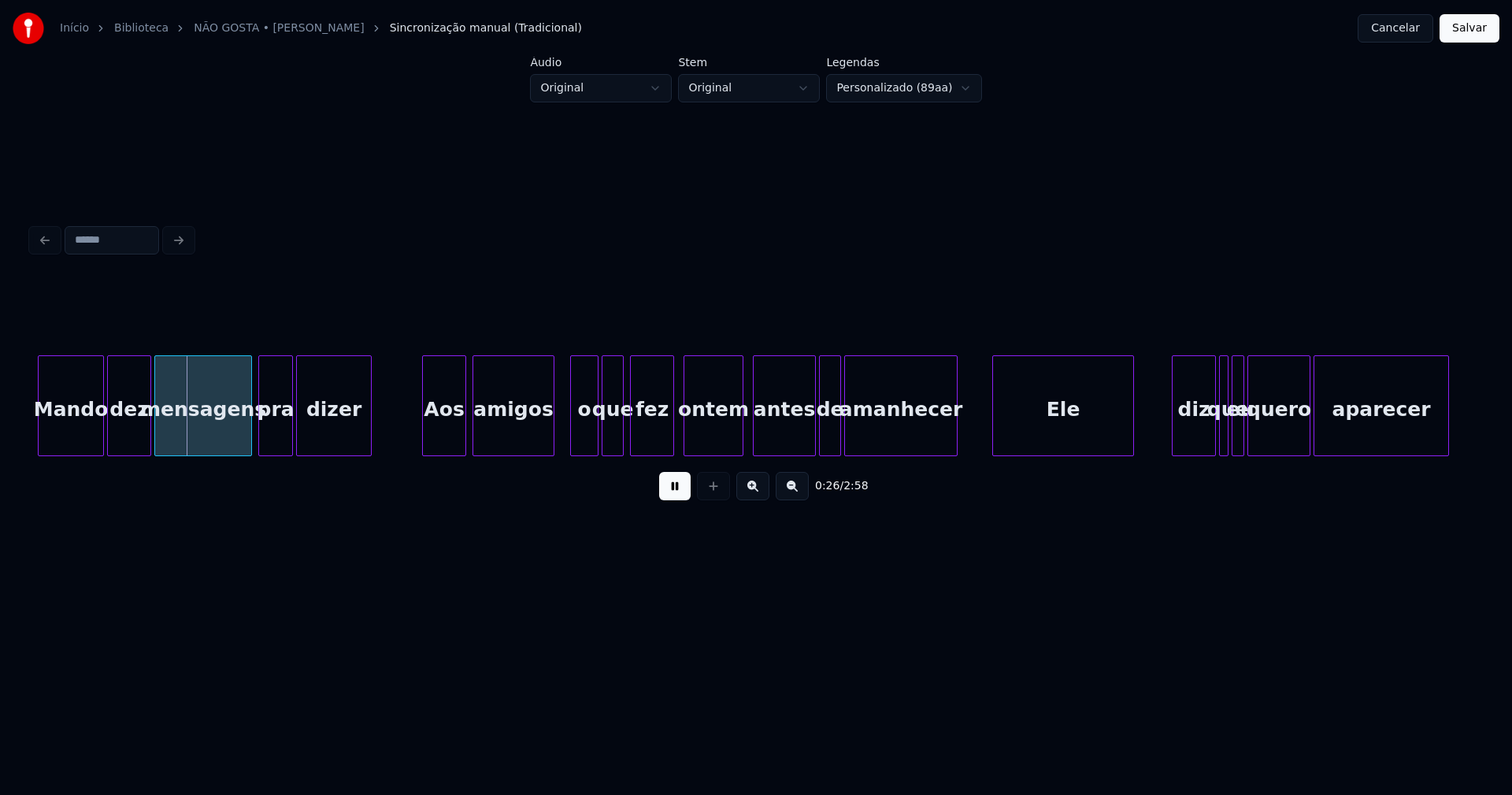
scroll to position [0, 4126]
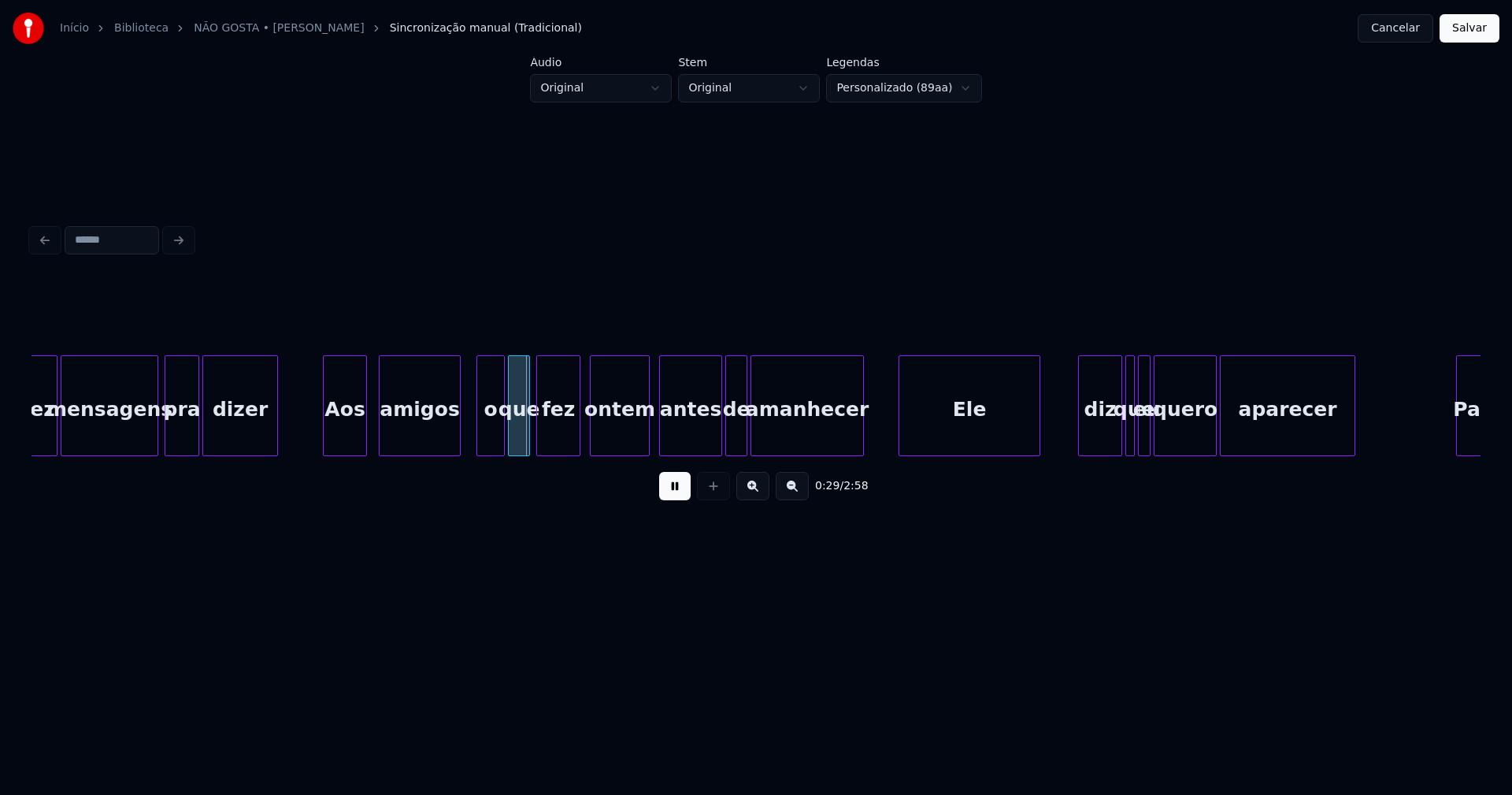
click at [350, 426] on div "Aos" at bounding box center [345, 409] width 43 height 107
click at [432, 431] on div "amigos" at bounding box center [417, 409] width 80 height 107
click at [484, 431] on div "o" at bounding box center [486, 409] width 27 height 107
click at [964, 428] on div "Ele" at bounding box center [966, 409] width 140 height 107
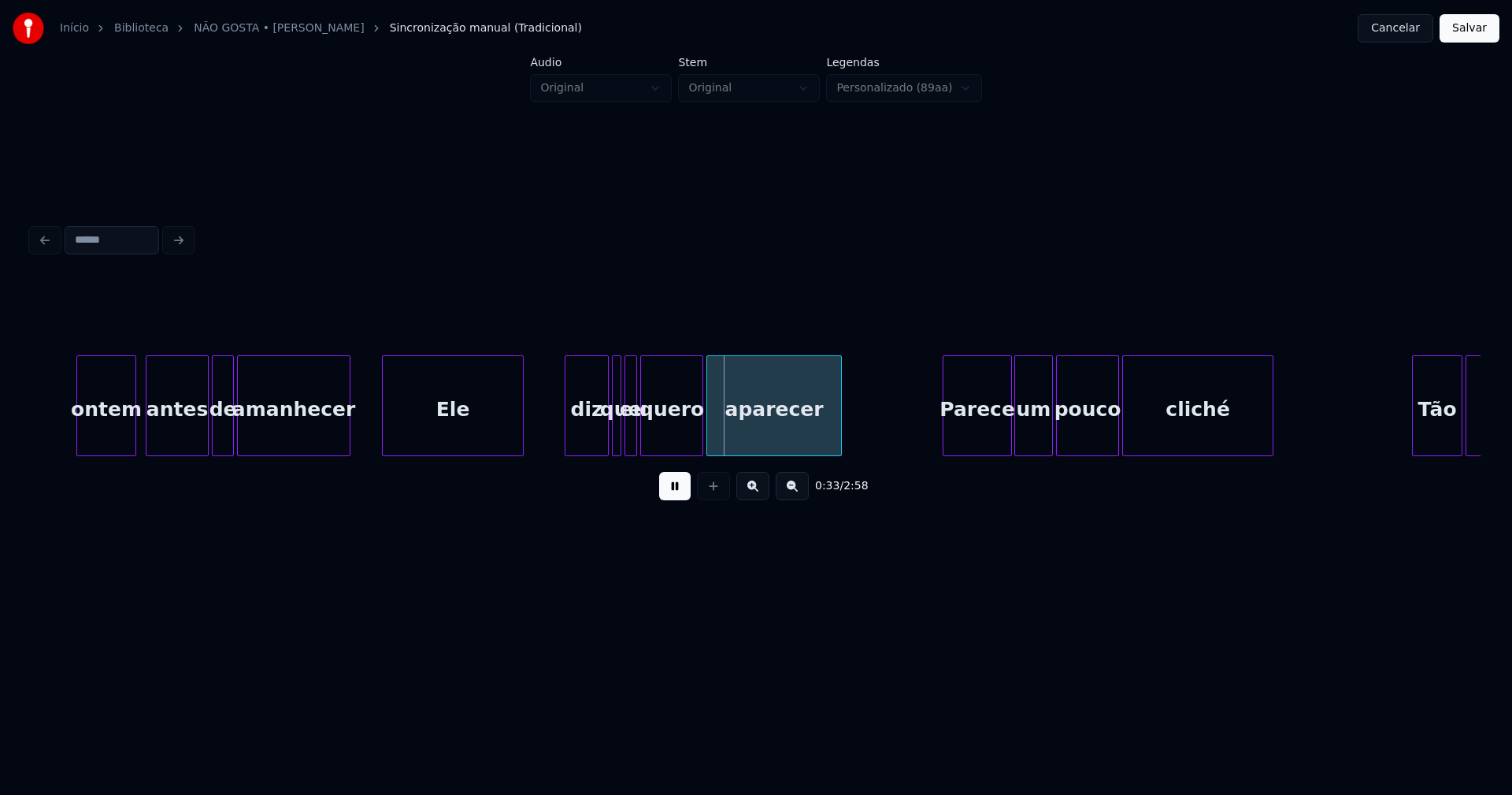
scroll to position [0, 4733]
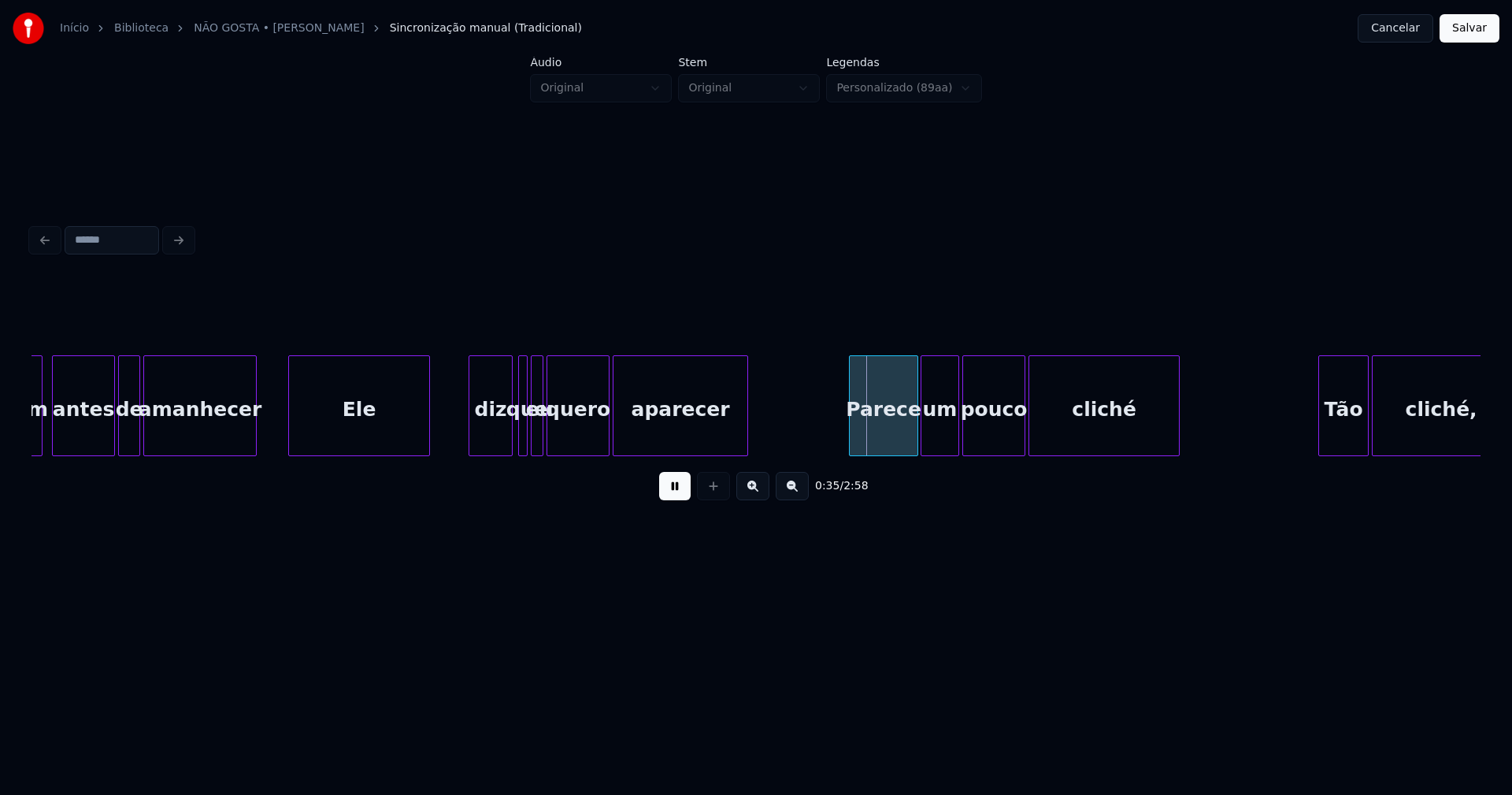
click at [491, 438] on div "diz" at bounding box center [490, 409] width 43 height 107
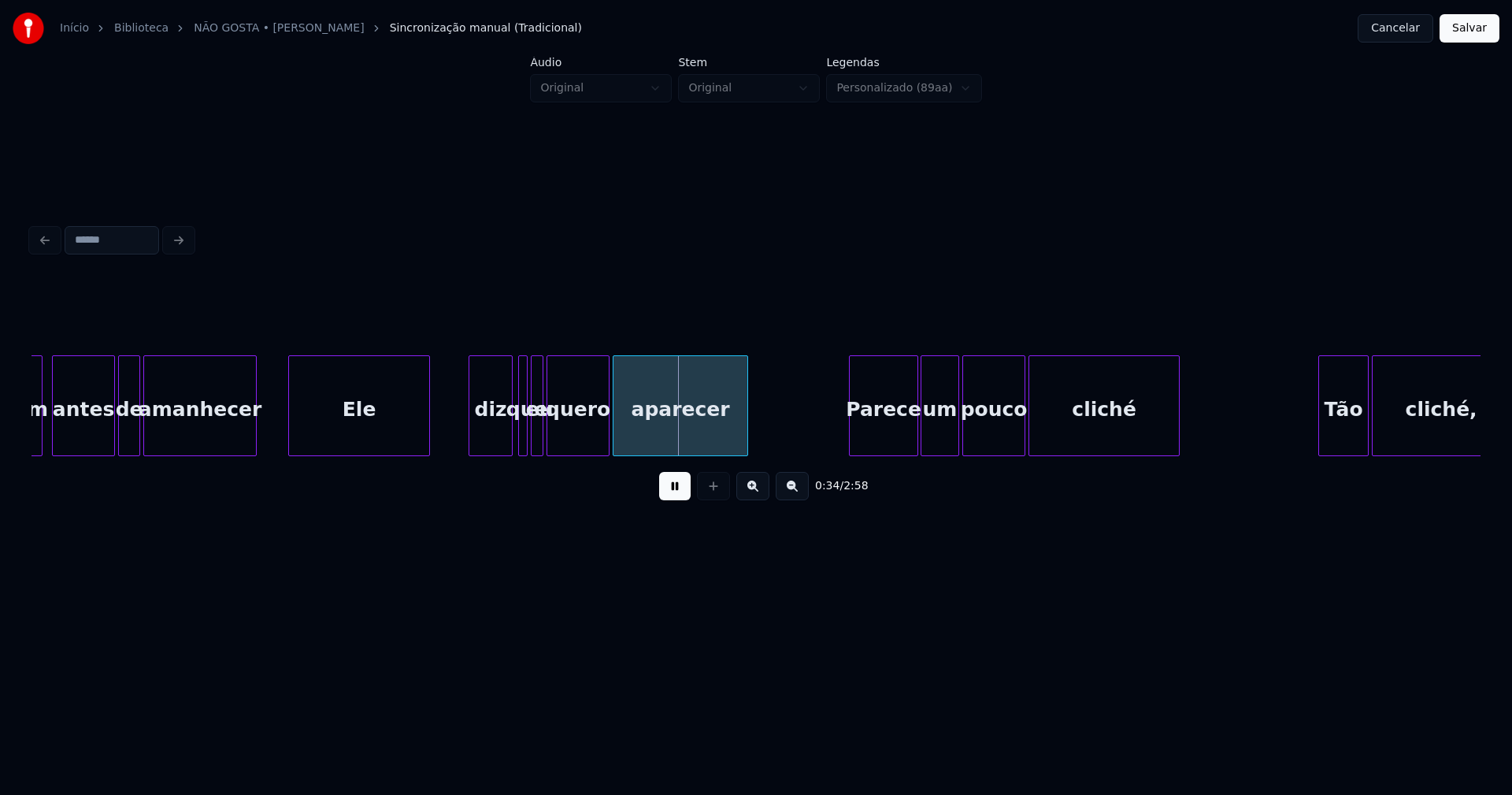
click at [515, 434] on div at bounding box center [517, 405] width 5 height 99
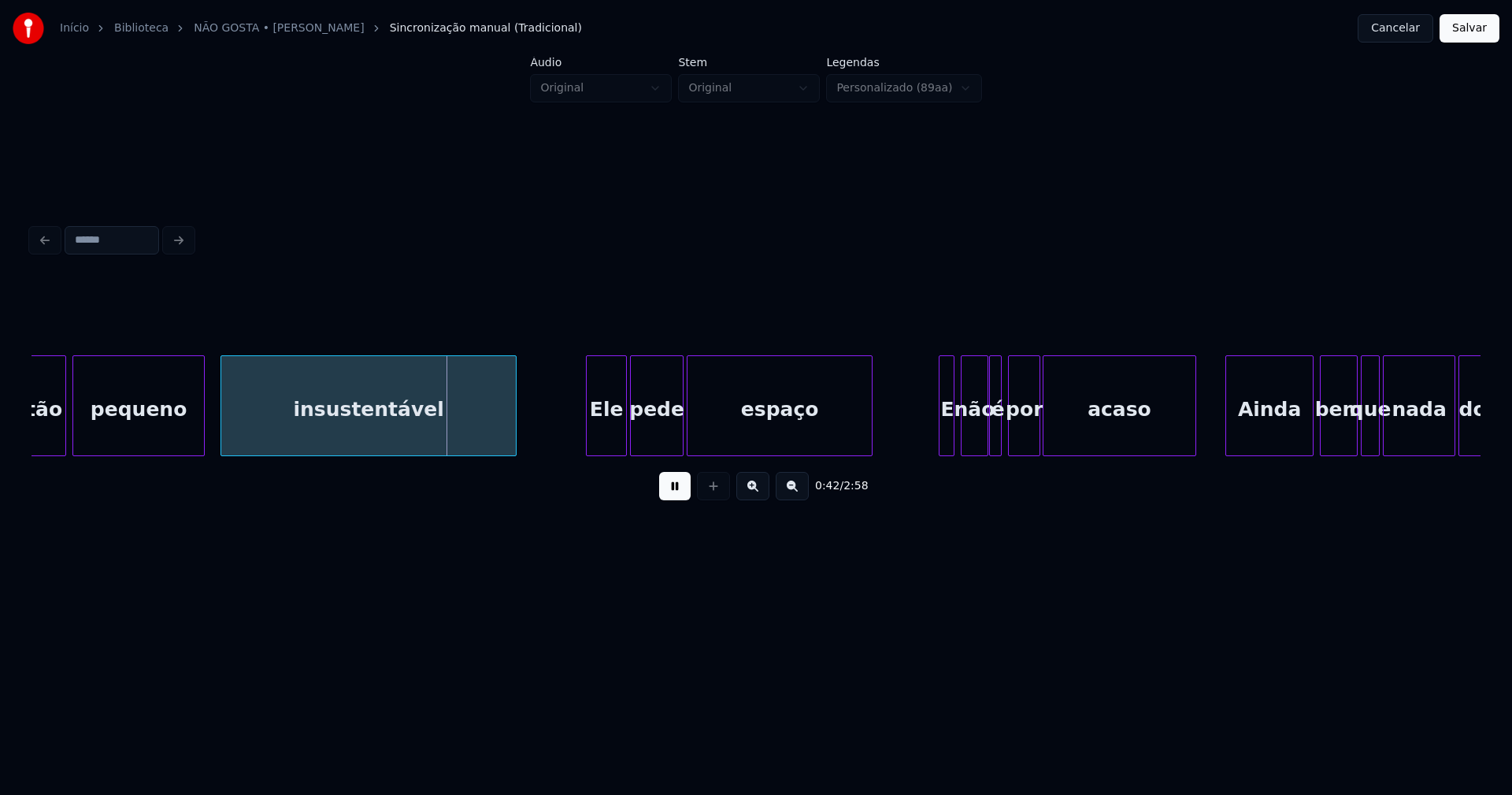
scroll to position [0, 6244]
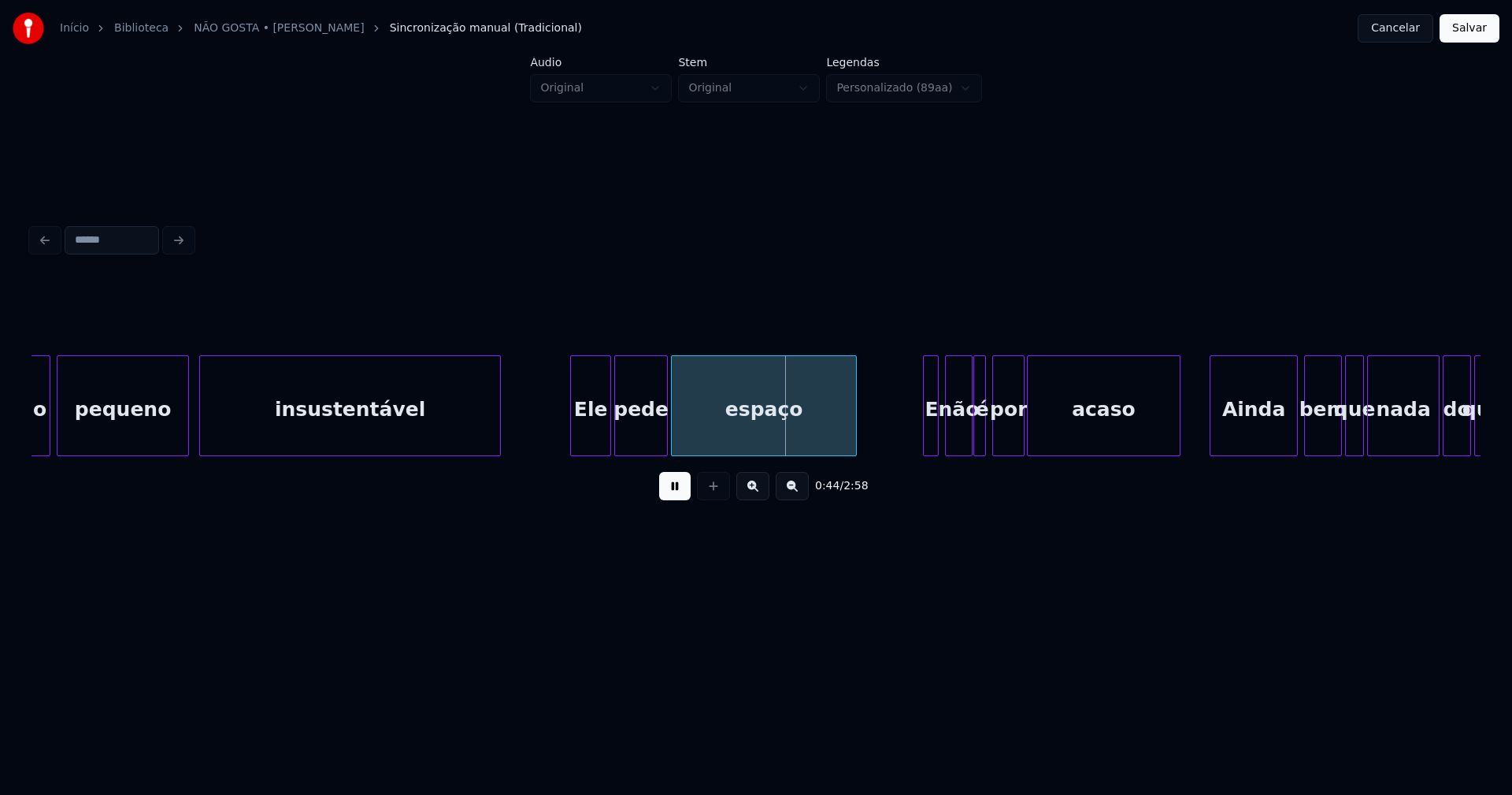
click at [202, 428] on div at bounding box center [202, 405] width 5 height 99
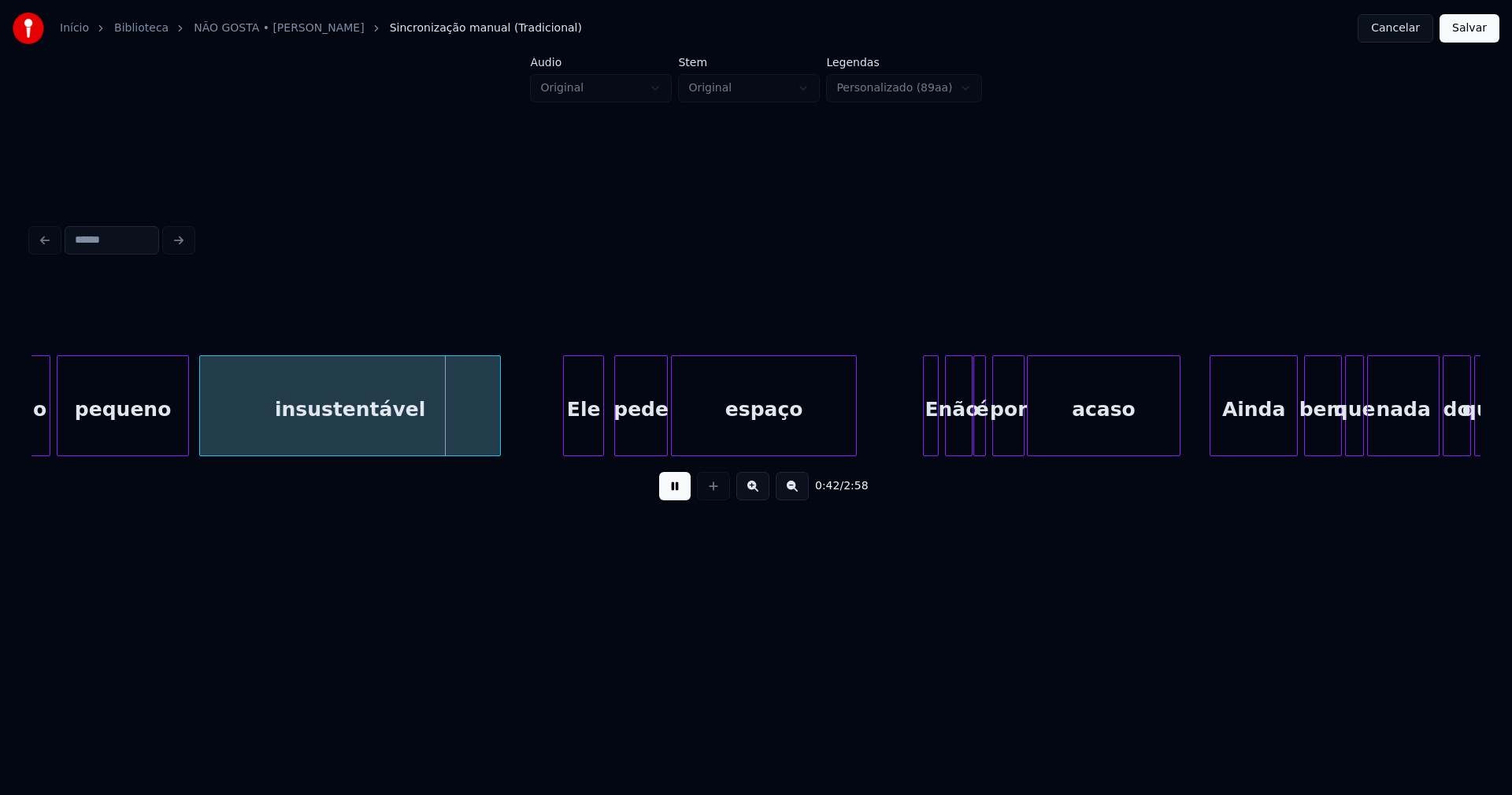
click at [581, 443] on div "Ele" at bounding box center [583, 409] width 39 height 107
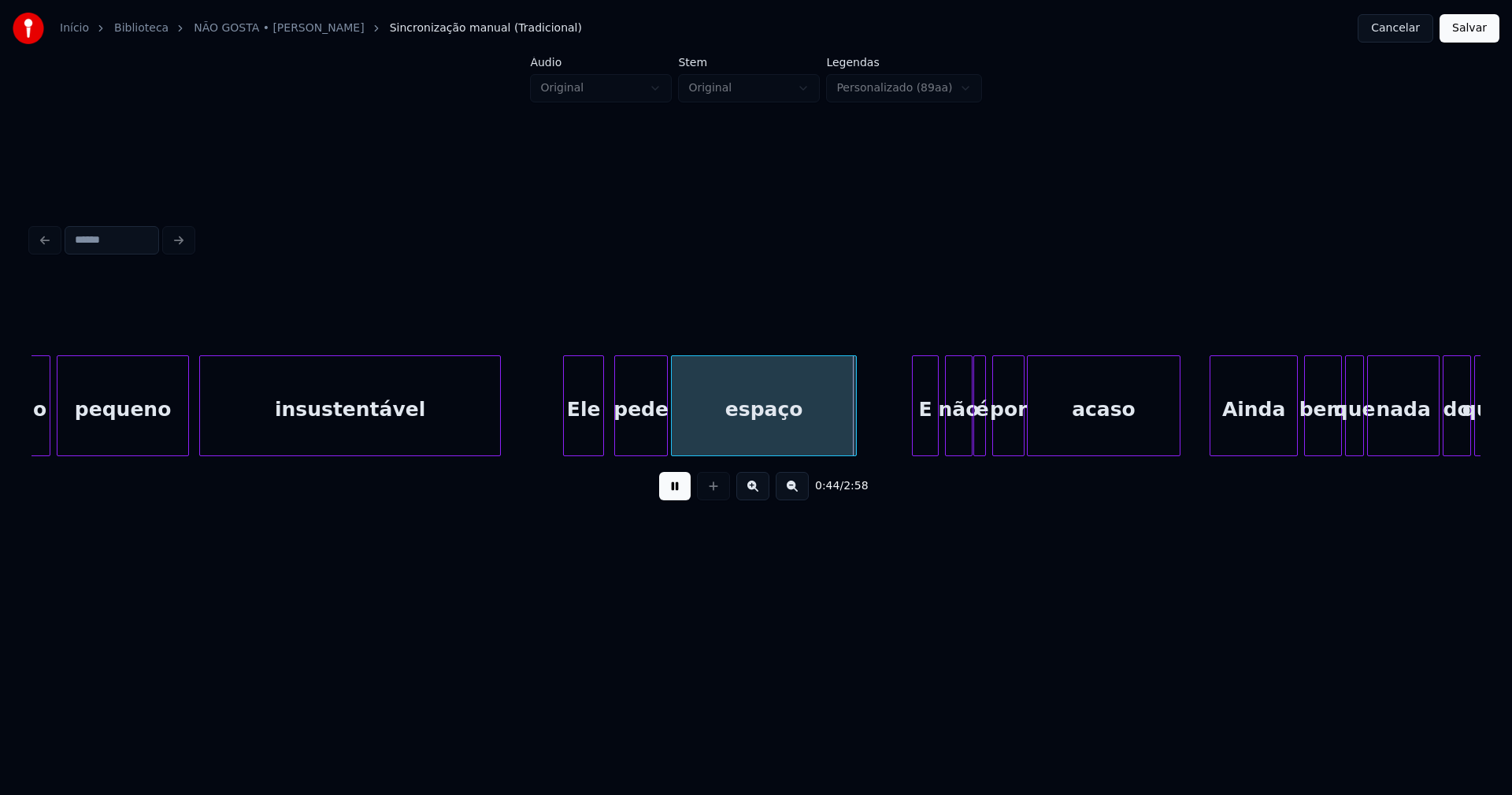
click at [916, 446] on div at bounding box center [915, 405] width 5 height 99
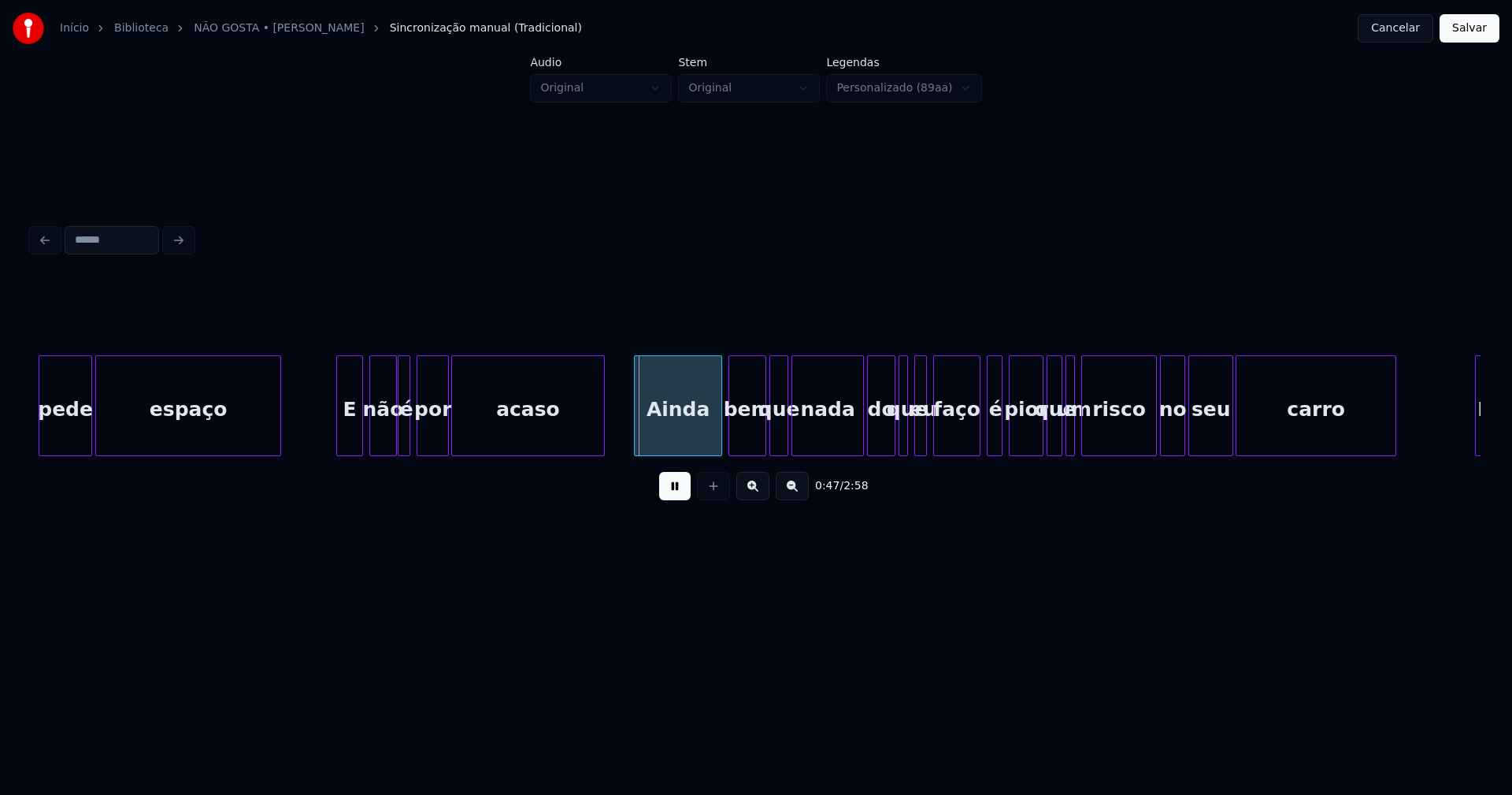
scroll to position [0, 6882]
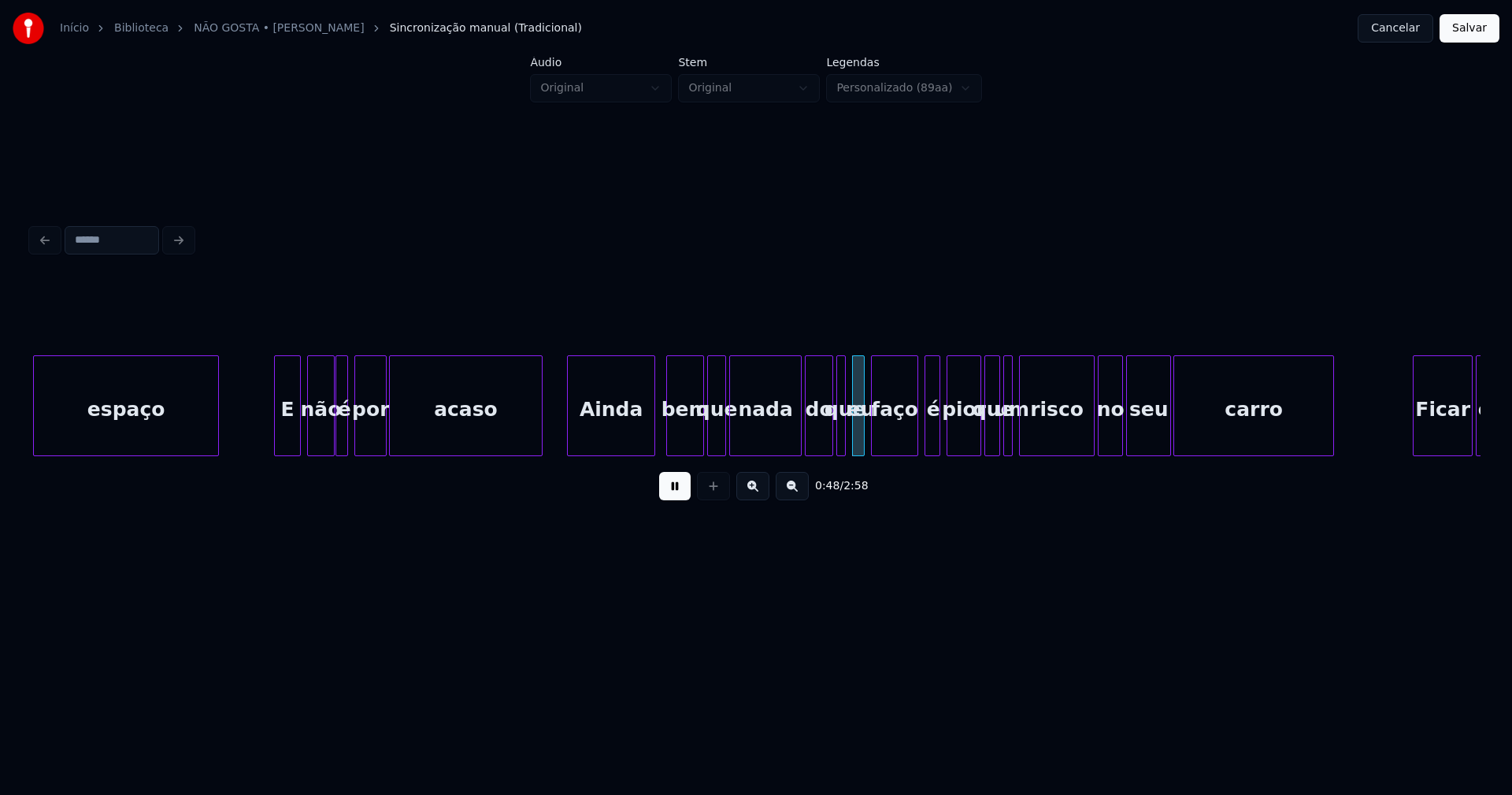
click at [617, 437] on div "Ainda" at bounding box center [611, 409] width 87 height 107
click at [681, 439] on div "bem" at bounding box center [680, 409] width 36 height 107
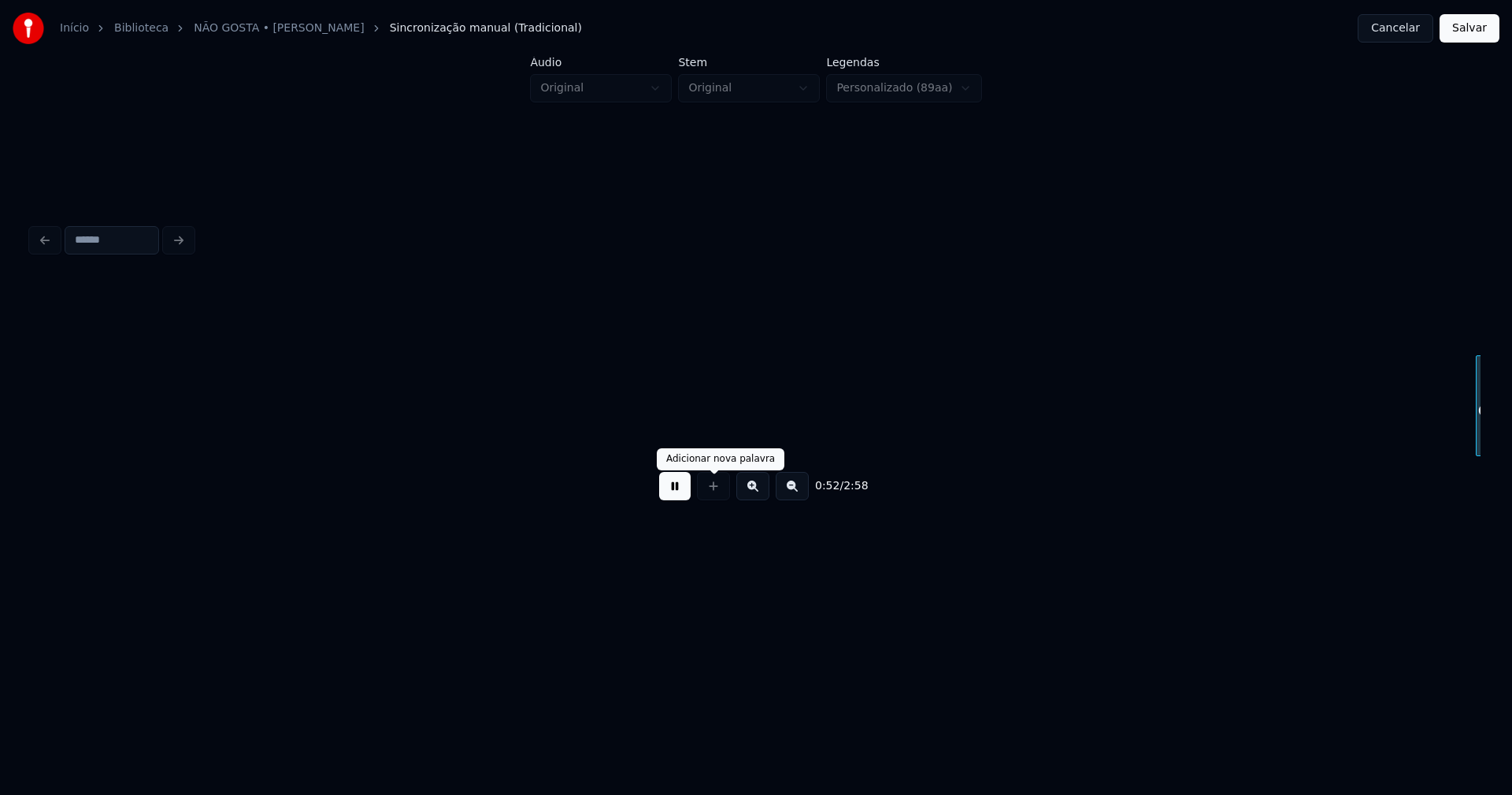
scroll to position [0, 8332]
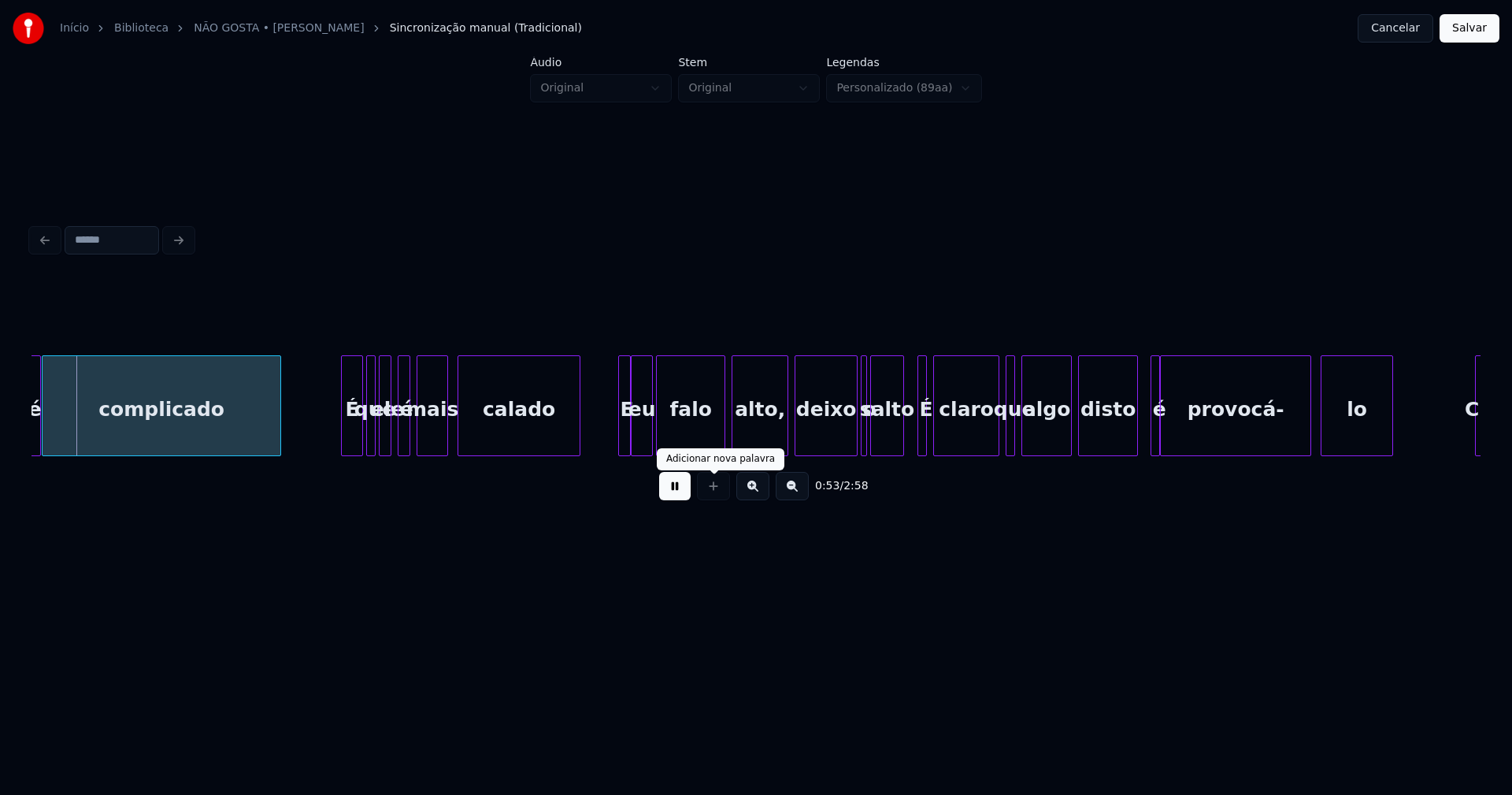
click at [680, 494] on button at bounding box center [675, 486] width 32 height 28
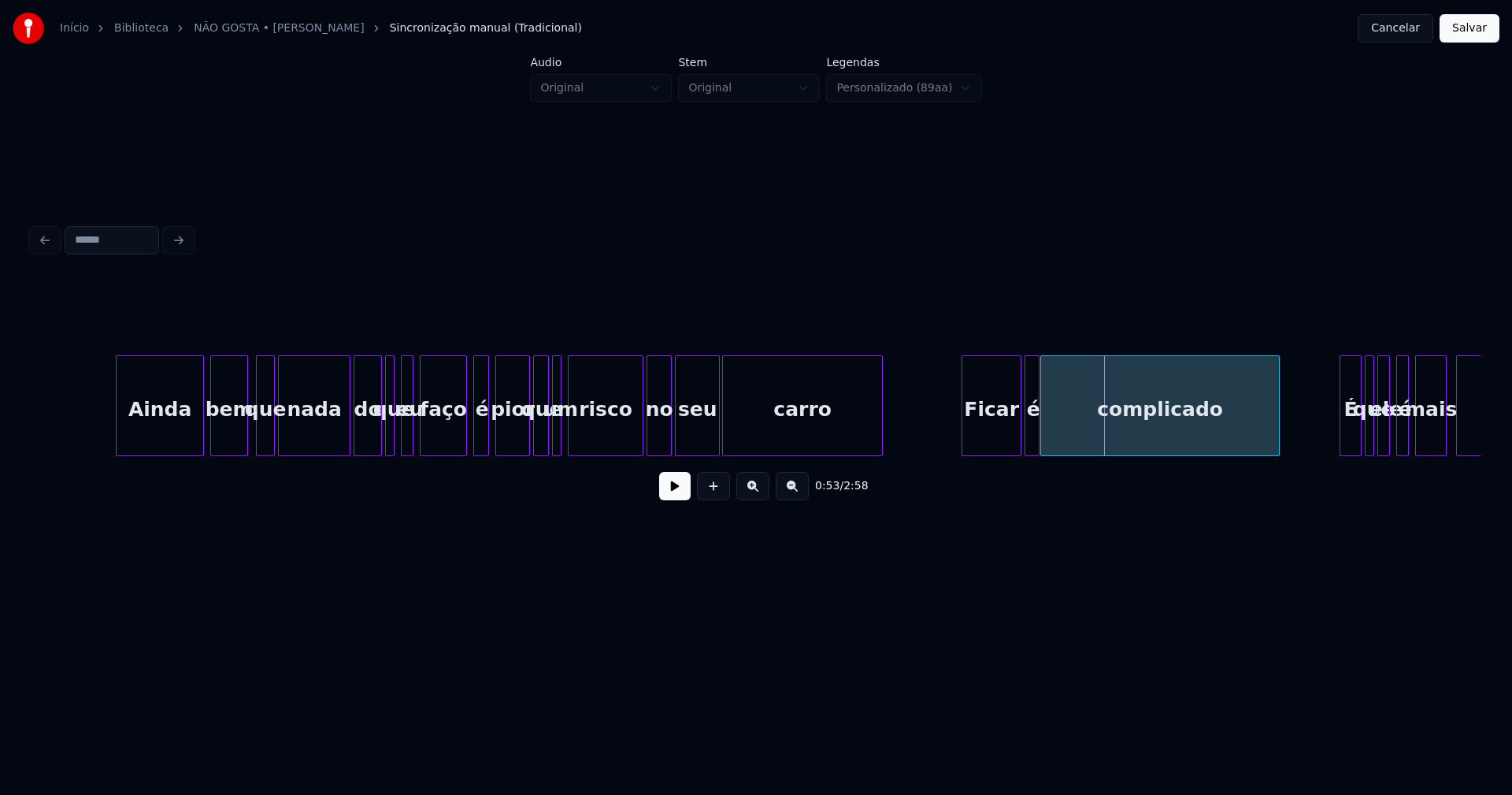
scroll to position [0, 7334]
click at [455, 442] on div at bounding box center [456, 405] width 5 height 99
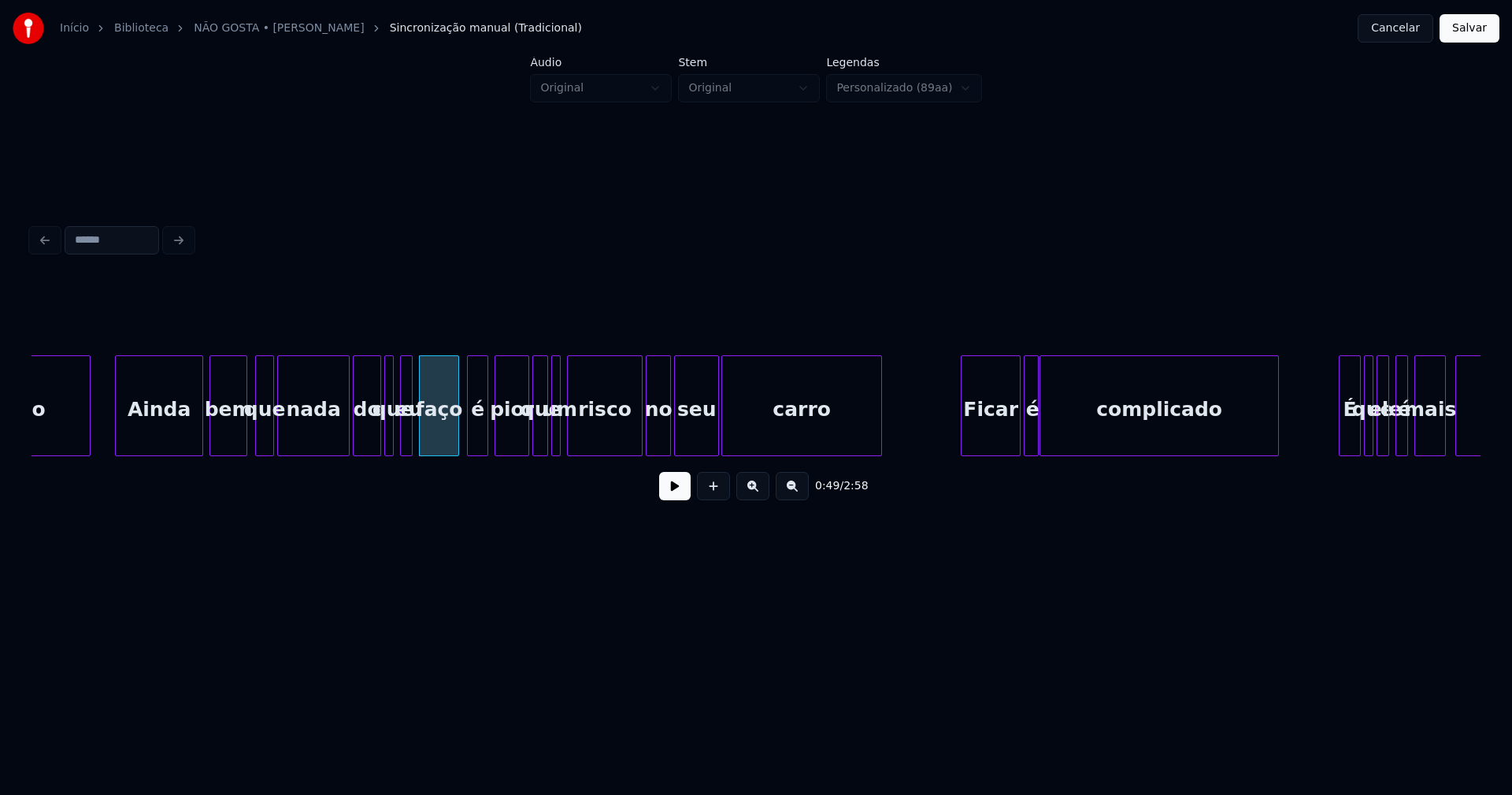
click at [469, 438] on div at bounding box center [470, 405] width 5 height 99
click at [677, 497] on button at bounding box center [675, 486] width 32 height 28
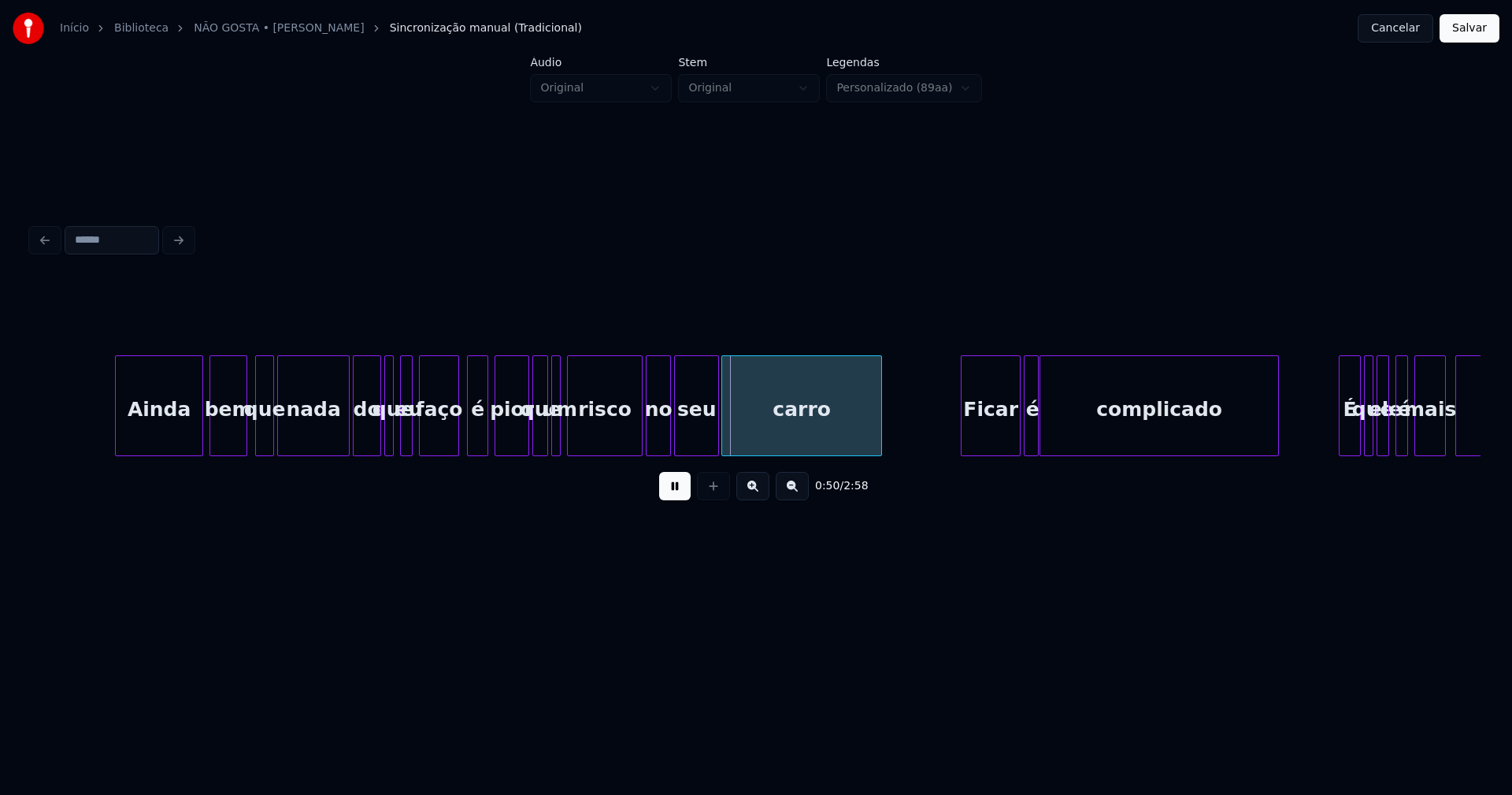
scroll to position [0, 7770]
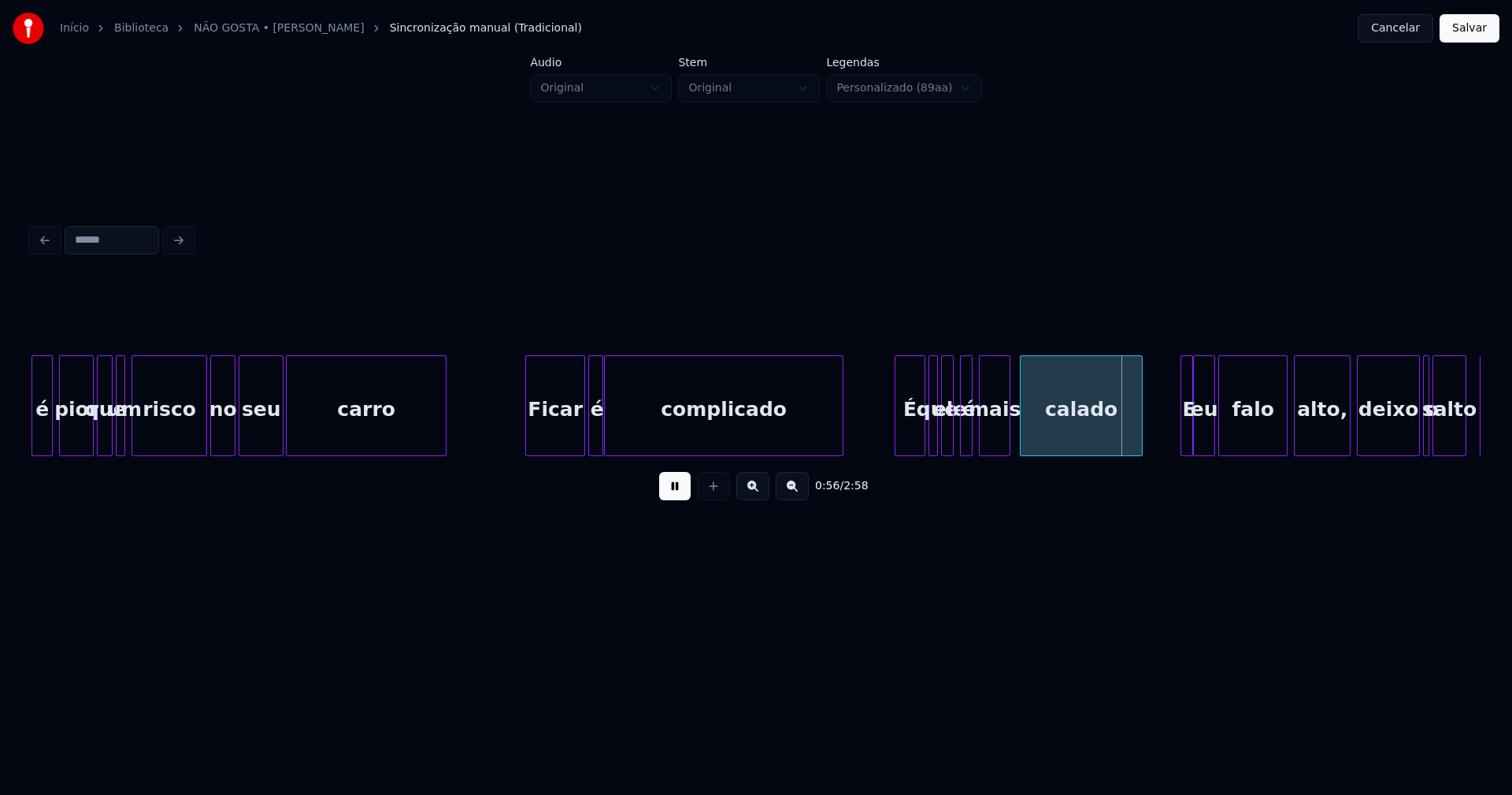
click at [900, 443] on div at bounding box center [897, 405] width 5 height 99
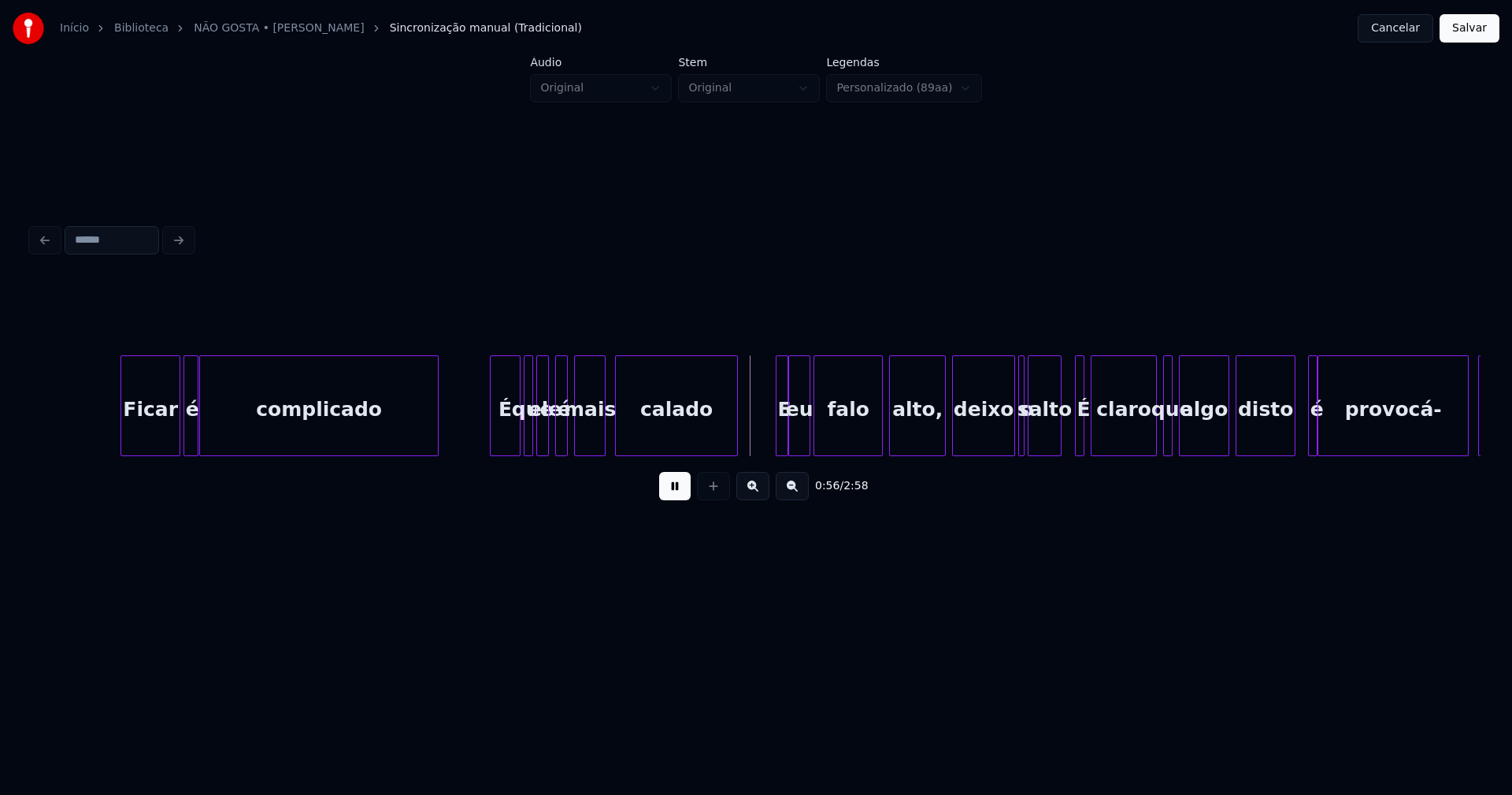
scroll to position [0, 8299]
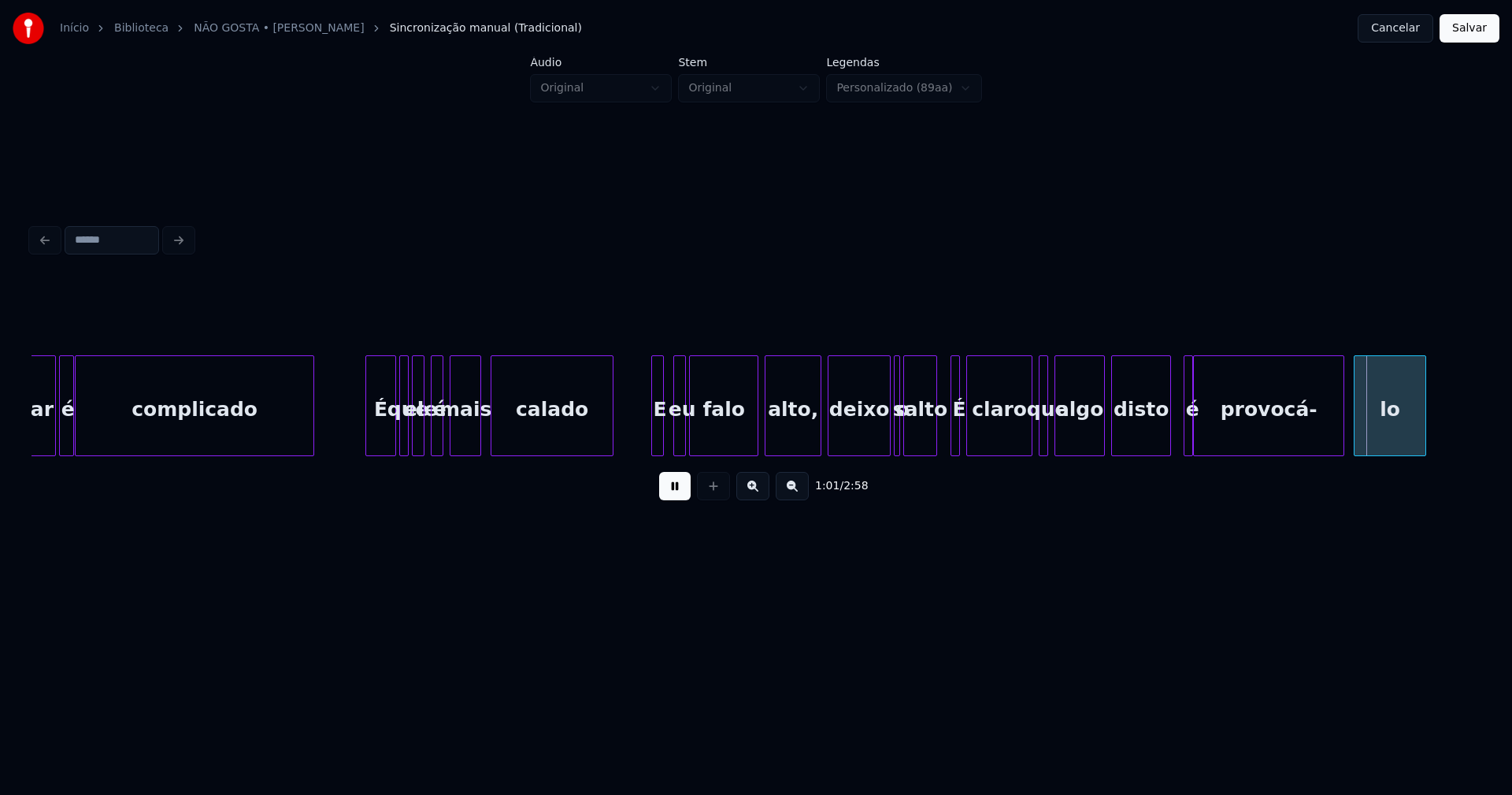
click at [675, 439] on div at bounding box center [676, 405] width 5 height 99
click at [665, 436] on div "E" at bounding box center [667, 409] width 16 height 107
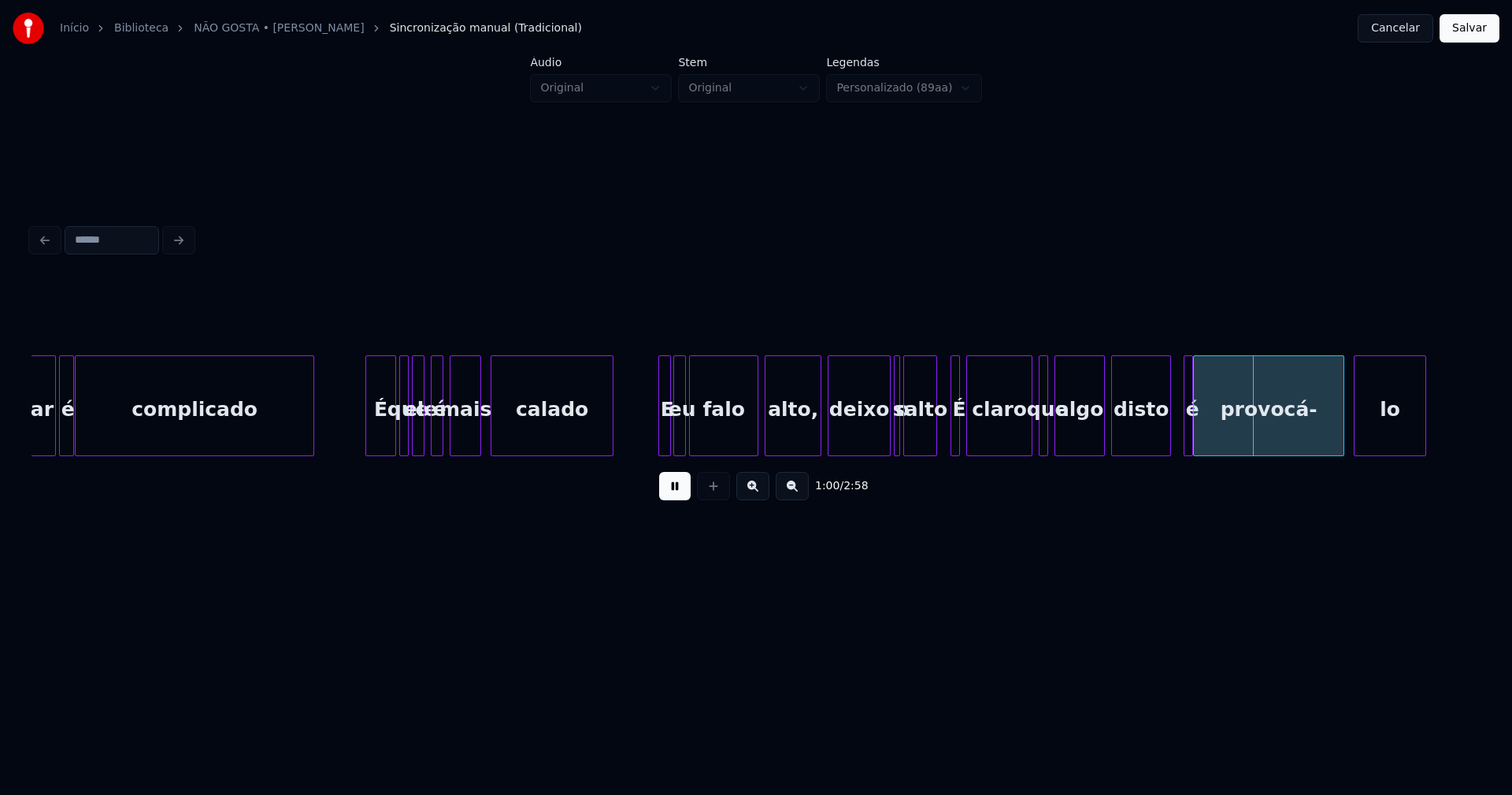
click at [674, 498] on button at bounding box center [675, 486] width 32 height 28
click at [929, 444] on div at bounding box center [929, 405] width 5 height 99
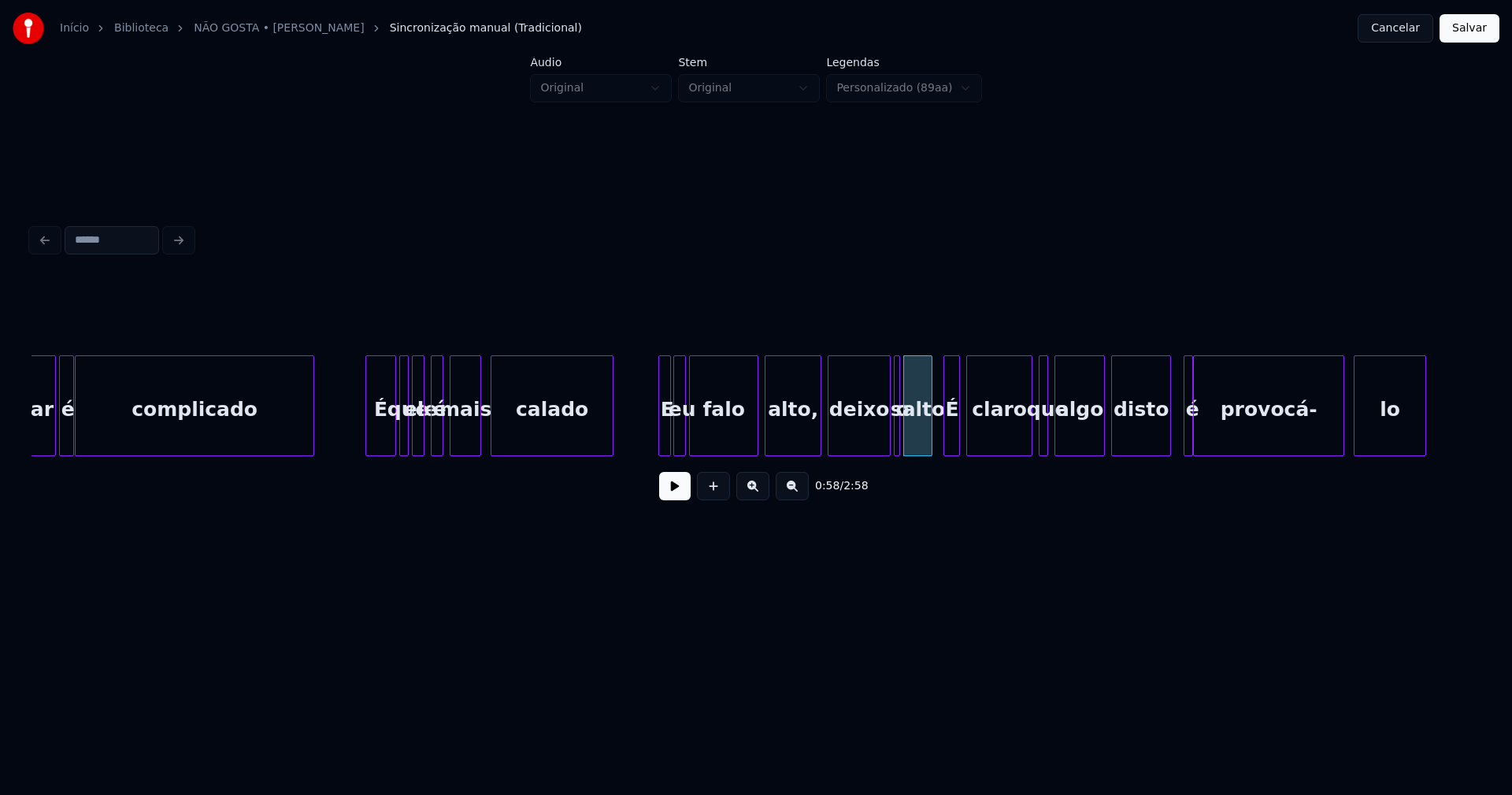
click at [944, 442] on div at bounding box center [946, 405] width 5 height 99
click at [883, 446] on div at bounding box center [882, 405] width 5 height 99
click at [896, 436] on div at bounding box center [898, 405] width 5 height 99
click at [889, 439] on div at bounding box center [891, 405] width 5 height 99
click at [679, 500] on button at bounding box center [675, 486] width 32 height 28
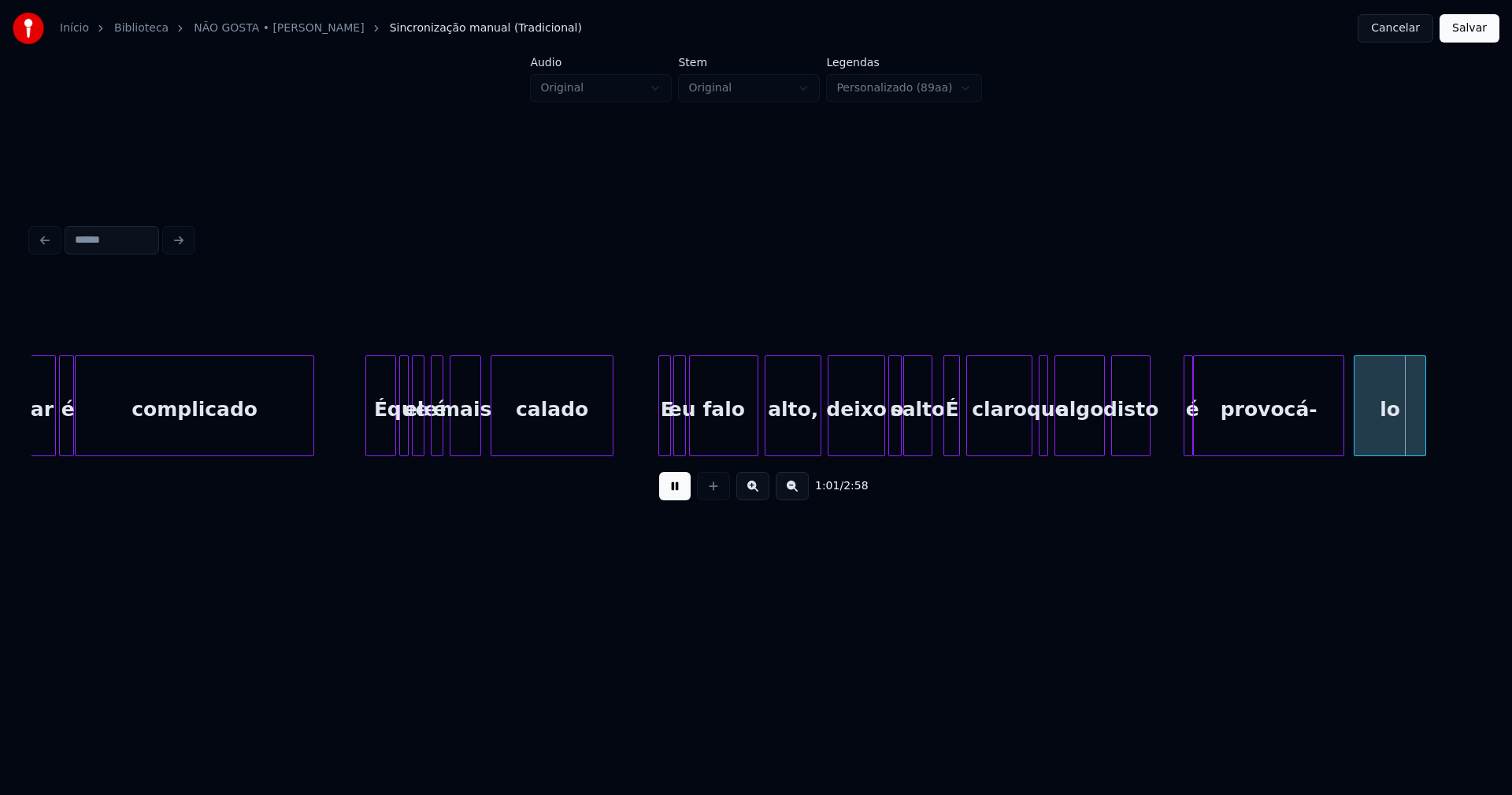
click at [1148, 448] on div at bounding box center [1147, 405] width 5 height 99
click at [1173, 433] on div at bounding box center [1175, 405] width 5 height 99
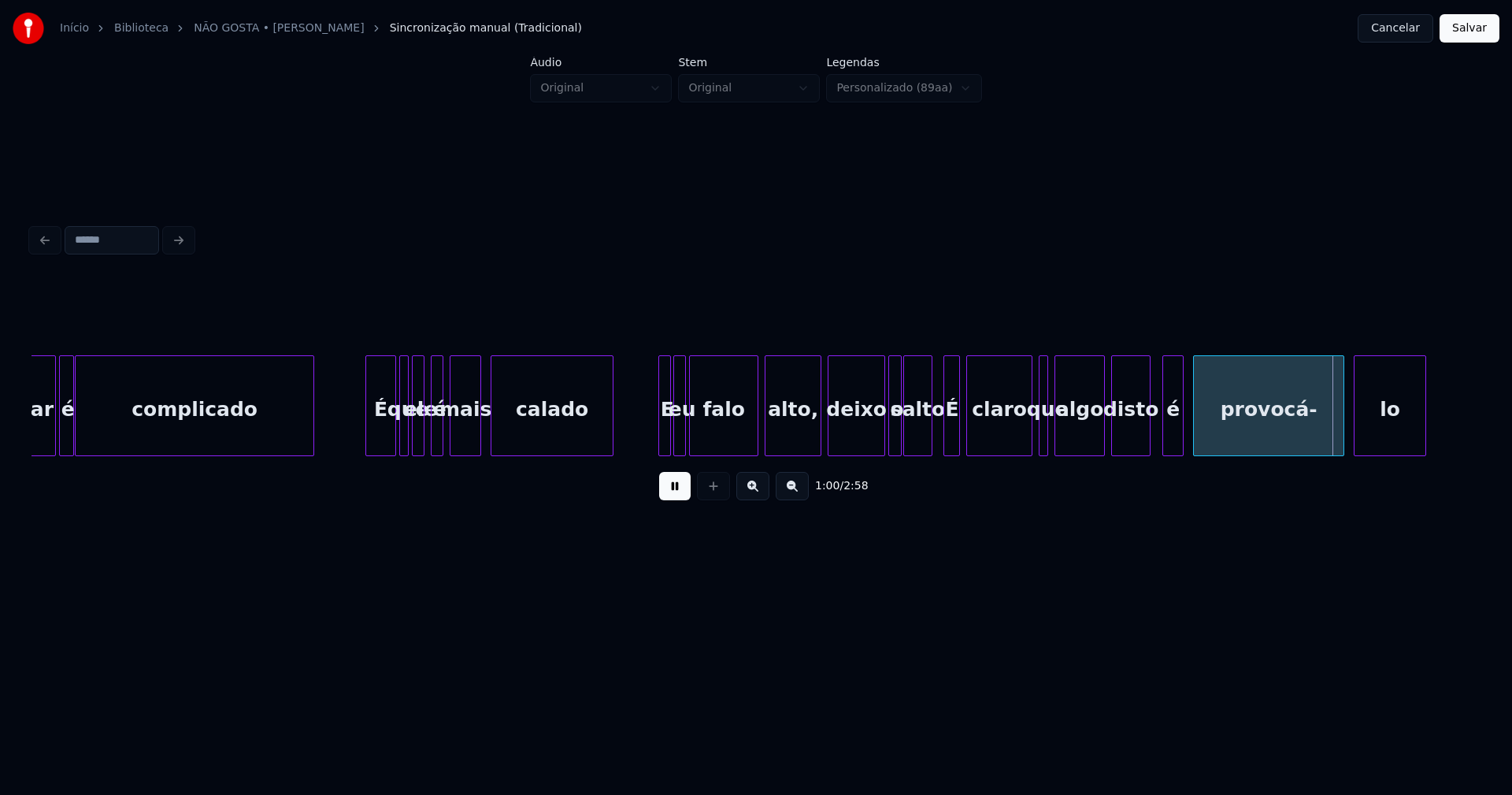
click at [1172, 435] on div "é" at bounding box center [1173, 409] width 20 height 107
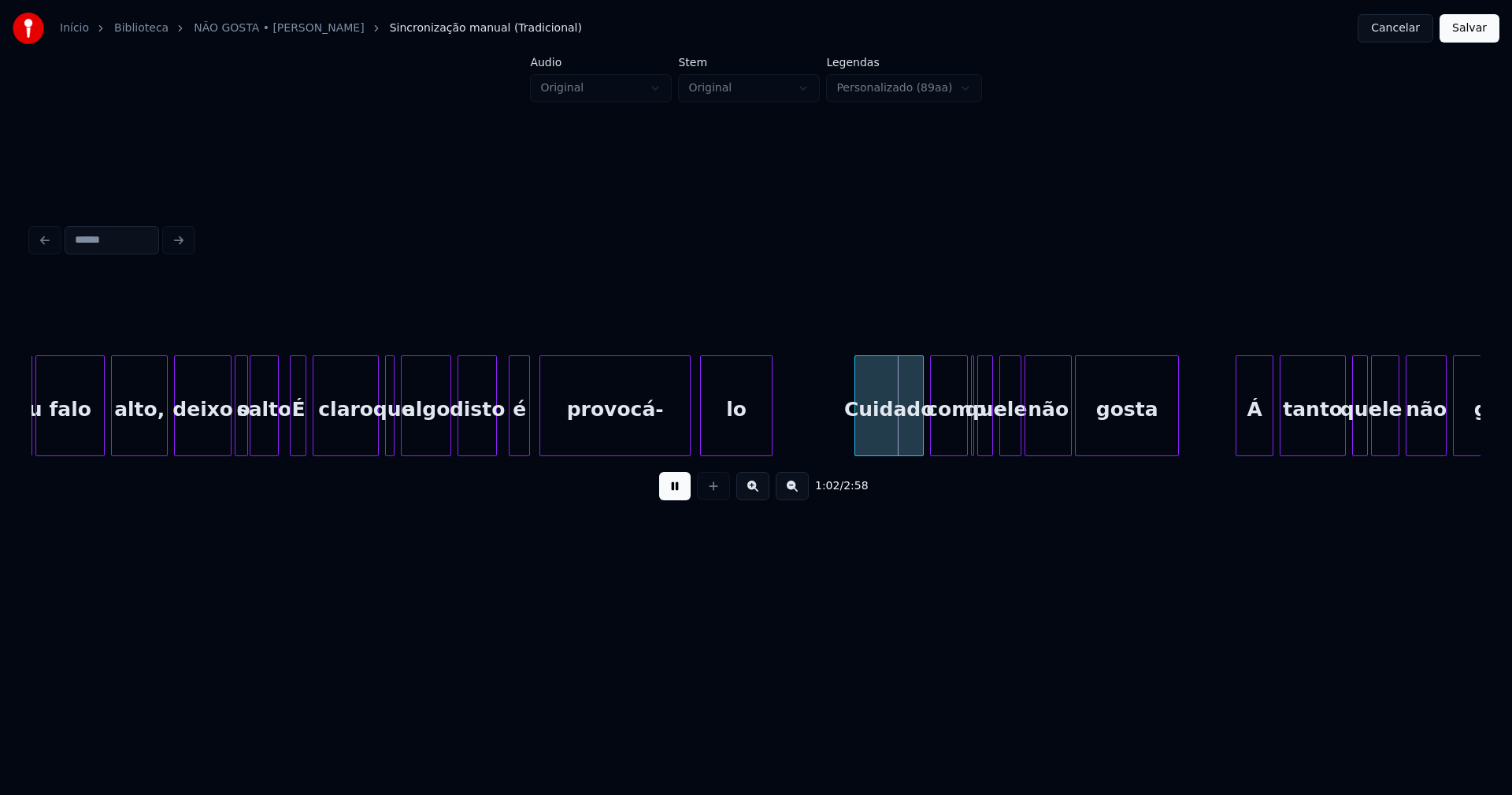
scroll to position [0, 9373]
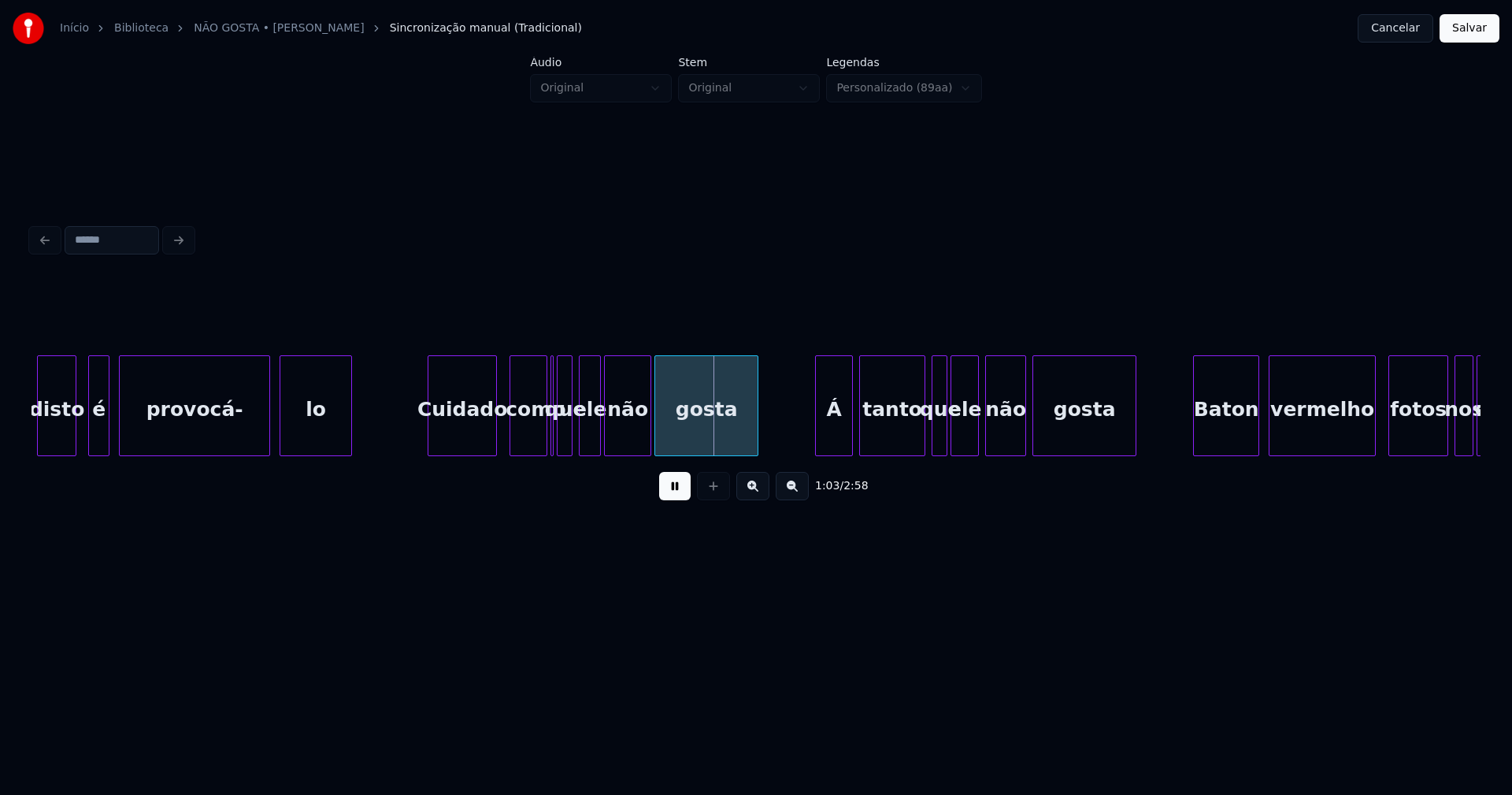
click at [463, 436] on div "Cuidado" at bounding box center [462, 409] width 68 height 107
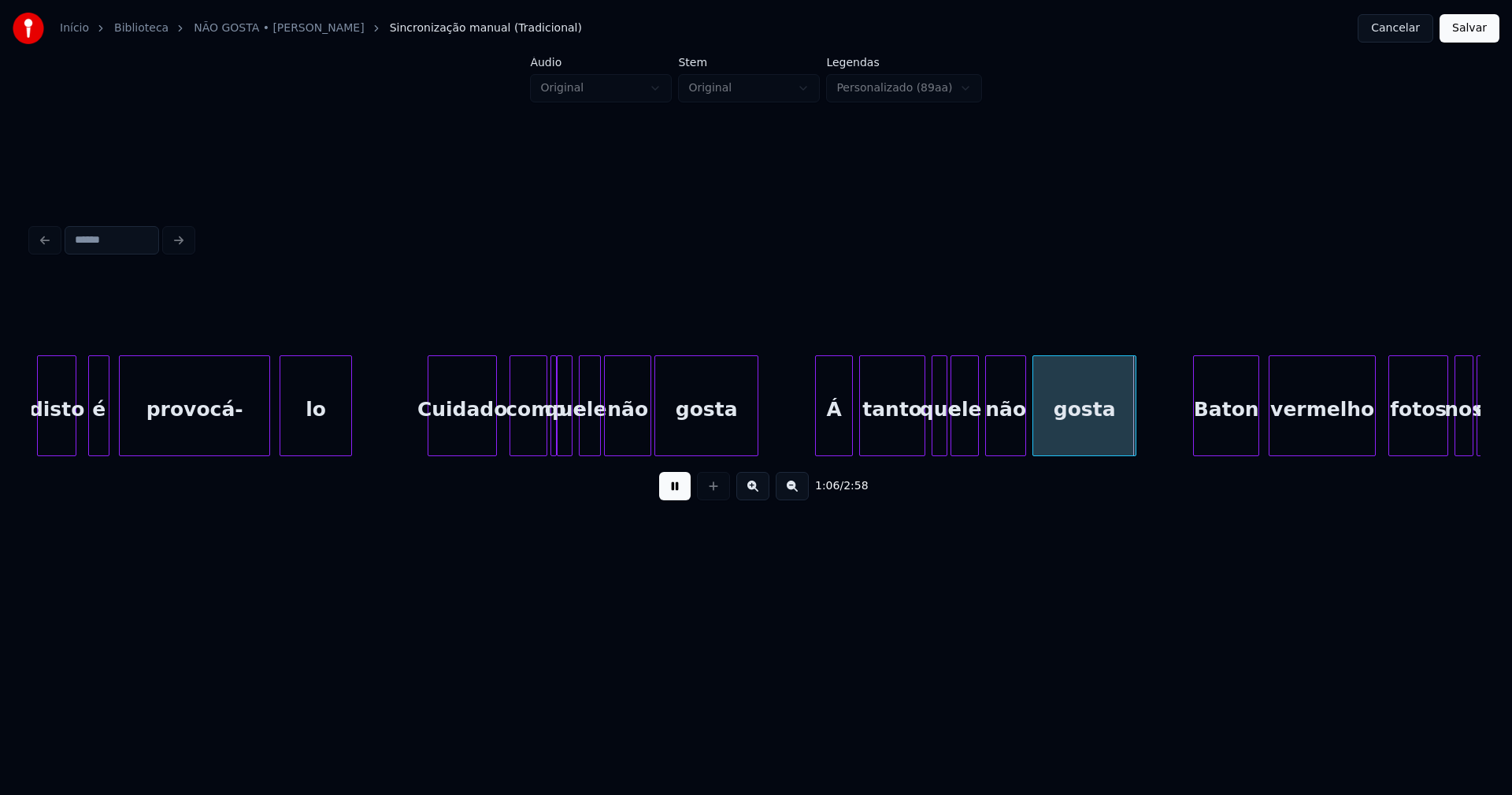
click at [556, 446] on div at bounding box center [553, 405] width 5 height 99
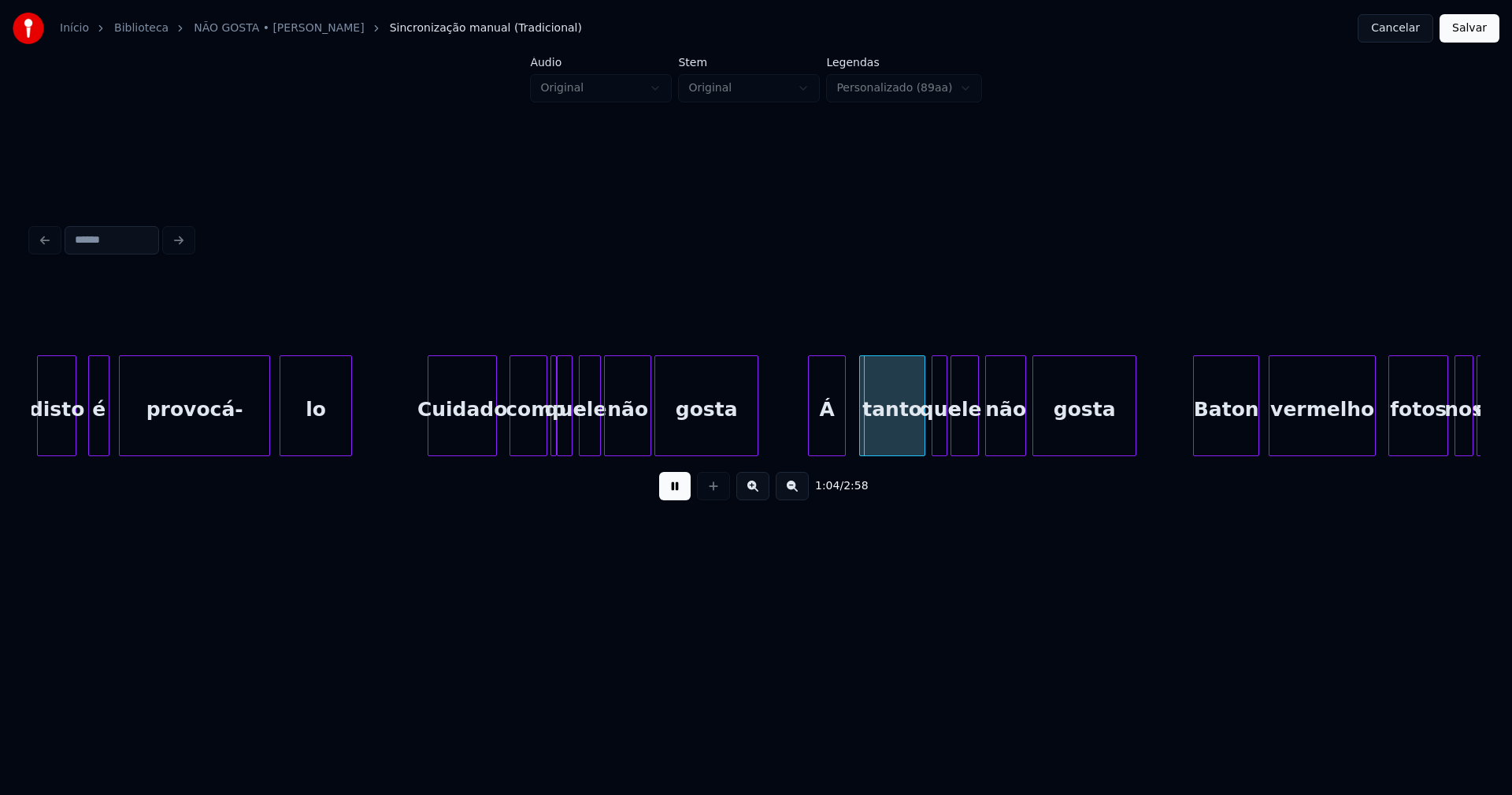
click at [828, 447] on div "Á" at bounding box center [827, 409] width 36 height 107
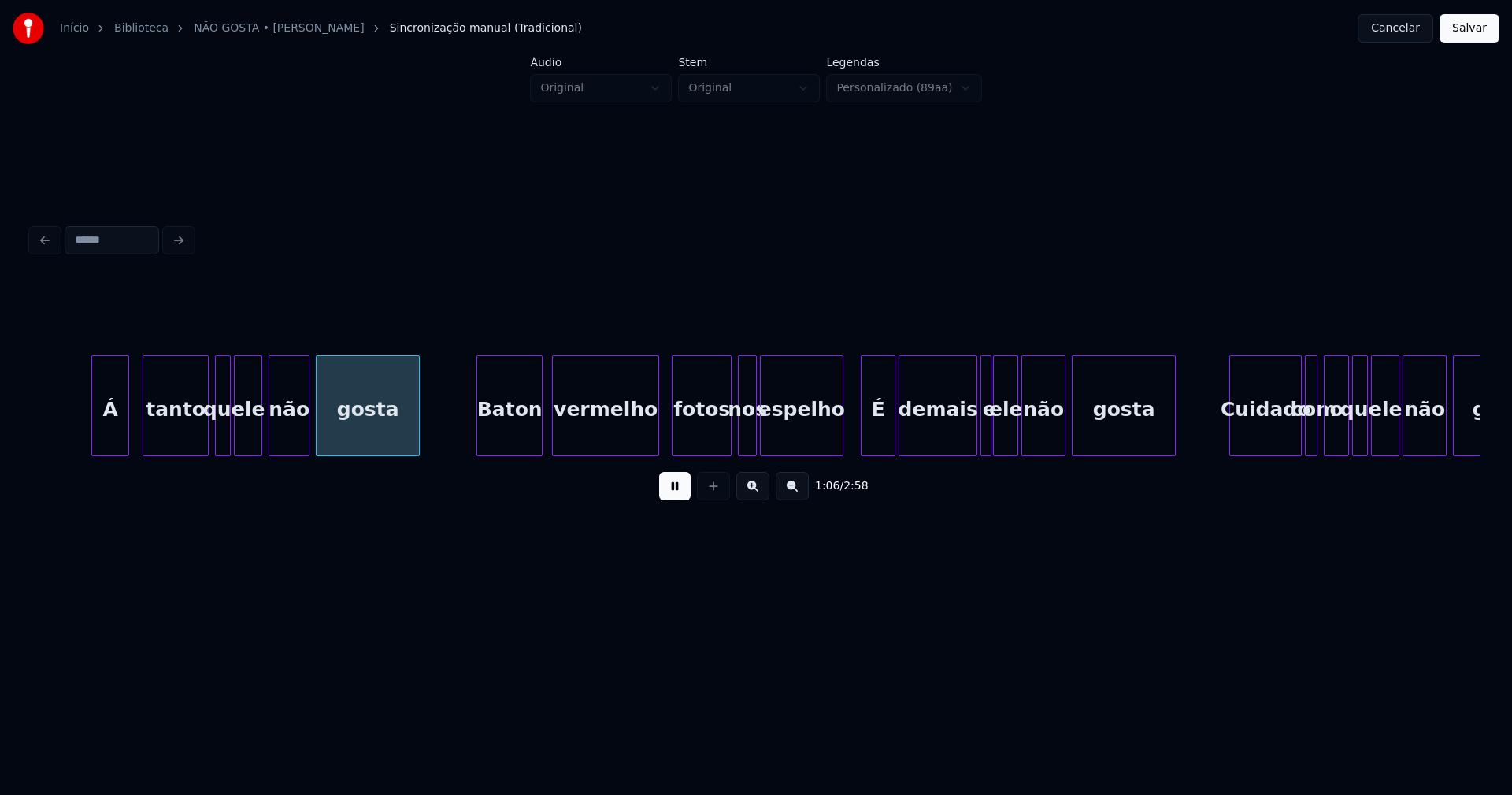
scroll to position [0, 10105]
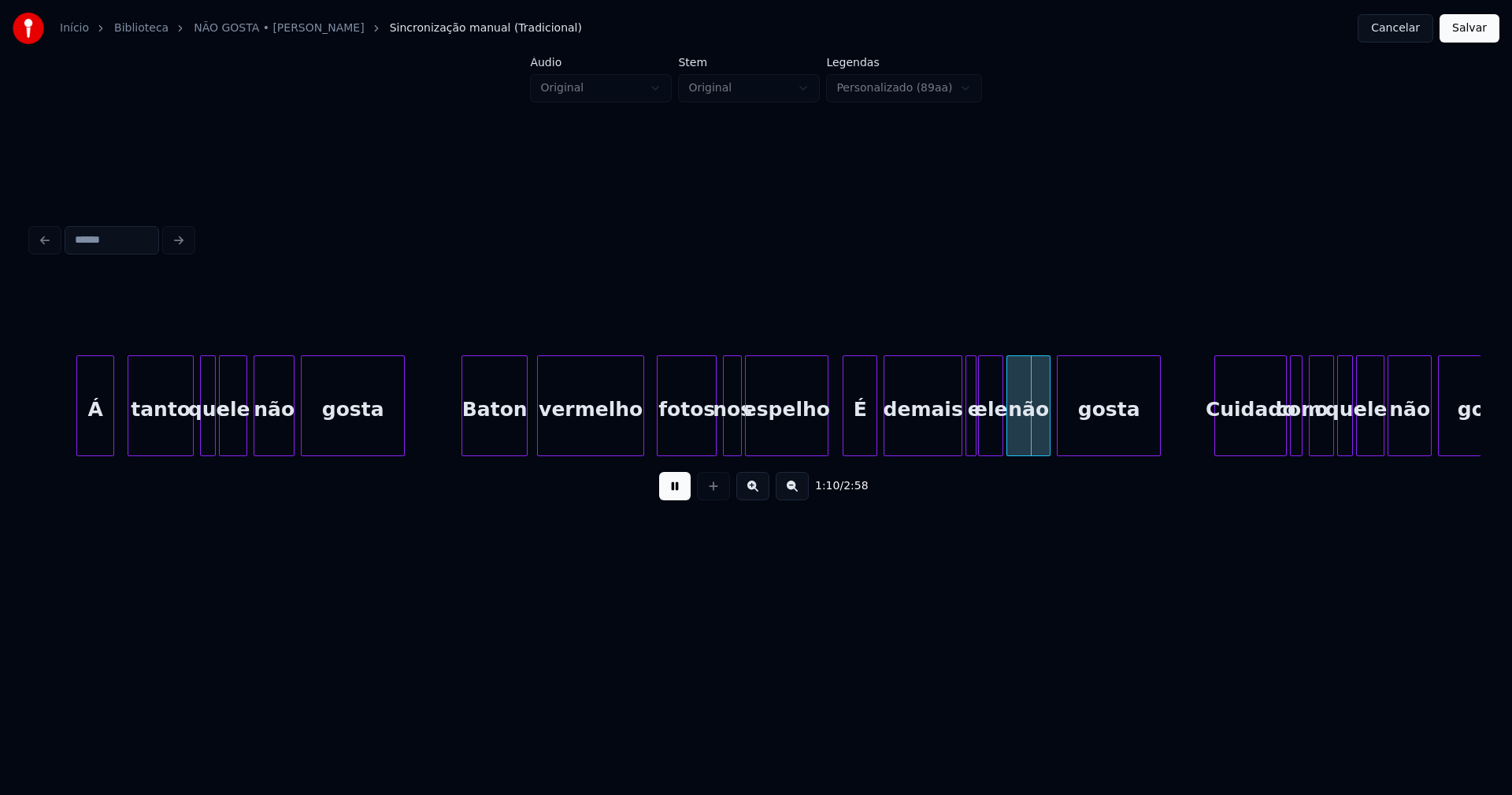
click at [855, 440] on div "É" at bounding box center [860, 409] width 33 height 107
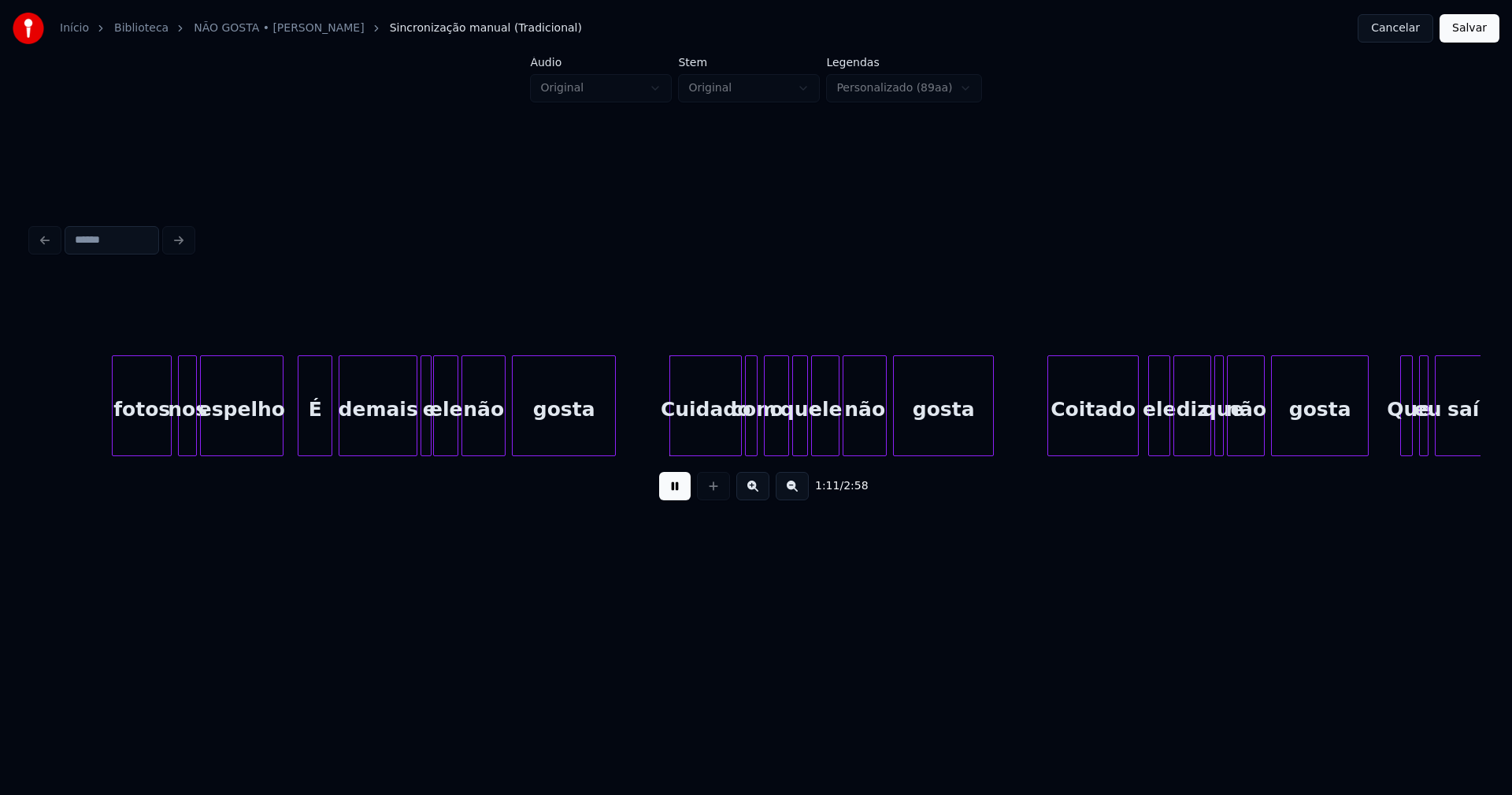
scroll to position [0, 10775]
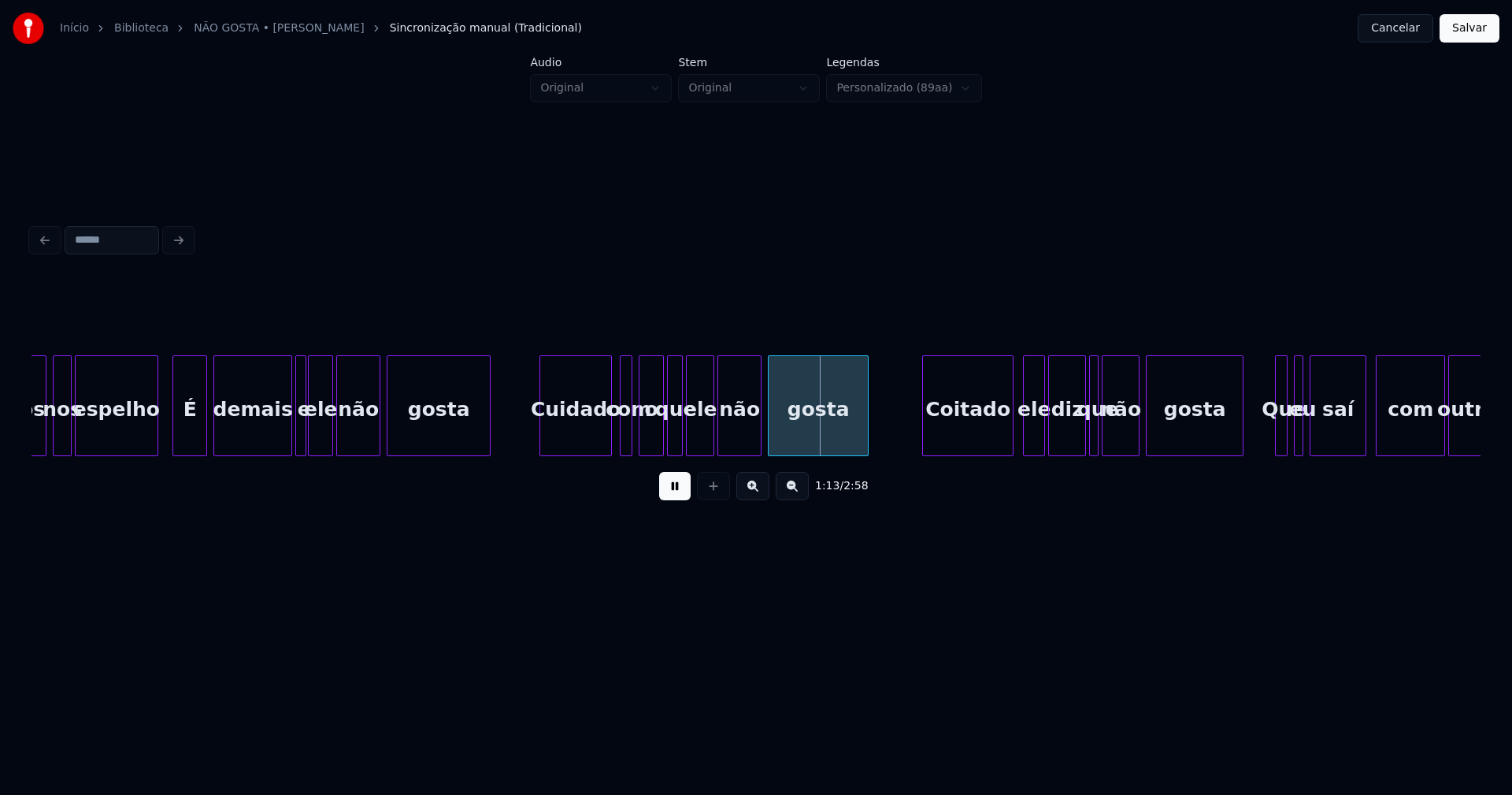
click at [579, 443] on div "Cuidado" at bounding box center [575, 409] width 71 height 107
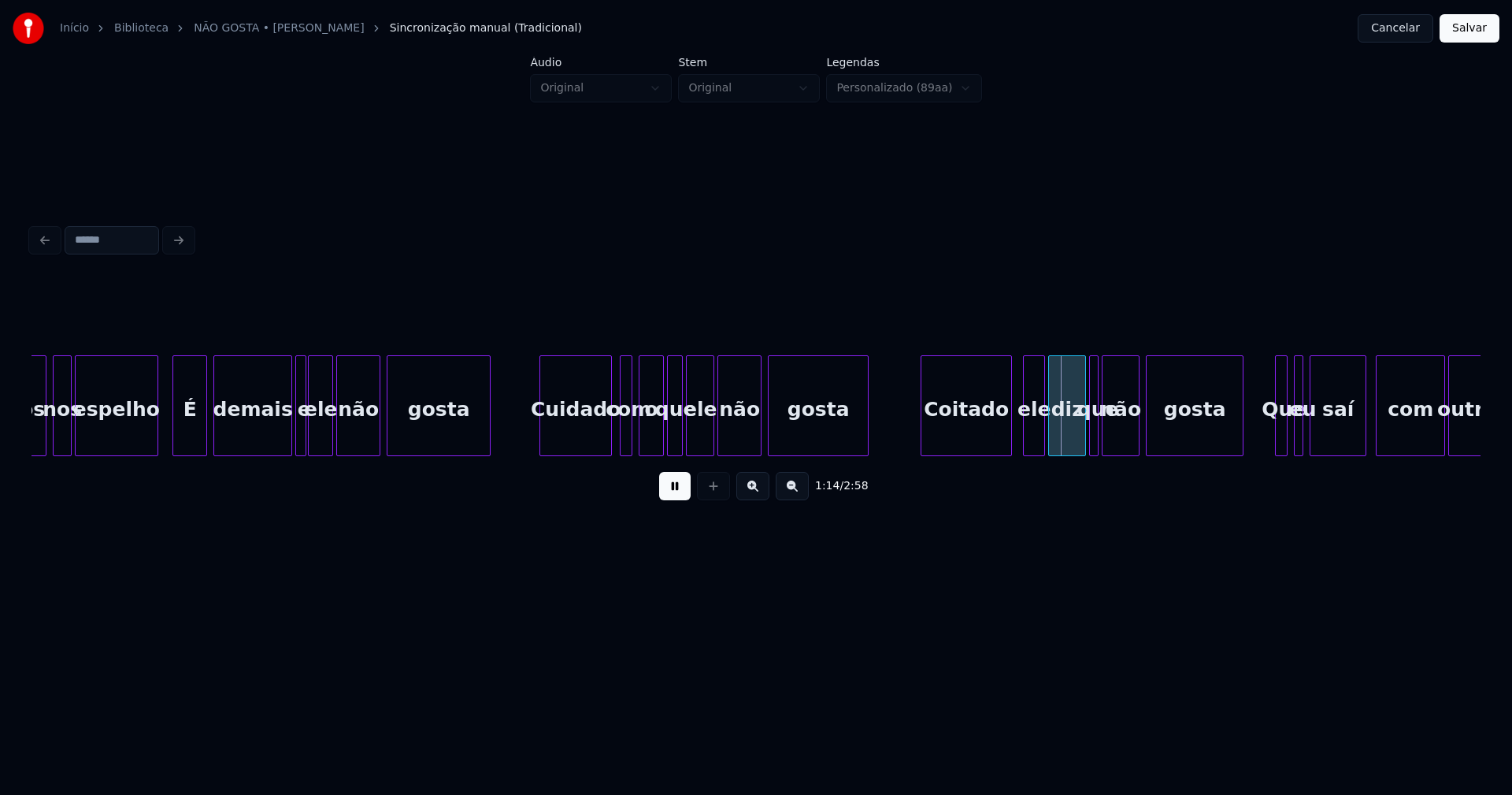
click at [951, 440] on div "Coitado" at bounding box center [966, 409] width 90 height 107
drag, startPoint x: 669, startPoint y: 494, endPoint x: 704, endPoint y: 488, distance: 35.2
click at [672, 495] on button at bounding box center [675, 486] width 32 height 28
click at [992, 438] on div at bounding box center [989, 405] width 5 height 99
click at [1018, 436] on div at bounding box center [1016, 405] width 5 height 99
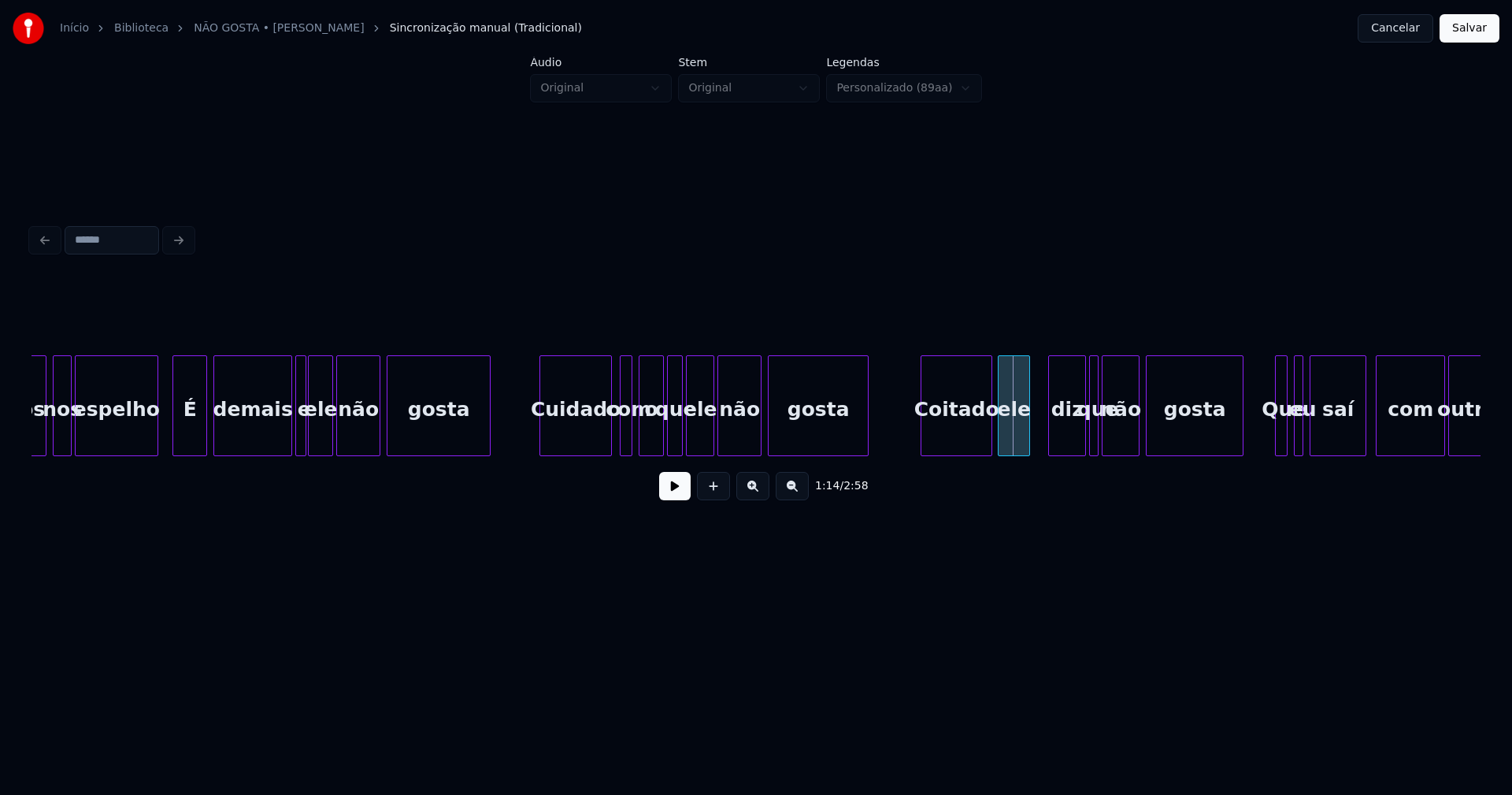
click at [1012, 443] on div "ele" at bounding box center [1014, 409] width 31 height 107
click at [1026, 436] on div "ele" at bounding box center [1014, 405] width 32 height 101
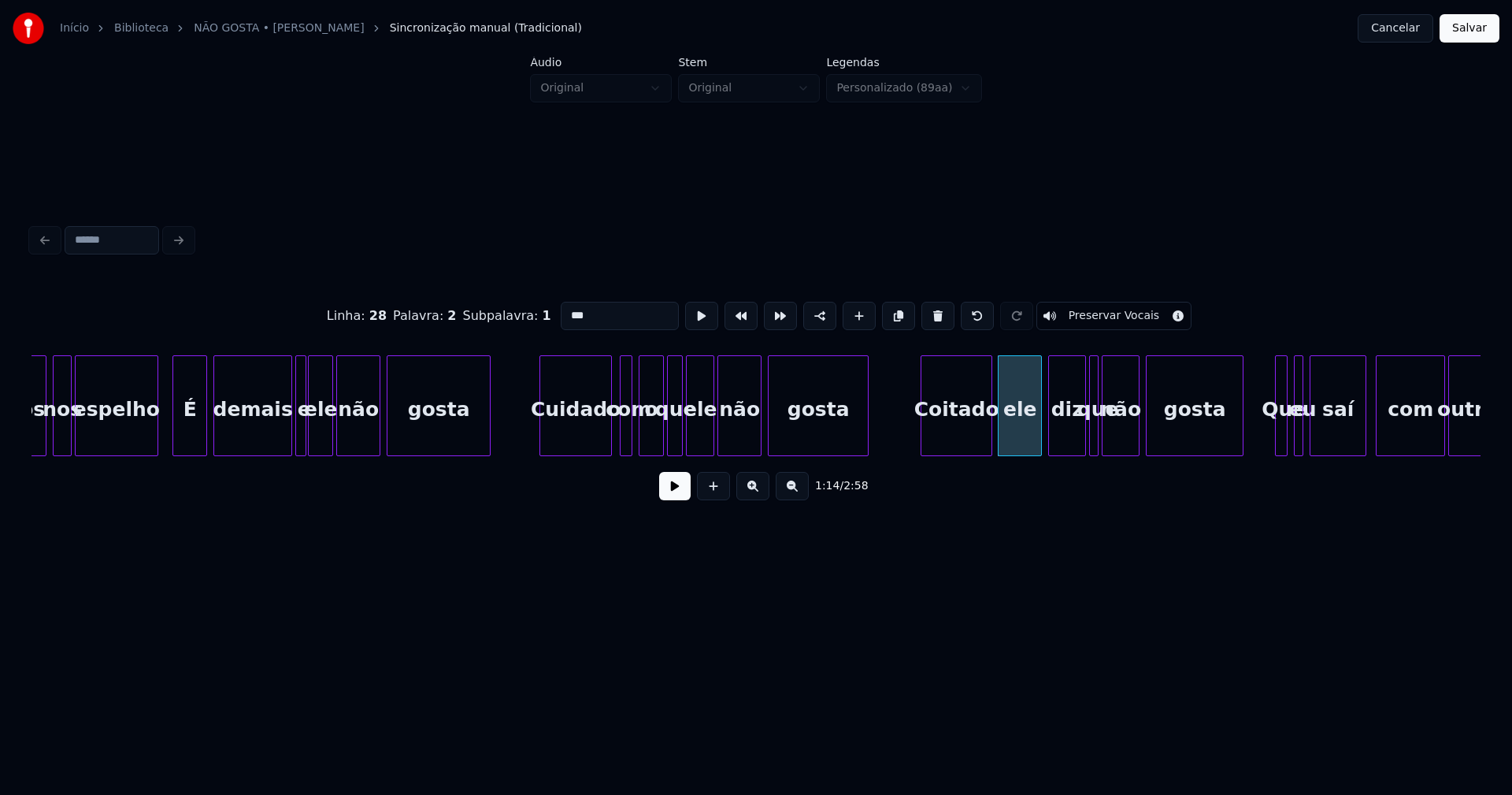
click at [1038, 432] on div at bounding box center [1038, 405] width 5 height 99
click at [680, 500] on button at bounding box center [675, 486] width 32 height 28
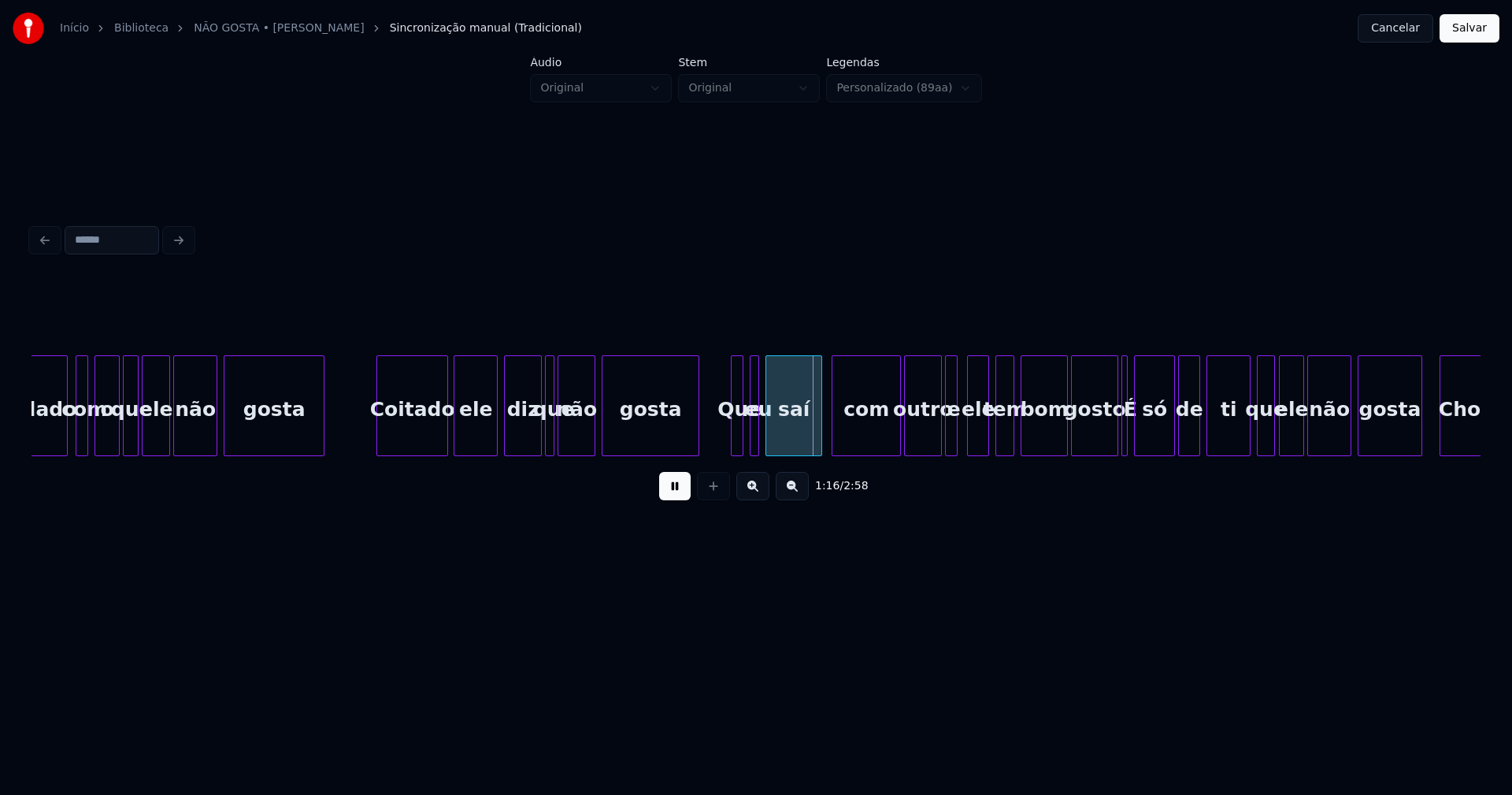
scroll to position [0, 11351]
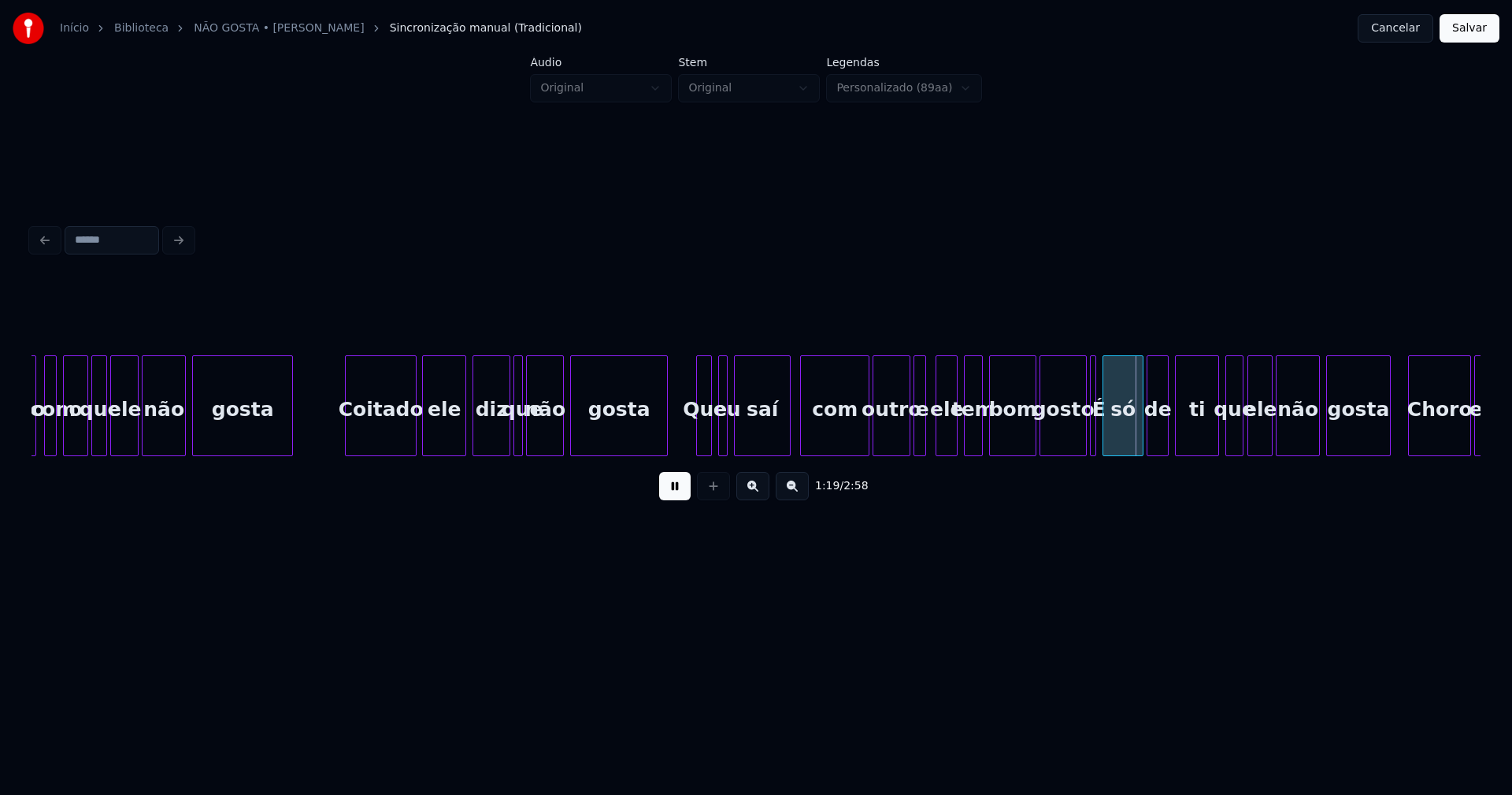
click at [698, 441] on div at bounding box center [699, 405] width 5 height 99
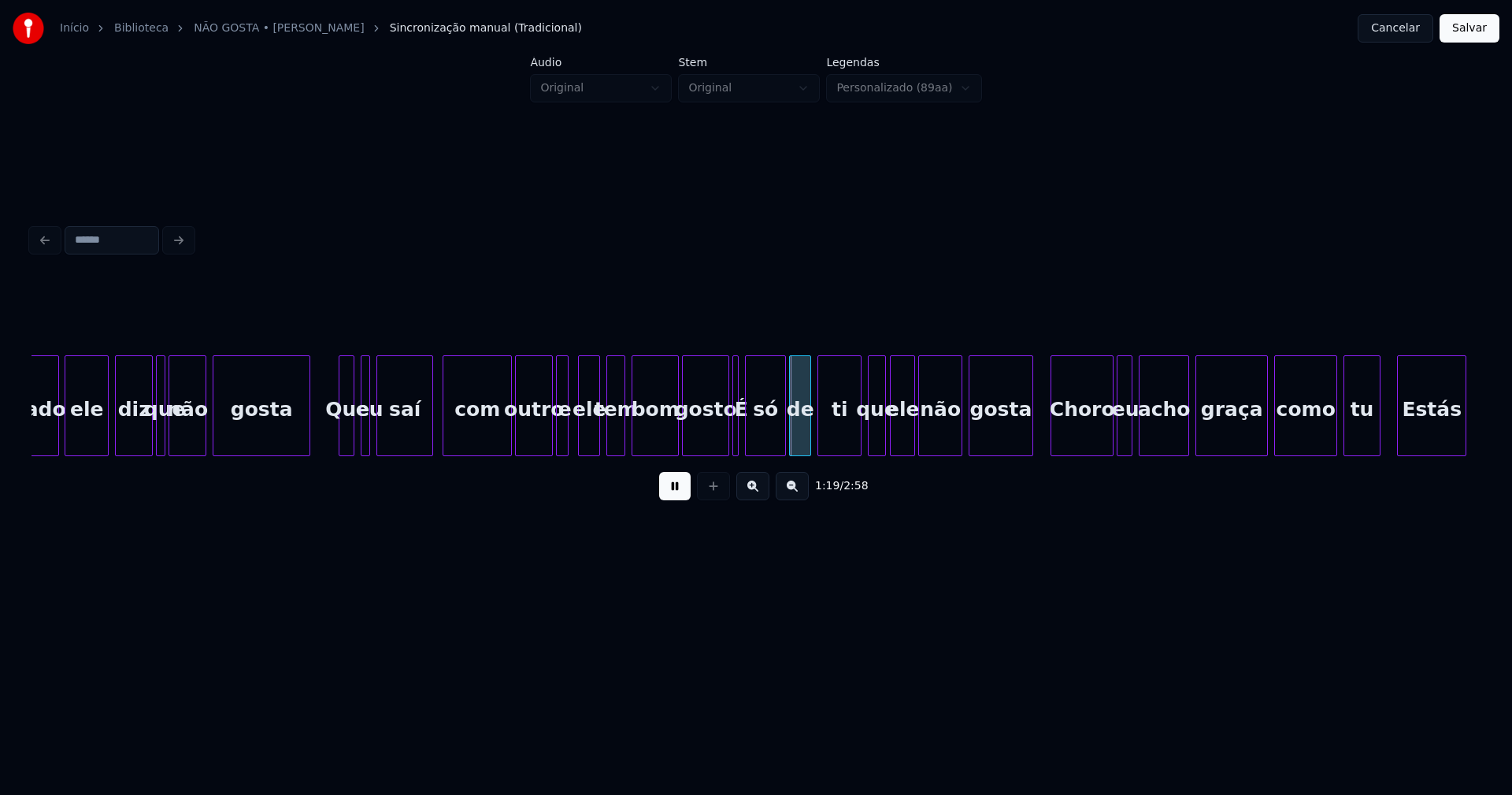
scroll to position [0, 11741]
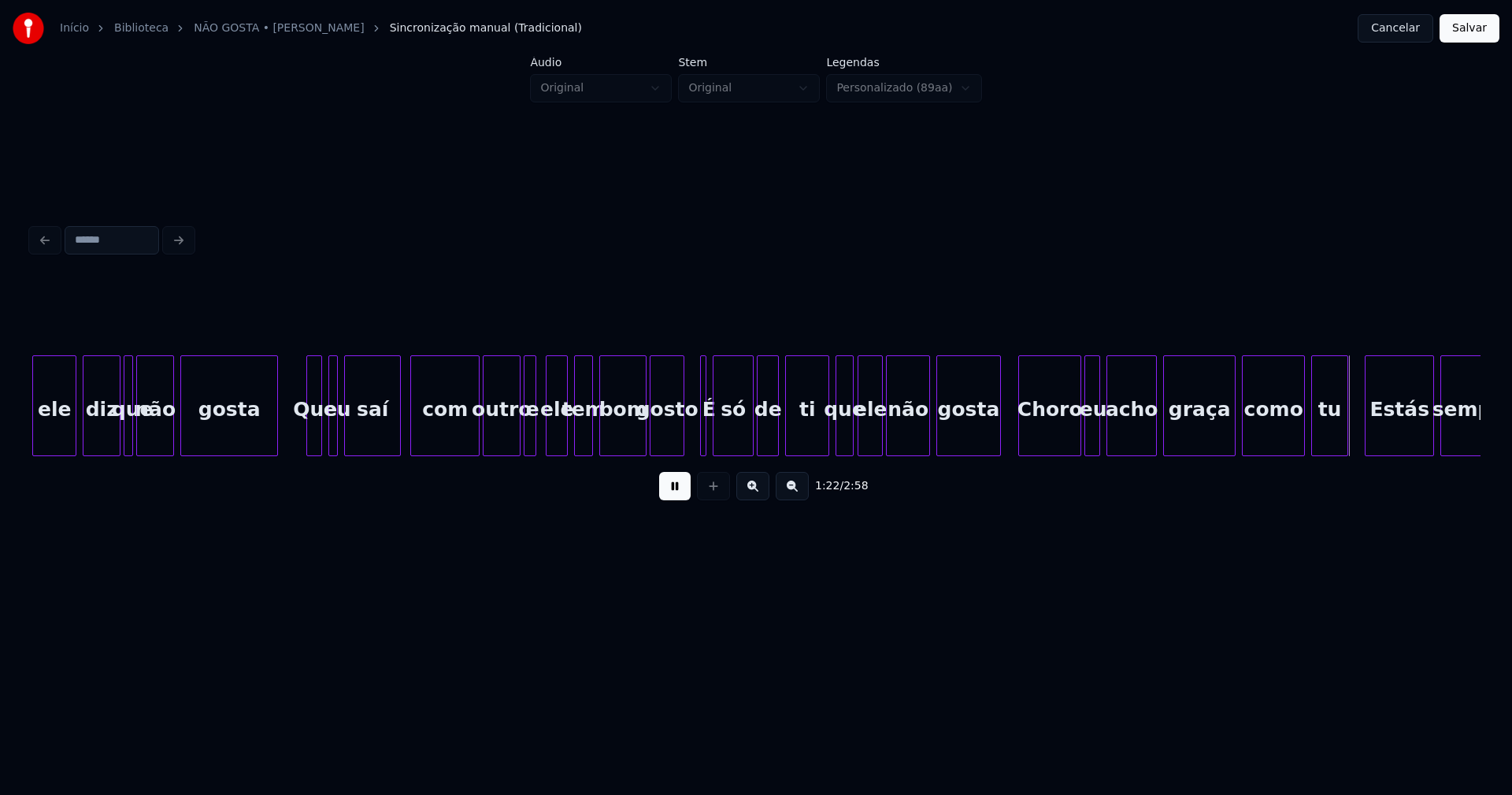
click at [681, 455] on div "ele diz que não gosta Que eu saí com outro e ele tem bom gosto É só de ti que e…" at bounding box center [756, 405] width 1449 height 101
click at [676, 486] on button at bounding box center [675, 486] width 32 height 28
click at [703, 428] on div at bounding box center [703, 405] width 5 height 99
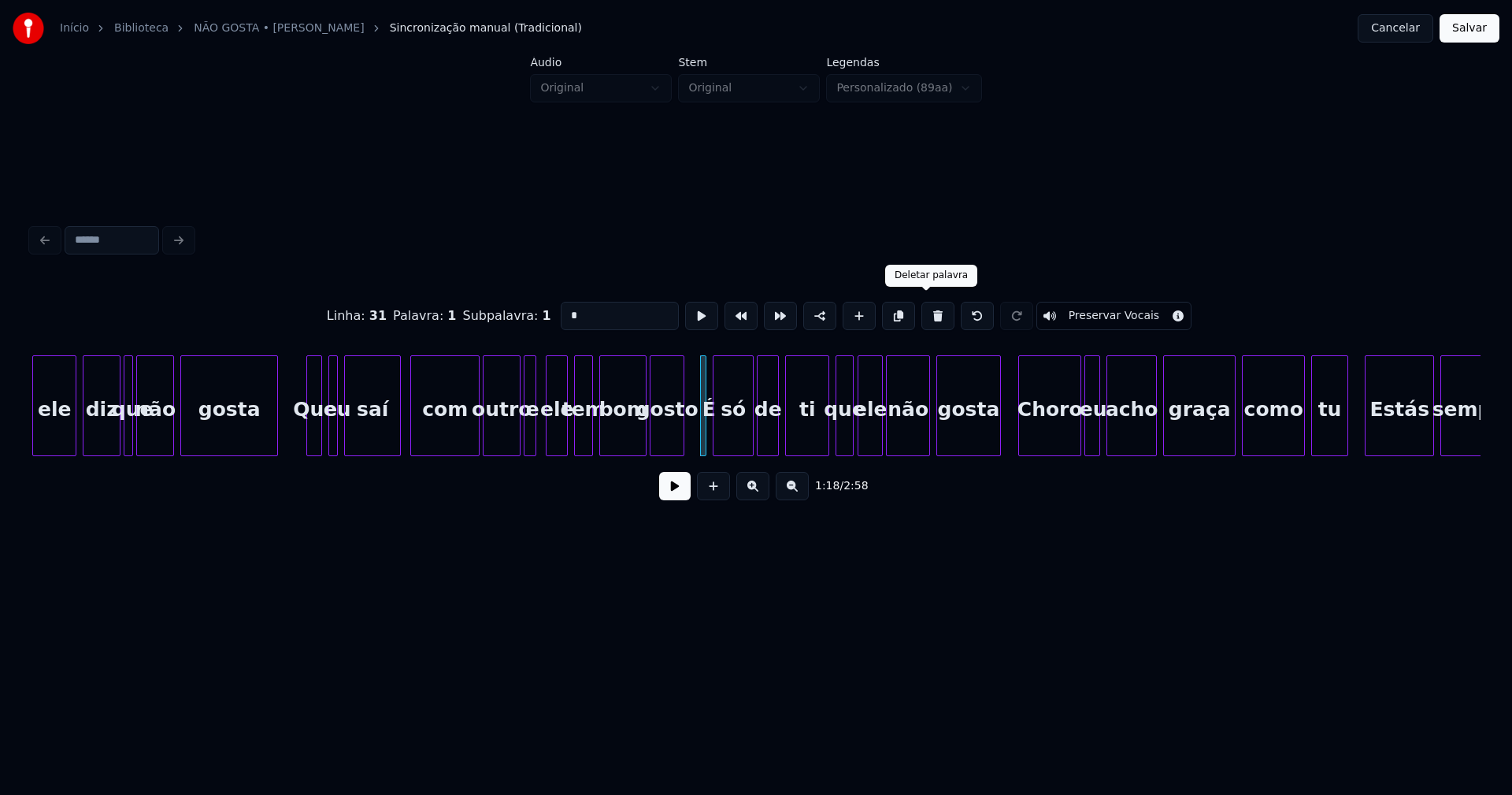
drag, startPoint x: 927, startPoint y: 315, endPoint x: 710, endPoint y: 386, distance: 227.9
click at [926, 315] on button at bounding box center [937, 316] width 33 height 28
type input "**"
click at [673, 495] on button at bounding box center [675, 486] width 32 height 28
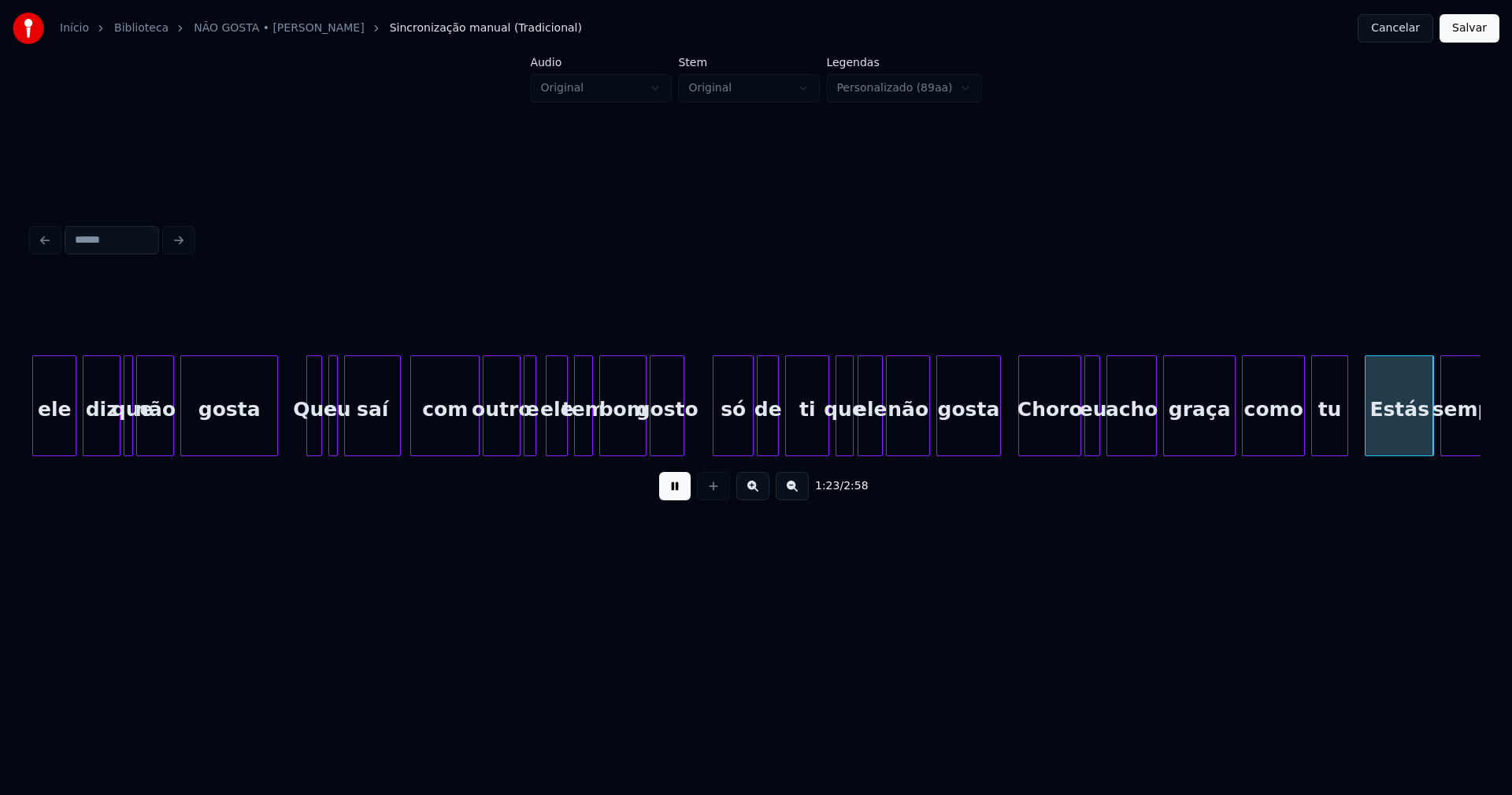
click at [666, 492] on button at bounding box center [675, 486] width 32 height 28
click at [992, 435] on div at bounding box center [990, 405] width 5 height 99
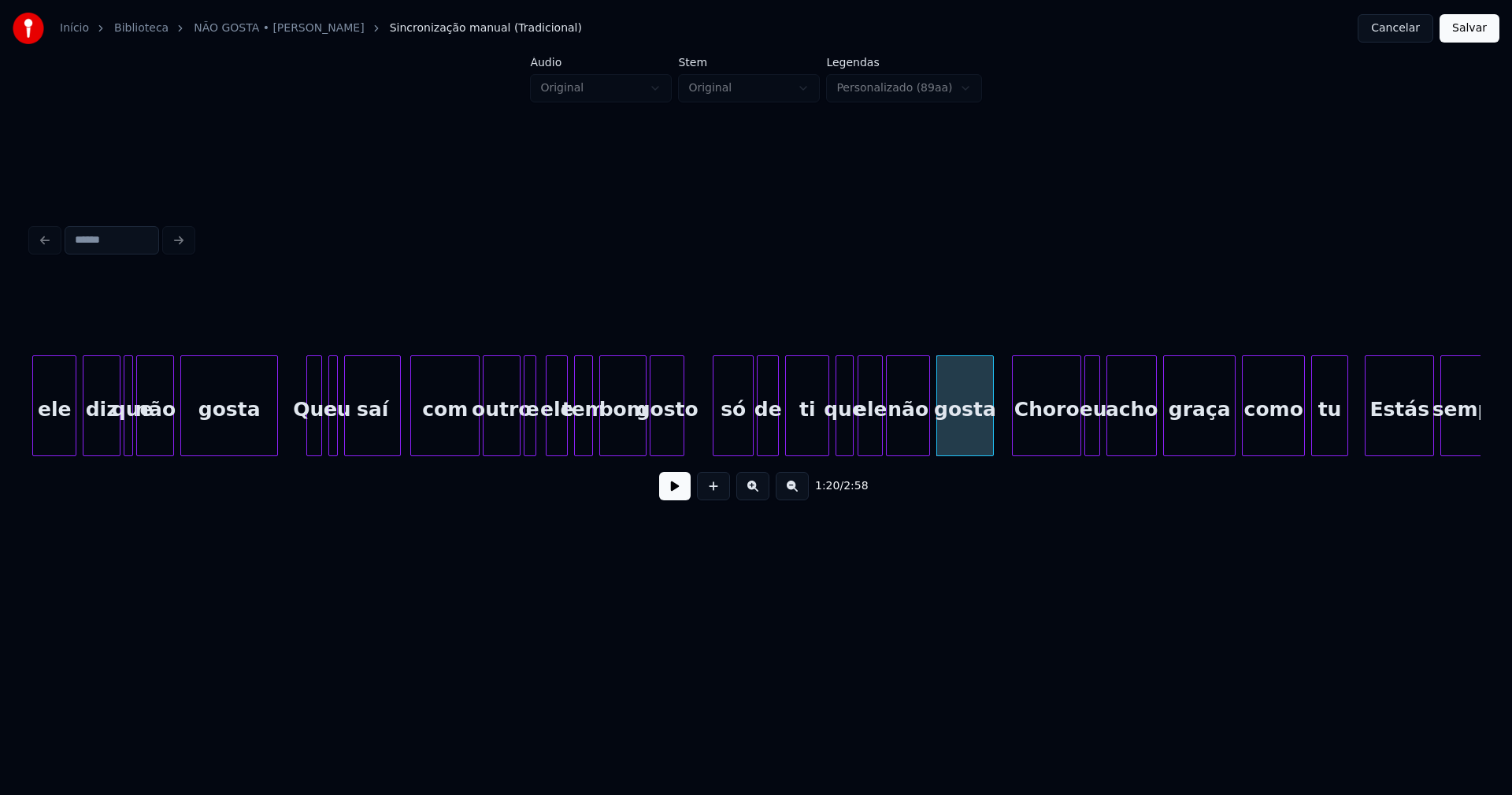
click at [1017, 434] on div at bounding box center [1015, 405] width 5 height 99
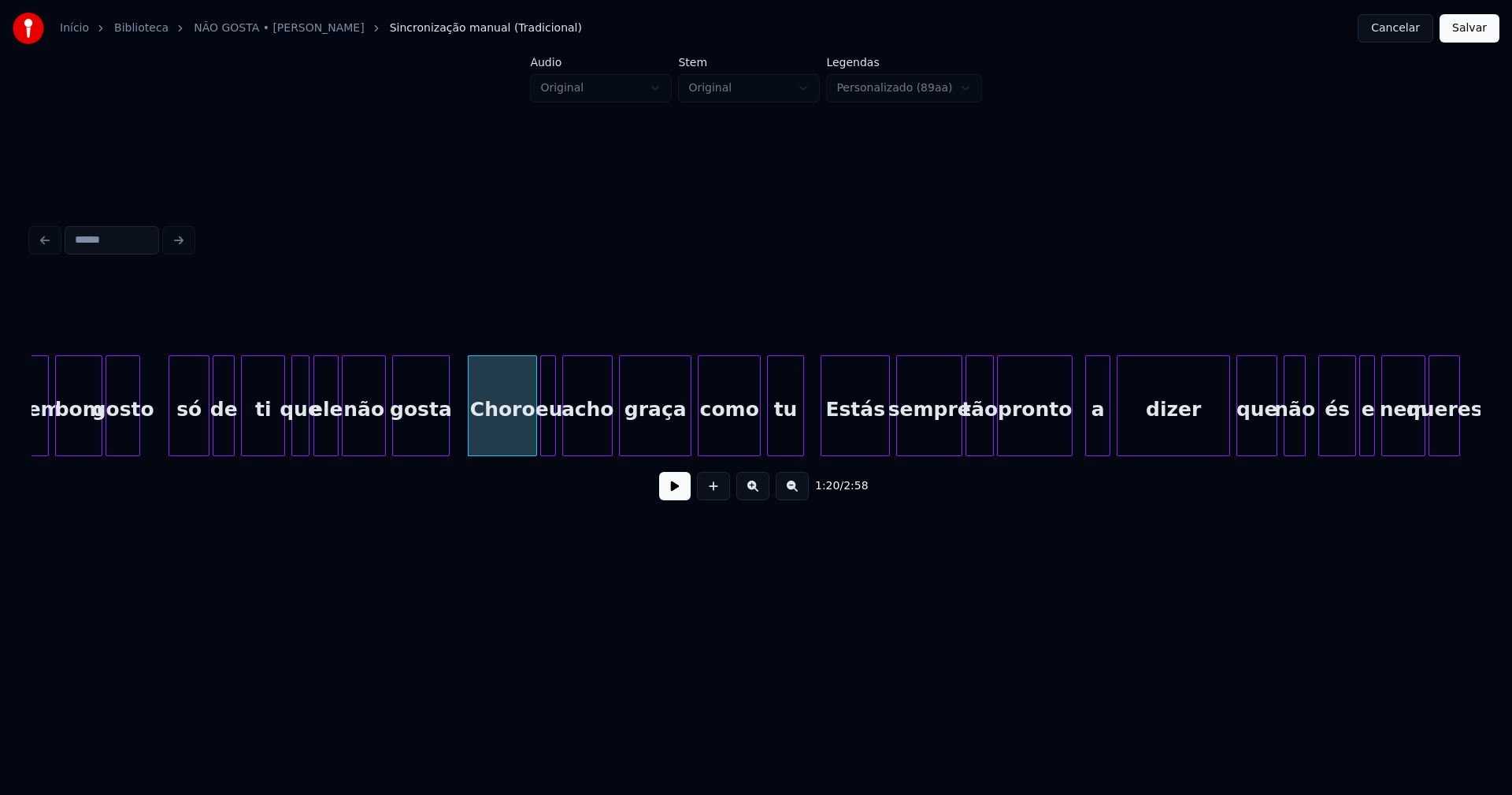
scroll to position [0, 12301]
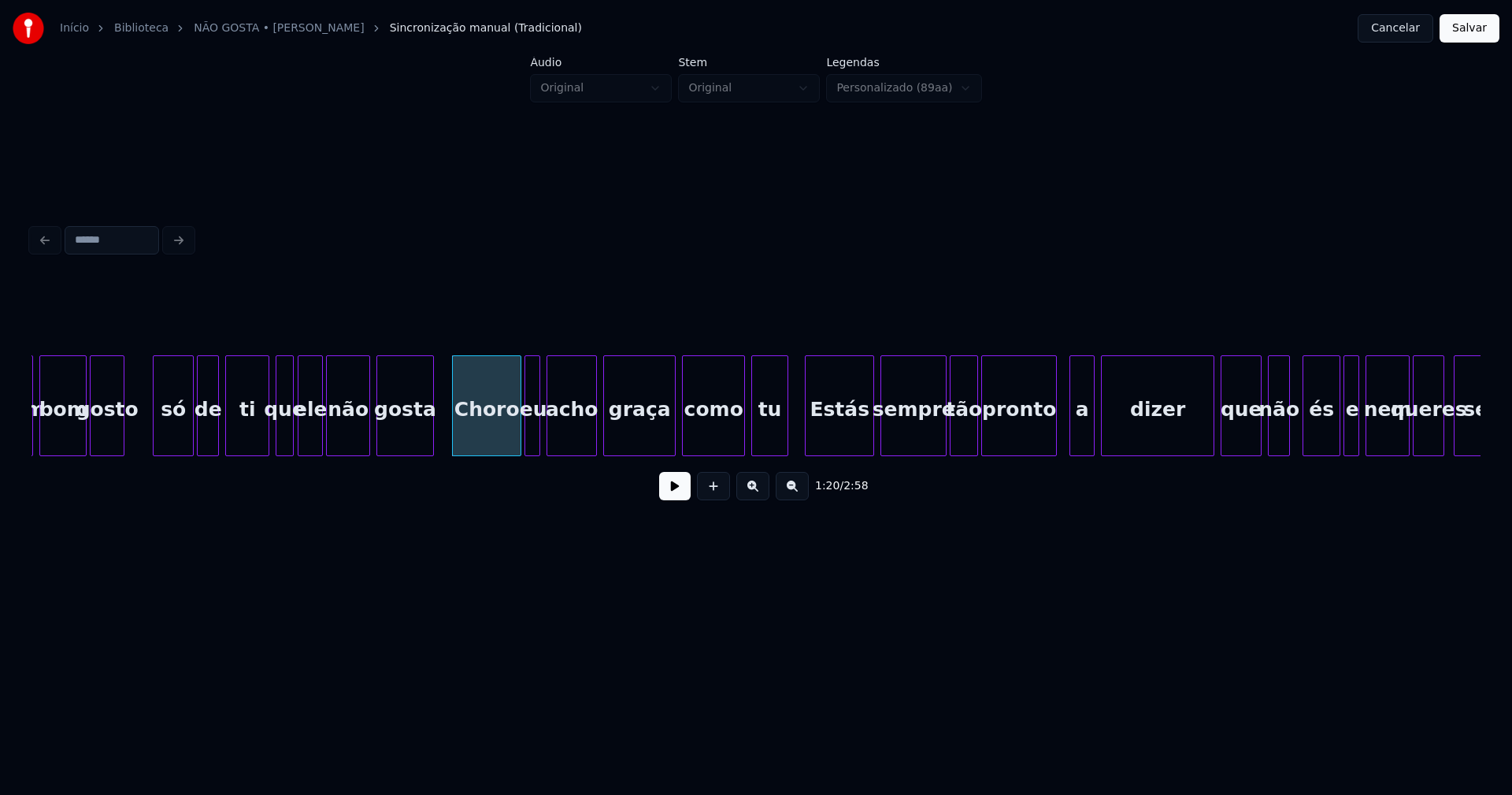
click at [689, 497] on button at bounding box center [675, 486] width 32 height 28
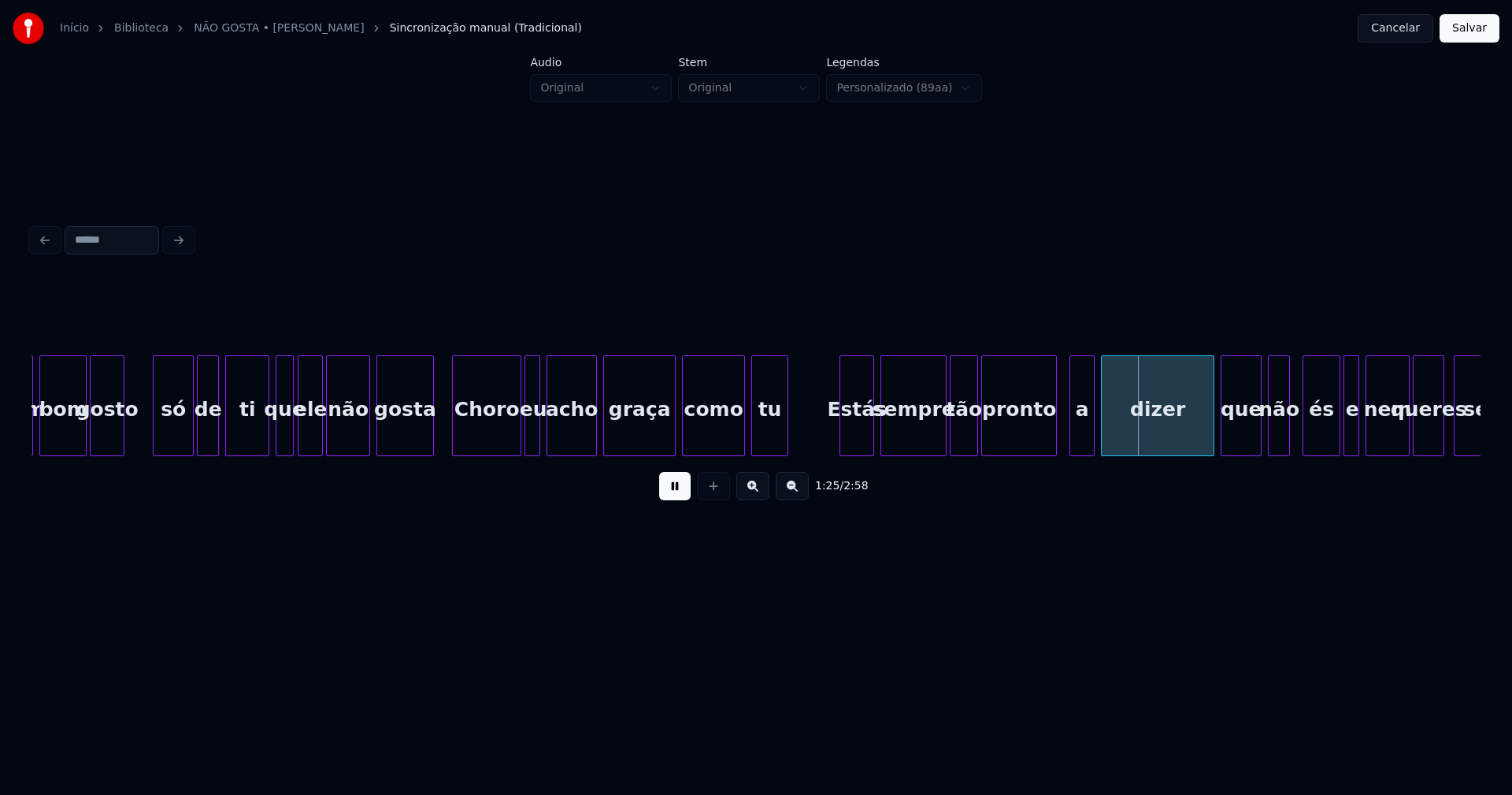
click at [843, 428] on div at bounding box center [842, 405] width 5 height 99
click at [799, 428] on div at bounding box center [801, 405] width 5 height 99
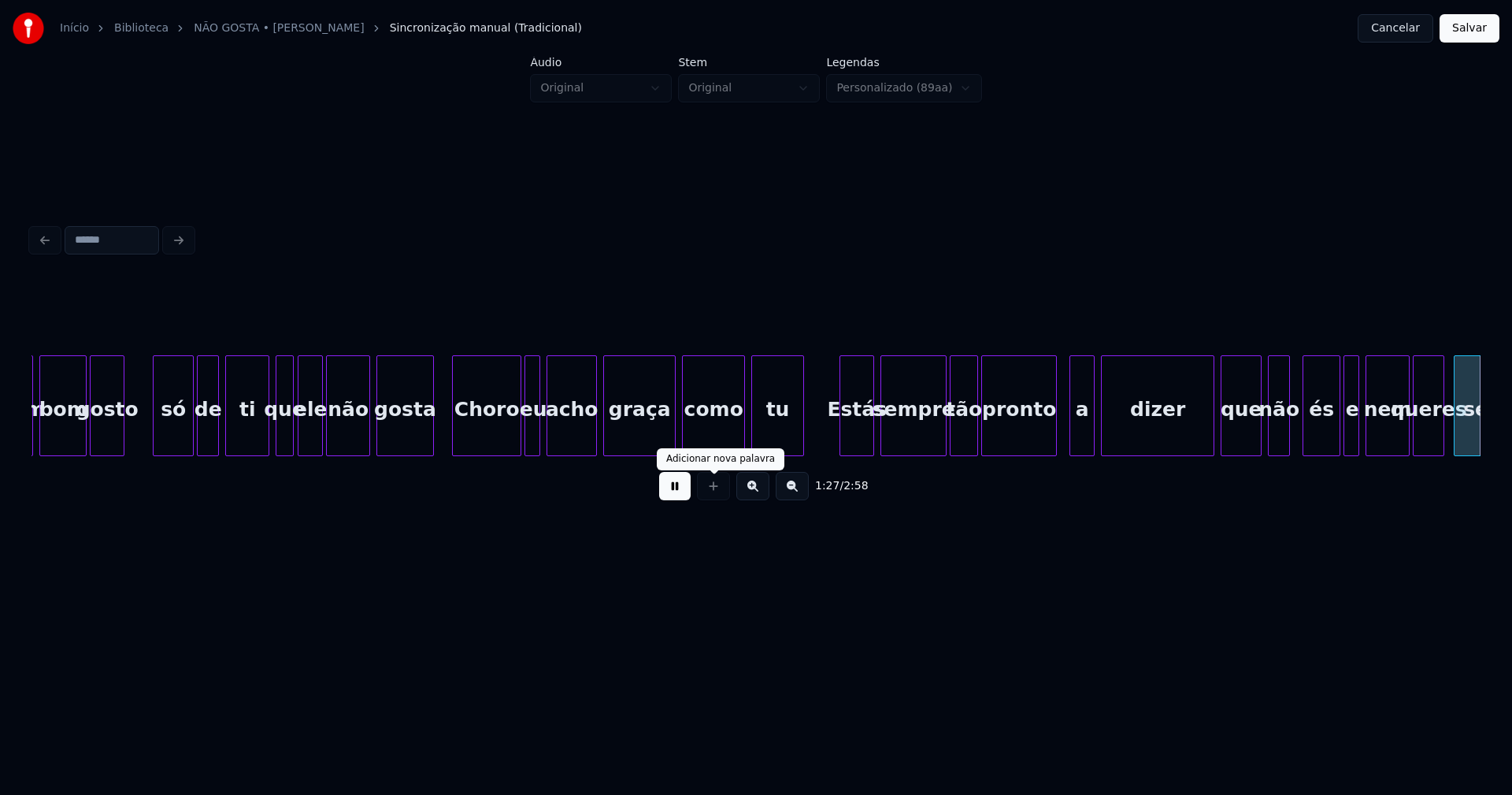
scroll to position [0, 13751]
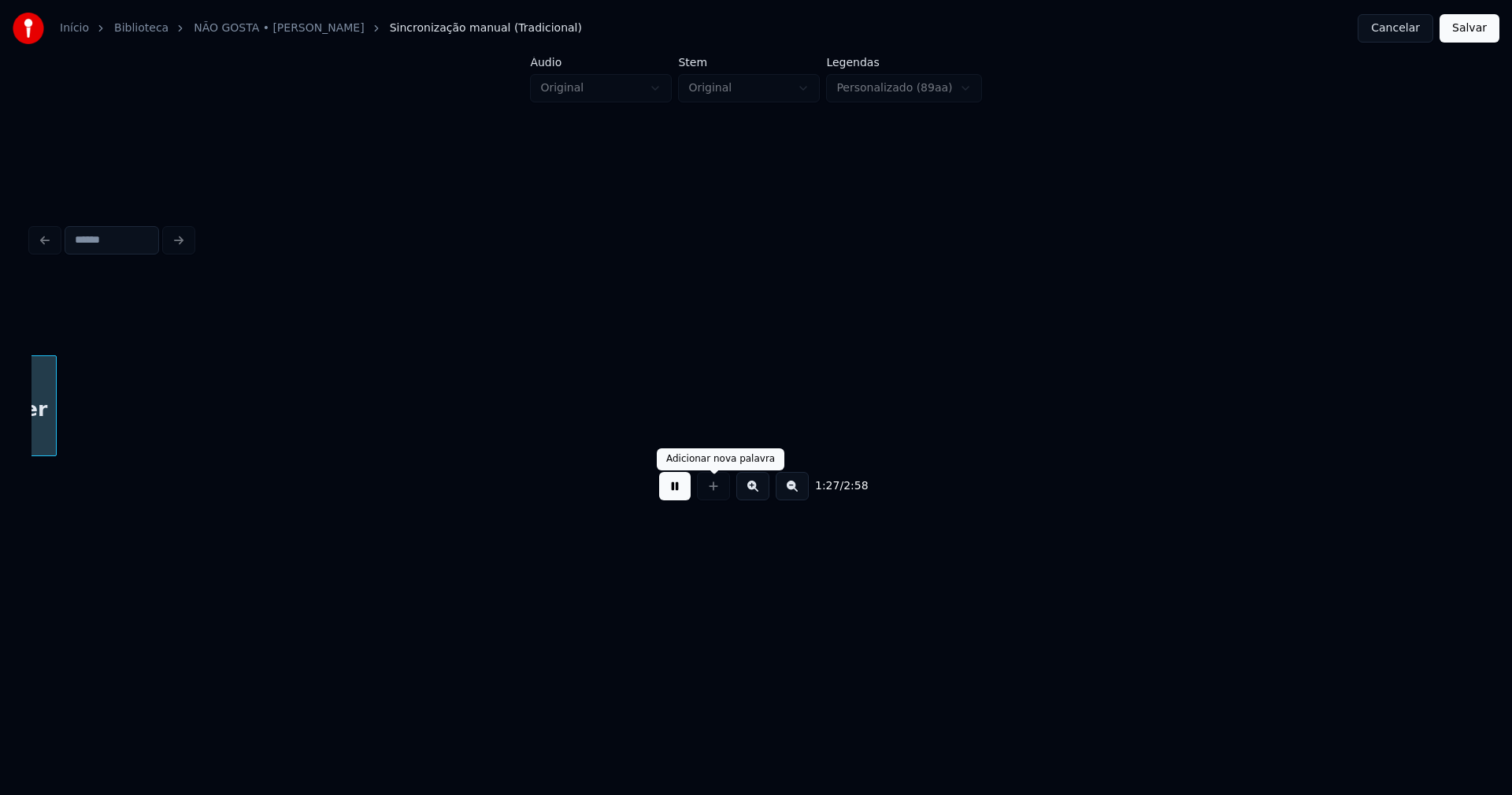
click at [673, 497] on button at bounding box center [675, 486] width 32 height 28
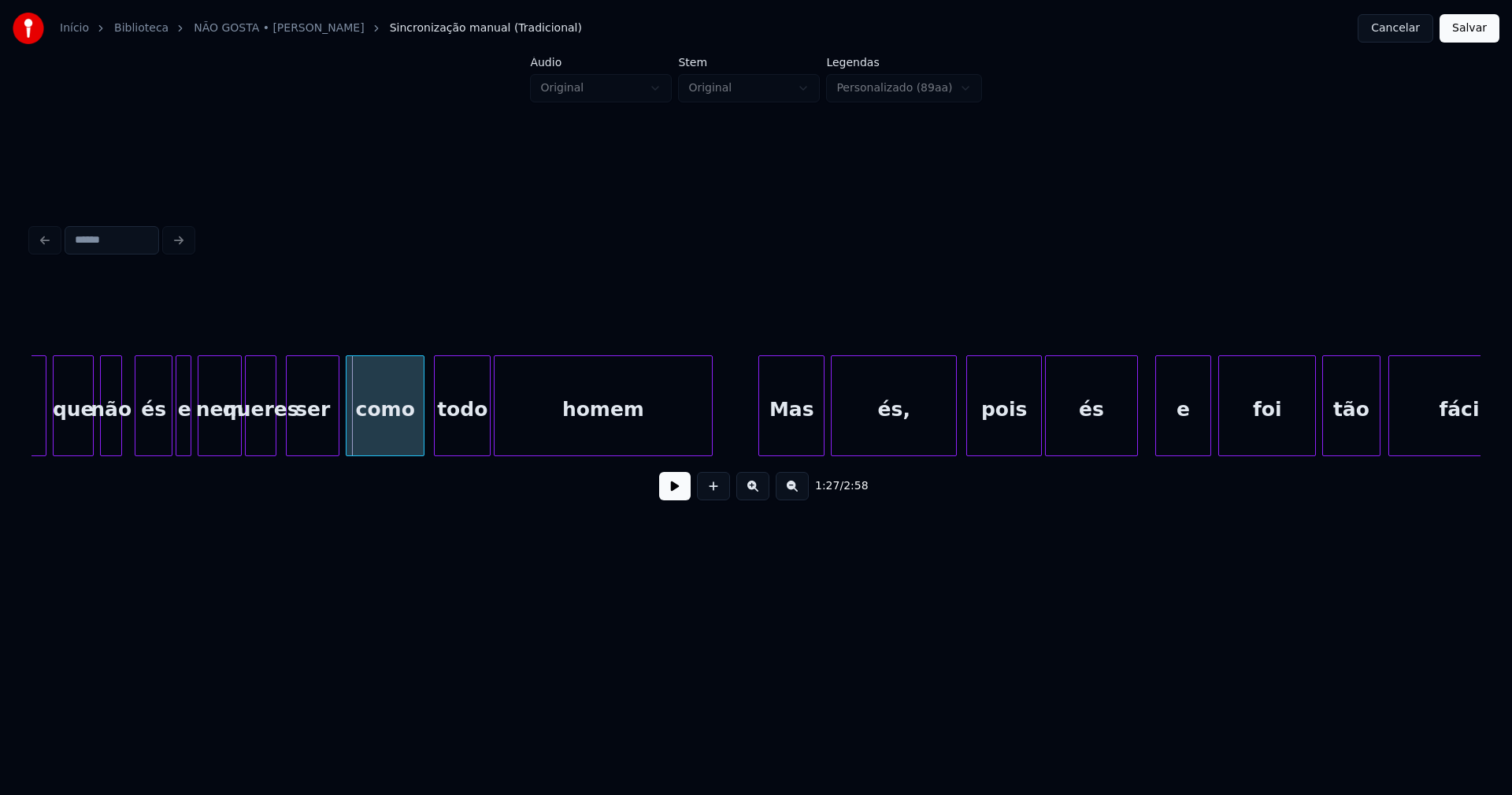
scroll to position [0, 13157]
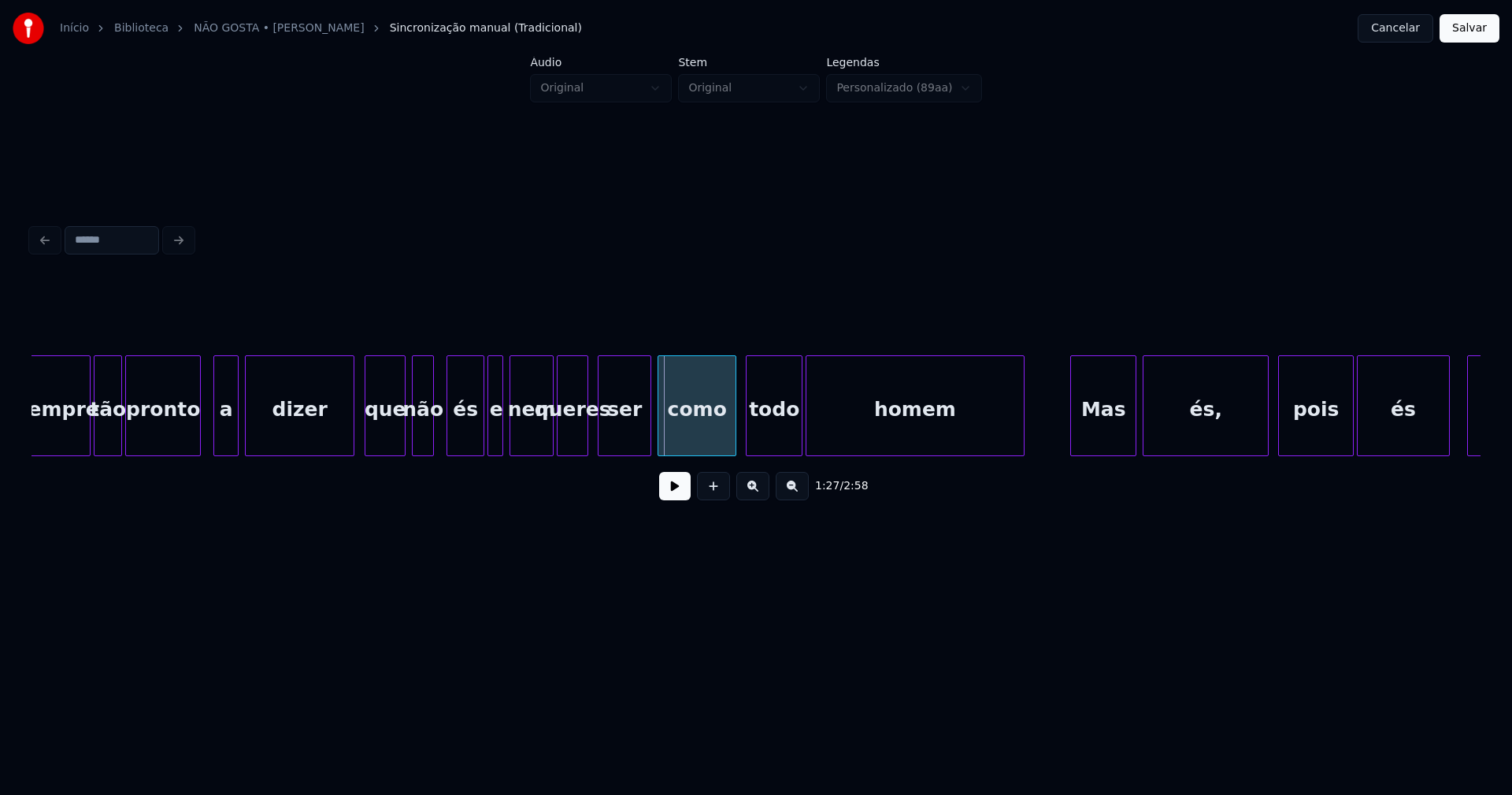
click at [353, 435] on div at bounding box center [351, 405] width 5 height 99
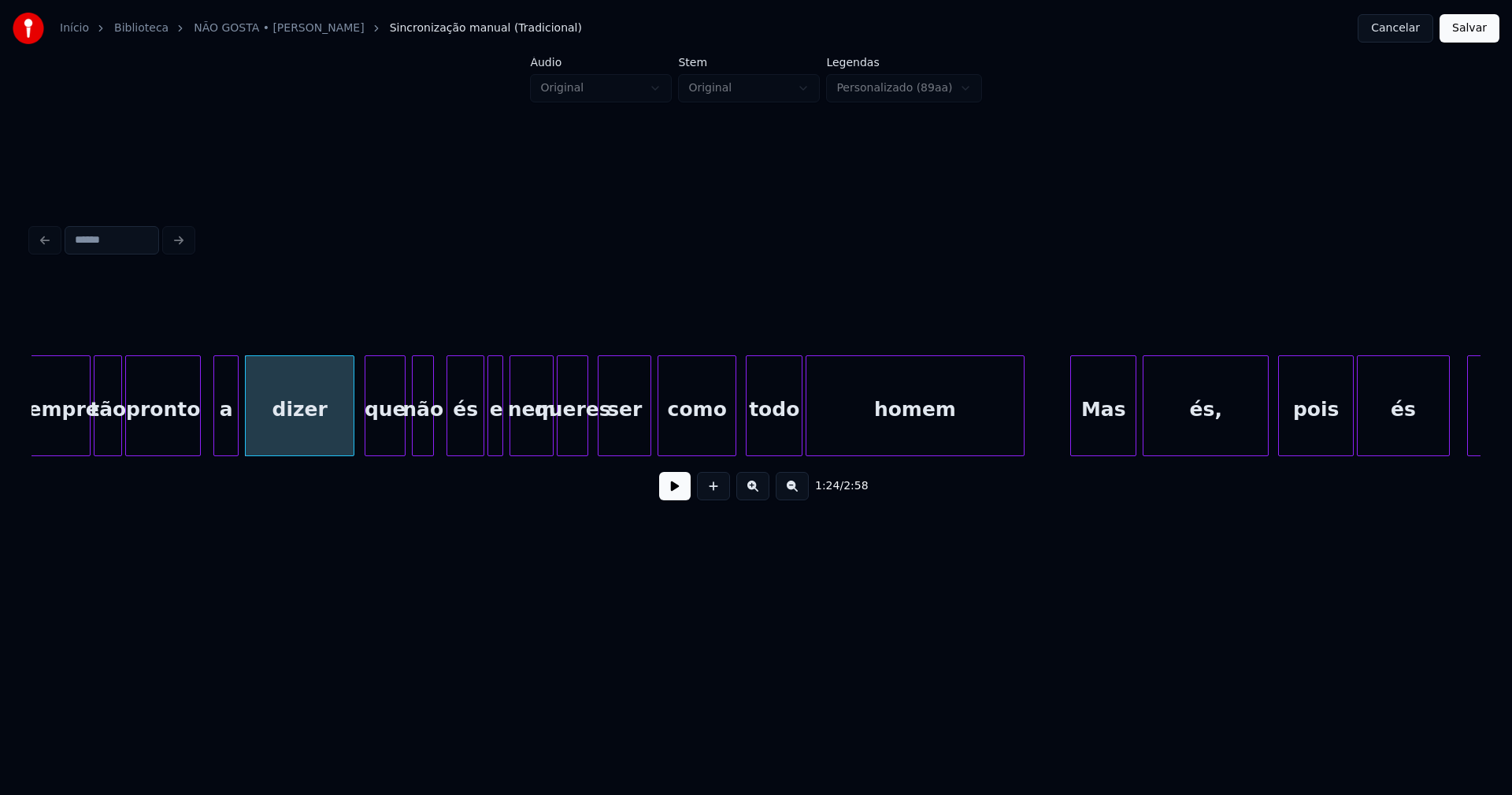
click at [668, 495] on button at bounding box center [675, 486] width 32 height 28
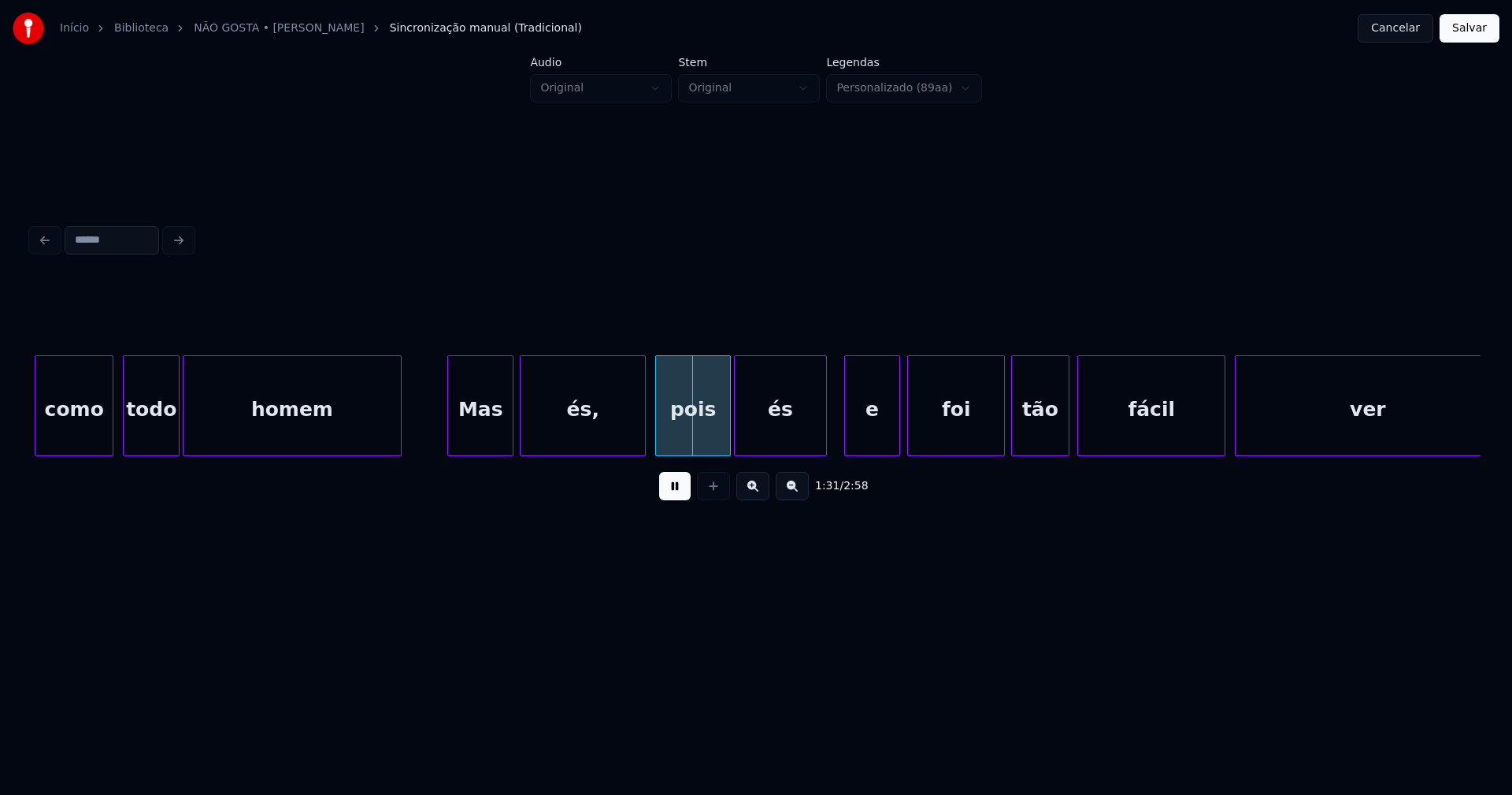
scroll to position [0, 13795]
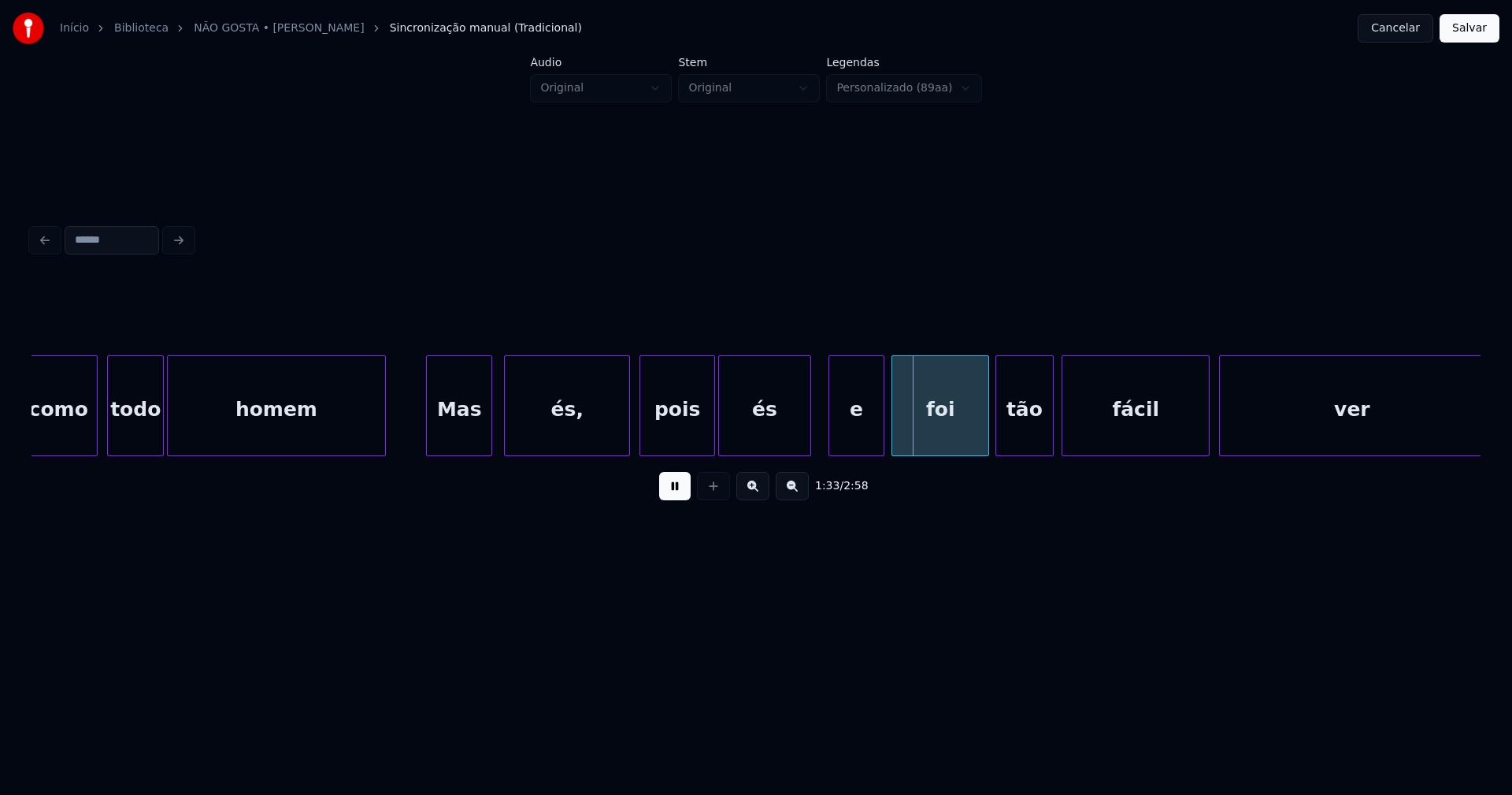
click at [469, 439] on div "Mas" at bounding box center [459, 409] width 65 height 107
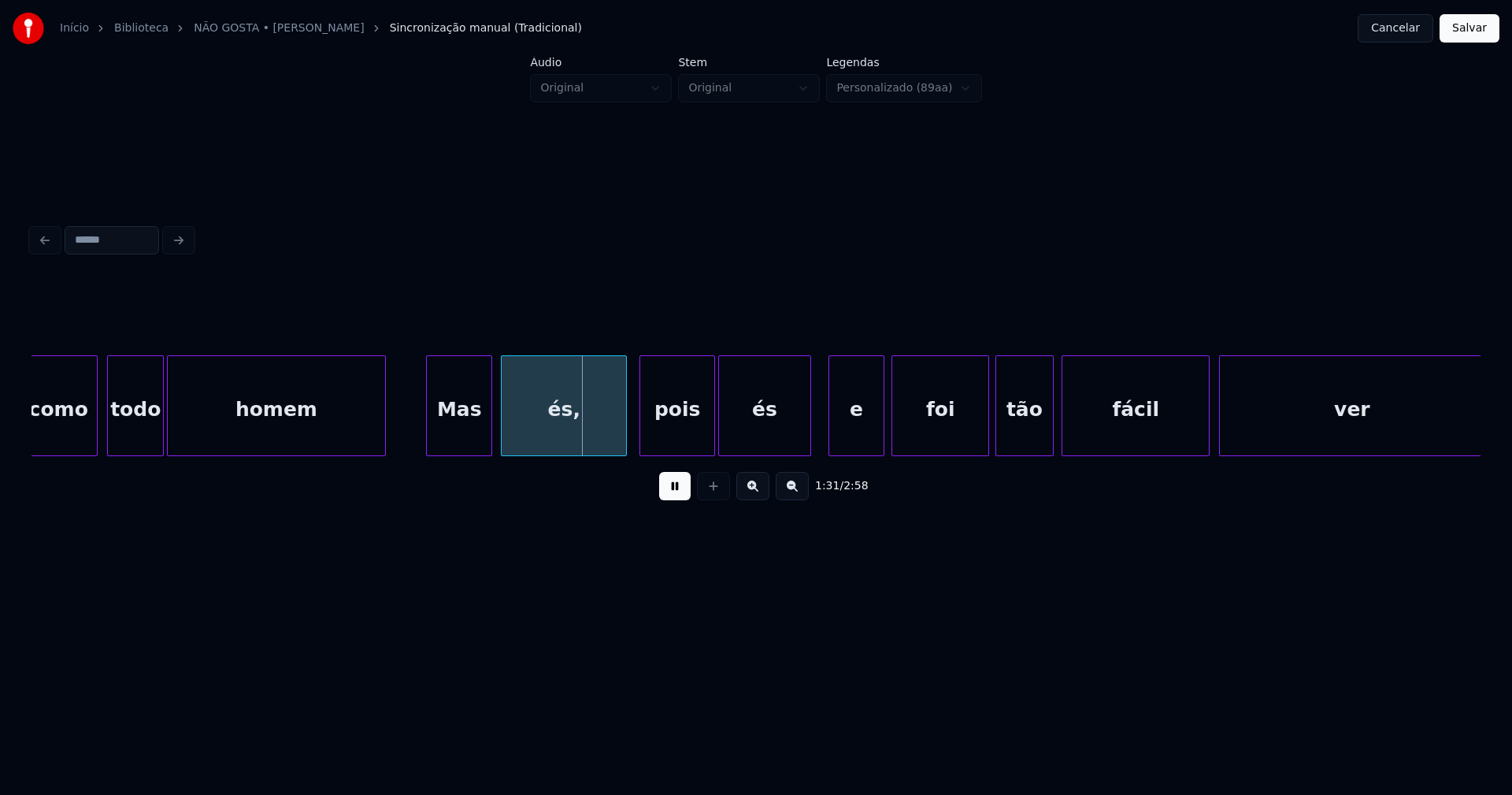
click at [561, 437] on div "és," at bounding box center [564, 409] width 124 height 107
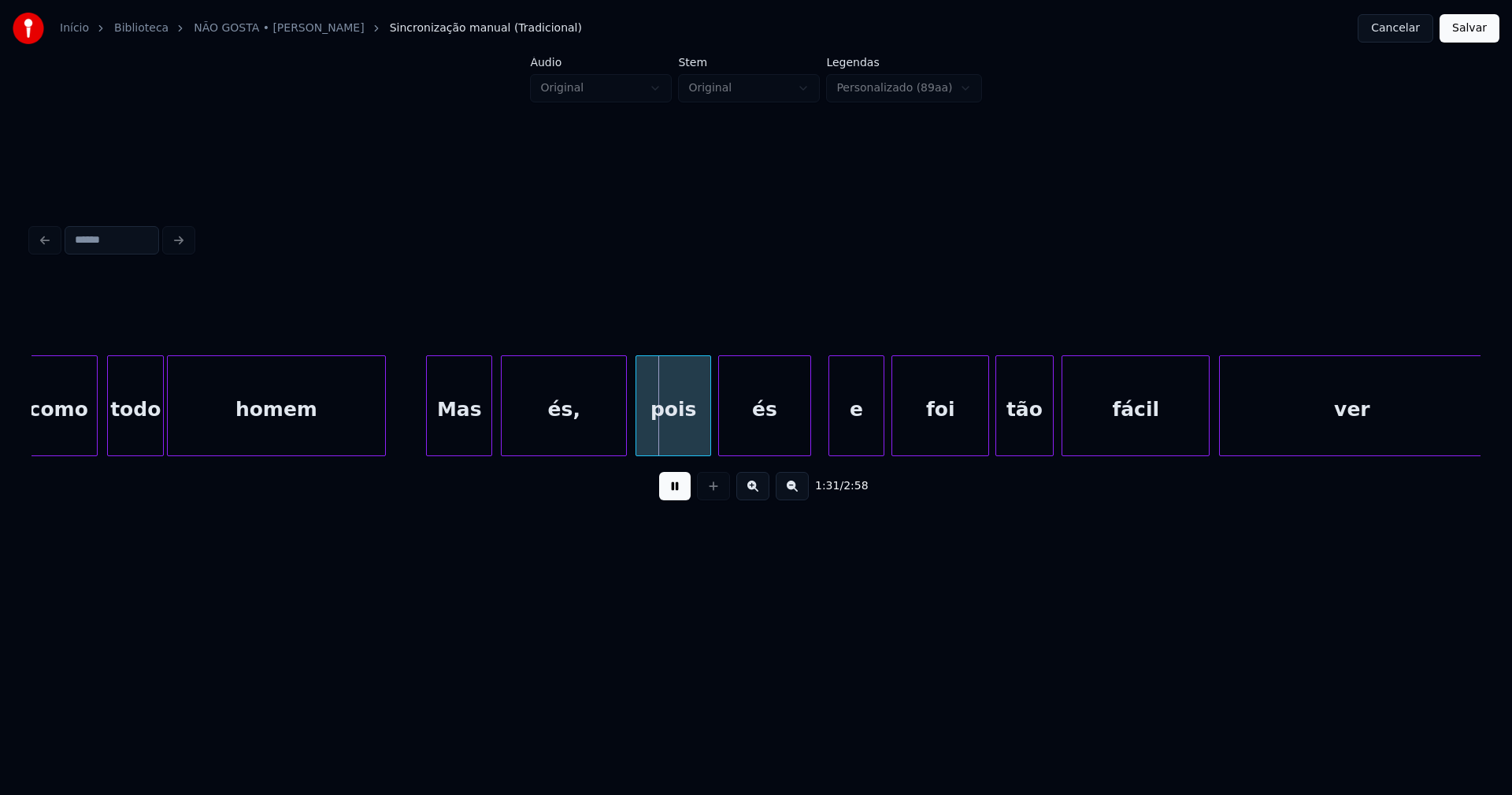
click at [667, 438] on div "pois" at bounding box center [673, 409] width 74 height 107
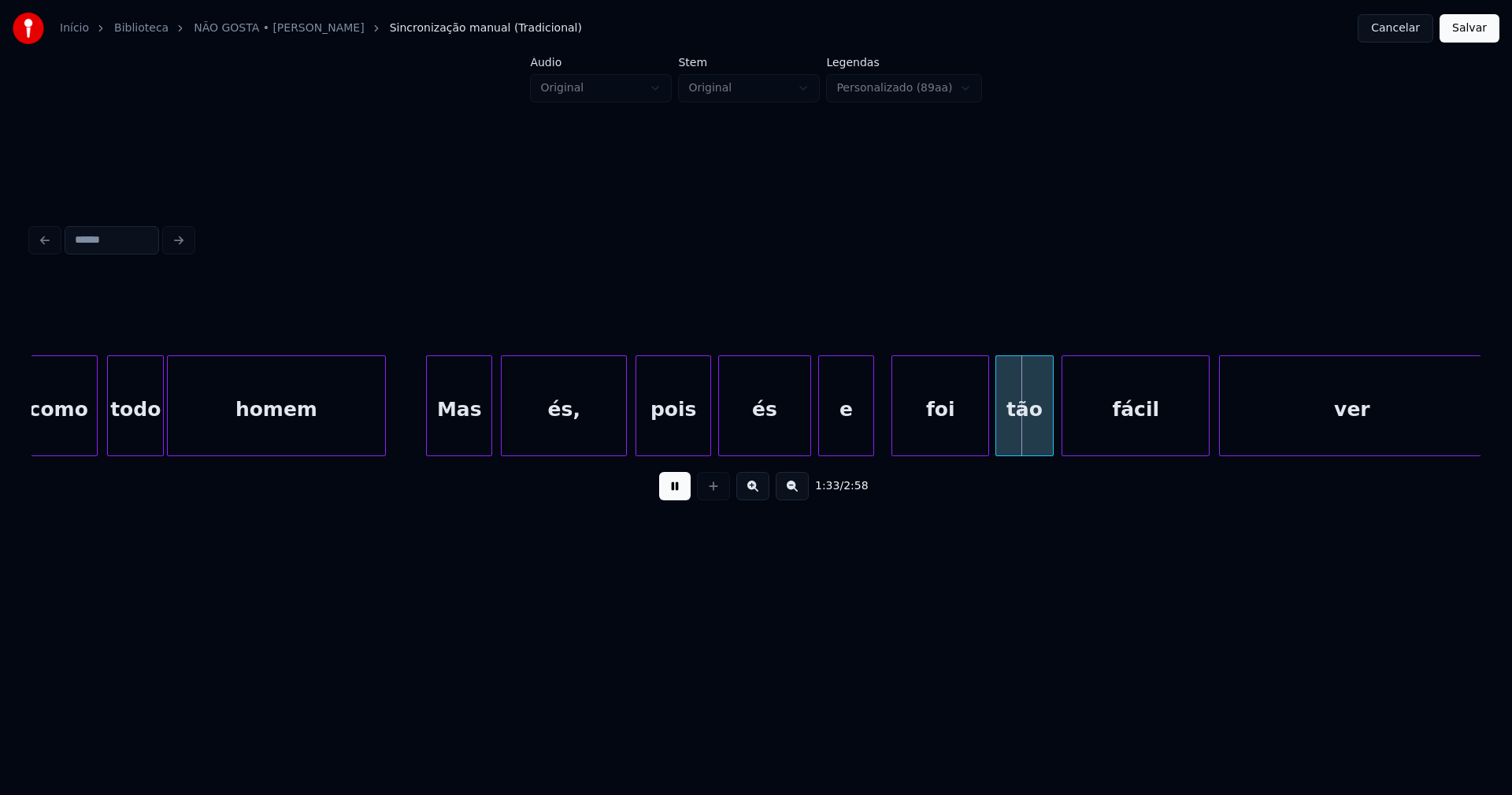
click at [842, 451] on div "como todo homem Mas és, pois és e foi tão fácil ver" at bounding box center [756, 405] width 1449 height 101
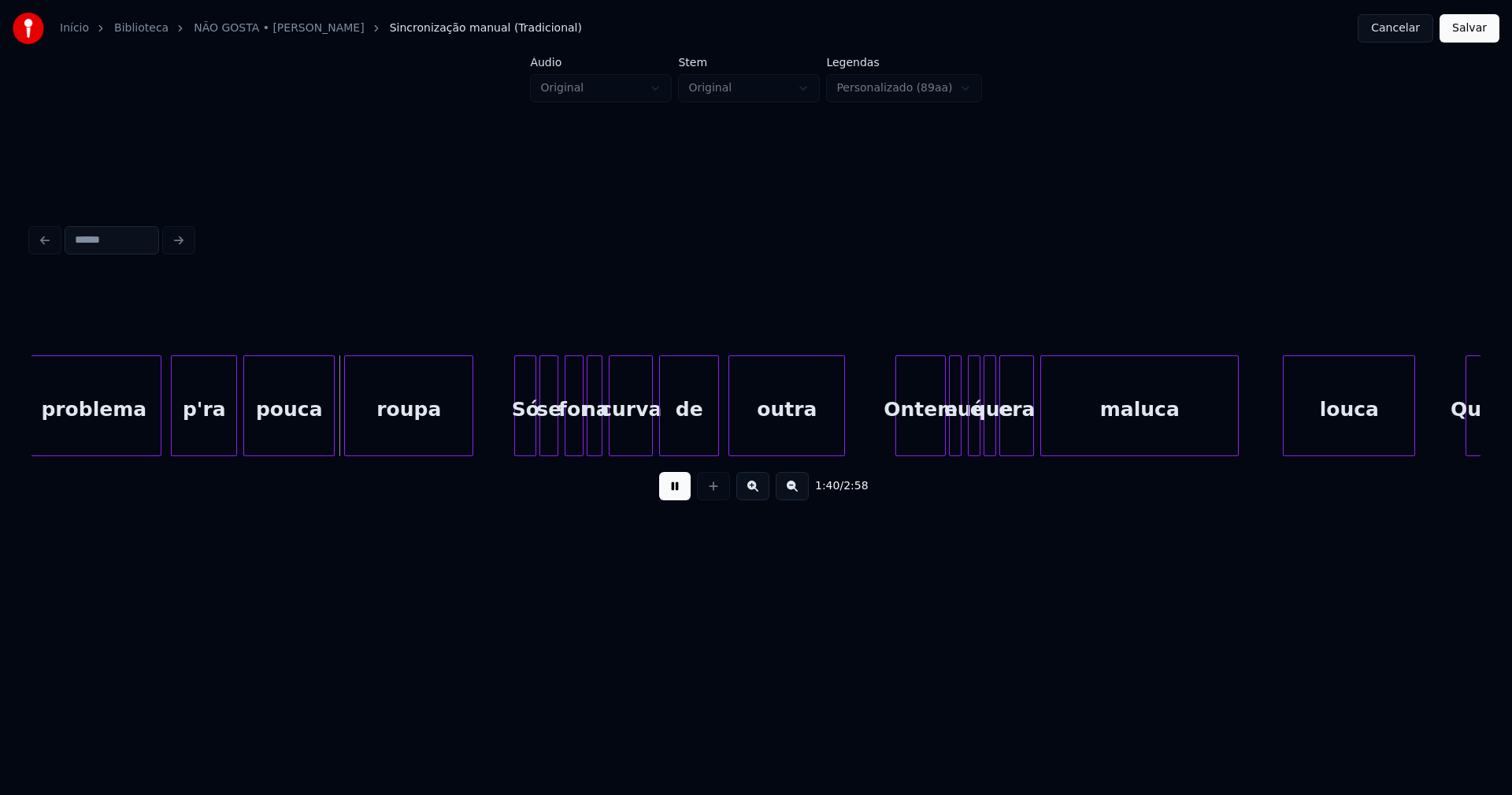
scroll to position [0, 15508]
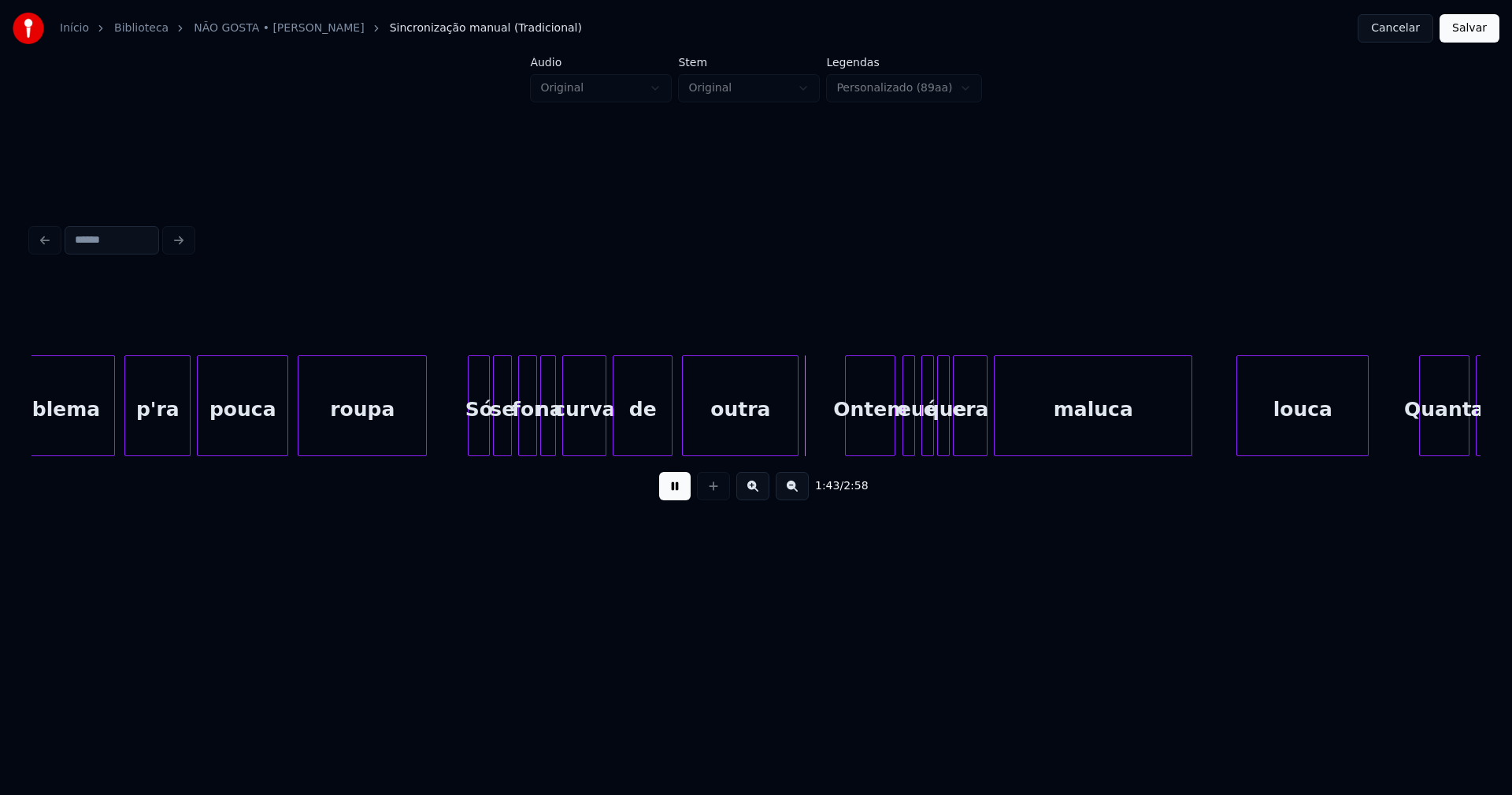
click at [873, 440] on div "Ontem" at bounding box center [870, 409] width 49 height 107
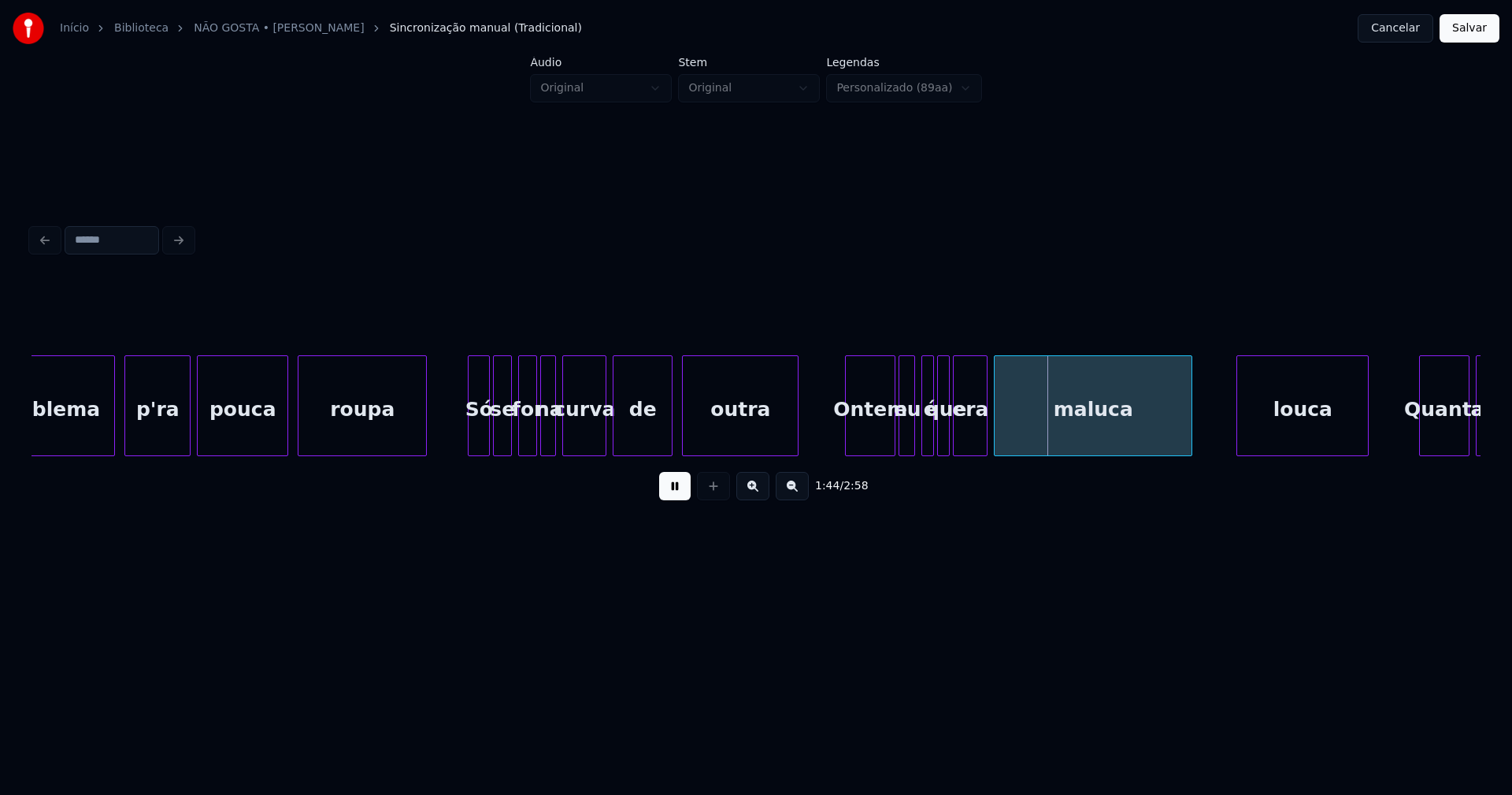
click at [900, 442] on div at bounding box center [901, 405] width 5 height 99
click at [917, 438] on div at bounding box center [916, 405] width 5 height 99
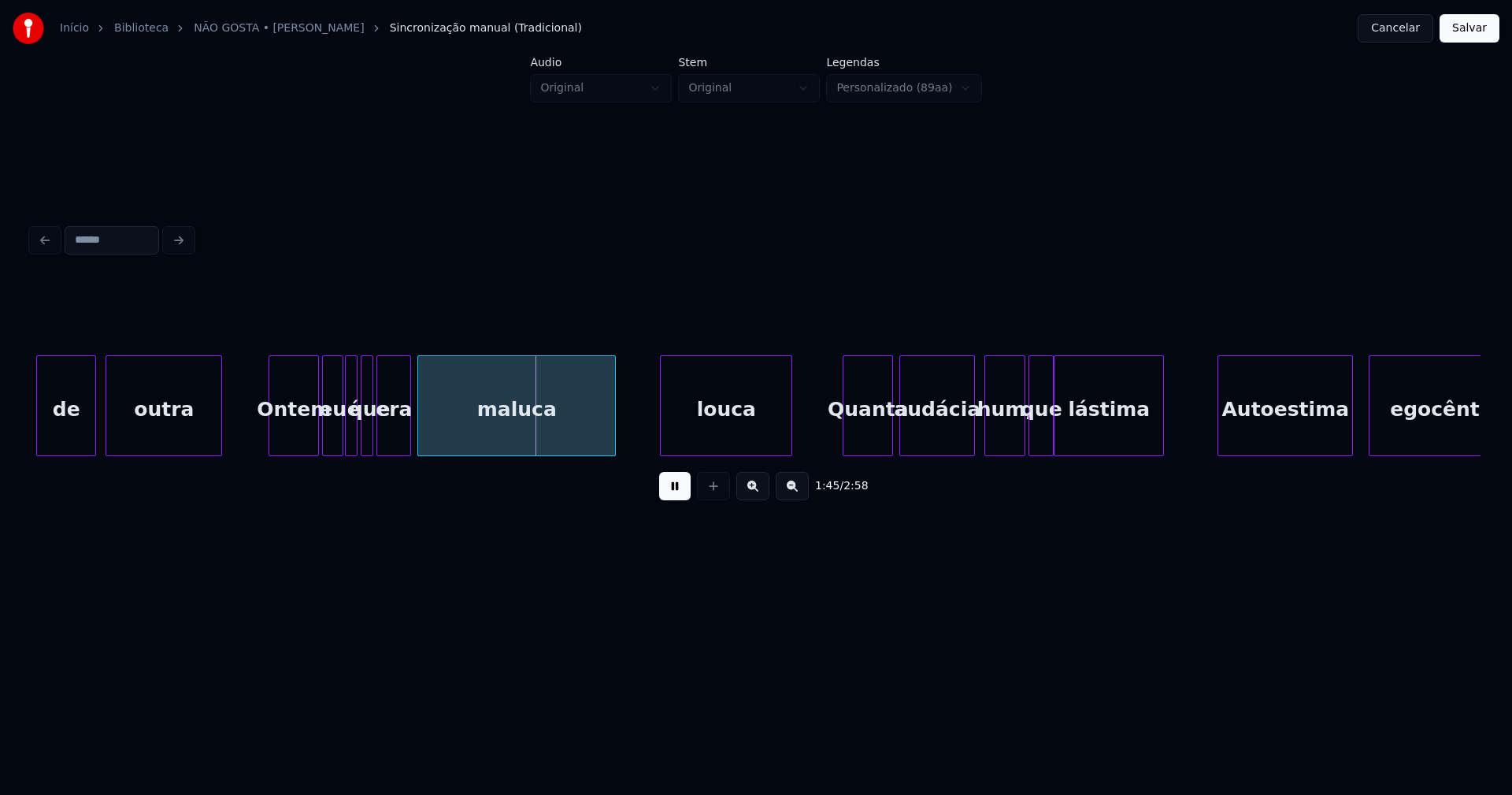
scroll to position [0, 16131]
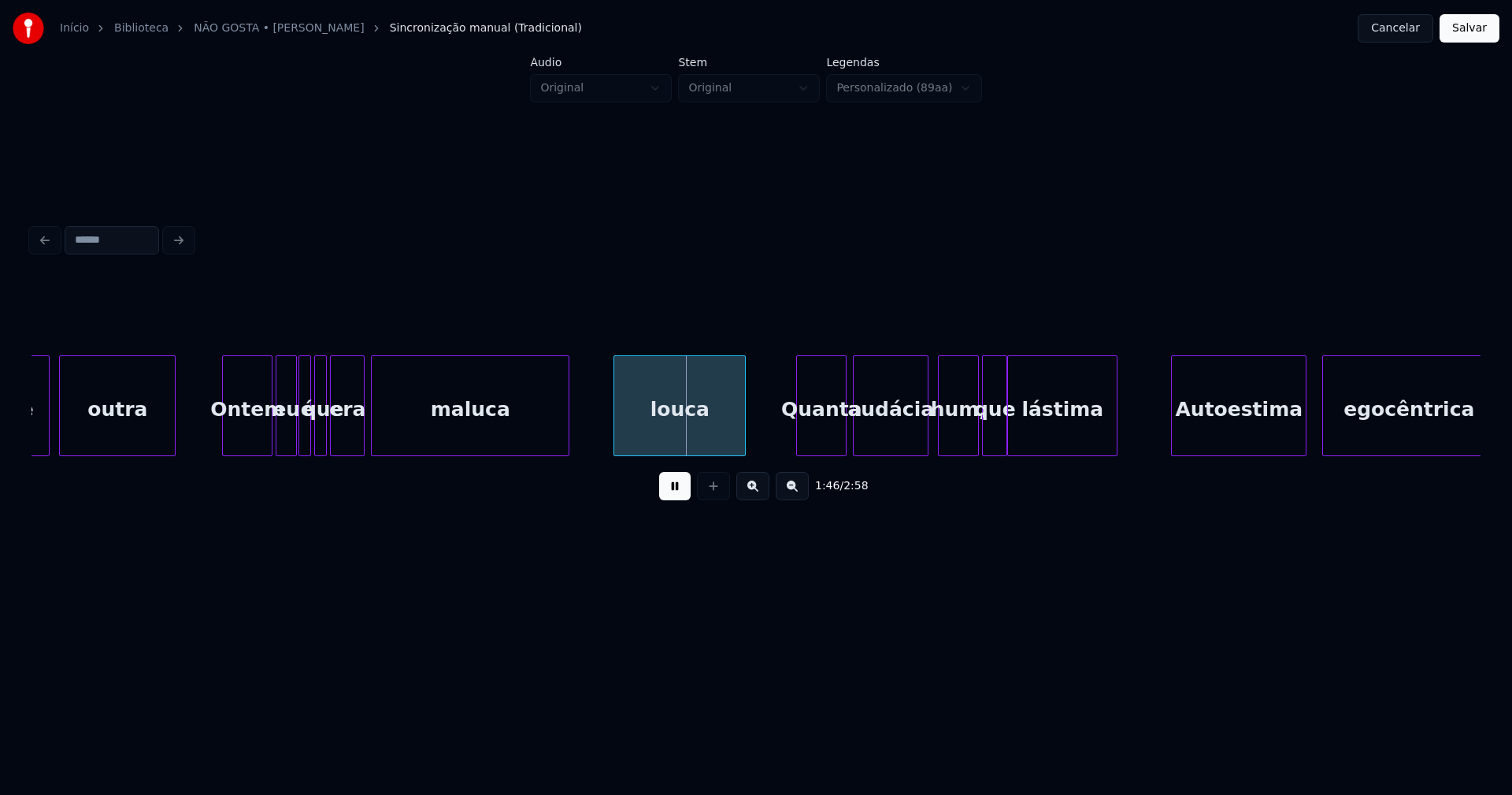
click at [694, 426] on div "louca" at bounding box center [679, 409] width 131 height 107
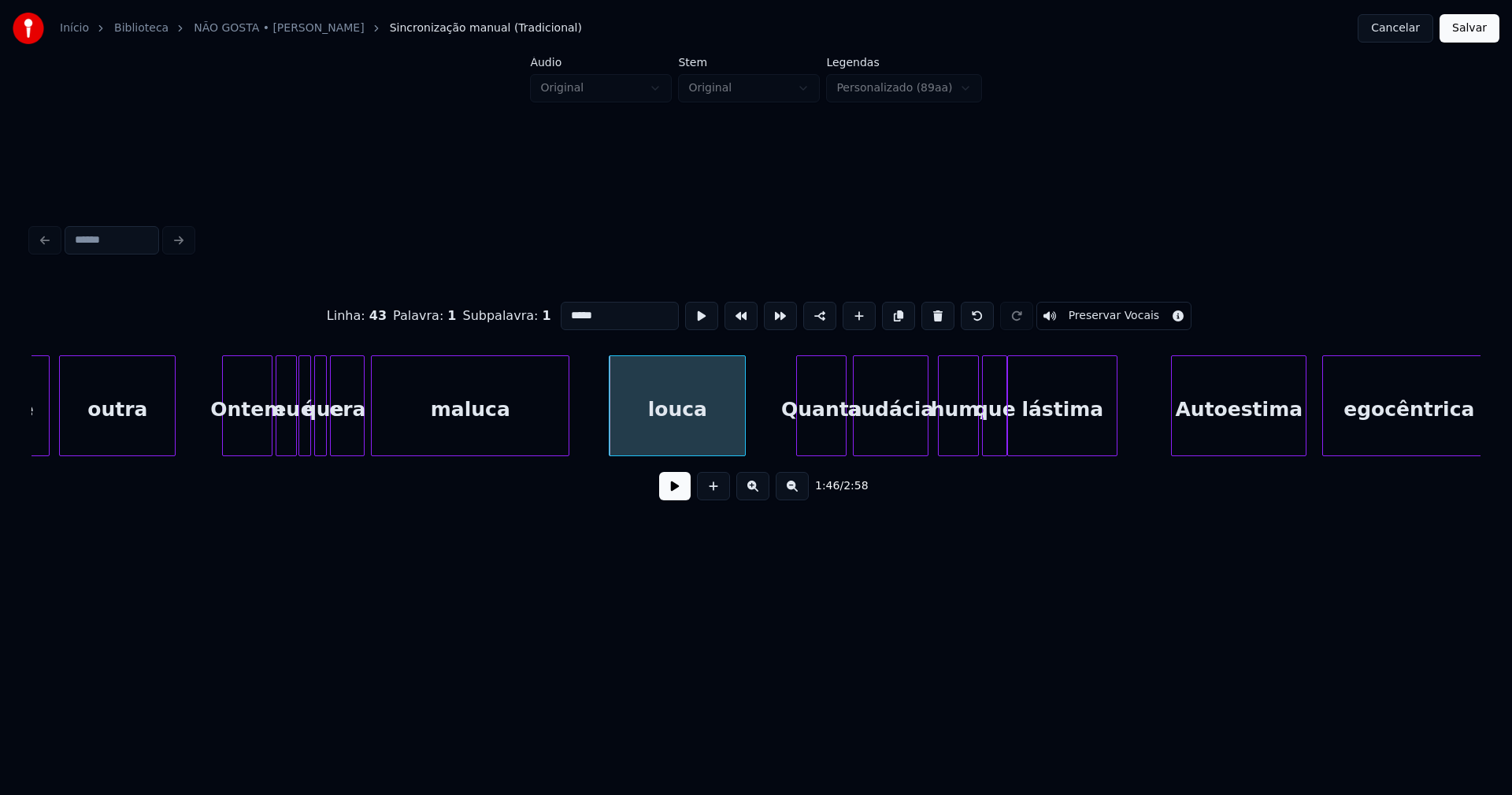
click at [610, 431] on div at bounding box center [612, 405] width 5 height 99
click at [674, 497] on button at bounding box center [675, 486] width 32 height 28
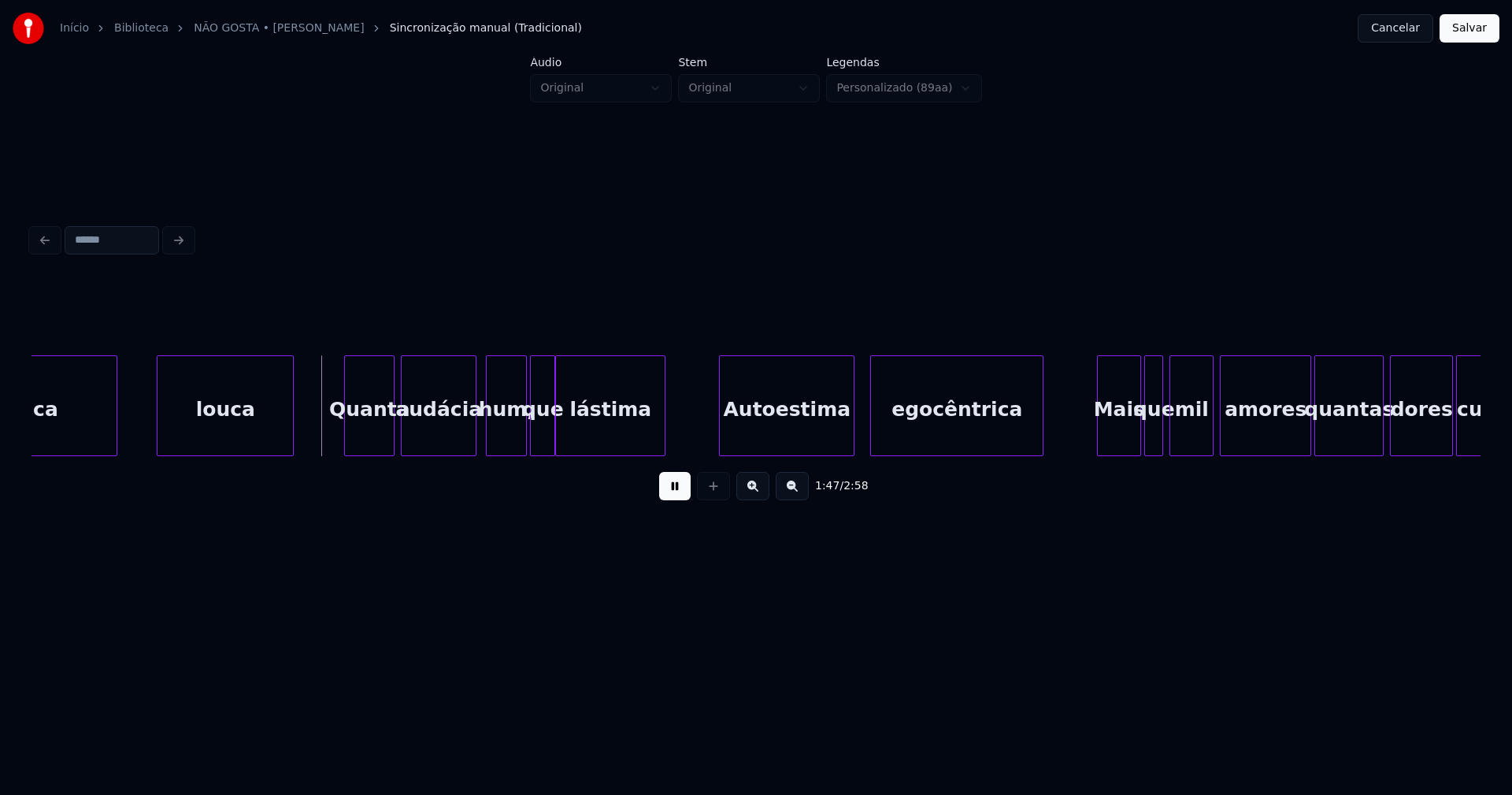
scroll to position [0, 16598]
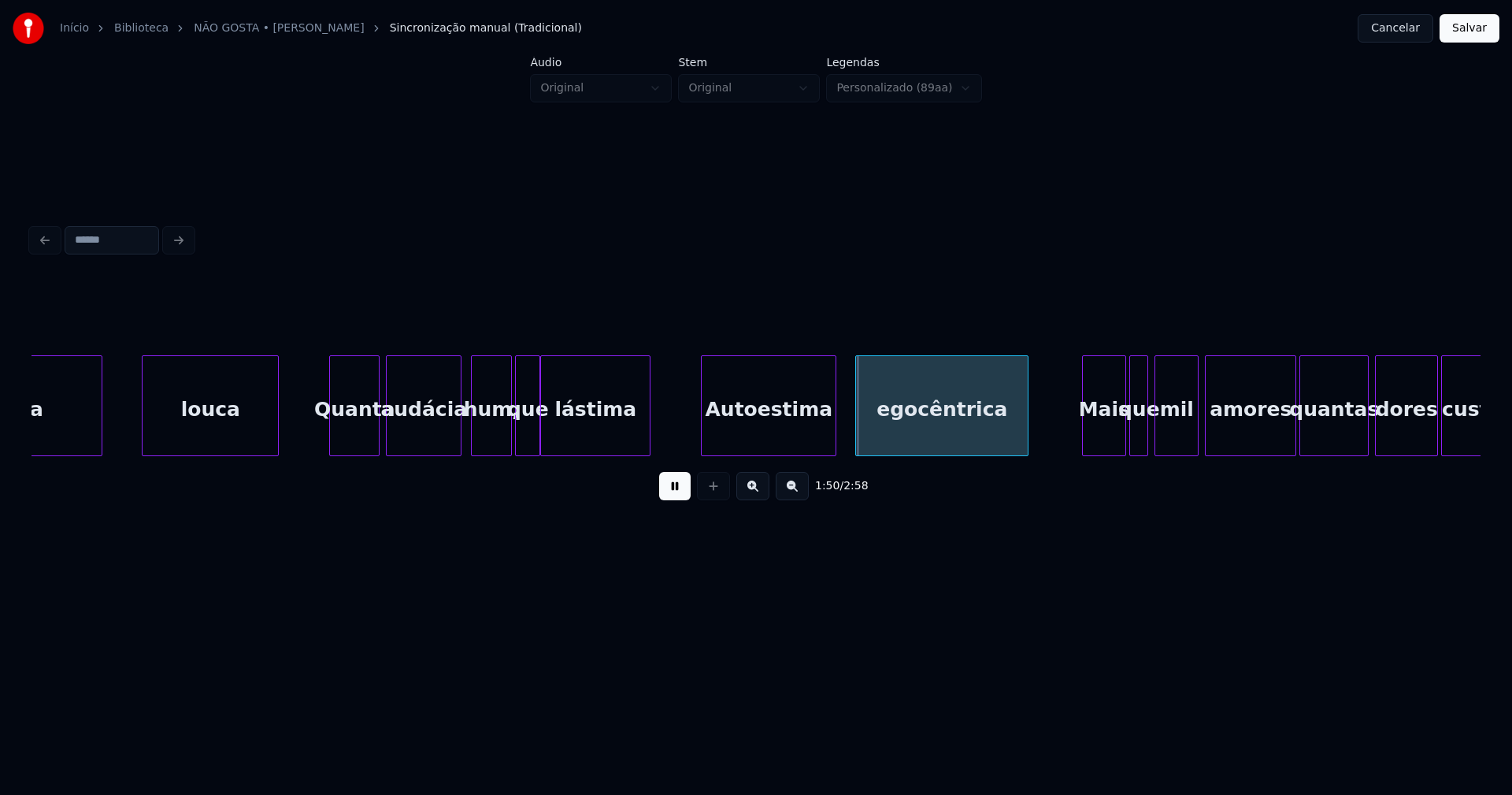
click at [772, 422] on div "Autoestima" at bounding box center [769, 409] width 134 height 107
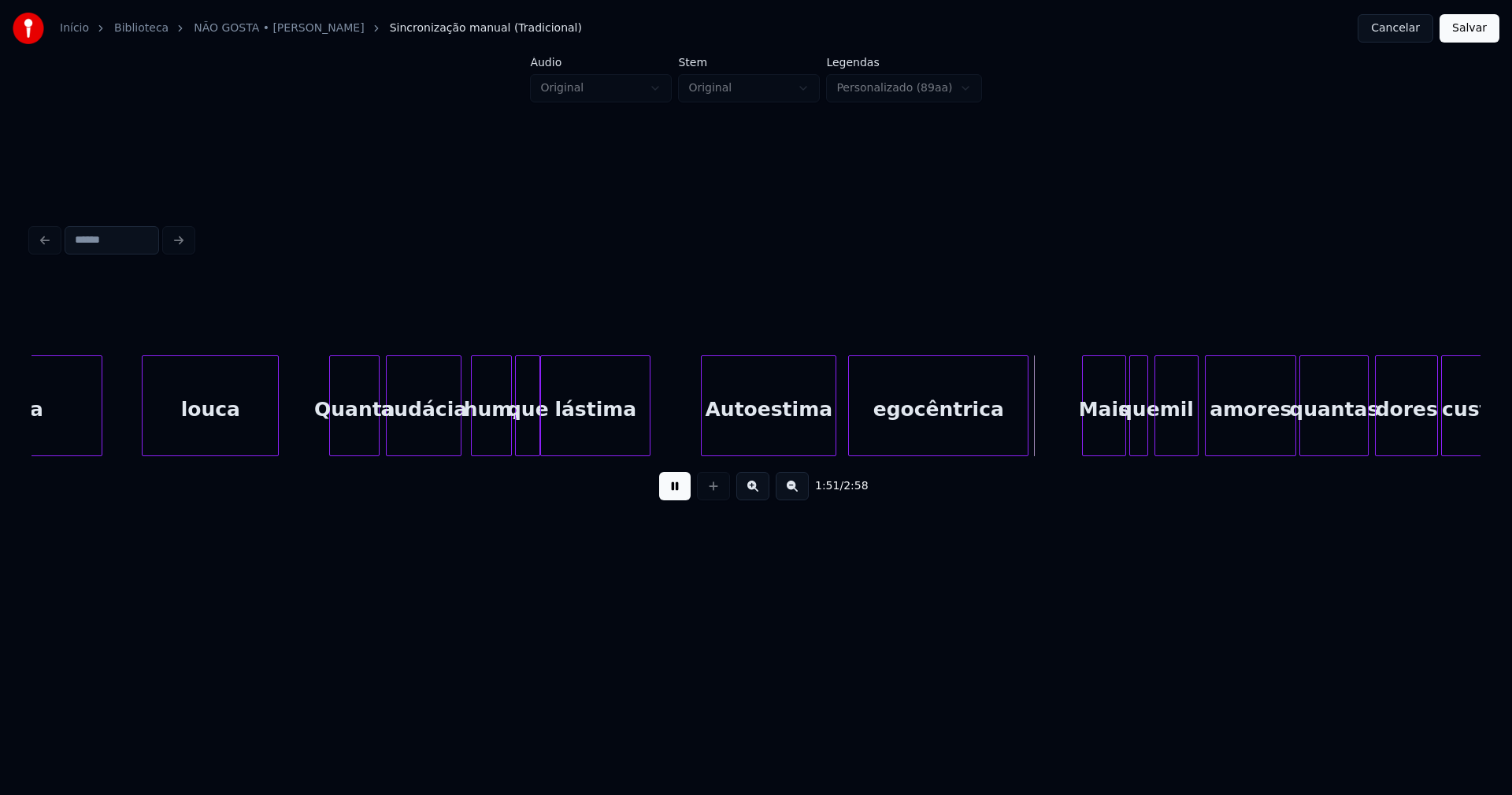
click at [851, 433] on div at bounding box center [851, 405] width 5 height 99
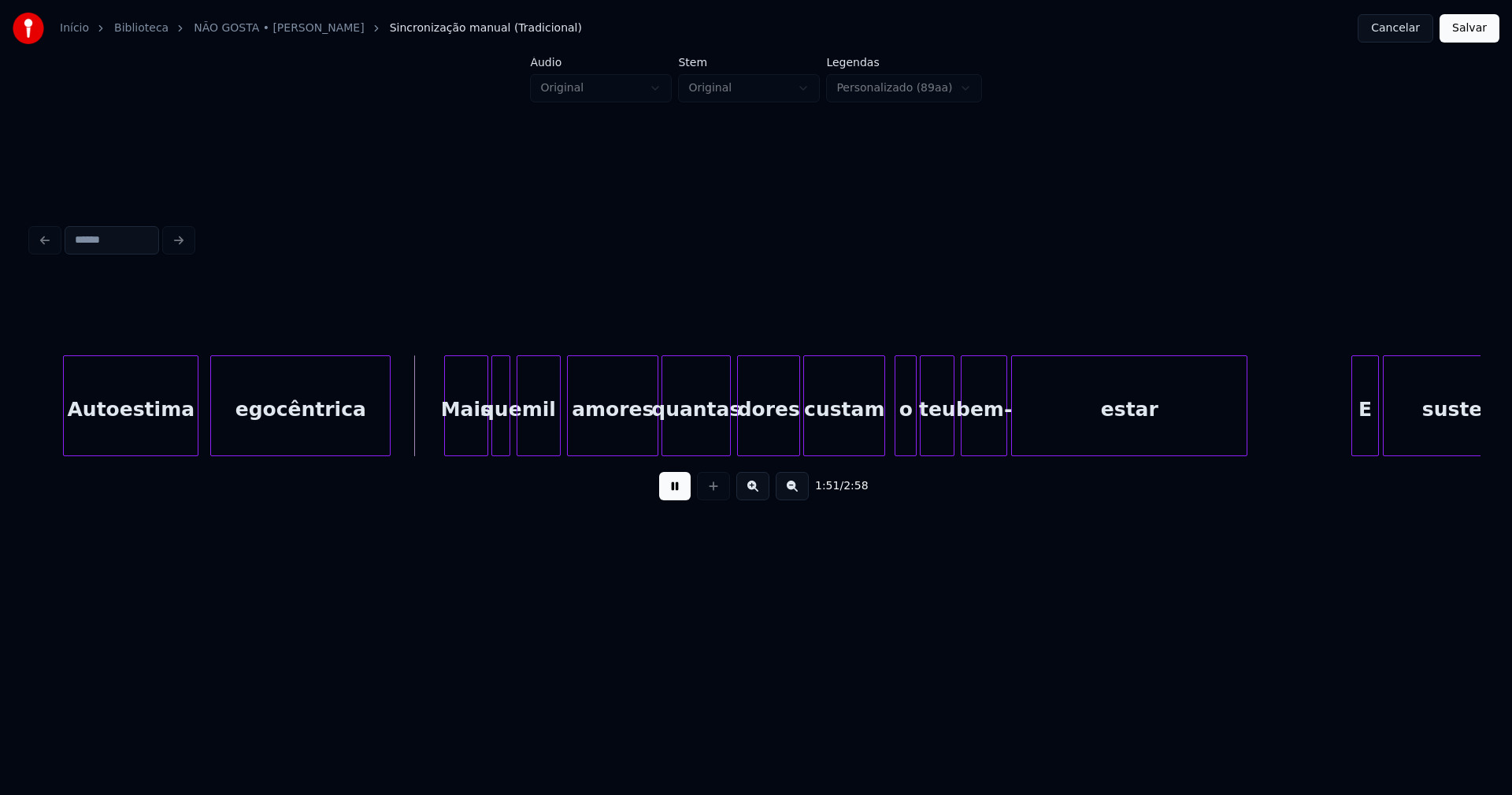
scroll to position [0, 17267]
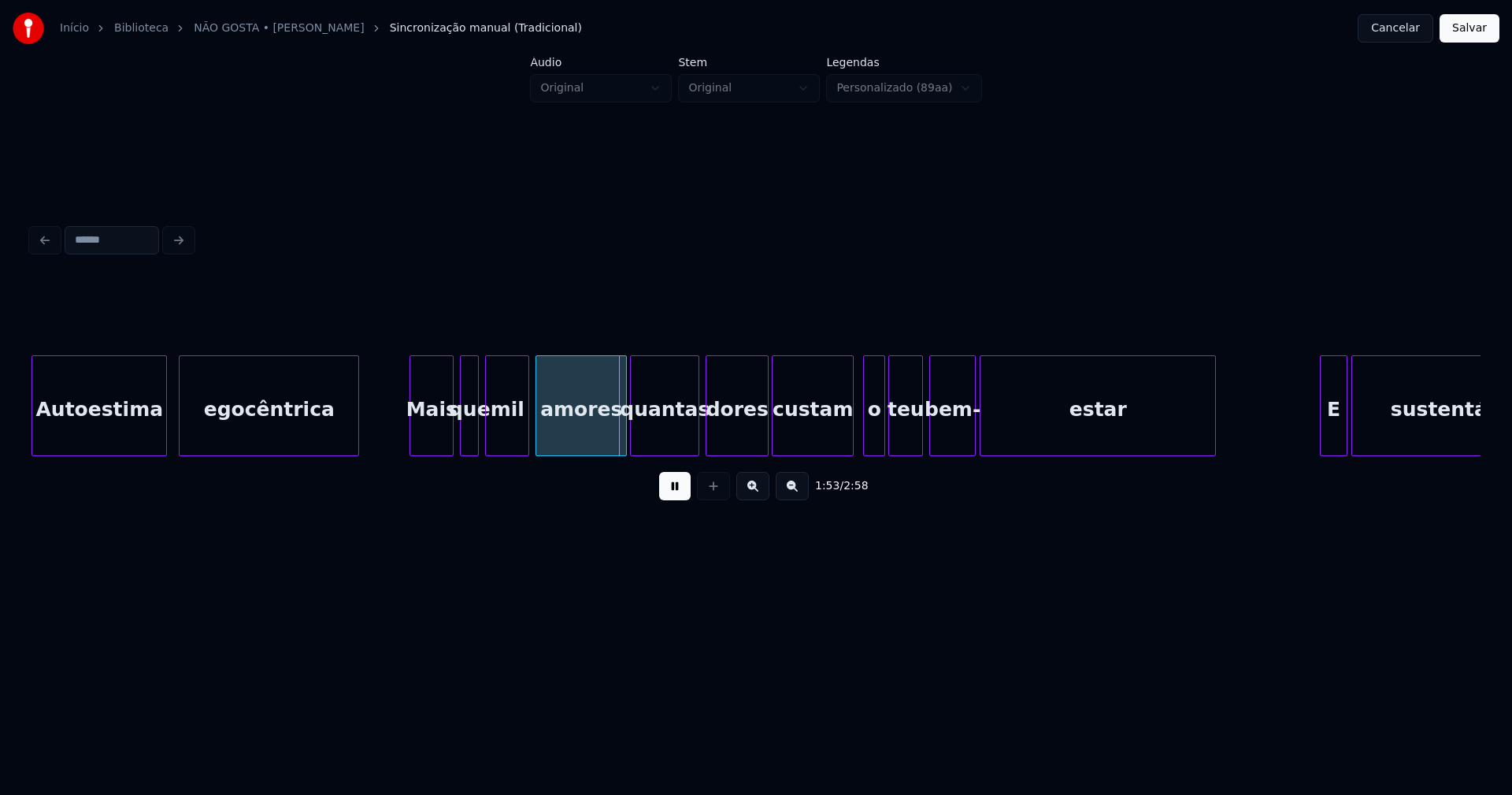
click at [423, 440] on div "Mais" at bounding box center [431, 409] width 43 height 107
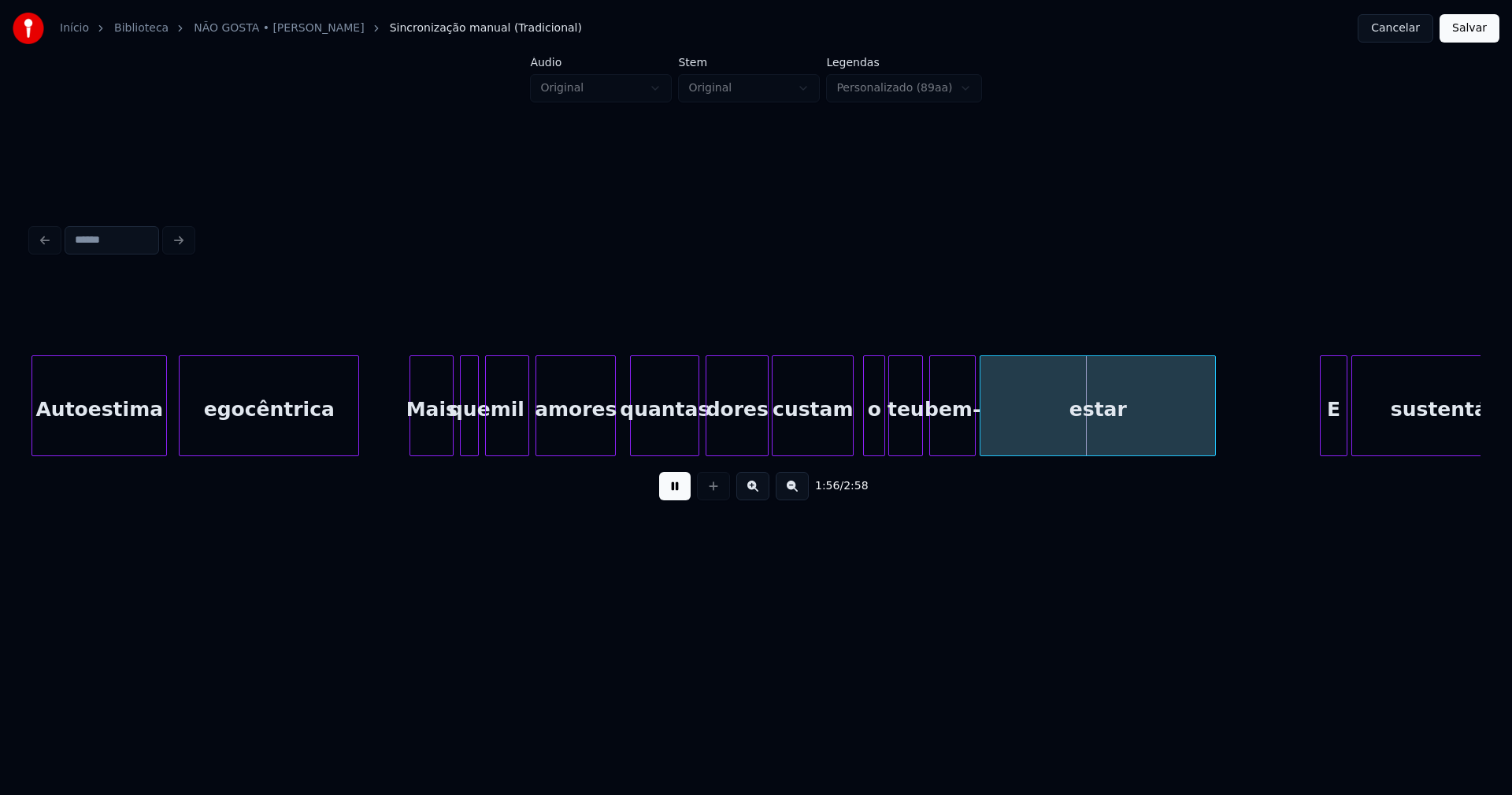
click at [615, 446] on div at bounding box center [612, 405] width 5 height 99
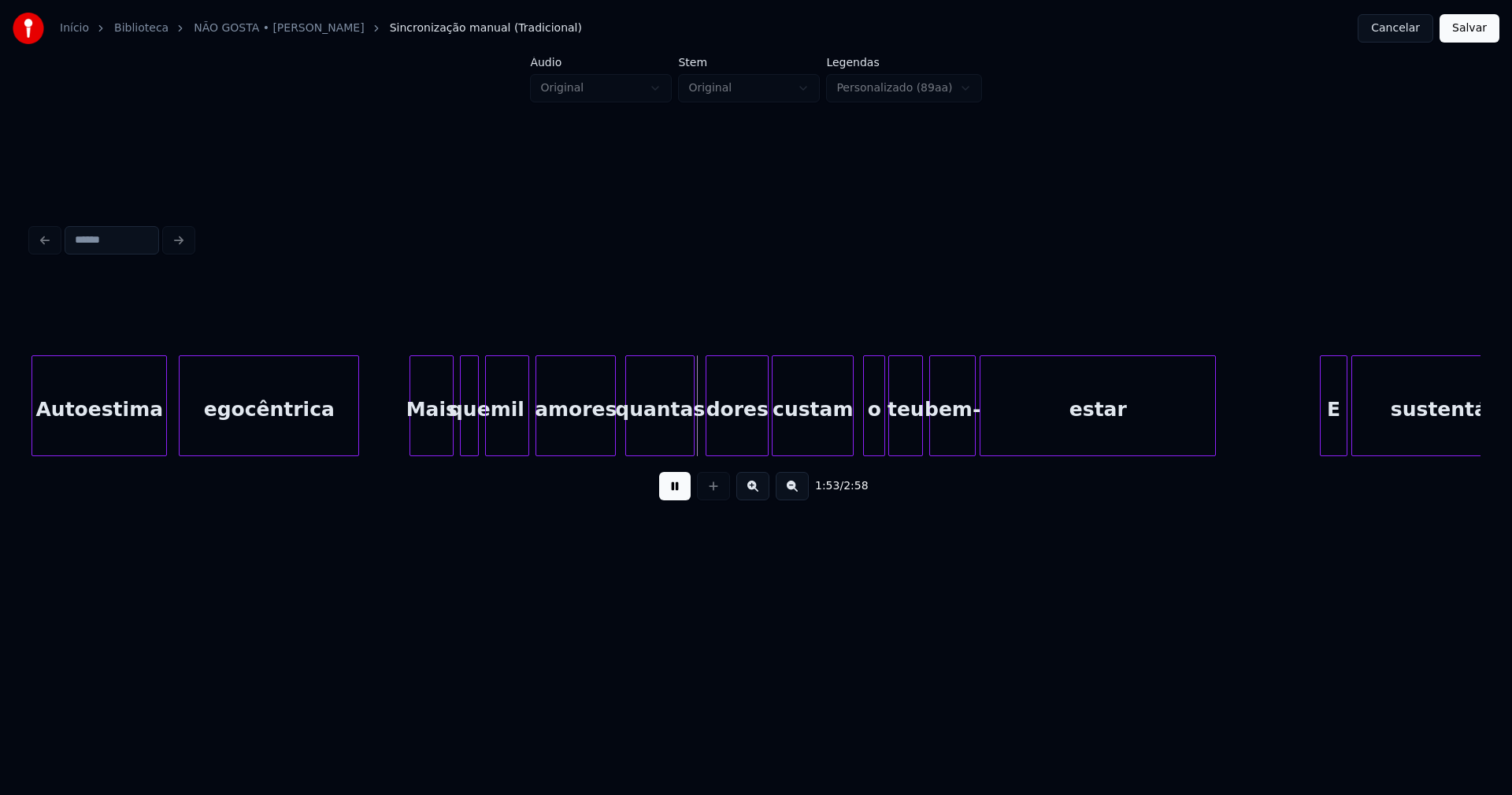
click at [660, 440] on div "quantas" at bounding box center [660, 409] width 68 height 107
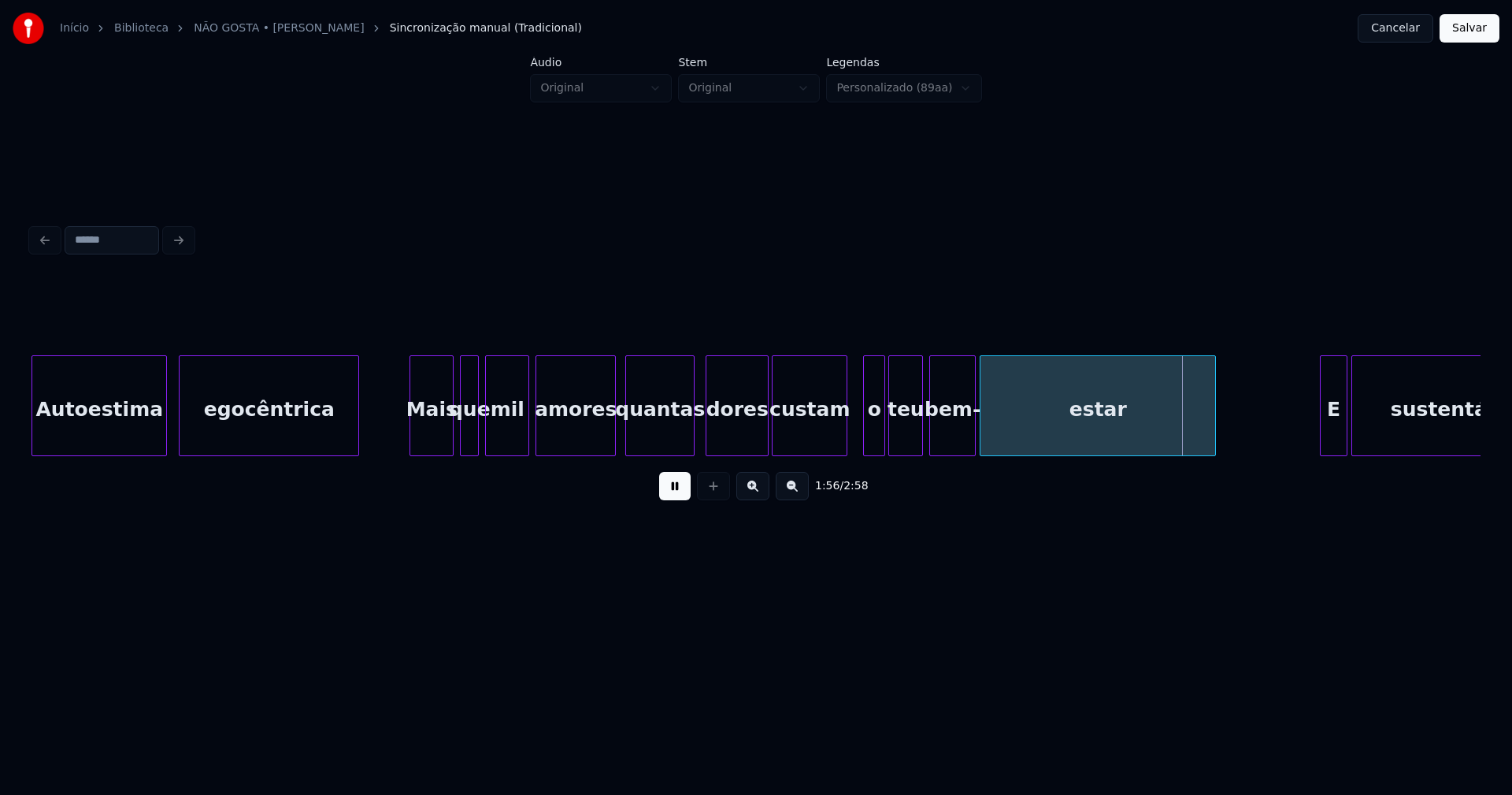
click at [845, 437] on div at bounding box center [844, 405] width 5 height 99
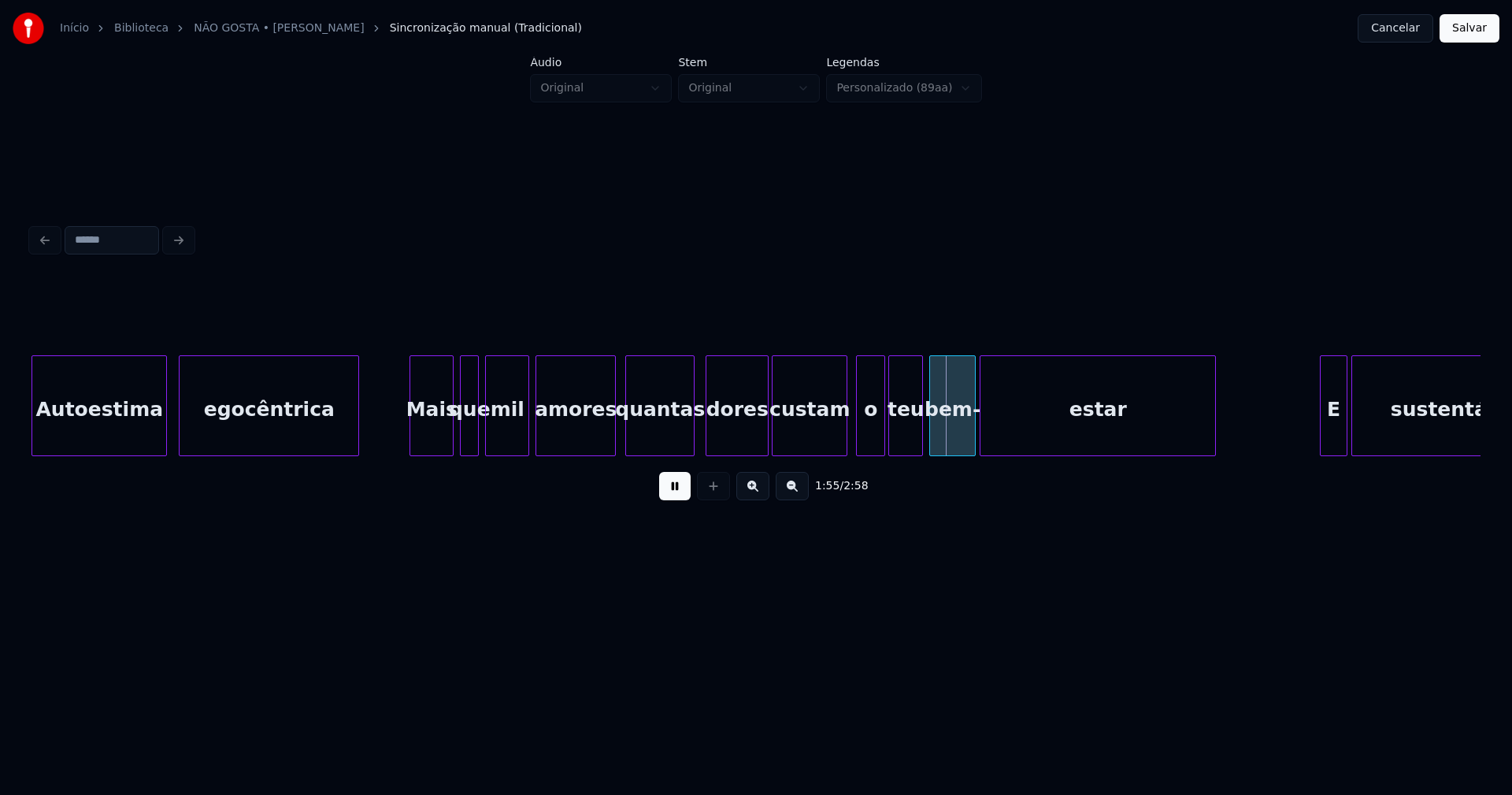
click at [858, 439] on div at bounding box center [859, 405] width 5 height 99
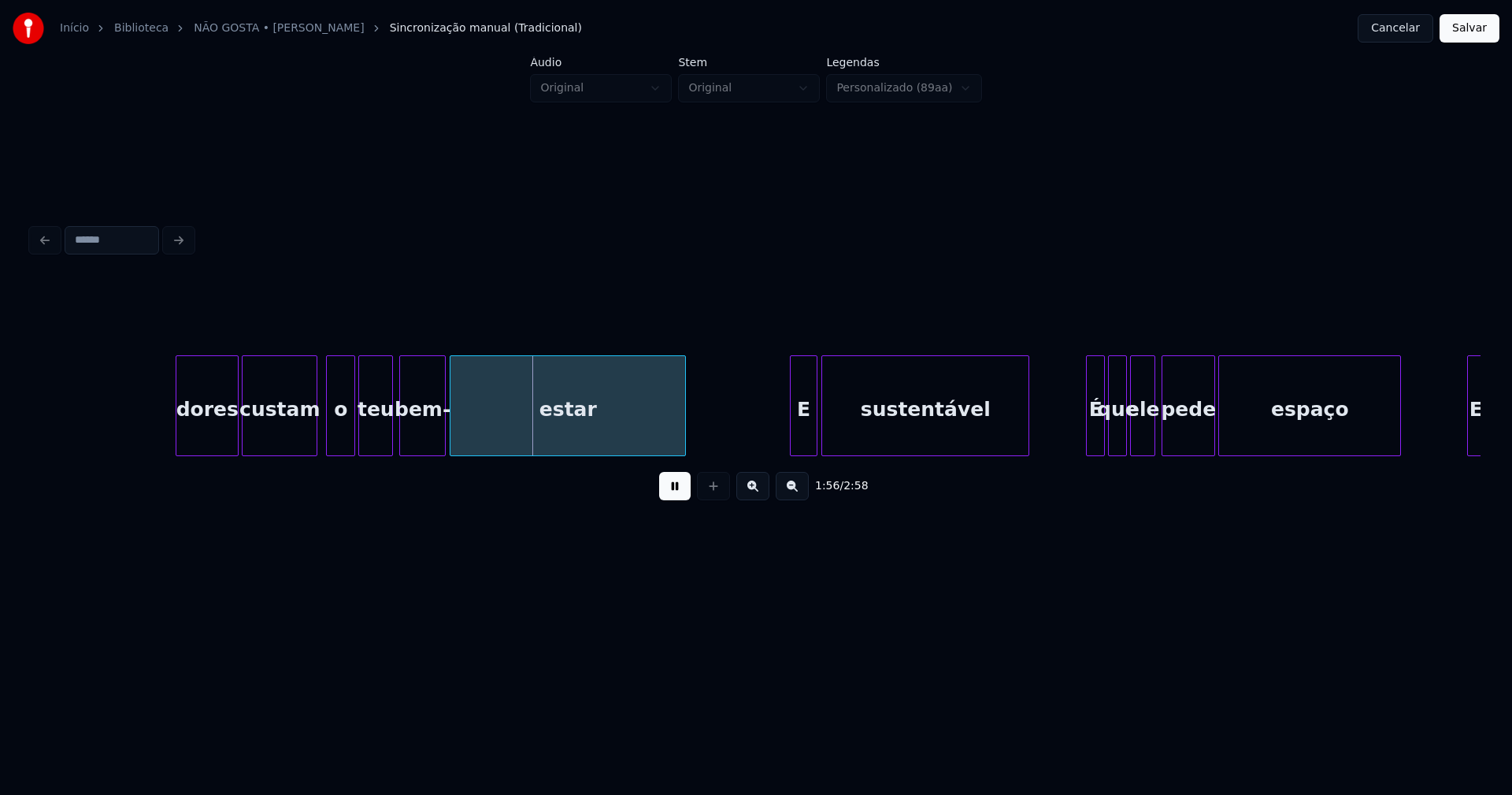
scroll to position [0, 17952]
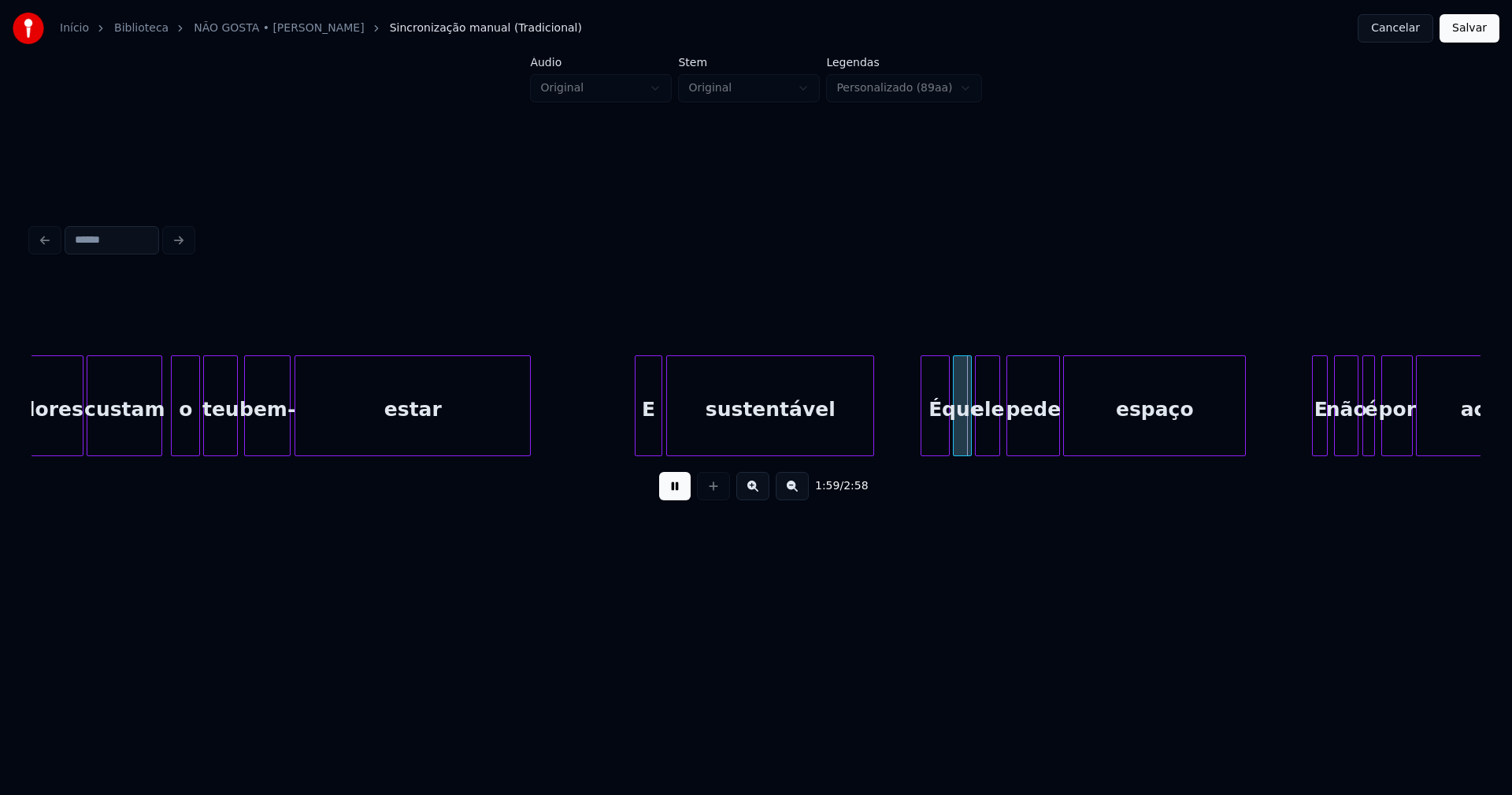
click at [925, 439] on div at bounding box center [923, 405] width 5 height 99
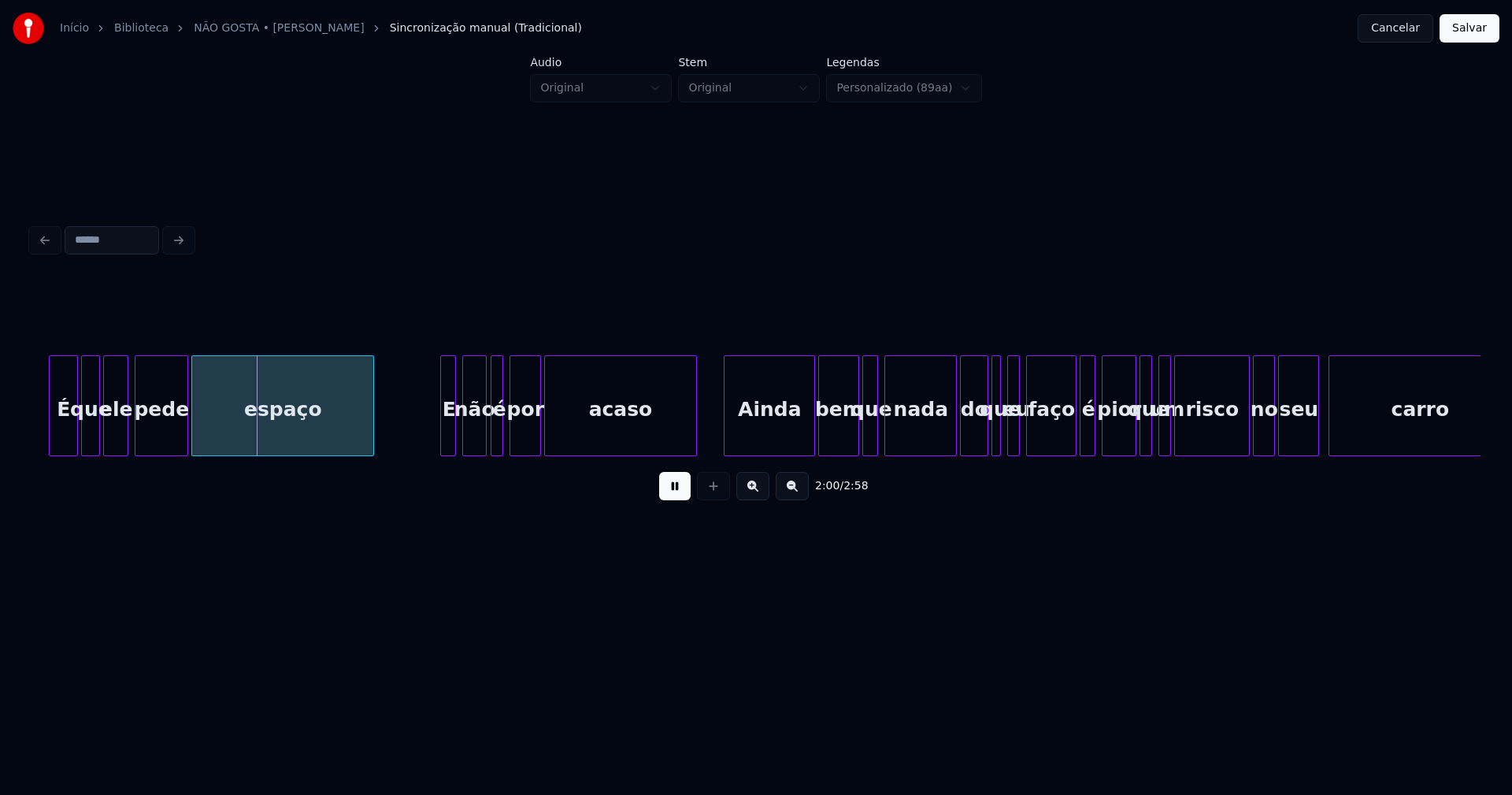
scroll to position [0, 18840]
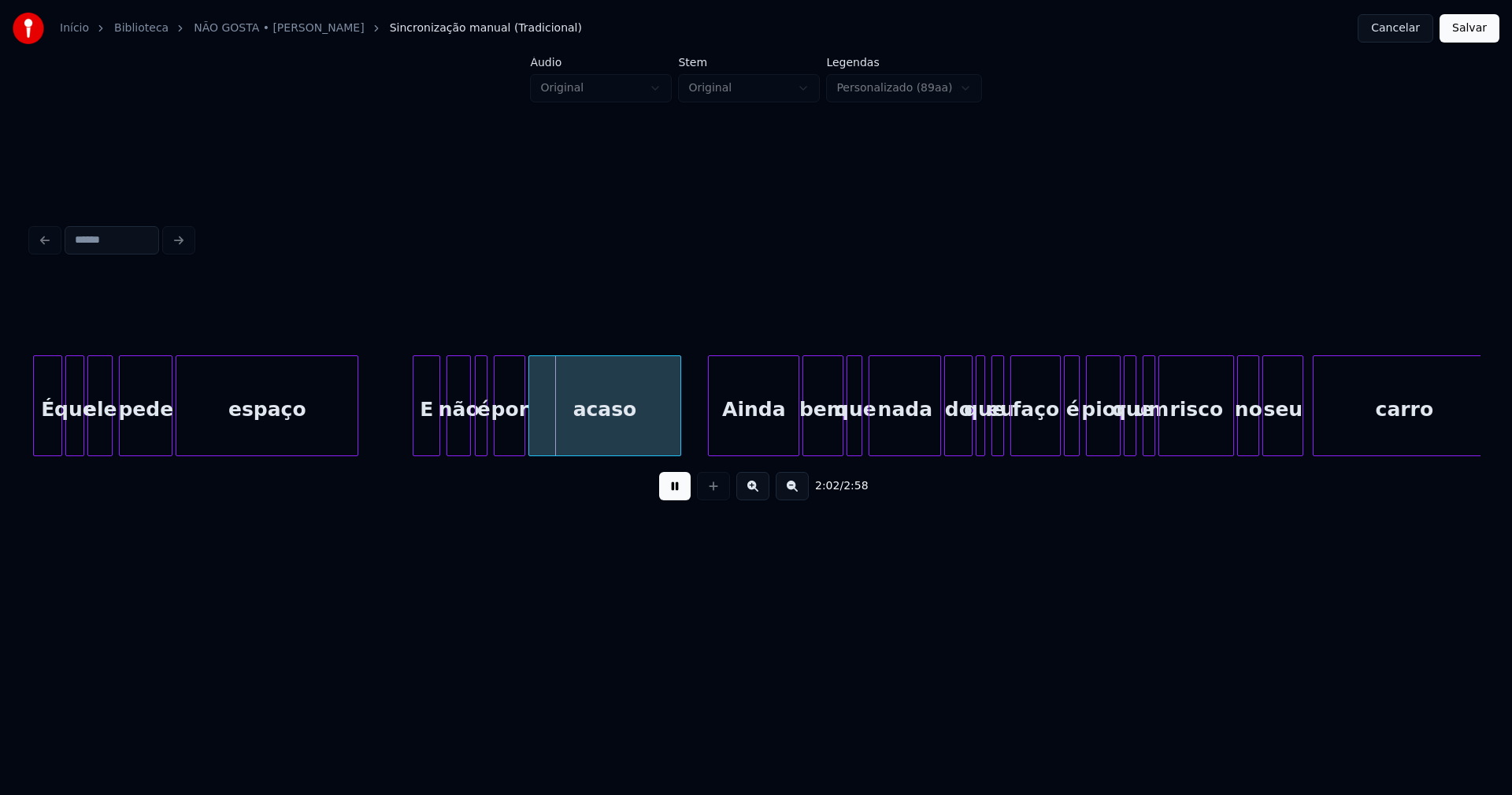
click at [416, 443] on div at bounding box center [415, 405] width 5 height 99
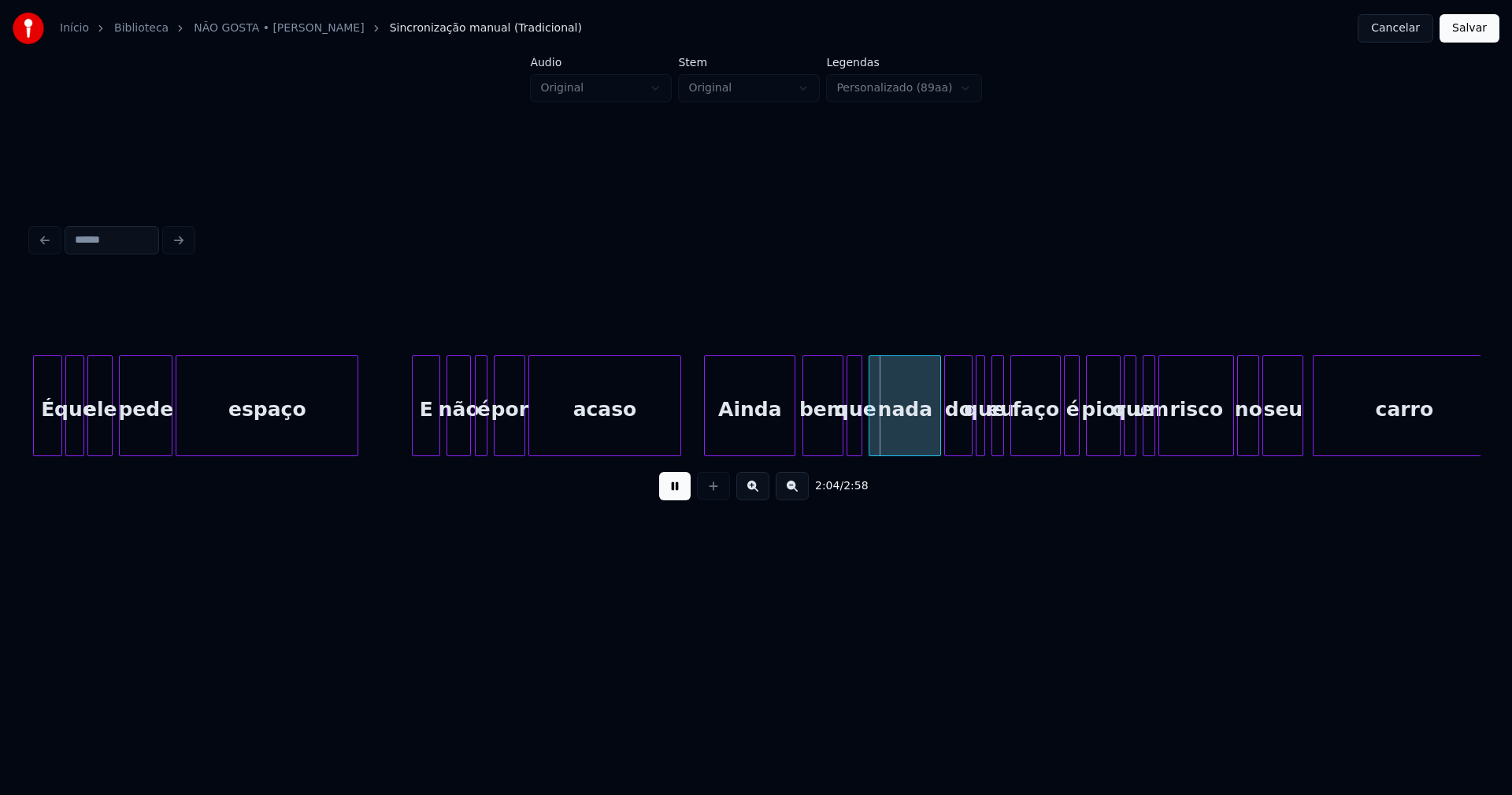
click at [767, 437] on div "Ainda" at bounding box center [750, 409] width 90 height 107
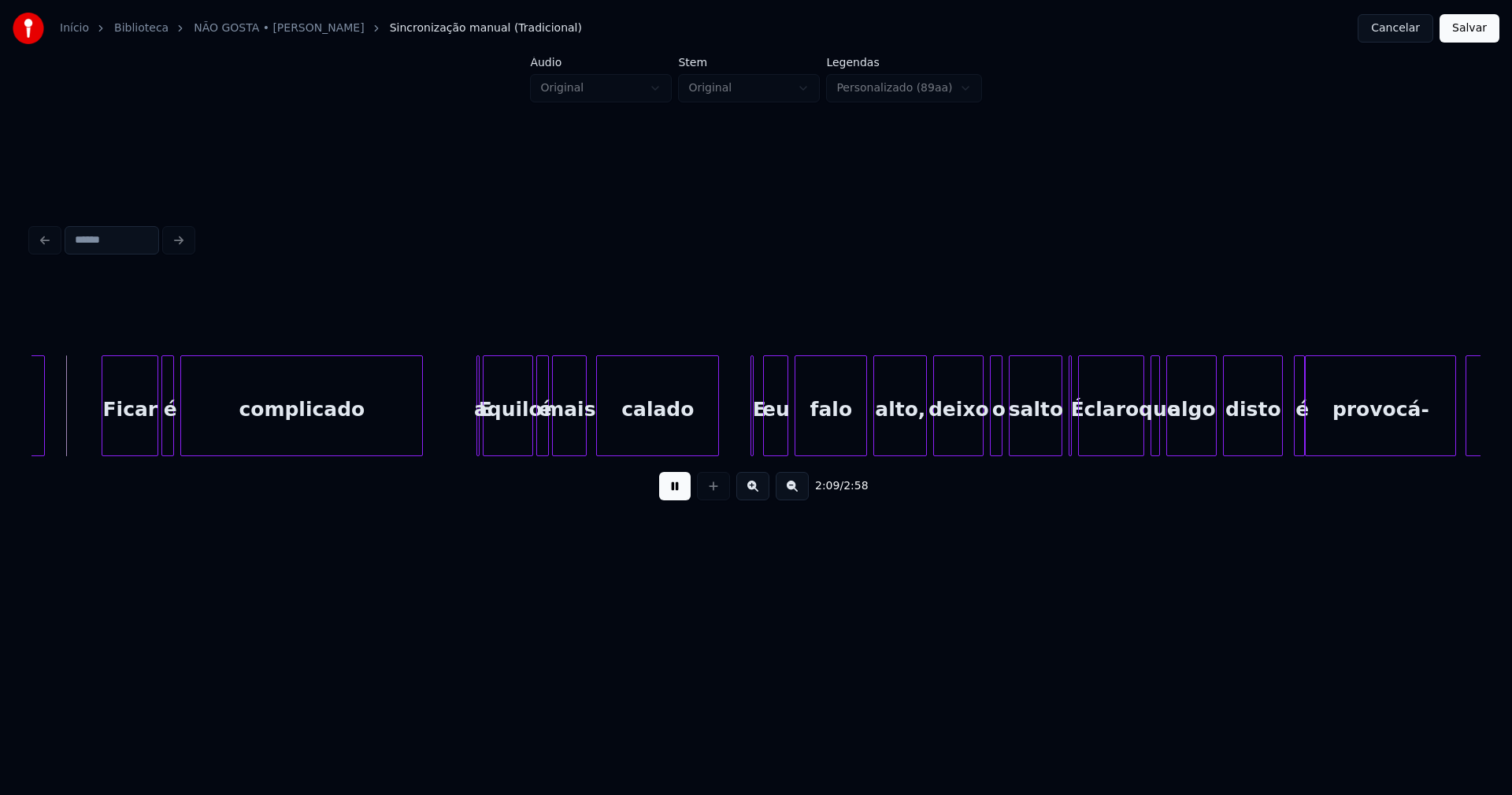
scroll to position [0, 19677]
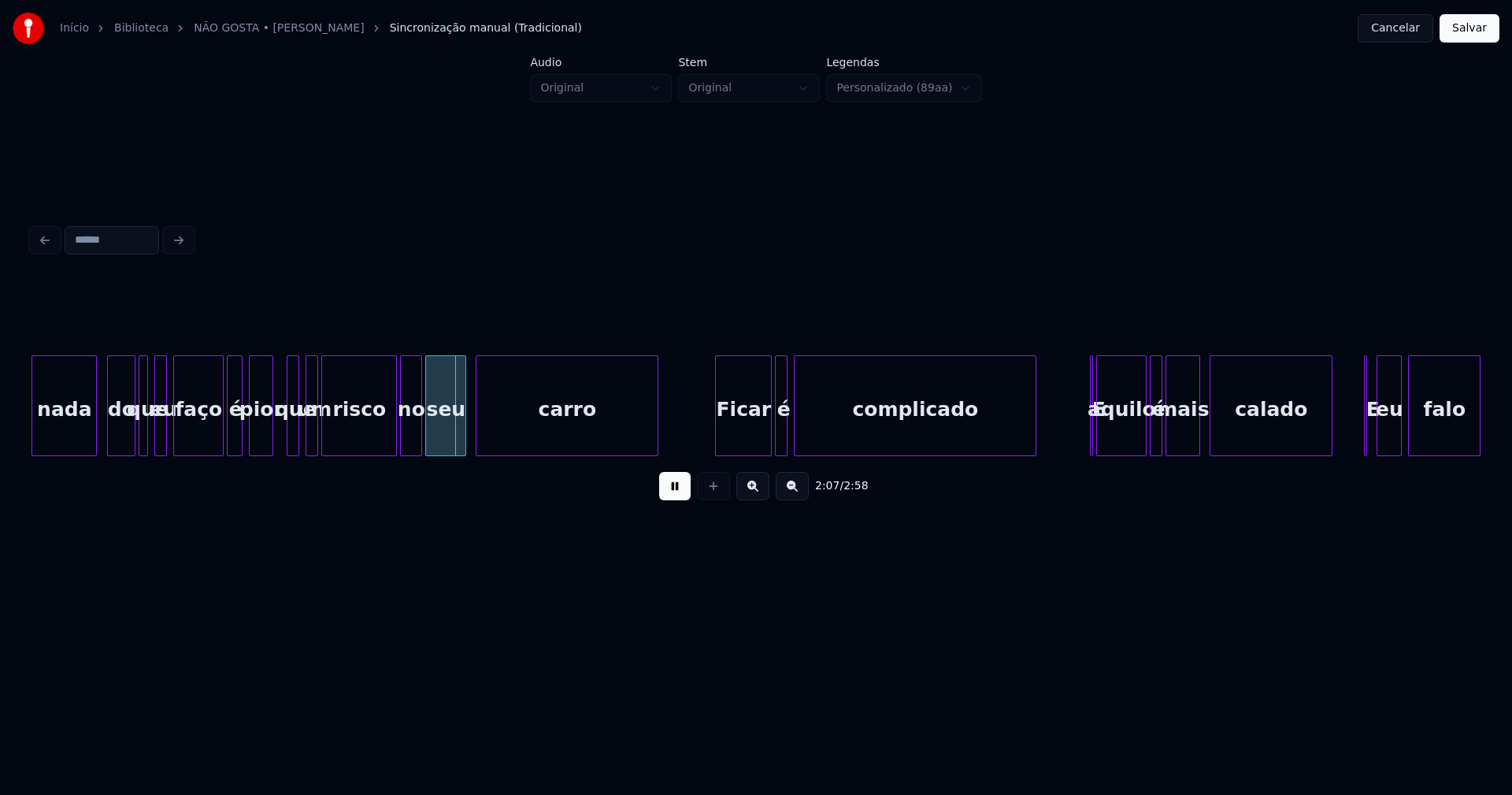
click at [269, 439] on div at bounding box center [270, 405] width 5 height 99
click at [285, 440] on div at bounding box center [287, 405] width 5 height 99
click at [735, 454] on div "carro Ficar é complicado E aquilo é mais calado E eu falo nada do que eu faço é…" at bounding box center [756, 405] width 1449 height 101
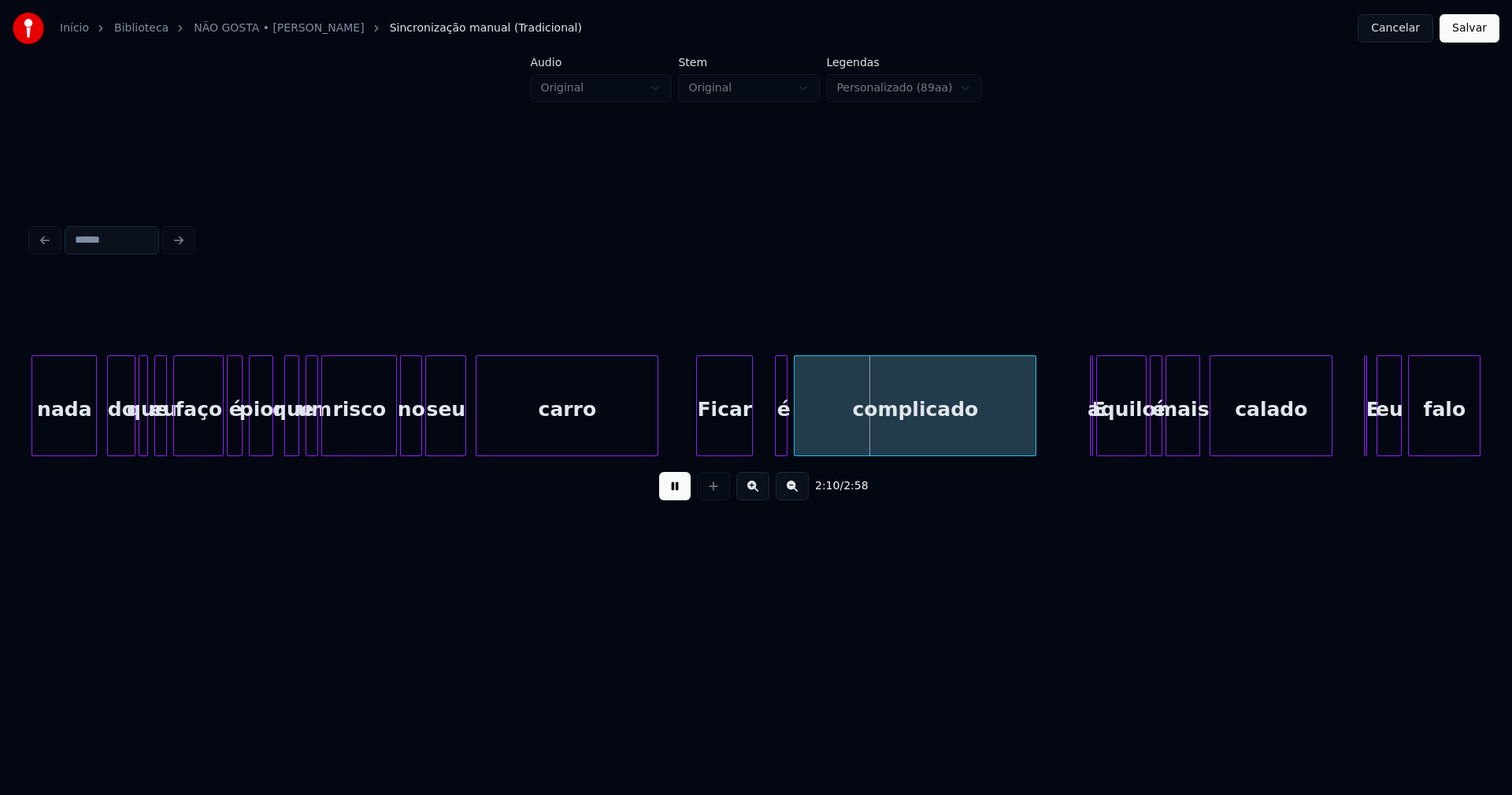
click at [750, 432] on div at bounding box center [749, 405] width 5 height 99
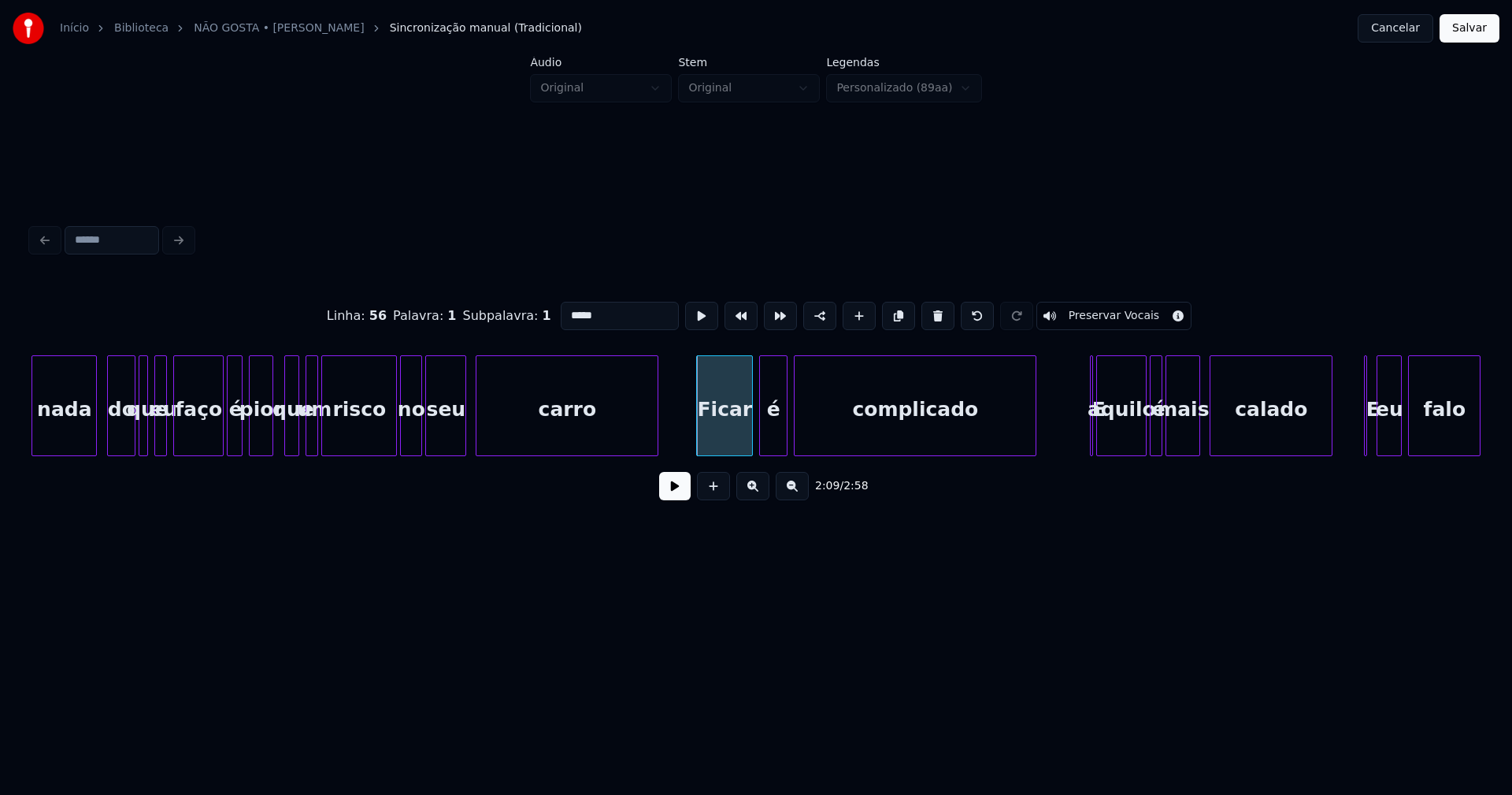
click at [761, 442] on div at bounding box center [762, 405] width 5 height 99
click at [674, 498] on button at bounding box center [675, 486] width 32 height 28
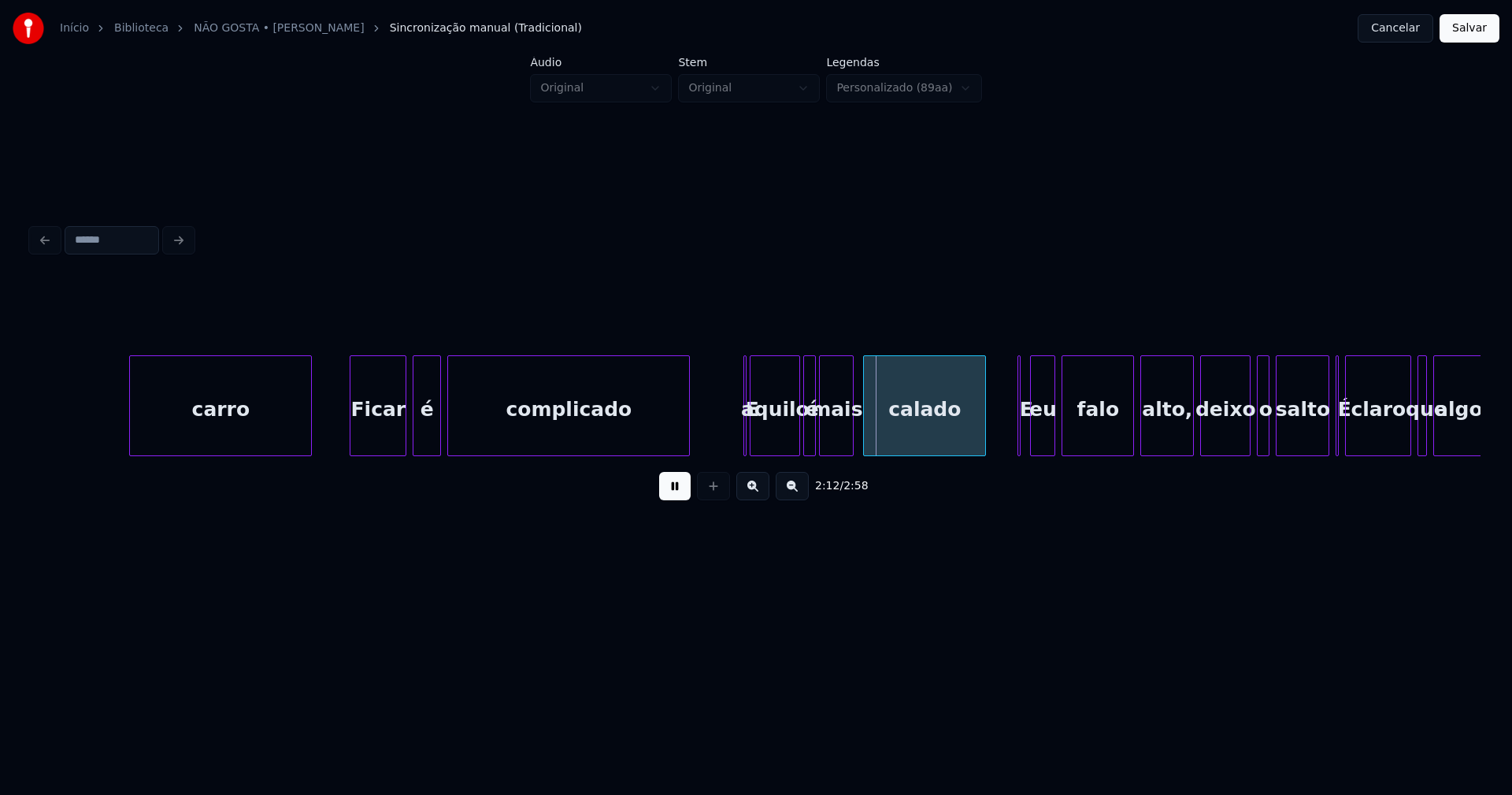
scroll to position [0, 20210]
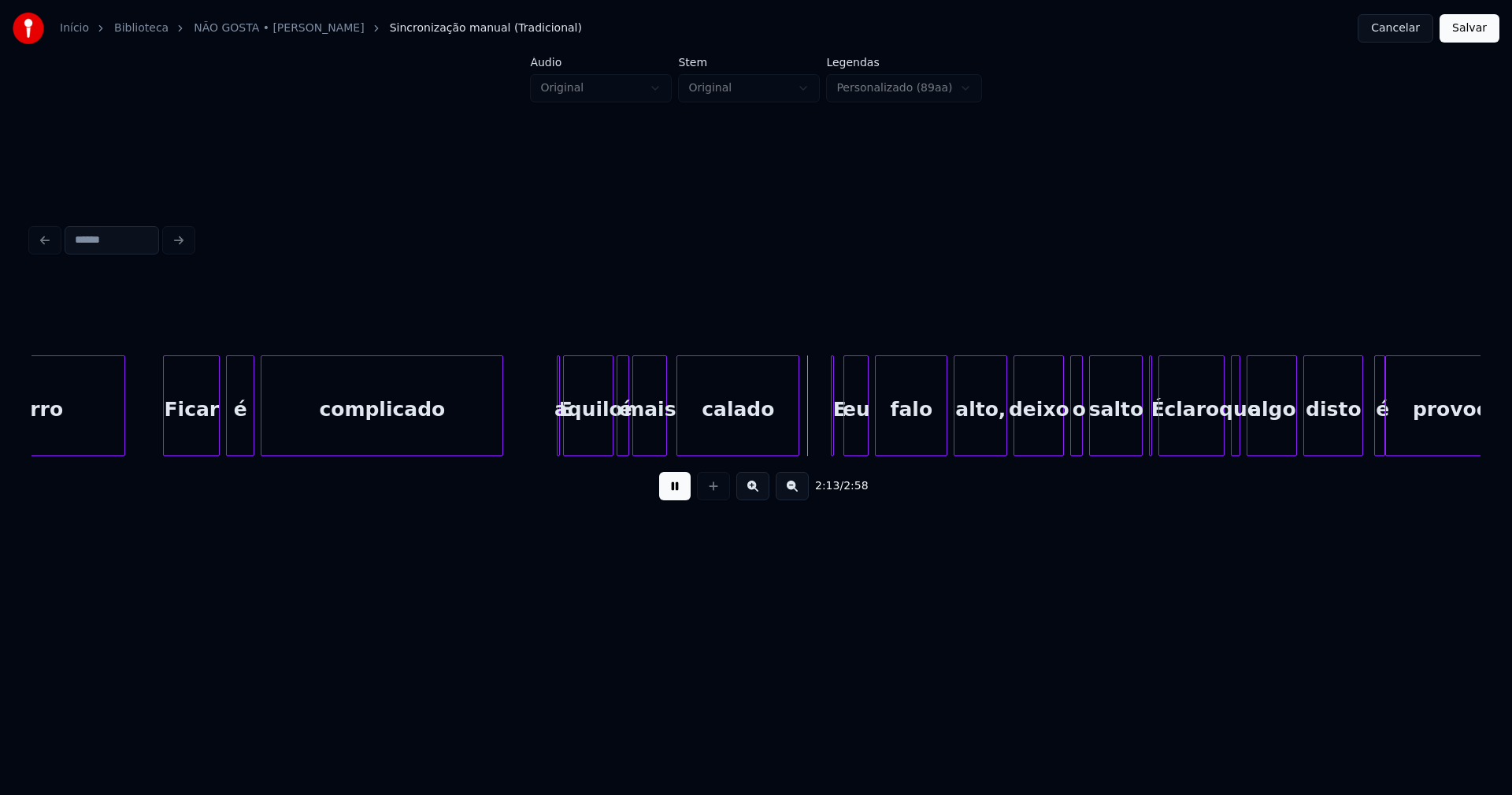
click at [673, 492] on button at bounding box center [675, 486] width 32 height 28
click at [555, 436] on div at bounding box center [556, 405] width 5 height 99
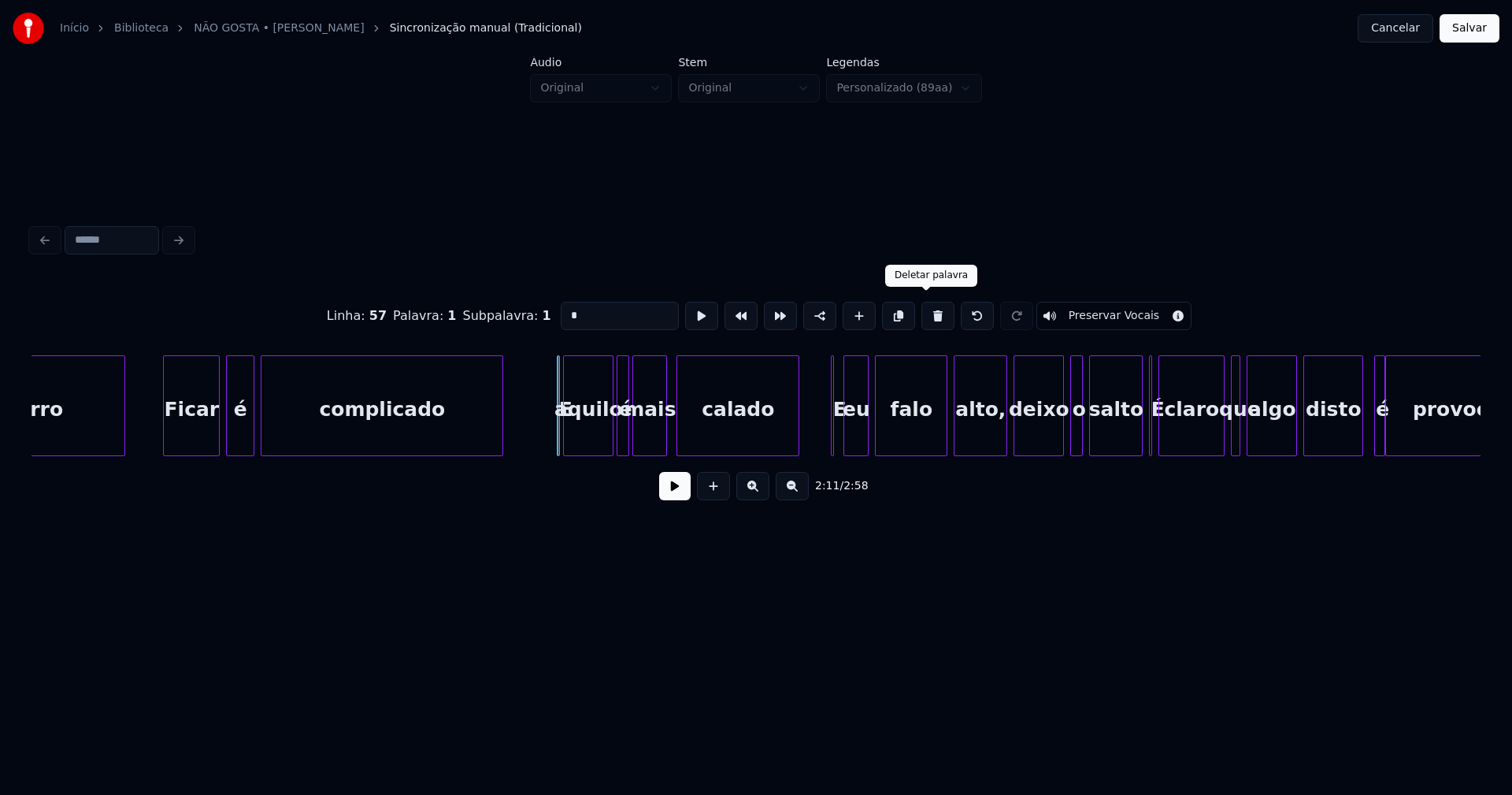
click at [921, 316] on button at bounding box center [937, 316] width 33 height 28
type input "******"
click at [558, 440] on div at bounding box center [556, 405] width 5 height 99
click at [665, 495] on button at bounding box center [675, 486] width 32 height 28
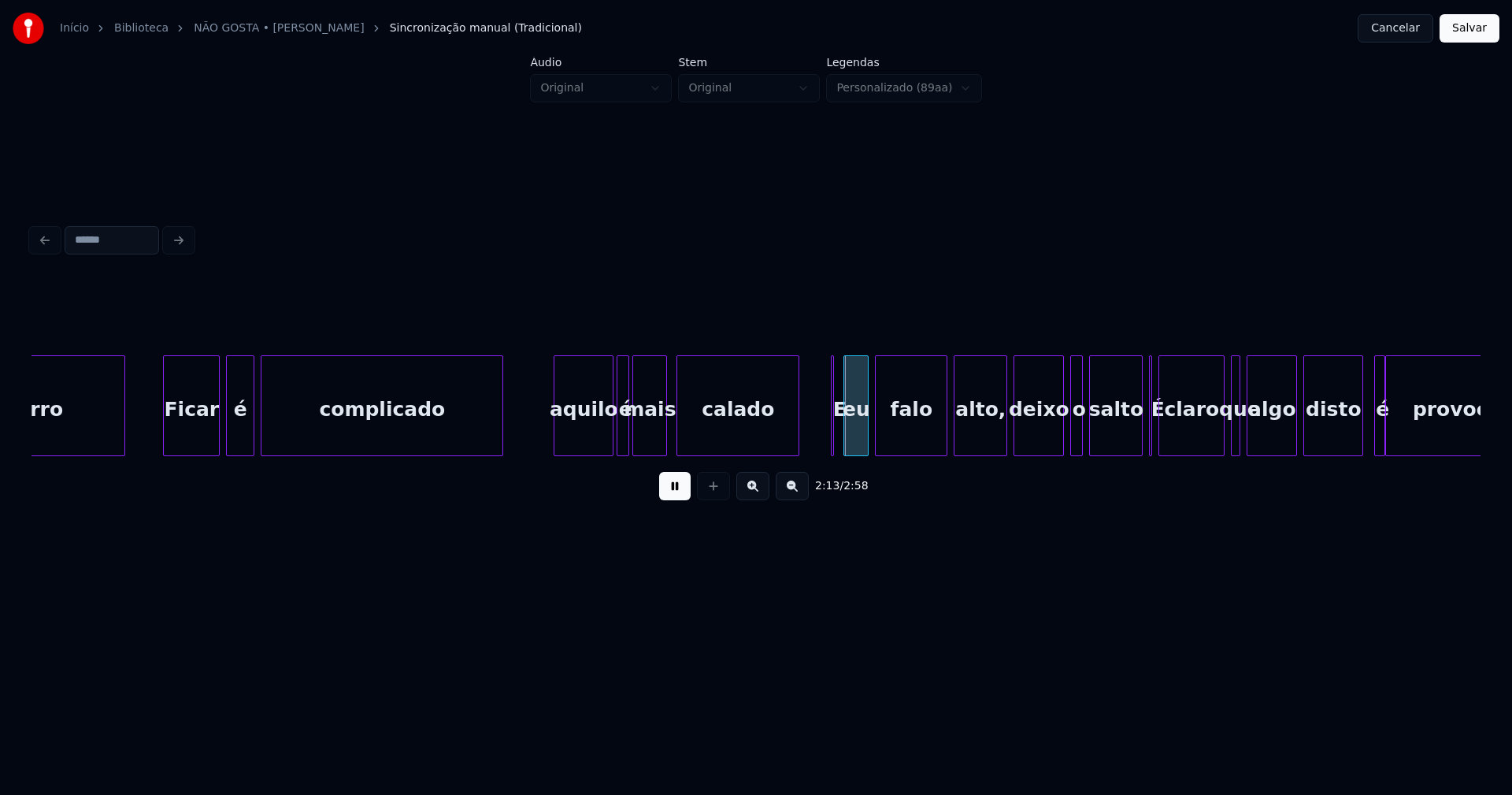
drag, startPoint x: 655, startPoint y: 499, endPoint x: 664, endPoint y: 496, distance: 9.0
click at [655, 499] on div "2:14 / 2:58" at bounding box center [756, 486] width 1424 height 35
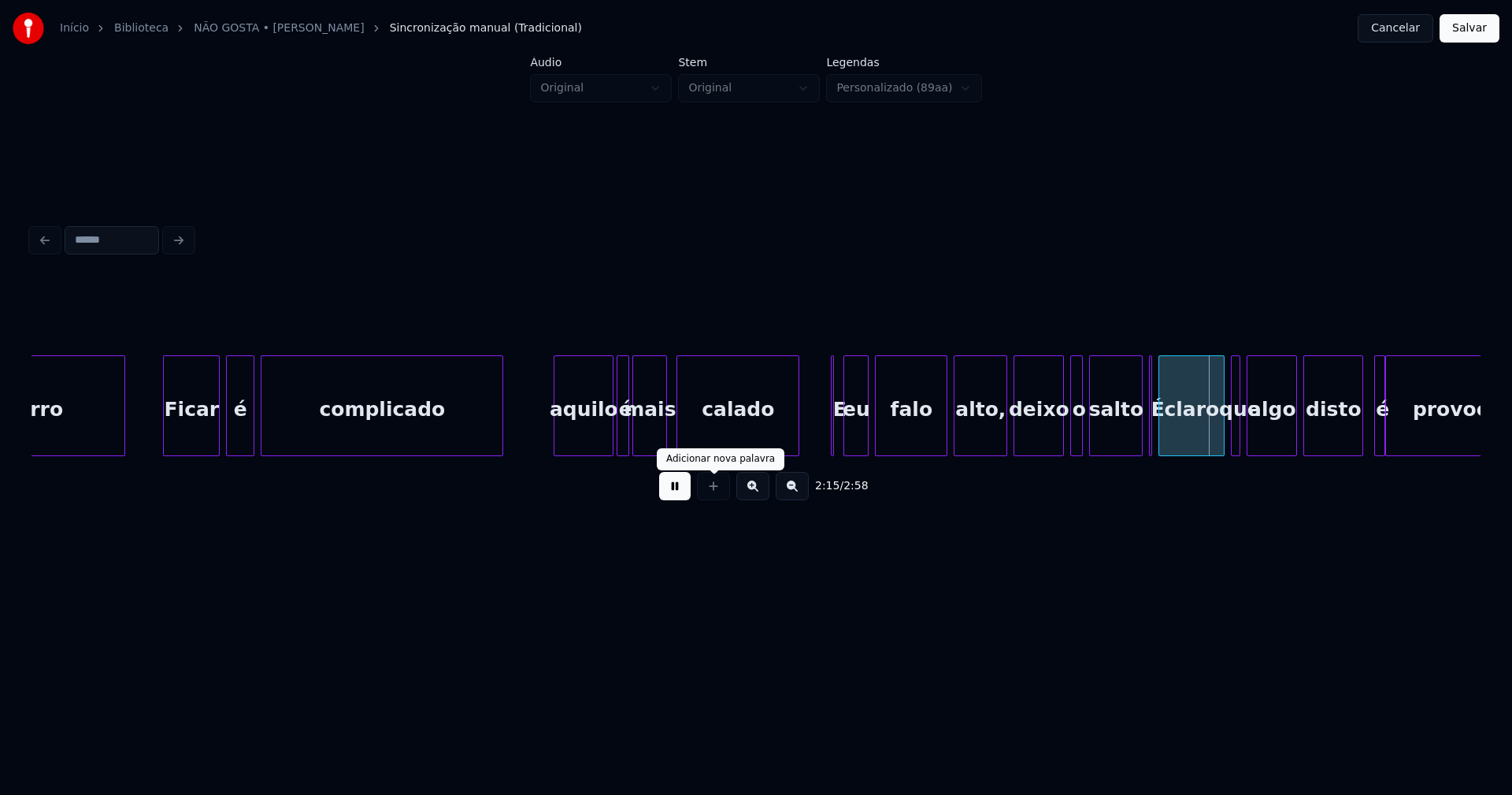
drag, startPoint x: 684, startPoint y: 493, endPoint x: 788, endPoint y: 437, distance: 117.4
click at [693, 489] on div "2:15 / 2:58" at bounding box center [756, 486] width 1424 height 35
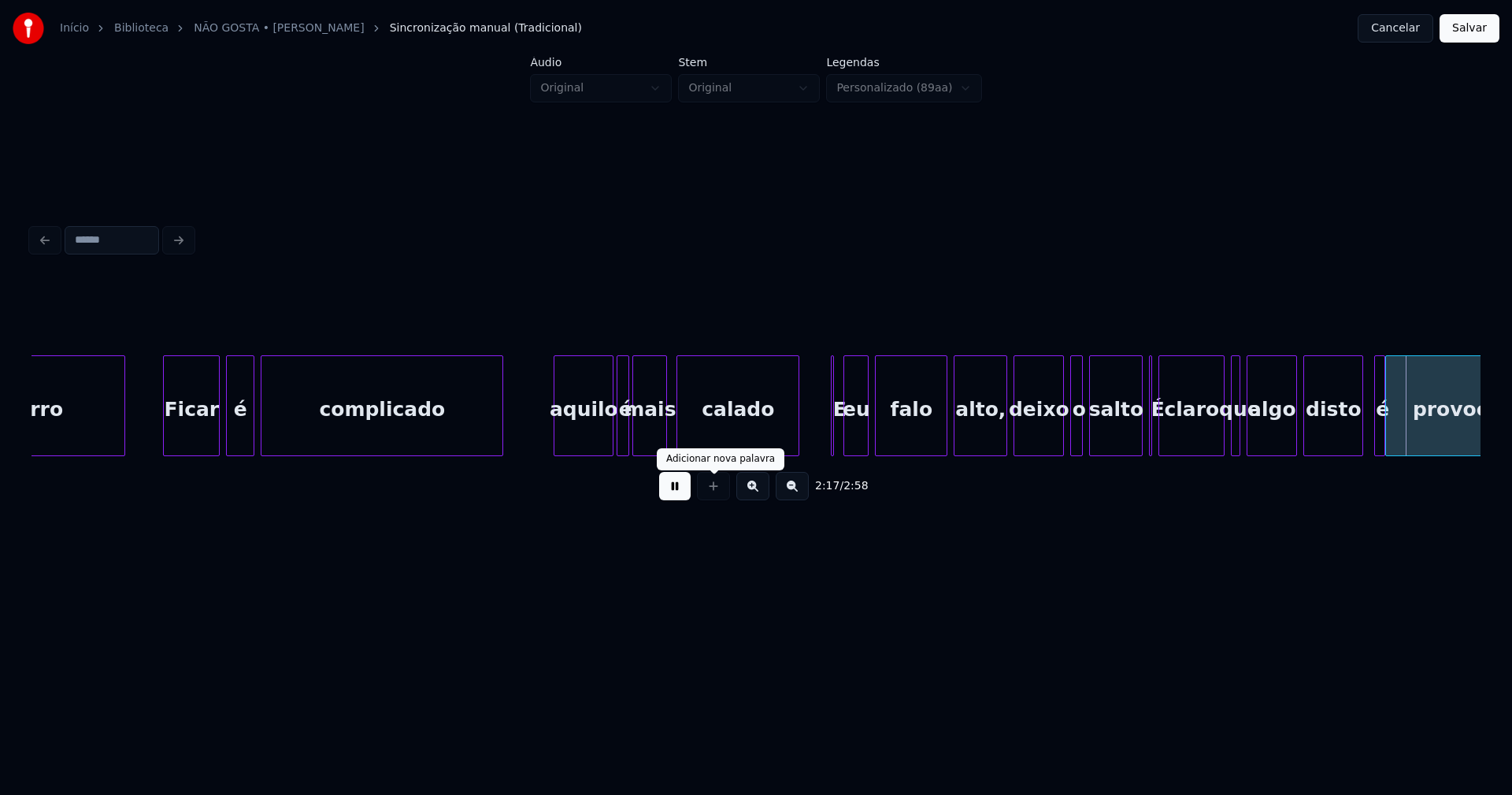
click at [667, 500] on button at bounding box center [675, 486] width 32 height 28
click at [855, 425] on div "eu" at bounding box center [856, 409] width 24 height 107
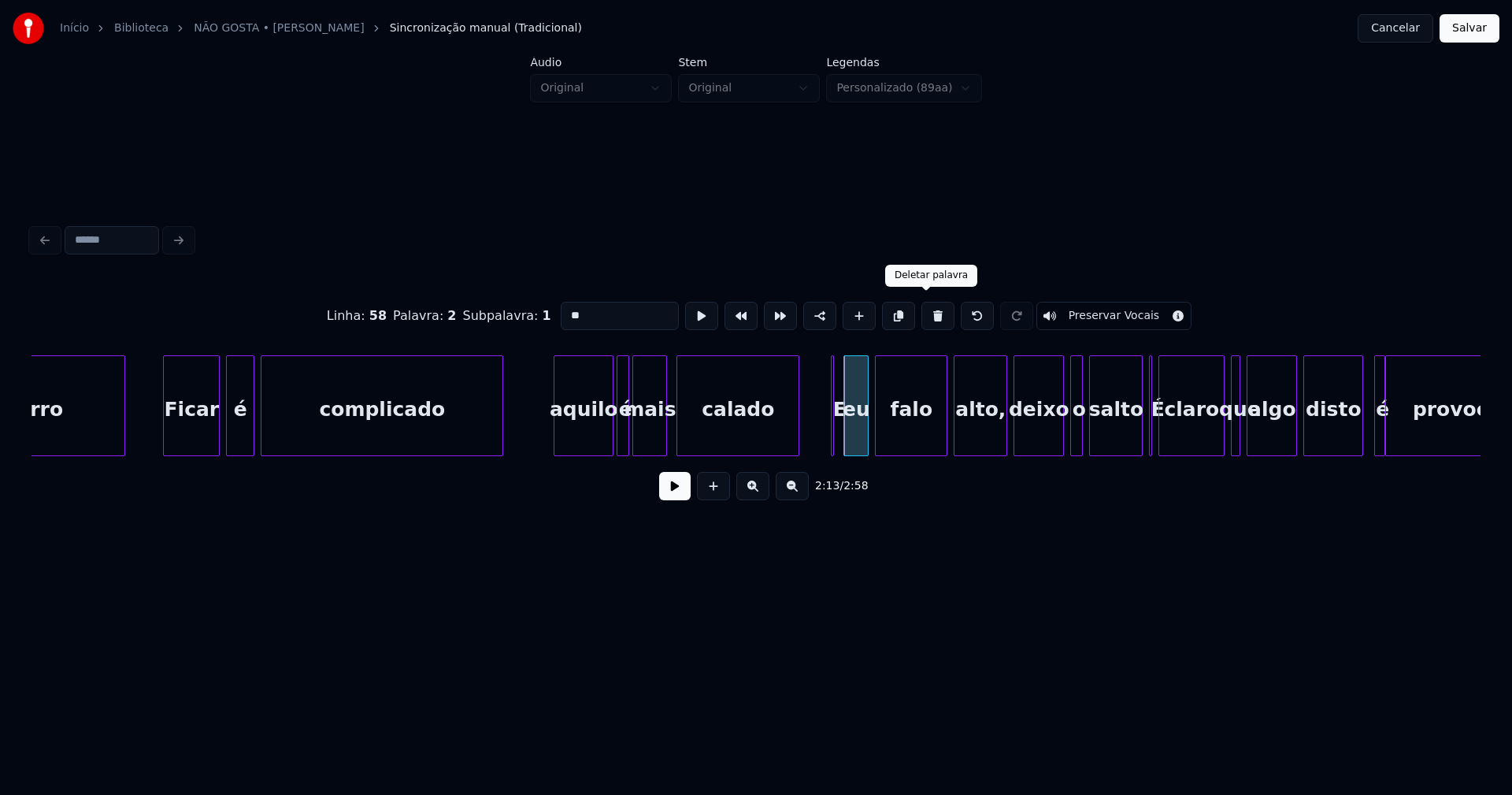
click at [927, 313] on button at bounding box center [937, 316] width 33 height 28
type input "******"
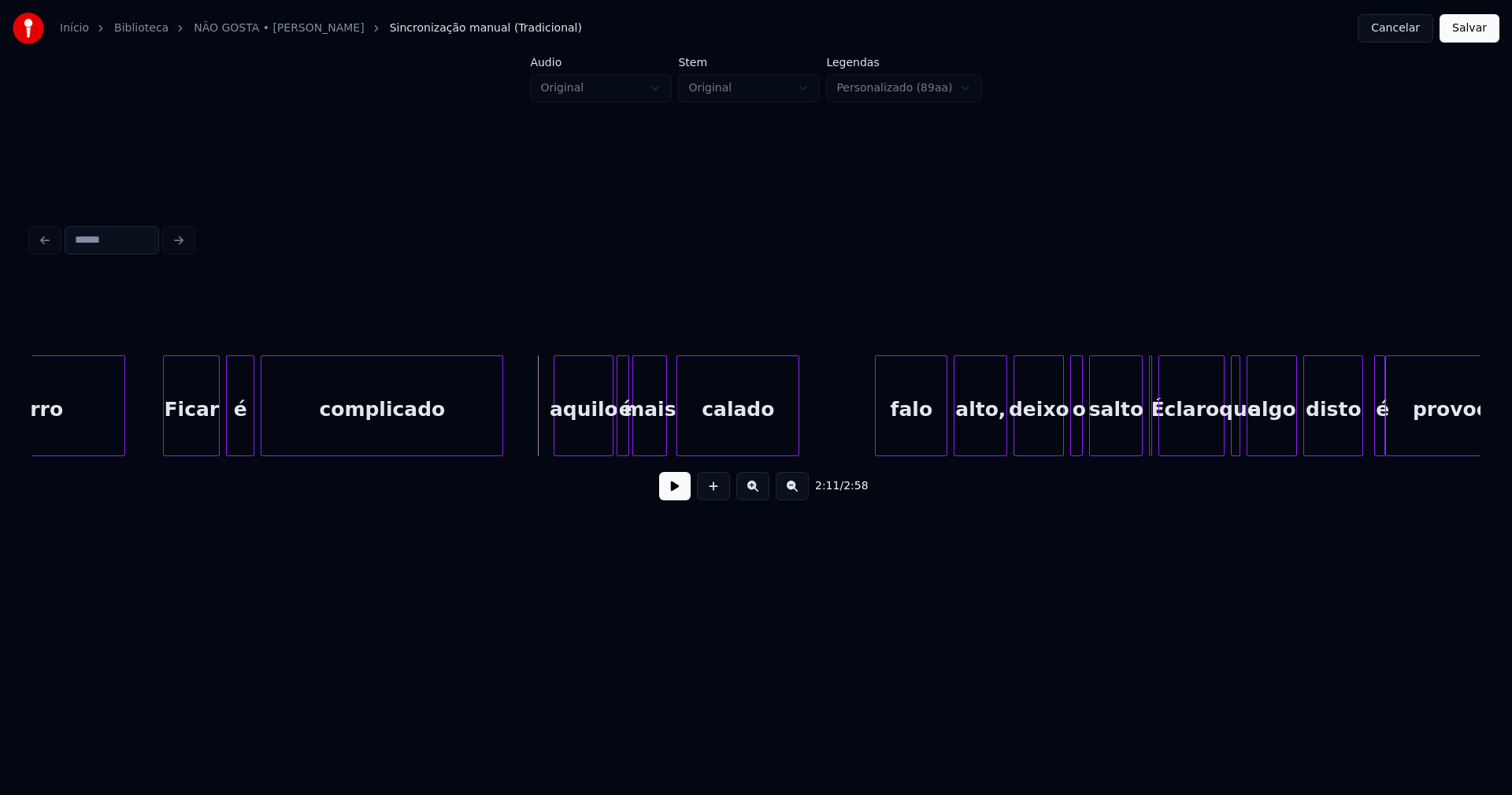
drag, startPoint x: 673, startPoint y: 493, endPoint x: 785, endPoint y: 462, distance: 116.9
click at [673, 493] on button at bounding box center [675, 486] width 32 height 28
click at [844, 427] on div at bounding box center [843, 405] width 5 height 99
click at [860, 443] on div at bounding box center [861, 405] width 5 height 99
click at [891, 435] on div "falo" at bounding box center [902, 409] width 87 height 107
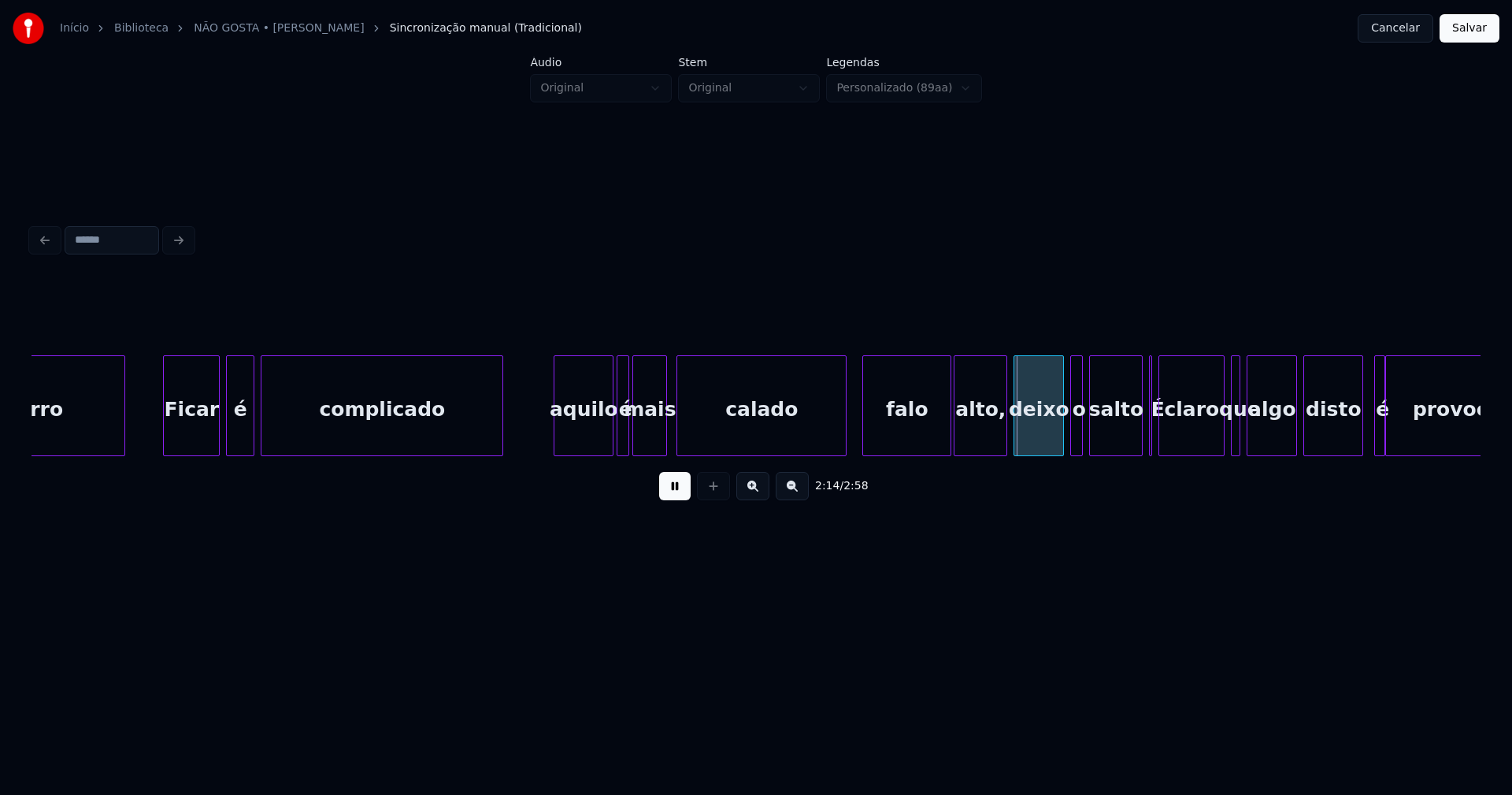
click at [896, 434] on div "falo" at bounding box center [906, 409] width 87 height 107
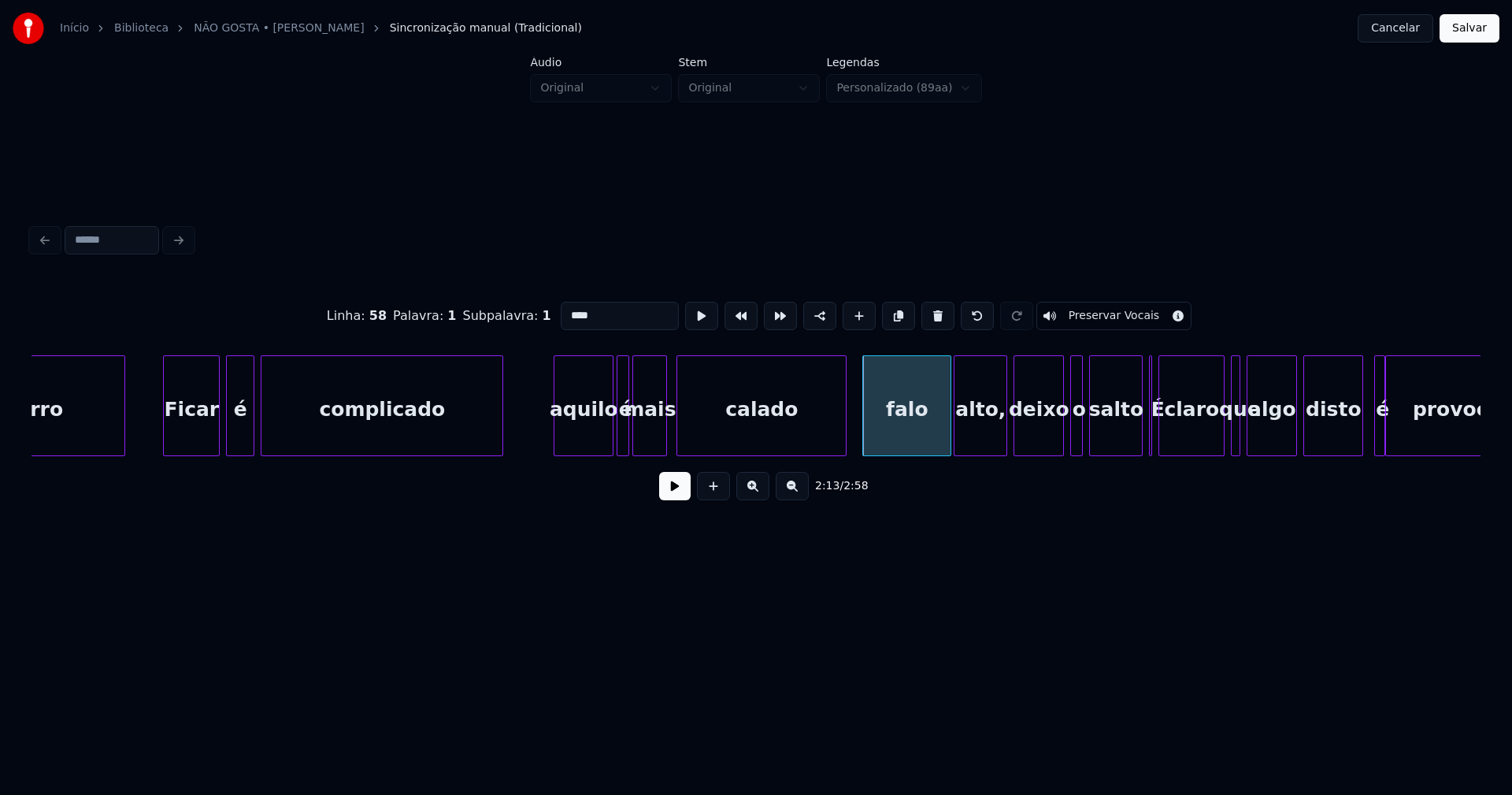
click at [564, 309] on input "****" at bounding box center [620, 316] width 118 height 28
type input "****"
click at [673, 495] on button at bounding box center [675, 486] width 32 height 28
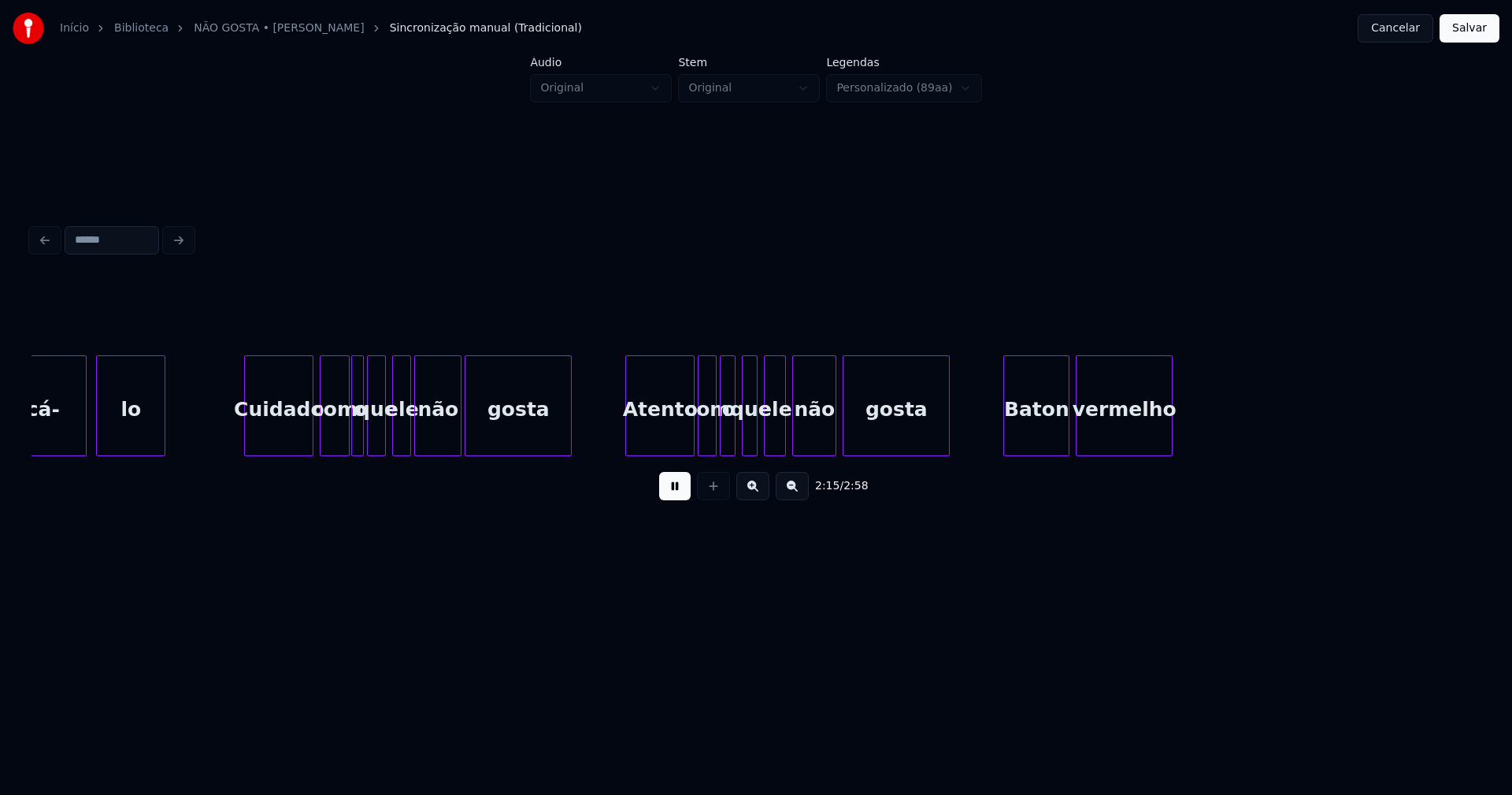
scroll to position [0, 21268]
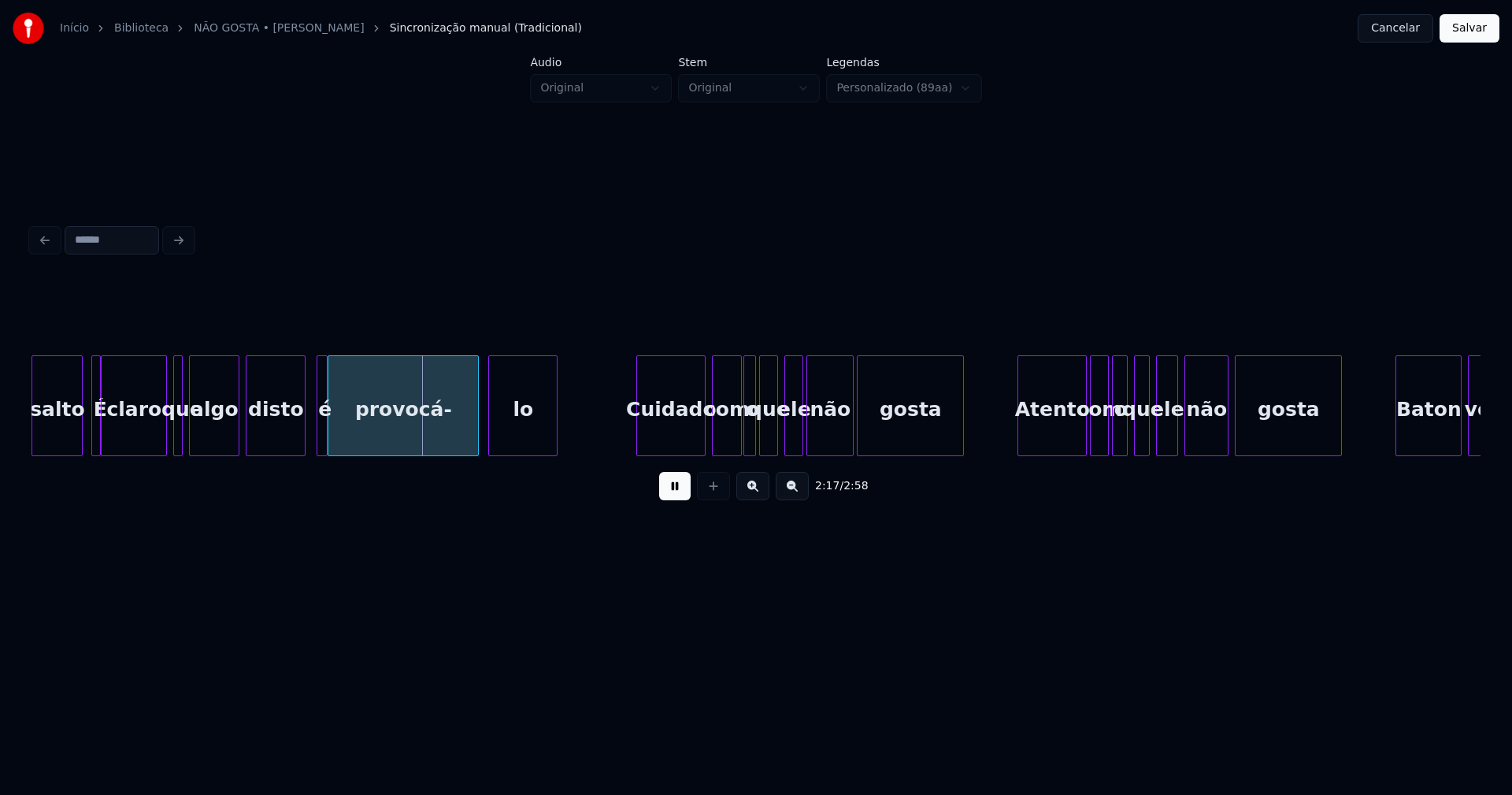
click at [98, 443] on div at bounding box center [97, 405] width 5 height 99
click at [185, 439] on div at bounding box center [183, 405] width 5 height 99
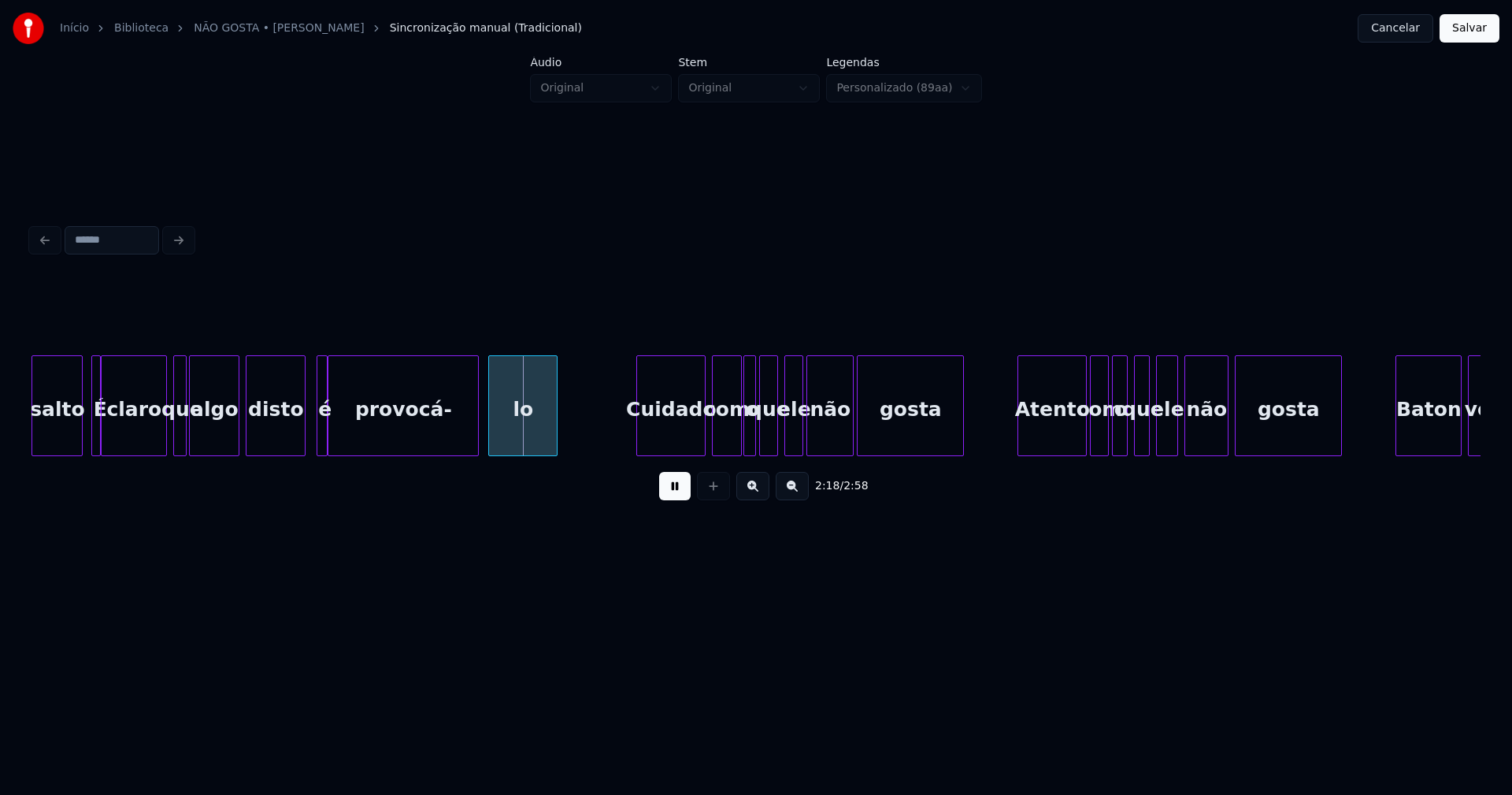
click at [684, 490] on button at bounding box center [675, 486] width 32 height 28
click at [281, 441] on div at bounding box center [281, 405] width 5 height 99
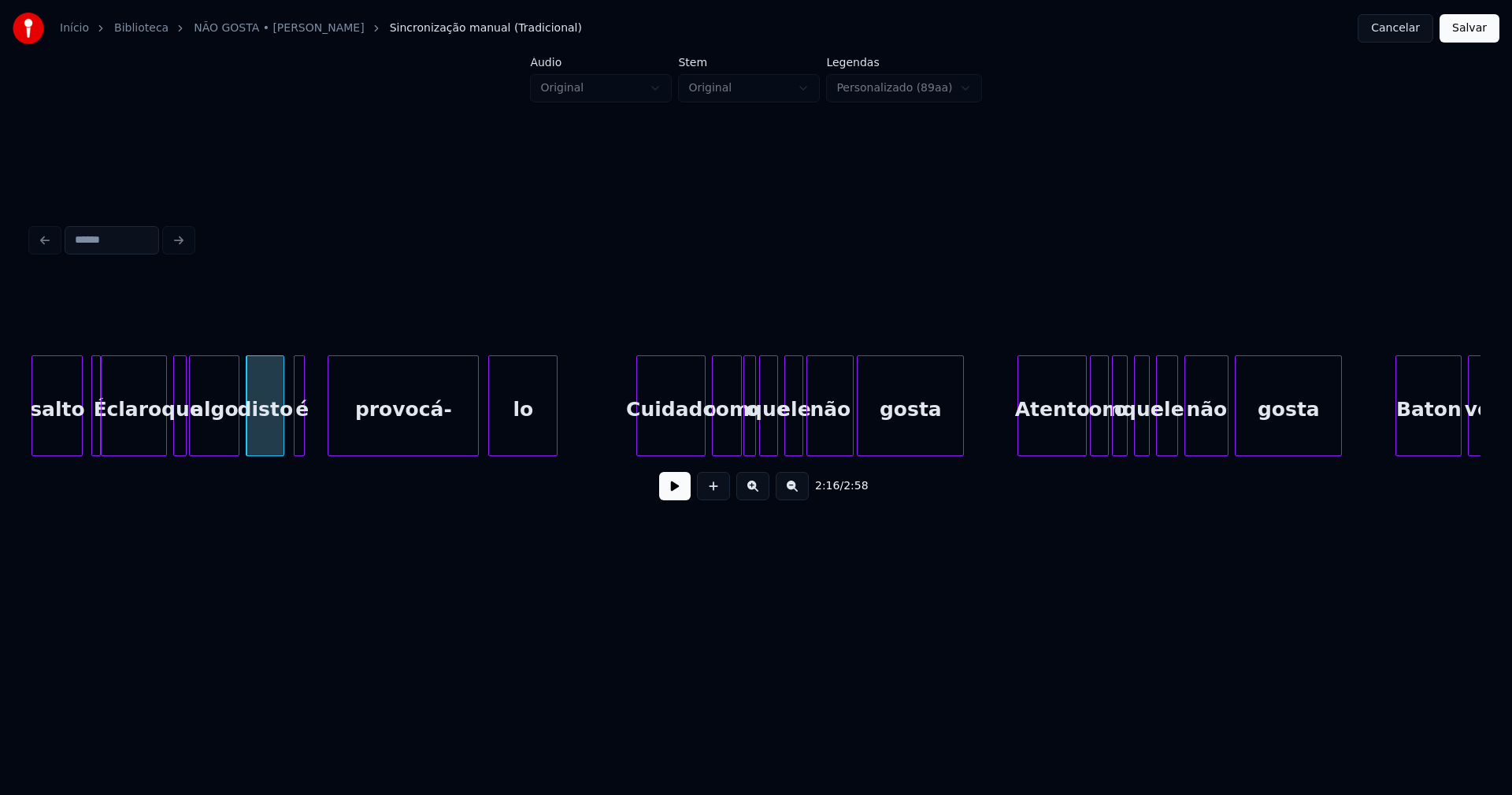
click at [294, 440] on div "é" at bounding box center [300, 405] width 12 height 101
click at [312, 430] on div at bounding box center [312, 405] width 5 height 99
click at [675, 495] on button at bounding box center [675, 486] width 32 height 28
click at [678, 437] on div "Cuidado" at bounding box center [669, 409] width 68 height 107
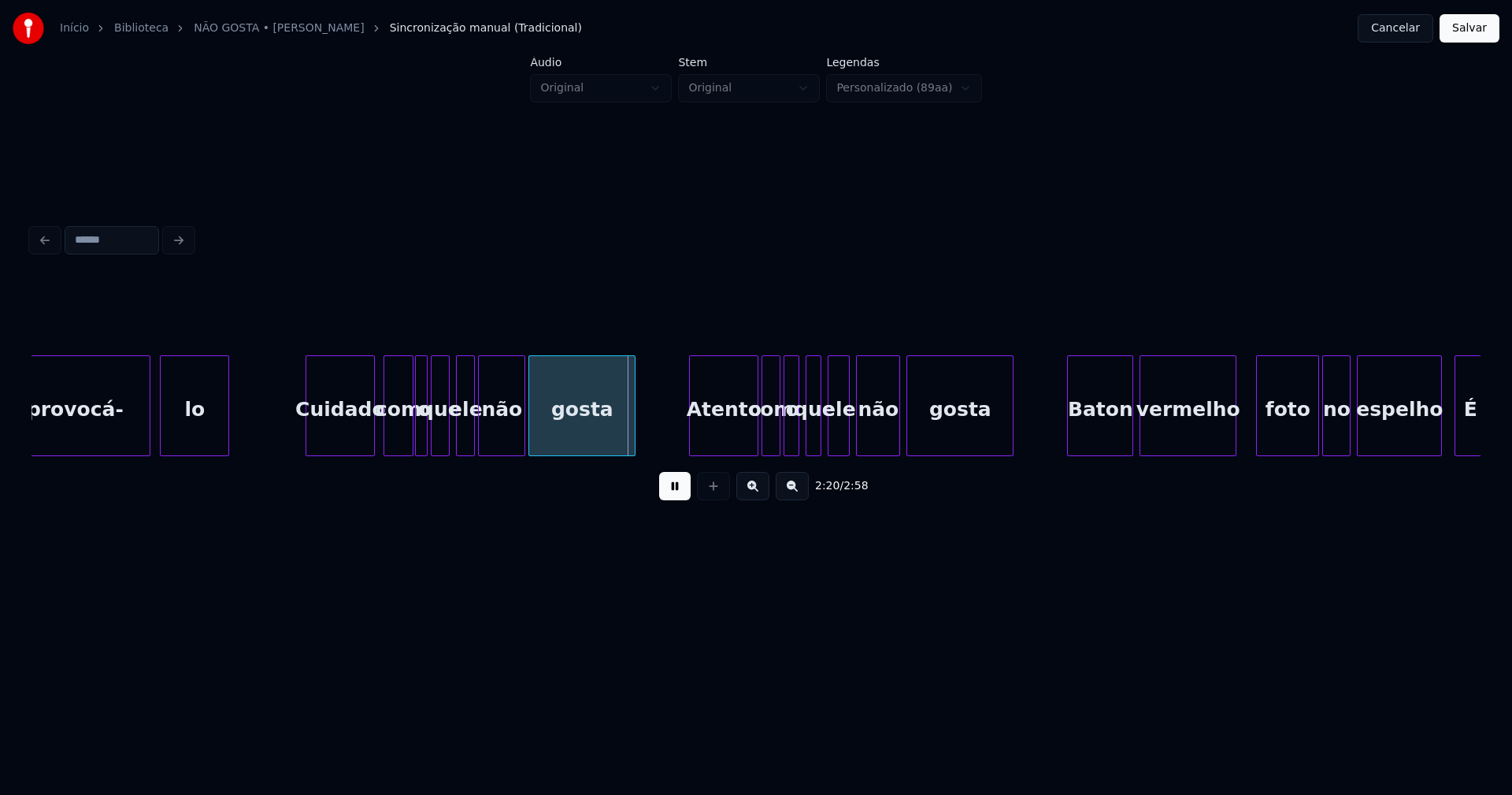
scroll to position [0, 21611]
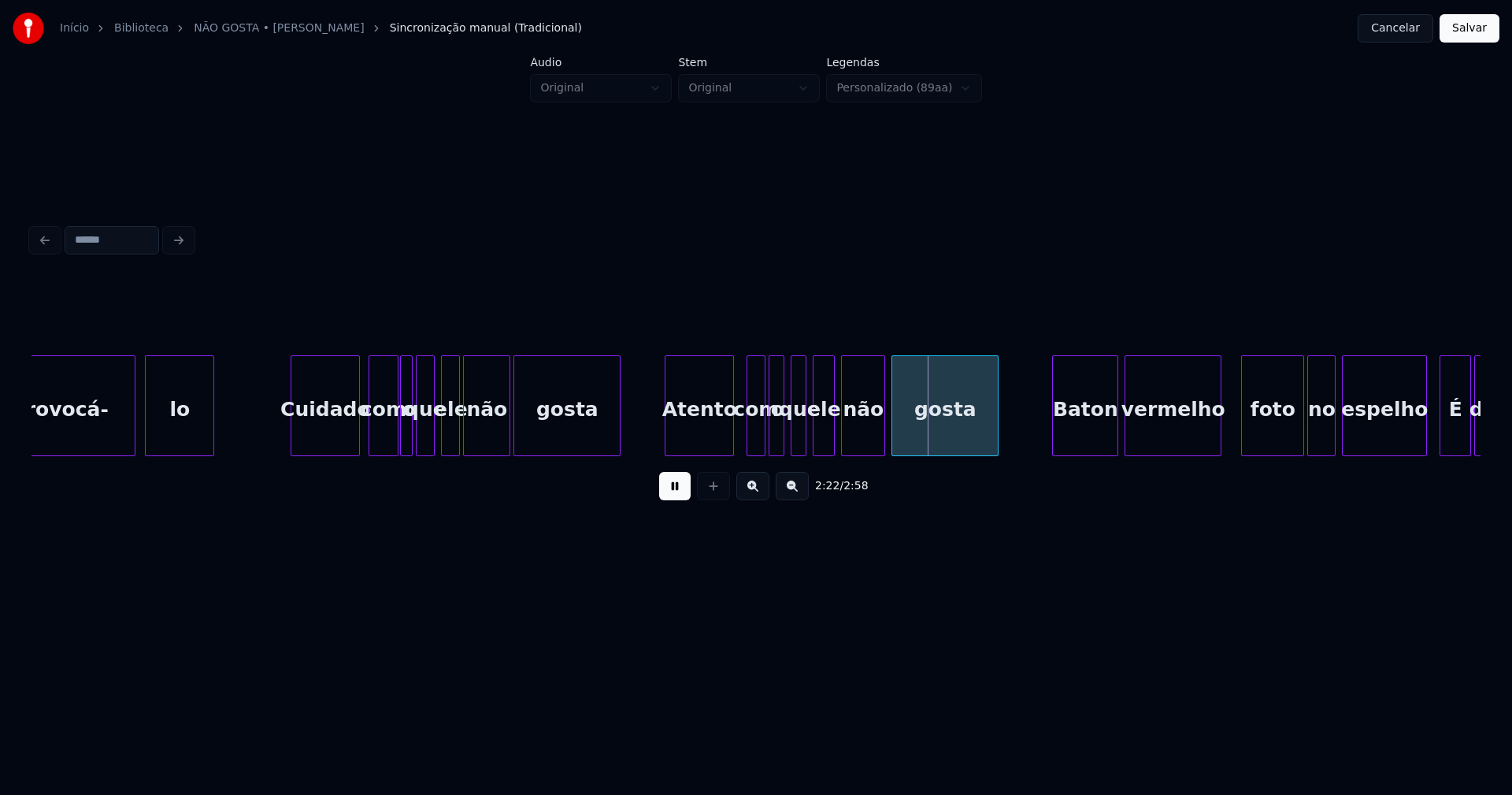
click at [728, 447] on div "Atento" at bounding box center [700, 409] width 68 height 107
click at [740, 434] on div at bounding box center [739, 405] width 5 height 99
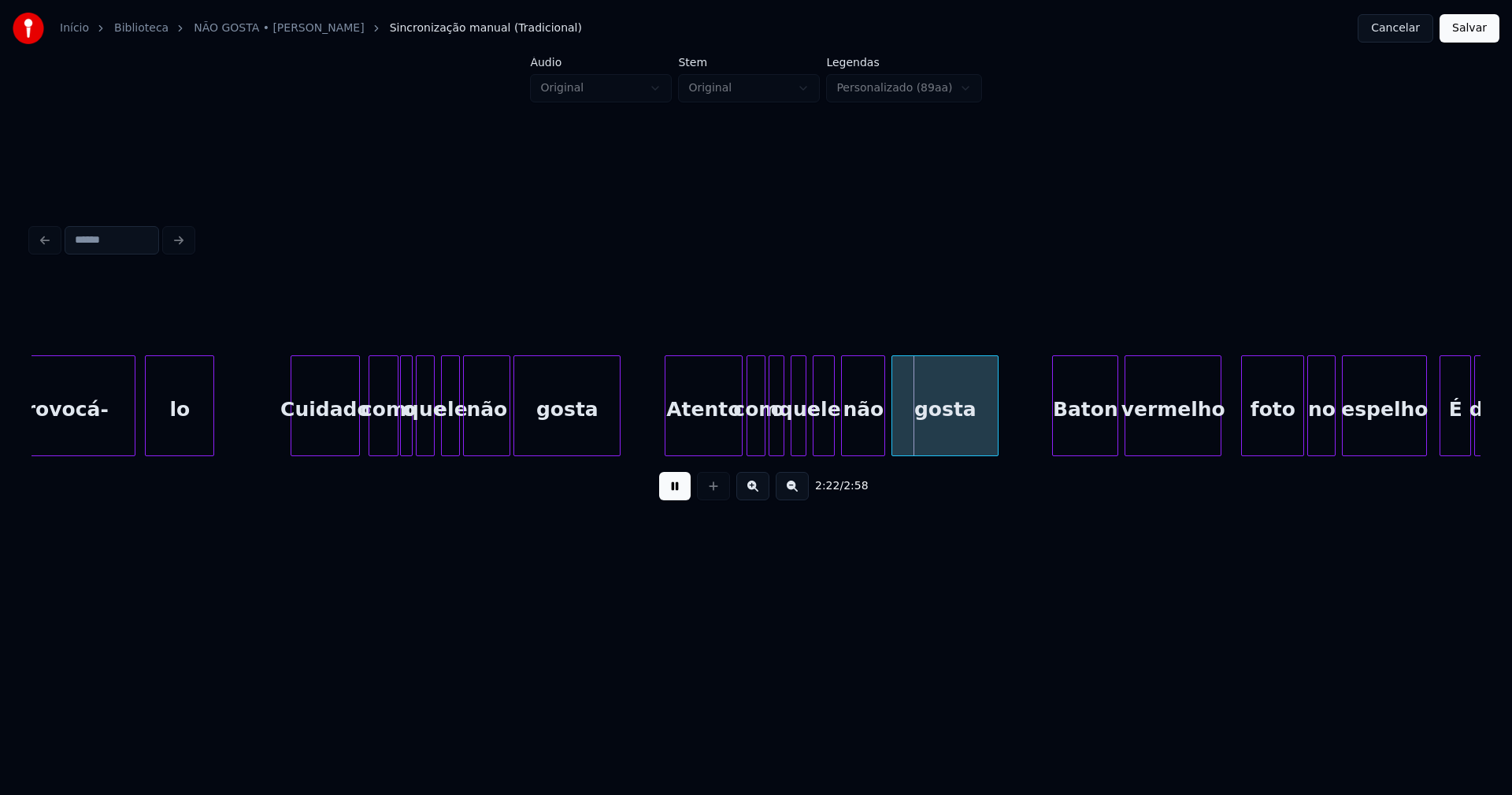
click at [677, 495] on button at bounding box center [675, 486] width 32 height 28
click at [701, 428] on div "Atento" at bounding box center [704, 409] width 76 height 107
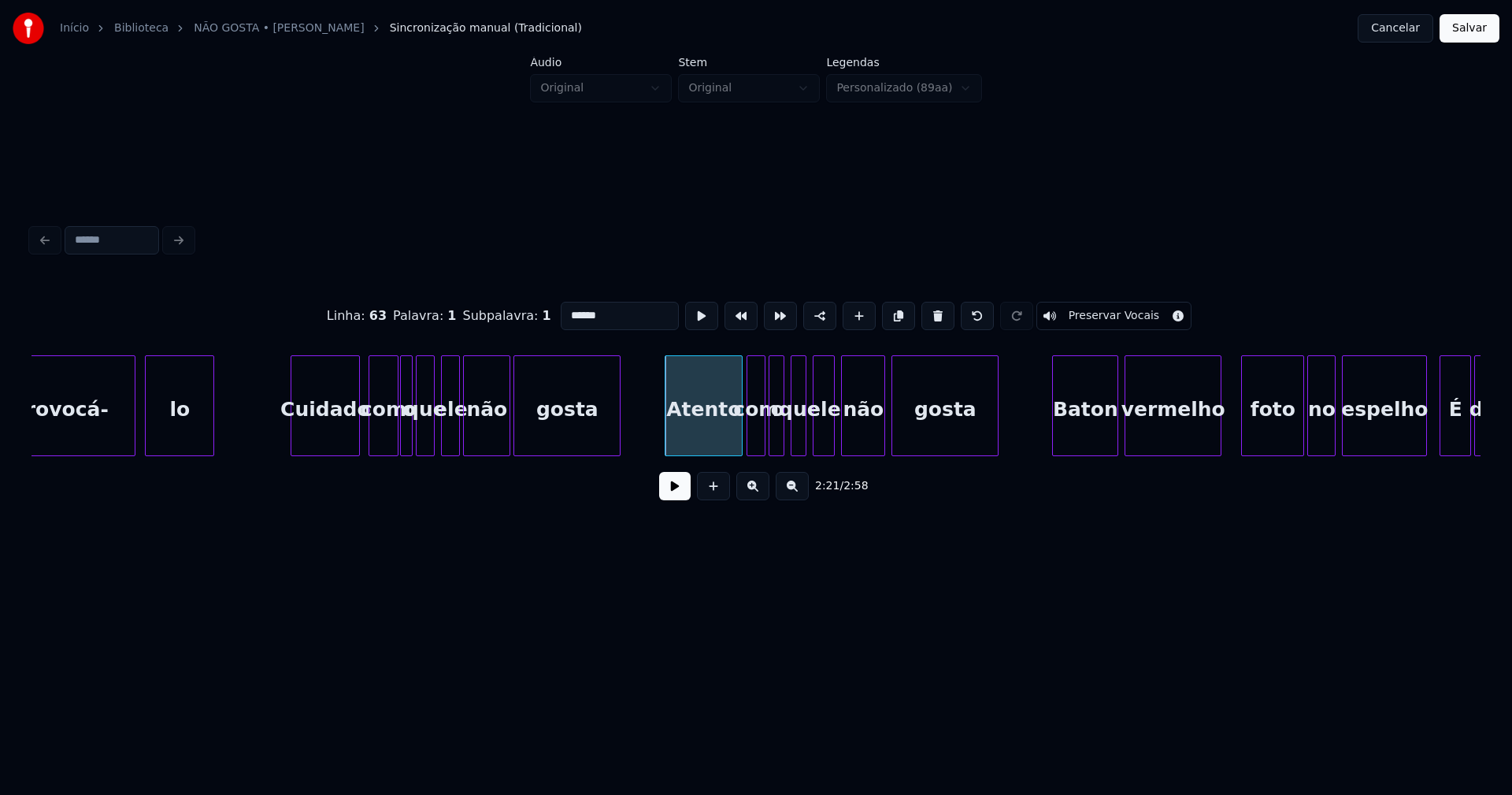
click at [573, 307] on input "******" at bounding box center [620, 316] width 118 height 28
click at [564, 310] on input "******" at bounding box center [620, 316] width 118 height 28
type input "*******"
click at [680, 491] on button at bounding box center [675, 486] width 32 height 28
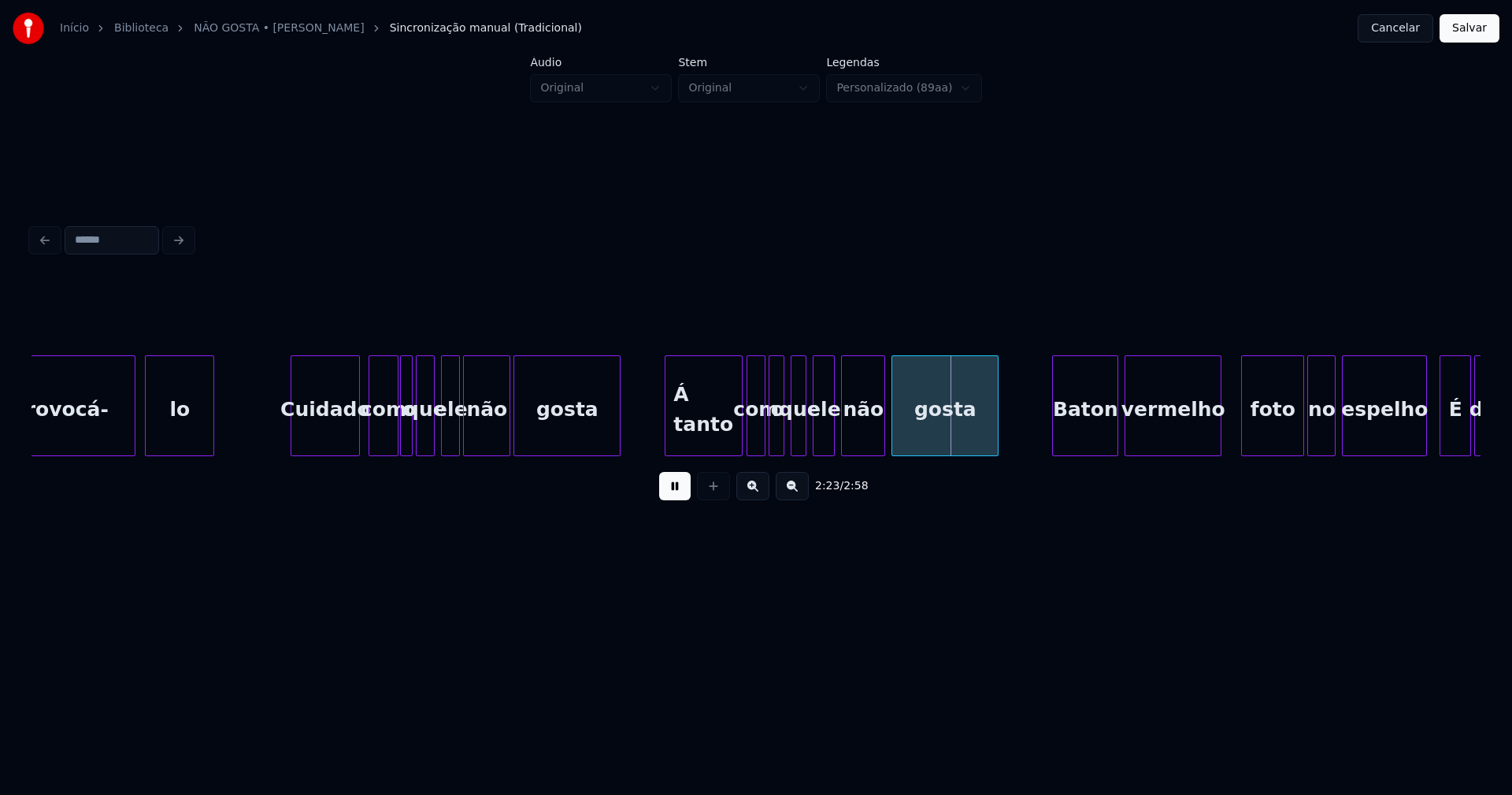
click at [682, 499] on button at bounding box center [675, 486] width 32 height 28
click at [781, 431] on div at bounding box center [781, 405] width 5 height 99
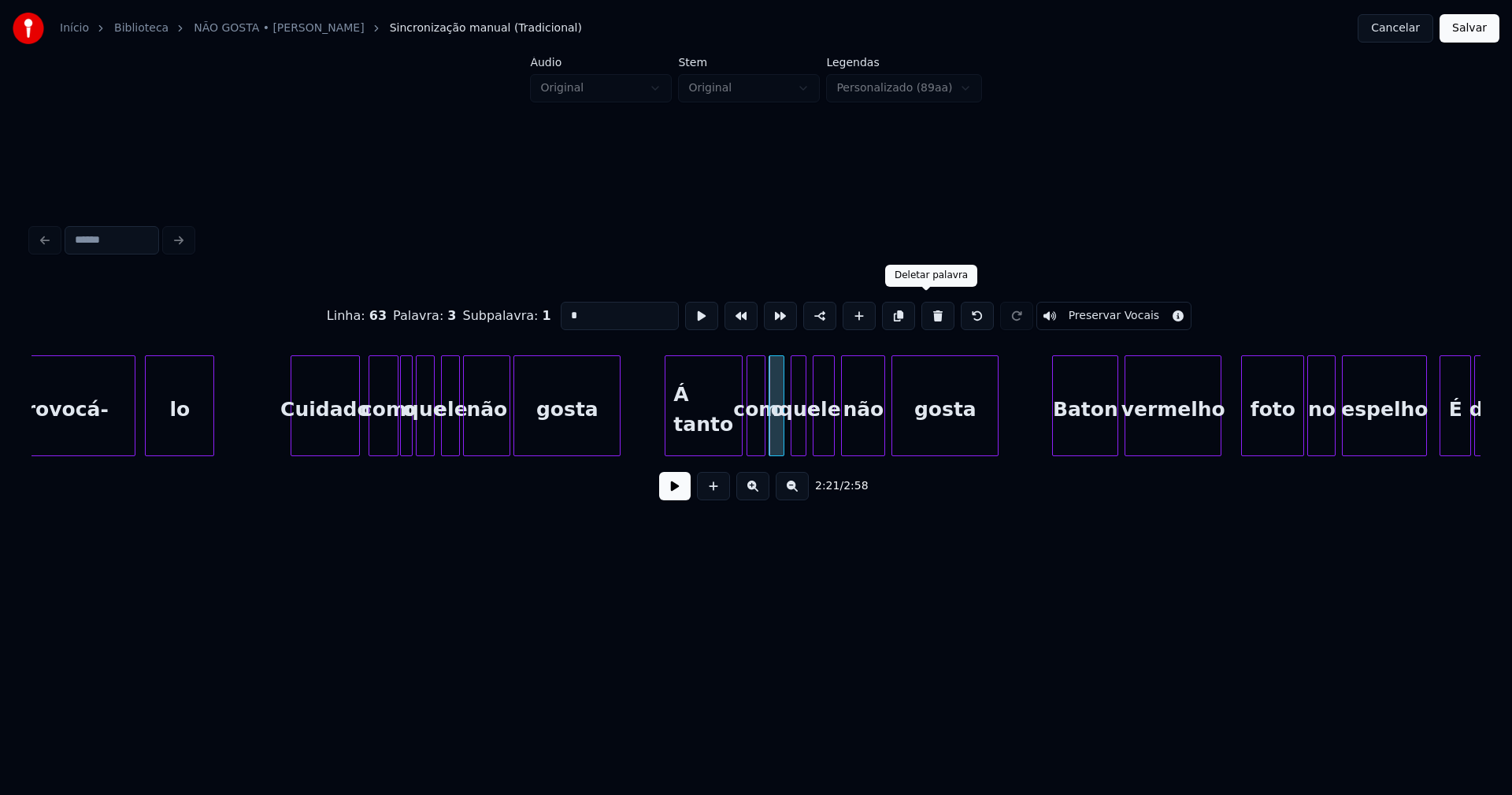
click at [933, 310] on button at bounding box center [937, 316] width 33 height 28
type input "***"
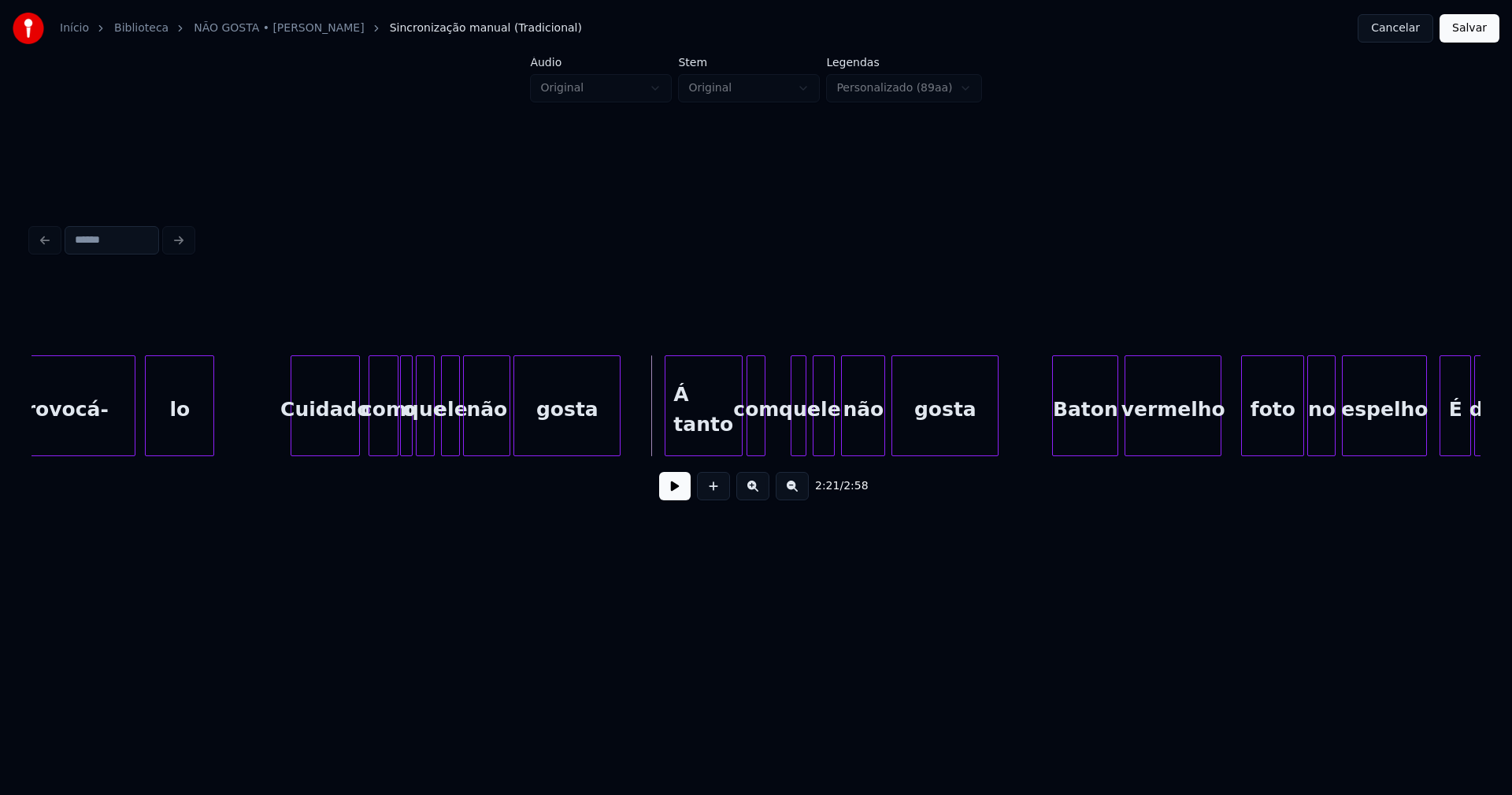
click at [680, 499] on button at bounding box center [675, 486] width 32 height 28
click at [686, 493] on button at bounding box center [675, 486] width 32 height 28
click at [754, 435] on div "com" at bounding box center [755, 409] width 17 height 107
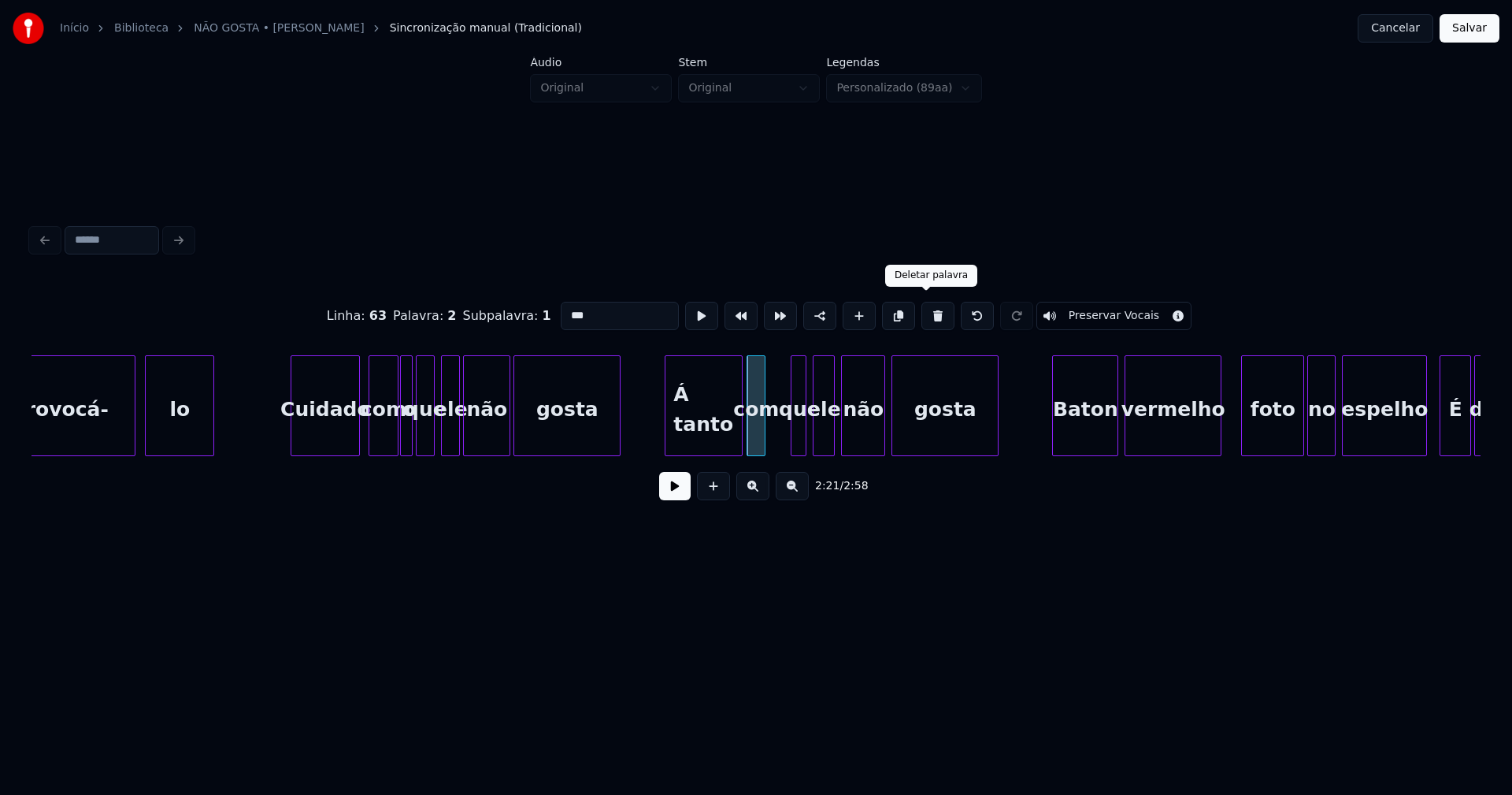
click at [928, 310] on button at bounding box center [937, 316] width 33 height 28
type input "*******"
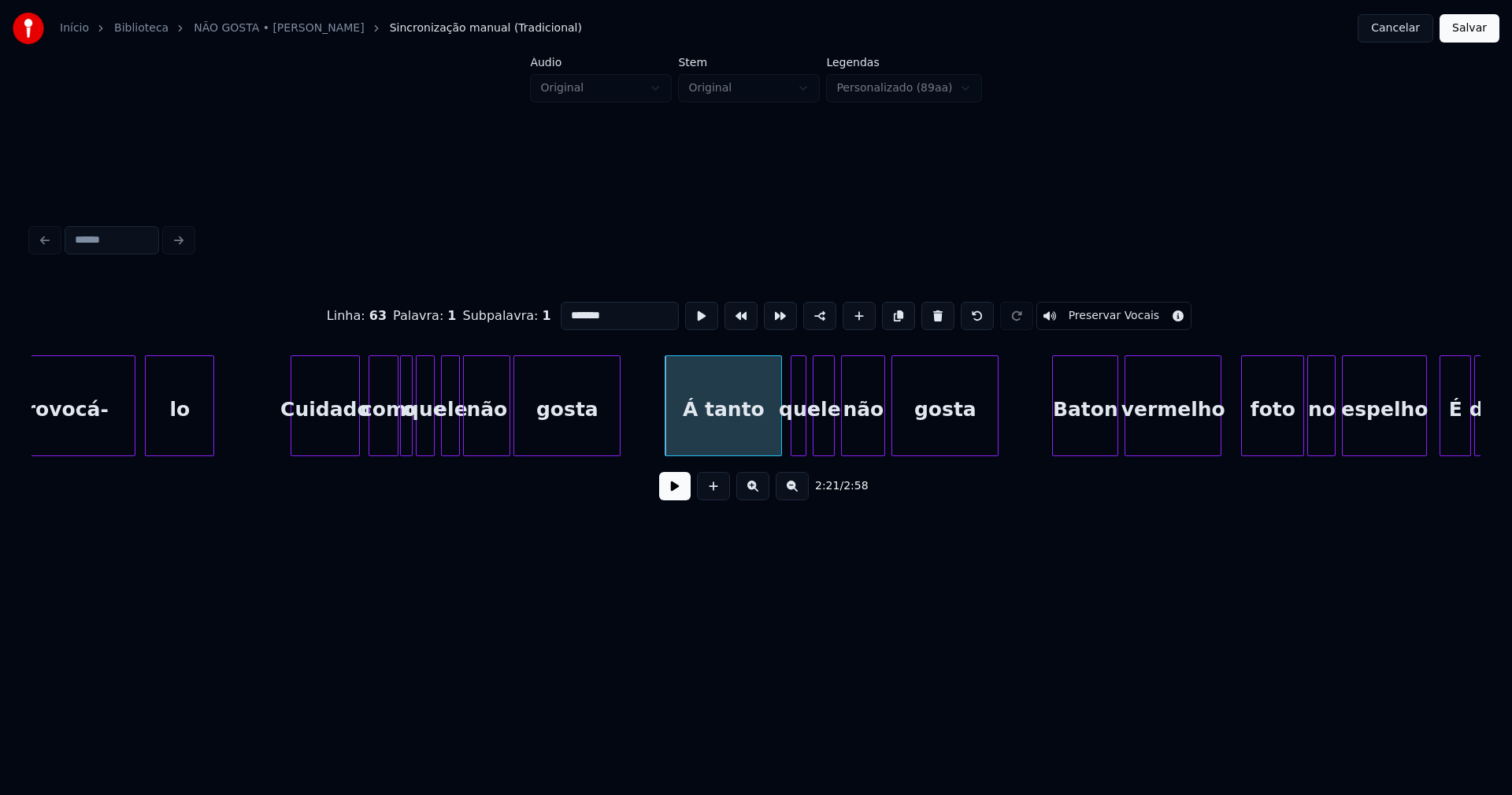
click at [777, 425] on div at bounding box center [779, 405] width 5 height 99
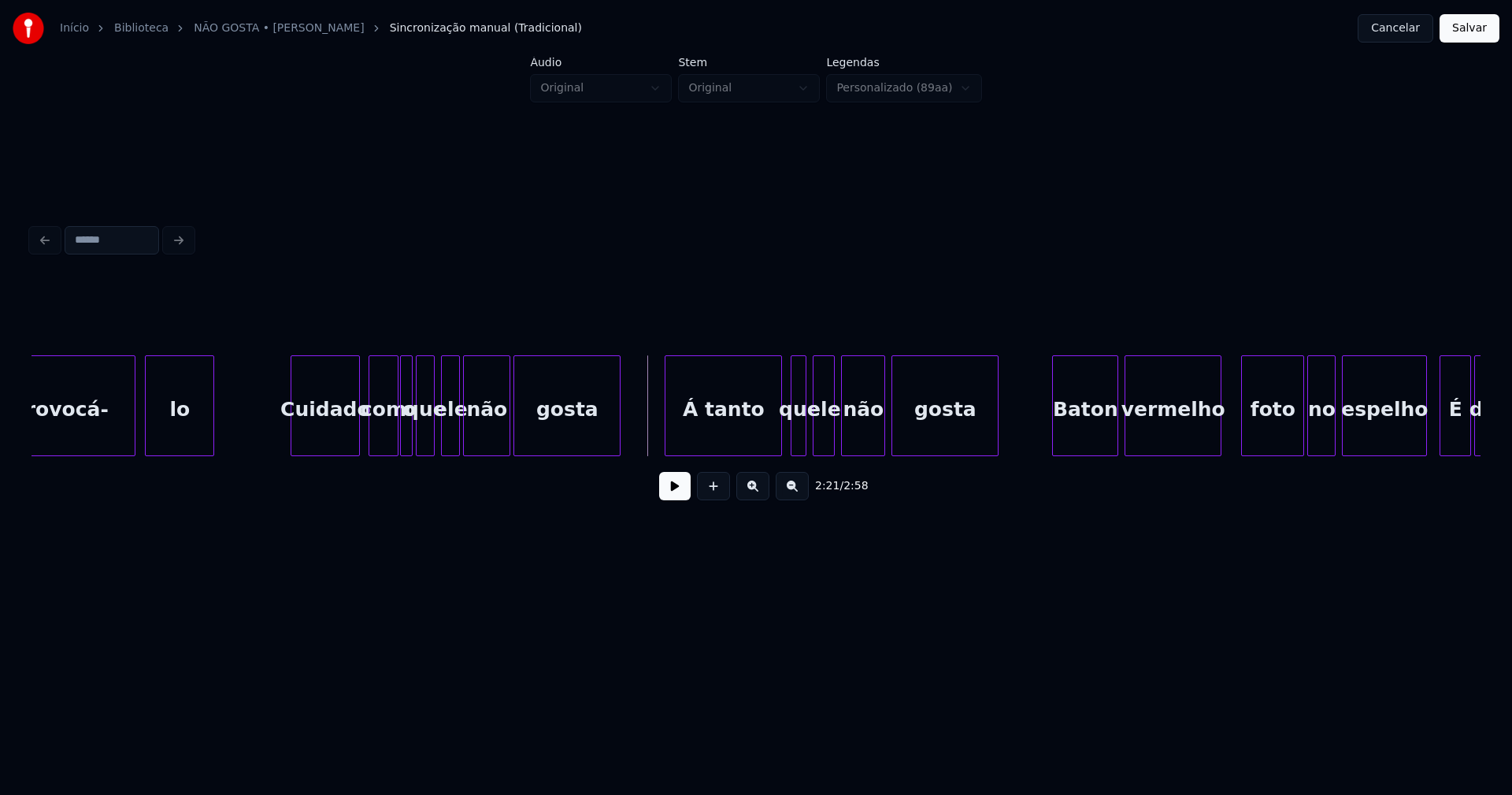
click at [673, 497] on button at bounding box center [675, 486] width 32 height 28
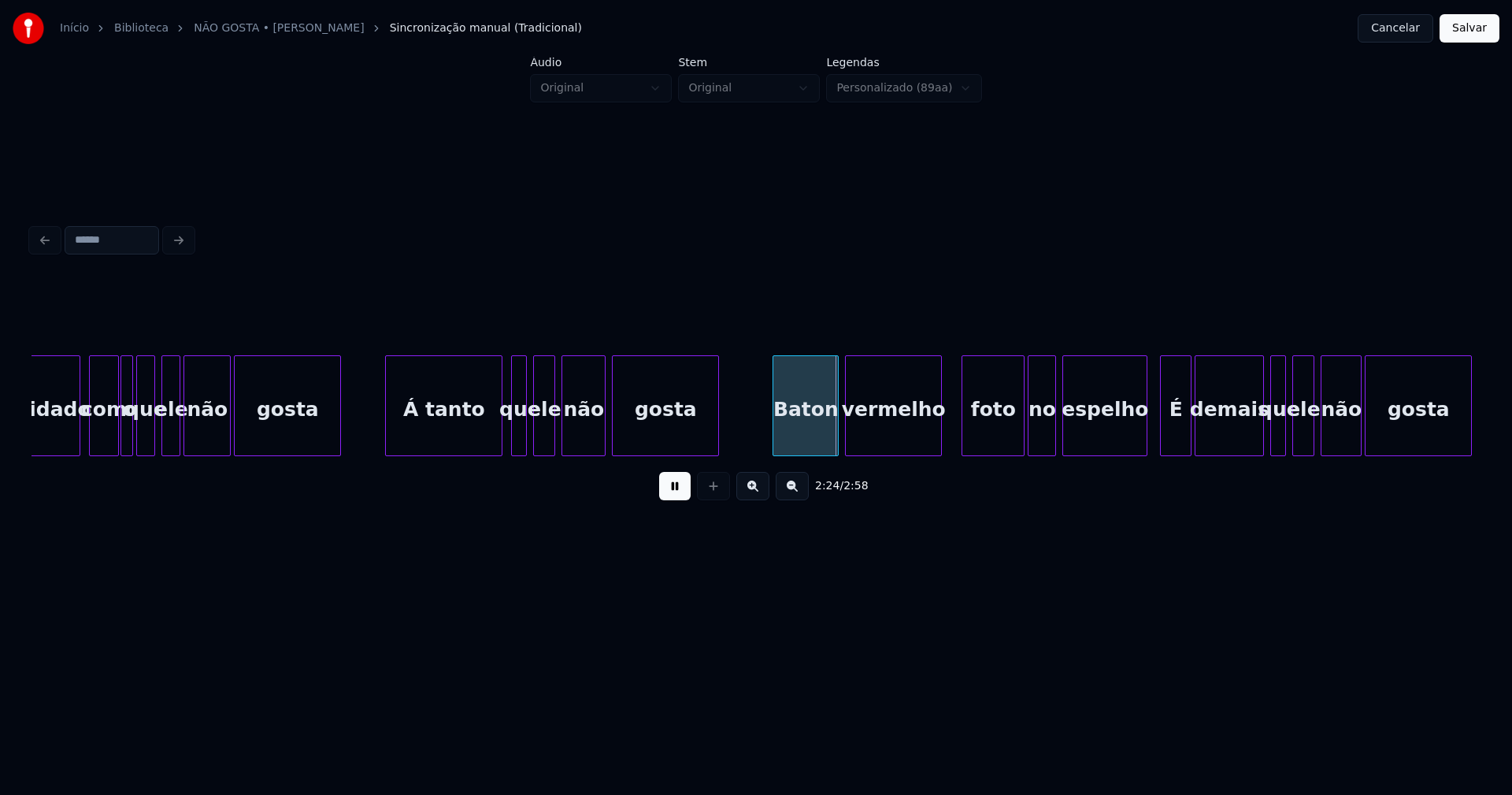
scroll to position [0, 21985]
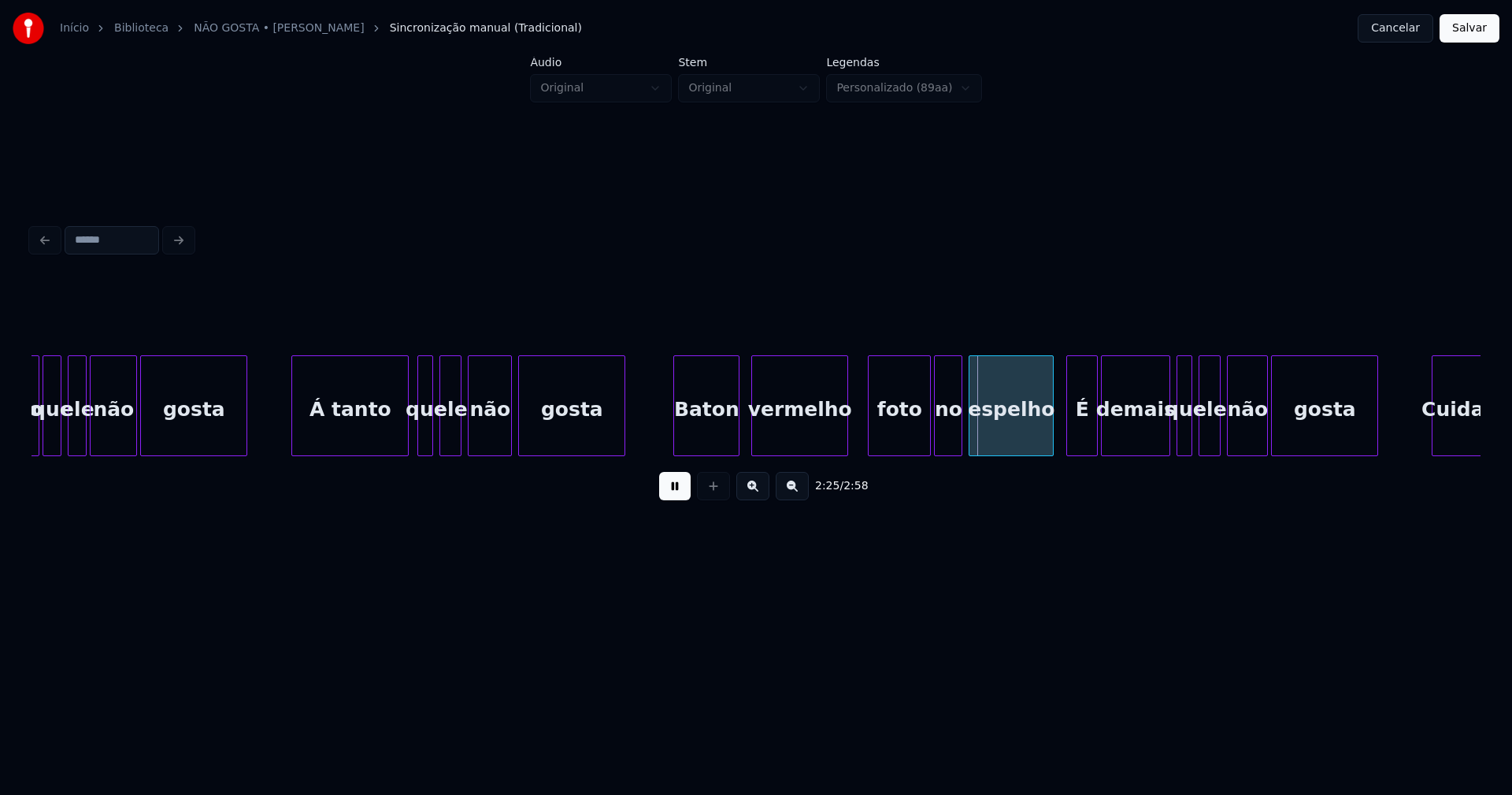
click at [702, 437] on div "Baton" at bounding box center [706, 409] width 65 height 107
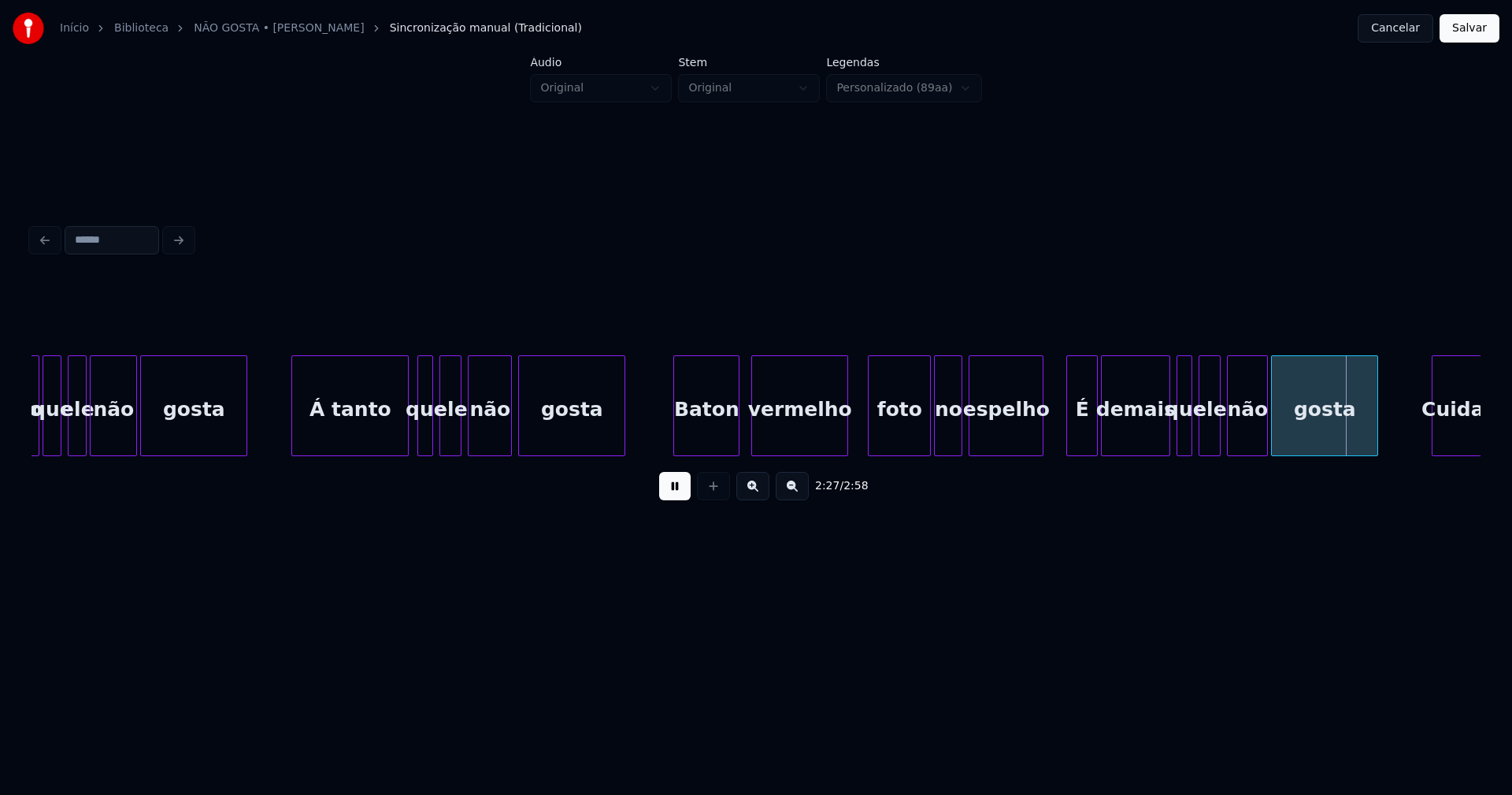
click at [1042, 435] on div at bounding box center [1040, 405] width 5 height 99
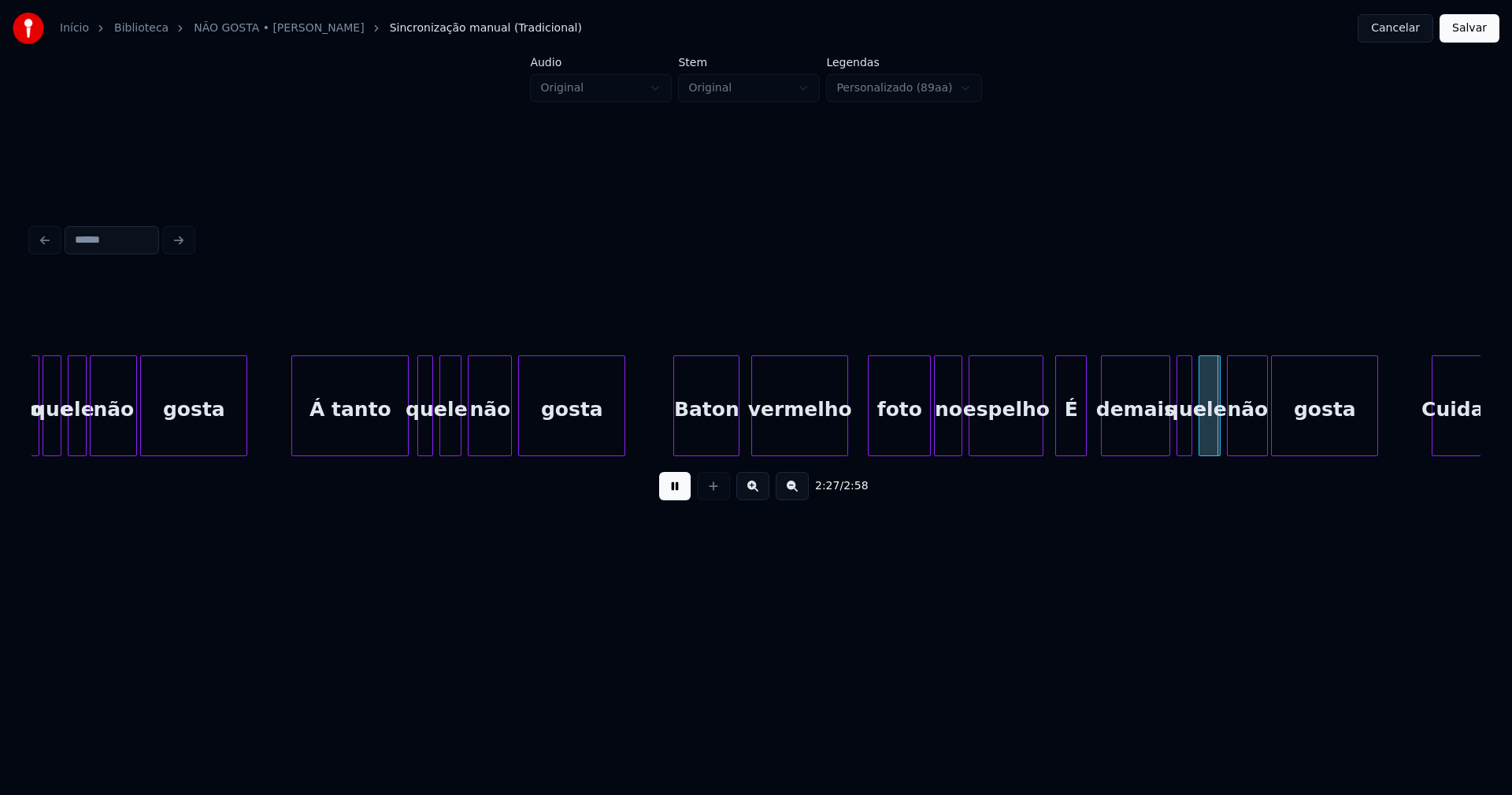
click at [1066, 436] on div "É" at bounding box center [1071, 409] width 30 height 107
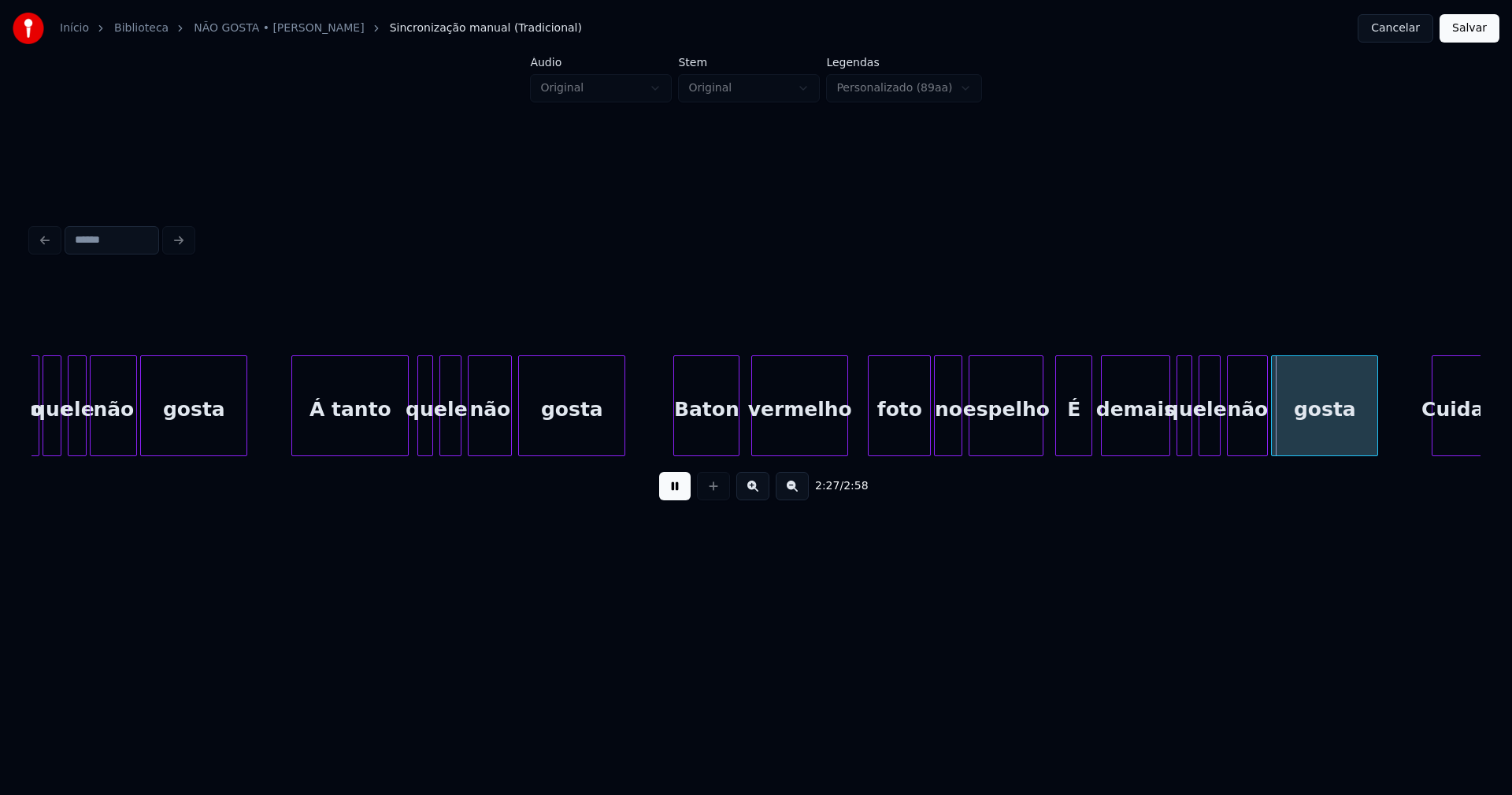
click at [1088, 425] on div at bounding box center [1089, 405] width 5 height 99
click at [1071, 438] on div "É" at bounding box center [1077, 409] width 36 height 107
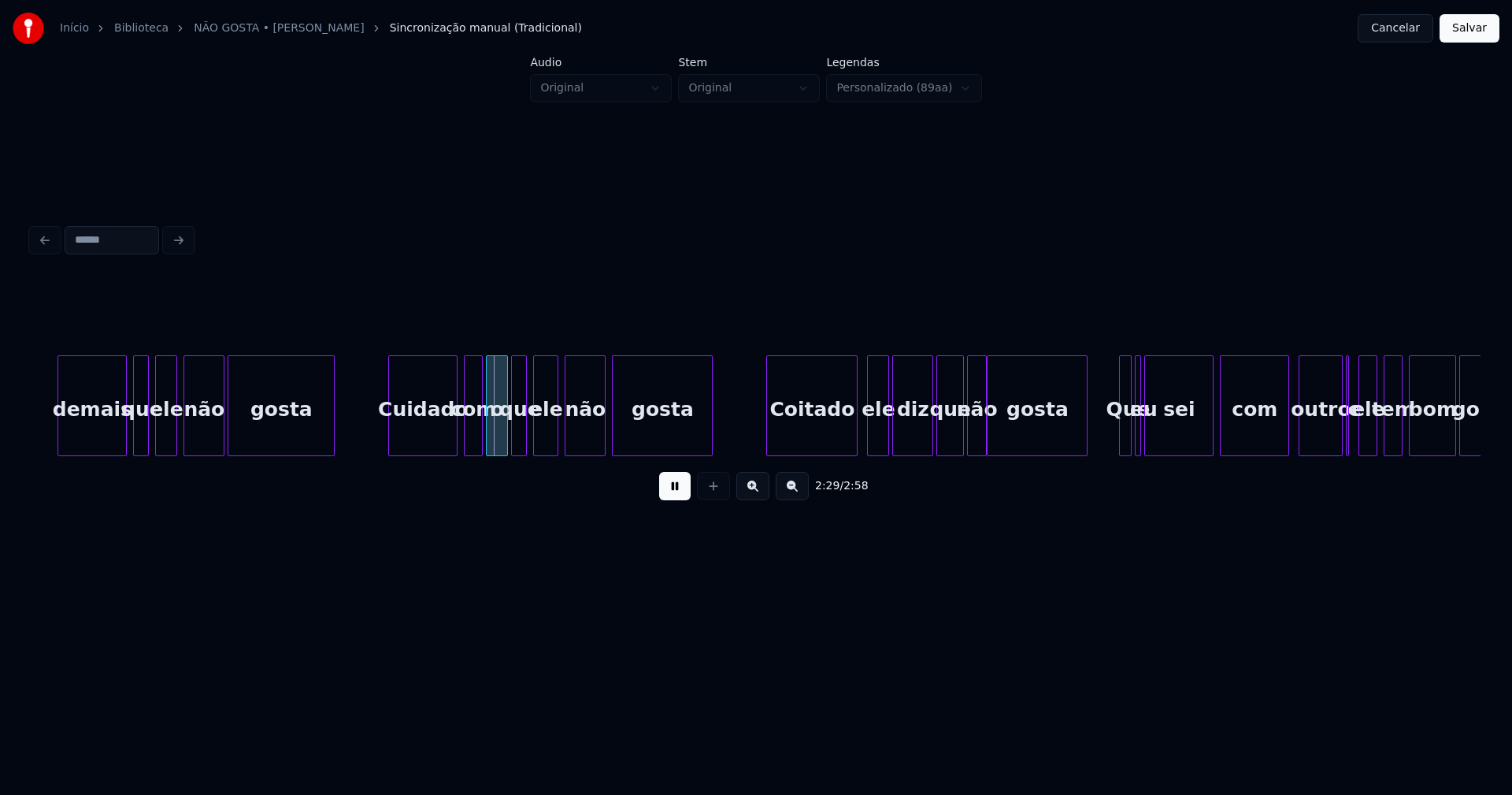
scroll to position [0, 23106]
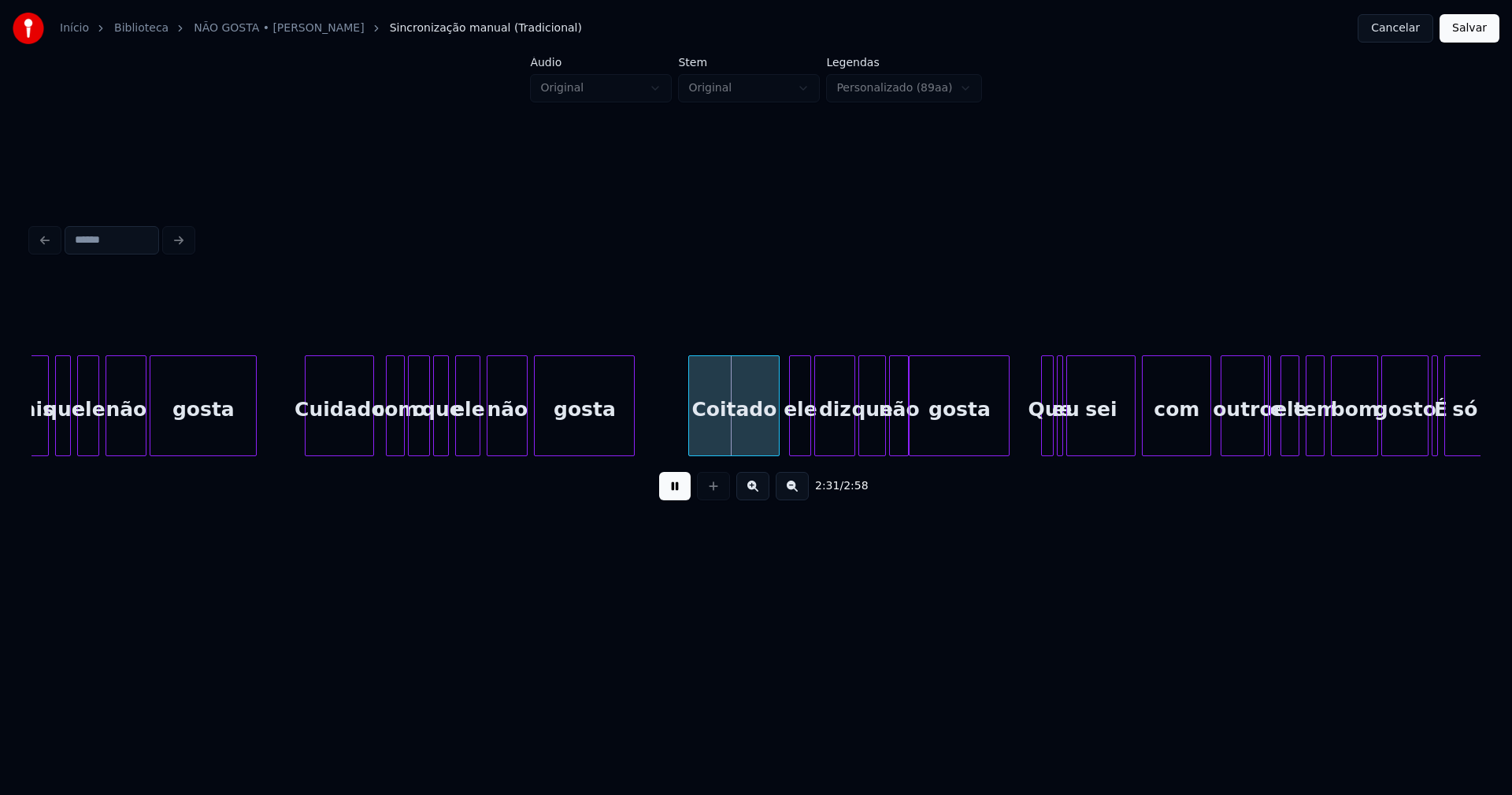
click at [350, 448] on div "Cuidado" at bounding box center [340, 409] width 68 height 107
click at [384, 436] on div at bounding box center [383, 405] width 5 height 99
click at [736, 432] on div "Coitado" at bounding box center [731, 409] width 90 height 107
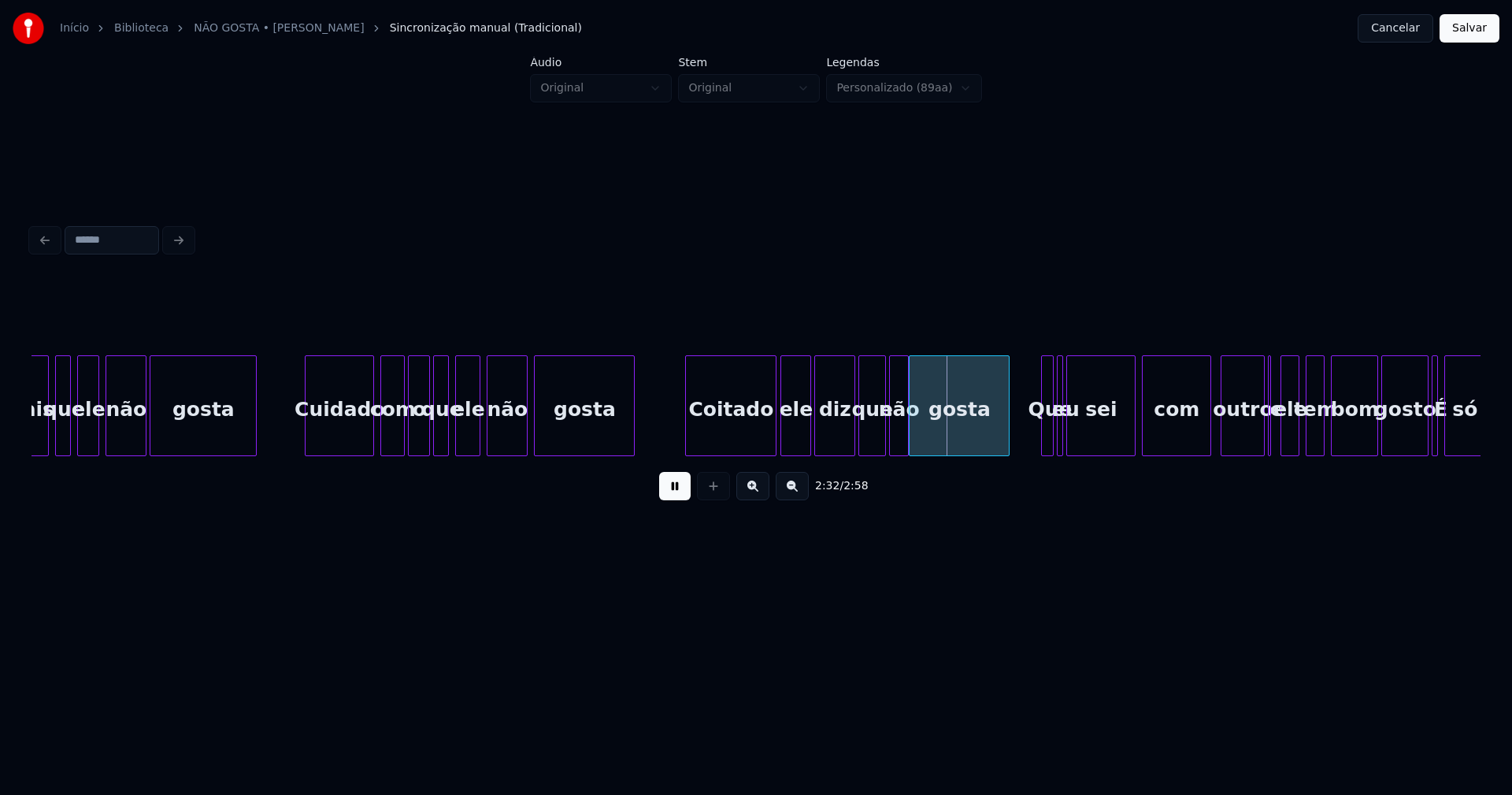
click at [781, 439] on div at bounding box center [783, 405] width 5 height 99
click at [1038, 439] on div at bounding box center [1040, 405] width 5 height 99
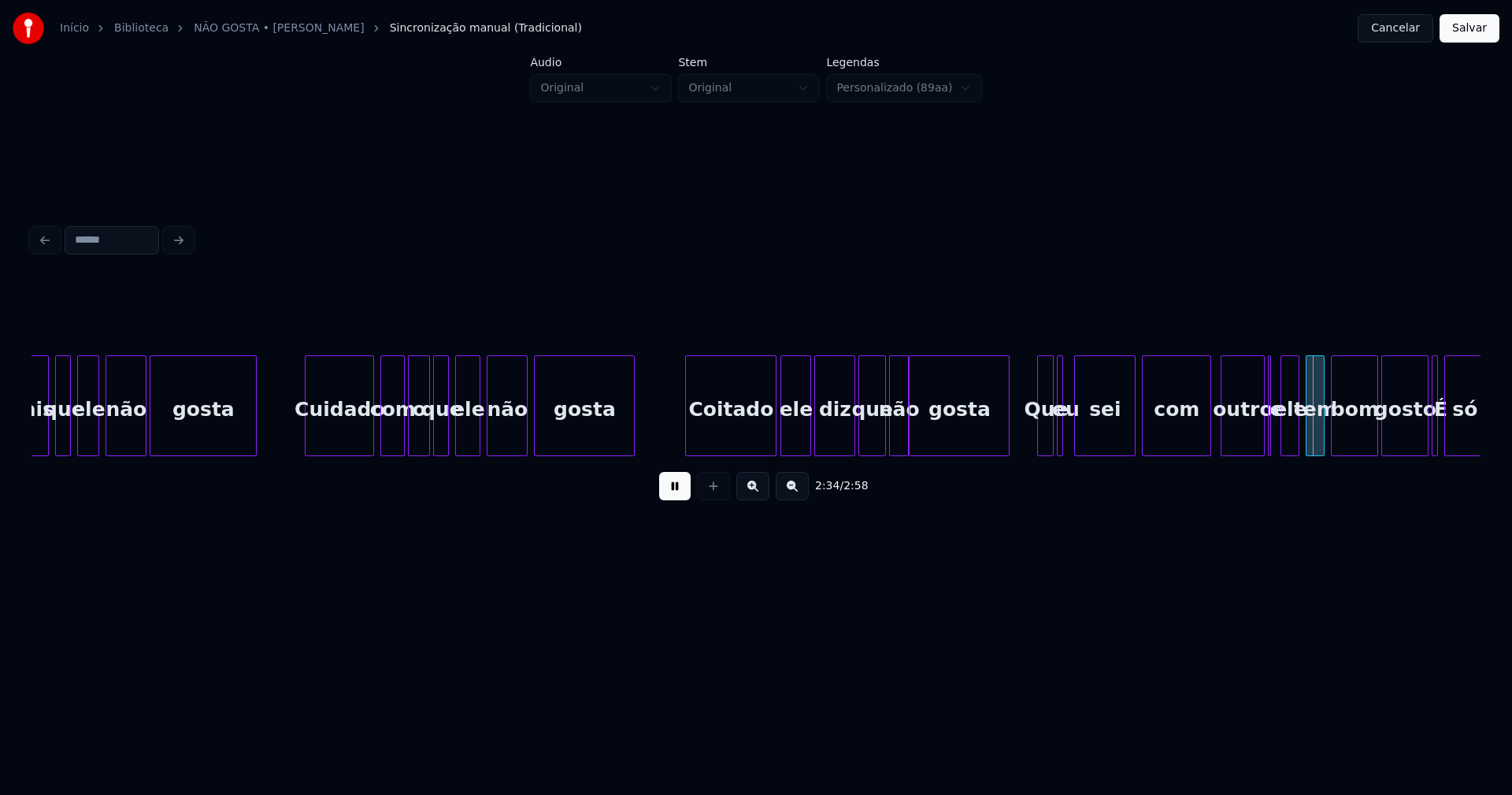
click at [1077, 437] on div at bounding box center [1077, 405] width 5 height 99
click at [1070, 436] on div at bounding box center [1069, 405] width 5 height 99
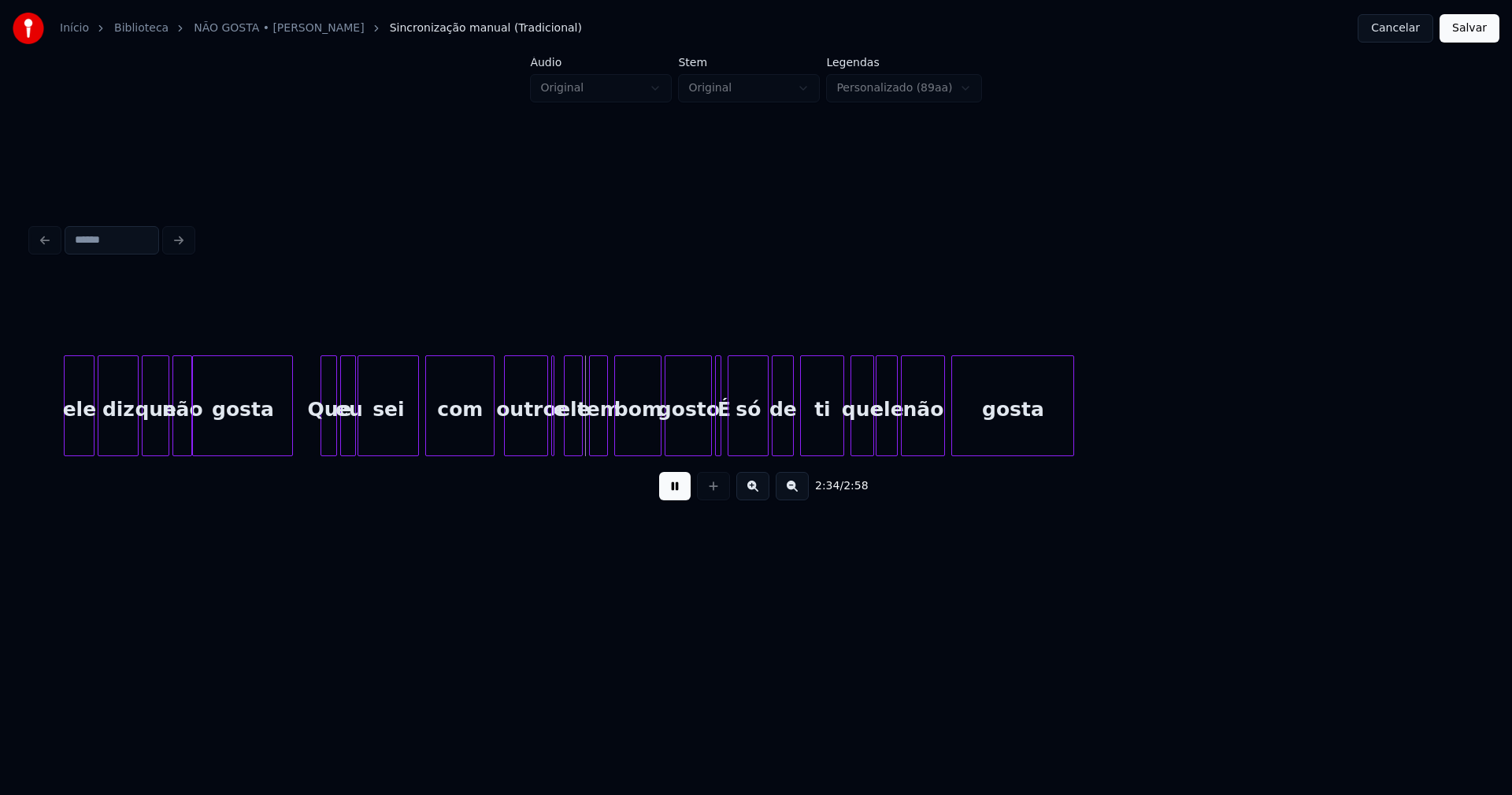
scroll to position [0, 23869]
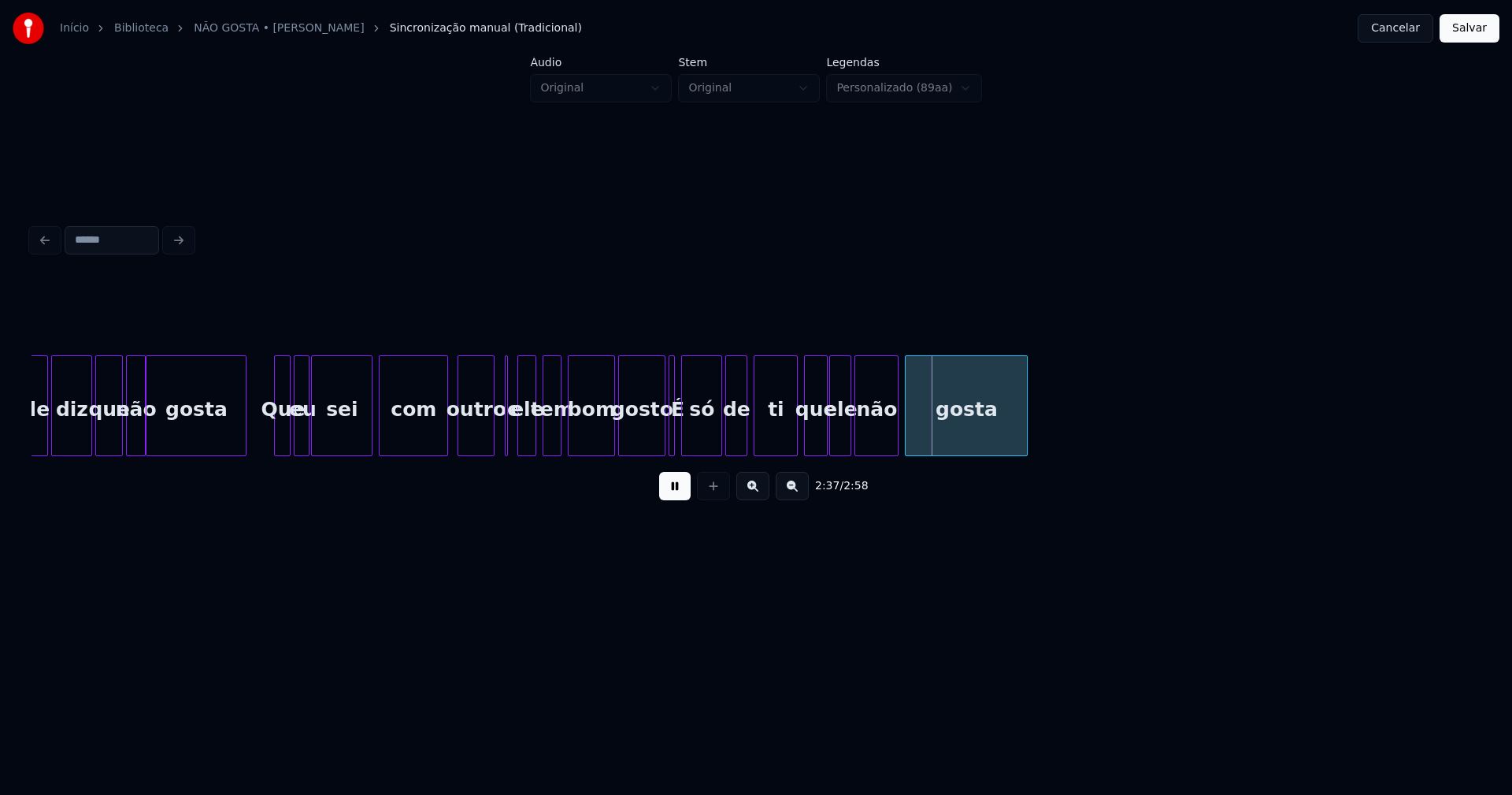
click at [491, 446] on div at bounding box center [491, 405] width 5 height 99
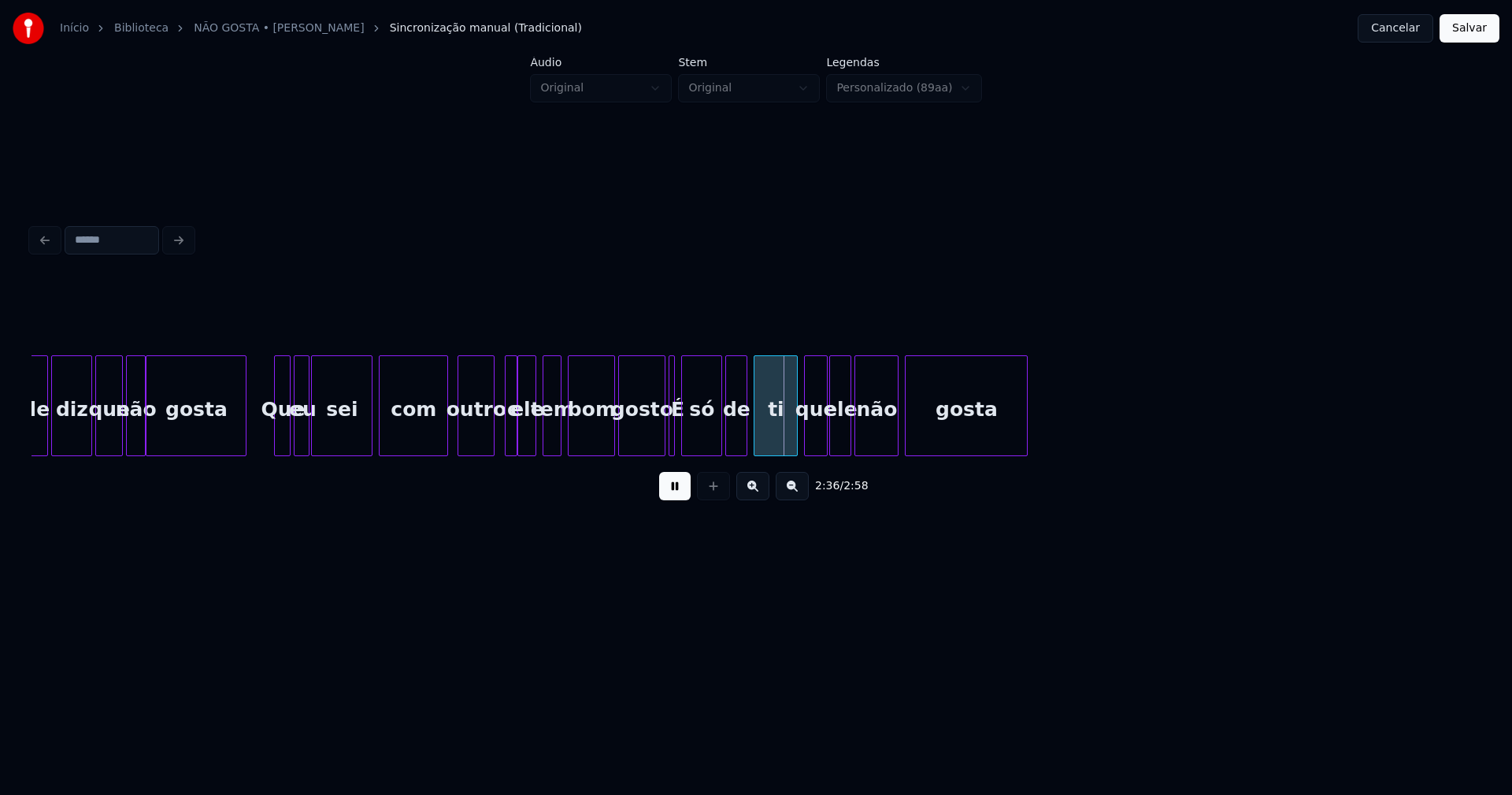
click at [514, 440] on div at bounding box center [514, 405] width 5 height 99
drag, startPoint x: 677, startPoint y: 492, endPoint x: 683, endPoint y: 433, distance: 59.4
click at [679, 488] on button at bounding box center [675, 486] width 32 height 28
click at [675, 425] on div "É" at bounding box center [677, 409] width 16 height 107
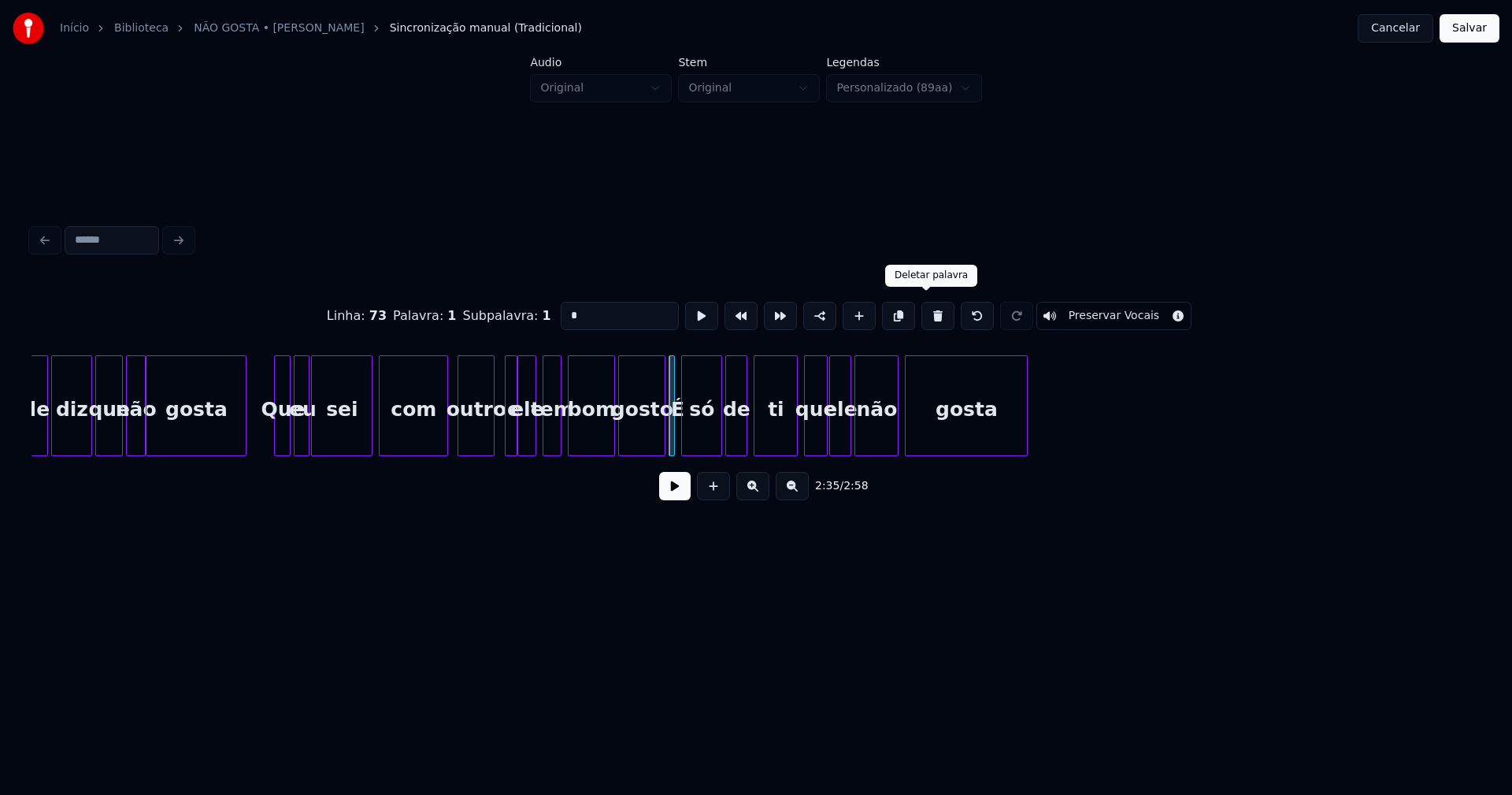
click at [931, 313] on button at bounding box center [937, 316] width 33 height 28
type input "*****"
click at [695, 441] on div "só" at bounding box center [700, 409] width 39 height 107
click at [681, 437] on div "só" at bounding box center [701, 405] width 41 height 101
click at [693, 439] on div at bounding box center [691, 405] width 5 height 99
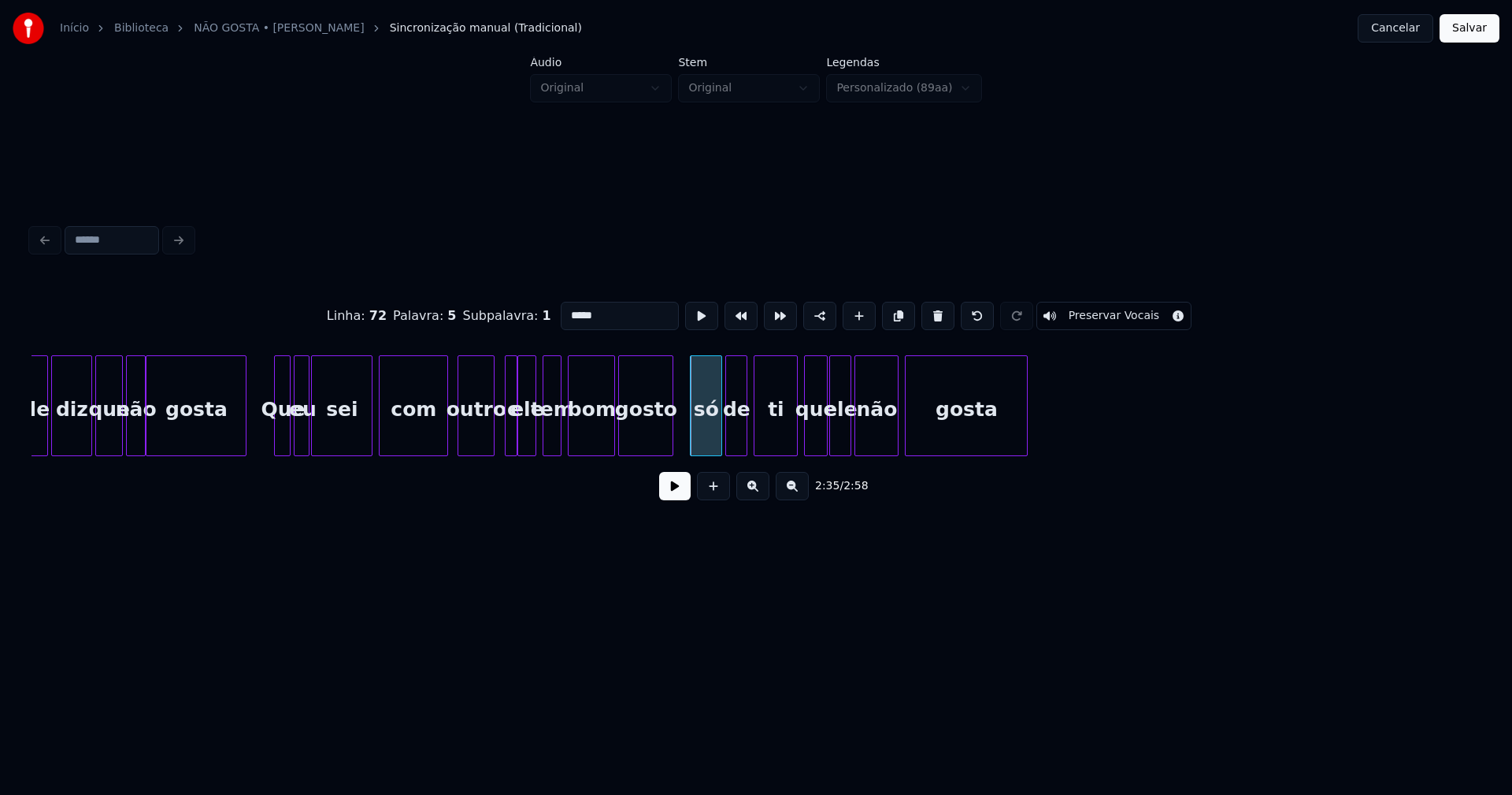
click at [668, 426] on div at bounding box center [670, 405] width 5 height 99
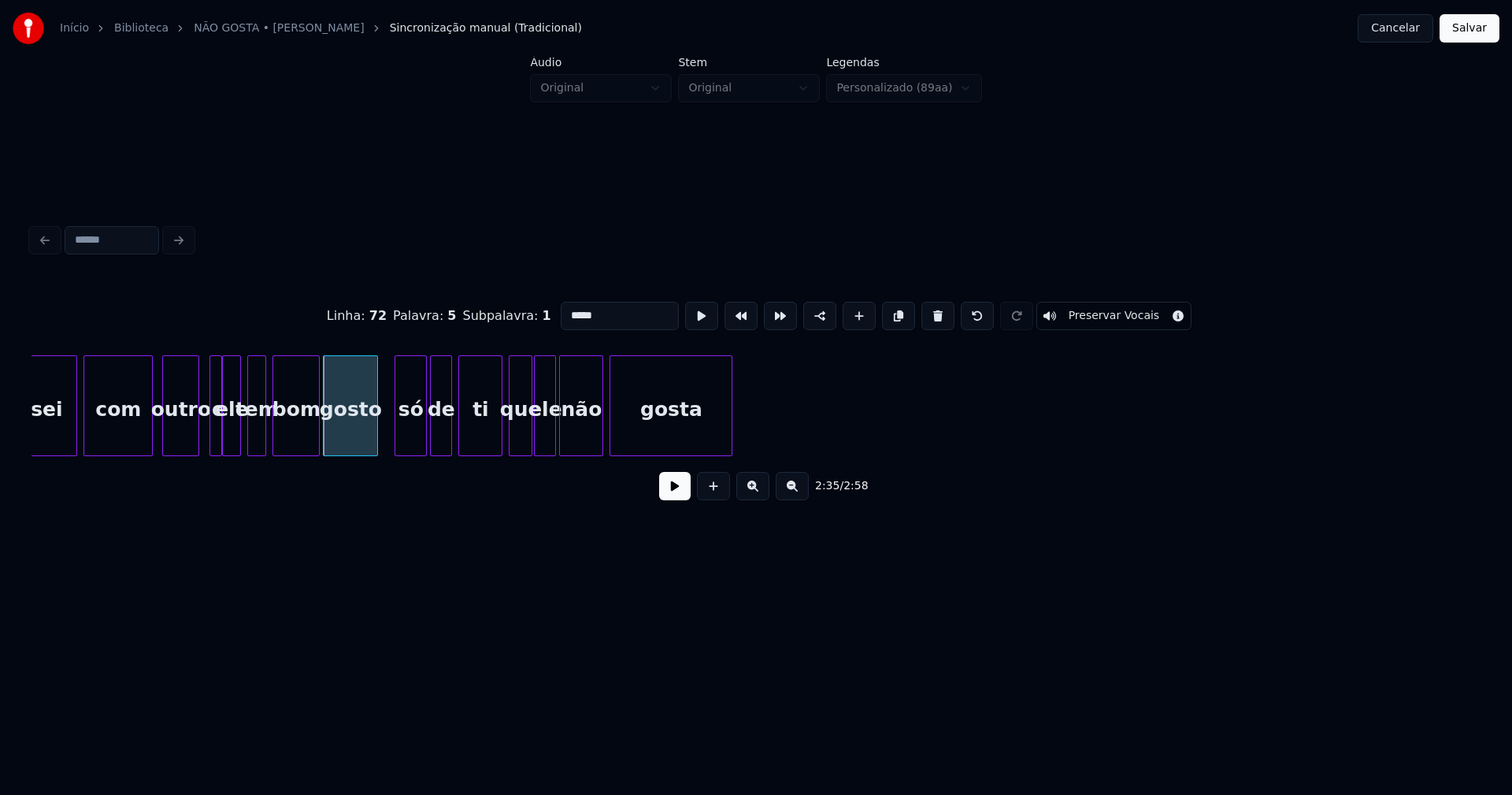
scroll to position [0, 24181]
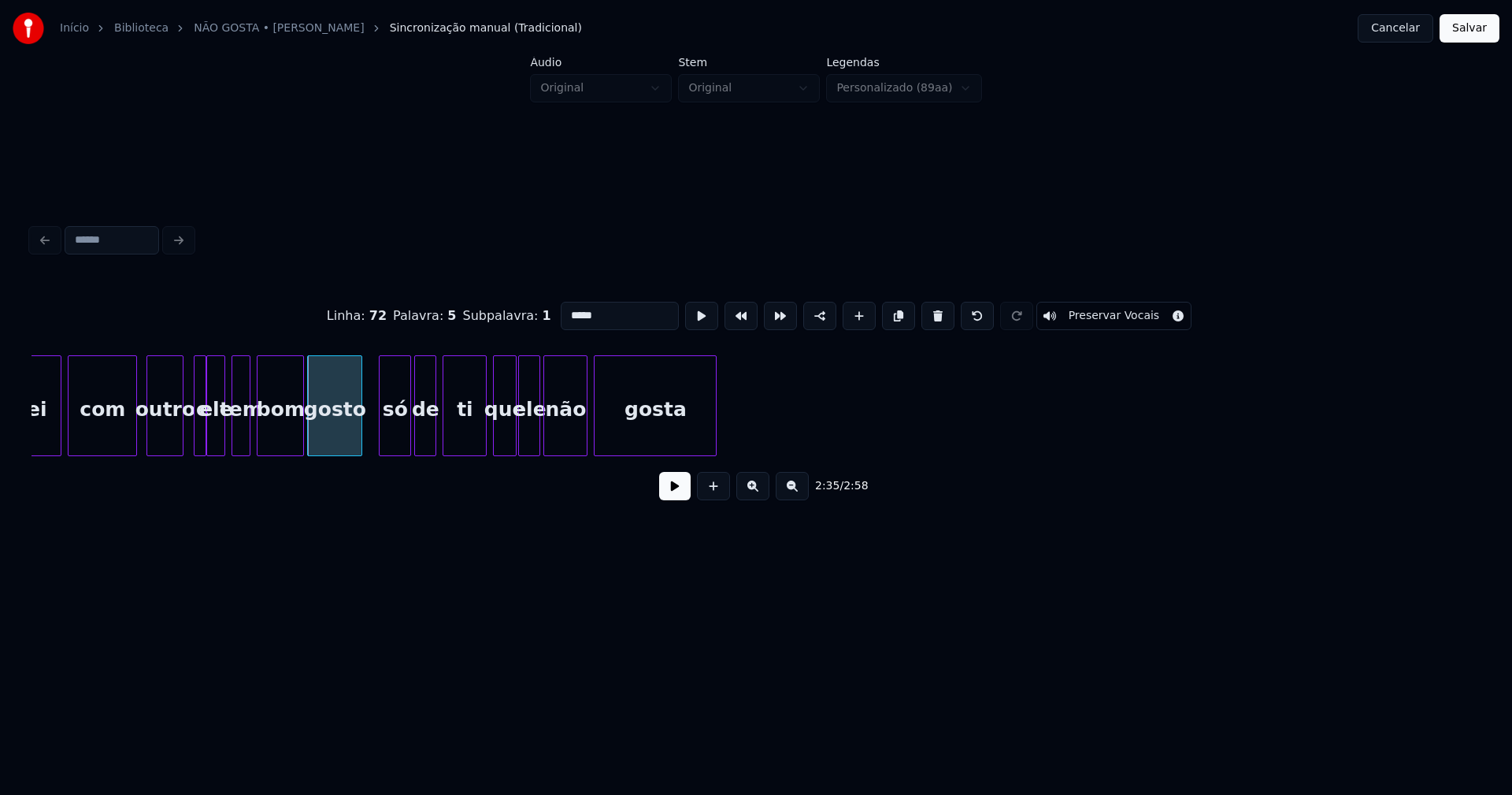
click at [675, 494] on button at bounding box center [675, 486] width 32 height 28
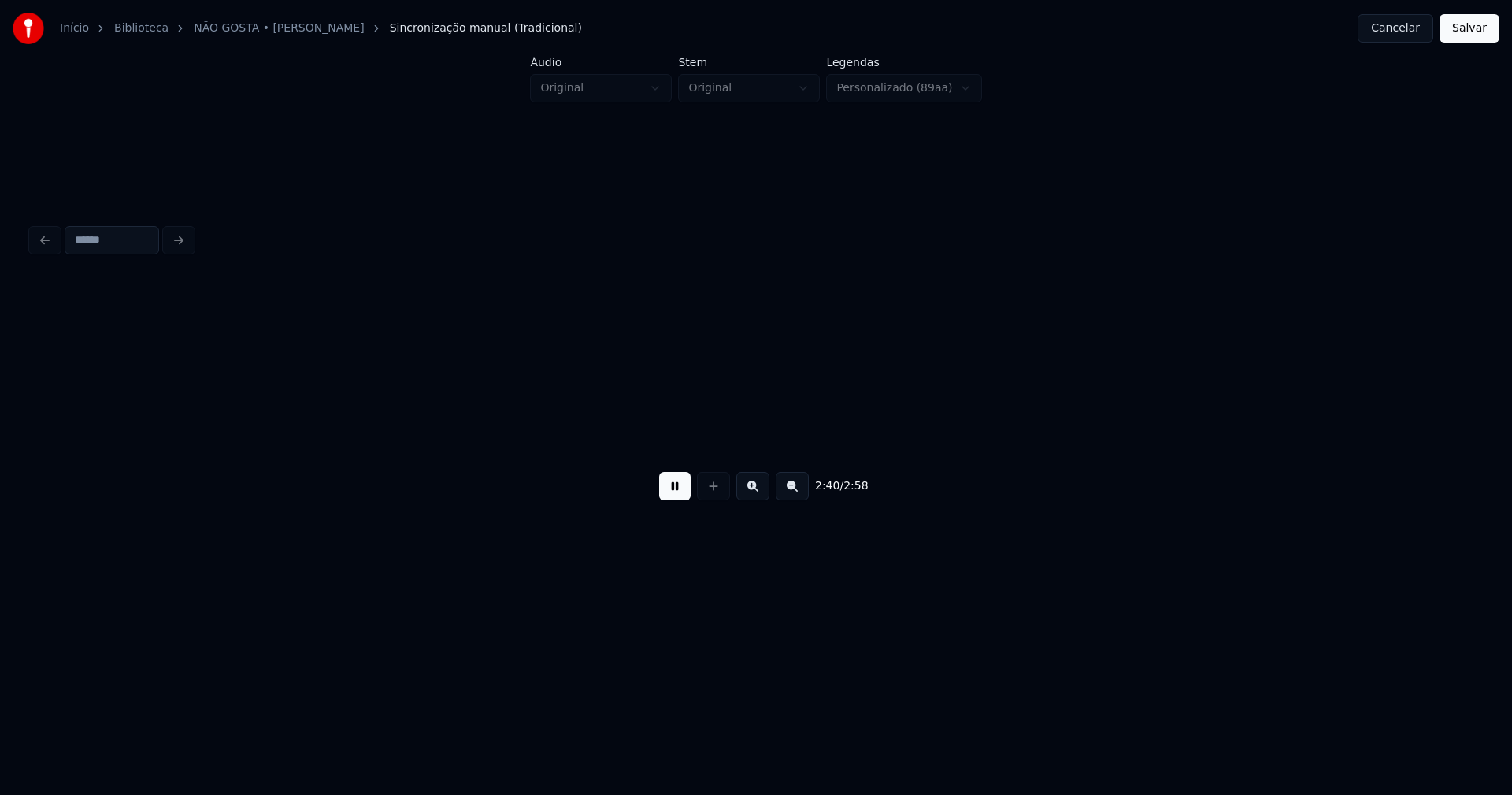
scroll to position [0, 25260]
click at [1463, 27] on button "Salvar" at bounding box center [1470, 28] width 60 height 28
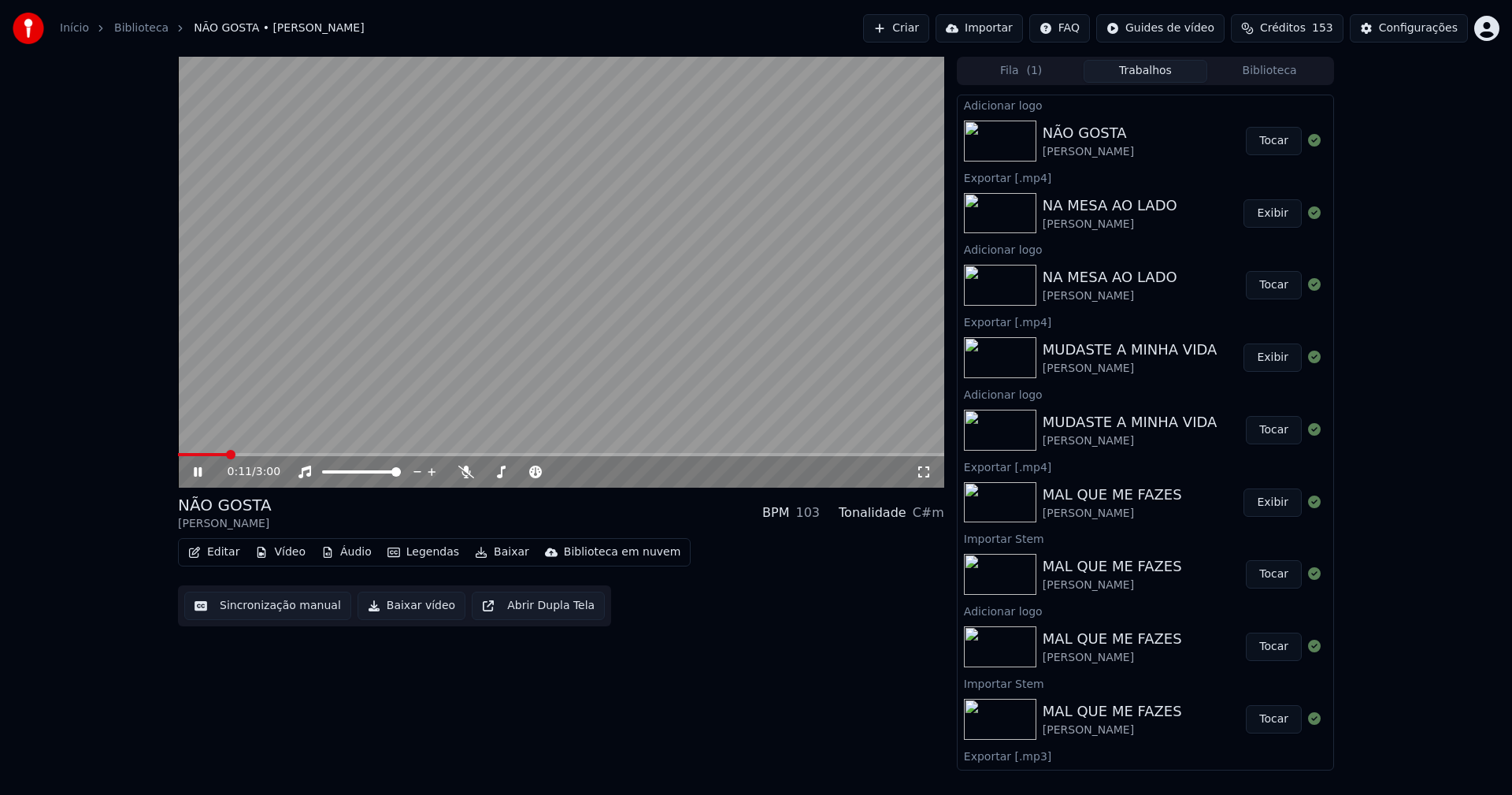
click at [921, 476] on icon at bounding box center [923, 471] width 11 height 11
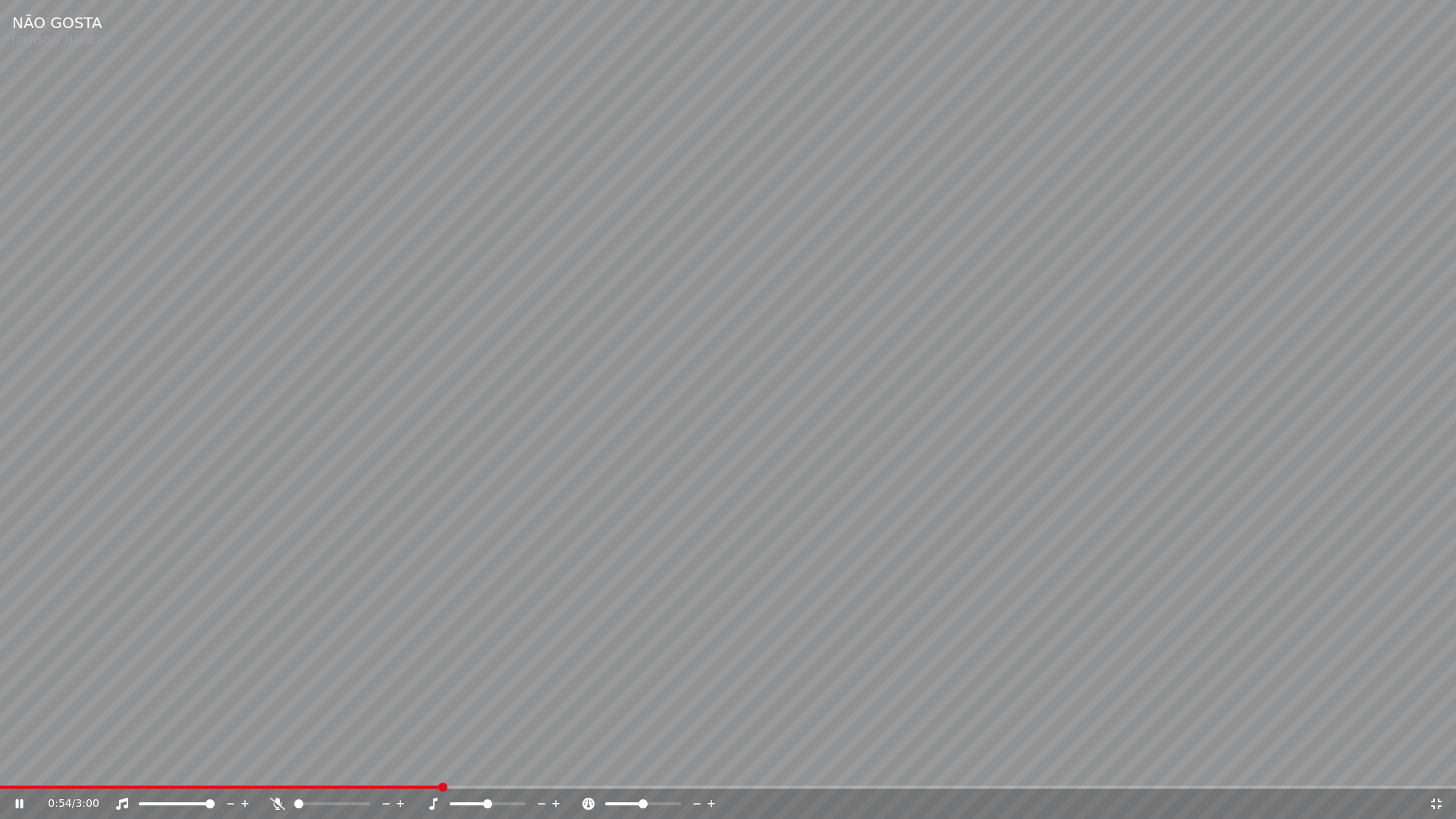
drag, startPoint x: 1434, startPoint y: 801, endPoint x: 1010, endPoint y: 513, distance: 512.6
click at [1435, 764] on icon at bounding box center [1436, 803] width 11 height 11
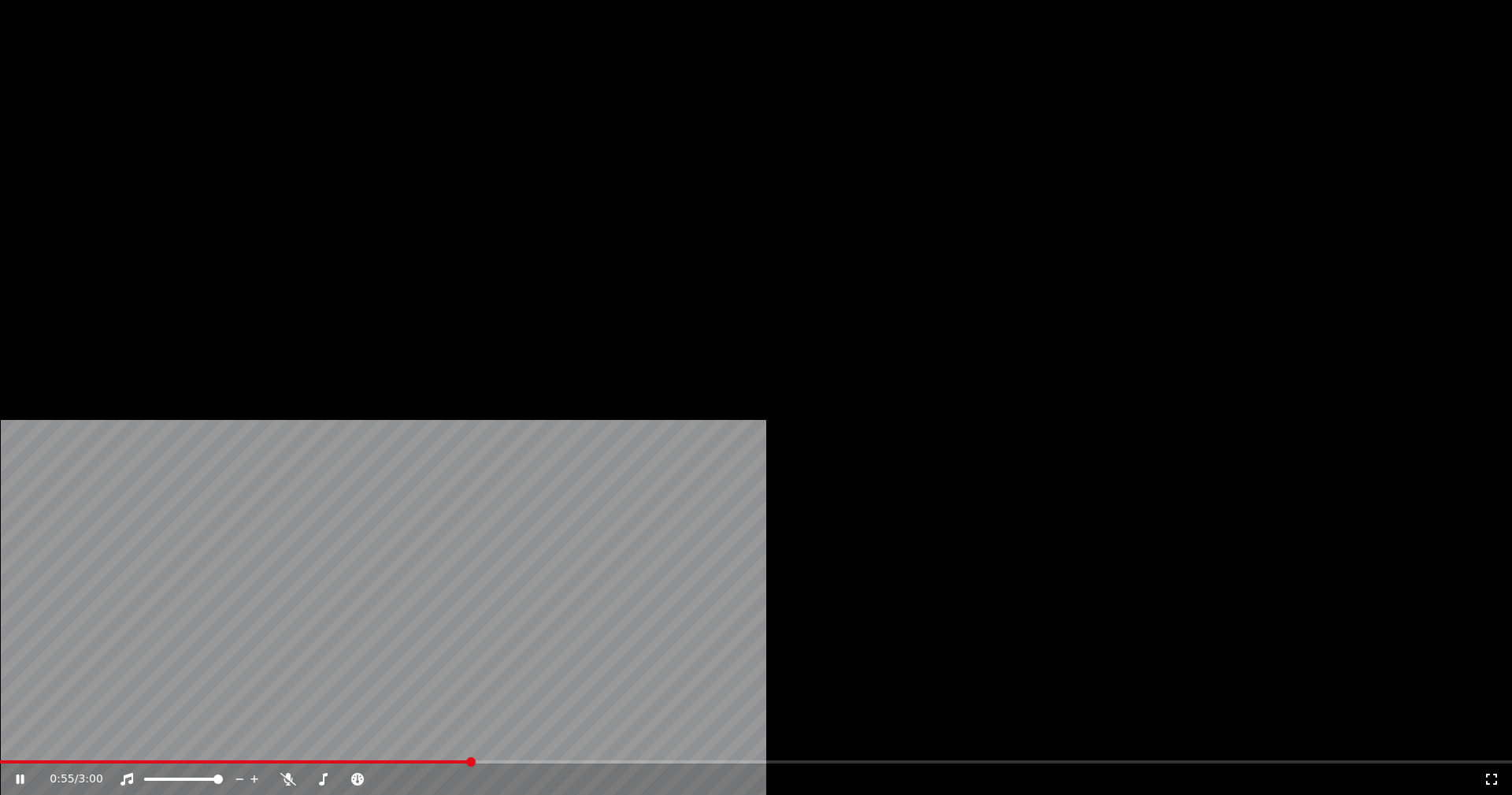
click at [210, 132] on button "Editar" at bounding box center [214, 121] width 64 height 22
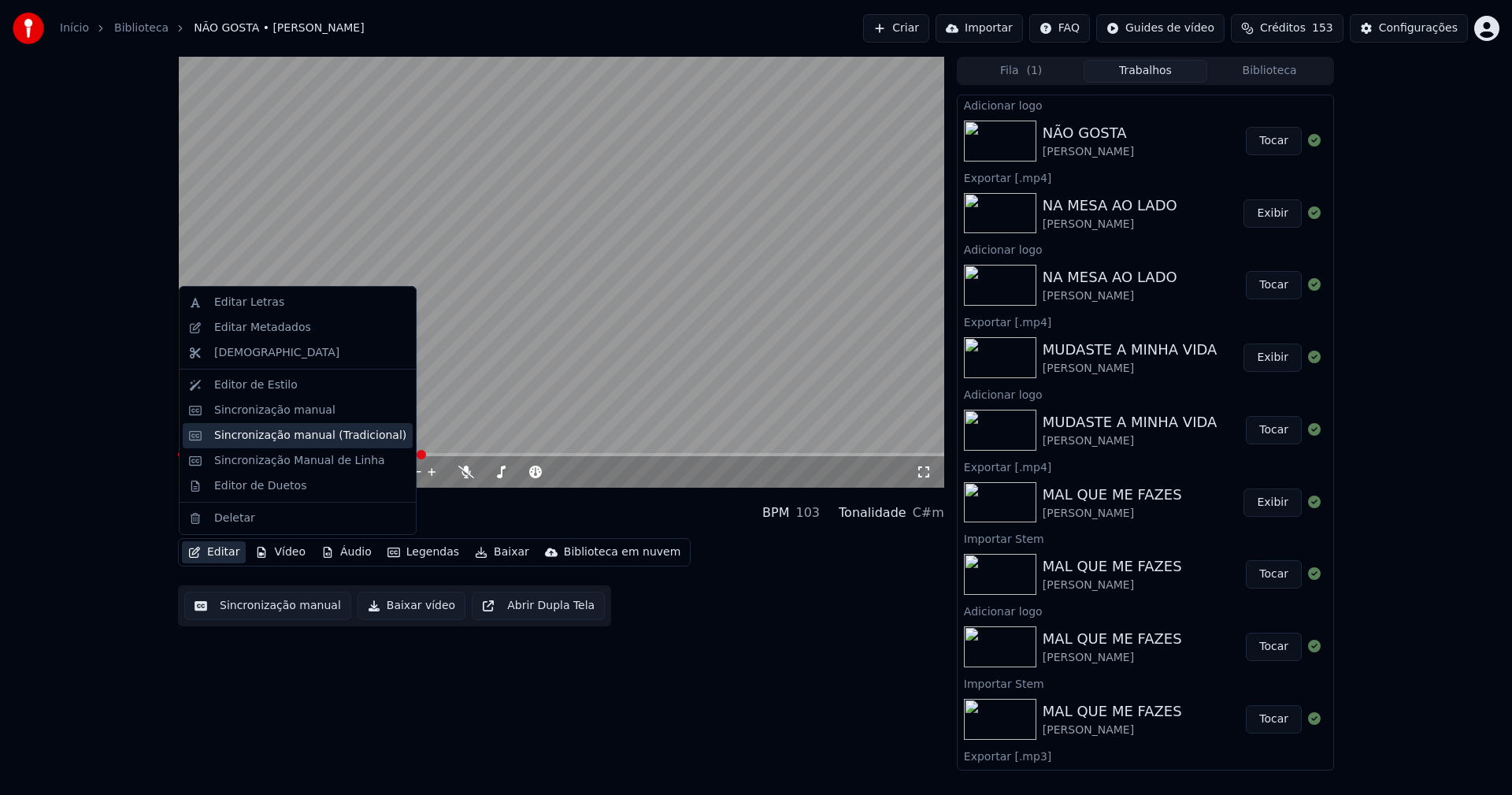
click at [261, 441] on div "Sincronização manual (Tradicional)" at bounding box center [310, 436] width 192 height 16
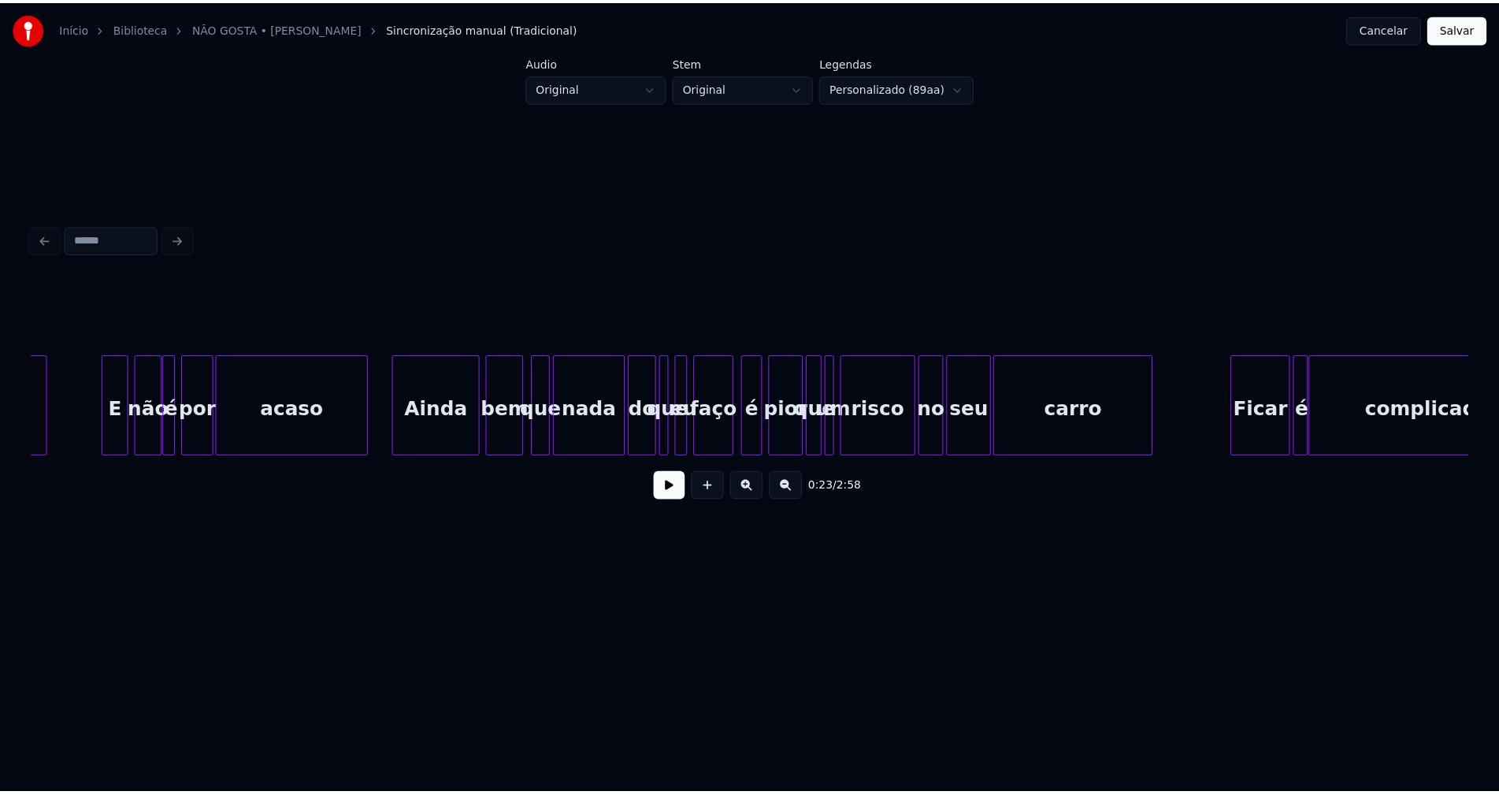
scroll to position [0, 7069]
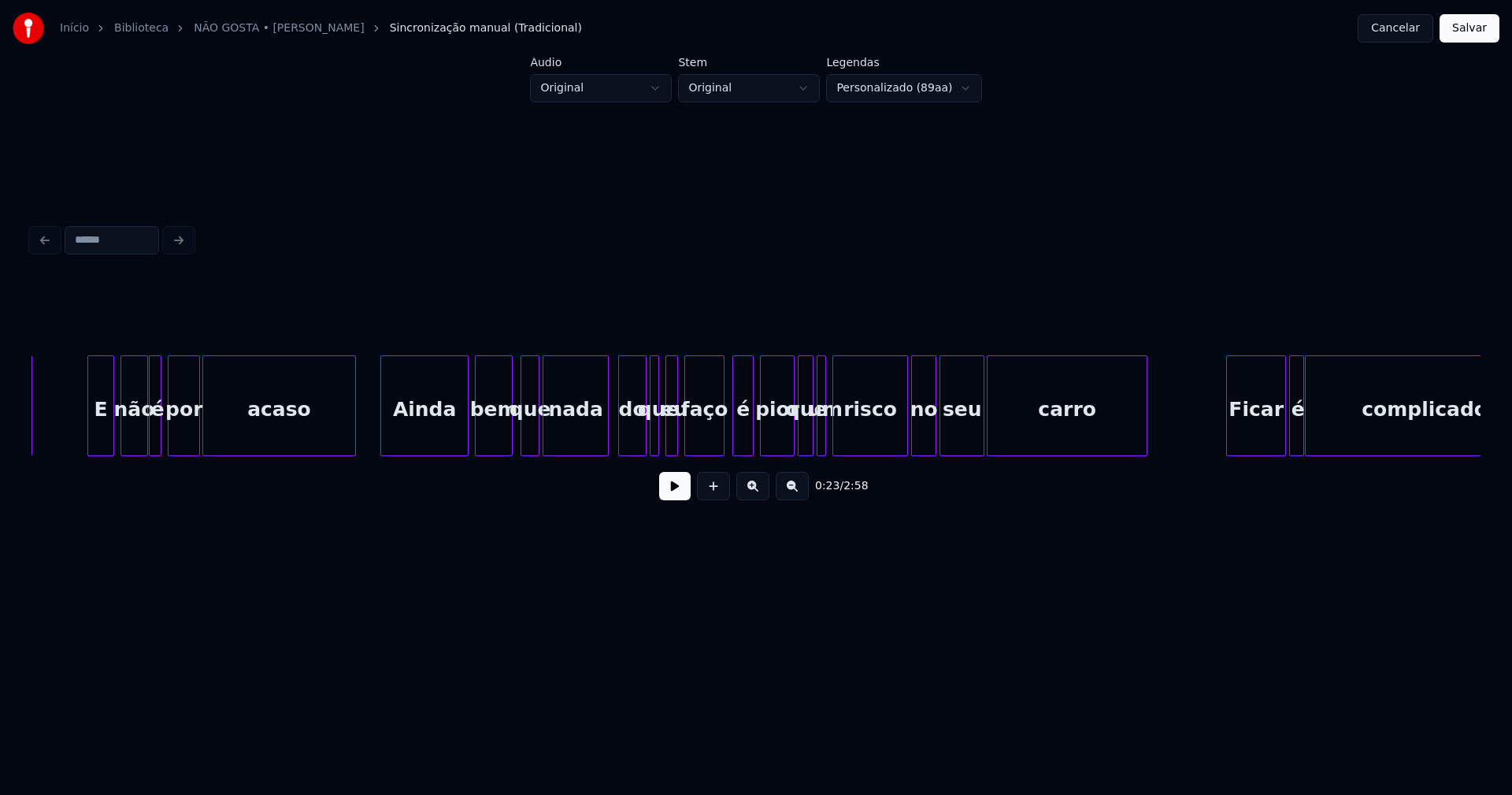
click at [605, 441] on div at bounding box center [605, 405] width 5 height 99
click at [781, 445] on div at bounding box center [783, 405] width 5 height 99
click at [640, 446] on div at bounding box center [640, 405] width 5 height 99
click at [647, 440] on div at bounding box center [649, 405] width 5 height 99
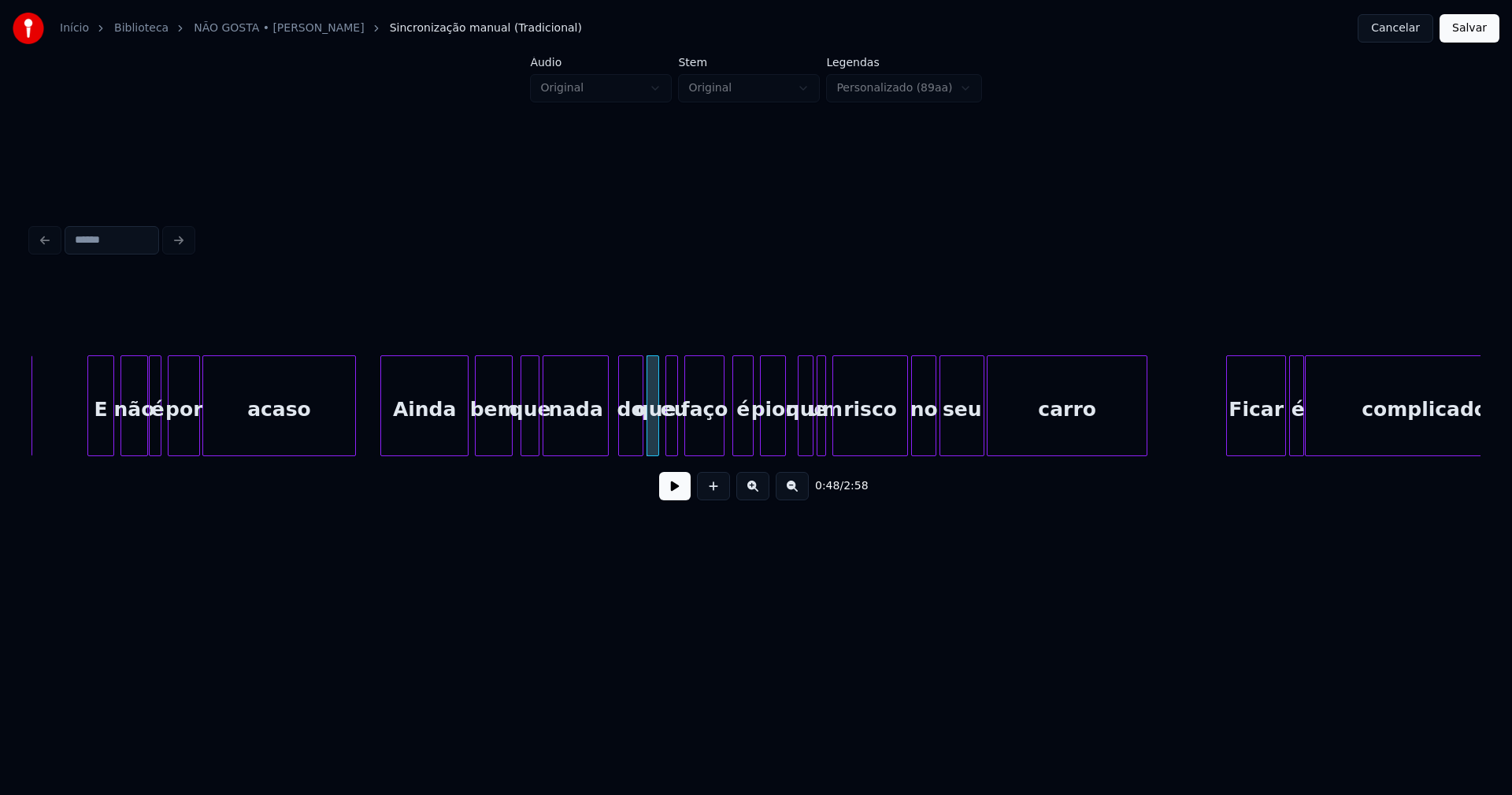
click at [681, 488] on button at bounding box center [675, 486] width 32 height 28
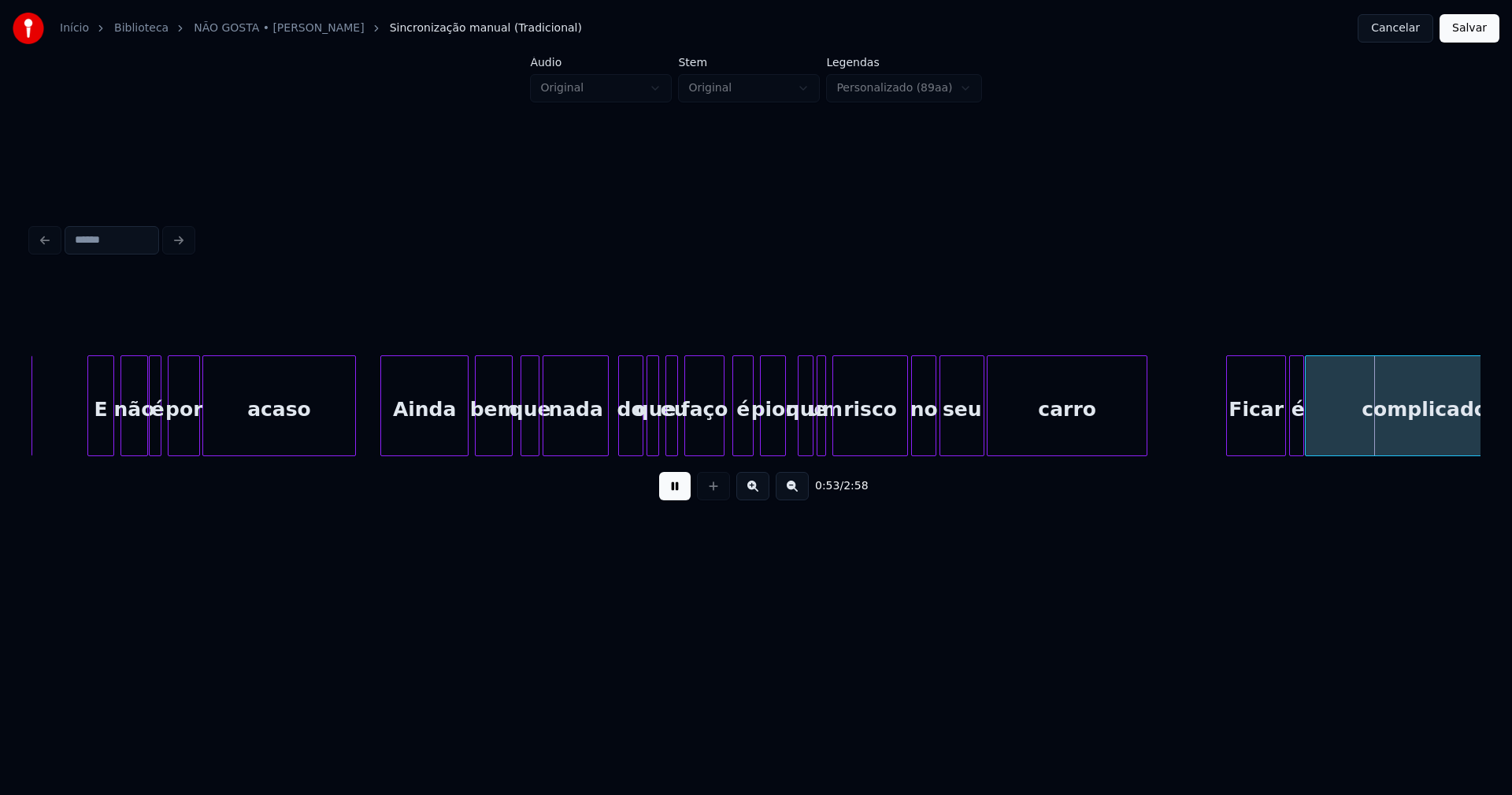
click at [677, 499] on button at bounding box center [675, 486] width 32 height 28
click at [1476, 40] on button "Salvar" at bounding box center [1470, 28] width 60 height 28
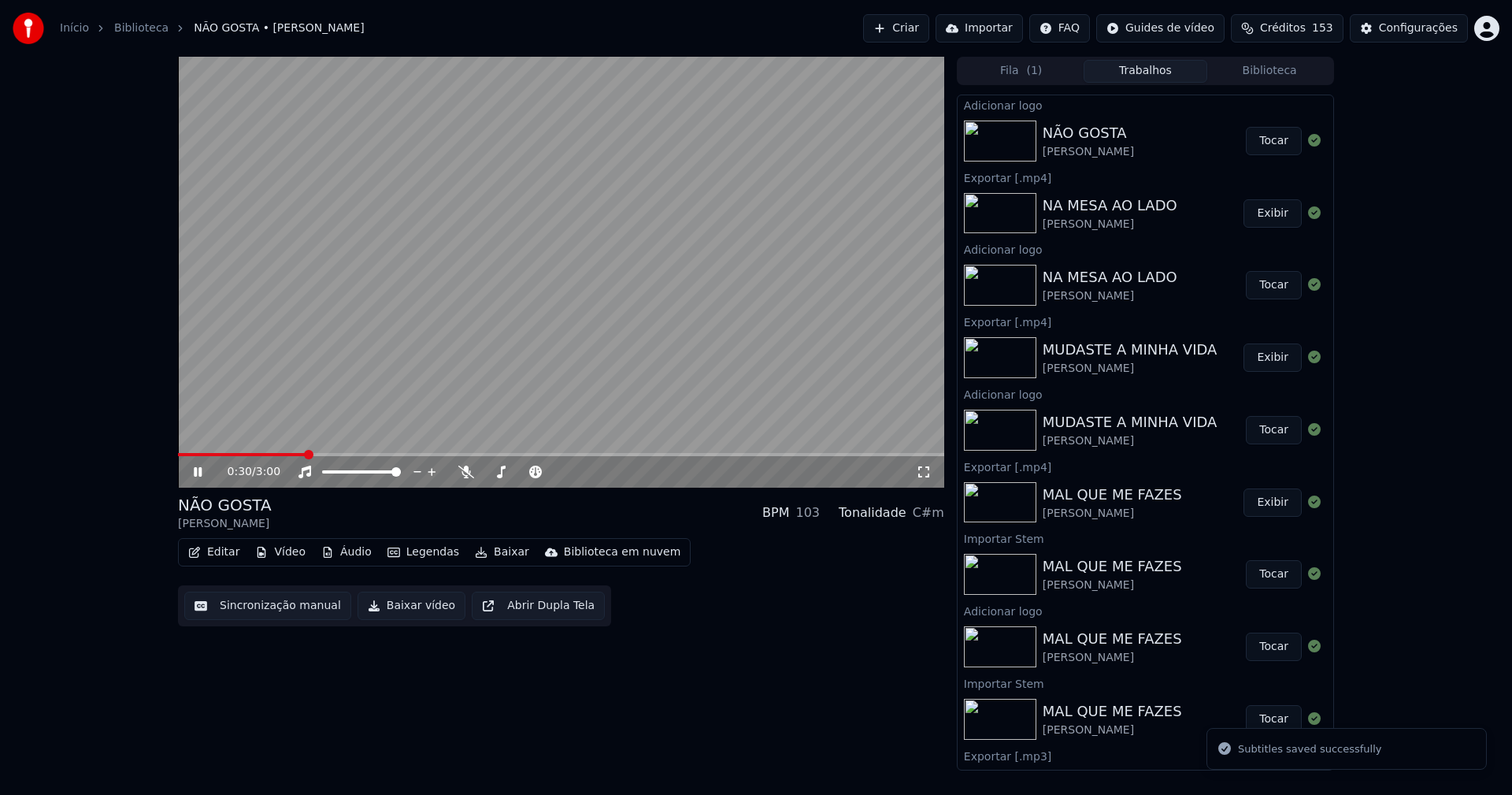
click at [306, 454] on span at bounding box center [561, 454] width 766 height 3
click at [918, 473] on icon at bounding box center [924, 471] width 16 height 13
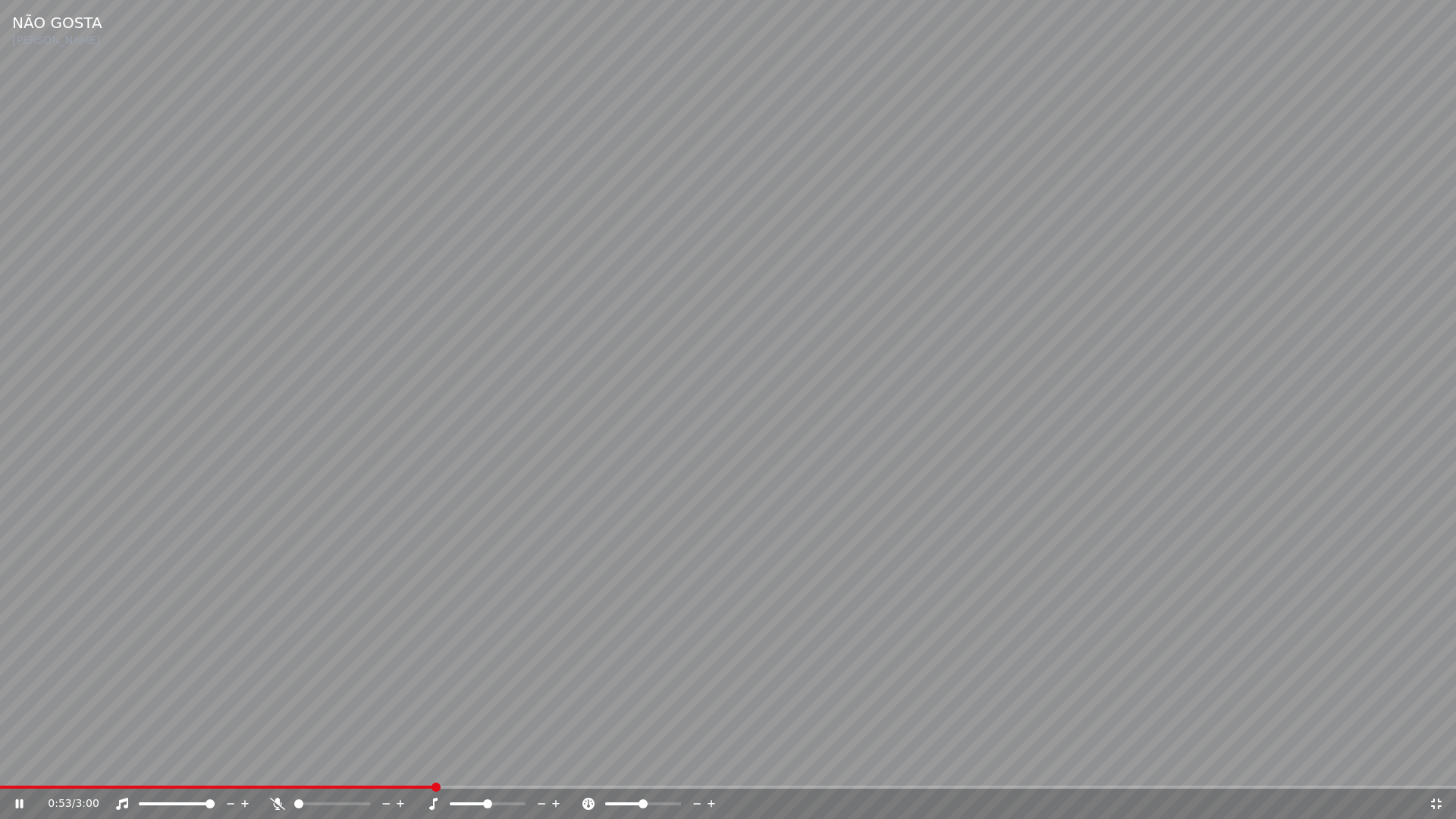
click at [1430, 764] on icon at bounding box center [1437, 804] width 15 height 13
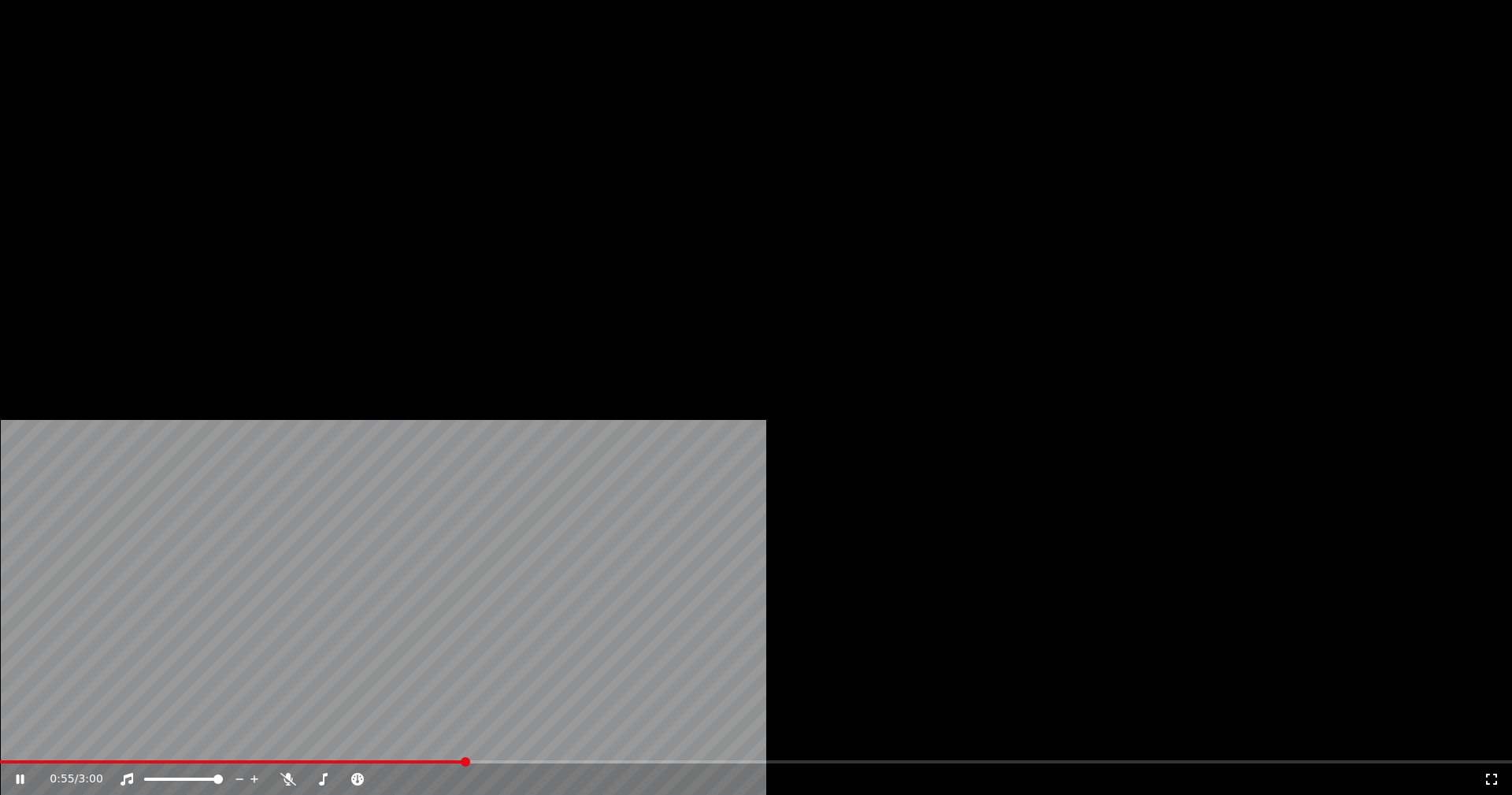
click at [232, 132] on button "Editar" at bounding box center [214, 121] width 64 height 22
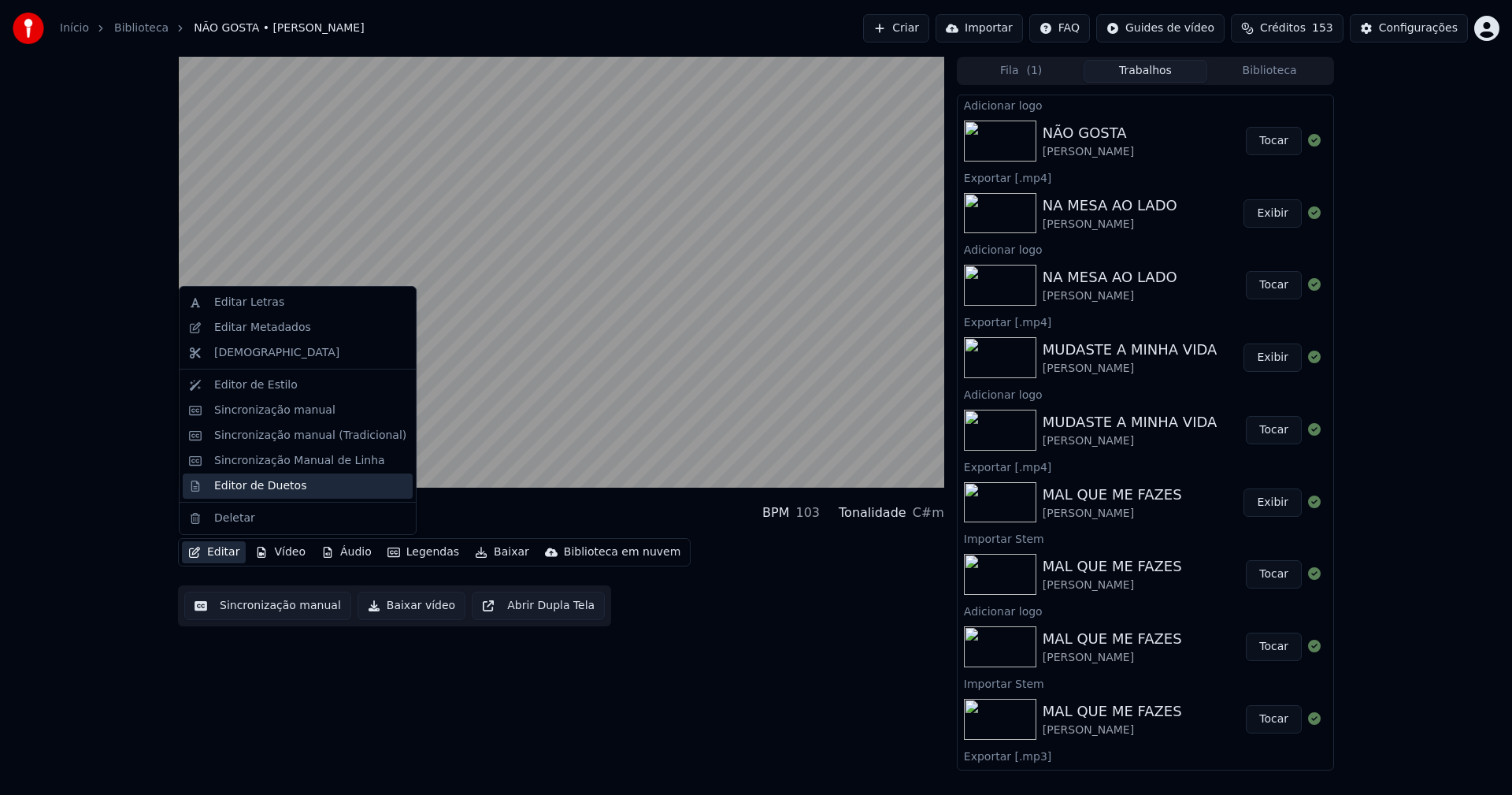
click at [238, 489] on div "Editor de Duetos" at bounding box center [260, 486] width 92 height 16
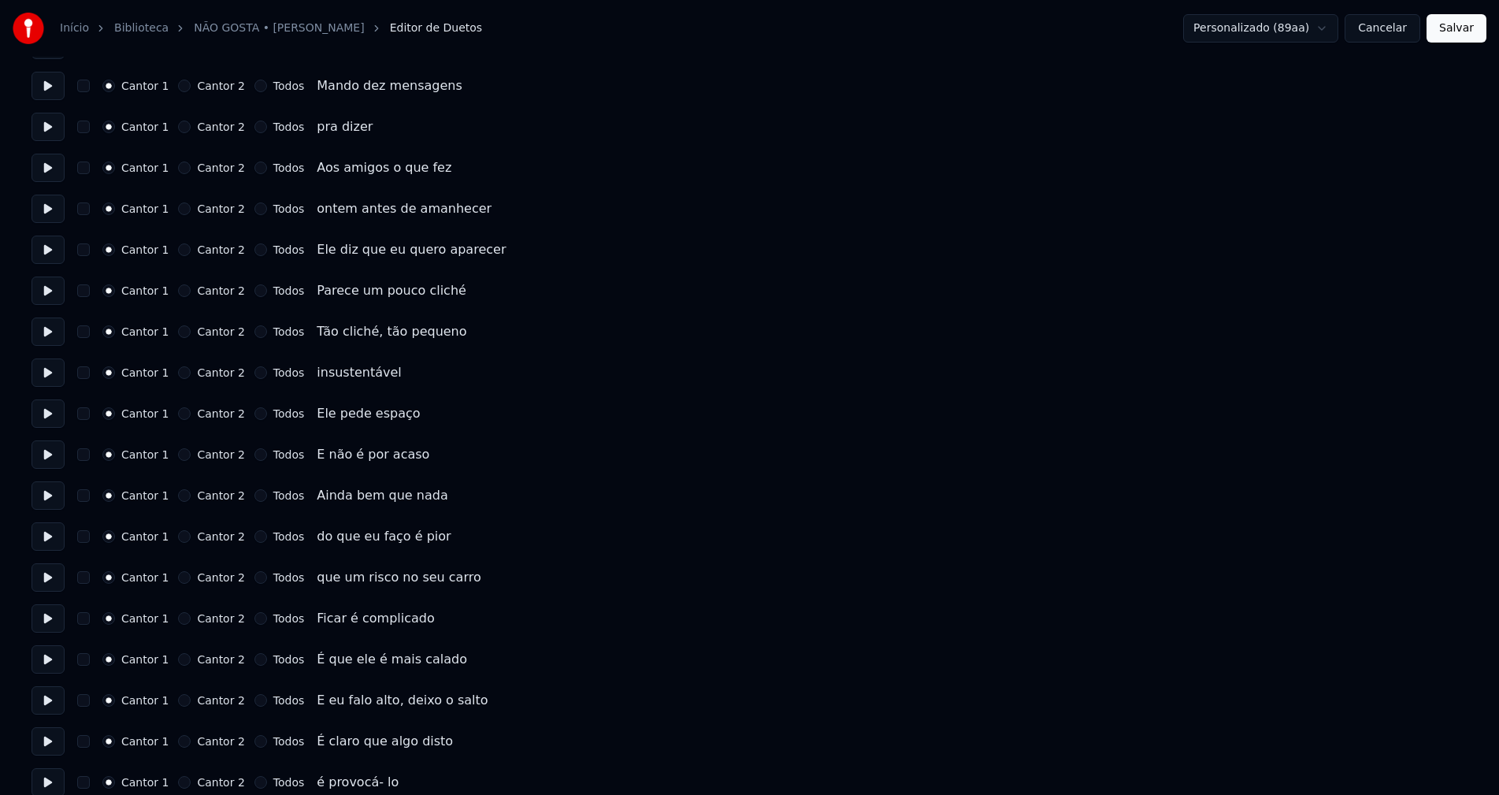
scroll to position [158, 0]
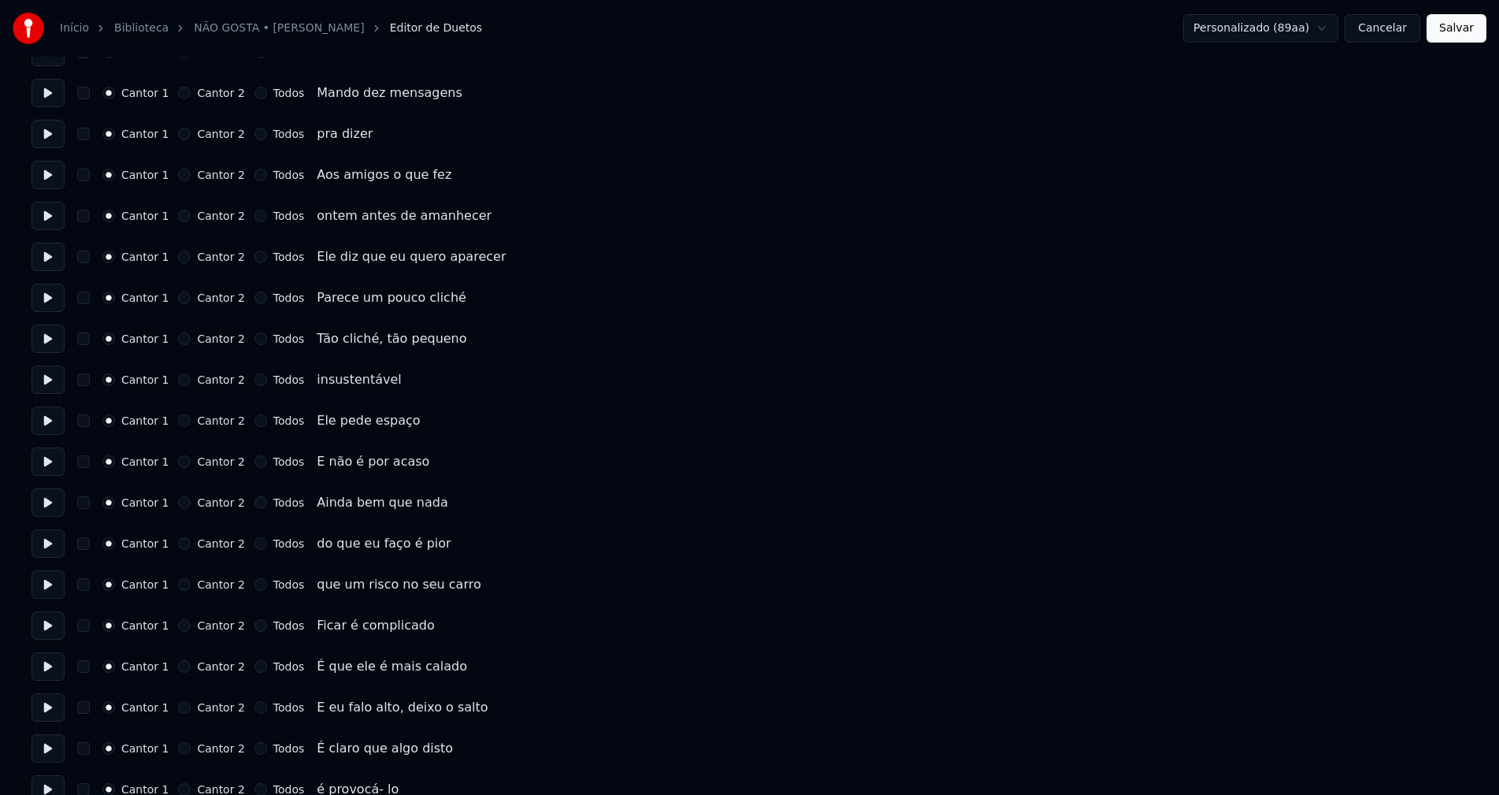
click at [1381, 27] on button "Cancelar" at bounding box center [1382, 28] width 76 height 28
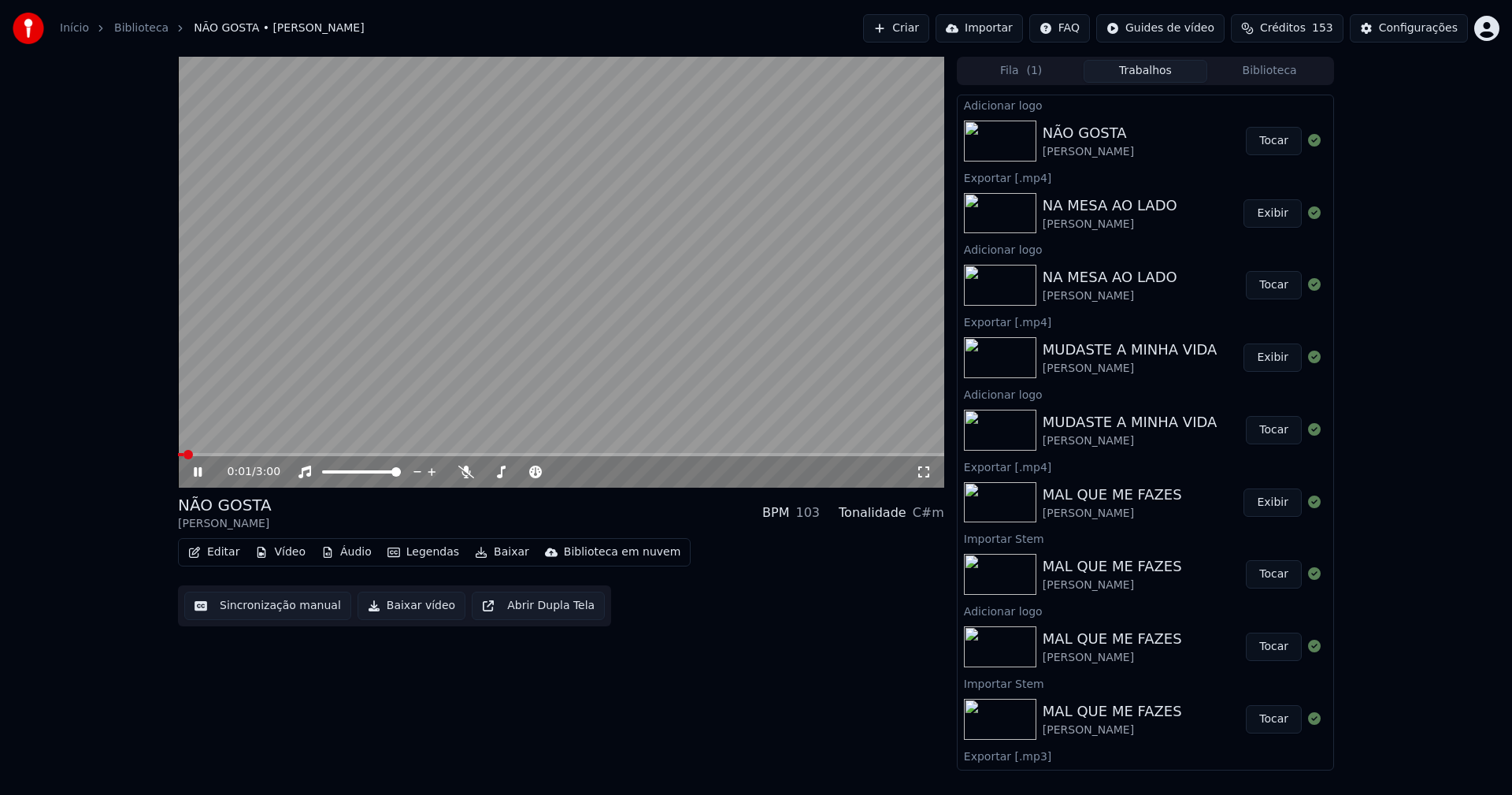
click at [198, 470] on icon at bounding box center [209, 471] width 37 height 13
click at [410, 607] on button "Baixar vídeo" at bounding box center [412, 605] width 108 height 28
click at [1263, 78] on button "Biblioteca" at bounding box center [1269, 71] width 124 height 23
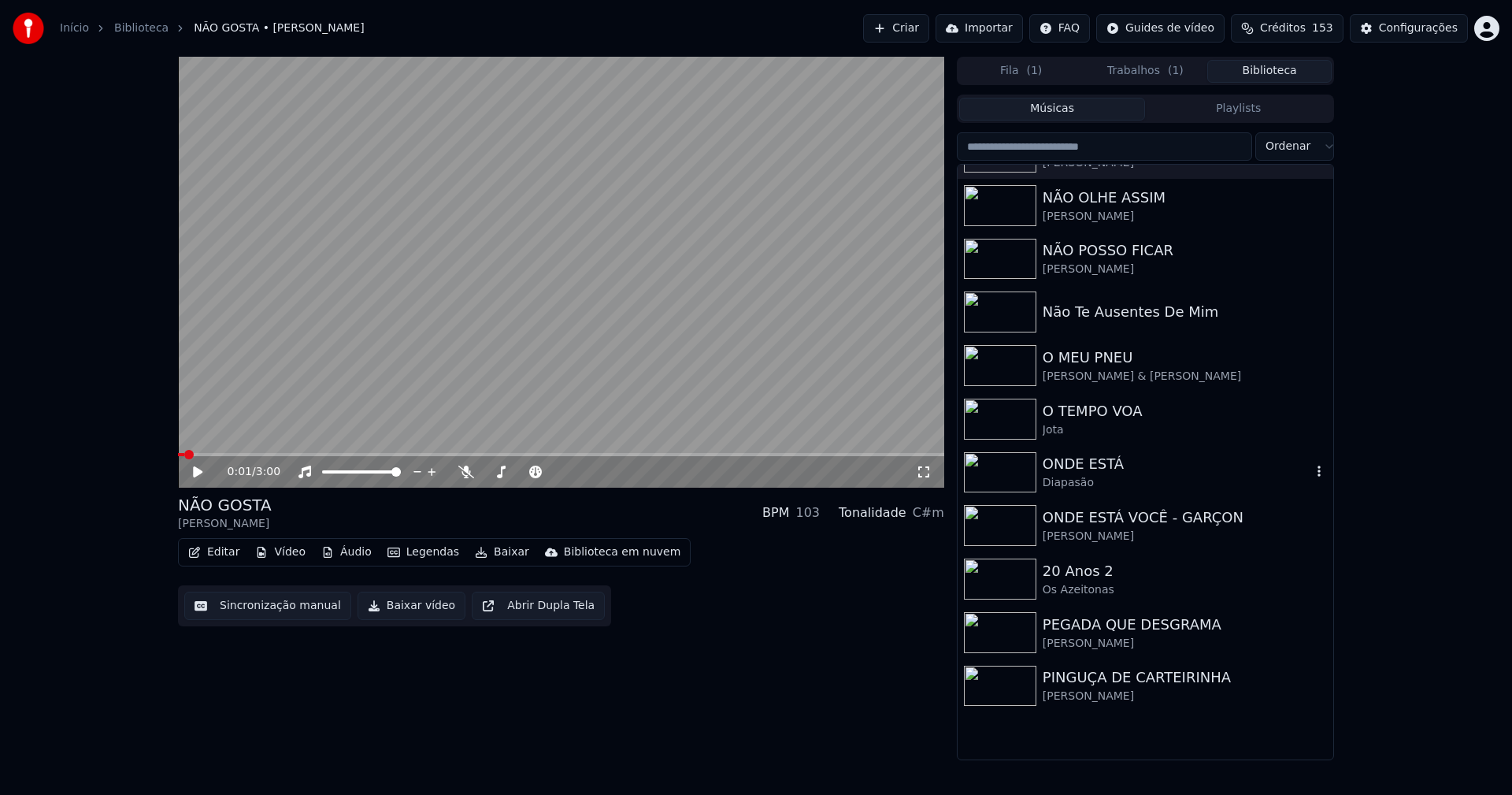
scroll to position [3387, 0]
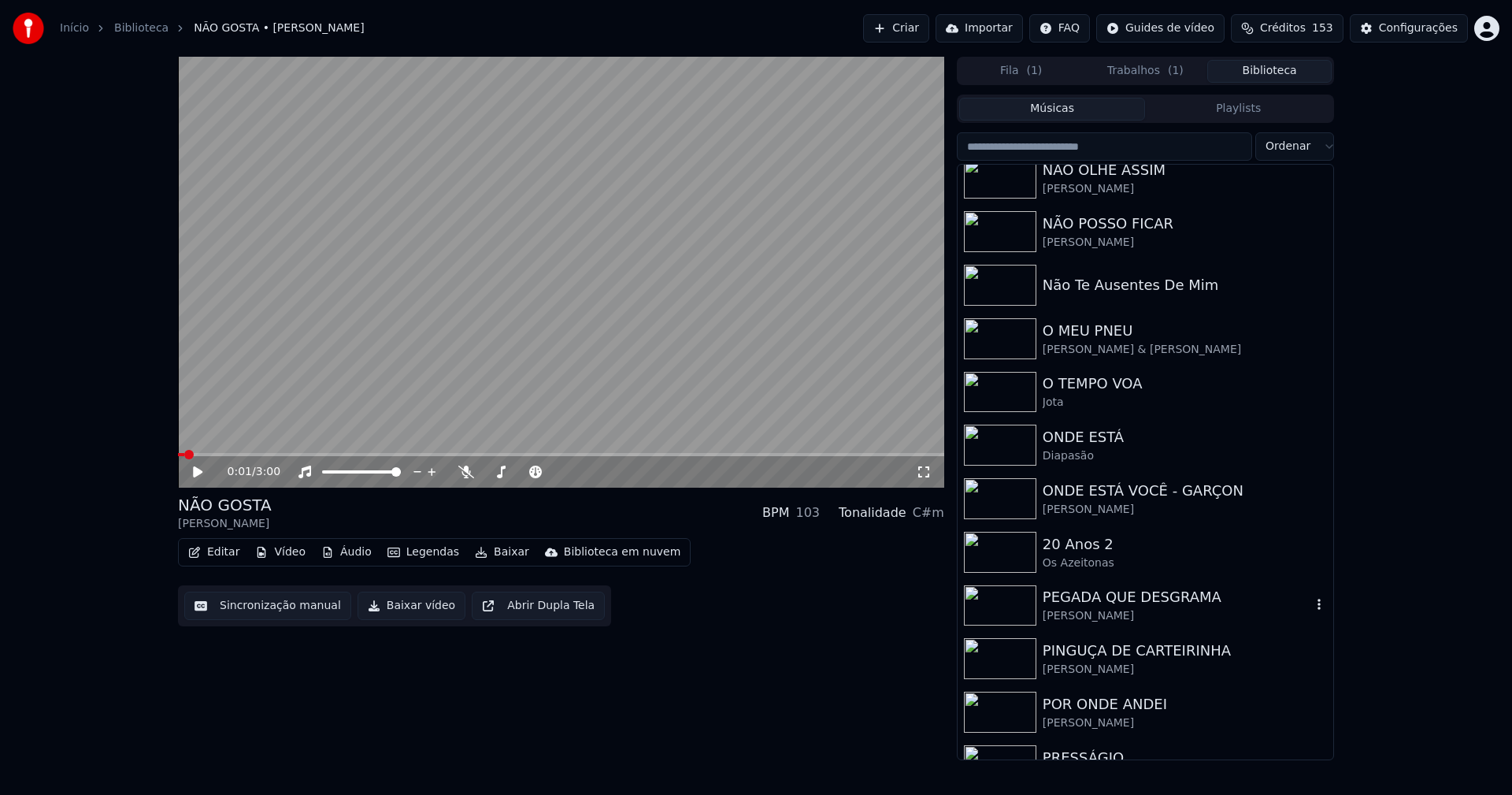
click at [1070, 595] on div "PEGADA QUE DESGRAMA" at bounding box center [1177, 597] width 269 height 22
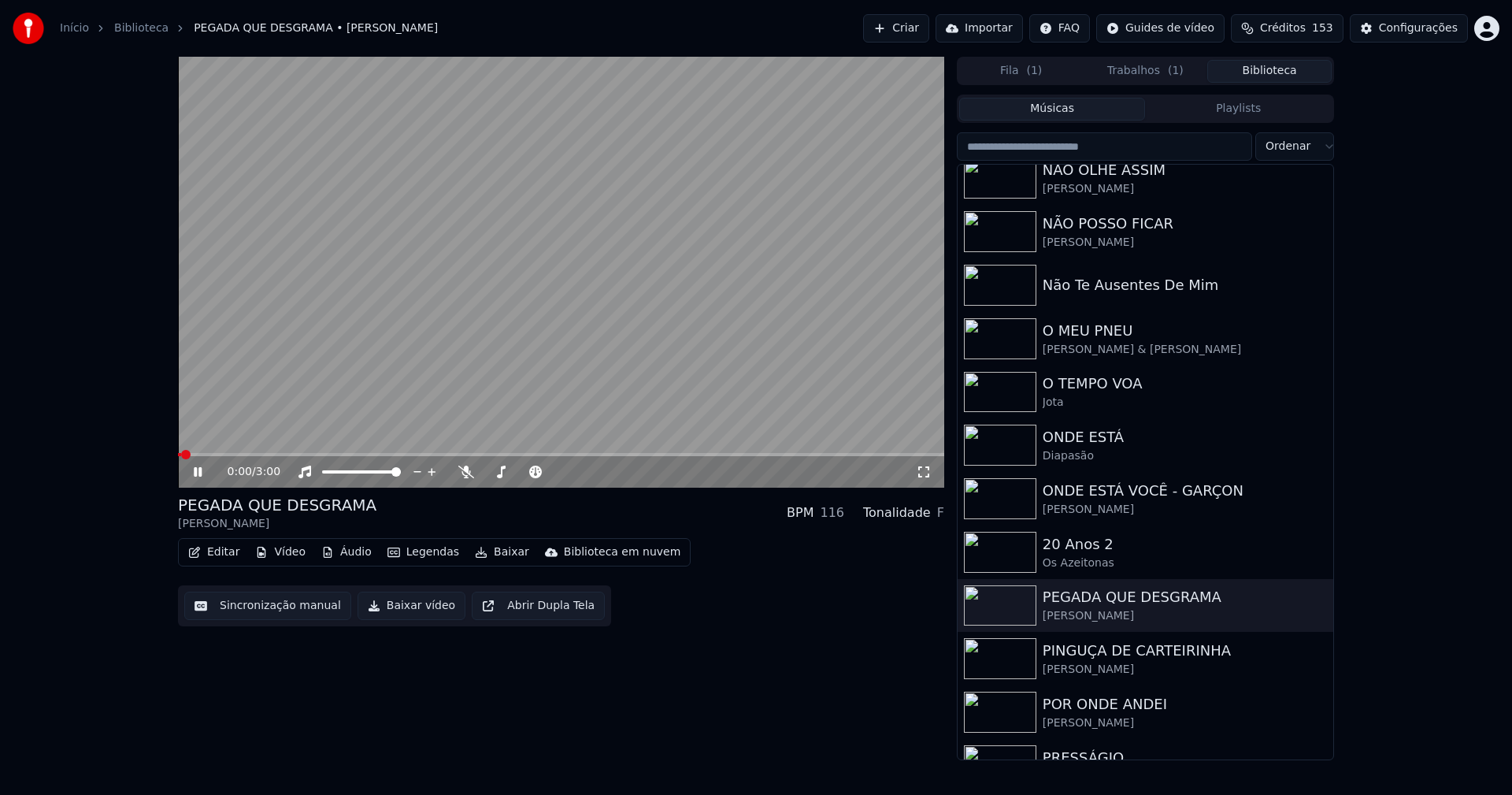
click at [201, 474] on icon at bounding box center [198, 471] width 8 height 9
click at [294, 552] on button "Vídeo" at bounding box center [280, 552] width 63 height 22
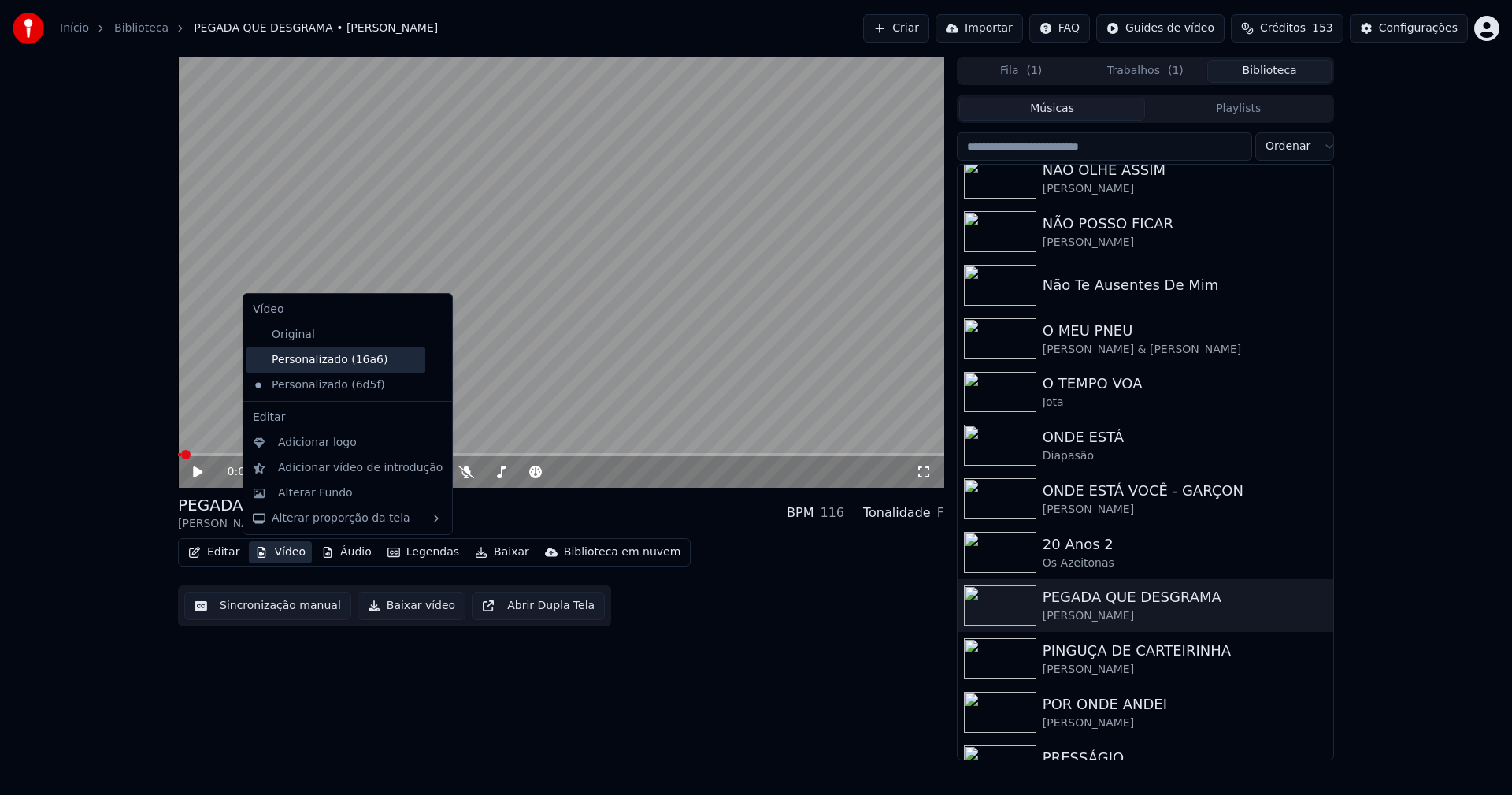
click at [350, 360] on div "Personalizado (16a6)" at bounding box center [336, 359] width 179 height 25
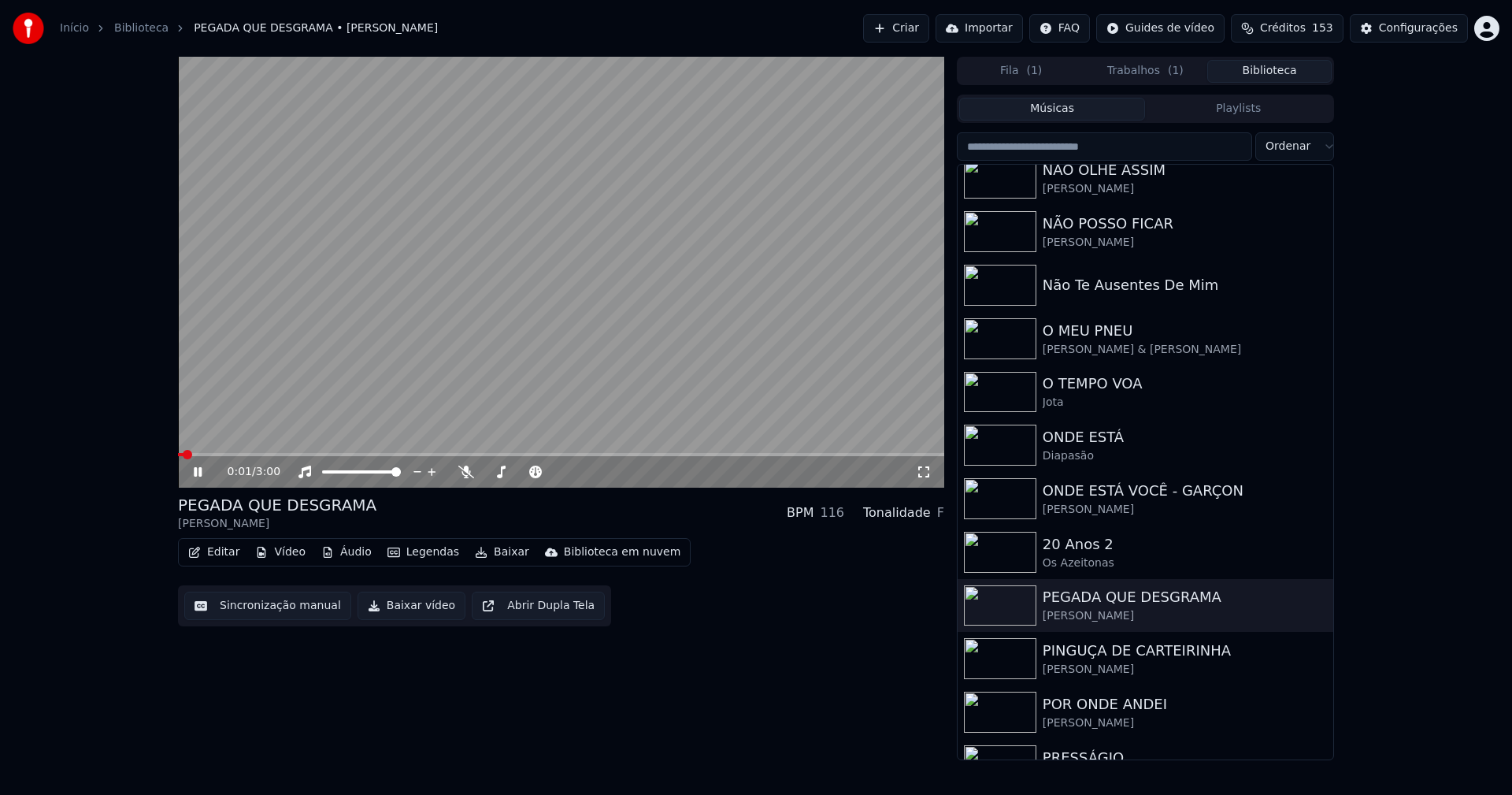
click at [199, 469] on icon at bounding box center [198, 471] width 8 height 9
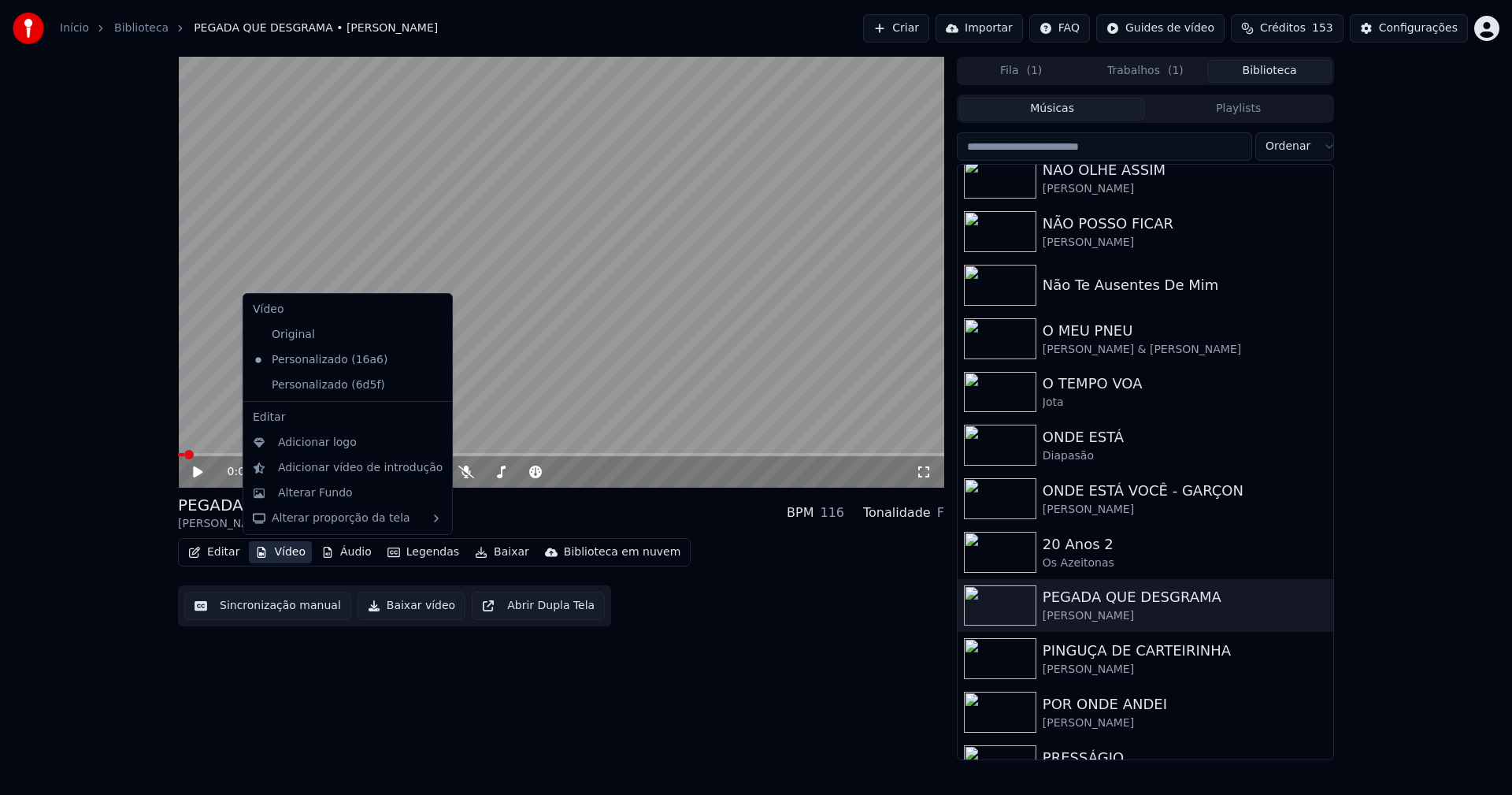
click at [290, 555] on button "Vídeo" at bounding box center [280, 552] width 63 height 22
click at [432, 389] on icon at bounding box center [440, 385] width 17 height 13
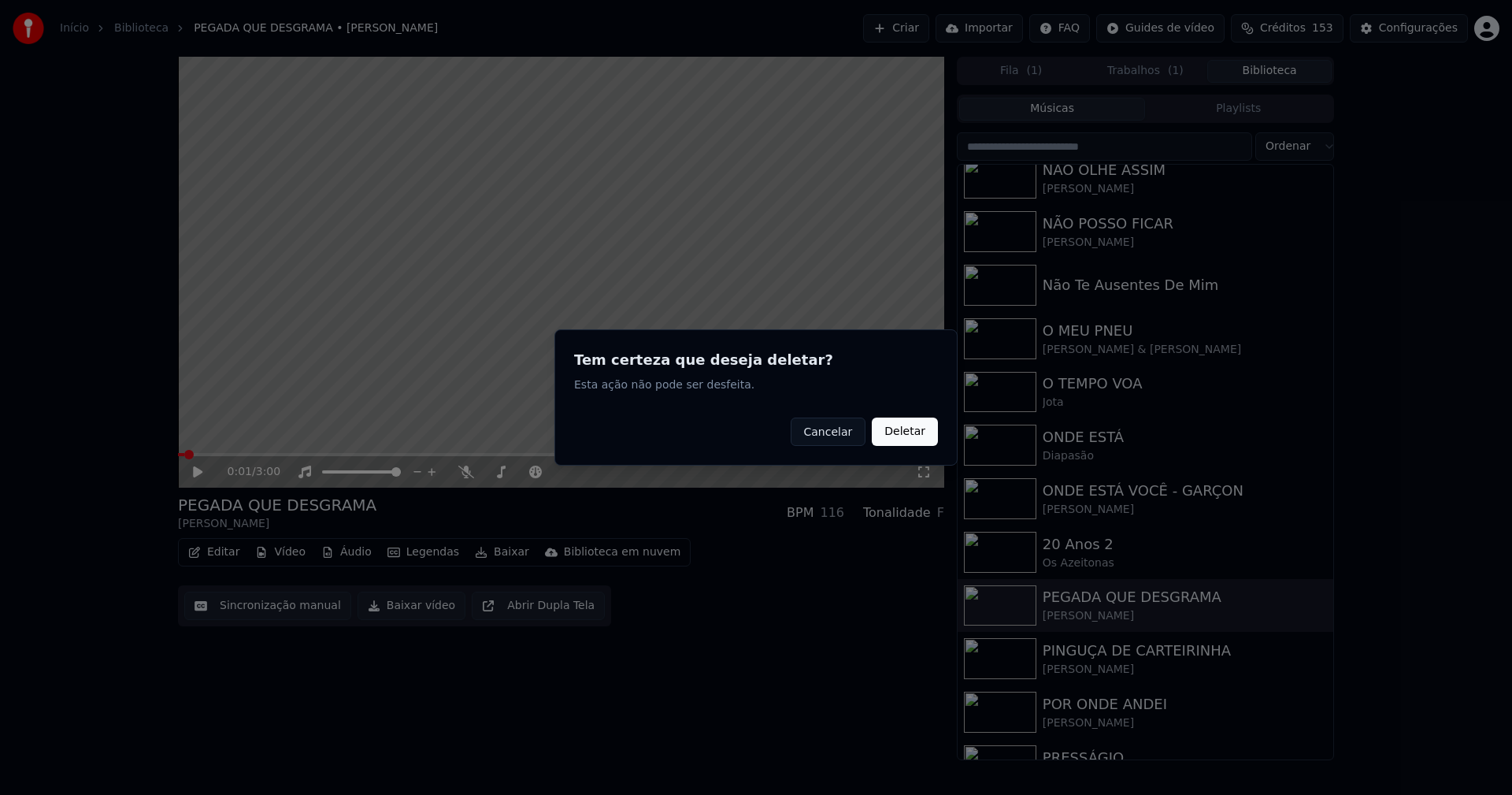
drag, startPoint x: 895, startPoint y: 437, endPoint x: 583, endPoint y: 425, distance: 312.1
click at [895, 436] on button "Deletar" at bounding box center [905, 431] width 66 height 28
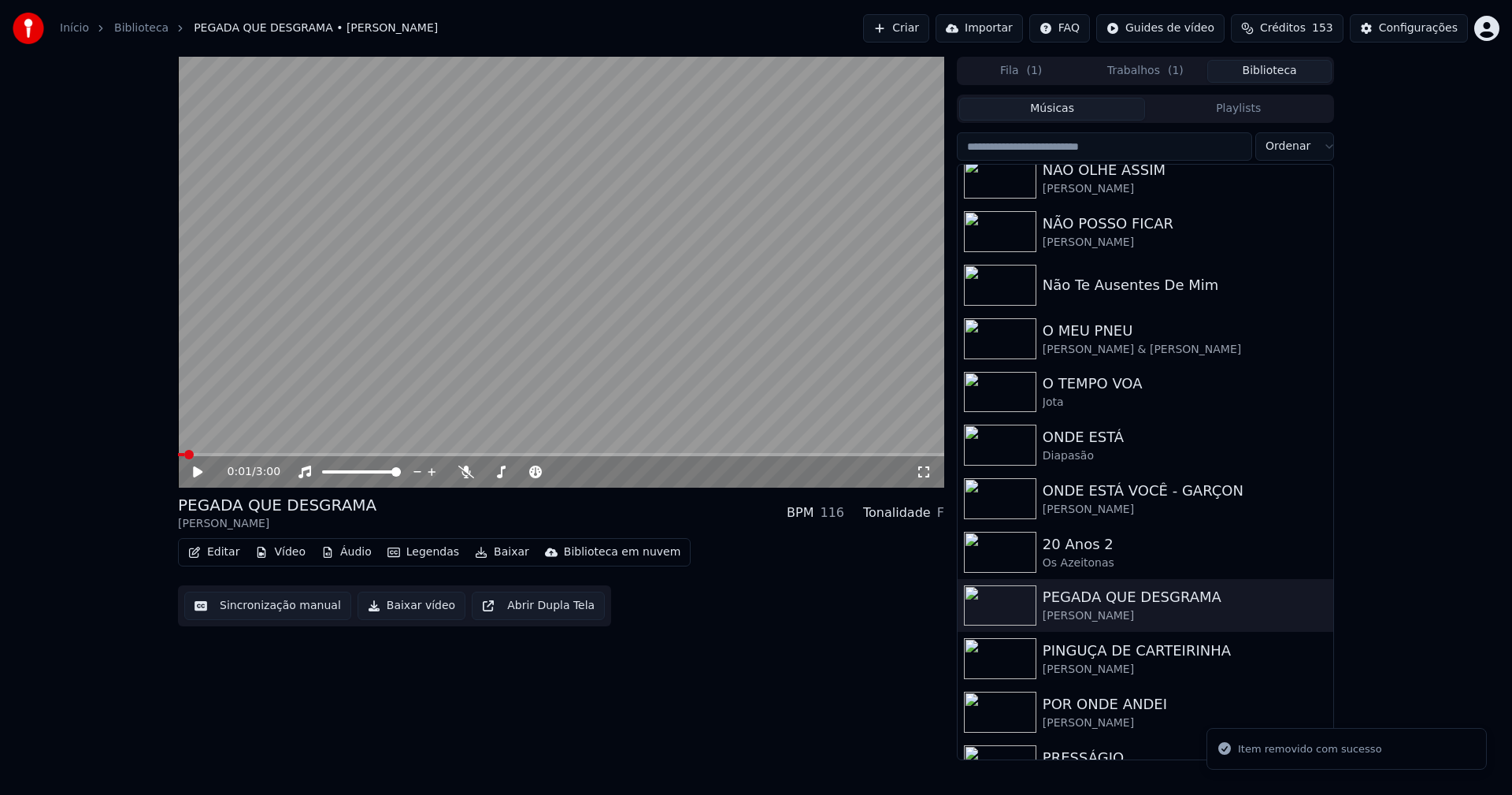
click at [280, 553] on button "Vídeo" at bounding box center [280, 552] width 63 height 22
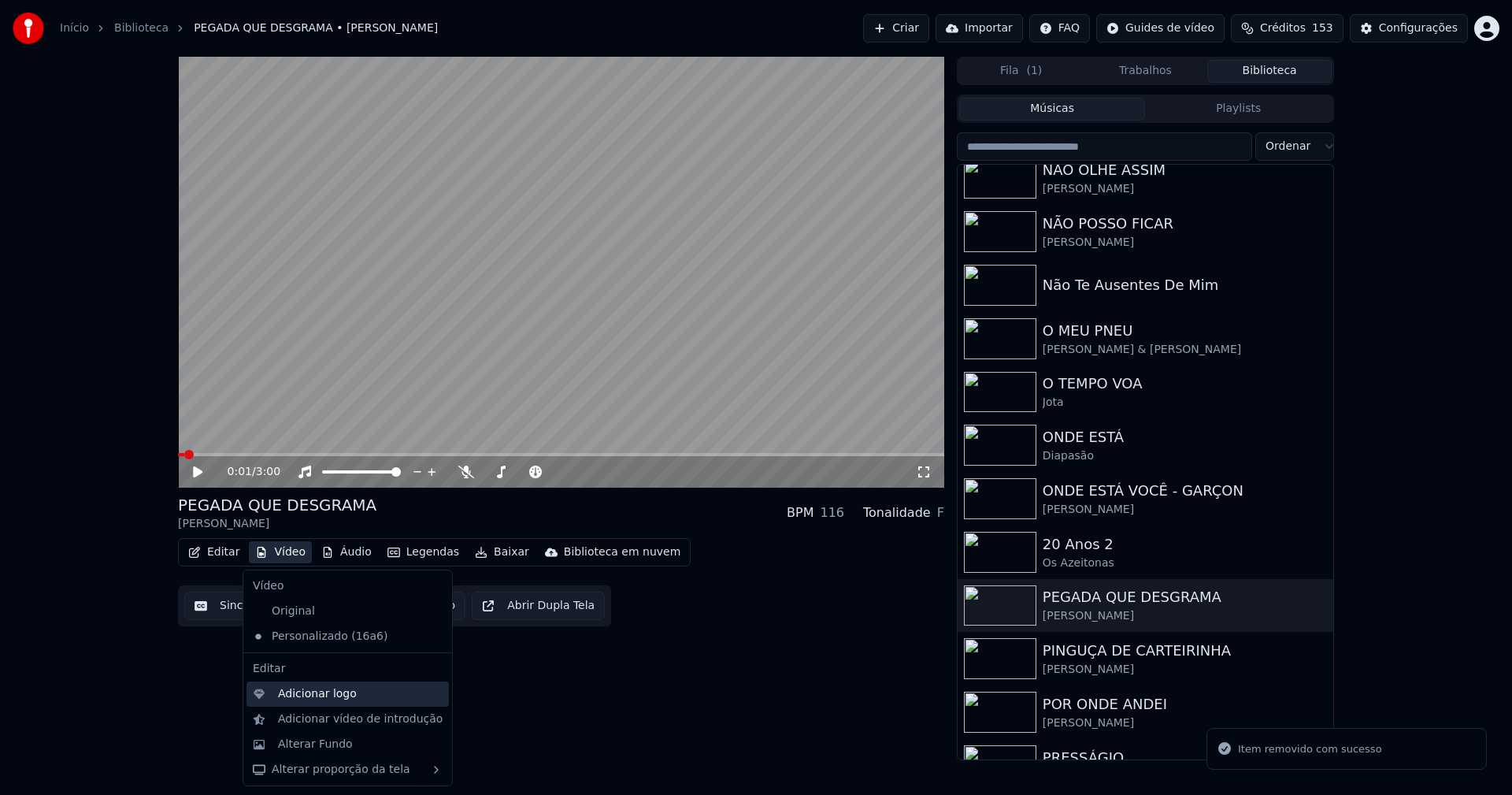
click at [293, 695] on div "Adicionar logo" at bounding box center [317, 694] width 79 height 16
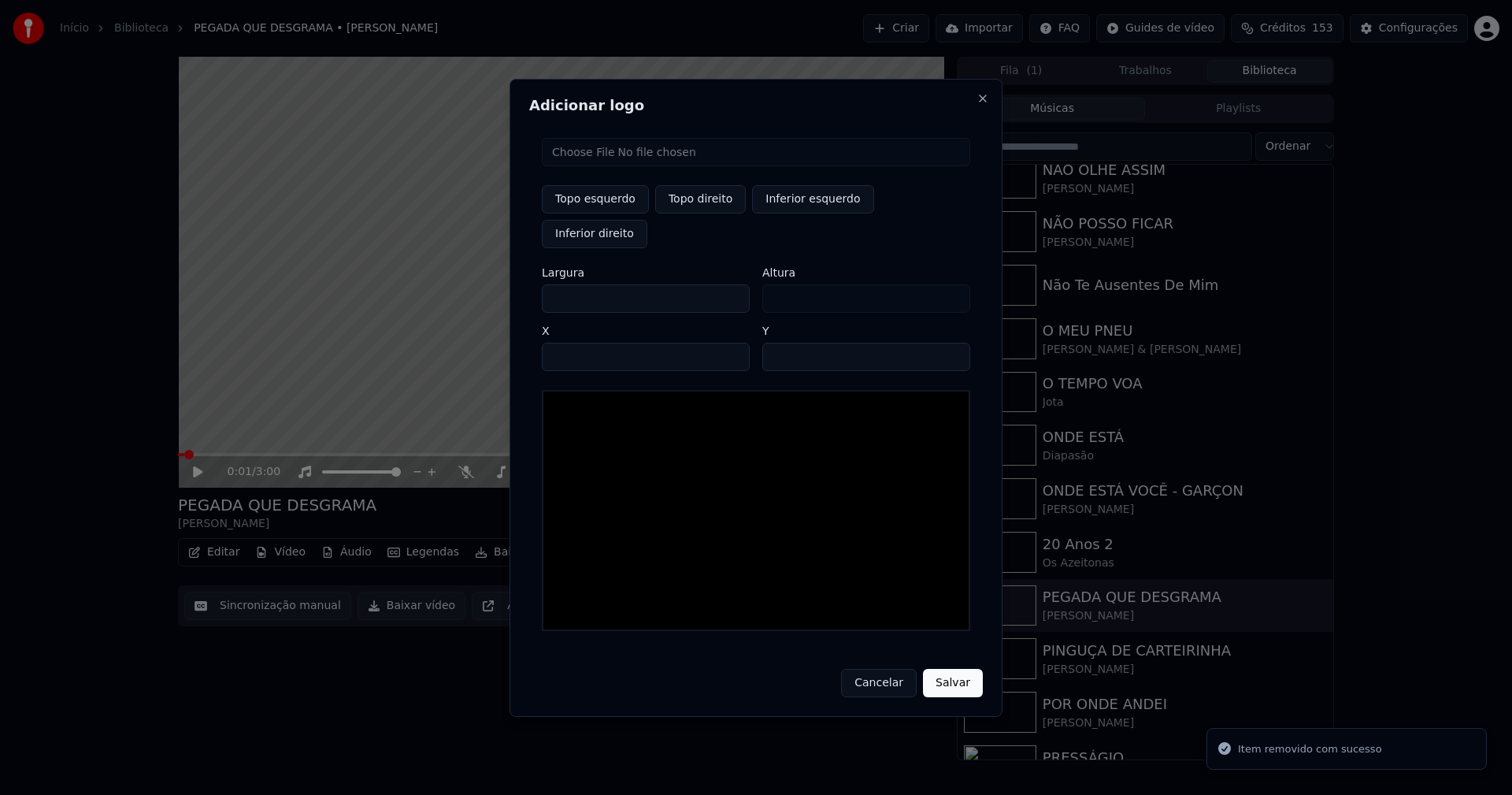
click at [602, 166] on input "file" at bounding box center [756, 152] width 428 height 28
type input "**********"
drag, startPoint x: 699, startPoint y: 214, endPoint x: 593, endPoint y: 258, distance: 114.4
click at [692, 213] on button "Topo direito" at bounding box center [700, 199] width 91 height 28
type input "****"
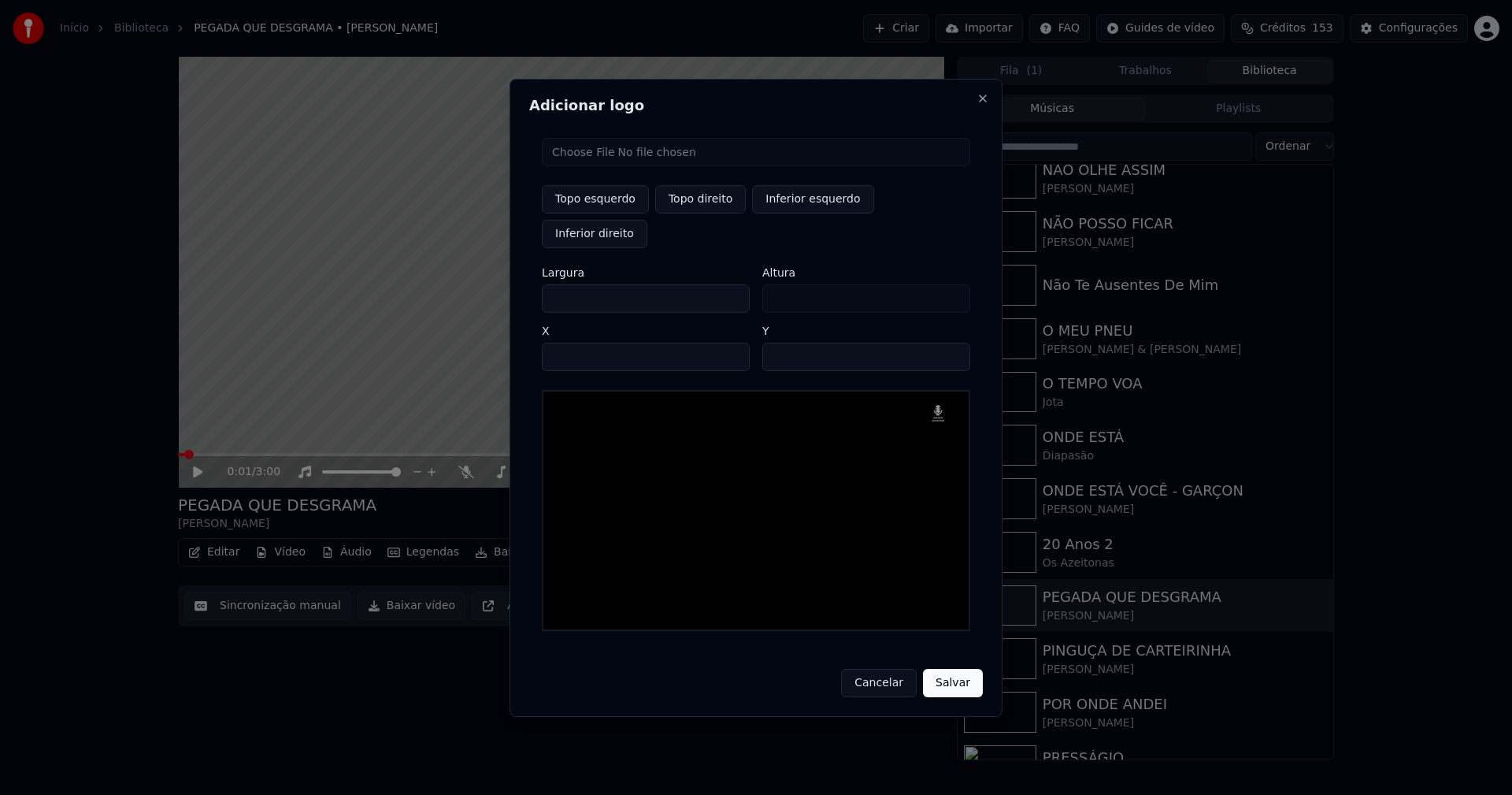
drag, startPoint x: 568, startPoint y: 281, endPoint x: 484, endPoint y: 290, distance: 84.7
click at [491, 287] on body "Início Biblioteca PEGADA QUE DESGRAMA • Naiara Azevedo Criar Importar FAQ Guide…" at bounding box center [756, 397] width 1512 height 795
type input "**"
type input "***"
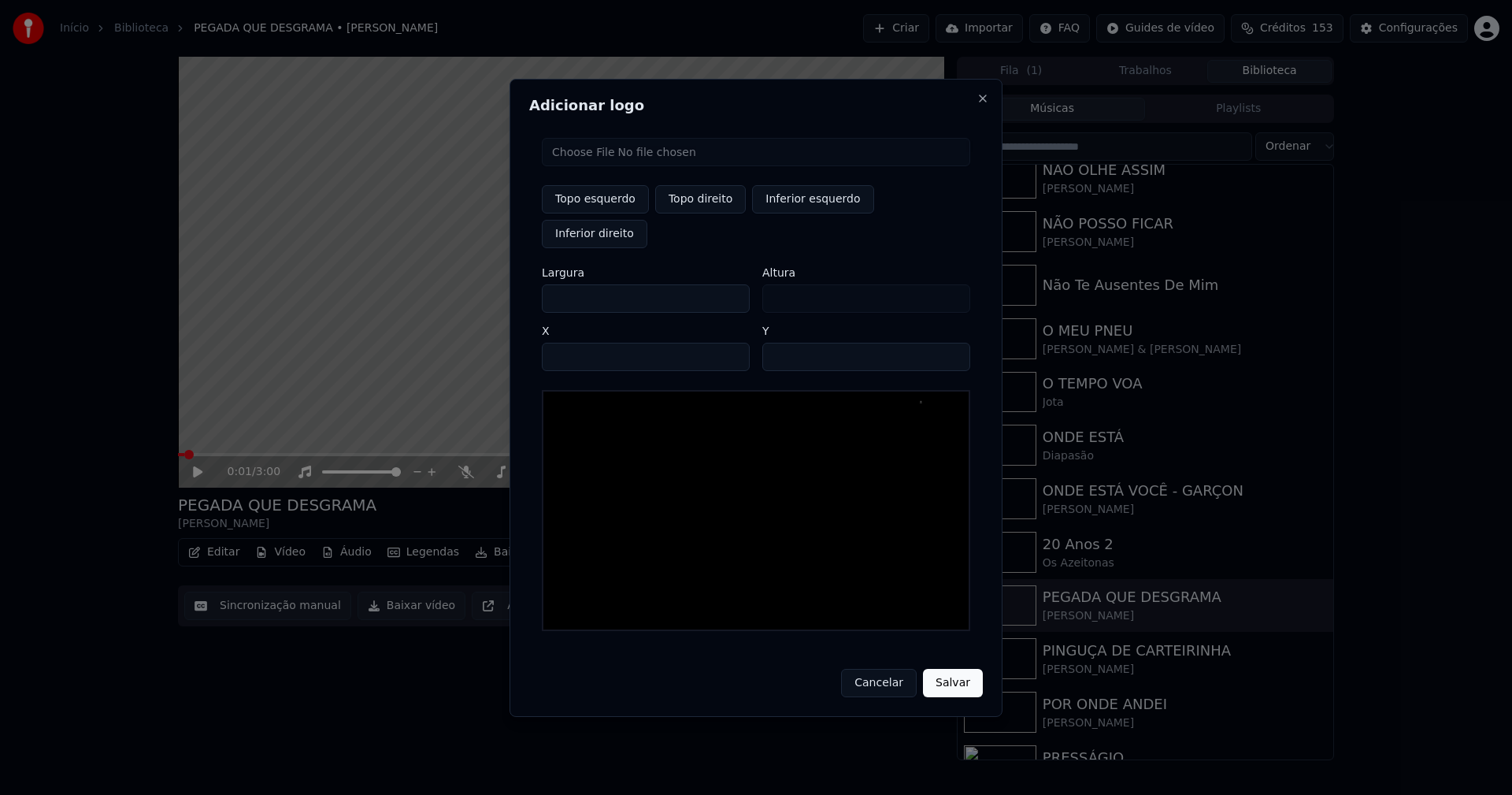
type input "***"
click at [574, 343] on input "****" at bounding box center [646, 357] width 208 height 28
type input "****"
click at [778, 343] on input "**" at bounding box center [866, 357] width 208 height 28
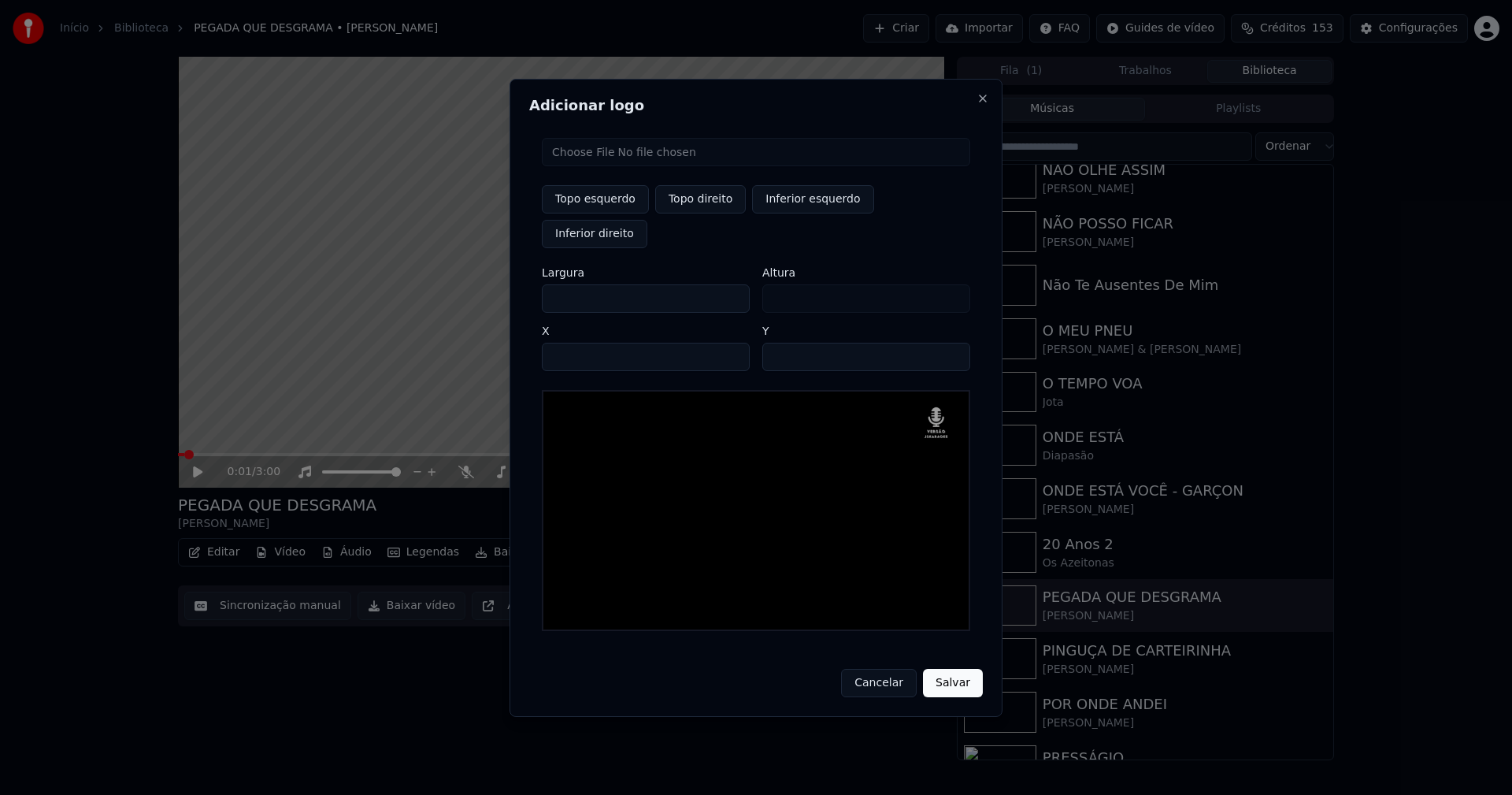
type input "**"
drag, startPoint x: 964, startPoint y: 664, endPoint x: 960, endPoint y: 594, distance: 70.2
click at [967, 669] on button "Salvar" at bounding box center [953, 683] width 60 height 28
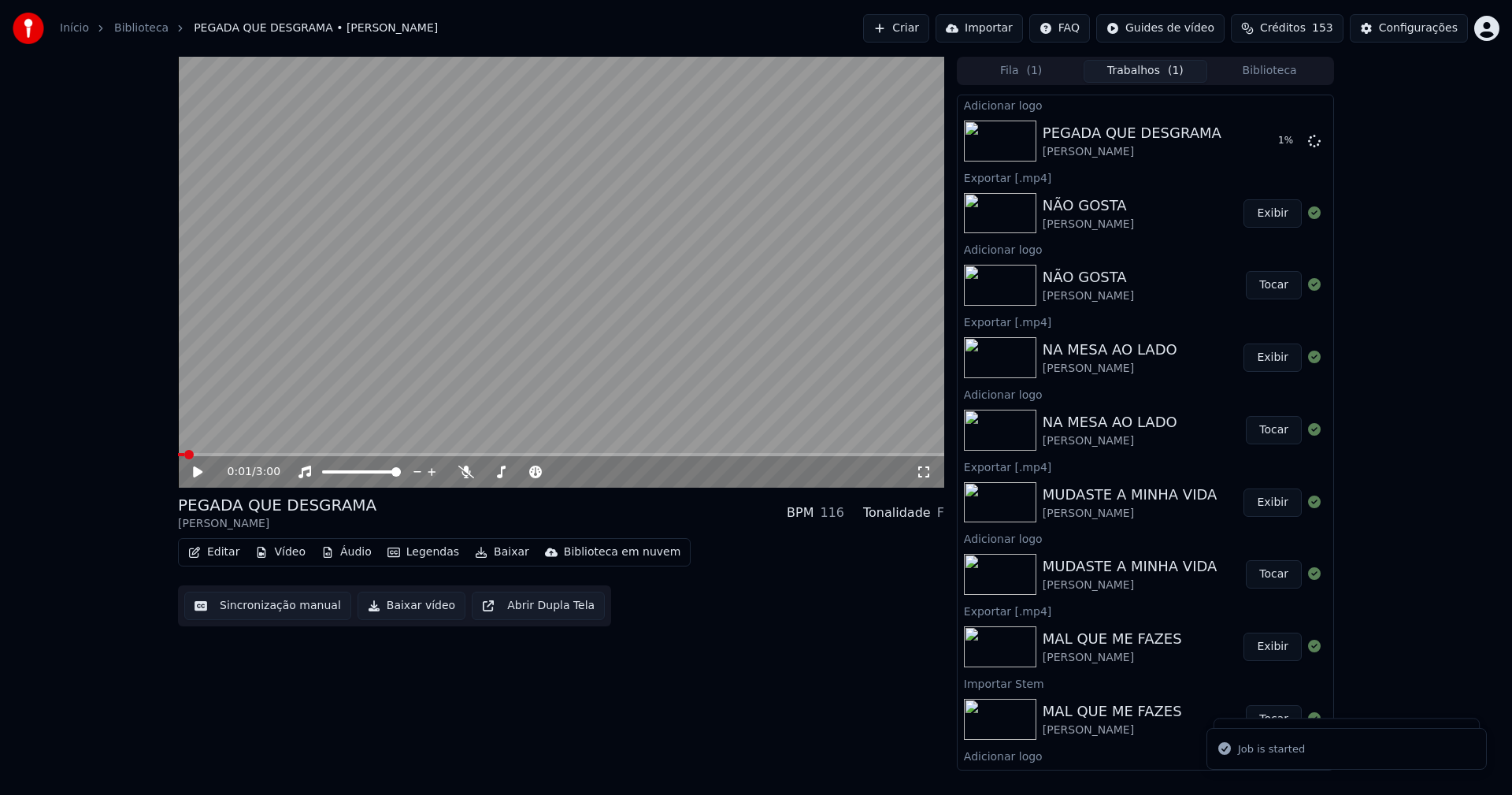
click at [354, 554] on button "Áudio" at bounding box center [346, 552] width 63 height 22
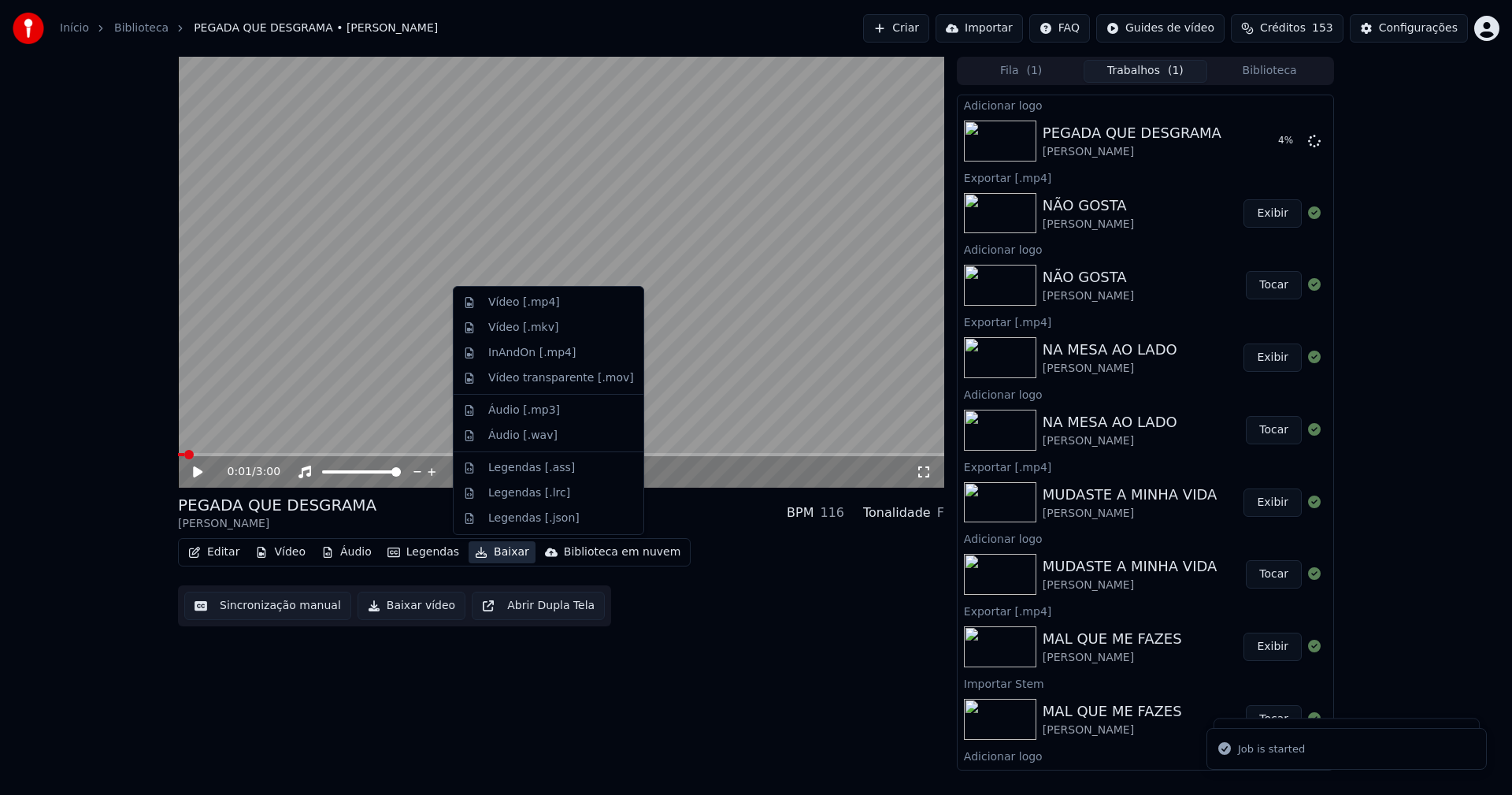
click at [836, 650] on div "0:01 / 3:00 PEGADA QUE DESGRAMA Naiara Azevedo BPM 116 Tonalidade F Editar Víde…" at bounding box center [561, 414] width 766 height 714
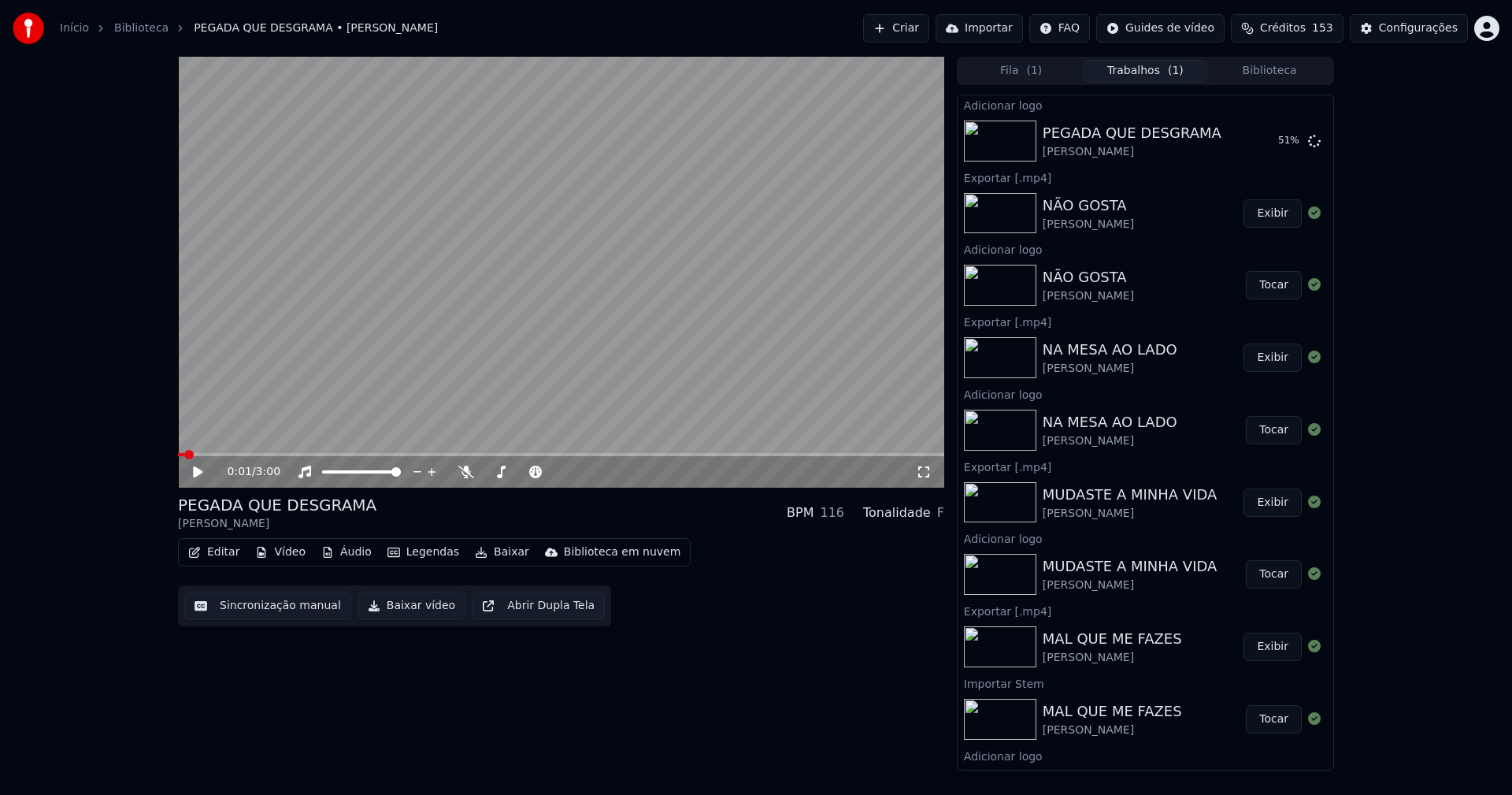
click at [224, 543] on button "Editar" at bounding box center [214, 552] width 64 height 22
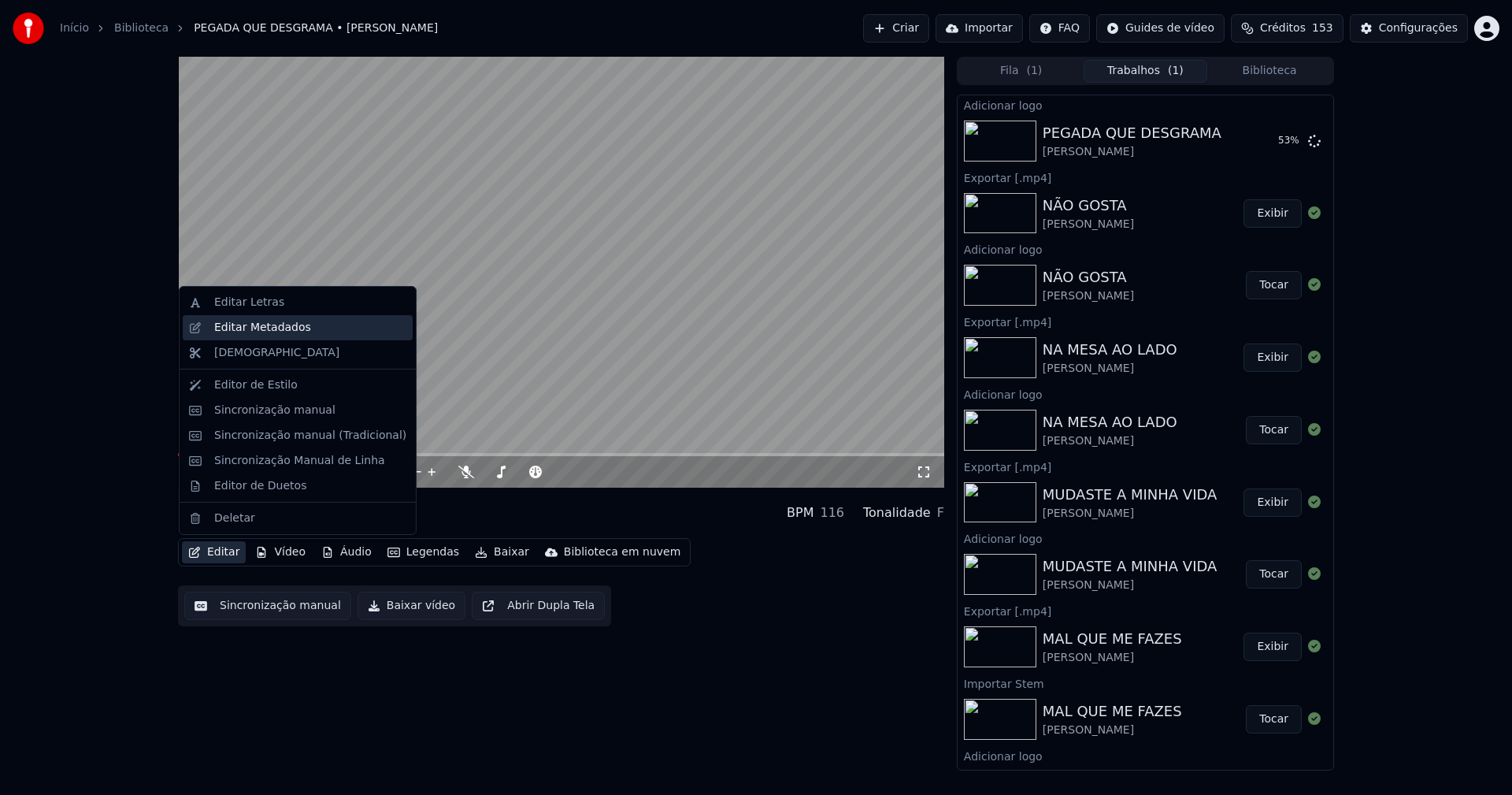
click at [255, 323] on div "Editar Metadados" at bounding box center [262, 328] width 97 height 16
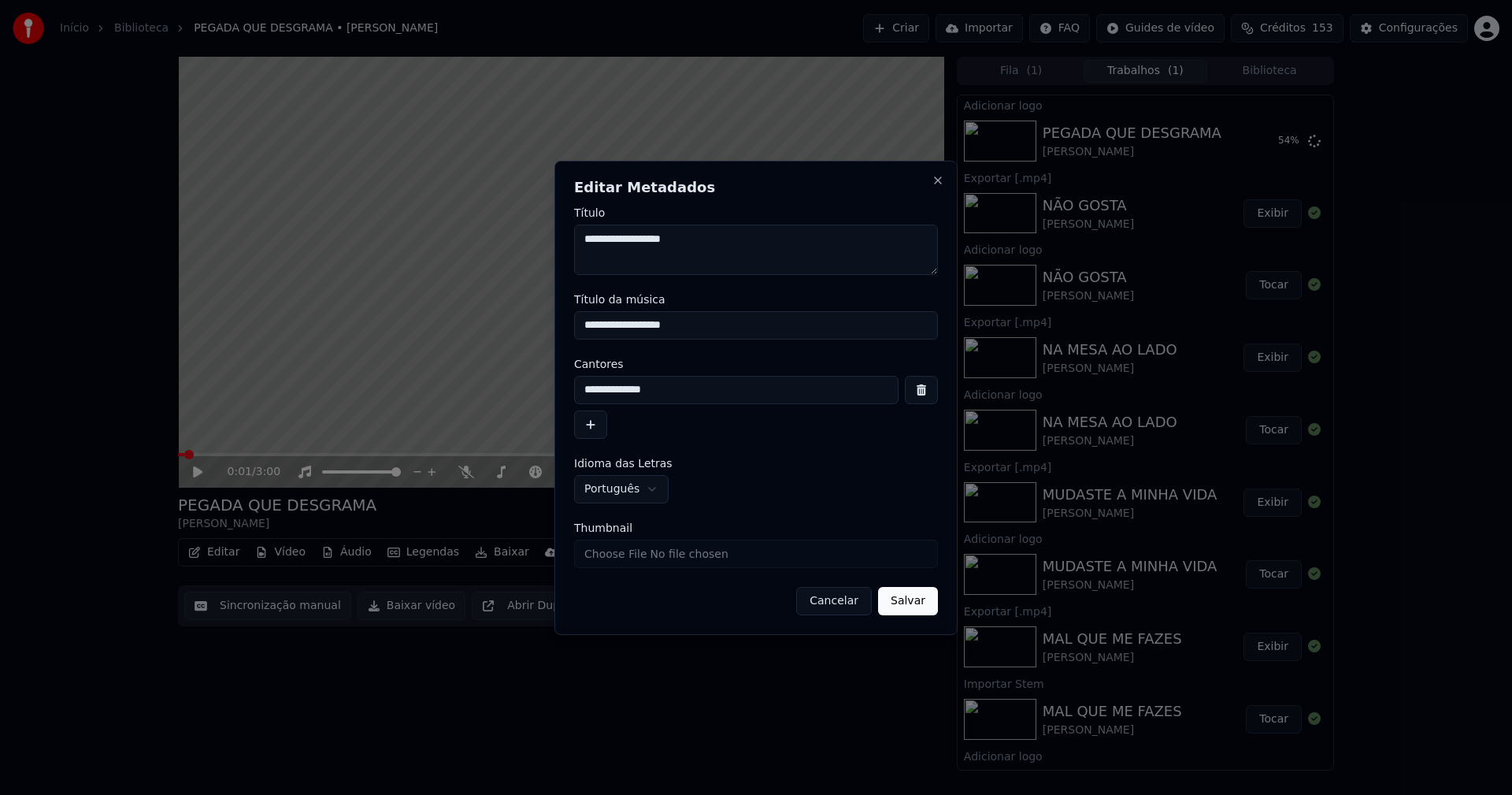
click at [626, 551] on input "Thumbnail" at bounding box center [756, 553] width 364 height 28
type input "**********"
click at [907, 603] on button "Salvar" at bounding box center [908, 601] width 60 height 28
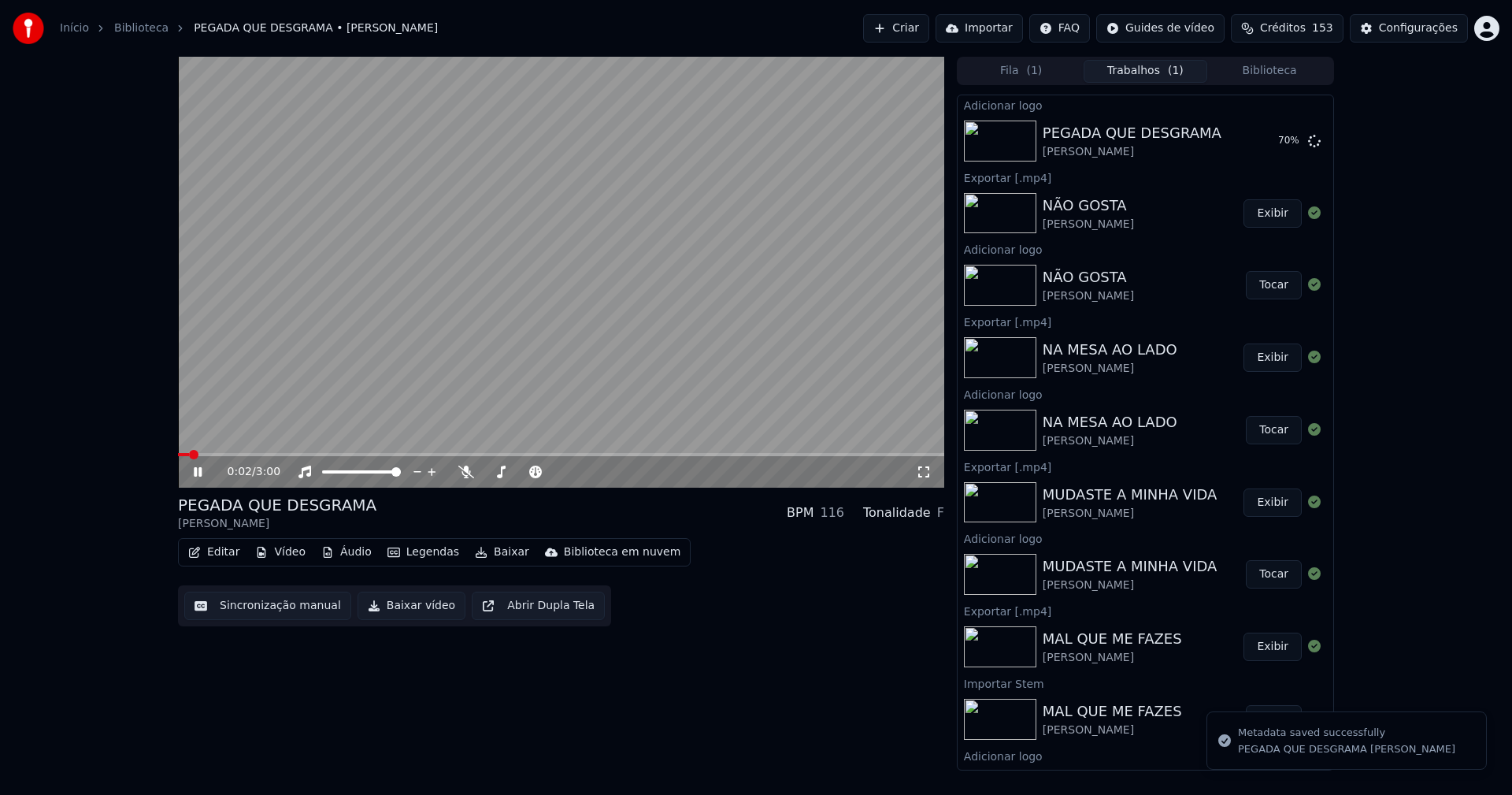
click at [198, 473] on icon at bounding box center [209, 471] width 37 height 13
click at [1267, 150] on button "Tocar" at bounding box center [1274, 141] width 56 height 28
click at [197, 473] on icon at bounding box center [198, 471] width 8 height 9
click at [232, 554] on button "Editar" at bounding box center [214, 552] width 64 height 22
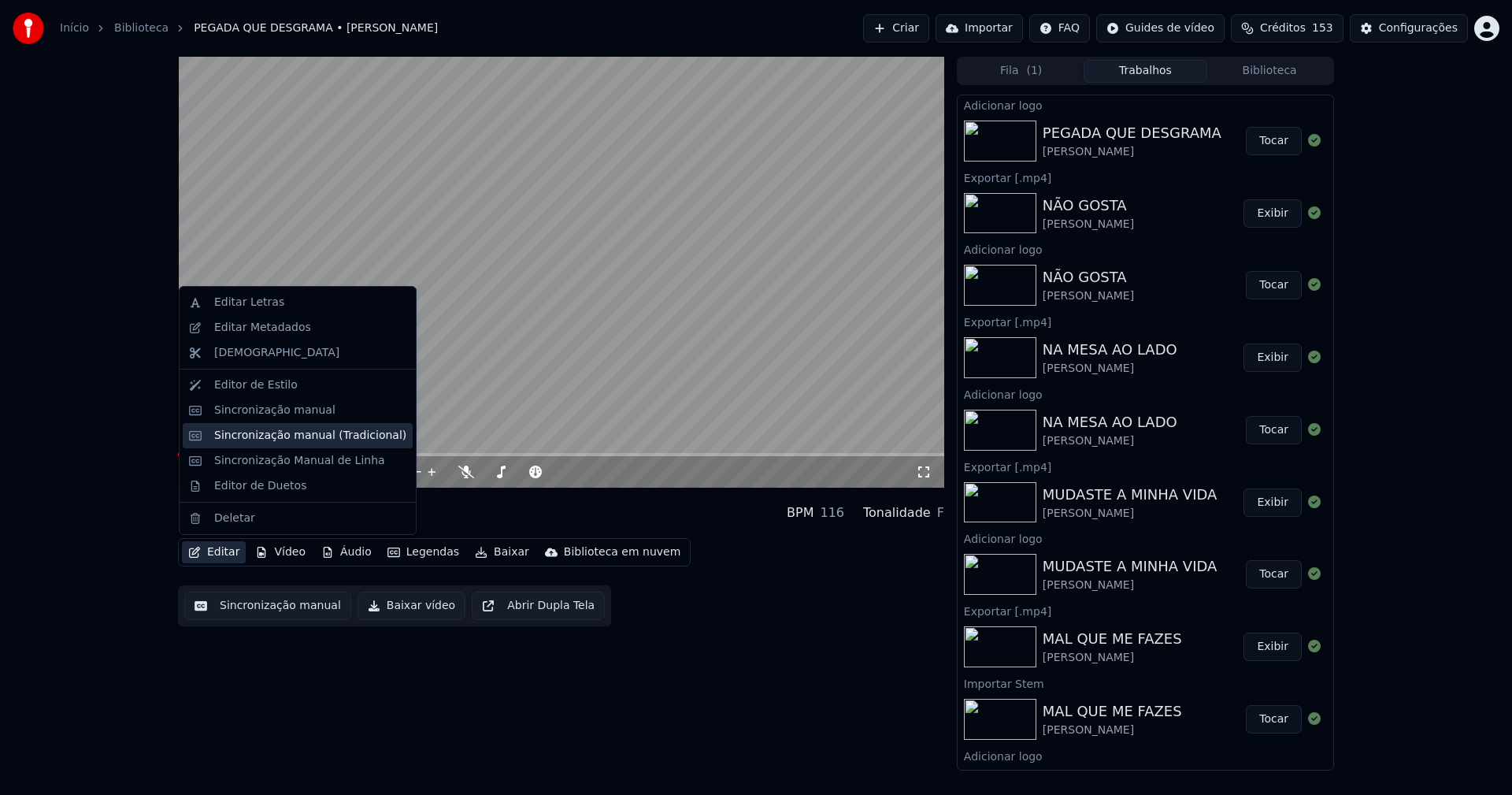
click at [277, 444] on div "Sincronização manual (Tradicional)" at bounding box center [298, 435] width 230 height 25
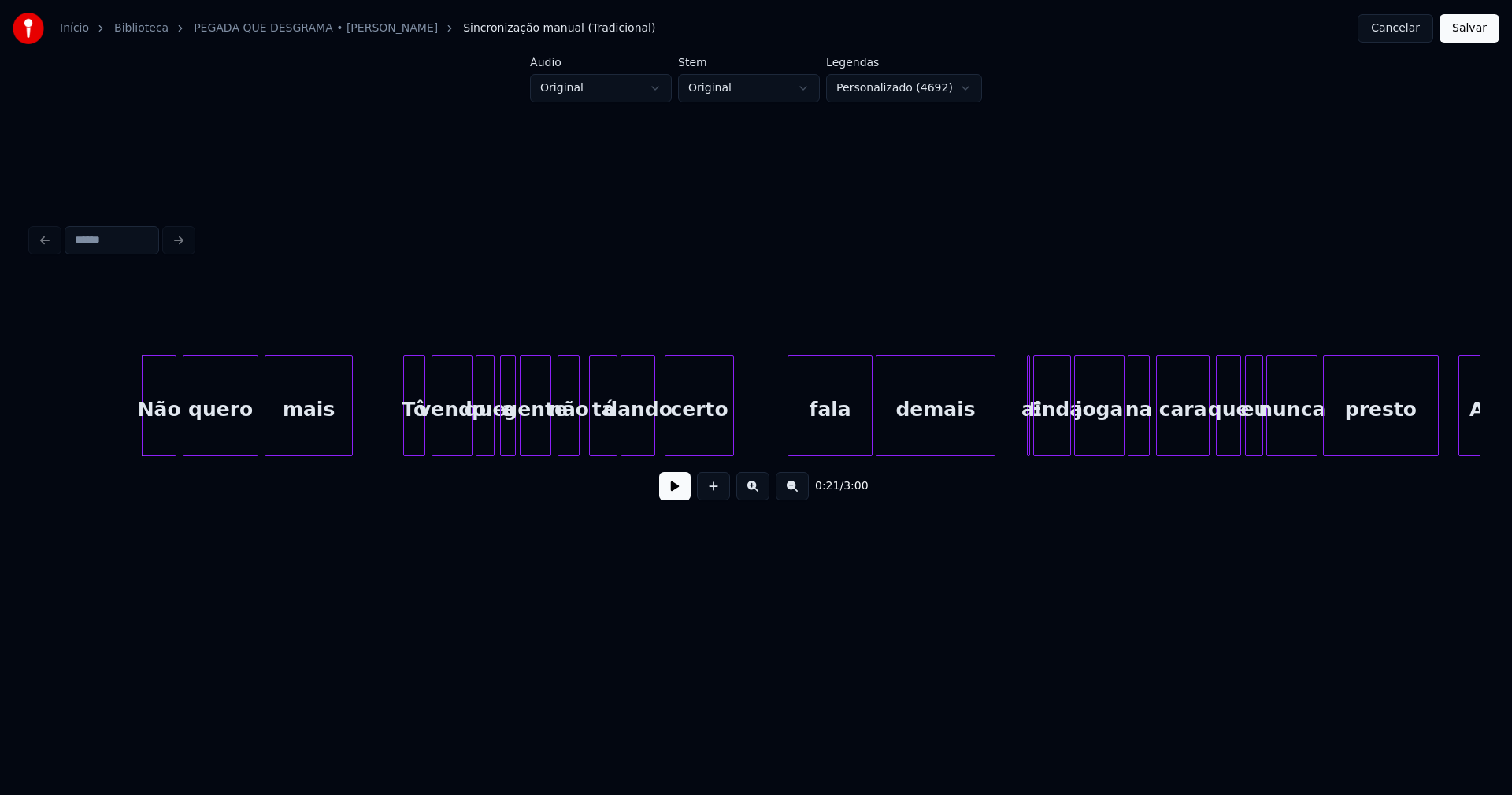
scroll to position [0, 3254]
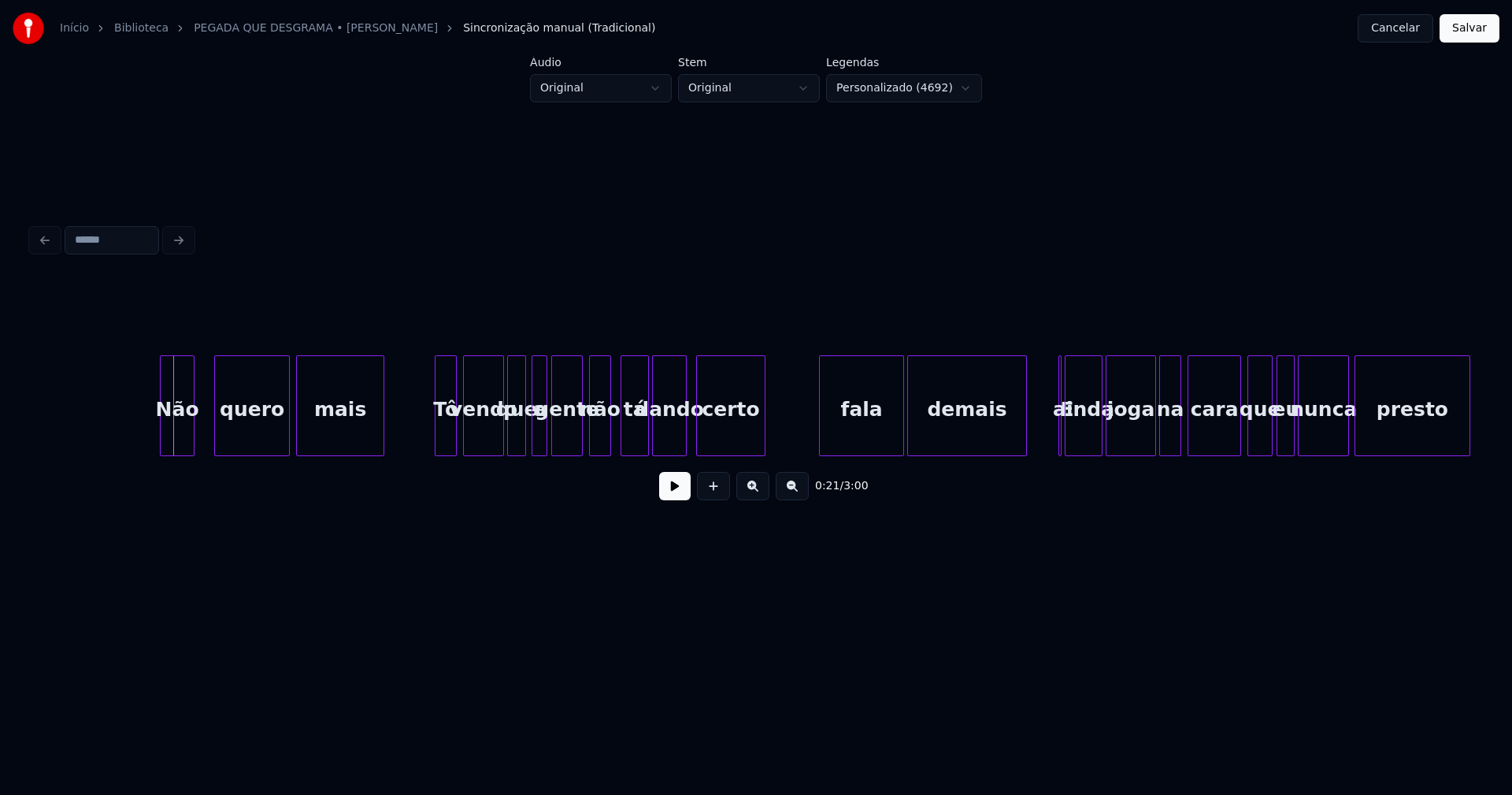
click at [172, 456] on div "Não quero mais [PERSON_NAME] vendo que a gente não tá dando certo fala demais E…" at bounding box center [756, 405] width 1449 height 101
click at [202, 431] on div at bounding box center [200, 405] width 5 height 99
click at [432, 433] on div at bounding box center [433, 405] width 5 height 99
drag, startPoint x: 1469, startPoint y: 31, endPoint x: 1404, endPoint y: 48, distance: 66.9
click at [1467, 31] on button "Salvar" at bounding box center [1470, 28] width 60 height 28
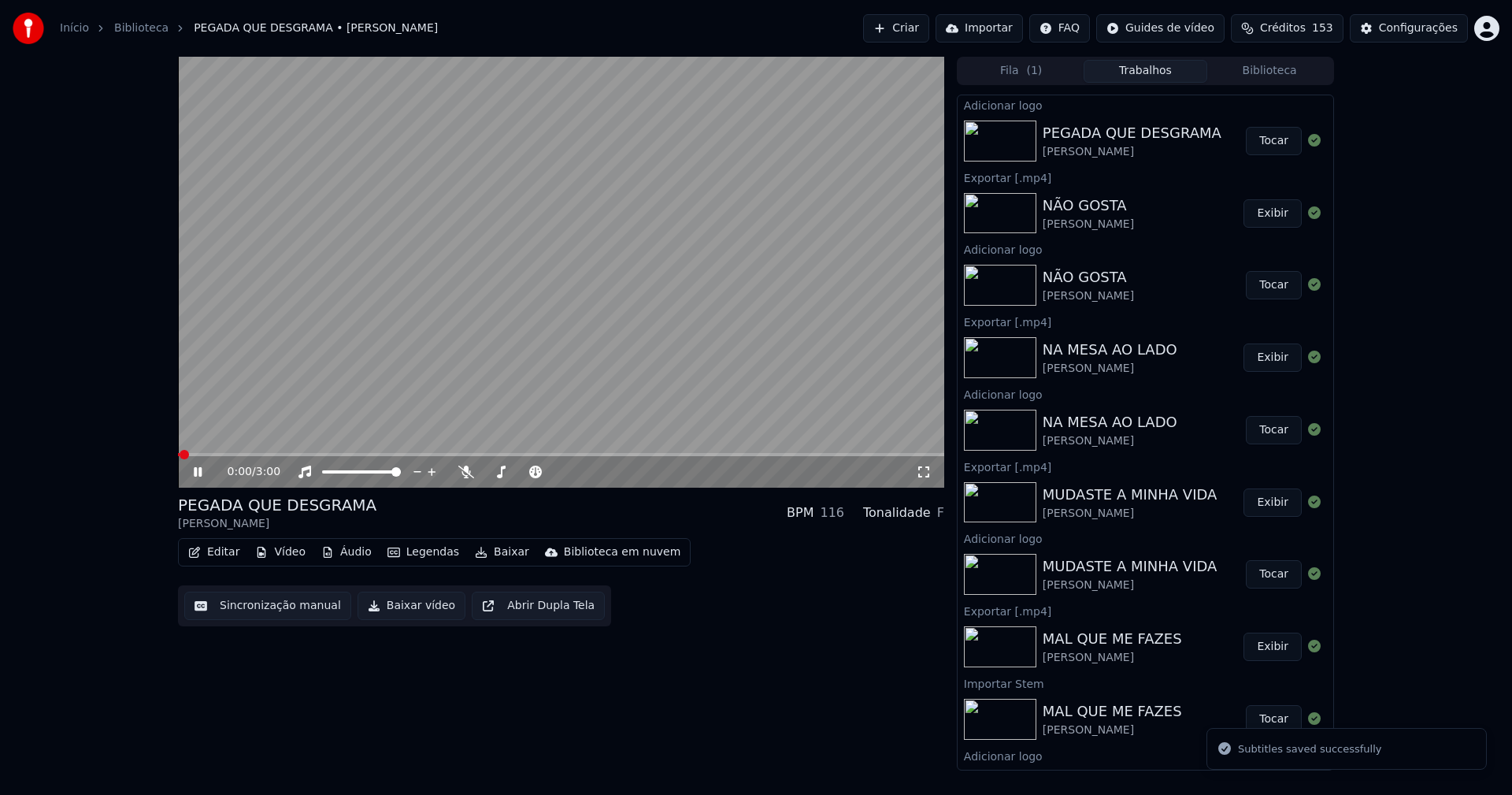
click at [205, 476] on icon at bounding box center [209, 471] width 37 height 13
click at [221, 553] on button "Editar" at bounding box center [214, 552] width 64 height 22
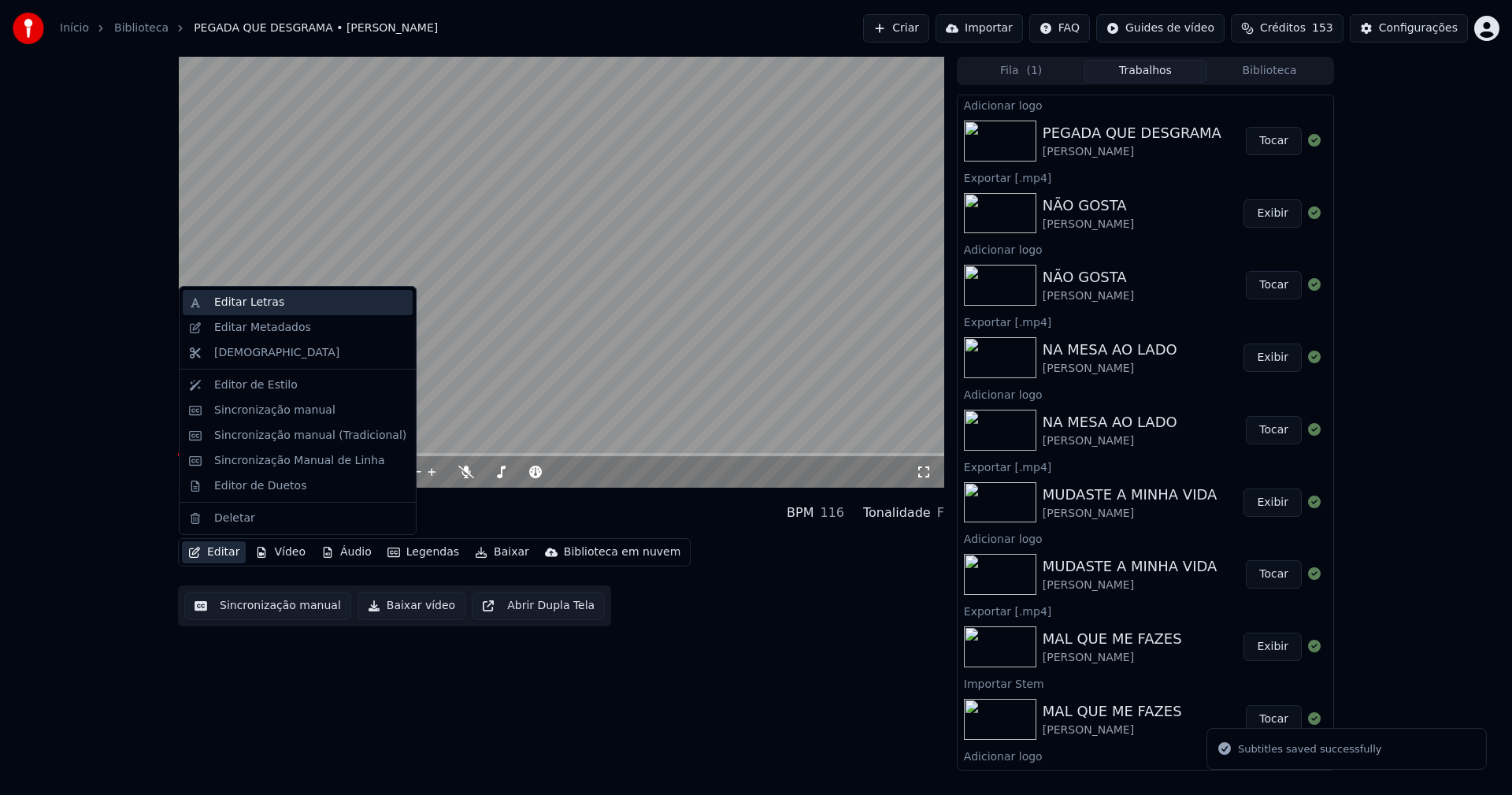
click at [233, 305] on div "Editar Letras" at bounding box center [249, 303] width 70 height 16
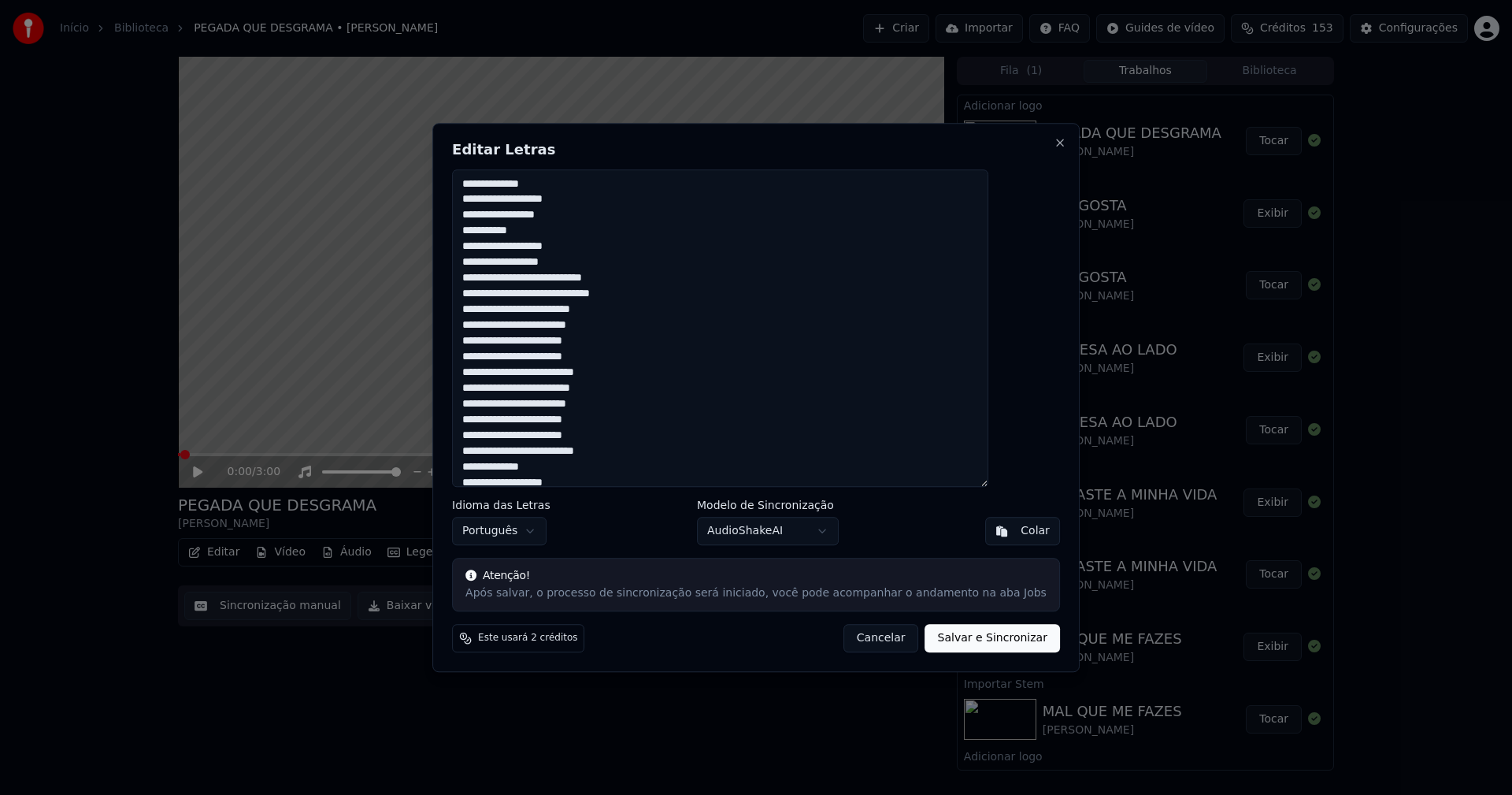
click at [865, 643] on button "Cancelar" at bounding box center [882, 638] width 76 height 28
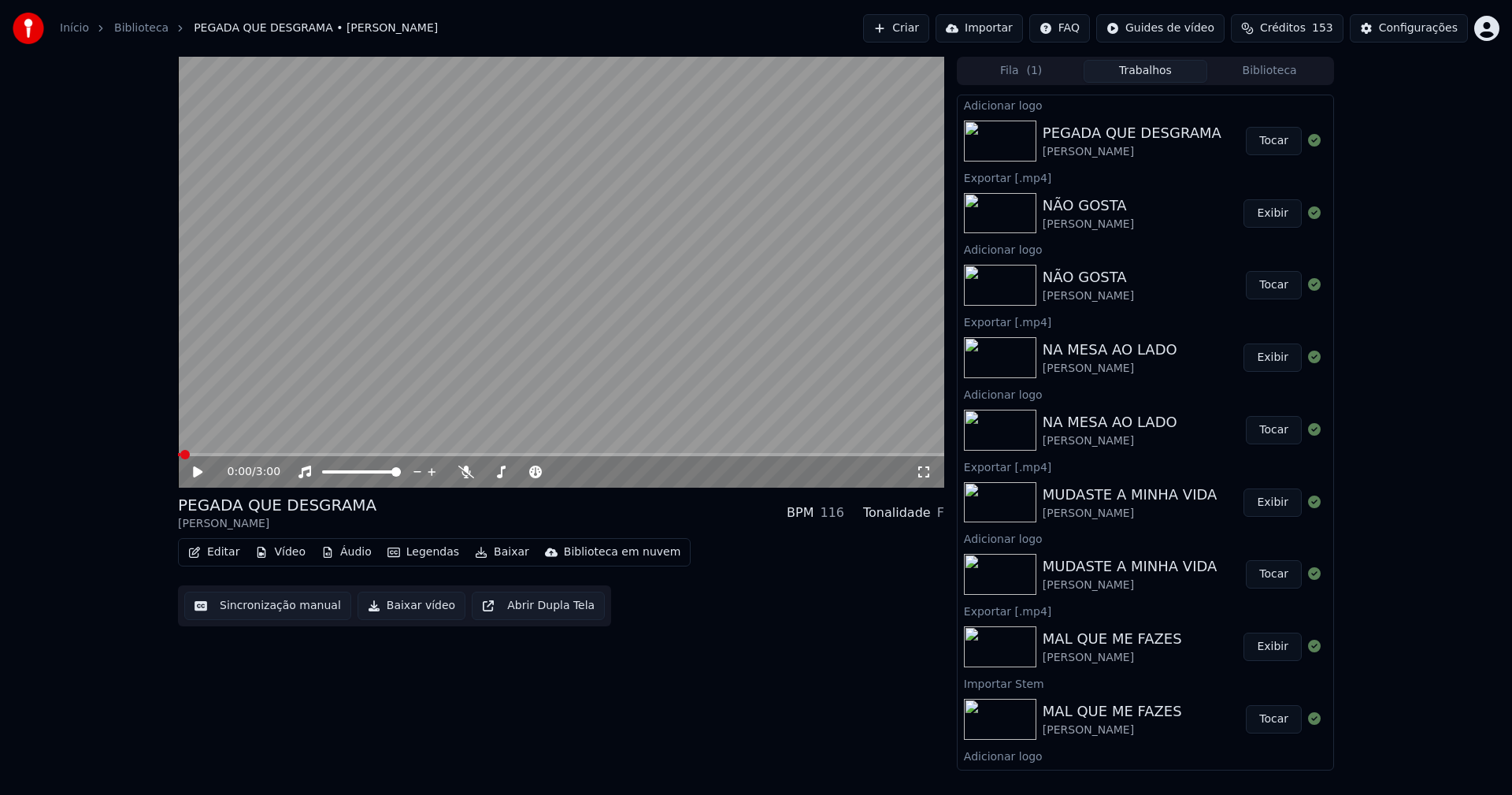
click at [275, 612] on button "Sincronização manual" at bounding box center [267, 605] width 167 height 28
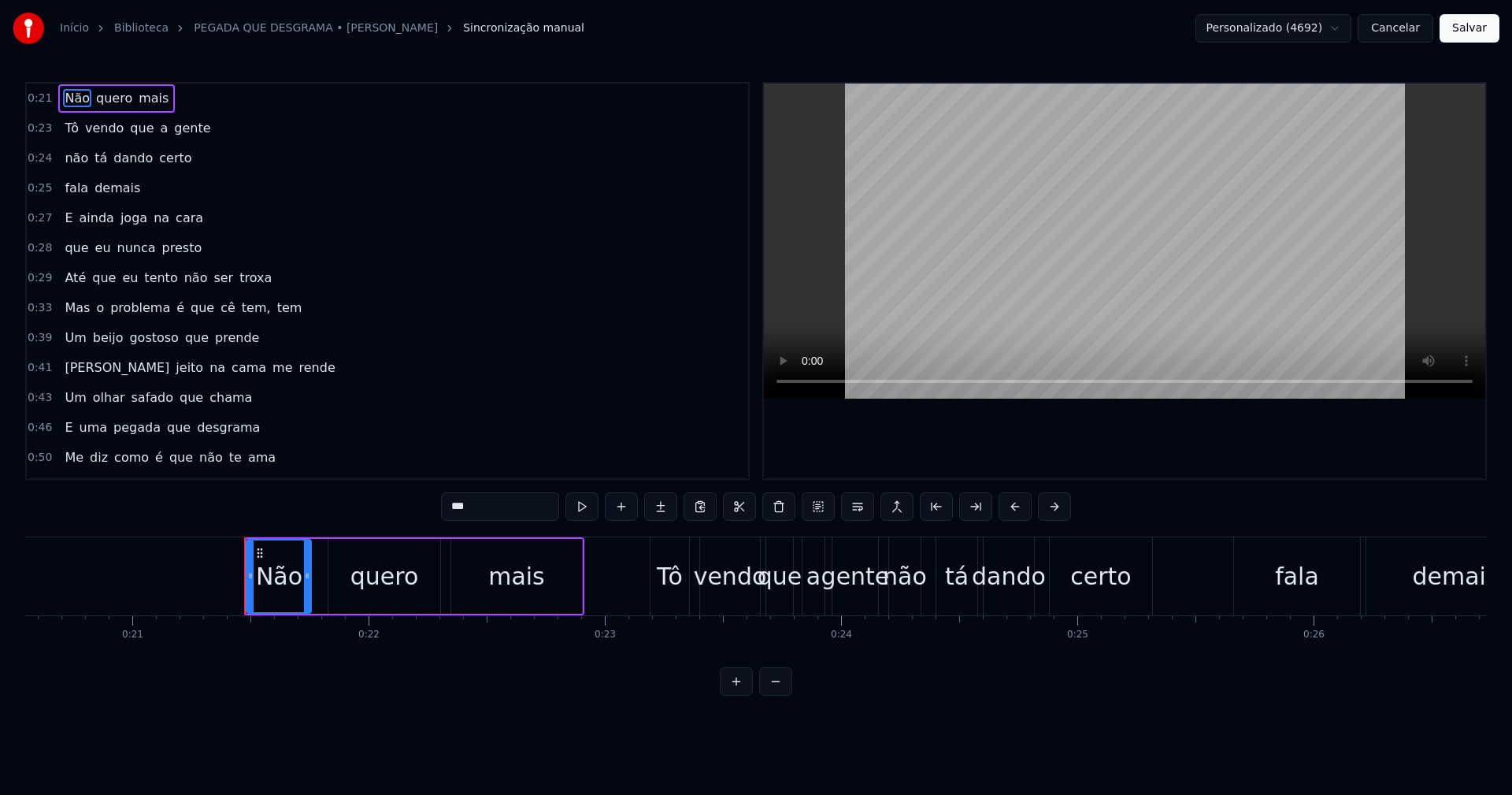
scroll to position [0, 4995]
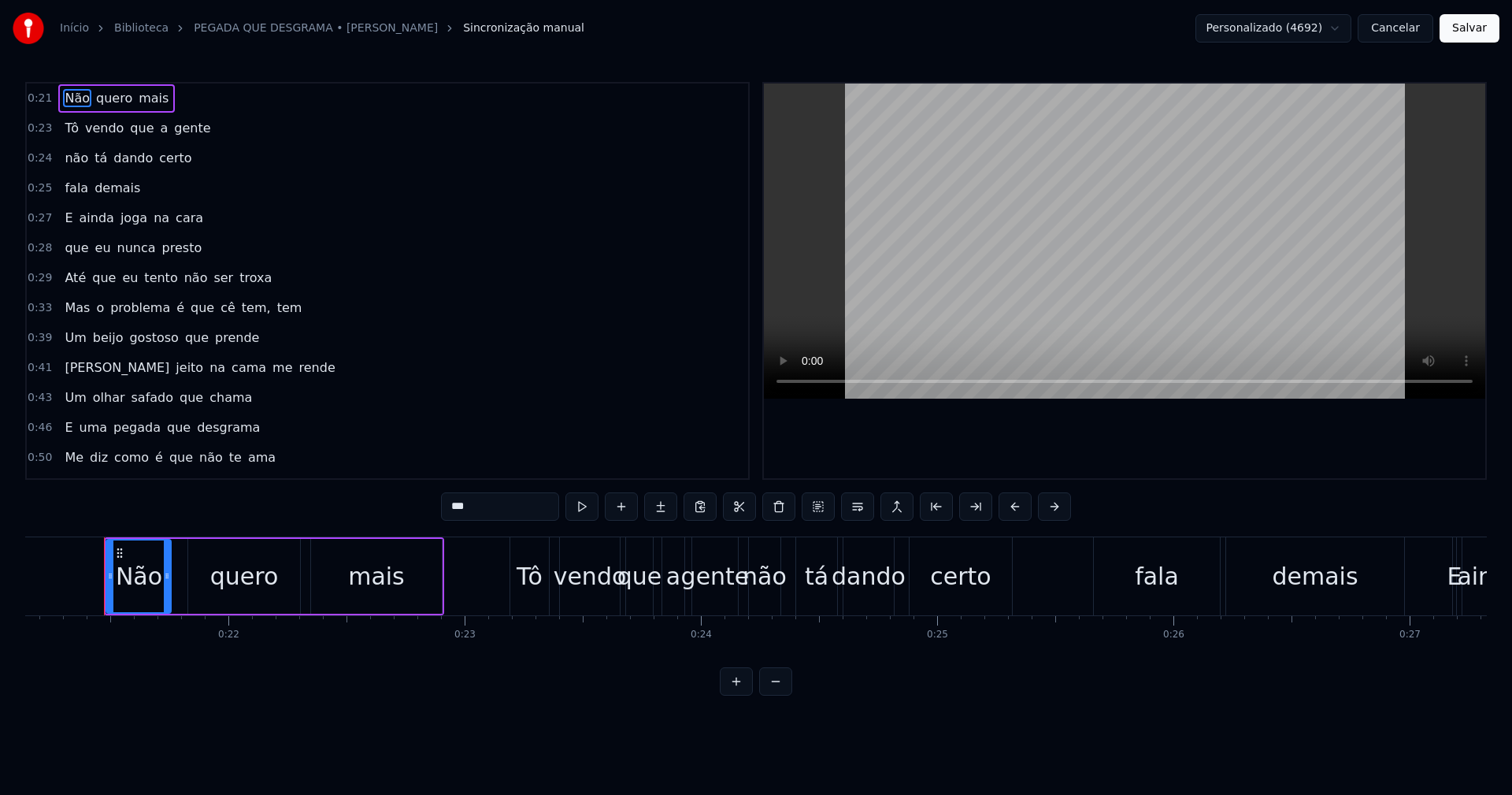
click at [1413, 32] on button "Cancelar" at bounding box center [1396, 28] width 76 height 28
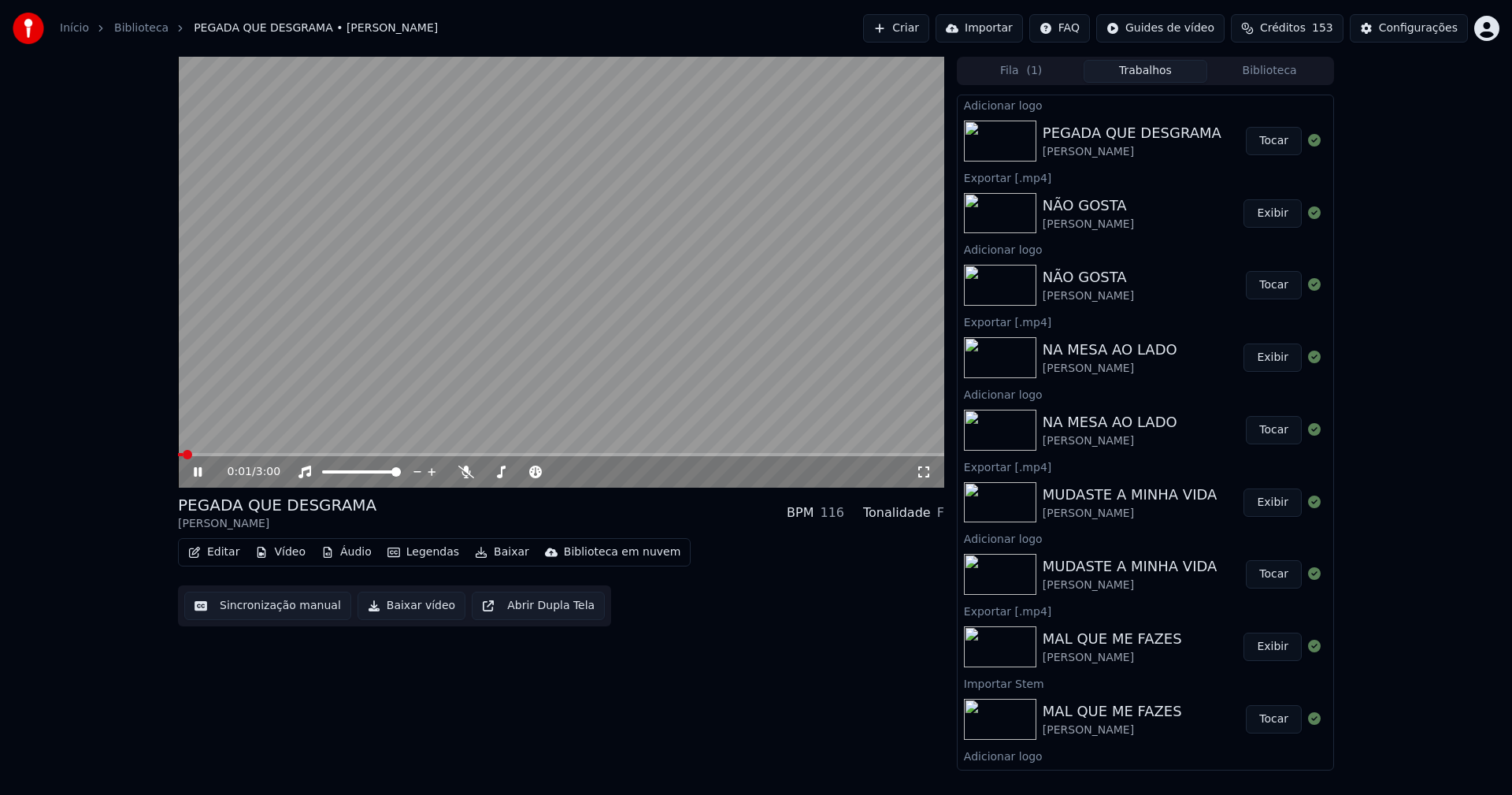
click at [221, 558] on button "Editar" at bounding box center [214, 552] width 64 height 22
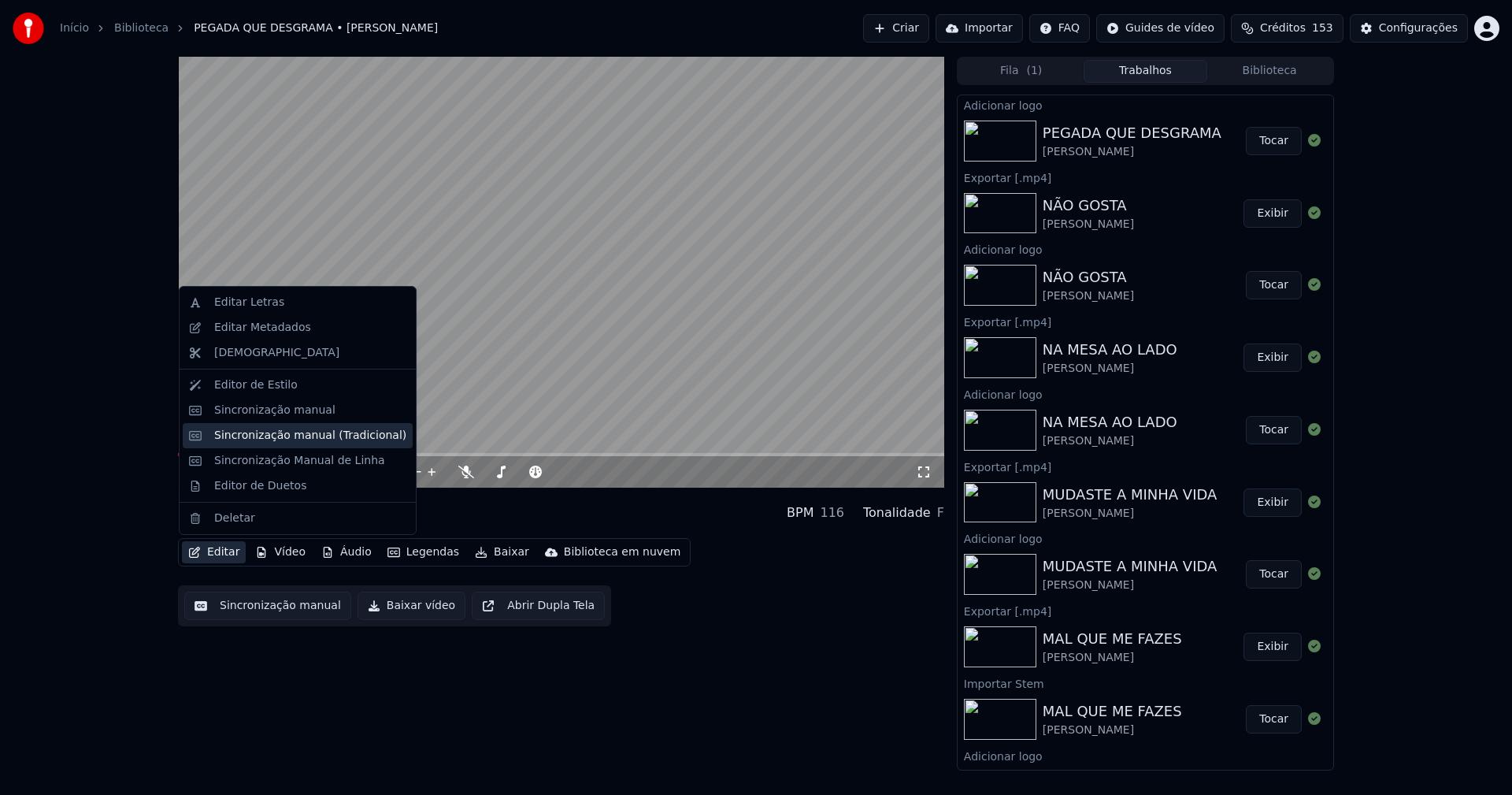
click at [287, 435] on div "Sincronização manual (Tradicional)" at bounding box center [310, 436] width 192 height 16
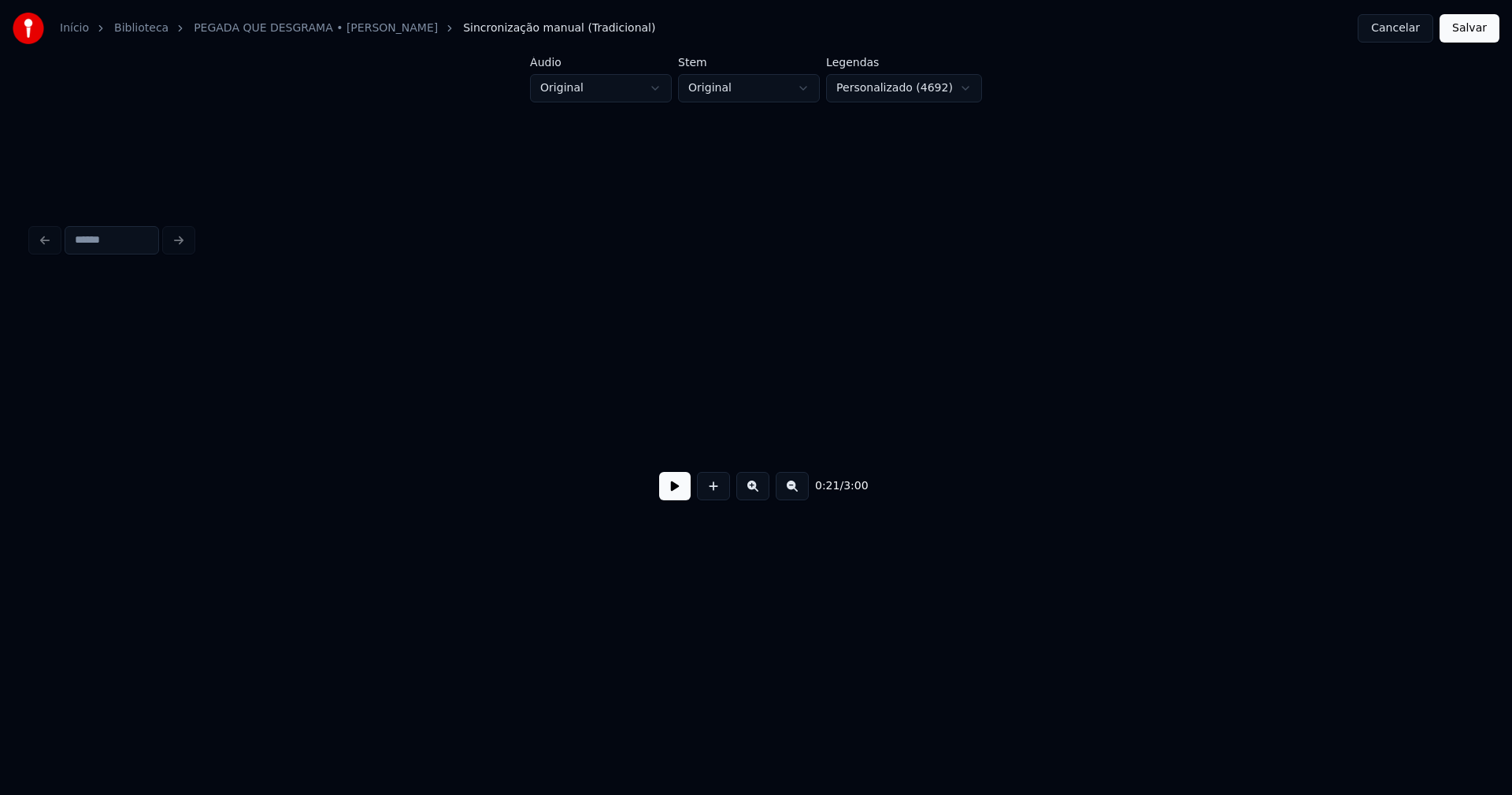
scroll to position [0, 3383]
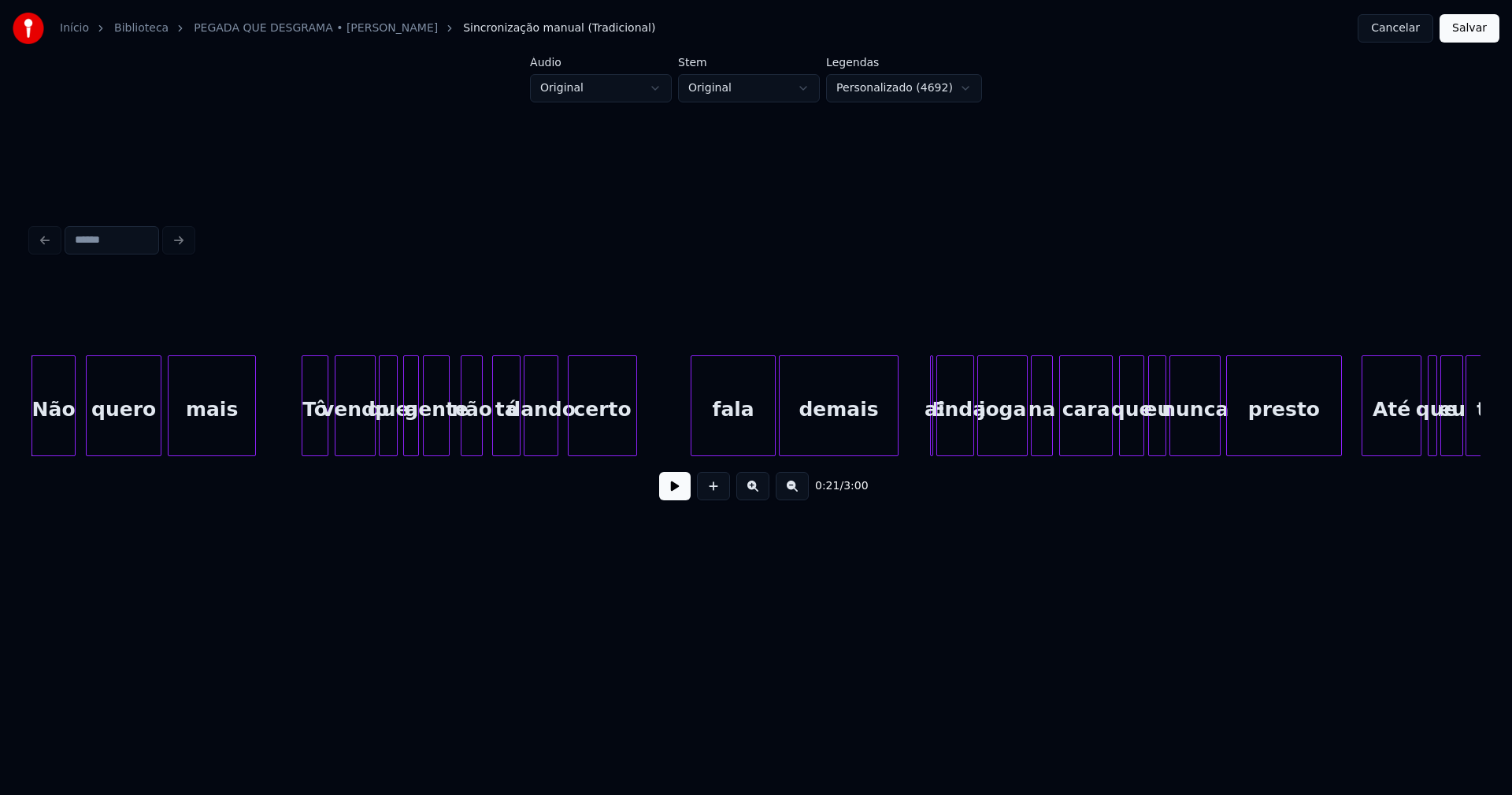
click at [447, 445] on div at bounding box center [446, 405] width 5 height 99
click at [486, 431] on div at bounding box center [485, 405] width 5 height 99
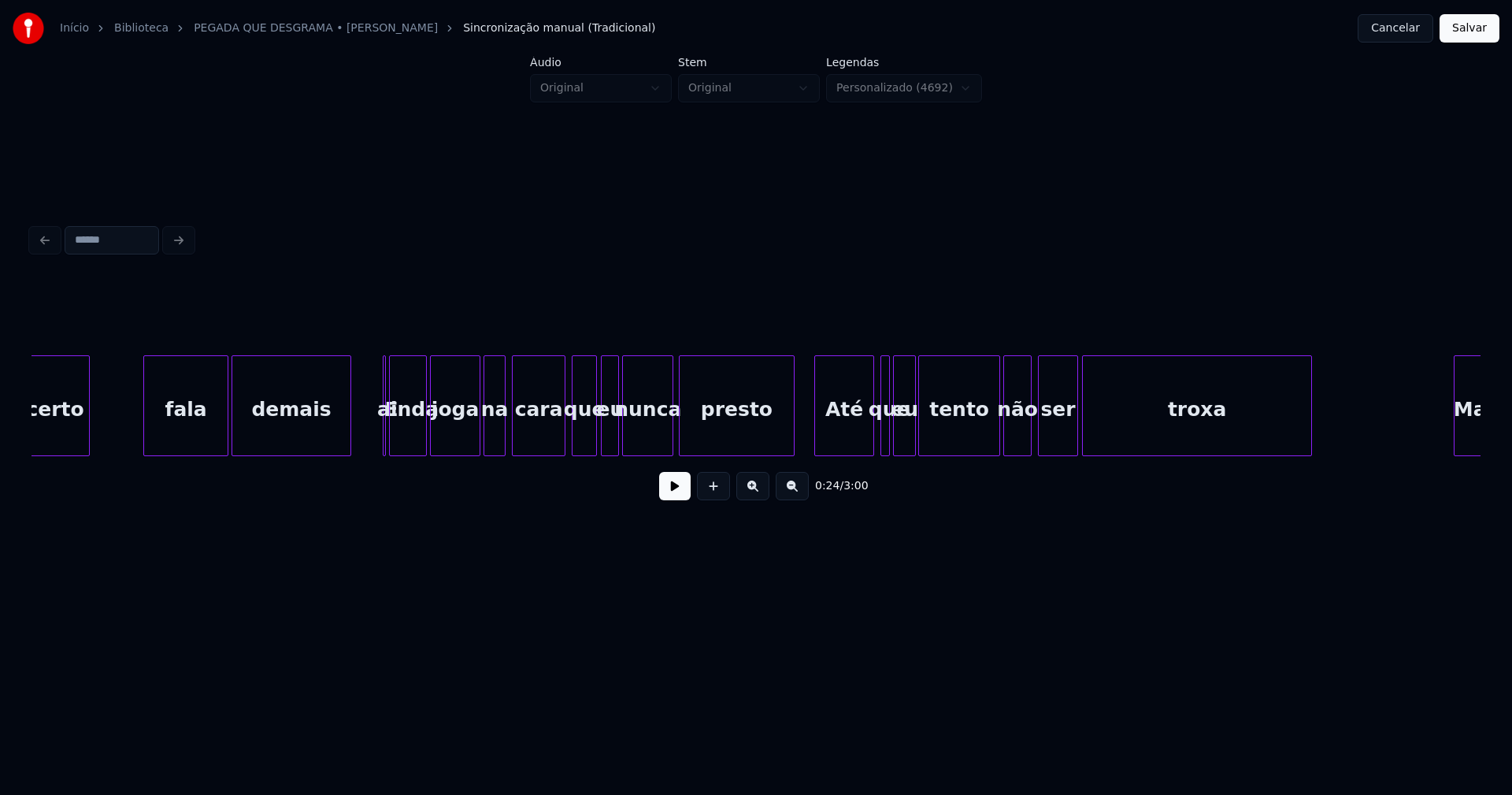
scroll to position [0, 4010]
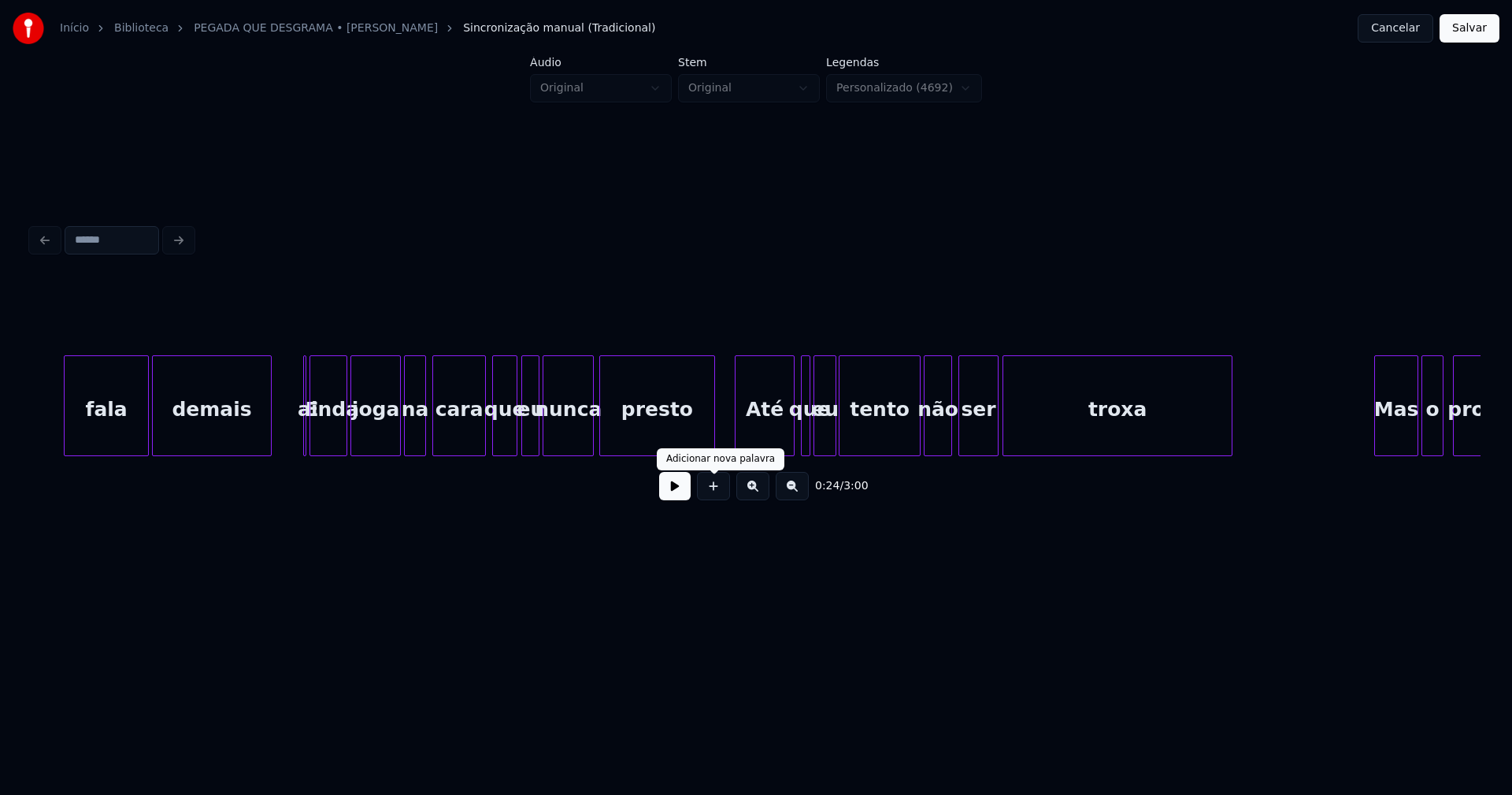
click at [680, 489] on button at bounding box center [675, 486] width 32 height 28
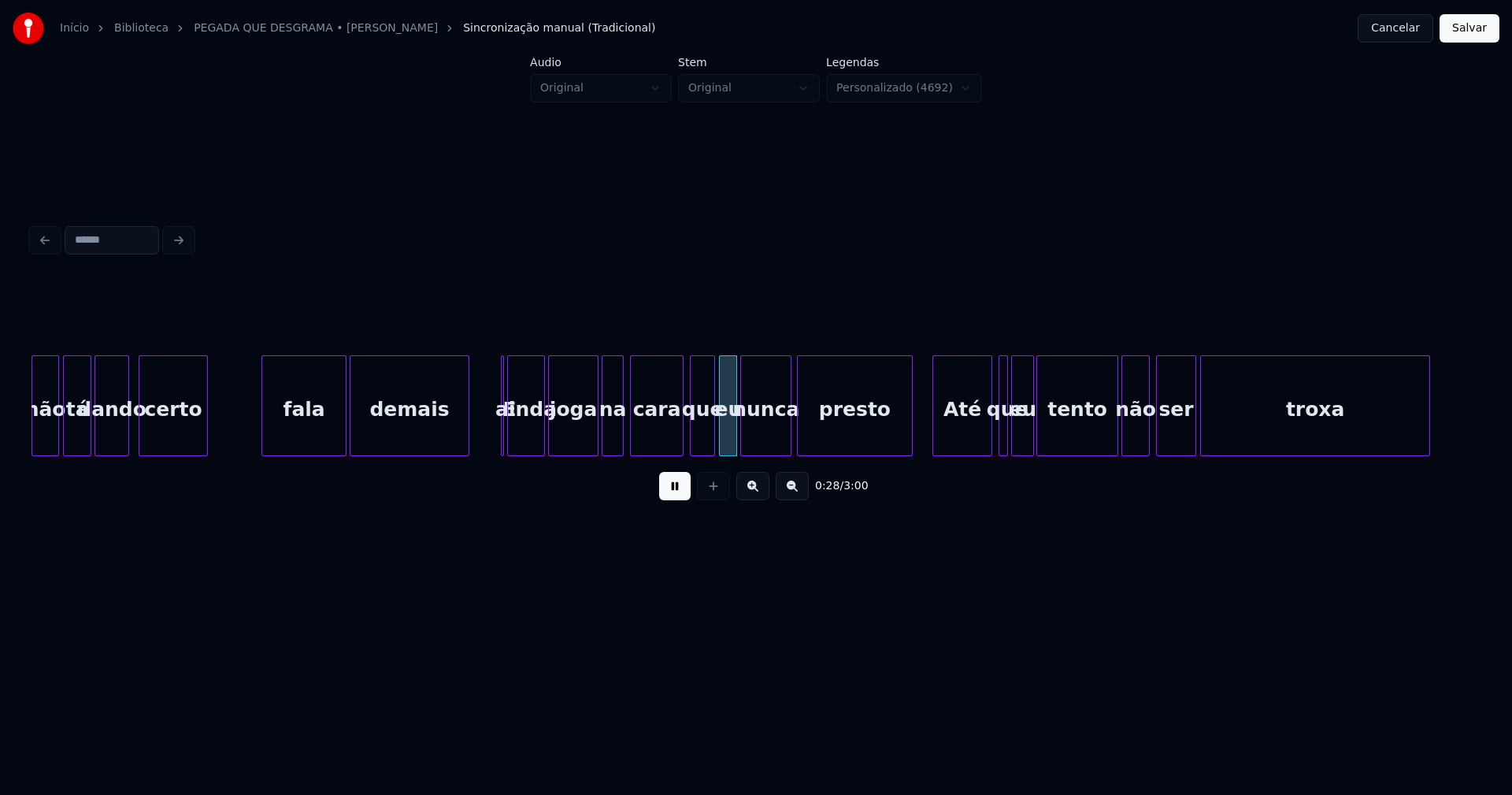
click at [504, 446] on div at bounding box center [503, 405] width 5 height 99
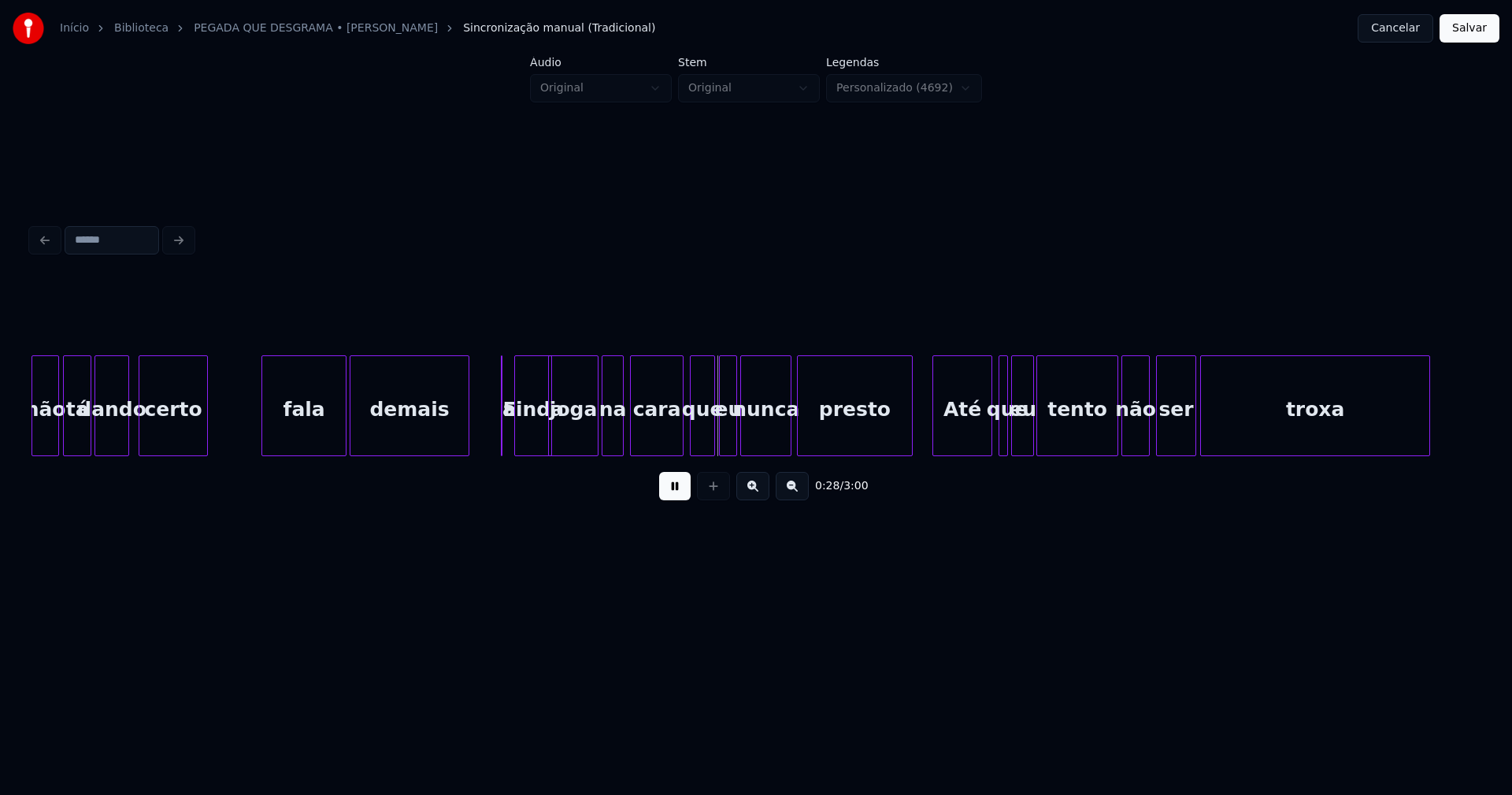
click at [514, 439] on div "ainda" at bounding box center [533, 405] width 38 height 101
click at [512, 440] on div at bounding box center [509, 405] width 5 height 99
click at [675, 450] on div "fala demais E ainda joga na cara que eu nunca presto Até que eu tento não ser t…" at bounding box center [756, 405] width 1449 height 101
click at [901, 442] on div at bounding box center [902, 405] width 5 height 99
click at [901, 441] on div at bounding box center [902, 405] width 5 height 99
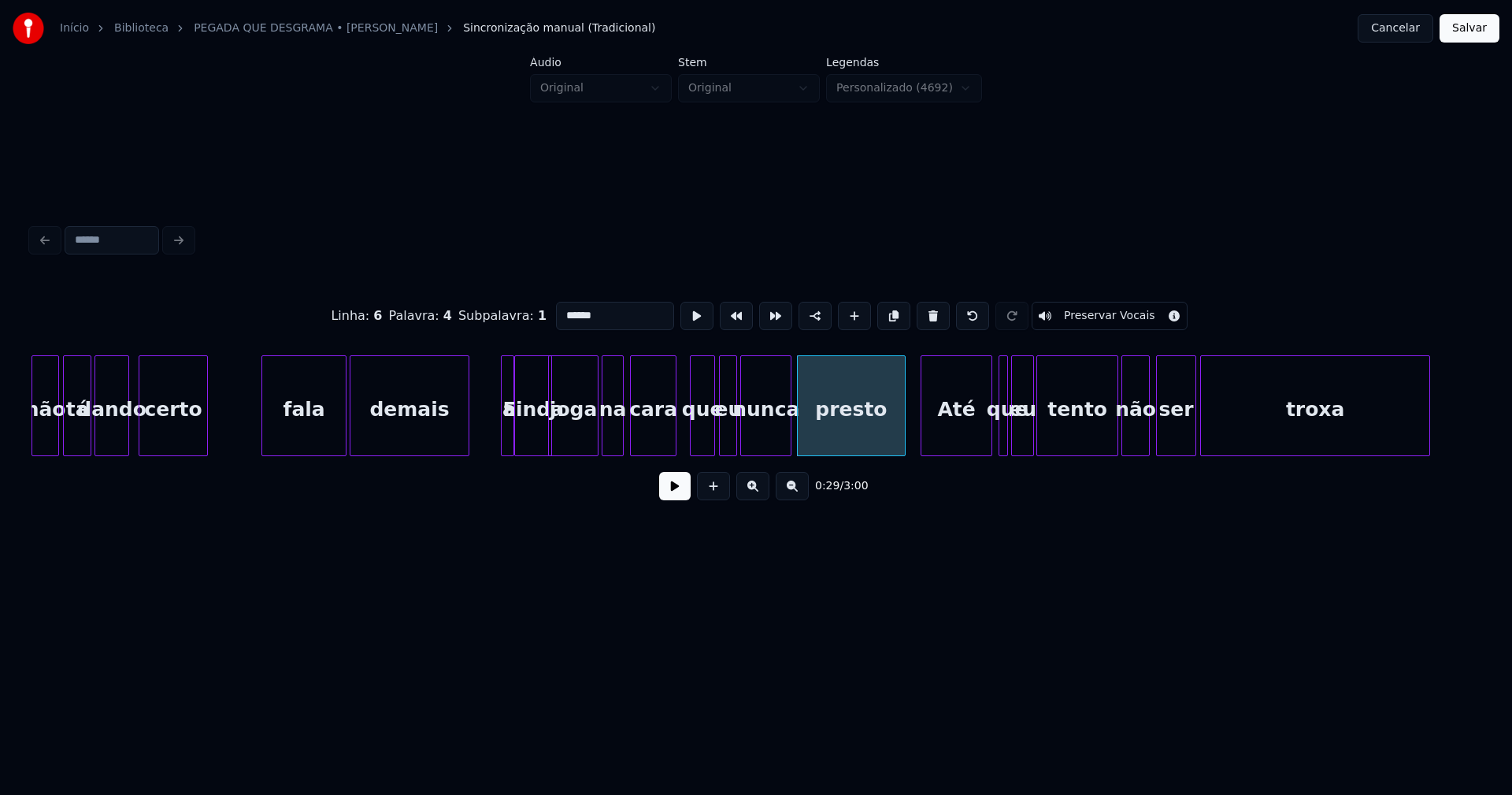
click at [921, 436] on div at bounding box center [923, 405] width 5 height 99
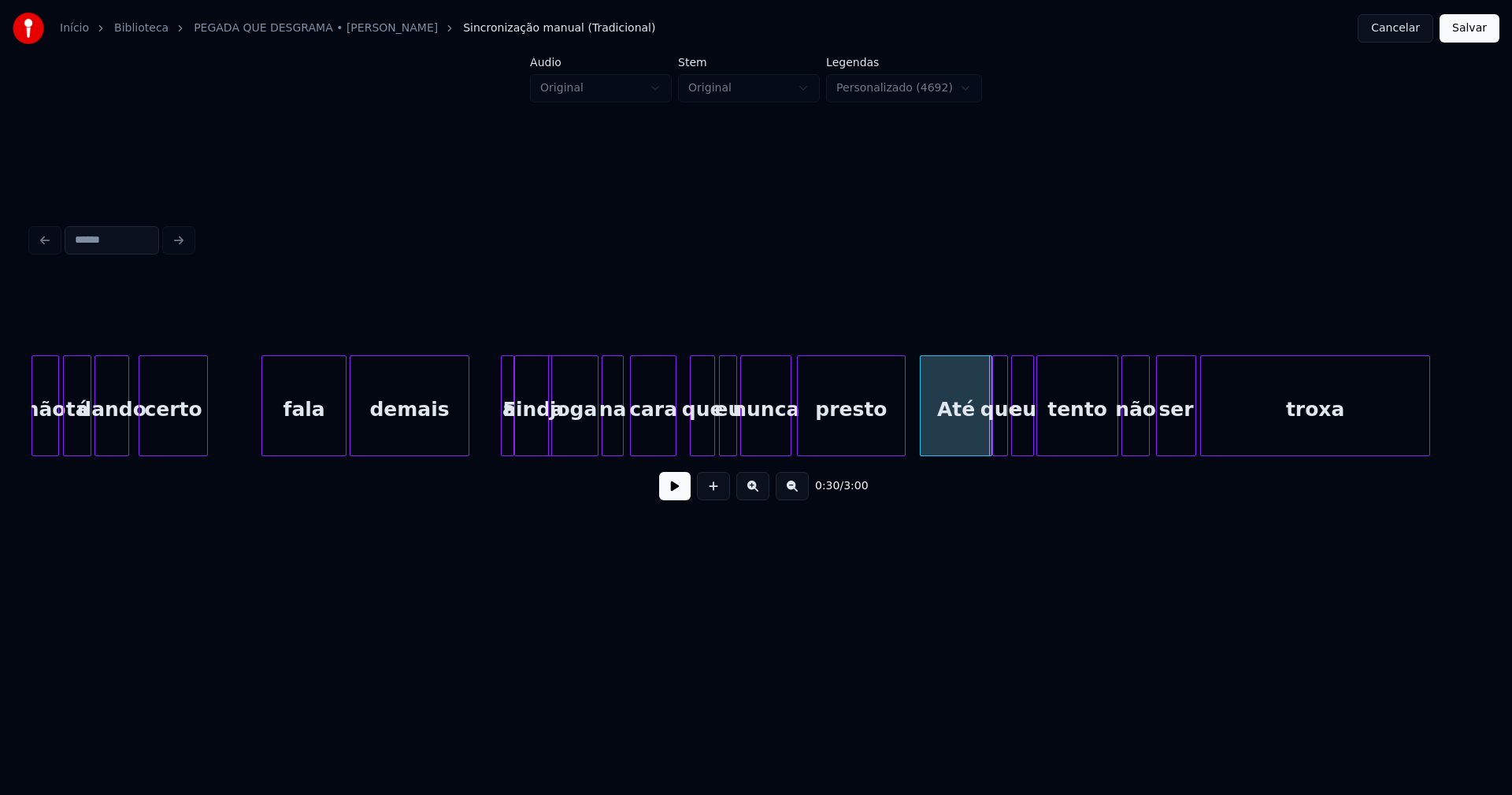
click at [993, 432] on div at bounding box center [995, 405] width 5 height 99
click at [682, 497] on button at bounding box center [675, 486] width 32 height 28
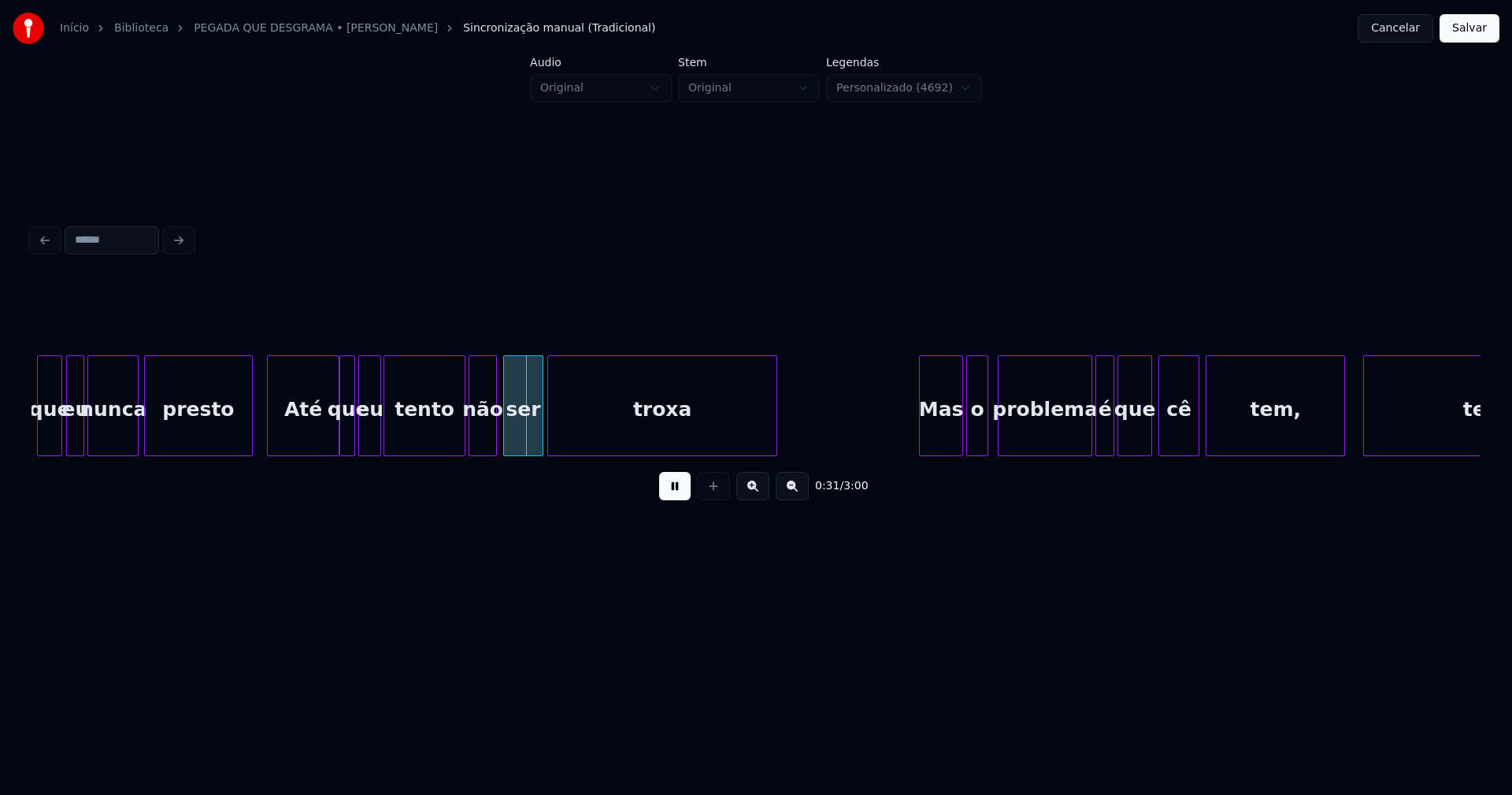
scroll to position [0, 4496]
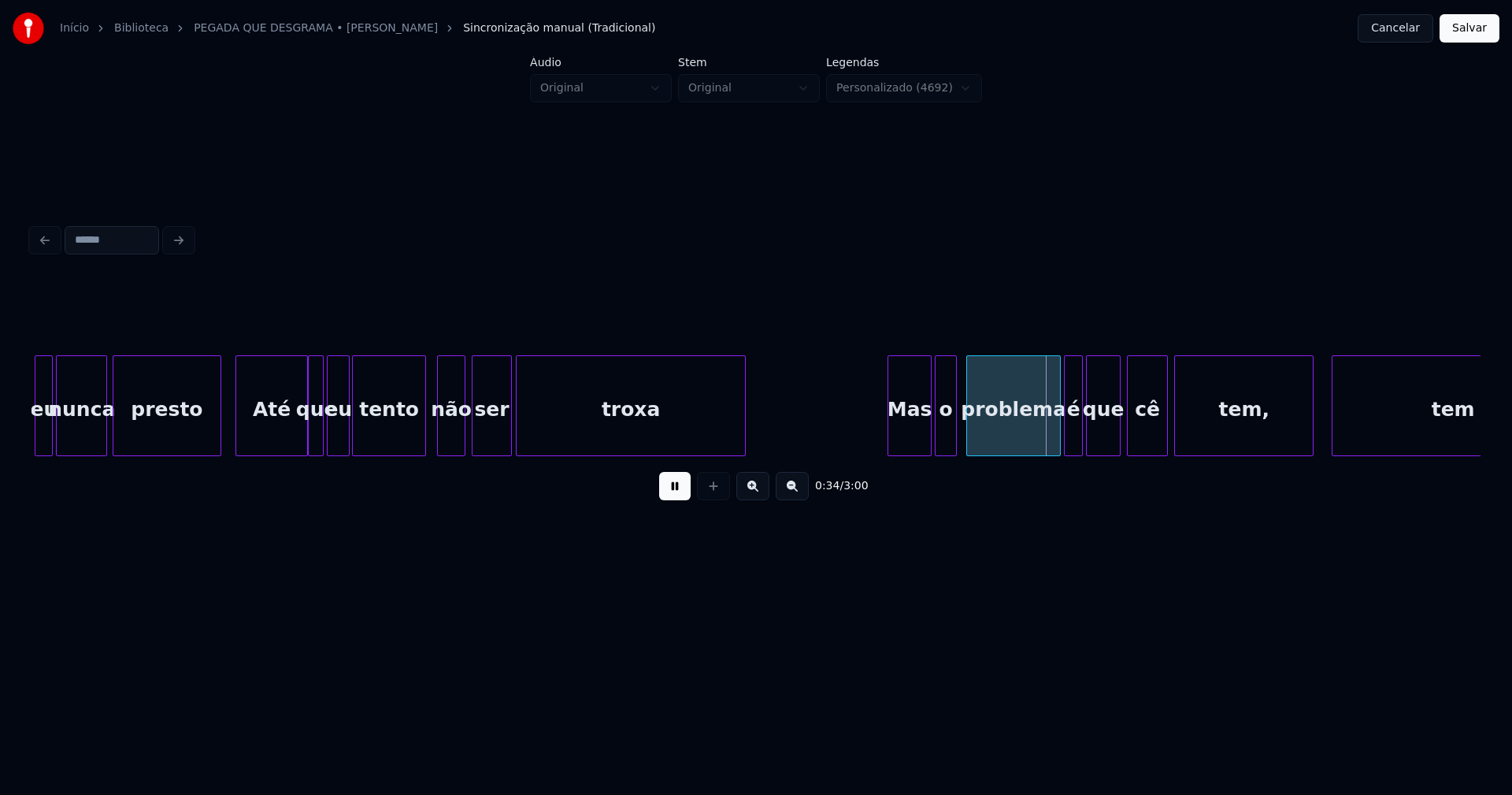
click at [425, 443] on div at bounding box center [423, 405] width 5 height 99
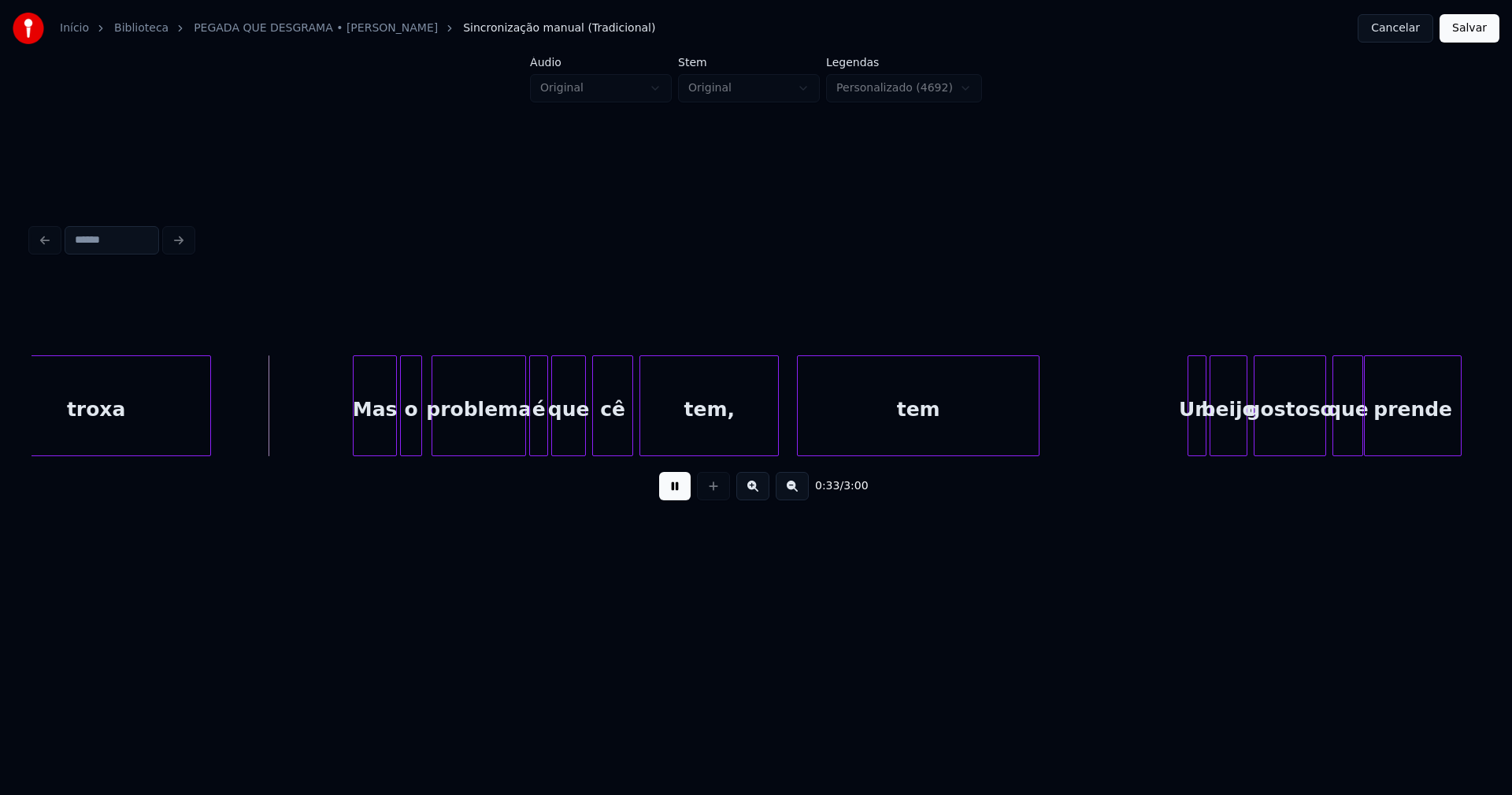
scroll to position [0, 5047]
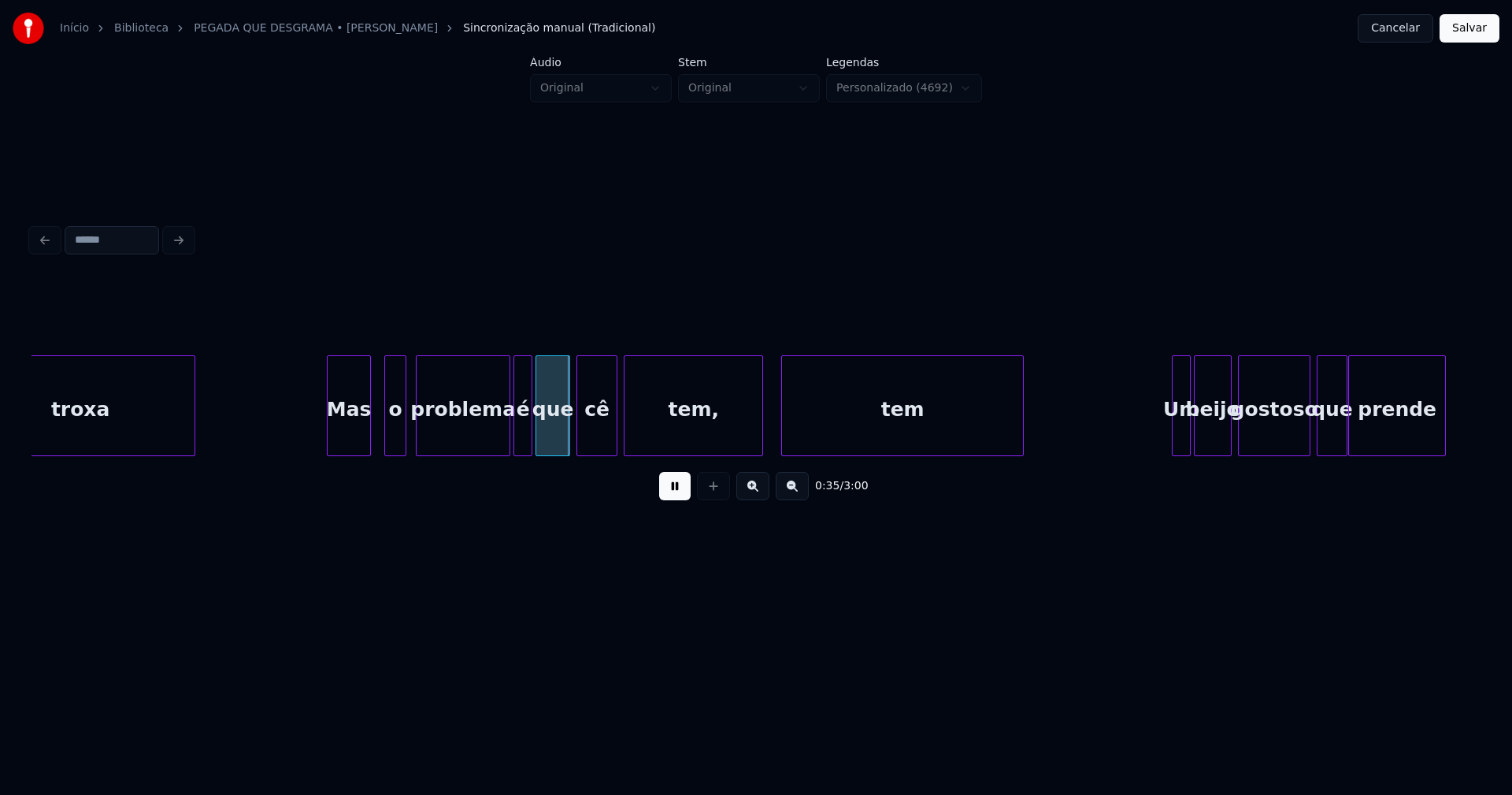
click at [347, 446] on div "Mas" at bounding box center [349, 409] width 43 height 107
click at [393, 444] on div "o" at bounding box center [390, 409] width 20 height 107
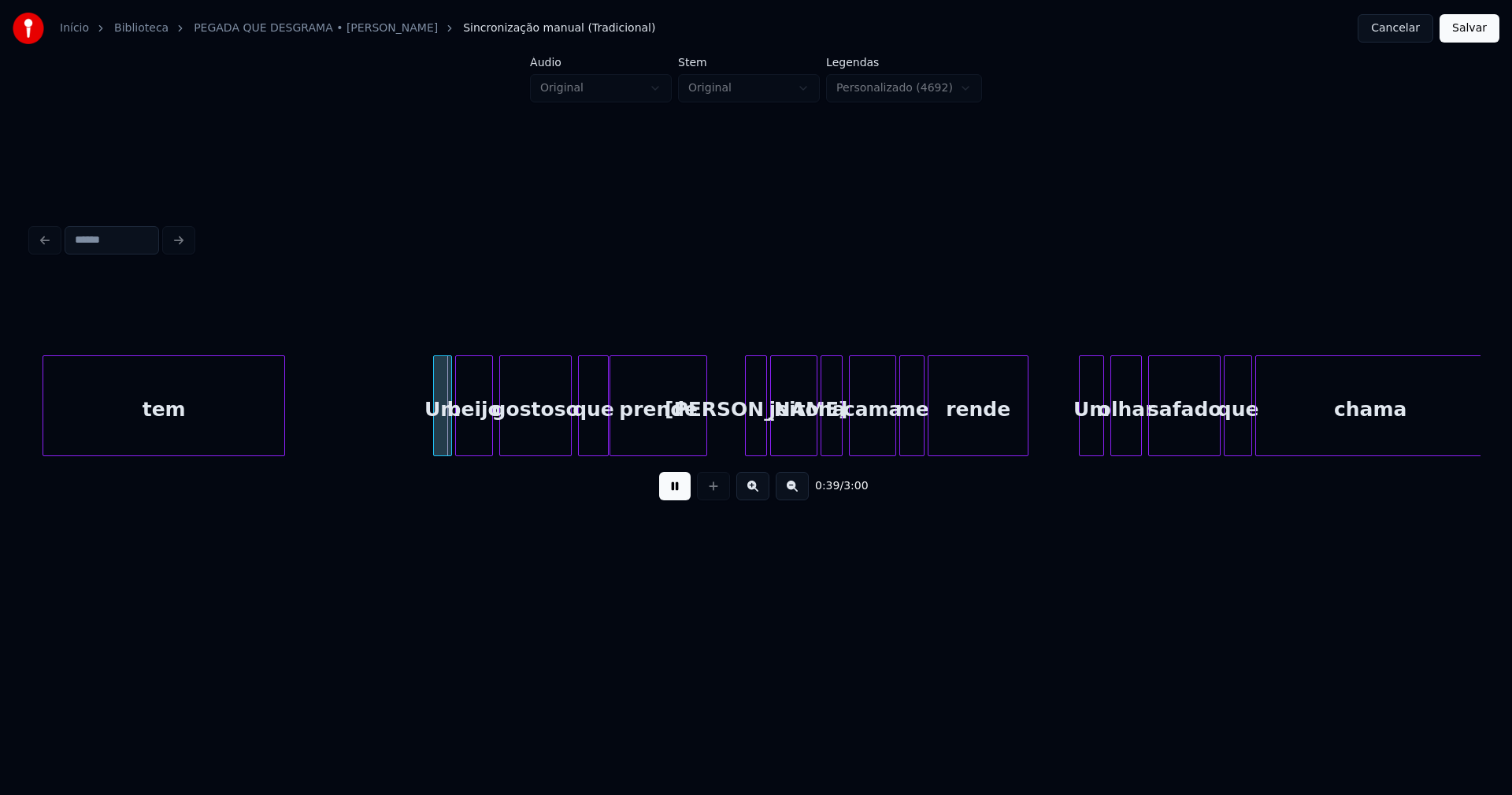
scroll to position [0, 5927]
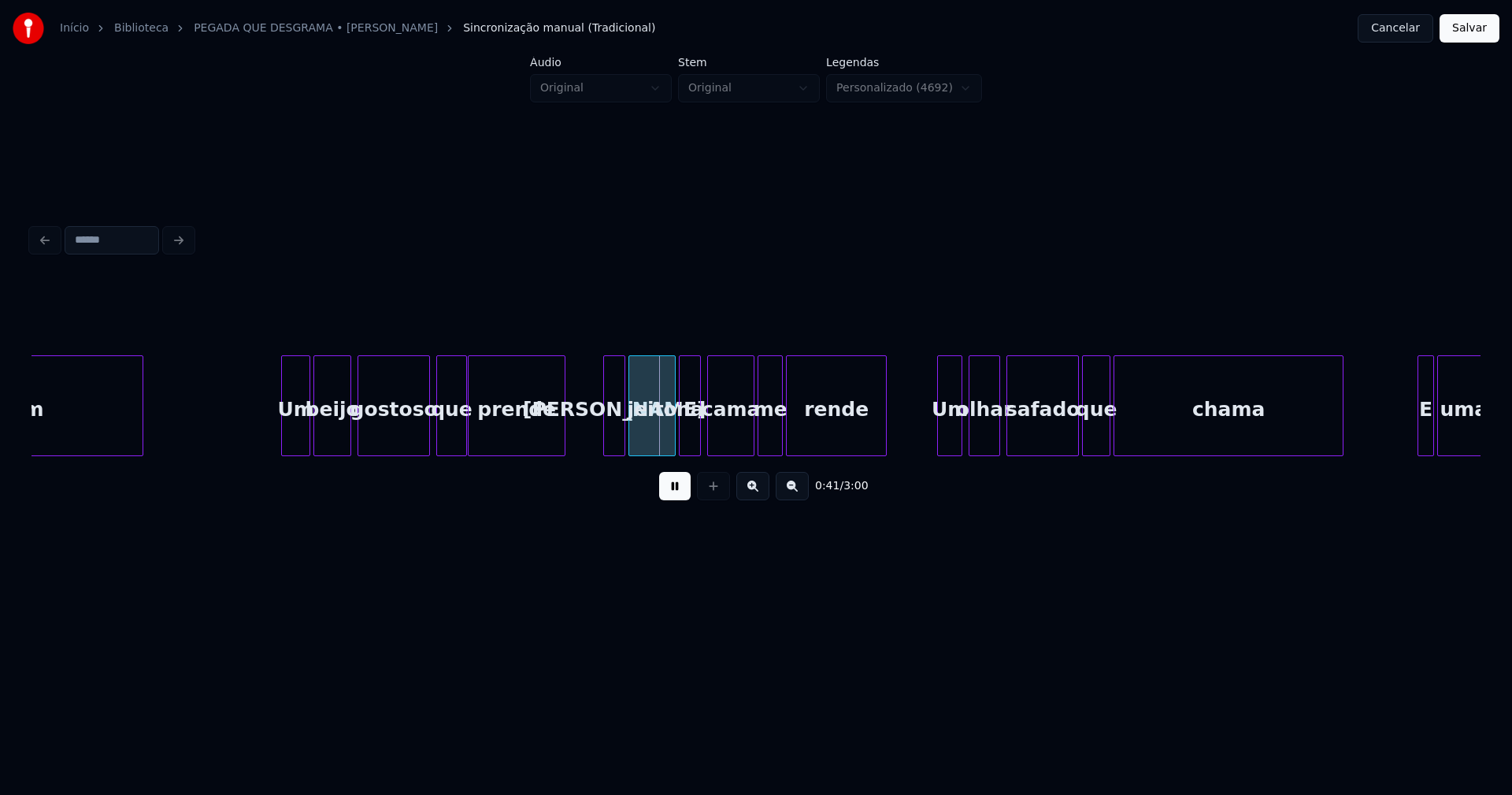
click at [284, 446] on div at bounding box center [284, 405] width 5 height 99
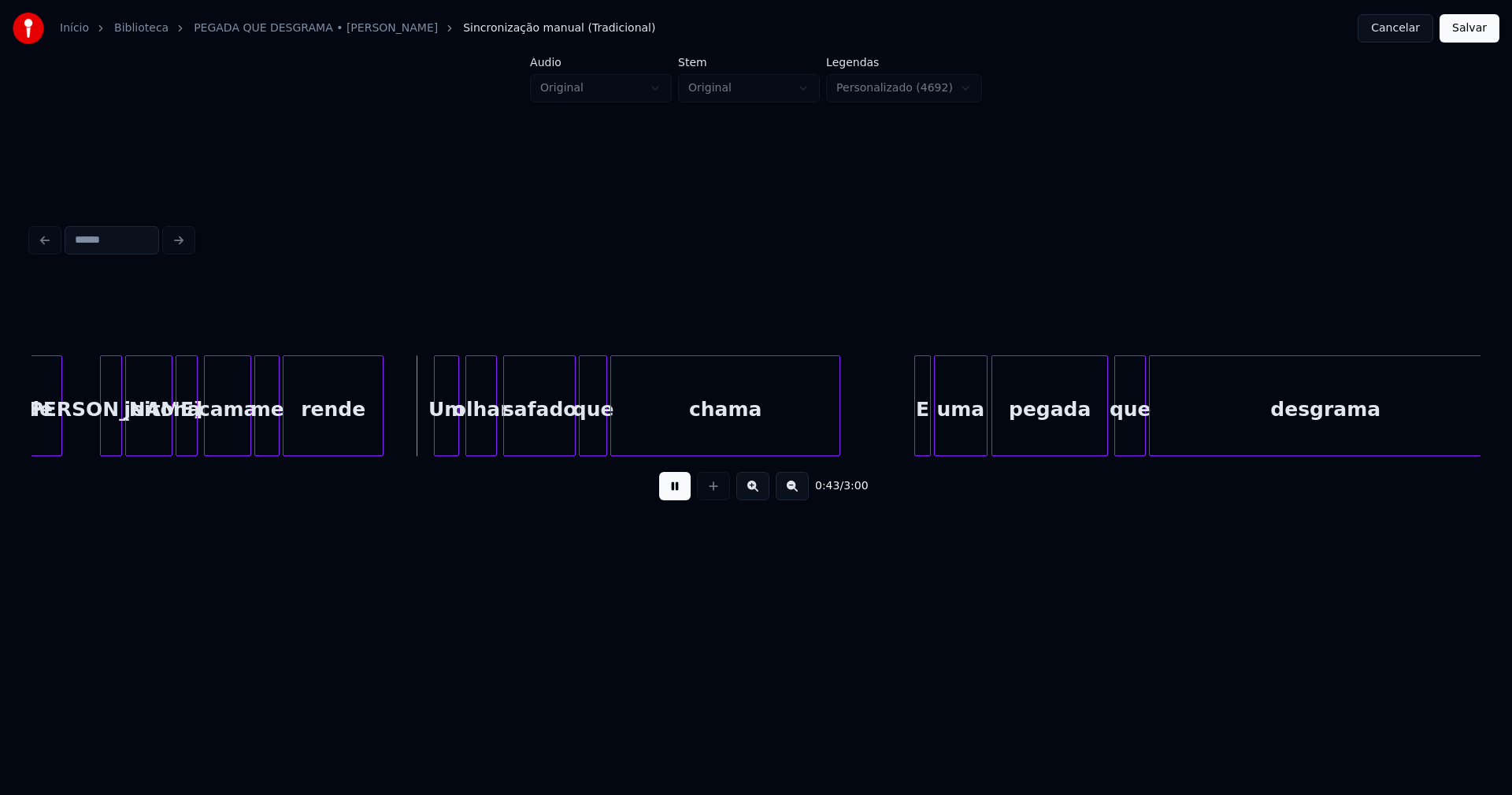
scroll to position [0, 6446]
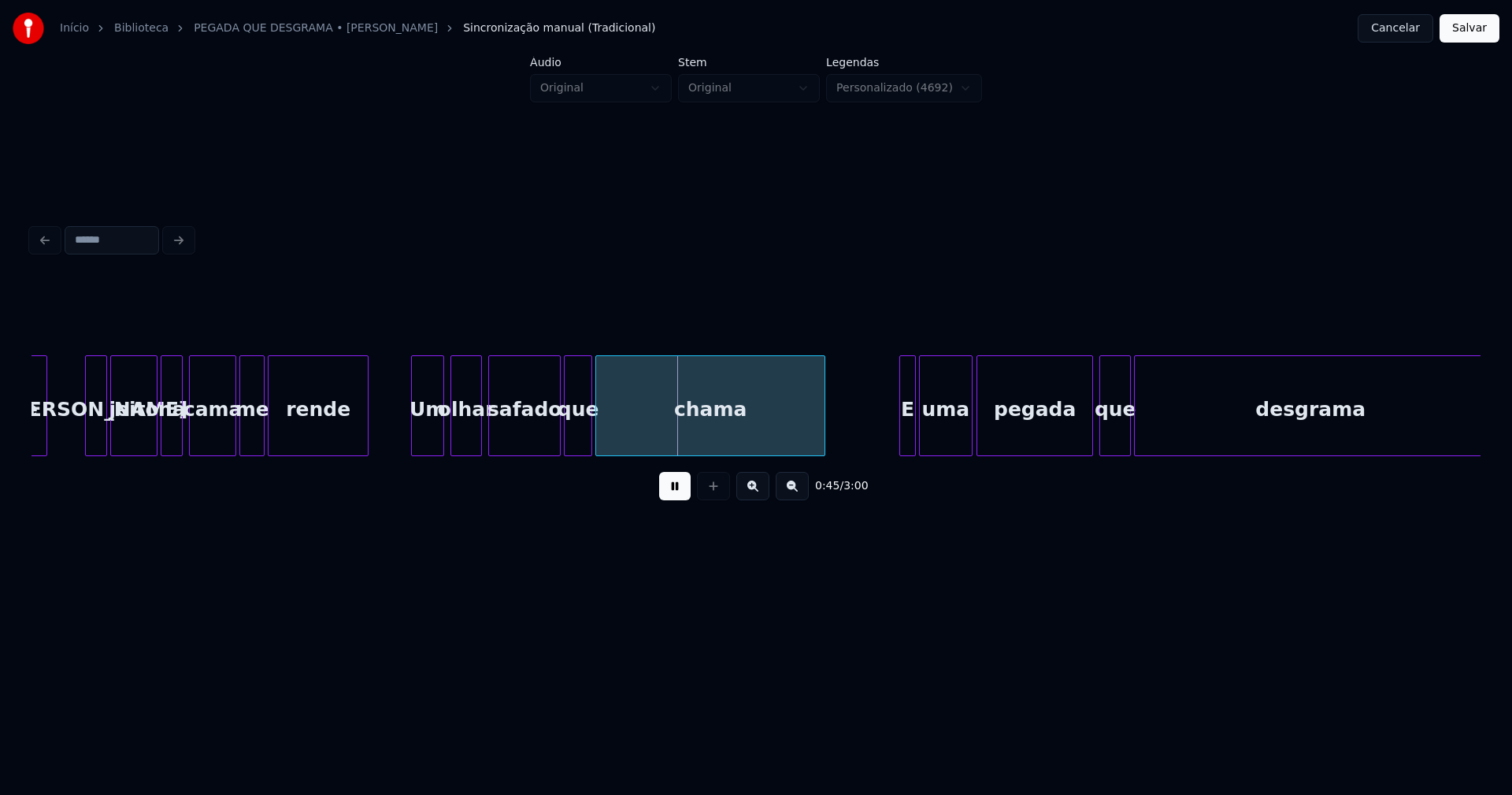
click at [413, 445] on div at bounding box center [414, 405] width 5 height 99
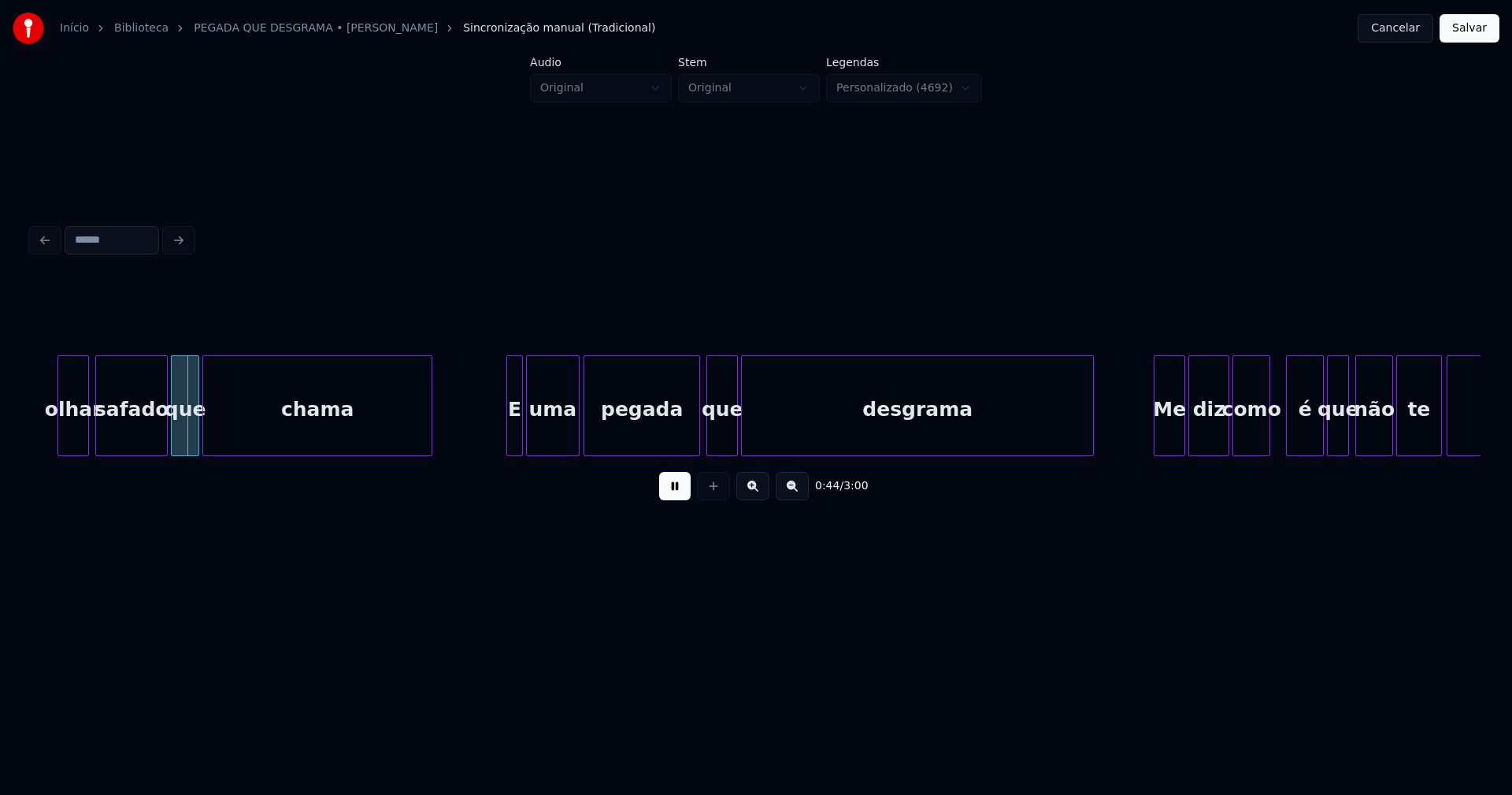
scroll to position [0, 6887]
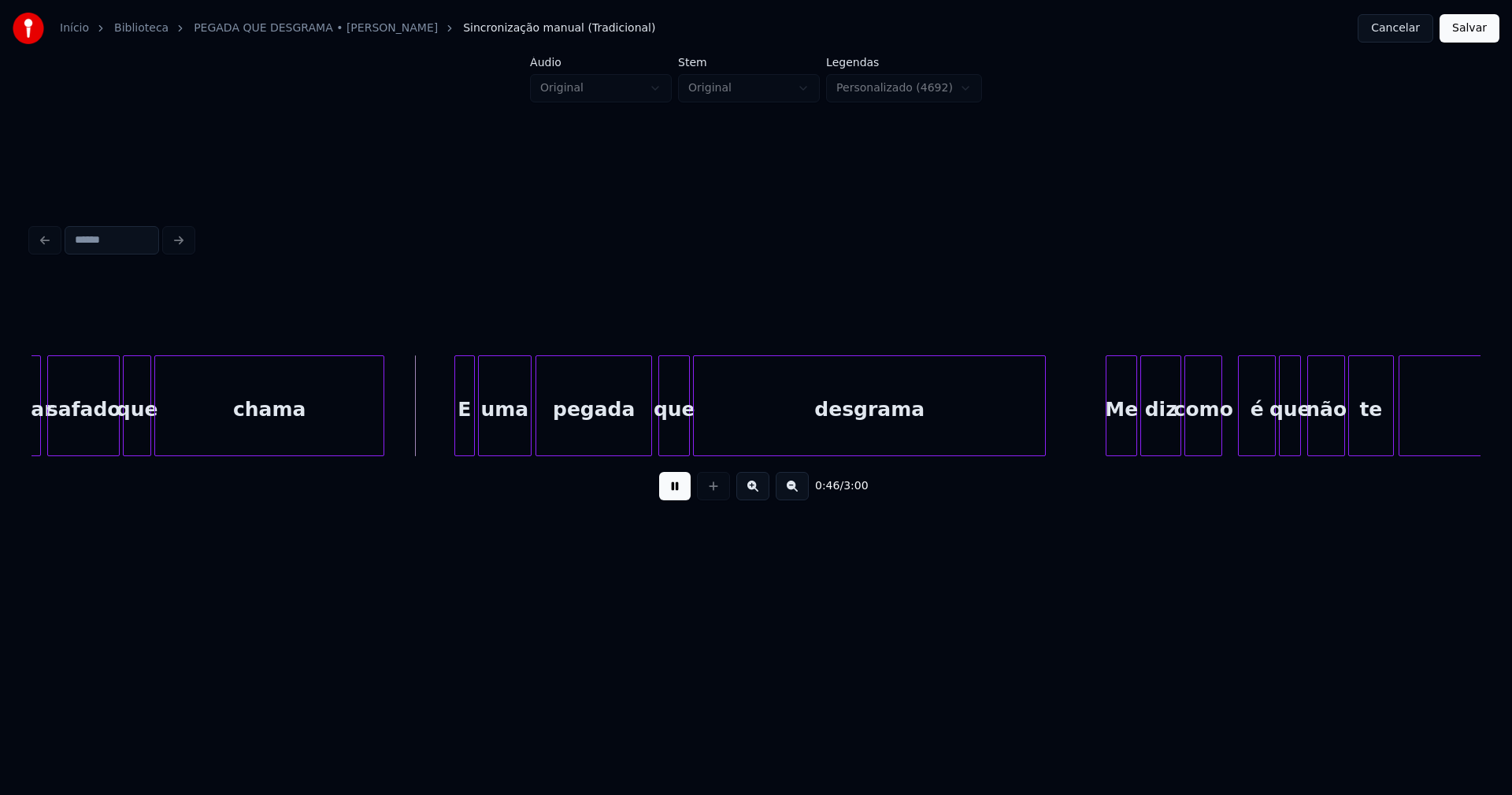
click at [455, 433] on div at bounding box center [457, 405] width 5 height 99
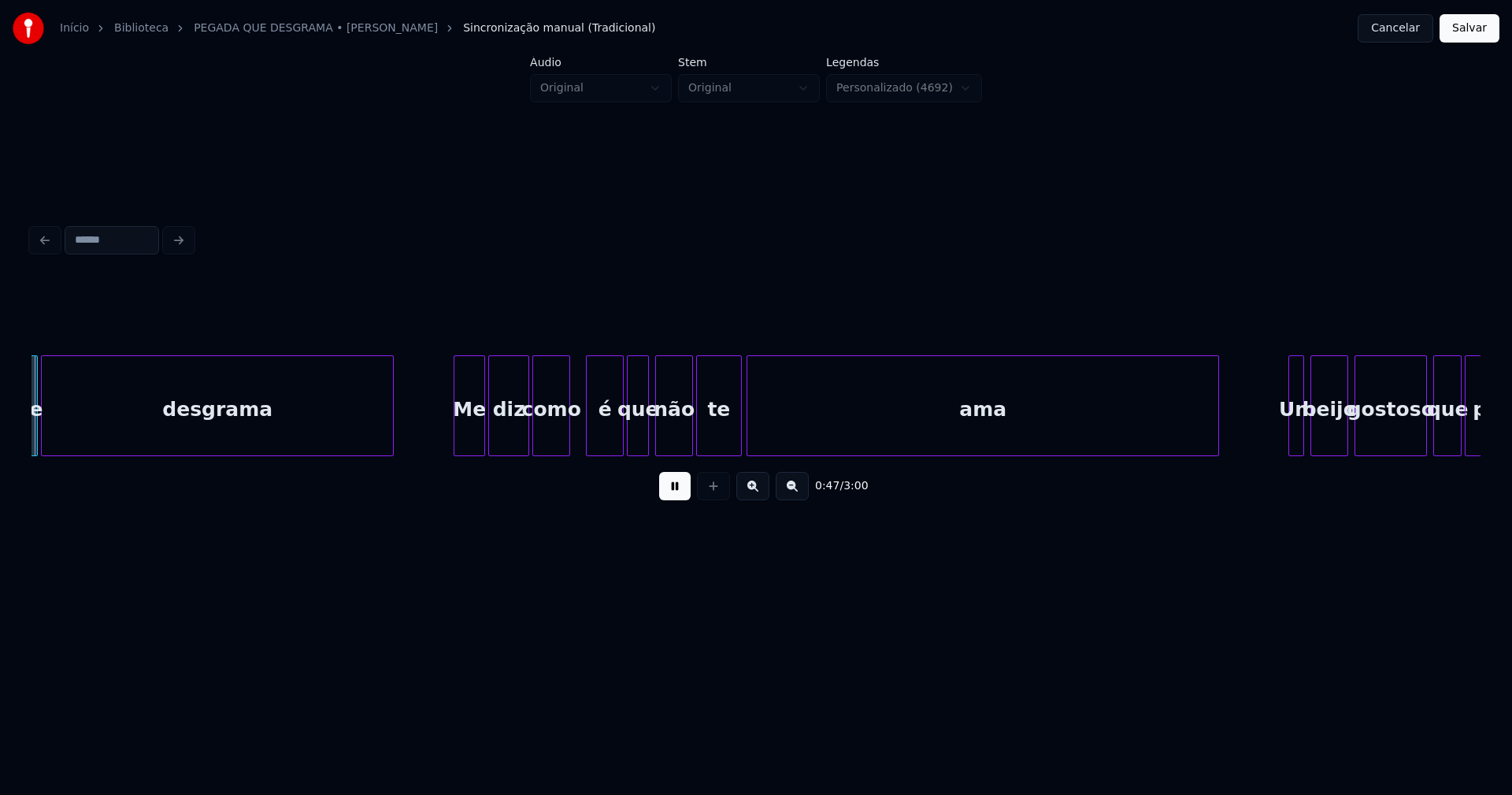
scroll to position [0, 7560]
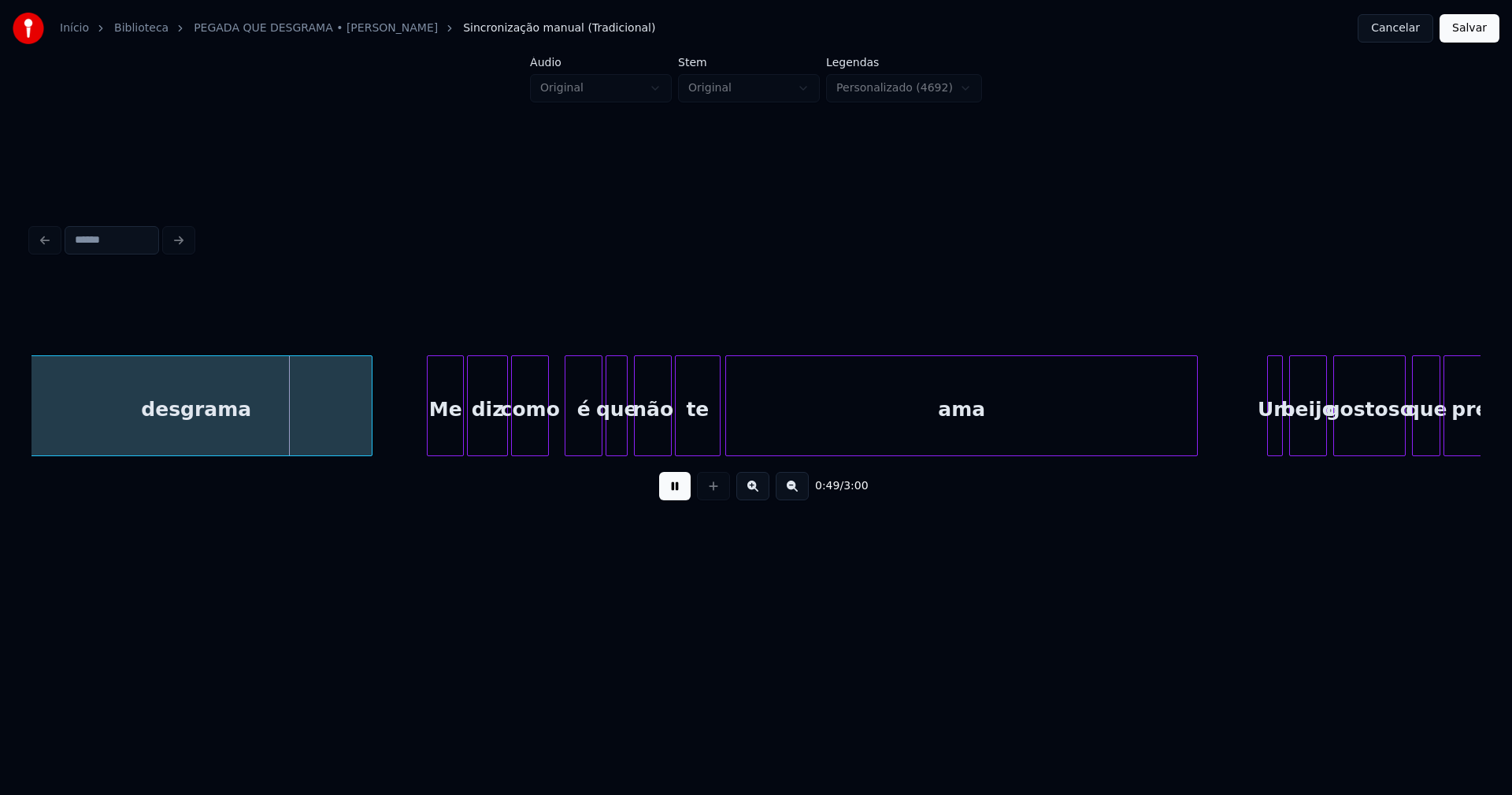
click at [428, 443] on div at bounding box center [430, 405] width 5 height 99
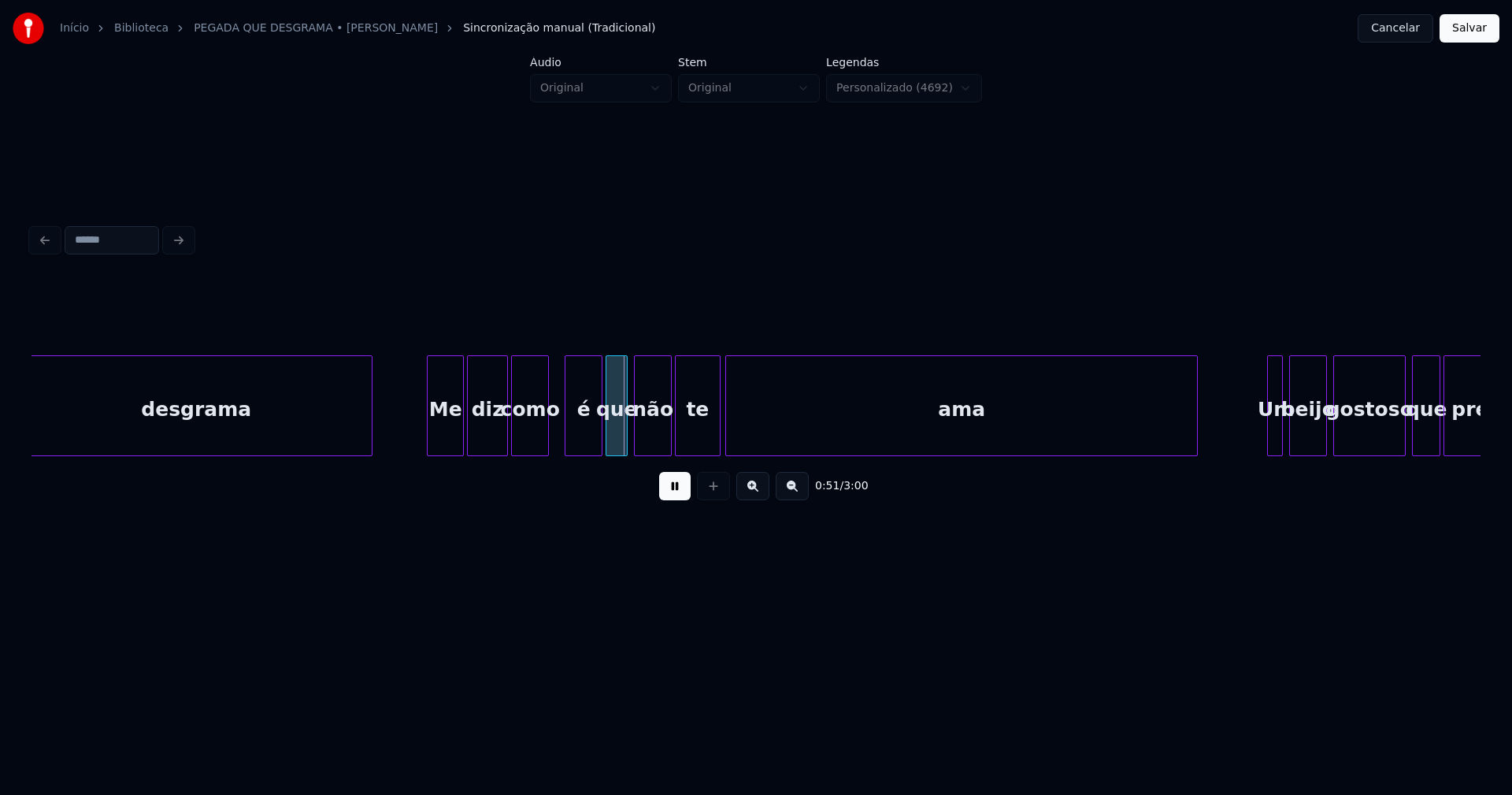
drag, startPoint x: 468, startPoint y: 464, endPoint x: 502, endPoint y: 453, distance: 36.4
click at [474, 464] on div "0:51 / 3:00" at bounding box center [756, 486] width 1449 height 60
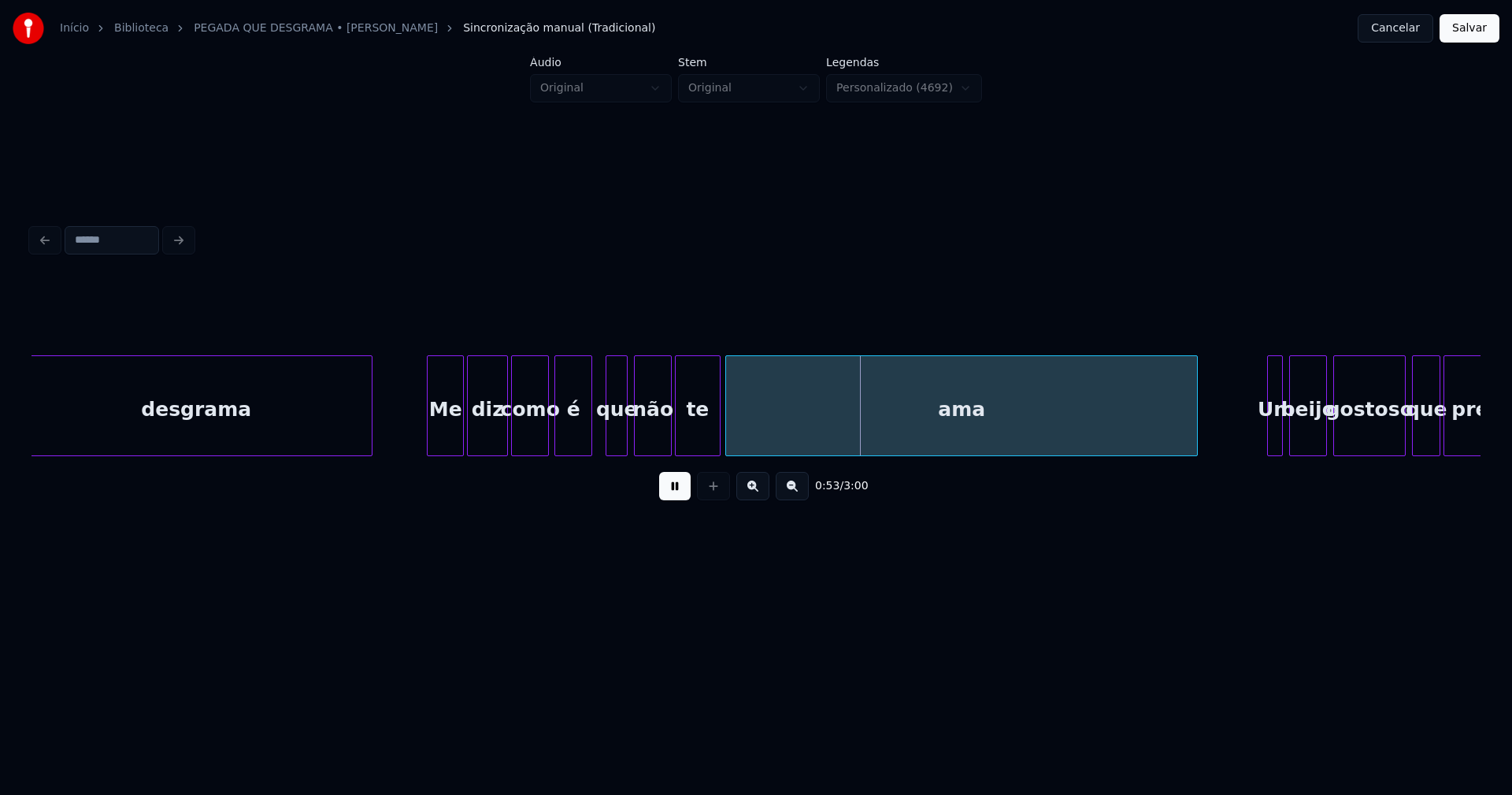
click at [578, 442] on div "é" at bounding box center [573, 409] width 36 height 107
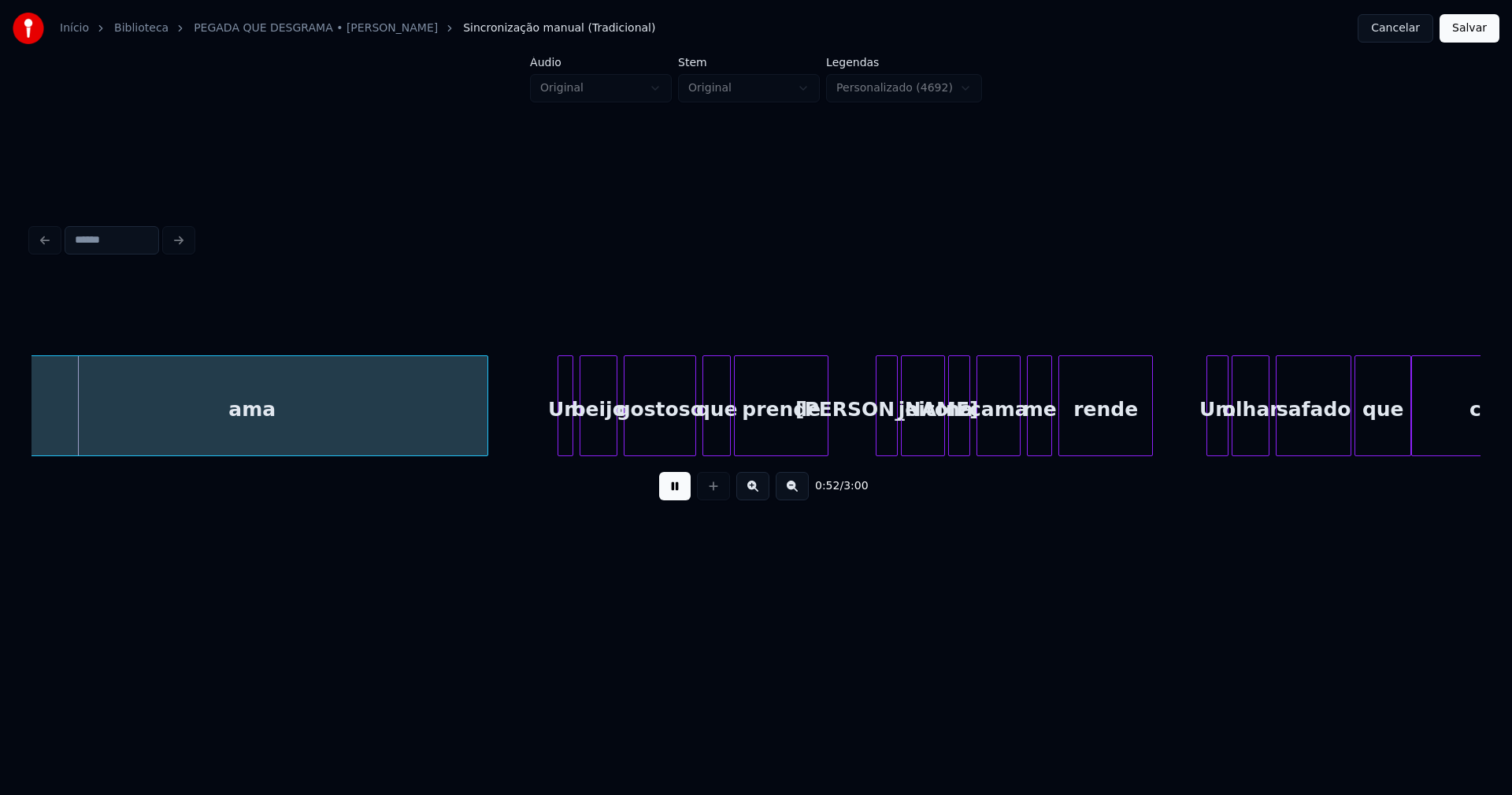
scroll to position [0, 8333]
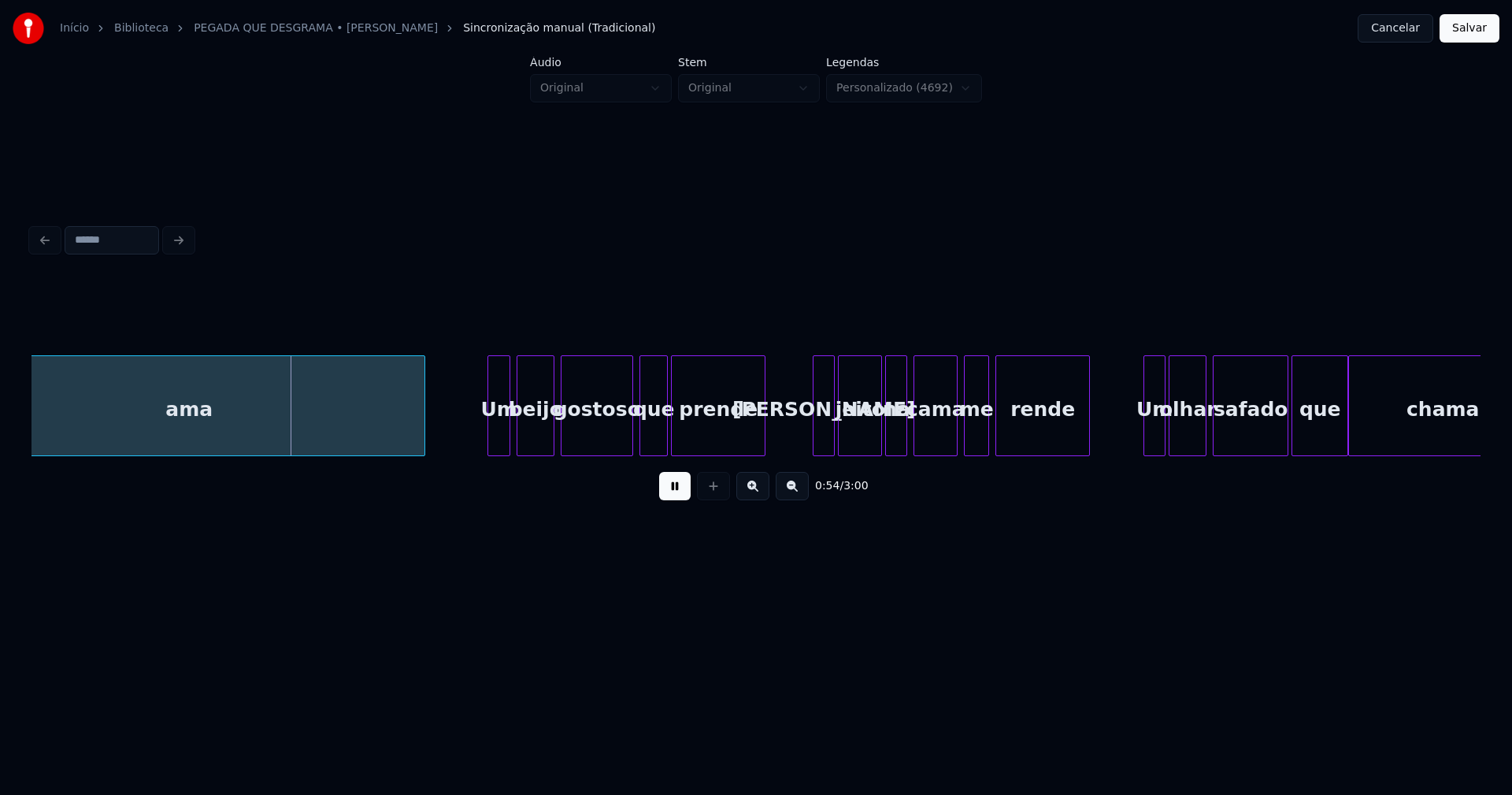
click at [488, 453] on div "ama Um beijo gostoso que prende Seu jeito na cama me rende Um olhar safado que …" at bounding box center [756, 405] width 1449 height 101
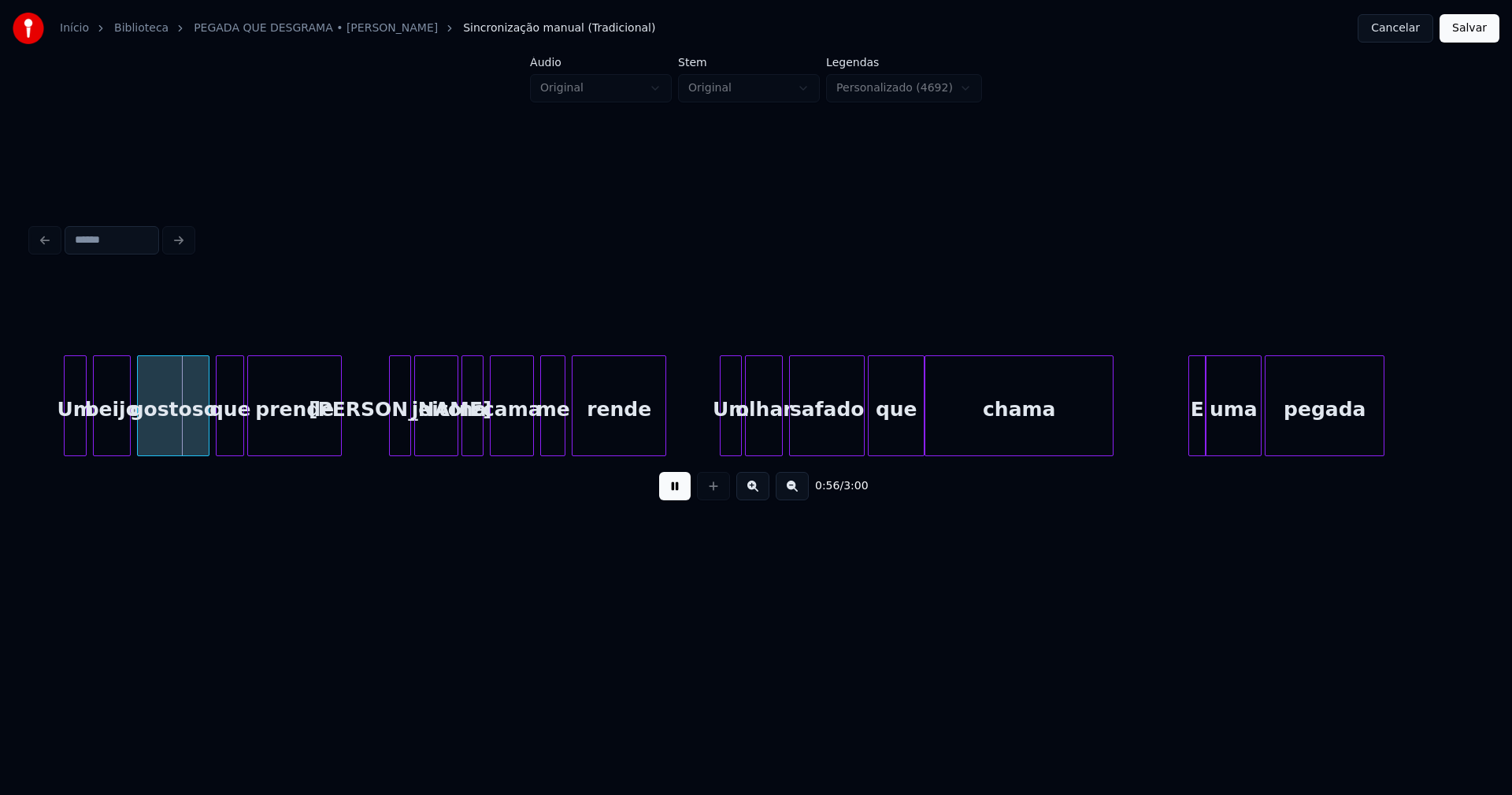
scroll to position [0, 8804]
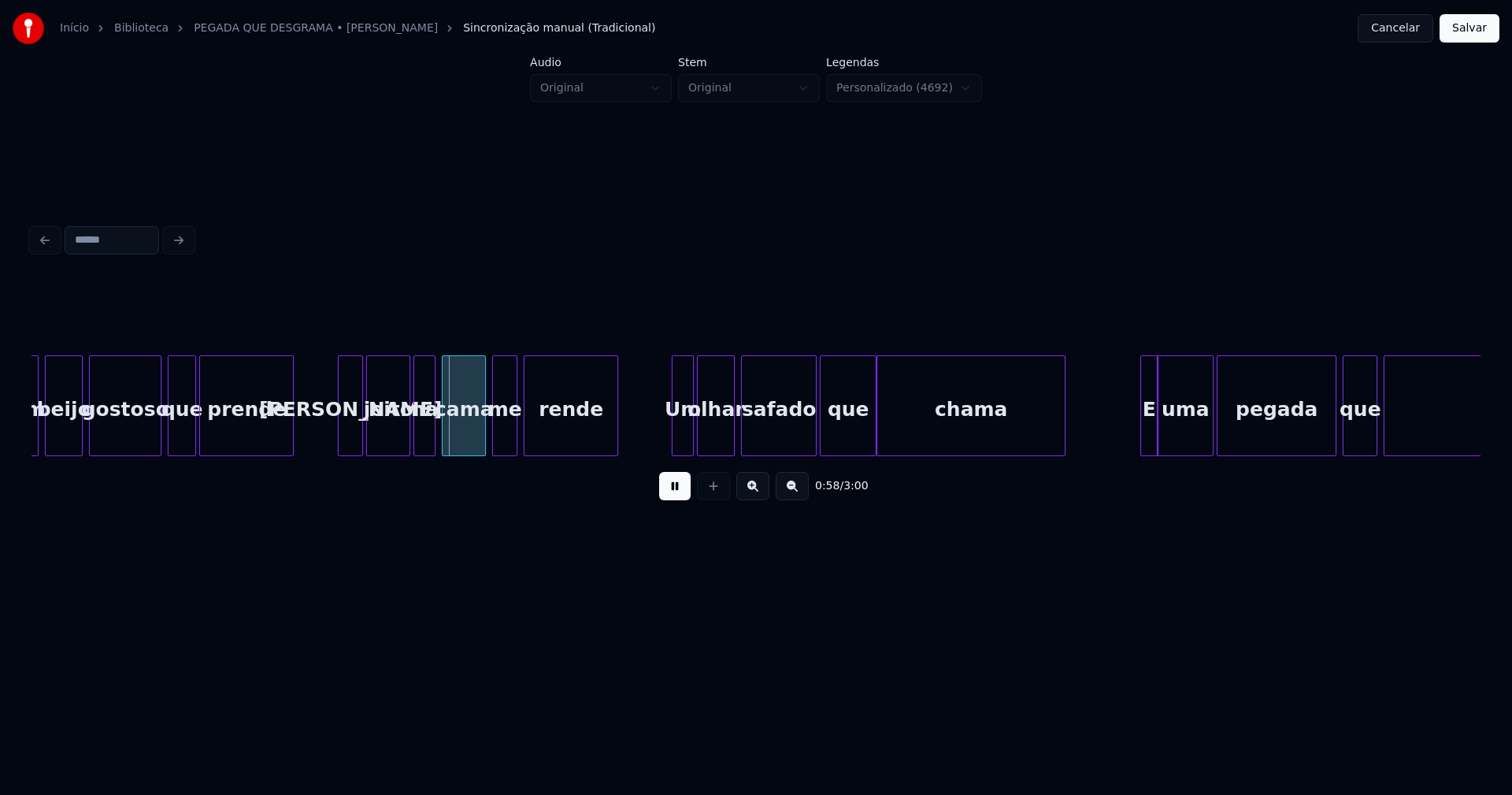
click at [342, 441] on div at bounding box center [341, 405] width 5 height 99
click at [669, 436] on div at bounding box center [668, 405] width 5 height 99
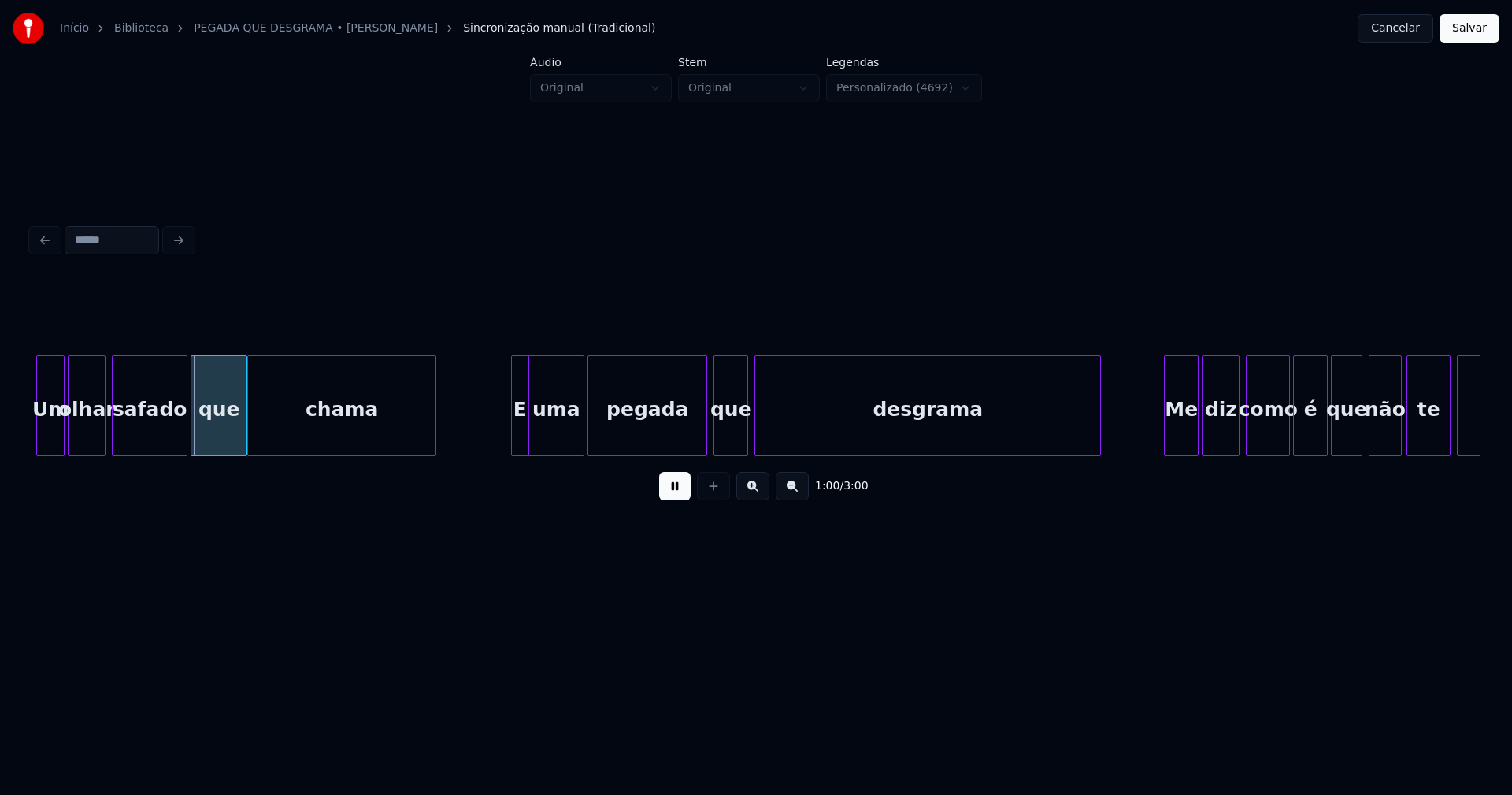
scroll to position [0, 9480]
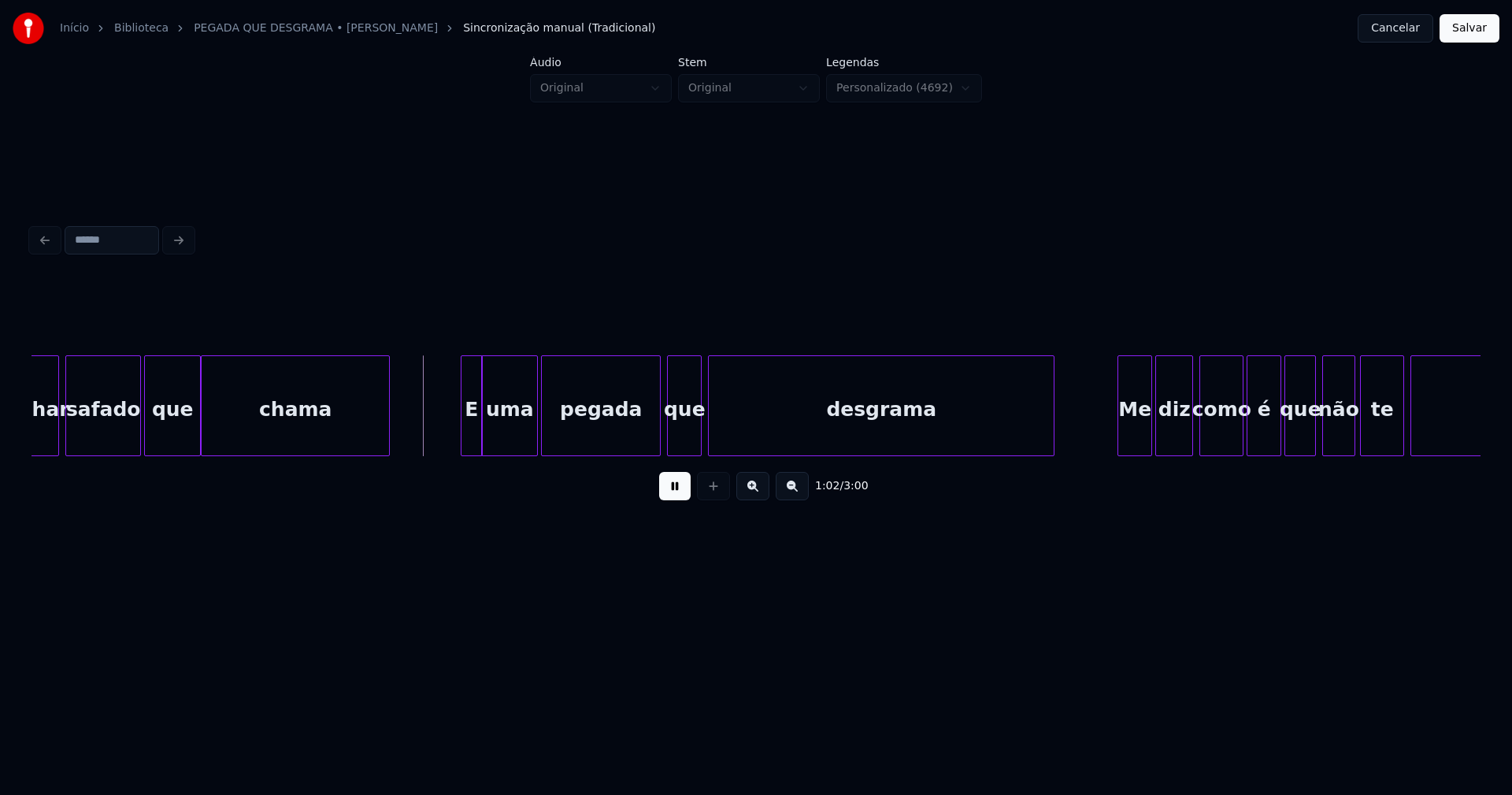
click at [465, 443] on div at bounding box center [464, 405] width 5 height 99
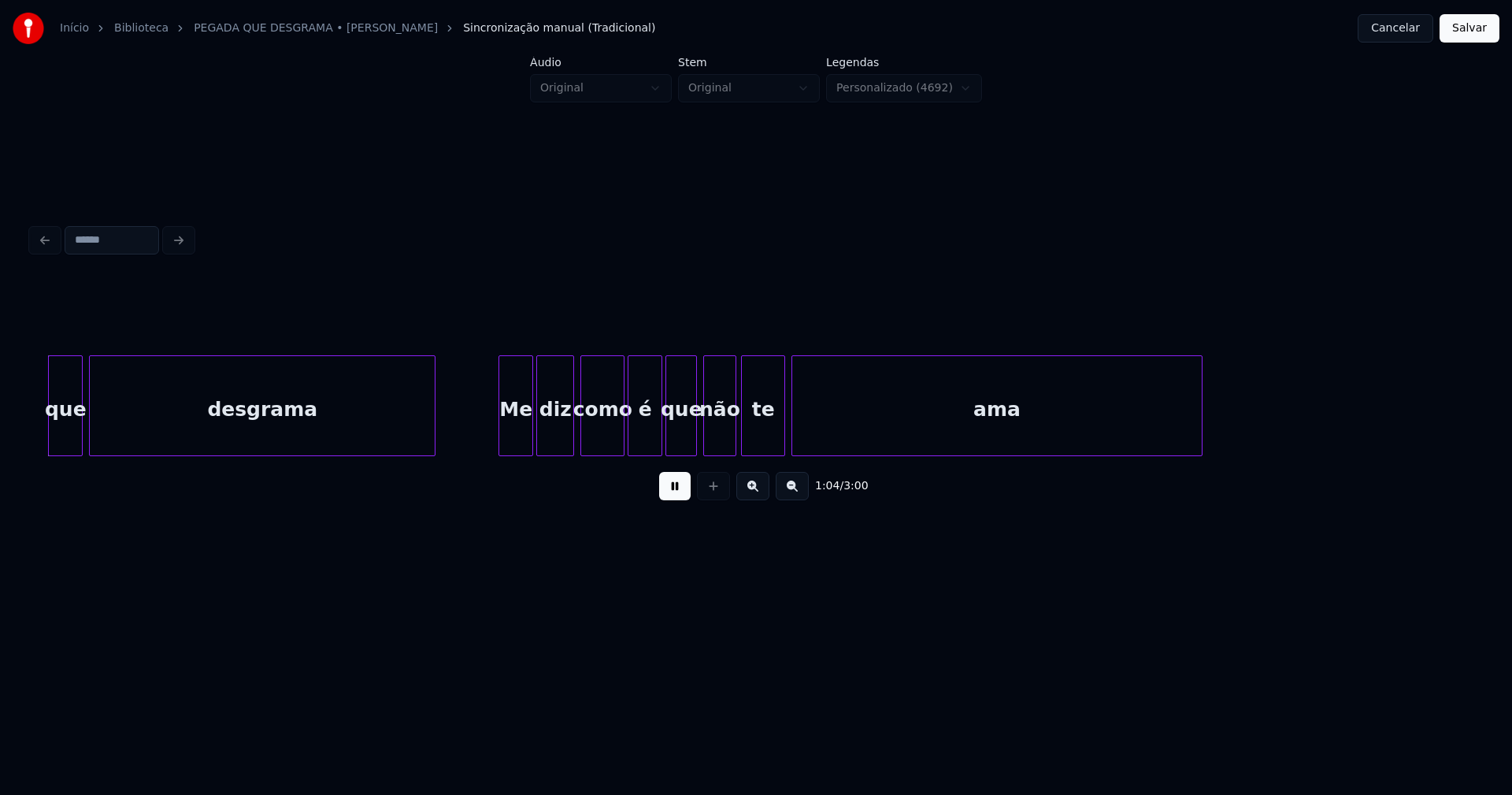
scroll to position [0, 10118]
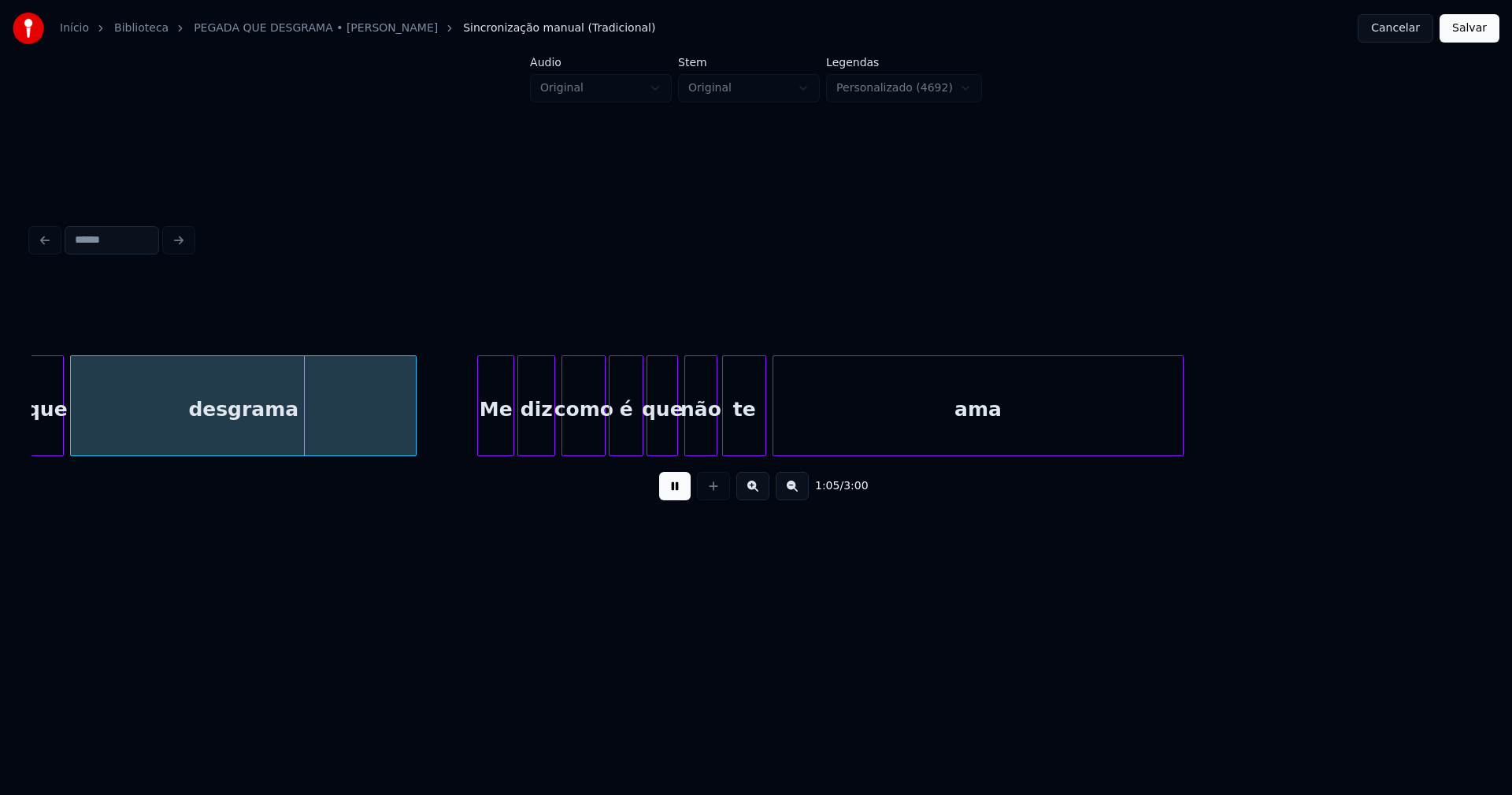
click at [482, 439] on div at bounding box center [480, 405] width 5 height 99
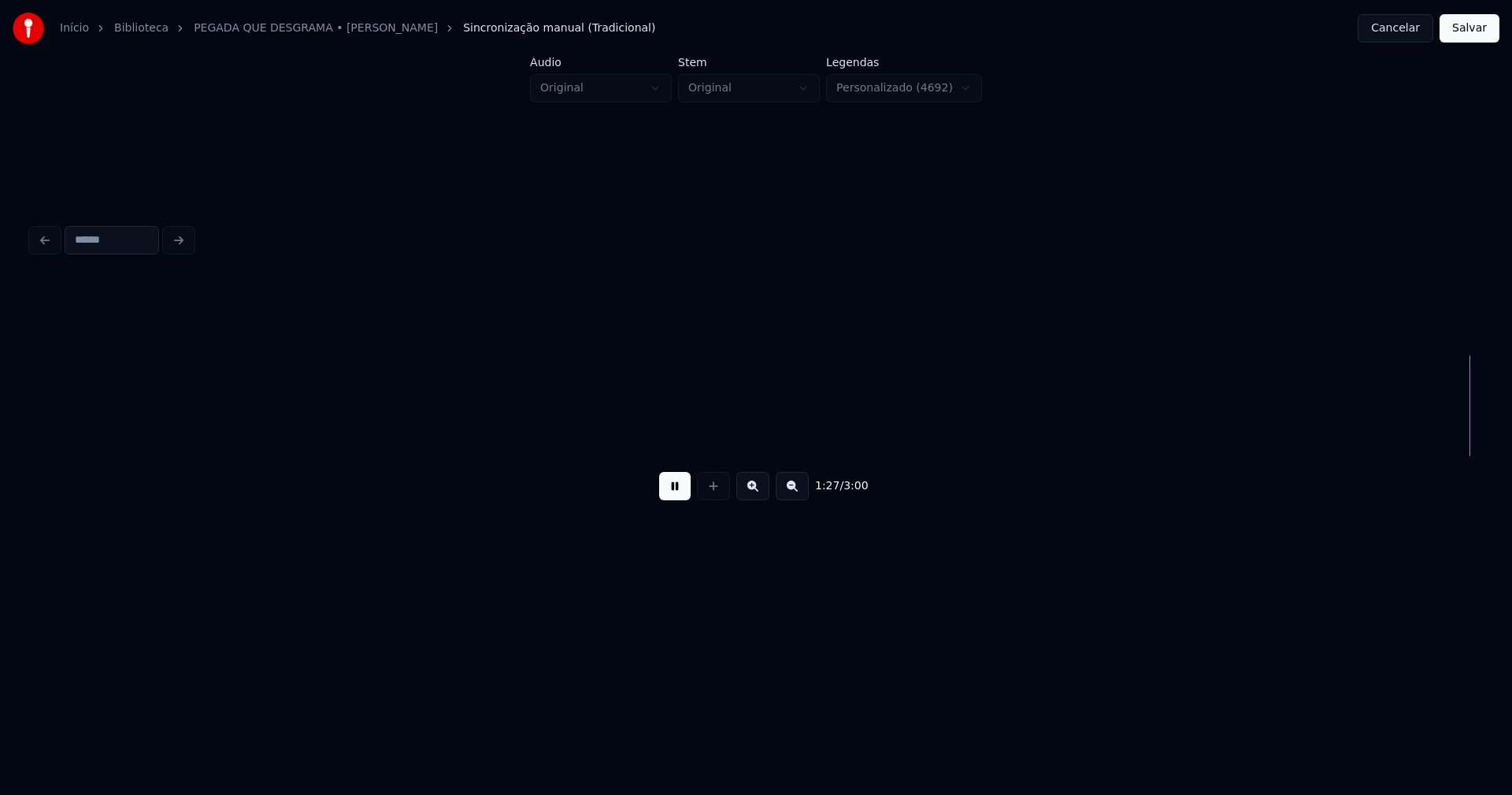
scroll to position [0, 13765]
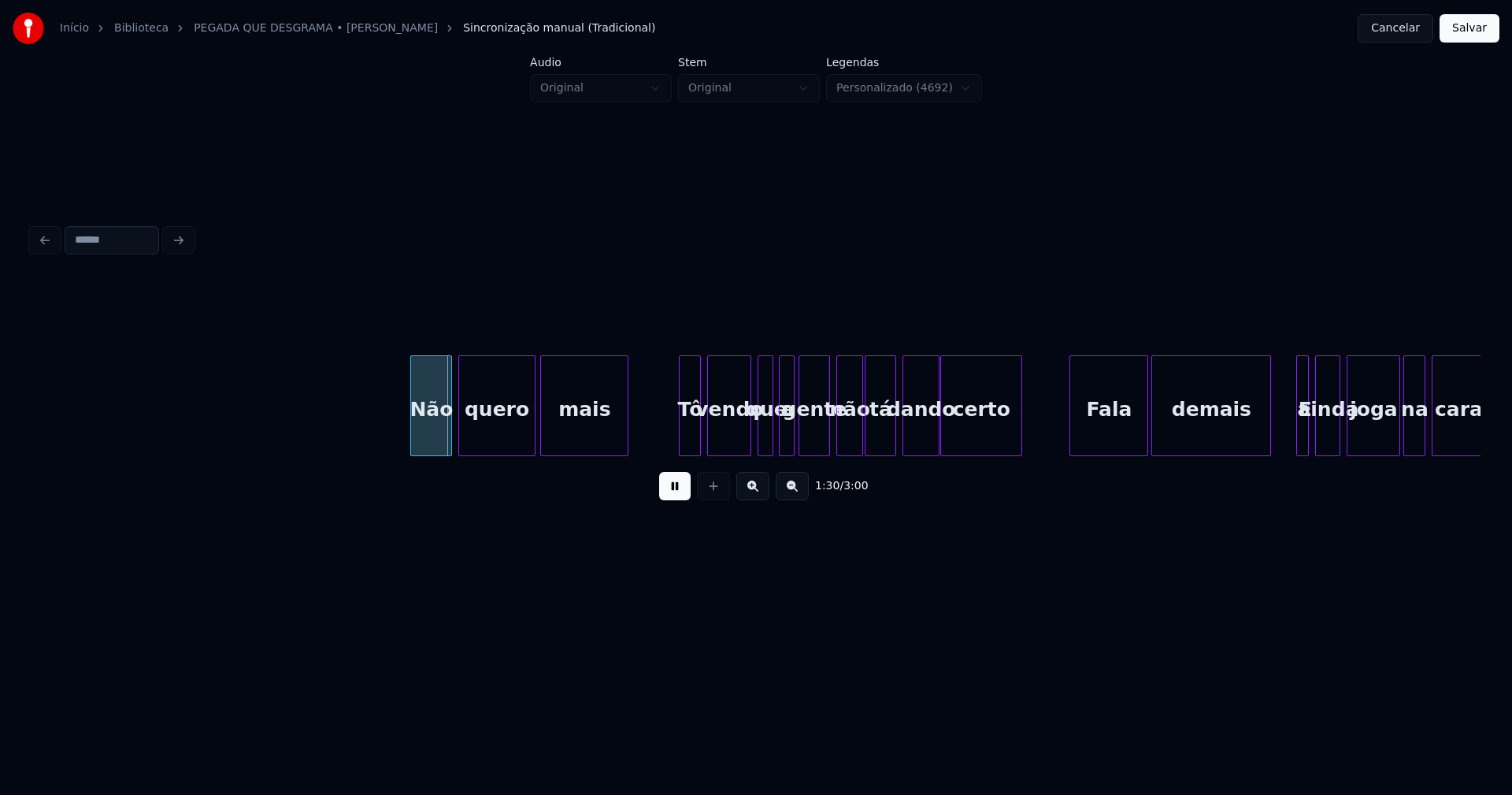
click at [413, 445] on div at bounding box center [413, 405] width 5 height 99
click at [820, 435] on div at bounding box center [820, 405] width 5 height 99
click at [846, 436] on div "não" at bounding box center [845, 409] width 24 height 107
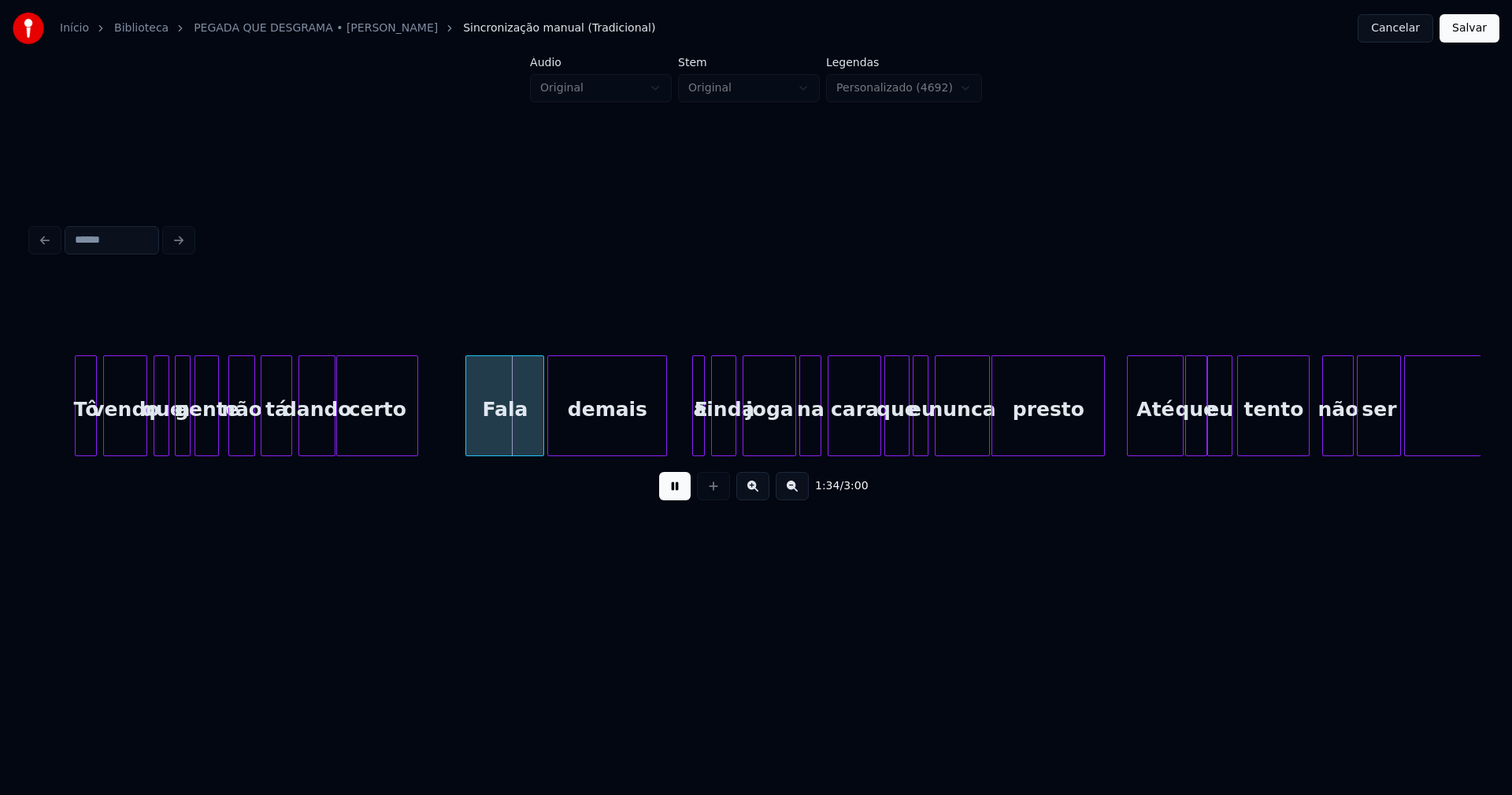
scroll to position [0, 14385]
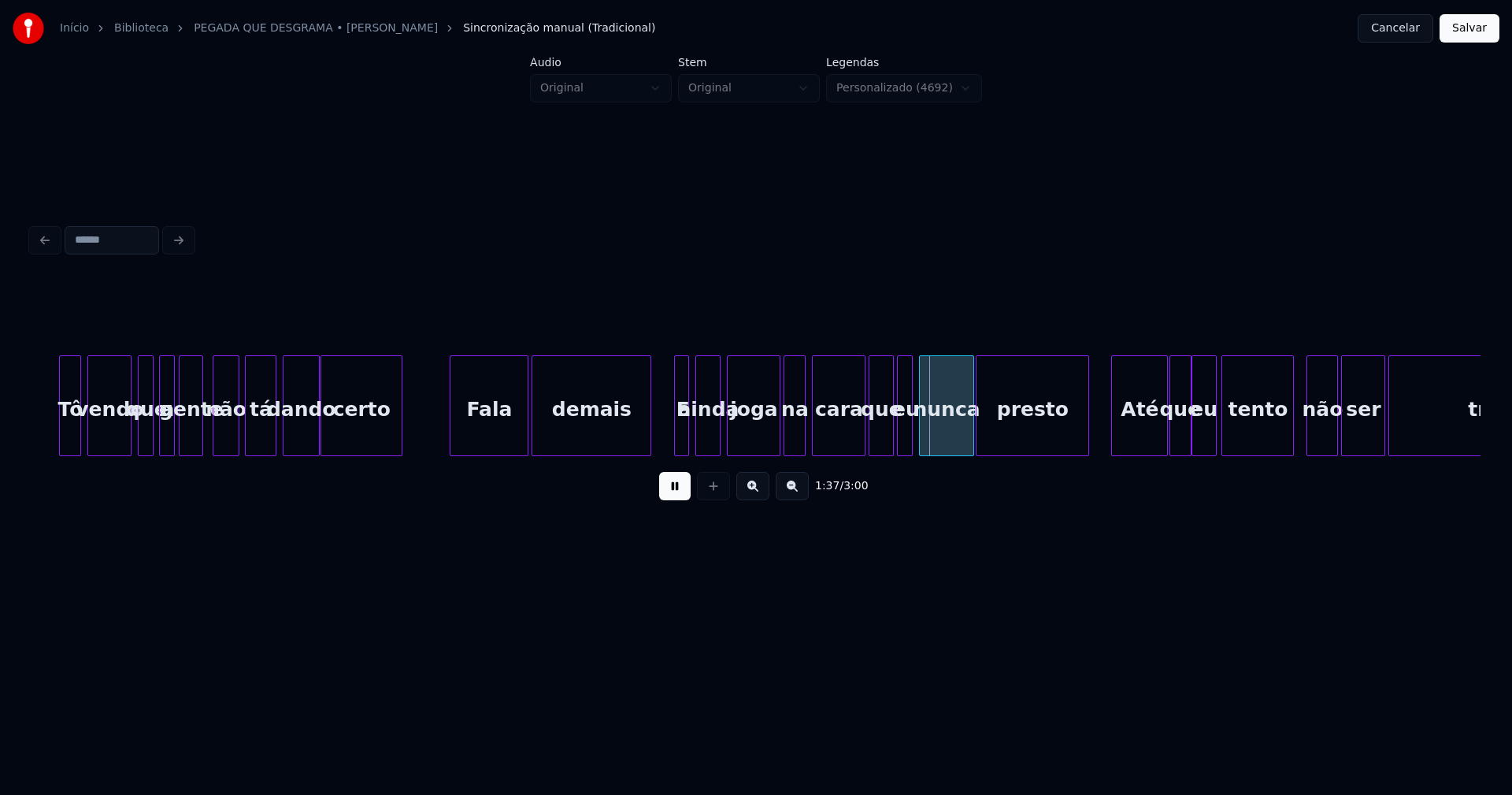
click at [677, 439] on div at bounding box center [677, 405] width 5 height 99
click at [855, 436] on div at bounding box center [855, 405] width 5 height 99
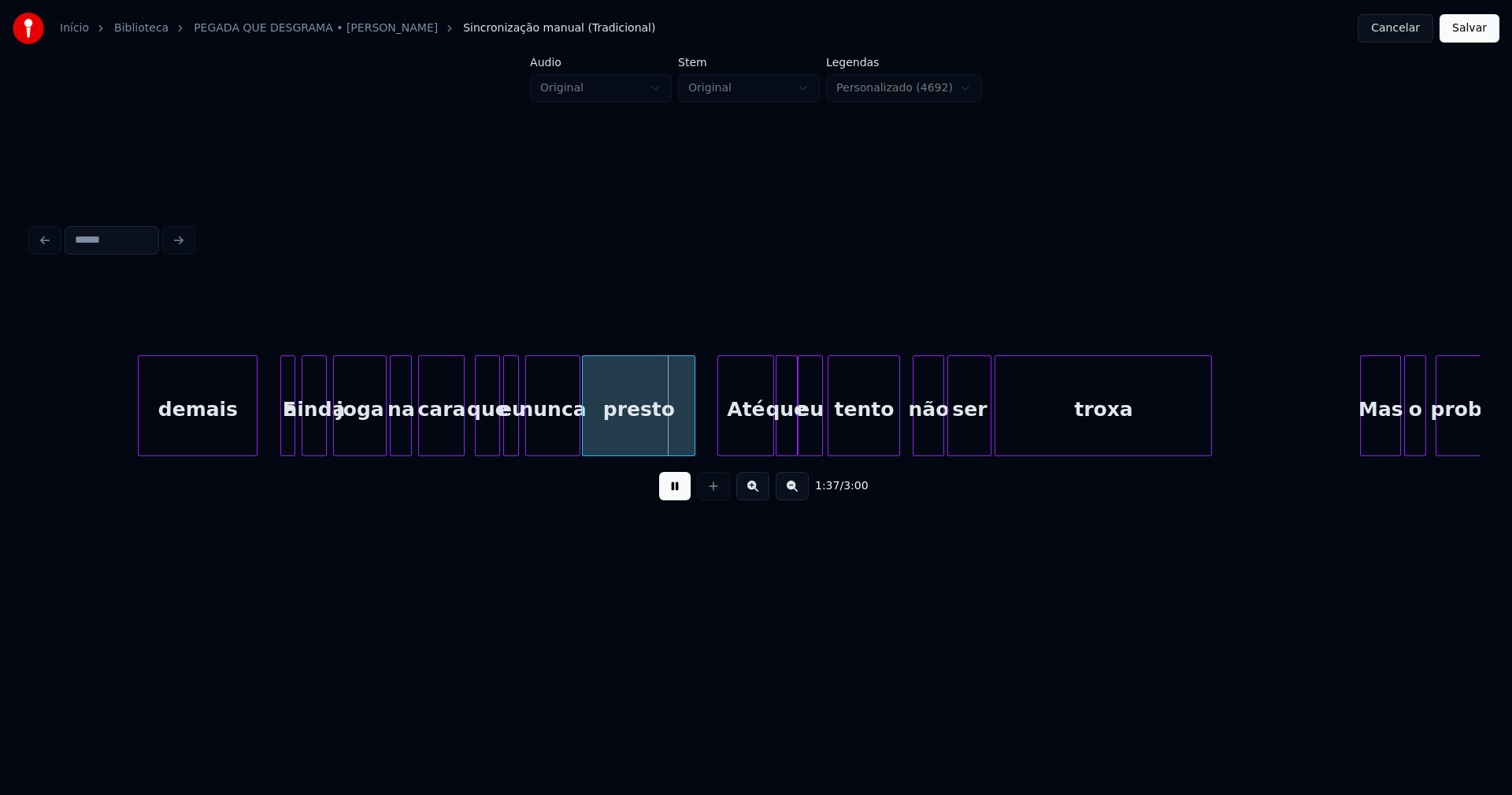
scroll to position [0, 15250]
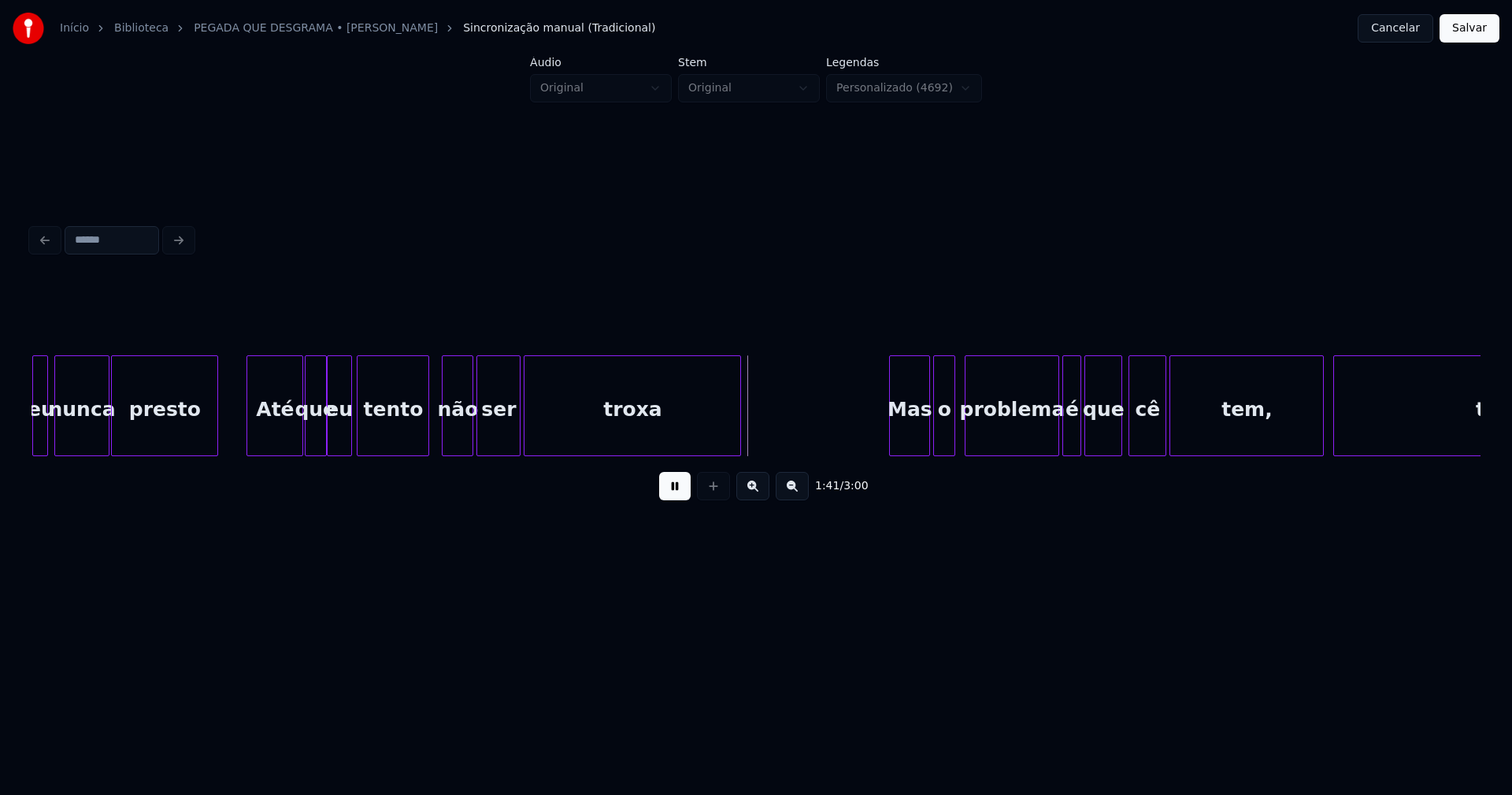
click at [215, 433] on div at bounding box center [215, 405] width 5 height 99
click at [258, 433] on div "Até" at bounding box center [260, 409] width 55 height 107
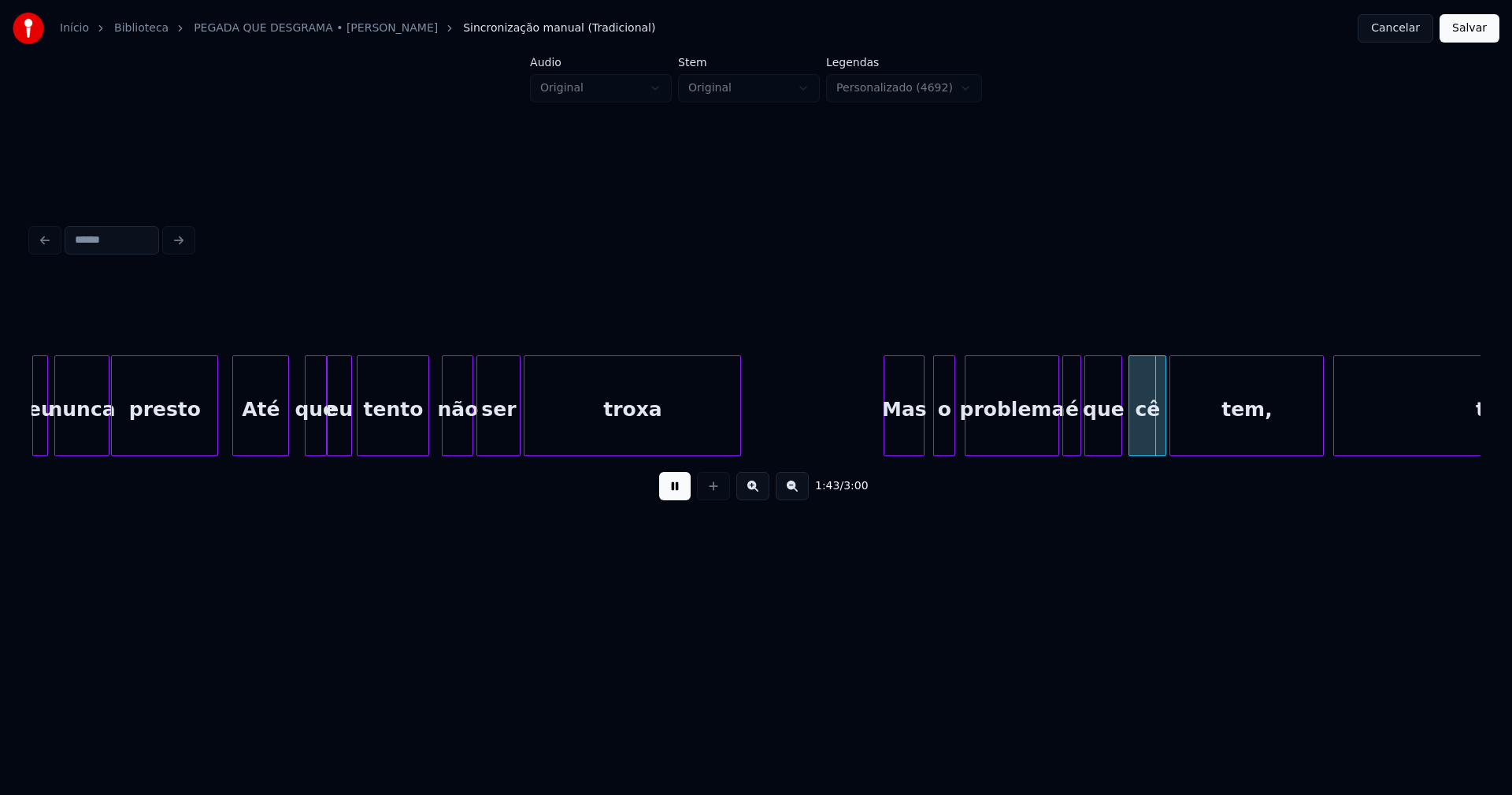
click at [907, 439] on div "Mas" at bounding box center [903, 409] width 39 height 107
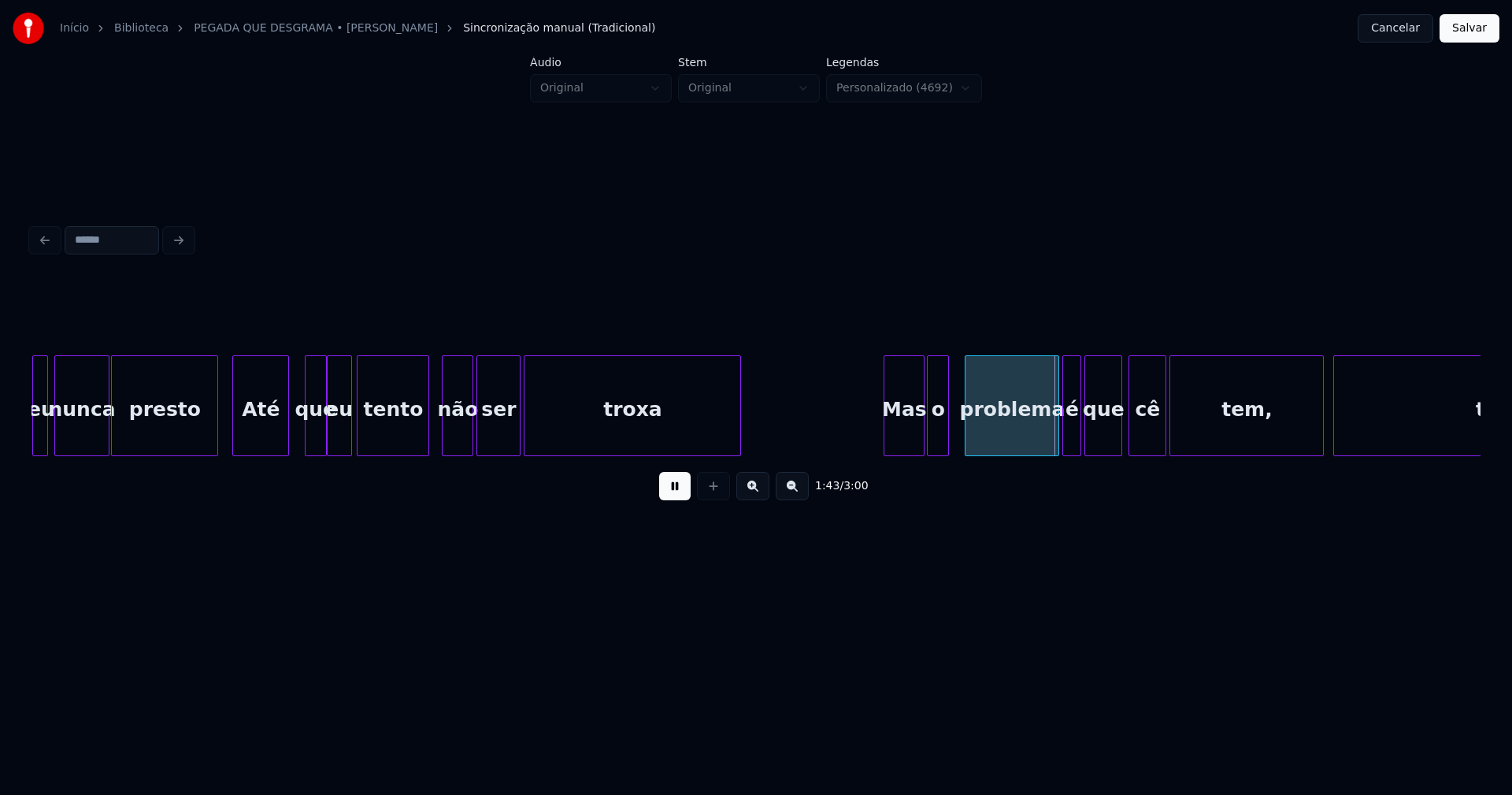
click at [940, 443] on div "o" at bounding box center [938, 409] width 20 height 107
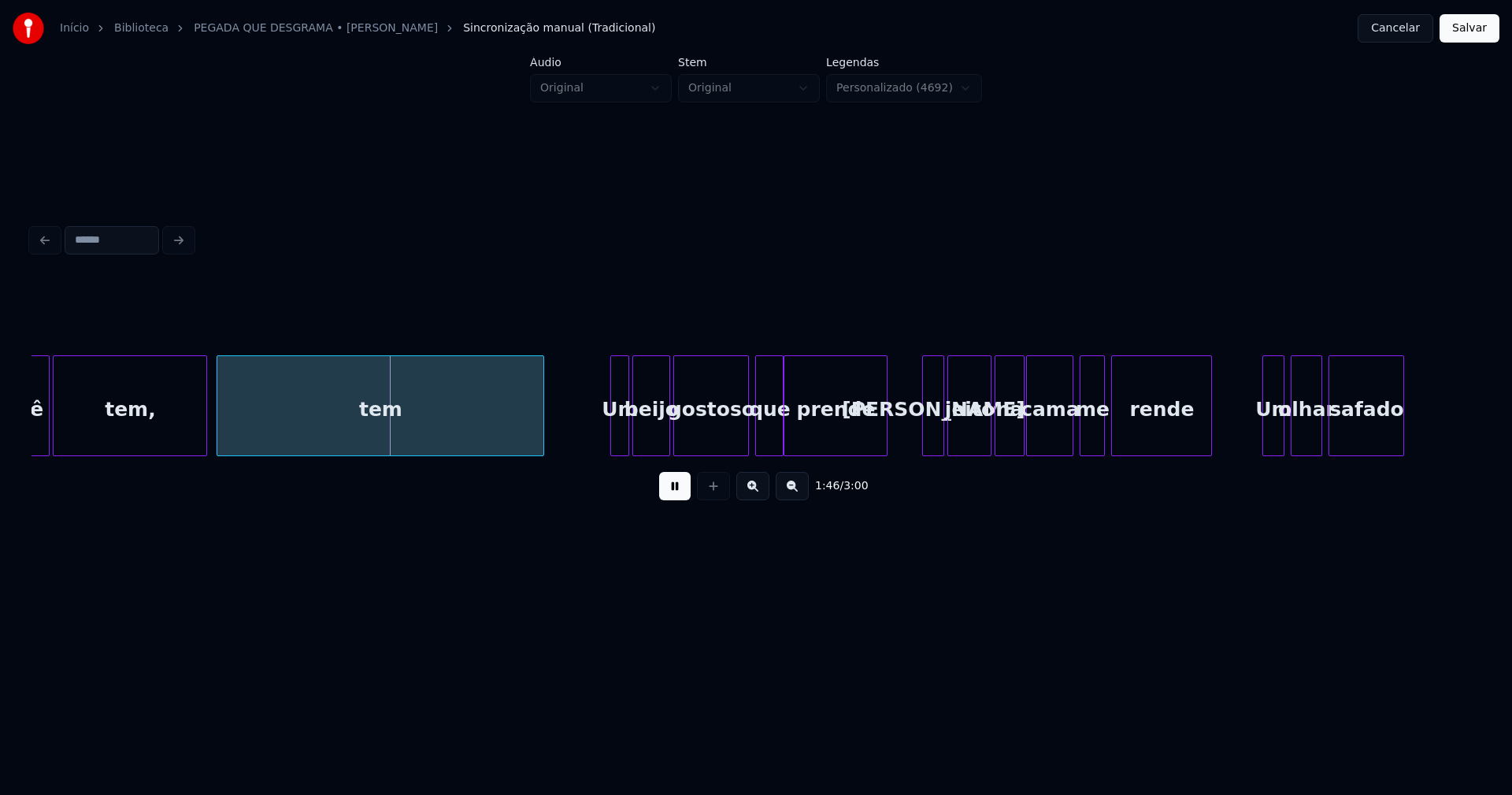
scroll to position [0, 16429]
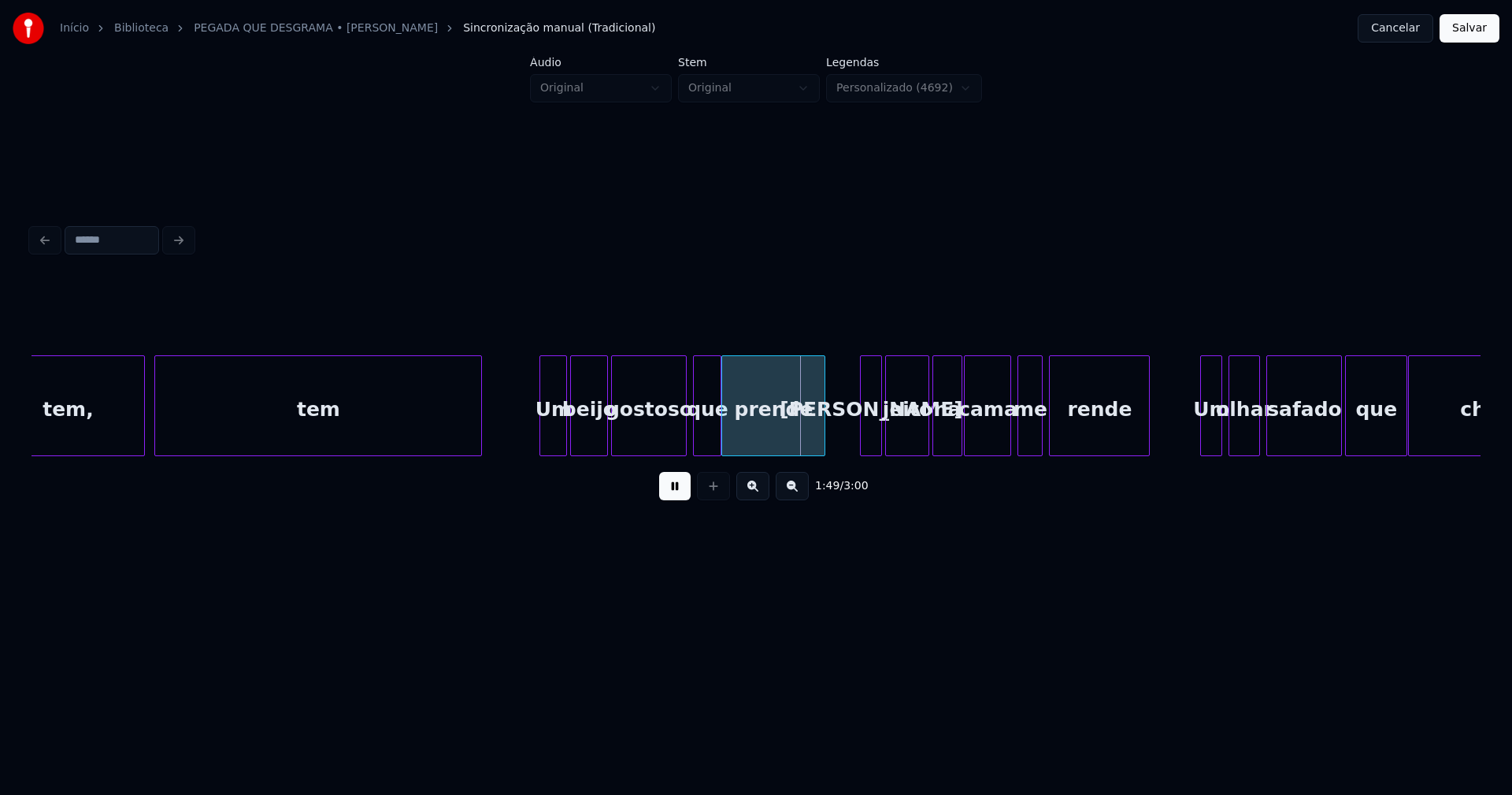
click at [541, 439] on div at bounding box center [542, 405] width 5 height 99
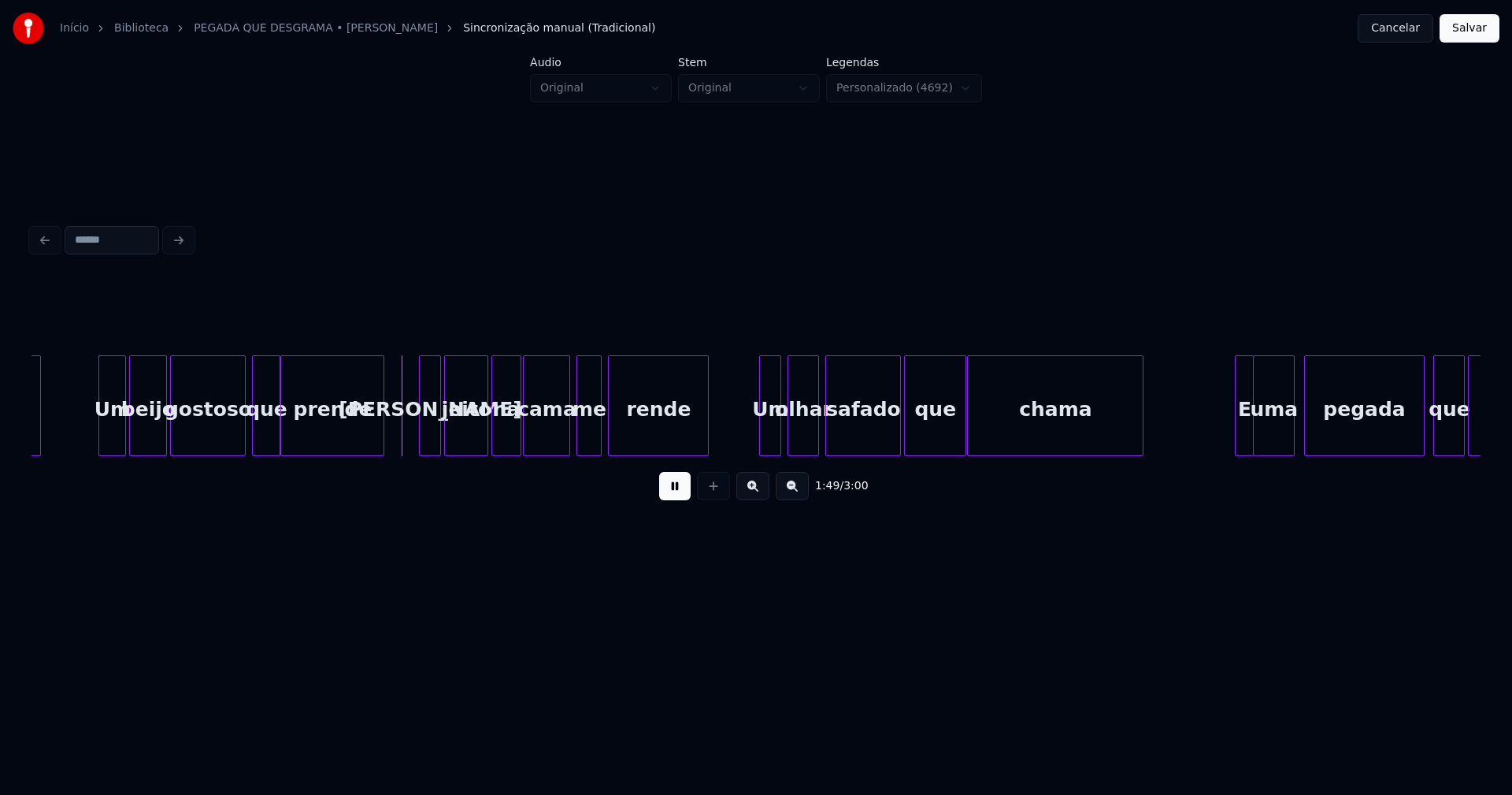
scroll to position [0, 16885]
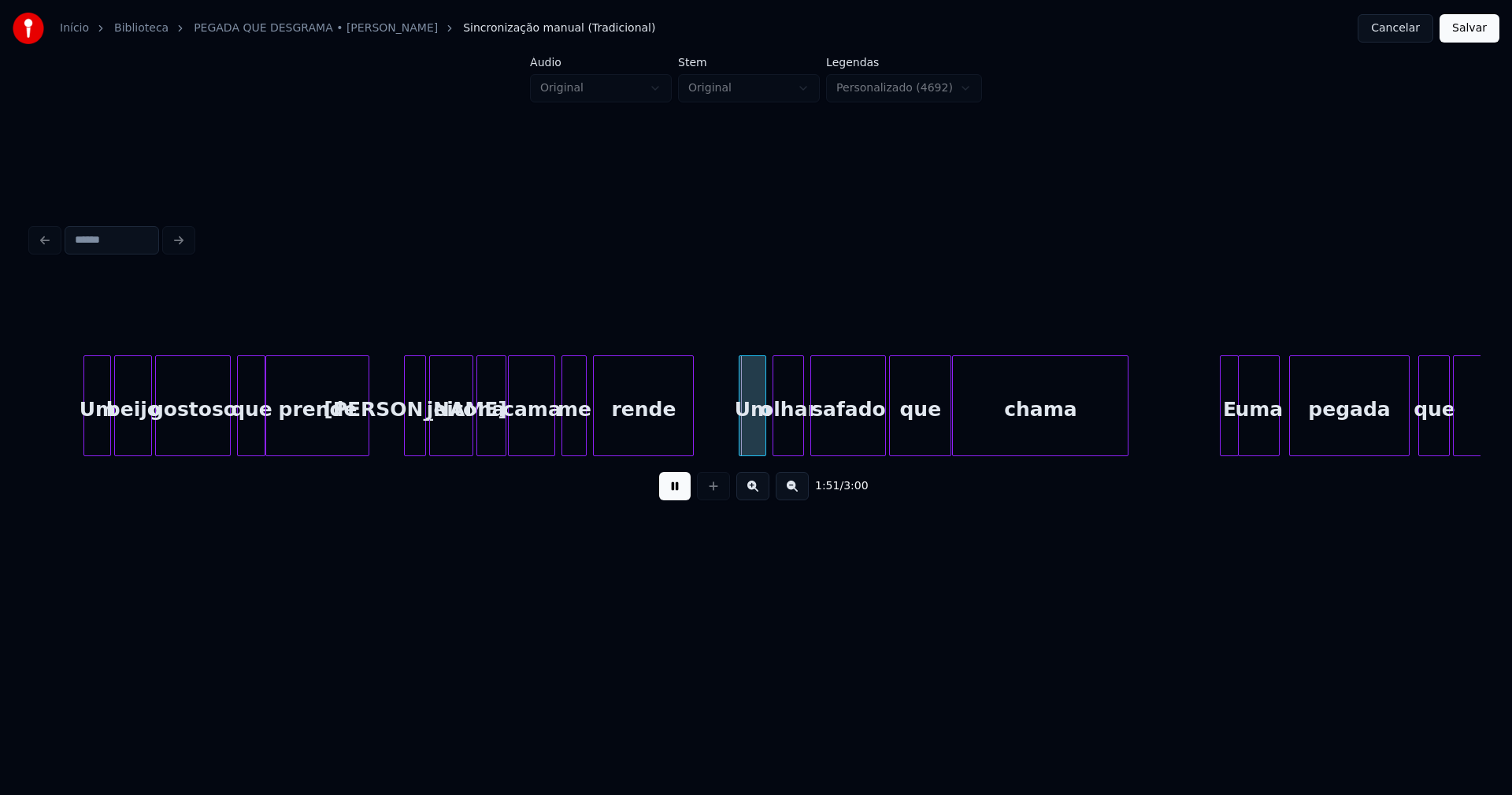
click at [740, 440] on div at bounding box center [742, 405] width 5 height 99
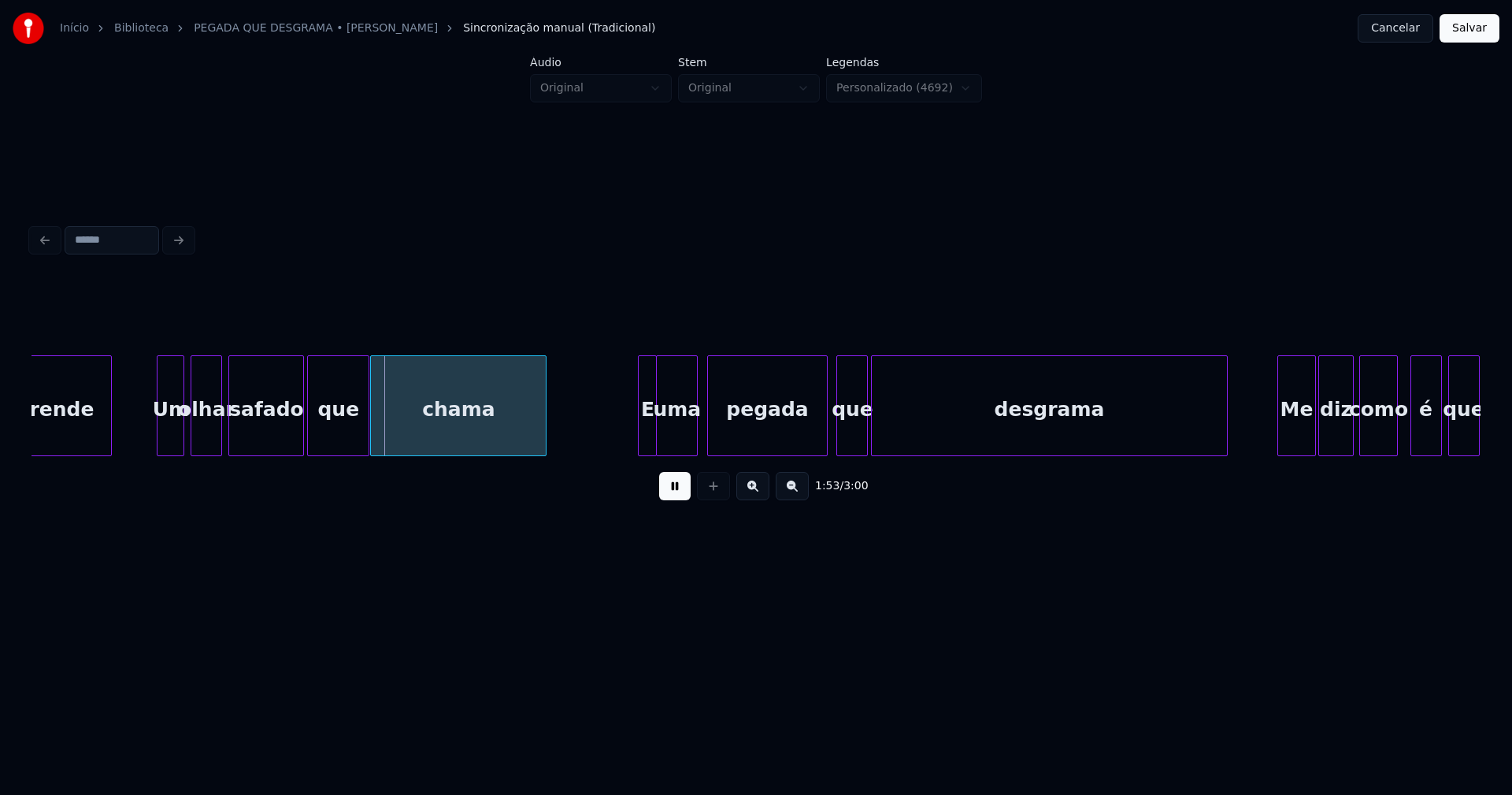
scroll to position [0, 17577]
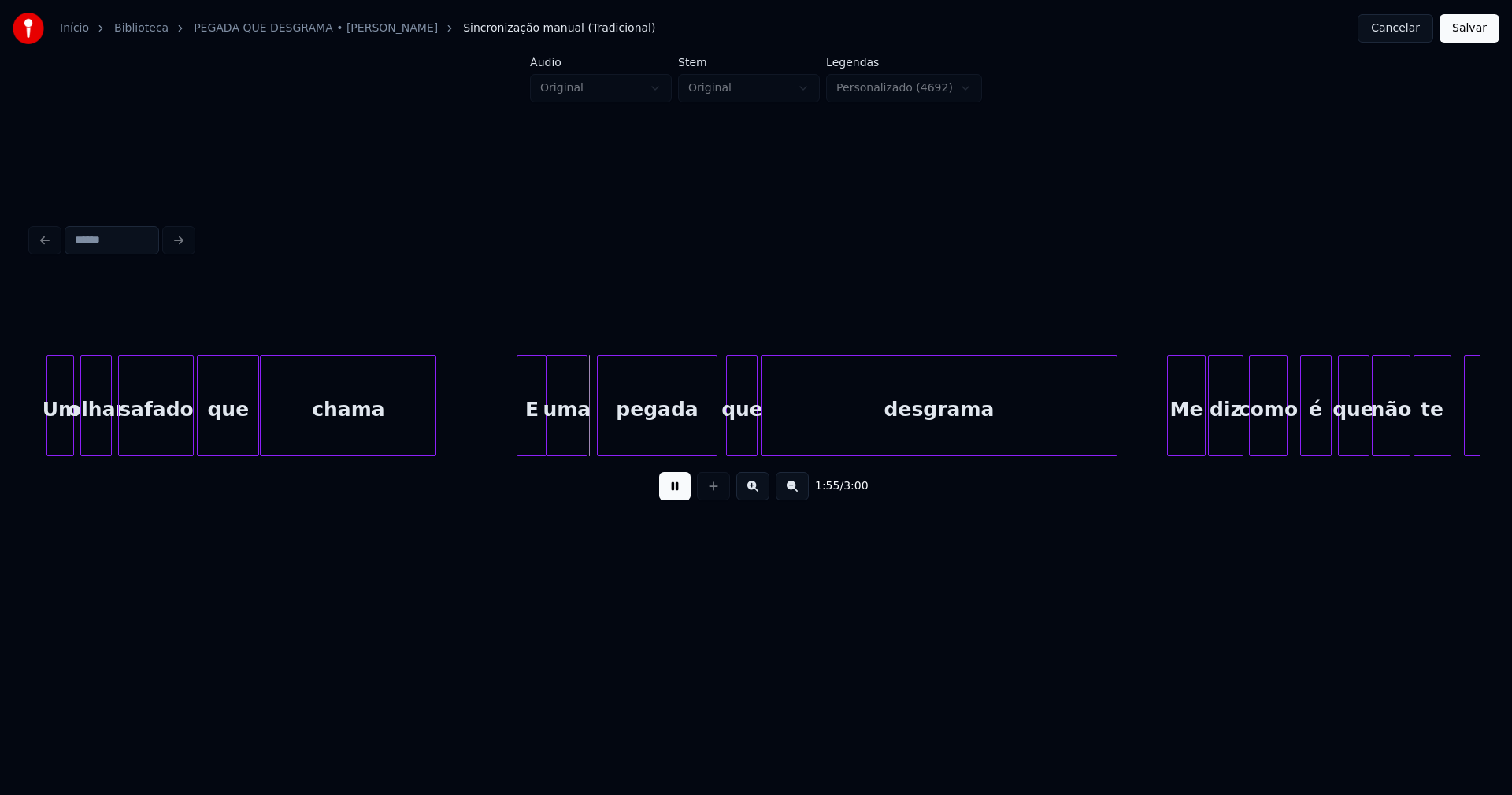
click at [520, 439] on div at bounding box center [519, 405] width 5 height 99
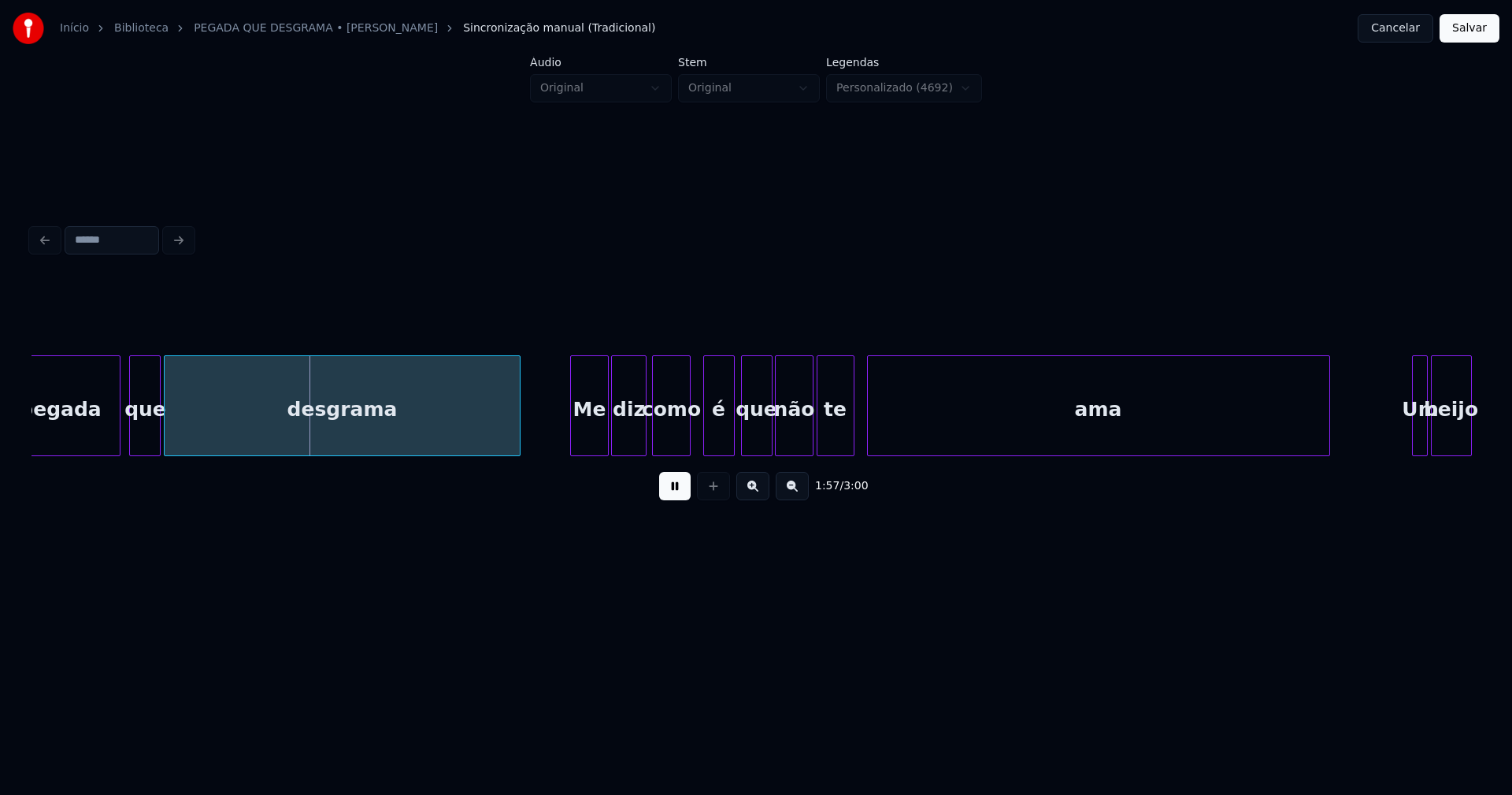
scroll to position [0, 18285]
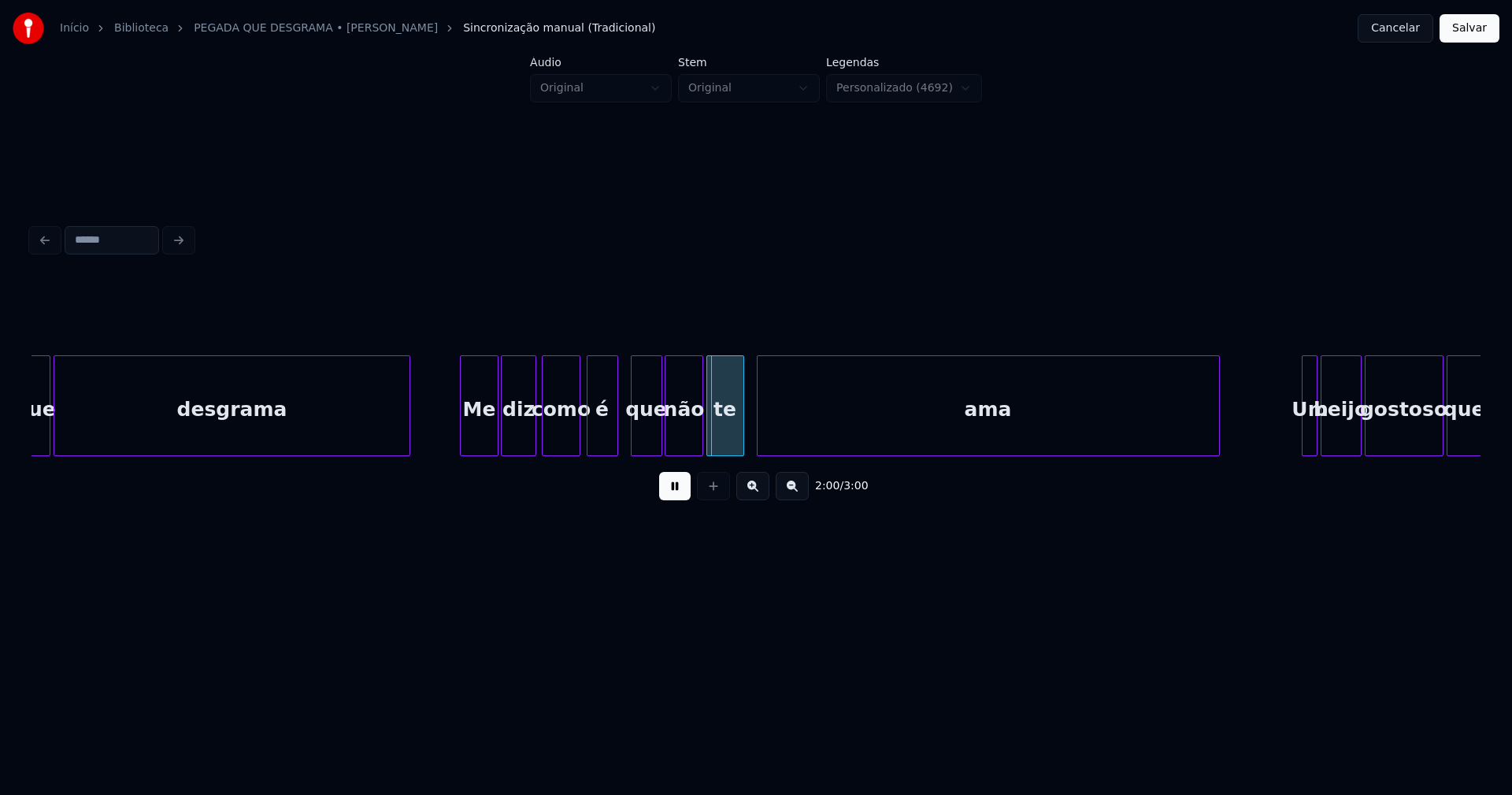
click at [604, 444] on div "é" at bounding box center [603, 409] width 30 height 107
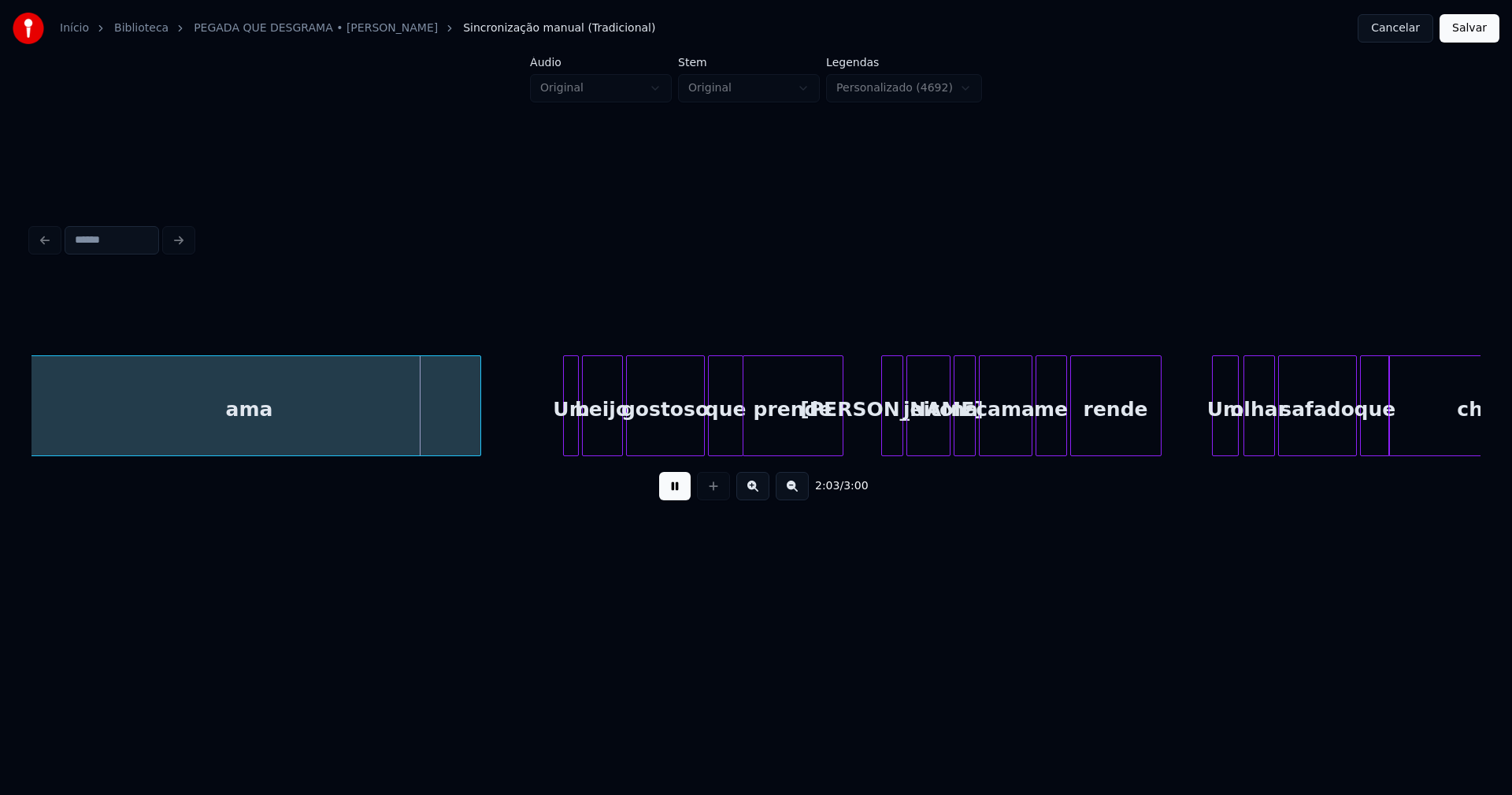
scroll to position [0, 19039]
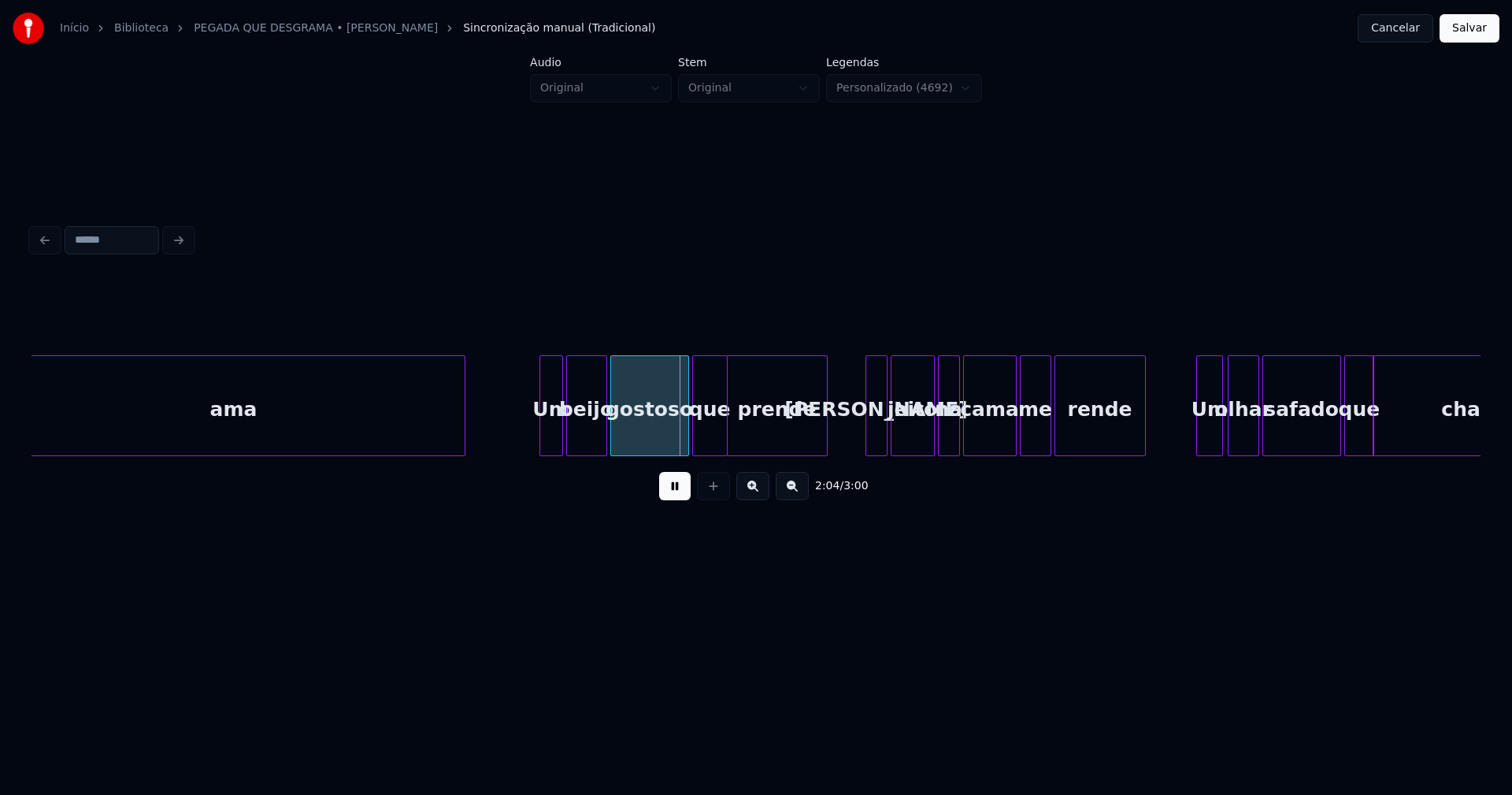
click at [543, 436] on div at bounding box center [542, 405] width 5 height 99
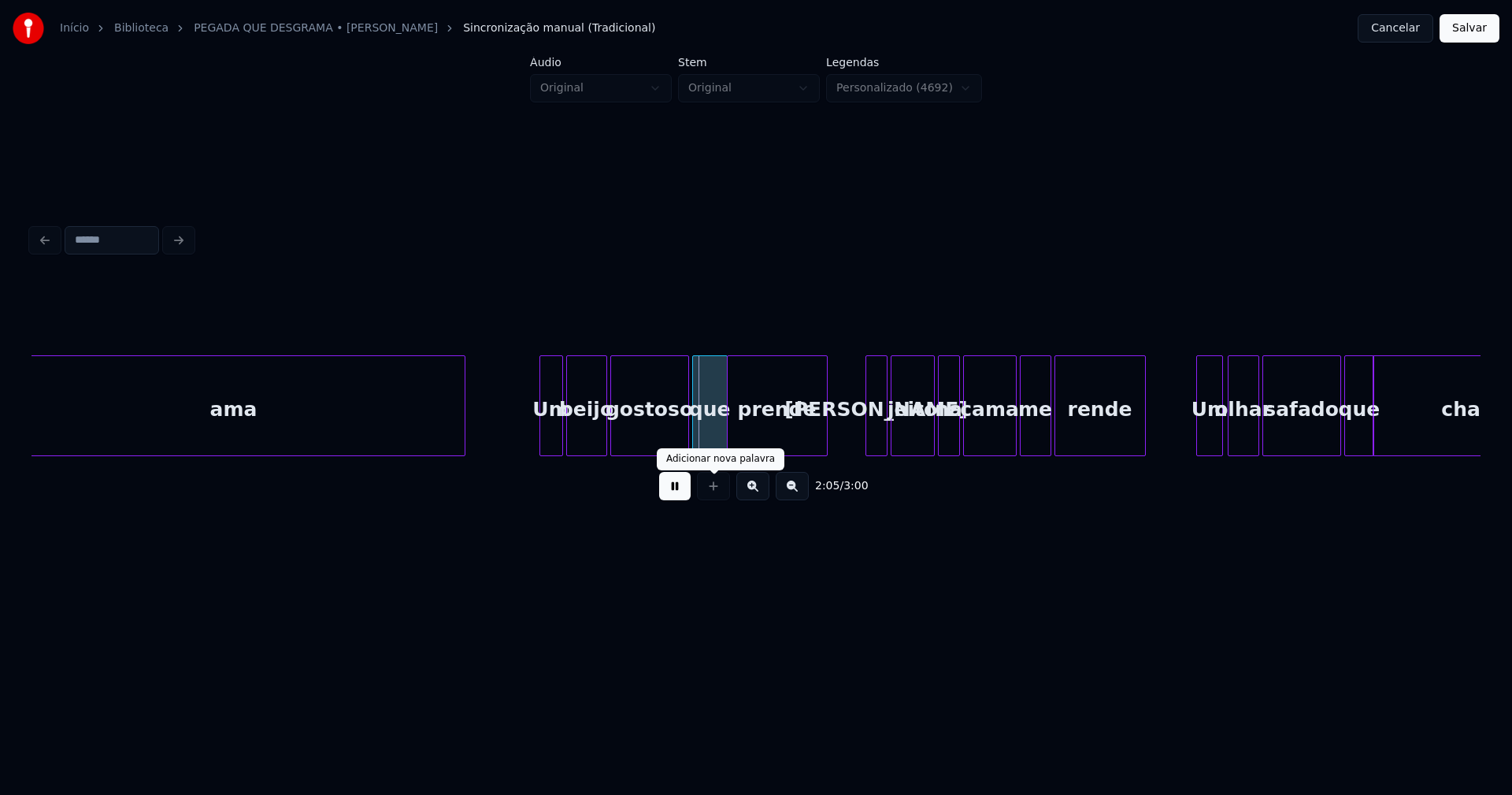
click at [677, 492] on button at bounding box center [675, 486] width 32 height 28
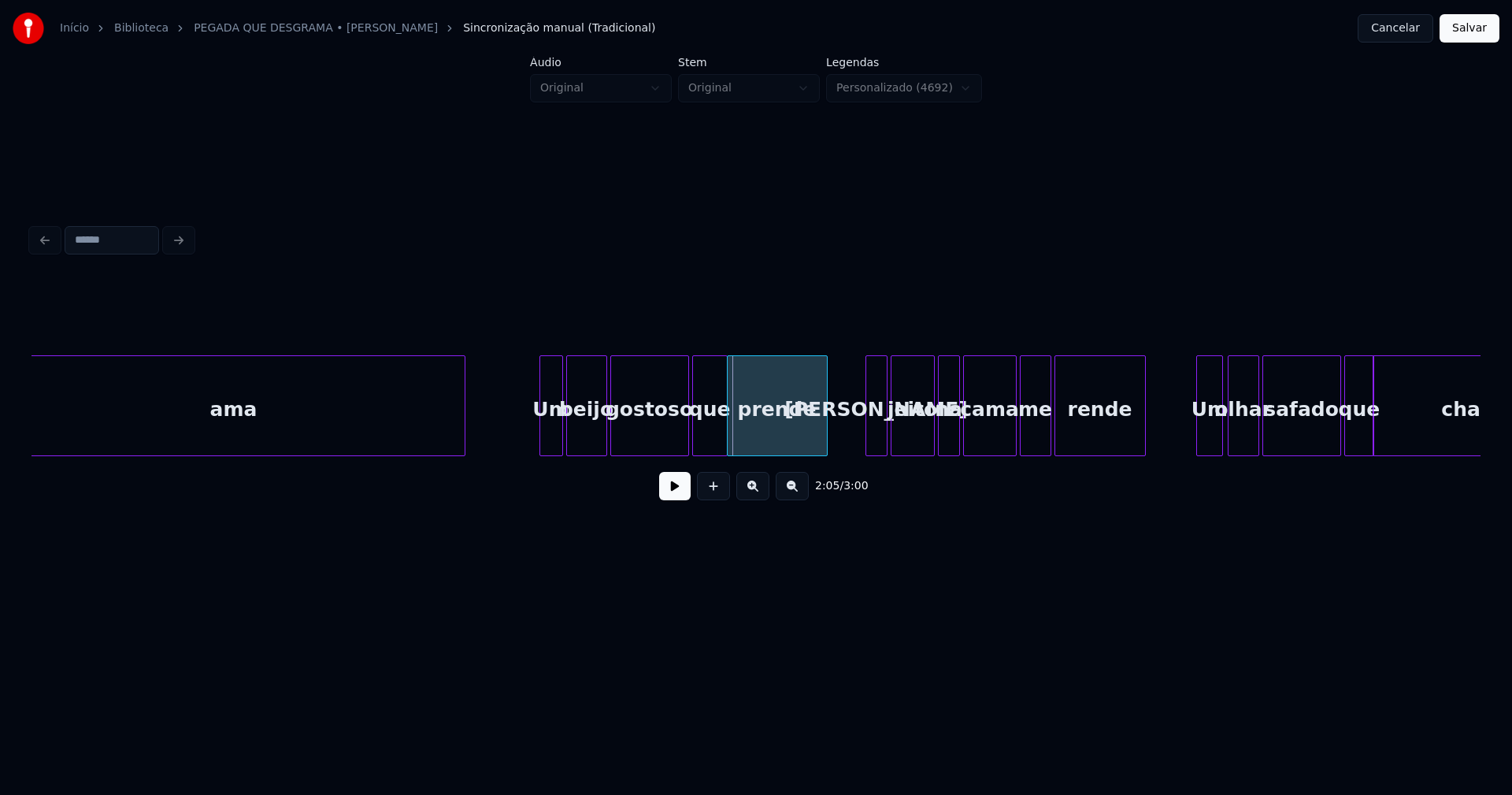
click at [677, 500] on button at bounding box center [675, 486] width 32 height 28
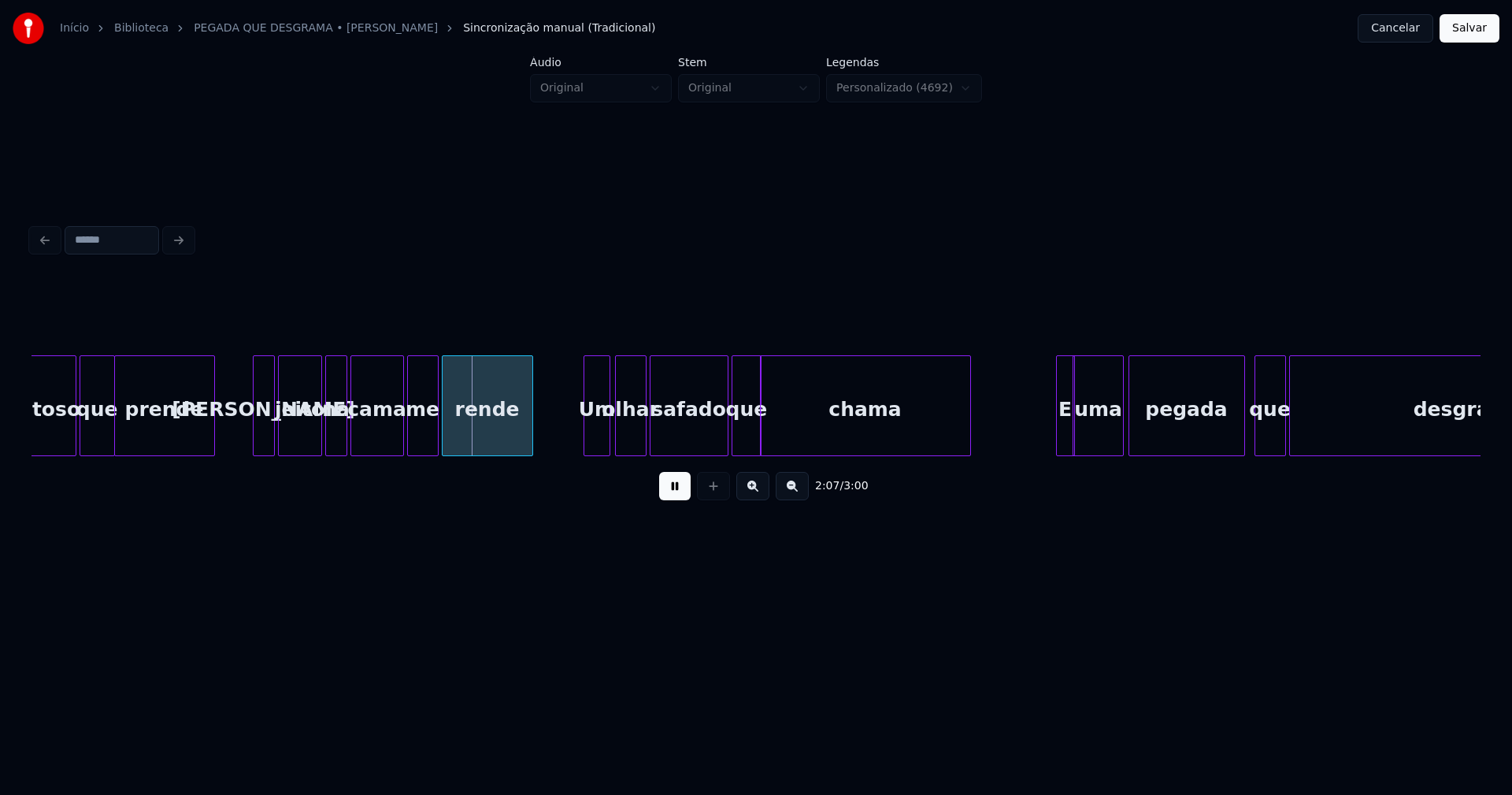
scroll to position [0, 19653]
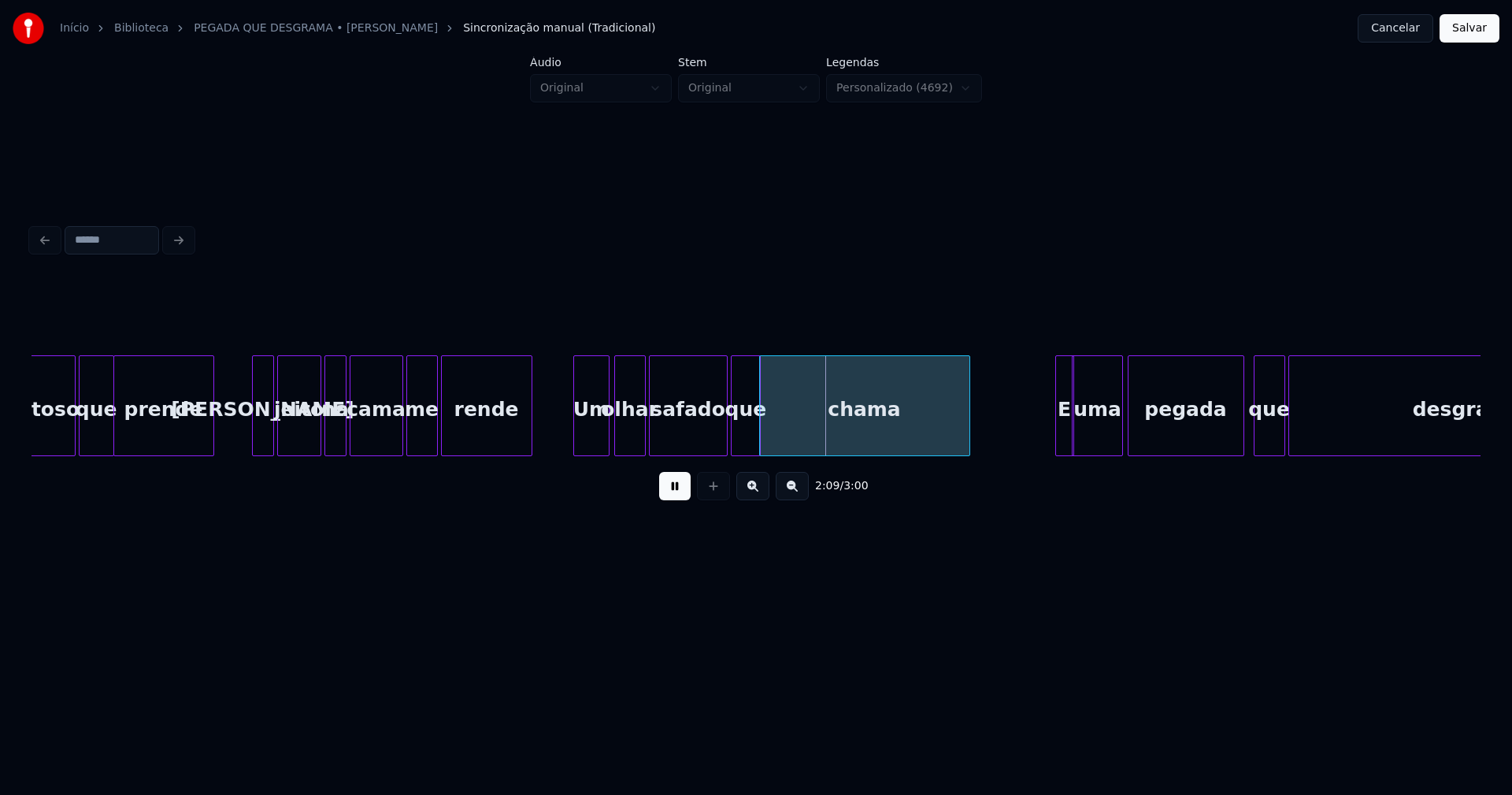
click at [575, 443] on div at bounding box center [576, 405] width 5 height 99
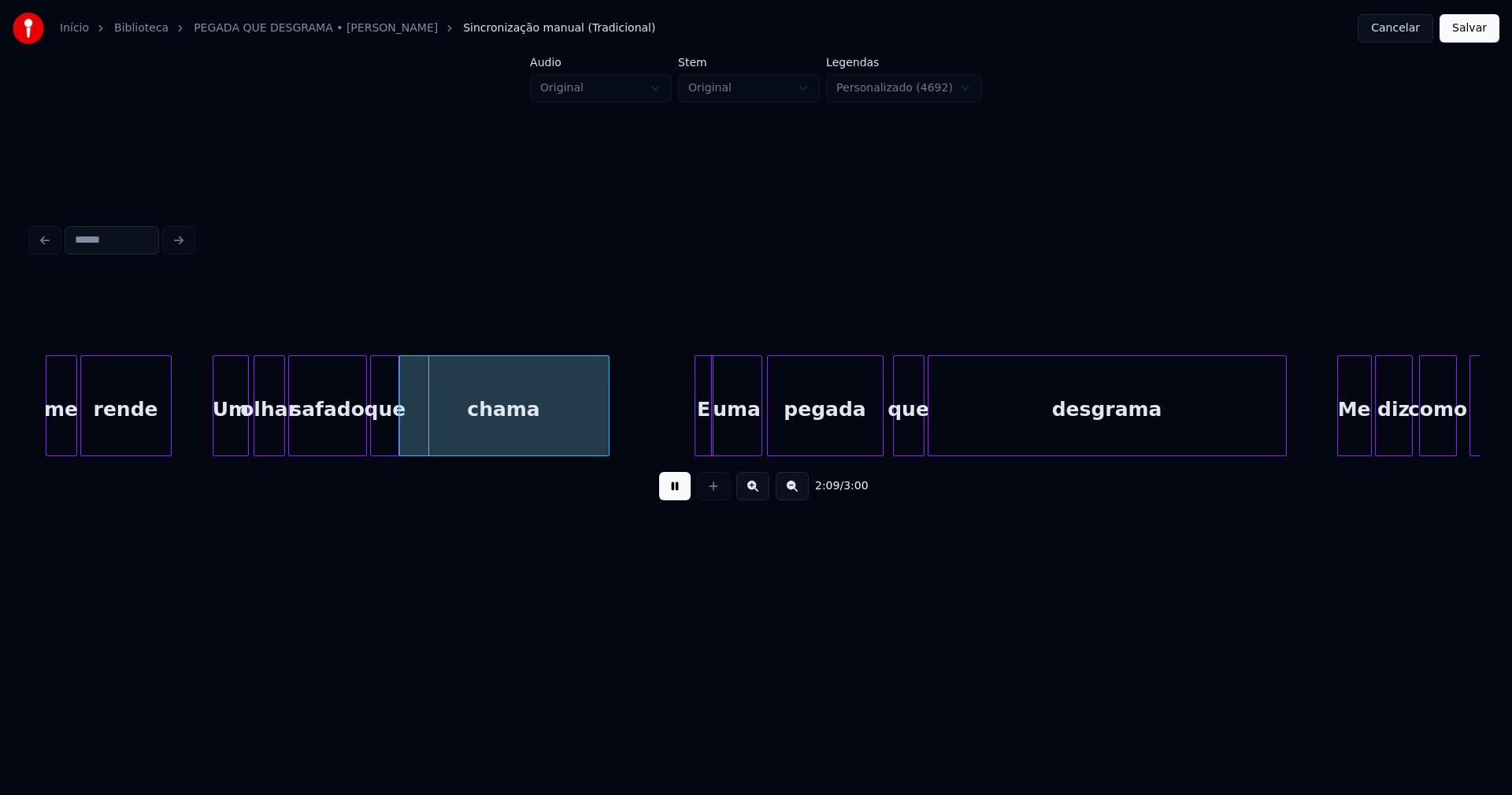
scroll to position [0, 20030]
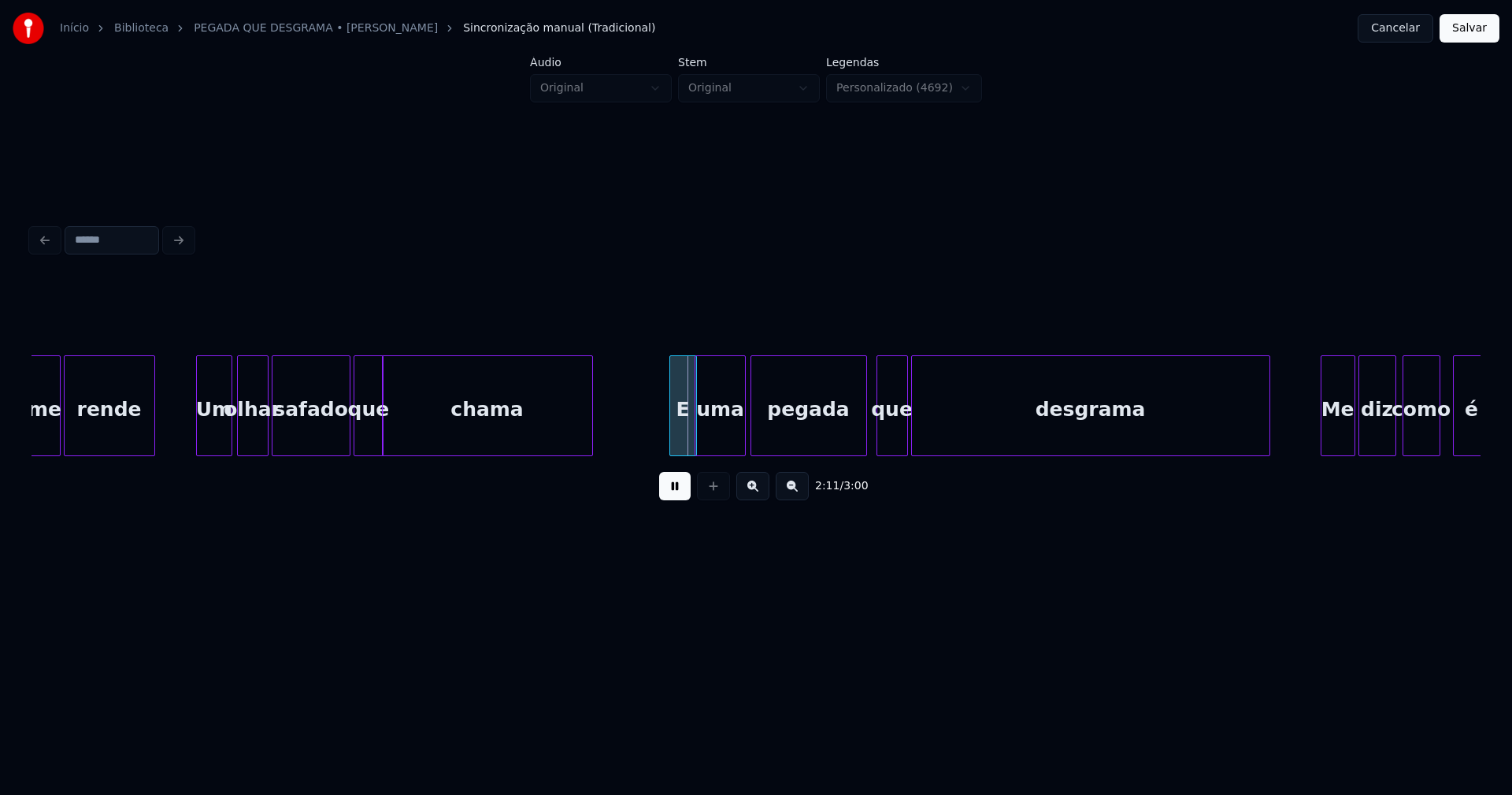
click at [672, 436] on div at bounding box center [672, 405] width 5 height 99
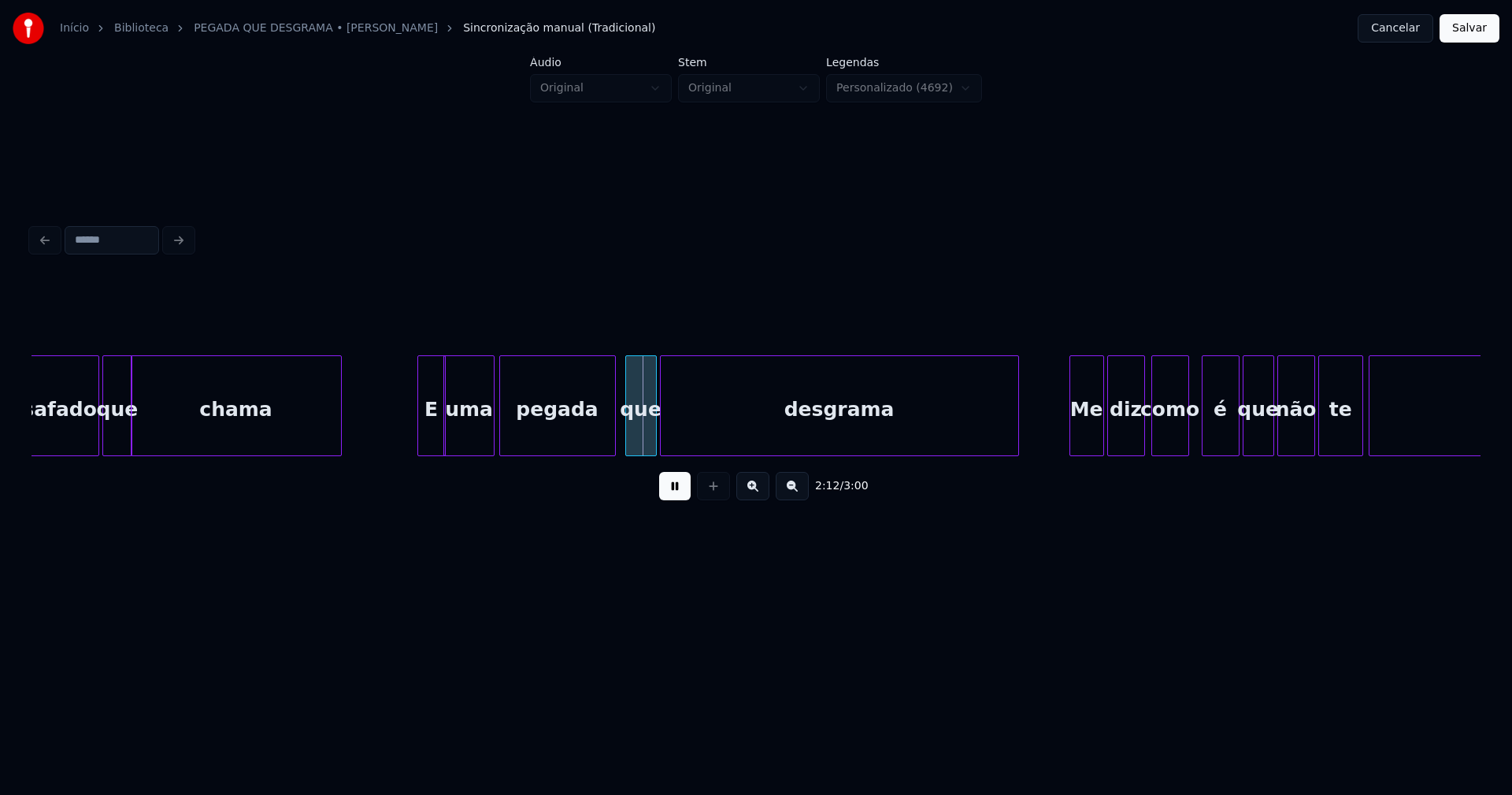
scroll to position [0, 20313]
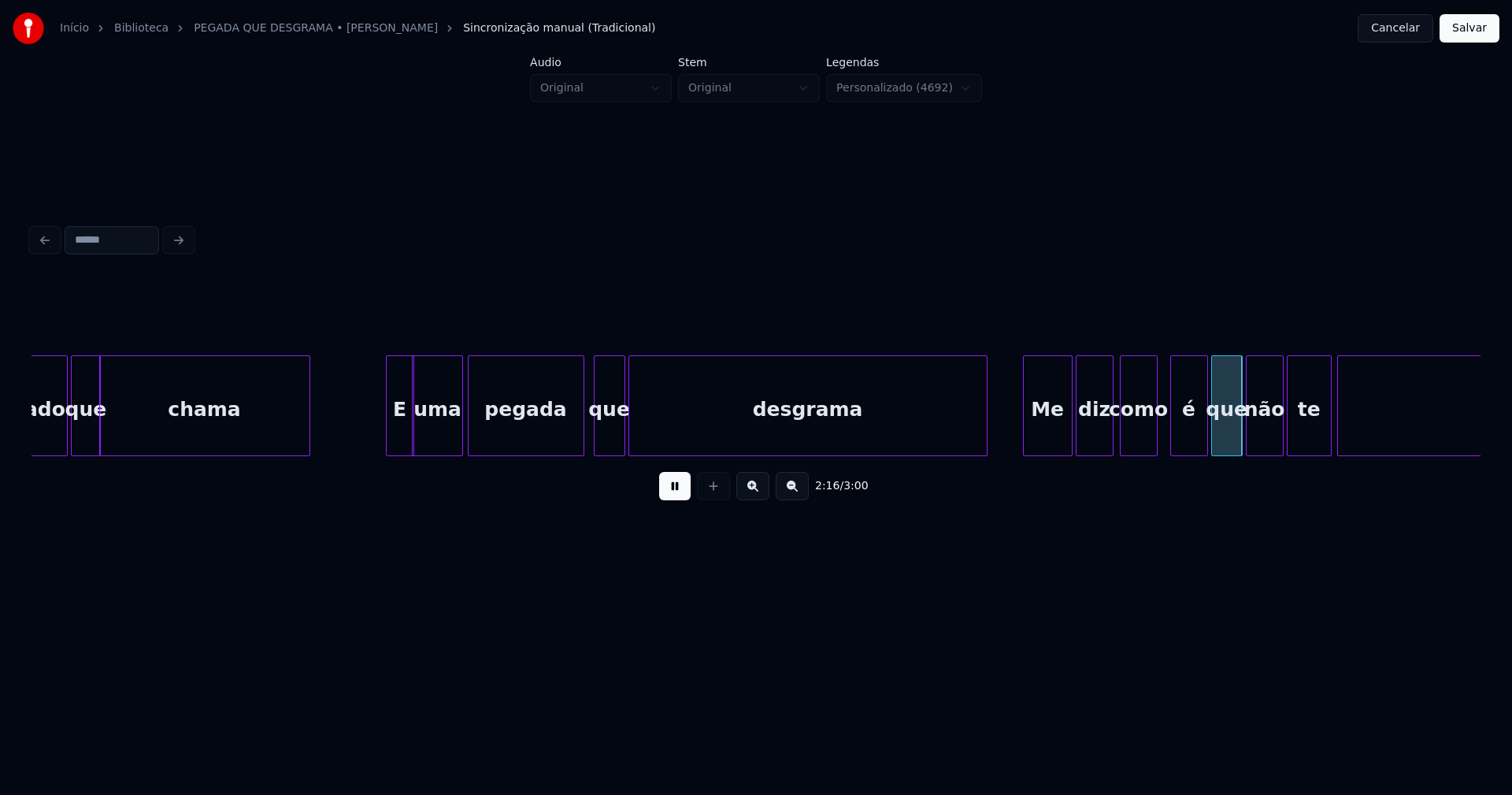
click at [1024, 436] on div at bounding box center [1026, 405] width 5 height 99
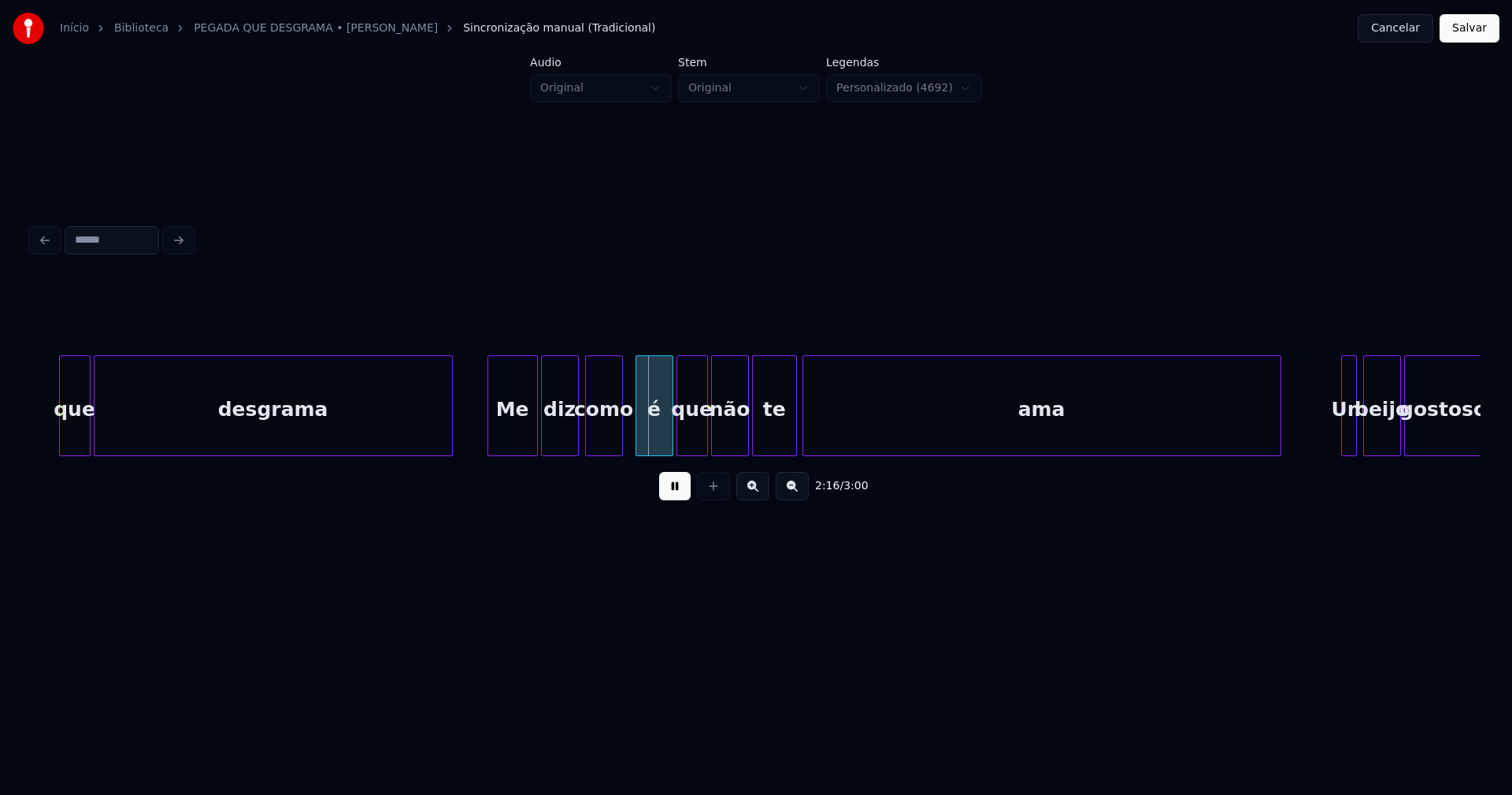
scroll to position [0, 20911]
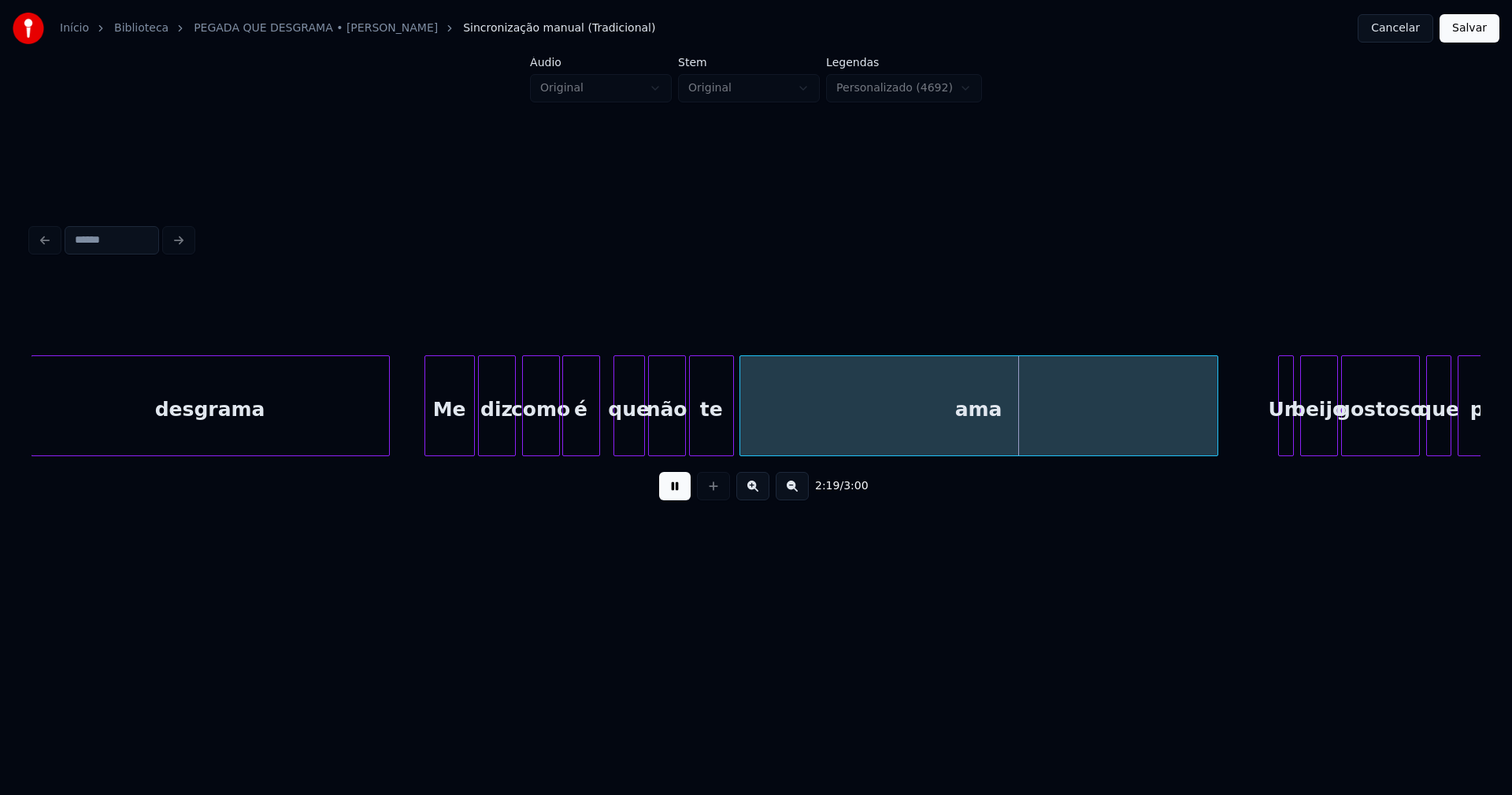
click at [593, 428] on div "é" at bounding box center [581, 409] width 36 height 107
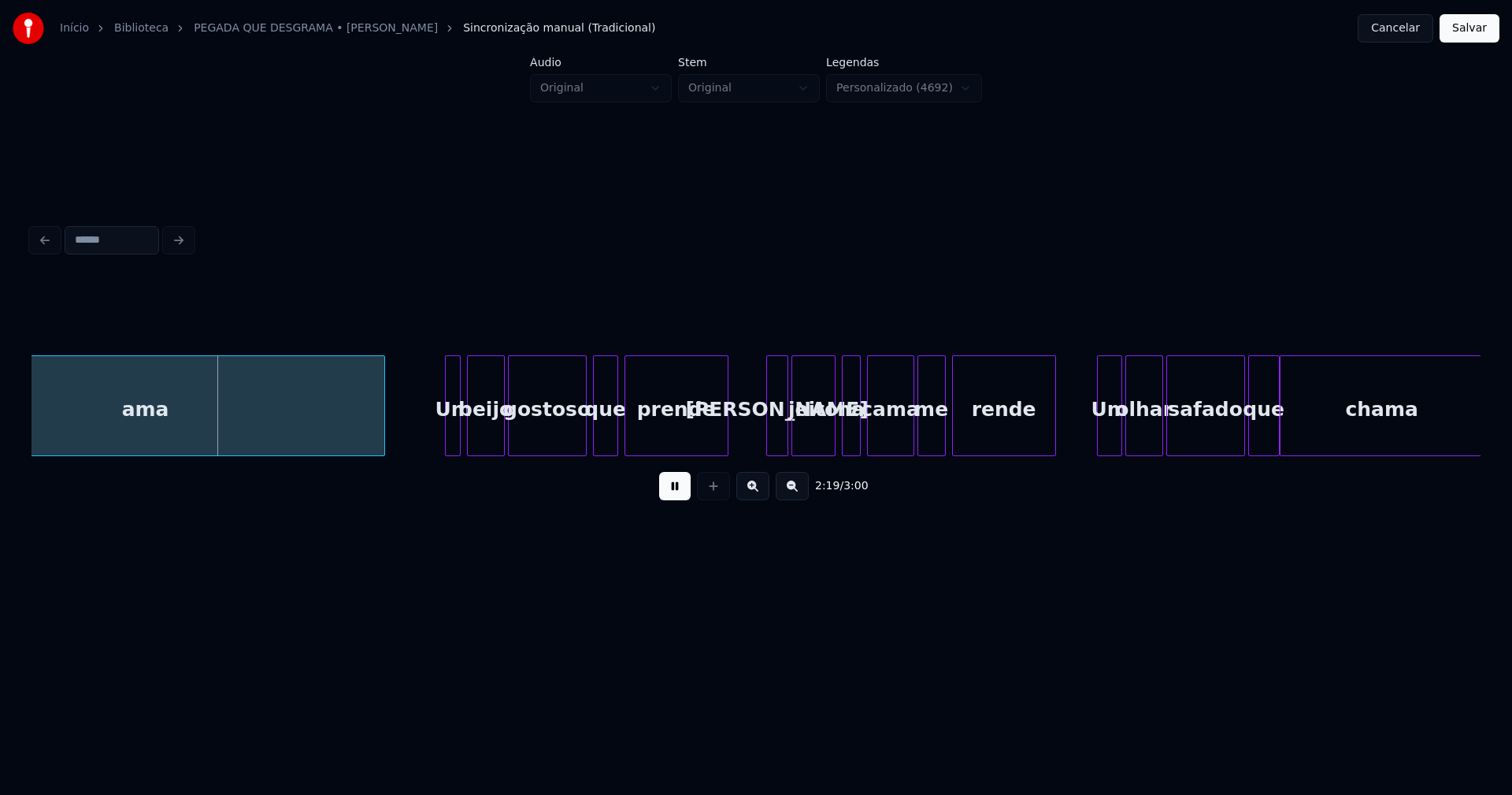
scroll to position [0, 21759]
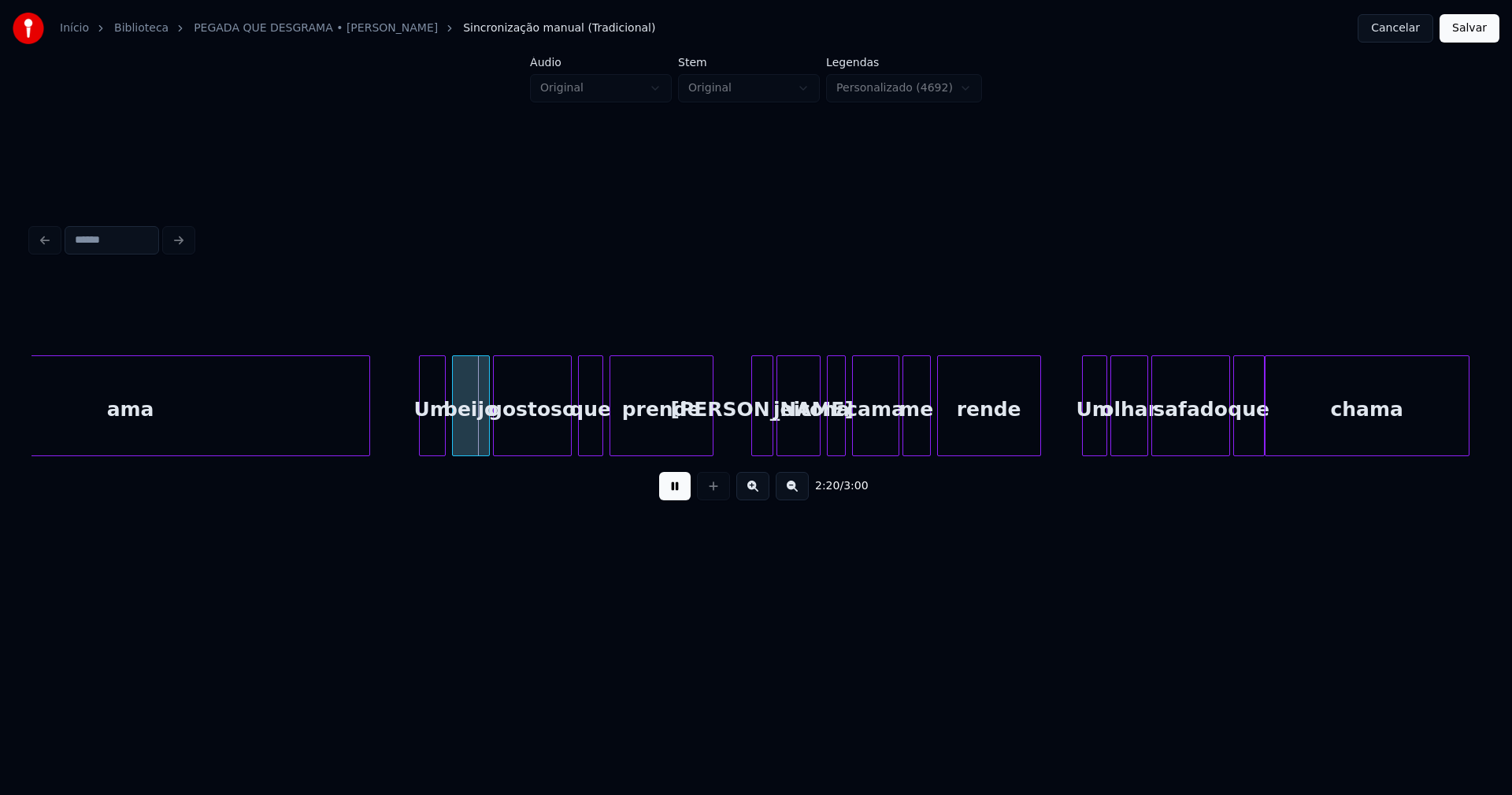
click at [420, 445] on div at bounding box center [422, 405] width 5 height 99
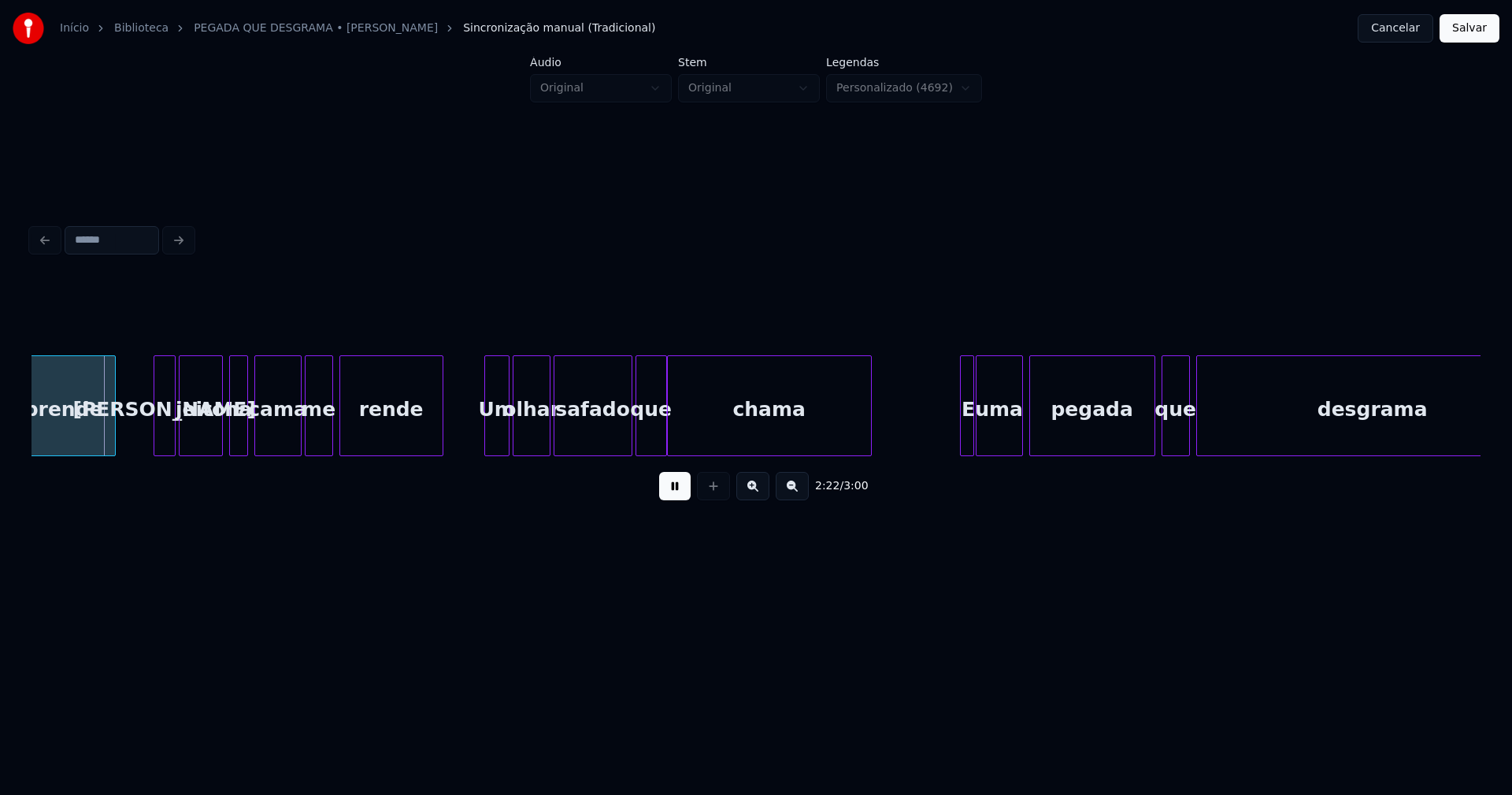
scroll to position [0, 22388]
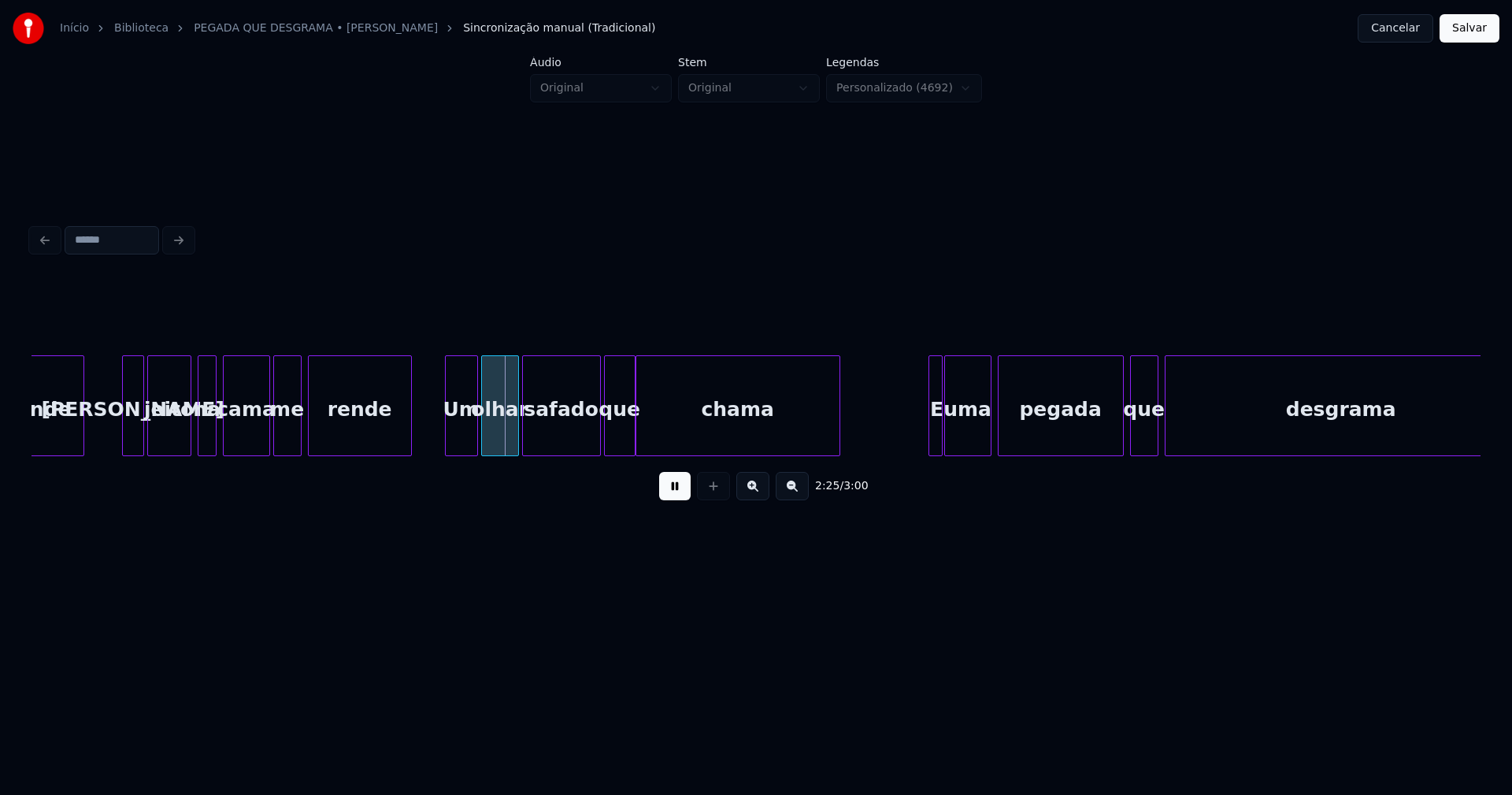
click at [447, 435] on div at bounding box center [448, 405] width 5 height 99
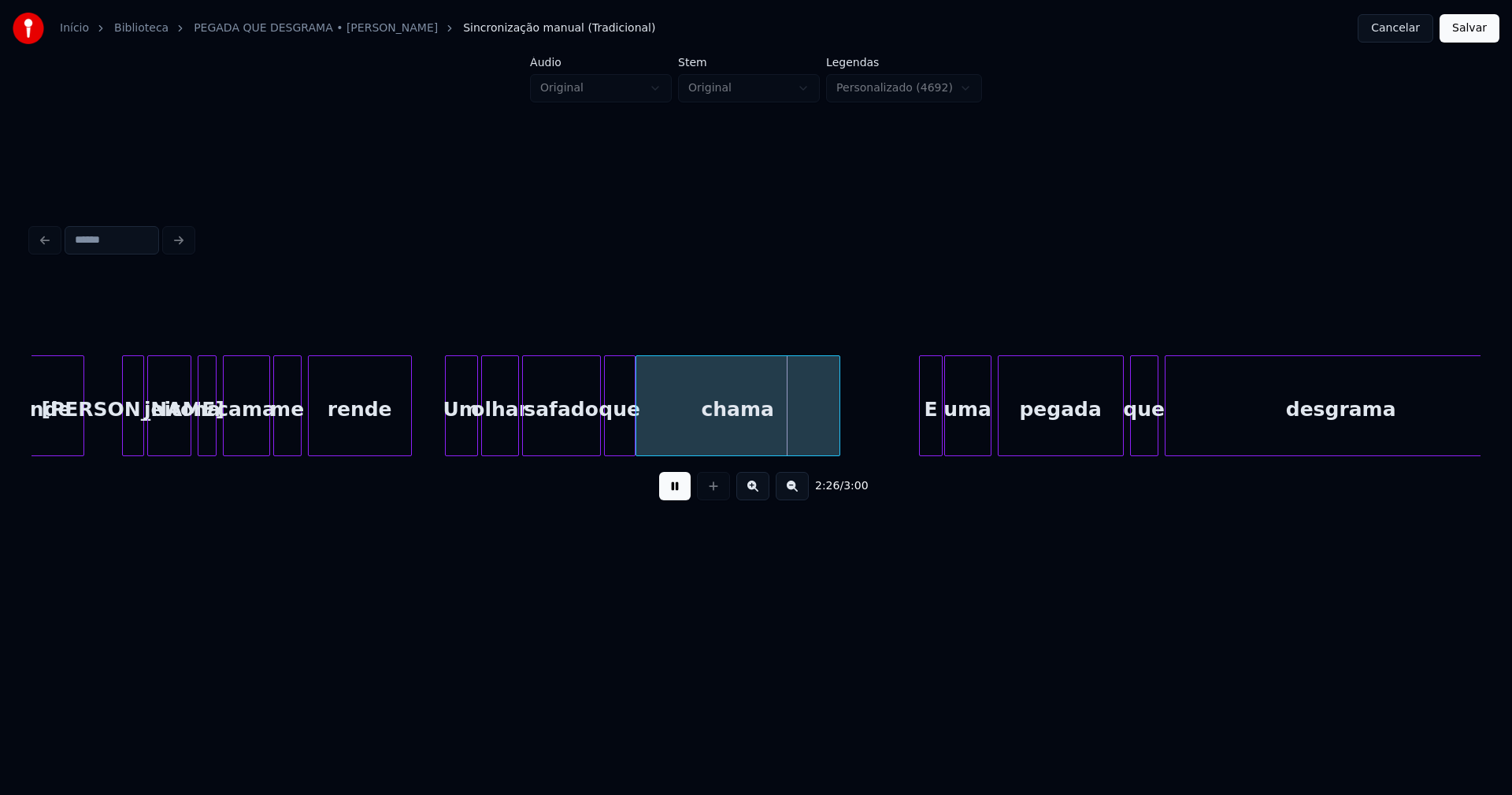
click at [923, 437] on div at bounding box center [922, 405] width 5 height 99
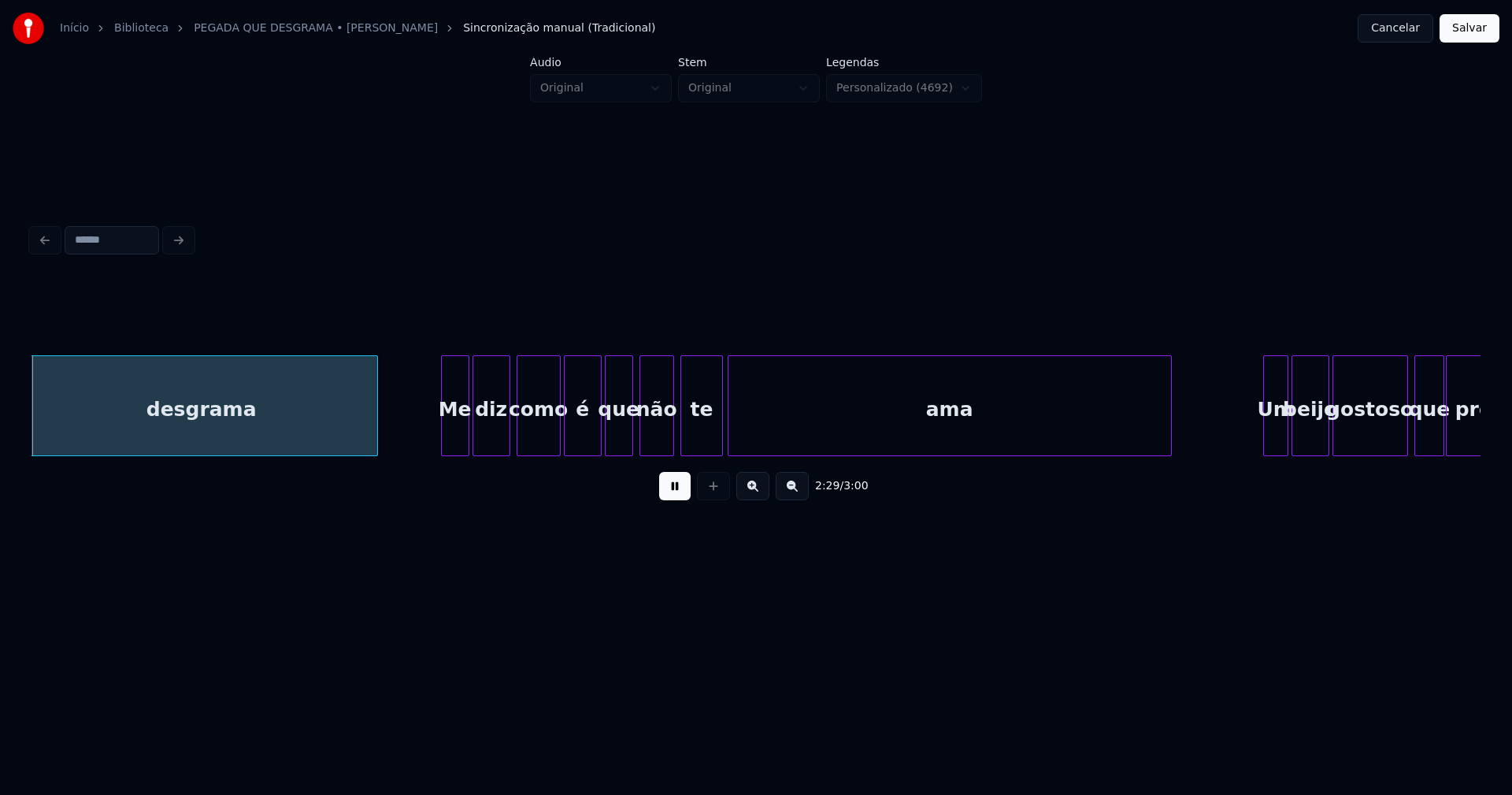
scroll to position [0, 23536]
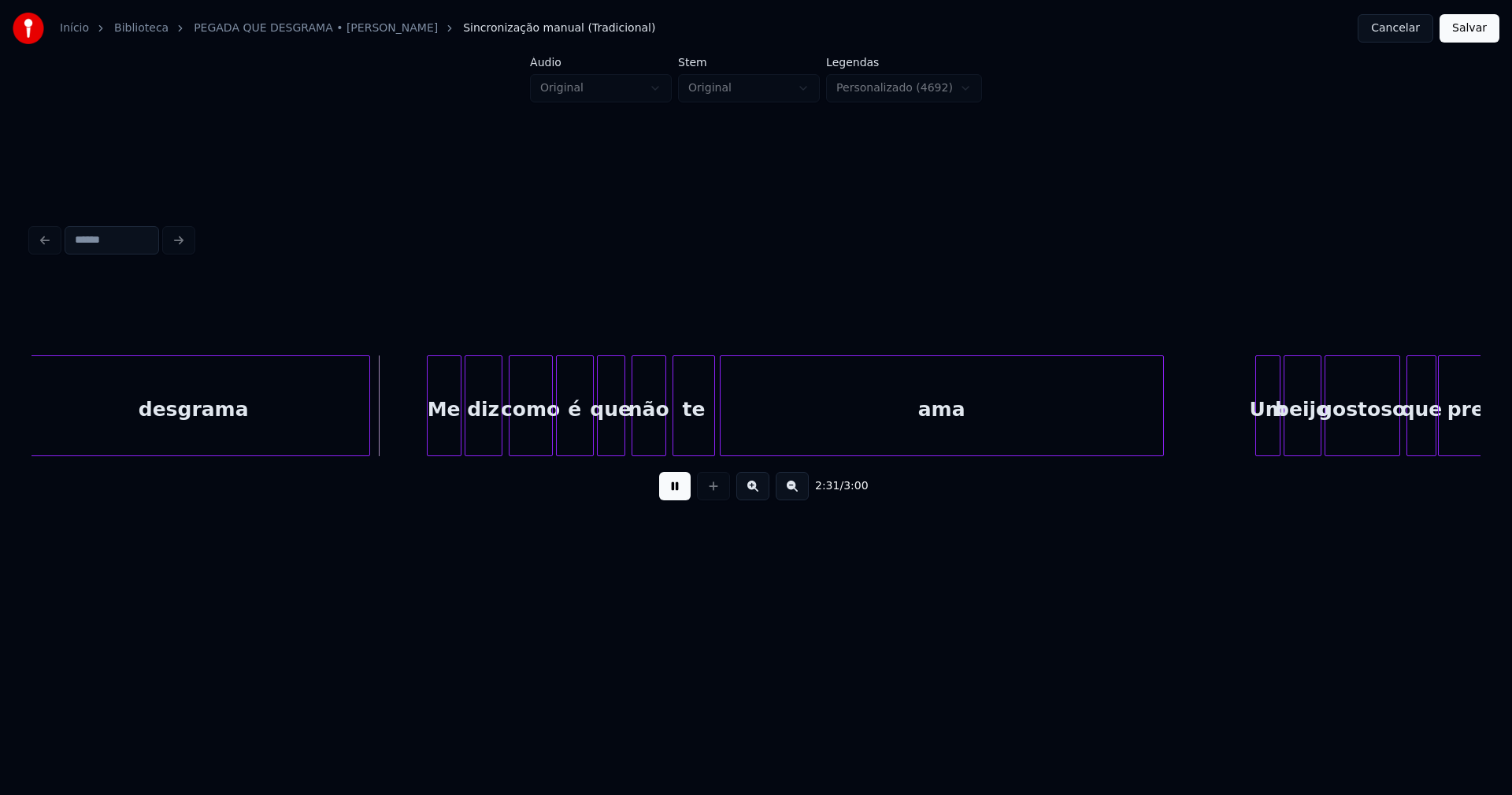
click at [430, 449] on div "Me" at bounding box center [444, 405] width 35 height 101
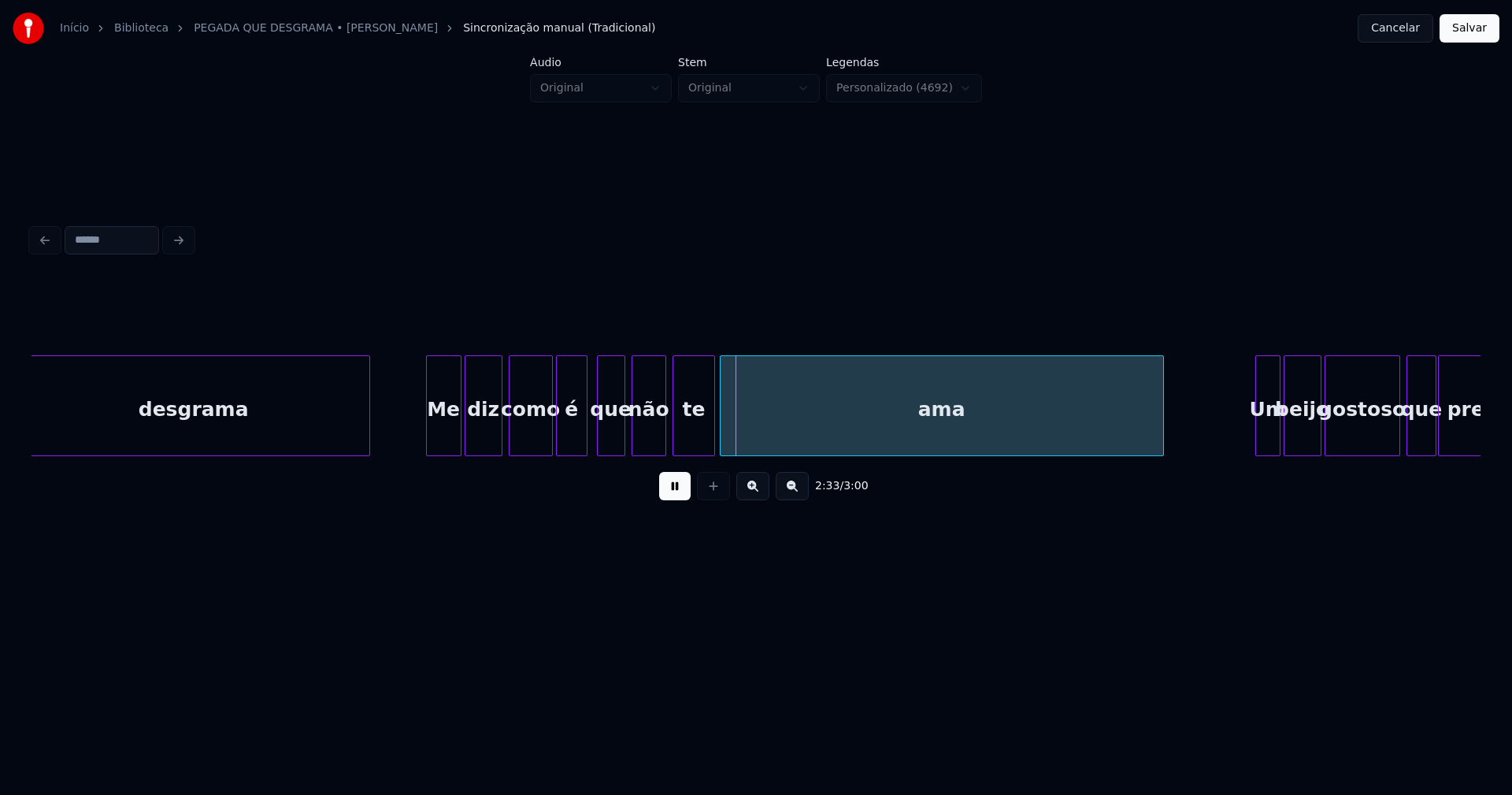
click at [584, 446] on div at bounding box center [584, 405] width 5 height 99
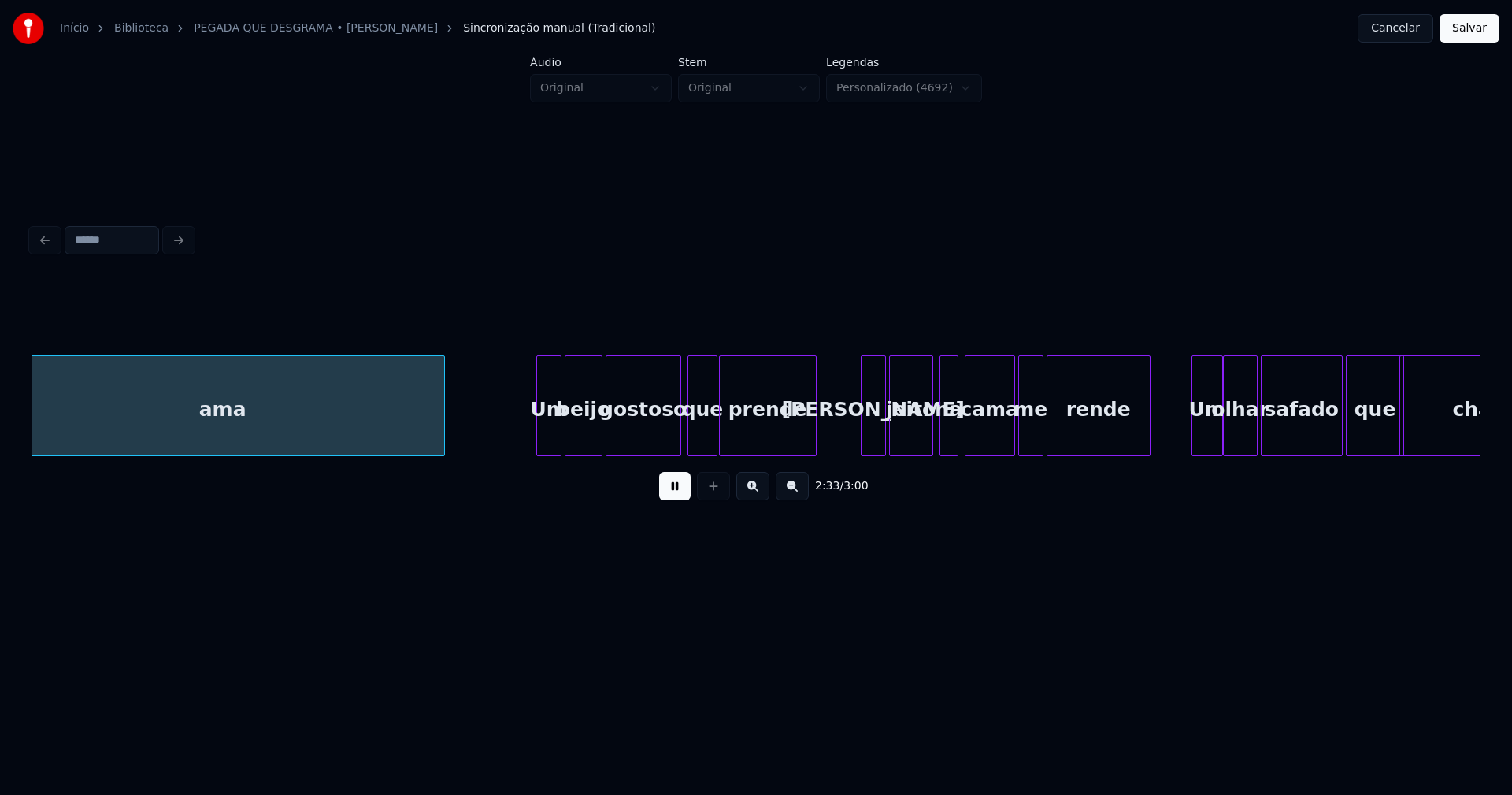
scroll to position [0, 24268]
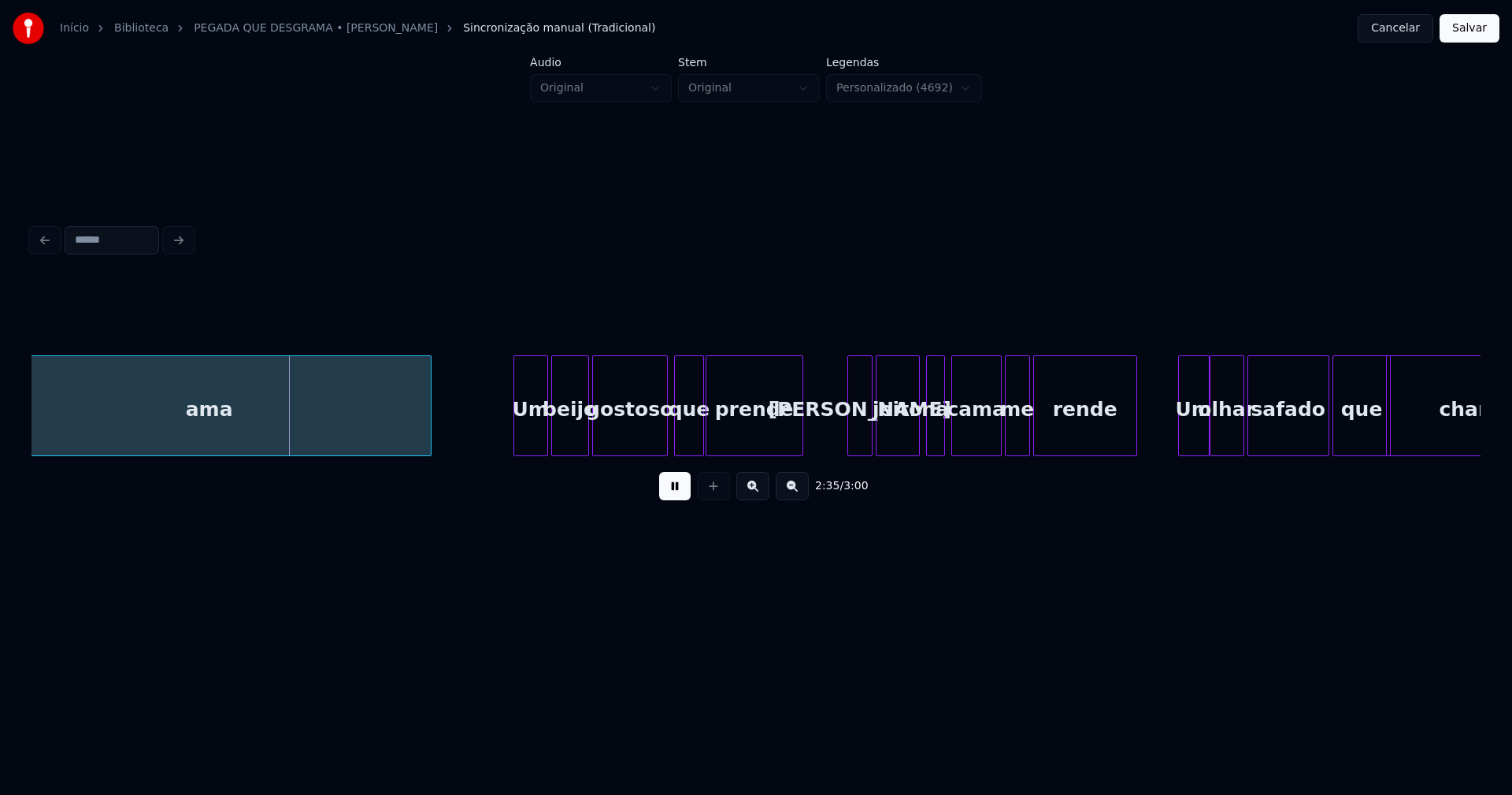
click at [515, 452] on div "ama Um beijo gostoso que prende Seu jeito na cama me rende Um olhar safado que …" at bounding box center [756, 405] width 1449 height 101
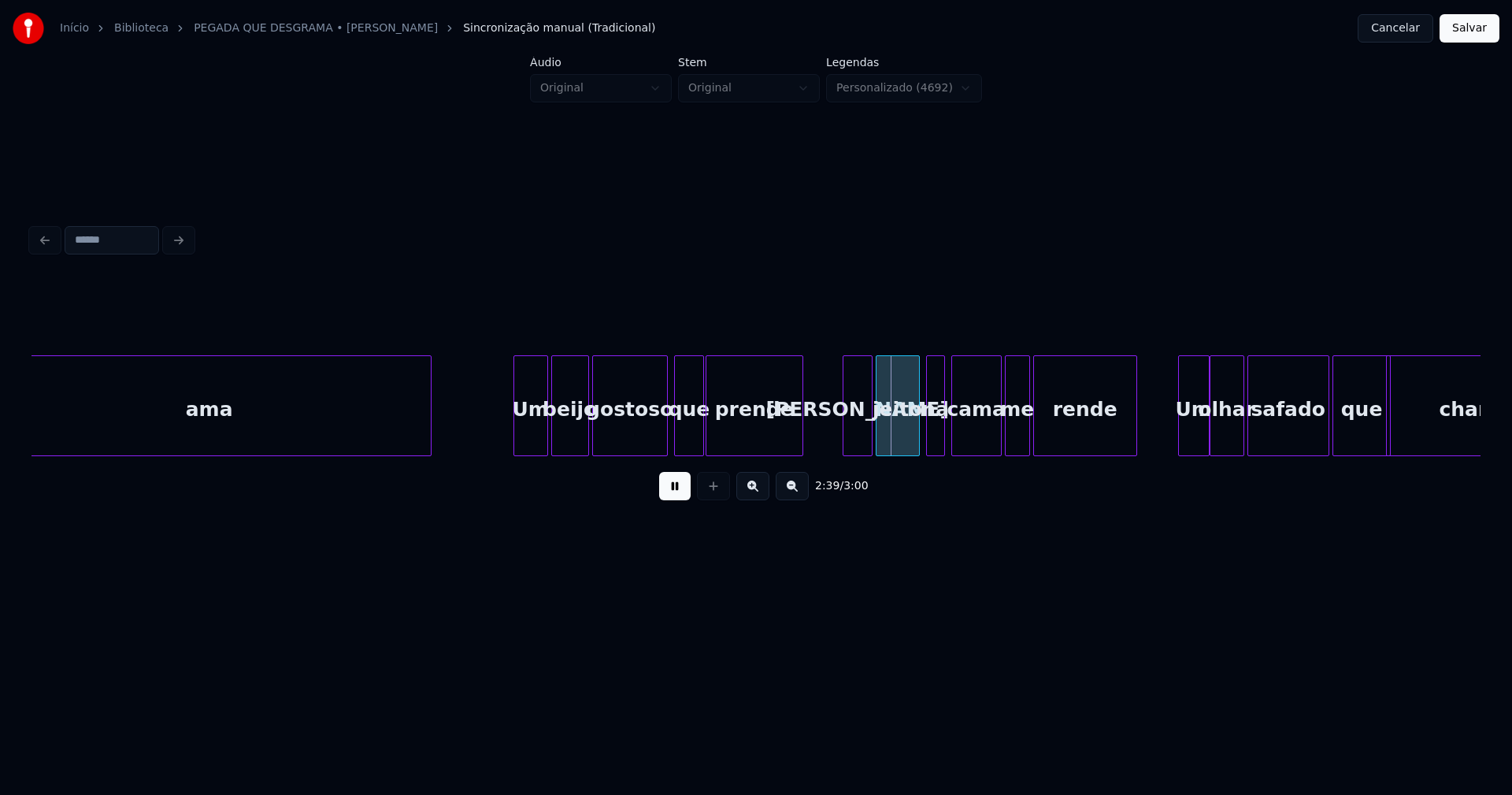
click at [844, 442] on div at bounding box center [846, 405] width 5 height 99
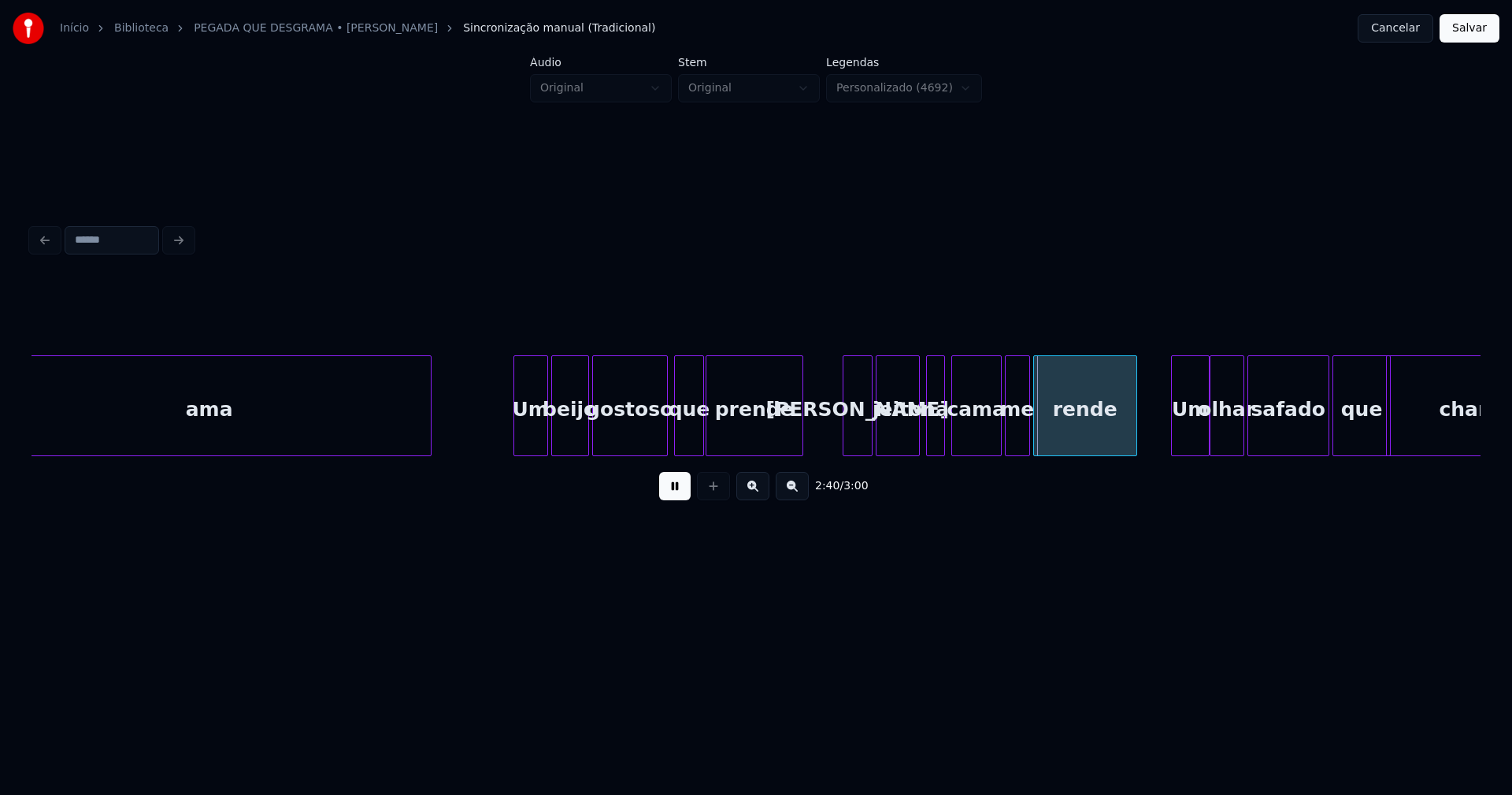
click at [1175, 442] on div at bounding box center [1174, 405] width 5 height 99
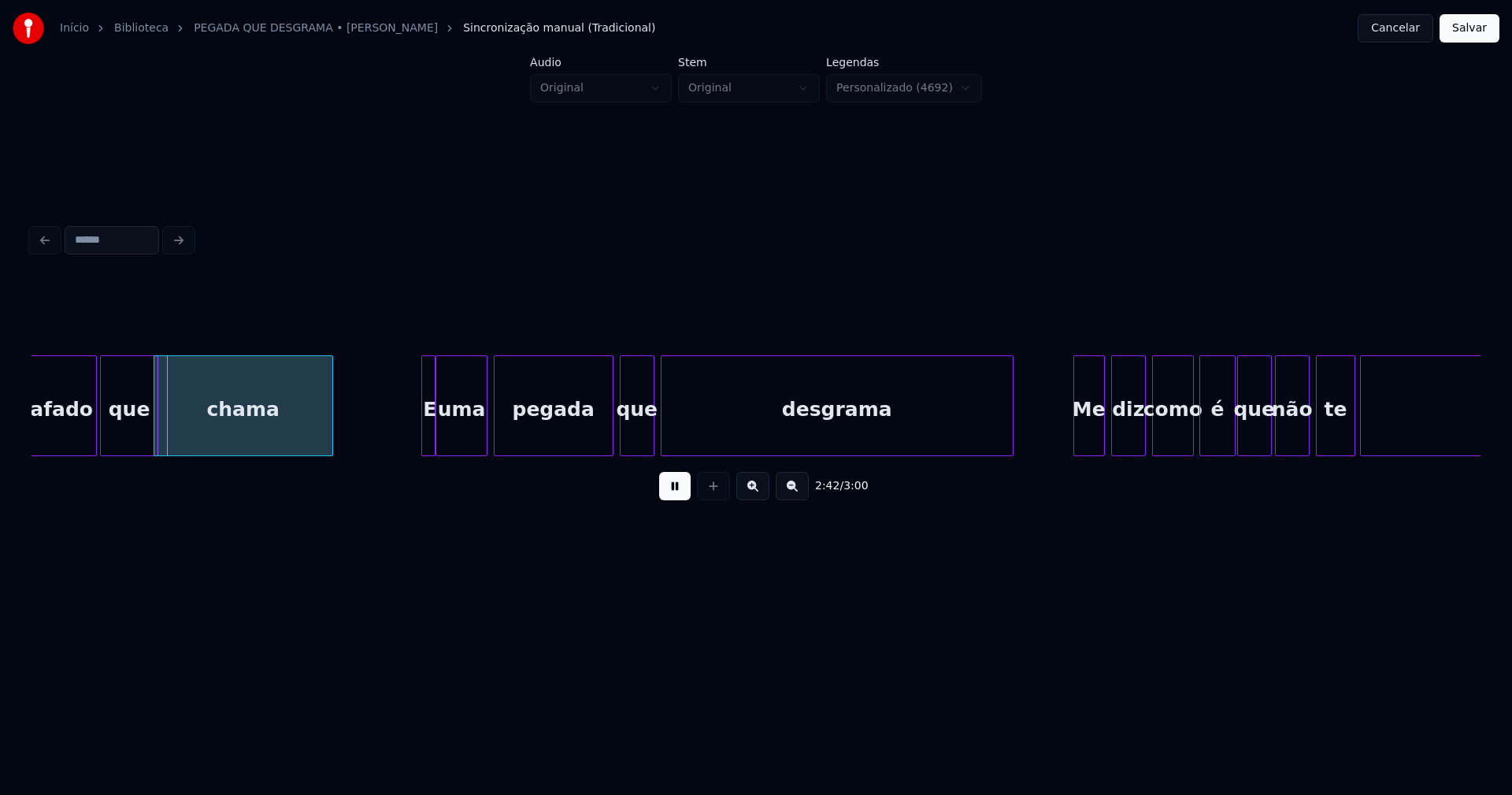
scroll to position [0, 25664]
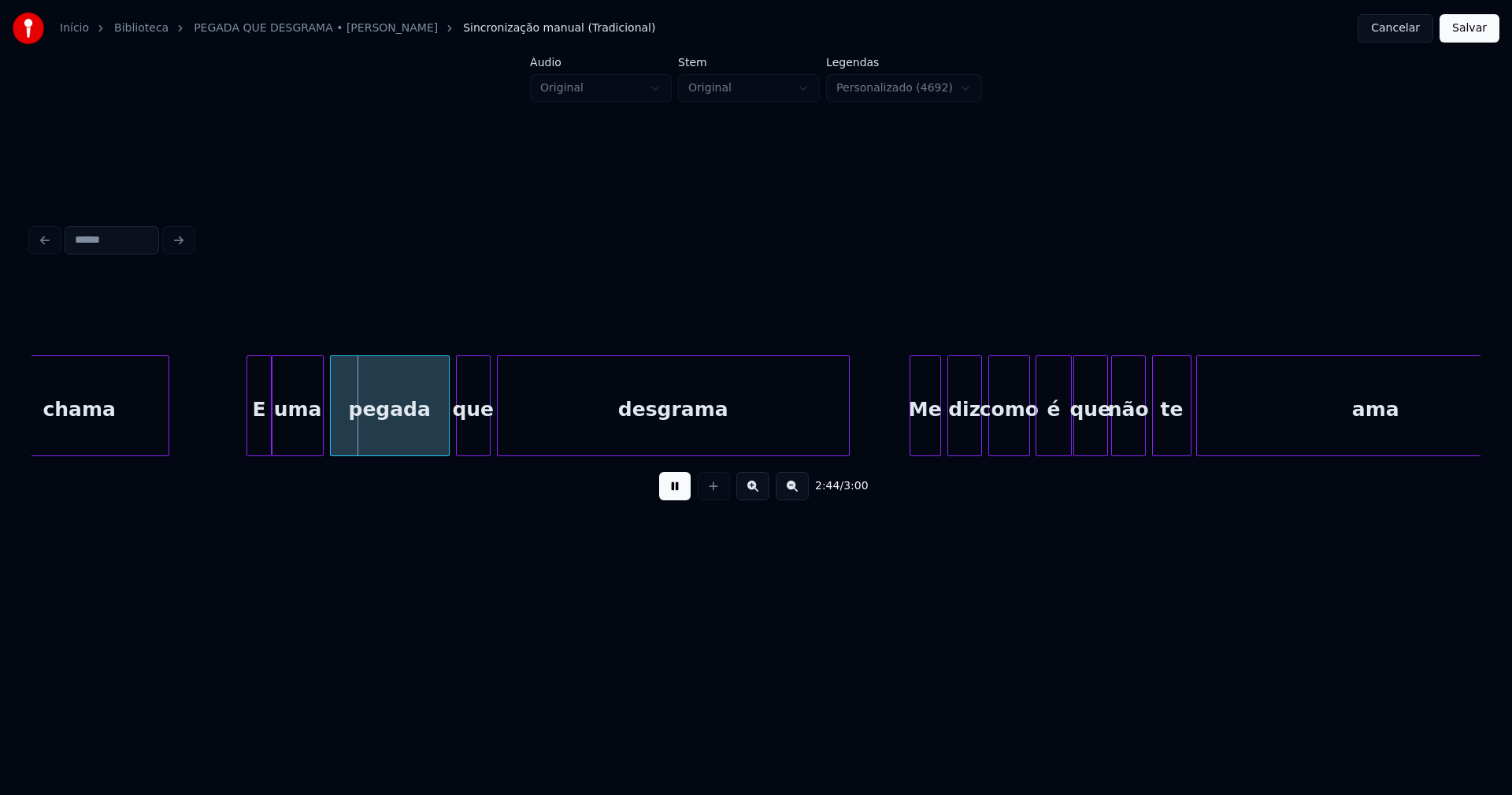
click at [248, 430] on div at bounding box center [249, 405] width 5 height 99
click at [906, 442] on div at bounding box center [908, 405] width 5 height 99
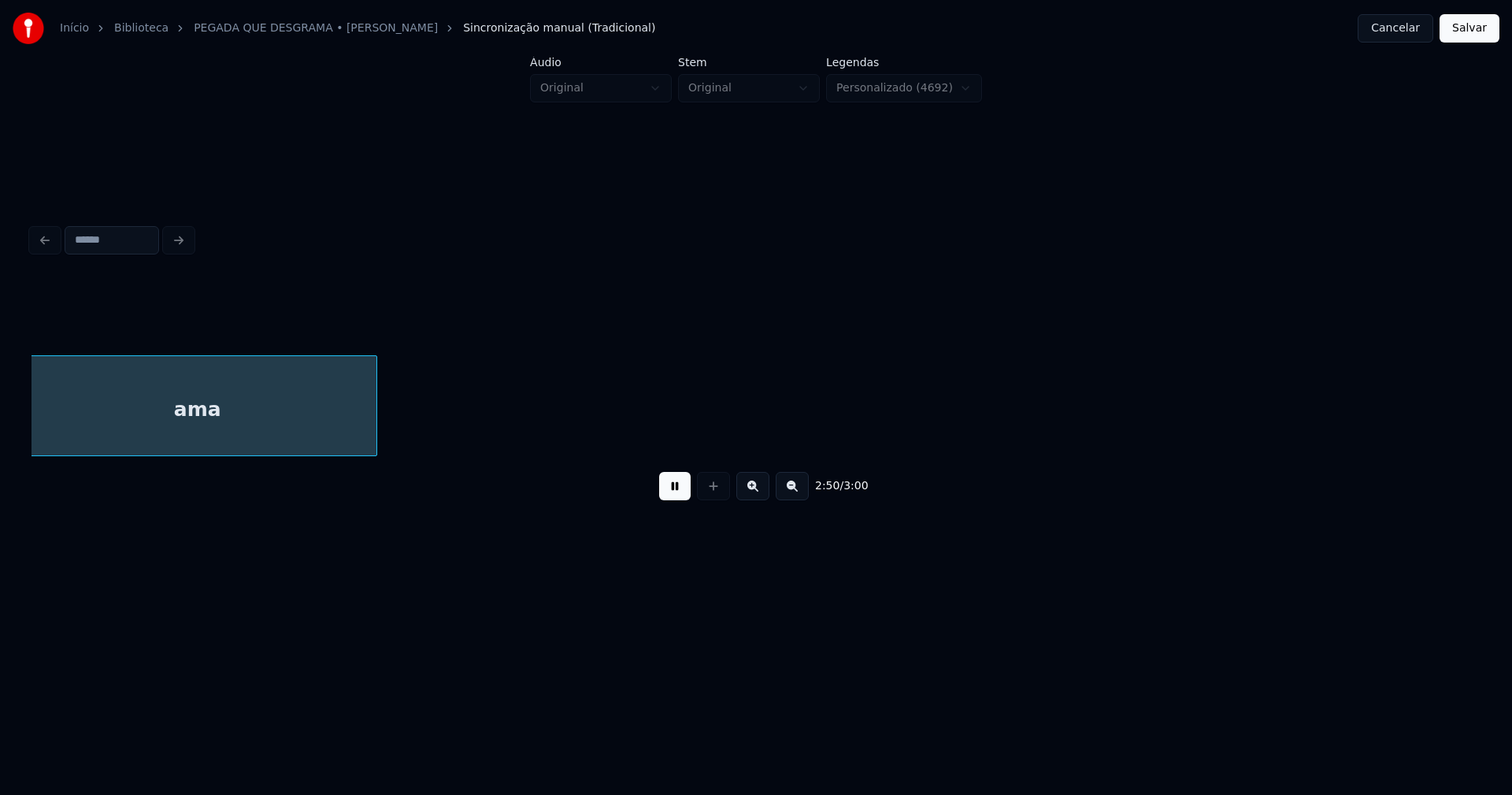
scroll to position [0, 26854]
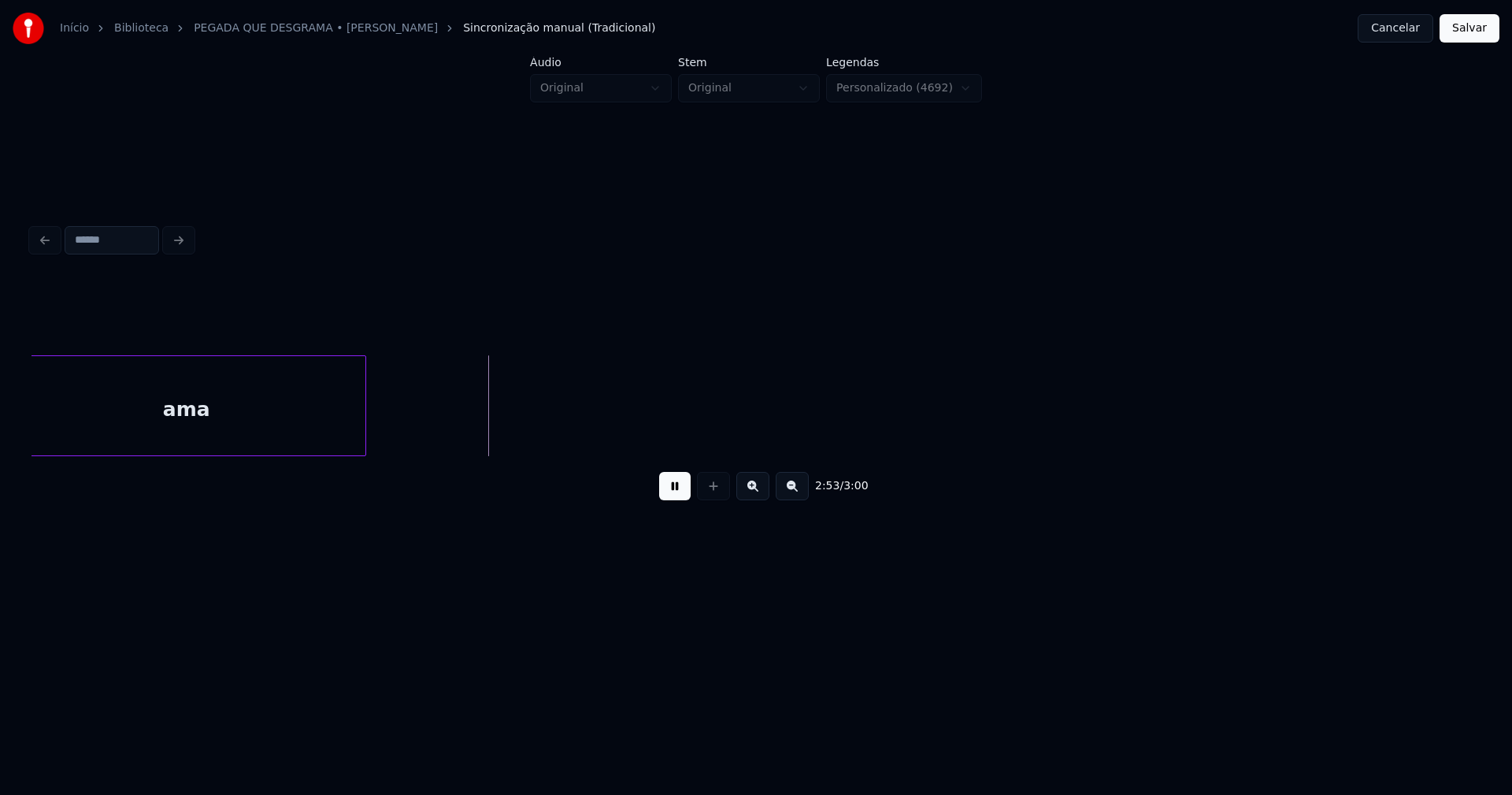
click at [1478, 22] on button "Salvar" at bounding box center [1470, 28] width 60 height 28
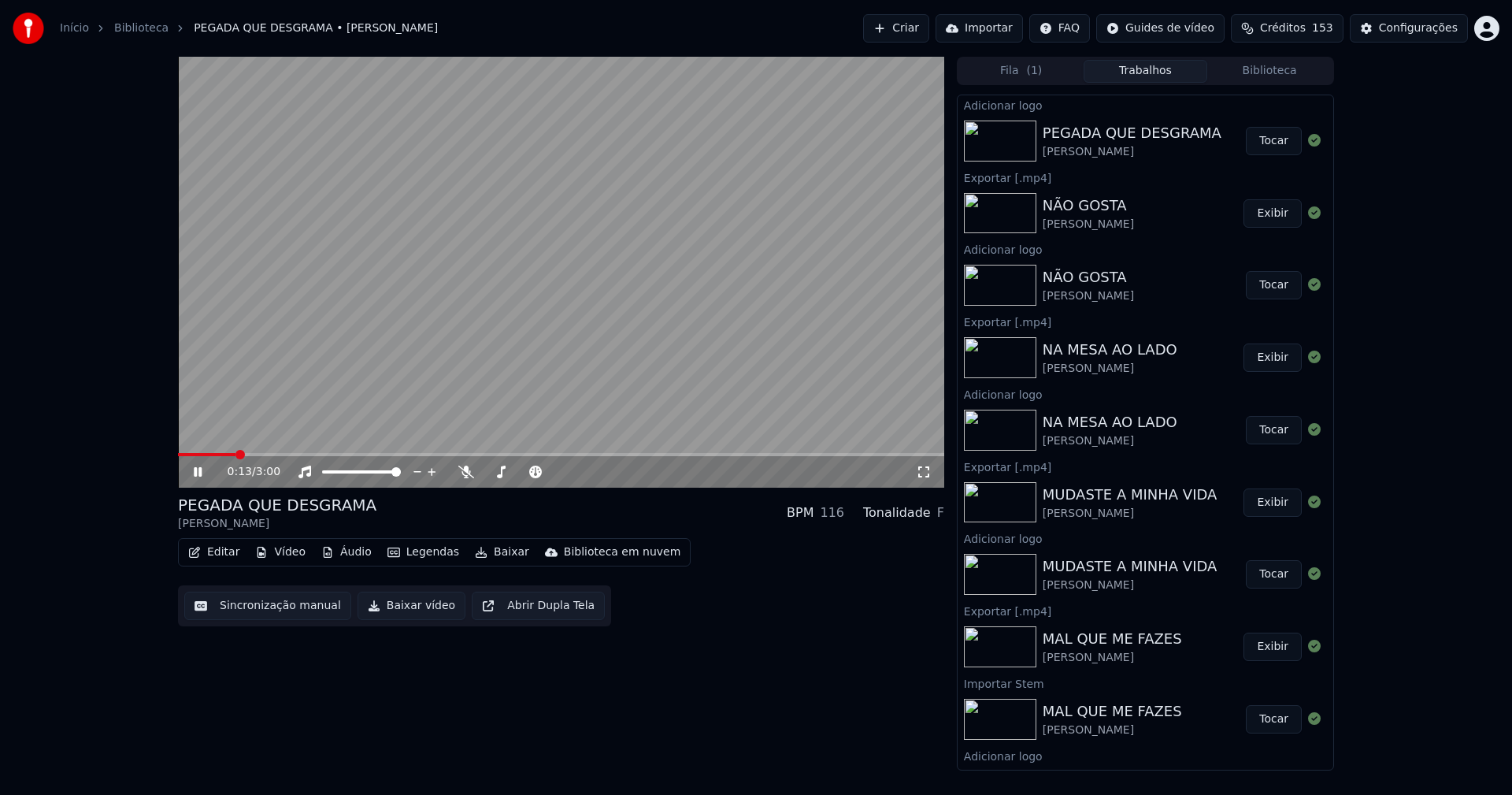
click at [922, 473] on icon at bounding box center [924, 471] width 16 height 13
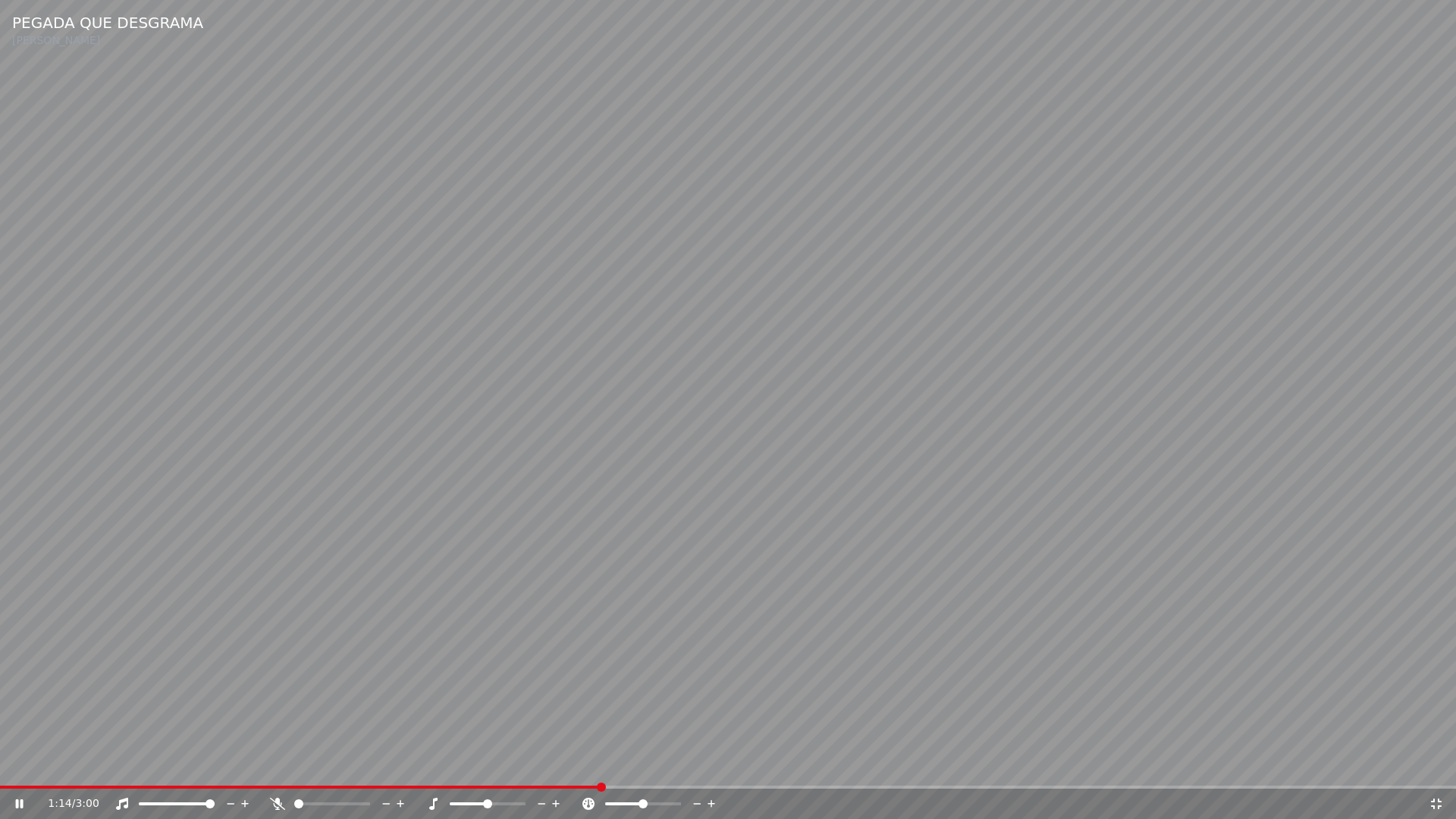
click at [1437, 764] on icon at bounding box center [1437, 804] width 15 height 13
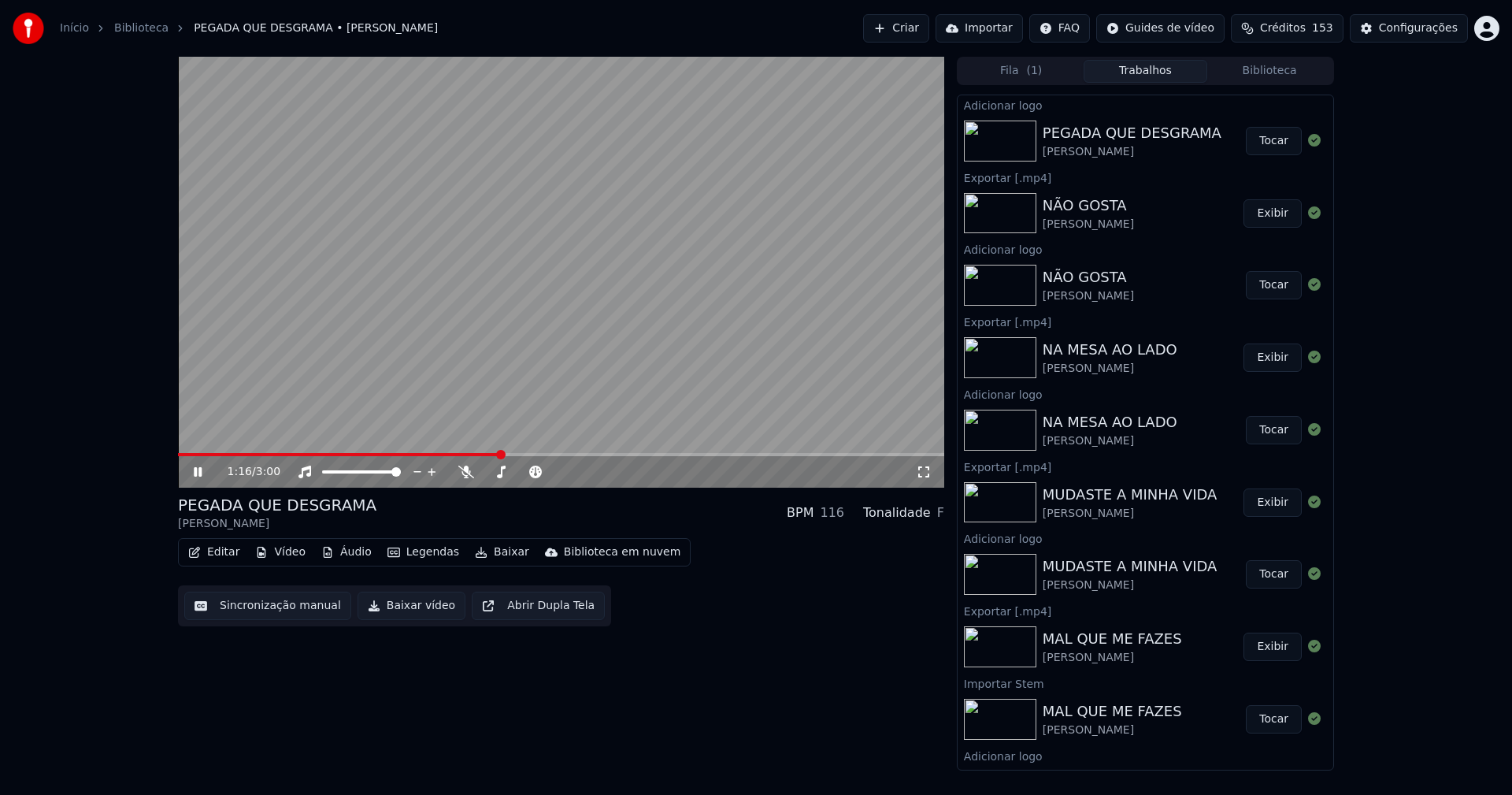
click at [202, 473] on icon at bounding box center [198, 471] width 8 height 9
click at [380, 606] on button "Baixar vídeo" at bounding box center [412, 605] width 108 height 28
